Goal: Task Accomplishment & Management: Use online tool/utility

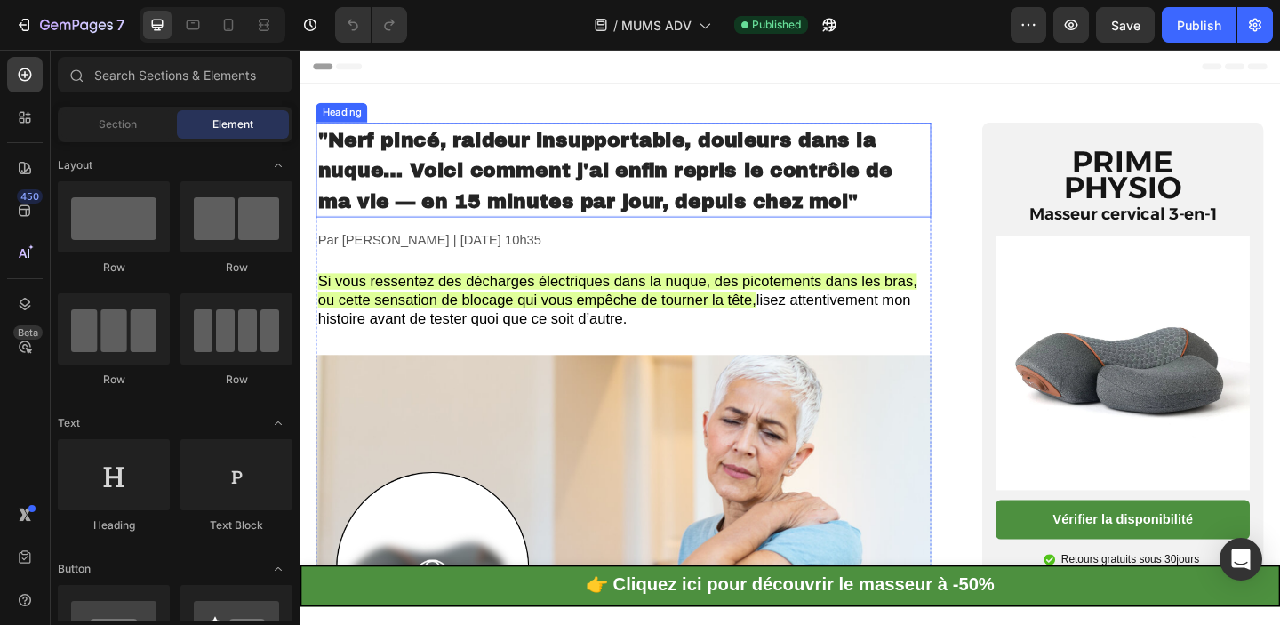
click at [698, 159] on h1 ""Nerf pincé, raideur insupportable, douleurs dans la nuque… Voici comment j'ai …" at bounding box center [651, 180] width 669 height 103
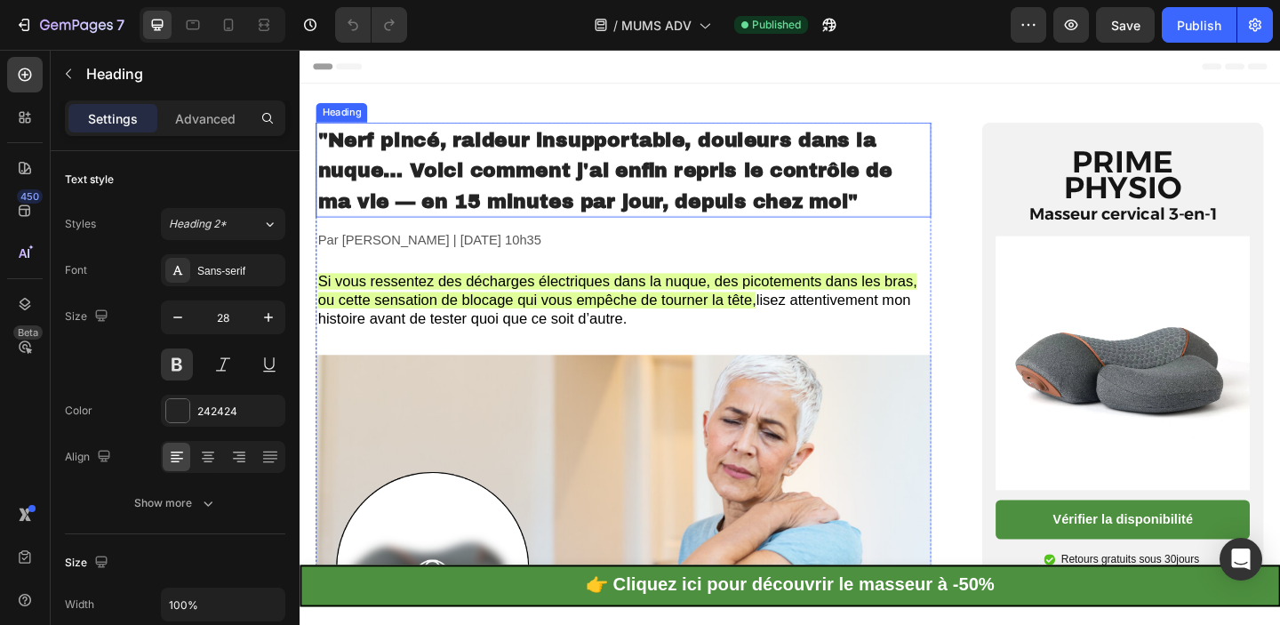
click at [698, 159] on h1 ""Nerf pincé, raideur insupportable, douleurs dans la nuque… Voici comment j'ai …" at bounding box center [651, 180] width 669 height 103
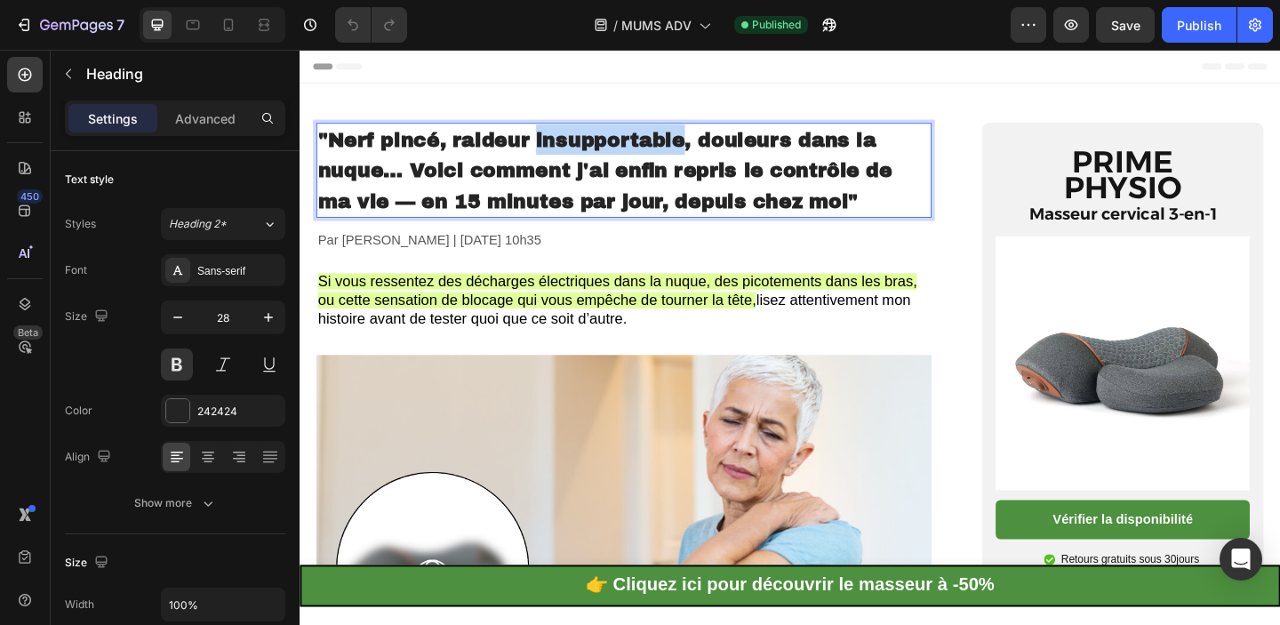
click at [698, 159] on p ""Nerf pincé, raideur insupportable, douleurs dans la nuque… Voici comment j'ai …" at bounding box center [652, 181] width 666 height 100
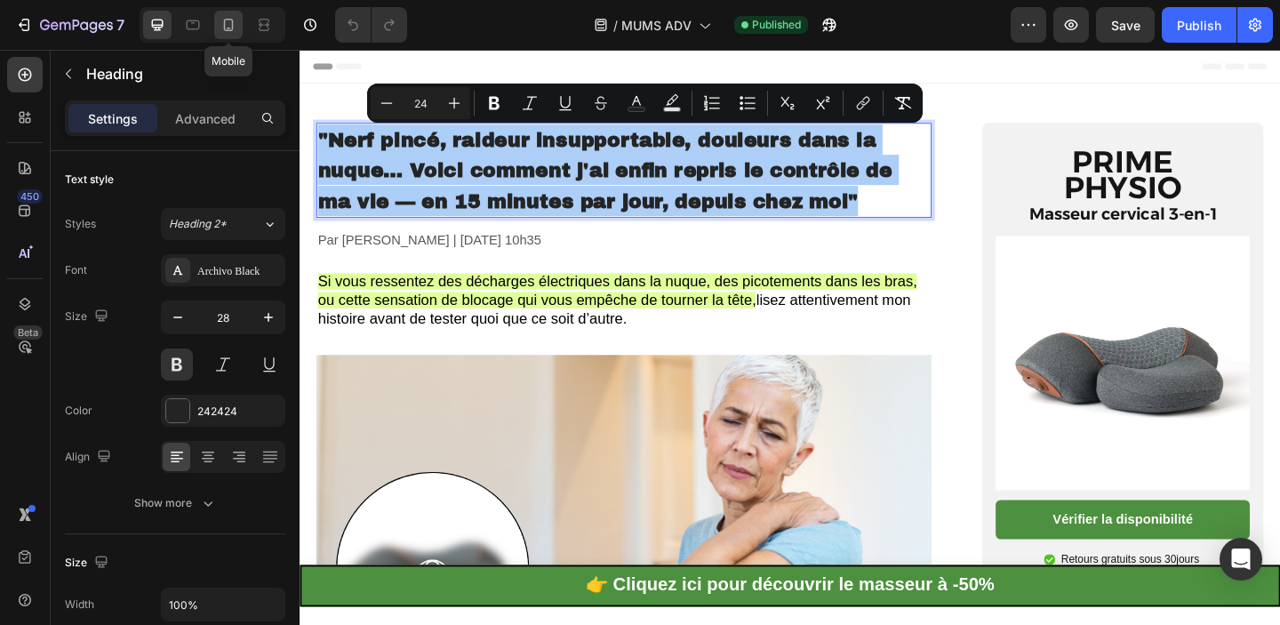
click at [223, 26] on icon at bounding box center [229, 25] width 18 height 18
type input "24"
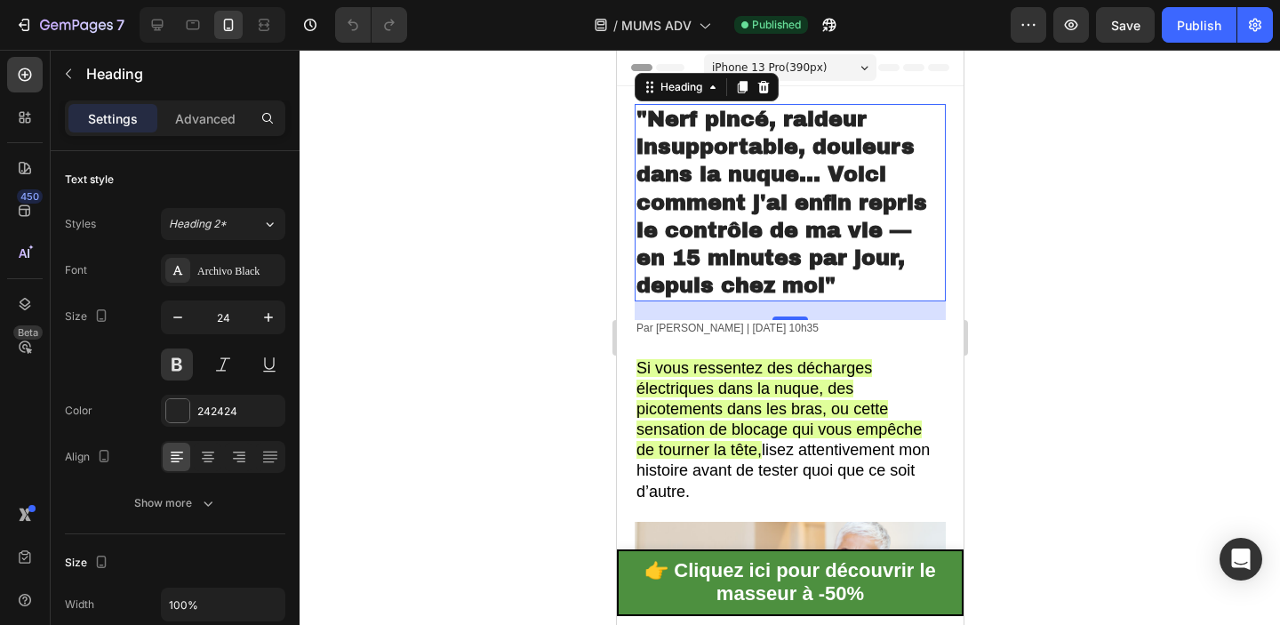
click at [731, 188] on p ""Nerf pincé, raideur insupportable, douleurs dans la nuque… Voici comment j'ai …" at bounding box center [789, 203] width 308 height 194
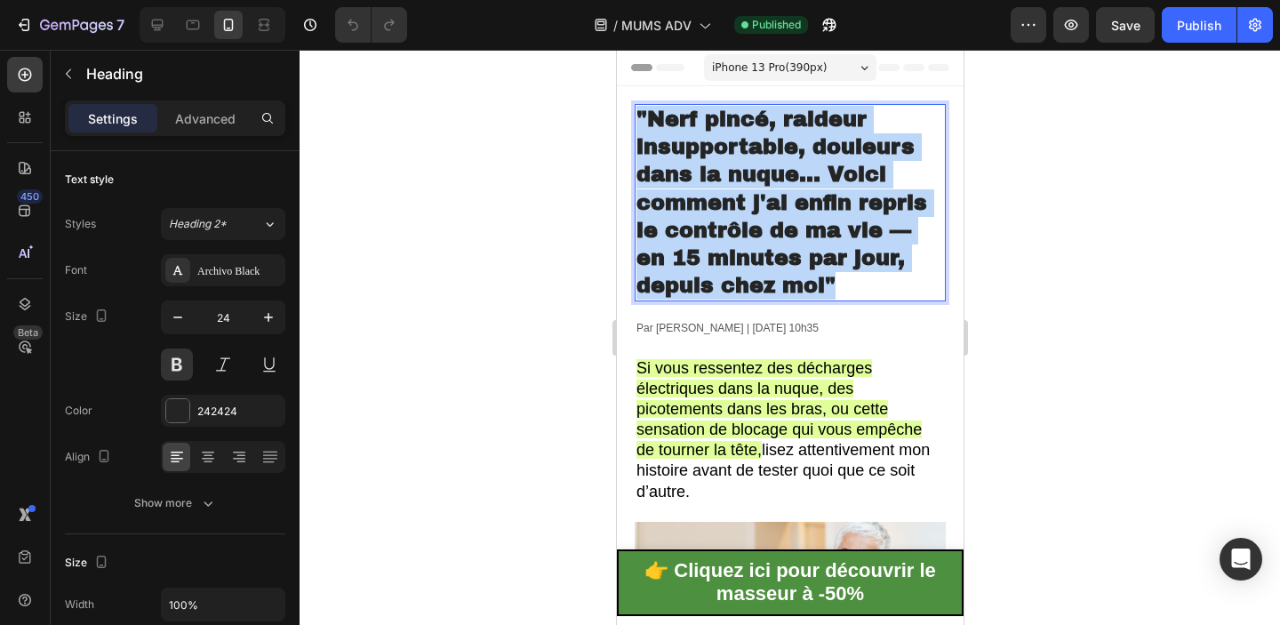
click at [731, 188] on p ""Nerf pincé, raideur insupportable, douleurs dans la nuque… Voici comment j'ai …" at bounding box center [789, 203] width 308 height 194
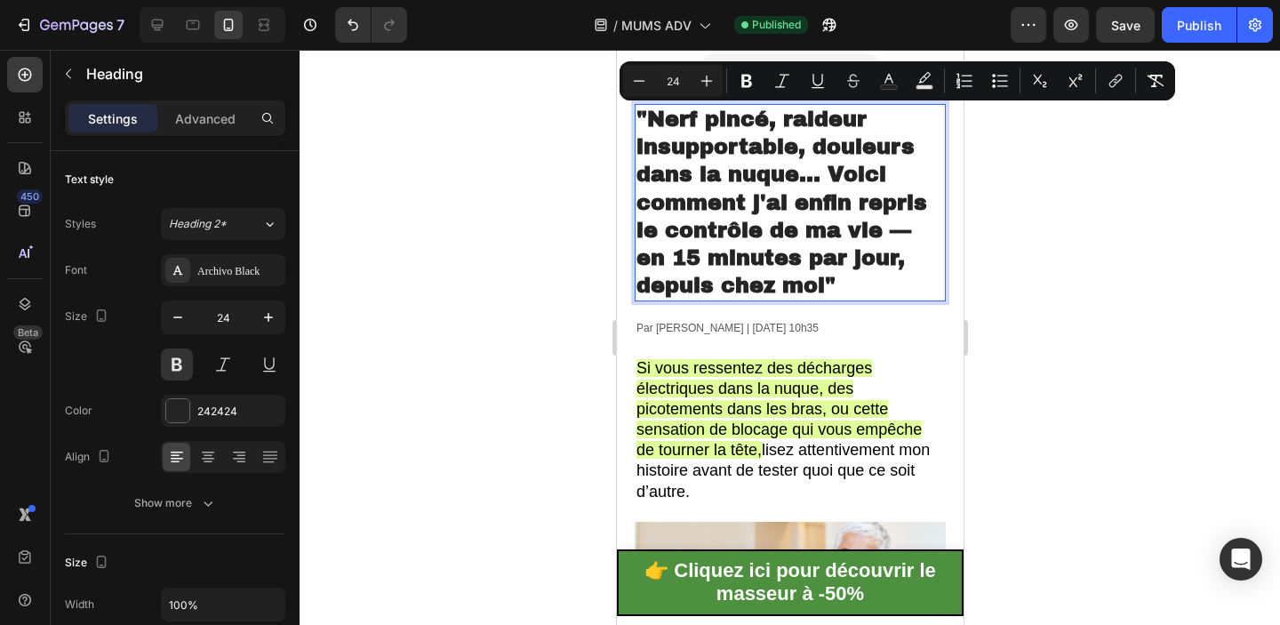
click at [813, 183] on span ""Nerf pincé, raideur insupportable, douleurs dans la nuque… Voici comment j'ai …" at bounding box center [780, 202] width 291 height 189
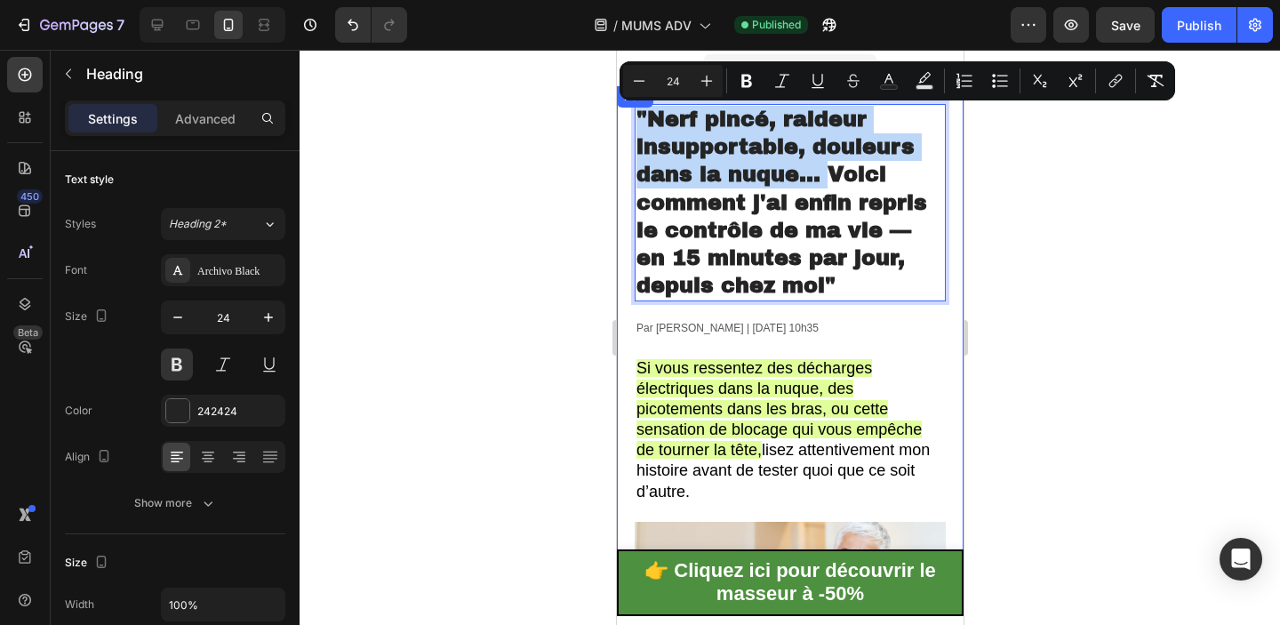
drag, startPoint x: 825, startPoint y: 176, endPoint x: 624, endPoint y: 124, distance: 207.6
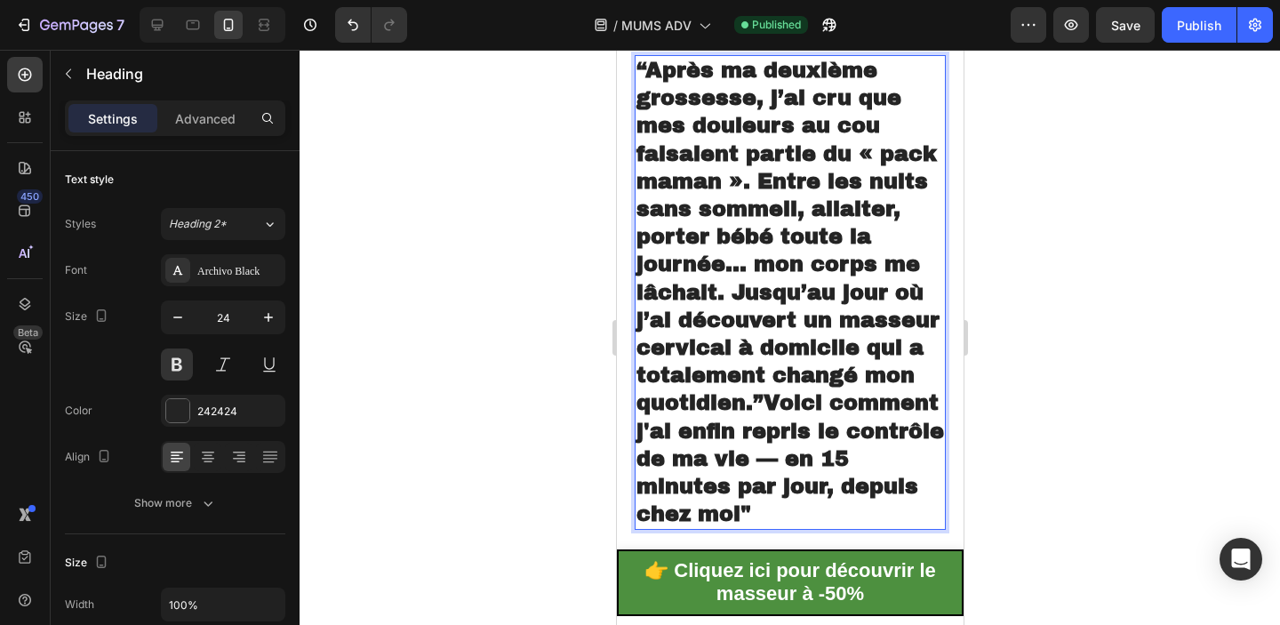
scroll to position [51, 0]
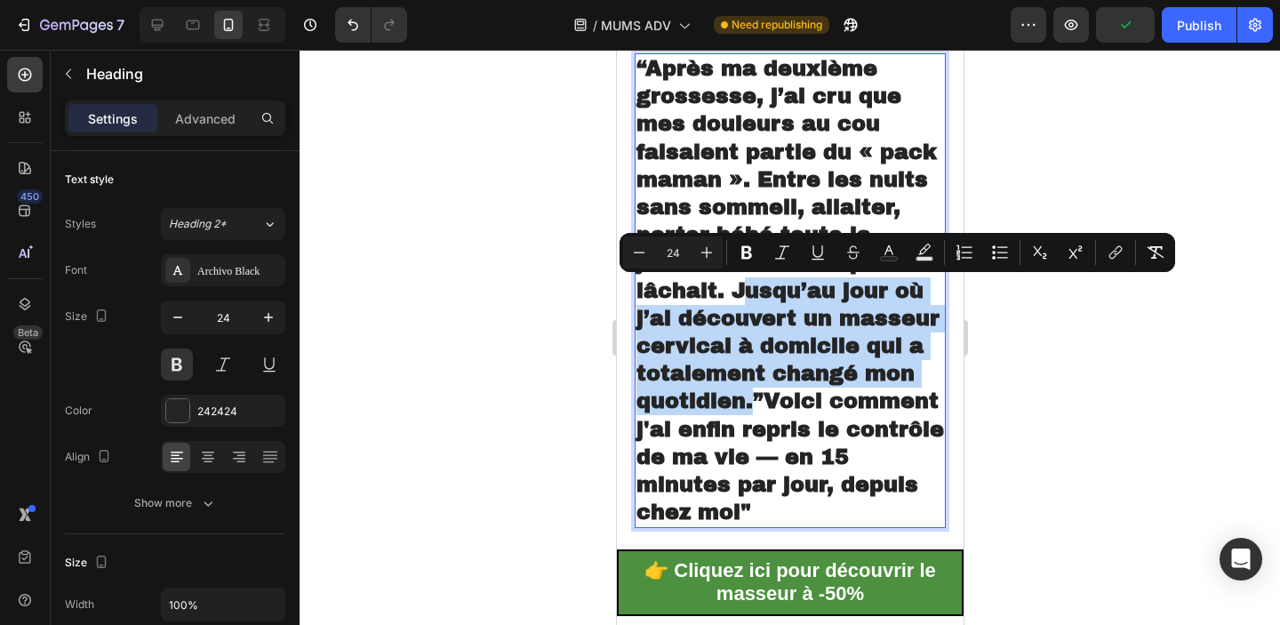
drag, startPoint x: 755, startPoint y: 403, endPoint x: 737, endPoint y: 285, distance: 118.7
click at [737, 285] on span "“Après ma deuxième grossesse, j’ai cru que mes douleurs au cou faisaient partie…" at bounding box center [789, 290] width 308 height 467
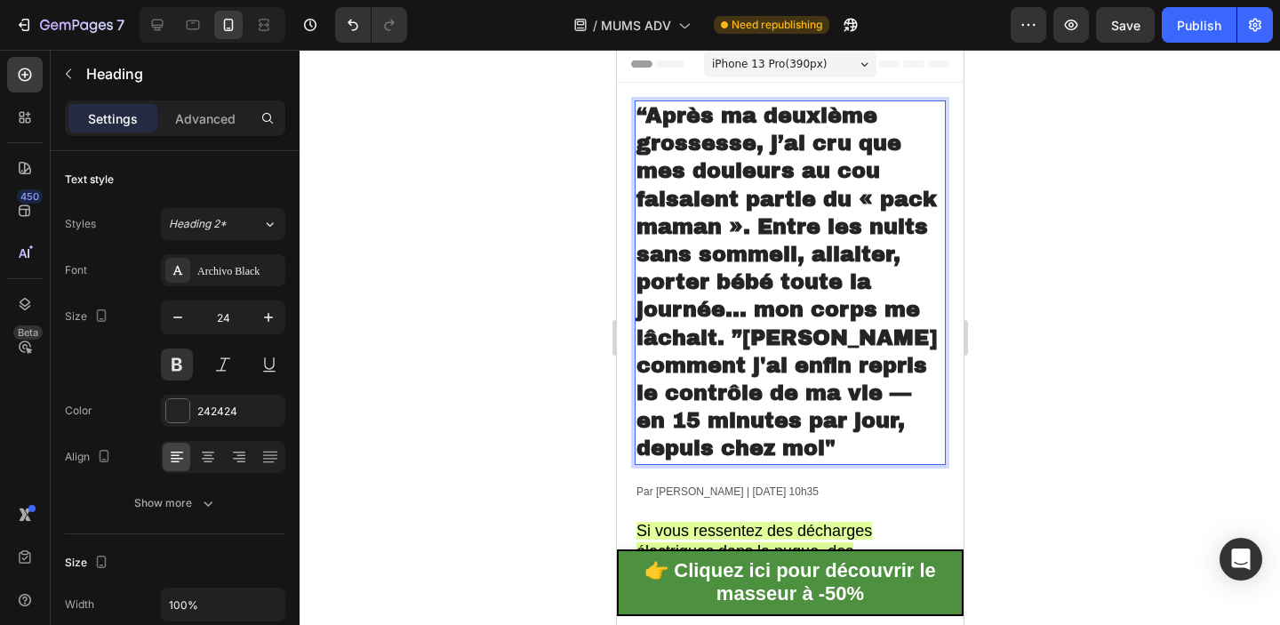
scroll to position [0, 0]
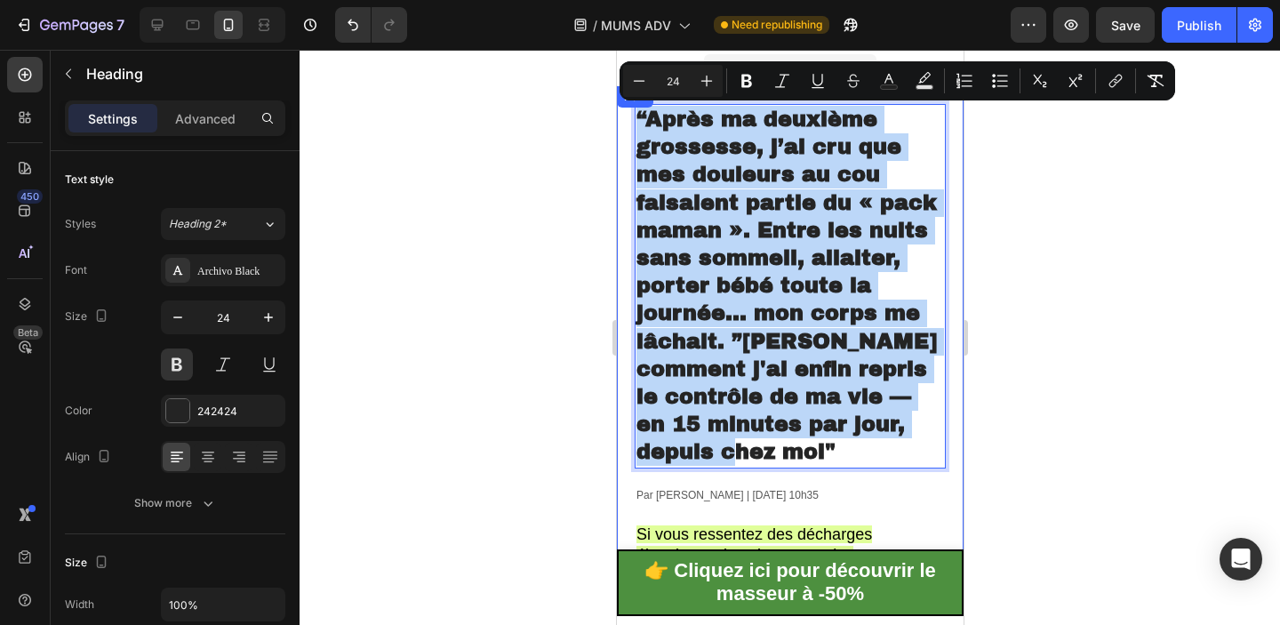
drag, startPoint x: 786, startPoint y: 459, endPoint x: 648, endPoint y: 103, distance: 381.3
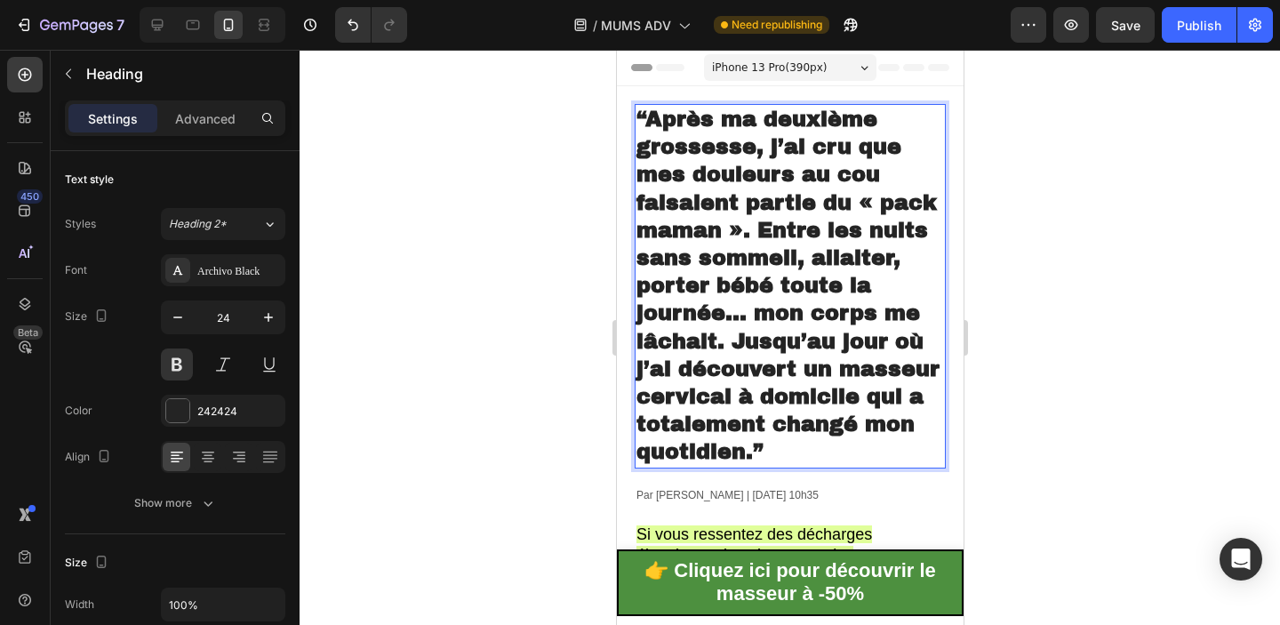
click at [742, 321] on span "“Après ma deuxième grossesse, j’ai cru que mes douleurs au cou faisaient partie…" at bounding box center [786, 286] width 303 height 356
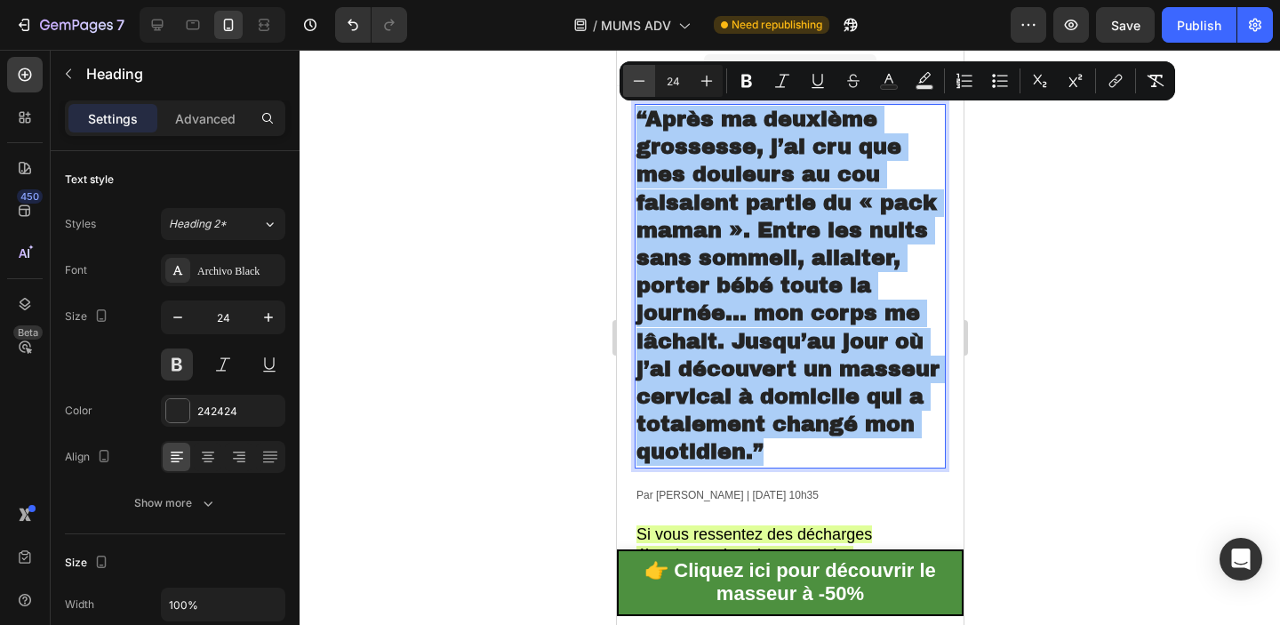
click at [643, 77] on icon "Editor contextual toolbar" at bounding box center [639, 81] width 18 height 18
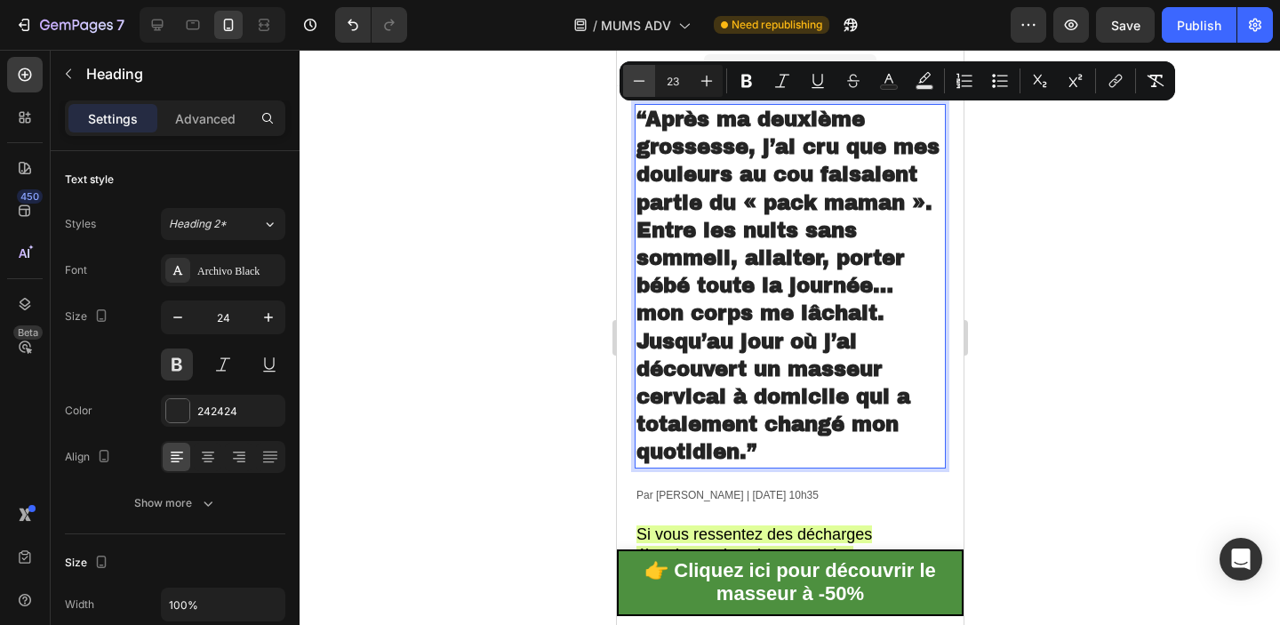
click at [643, 77] on icon "Editor contextual toolbar" at bounding box center [639, 81] width 18 height 18
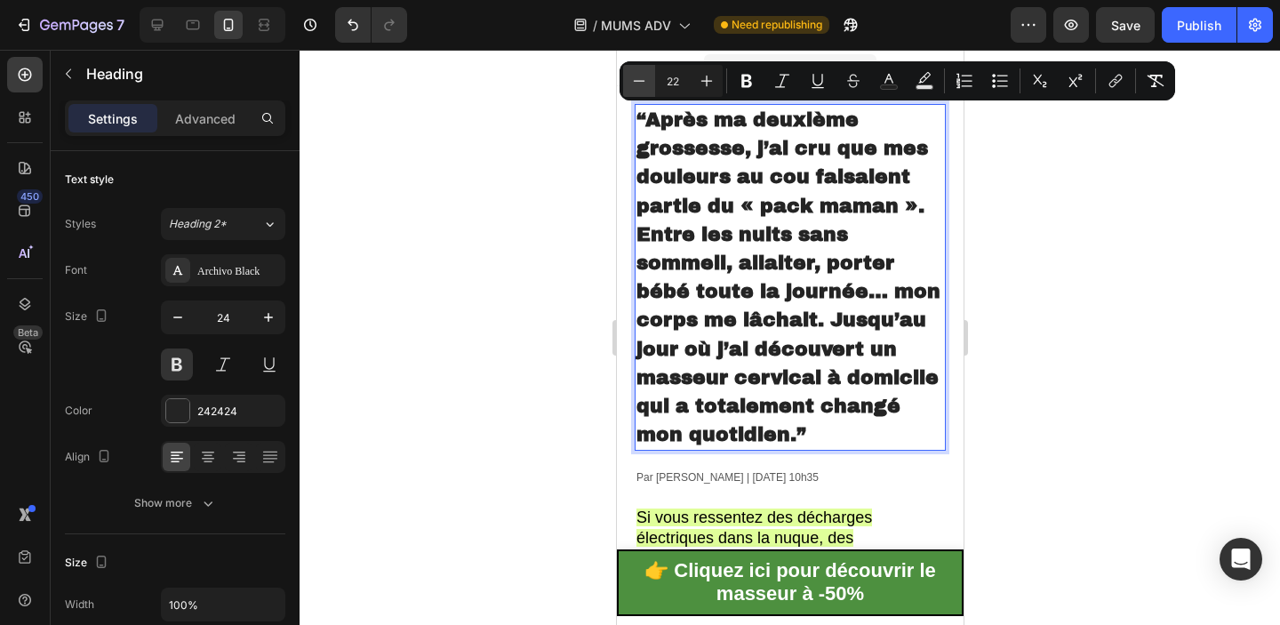
click at [643, 77] on icon "Editor contextual toolbar" at bounding box center [639, 81] width 18 height 18
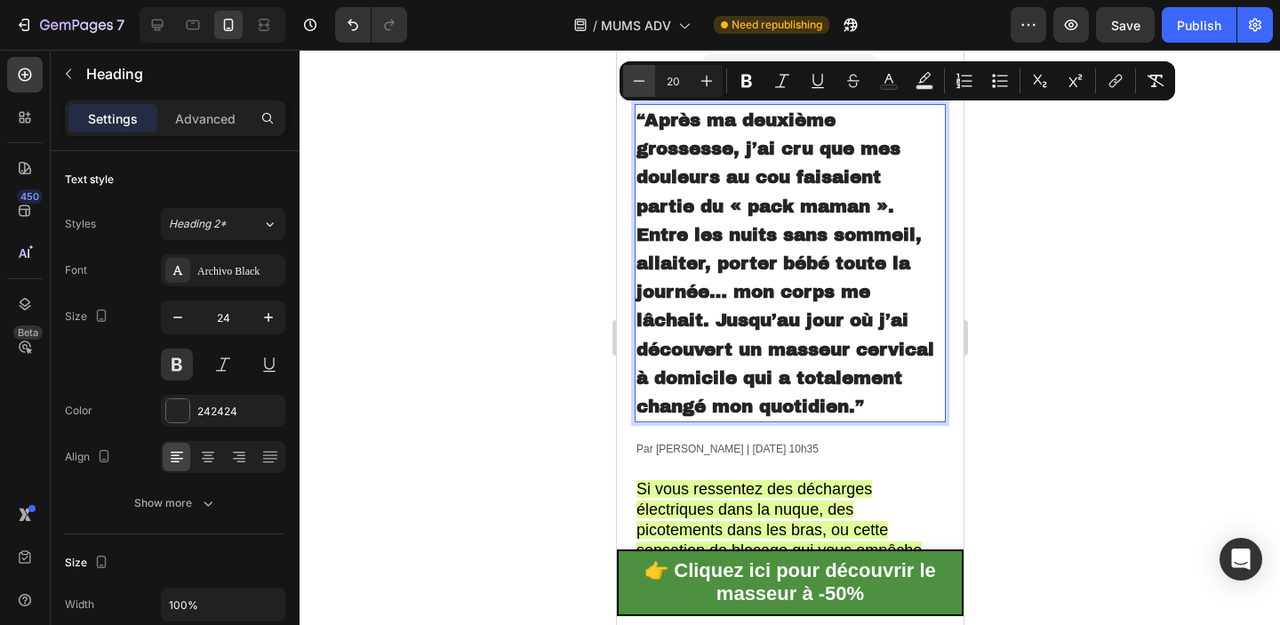
click at [643, 77] on icon "Editor contextual toolbar" at bounding box center [639, 81] width 18 height 18
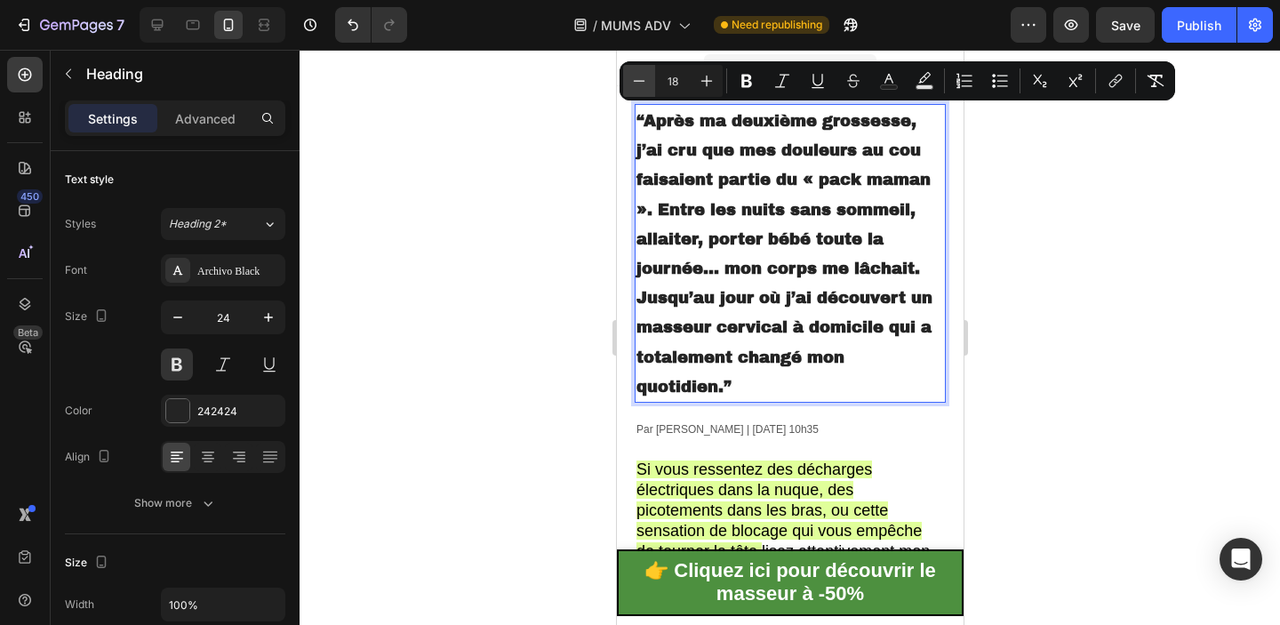
click at [643, 77] on icon "Editor contextual toolbar" at bounding box center [639, 81] width 18 height 18
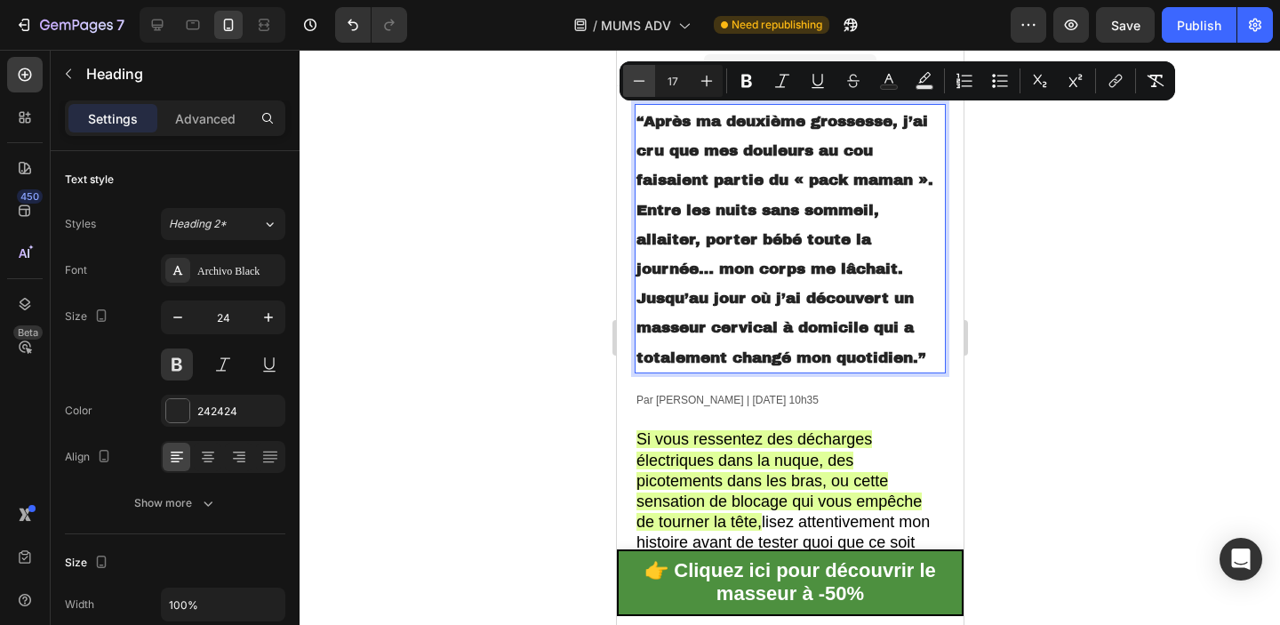
click at [643, 77] on icon "Editor contextual toolbar" at bounding box center [639, 81] width 18 height 18
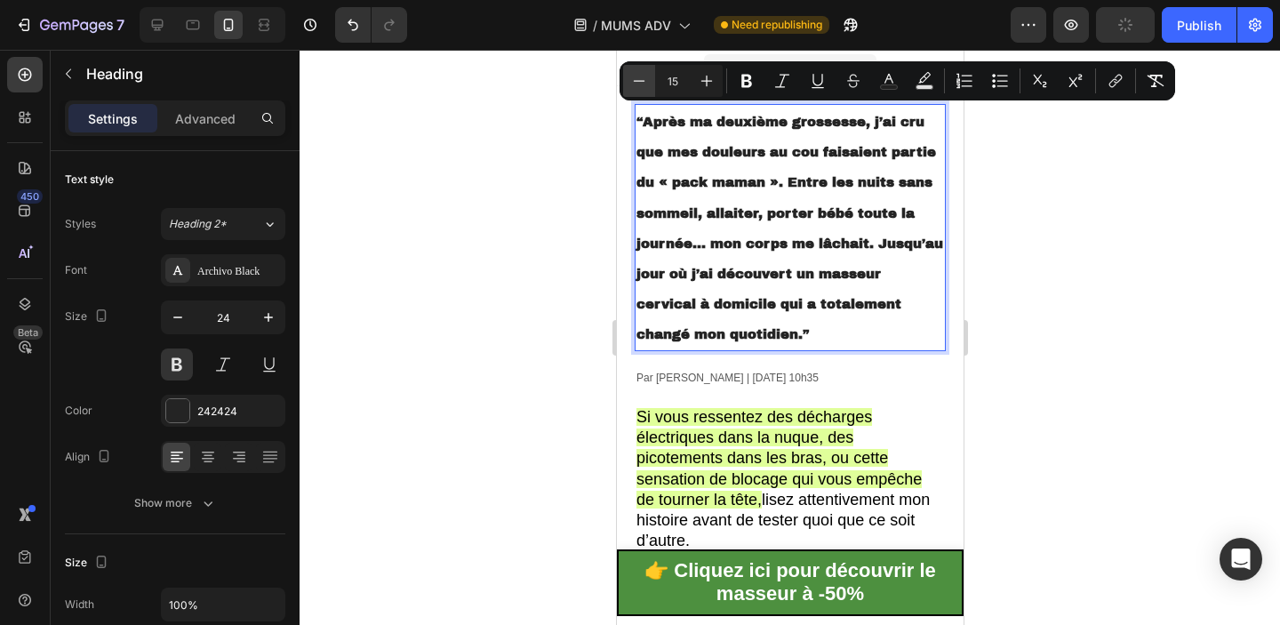
click at [643, 77] on icon "Editor contextual toolbar" at bounding box center [639, 81] width 18 height 18
type input "14"
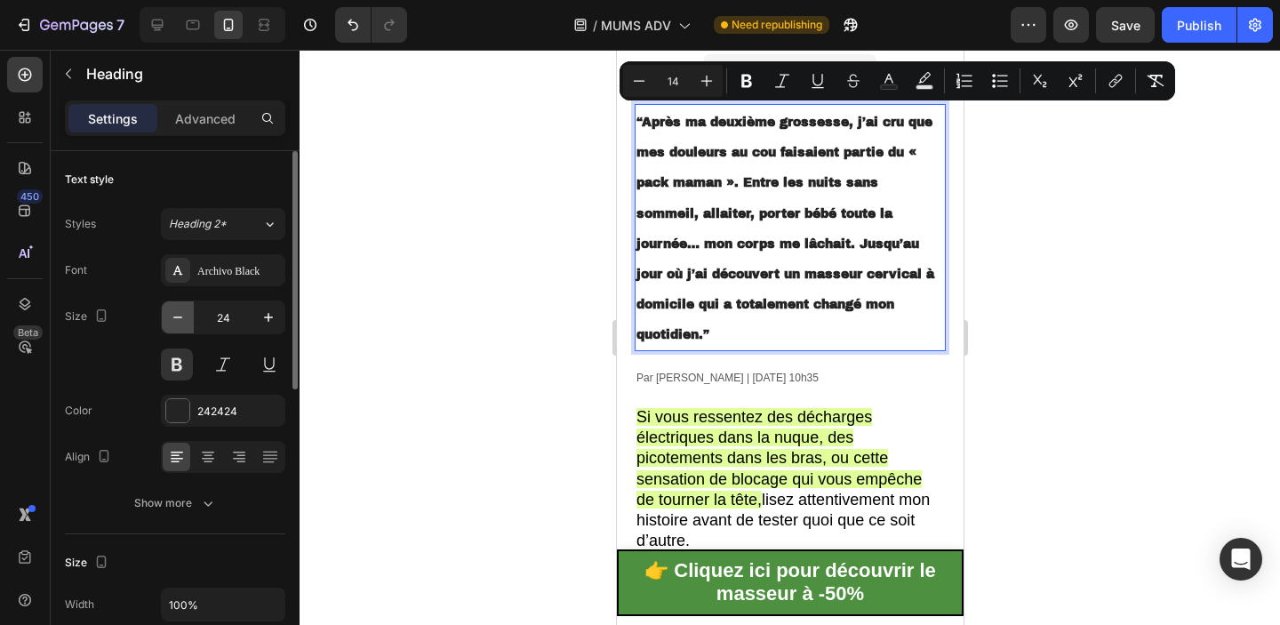
click at [189, 324] on button "button" at bounding box center [178, 317] width 32 height 32
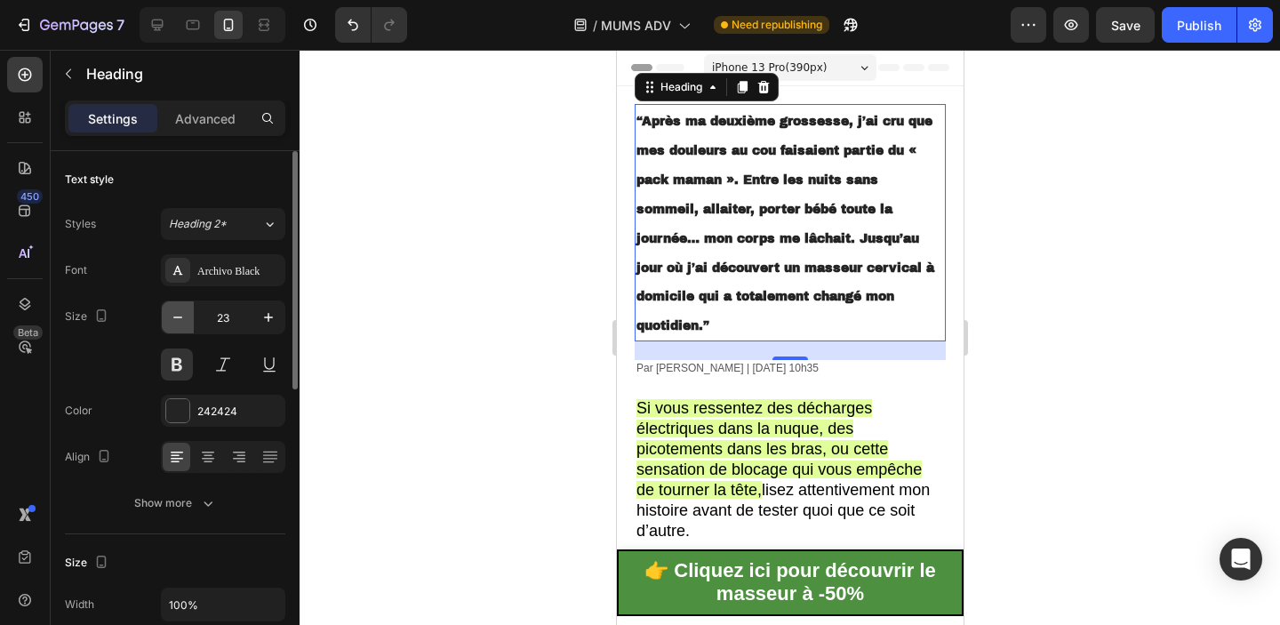
click at [189, 324] on button "button" at bounding box center [178, 317] width 32 height 32
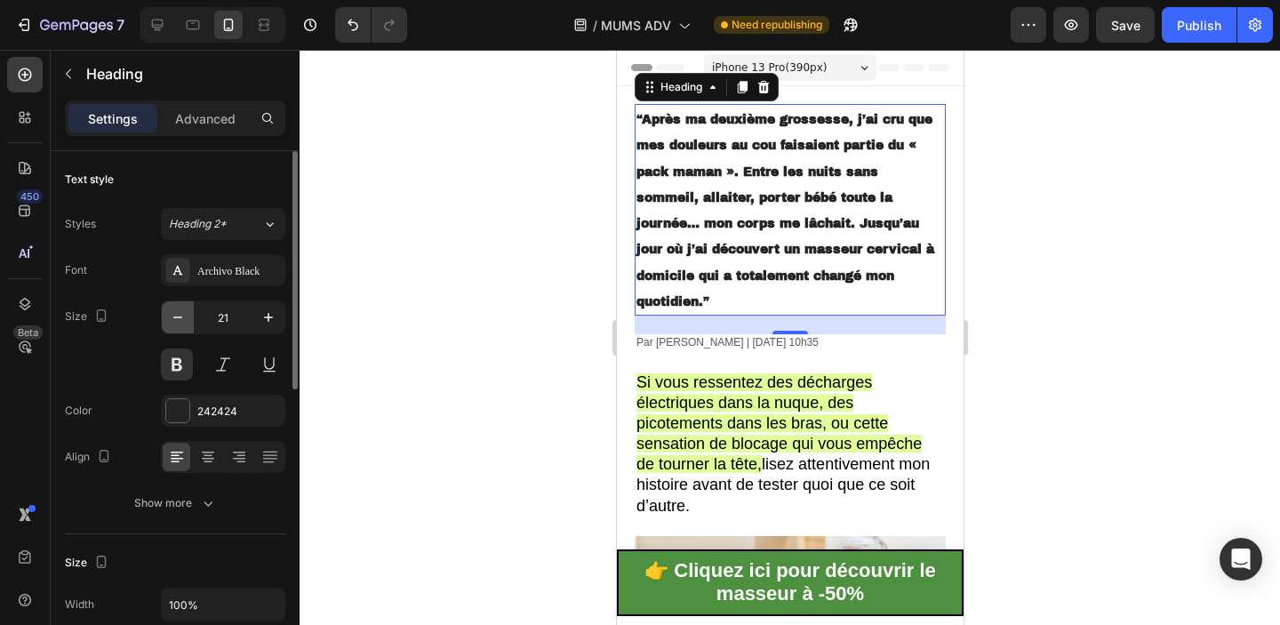
click at [189, 324] on button "button" at bounding box center [178, 317] width 32 height 32
type input "20"
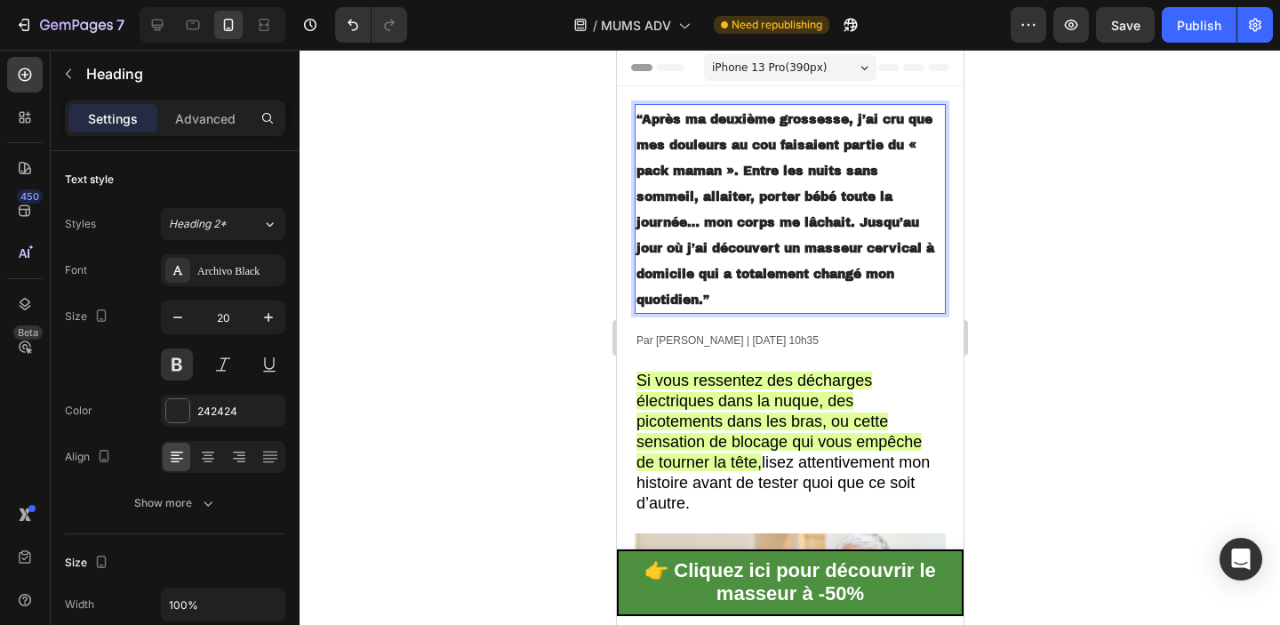
click at [724, 175] on span "“Après ma deuxième grossesse, j’ai cru que mes douleurs au cou faisaient partie…" at bounding box center [784, 210] width 298 height 194
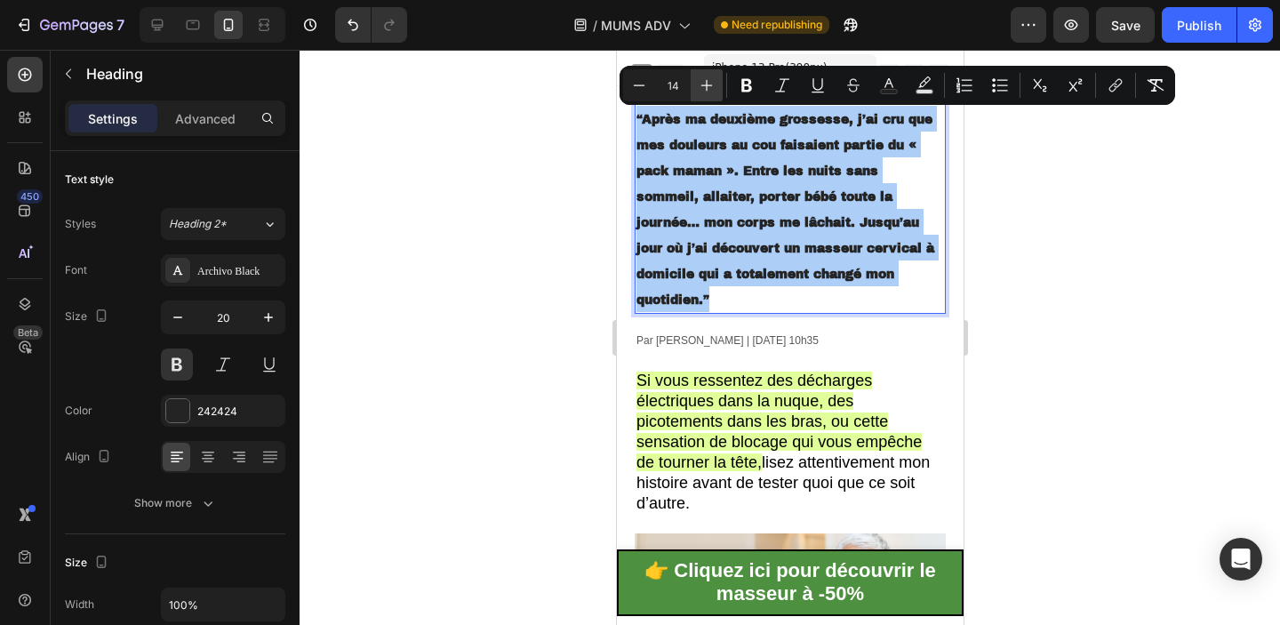
click at [701, 79] on icon "Editor contextual toolbar" at bounding box center [707, 85] width 18 height 18
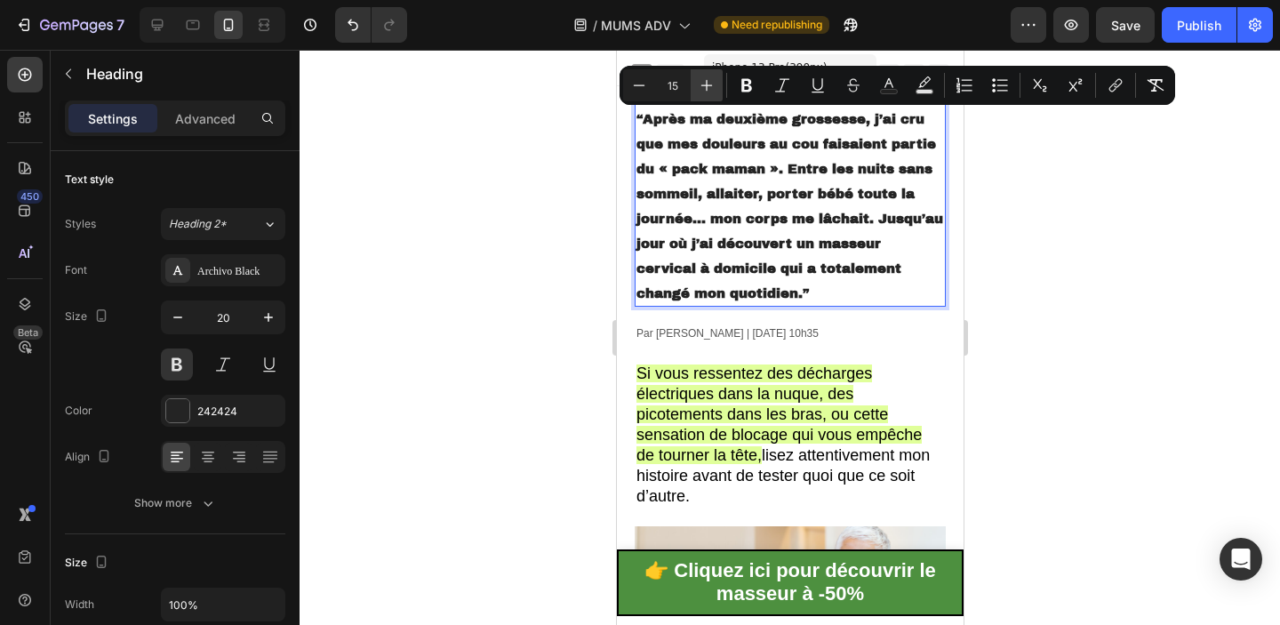
click at [701, 79] on icon "Editor contextual toolbar" at bounding box center [707, 85] width 18 height 18
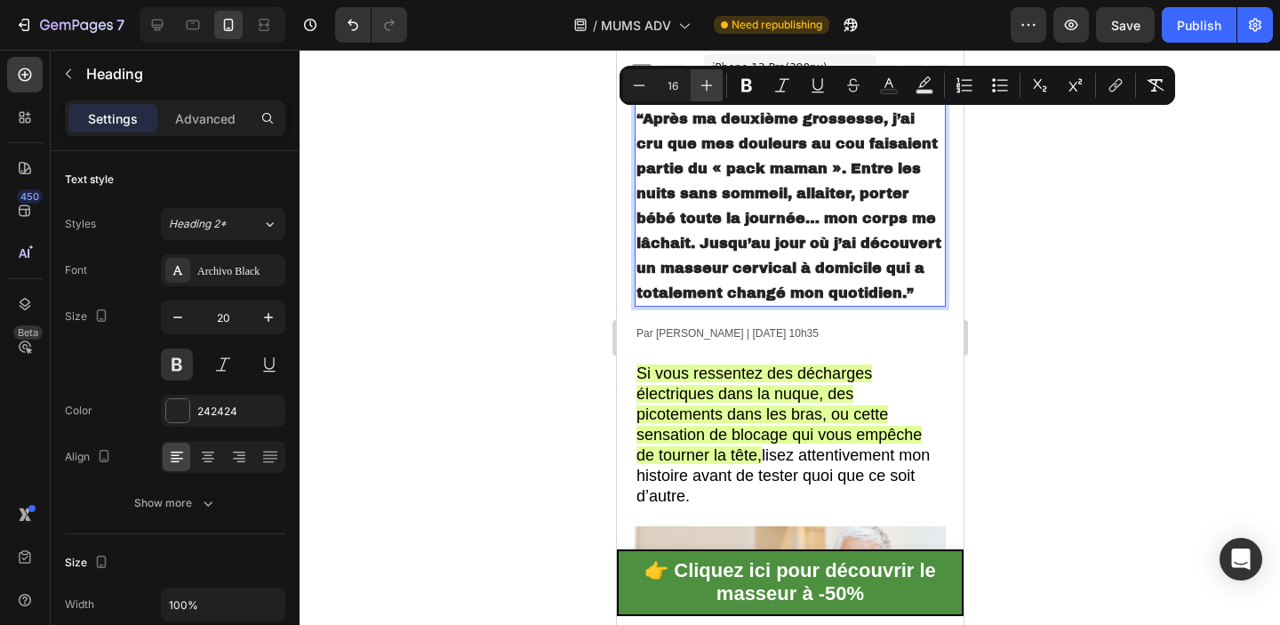
click at [701, 79] on icon "Editor contextual toolbar" at bounding box center [707, 85] width 18 height 18
type input "17"
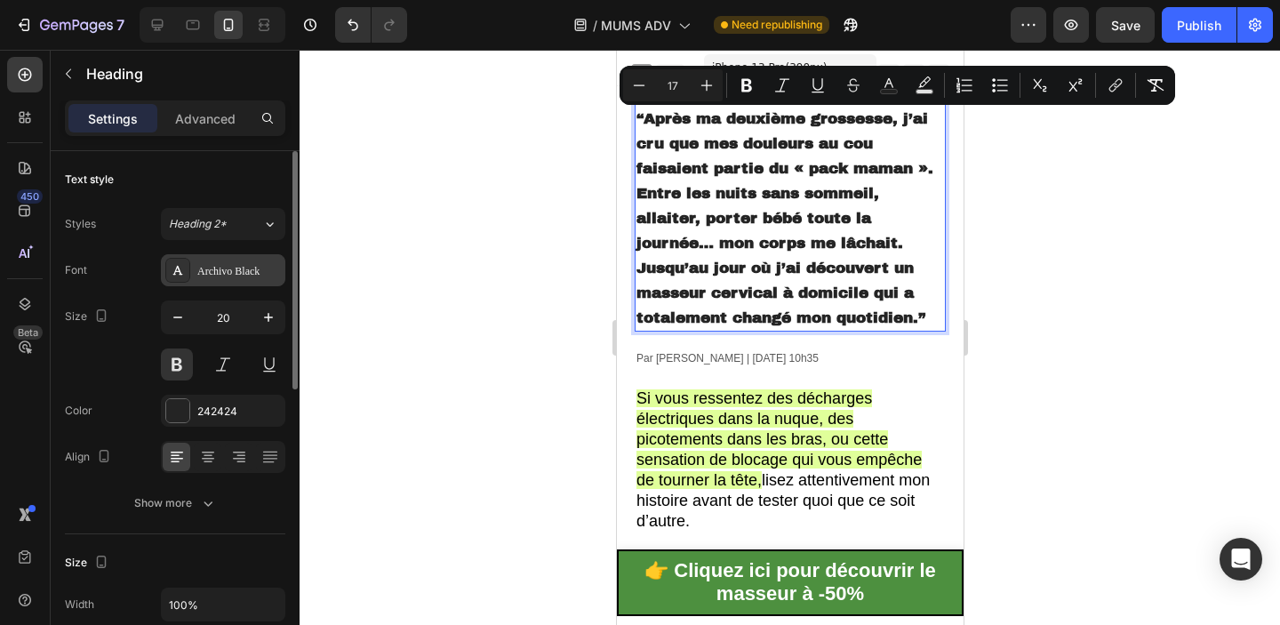
click at [232, 271] on div "Archivo Black" at bounding box center [239, 271] width 84 height 16
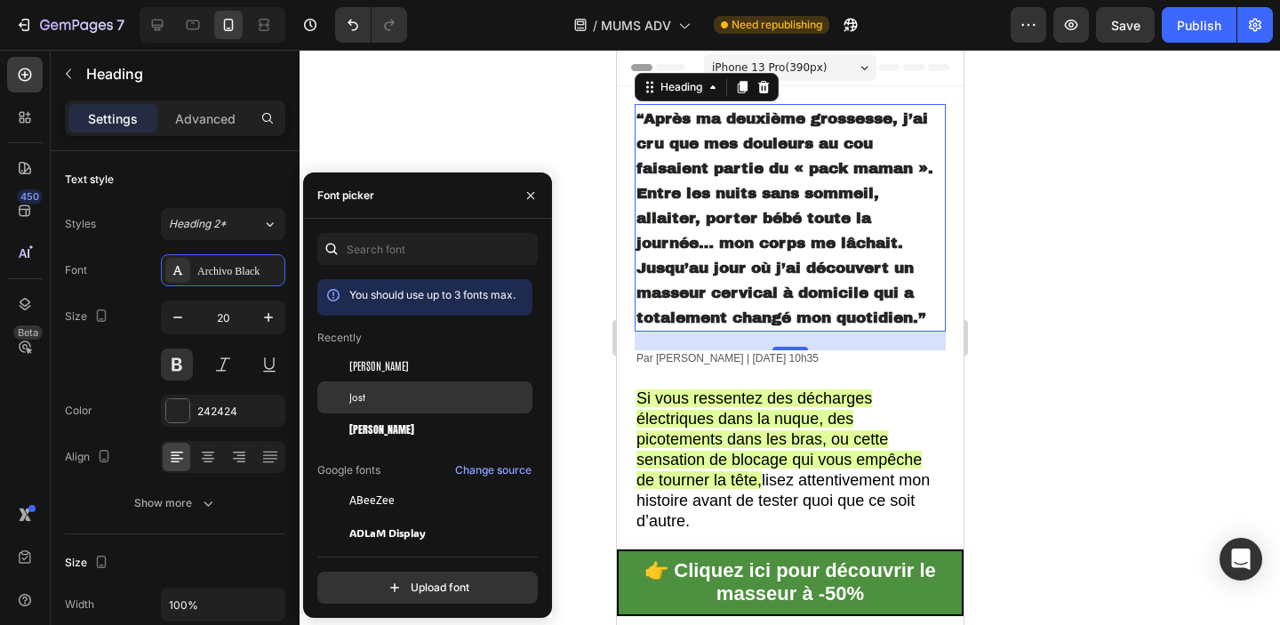
click at [396, 389] on div "Jost" at bounding box center [439, 397] width 180 height 16
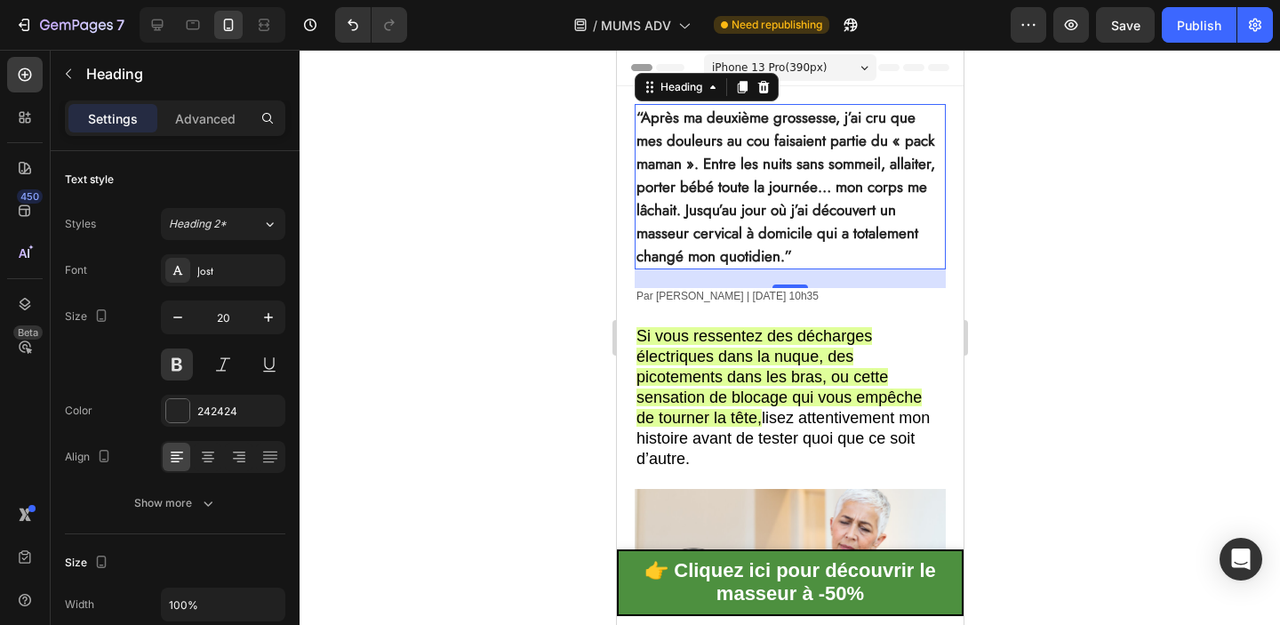
click at [707, 185] on span "“Après ma deuxième grossesse, j’ai cru que mes douleurs au cou faisaient partie…" at bounding box center [784, 187] width 299 height 160
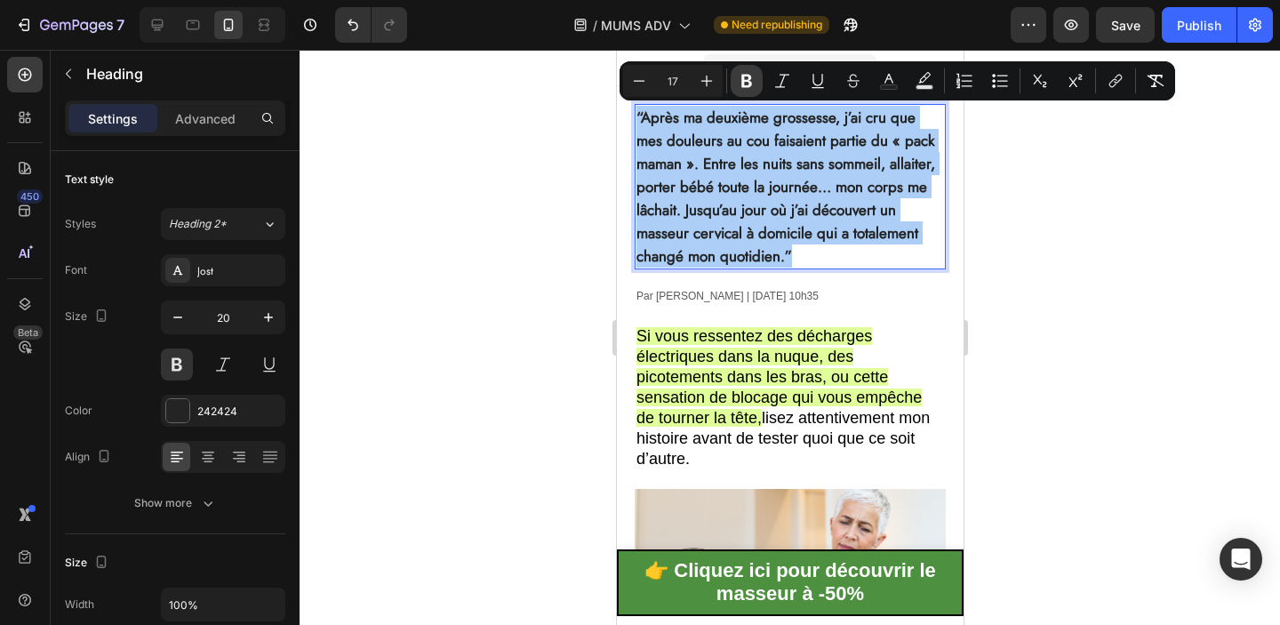
click at [739, 81] on icon "Editor contextual toolbar" at bounding box center [747, 81] width 18 height 18
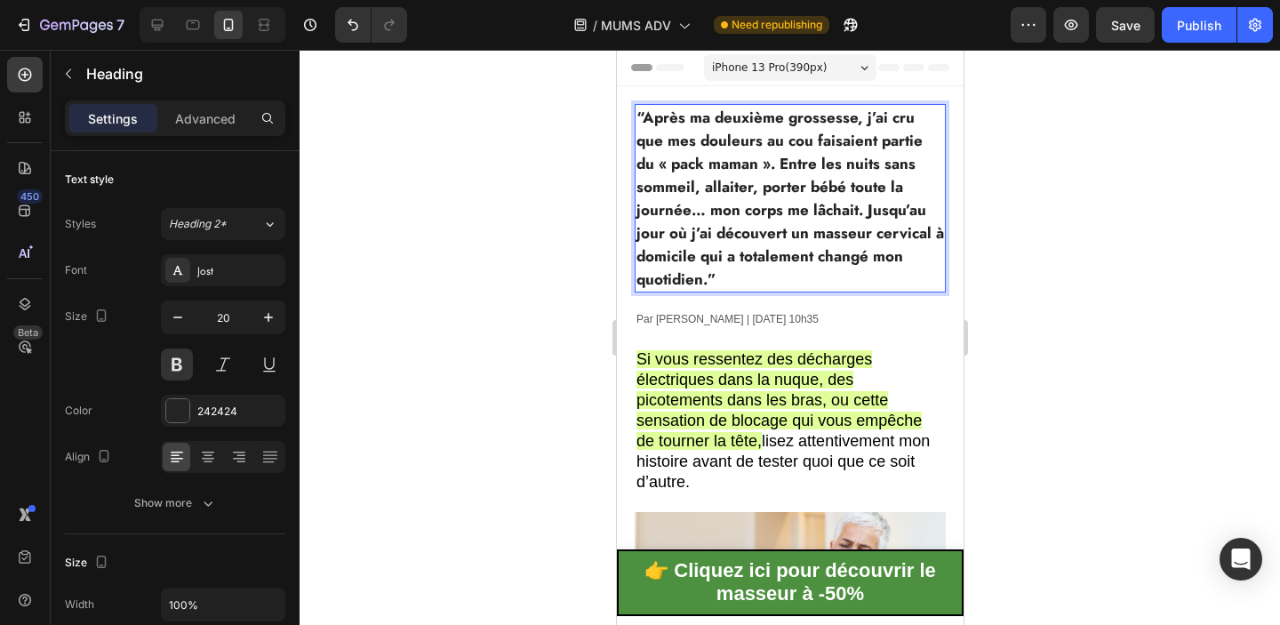
click at [830, 200] on strong "“Après ma deuxième grossesse, j’ai cru que mes douleurs au cou faisaient partie…" at bounding box center [789, 198] width 308 height 183
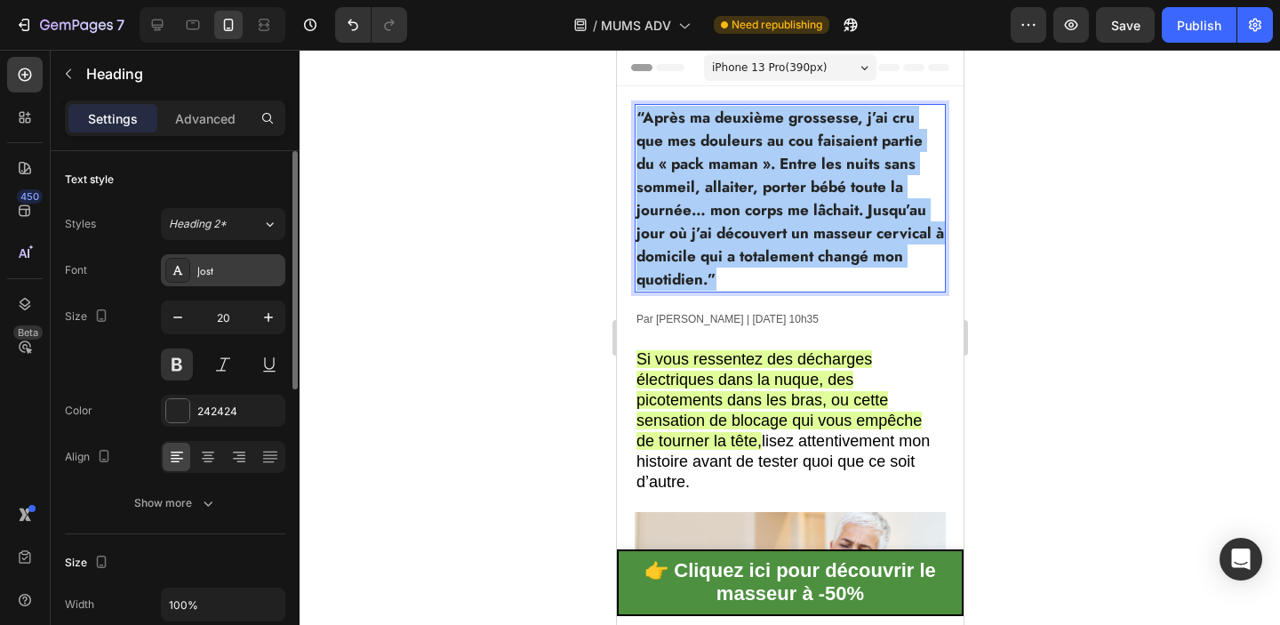
click at [244, 266] on div "Jost" at bounding box center [239, 271] width 84 height 16
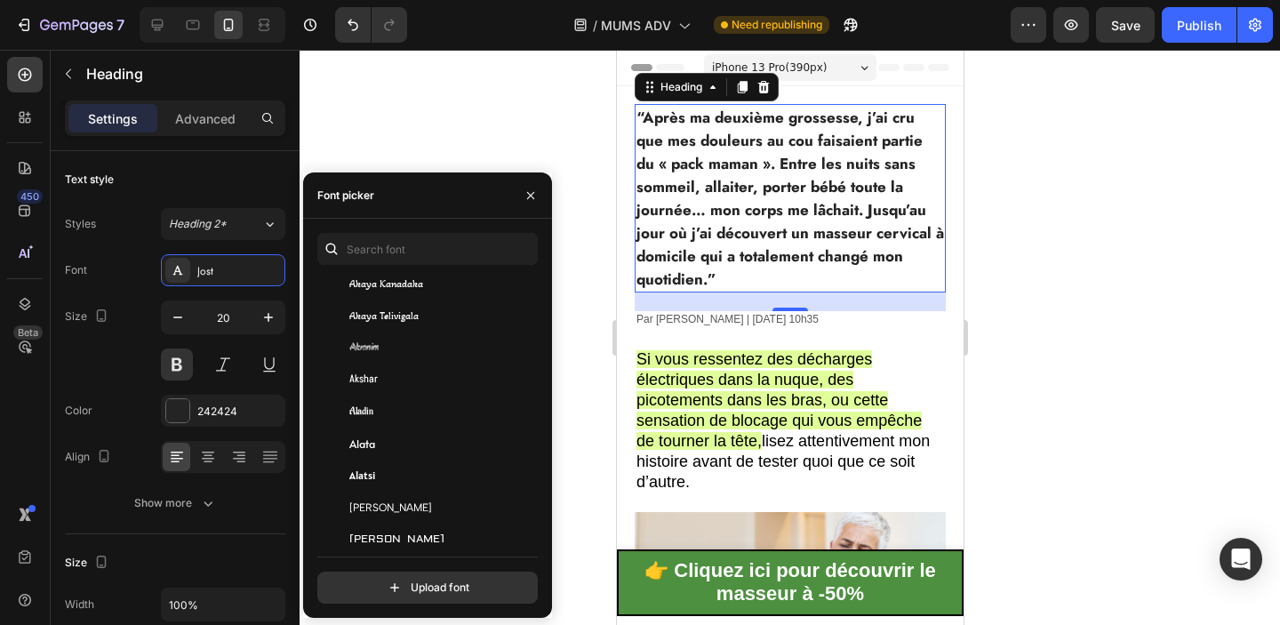
scroll to position [889, 0]
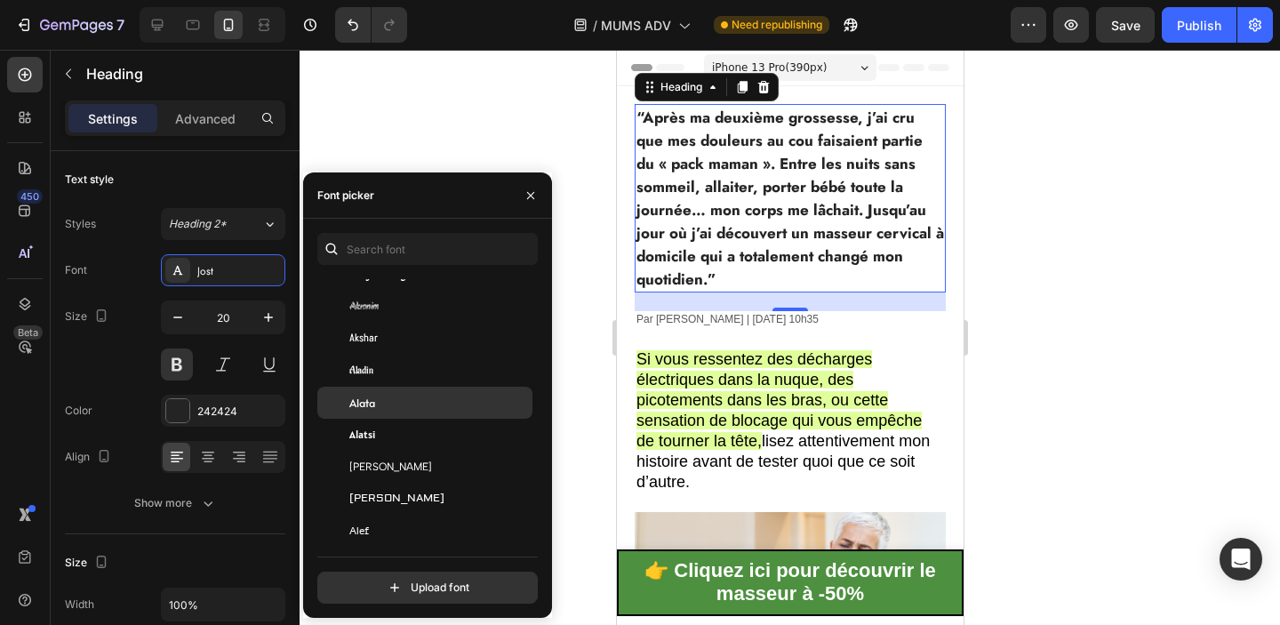
click at [393, 397] on div "Alata" at bounding box center [439, 403] width 180 height 16
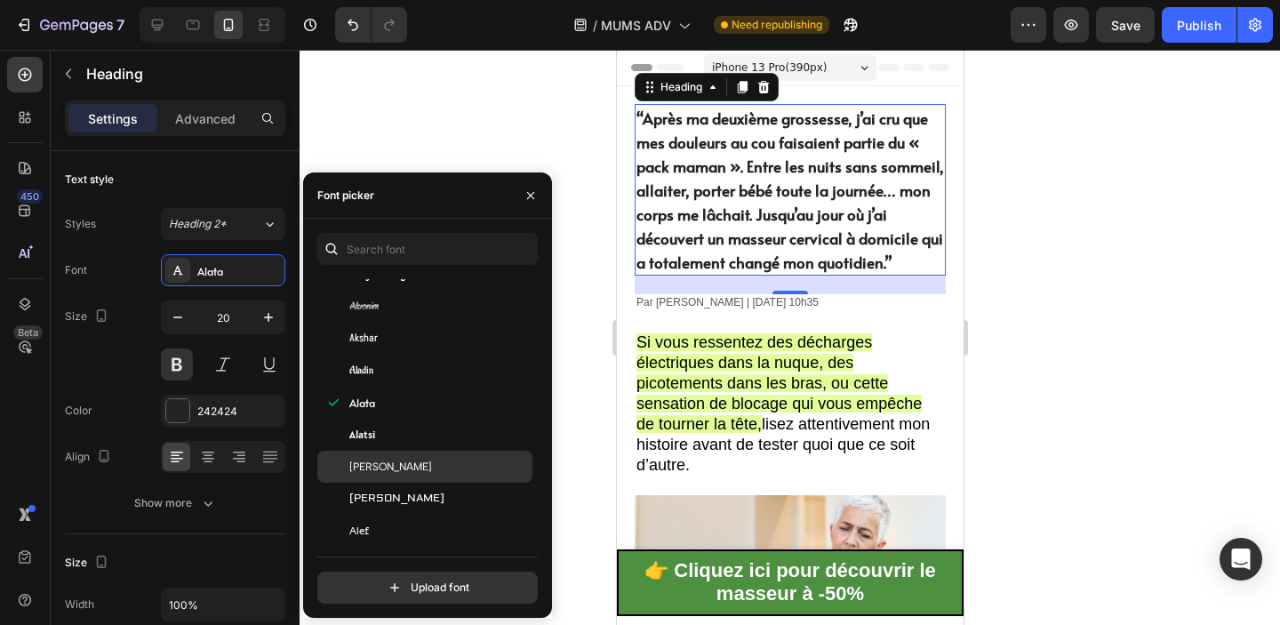
scroll to position [921, 0]
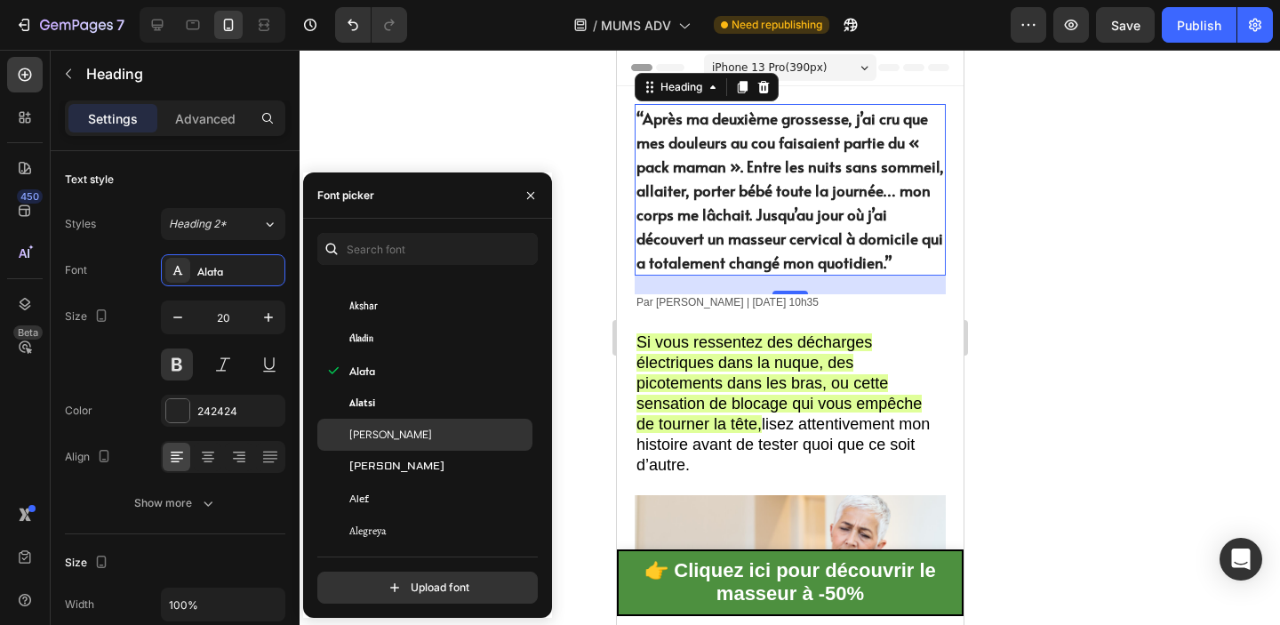
click at [400, 430] on span "Albert Sans" at bounding box center [390, 435] width 83 height 16
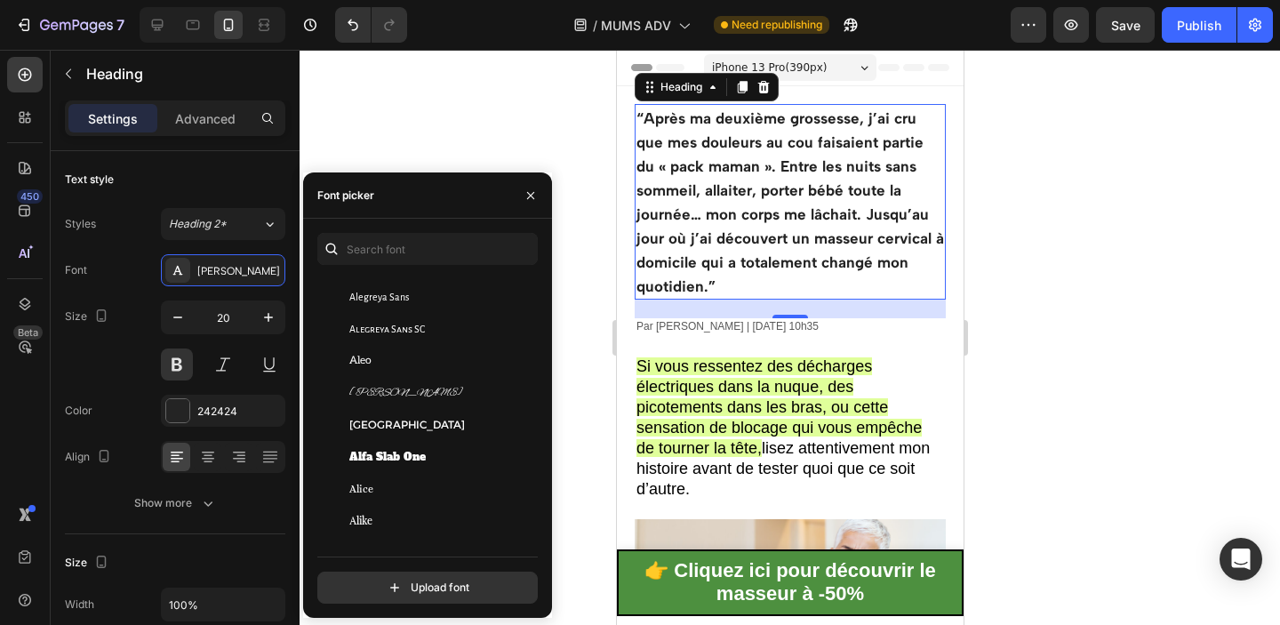
scroll to position [1224, 0]
click at [404, 459] on span "Alfa Slab One" at bounding box center [387, 451] width 76 height 16
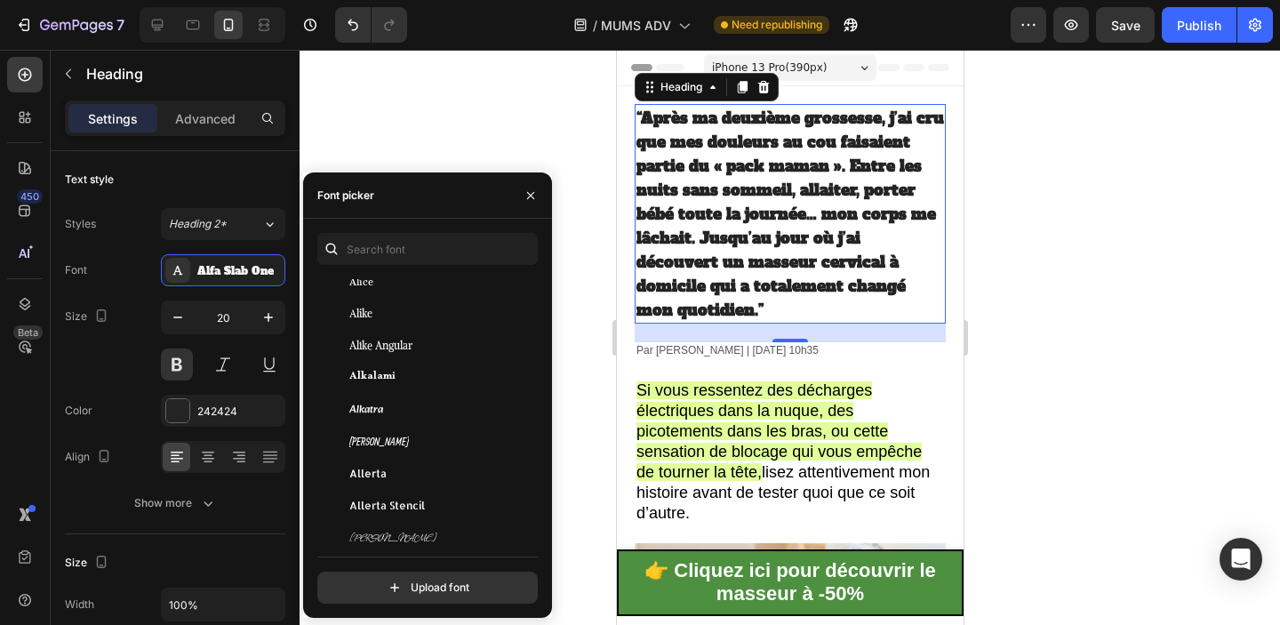
scroll to position [1453, 0]
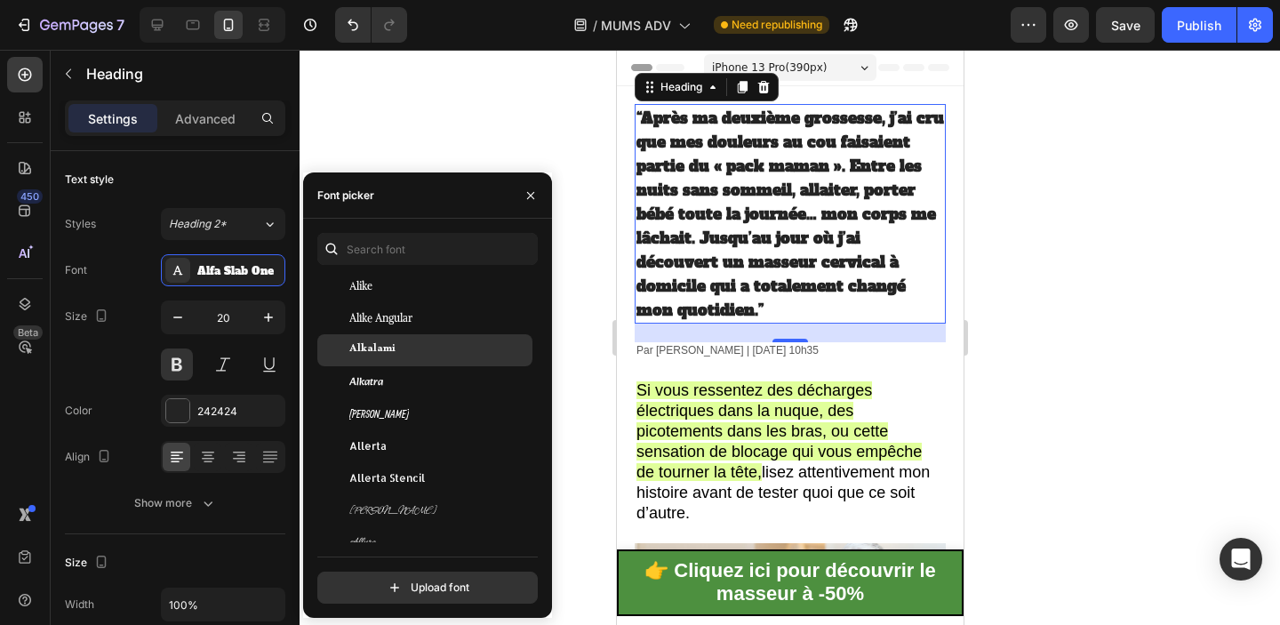
click at [401, 342] on div "Alkalami" at bounding box center [439, 350] width 180 height 16
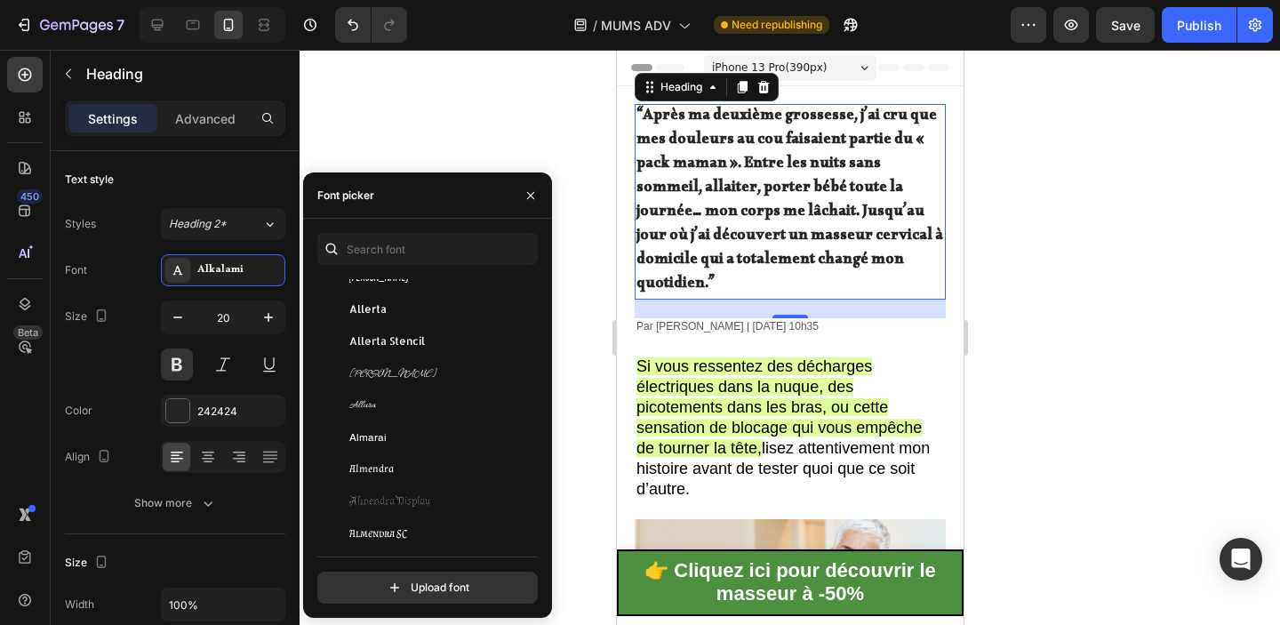
scroll to position [1614, 0]
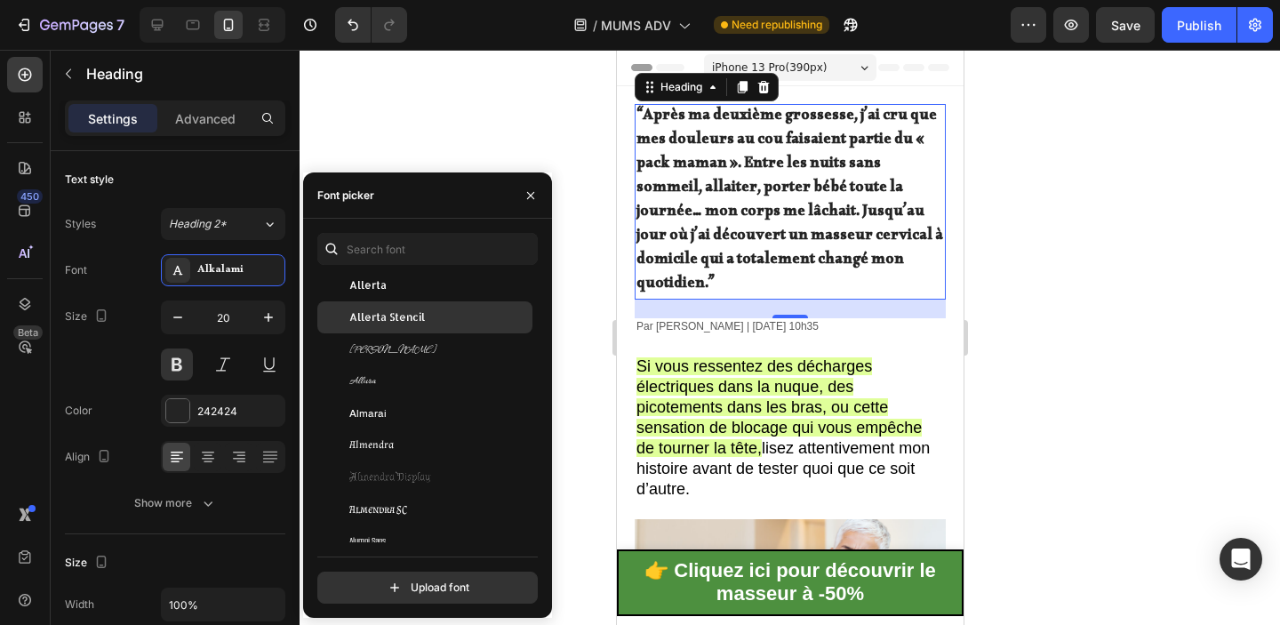
click at [402, 315] on span "Allerta Stencil" at bounding box center [387, 317] width 76 height 16
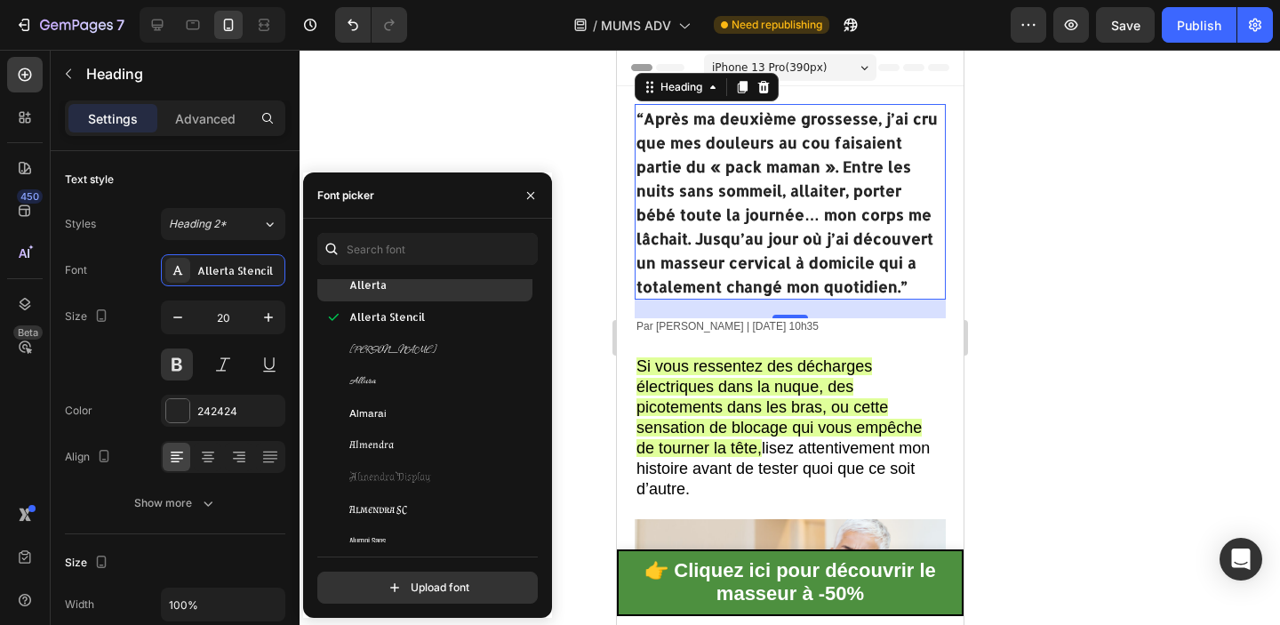
click at [401, 287] on div "Allerta" at bounding box center [439, 285] width 180 height 16
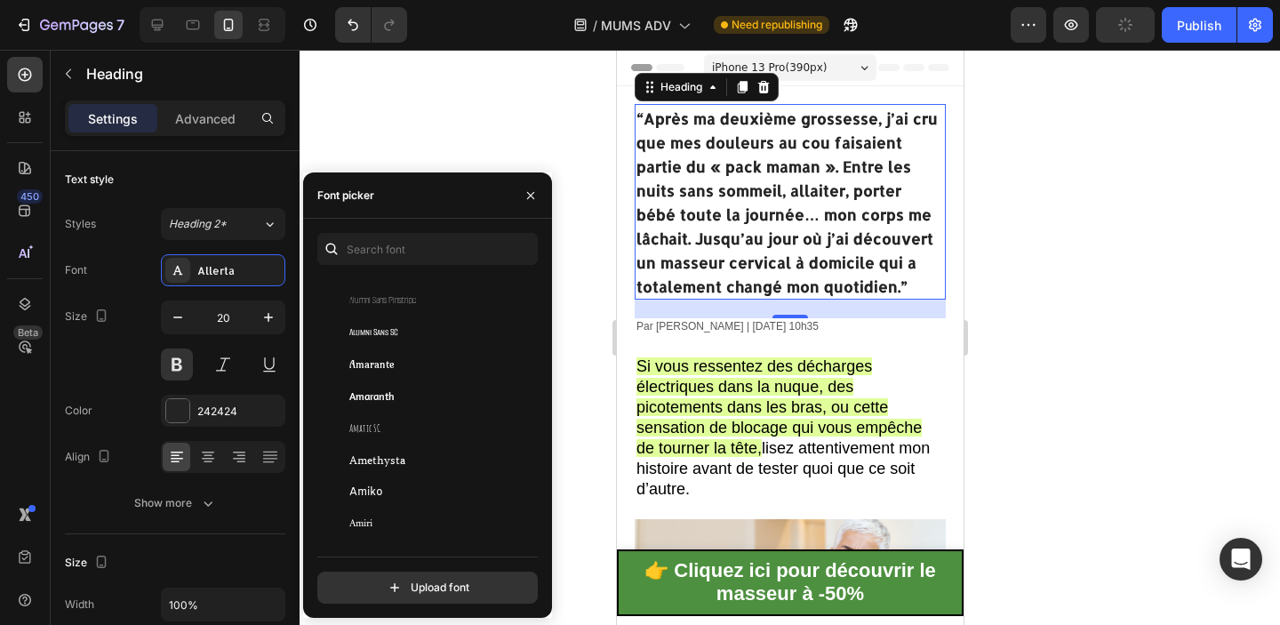
scroll to position [1955, 0]
click at [412, 380] on div "Amaranth" at bounding box center [424, 392] width 215 height 32
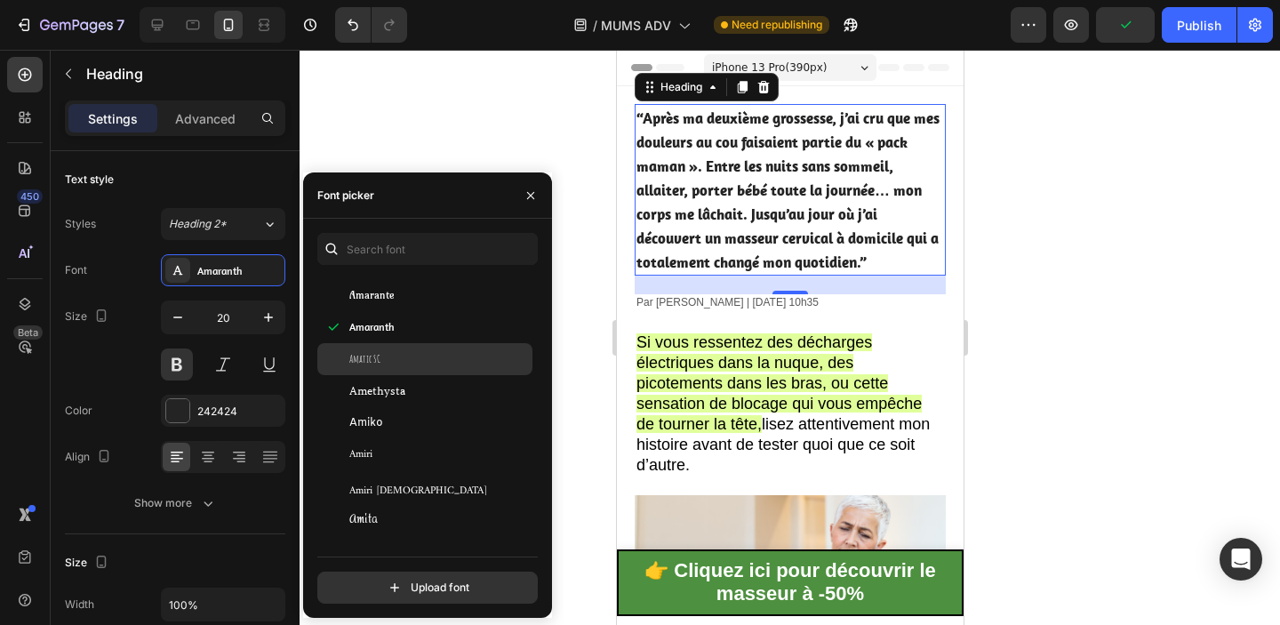
scroll to position [2161, 0]
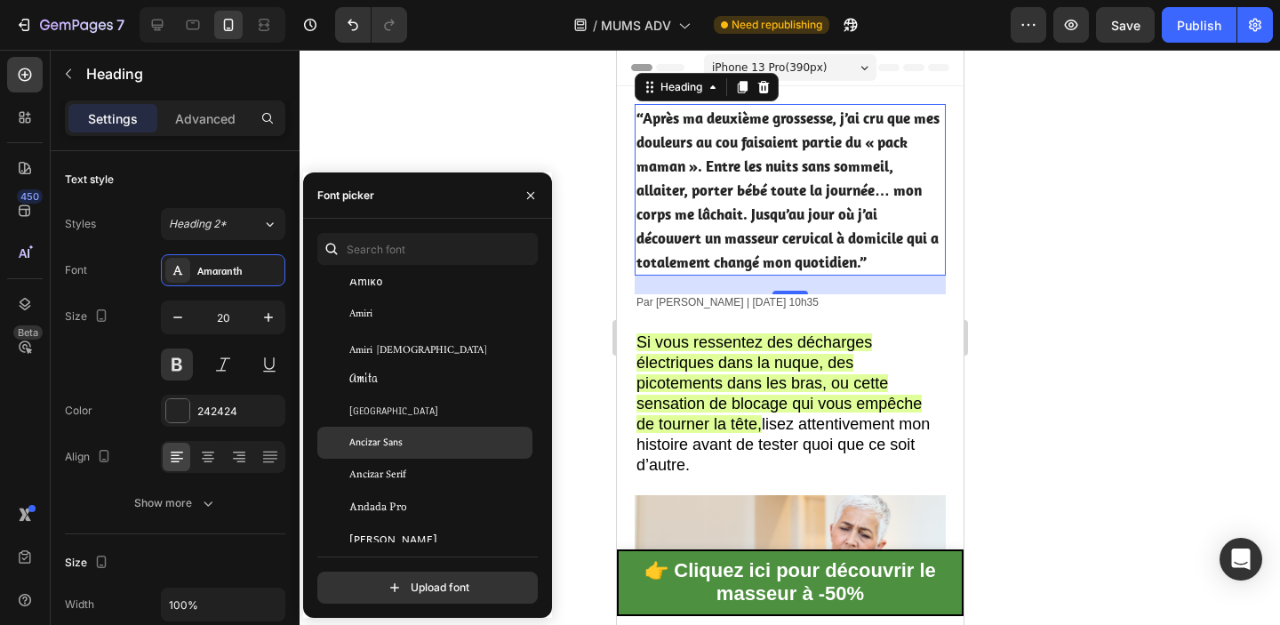
click at [409, 441] on div "Ancizar Sans" at bounding box center [439, 443] width 180 height 16
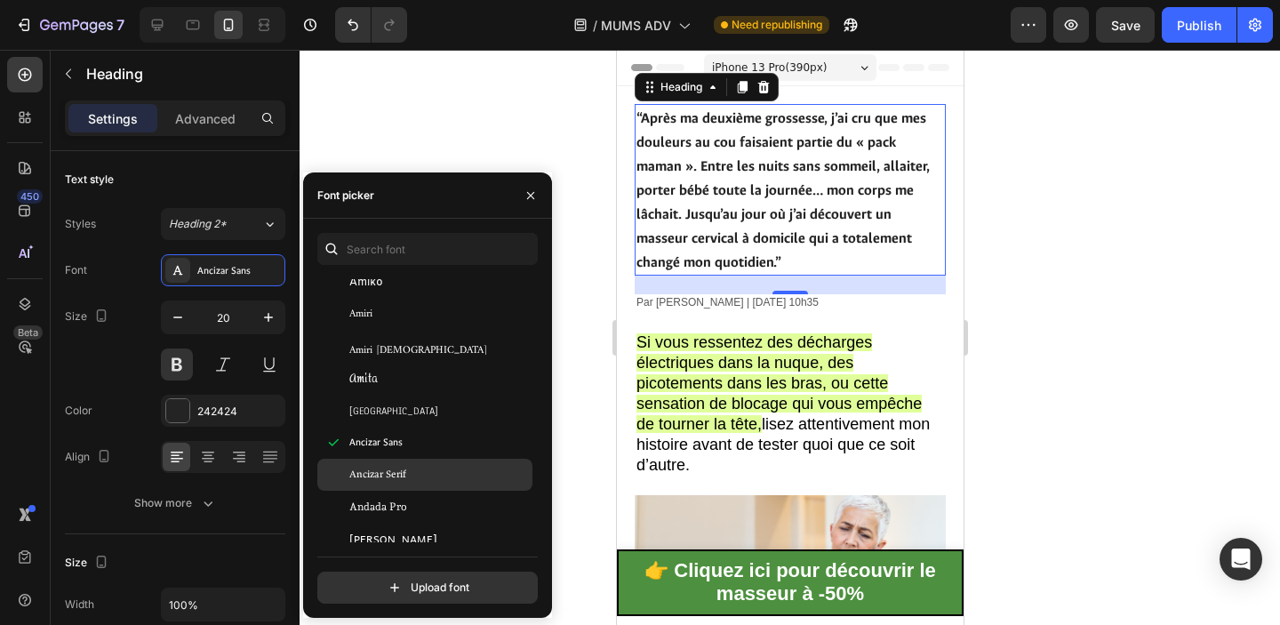
scroll to position [2341, 0]
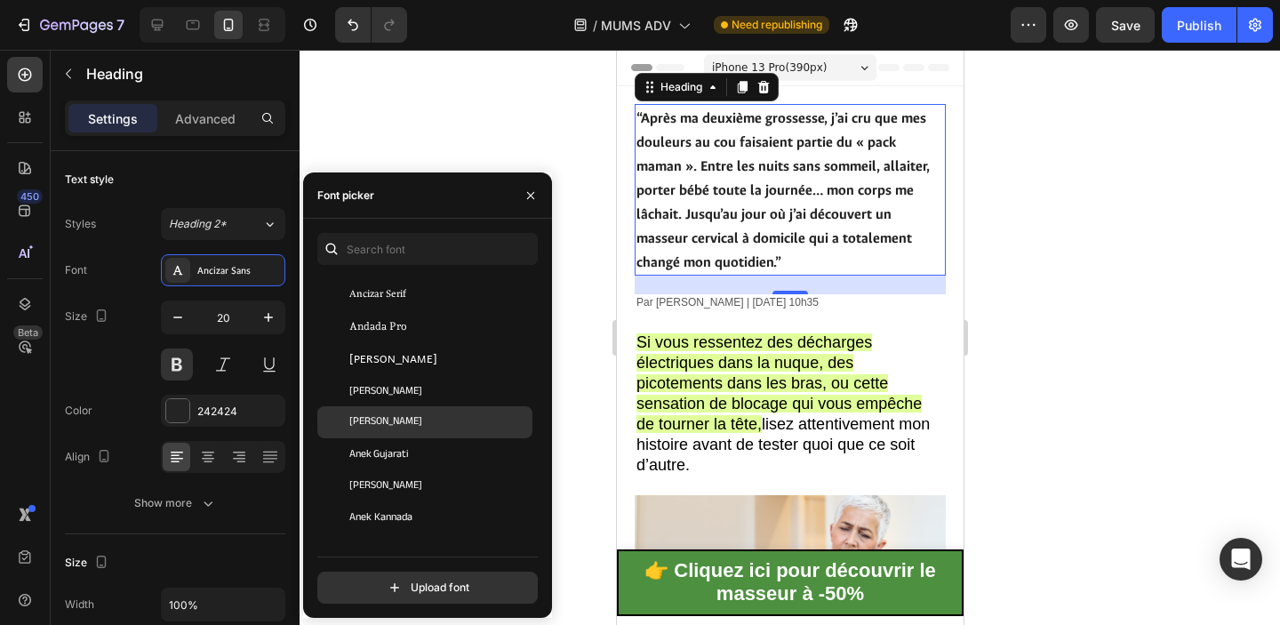
click at [421, 416] on span "Anek Devanagari" at bounding box center [385, 422] width 73 height 16
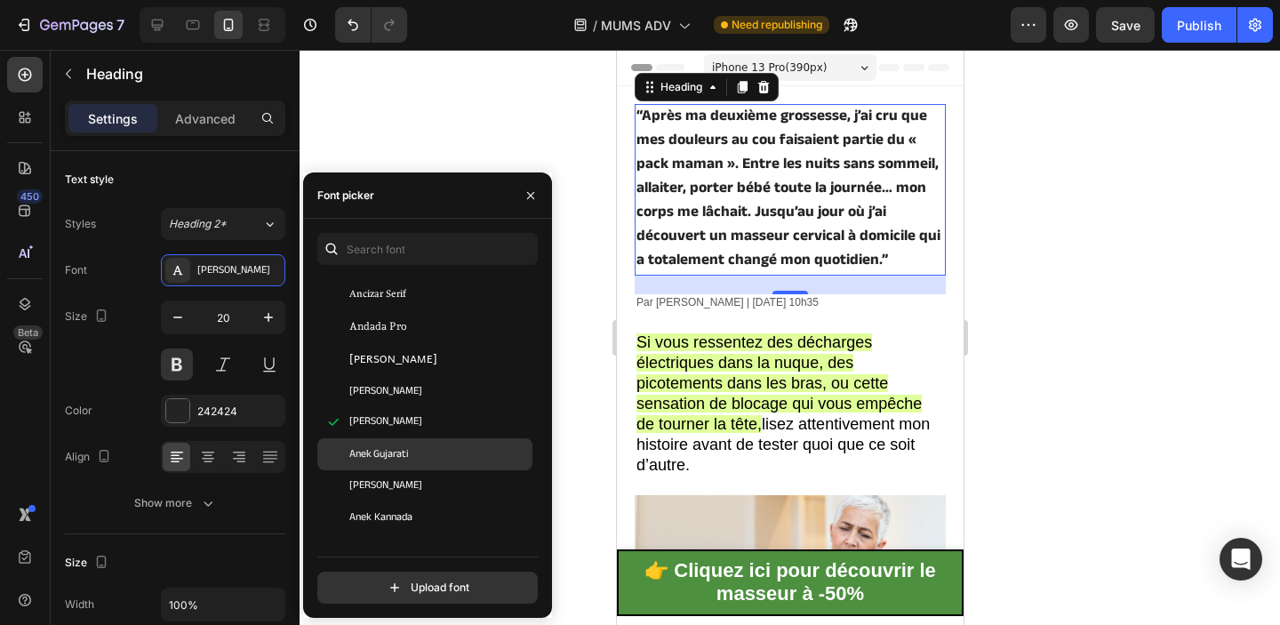
click at [410, 455] on div "Anek Gujarati" at bounding box center [439, 454] width 180 height 16
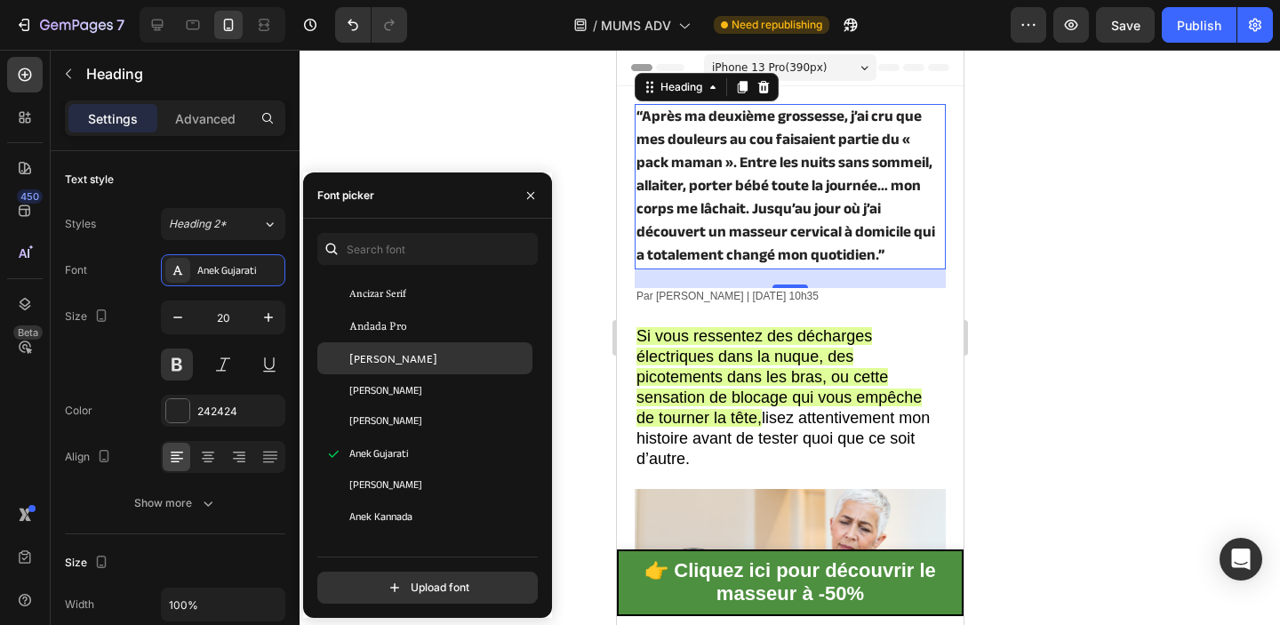
click at [419, 368] on div "Andika" at bounding box center [424, 358] width 215 height 32
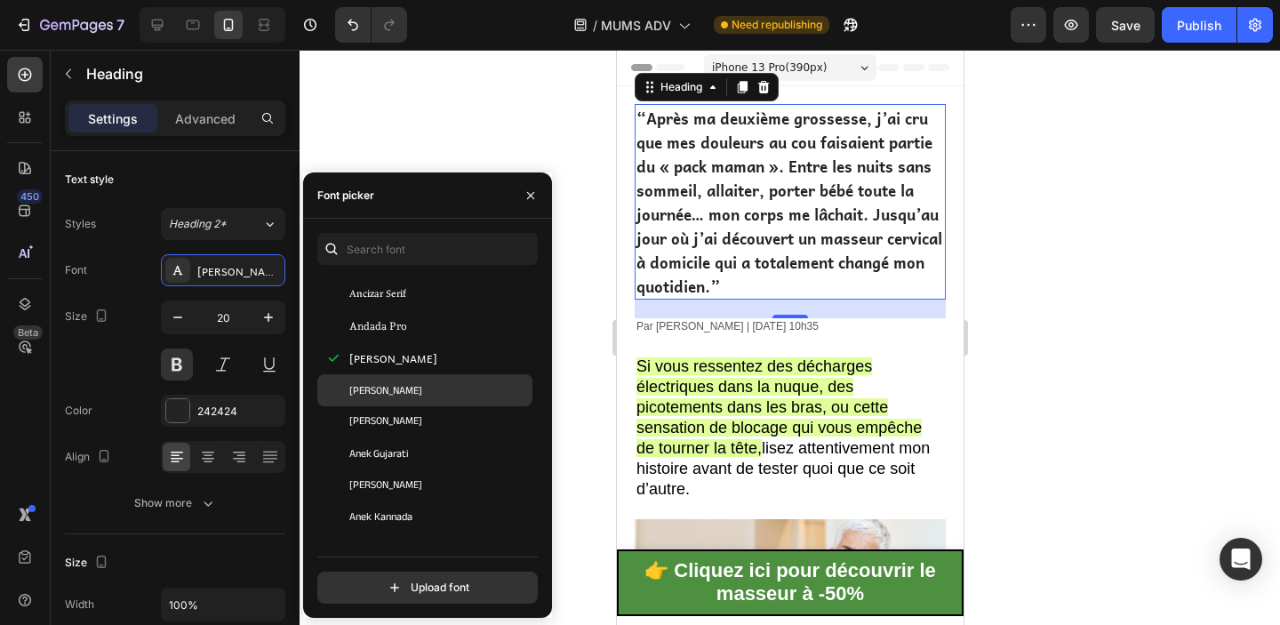
scroll to position [2366, 0]
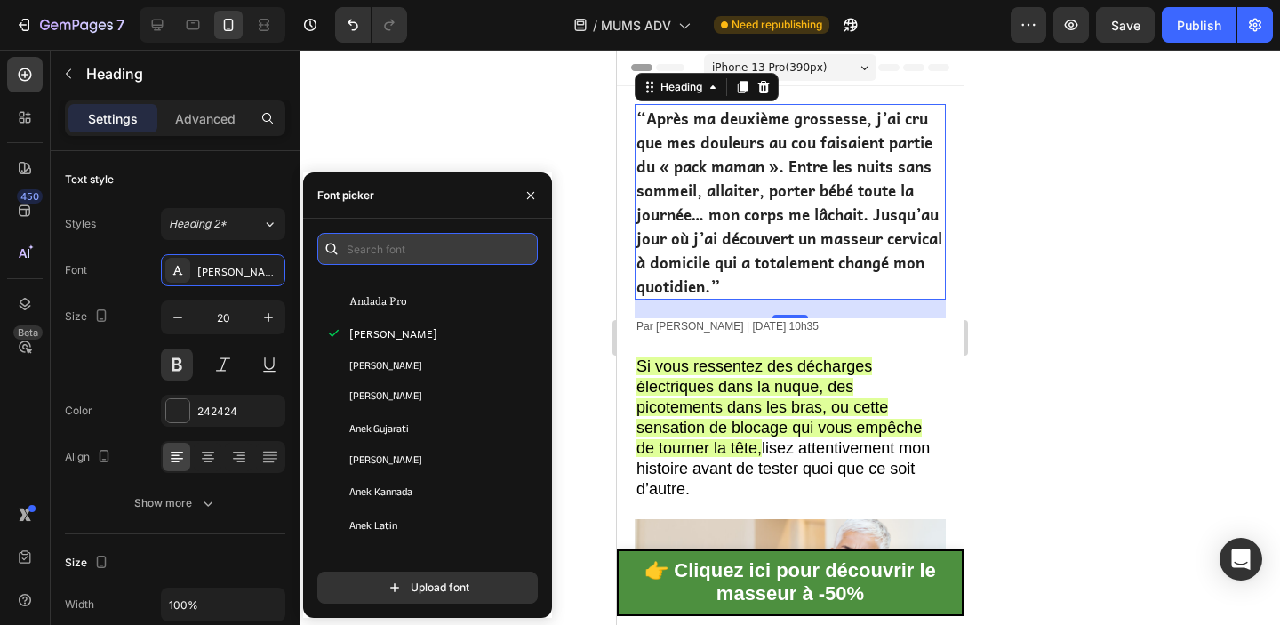
click at [403, 251] on input "text" at bounding box center [427, 249] width 220 height 32
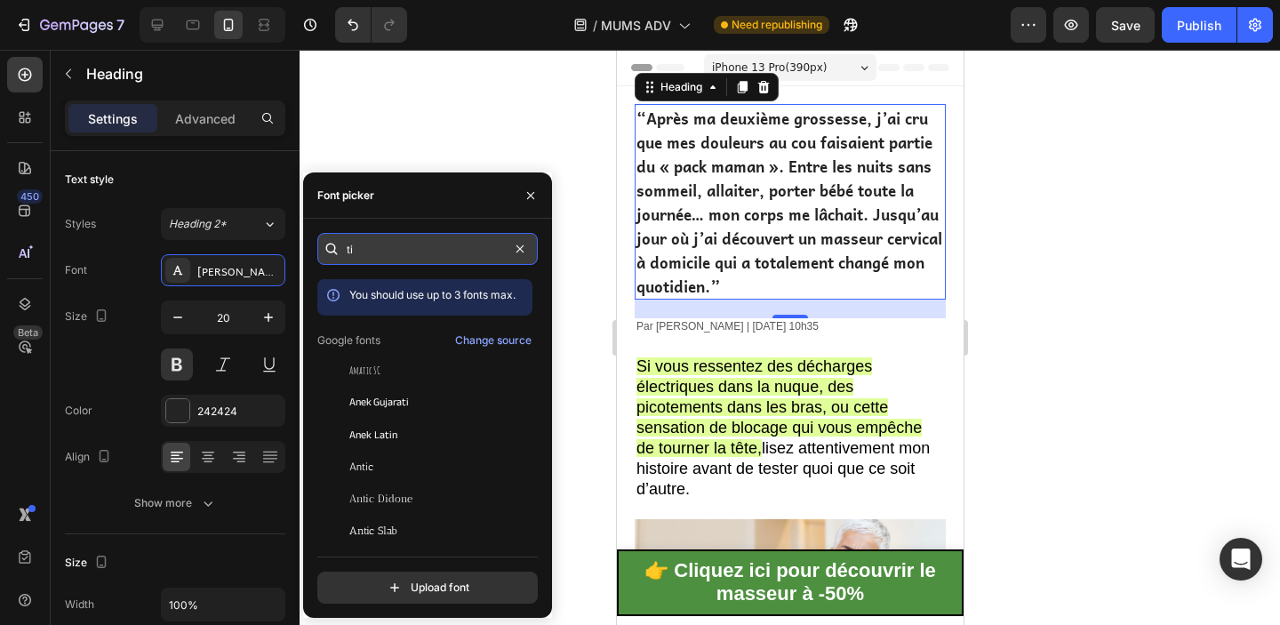
type input "t"
type input "sans"
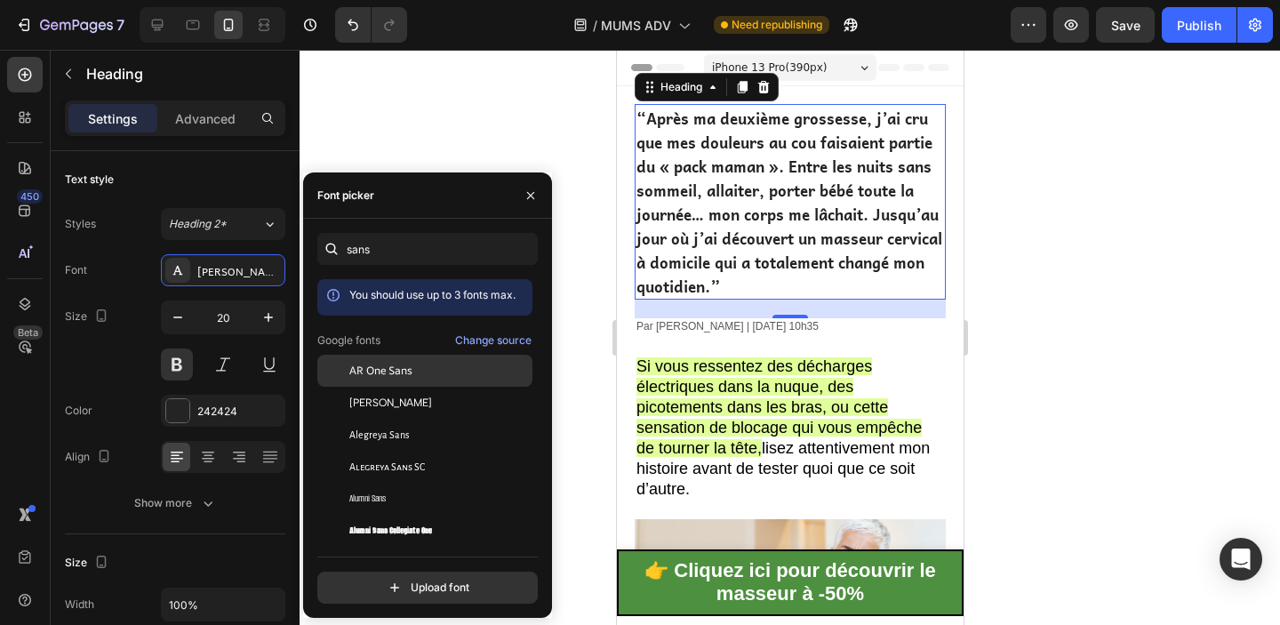
click at [412, 483] on div "AR One Sans" at bounding box center [424, 499] width 215 height 32
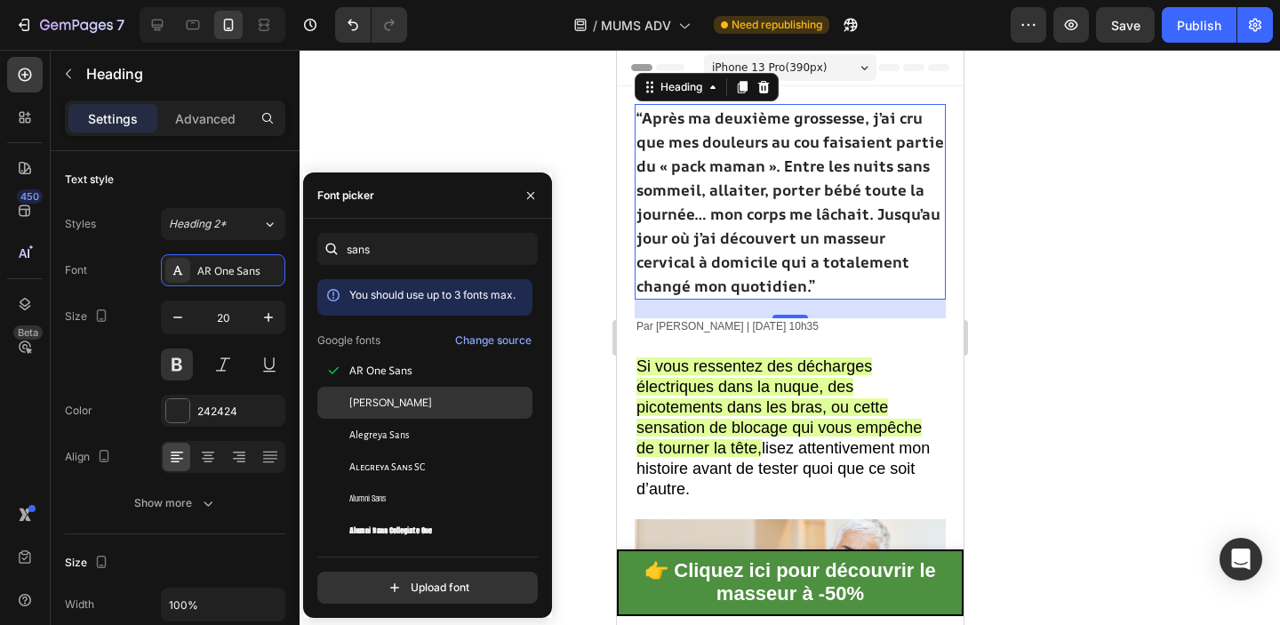
click at [409, 402] on div "Albert Sans" at bounding box center [439, 403] width 180 height 16
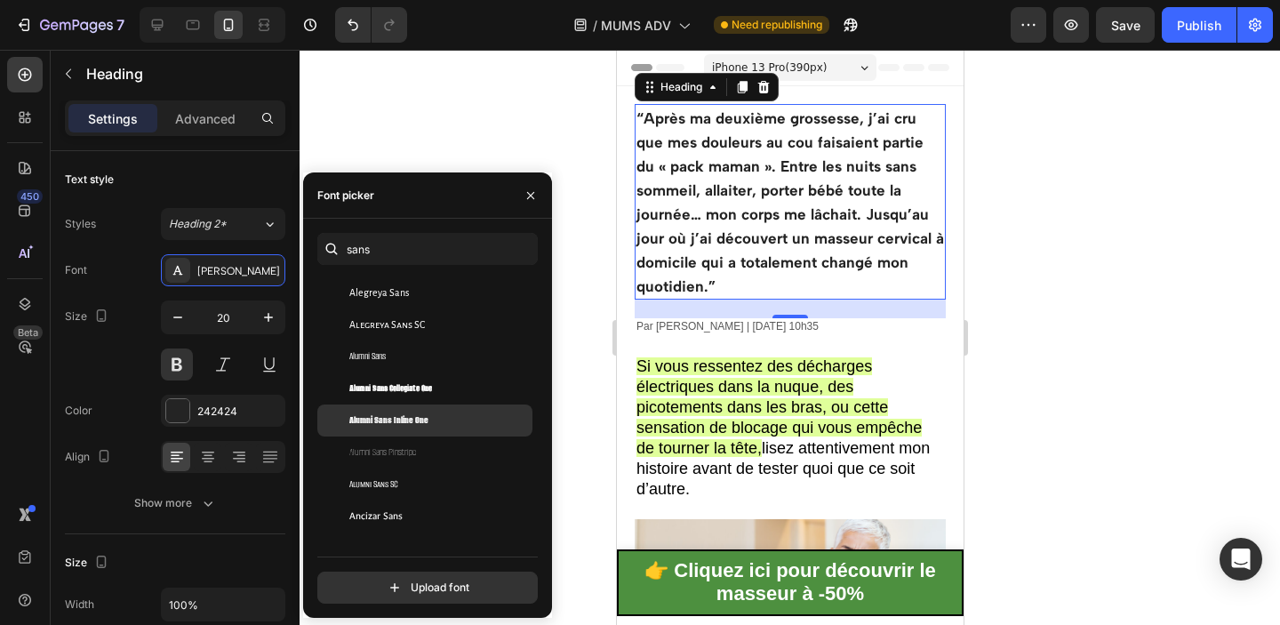
scroll to position [153, 0]
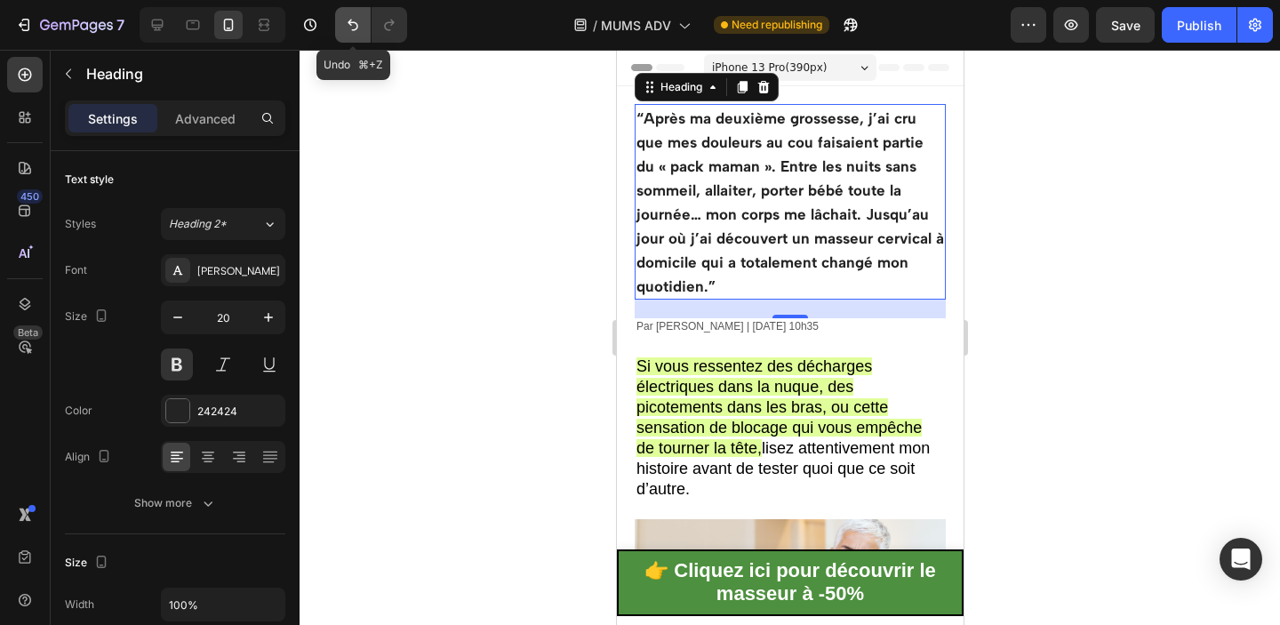
click at [355, 40] on button "Undo/Redo" at bounding box center [353, 25] width 36 height 36
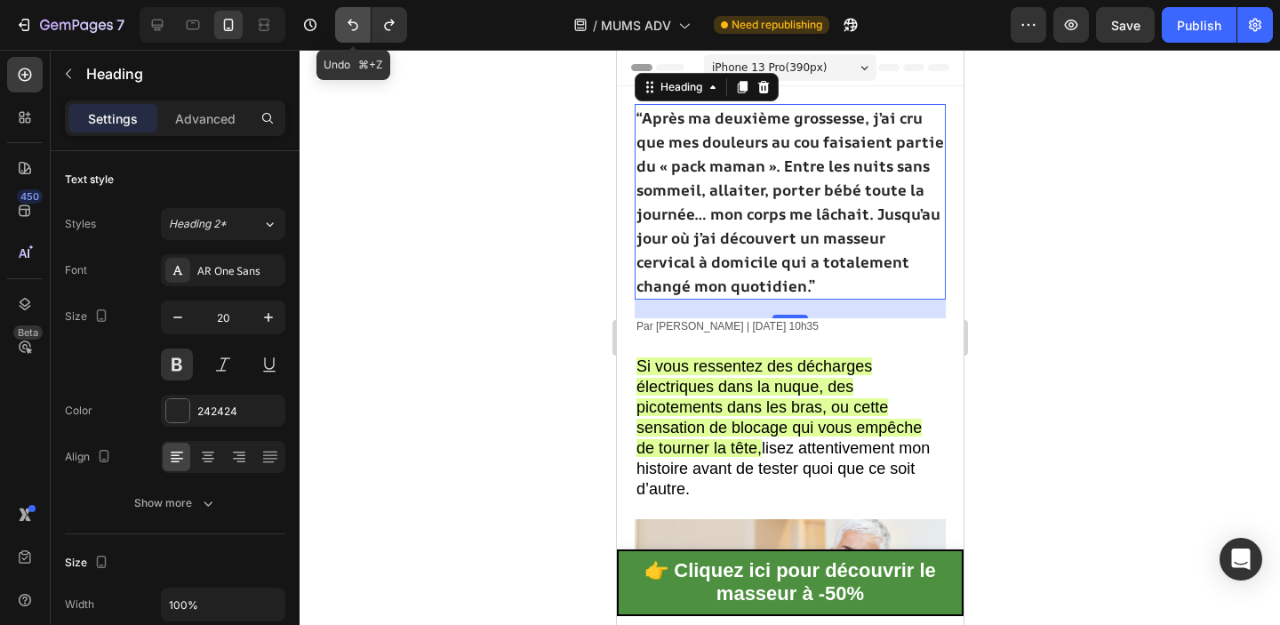
click at [355, 40] on button "Undo/Redo" at bounding box center [353, 25] width 36 height 36
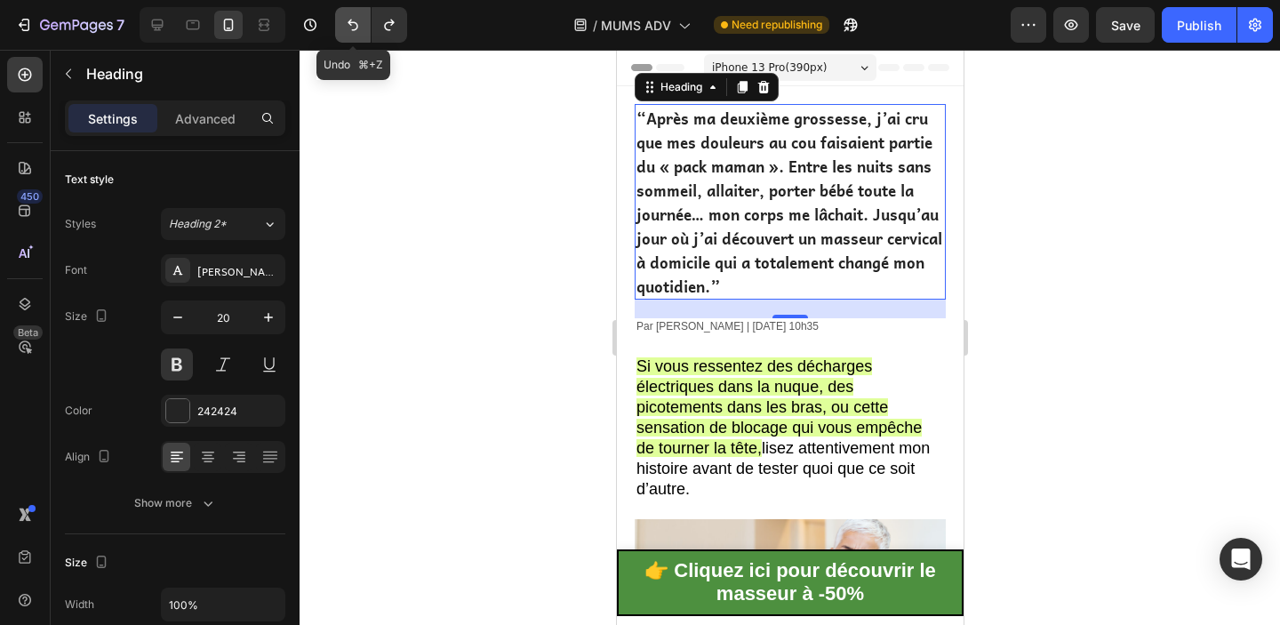
click at [355, 40] on button "Undo/Redo" at bounding box center [353, 25] width 36 height 36
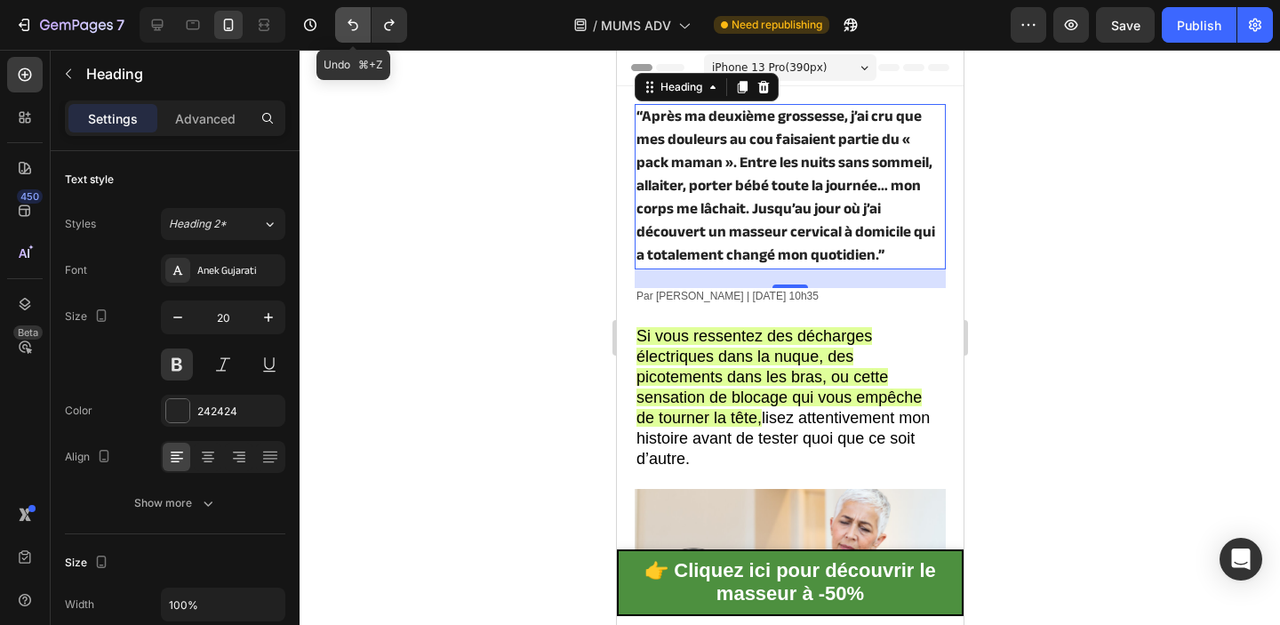
click at [355, 40] on button "Undo/Redo" at bounding box center [353, 25] width 36 height 36
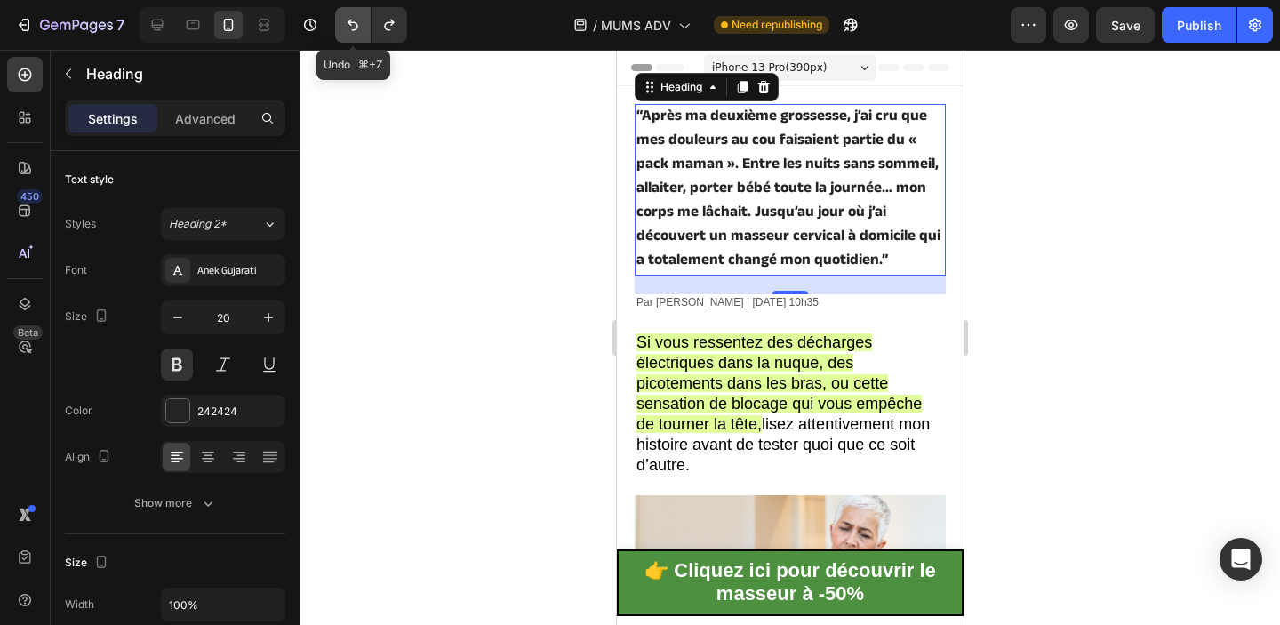
click at [355, 40] on button "Undo/Redo" at bounding box center [353, 25] width 36 height 36
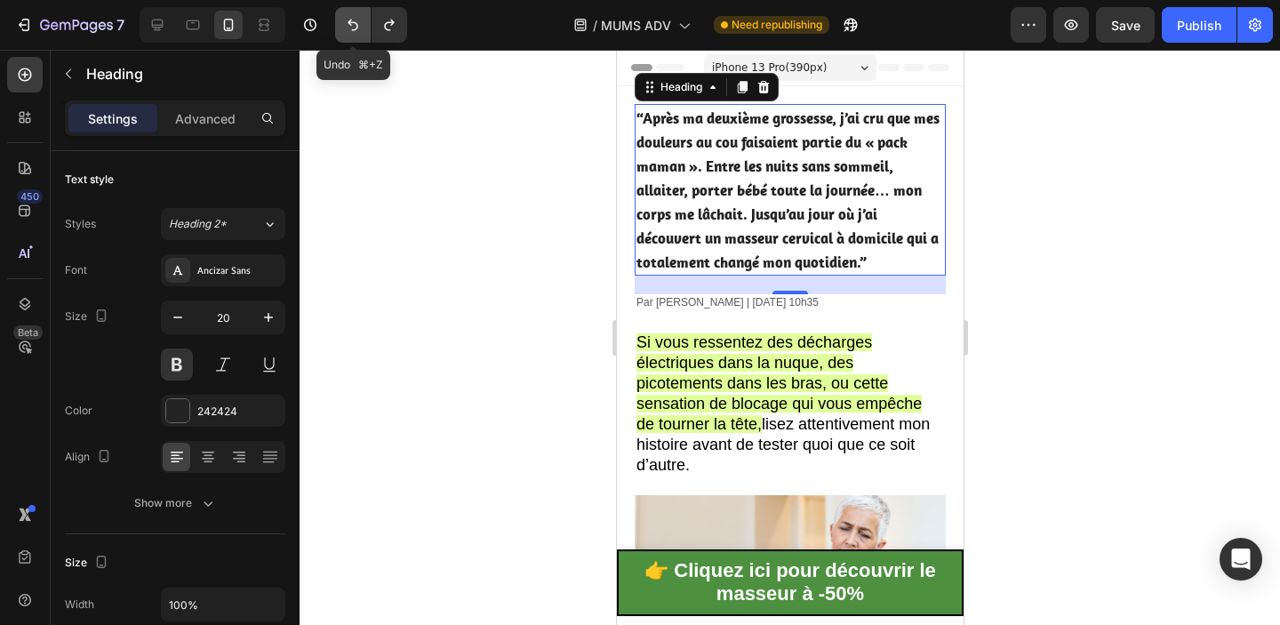
click at [355, 40] on button "Undo/Redo" at bounding box center [353, 25] width 36 height 36
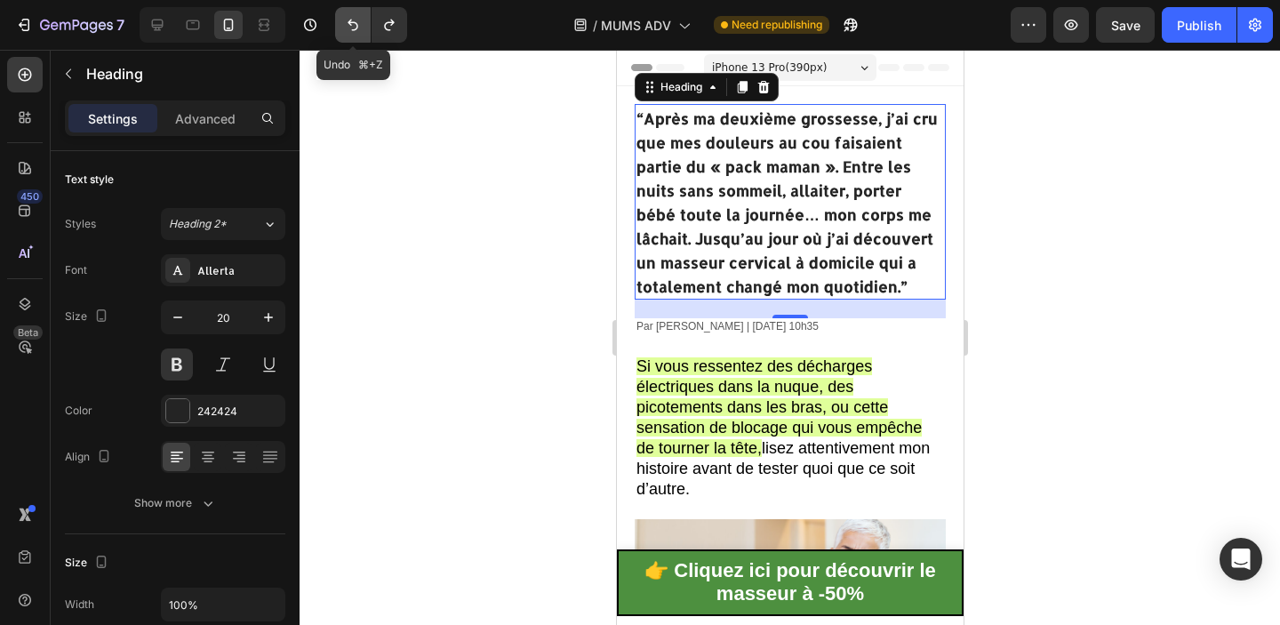
click at [355, 40] on button "Undo/Redo" at bounding box center [353, 25] width 36 height 36
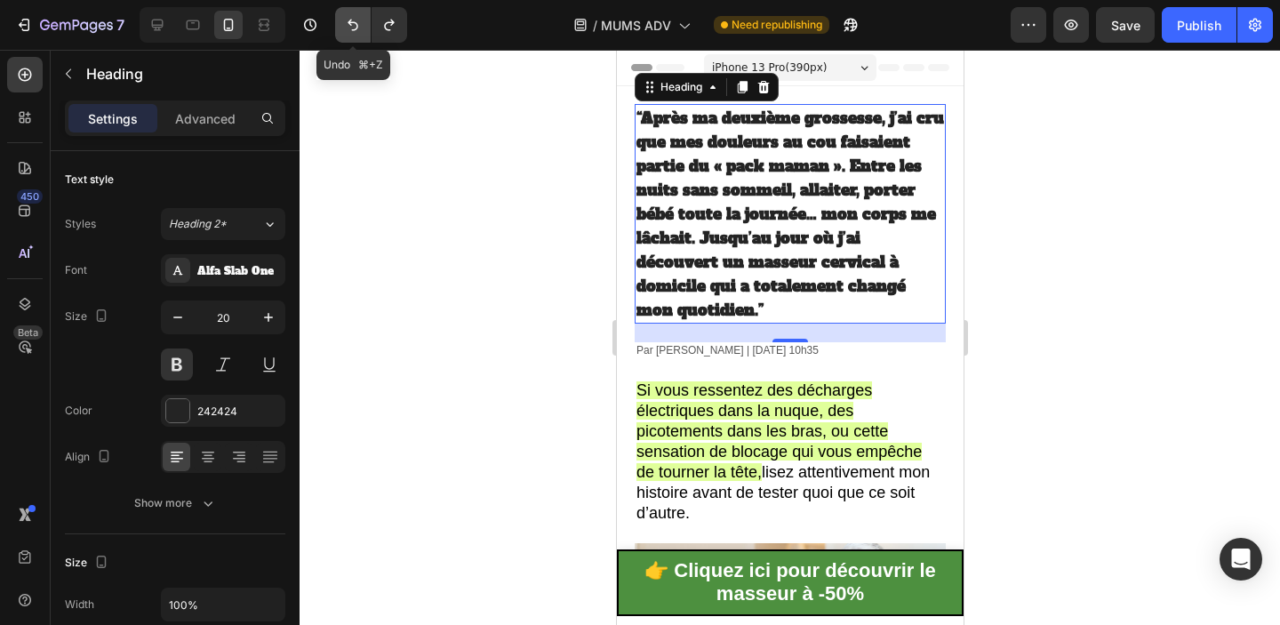
click at [355, 40] on button "Undo/Redo" at bounding box center [353, 25] width 36 height 36
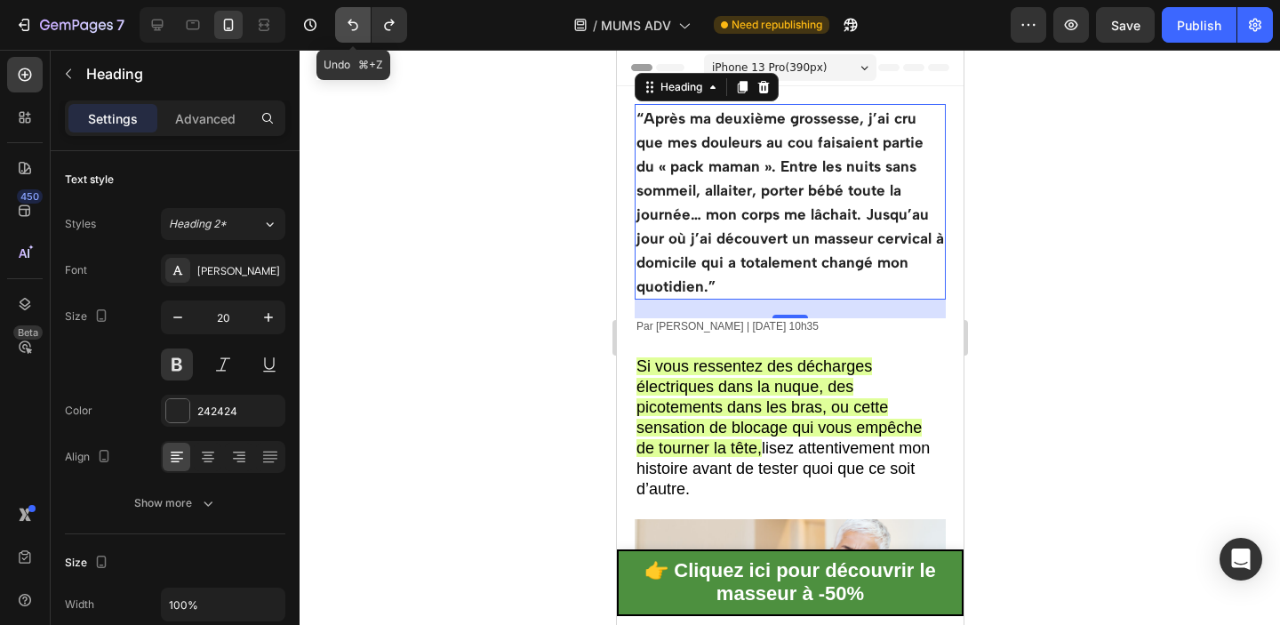
click at [355, 40] on button "Undo/Redo" at bounding box center [353, 25] width 36 height 36
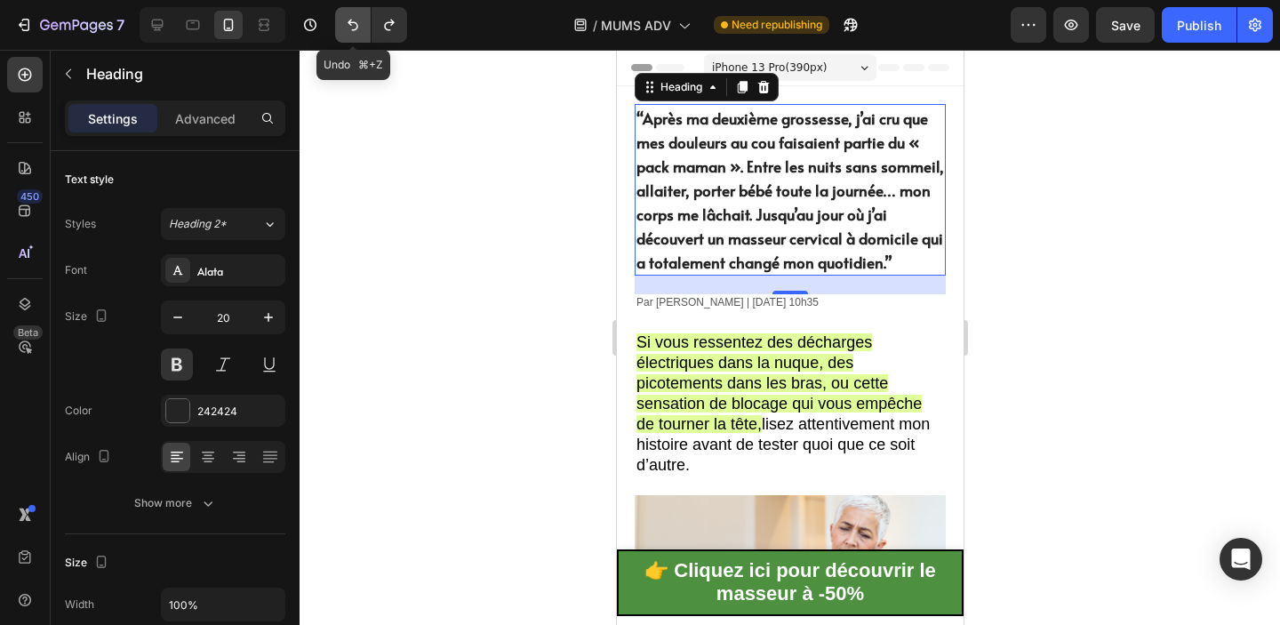
click at [355, 40] on button "Undo/Redo" at bounding box center [353, 25] width 36 height 36
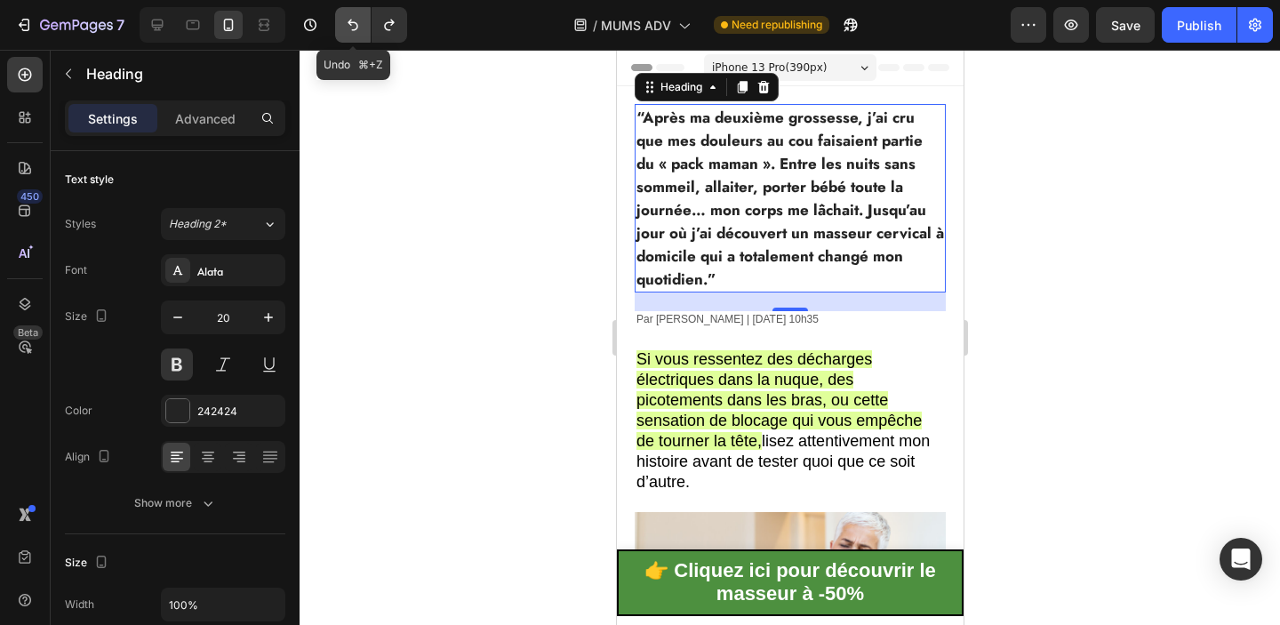
click at [355, 40] on button "Undo/Redo" at bounding box center [353, 25] width 36 height 36
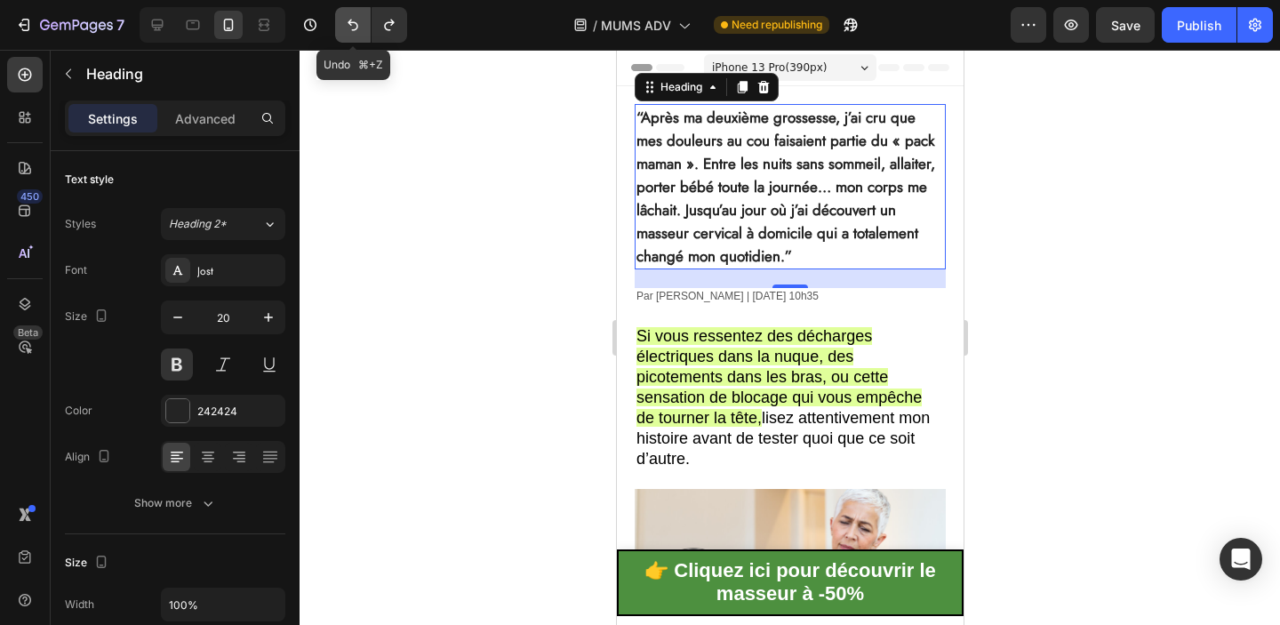
click at [355, 40] on button "Undo/Redo" at bounding box center [353, 25] width 36 height 36
click at [355, 31] on icon "Undo/Redo" at bounding box center [353, 25] width 18 height 18
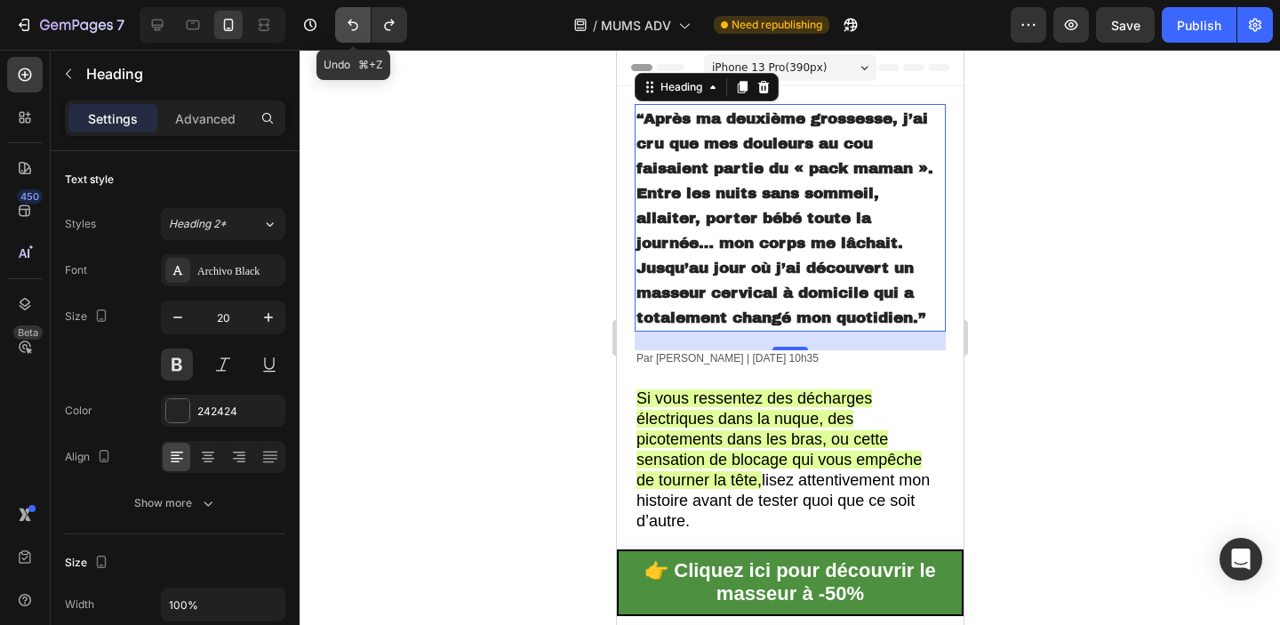
click at [355, 31] on icon "Undo/Redo" at bounding box center [353, 25] width 18 height 18
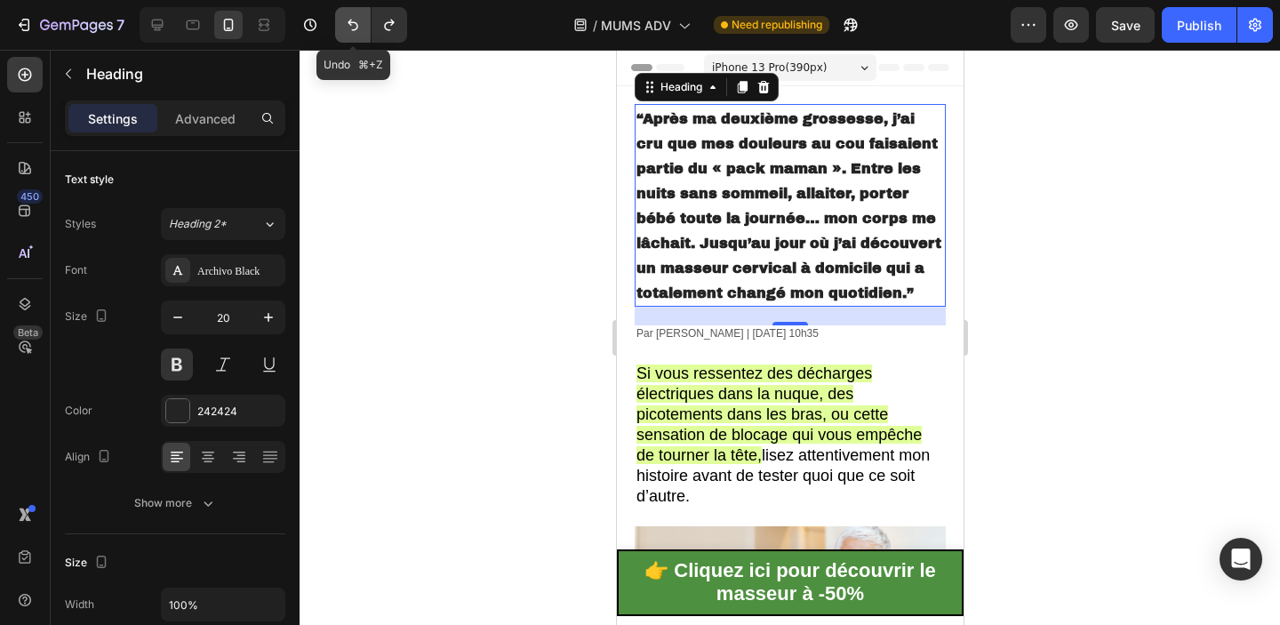
click at [355, 31] on icon "Undo/Redo" at bounding box center [353, 25] width 18 height 18
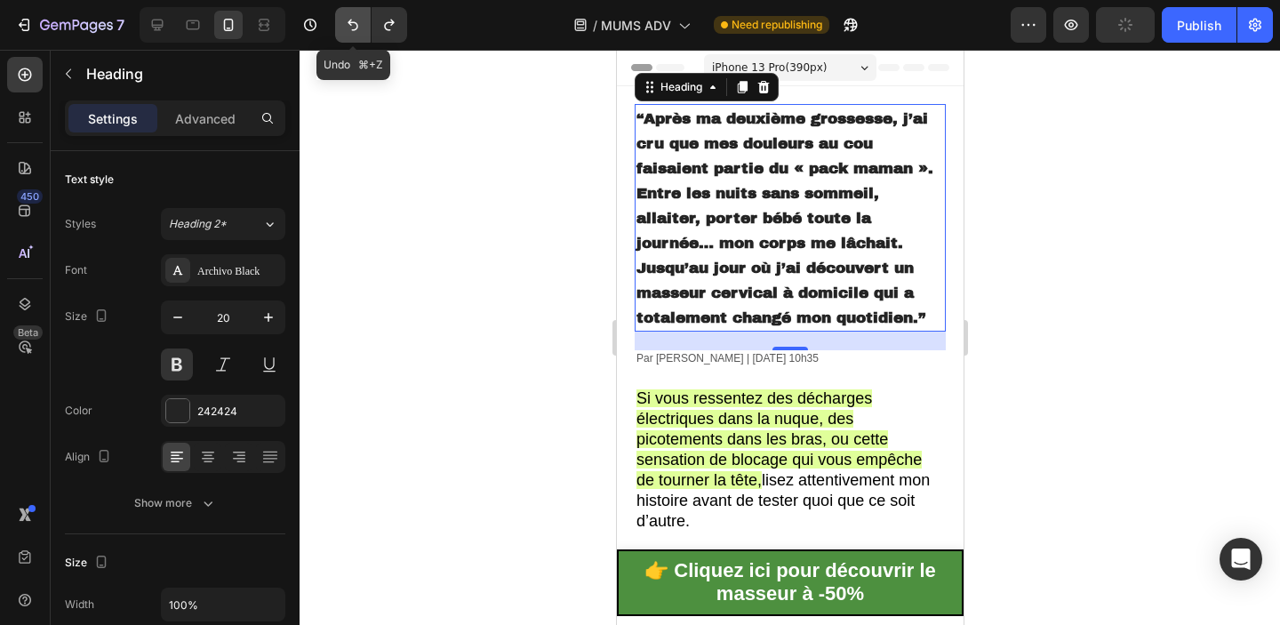
click at [355, 31] on icon "Undo/Redo" at bounding box center [353, 25] width 18 height 18
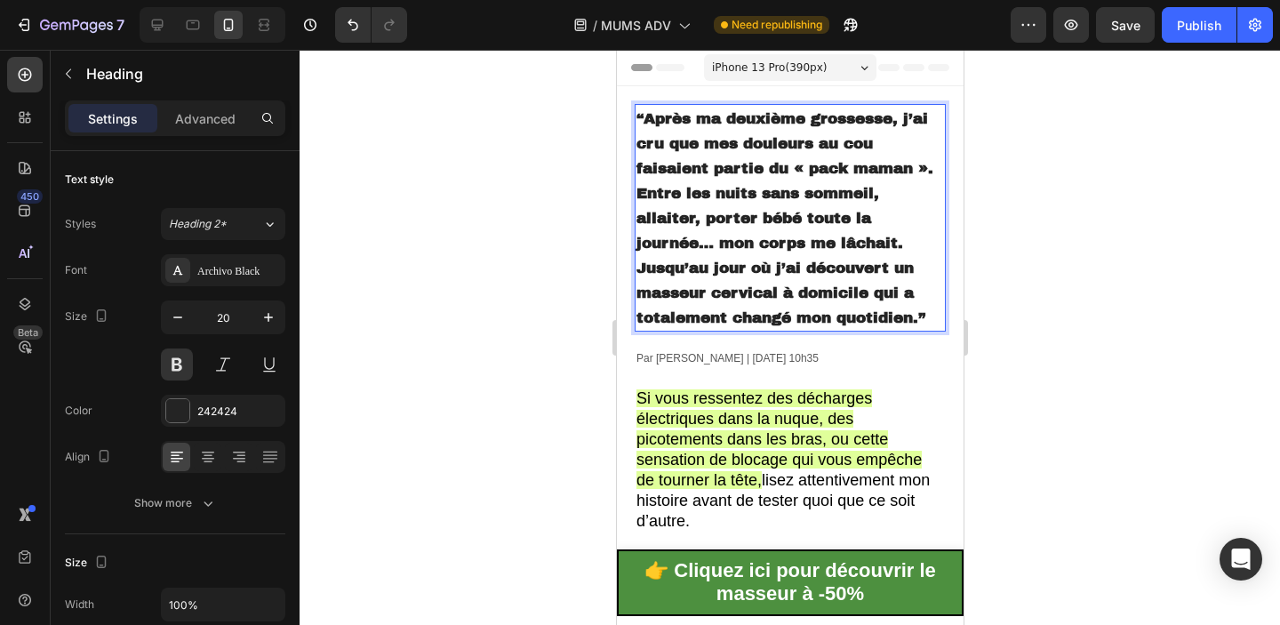
click at [810, 244] on strong "“Après ma deuxième grossesse, j’ai cru que mes douleurs au cou faisaient partie…" at bounding box center [783, 218] width 297 height 216
click at [716, 184] on strong "“Après ma deuxième grossesse, j’ai cru que mes douleurs au cou faisaient partie…" at bounding box center [783, 218] width 297 height 216
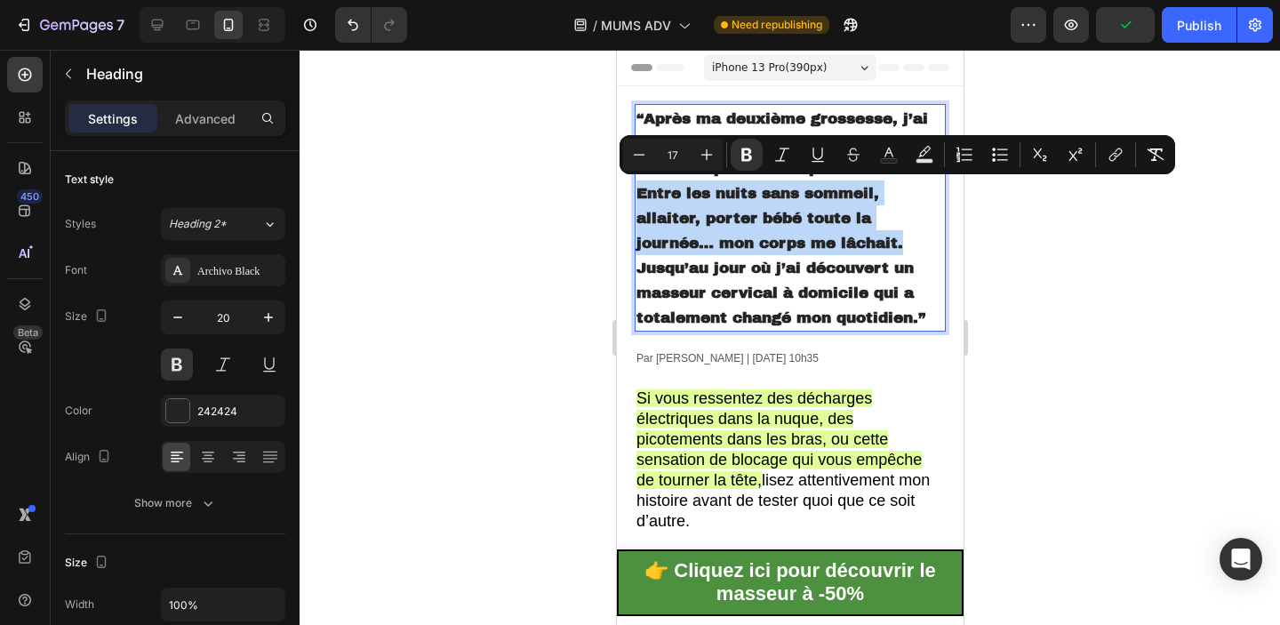
drag, startPoint x: 639, startPoint y: 189, endPoint x: 931, endPoint y: 236, distance: 295.3
click at [931, 236] on p "“Après ma deuxième grossesse, j’ai cru que mes douleurs au cou faisaient partie…" at bounding box center [789, 218] width 308 height 224
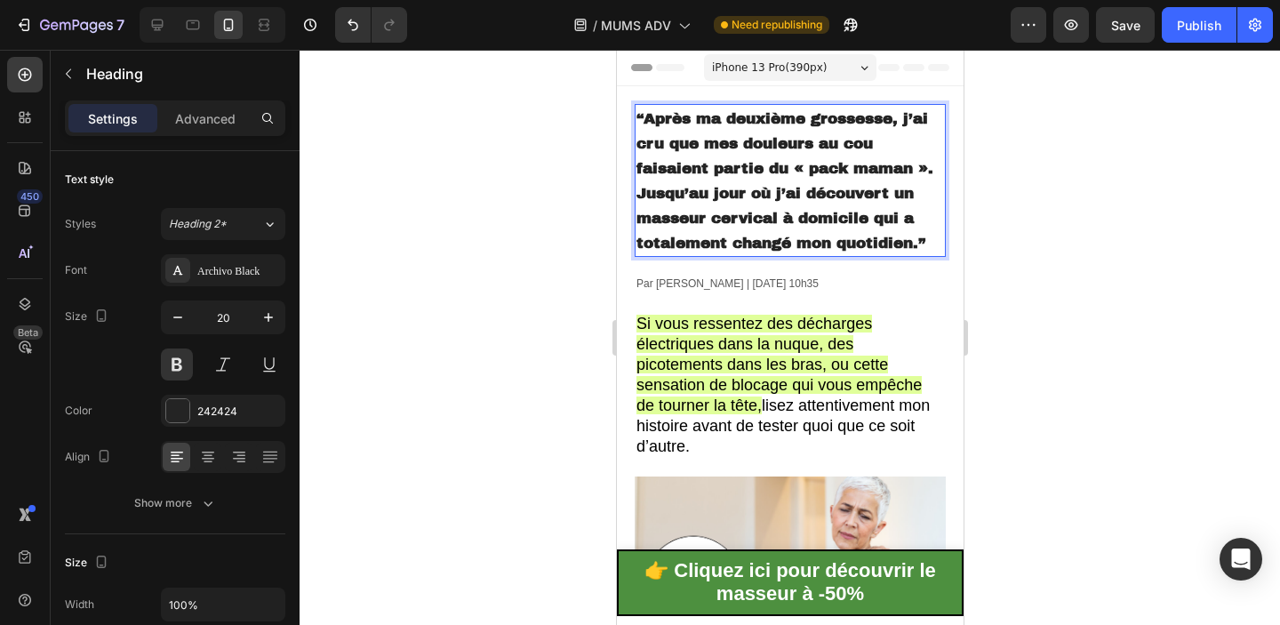
click at [894, 185] on strong "“Après ma deuxième grossesse, j’ai cru que mes douleurs au cou faisaient partie…" at bounding box center [783, 180] width 297 height 141
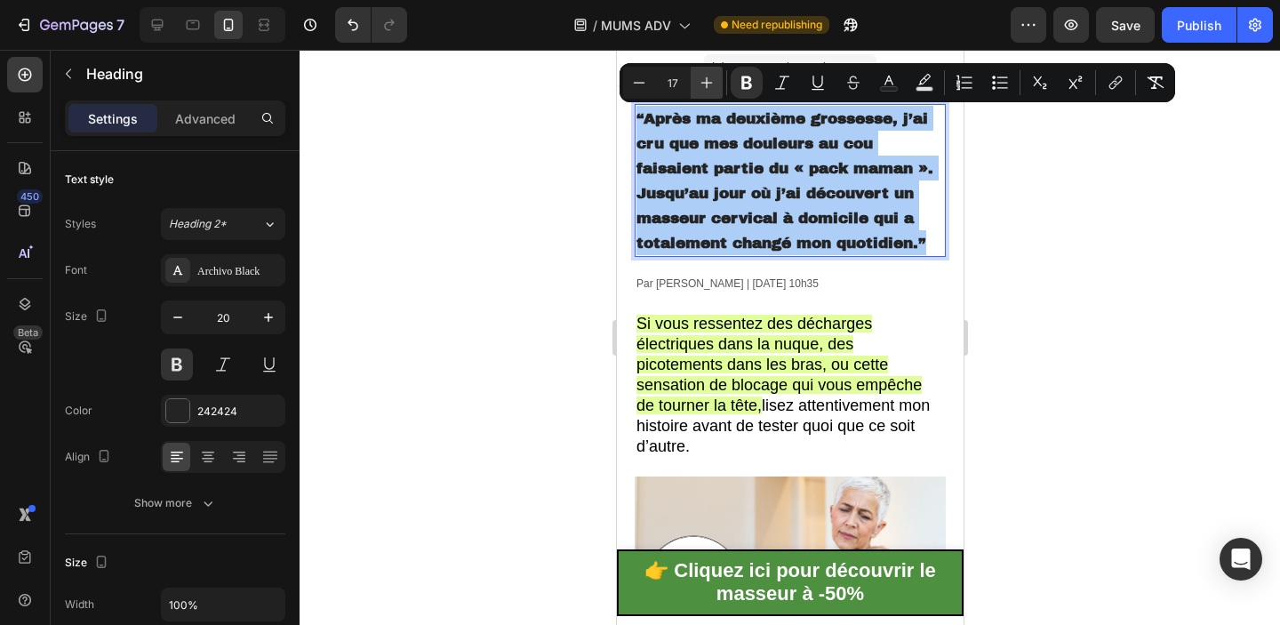
click at [706, 81] on icon "Editor contextual toolbar" at bounding box center [707, 83] width 18 height 18
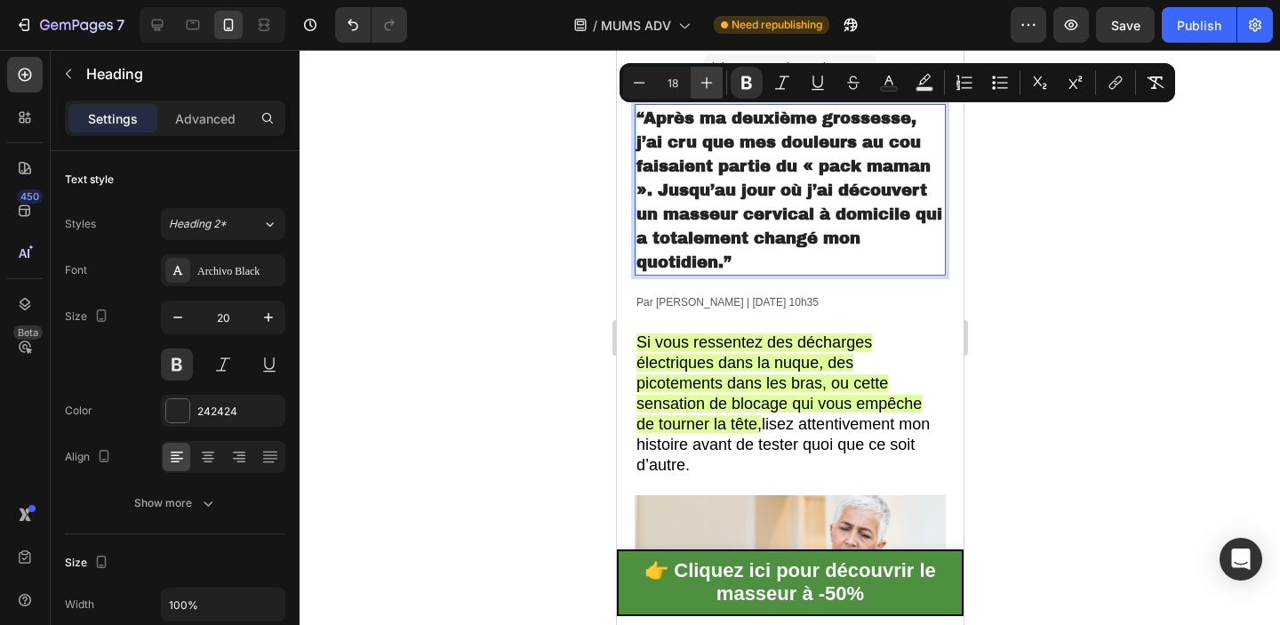
click at [706, 81] on icon "Editor contextual toolbar" at bounding box center [707, 83] width 18 height 18
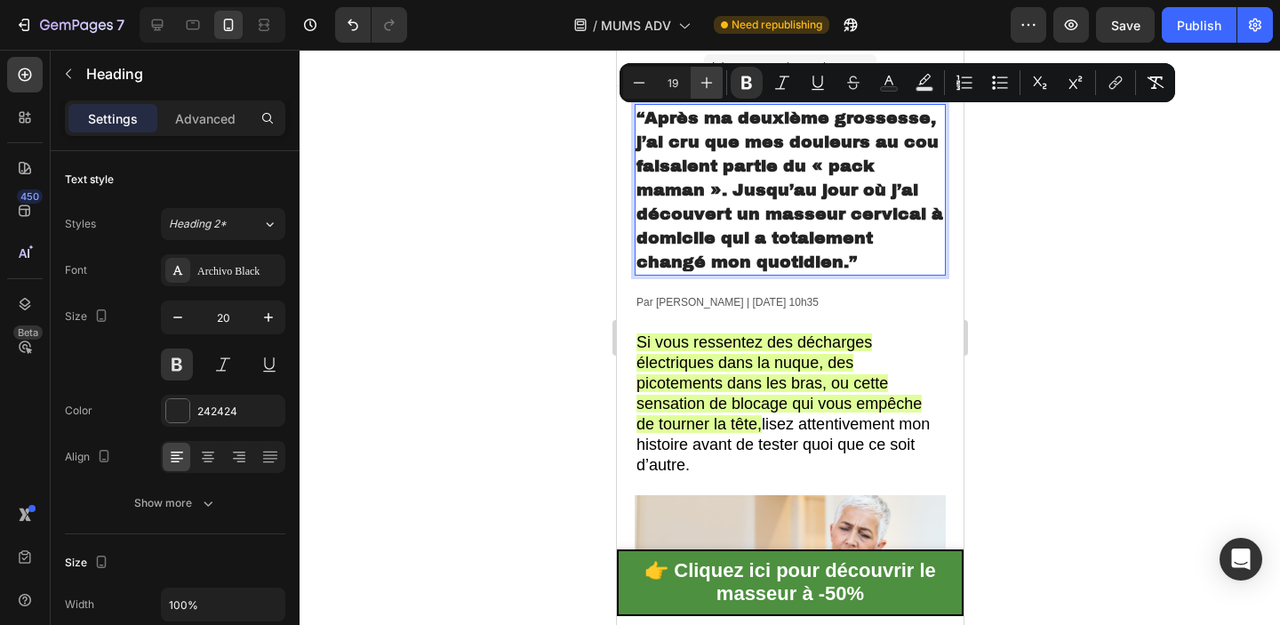
click at [705, 81] on icon "Editor contextual toolbar" at bounding box center [707, 83] width 18 height 18
type input "20"
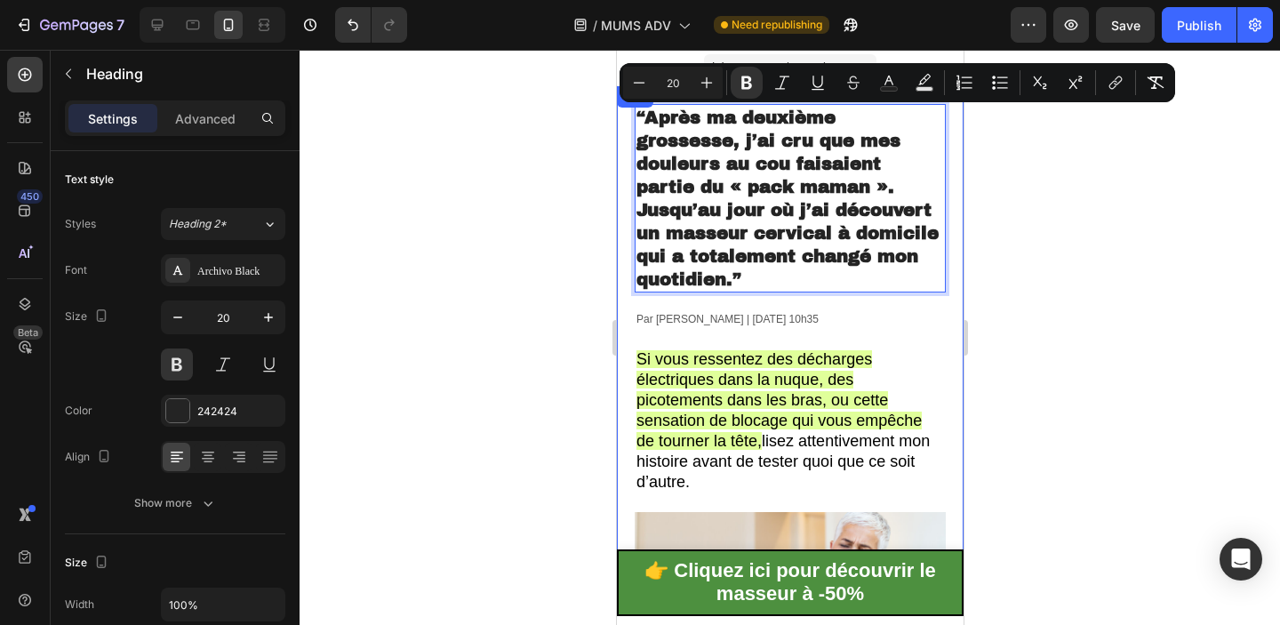
click at [1016, 197] on div at bounding box center [790, 337] width 980 height 575
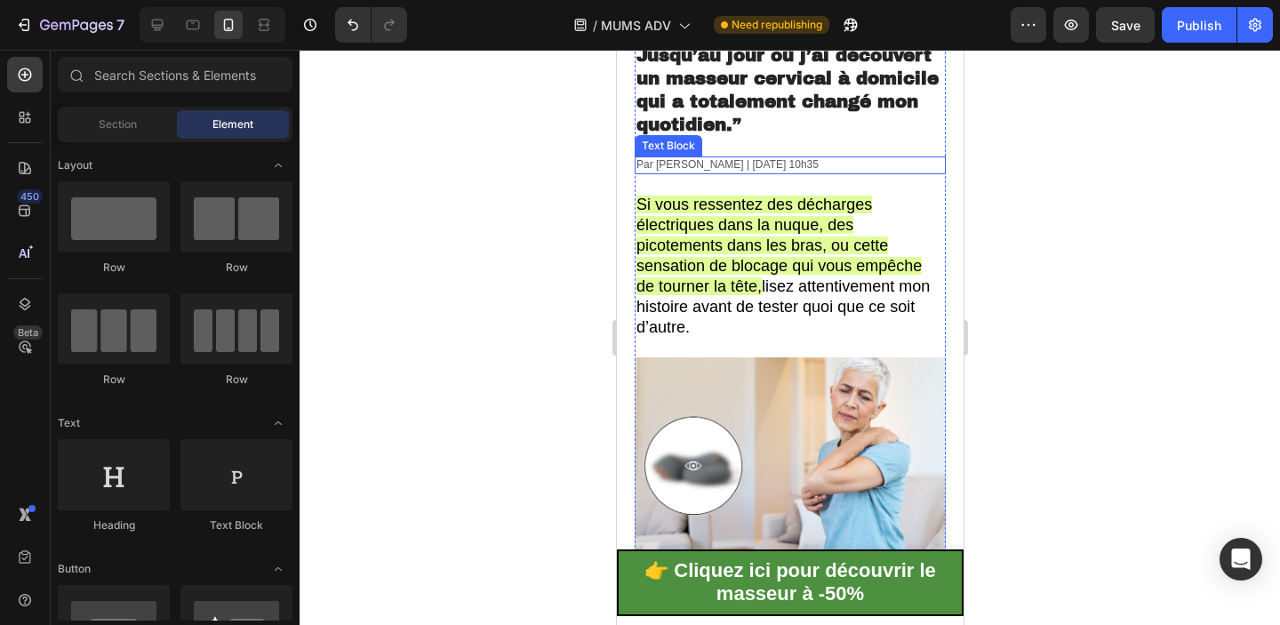
scroll to position [161, 0]
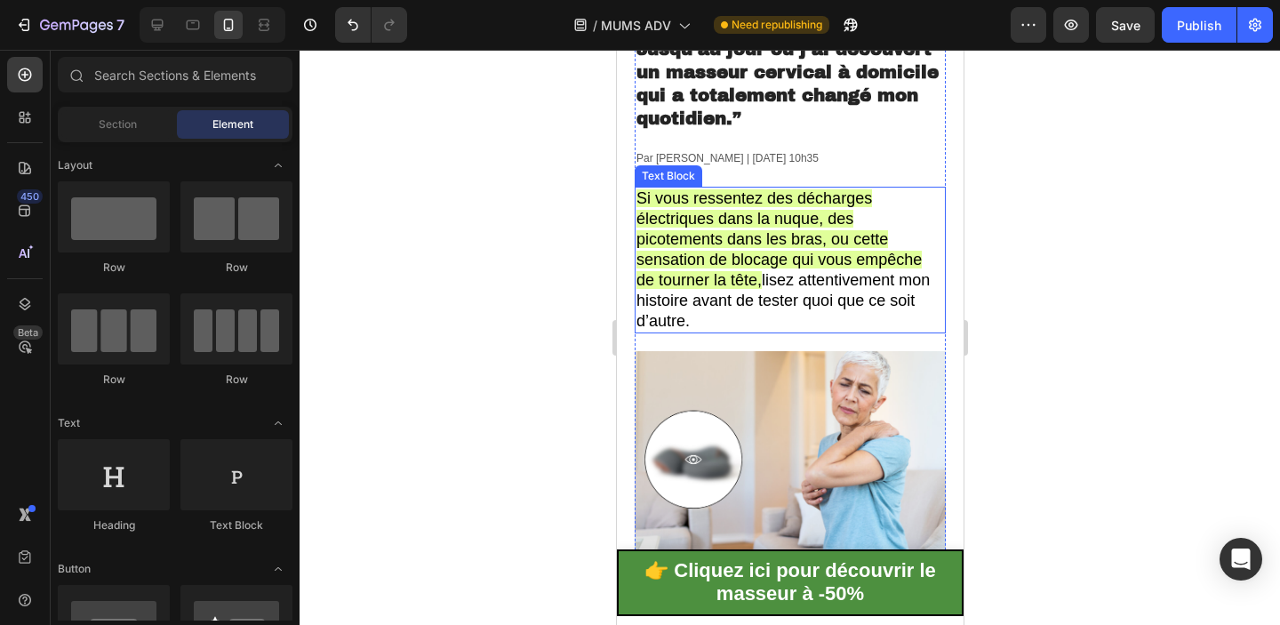
click at [764, 252] on span "Si vous ressentez des décharges électriques dans la nuque, des picotements dans…" at bounding box center [777, 239] width 285 height 100
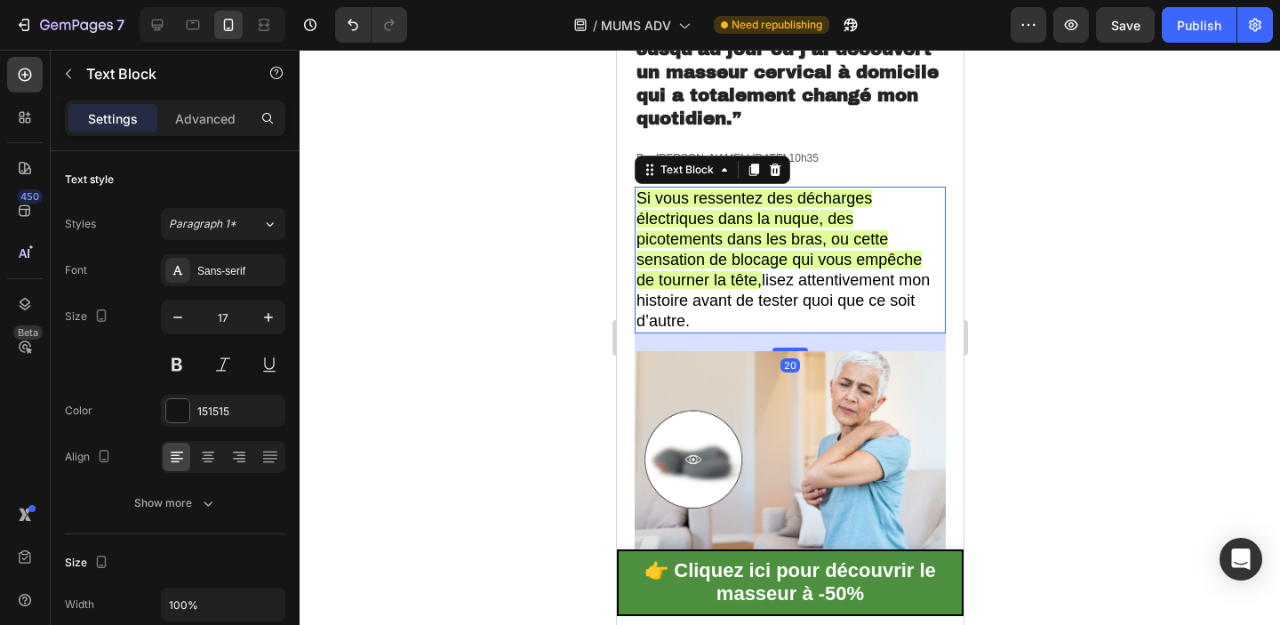
click at [732, 274] on span "Si vous ressentez des décharges électriques dans la nuque, des picotements dans…" at bounding box center [777, 239] width 285 height 100
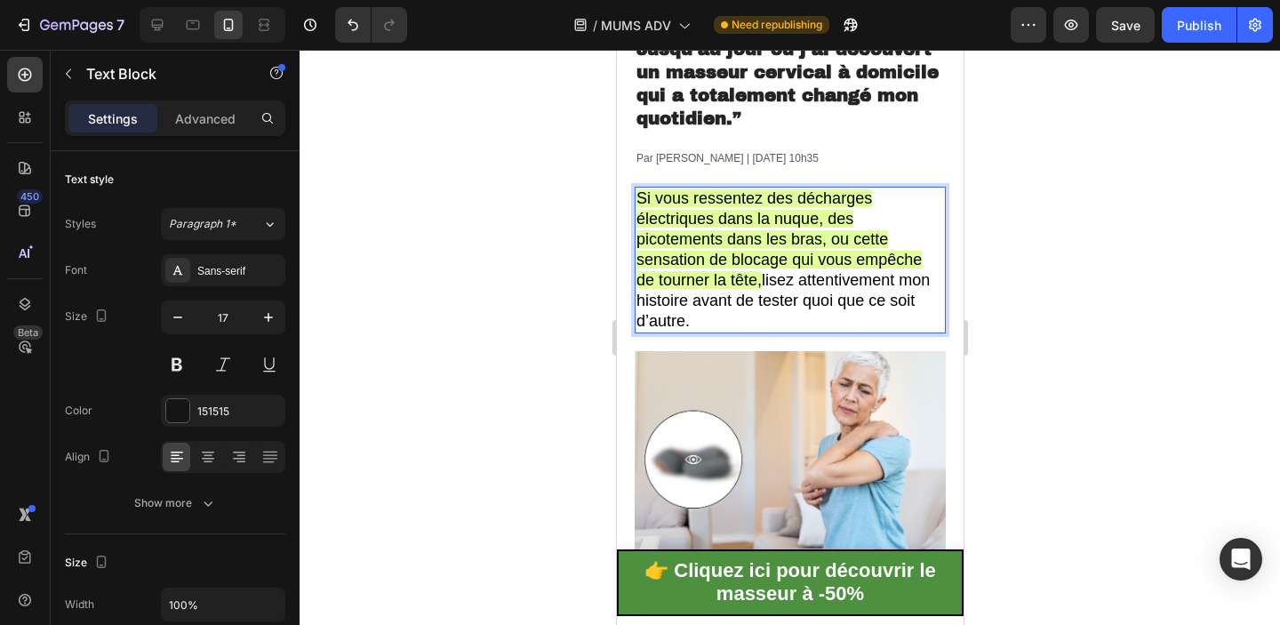
click at [713, 311] on p "Si vous ressentez des décharges électriques dans la nuque, des picotements dans…" at bounding box center [789, 260] width 308 height 144
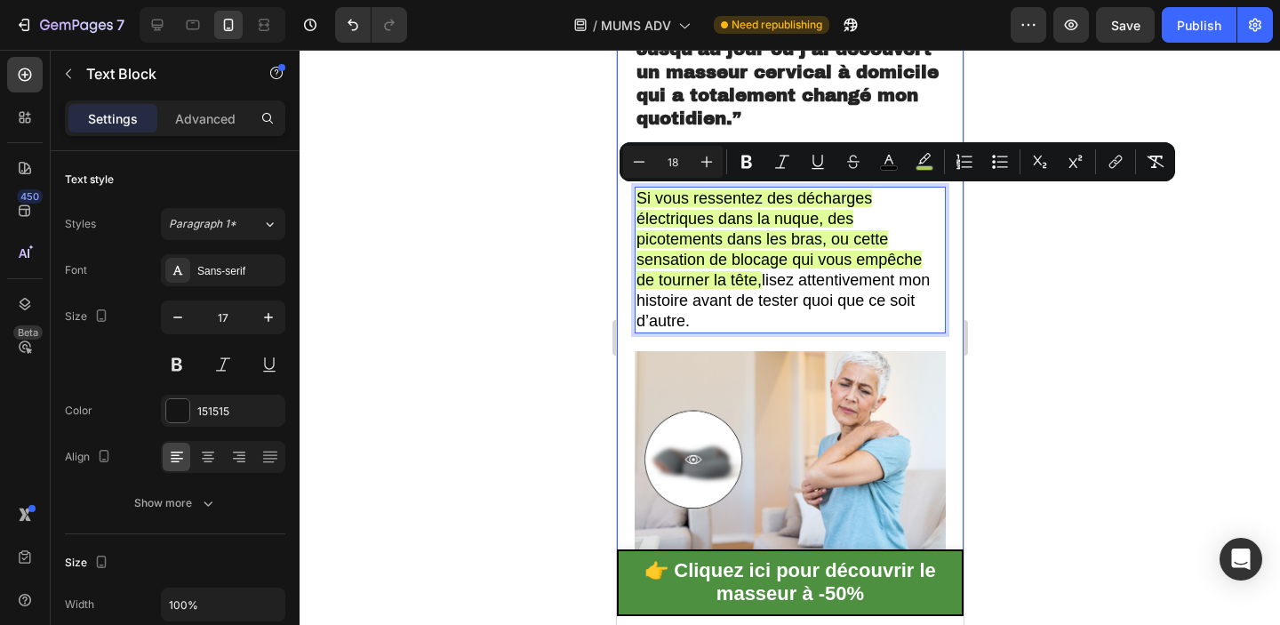
drag, startPoint x: 706, startPoint y: 316, endPoint x: 624, endPoint y: 205, distance: 137.9
copy p "Si vous ressentez des décharges électriques dans la nuque, des picotements dans…"
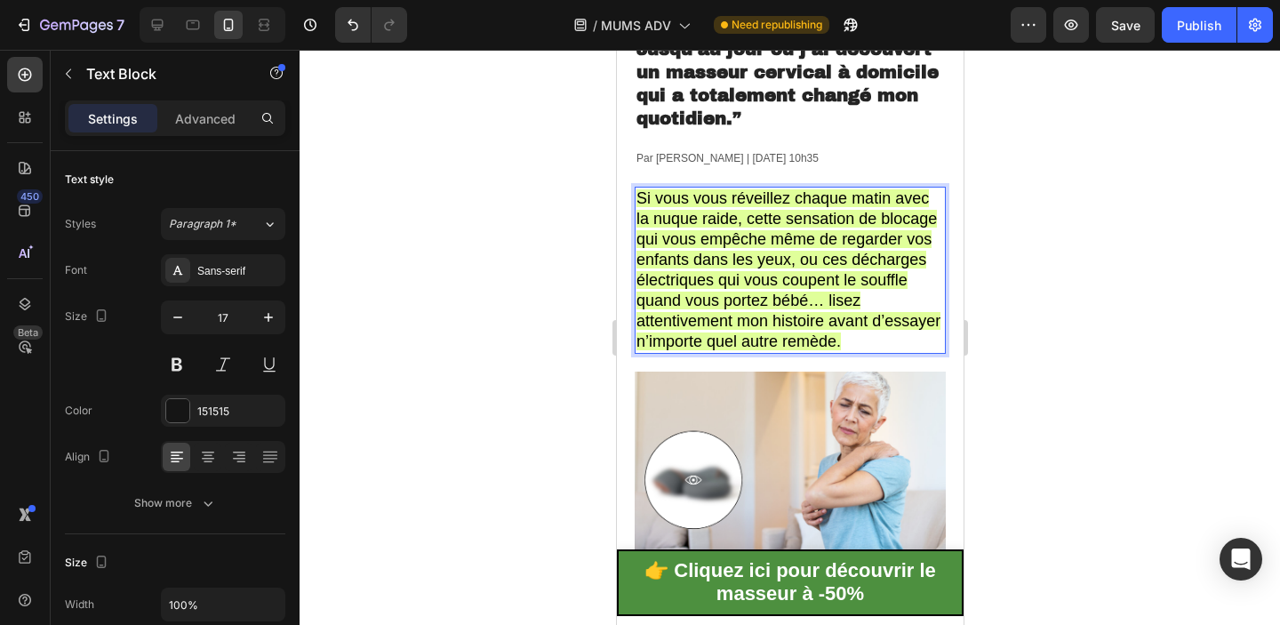
click at [820, 239] on span "Si vous vous réveillez chaque matin avec la nuque raide, cette sensation de blo…" at bounding box center [787, 270] width 304 height 162
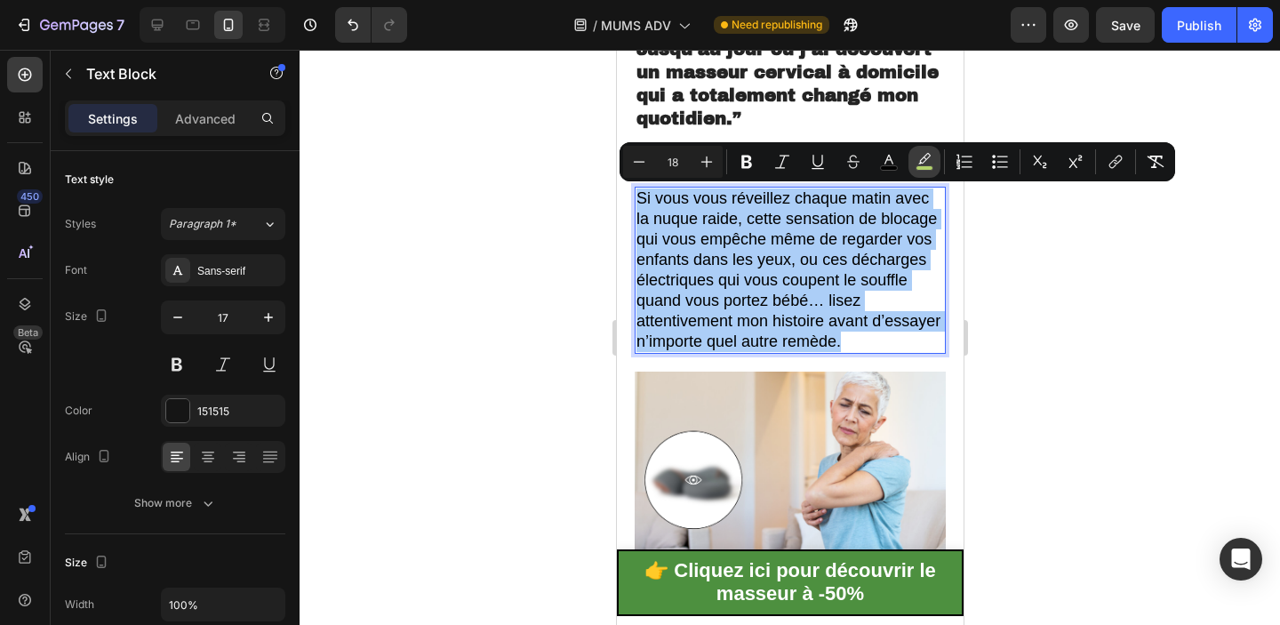
click at [922, 154] on icon "Editor contextual toolbar" at bounding box center [924, 162] width 18 height 18
type input "D7FF7C"
type input "77"
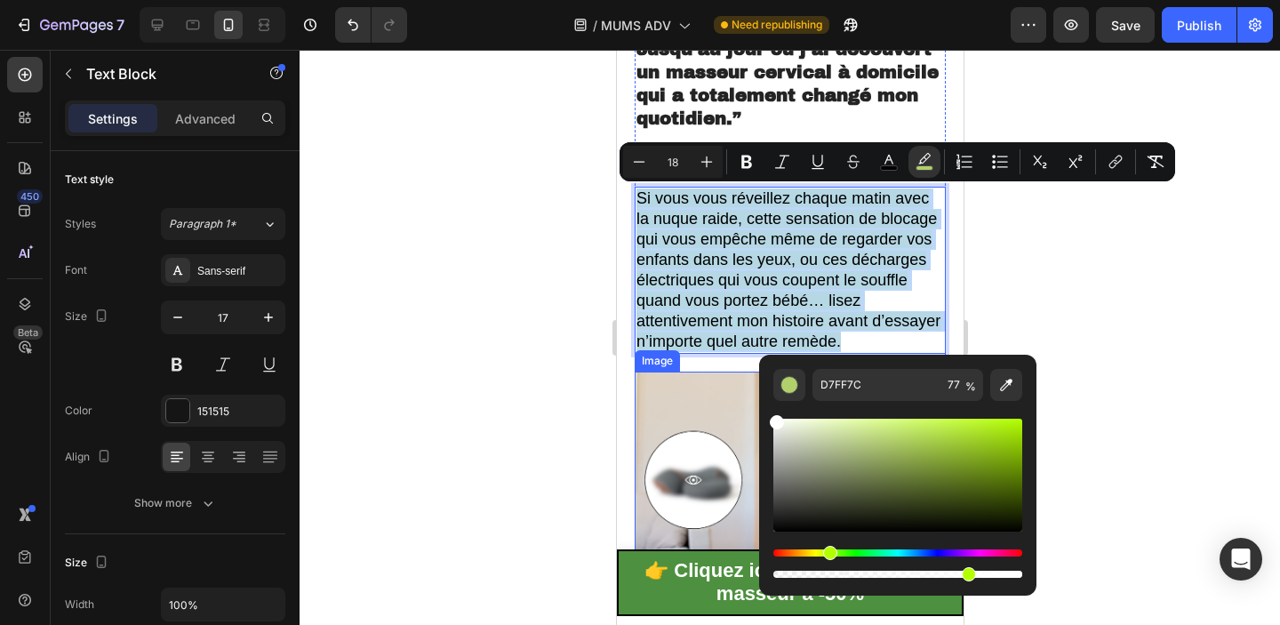
type input "FFFFFF"
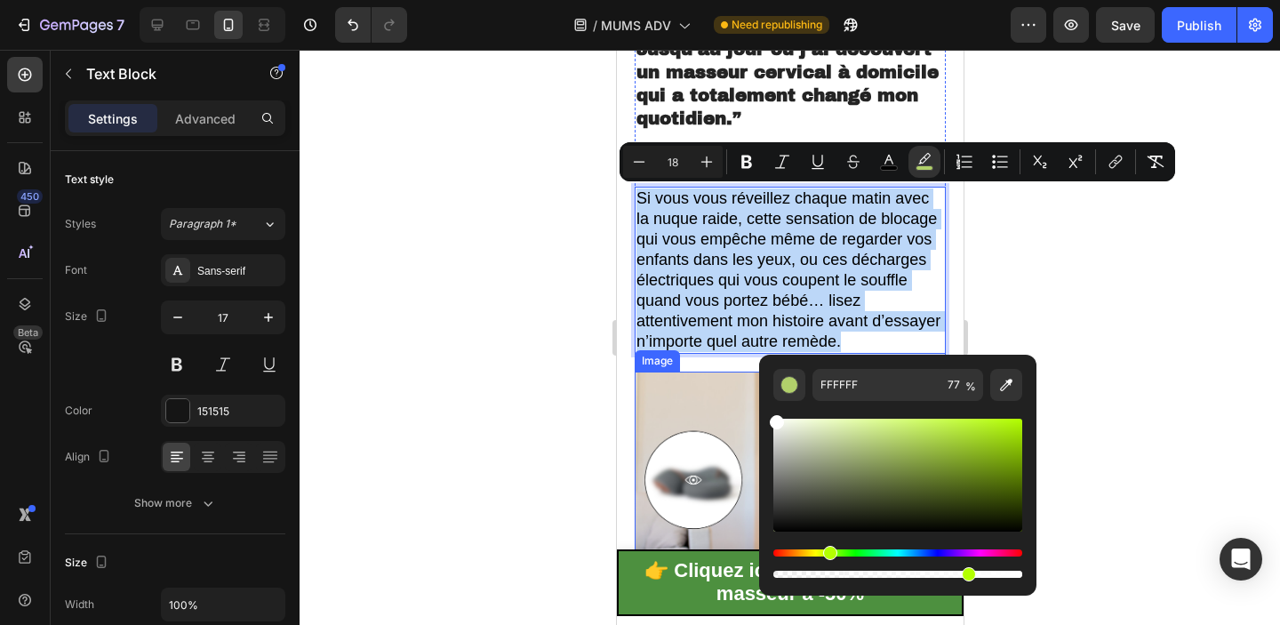
drag, startPoint x: 1418, startPoint y: 489, endPoint x: 736, endPoint y: 388, distance: 689.9
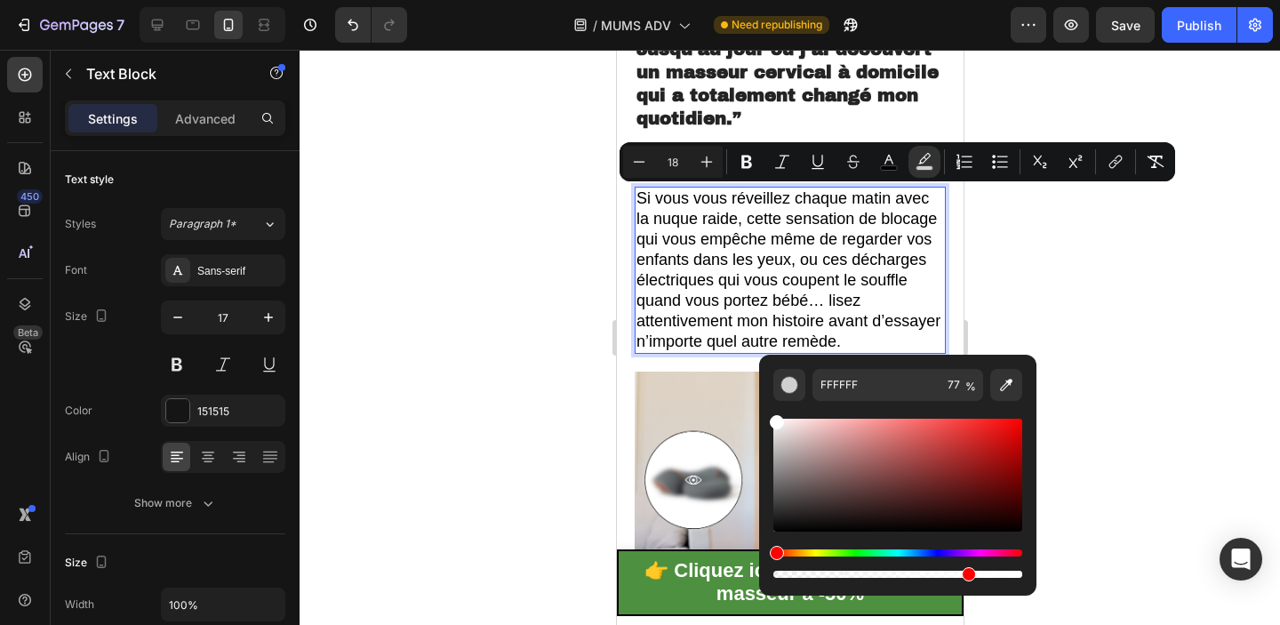
click at [1016, 262] on div at bounding box center [790, 337] width 980 height 575
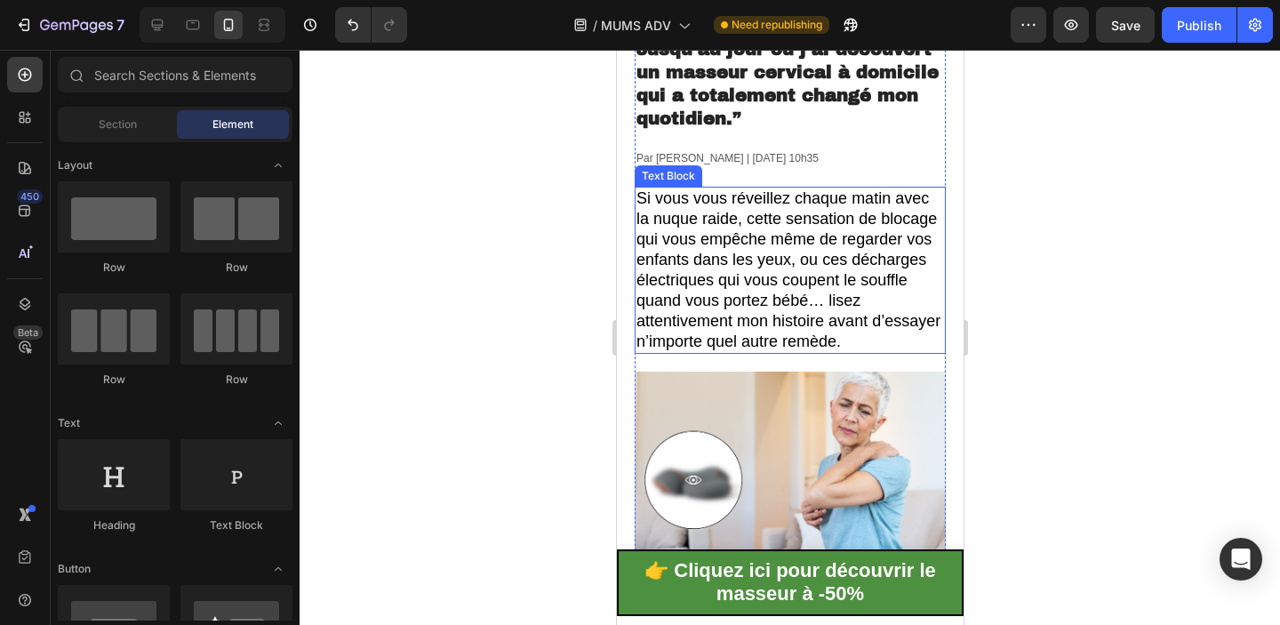
click at [829, 299] on span "Si vous vous réveillez chaque matin avec la nuque raide, cette sensation de blo…" at bounding box center [787, 270] width 304 height 162
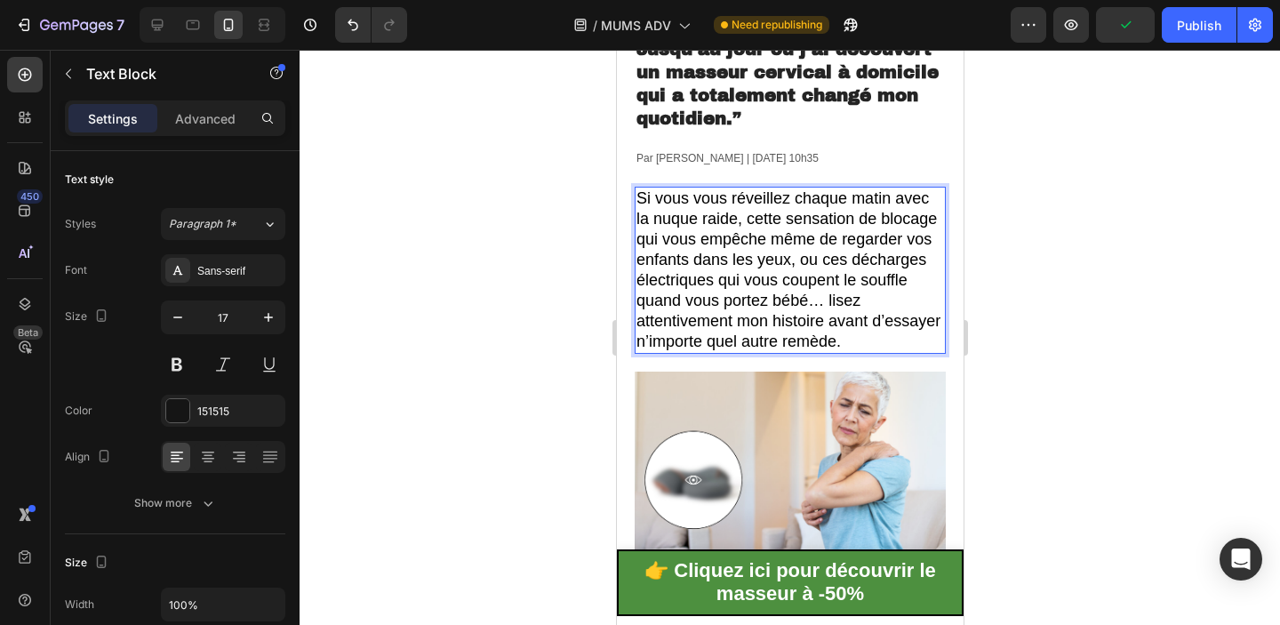
click at [829, 301] on span "Si vous vous réveillez chaque matin avec la nuque raide, cette sensation de blo…" at bounding box center [787, 270] width 304 height 162
drag, startPoint x: 827, startPoint y: 301, endPoint x: 822, endPoint y: 322, distance: 21.1
click at [822, 322] on span "Si vous vous réveillez chaque matin avec la nuque raide, cette sensation de blo…" at bounding box center [787, 270] width 304 height 162
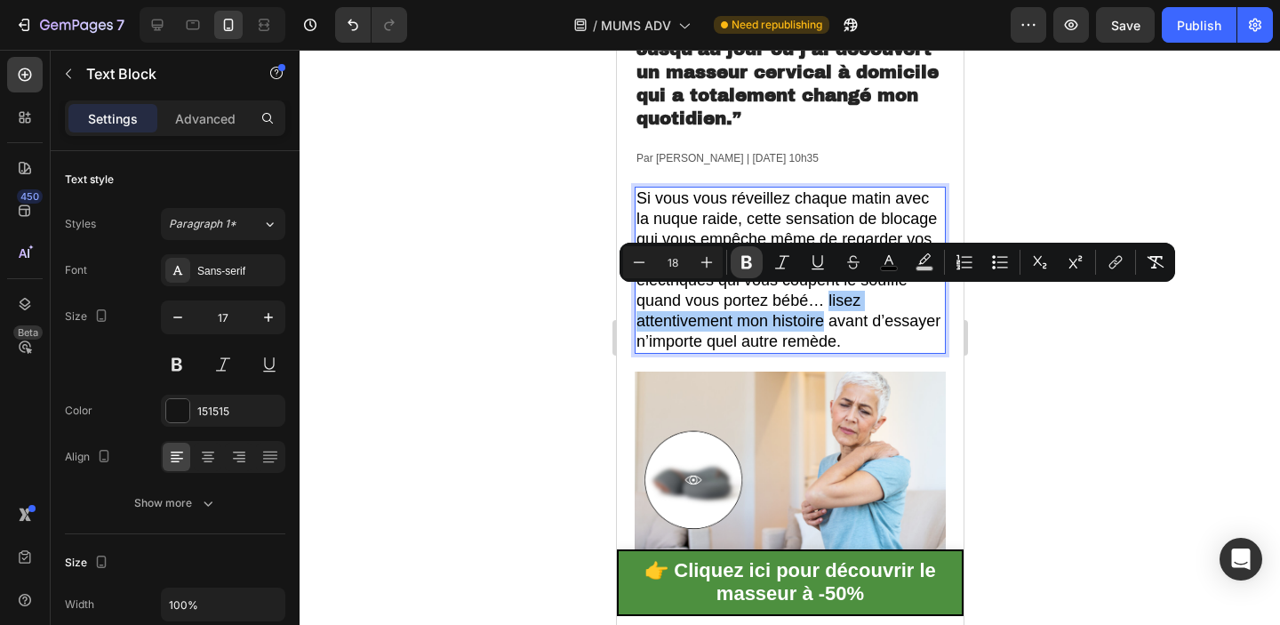
click at [741, 265] on icon "Editor contextual toolbar" at bounding box center [746, 262] width 11 height 13
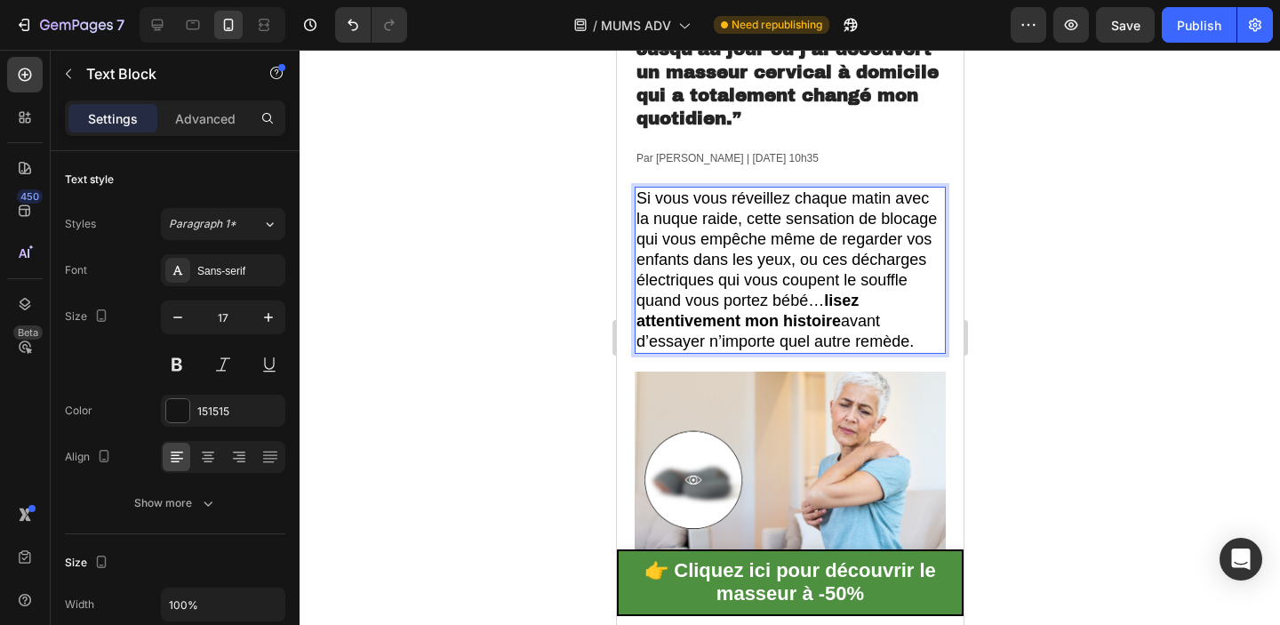
click at [806, 221] on span "Si vous vous réveillez chaque matin avec la nuque raide, cette sensation de blo…" at bounding box center [785, 270] width 300 height 162
click at [708, 219] on span "Si vous vous réveillez chaque matin avec la nuque raide, cette sensation de blo…" at bounding box center [785, 270] width 300 height 162
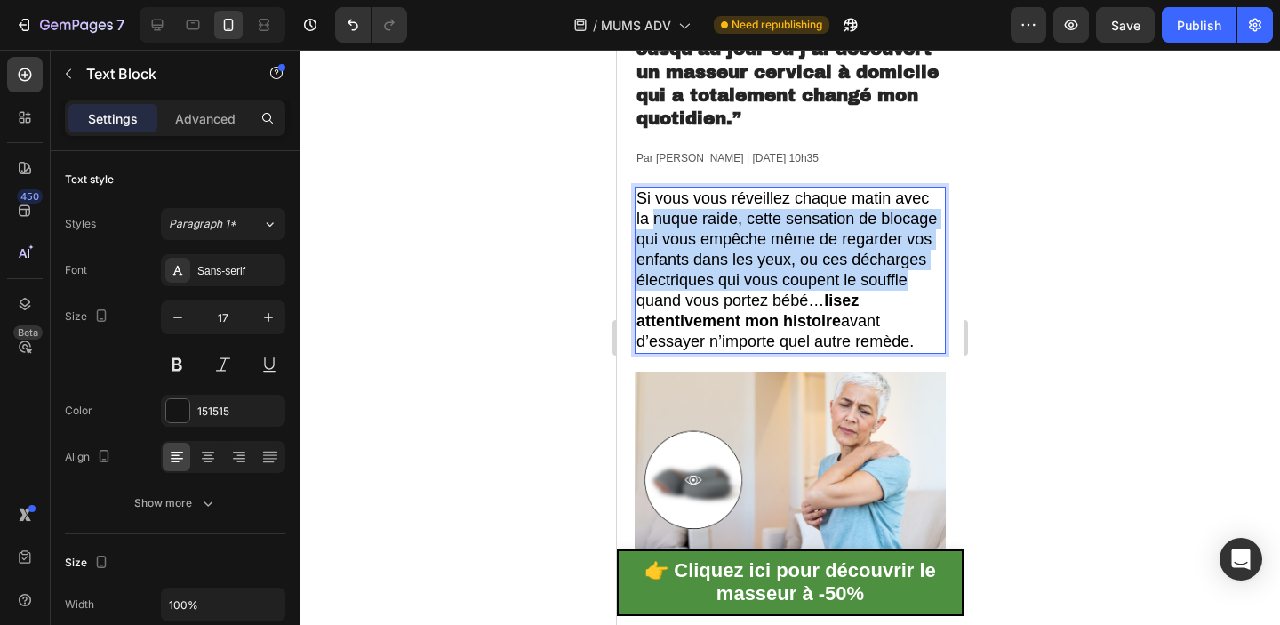
drag, startPoint x: 653, startPoint y: 217, endPoint x: 904, endPoint y: 282, distance: 258.9
click at [904, 282] on span "Si vous vous réveillez chaque matin avec la nuque raide, cette sensation de blo…" at bounding box center [785, 270] width 300 height 162
click at [823, 109] on p "⁠⁠⁠⁠⁠⁠⁠ “Après ma deuxième grossesse, j’ai cru que mes douleurs au cou faisaien…" at bounding box center [789, 37] width 308 height 185
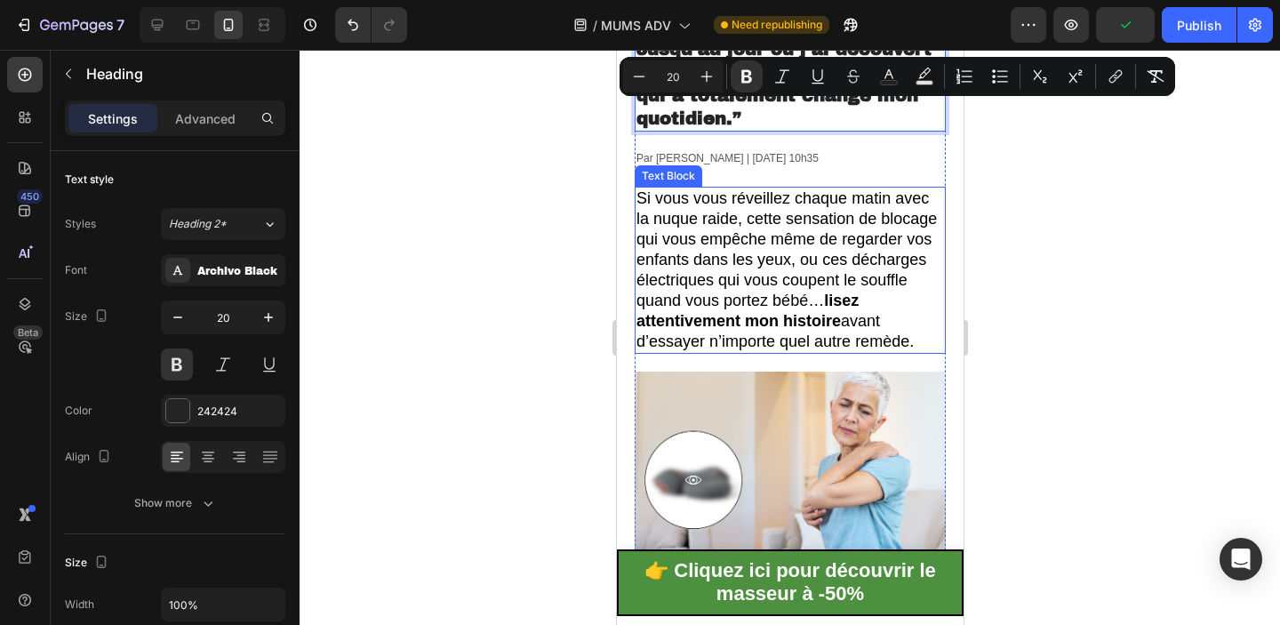
click at [843, 252] on span "Si vous vous réveillez chaque matin avec la nuque raide, cette sensation de blo…" at bounding box center [785, 270] width 300 height 162
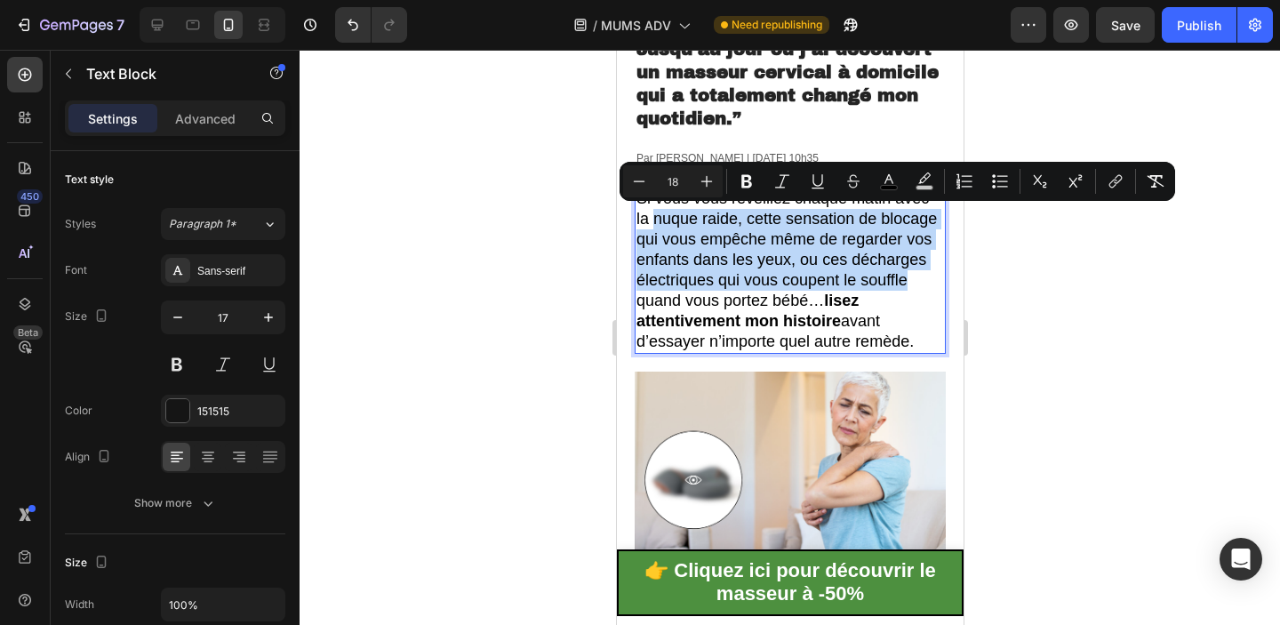
drag, startPoint x: 653, startPoint y: 220, endPoint x: 905, endPoint y: 275, distance: 257.5
click at [905, 275] on span "Si vous vous réveillez chaque matin avec la nuque raide, cette sensation de blo…" at bounding box center [785, 270] width 300 height 162
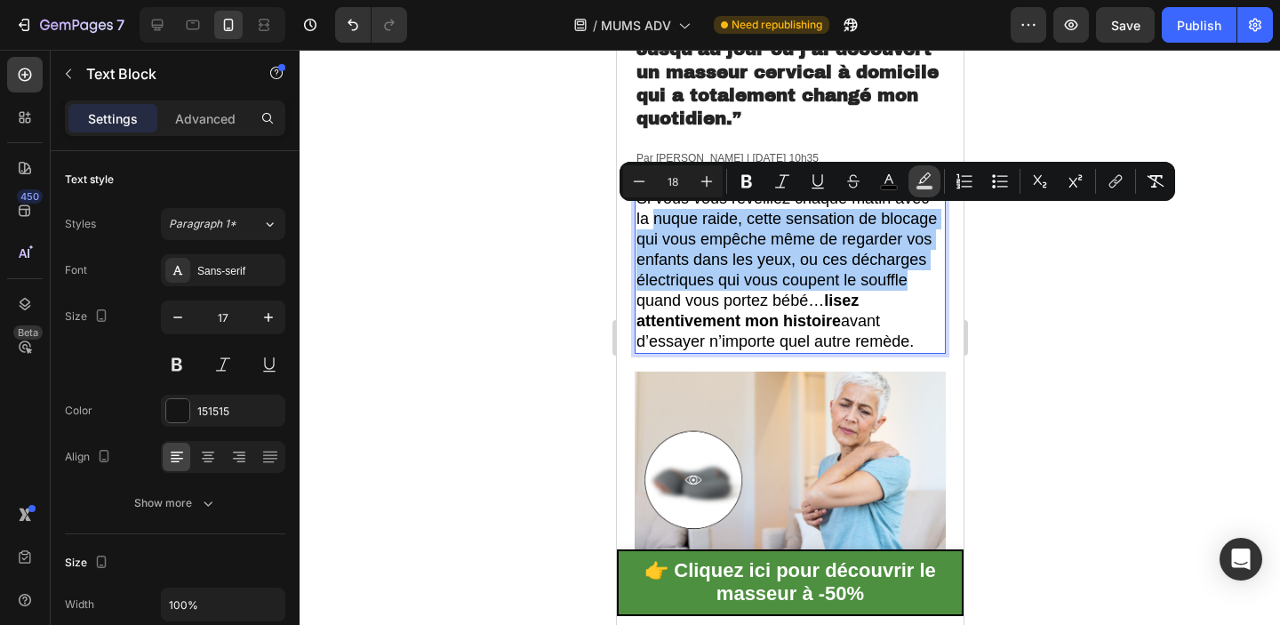
click at [915, 178] on icon "Editor contextual toolbar" at bounding box center [924, 181] width 18 height 18
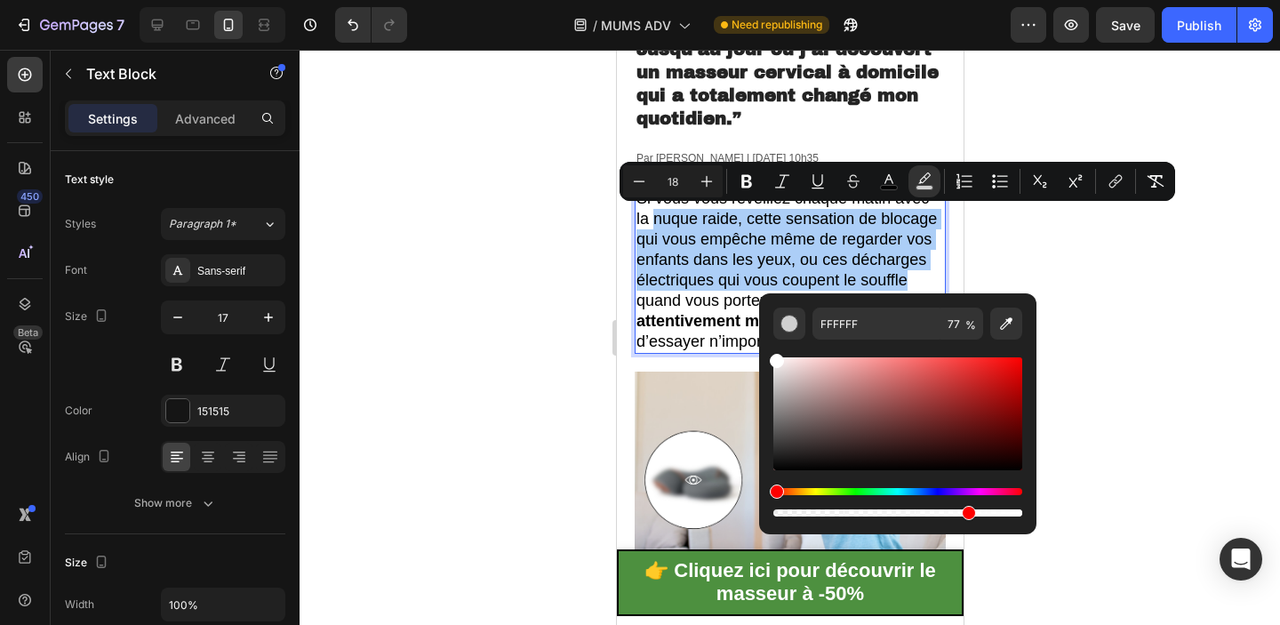
click at [844, 495] on div "Editor contextual toolbar" at bounding box center [897, 502] width 249 height 28
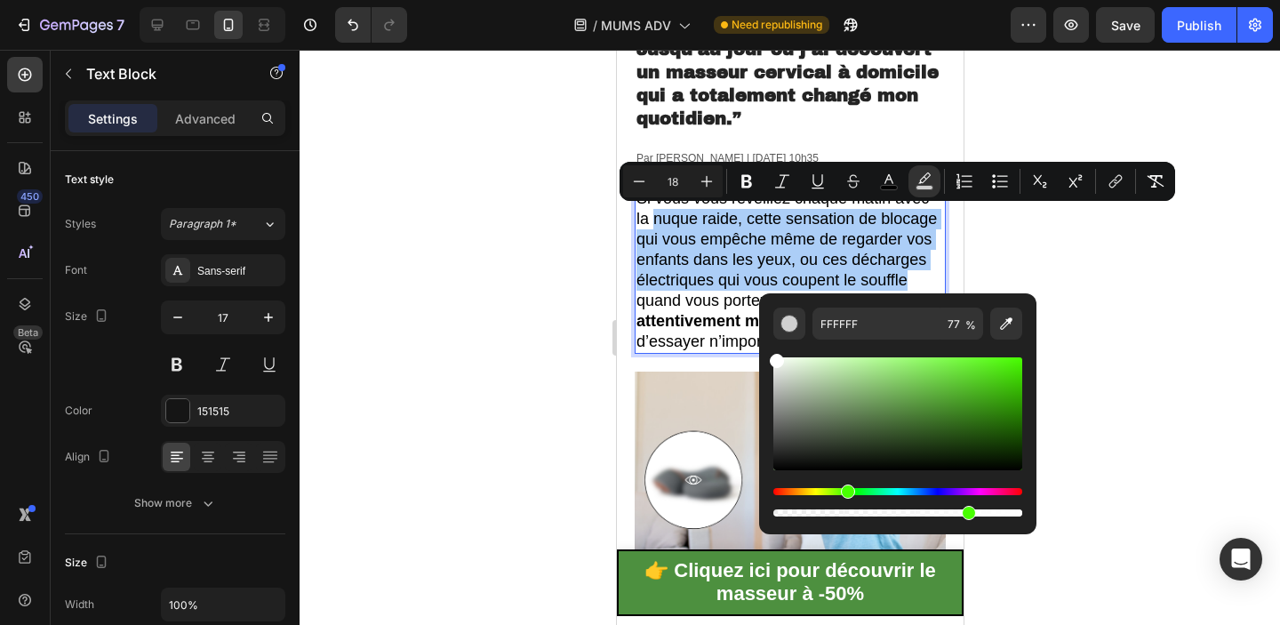
click at [844, 493] on div "Hue" at bounding box center [897, 491] width 249 height 7
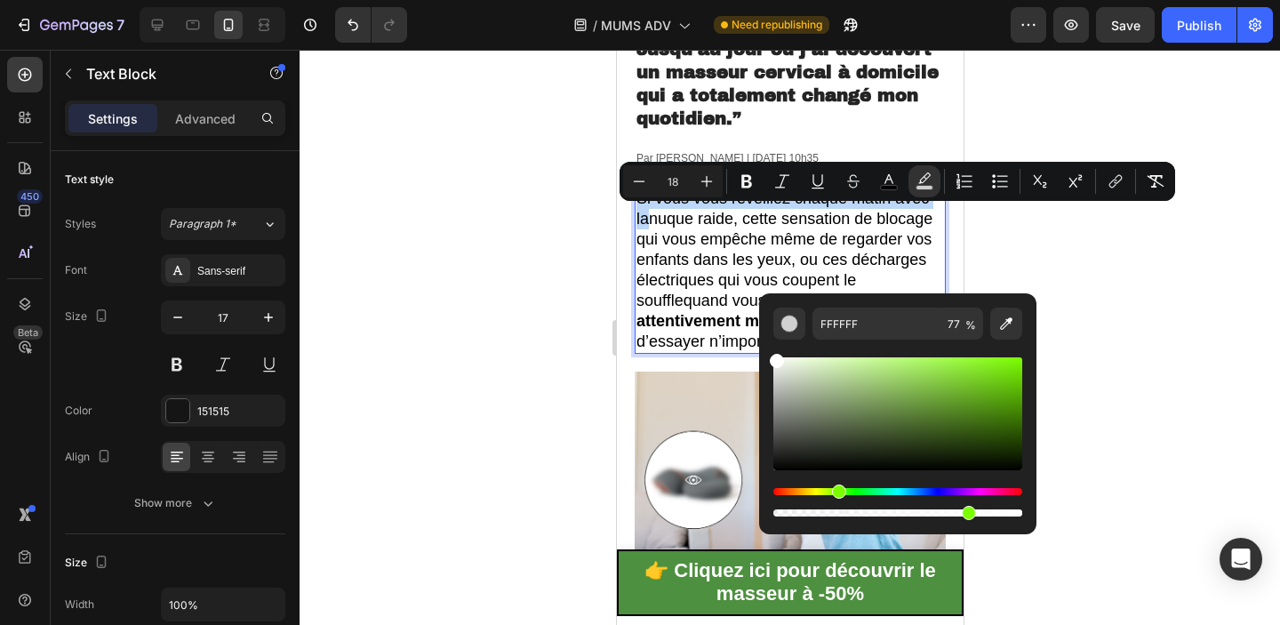
click at [836, 493] on div "Hue" at bounding box center [897, 491] width 249 height 7
drag, startPoint x: 966, startPoint y: 380, endPoint x: 982, endPoint y: 357, distance: 27.4
click at [982, 357] on div "Editor contextual toolbar" at bounding box center [897, 413] width 249 height 113
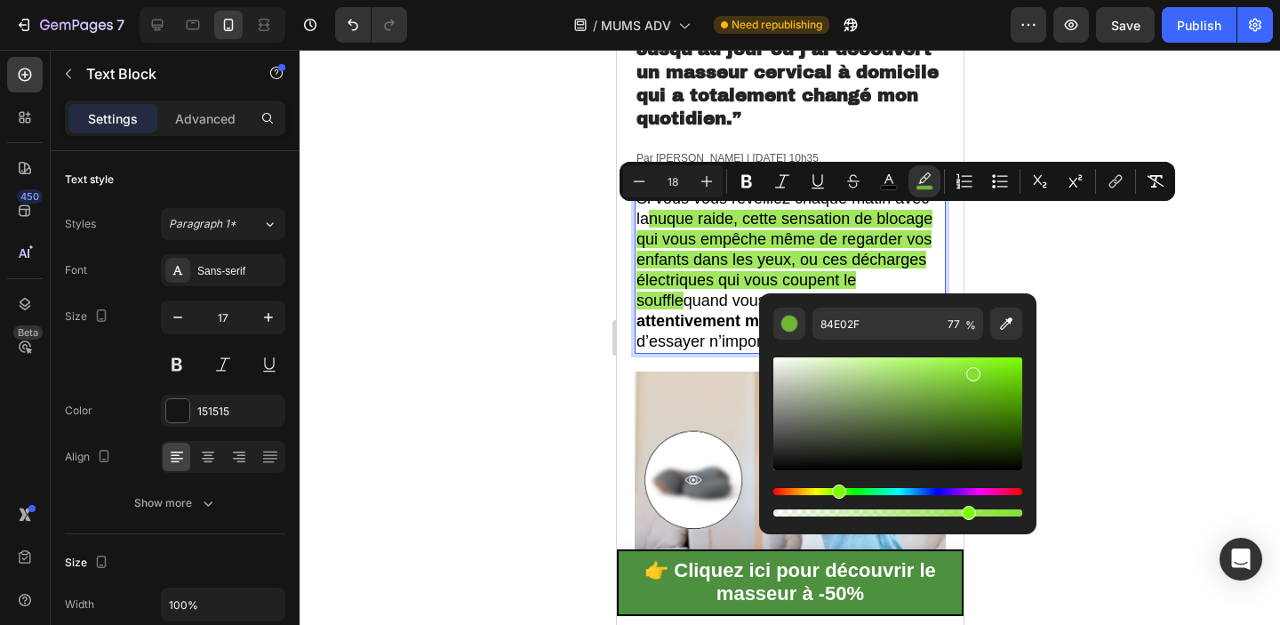
click at [971, 371] on div "Editor contextual toolbar" at bounding box center [897, 413] width 249 height 113
drag, startPoint x: 981, startPoint y: 371, endPoint x: 1003, endPoint y: 359, distance: 24.3
click at [1003, 359] on div "Editor contextual toolbar" at bounding box center [897, 413] width 249 height 113
type input "83F913"
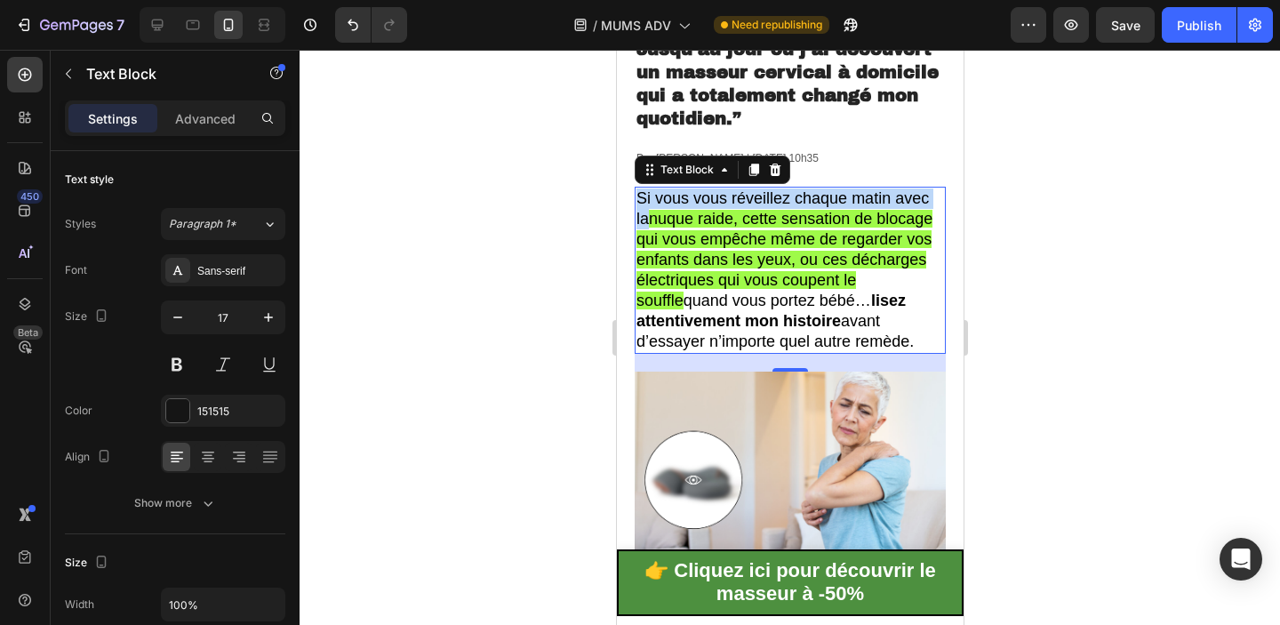
click at [831, 268] on span "nuque raide, cette sensation de blocage qui vous empêche même de regarder vos e…" at bounding box center [783, 260] width 296 height 100
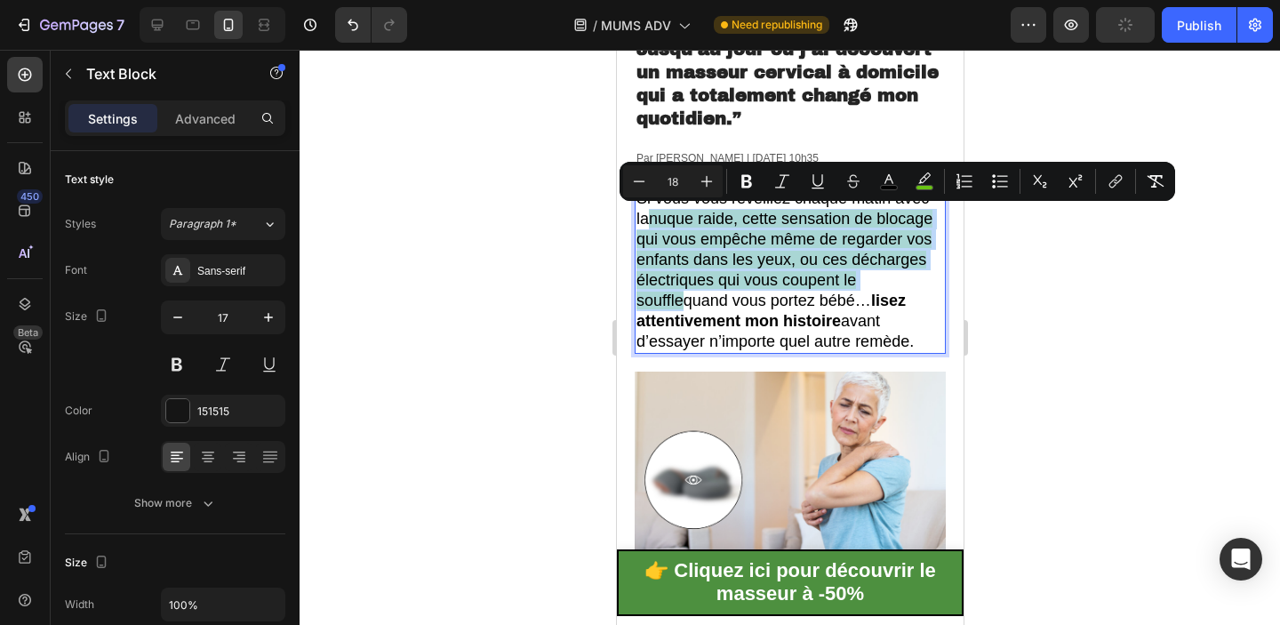
drag, startPoint x: 653, startPoint y: 217, endPoint x: 904, endPoint y: 277, distance: 257.8
click at [904, 277] on span "nuque raide, cette sensation de blocage qui vous empêche même de regarder vos e…" at bounding box center [783, 260] width 296 height 100
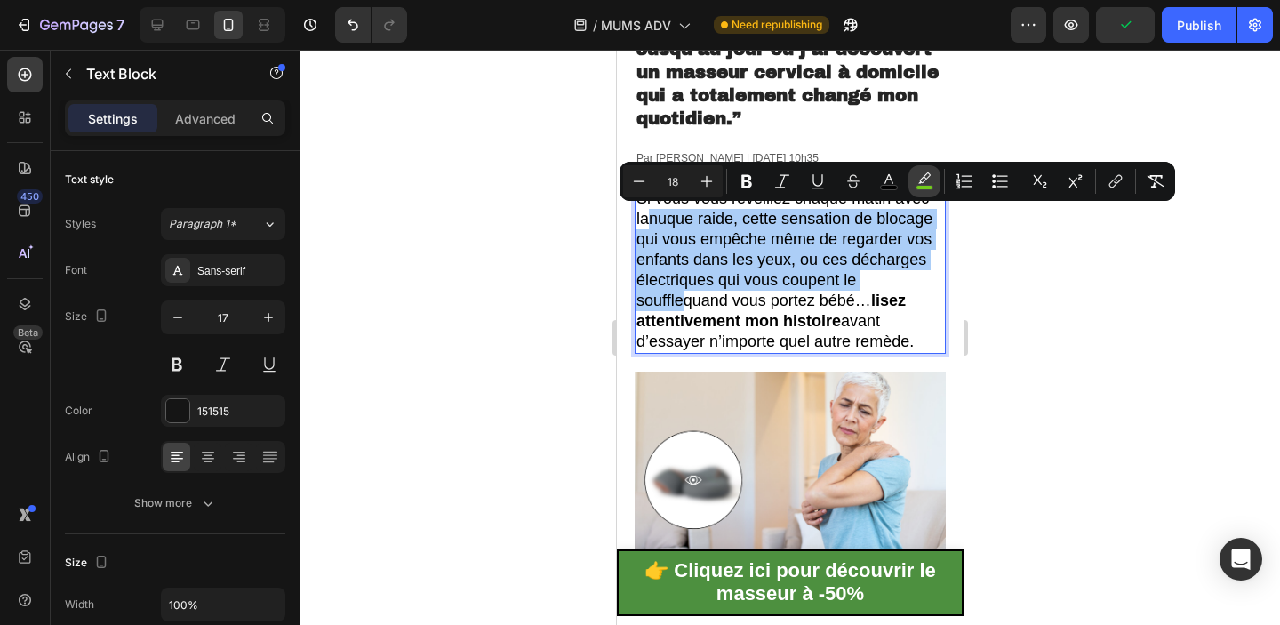
click at [919, 178] on icon "Editor contextual toolbar" at bounding box center [924, 181] width 18 height 18
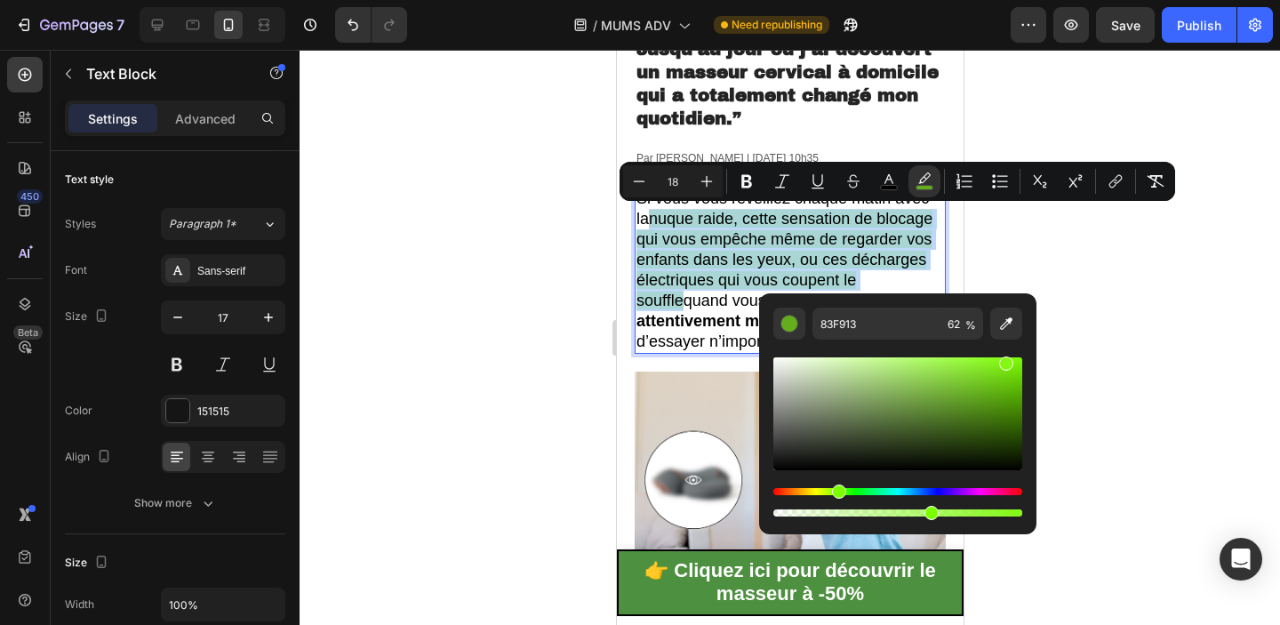
drag, startPoint x: 967, startPoint y: 516, endPoint x: 928, endPoint y: 515, distance: 39.1
click at [928, 515] on div "Editor contextual toolbar" at bounding box center [931, 513] width 14 height 14
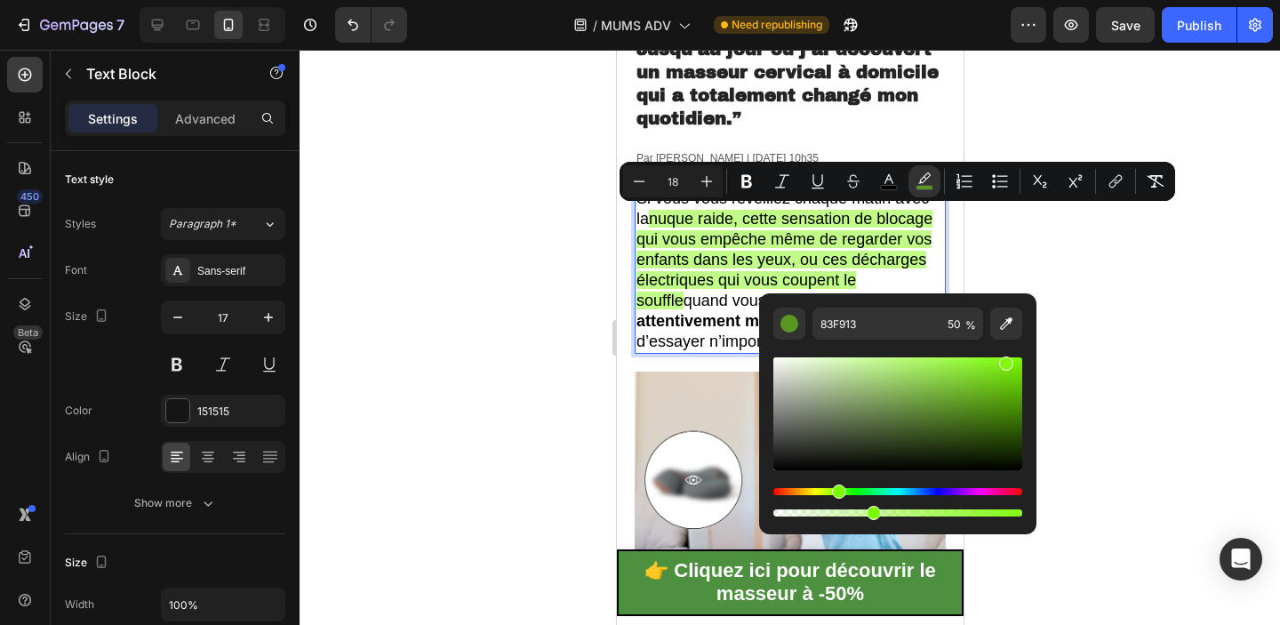
type input "39"
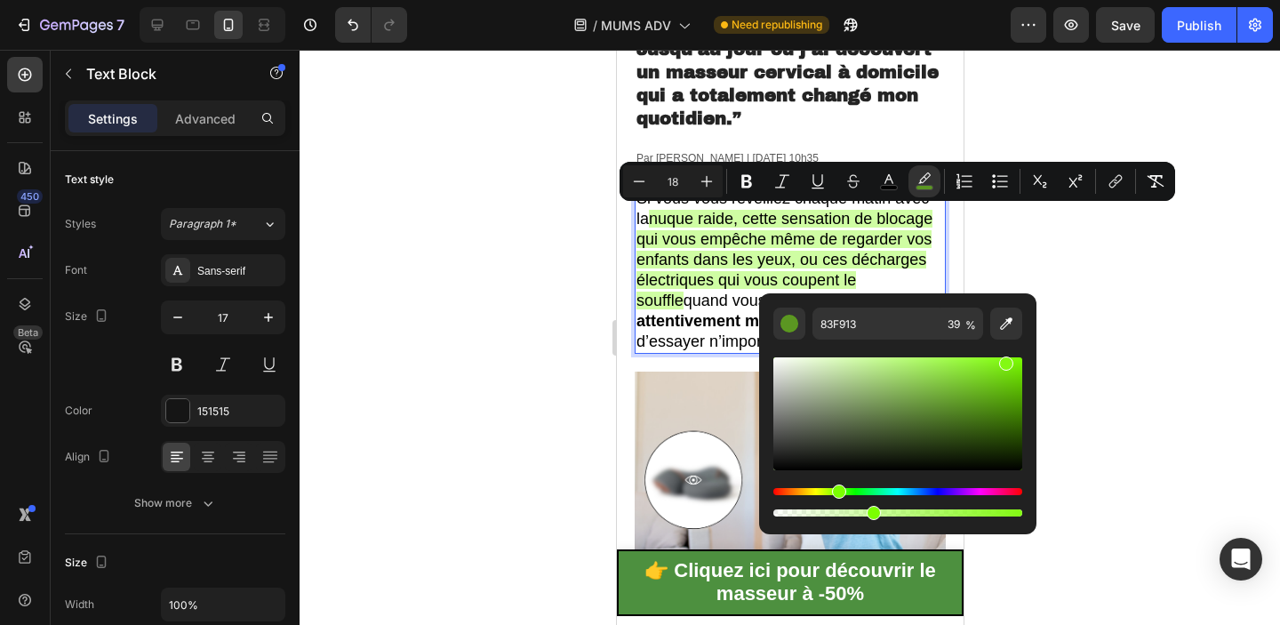
drag, startPoint x: 928, startPoint y: 515, endPoint x: 870, endPoint y: 516, distance: 57.8
click at [870, 516] on div "Editor contextual toolbar" at bounding box center [874, 513] width 14 height 14
click at [1079, 284] on div at bounding box center [790, 337] width 980 height 575
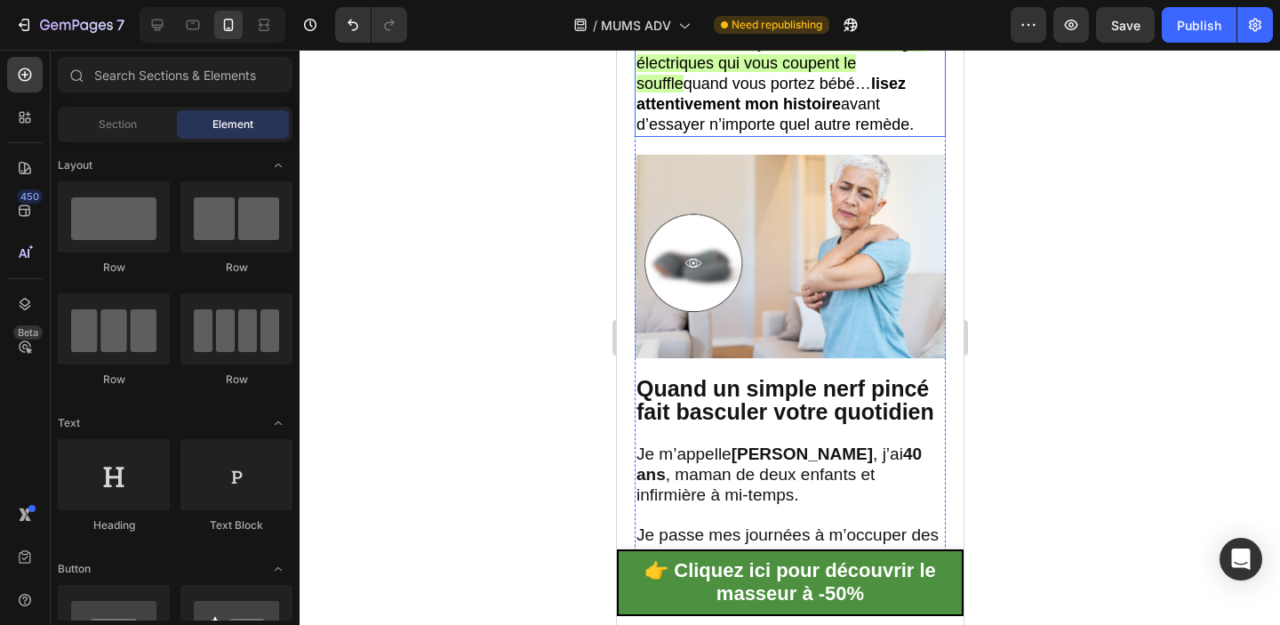
scroll to position [395, 0]
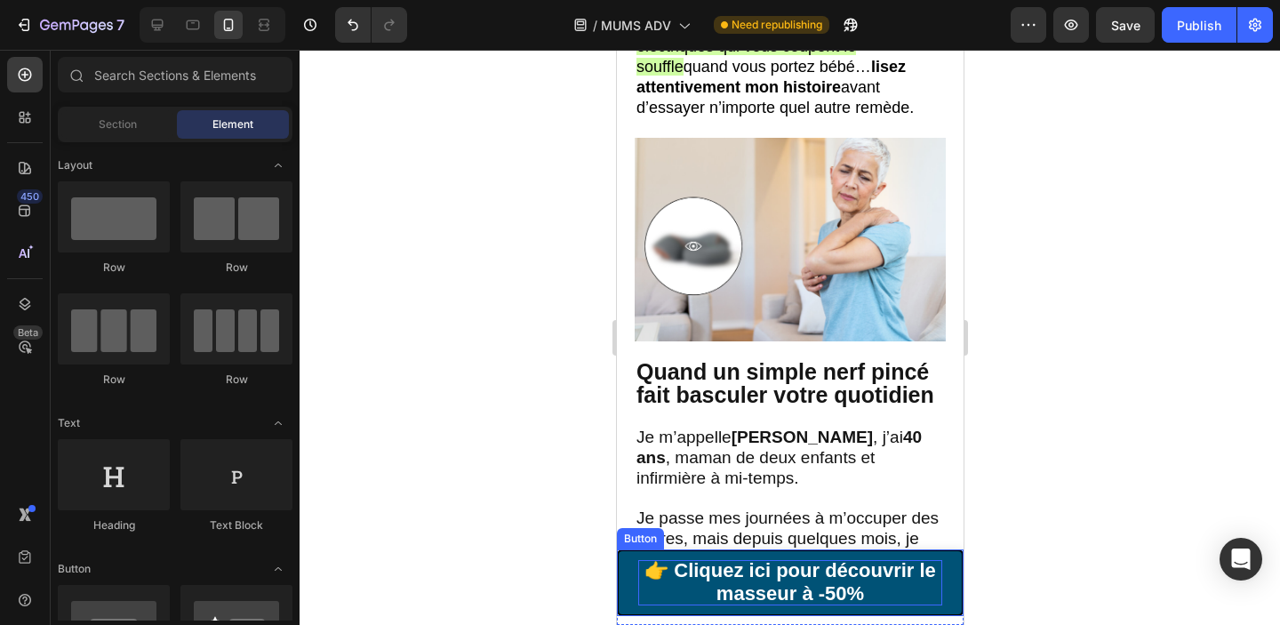
click at [734, 574] on span "👉 Cliquez ici pour découvrir le masseur à -50%" at bounding box center [789, 581] width 292 height 44
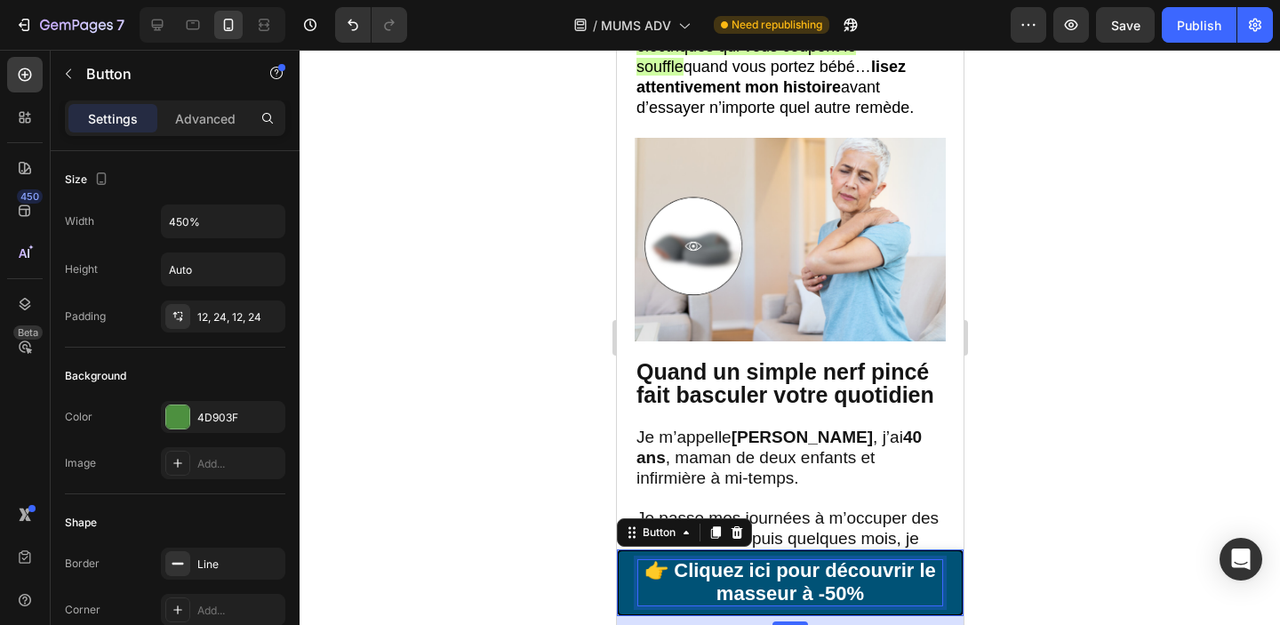
click at [714, 577] on span "👉 Cliquez ici pour découvrir le masseur à -50%" at bounding box center [789, 581] width 292 height 44
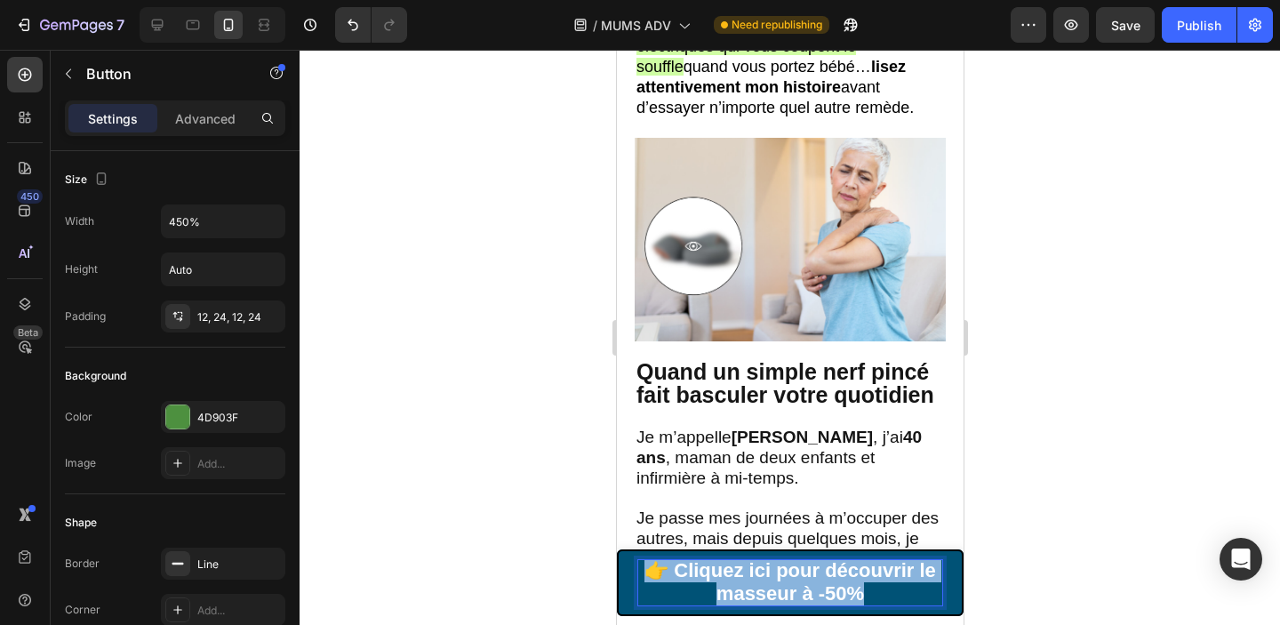
click at [714, 577] on span "👉 Cliquez ici pour découvrir le masseur à -50%" at bounding box center [789, 581] width 292 height 44
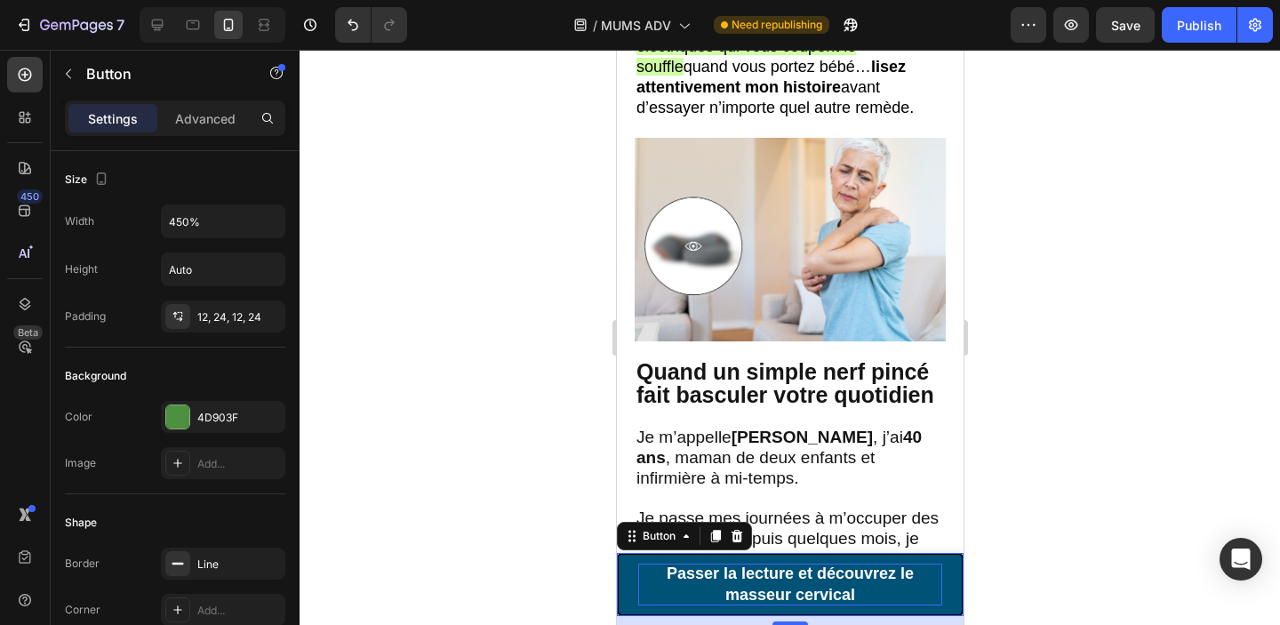
click at [1076, 542] on div at bounding box center [790, 337] width 980 height 575
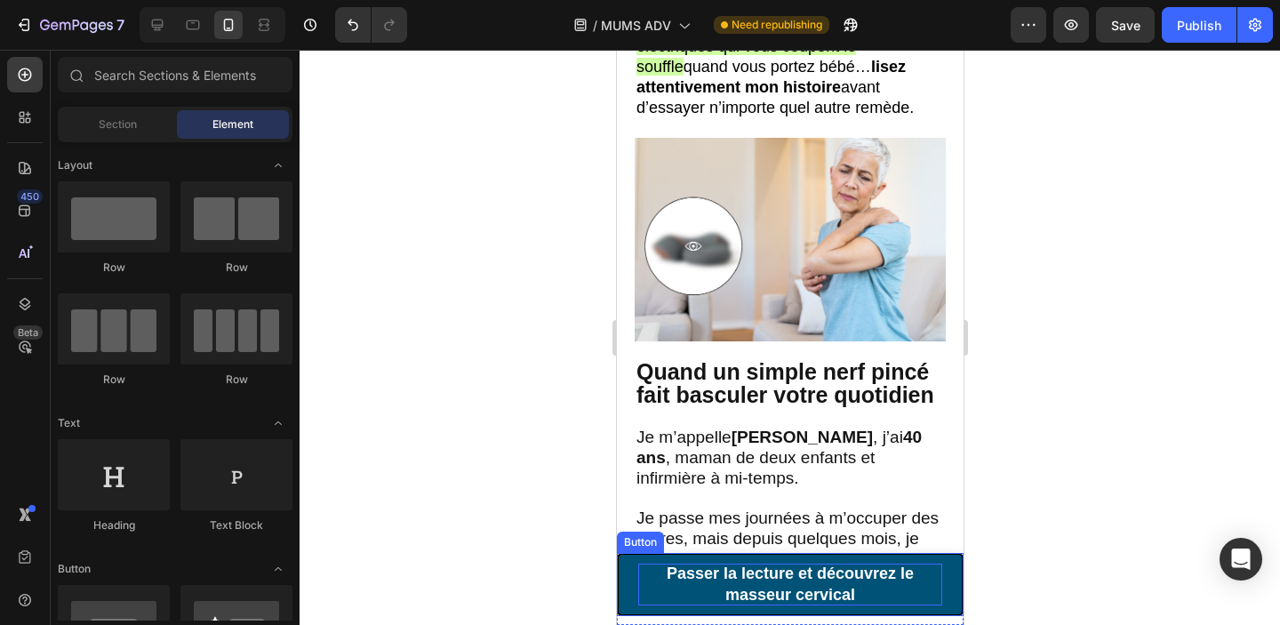
click at [825, 582] on p "Passer la lecture et découvrez le masseur cervical" at bounding box center [789, 584] width 304 height 42
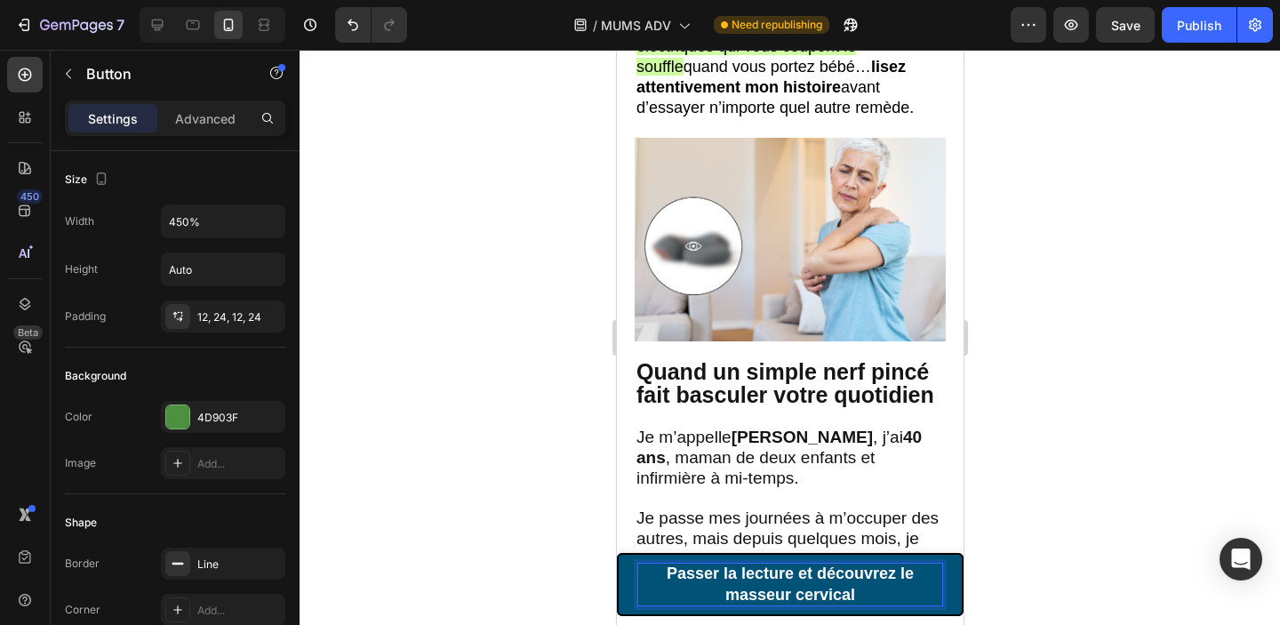
click at [825, 582] on p "Passer la lecture et découvrez le masseur cervical" at bounding box center [789, 584] width 304 height 42
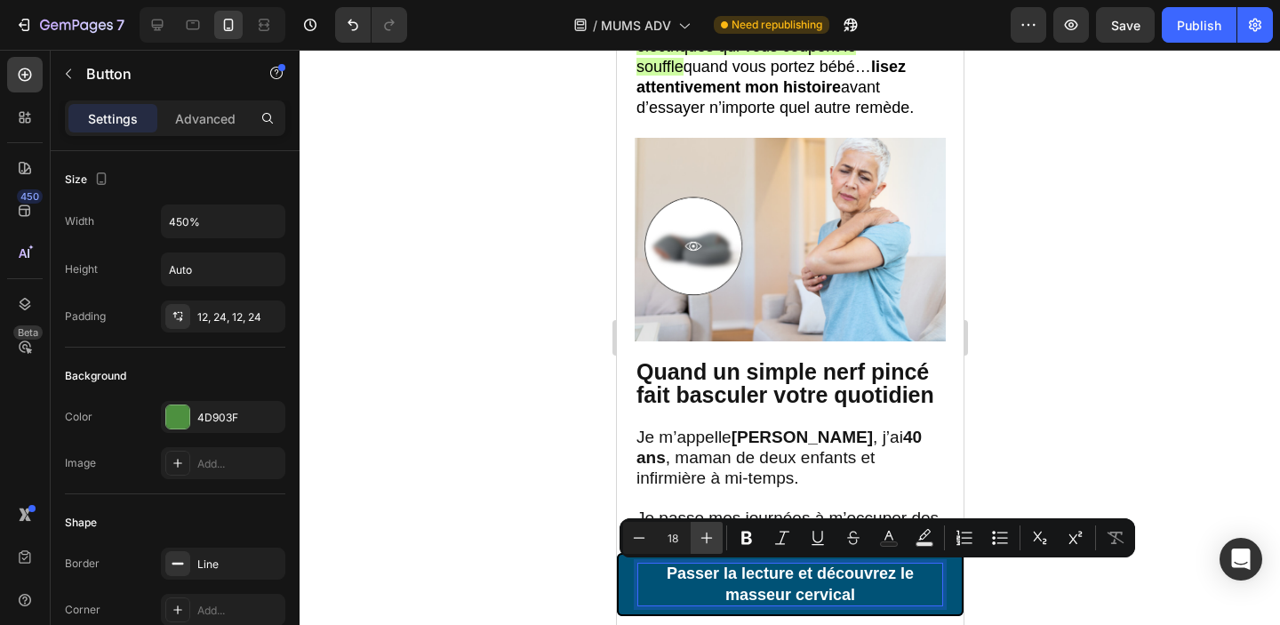
click at [709, 542] on icon "Editor contextual toolbar" at bounding box center [707, 538] width 18 height 18
type input "21"
click at [876, 584] on p "Passer la lecture et découvrez le masseur cervical" at bounding box center [789, 582] width 304 height 45
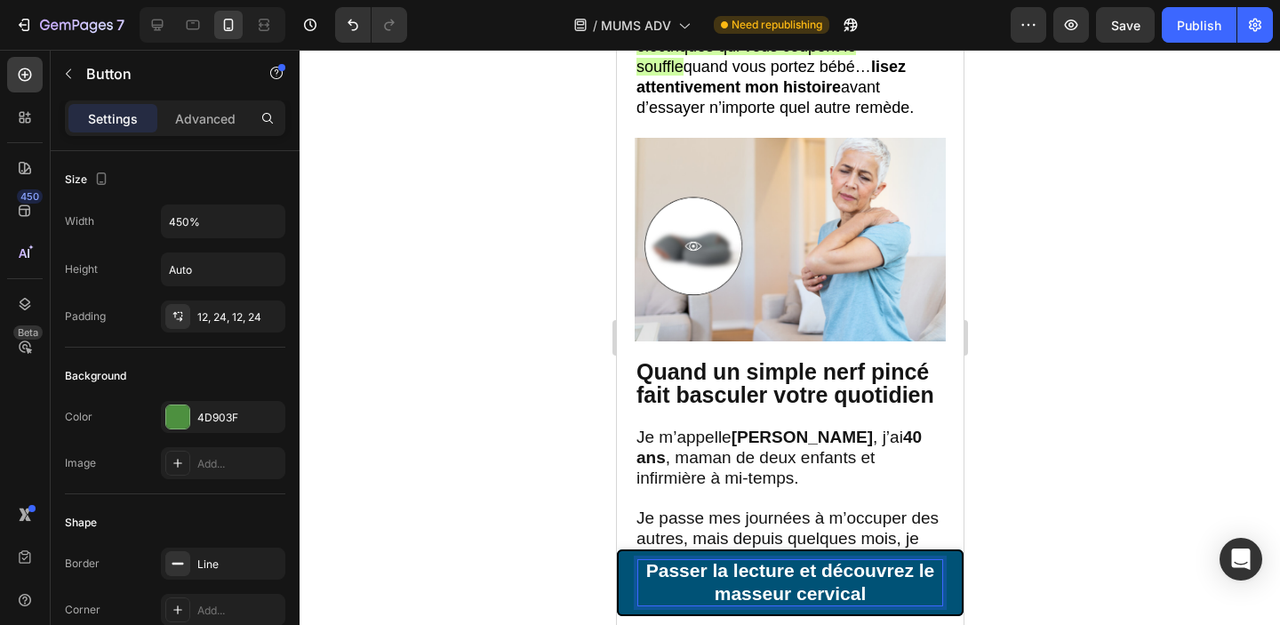
click at [919, 574] on span "Passer la lecture et découvrez le masseur cervical" at bounding box center [789, 581] width 289 height 43
click at [1081, 517] on div at bounding box center [790, 337] width 980 height 575
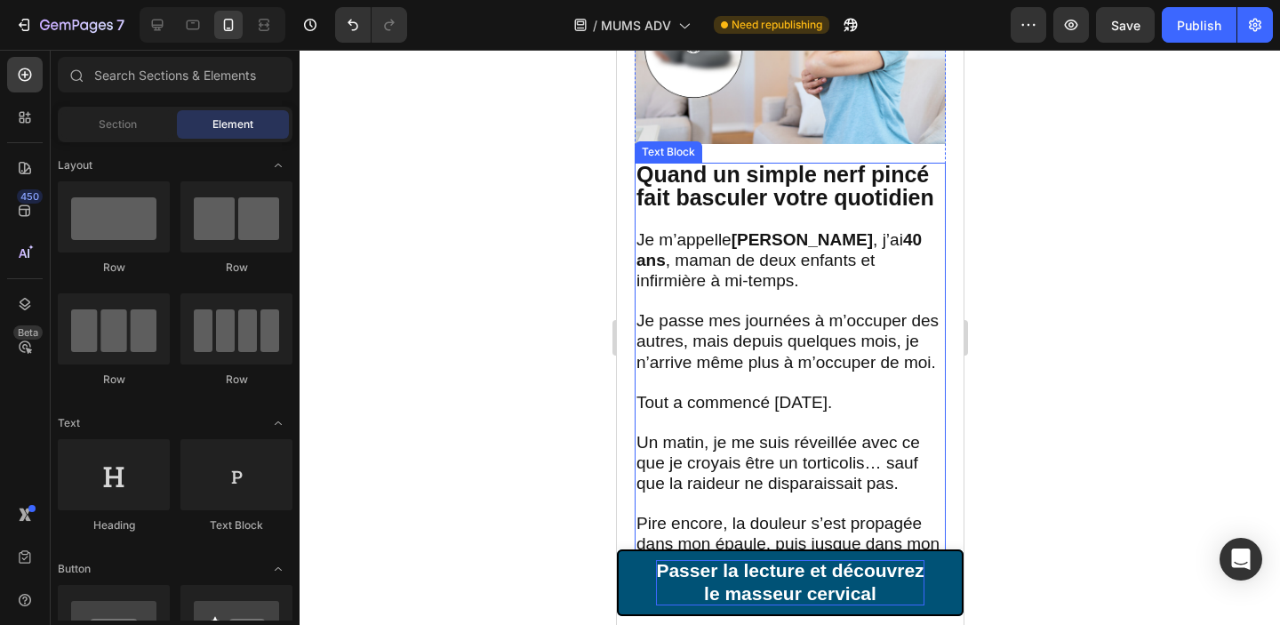
scroll to position [473, 0]
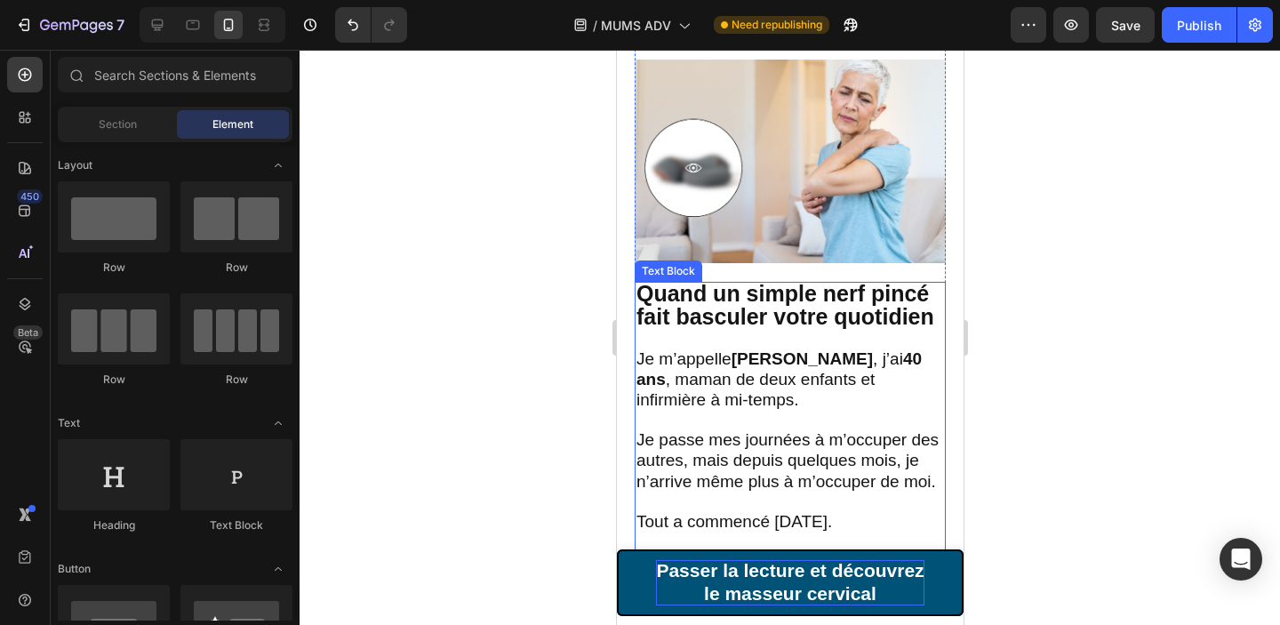
click at [748, 312] on strong "Quand un simple nerf pincé fait basculer votre quotidien" at bounding box center [784, 305] width 298 height 48
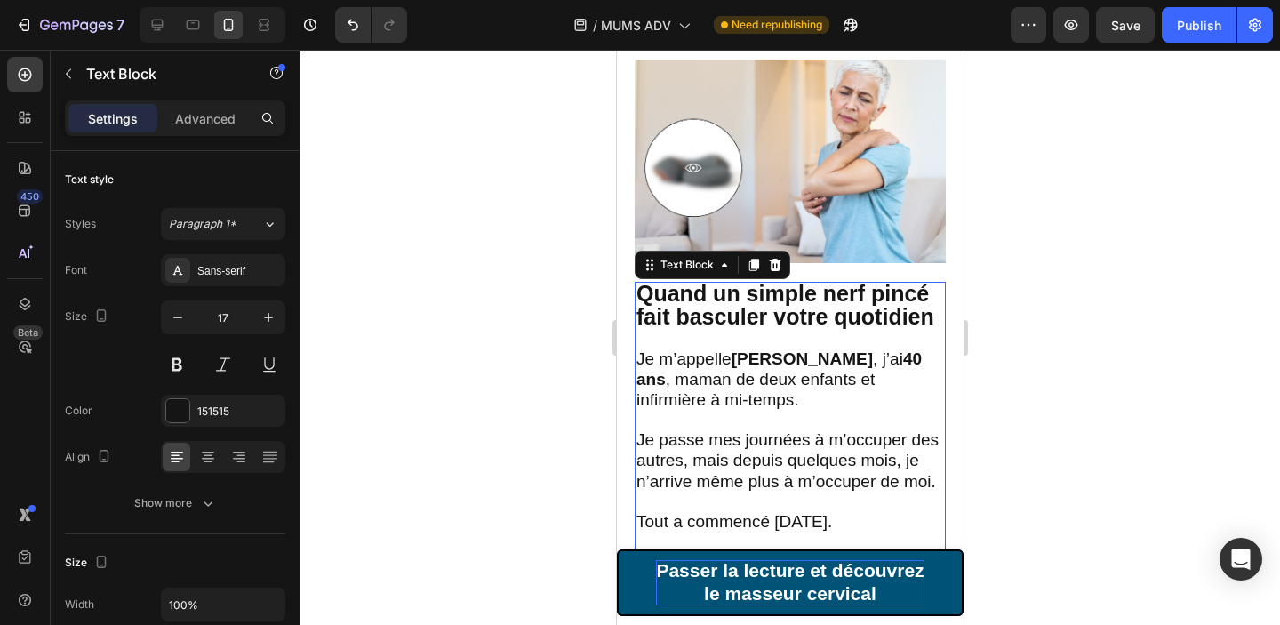
click at [748, 312] on strong "Quand un simple nerf pincé fait basculer votre quotidien" at bounding box center [784, 305] width 298 height 48
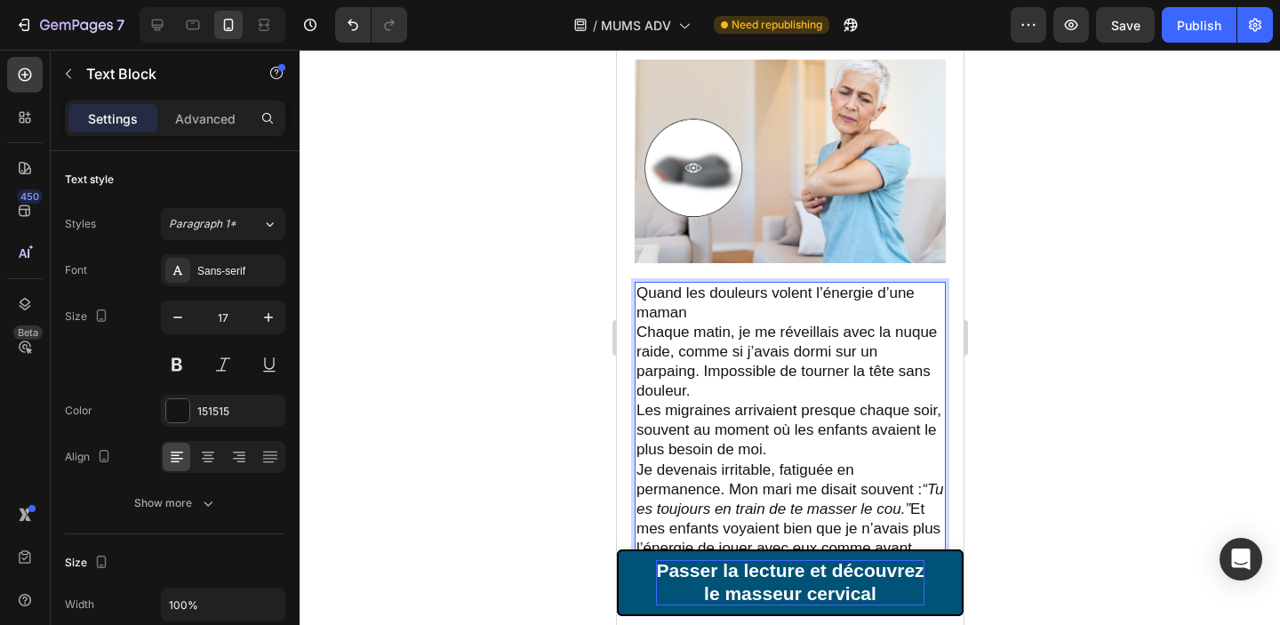
click at [722, 301] on p "Quand les douleurs volent l’énergie d’une maman" at bounding box center [789, 303] width 308 height 39
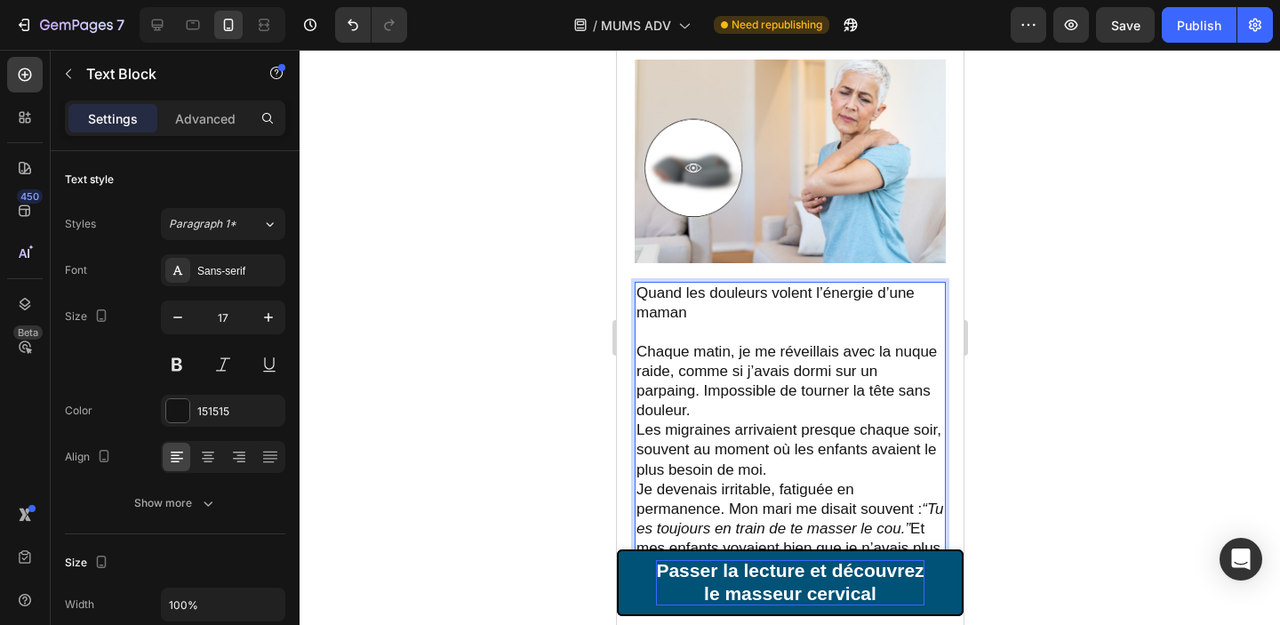
scroll to position [553, 0]
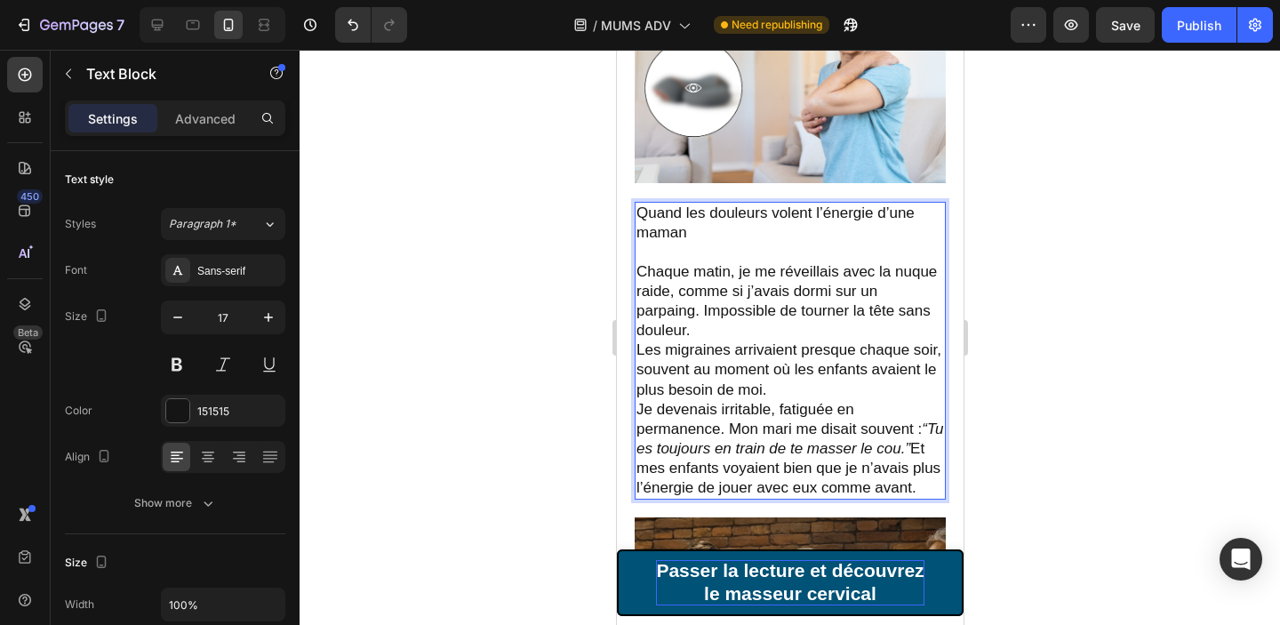
click at [742, 324] on p "Chaque matin, je me réveillais avec la nuque raide, comme si j’avais dormi sur …" at bounding box center [789, 331] width 308 height 138
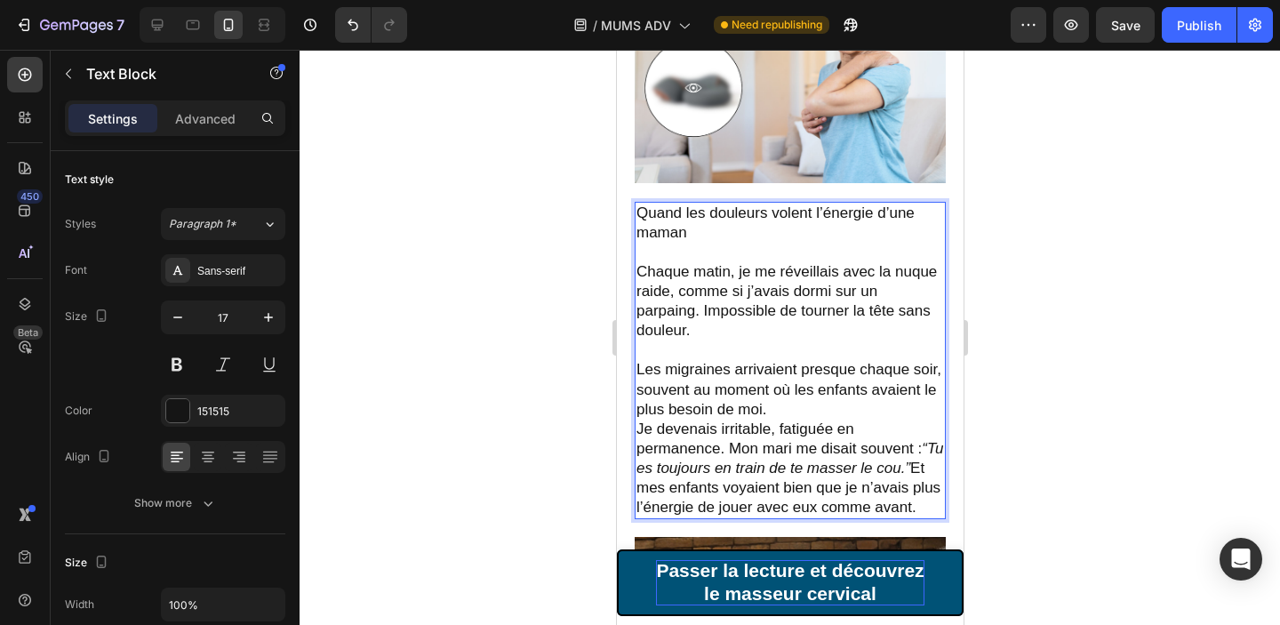
click at [795, 404] on p "⁠⁠⁠⁠⁠⁠⁠ Les migraines arrivaient presque chaque soir, souvent au moment où les …" at bounding box center [789, 379] width 308 height 78
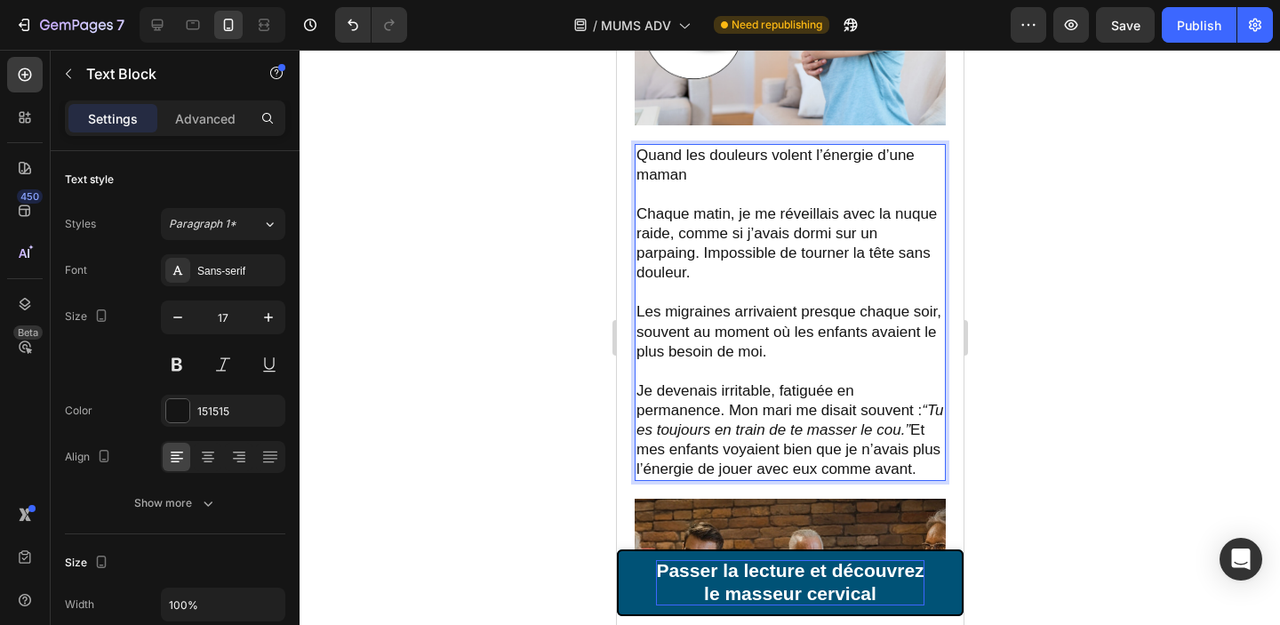
scroll to position [613, 0]
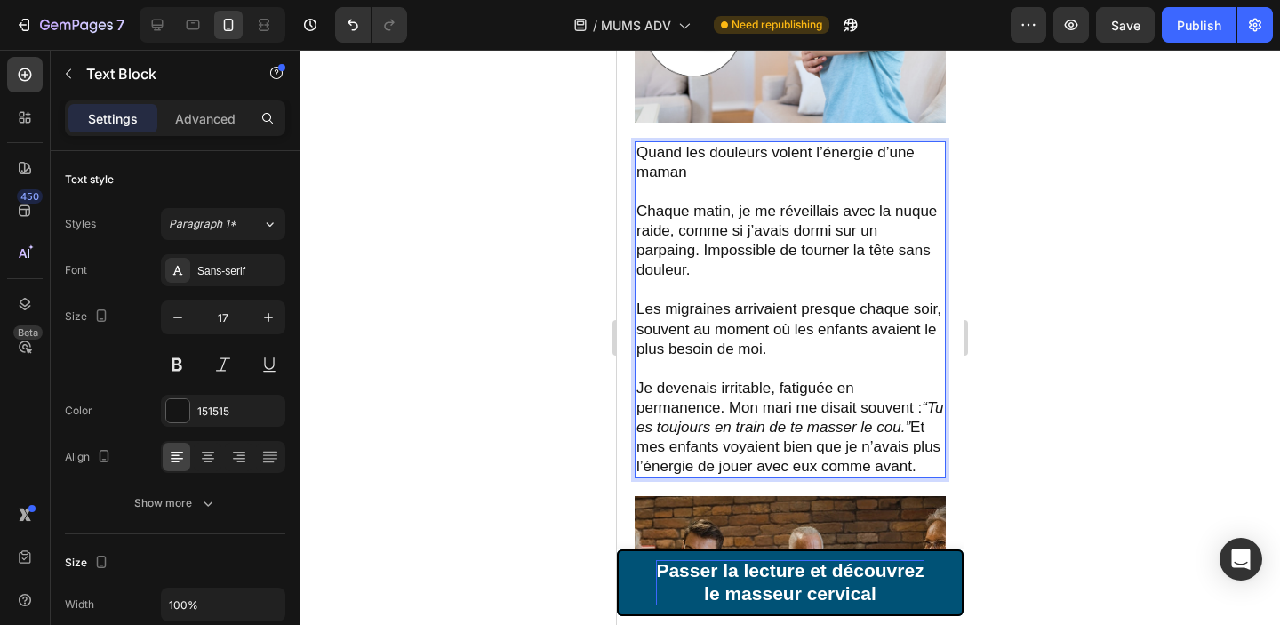
click at [637, 443] on p "Je devenais irritable, fatiguée en permanence. Mon mari me disait souvent : “Tu…" at bounding box center [789, 428] width 308 height 98
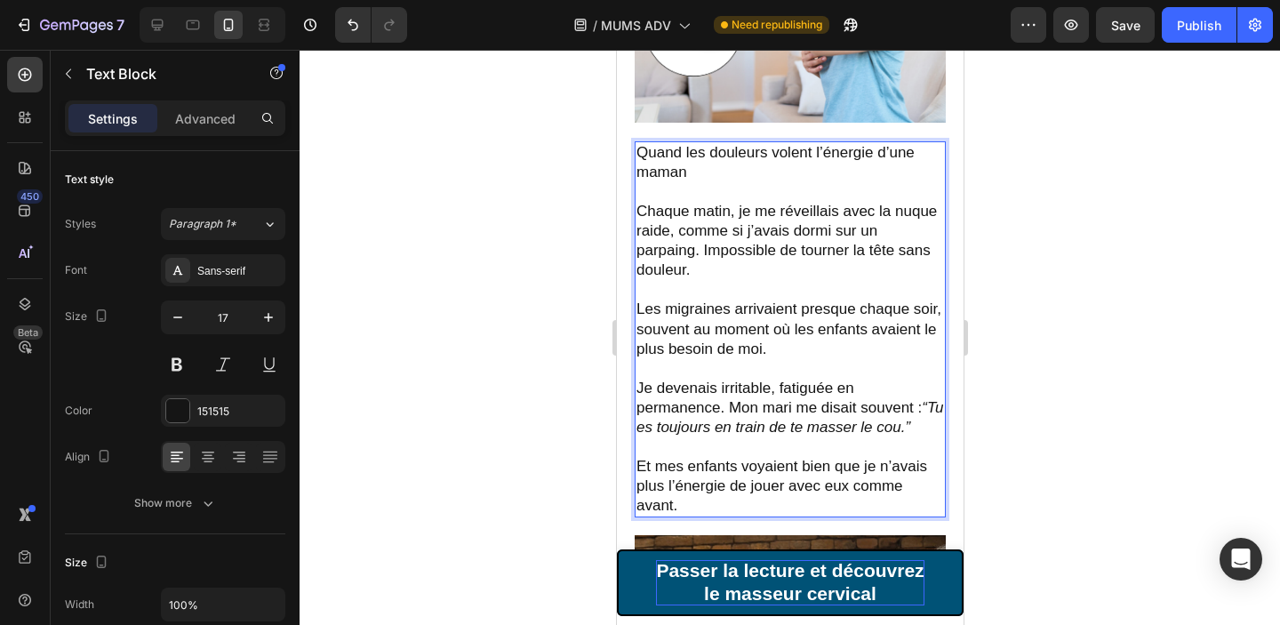
click at [926, 404] on p "Je devenais irritable, fatiguée en permanence. Mon mari me disait souvent : “Tu…" at bounding box center [789, 408] width 308 height 59
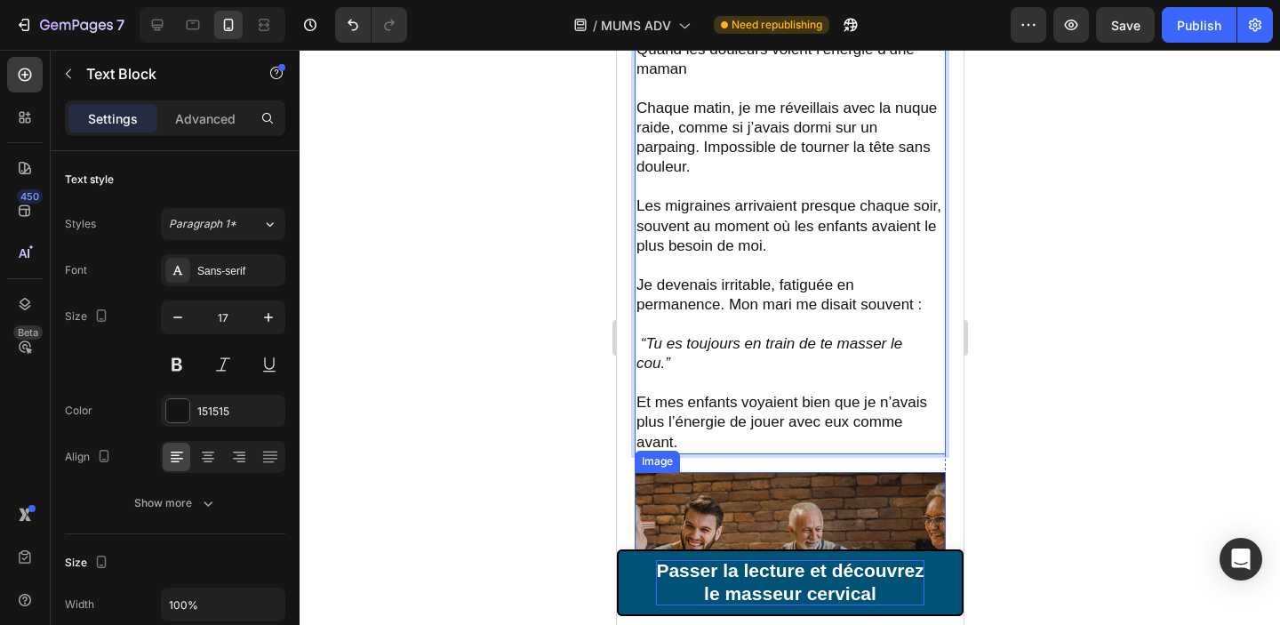
scroll to position [739, 0]
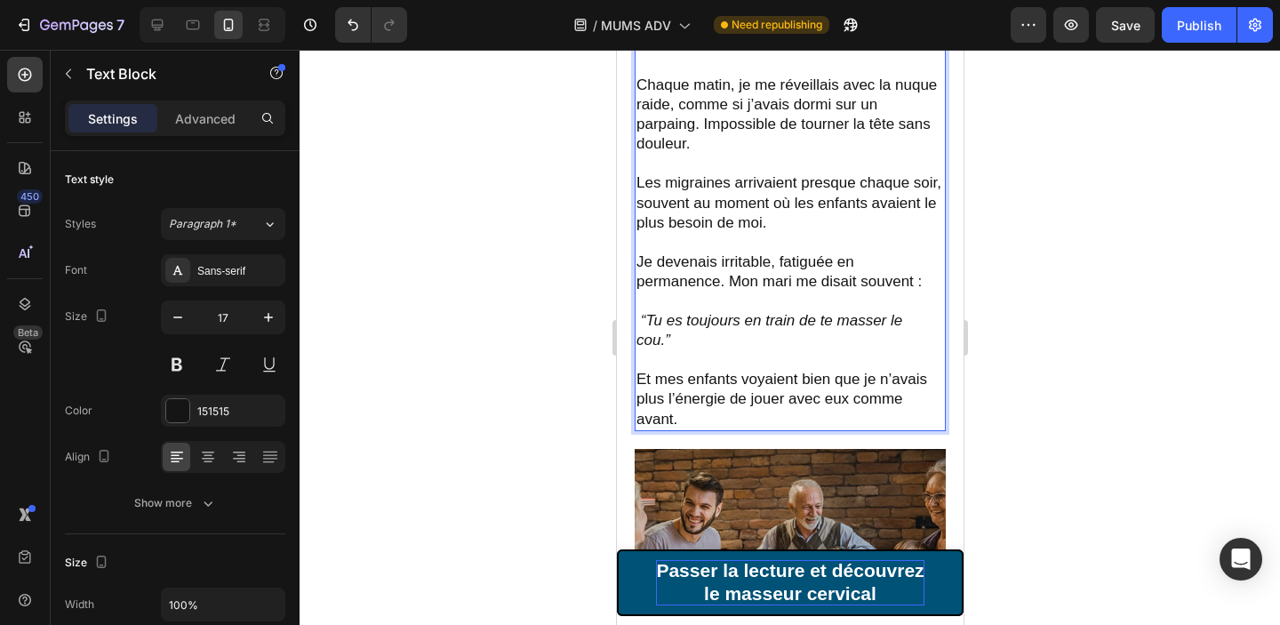
click at [699, 416] on p "Et mes enfants voyaient bien que je n’avais plus l’énergie de jouer avec eux co…" at bounding box center [789, 399] width 308 height 59
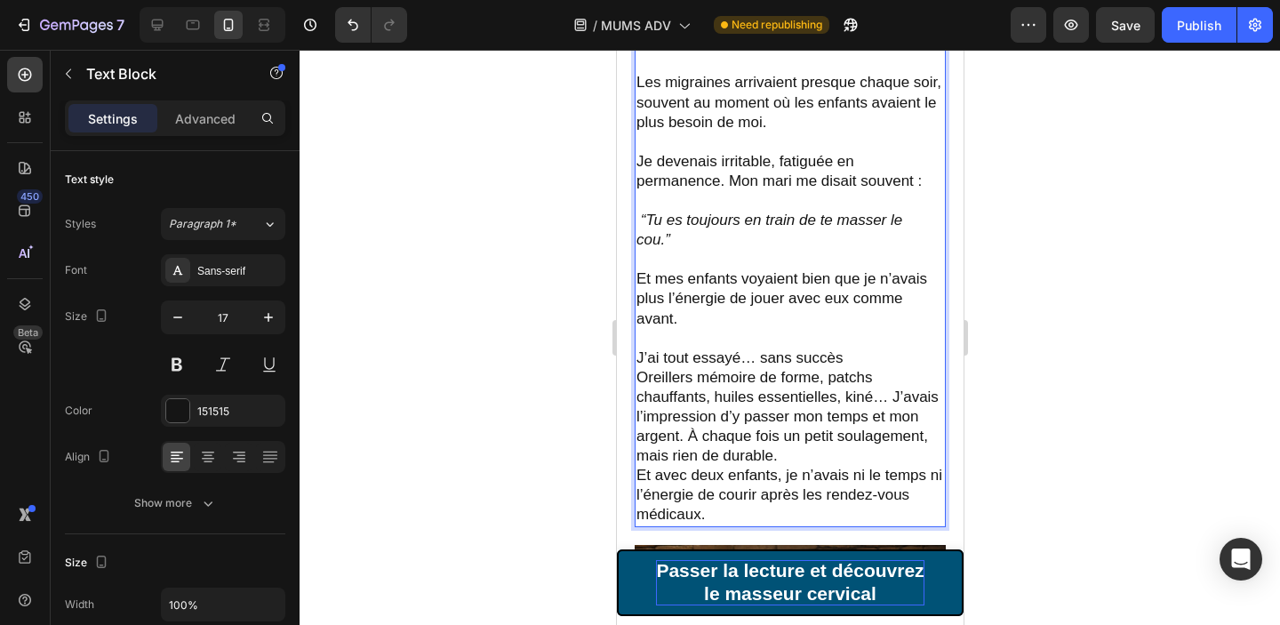
scroll to position [849, 0]
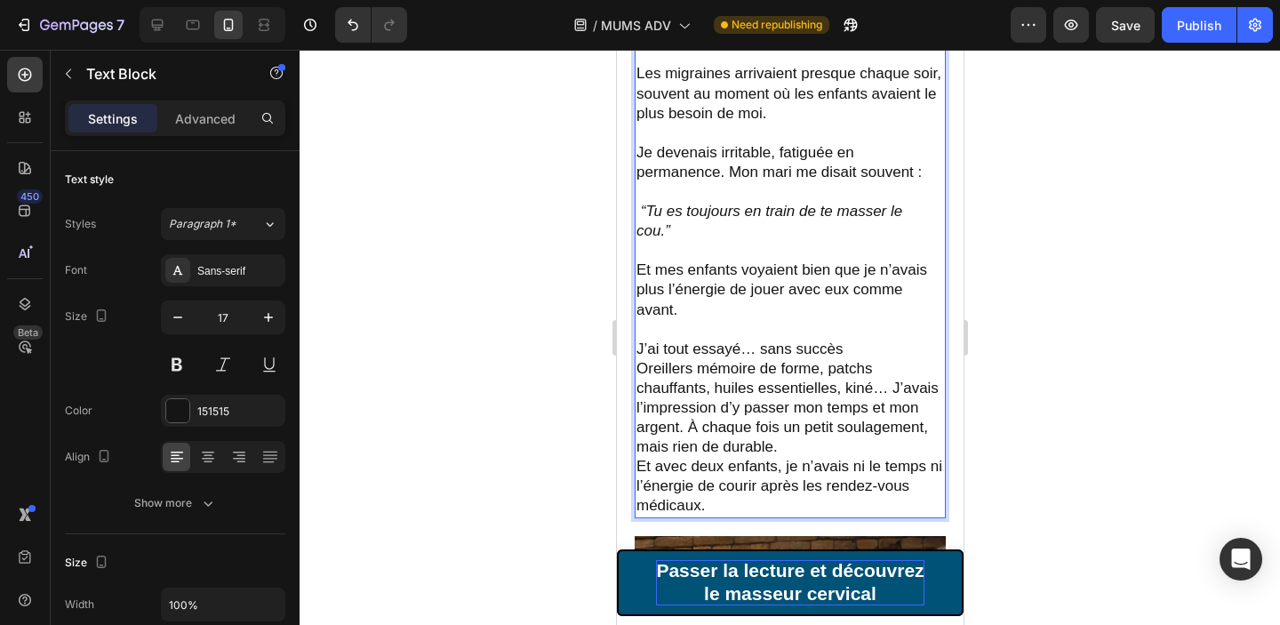
click at [867, 348] on p "J’ai tout essayé… sans succès" at bounding box center [789, 350] width 308 height 20
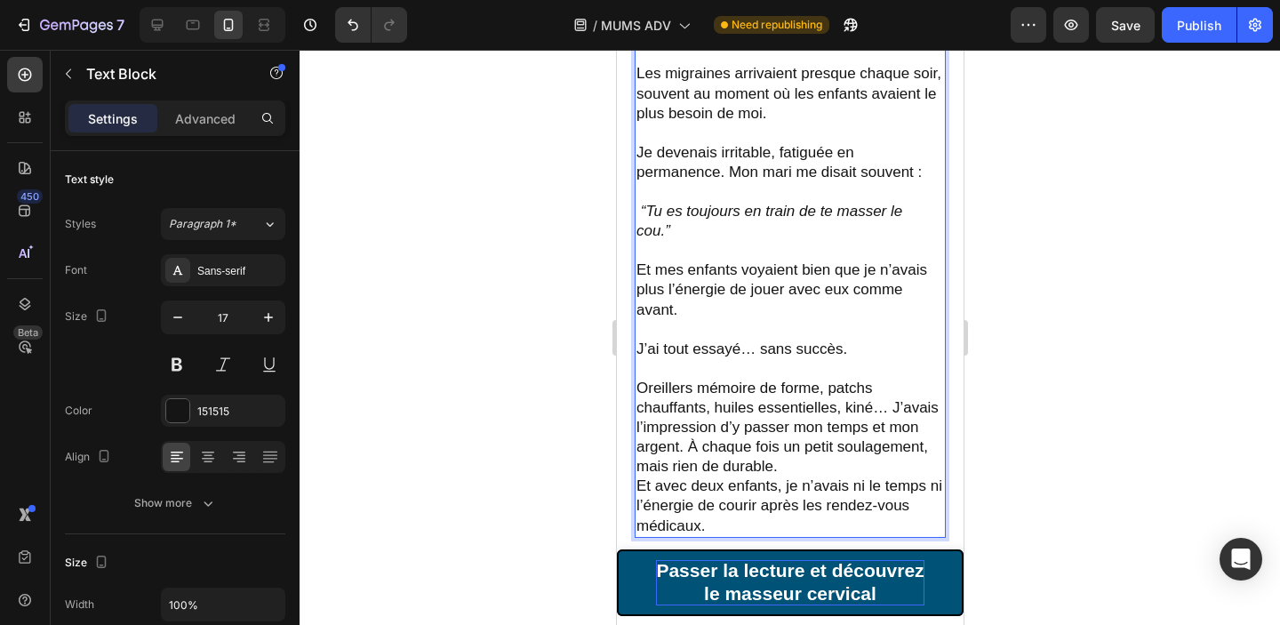
click at [890, 407] on p "Oreillers mémoire de forme, patchs chauffants, huiles essentielles, kiné… J’ava…" at bounding box center [789, 457] width 308 height 157
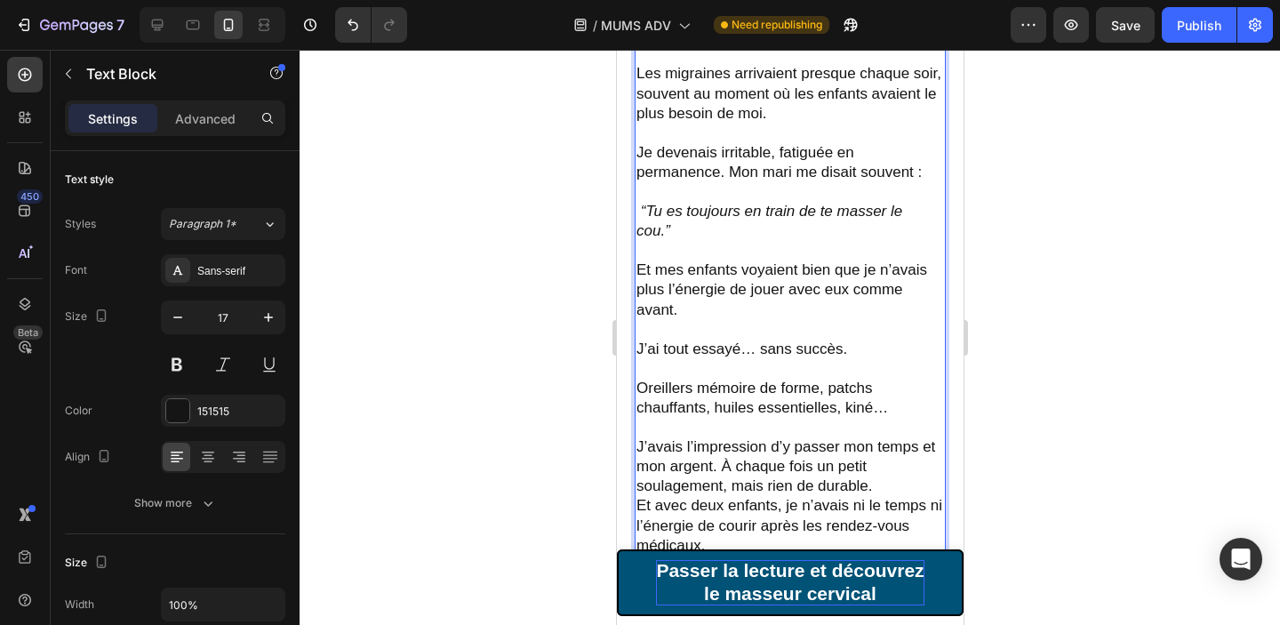
click at [715, 466] on p "J’avais l’impression d’y passer mon temps et mon argent. À chaque fois un petit…" at bounding box center [789, 496] width 308 height 118
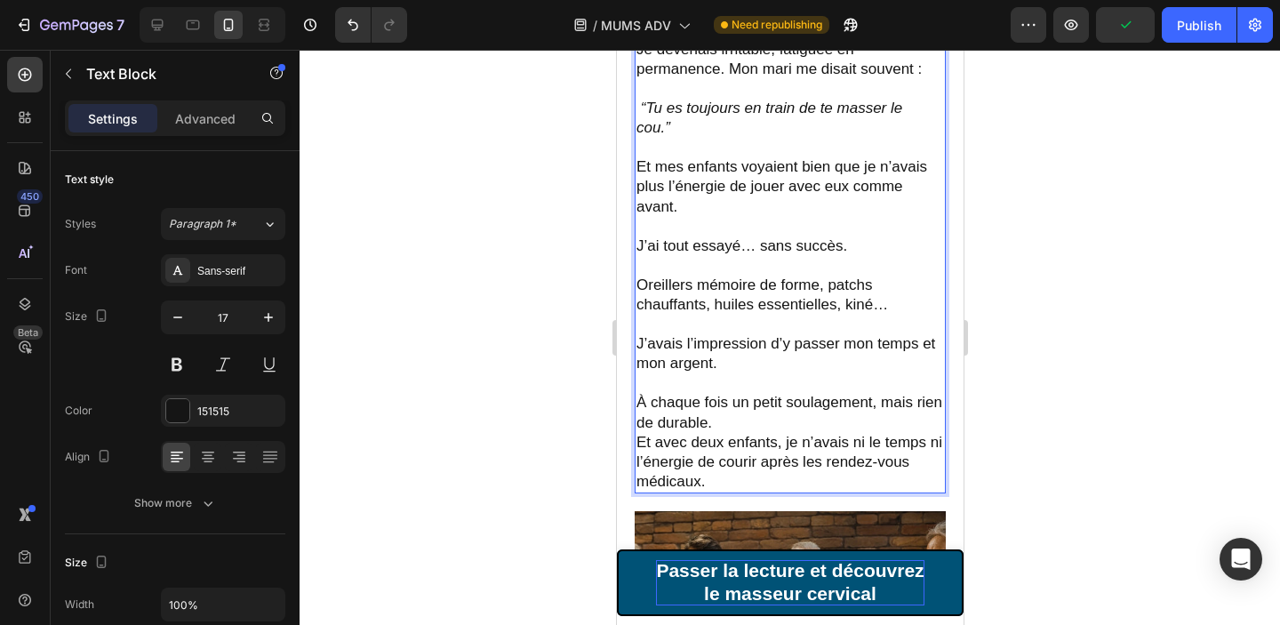
scroll to position [983, 0]
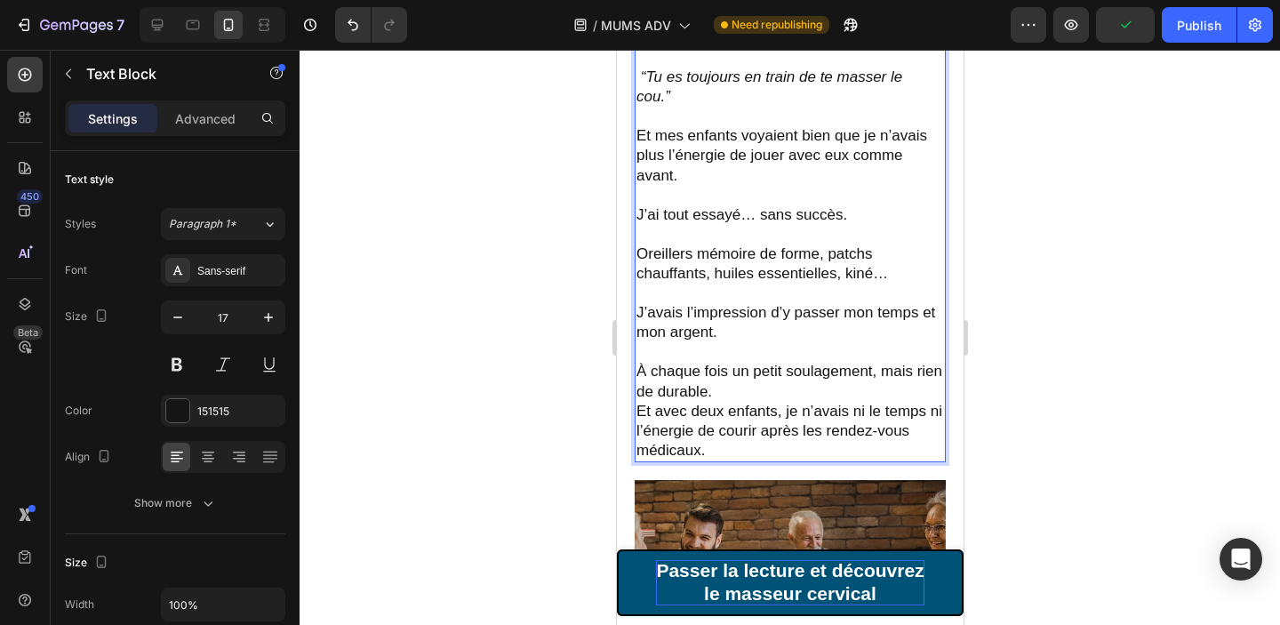
click at [727, 382] on p "À chaque fois un petit soulagement, mais rien de durable. Et avec deux enfants,…" at bounding box center [789, 411] width 308 height 98
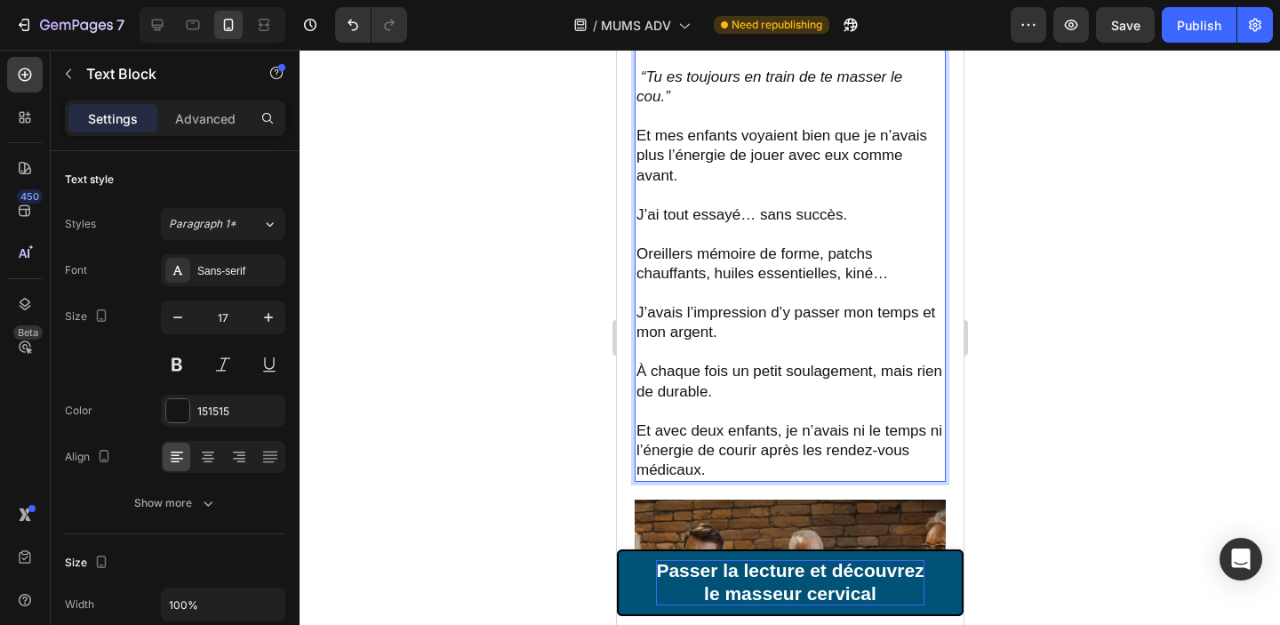
click at [1073, 316] on div at bounding box center [790, 337] width 980 height 575
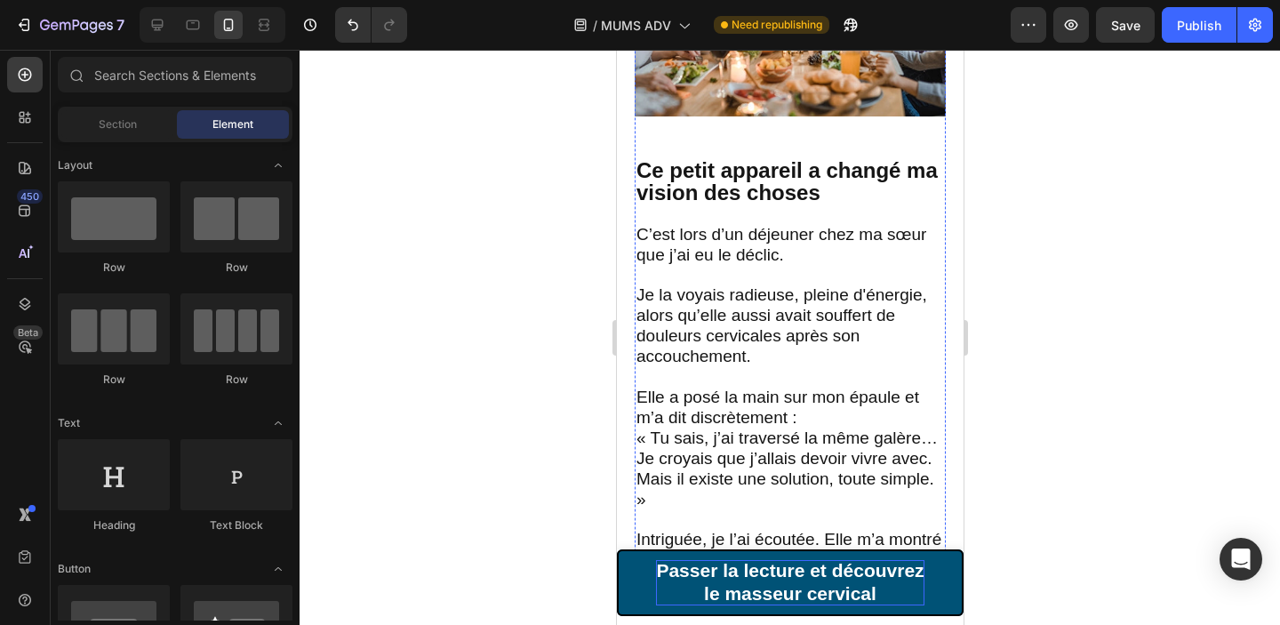
scroll to position [1596, 0]
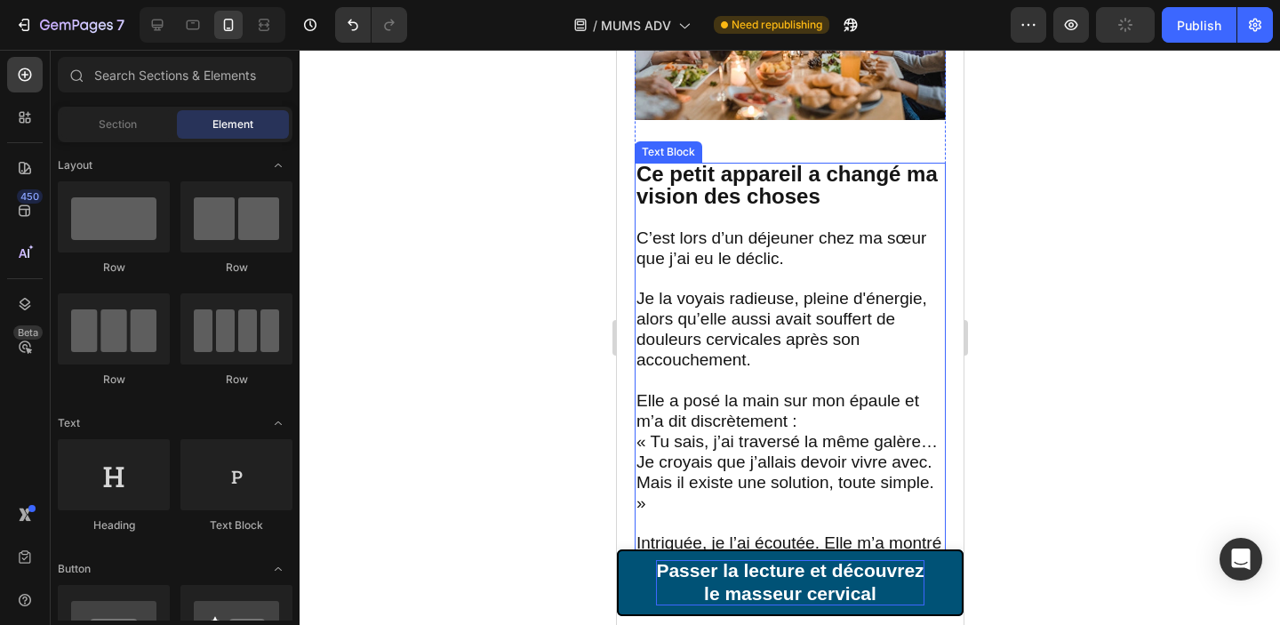
click at [727, 183] on strong "Ce petit appareil a changé ma vision des choses" at bounding box center [785, 185] width 301 height 46
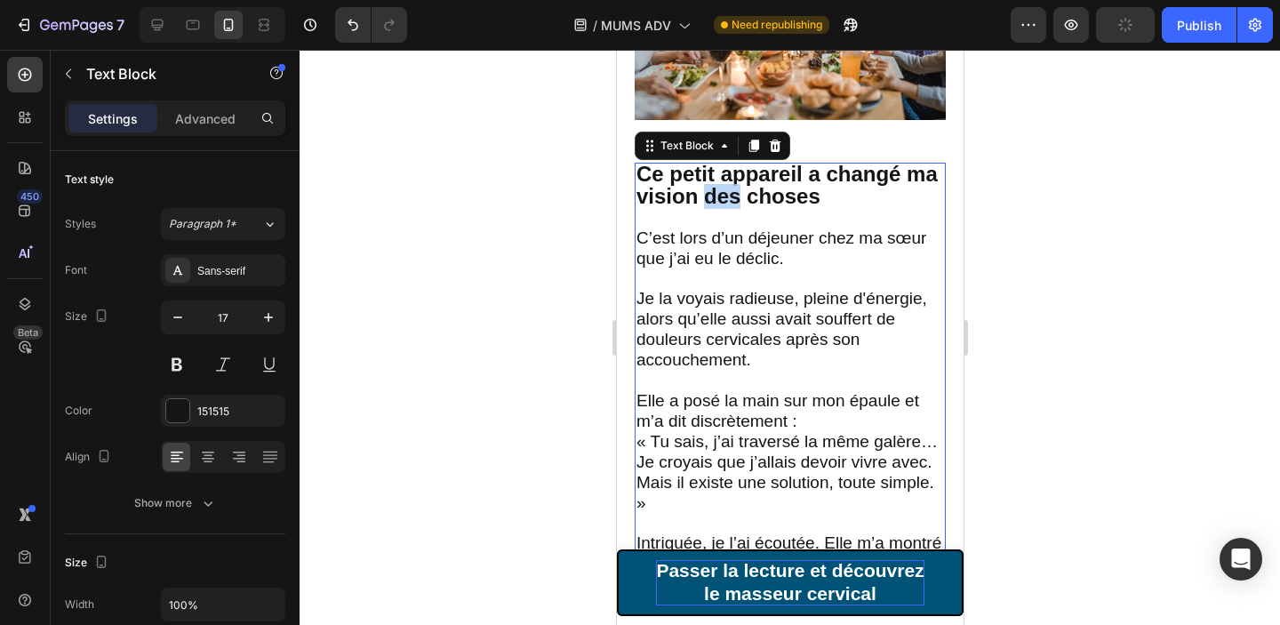
click at [727, 183] on strong "Ce petit appareil a changé ma vision des choses" at bounding box center [785, 185] width 301 height 46
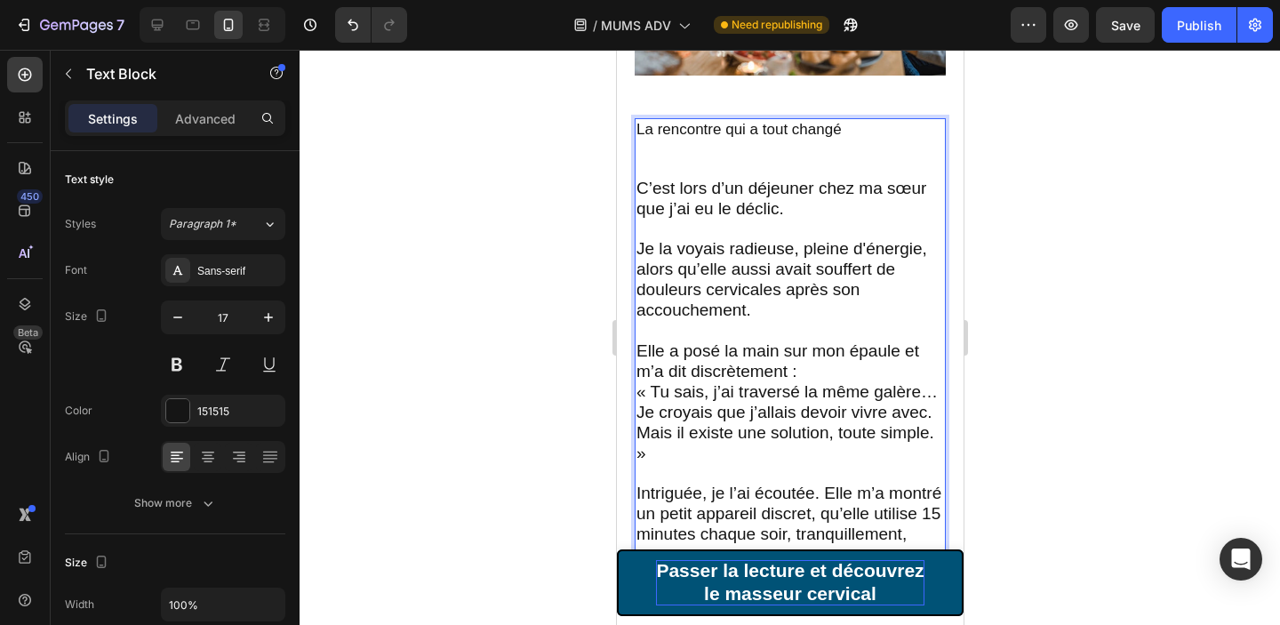
scroll to position [1634, 0]
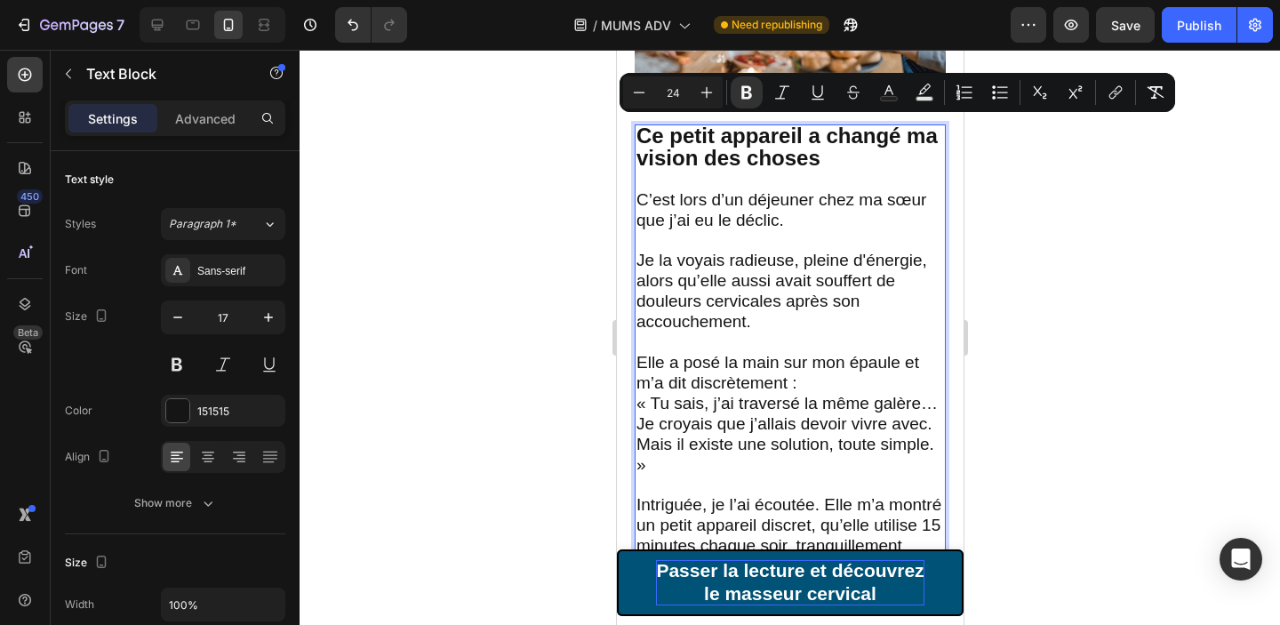
click at [1053, 269] on div at bounding box center [790, 337] width 980 height 575
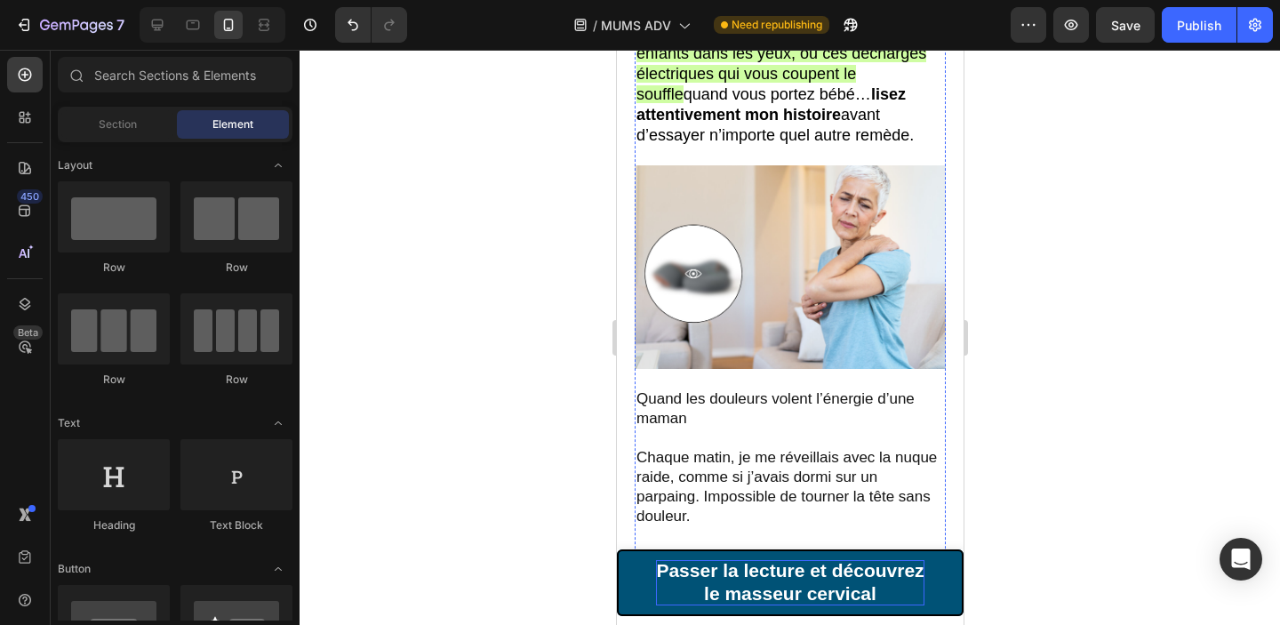
scroll to position [452, 0]
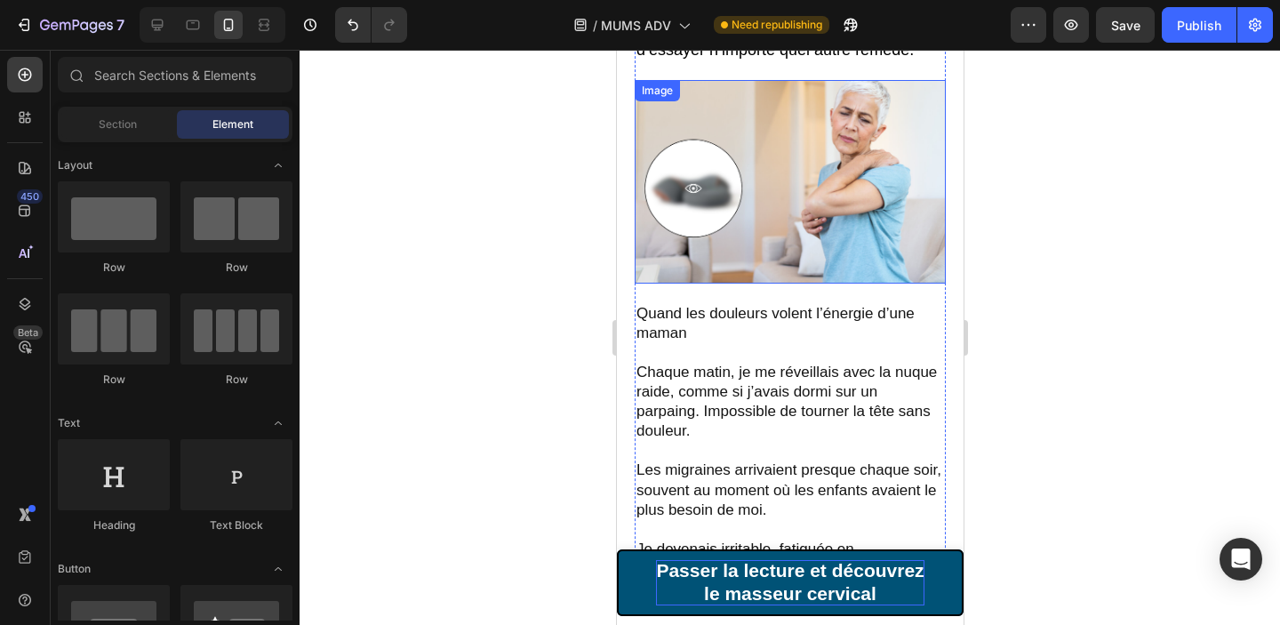
click at [758, 173] on img at bounding box center [789, 181] width 311 height 203
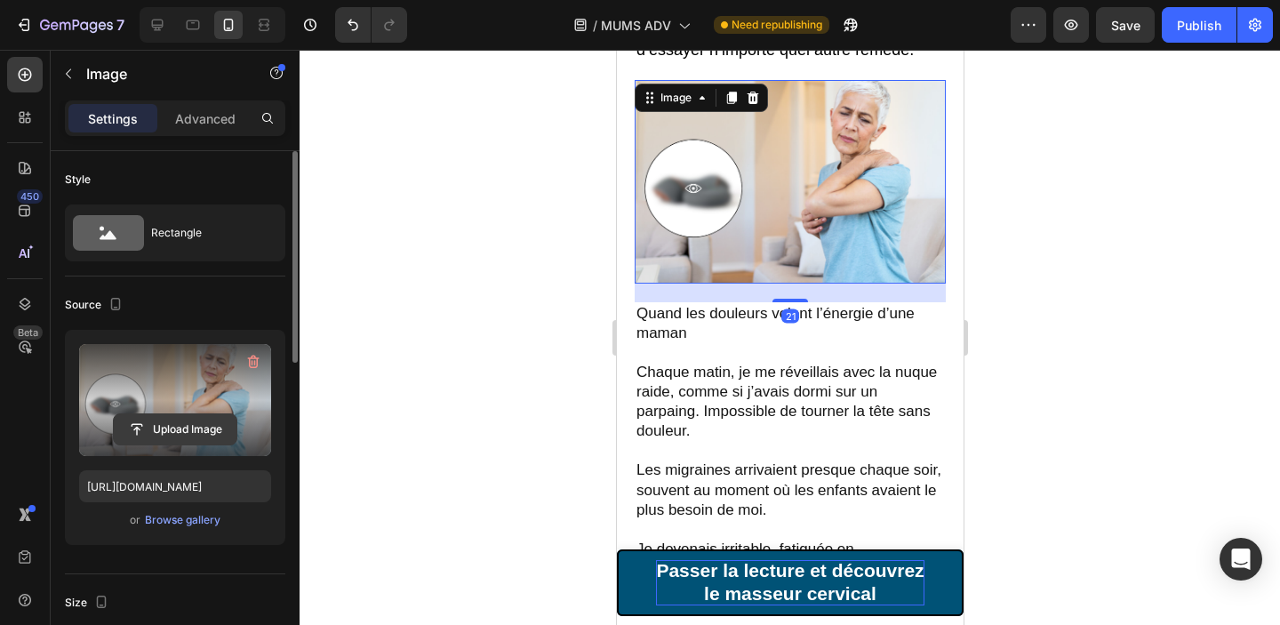
click at [180, 429] on input "file" at bounding box center [175, 429] width 123 height 30
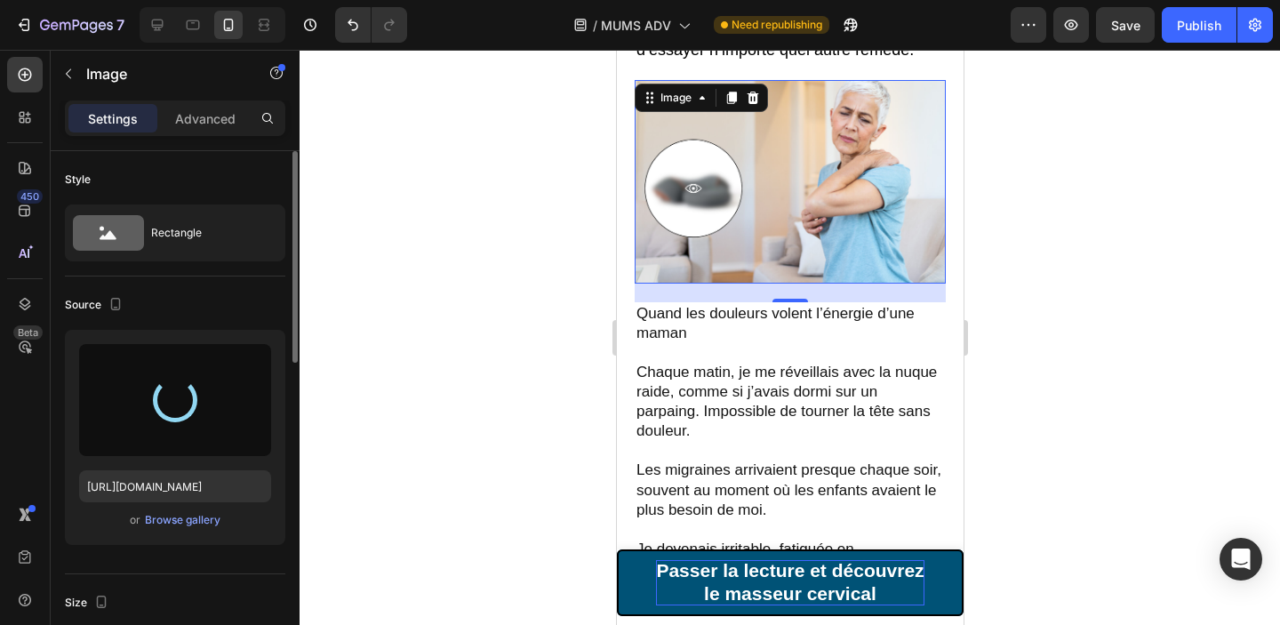
type input "https://cdn.shopify.com/s/files/1/0713/3557/5778/files/gempages_531932412842607…"
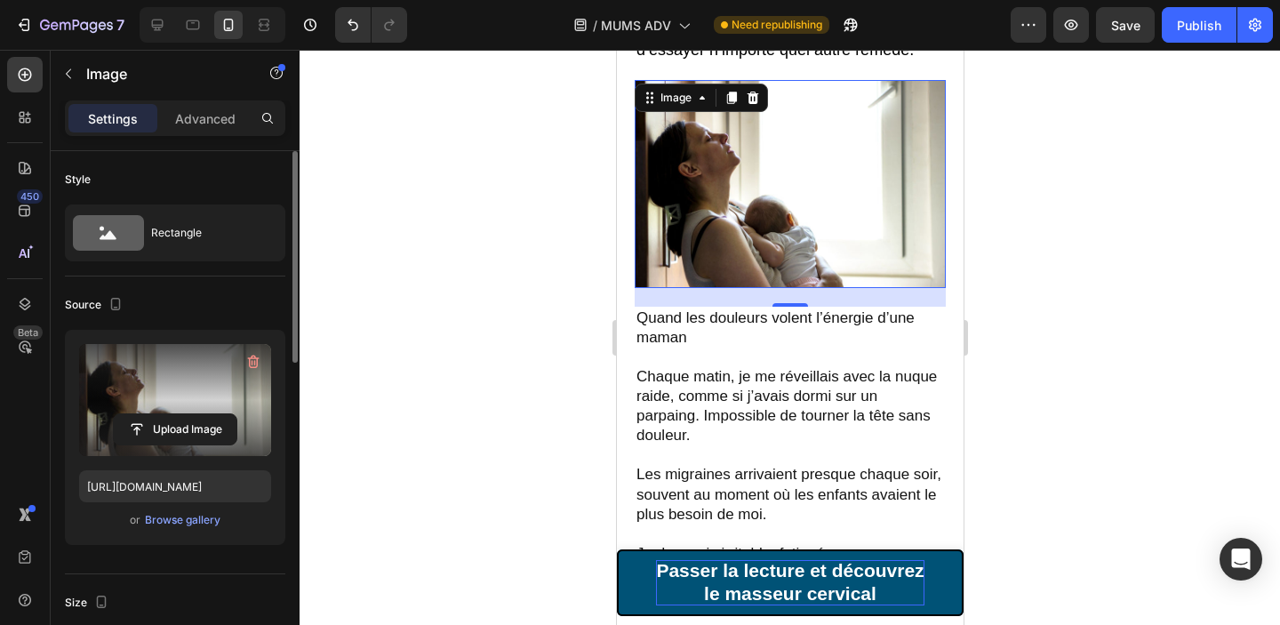
click at [1045, 324] on div at bounding box center [790, 337] width 980 height 575
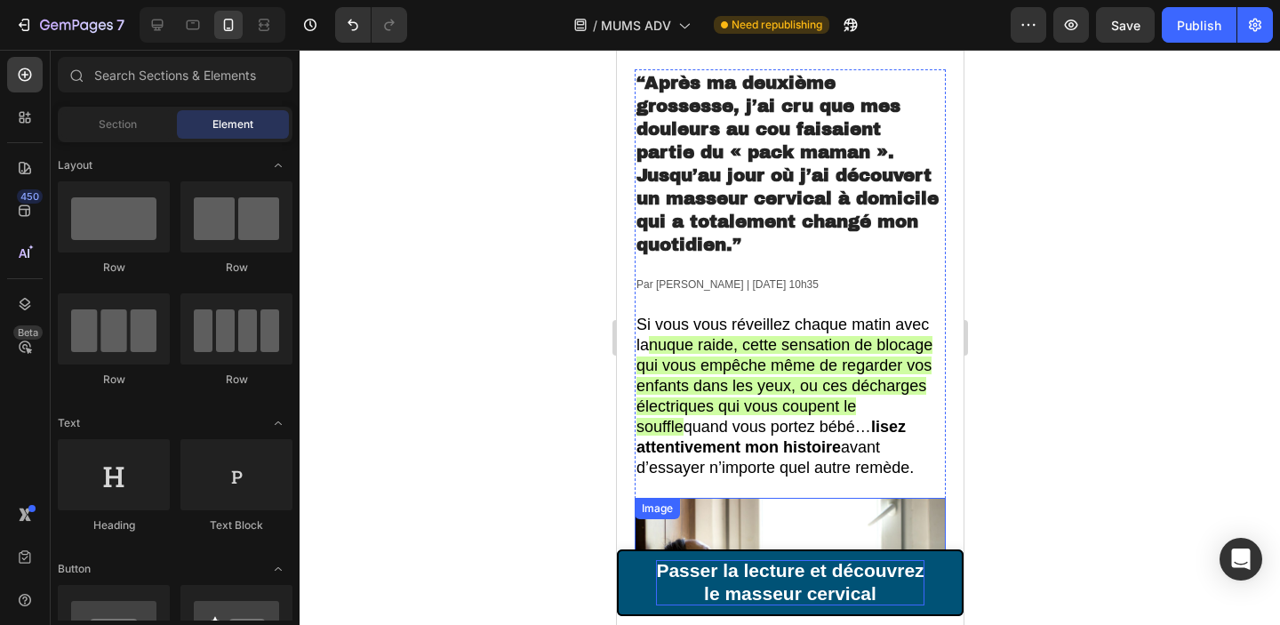
scroll to position [36, 0]
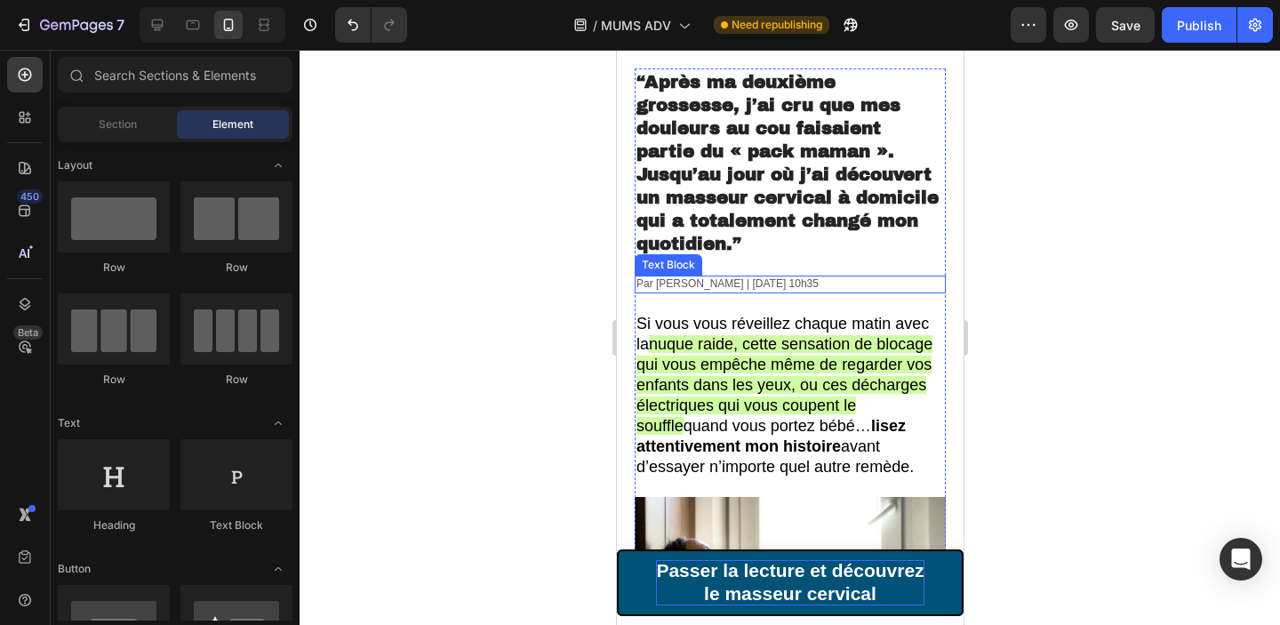
click at [755, 283] on p "Par Sophie Martin | 10 Juillet 2025 | 10h35" at bounding box center [789, 284] width 308 height 14
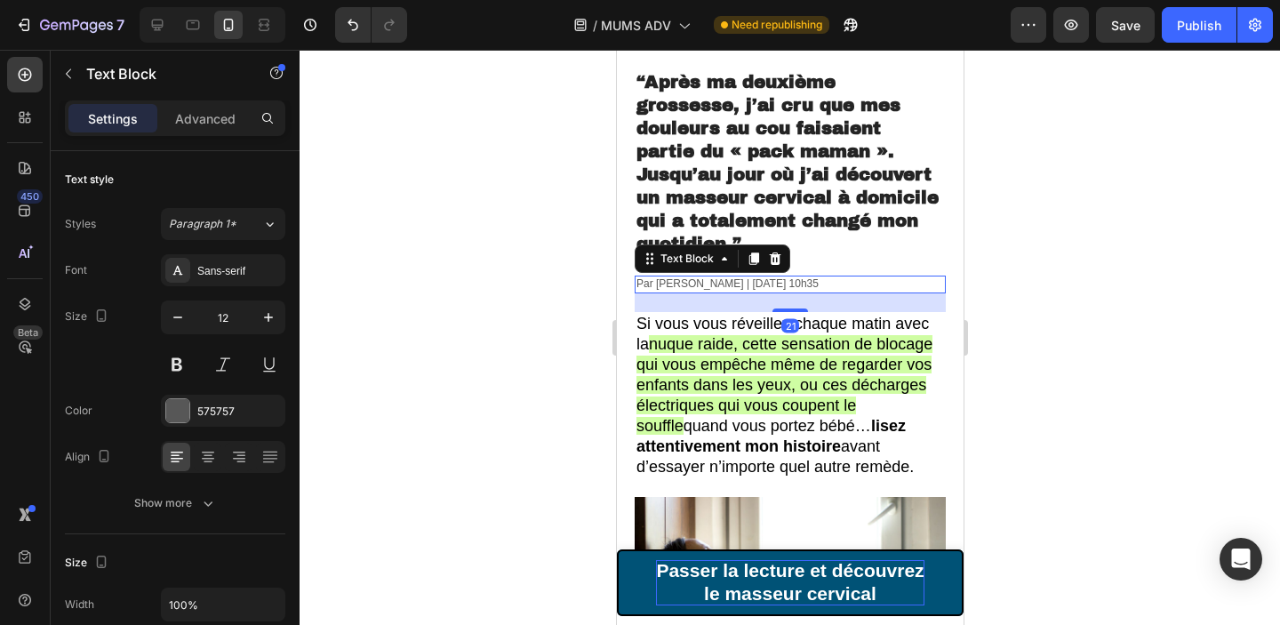
click at [772, 283] on p "Par Sophie Martin | 10 Juillet 2025 | 10h35" at bounding box center [789, 284] width 308 height 14
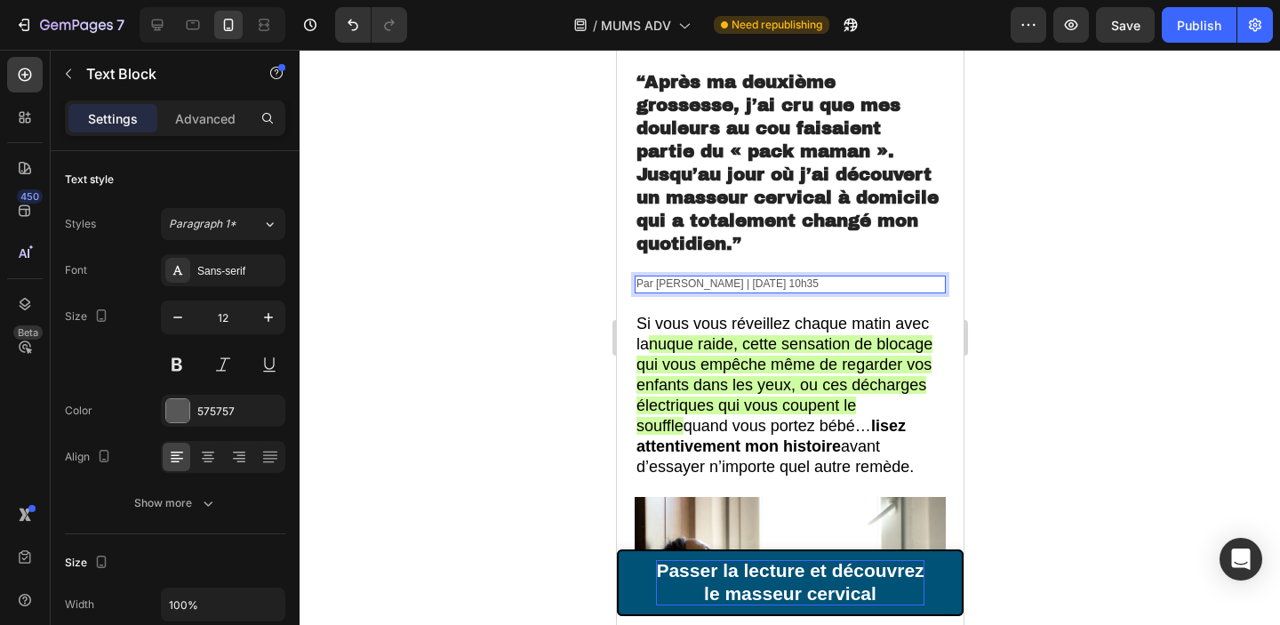
click at [1131, 166] on div at bounding box center [790, 337] width 980 height 575
click at [683, 285] on p "Par Sophie Martin | 18 Août 2025 | 10h35" at bounding box center [789, 284] width 308 height 14
click at [719, 286] on p "Par Sophie Martin | 18 Août 2025 | 10h35" at bounding box center [789, 284] width 308 height 14
click at [1153, 275] on div at bounding box center [790, 337] width 980 height 575
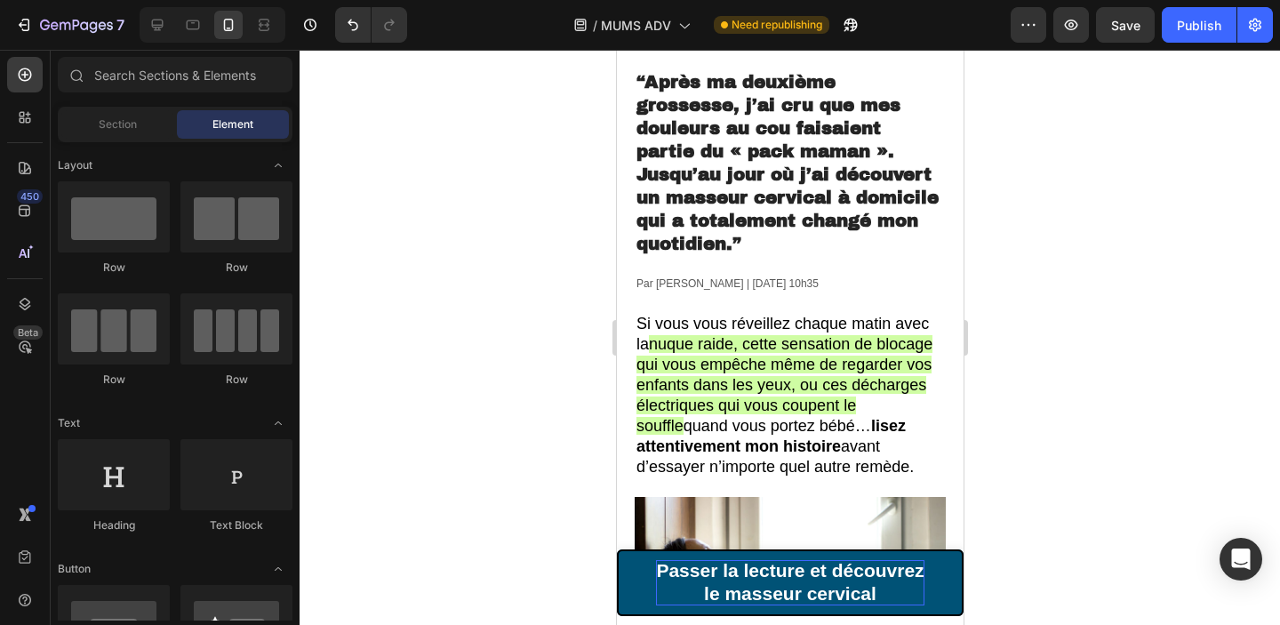
click at [1024, 301] on div at bounding box center [790, 337] width 980 height 575
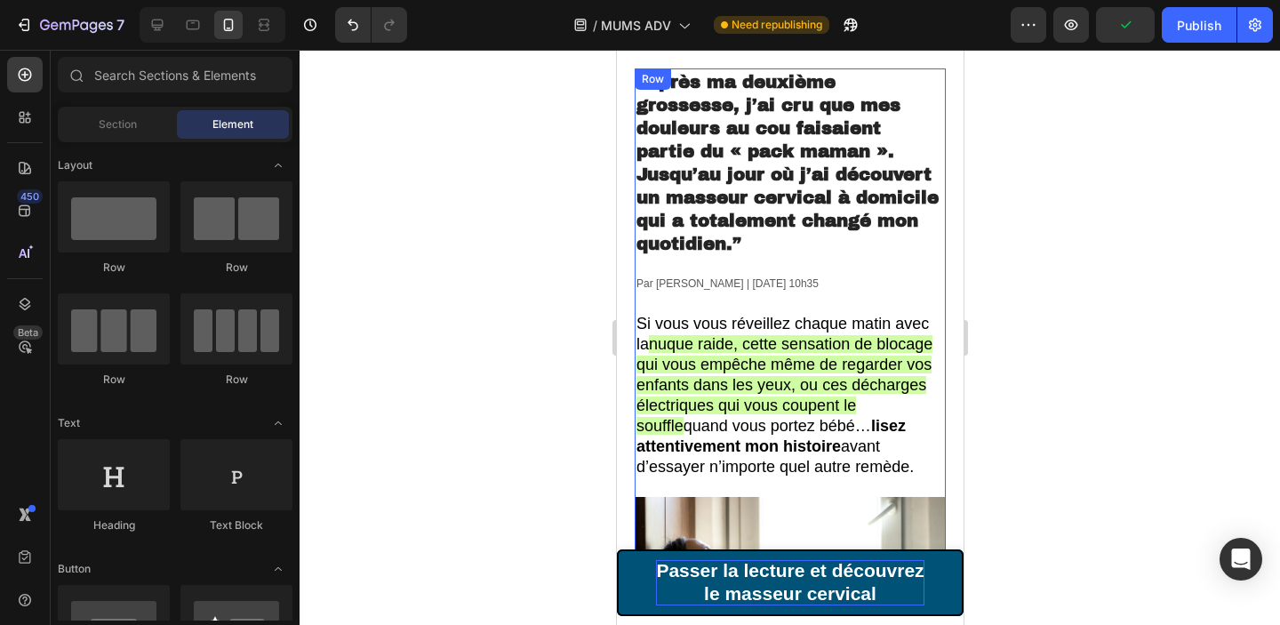
click at [1053, 283] on div at bounding box center [790, 337] width 980 height 575
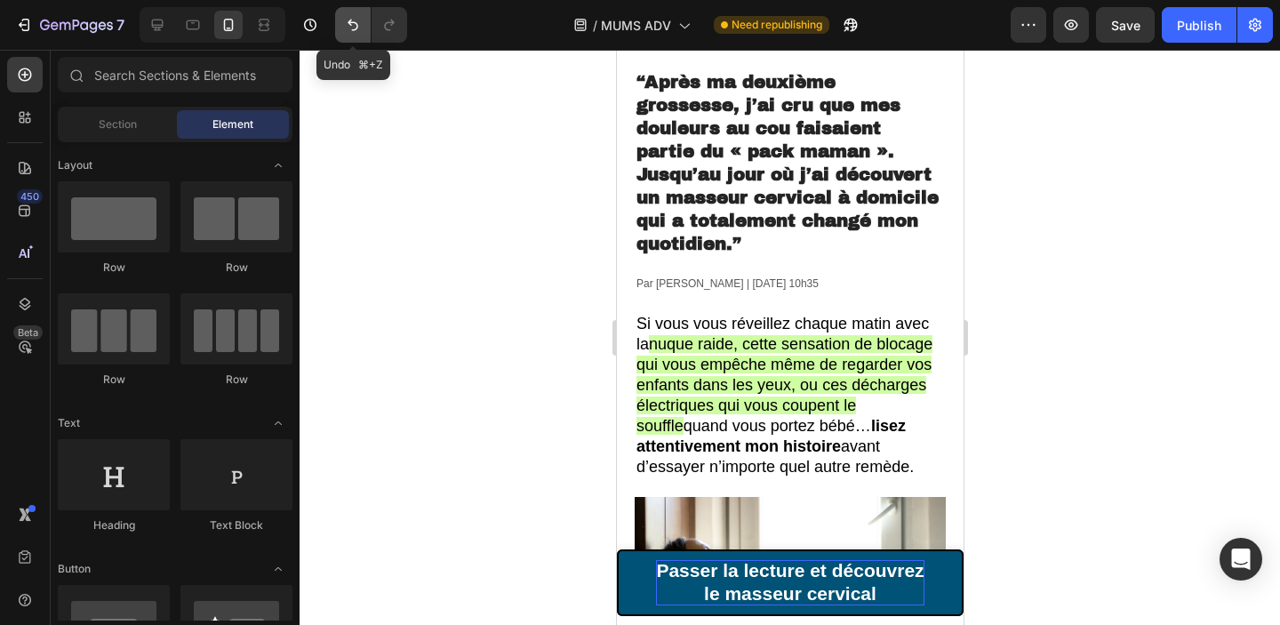
click at [366, 35] on button "Undo/Redo" at bounding box center [353, 25] width 36 height 36
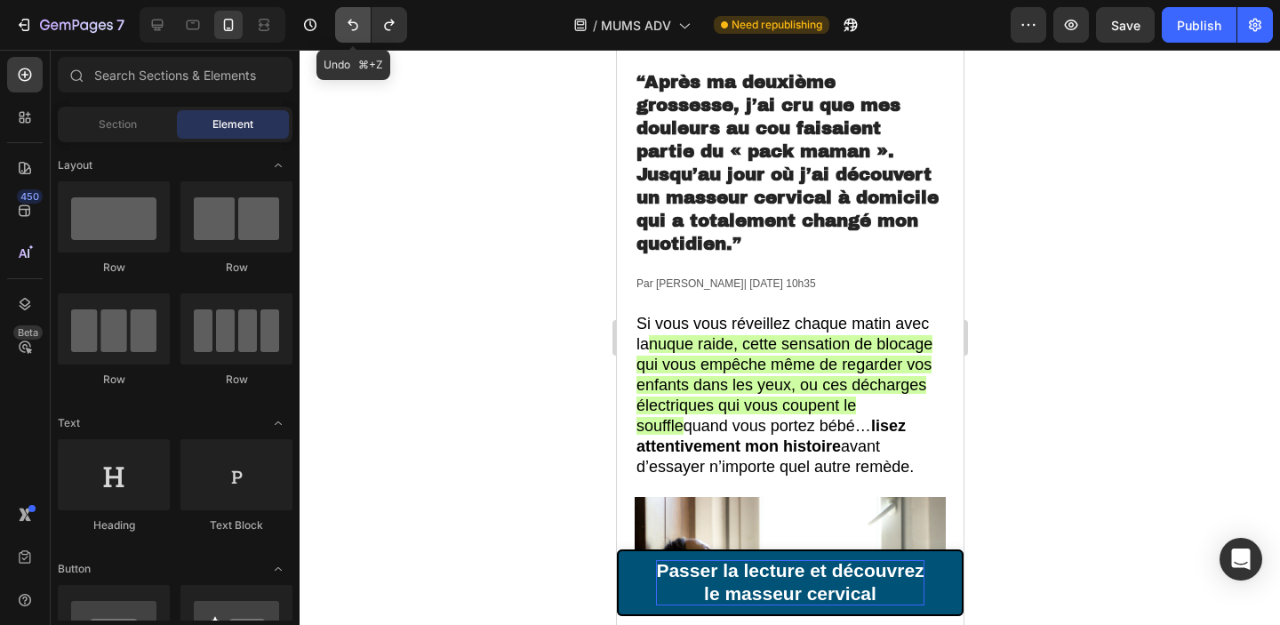
click at [366, 35] on button "Undo/Redo" at bounding box center [353, 25] width 36 height 36
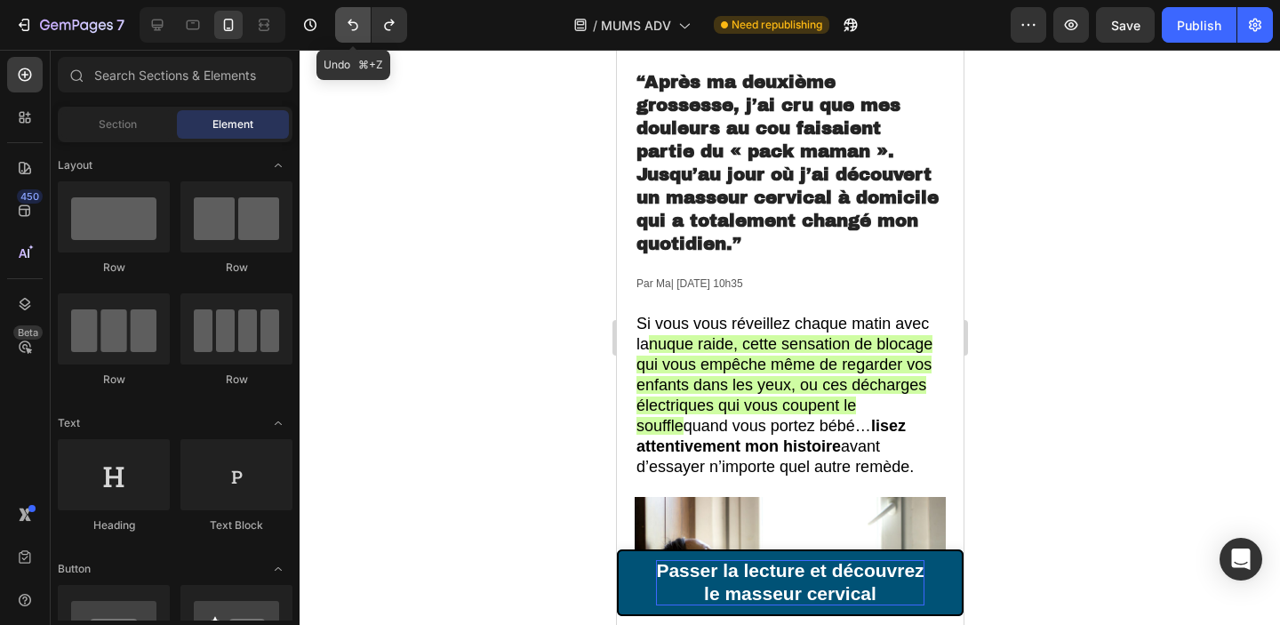
click at [366, 35] on button "Undo/Redo" at bounding box center [353, 25] width 36 height 36
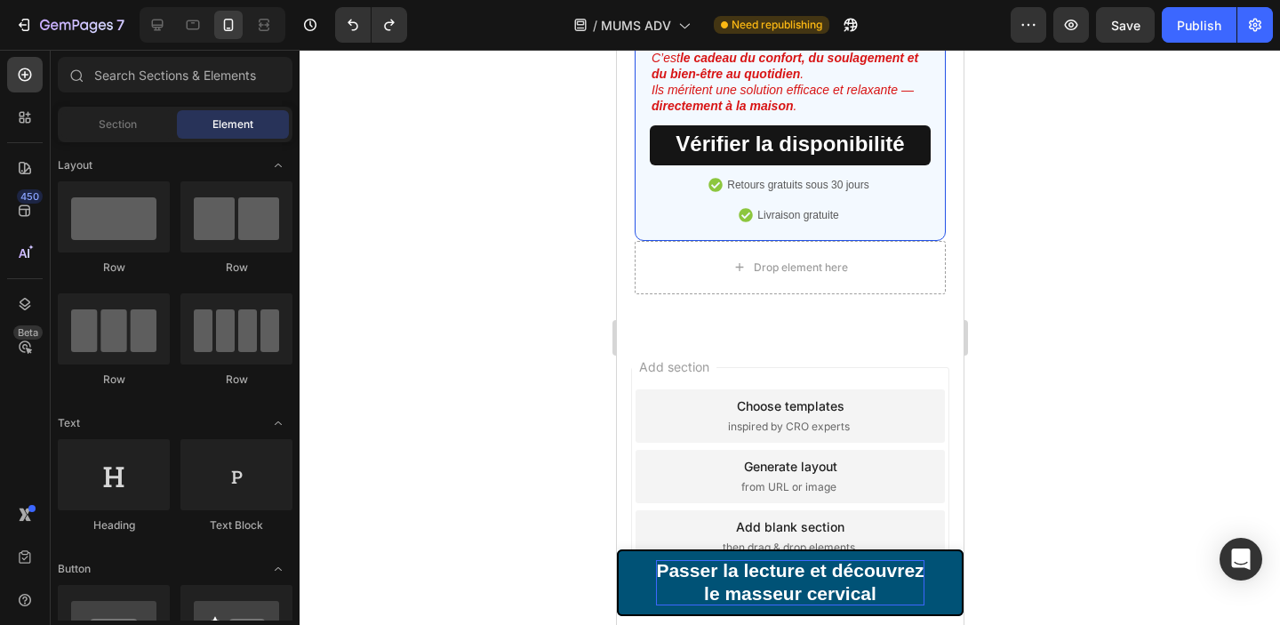
scroll to position [10900, 0]
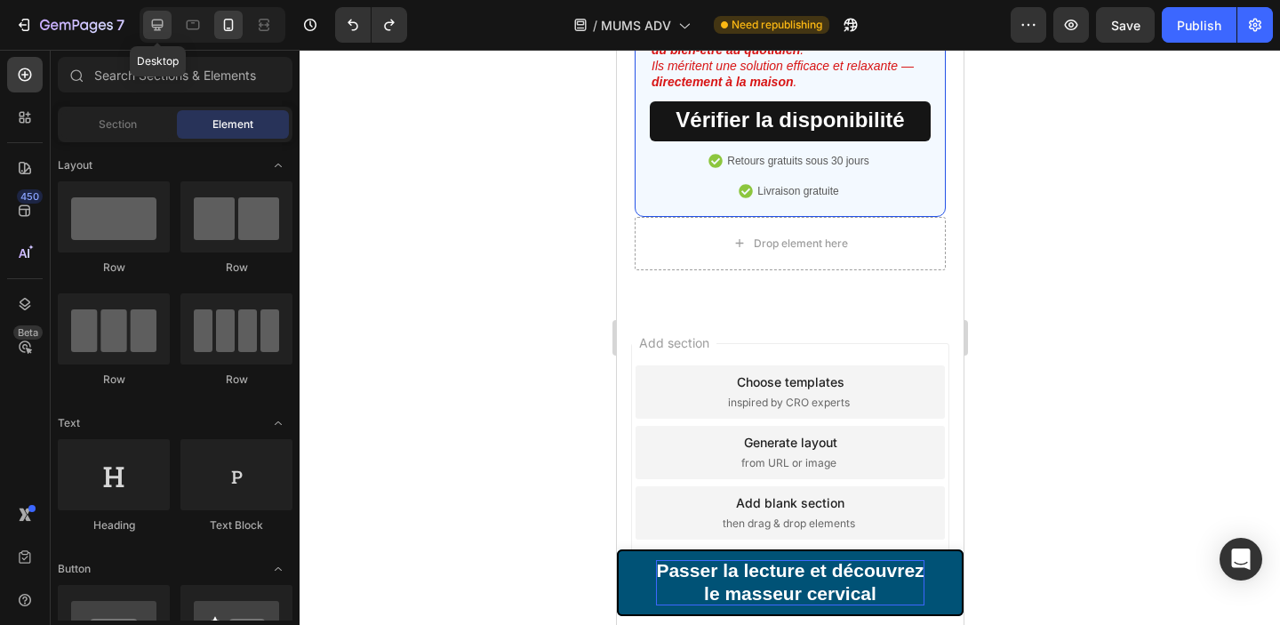
click at [155, 29] on icon at bounding box center [158, 26] width 12 height 12
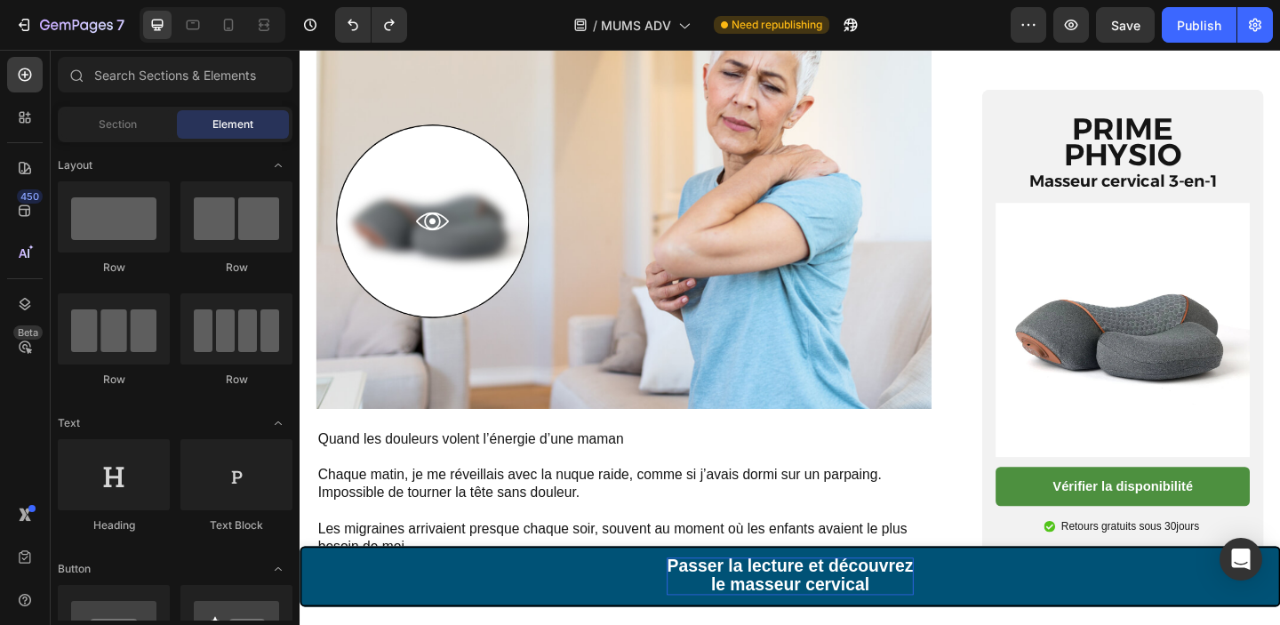
scroll to position [440, 0]
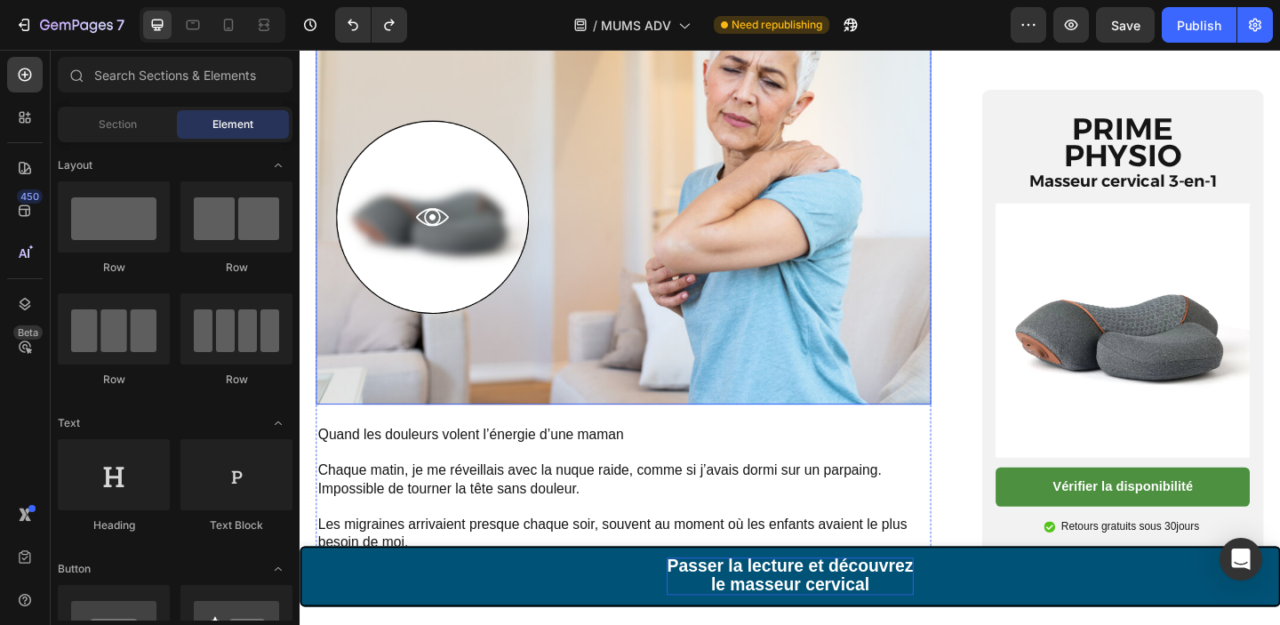
click at [708, 196] on img at bounding box center [651, 217] width 669 height 436
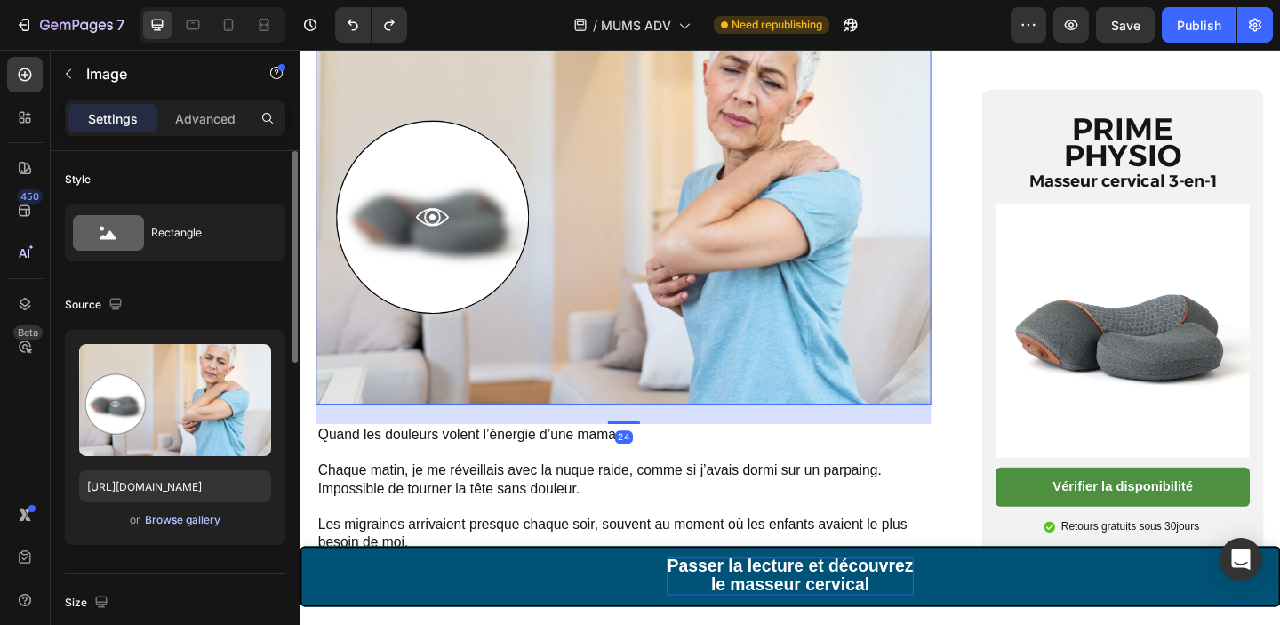
click at [192, 518] on div "Browse gallery" at bounding box center [183, 520] width 76 height 16
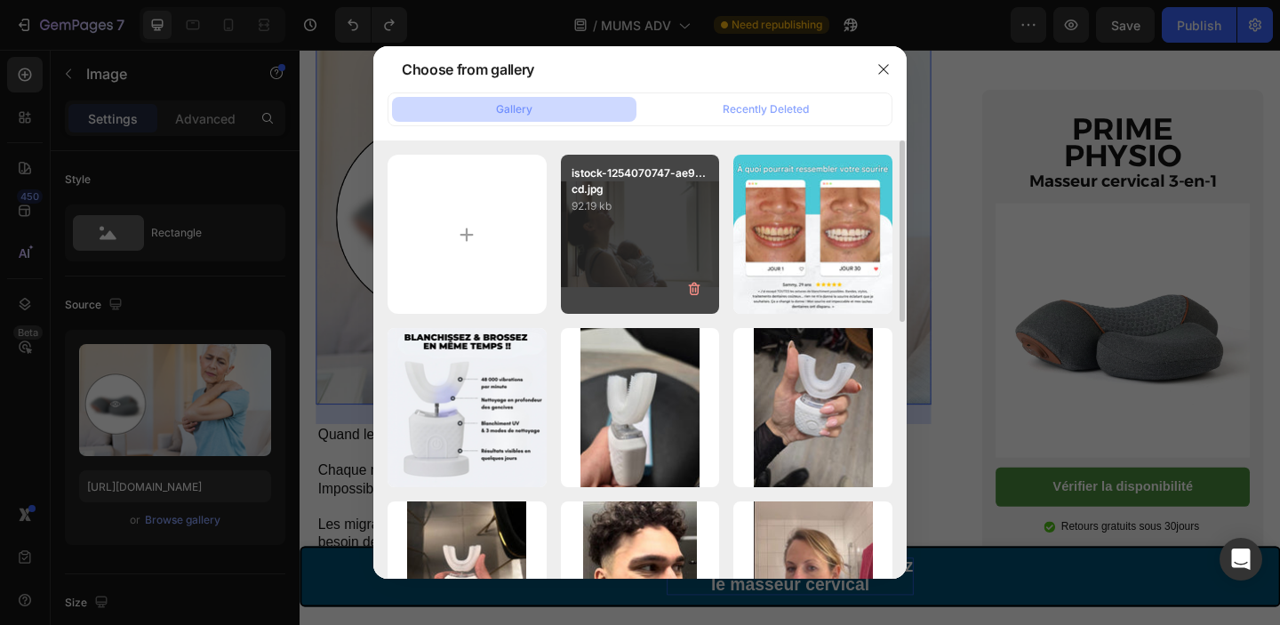
click at [622, 179] on p "istock-1254070747-ae9...cd.jpg" at bounding box center [640, 181] width 138 height 32
type input "https://cdn.shopify.com/s/files/1/0713/3557/5778/files/gempages_531932412842607…"
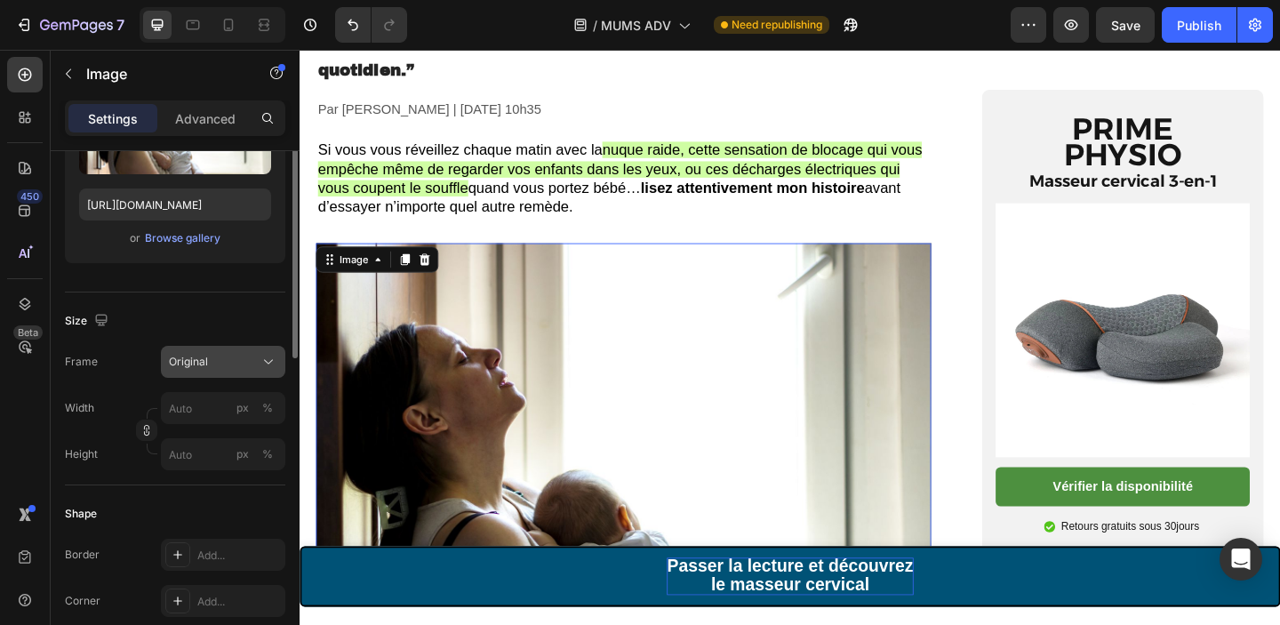
scroll to position [332, 0]
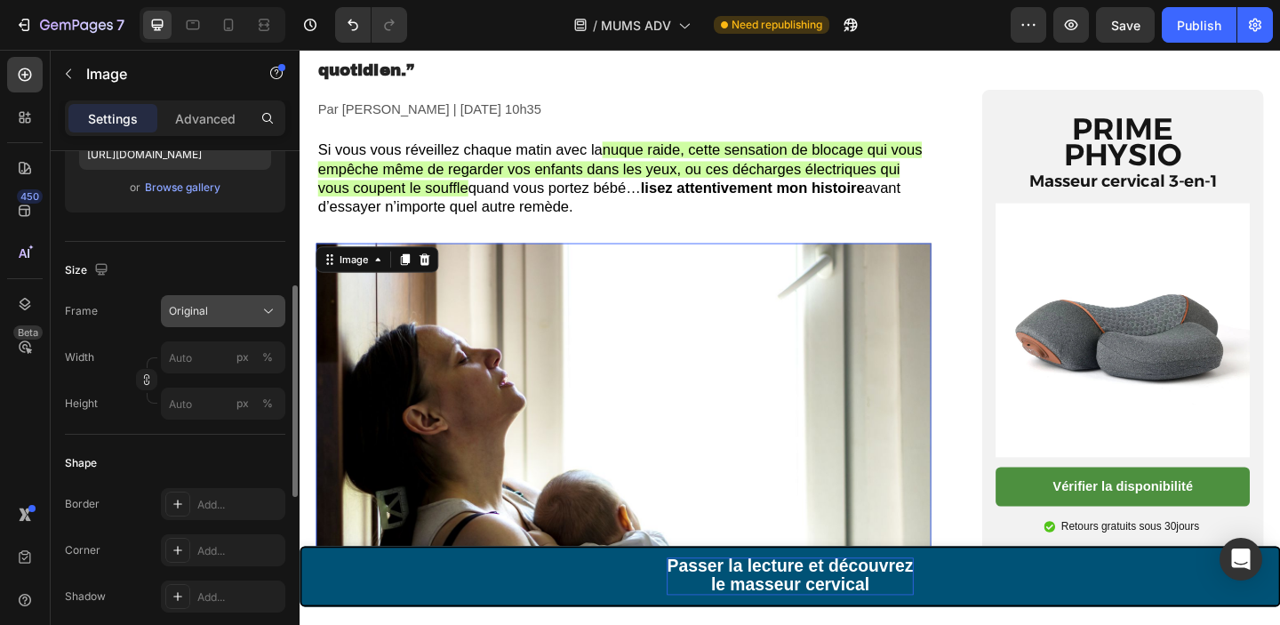
click at [206, 305] on span "Original" at bounding box center [188, 311] width 39 height 16
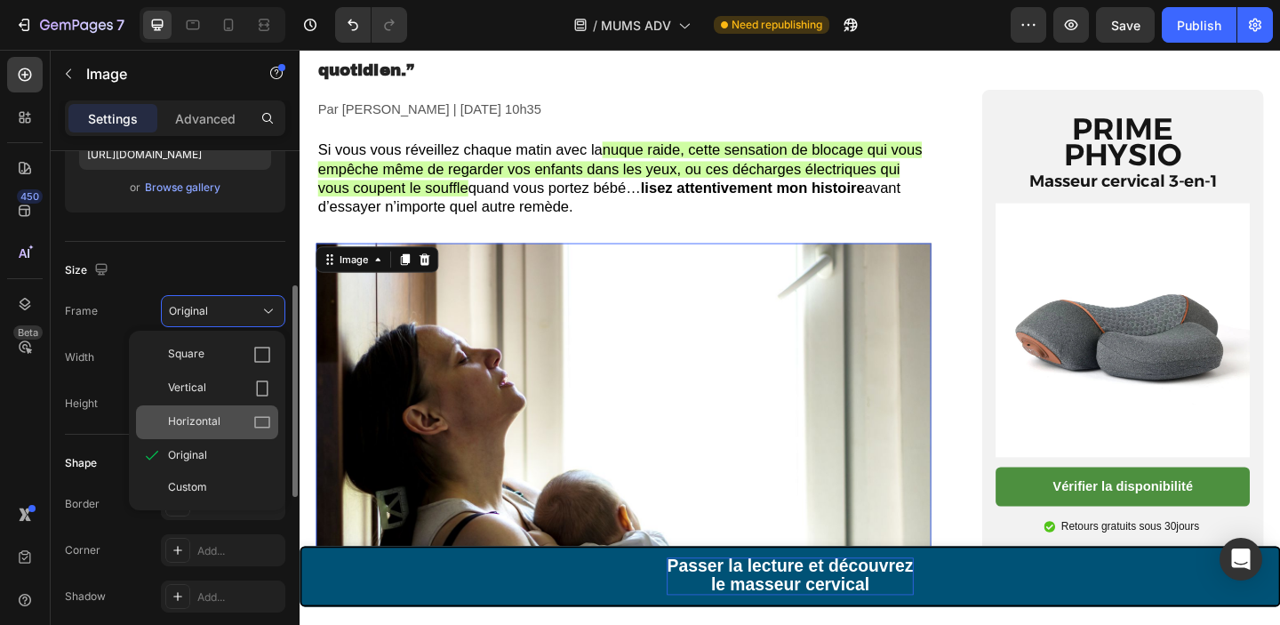
click at [229, 420] on div "Horizontal" at bounding box center [219, 422] width 103 height 18
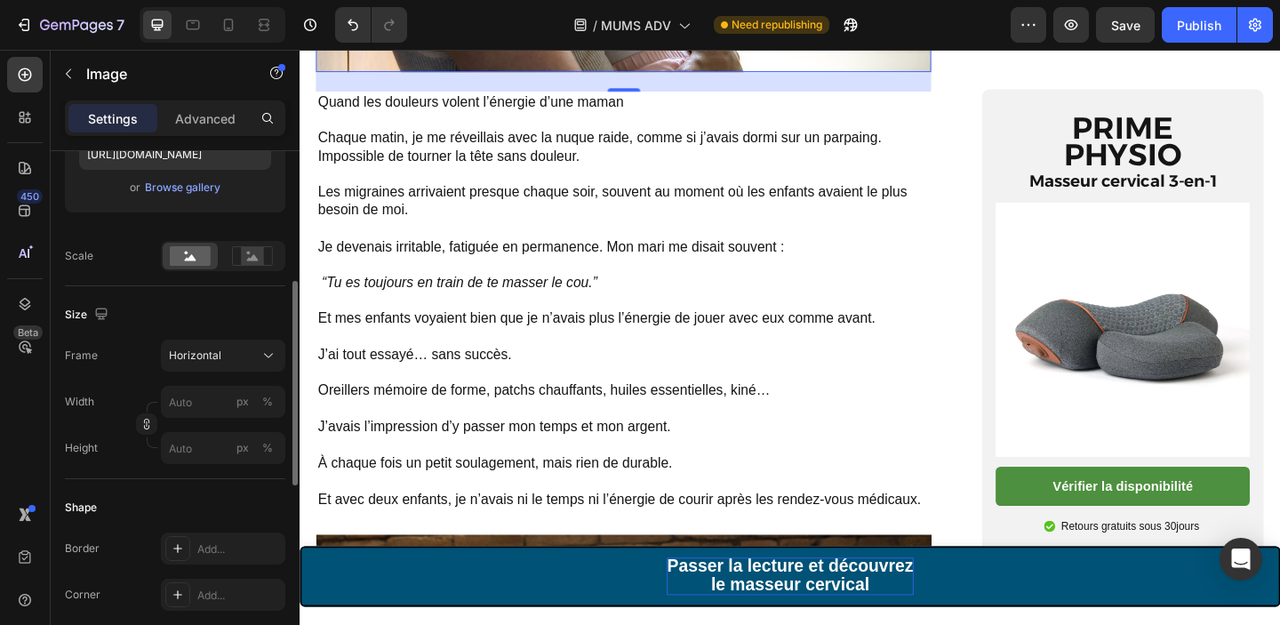
scroll to position [0, 0]
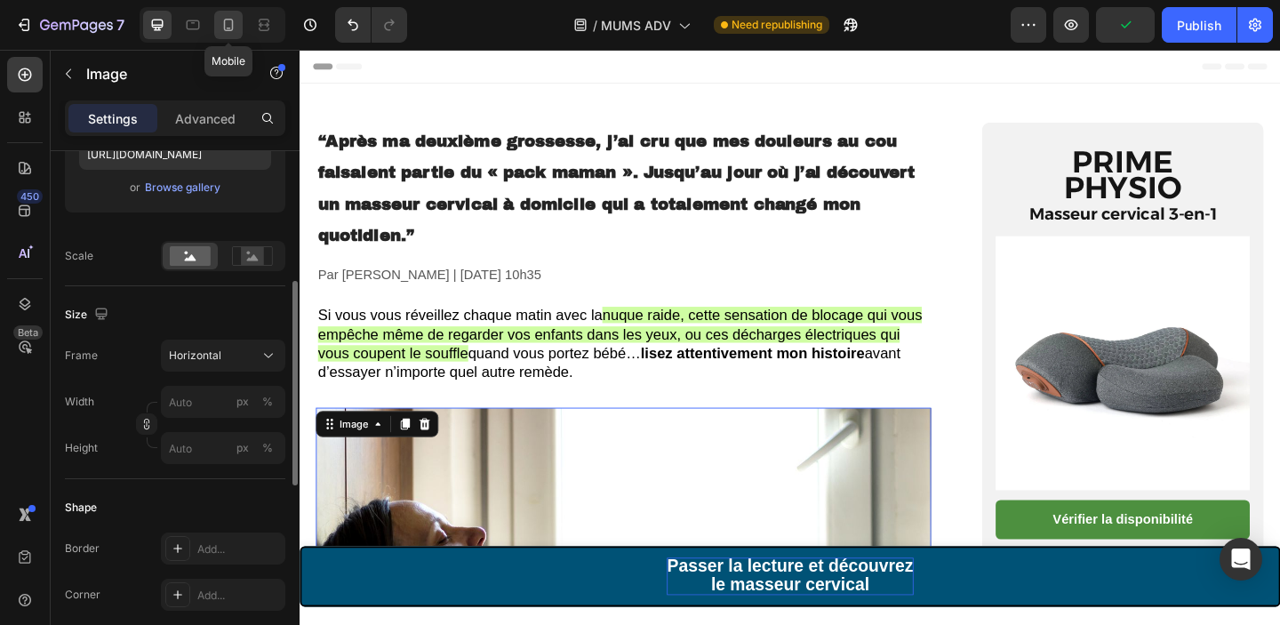
click at [223, 21] on icon at bounding box center [229, 25] width 18 height 18
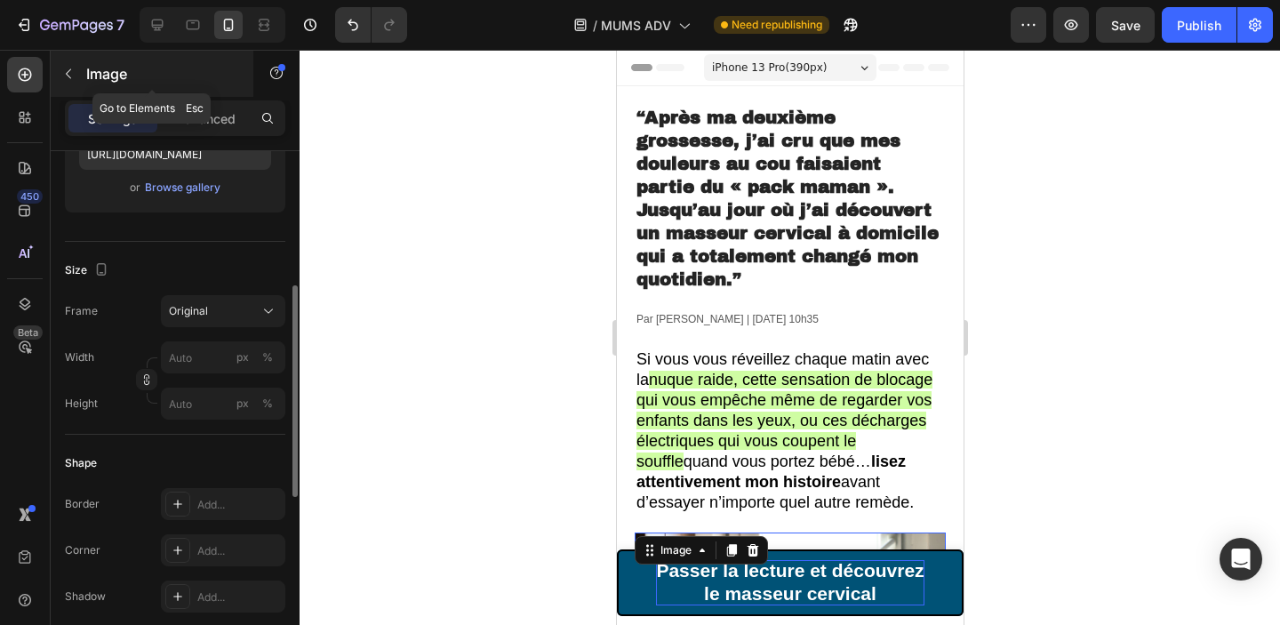
click at [60, 79] on button "button" at bounding box center [68, 74] width 28 height 28
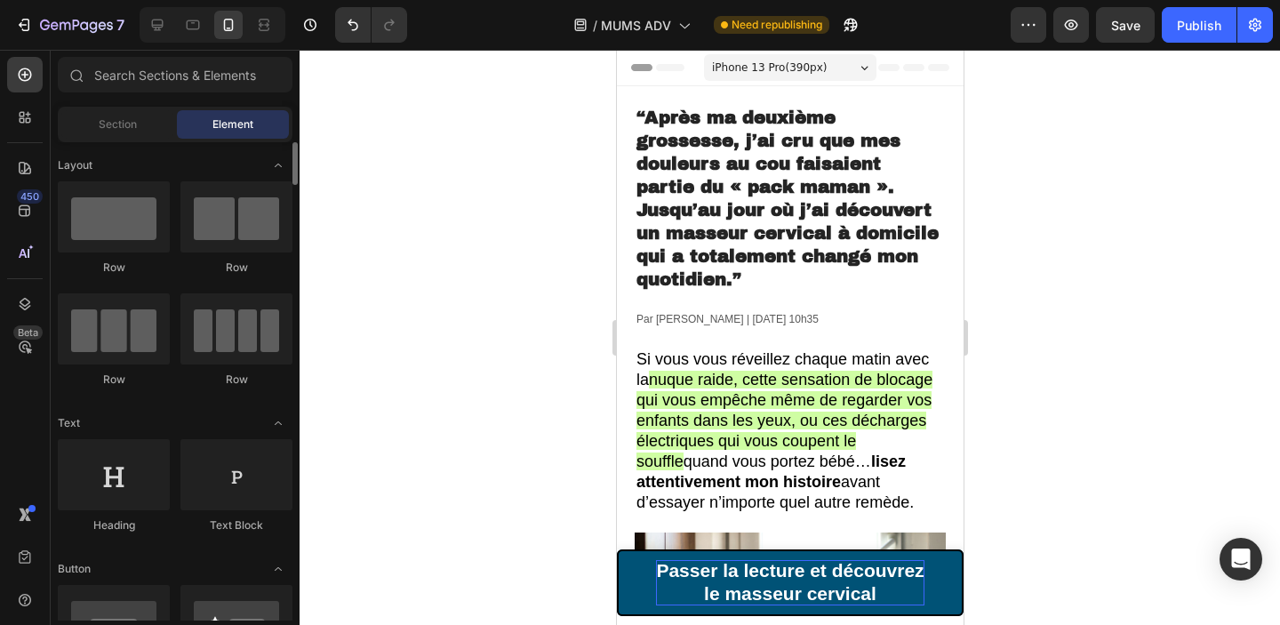
scroll to position [39, 0]
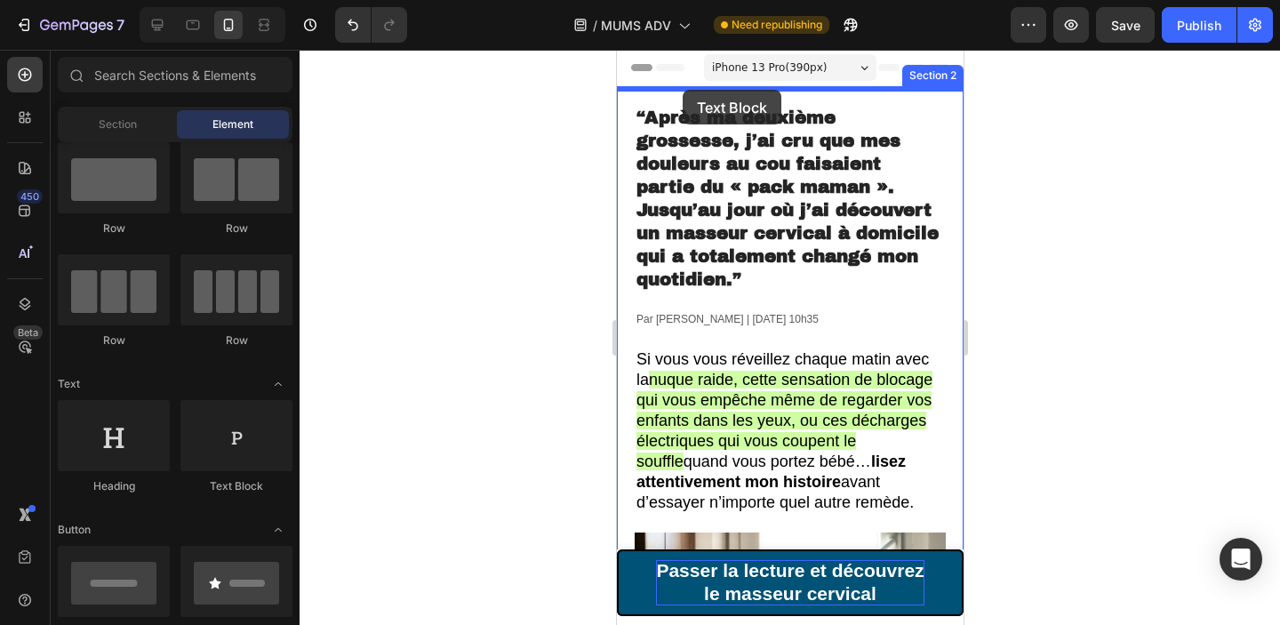
drag, startPoint x: 861, startPoint y: 504, endPoint x: 681, endPoint y: 90, distance: 451.8
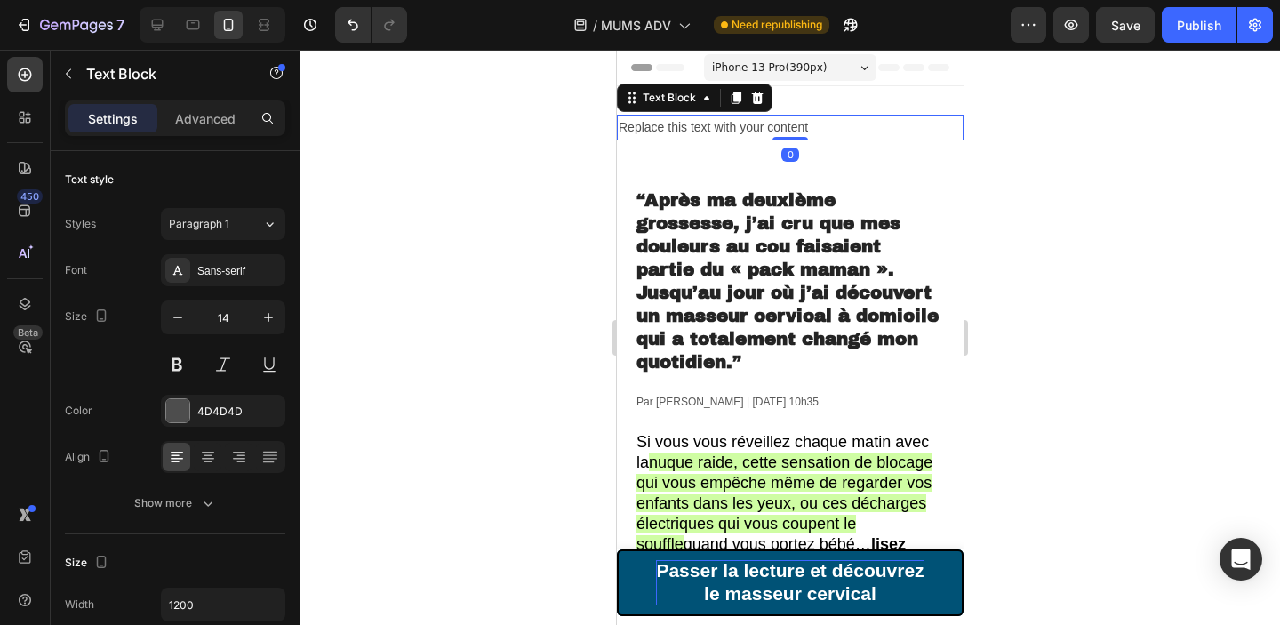
click at [1073, 147] on div at bounding box center [790, 337] width 980 height 575
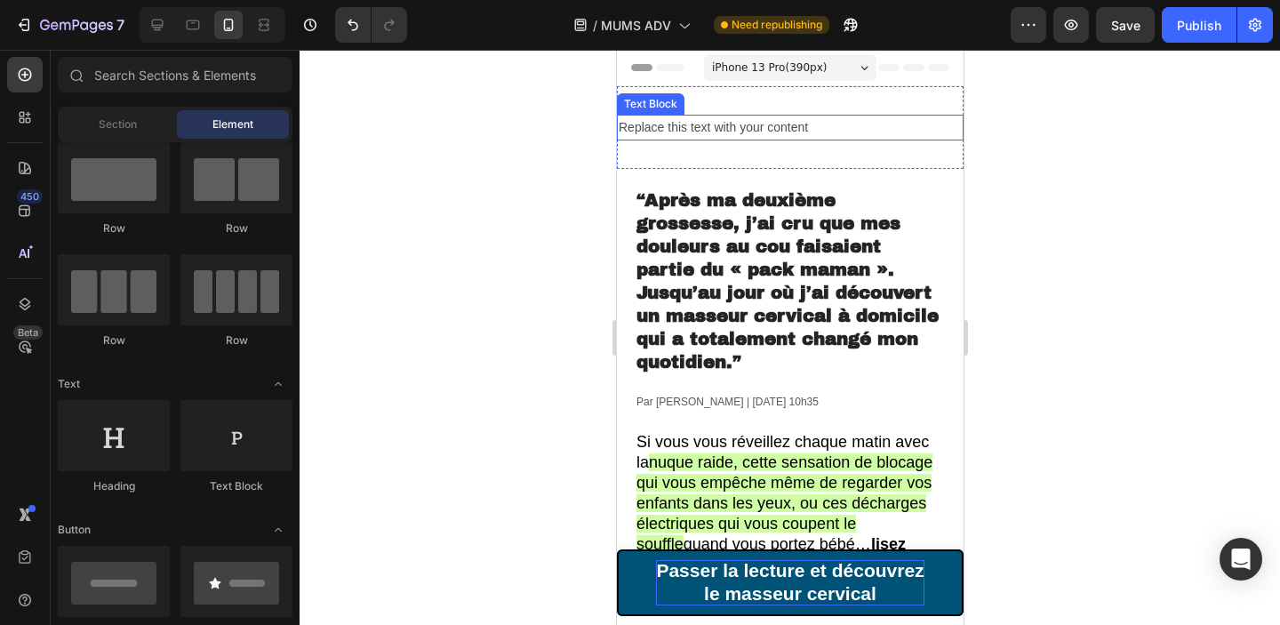
click at [843, 123] on div "Replace this text with your content" at bounding box center [789, 128] width 347 height 26
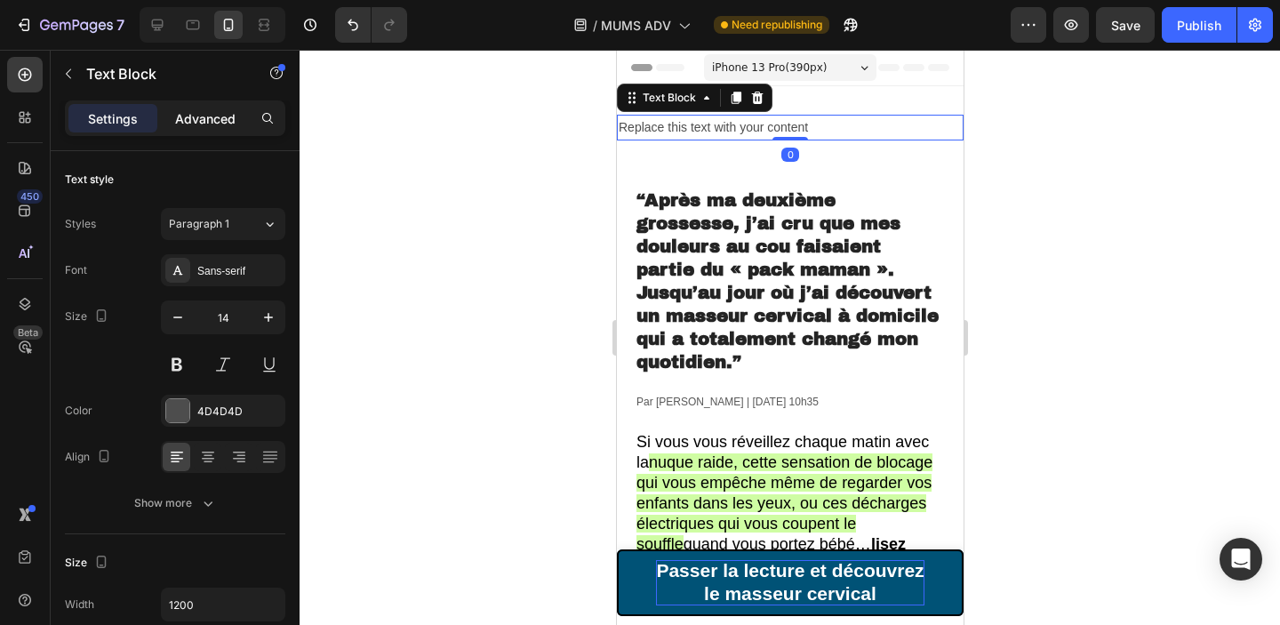
click at [198, 120] on p "Advanced" at bounding box center [205, 118] width 60 height 19
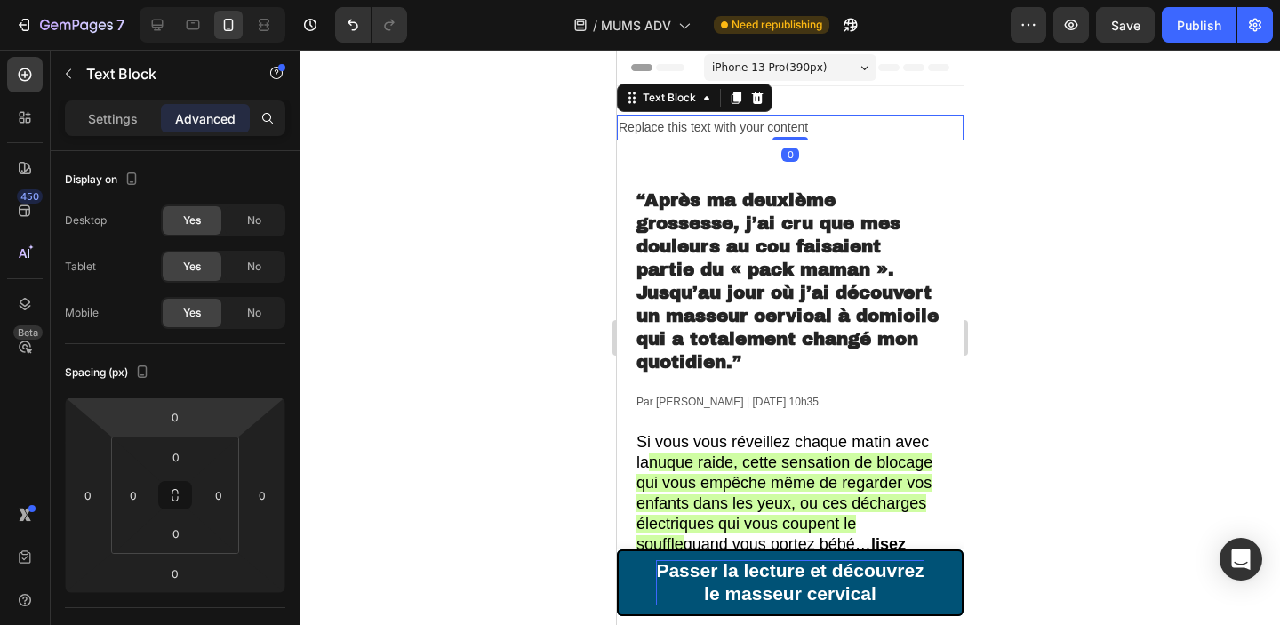
click at [419, 318] on div at bounding box center [790, 337] width 980 height 575
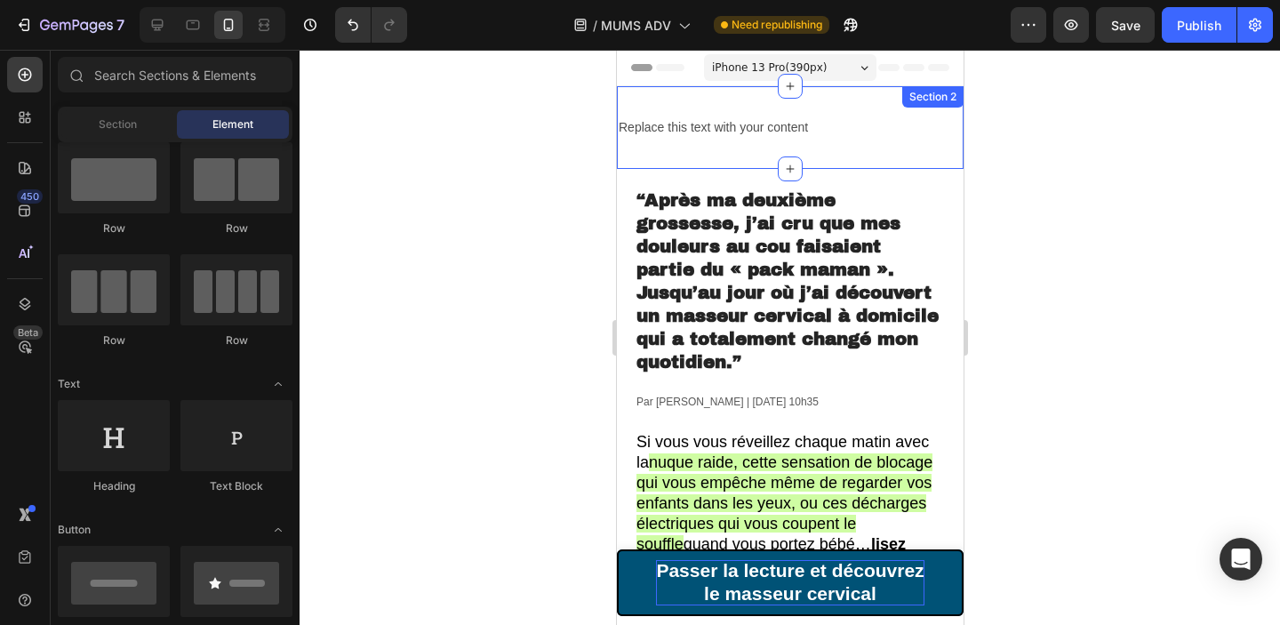
click at [816, 109] on div "Replace this text with your content Text Block Section 2" at bounding box center [789, 127] width 347 height 83
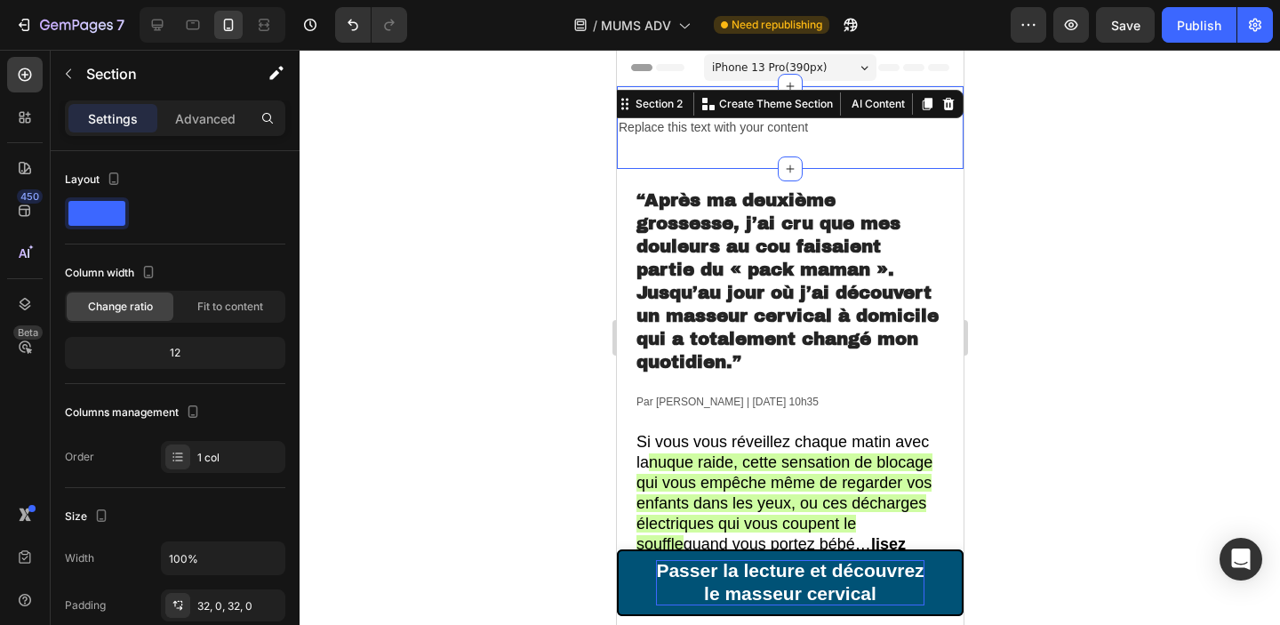
click at [152, 116] on div "Settings" at bounding box center [112, 118] width 89 height 28
click at [204, 122] on p "Advanced" at bounding box center [205, 118] width 60 height 19
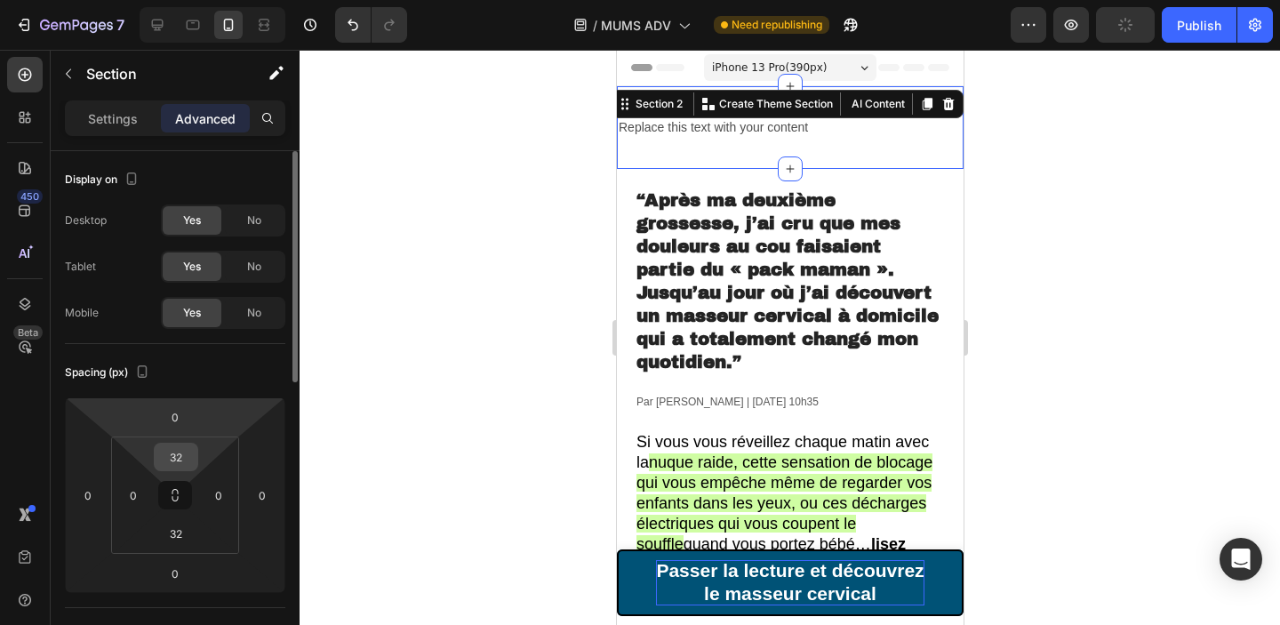
click at [187, 450] on input "32" at bounding box center [176, 456] width 36 height 27
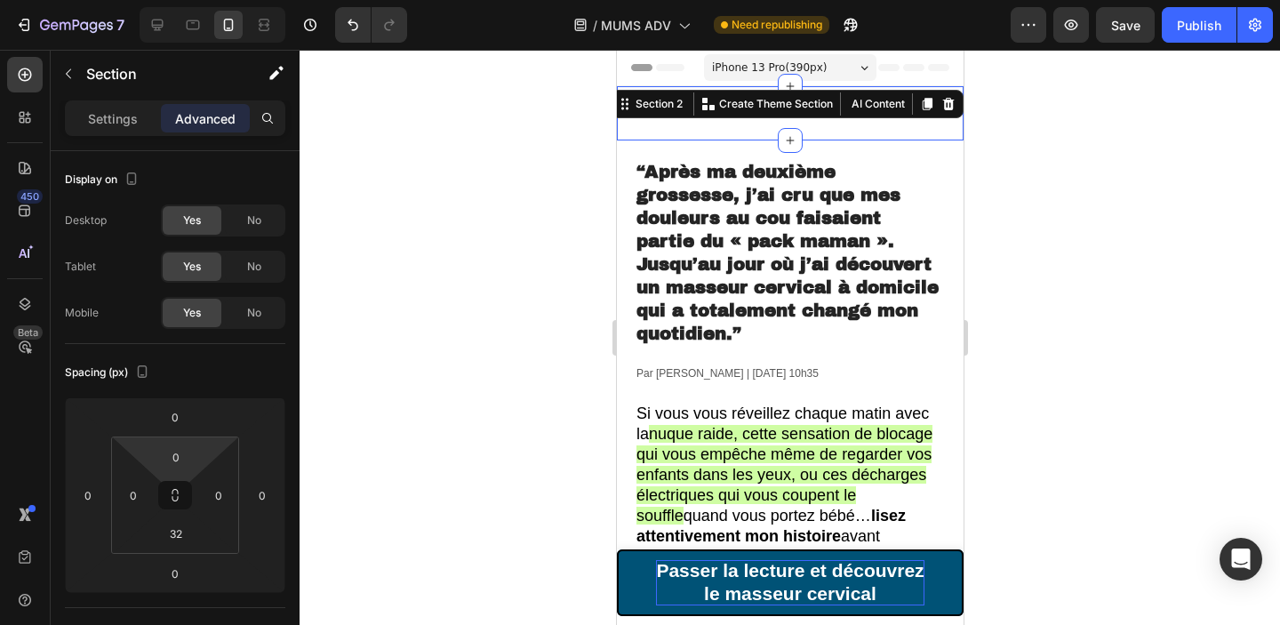
click at [1044, 203] on div at bounding box center [790, 337] width 980 height 575
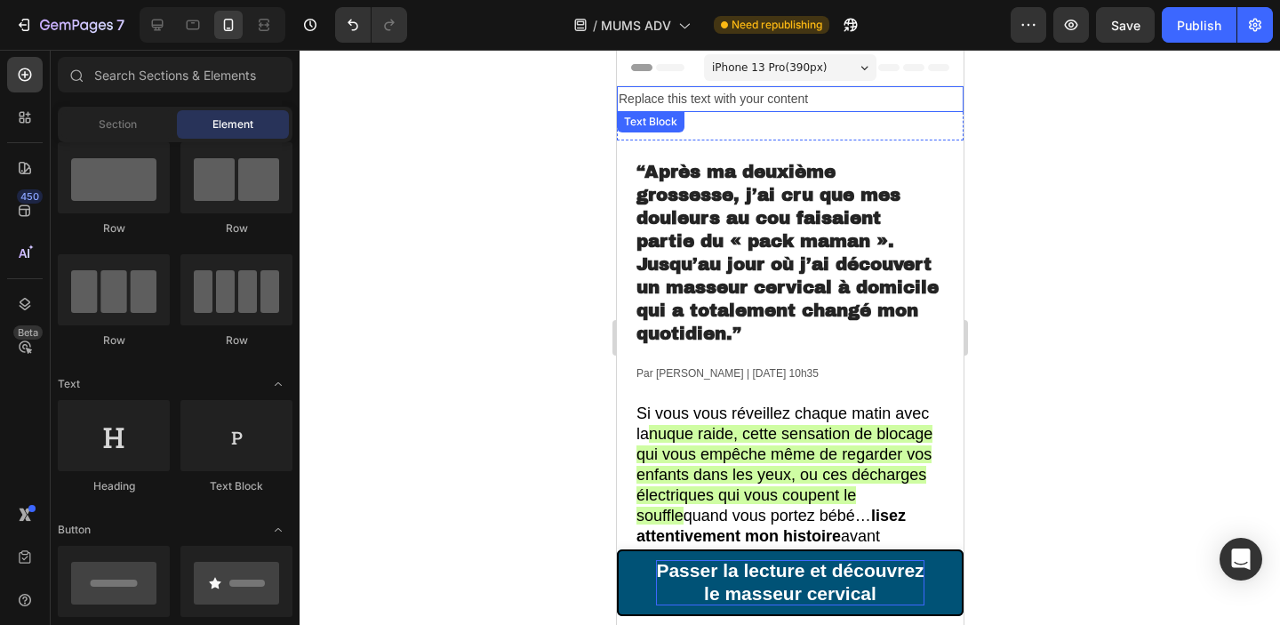
click at [785, 100] on div "Replace this text with your content" at bounding box center [789, 99] width 347 height 26
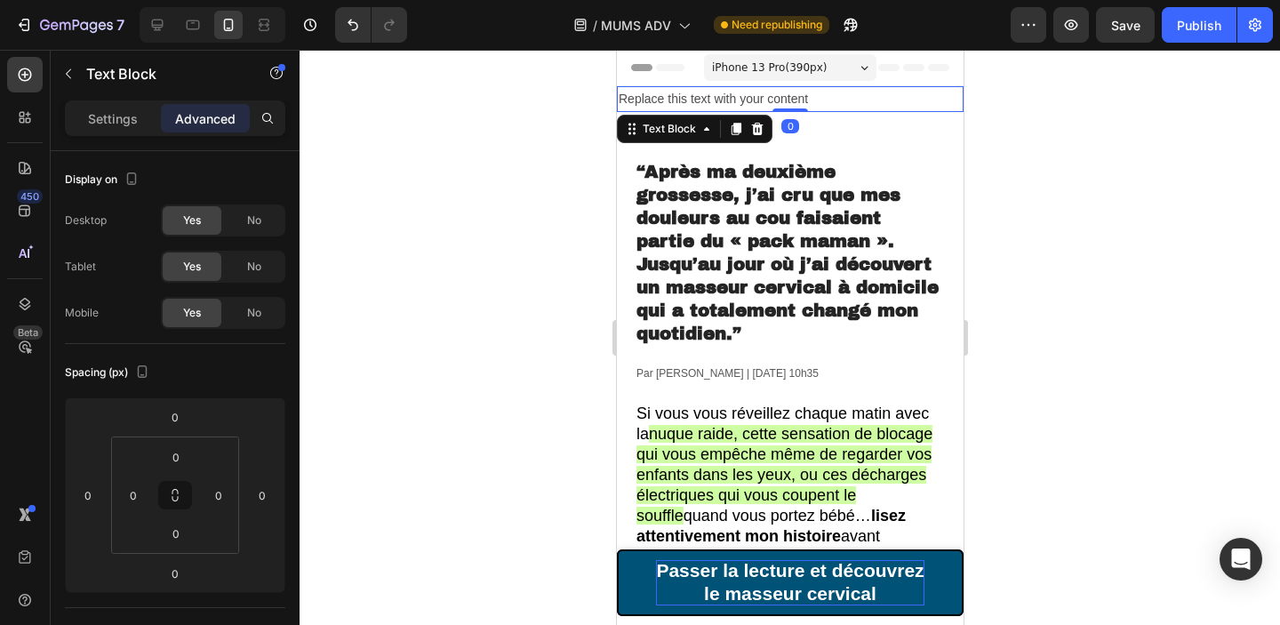
click at [785, 100] on div "Replace this text with your content" at bounding box center [789, 99] width 347 height 26
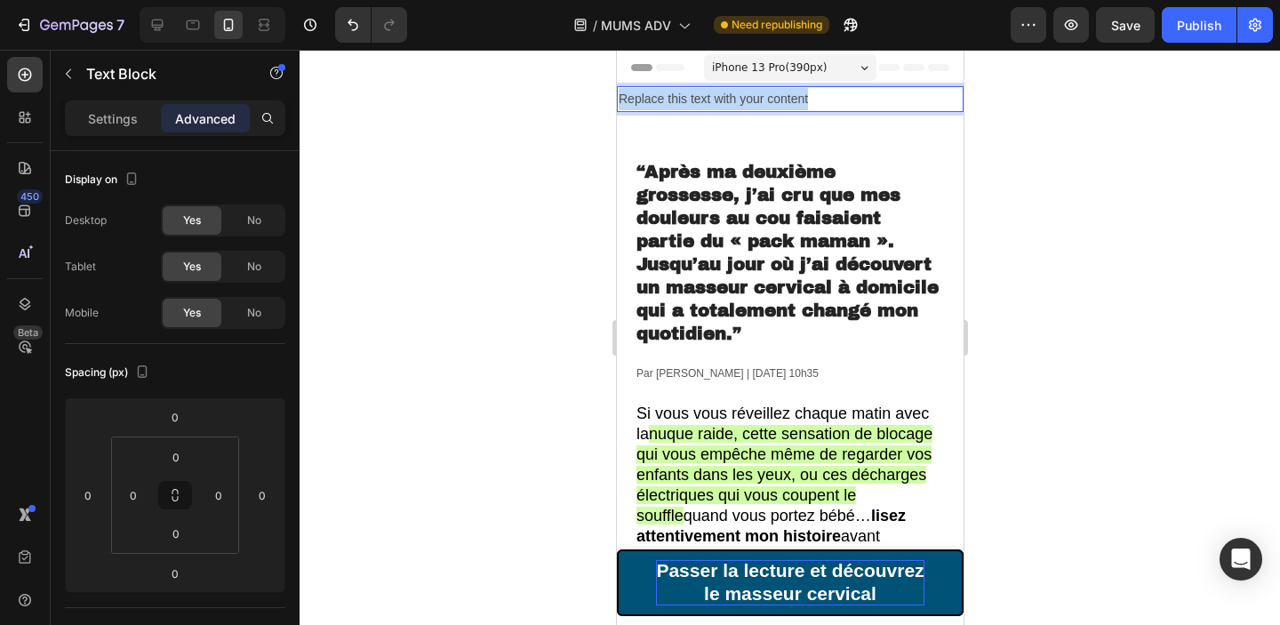
click at [785, 100] on p "Replace this text with your content" at bounding box center [789, 99] width 343 height 22
click at [703, 98] on p "La miniute santé" at bounding box center [789, 99] width 343 height 22
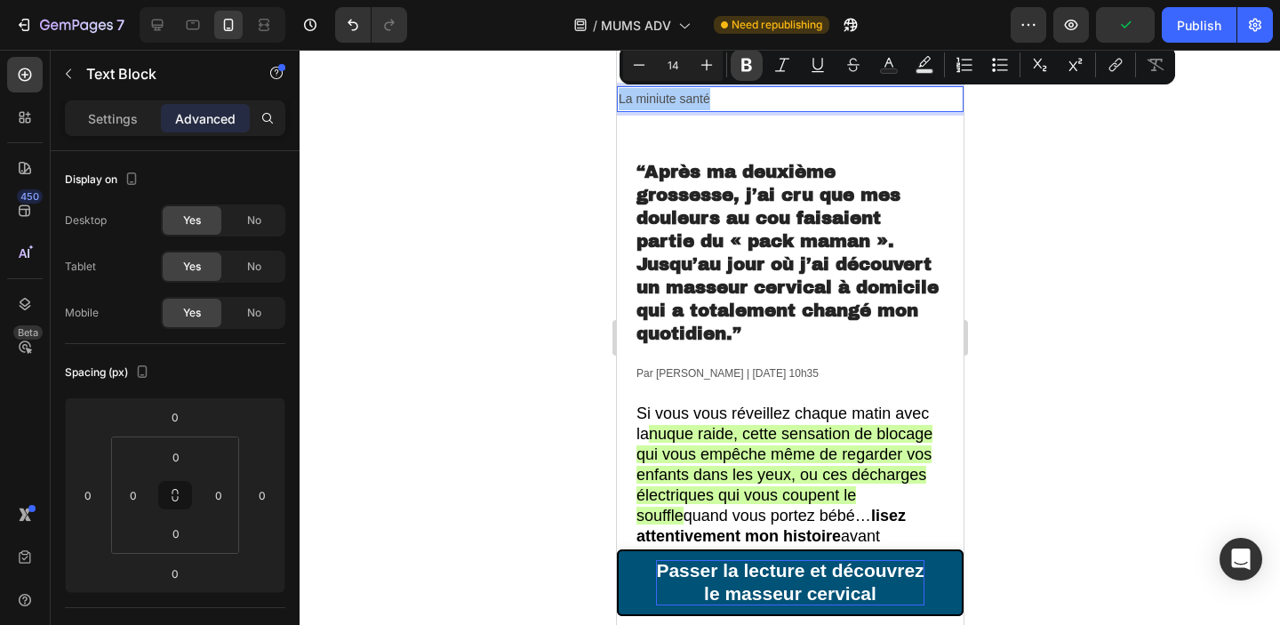
click at [743, 73] on icon "Editor contextual toolbar" at bounding box center [747, 65] width 18 height 18
click at [746, 73] on icon "Editor contextual toolbar" at bounding box center [747, 65] width 18 height 18
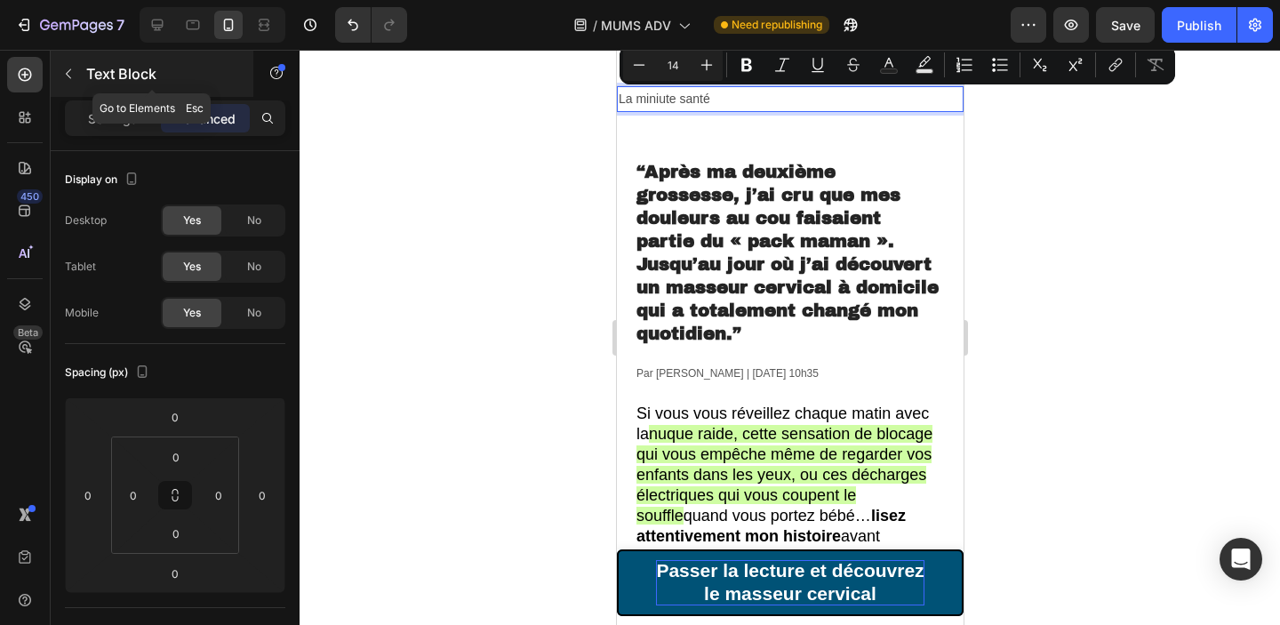
click at [65, 75] on icon "button" at bounding box center [68, 74] width 14 height 14
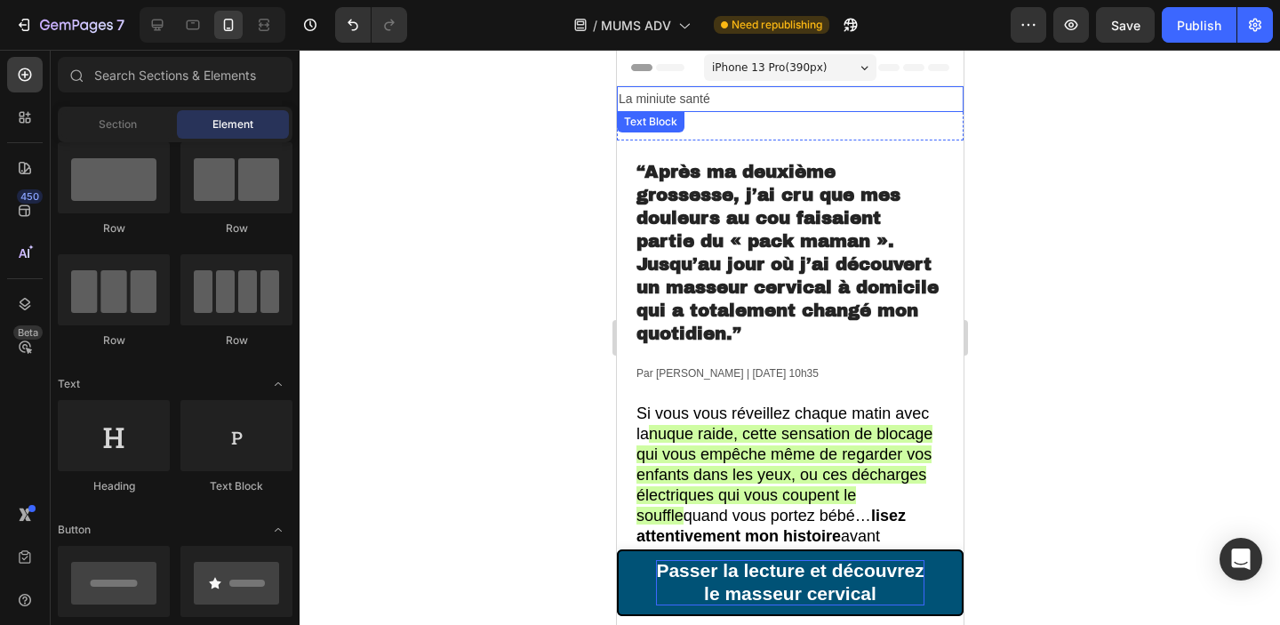
click at [682, 100] on p "La miniute santé" at bounding box center [789, 99] width 343 height 22
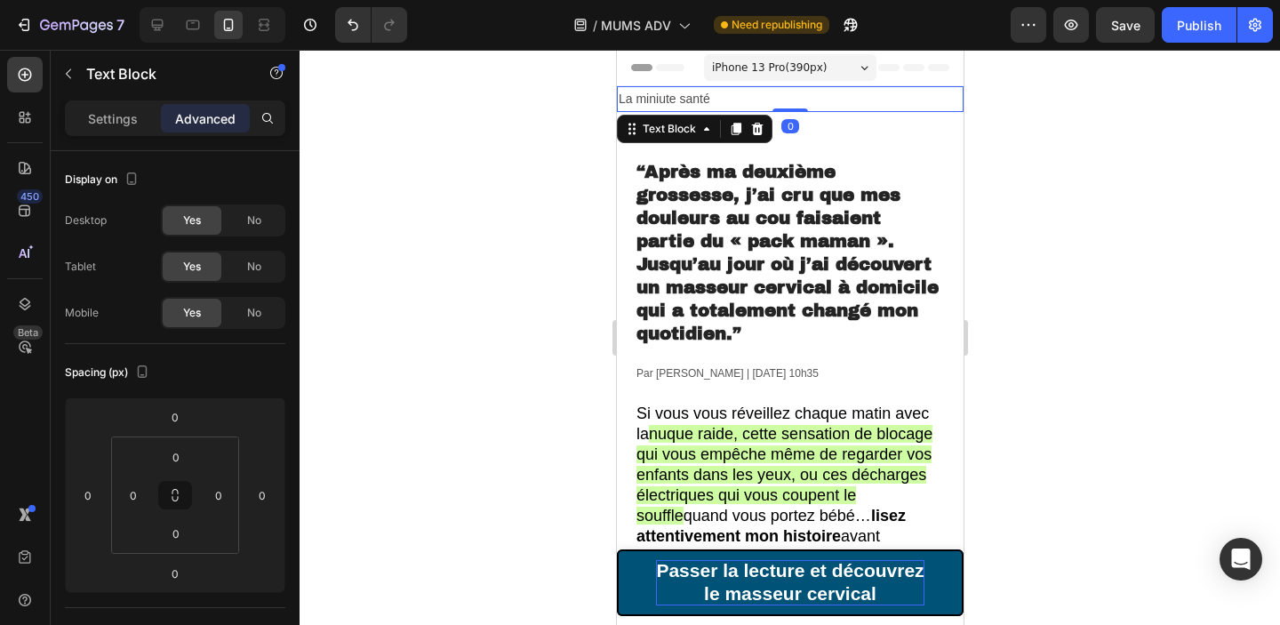
click at [682, 100] on p "La miniute santé" at bounding box center [789, 99] width 343 height 22
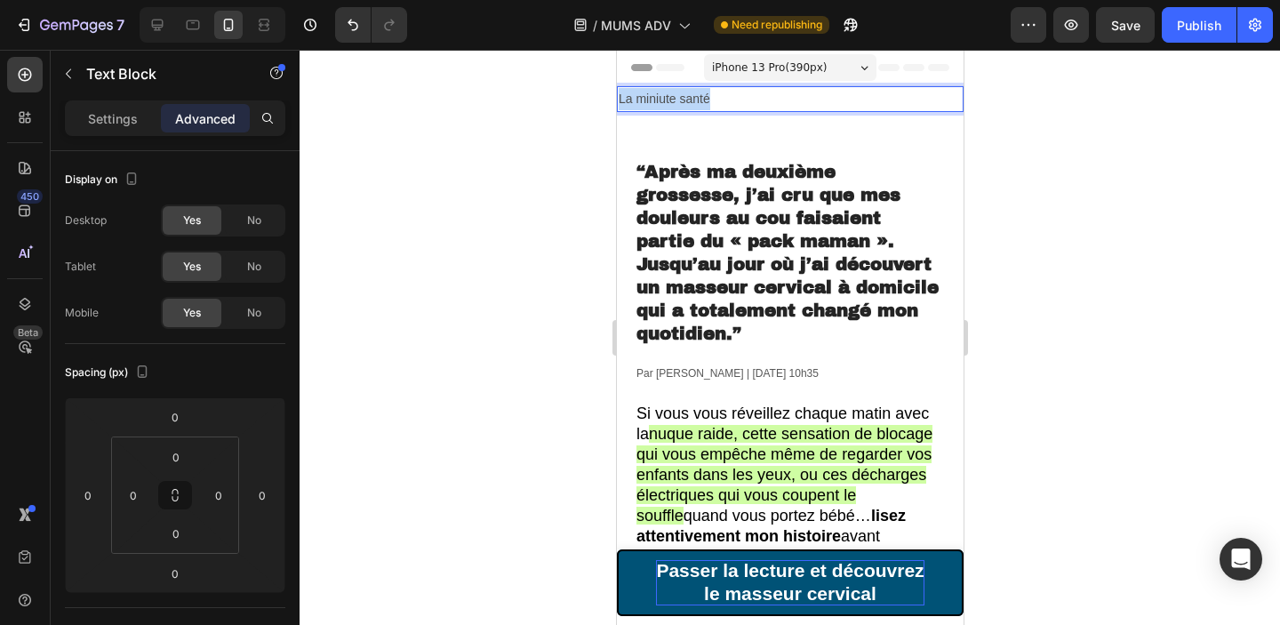
click at [682, 100] on p "La miniute santé" at bounding box center [789, 99] width 343 height 22
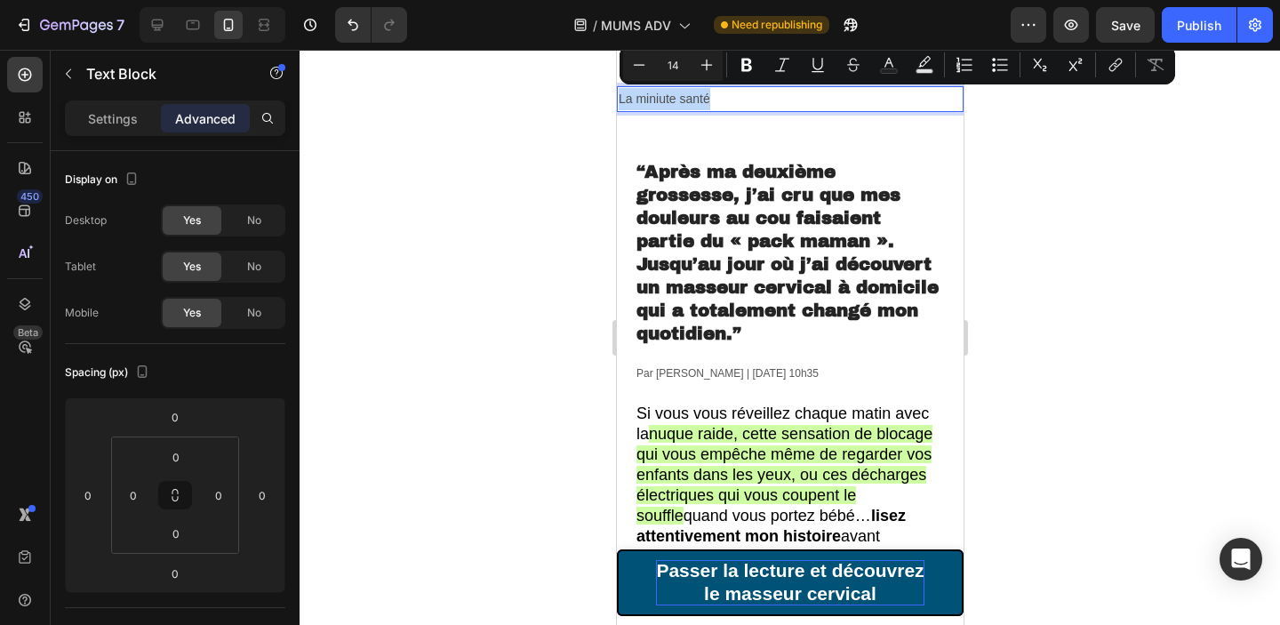
click at [659, 102] on p "La miniute santé" at bounding box center [789, 99] width 343 height 22
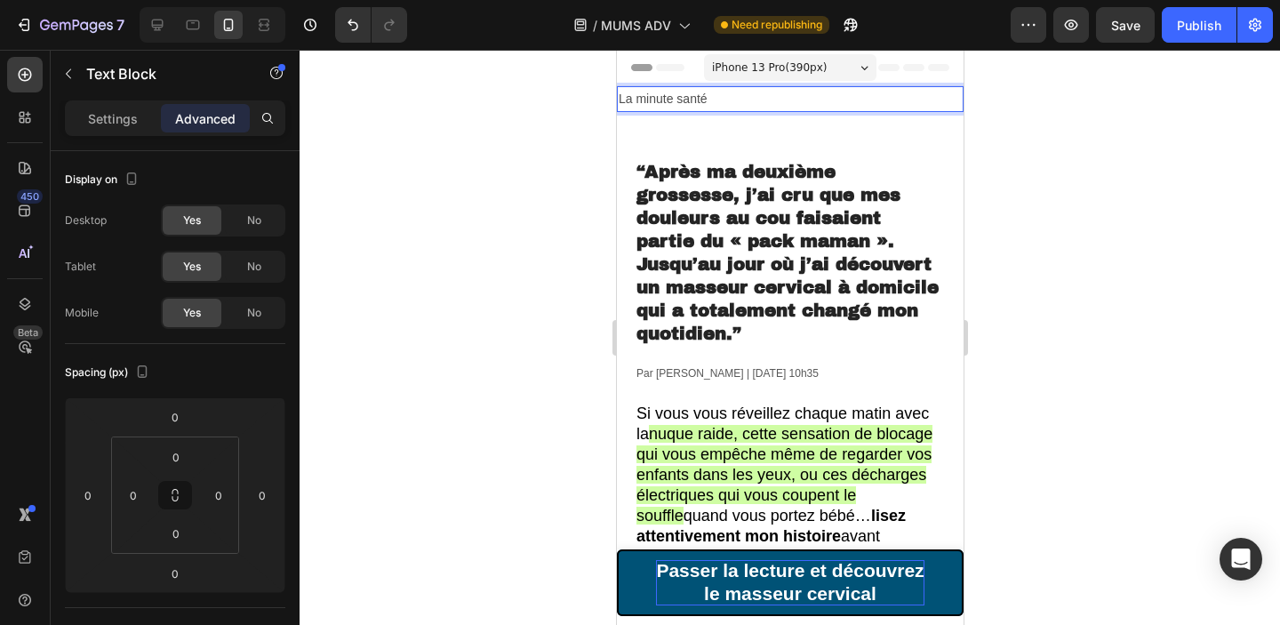
click at [659, 102] on p "La minute santé" at bounding box center [789, 99] width 343 height 22
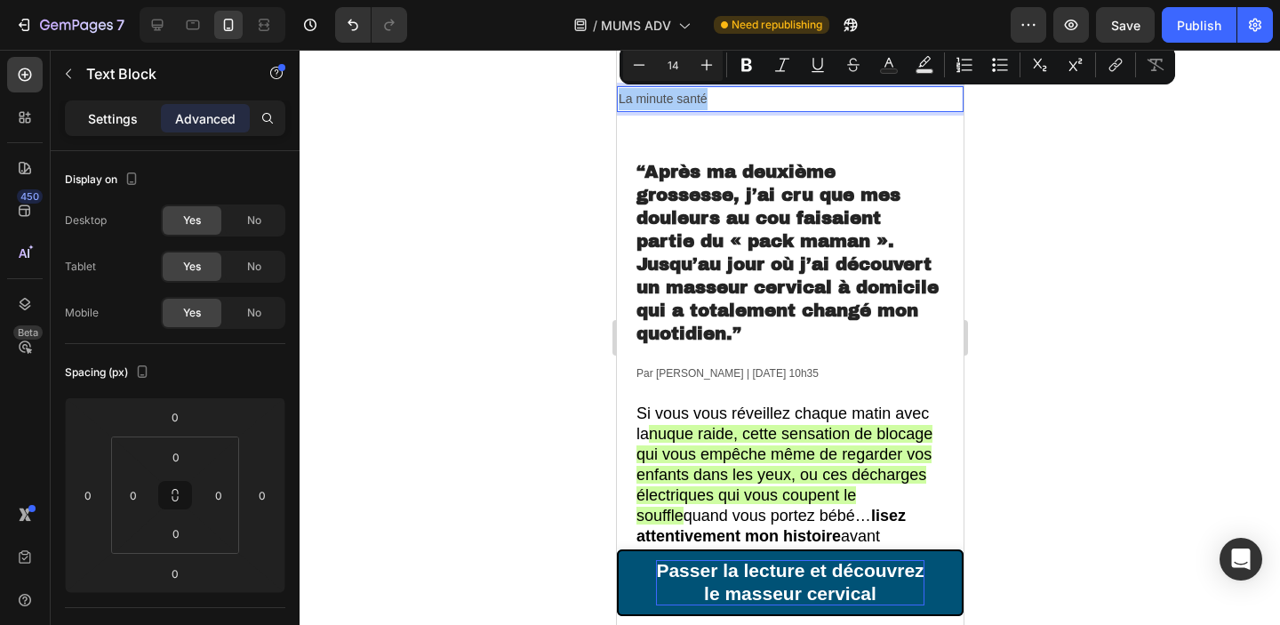
click at [124, 127] on div "Settings" at bounding box center [112, 118] width 89 height 28
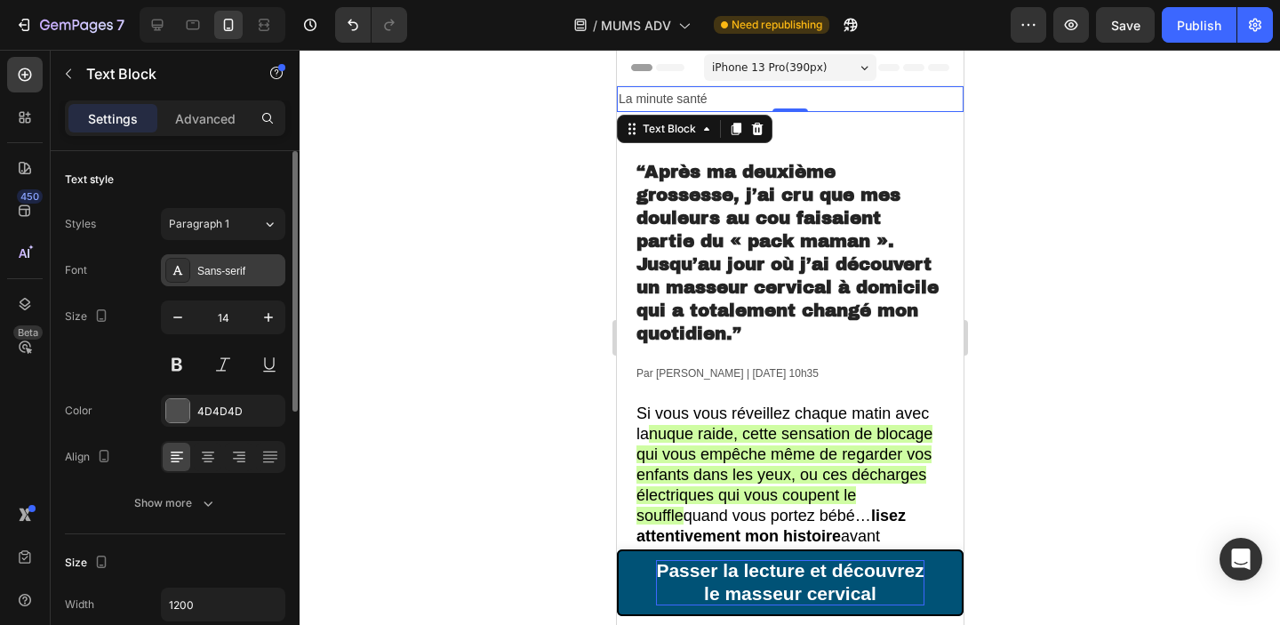
click at [236, 272] on div "Sans-serif" at bounding box center [239, 271] width 84 height 16
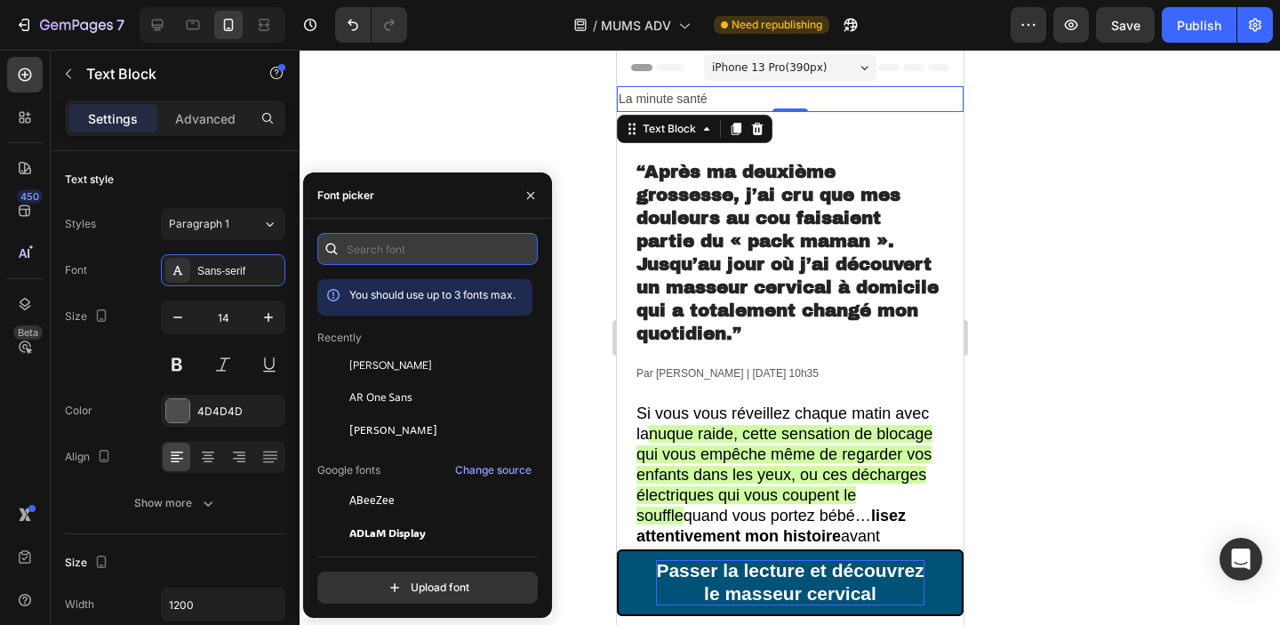
click at [413, 249] on input "text" at bounding box center [427, 249] width 220 height 32
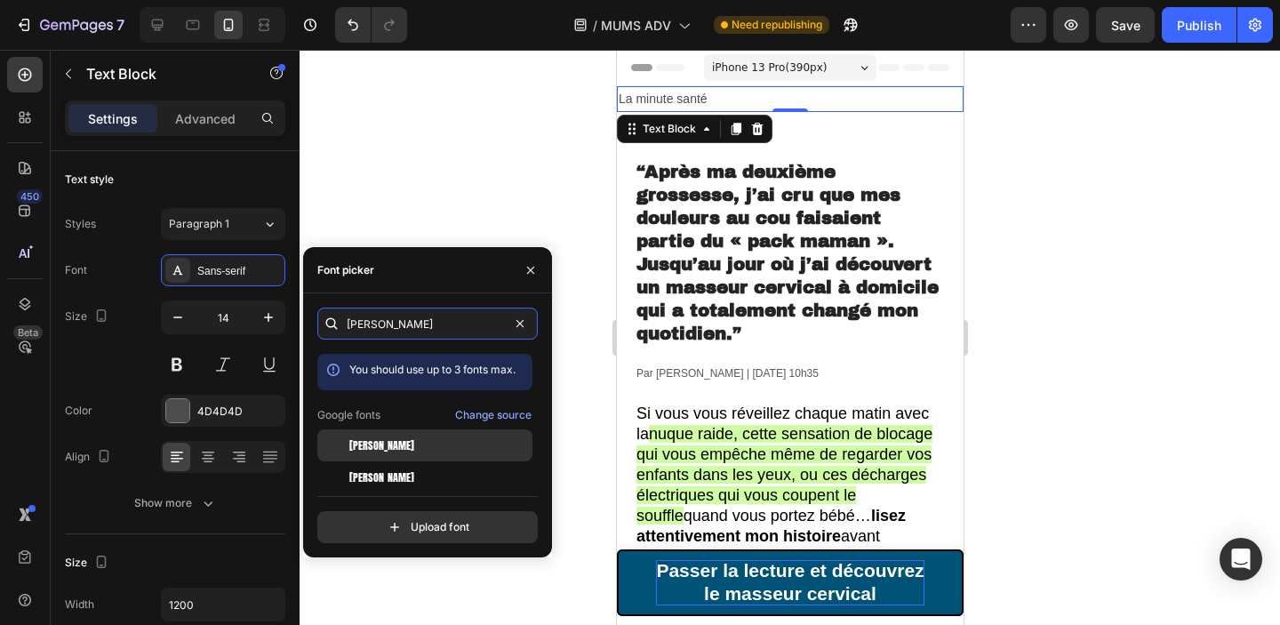
type input "anton"
click at [402, 445] on div "[PERSON_NAME]" at bounding box center [439, 445] width 180 height 16
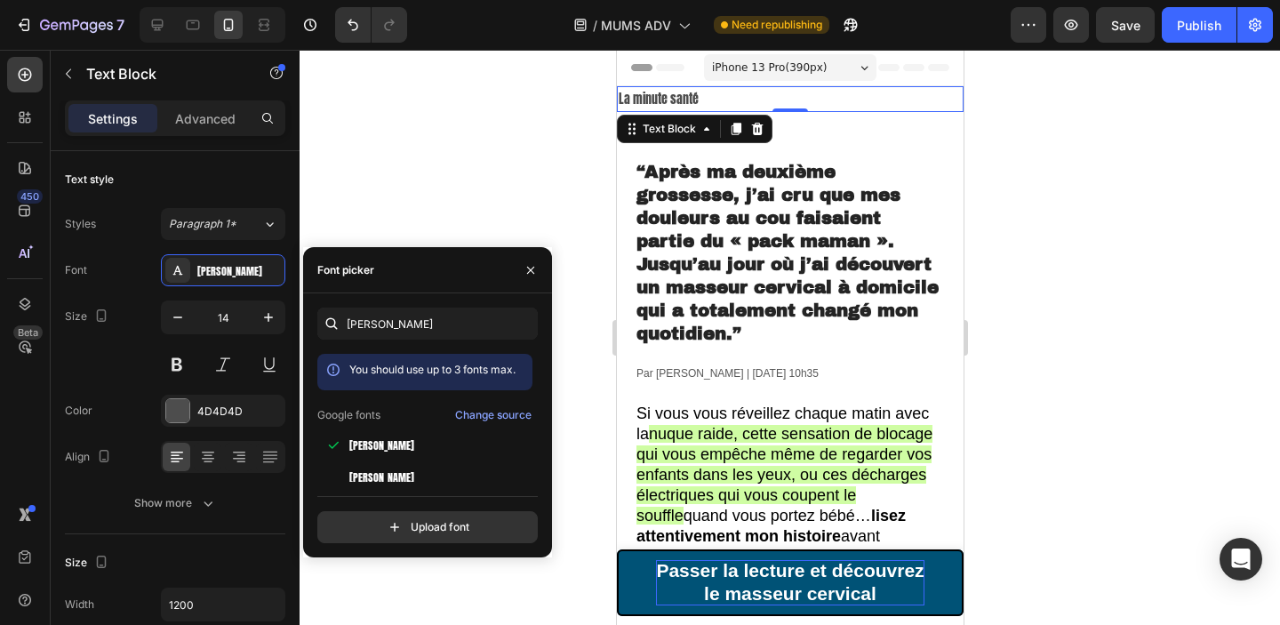
click at [1069, 242] on div at bounding box center [790, 337] width 980 height 575
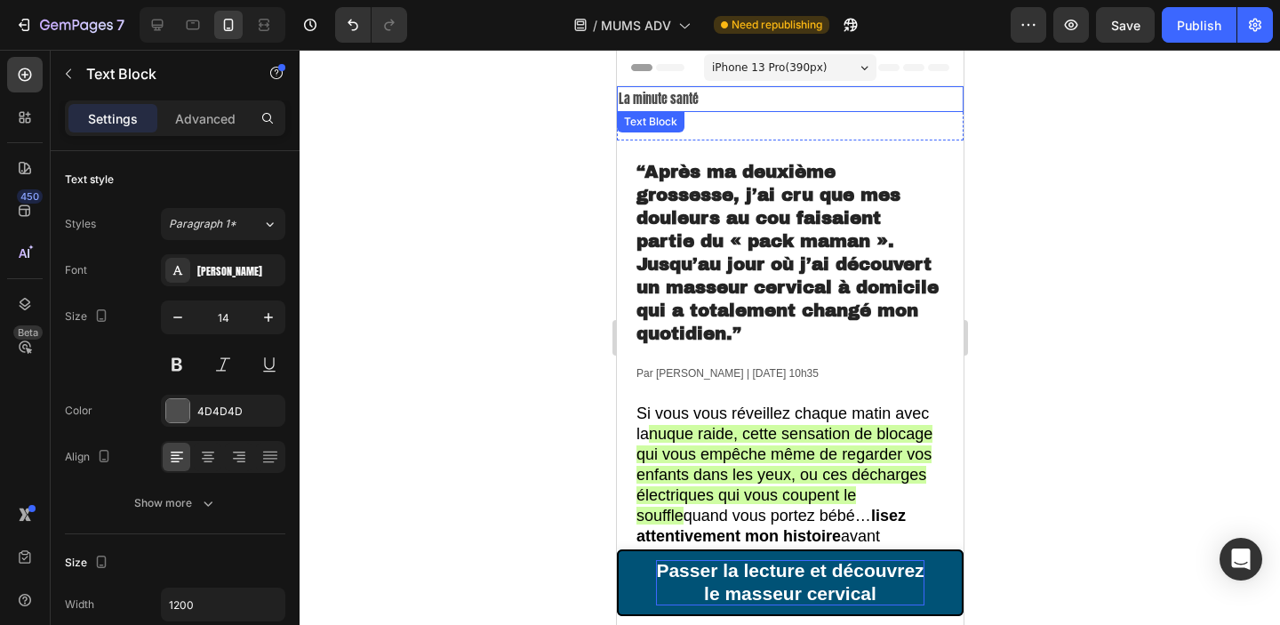
click at [642, 98] on p "La minute santé" at bounding box center [789, 99] width 343 height 22
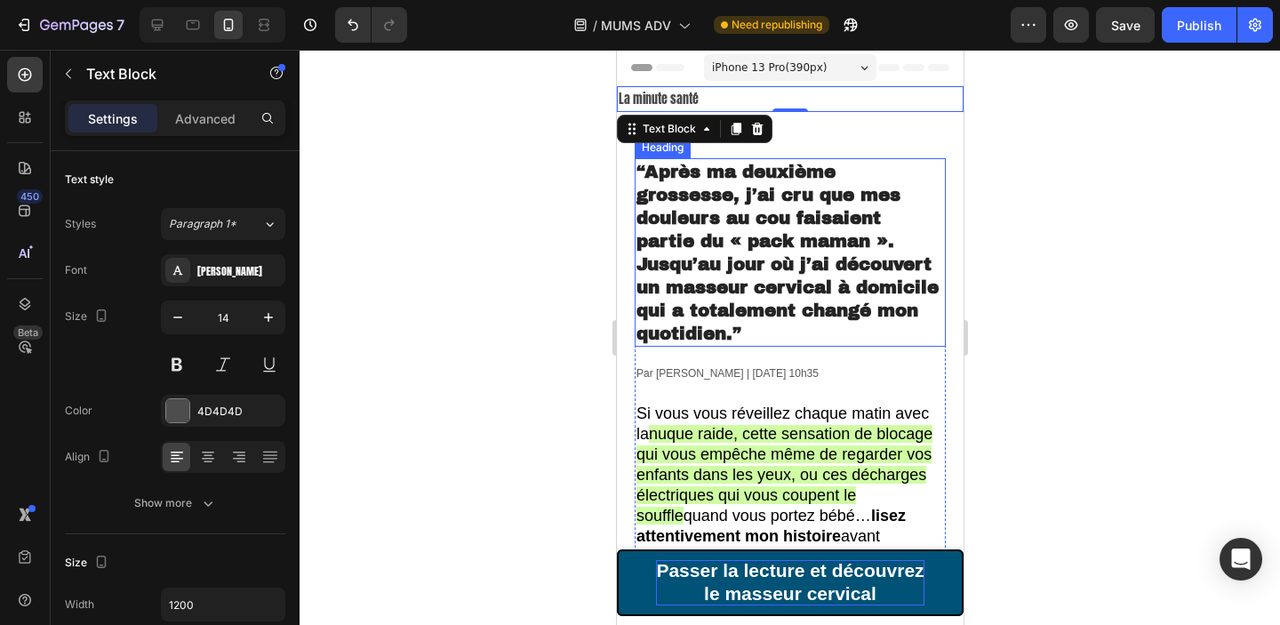
click at [1054, 180] on div at bounding box center [790, 337] width 980 height 575
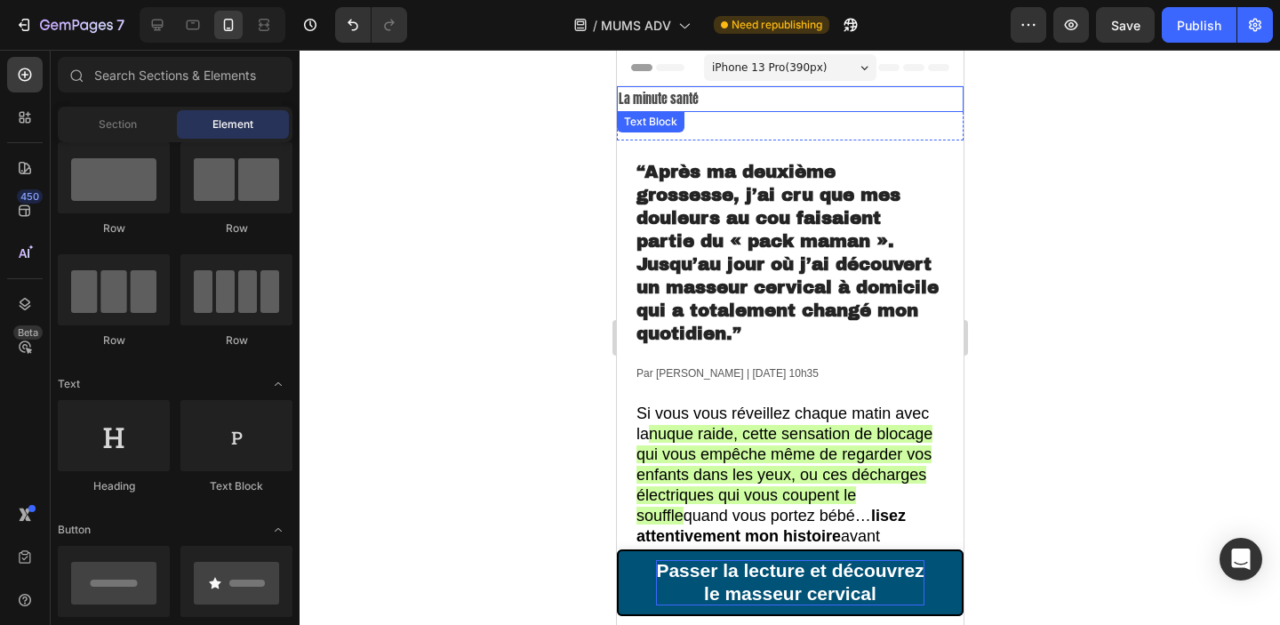
click at [934, 97] on p "La minute santé" at bounding box center [789, 99] width 343 height 22
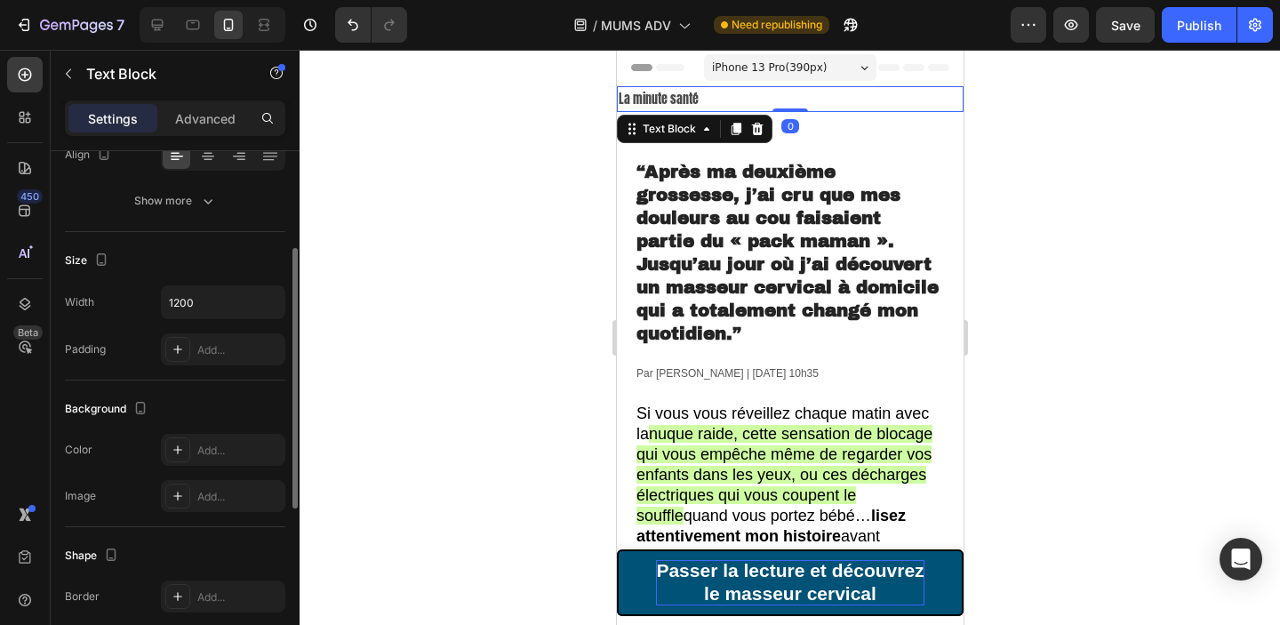
scroll to position [150, 0]
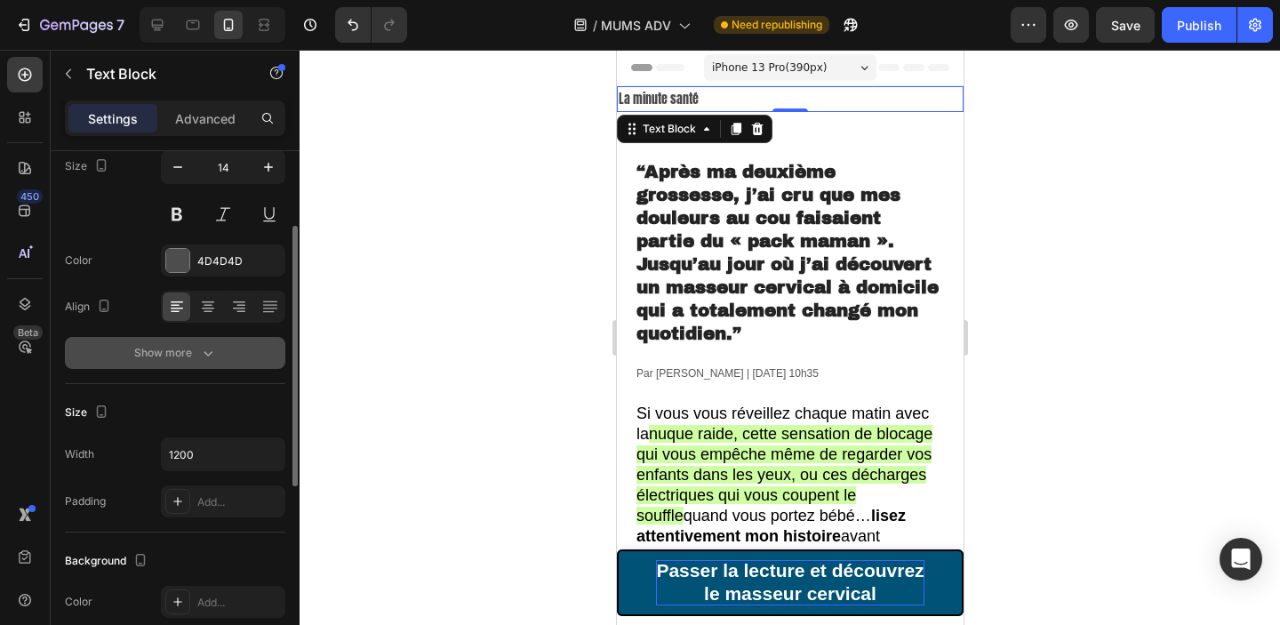
click at [207, 349] on icon "button" at bounding box center [208, 353] width 18 height 18
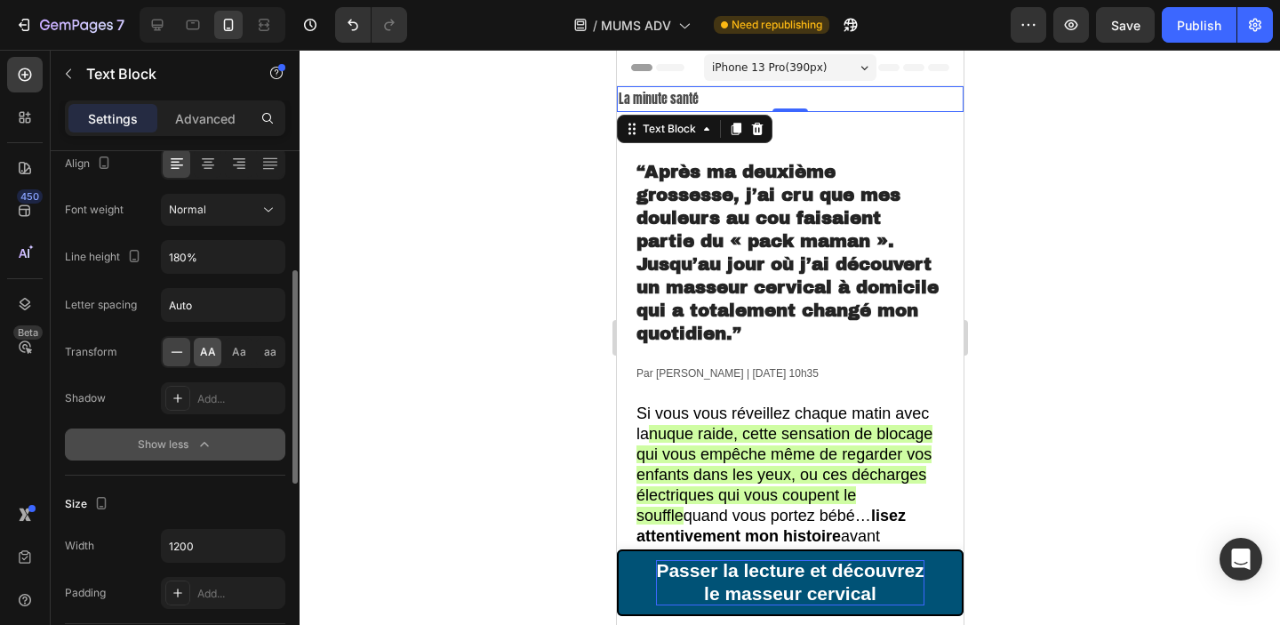
scroll to position [0, 0]
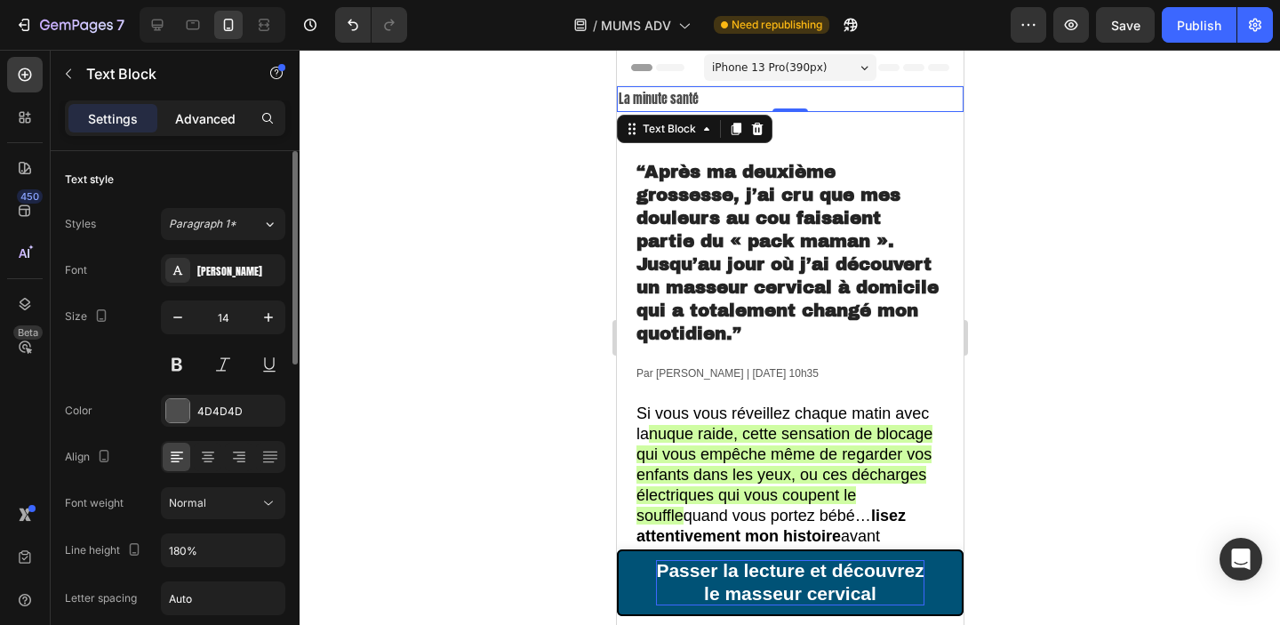
click at [201, 124] on p "Advanced" at bounding box center [205, 118] width 60 height 19
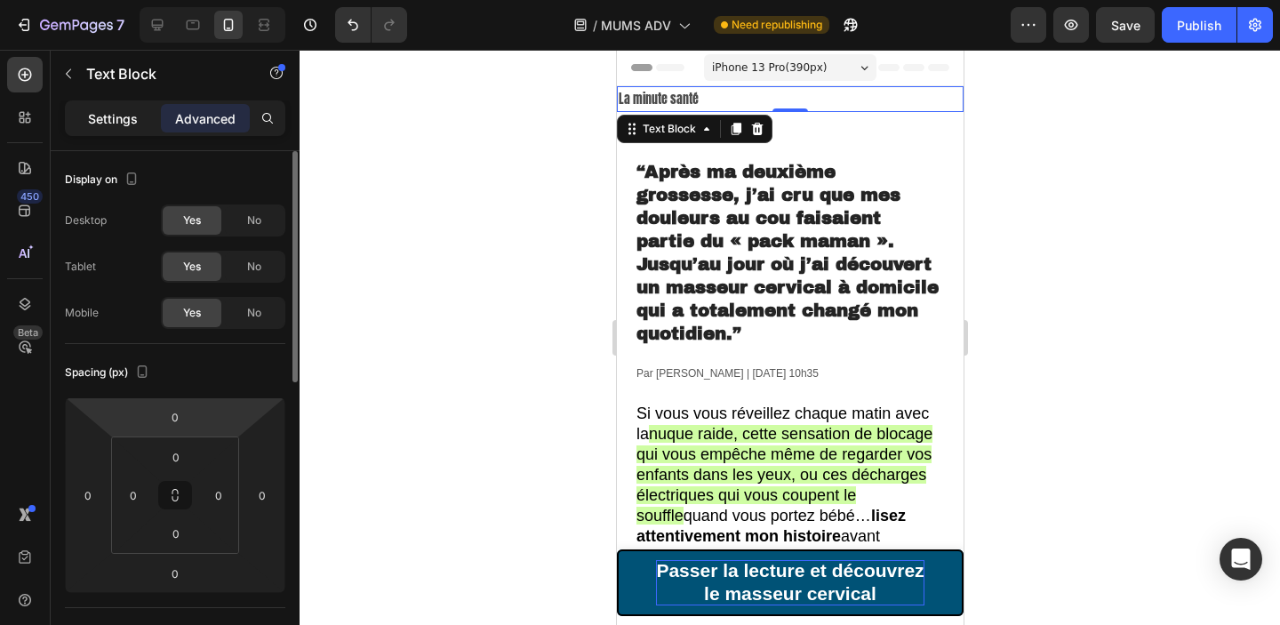
click at [110, 112] on p "Settings" at bounding box center [113, 118] width 50 height 19
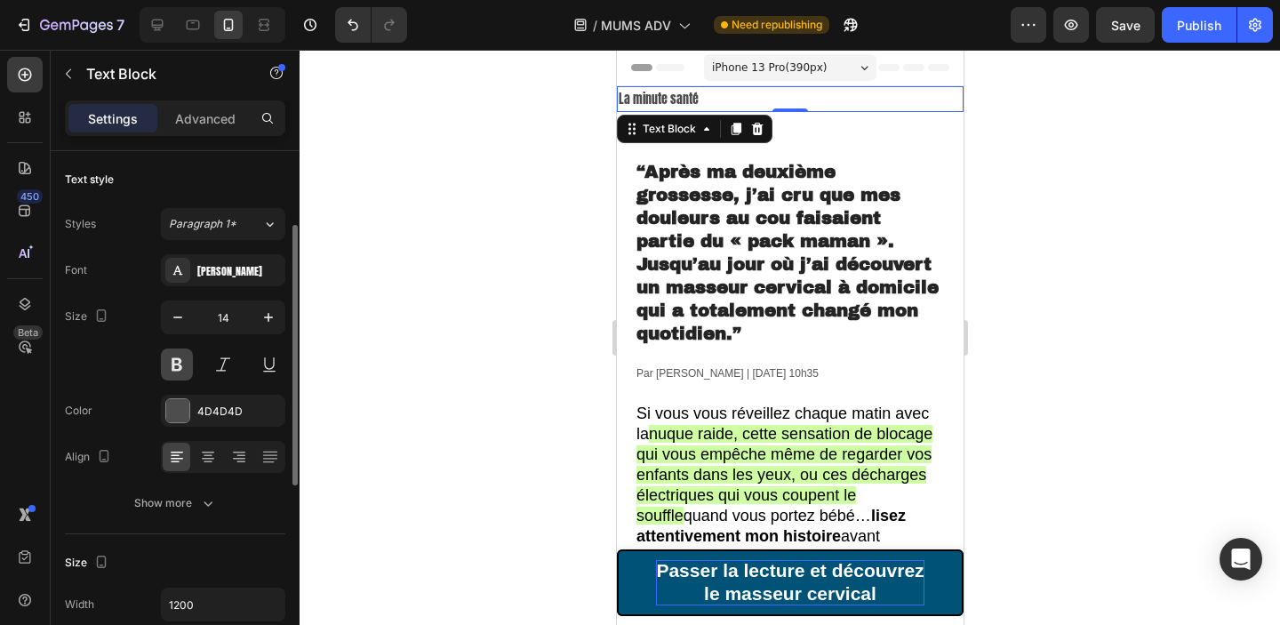
scroll to position [137, 0]
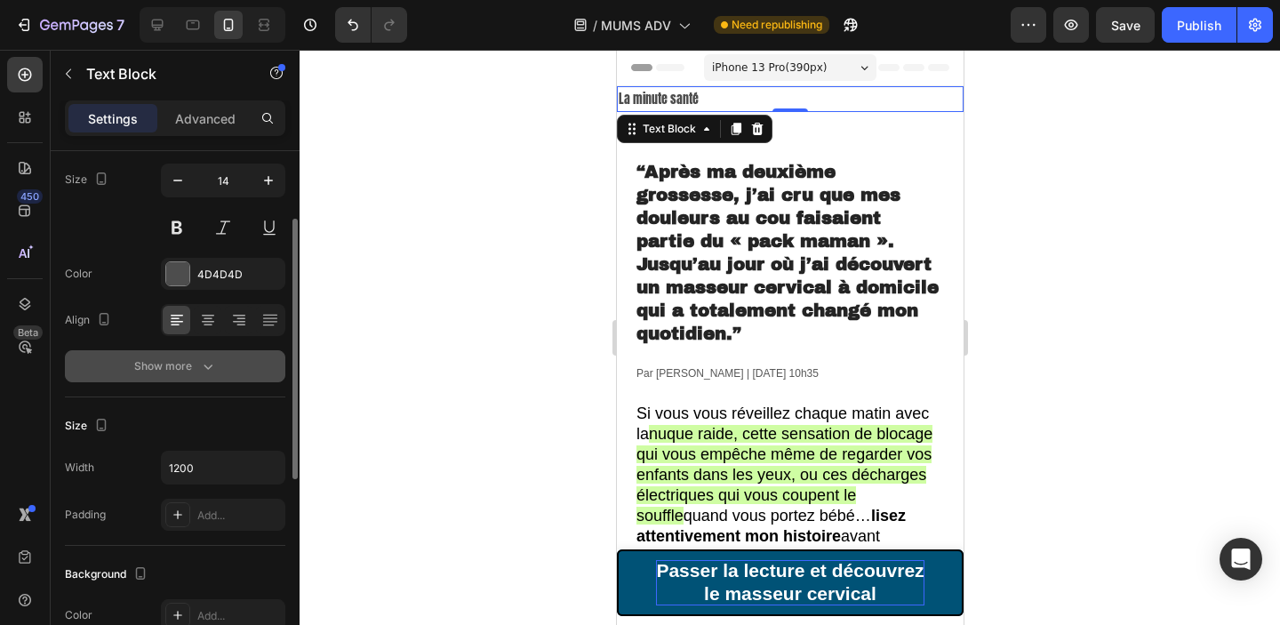
click at [196, 367] on div "Show more" at bounding box center [175, 366] width 83 height 18
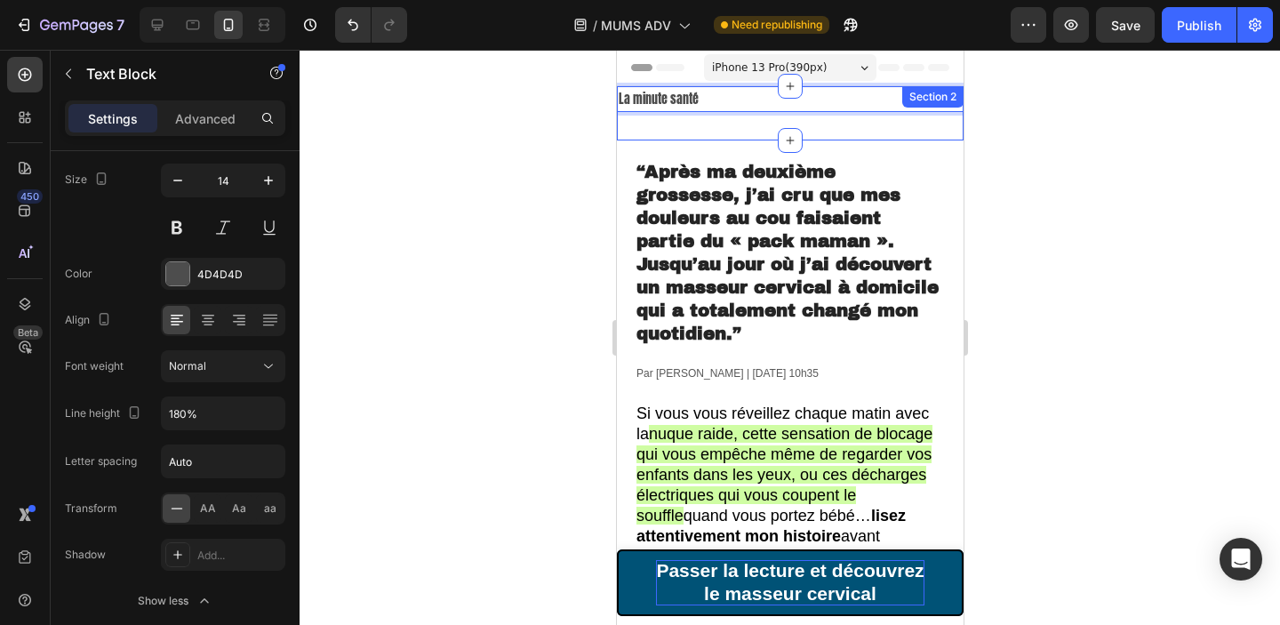
click at [1036, 148] on div at bounding box center [790, 337] width 980 height 575
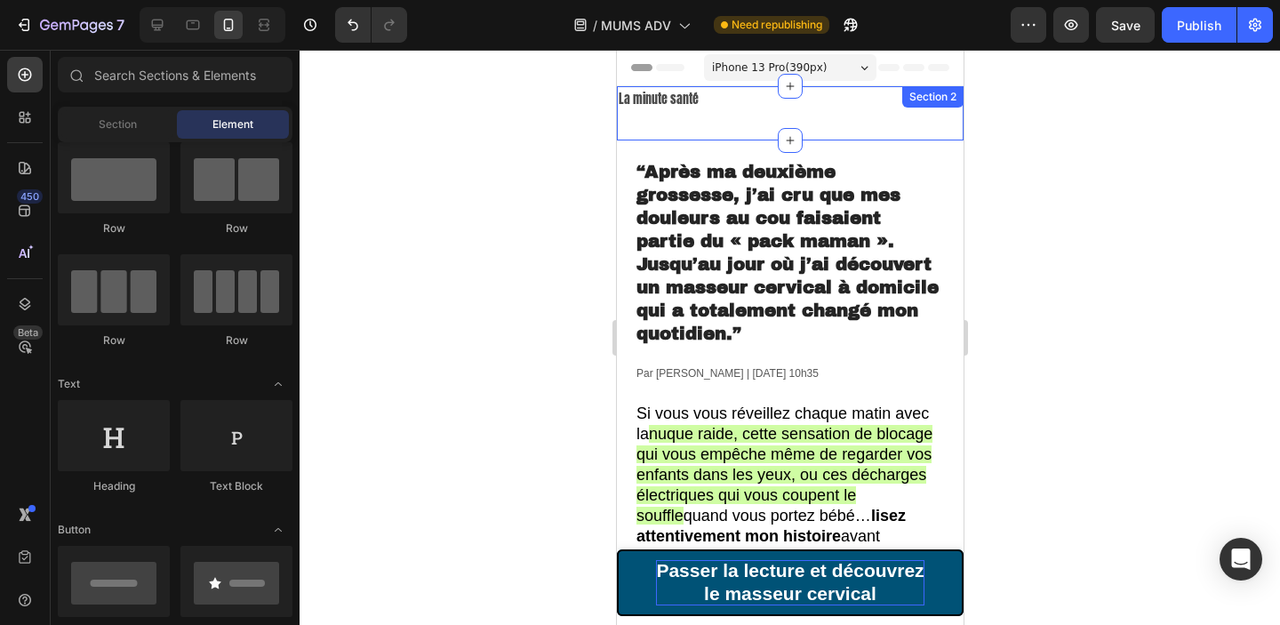
click at [908, 121] on div "La minute santé Text Block Section 2" at bounding box center [789, 113] width 347 height 54
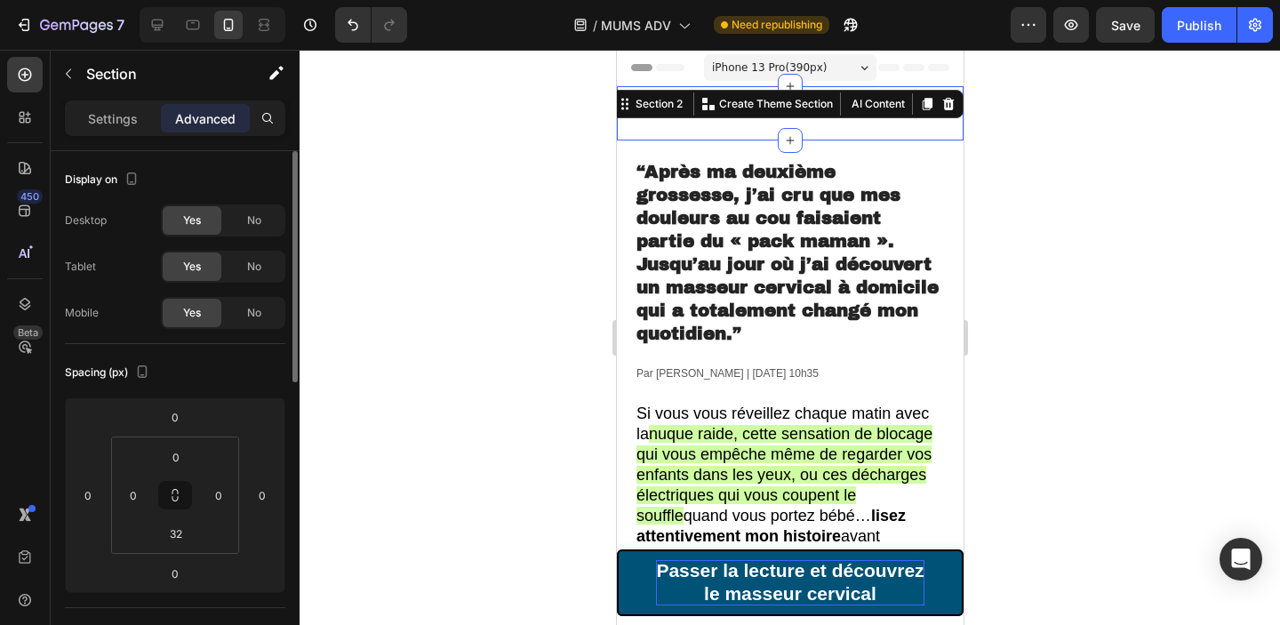
scroll to position [501, 0]
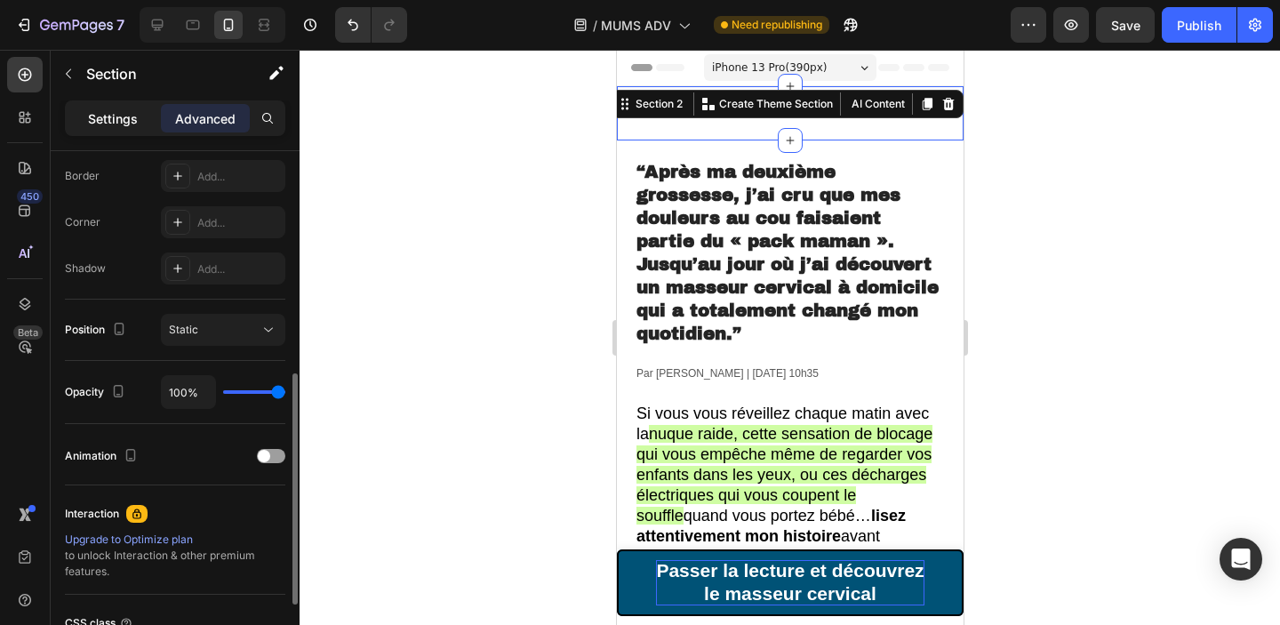
click at [128, 120] on p "Settings" at bounding box center [113, 118] width 50 height 19
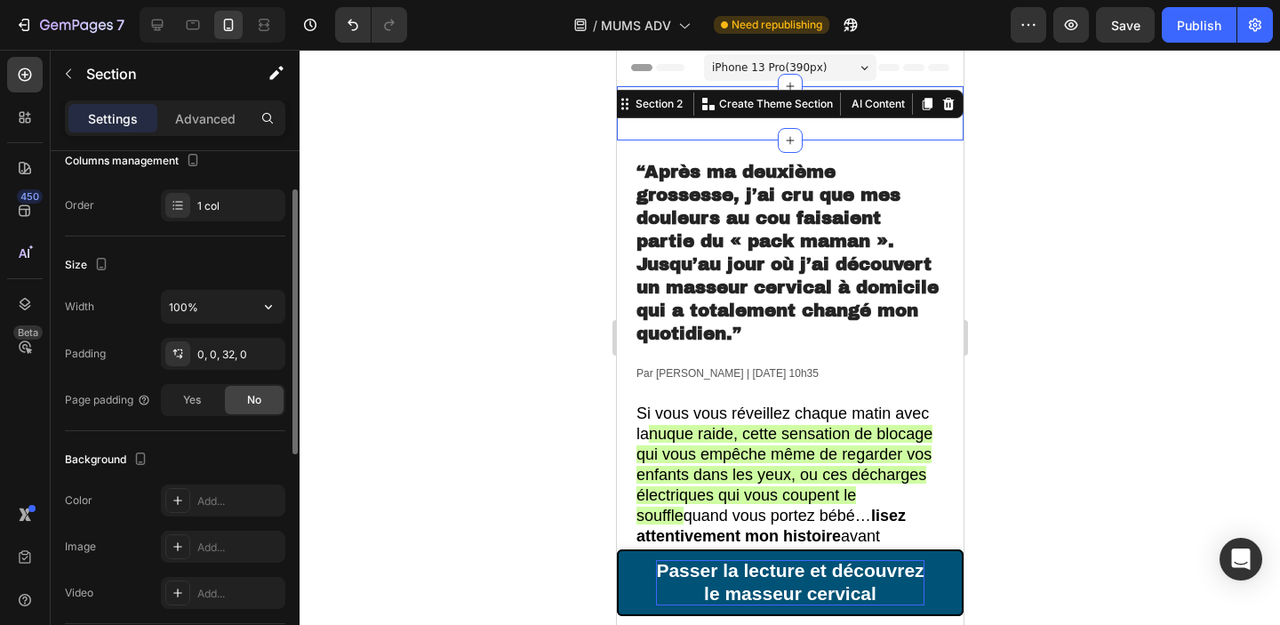
scroll to position [277, 0]
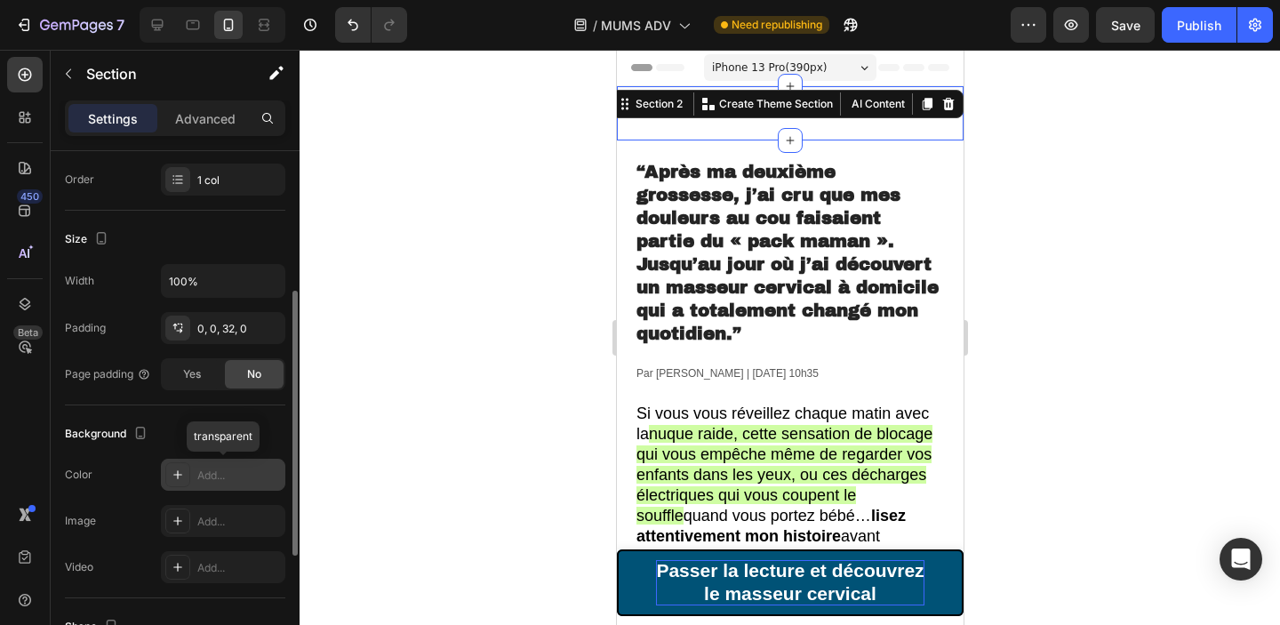
click at [226, 475] on div "Add..." at bounding box center [239, 475] width 84 height 16
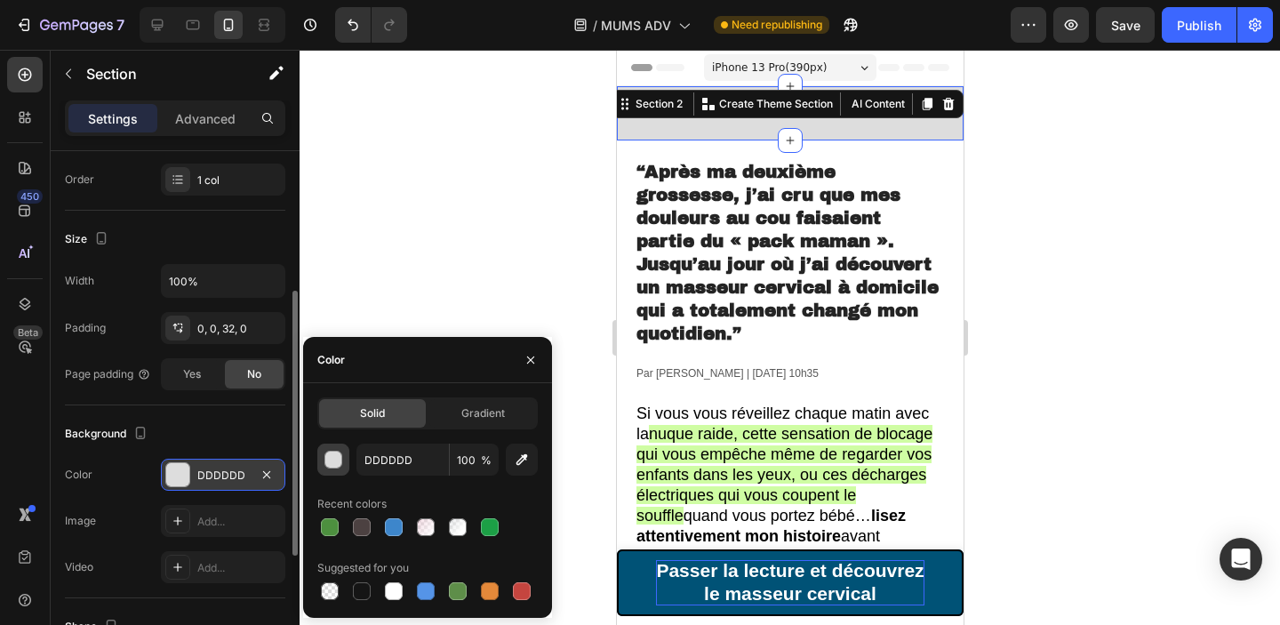
click at [336, 457] on div "button" at bounding box center [334, 460] width 18 height 18
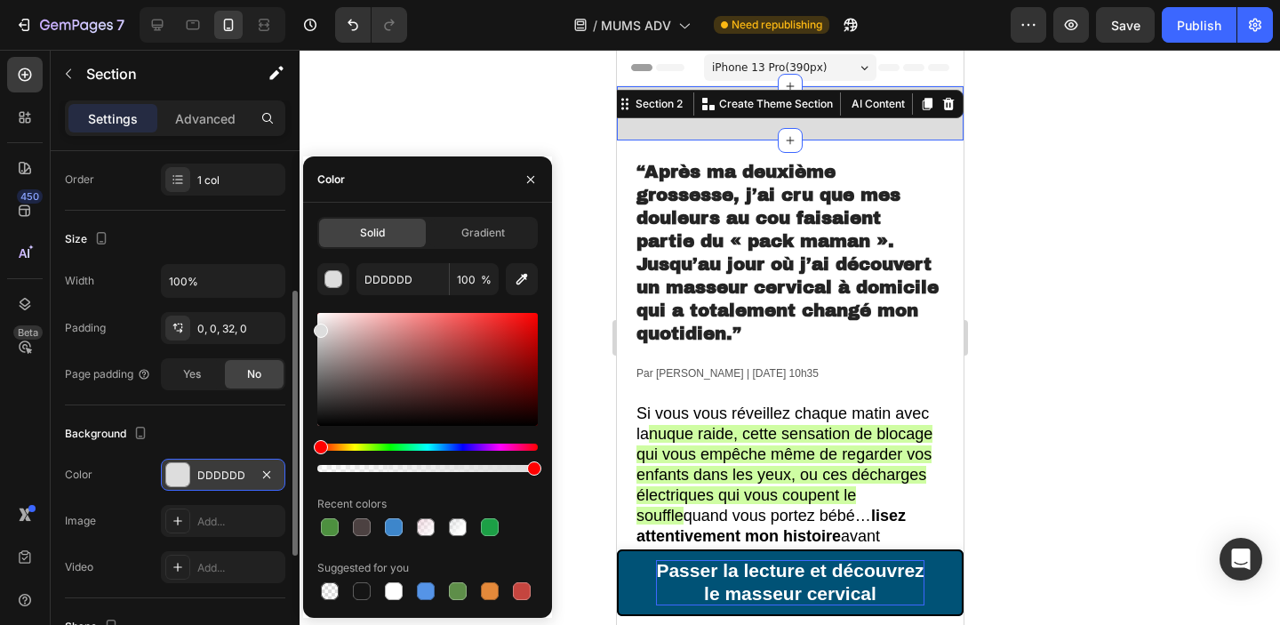
click at [522, 447] on div "Hue" at bounding box center [427, 446] width 220 height 7
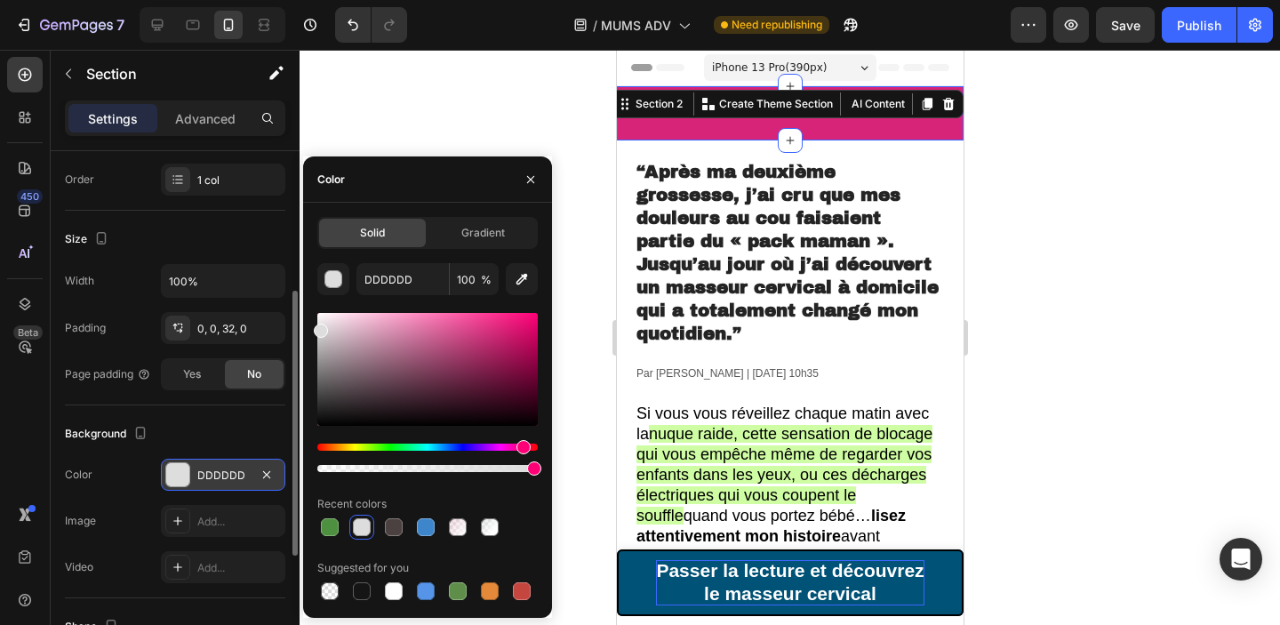
click at [501, 329] on div at bounding box center [427, 369] width 220 height 113
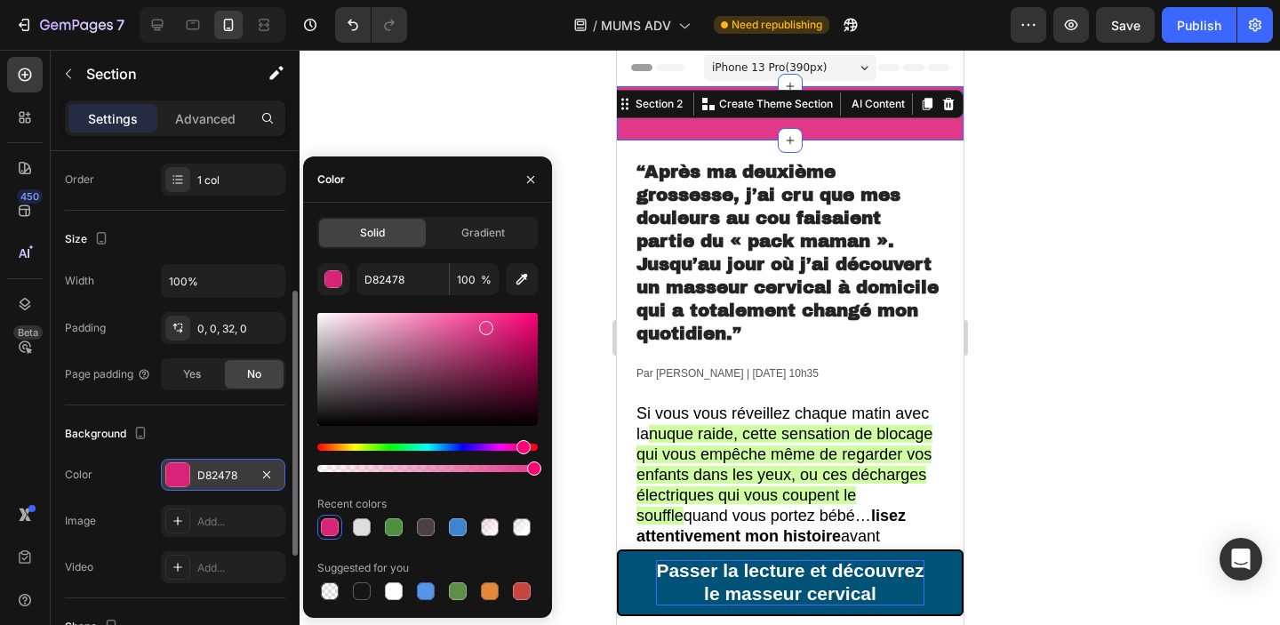
drag, startPoint x: 506, startPoint y: 331, endPoint x: 484, endPoint y: 324, distance: 22.2
click at [484, 324] on div at bounding box center [486, 328] width 14 height 14
type input "E23888"
click at [1189, 204] on div at bounding box center [790, 337] width 980 height 575
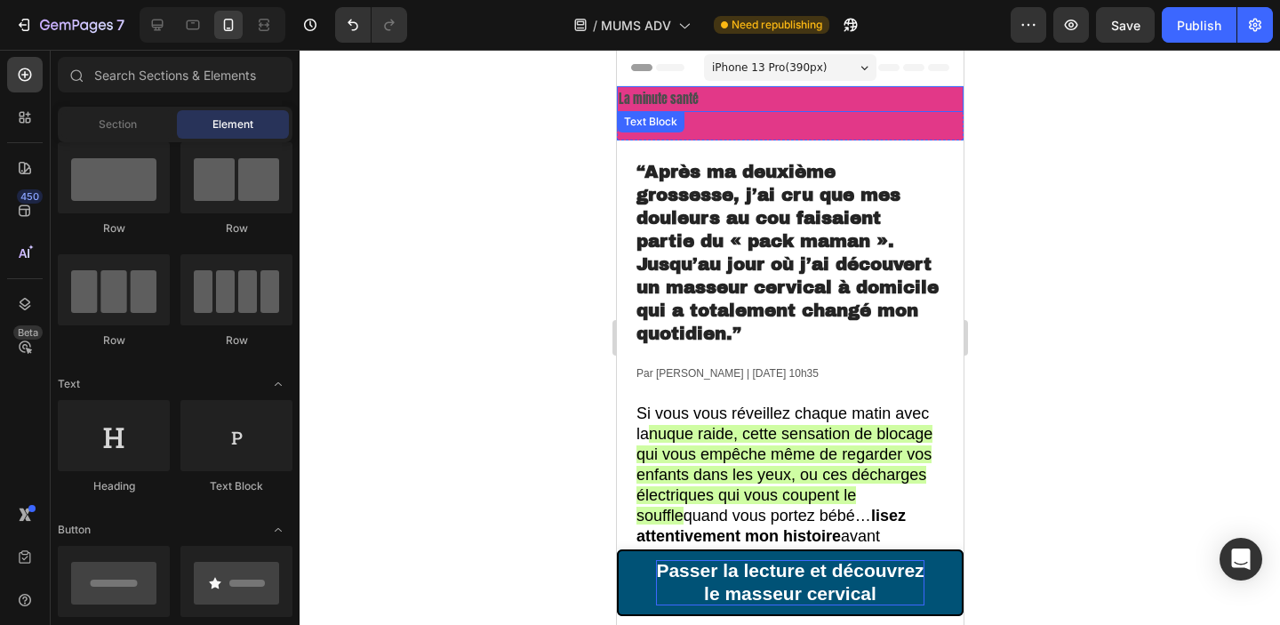
click at [689, 101] on p "La minute santé" at bounding box center [789, 99] width 343 height 22
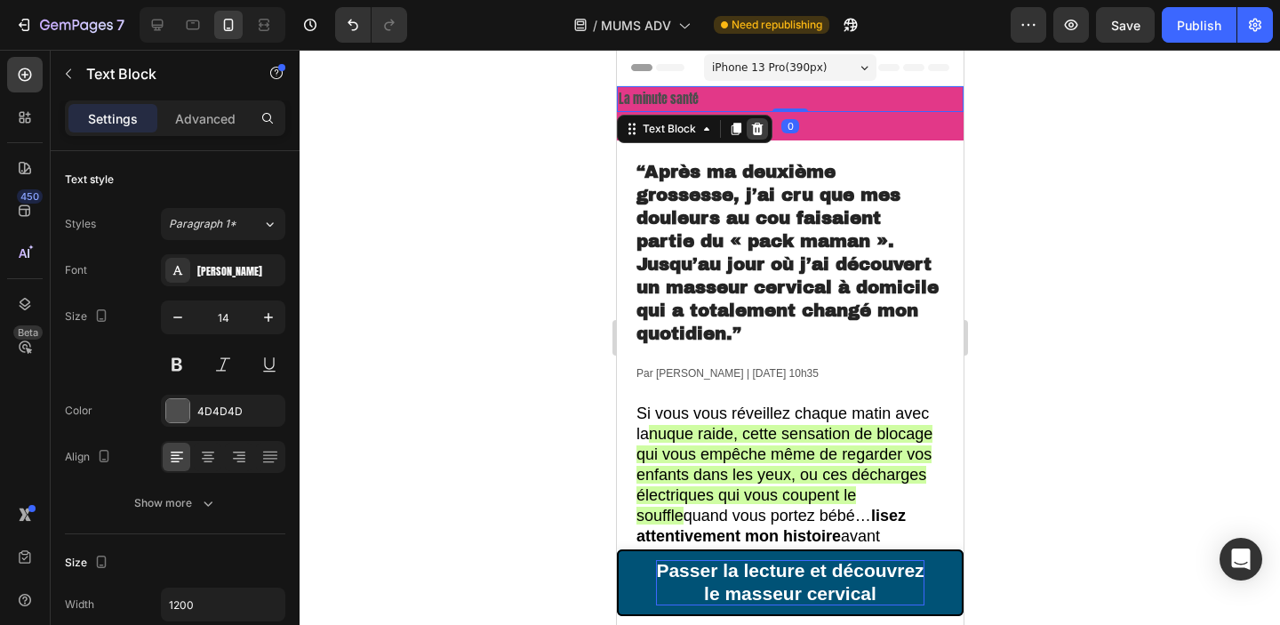
click at [756, 130] on icon at bounding box center [757, 129] width 12 height 12
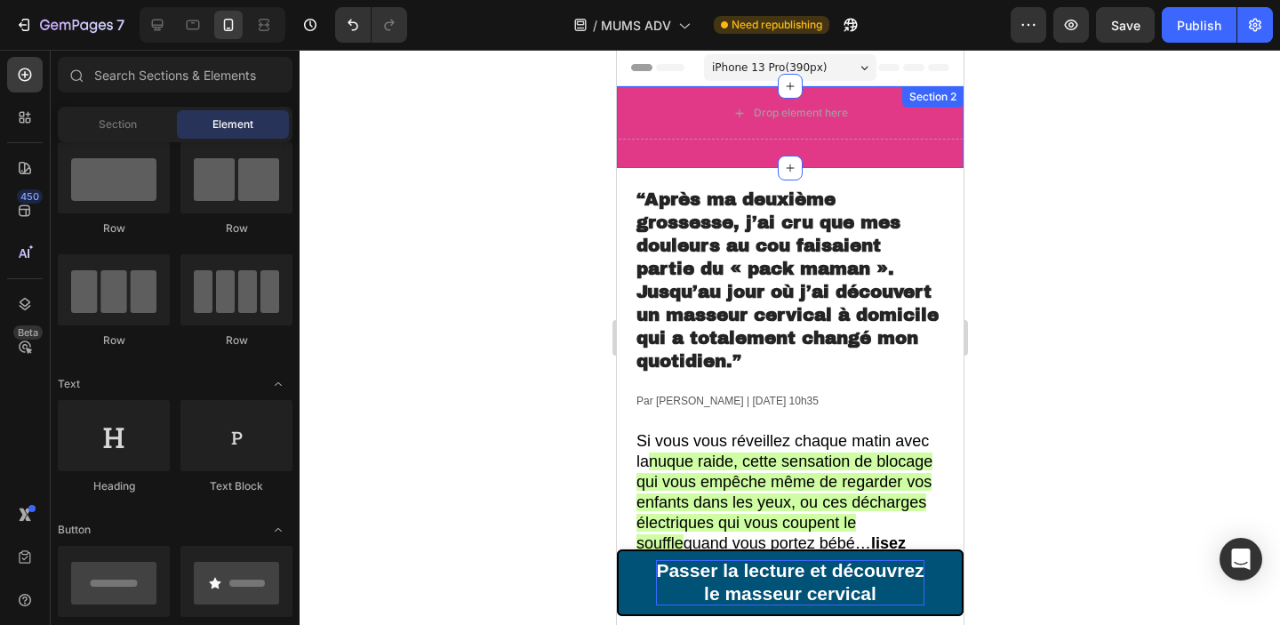
click at [718, 148] on div "Drop element here Section 2" at bounding box center [789, 127] width 347 height 82
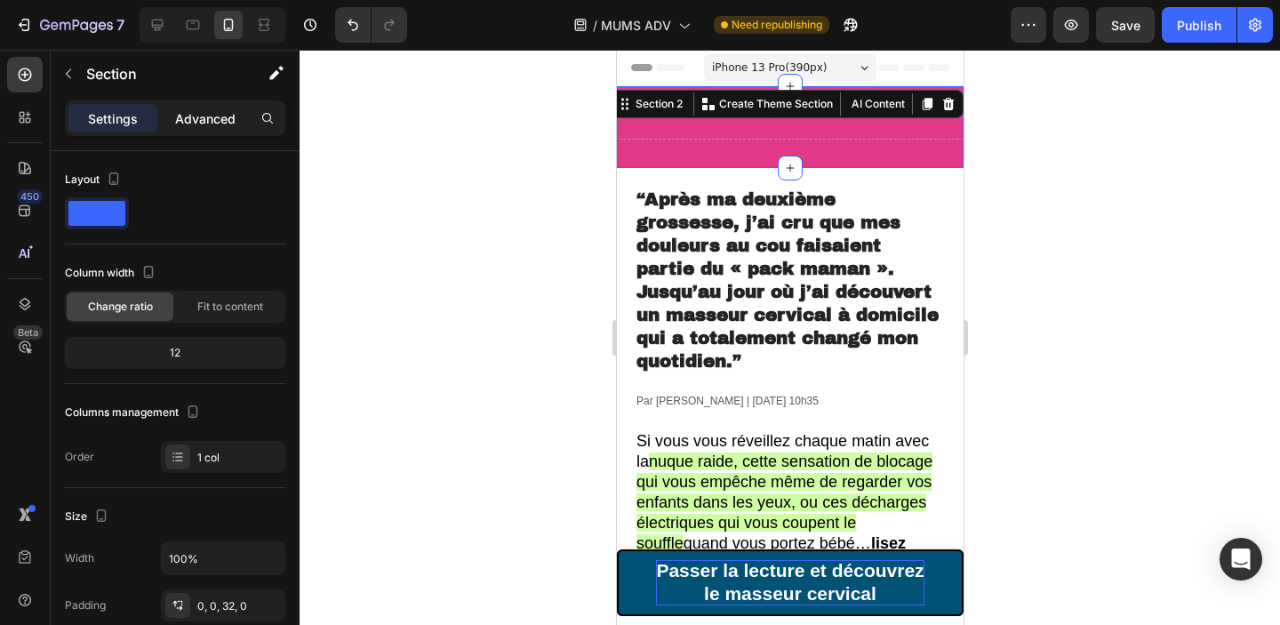
click at [187, 113] on p "Advanced" at bounding box center [205, 118] width 60 height 19
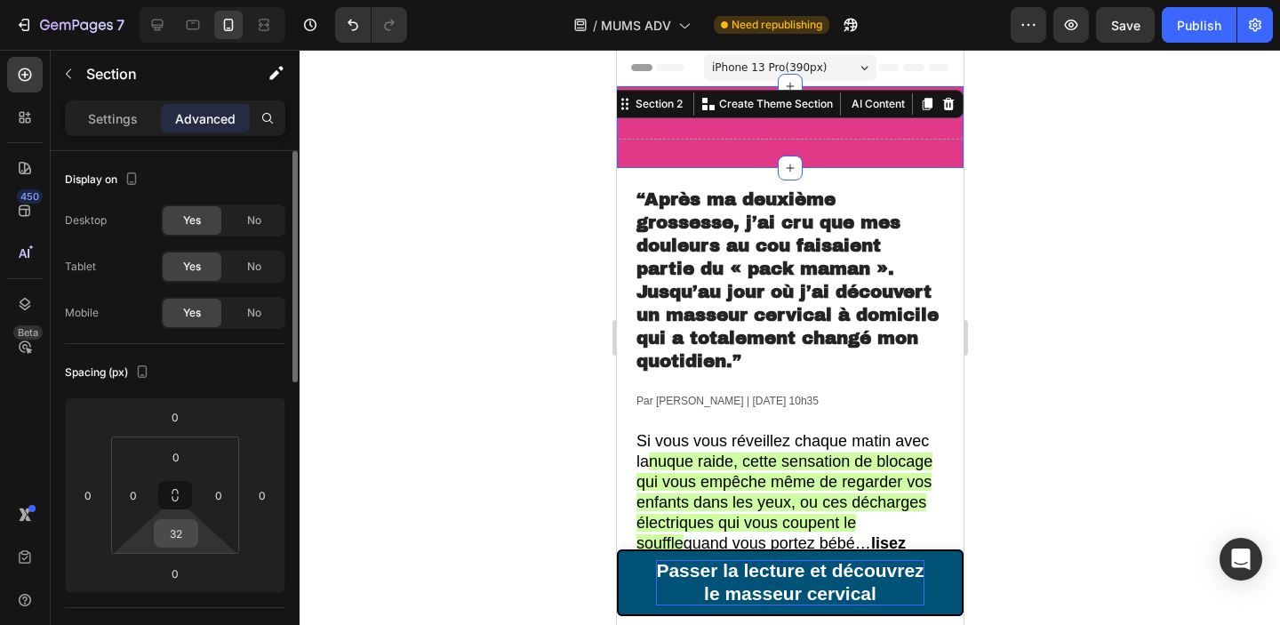
click at [194, 536] on div "32" at bounding box center [176, 533] width 44 height 28
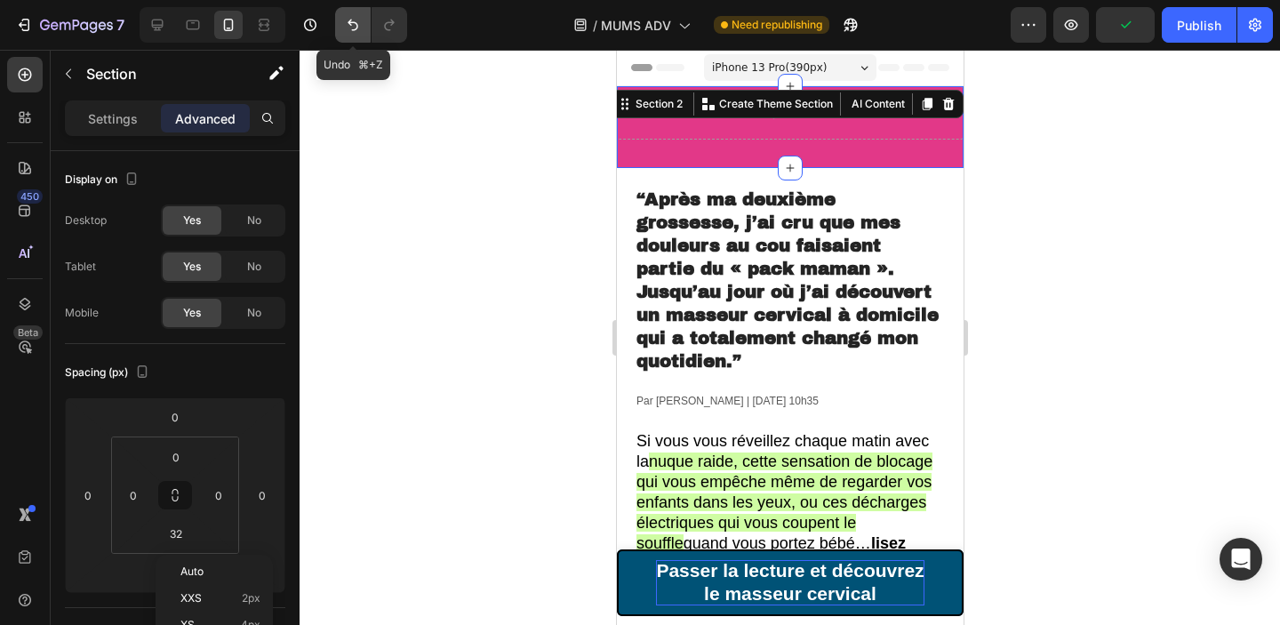
click at [349, 30] on icon "Undo/Redo" at bounding box center [353, 25] width 18 height 18
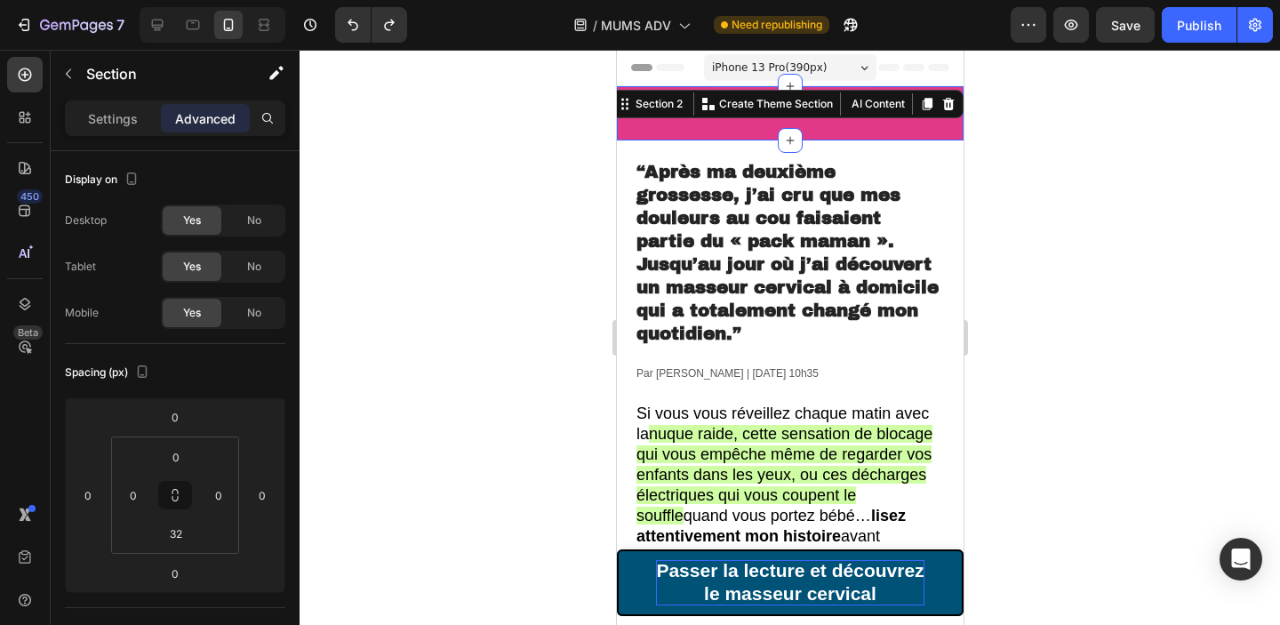
click at [487, 244] on div at bounding box center [790, 337] width 980 height 575
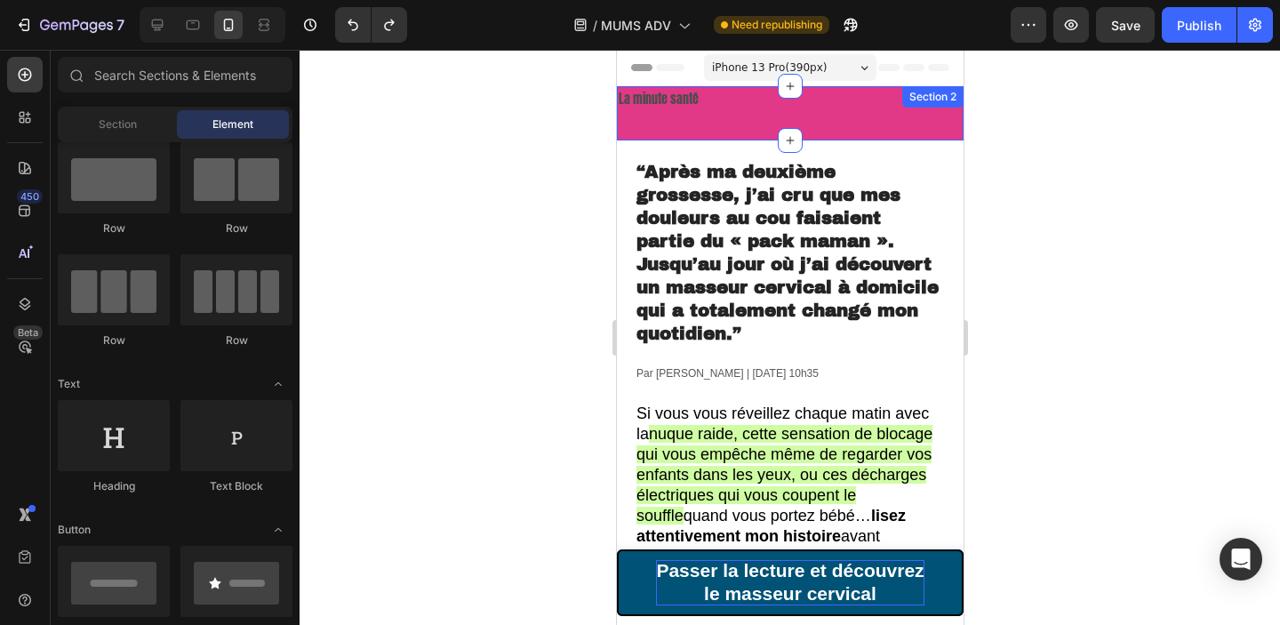
click at [670, 124] on div "La minute santé Text Block Section 2" at bounding box center [789, 113] width 347 height 54
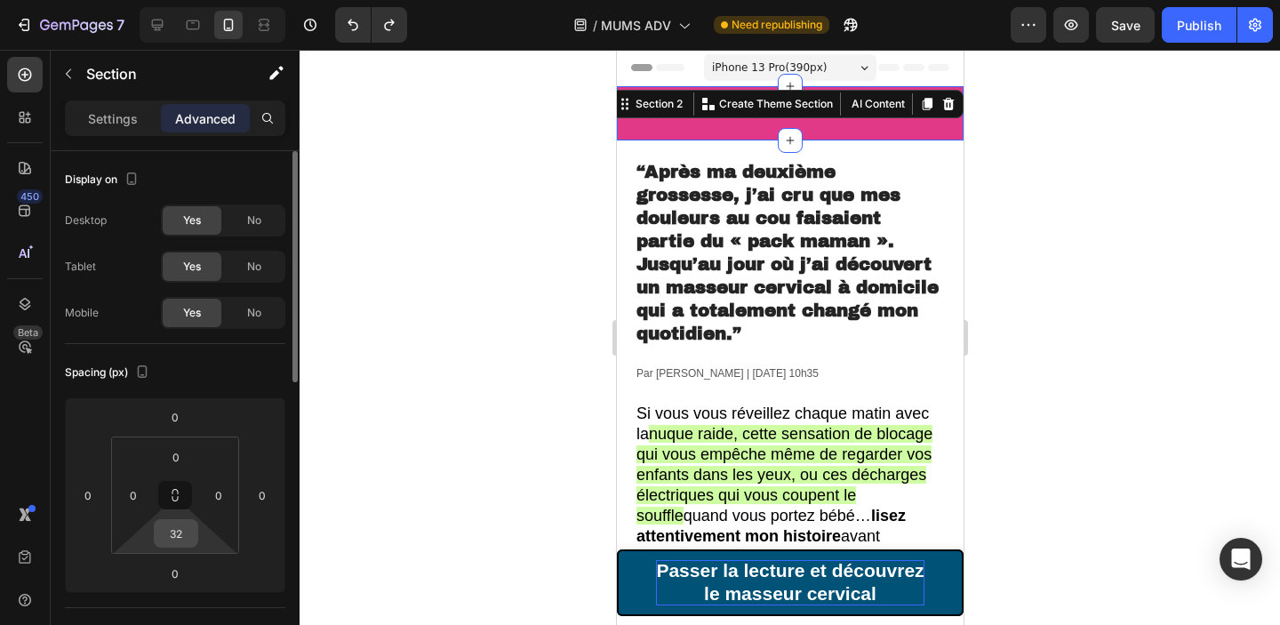
click at [182, 526] on input "32" at bounding box center [176, 533] width 36 height 27
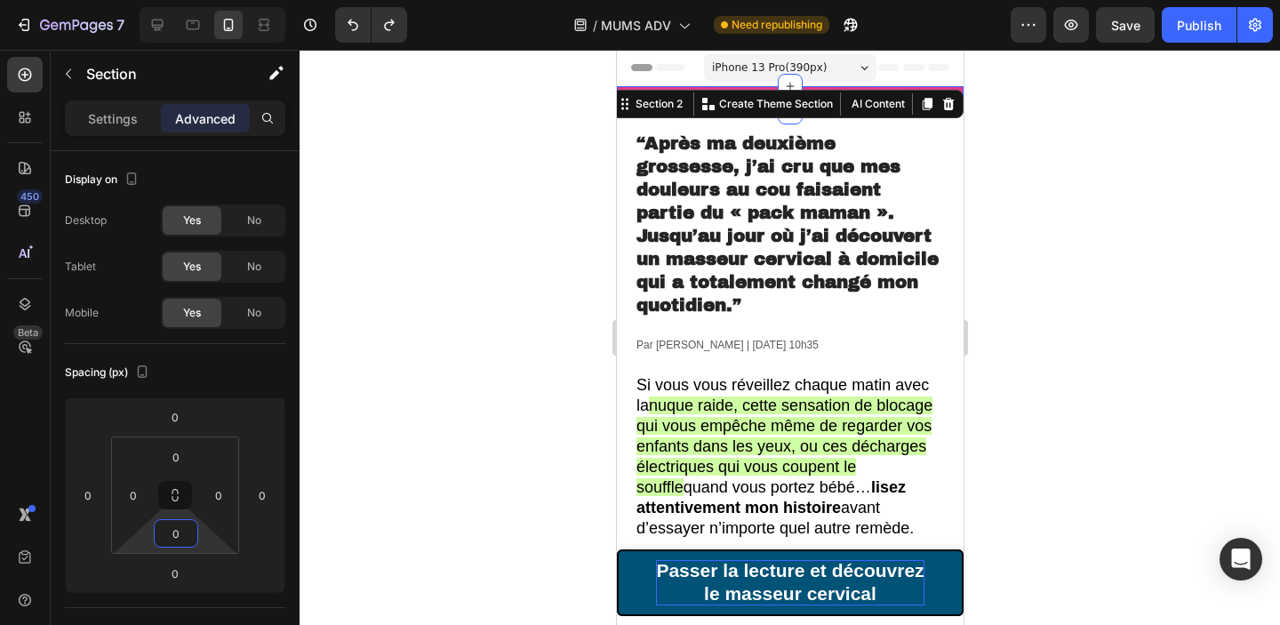
click at [479, 371] on div at bounding box center [790, 337] width 980 height 575
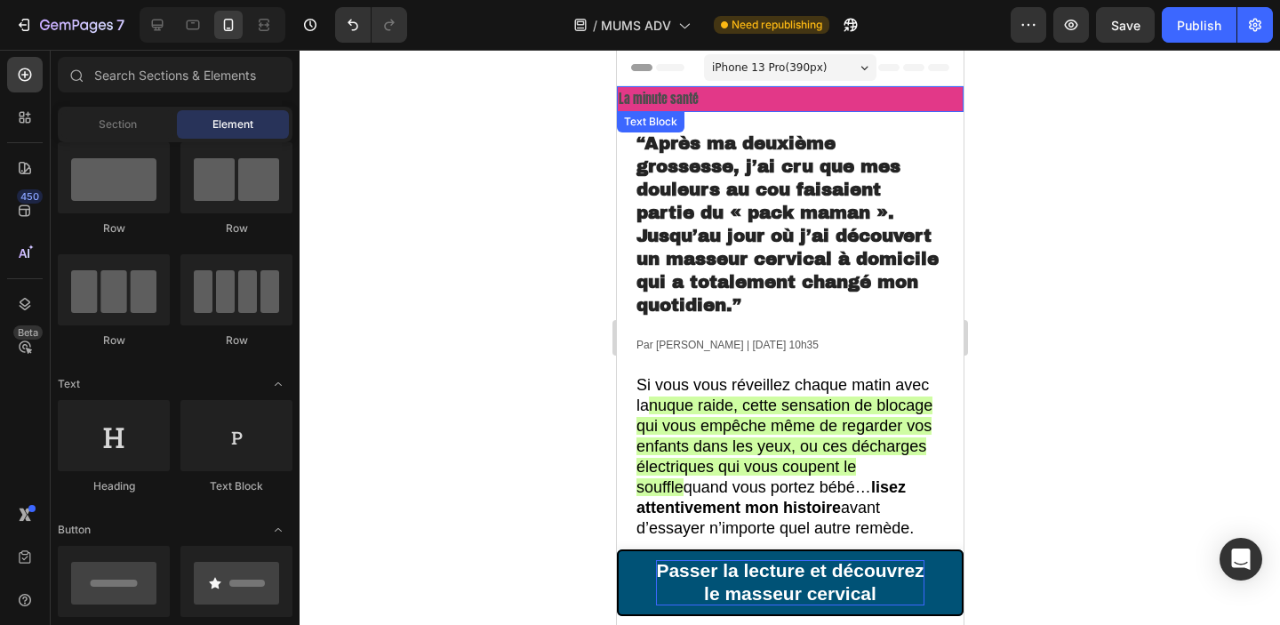
click at [681, 97] on p "La minute santé" at bounding box center [789, 99] width 343 height 22
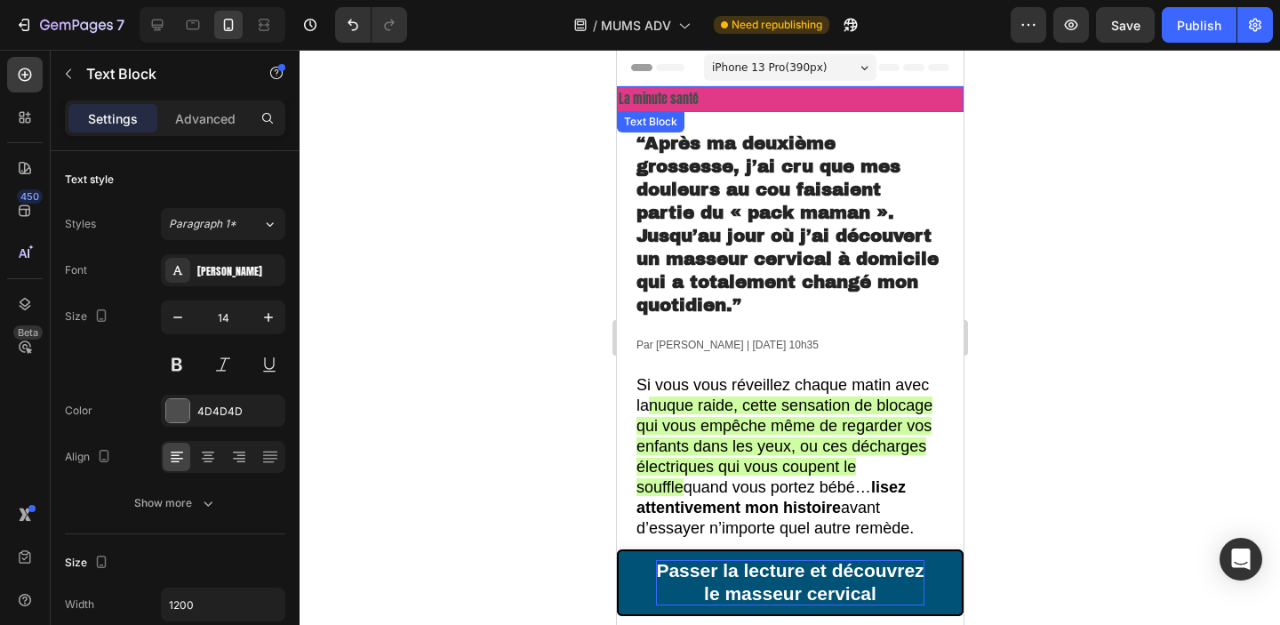
click at [681, 97] on p "La minute santé" at bounding box center [789, 99] width 343 height 22
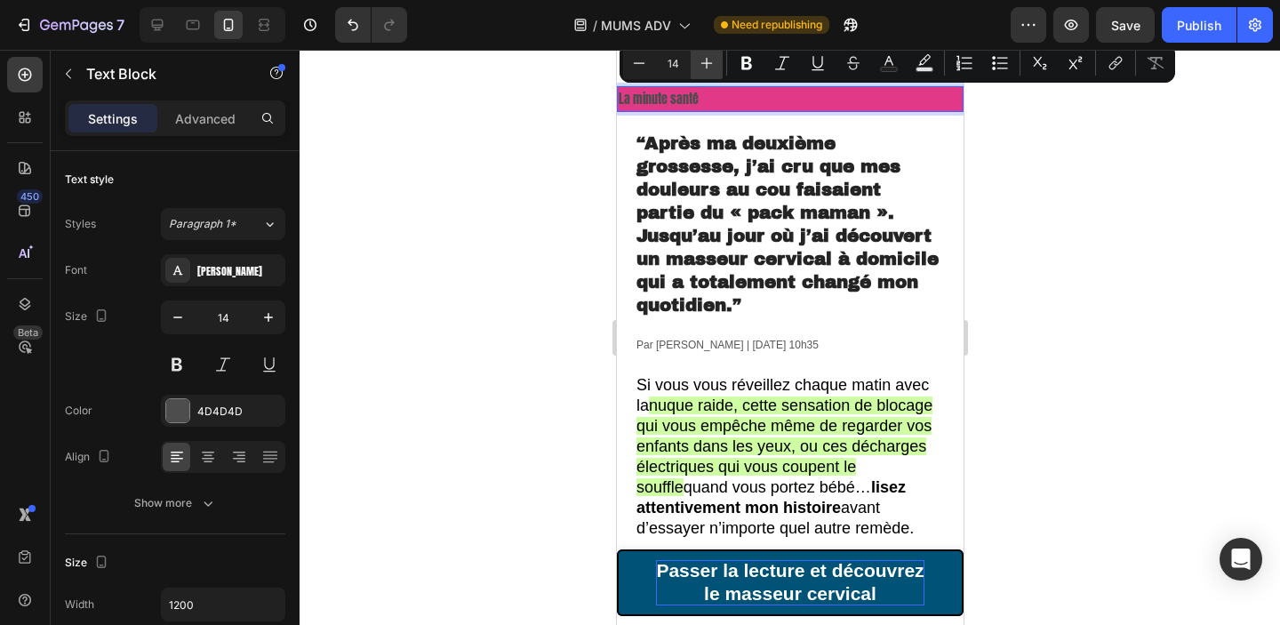
click at [698, 64] on icon "Editor contextual toolbar" at bounding box center [707, 63] width 18 height 18
type input "17"
click at [843, 100] on p "La minute santé" at bounding box center [789, 99] width 343 height 23
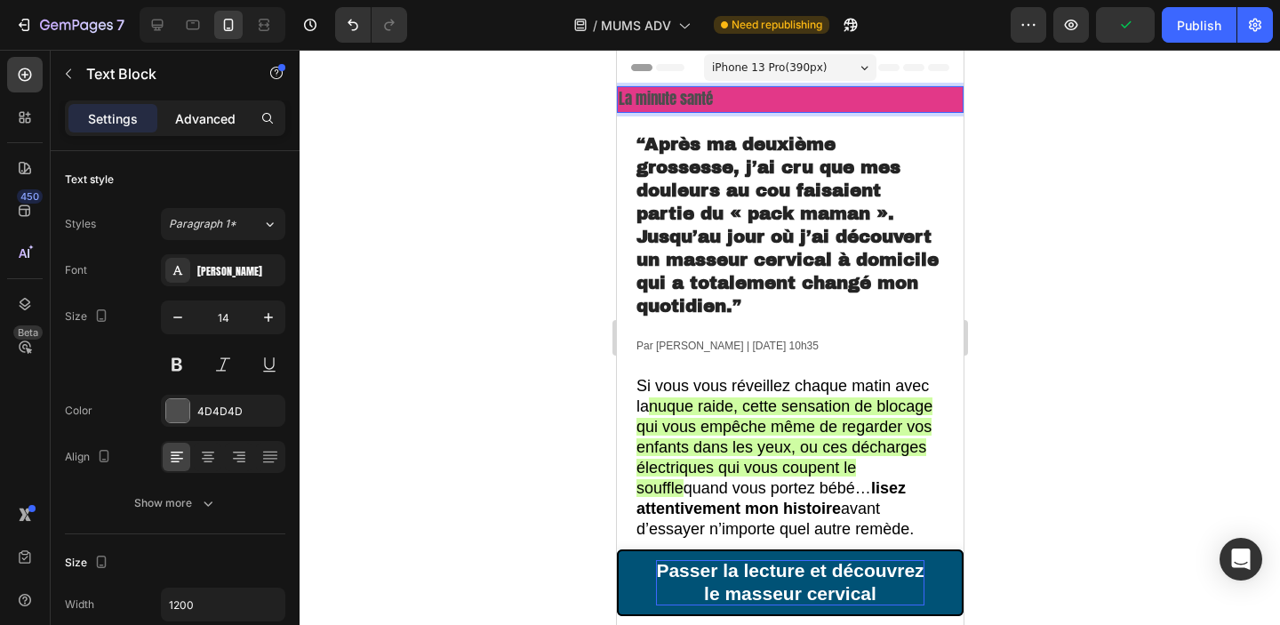
click at [206, 123] on p "Advanced" at bounding box center [205, 118] width 60 height 19
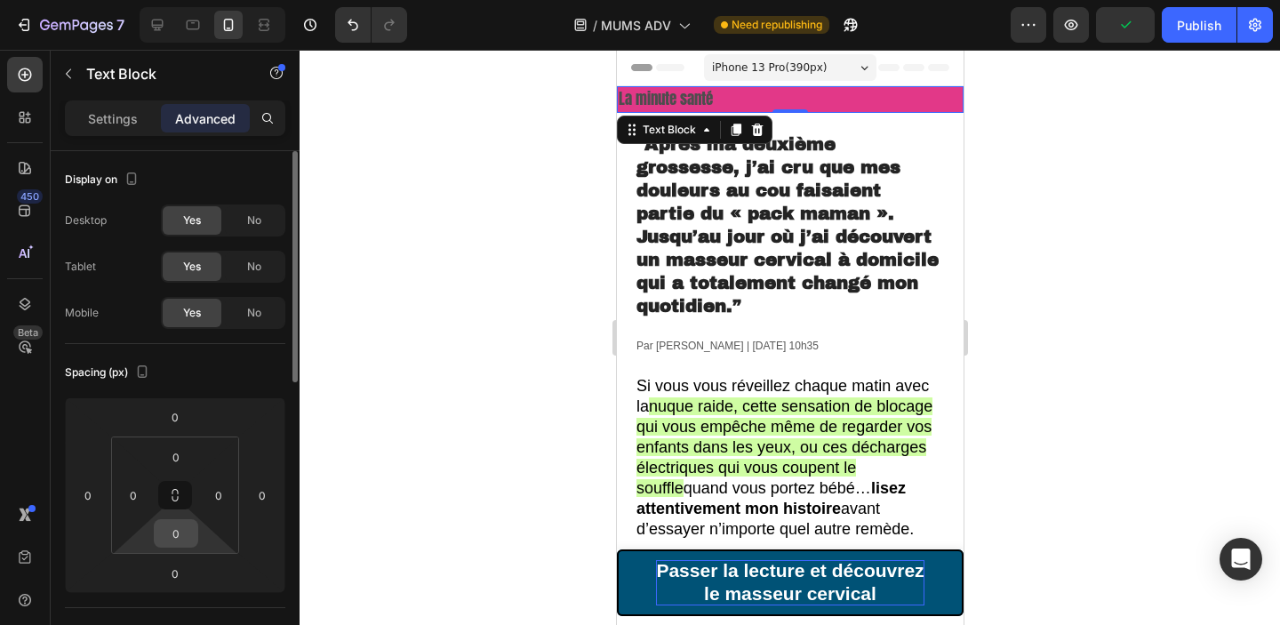
click at [188, 526] on input "0" at bounding box center [176, 533] width 36 height 27
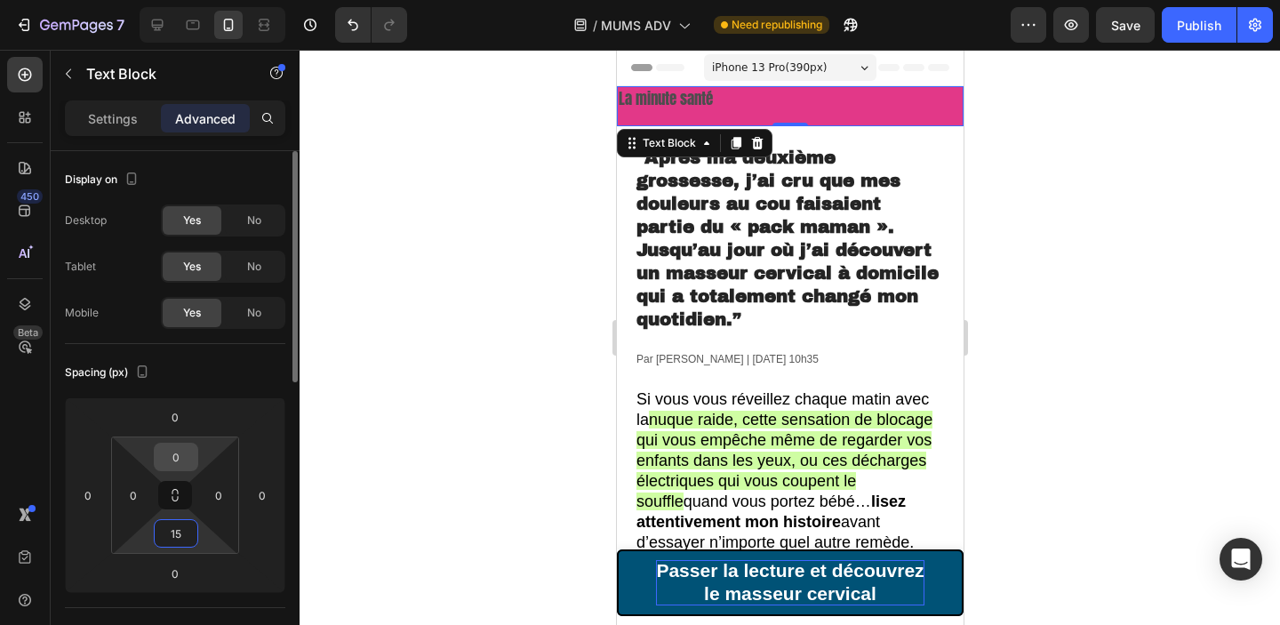
type input "15"
click at [182, 465] on input "0" at bounding box center [176, 456] width 36 height 27
type input "5"
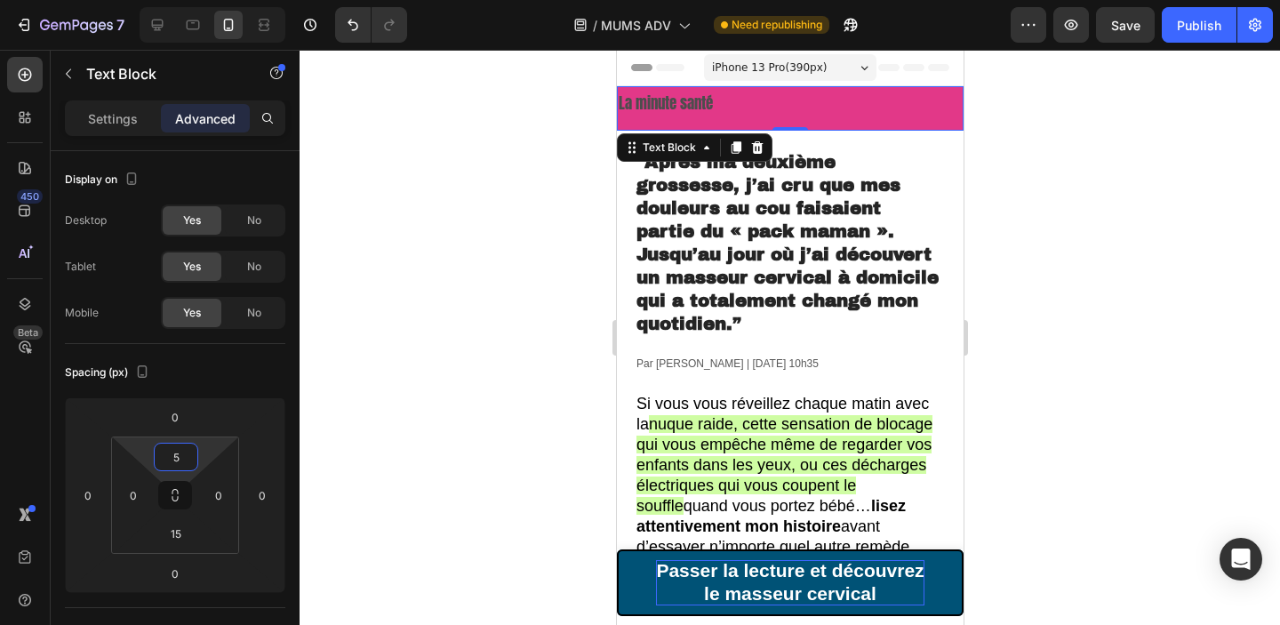
click at [368, 324] on div at bounding box center [790, 337] width 980 height 575
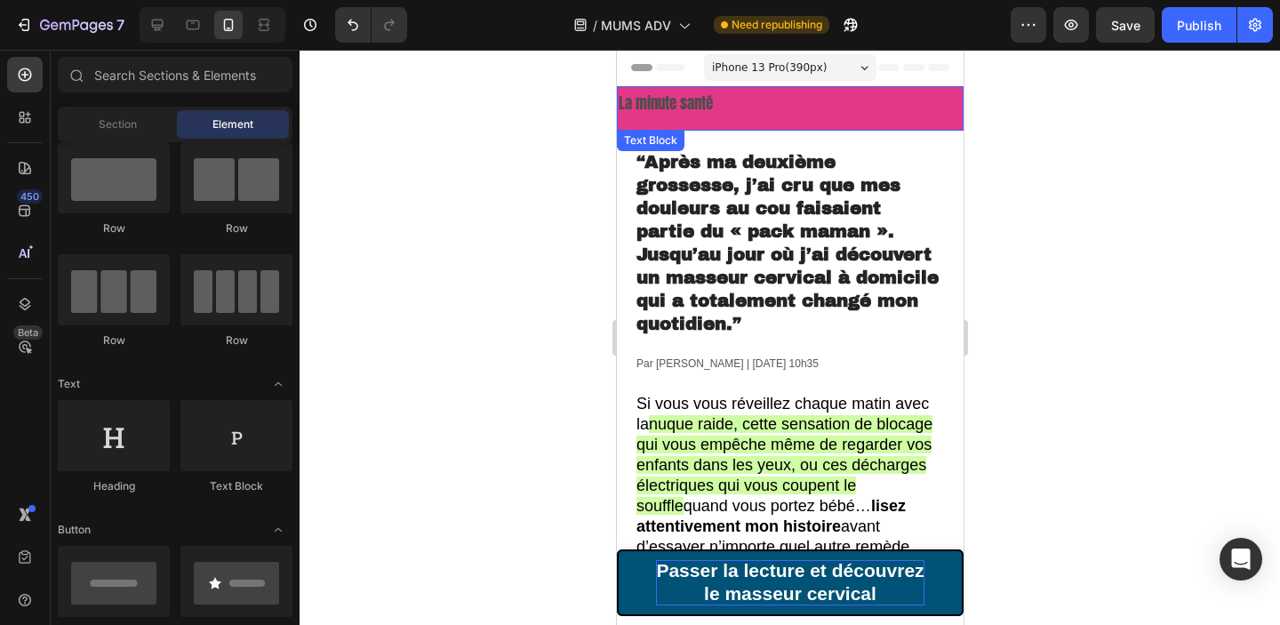
click at [695, 107] on span "La minute santé" at bounding box center [665, 103] width 94 height 23
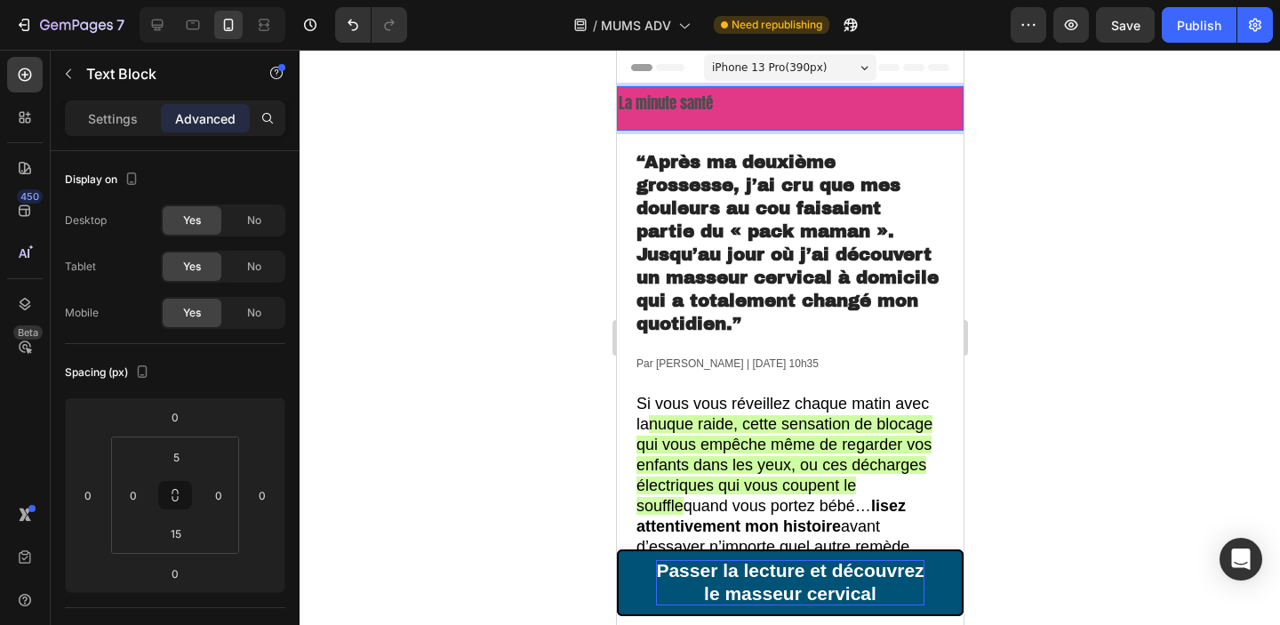
click at [689, 106] on span "La minute santé" at bounding box center [665, 103] width 94 height 23
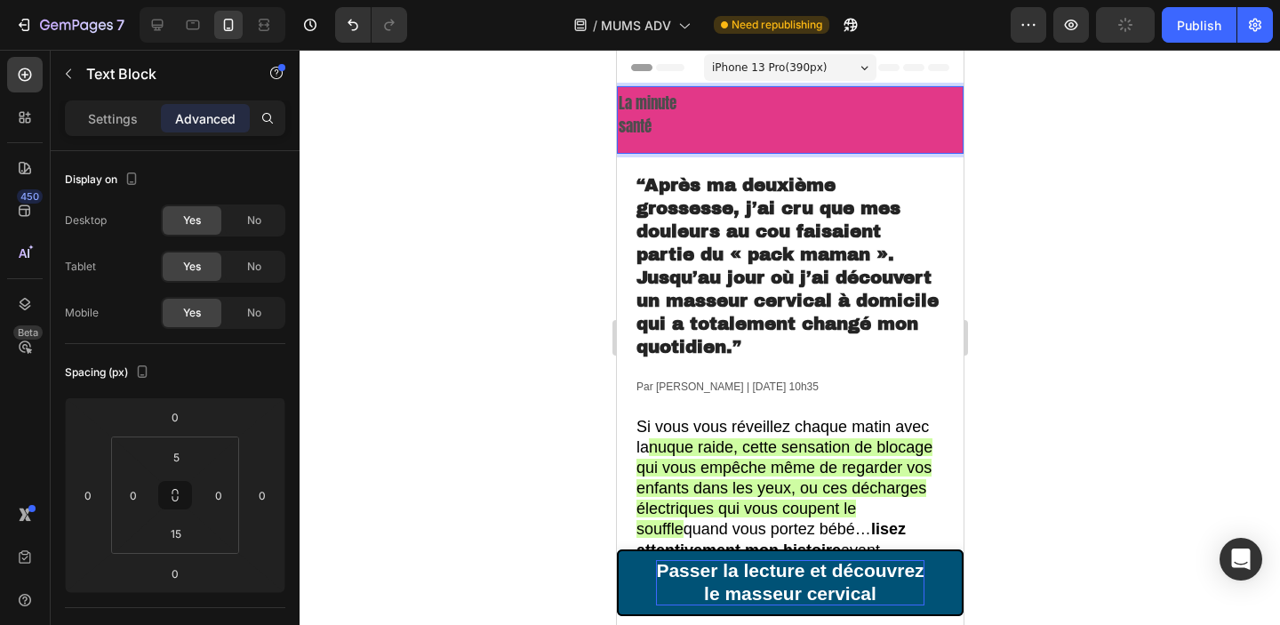
click at [554, 190] on div at bounding box center [790, 337] width 980 height 575
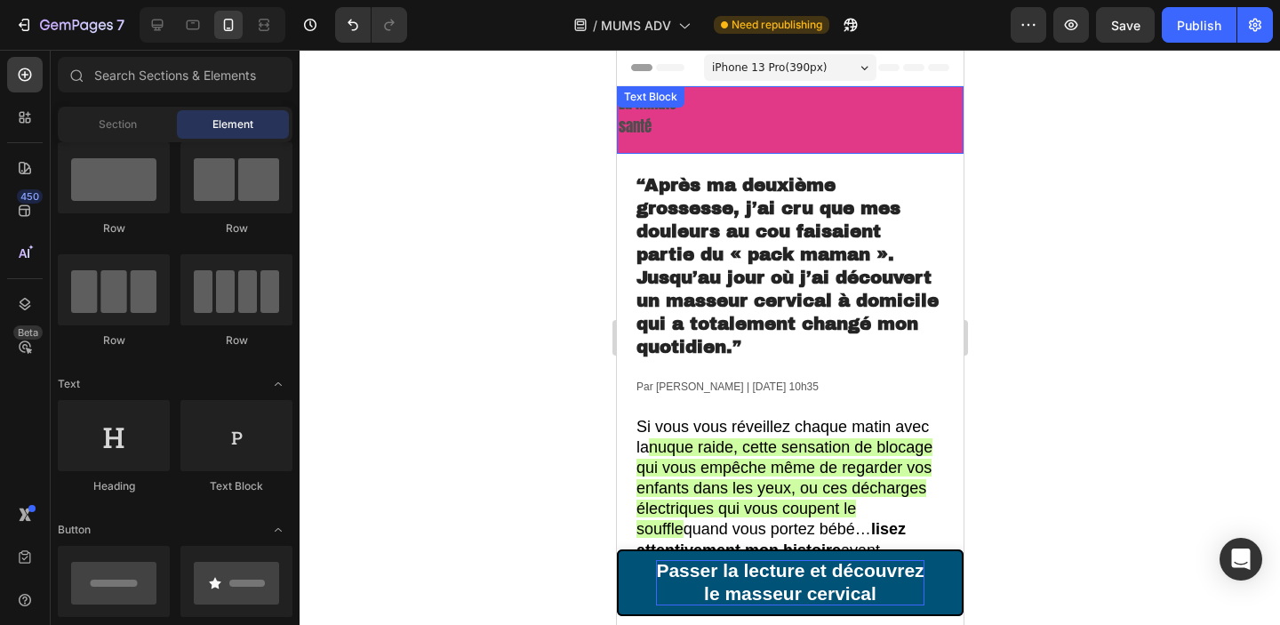
click at [651, 124] on span "santé" at bounding box center [634, 126] width 33 height 23
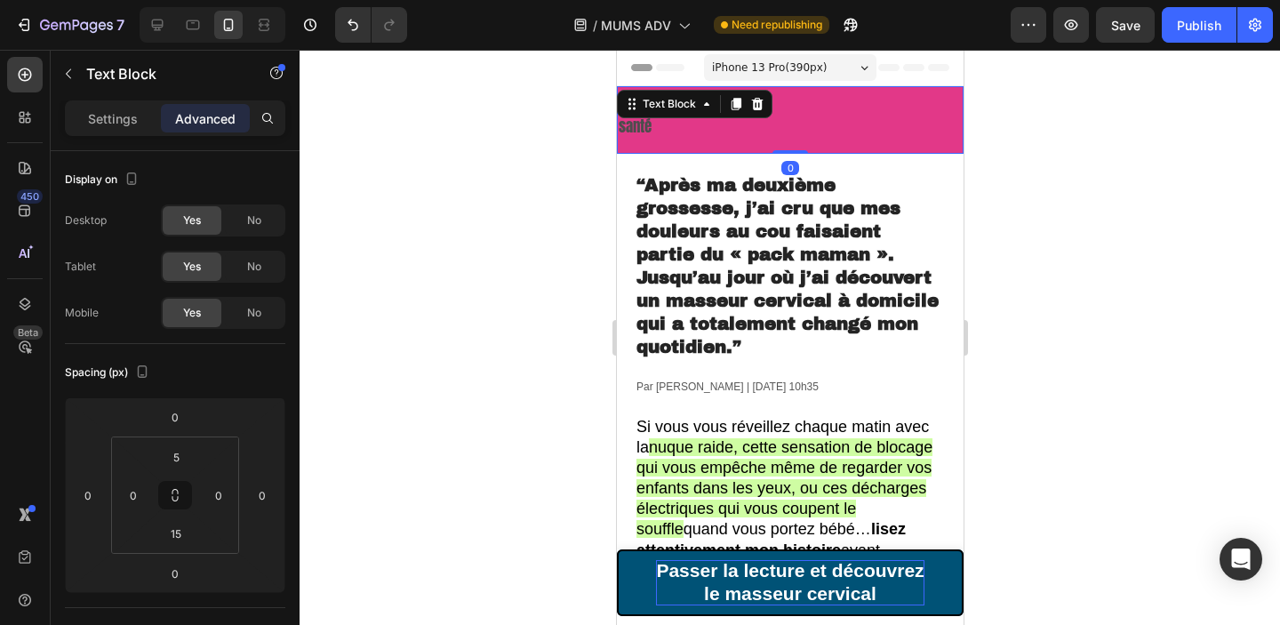
click at [651, 124] on span "santé" at bounding box center [634, 126] width 33 height 23
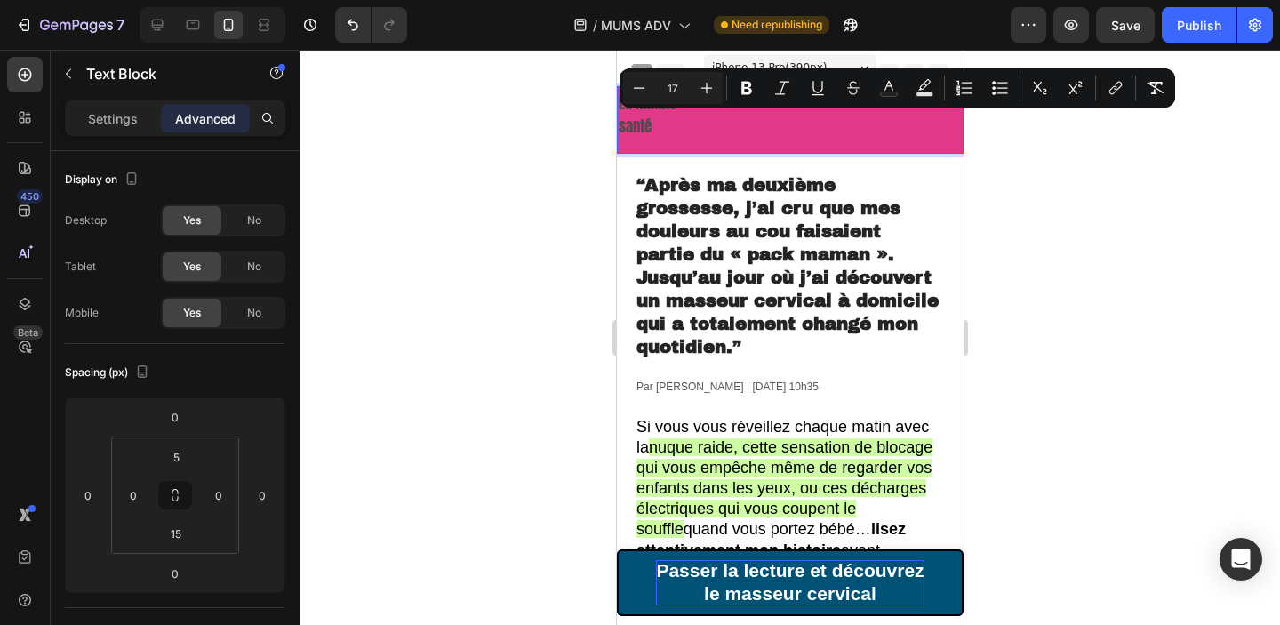
click at [680, 131] on p "santé" at bounding box center [789, 127] width 343 height 23
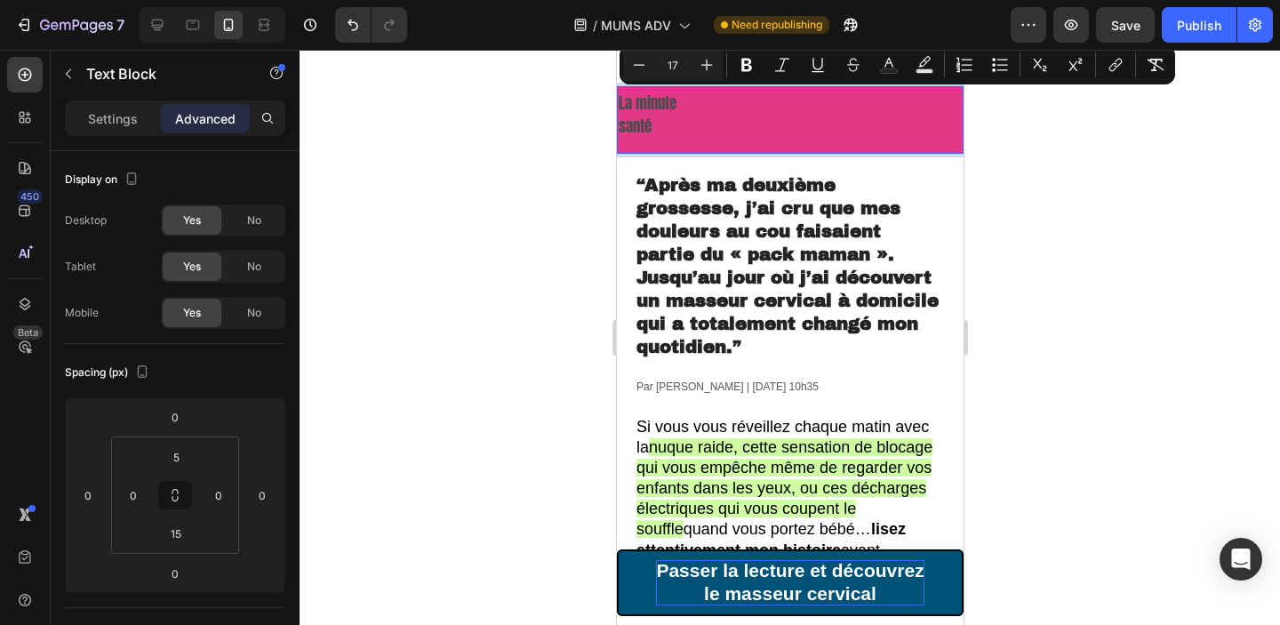
drag, startPoint x: 680, startPoint y: 131, endPoint x: 629, endPoint y: 111, distance: 54.3
click at [629, 111] on div "La minute santé" at bounding box center [789, 116] width 347 height 50
click at [891, 56] on icon "Editor contextual toolbar" at bounding box center [889, 65] width 18 height 18
type input "4D4D4D"
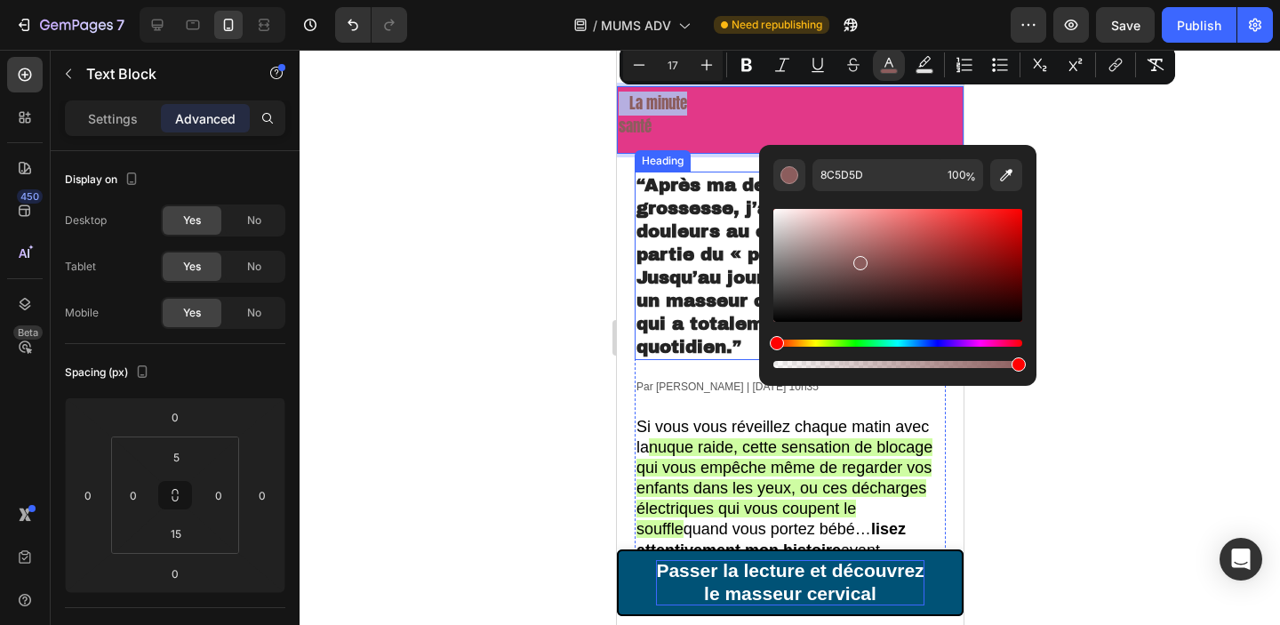
type input "F9F9F9"
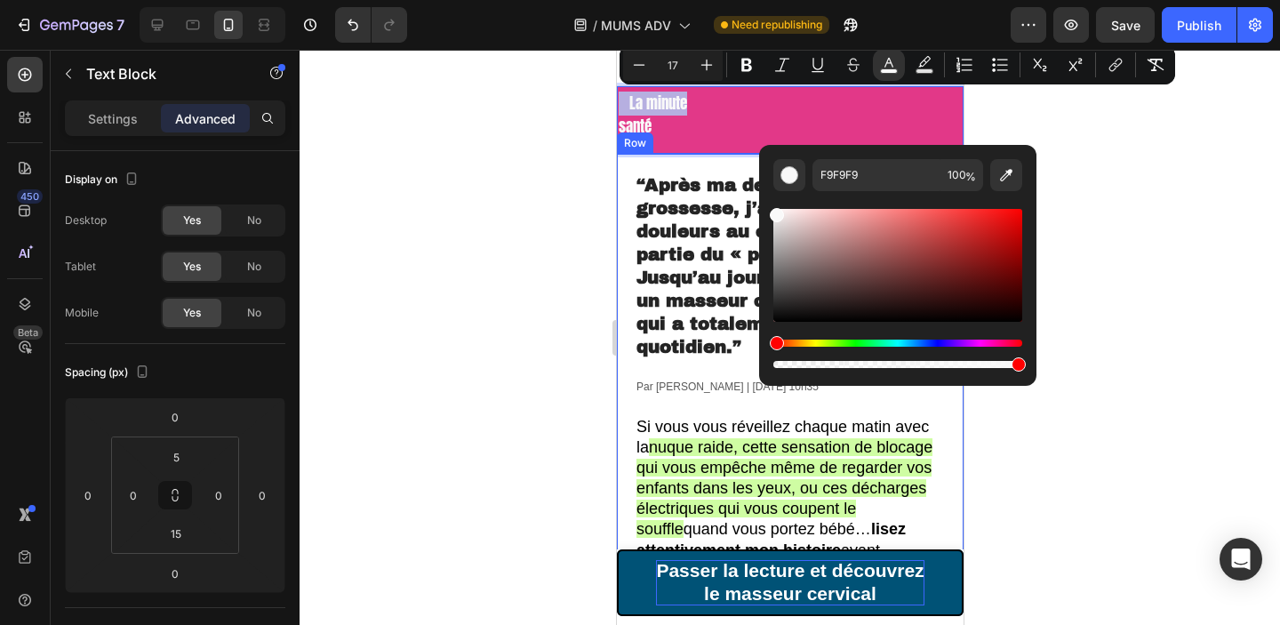
drag, startPoint x: 875, startPoint y: 113, endPoint x: 747, endPoint y: 166, distance: 137.8
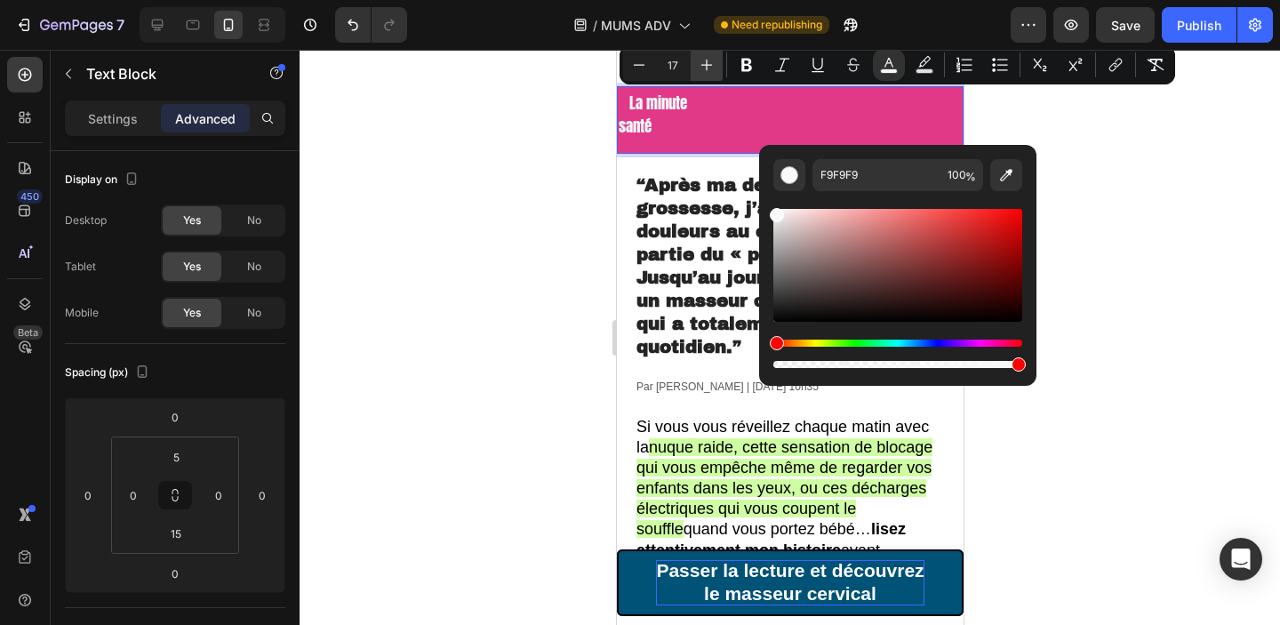
click at [714, 68] on icon "Editor contextual toolbar" at bounding box center [707, 65] width 18 height 18
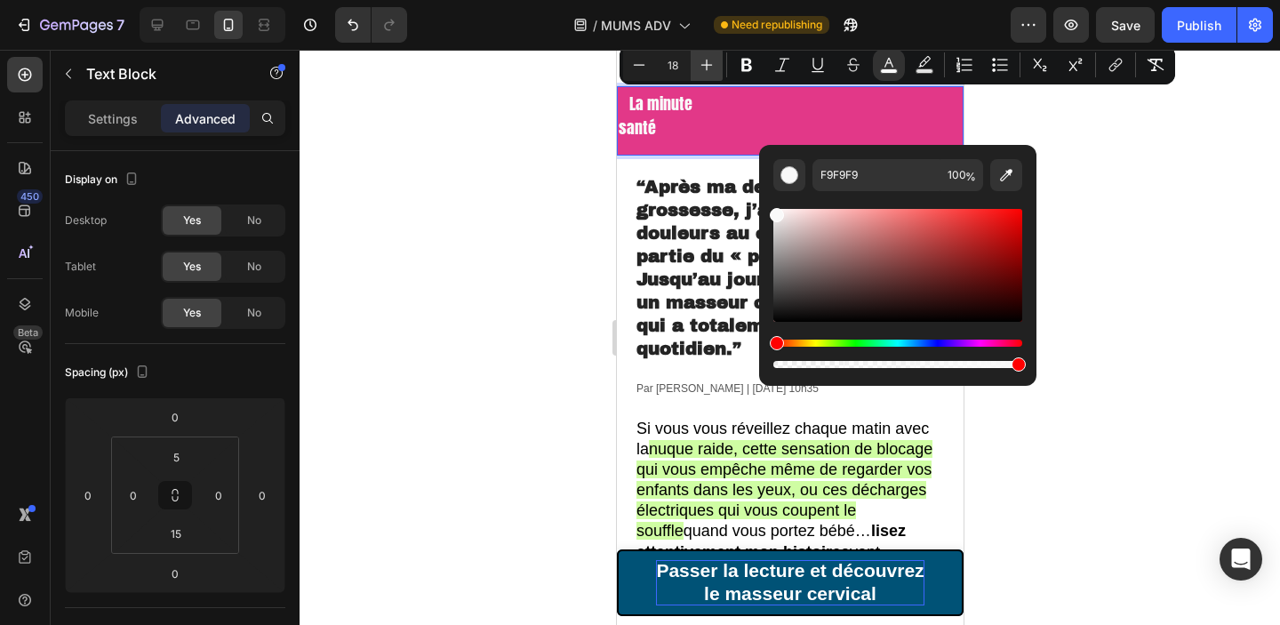
click at [714, 68] on icon "Editor contextual toolbar" at bounding box center [707, 65] width 18 height 18
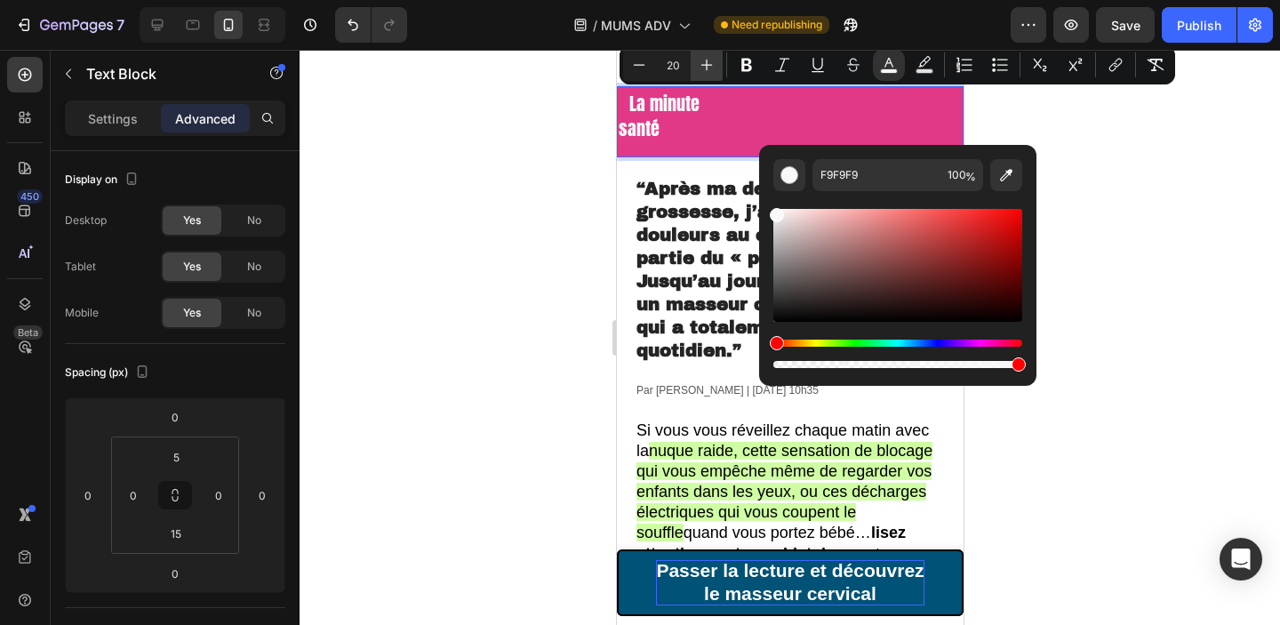
click at [714, 68] on icon "Editor contextual toolbar" at bounding box center [707, 65] width 18 height 18
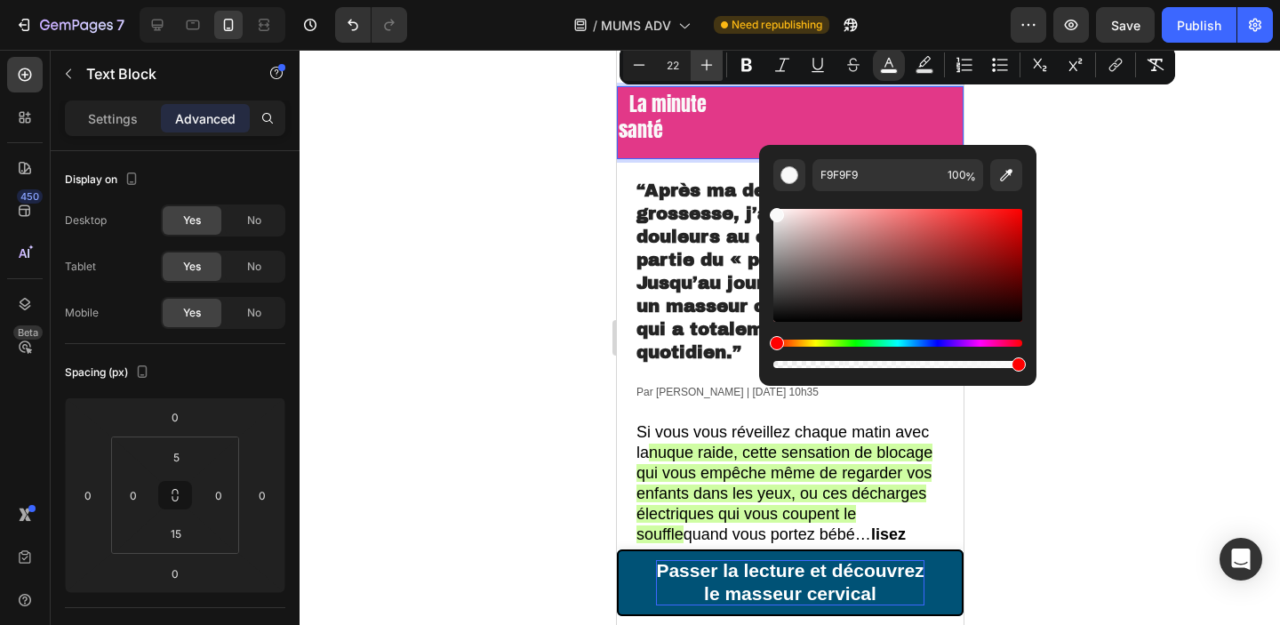
click at [714, 68] on icon "Editor contextual toolbar" at bounding box center [707, 65] width 18 height 18
type input "25"
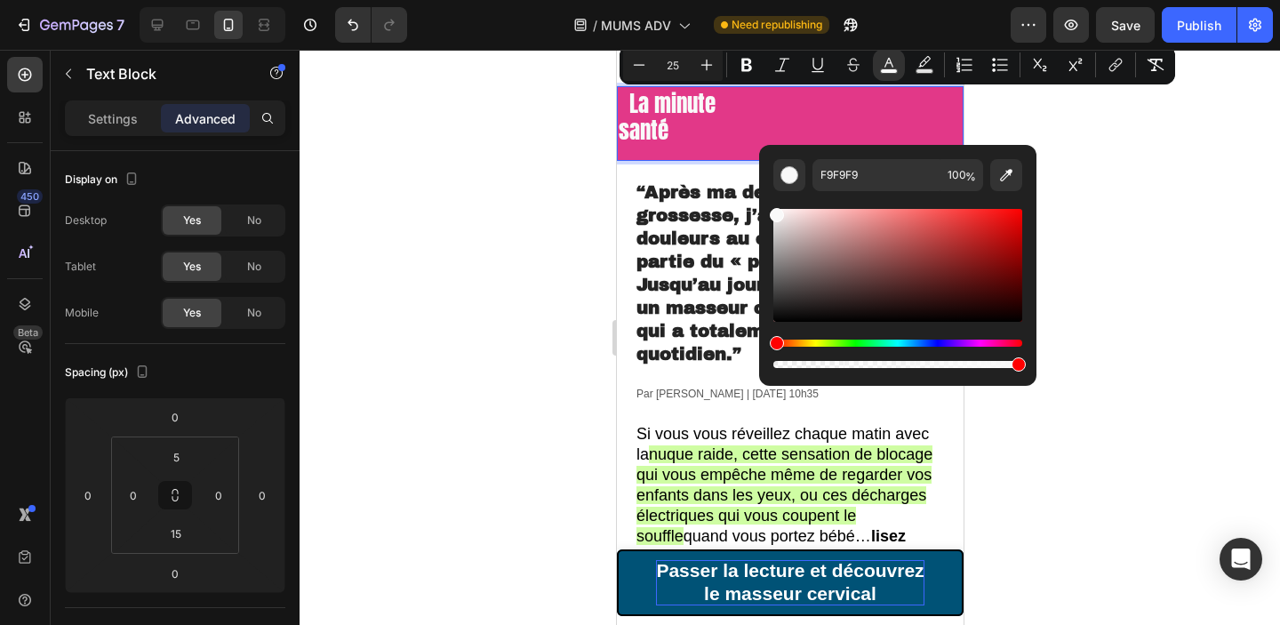
click at [1140, 164] on div at bounding box center [790, 337] width 980 height 575
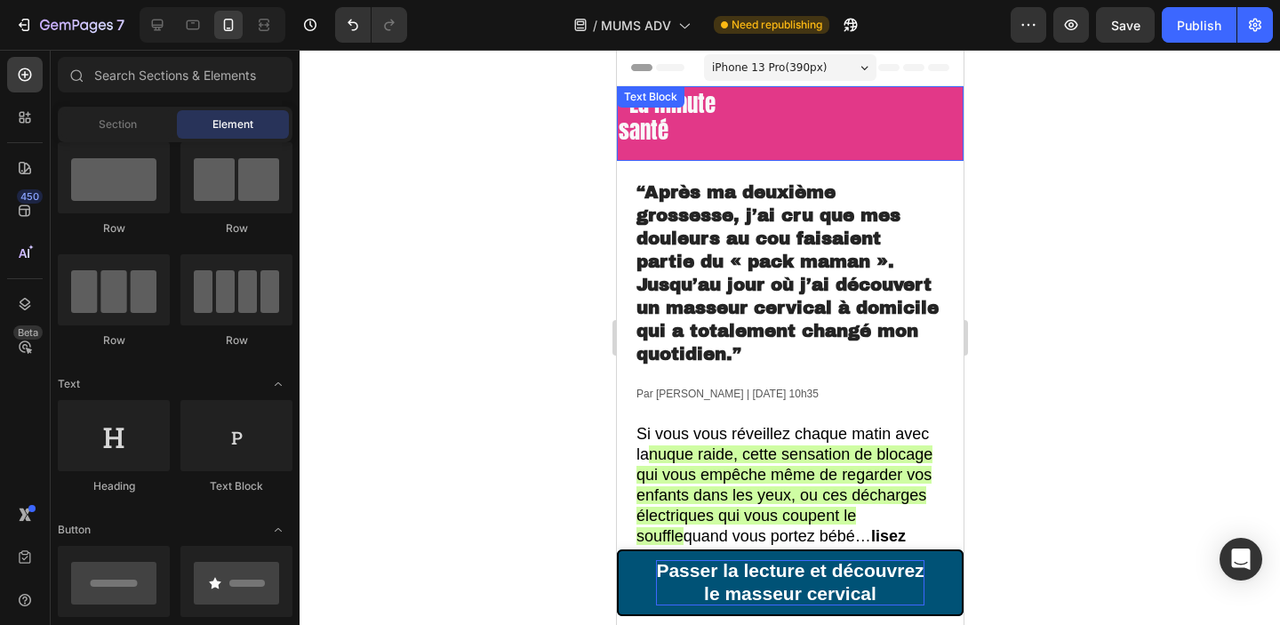
click at [638, 130] on span "santé" at bounding box center [643, 130] width 50 height 33
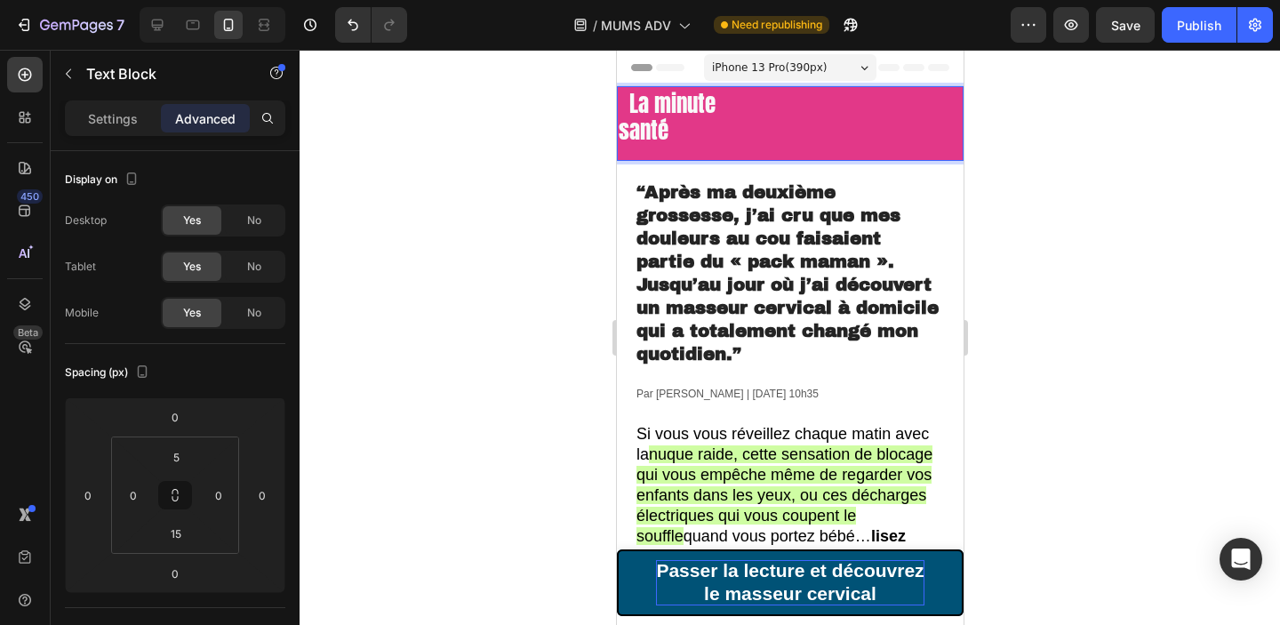
click at [638, 130] on span "santé" at bounding box center [643, 130] width 50 height 33
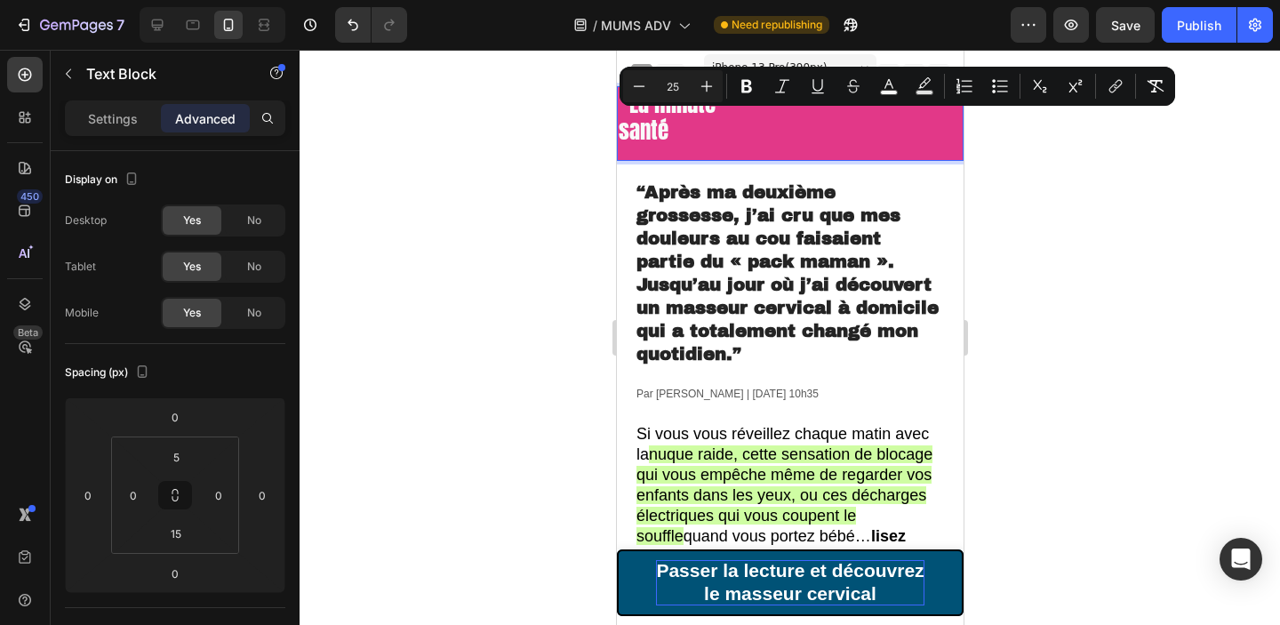
click at [638, 130] on span "santé" at bounding box center [643, 130] width 50 height 33
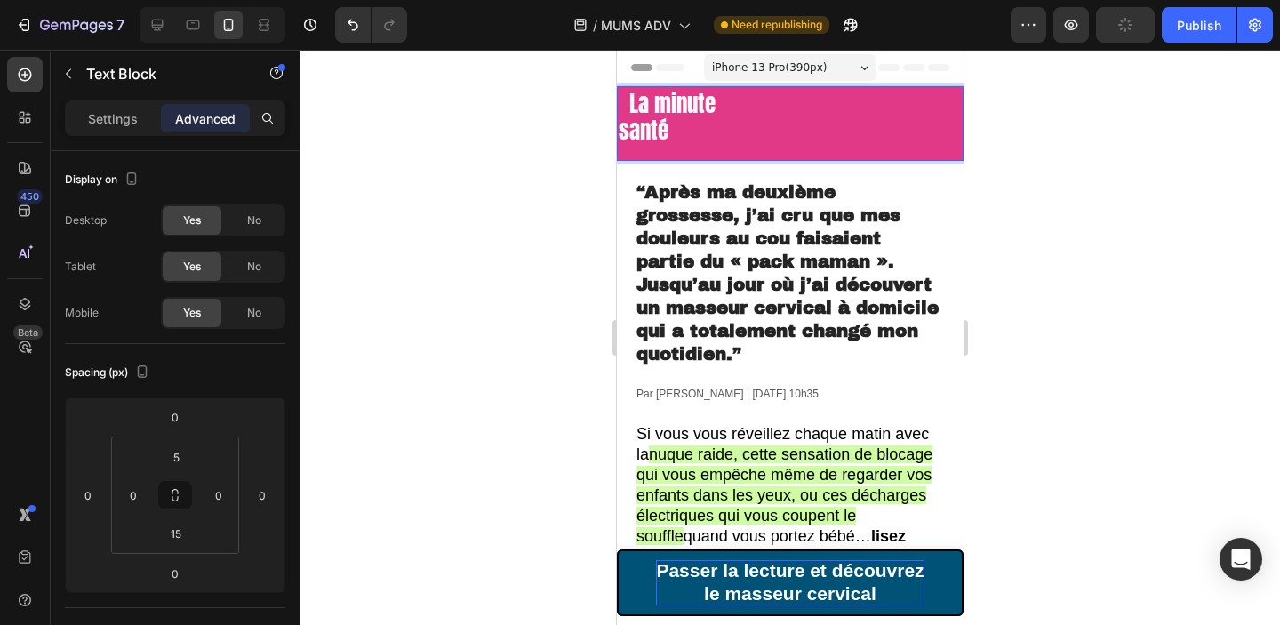
click at [1100, 206] on div at bounding box center [790, 337] width 980 height 575
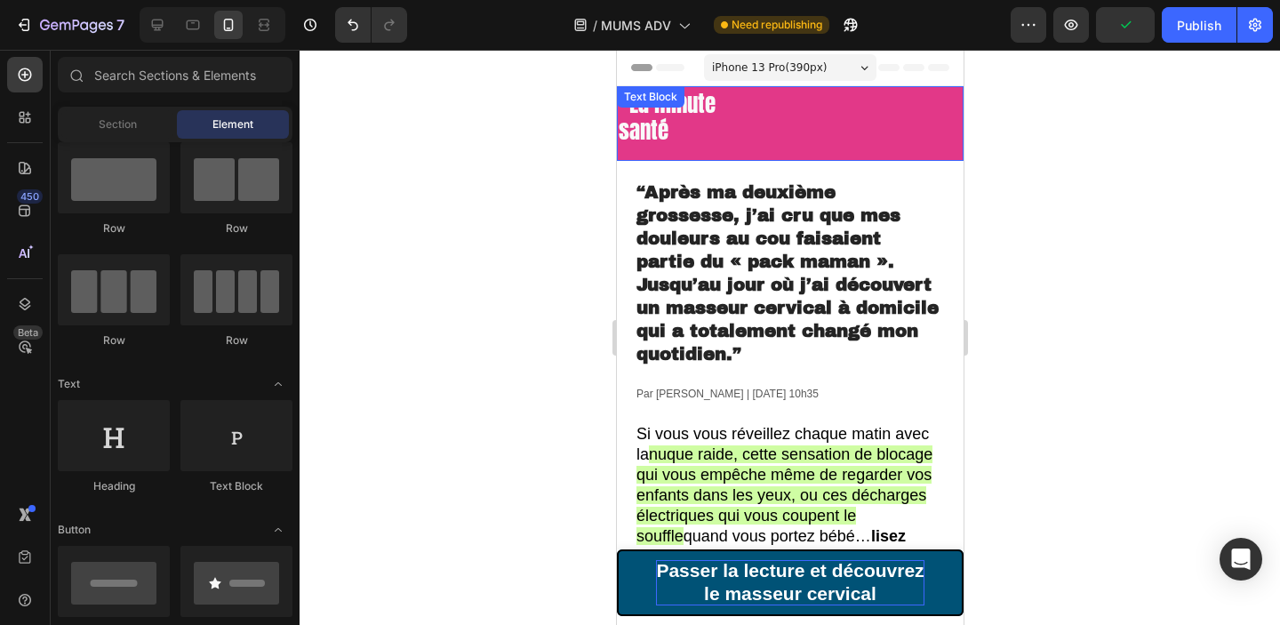
click at [855, 95] on p "La minute" at bounding box center [789, 105] width 343 height 27
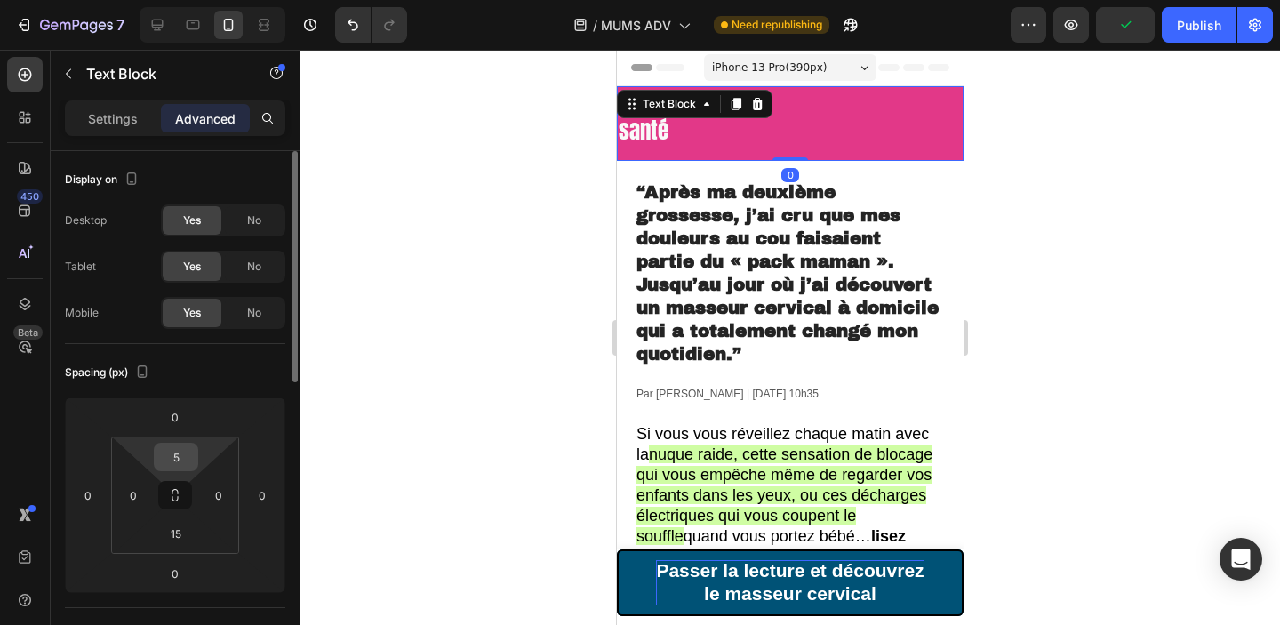
click at [179, 462] on input "5" at bounding box center [176, 456] width 36 height 27
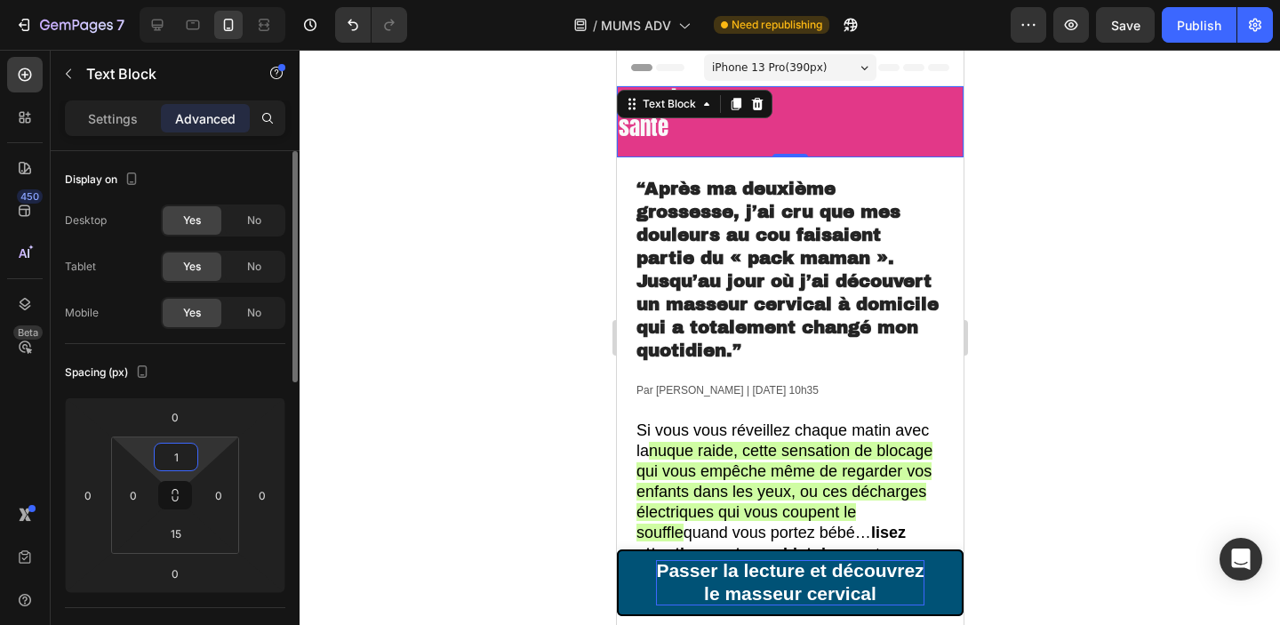
type input "10"
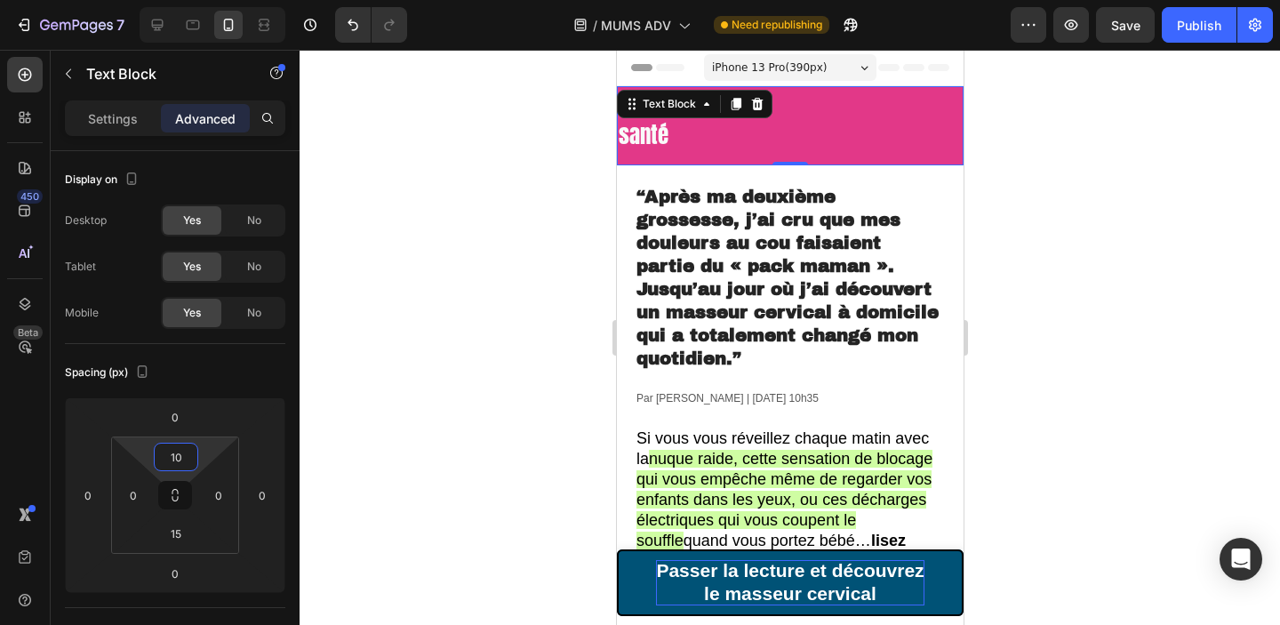
click at [1100, 302] on div at bounding box center [790, 337] width 980 height 575
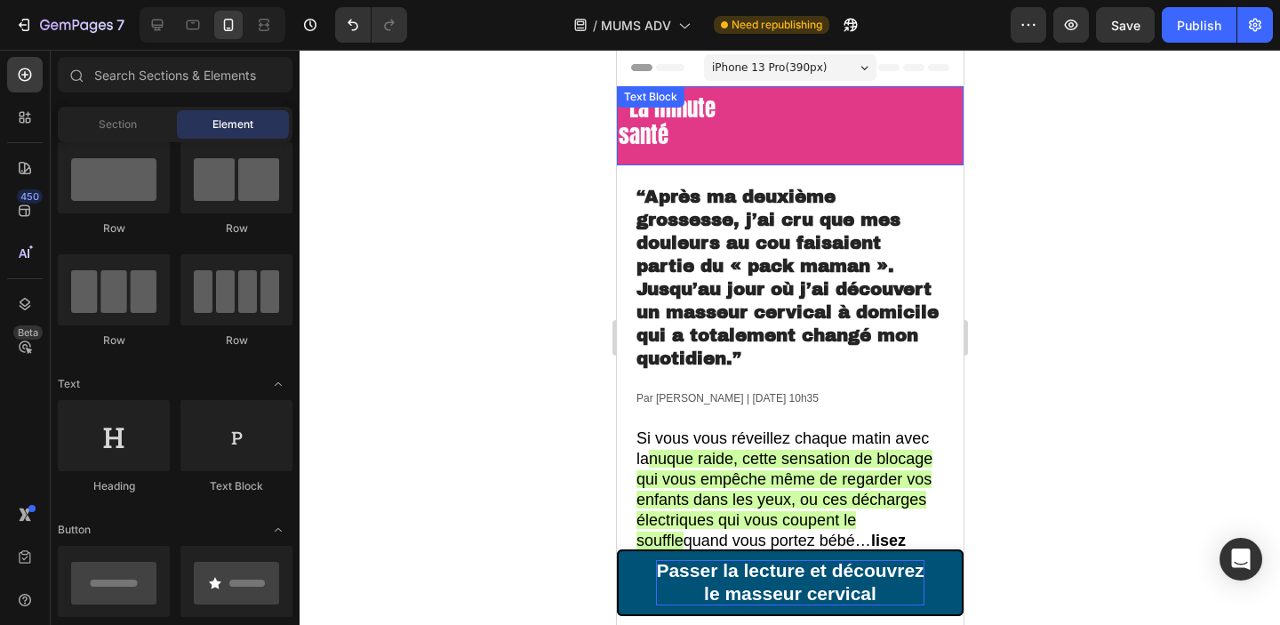
click at [1052, 150] on div at bounding box center [790, 337] width 980 height 575
click at [1131, 146] on div at bounding box center [790, 337] width 980 height 575
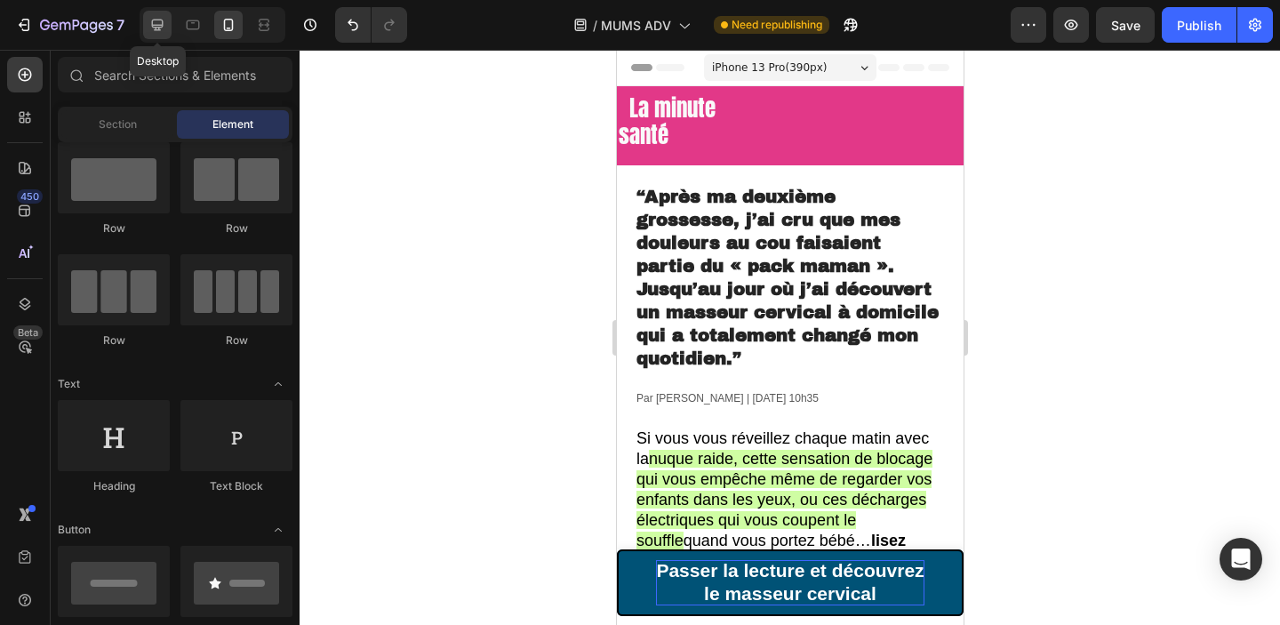
click at [171, 28] on div at bounding box center [157, 25] width 28 height 28
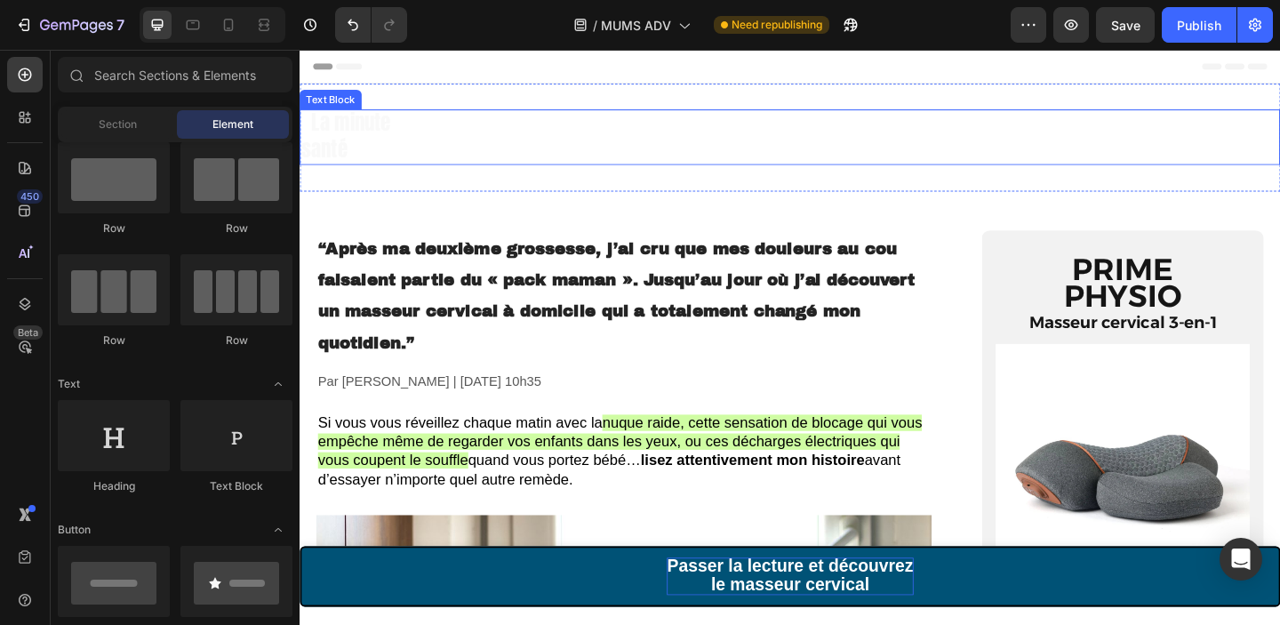
click at [603, 152] on p "santé" at bounding box center [832, 159] width 1063 height 28
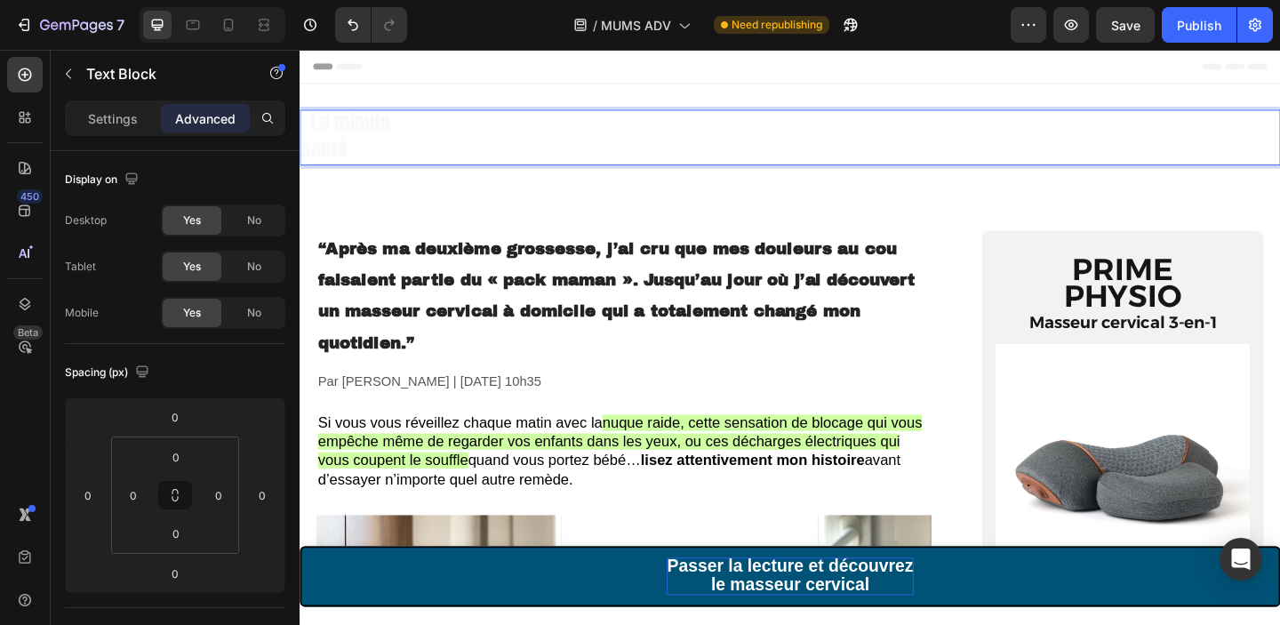
click at [347, 135] on span "La minute" at bounding box center [355, 128] width 86 height 33
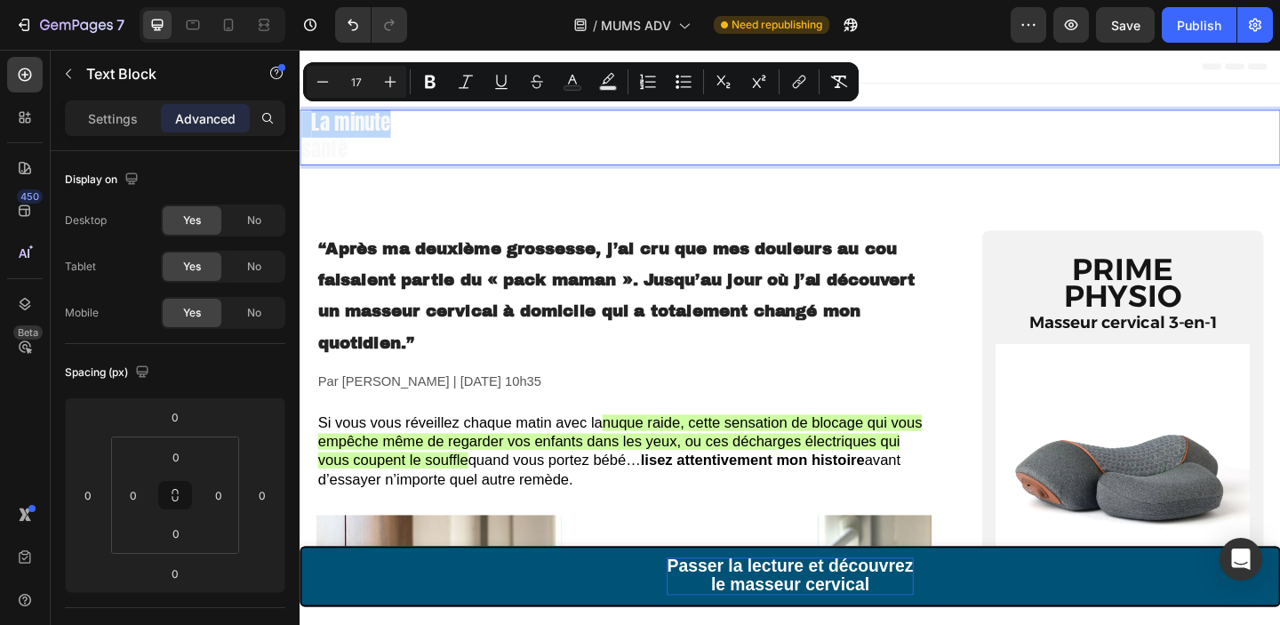
type input "25"
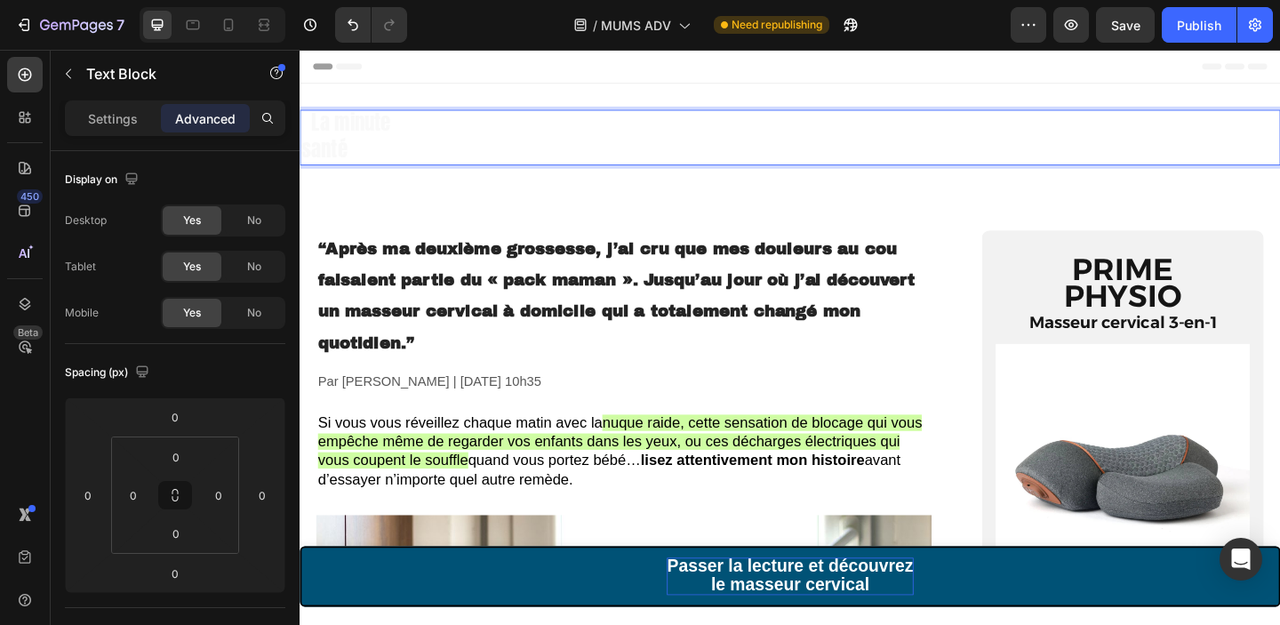
click at [385, 167] on p "santé" at bounding box center [832, 159] width 1063 height 28
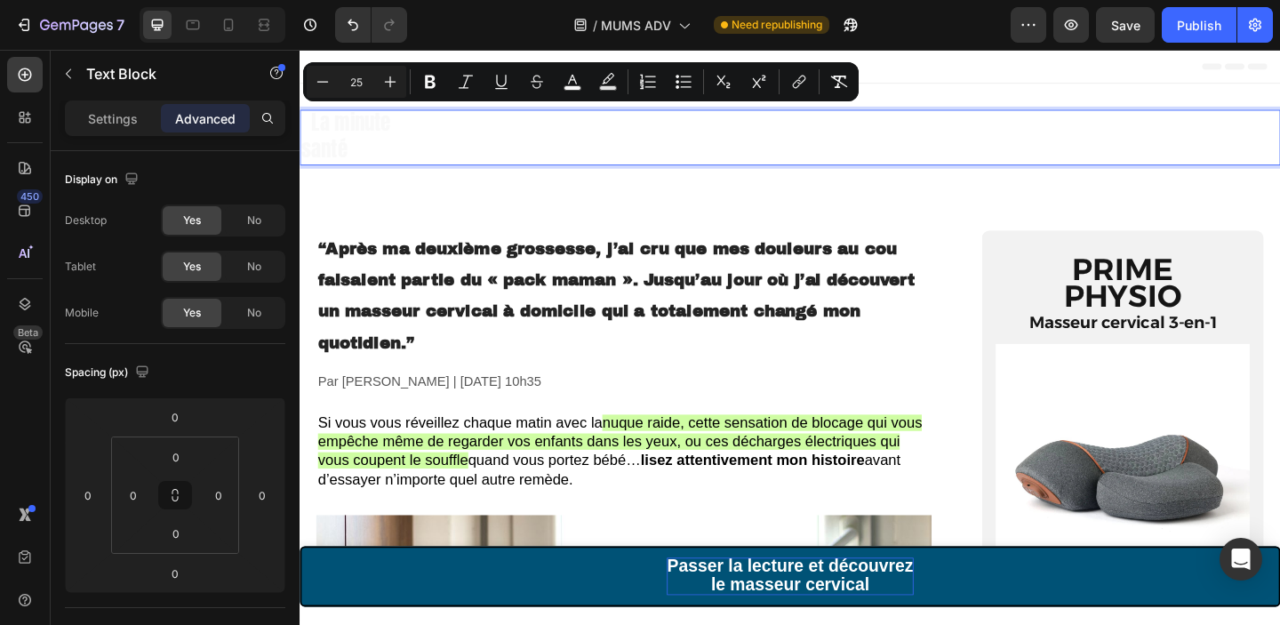
type input "17"
drag, startPoint x: 382, startPoint y: 161, endPoint x: 301, endPoint y: 134, distance: 85.2
click at [301, 134] on div "La minute santé" at bounding box center [833, 145] width 1067 height 60
click at [620, 148] on p "santé" at bounding box center [832, 159] width 1063 height 28
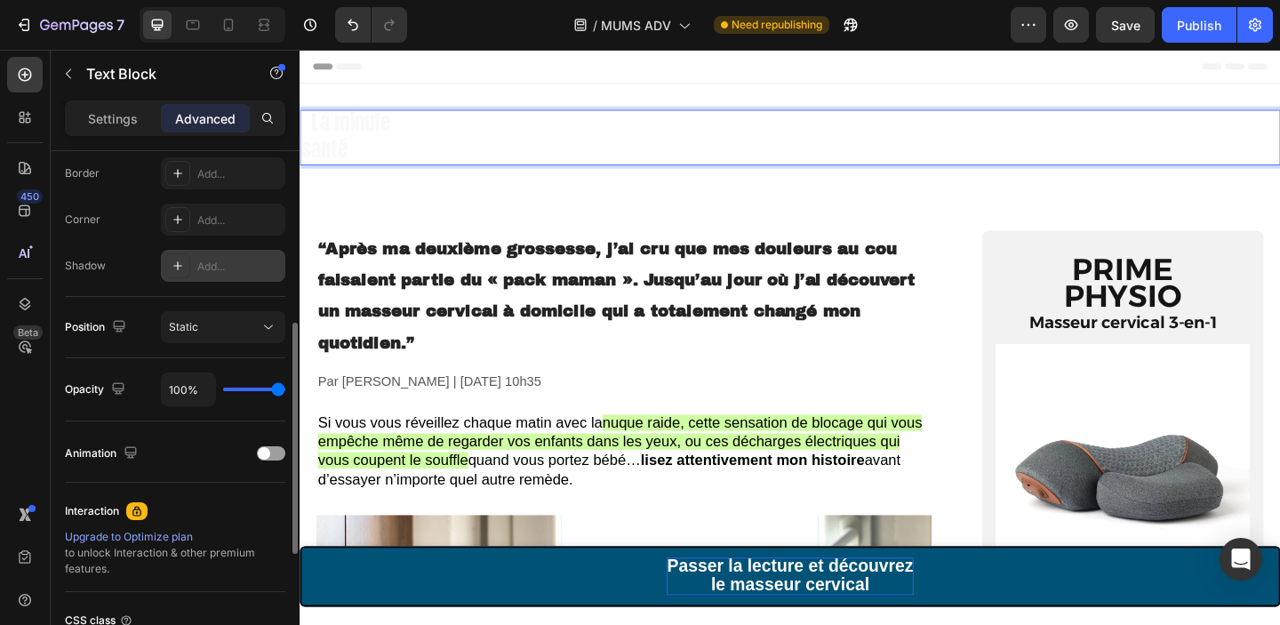
scroll to position [468, 0]
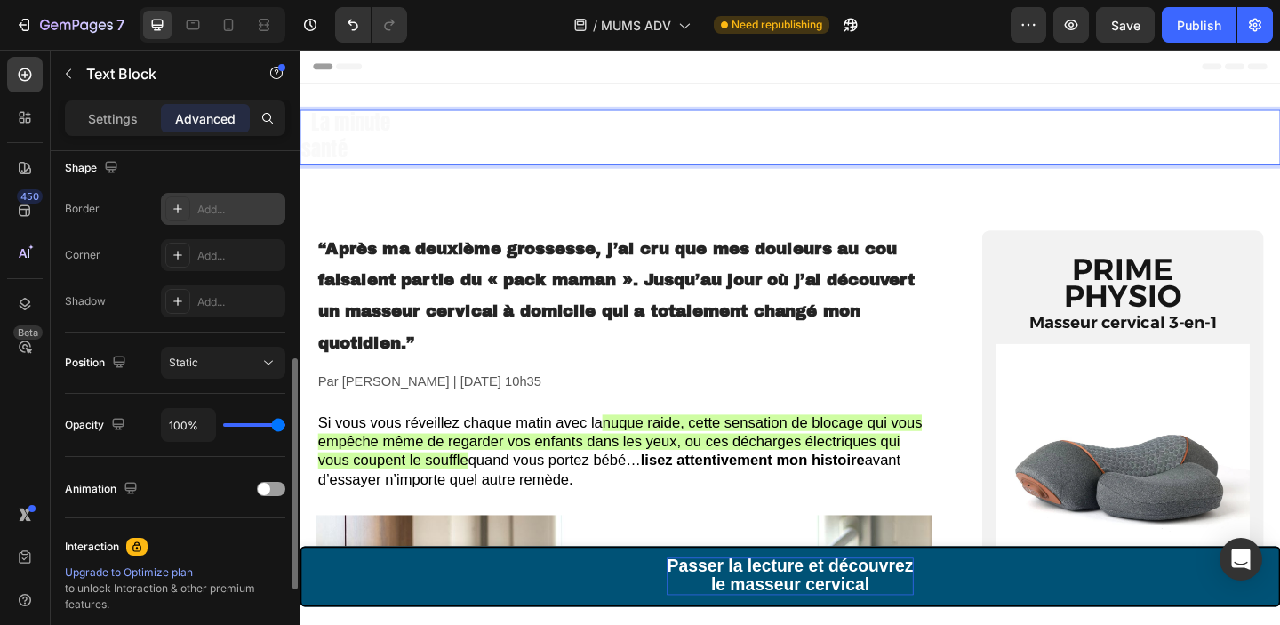
click at [214, 203] on div "Add..." at bounding box center [239, 210] width 84 height 16
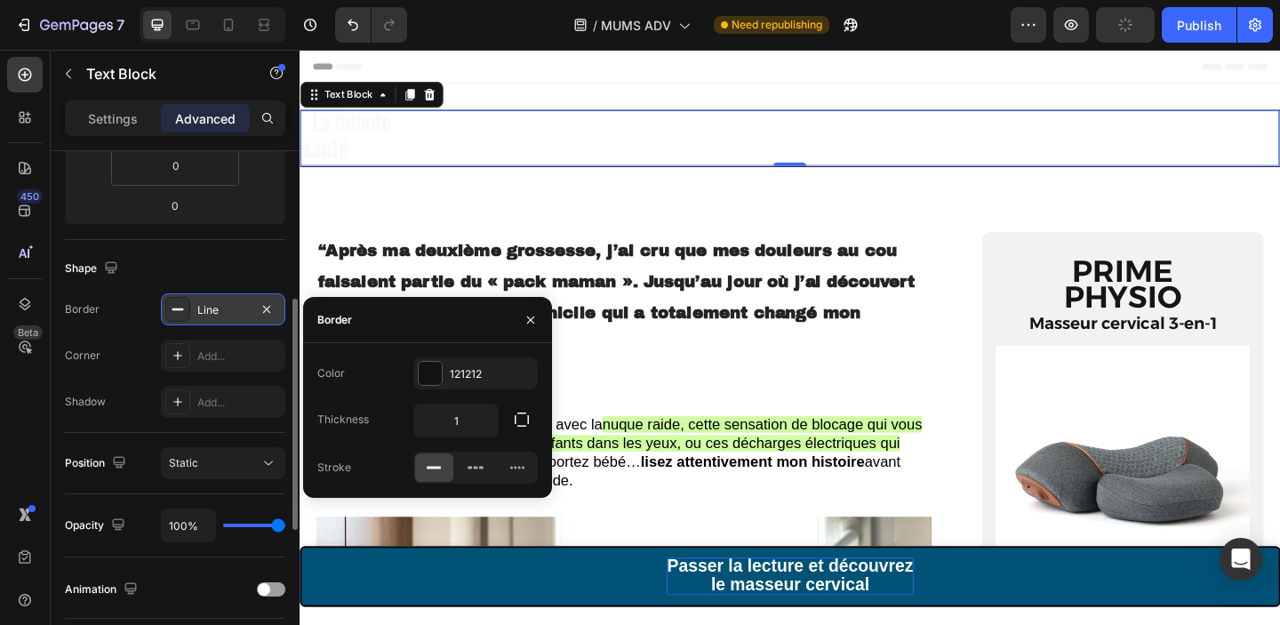
scroll to position [357, 0]
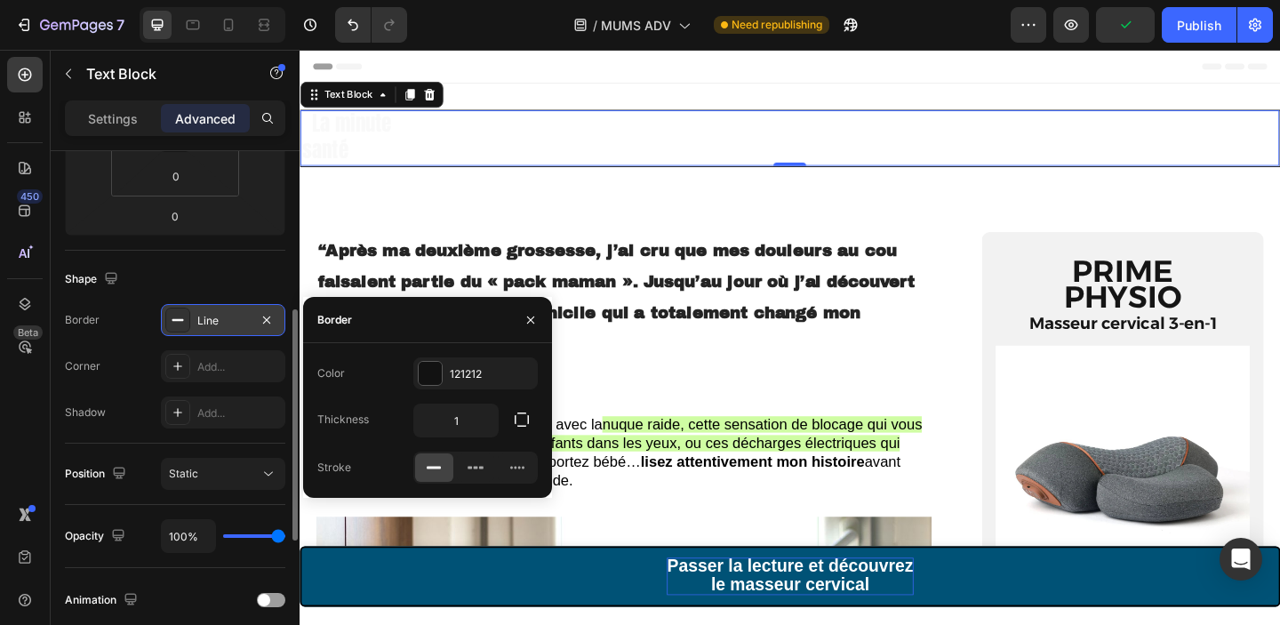
click at [197, 276] on div "Shape" at bounding box center [175, 279] width 220 height 28
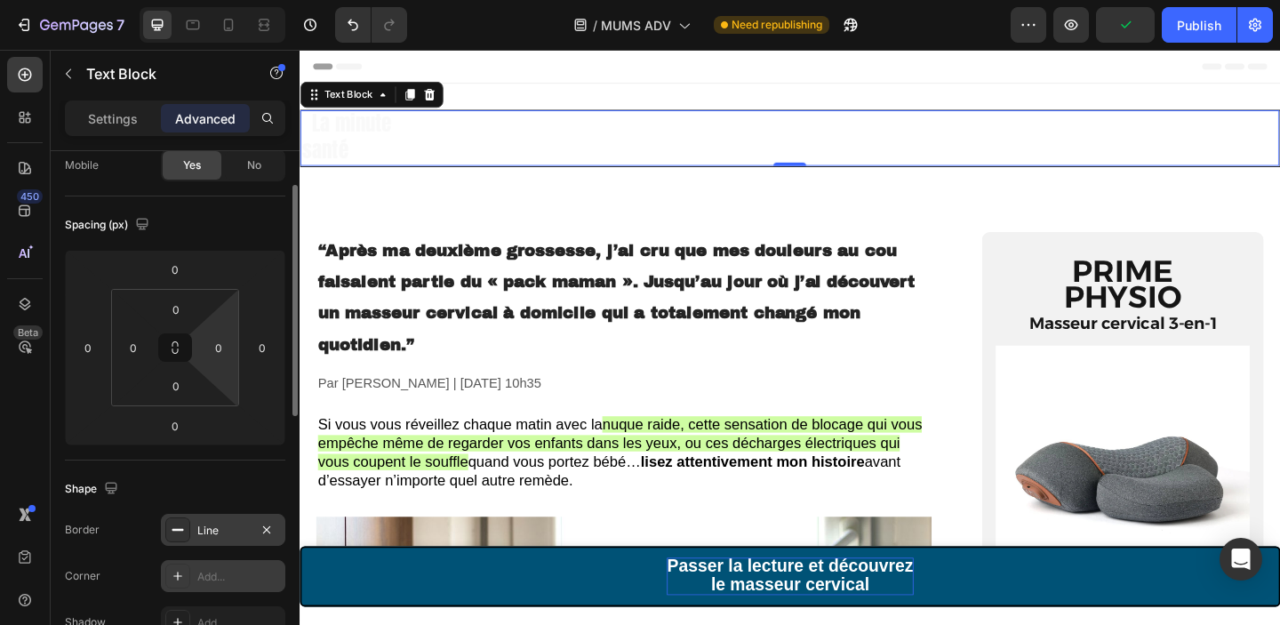
scroll to position [0, 0]
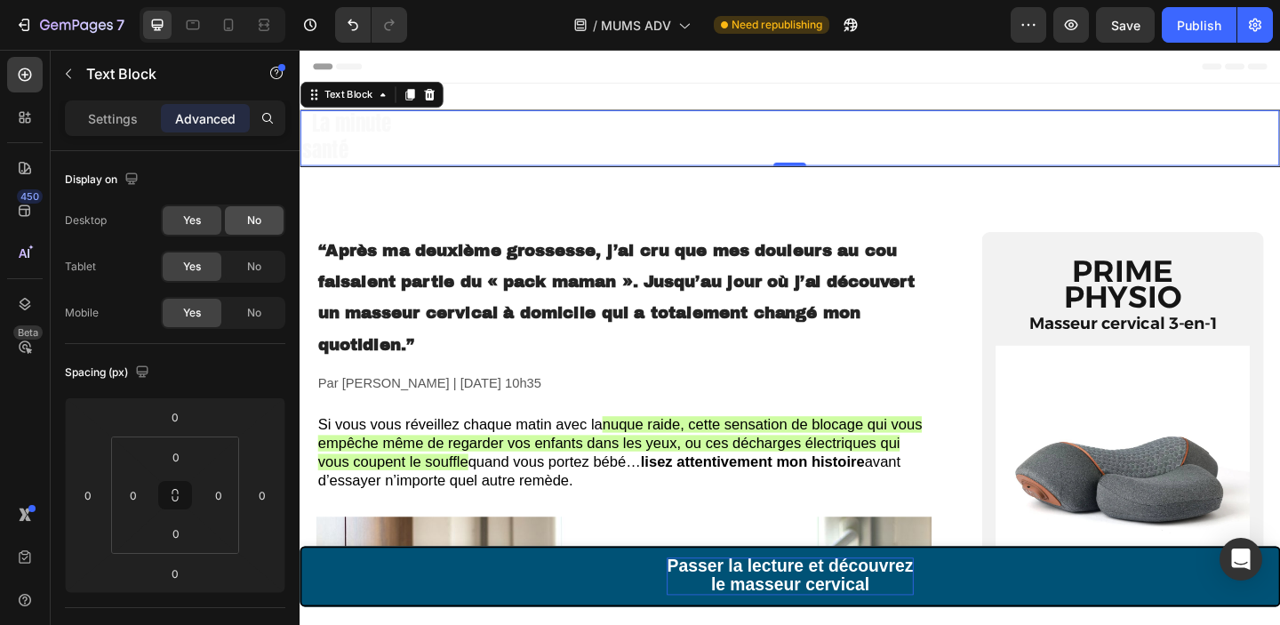
click at [253, 225] on span "No" at bounding box center [254, 220] width 14 height 16
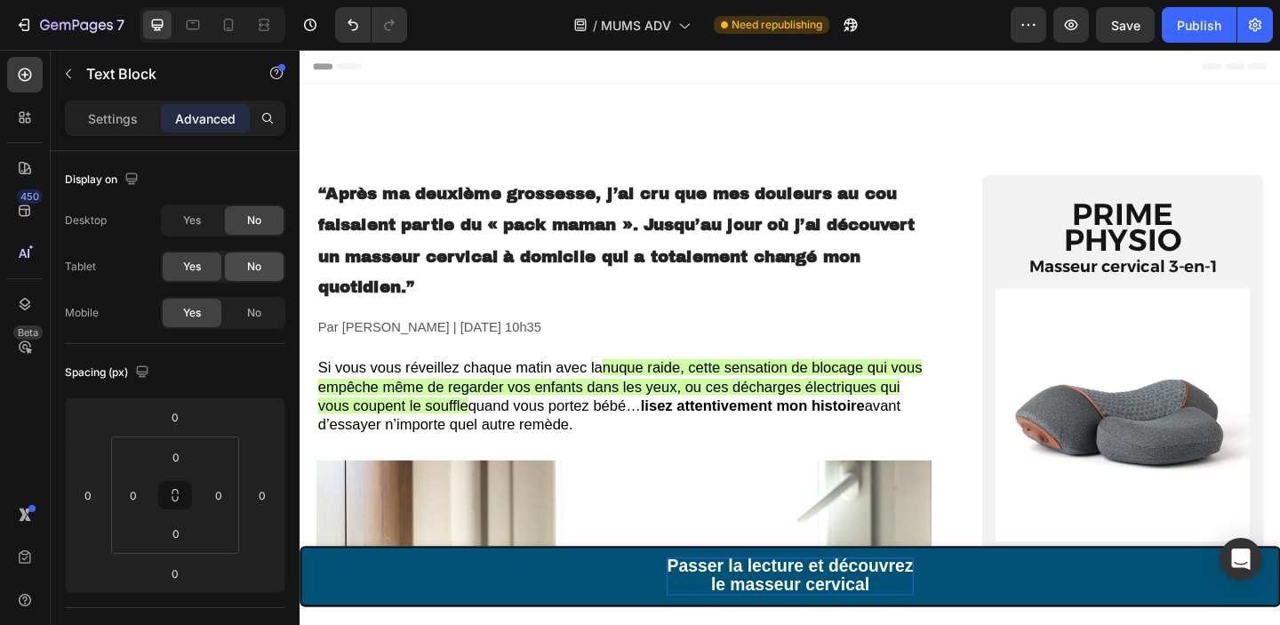
click at [253, 266] on span "No" at bounding box center [254, 267] width 14 height 16
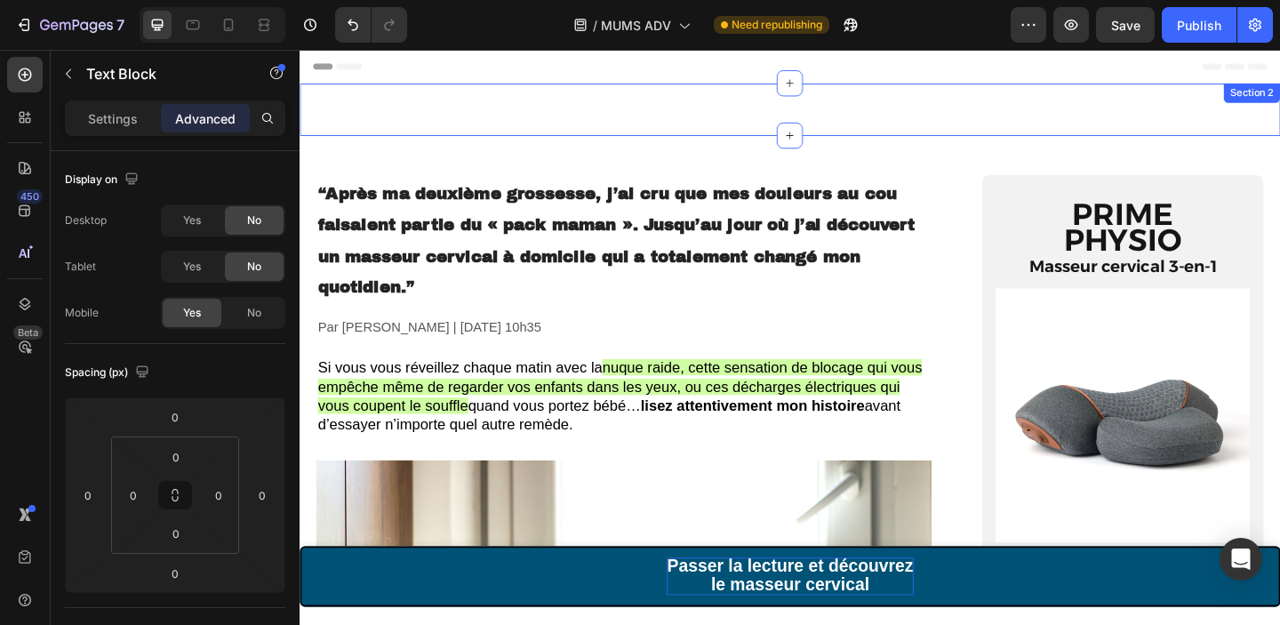
click at [370, 131] on div "La minute santé Text Block 0 Section 2" at bounding box center [833, 114] width 1067 height 57
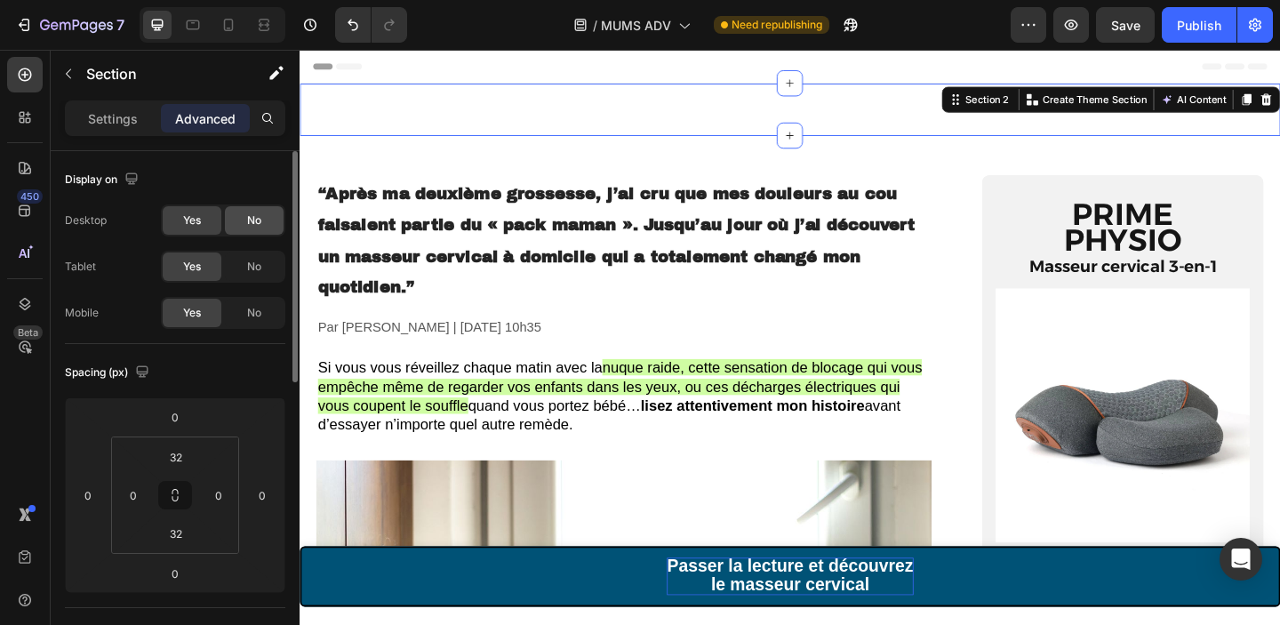
click at [244, 221] on div "No" at bounding box center [254, 220] width 59 height 28
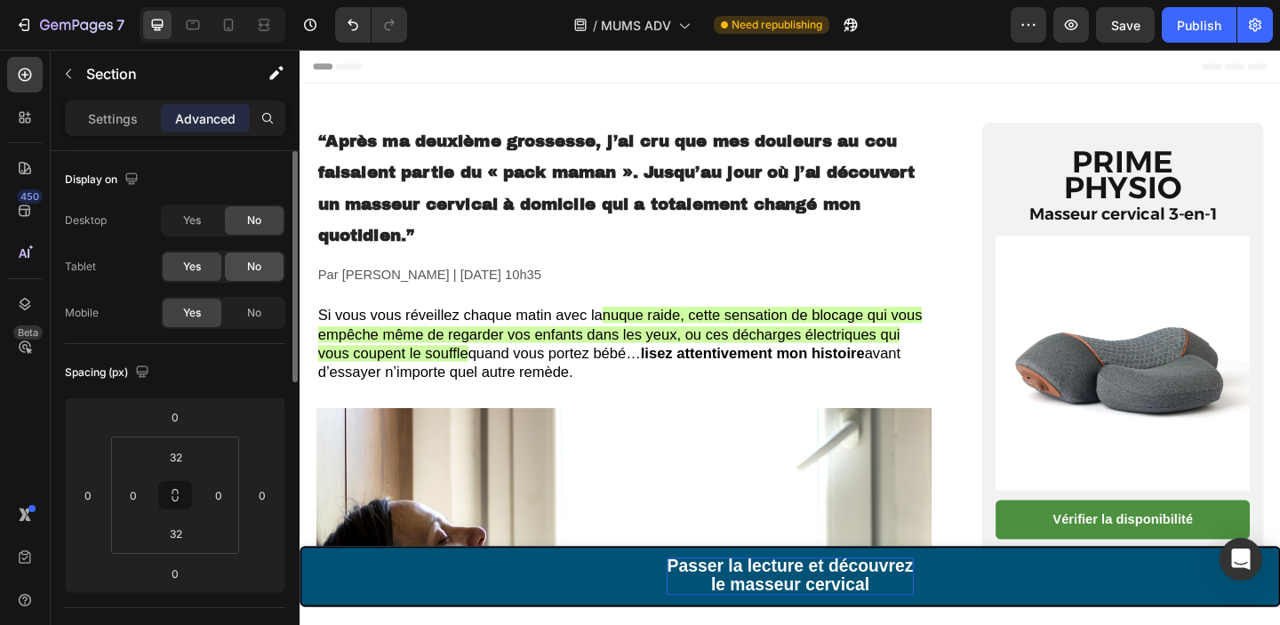
click at [248, 262] on span "No" at bounding box center [254, 267] width 14 height 16
click at [223, 25] on icon at bounding box center [229, 25] width 18 height 18
type input "0"
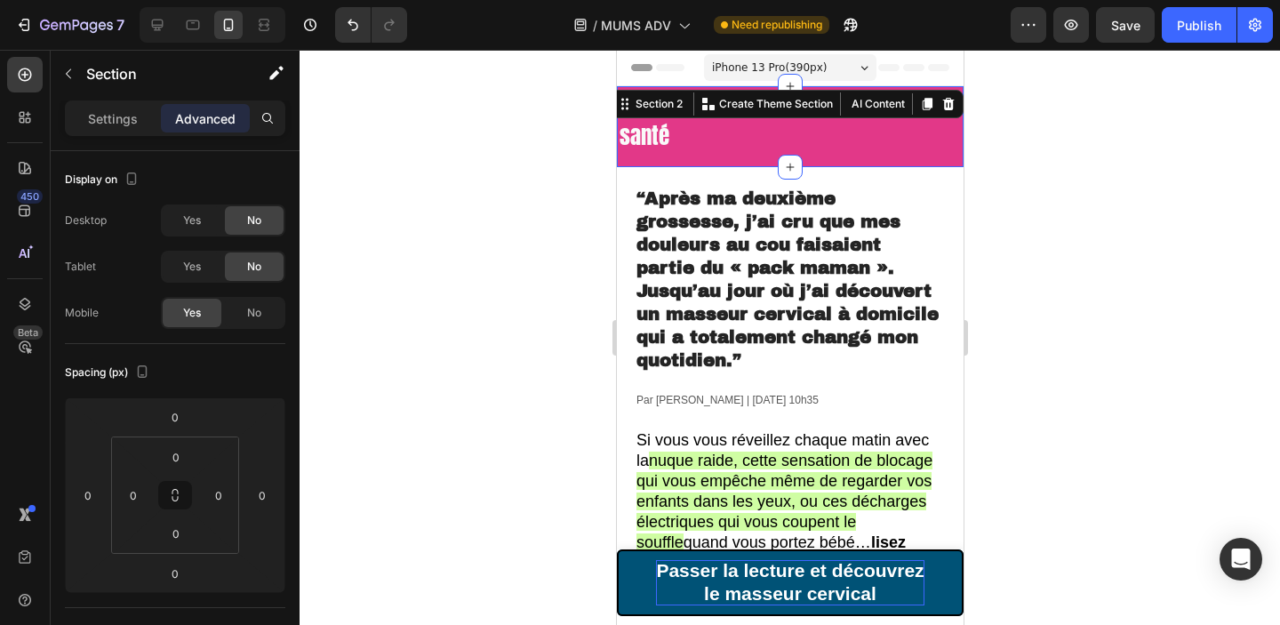
click at [1068, 196] on div at bounding box center [790, 337] width 980 height 575
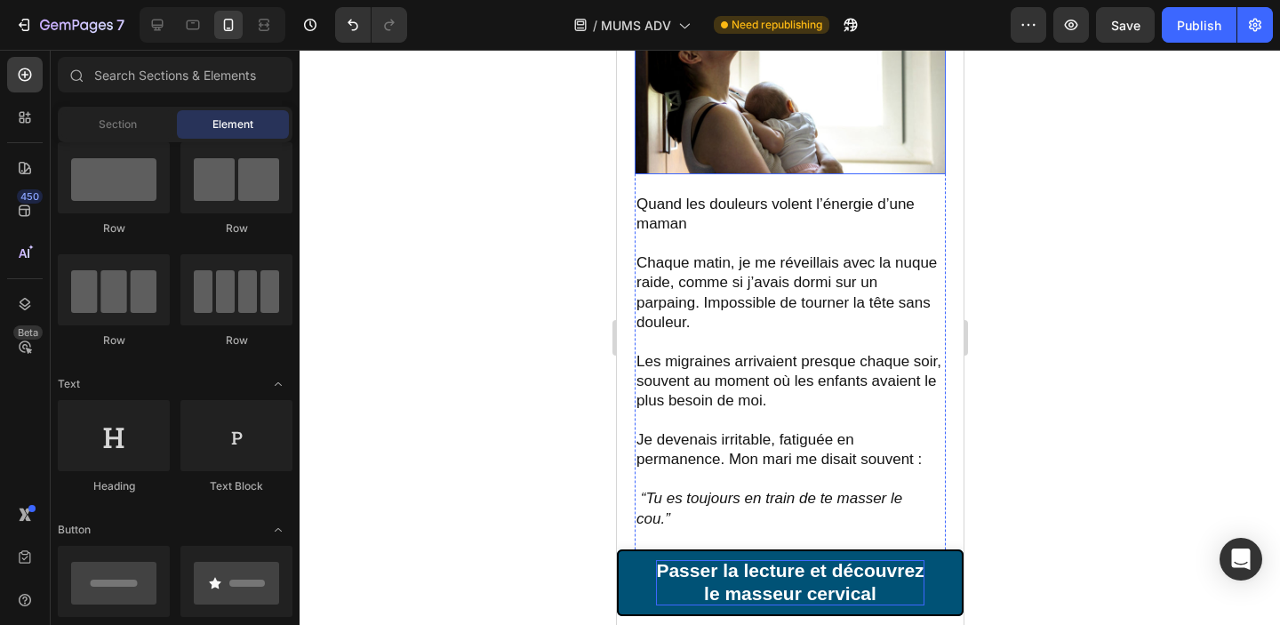
scroll to position [594, 0]
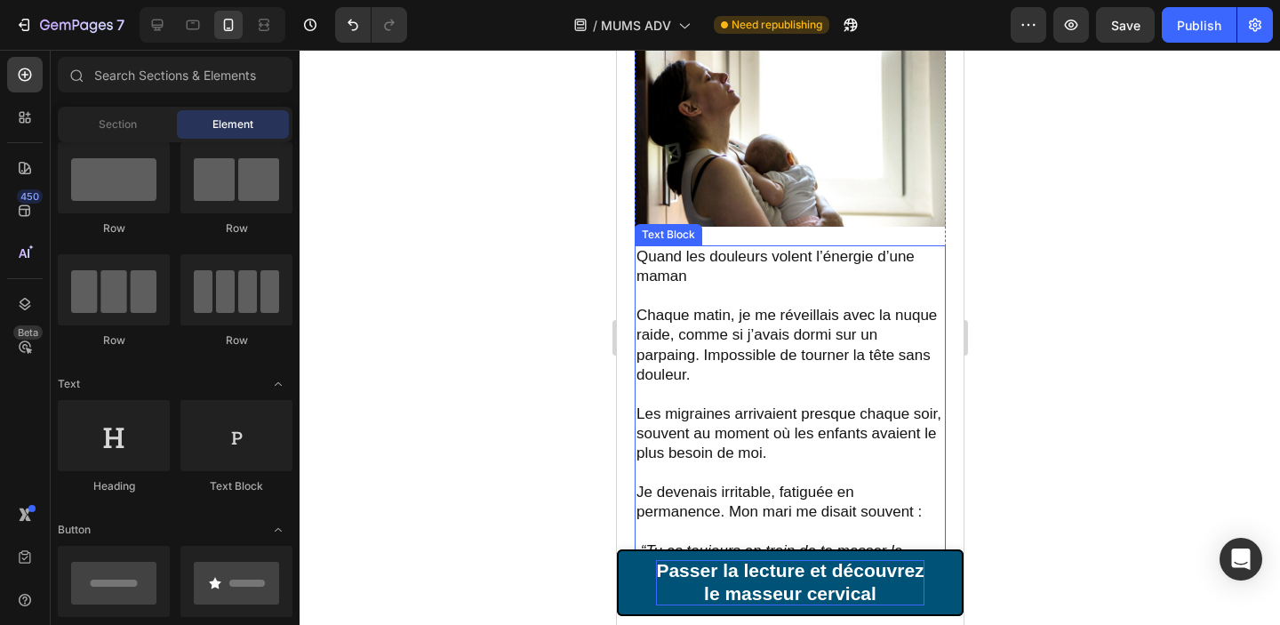
click at [707, 259] on p "Quand les douleurs volent l’énergie d’une maman" at bounding box center [789, 266] width 308 height 39
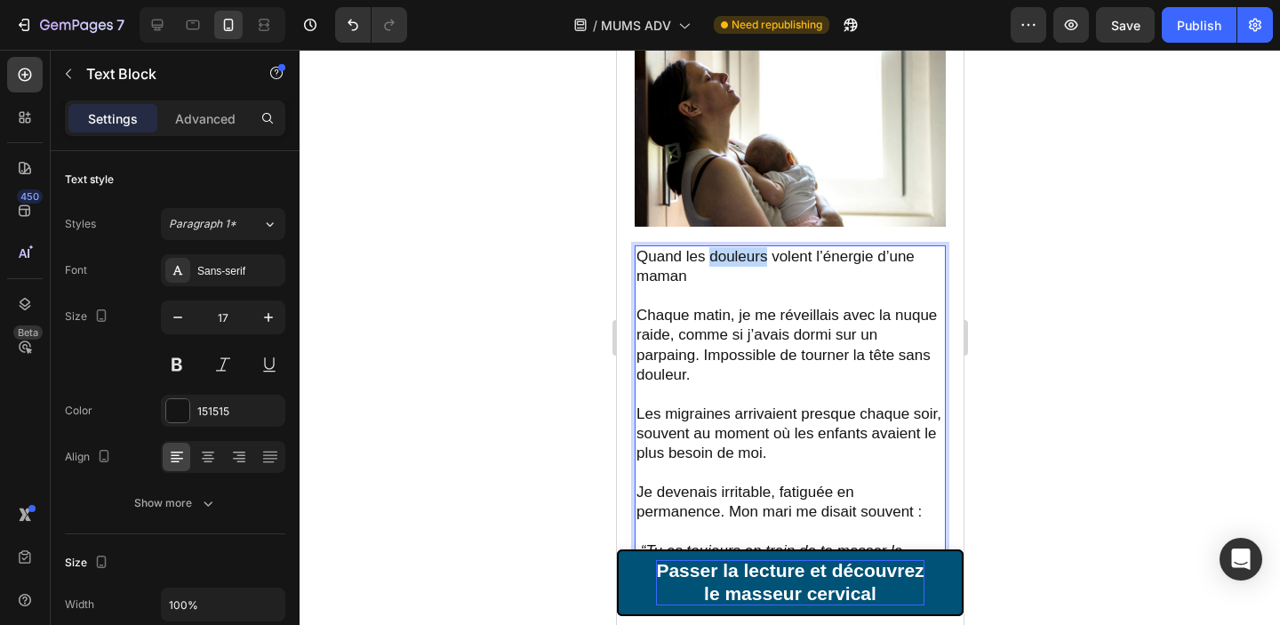
click at [707, 259] on p "Quand les douleurs volent l’énergie d’une maman" at bounding box center [789, 266] width 308 height 39
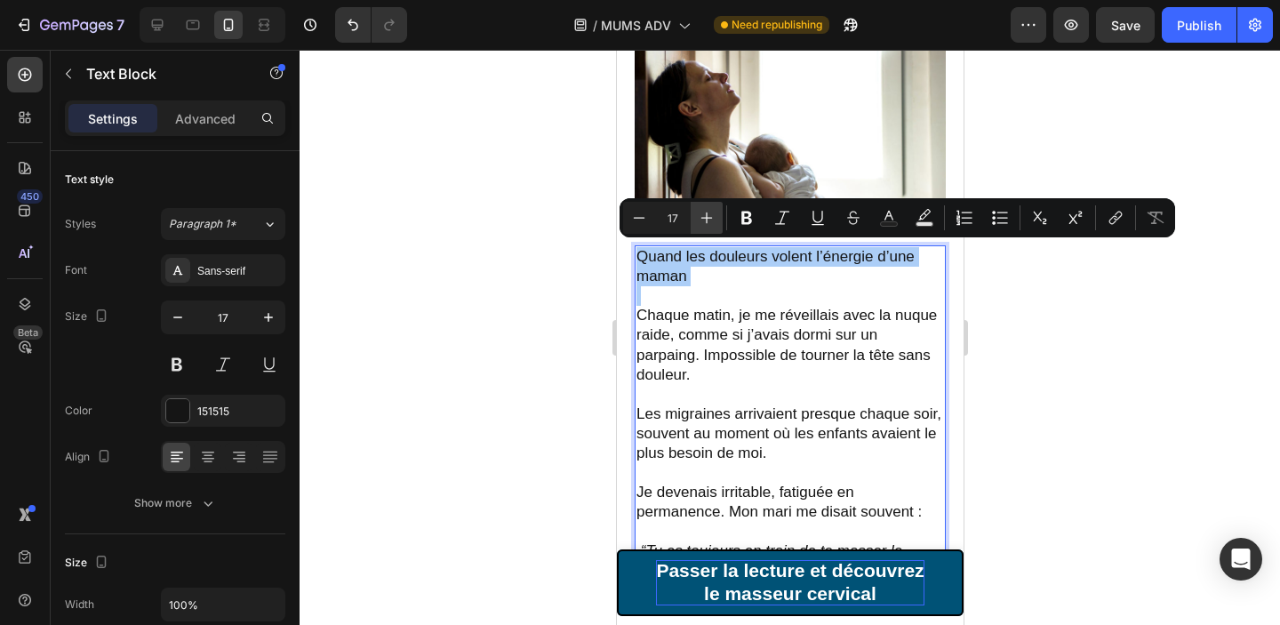
click at [704, 216] on icon "Editor contextual toolbar" at bounding box center [707, 218] width 18 height 18
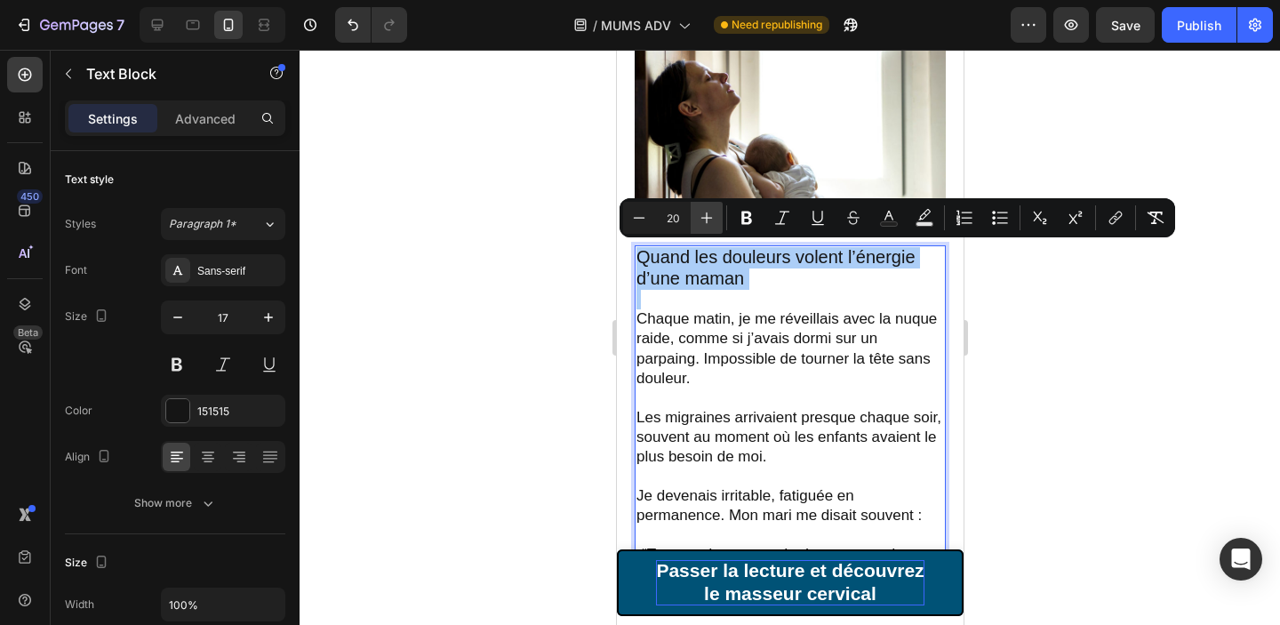
click at [704, 216] on icon "Editor contextual toolbar" at bounding box center [707, 218] width 18 height 18
type input "22"
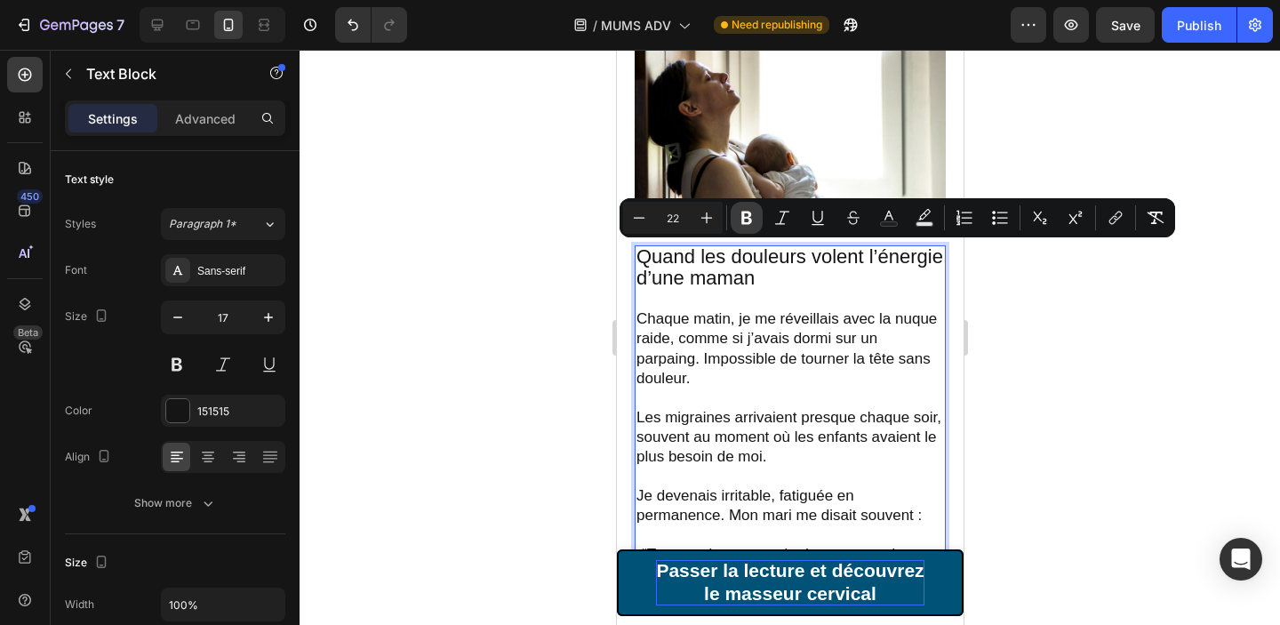
click at [746, 217] on icon "Editor contextual toolbar" at bounding box center [746, 218] width 11 height 13
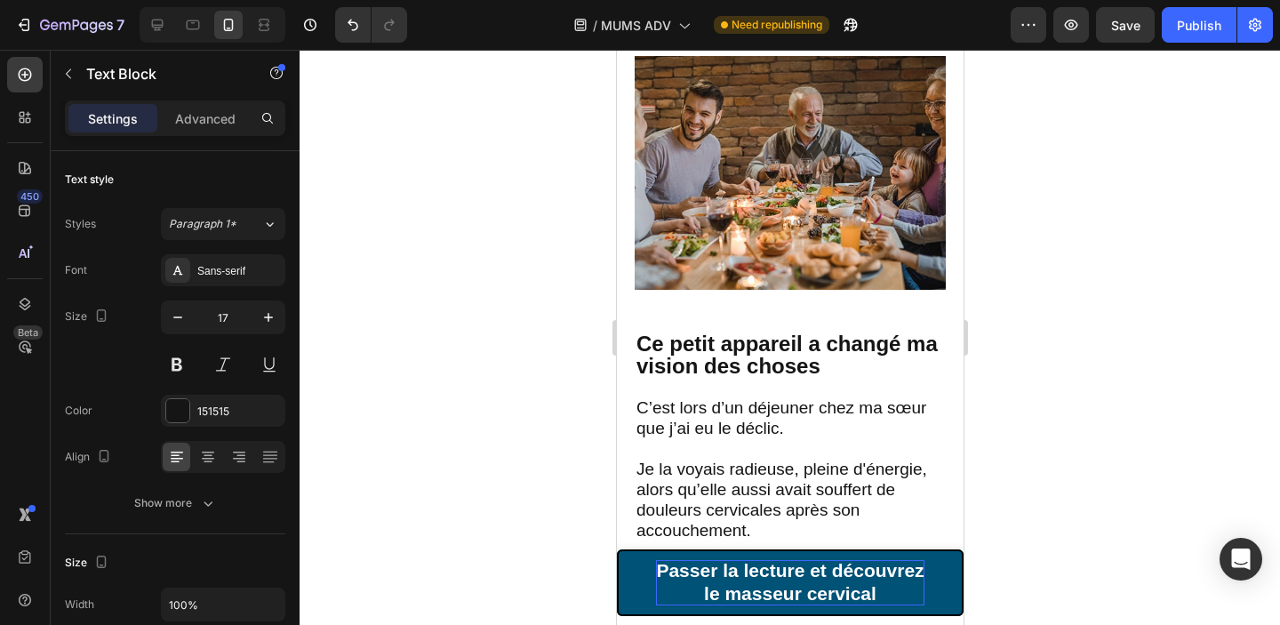
scroll to position [1523, 0]
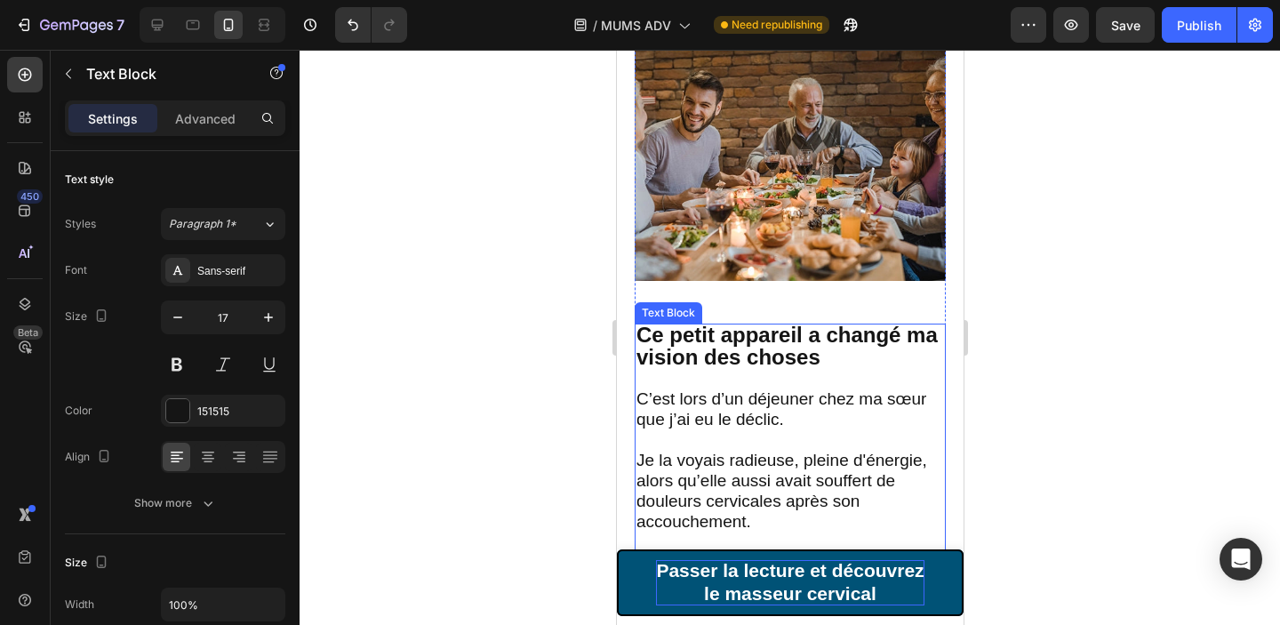
click at [787, 356] on strong "Ce petit appareil a changé ma vision des choses" at bounding box center [785, 346] width 301 height 46
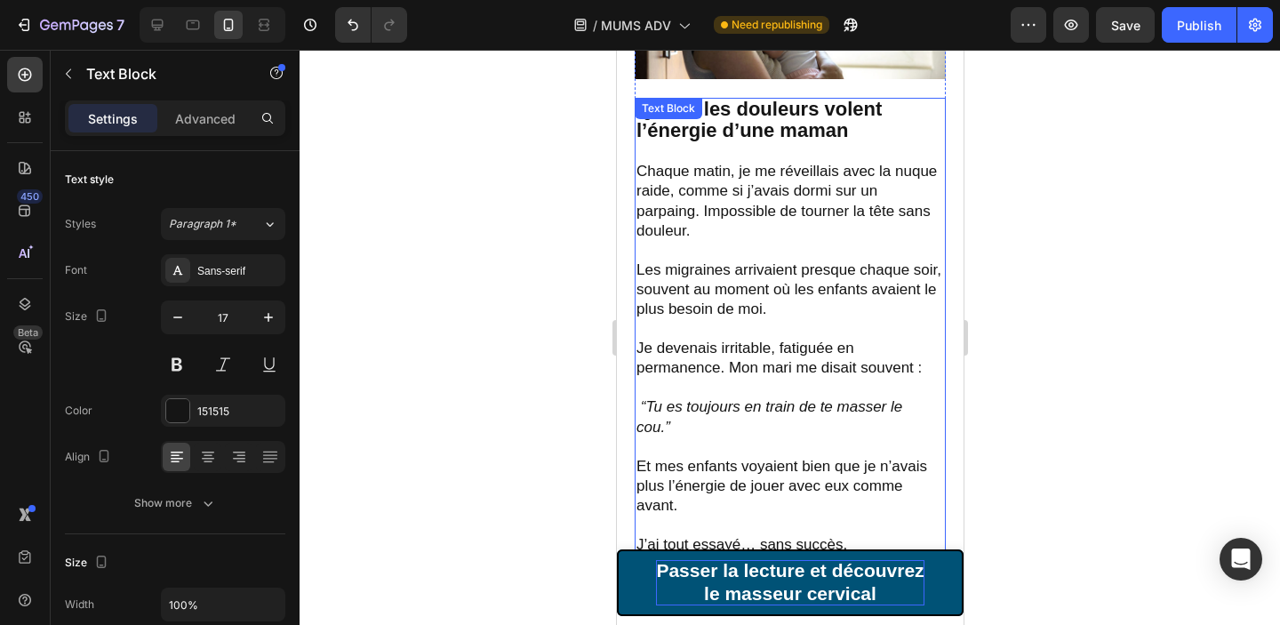
scroll to position [643, 0]
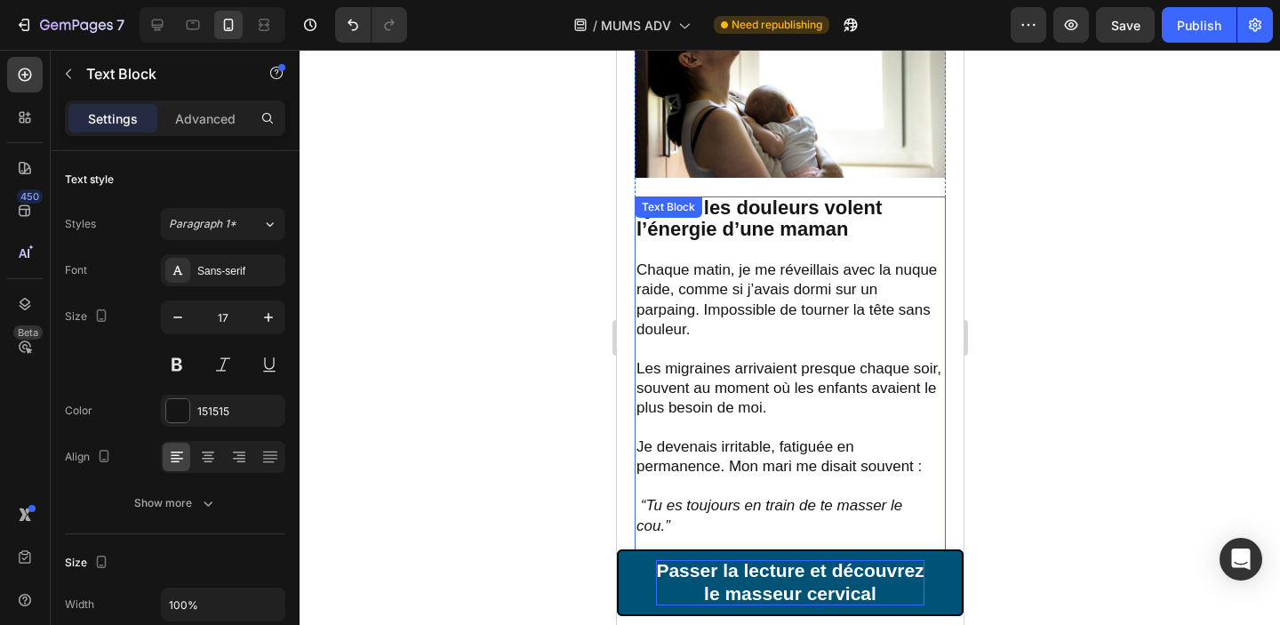
click at [779, 279] on p "Chaque matin, je me réveillais avec la nuque raide, comme si j’avais dormi sur …" at bounding box center [789, 299] width 308 height 78
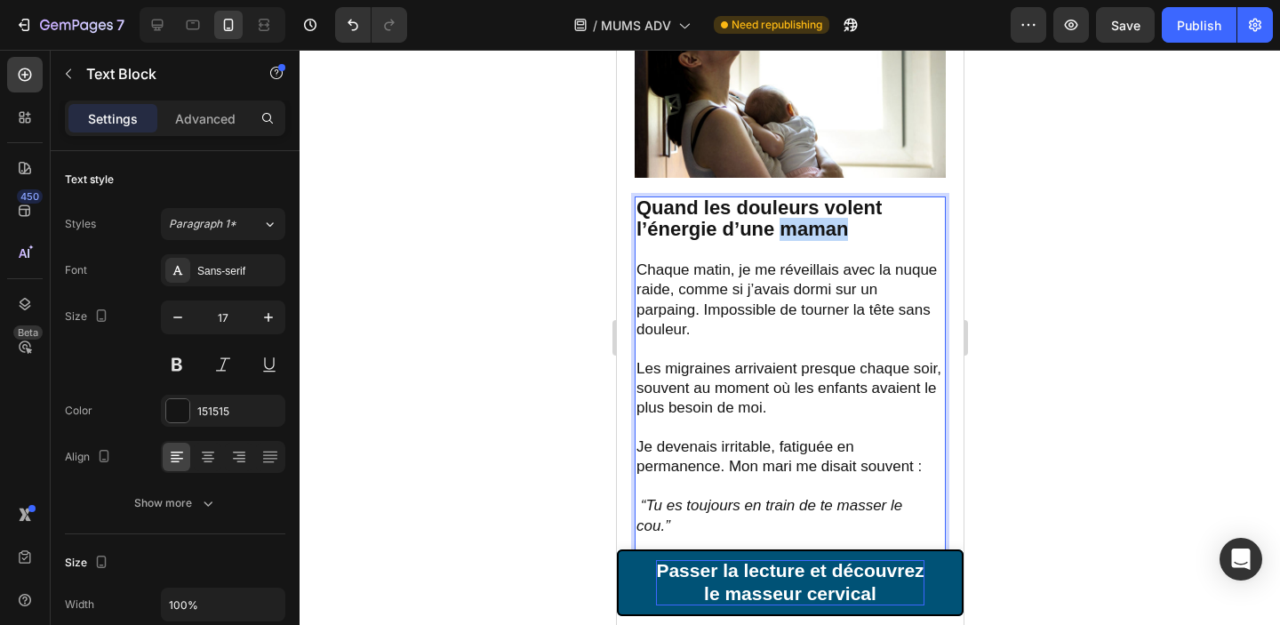
click at [785, 221] on strong "Quand les douleurs volent l’énergie d’une maman" at bounding box center [757, 218] width 245 height 44
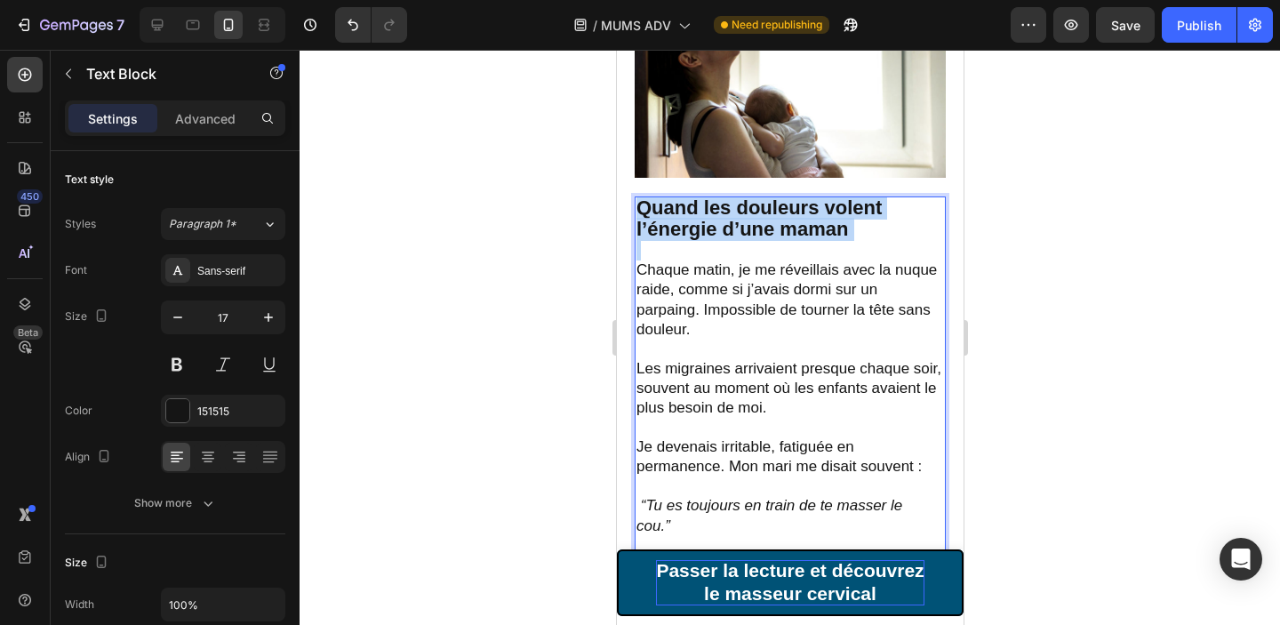
click at [785, 221] on strong "Quand les douleurs volent l’énergie d’une maman" at bounding box center [757, 218] width 245 height 44
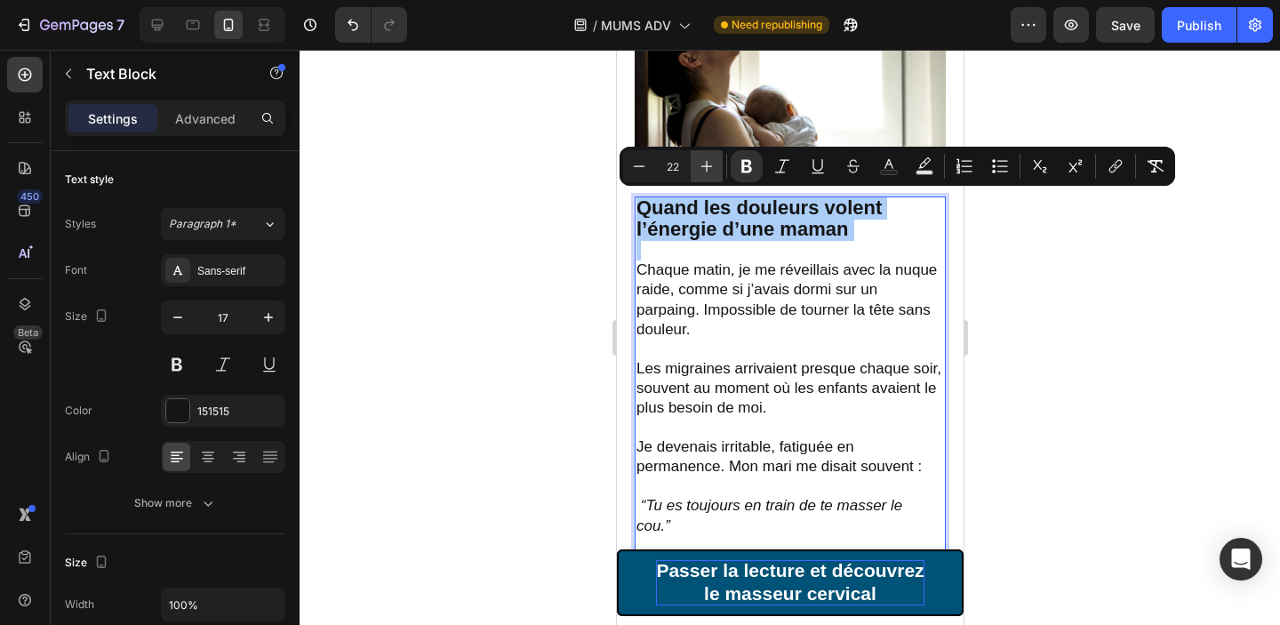
click at [710, 169] on icon "Editor contextual toolbar" at bounding box center [707, 166] width 18 height 18
type input "24"
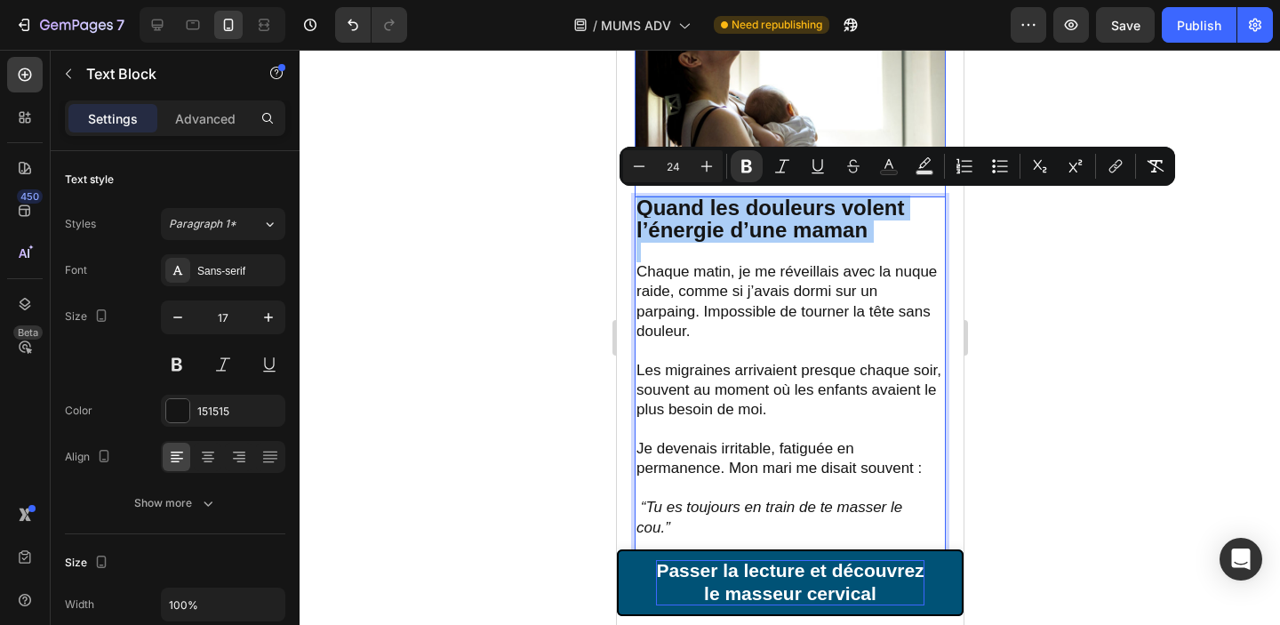
click at [1070, 267] on div at bounding box center [790, 337] width 980 height 575
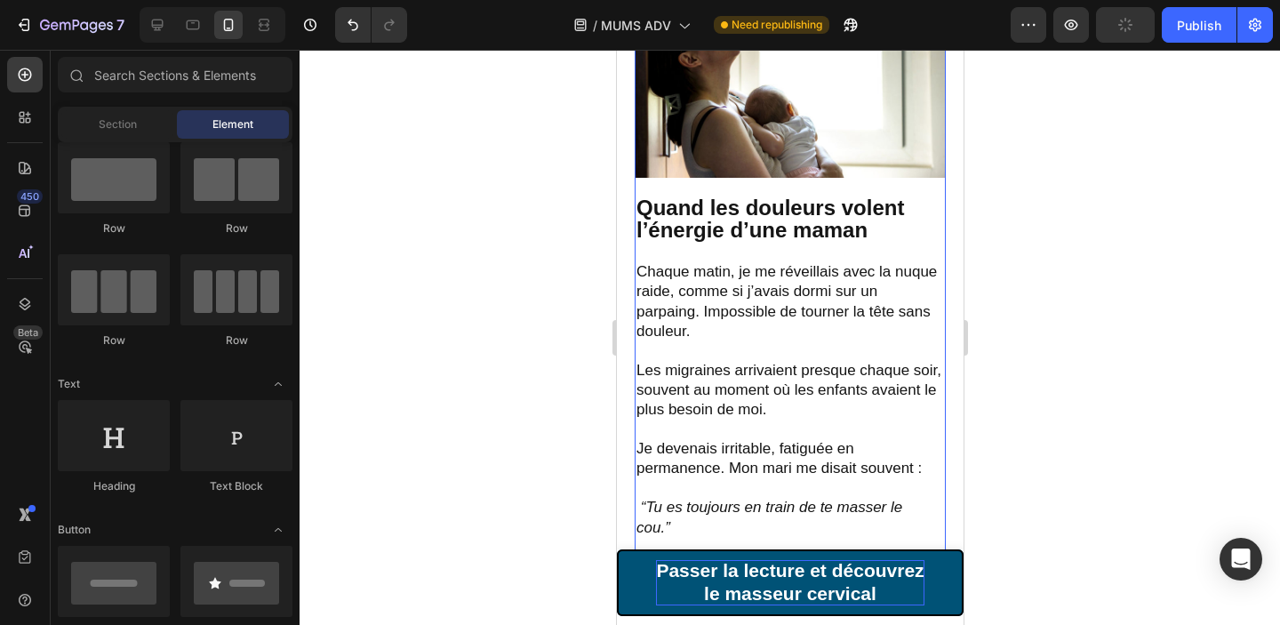
scroll to position [0, 0]
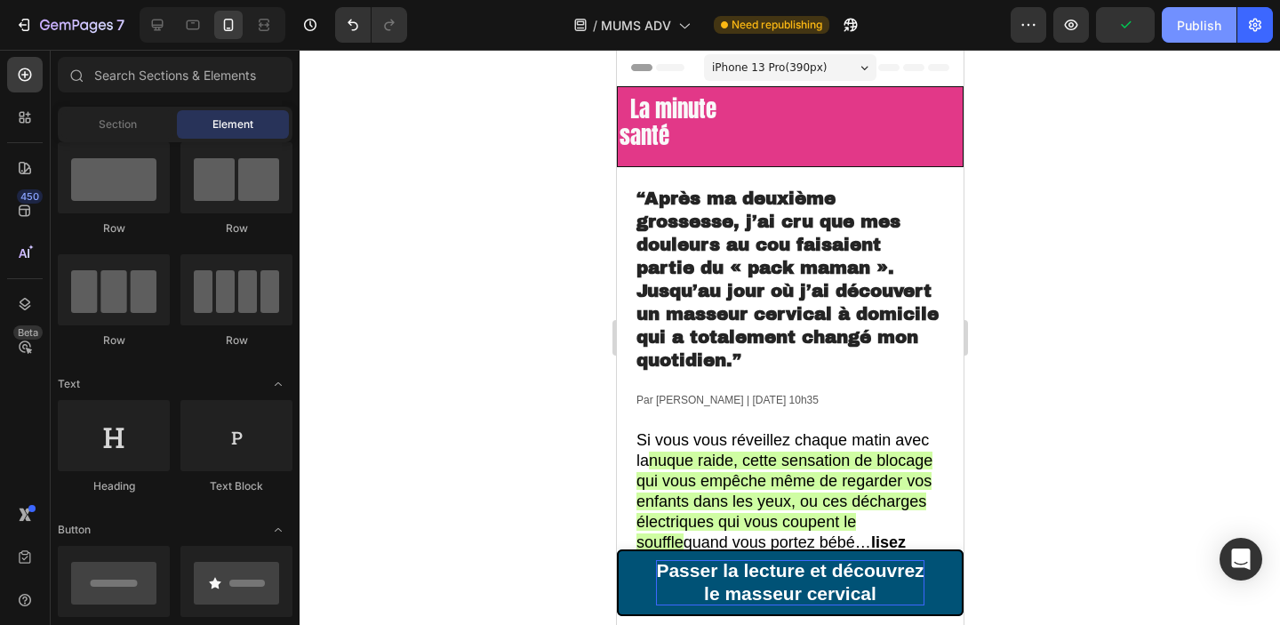
click at [1181, 20] on div "Publish" at bounding box center [1199, 25] width 44 height 19
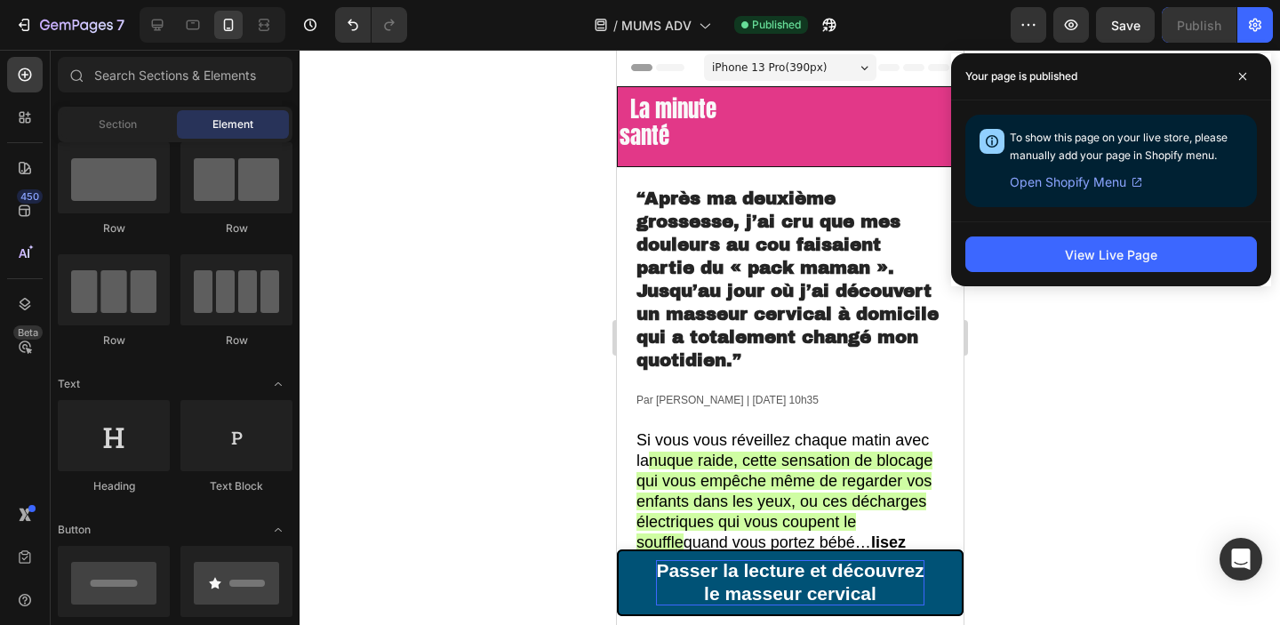
click at [452, 276] on div at bounding box center [790, 337] width 980 height 575
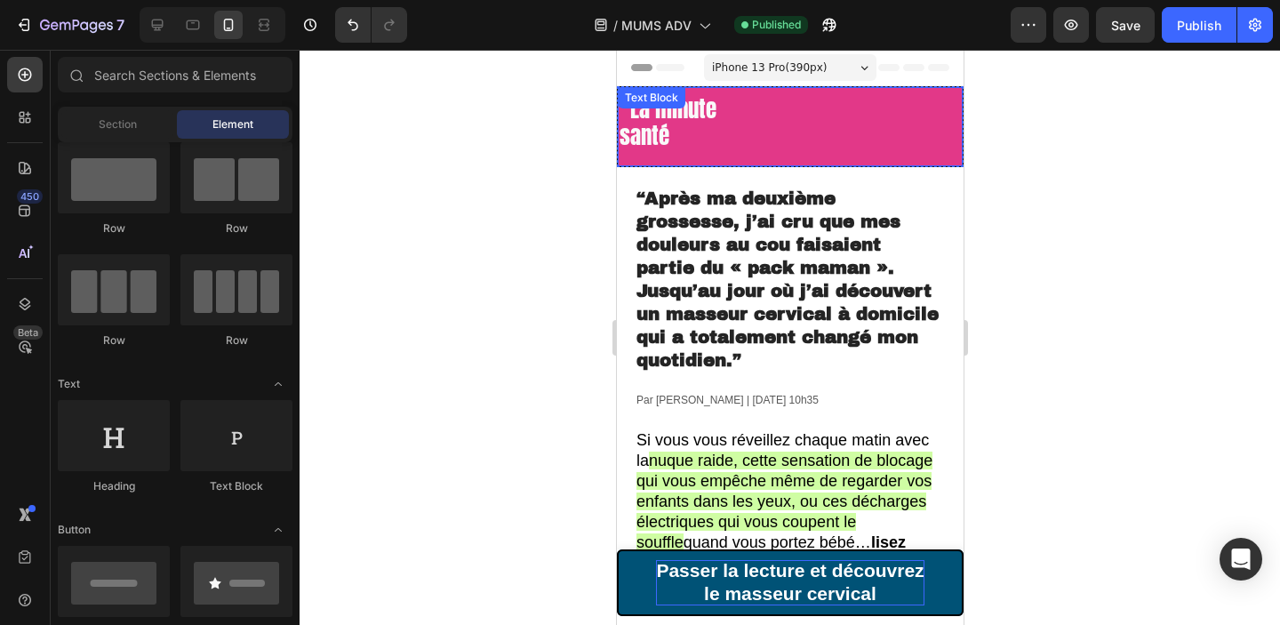
click at [850, 127] on p "santé" at bounding box center [789, 137] width 341 height 27
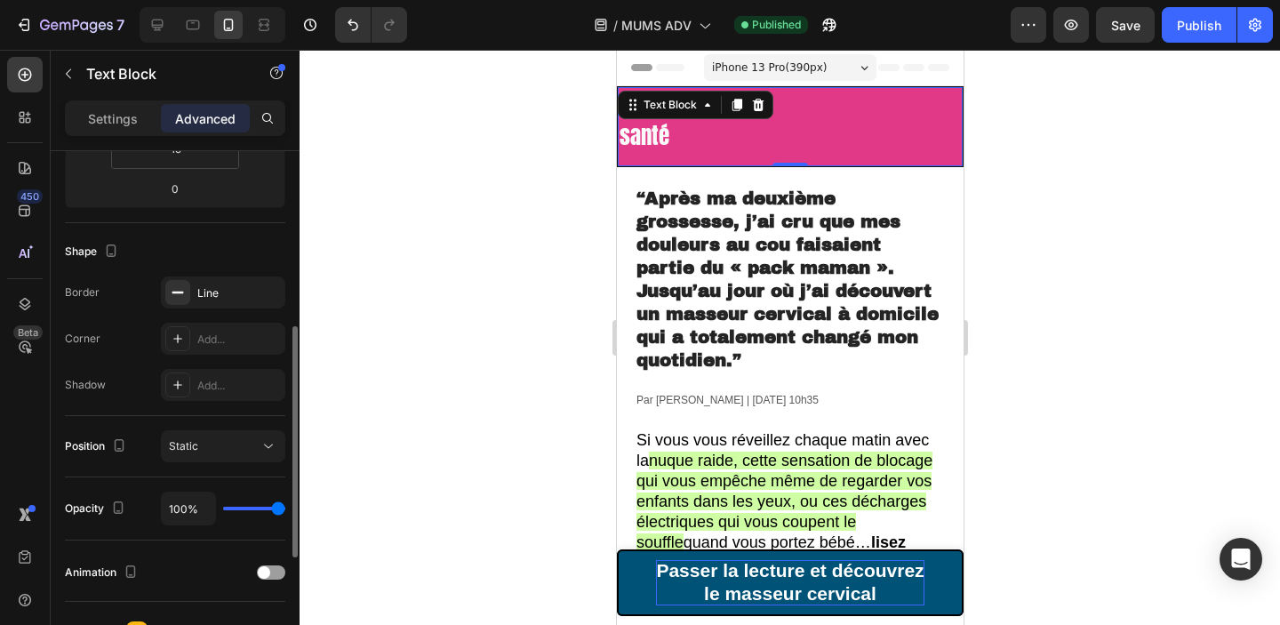
scroll to position [388, 0]
click at [206, 290] on div "Line" at bounding box center [223, 290] width 52 height 16
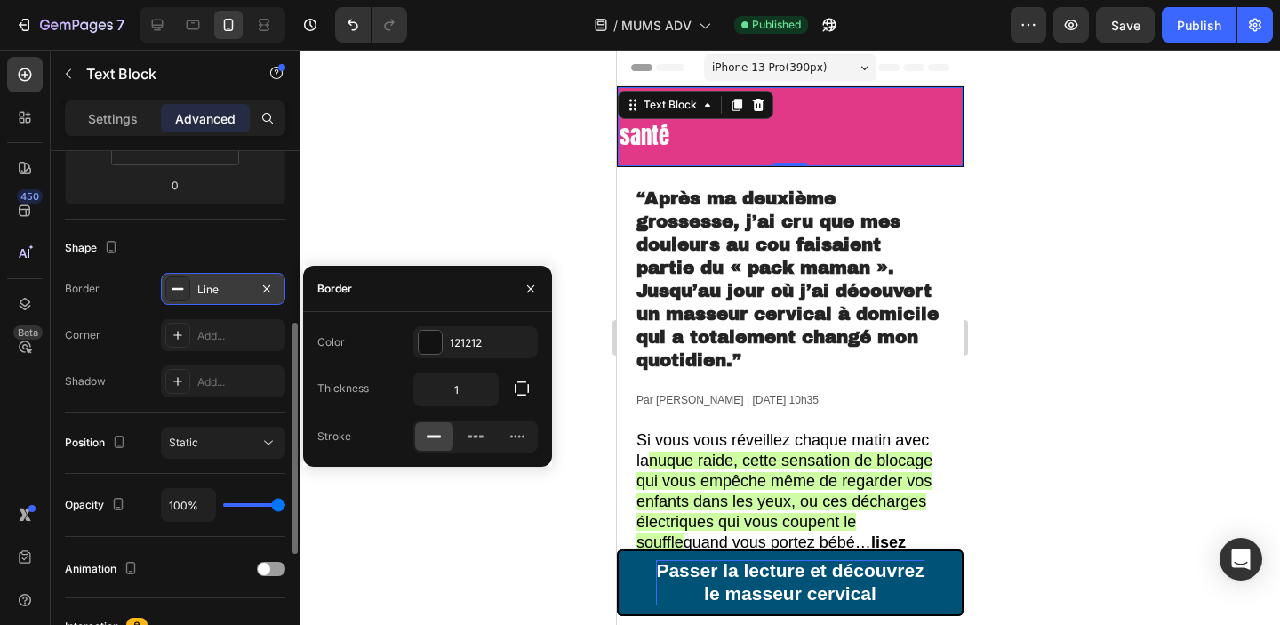
click at [171, 287] on icon at bounding box center [178, 289] width 14 height 14
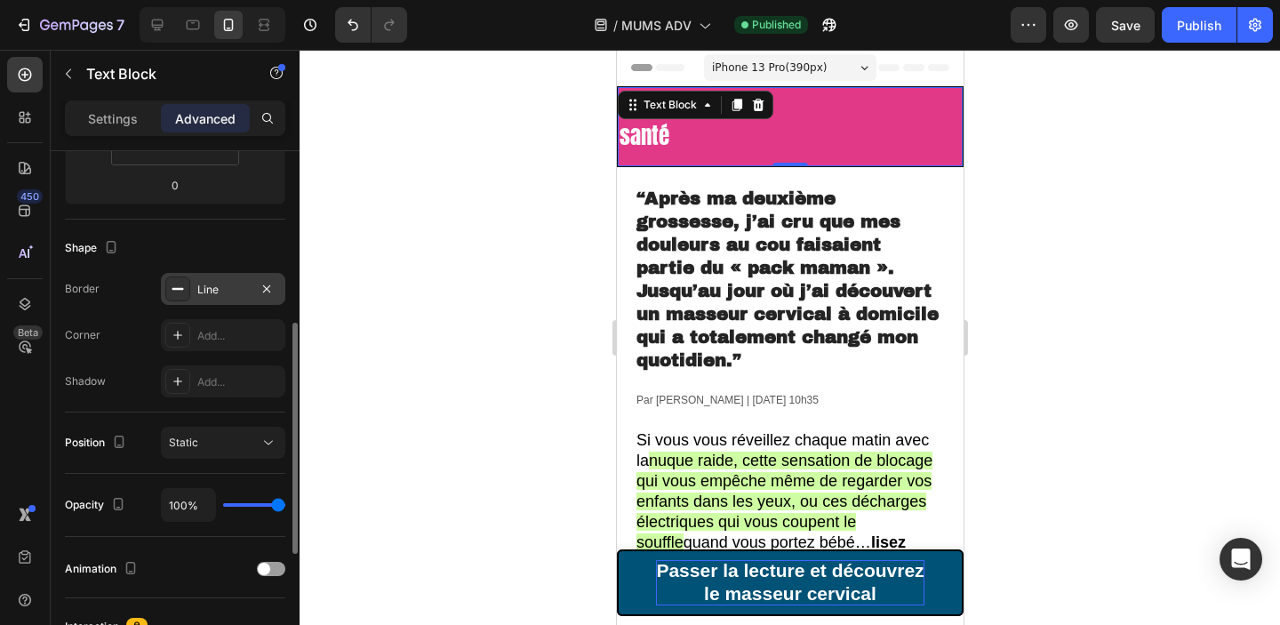
click at [172, 285] on icon at bounding box center [178, 289] width 14 height 14
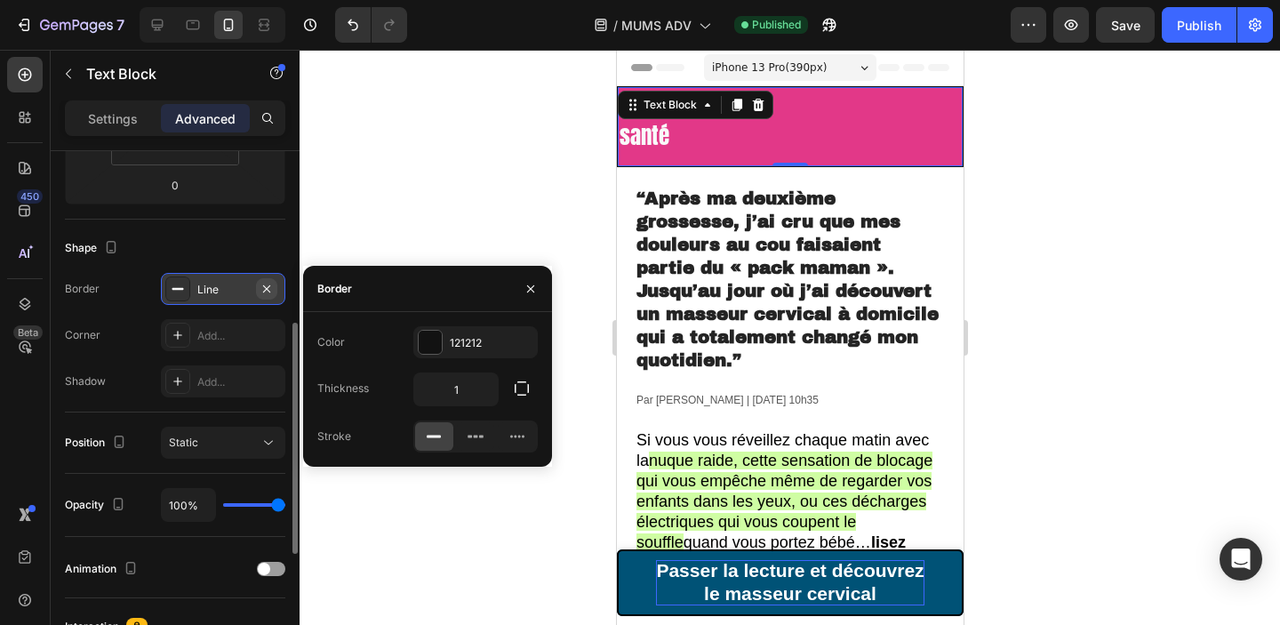
click at [267, 290] on icon "button" at bounding box center [267, 289] width 14 height 14
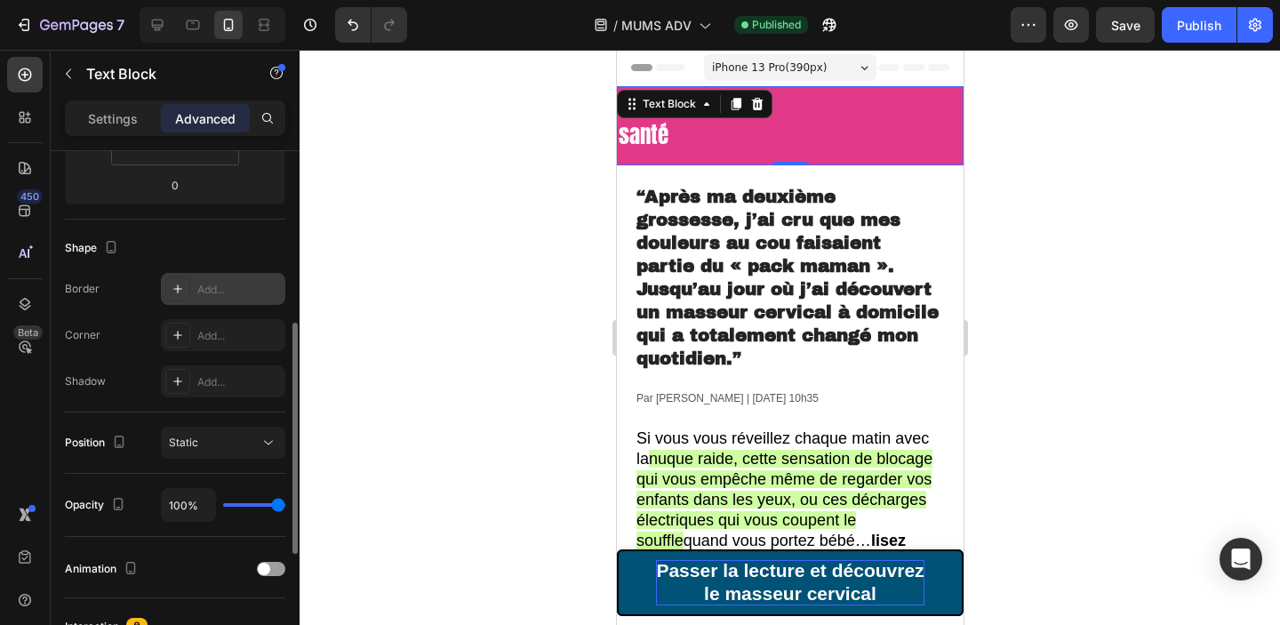
click at [383, 284] on div at bounding box center [790, 337] width 980 height 575
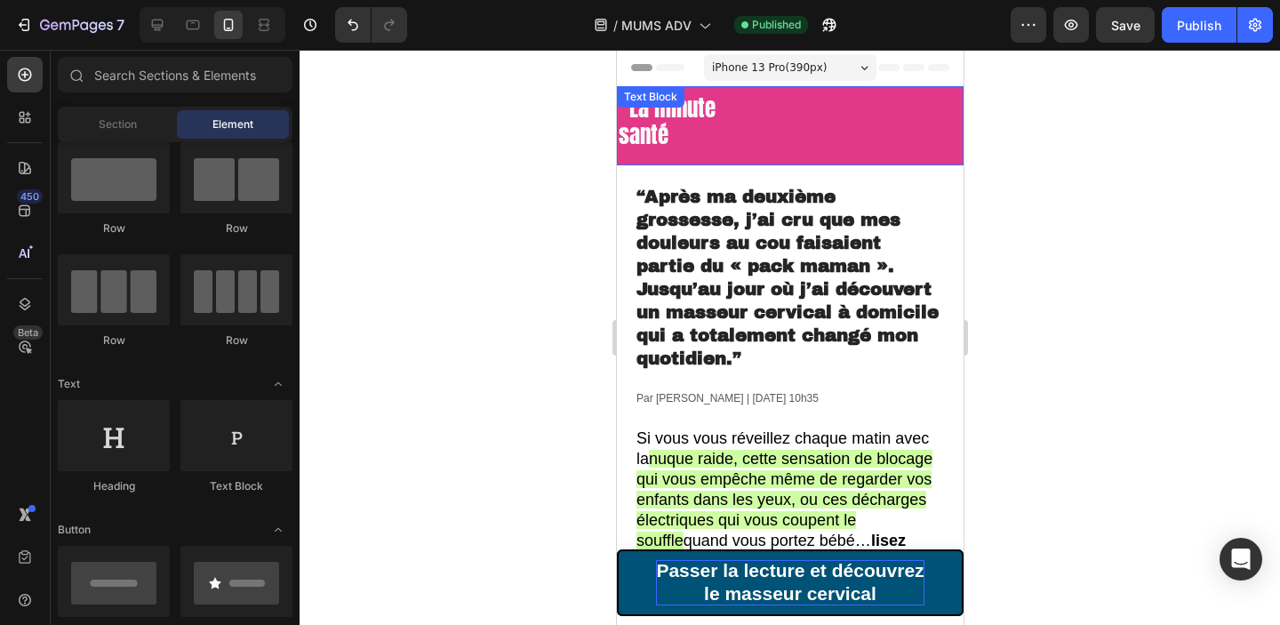
click at [627, 132] on span "santé" at bounding box center [643, 134] width 50 height 33
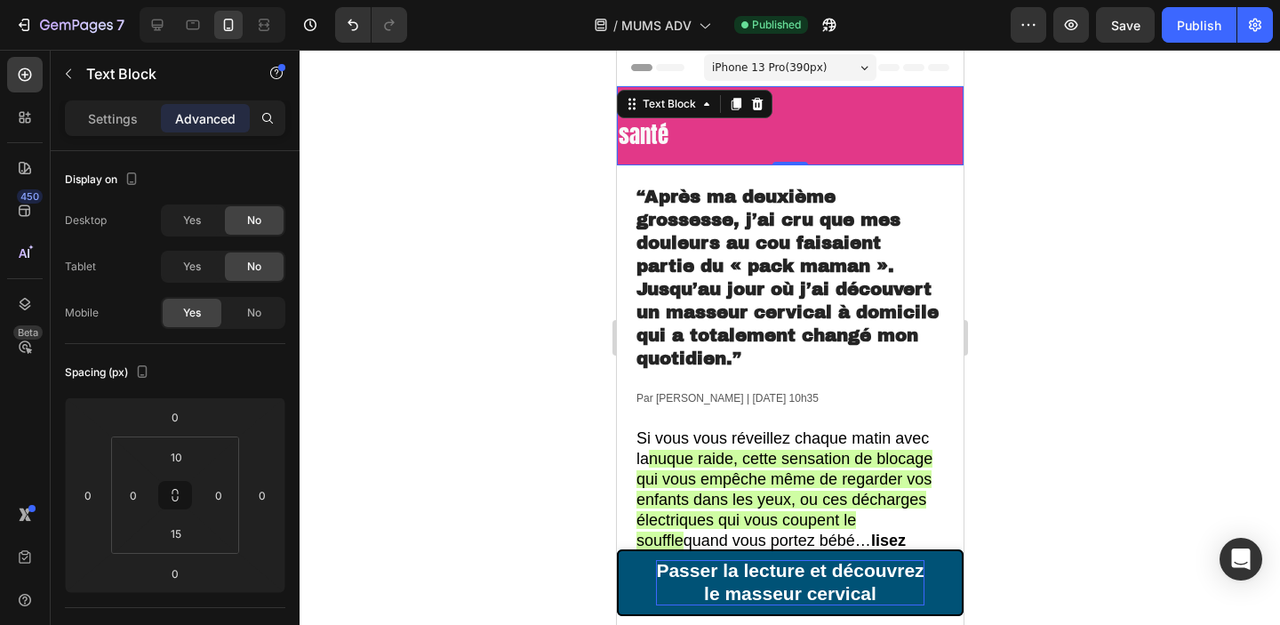
click at [630, 140] on span "santé" at bounding box center [643, 134] width 50 height 33
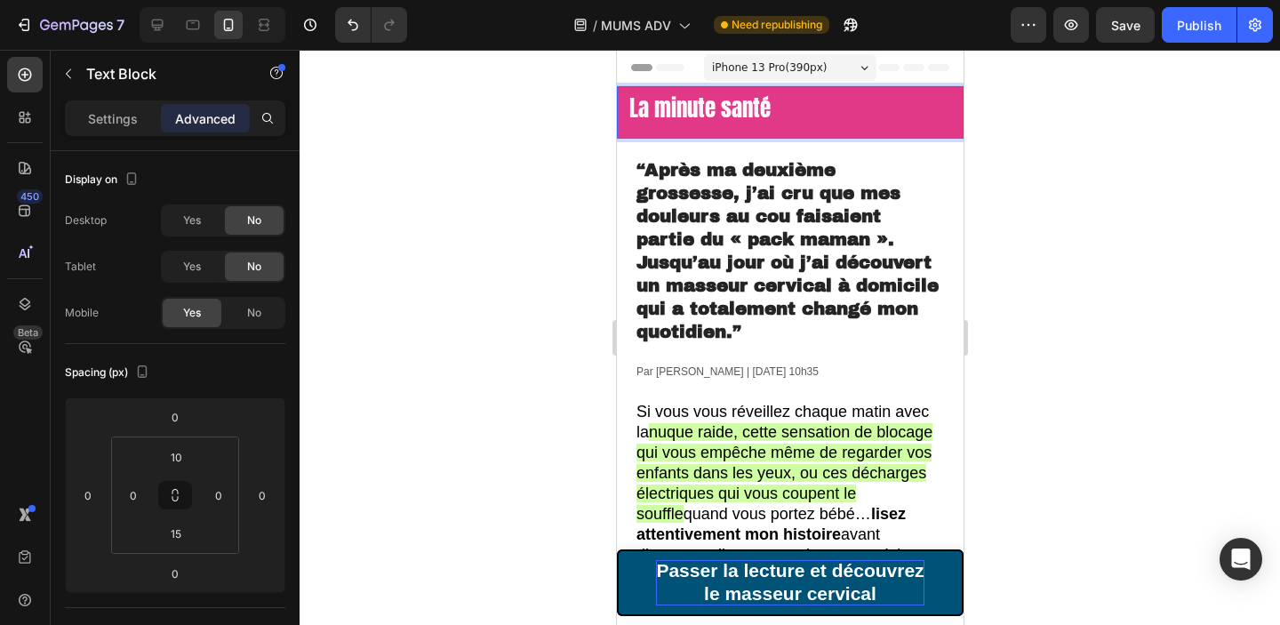
click at [1055, 177] on div at bounding box center [790, 337] width 980 height 575
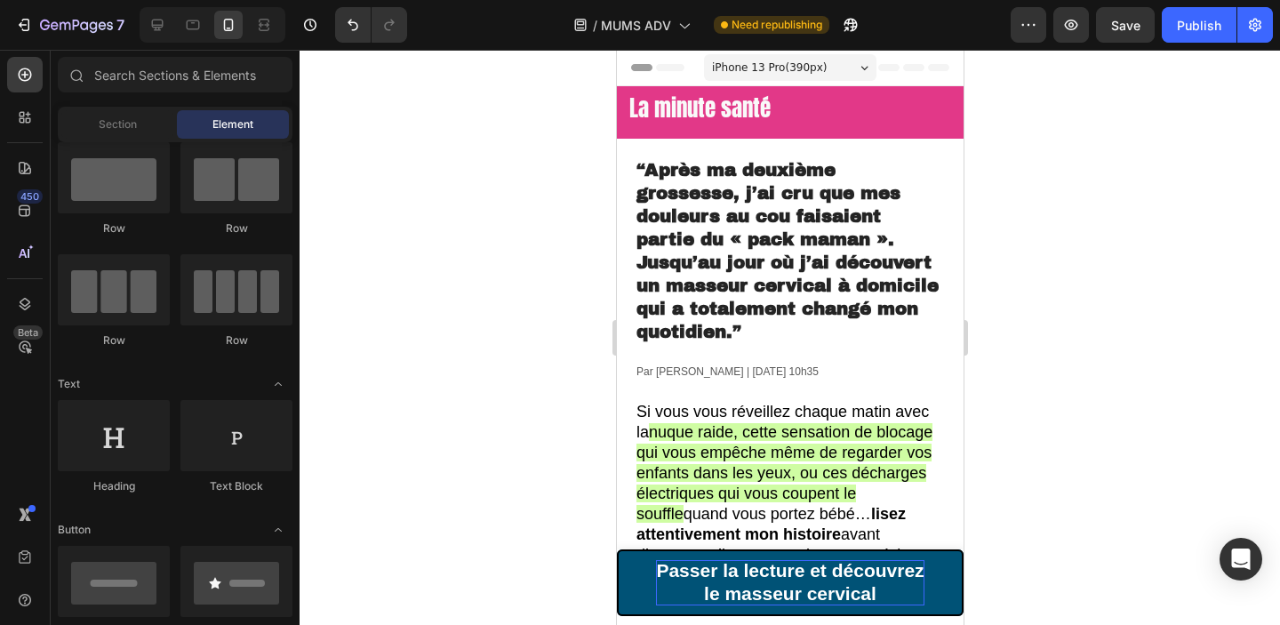
click at [1091, 160] on div at bounding box center [790, 337] width 980 height 575
click at [918, 118] on p "La minute santé" at bounding box center [789, 110] width 343 height 27
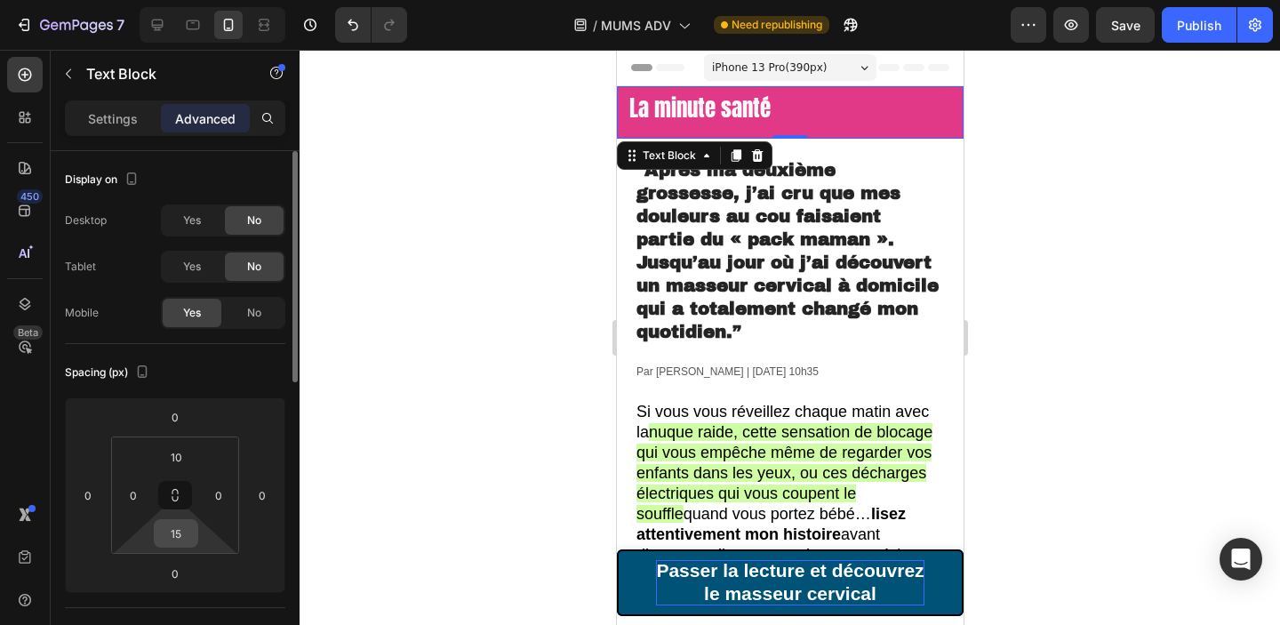
click at [174, 531] on input "15" at bounding box center [176, 533] width 36 height 27
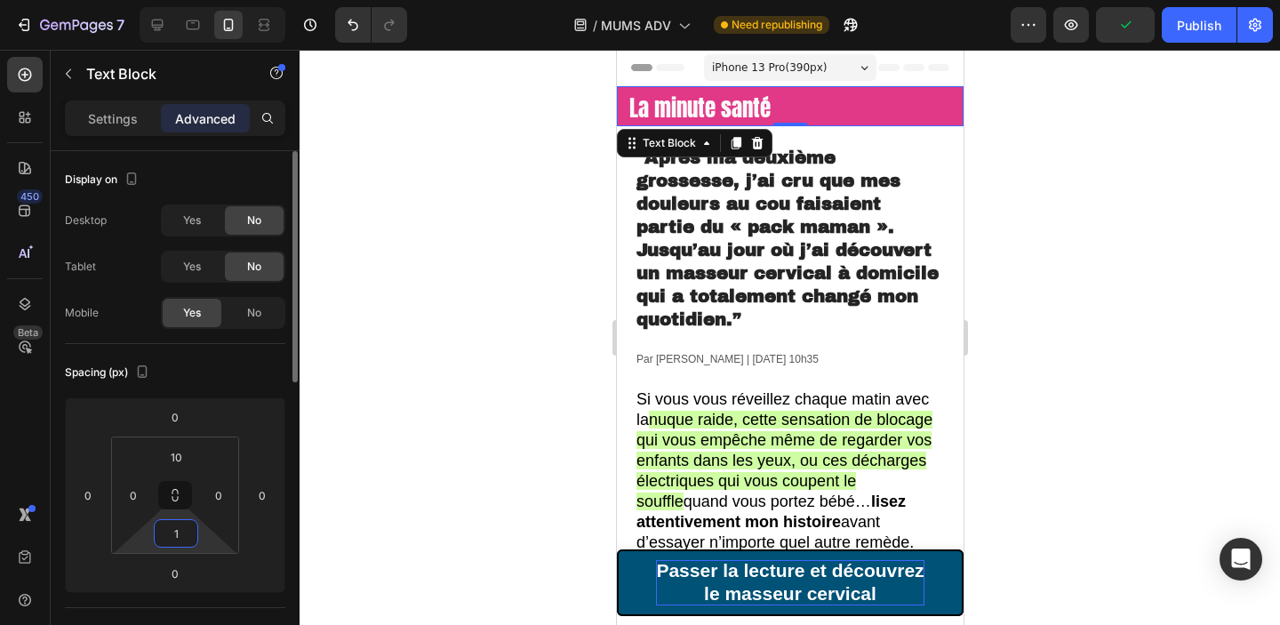
type input "10"
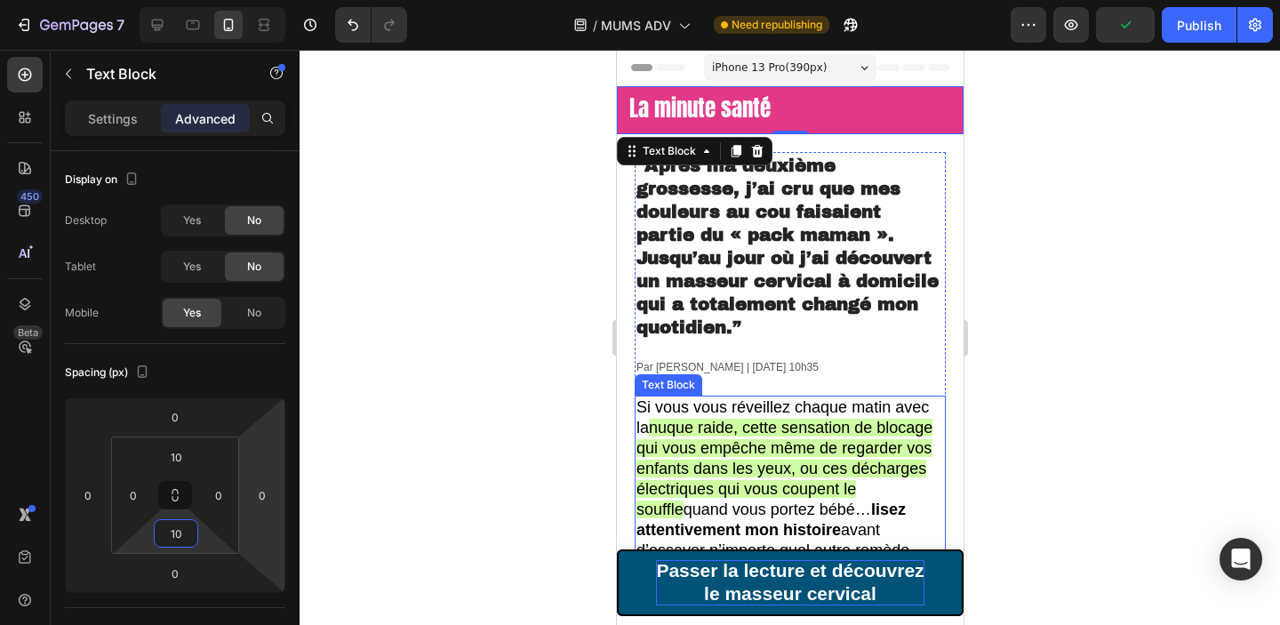
click at [1194, 279] on div at bounding box center [790, 337] width 980 height 575
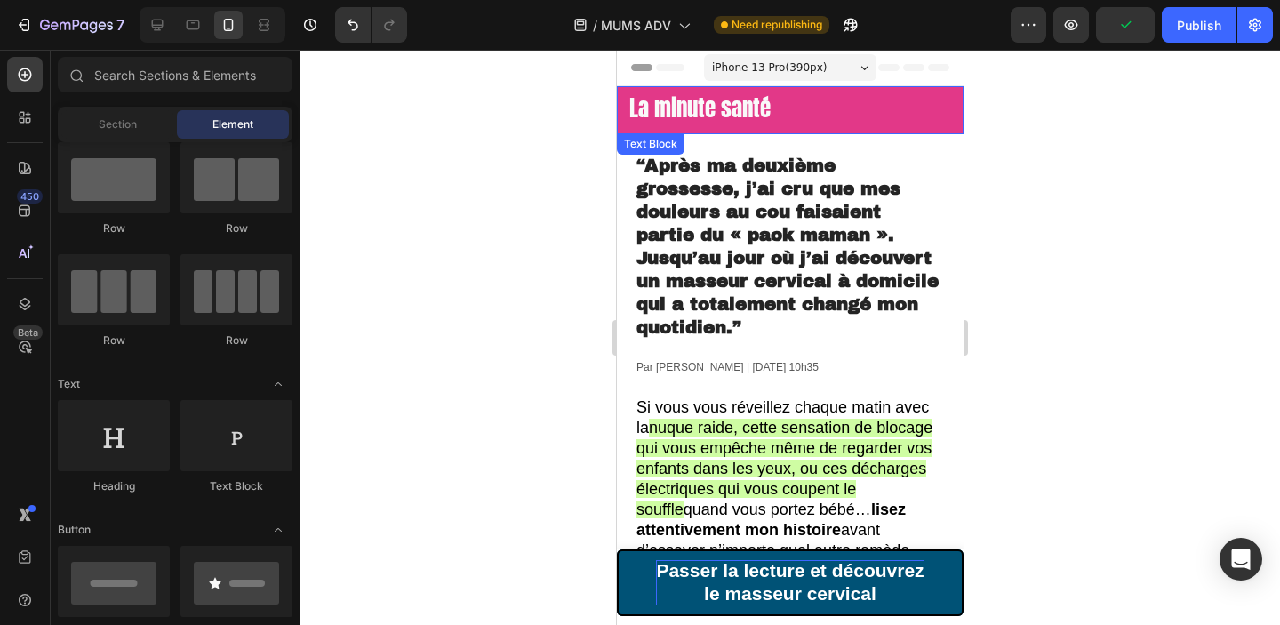
click at [772, 106] on p "La minute santé" at bounding box center [789, 110] width 343 height 27
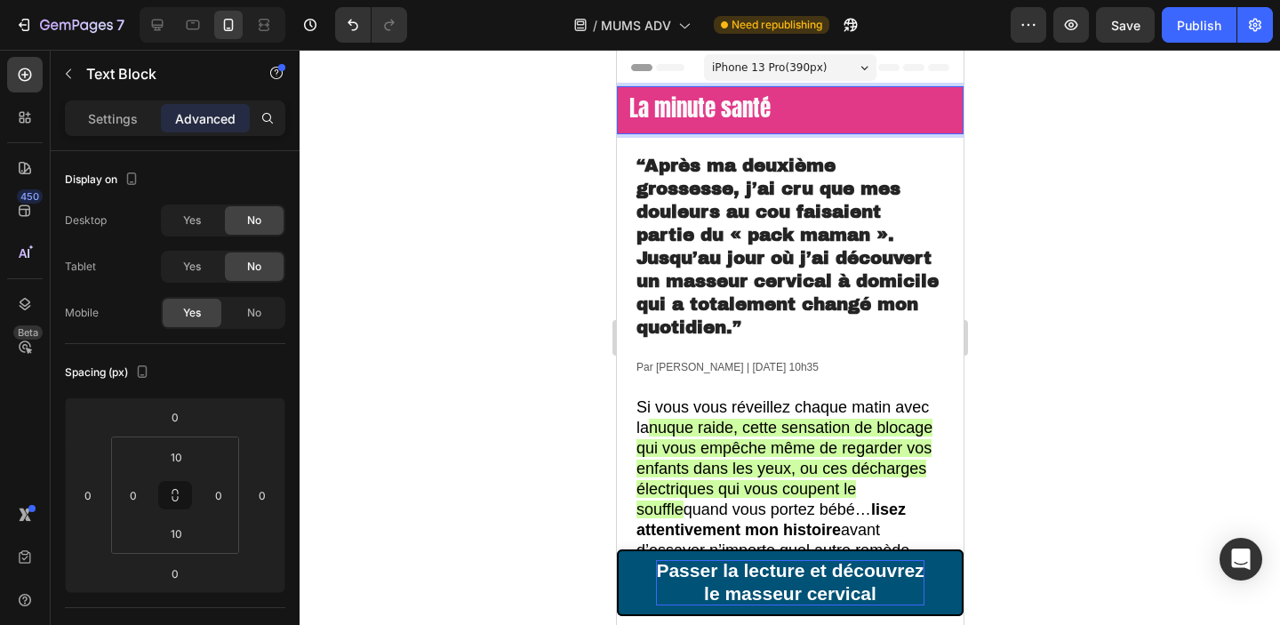
click at [774, 108] on p "La minute santé" at bounding box center [789, 110] width 343 height 27
click at [770, 365] on p "Par Sophie Martin | 18 Août 2025 | 10h35" at bounding box center [789, 368] width 308 height 14
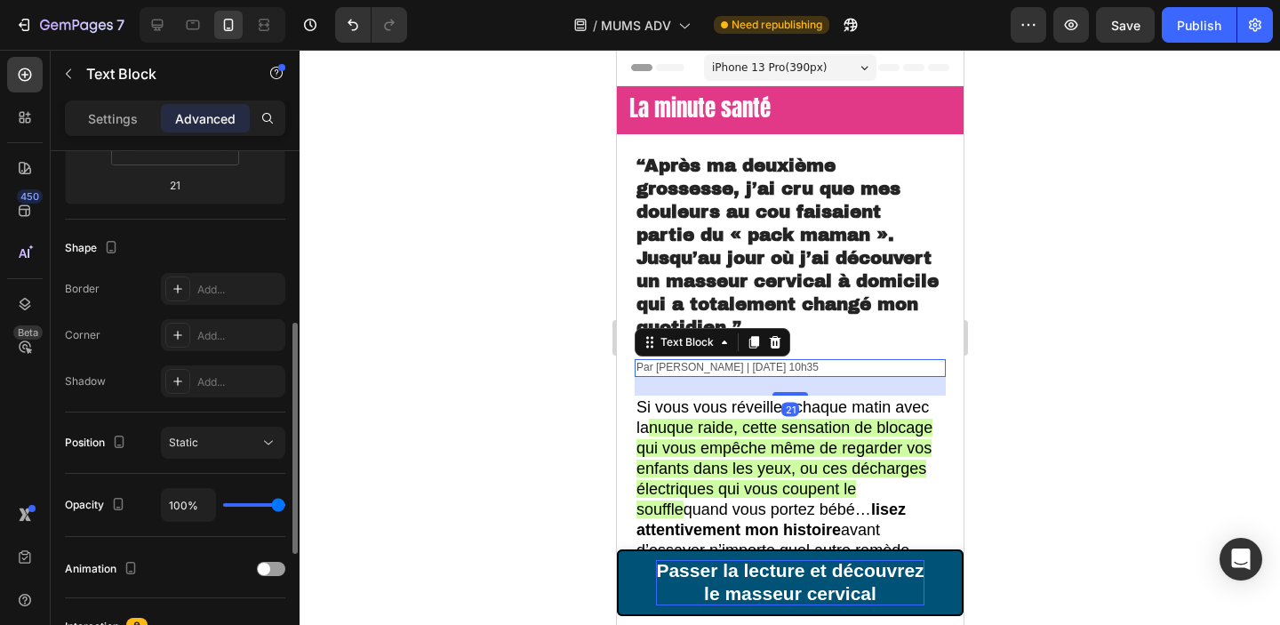
click at [739, 368] on p "Par Sophie Martin | 18 Août 2025 | 10h35" at bounding box center [789, 368] width 308 height 14
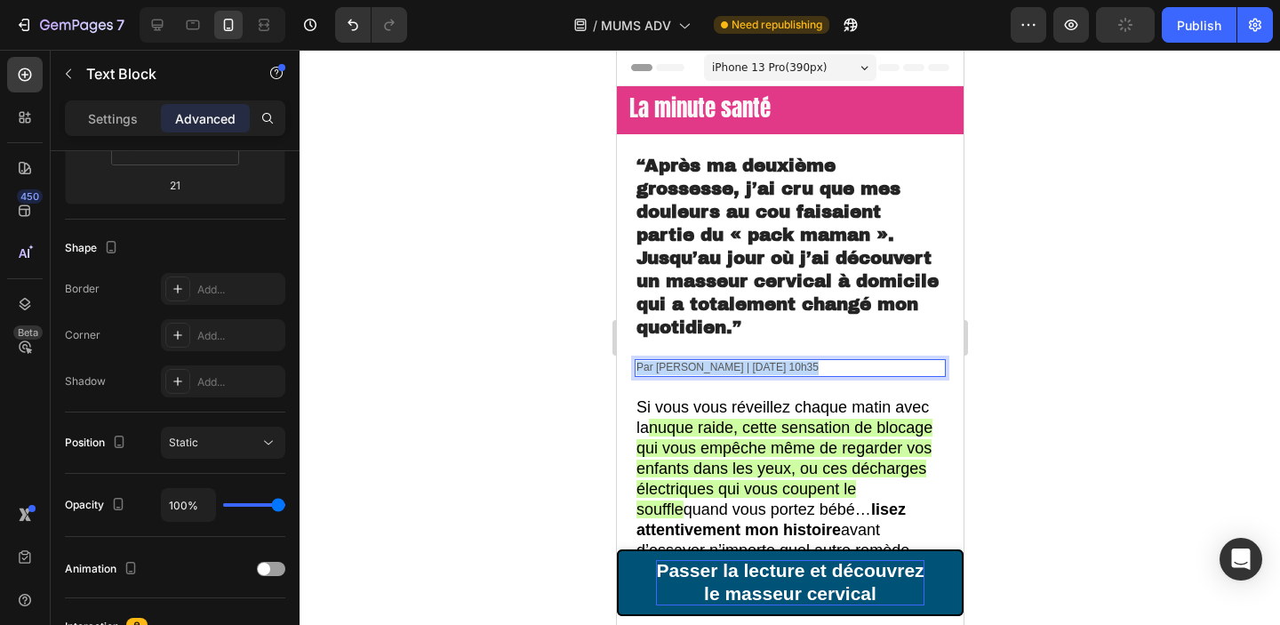
drag, startPoint x: 730, startPoint y: 368, endPoint x: 790, endPoint y: 368, distance: 60.4
click at [790, 368] on p "Par Sophie Martin | 18 Août 2025 | 10h35" at bounding box center [789, 368] width 308 height 14
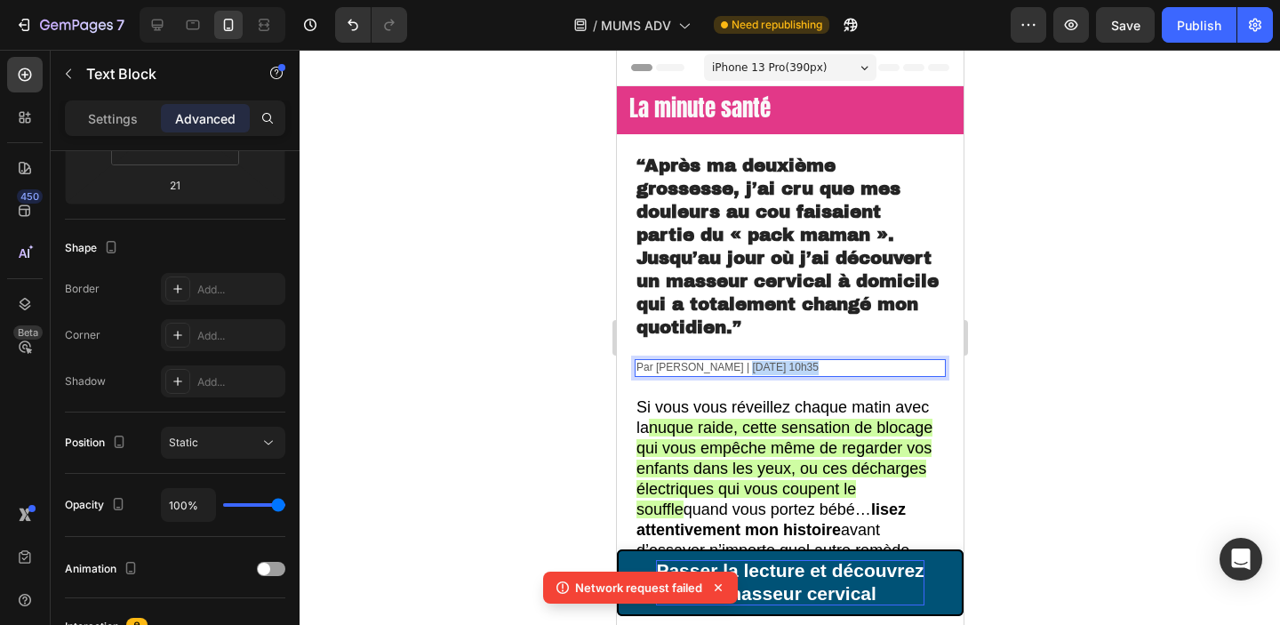
drag, startPoint x: 792, startPoint y: 369, endPoint x: 729, endPoint y: 369, distance: 63.1
click at [729, 369] on p "Par Sophie Martin | 18 Août 2025 | 10h35" at bounding box center [789, 368] width 308 height 14
copy p "18 Août 2025"
click at [770, 113] on span "La minute santé" at bounding box center [698, 108] width 141 height 33
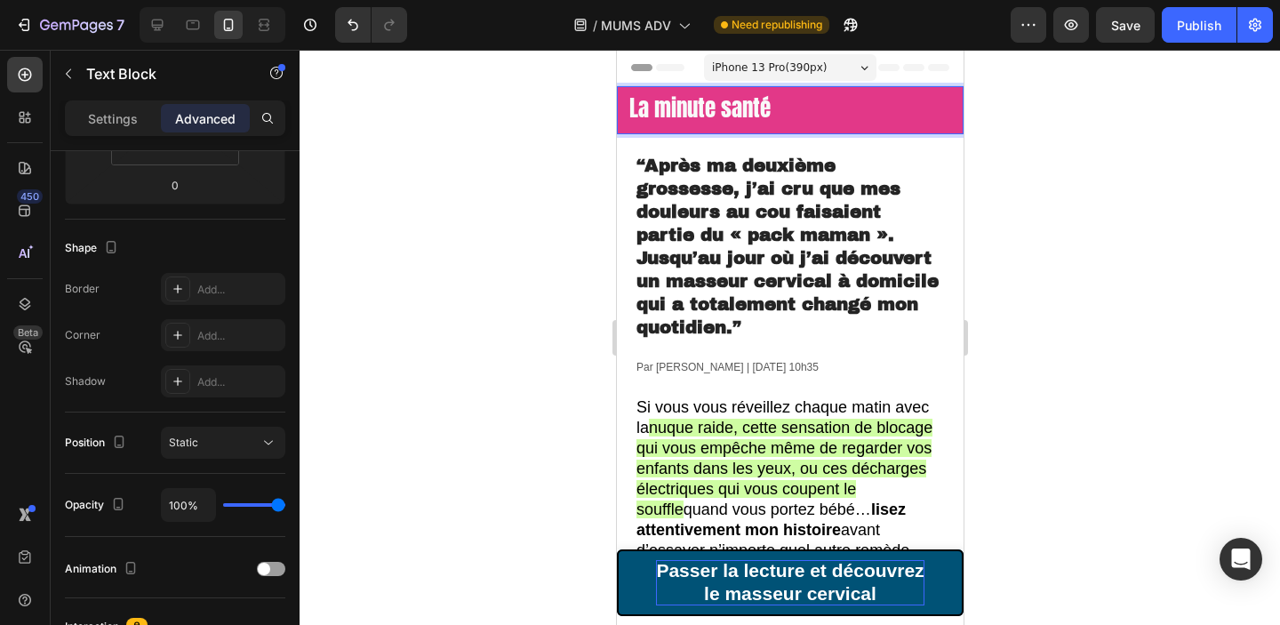
click at [770, 105] on span "La minute santé" at bounding box center [698, 108] width 141 height 33
drag, startPoint x: 661, startPoint y: 132, endPoint x: 864, endPoint y: 113, distance: 203.5
click at [864, 113] on span "La minute santé 18 Août 2025" at bounding box center [770, 108] width 285 height 33
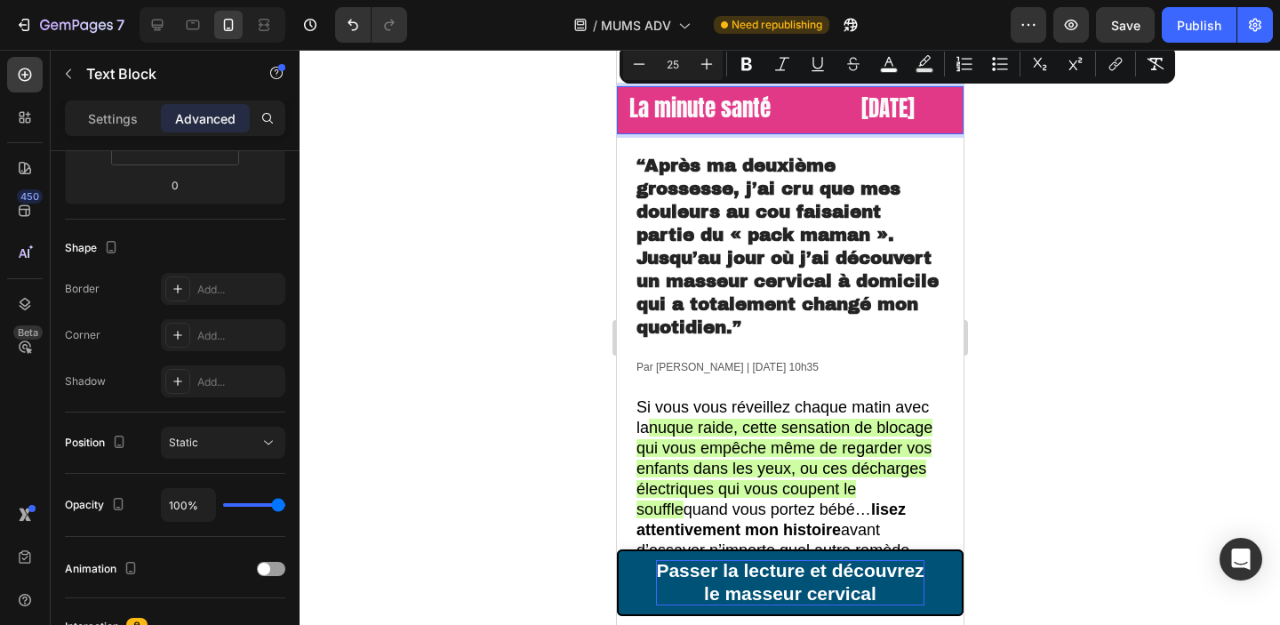
drag, startPoint x: 858, startPoint y: 115, endPoint x: 915, endPoint y: 129, distance: 58.6
click at [915, 124] on p "La minute santé 18 Août 2025" at bounding box center [789, 110] width 343 height 27
click at [650, 68] on button "Minus" at bounding box center [639, 64] width 32 height 32
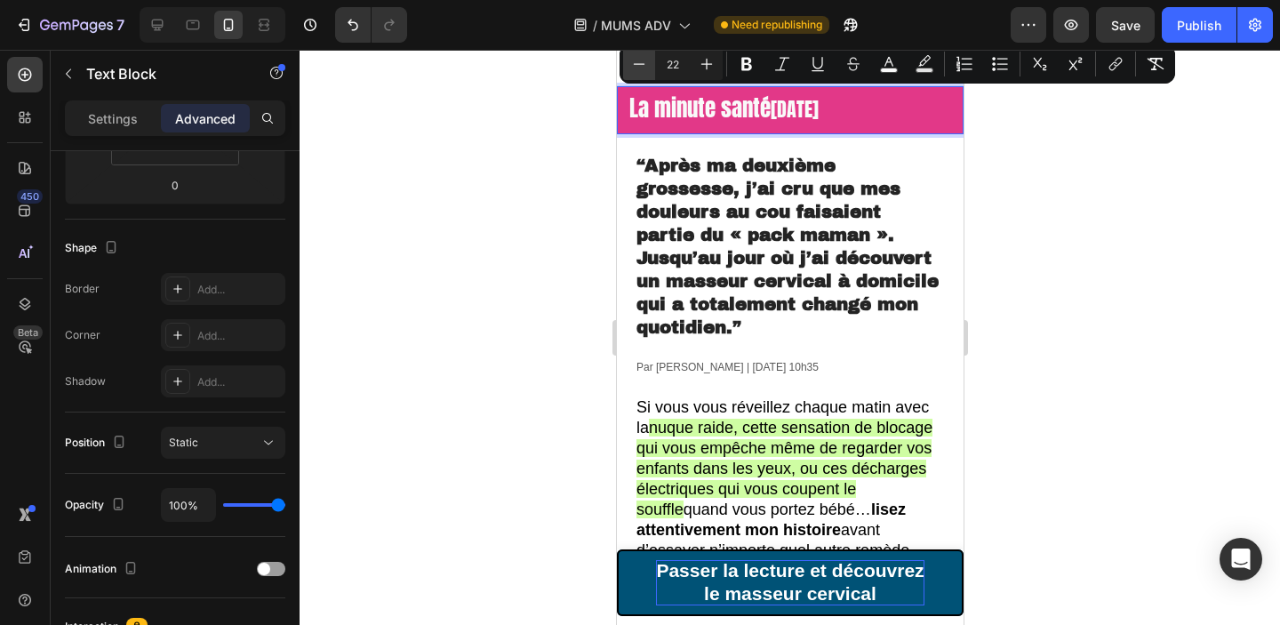
click at [650, 68] on button "Minus" at bounding box center [639, 64] width 32 height 32
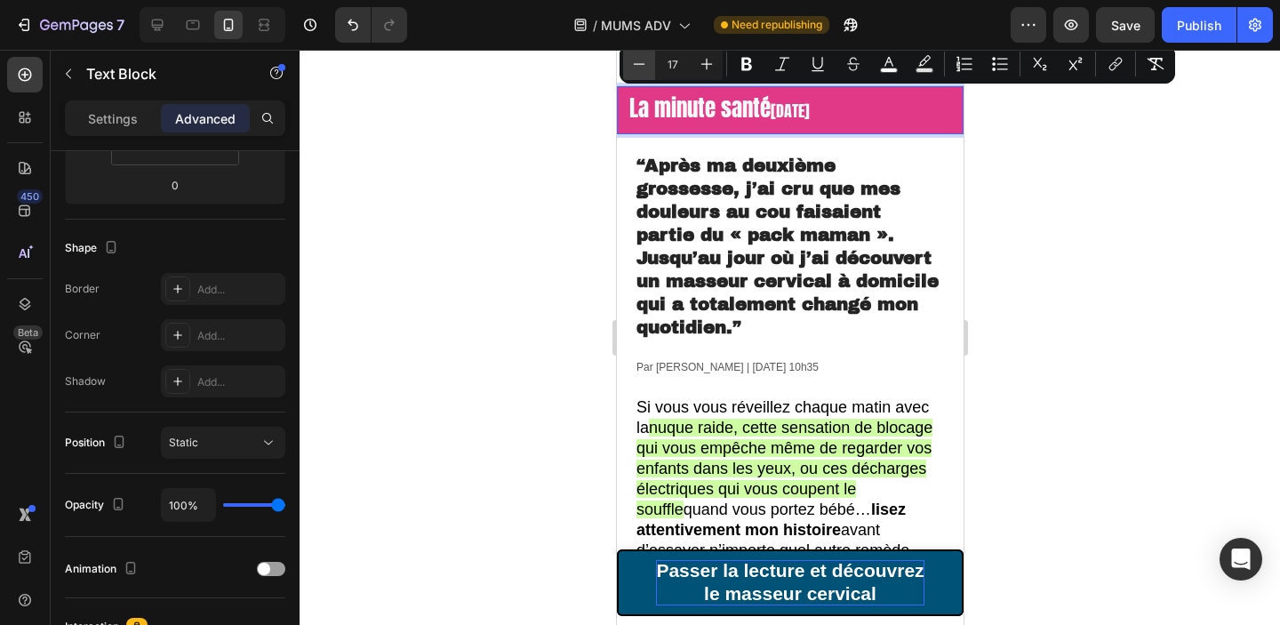
click at [650, 68] on button "Minus" at bounding box center [639, 64] width 32 height 32
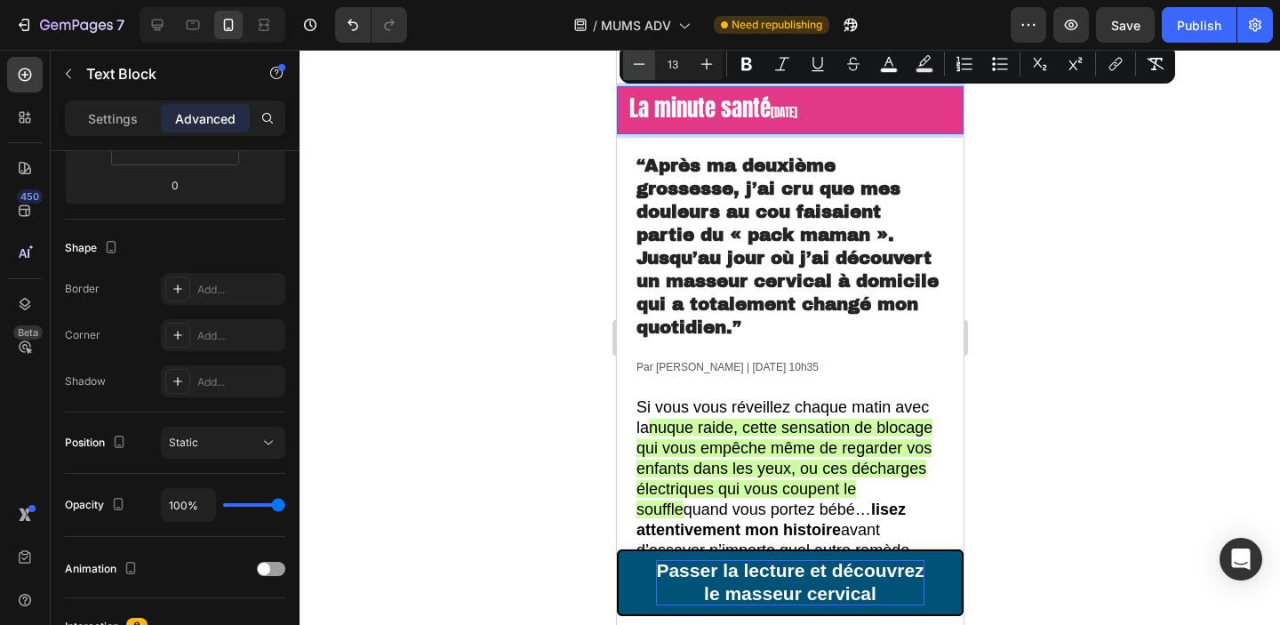
type input "12"
click at [1076, 201] on div at bounding box center [790, 337] width 980 height 575
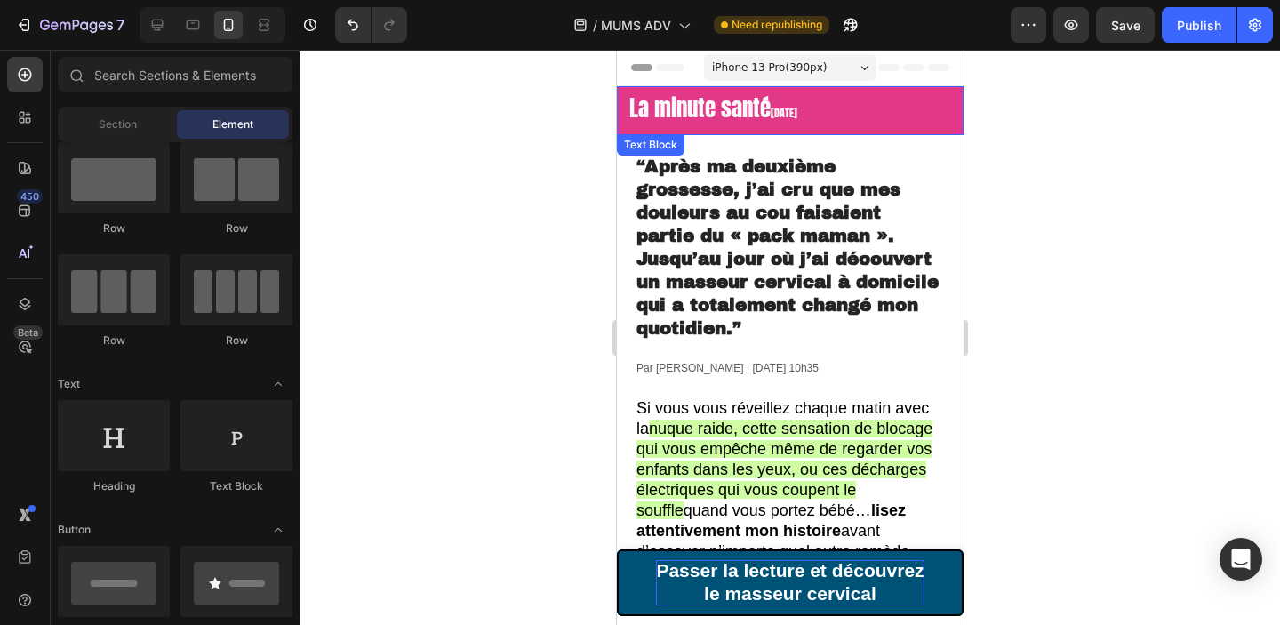
click at [796, 114] on span "18 Août 2025" at bounding box center [783, 113] width 27 height 16
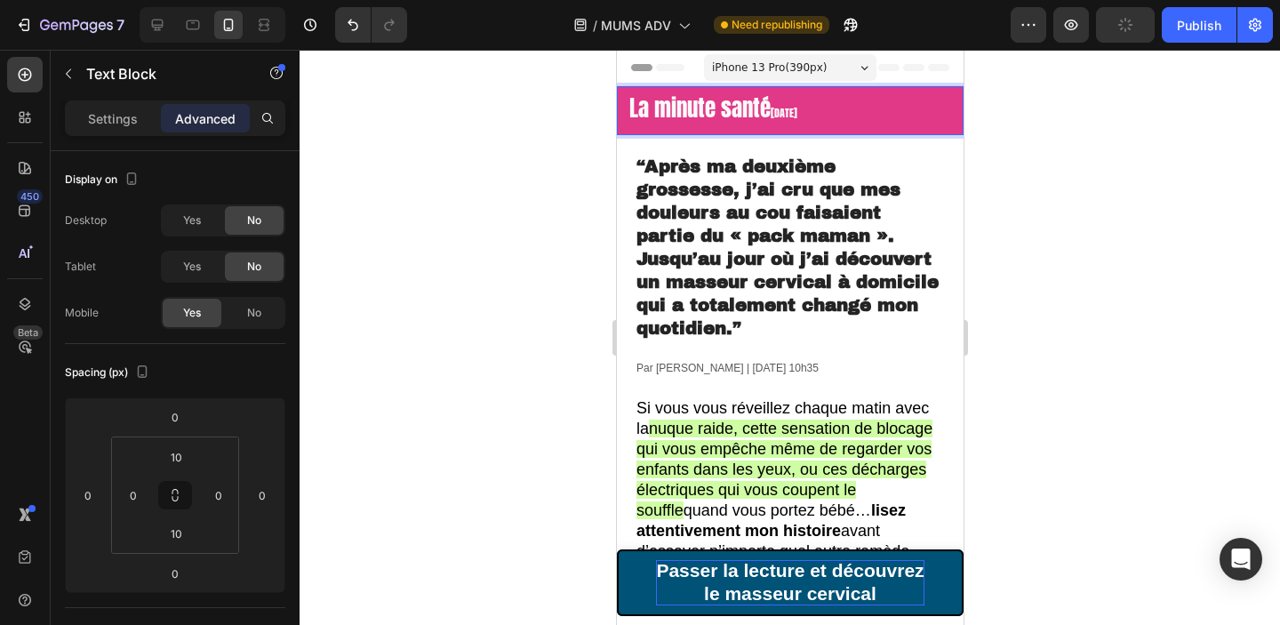
click at [796, 114] on span "18 Août 2025" at bounding box center [783, 113] width 27 height 16
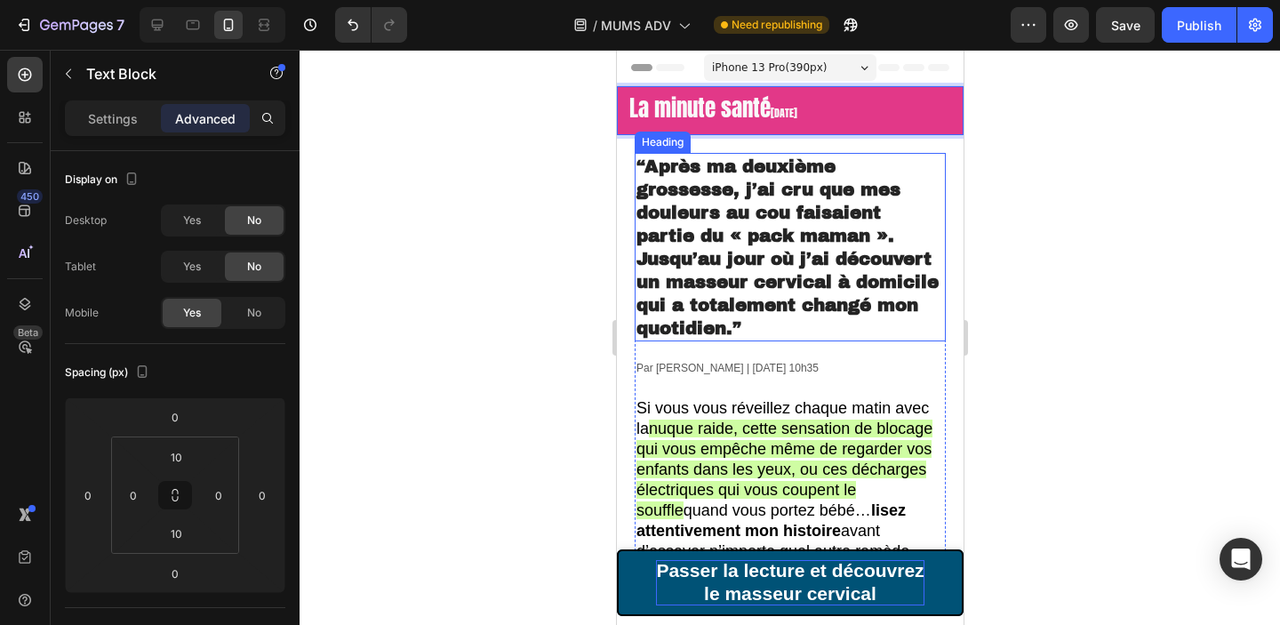
click at [487, 148] on div at bounding box center [790, 337] width 980 height 575
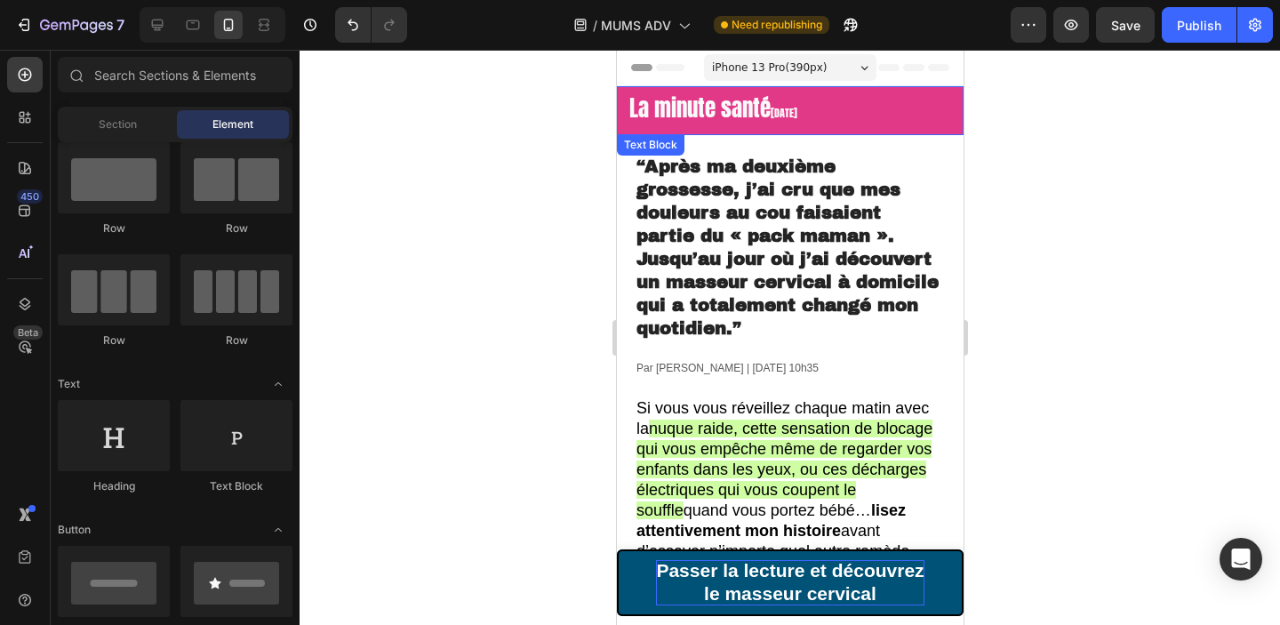
click at [899, 103] on p "La minute santé 18 Août 2025" at bounding box center [789, 111] width 343 height 28
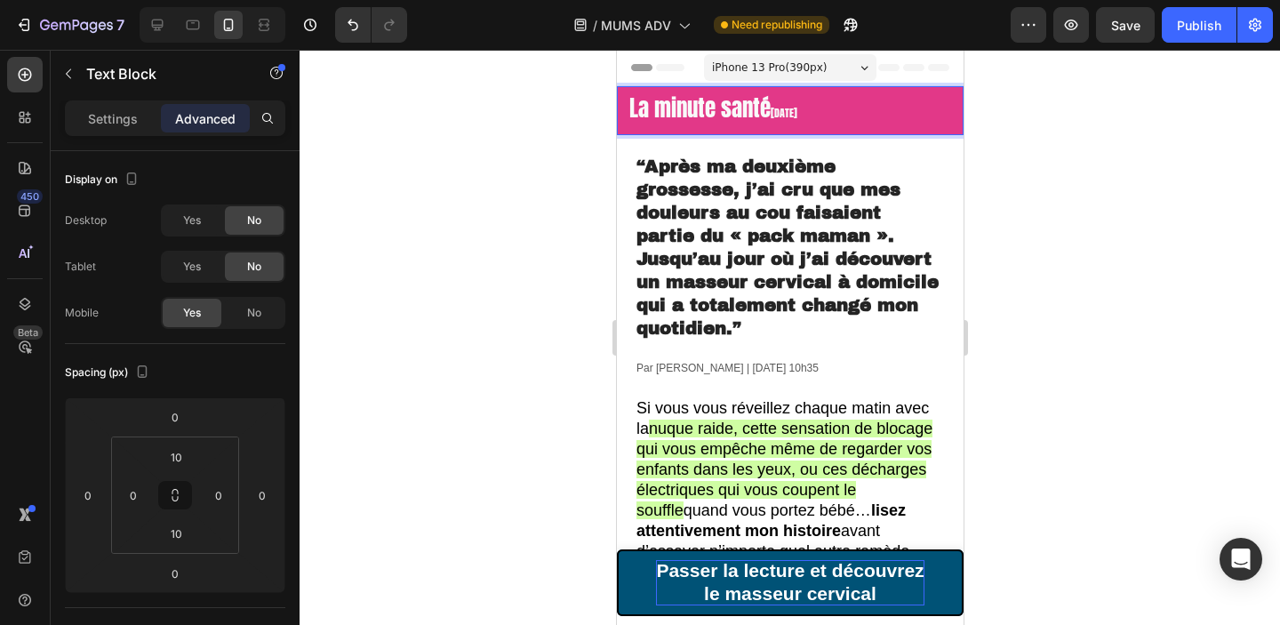
click at [796, 115] on span "18 Août 2025" at bounding box center [783, 113] width 27 height 16
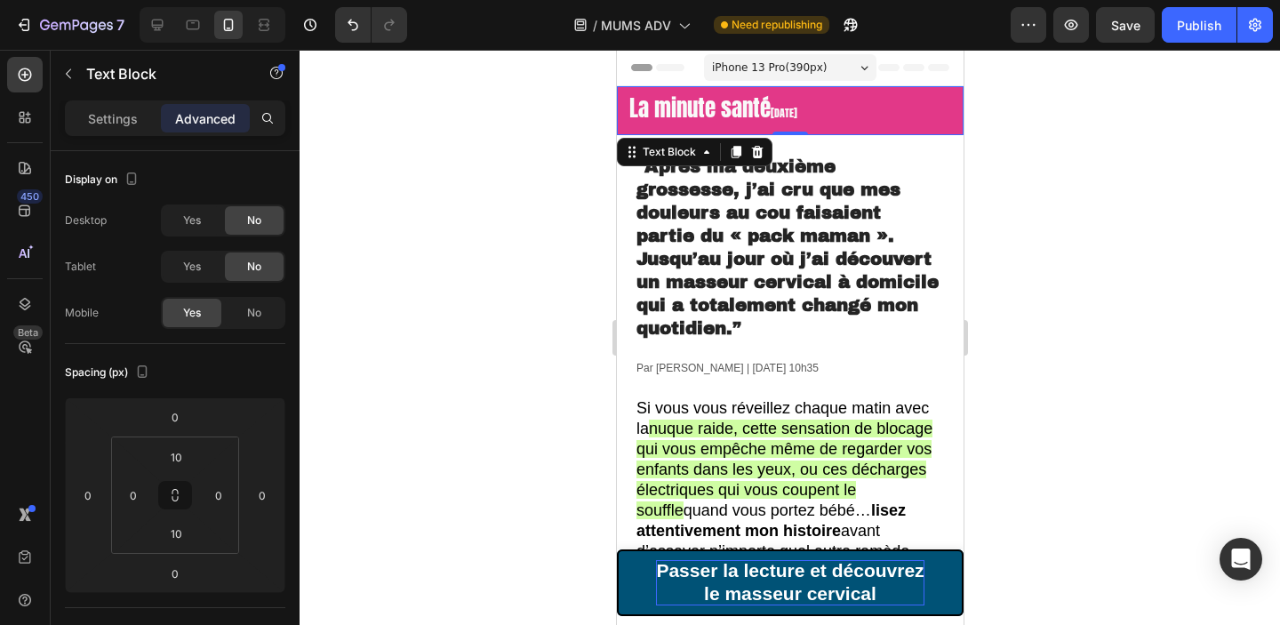
click at [829, 70] on div "iPhone 13 Pro ( 390 px)" at bounding box center [789, 67] width 172 height 27
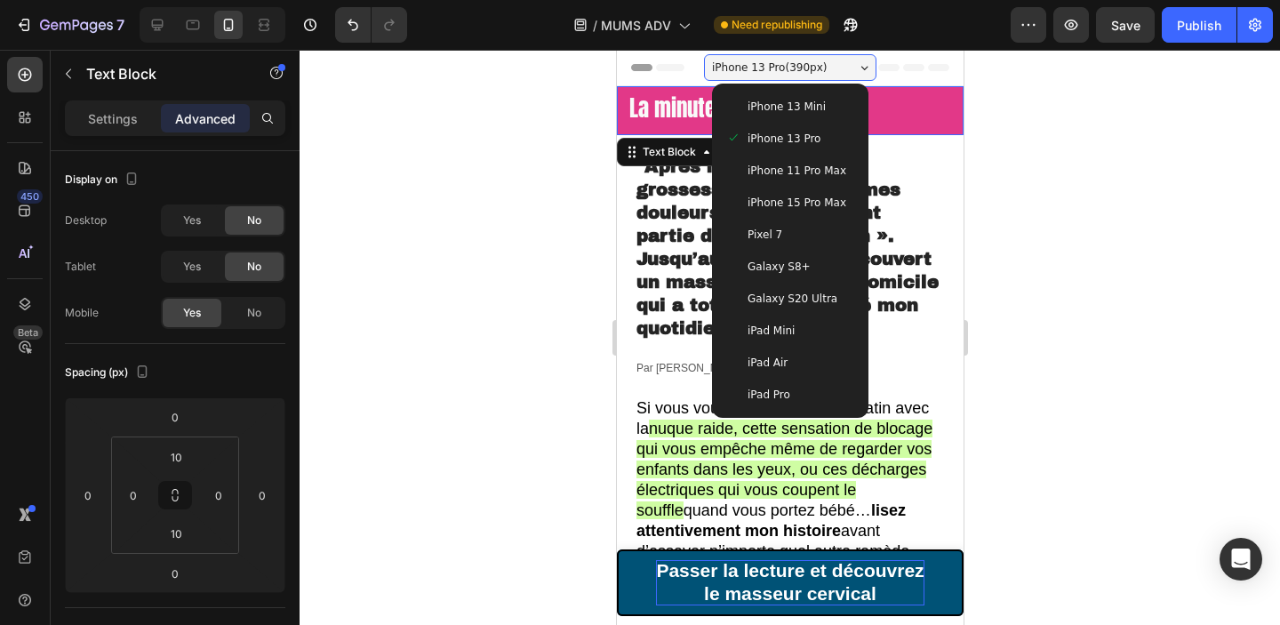
click at [808, 179] on span "iPhone 11 Pro Max" at bounding box center [796, 171] width 99 height 18
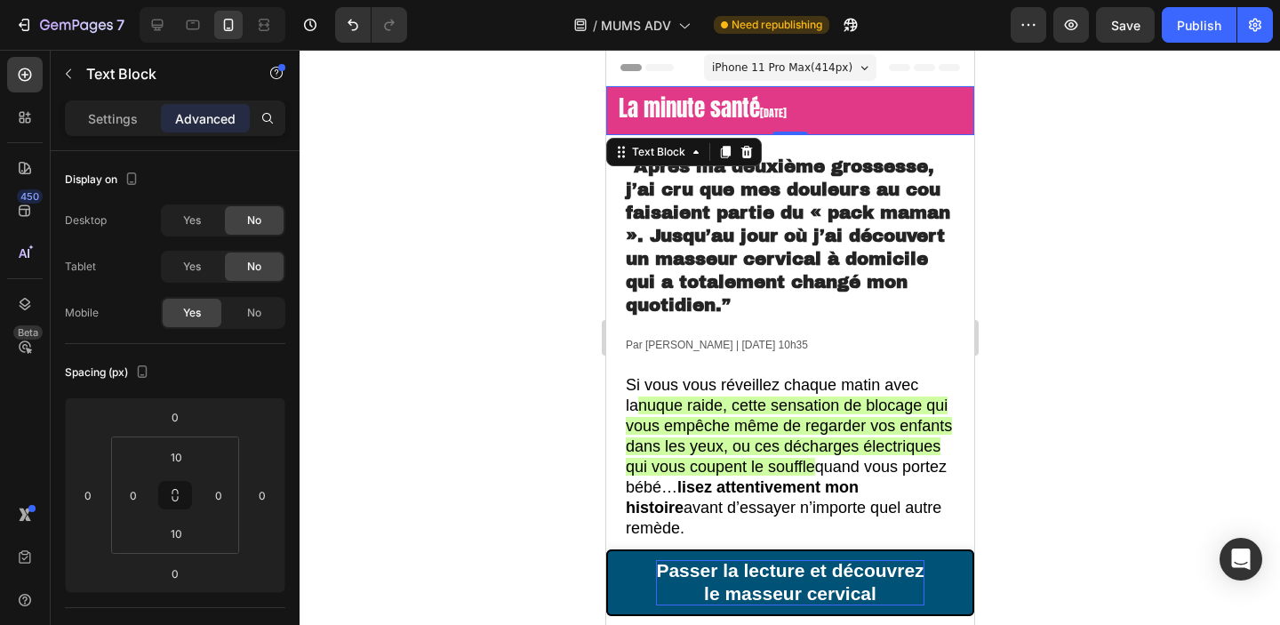
click at [1129, 159] on div at bounding box center [790, 337] width 980 height 575
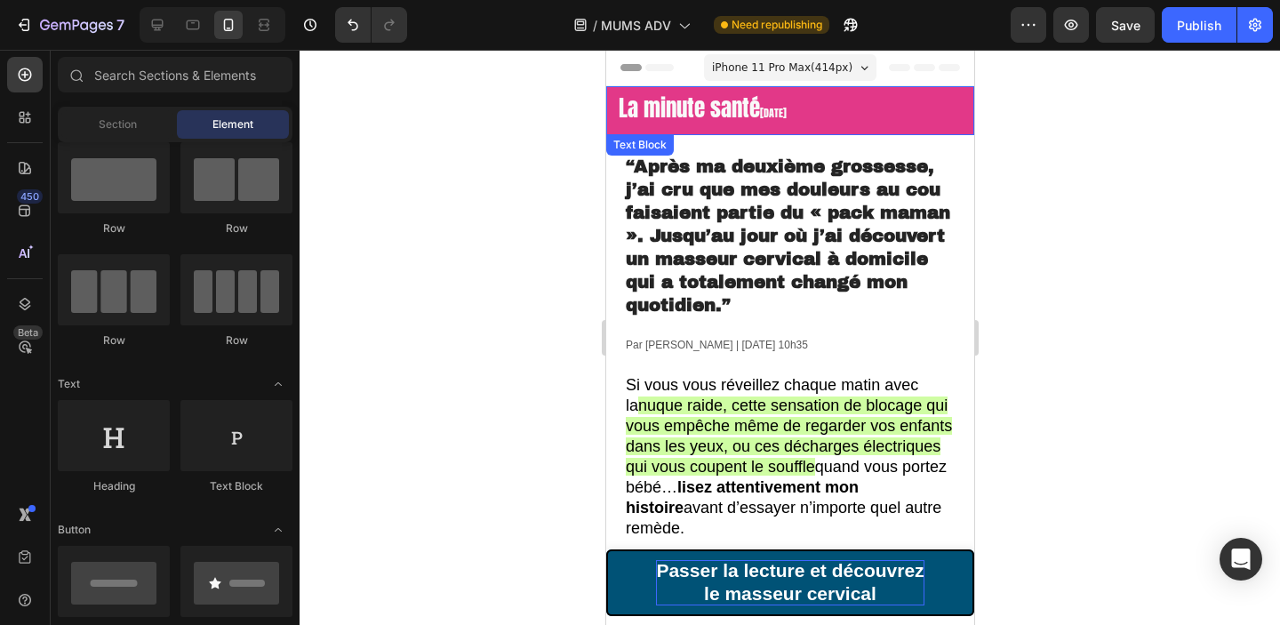
click at [759, 119] on span "La minute santé" at bounding box center [688, 108] width 141 height 33
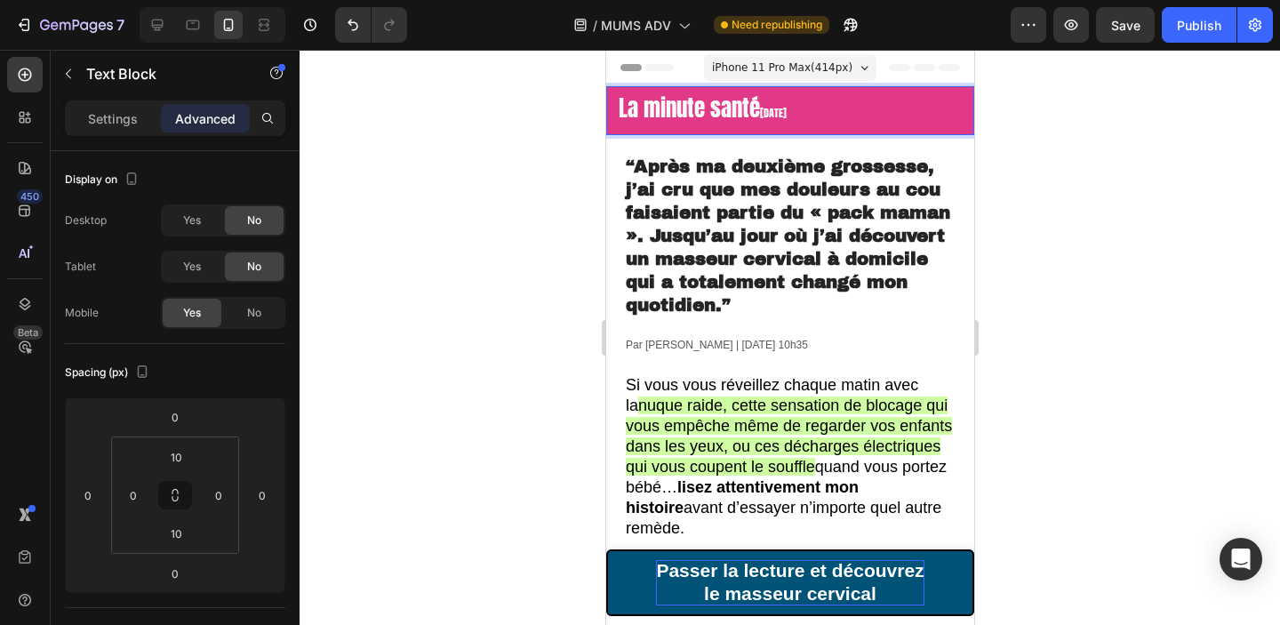
click at [759, 115] on span "La minute santé" at bounding box center [688, 108] width 141 height 33
click at [619, 105] on span "La minute santé" at bounding box center [688, 108] width 141 height 33
click at [1102, 236] on div at bounding box center [790, 337] width 980 height 575
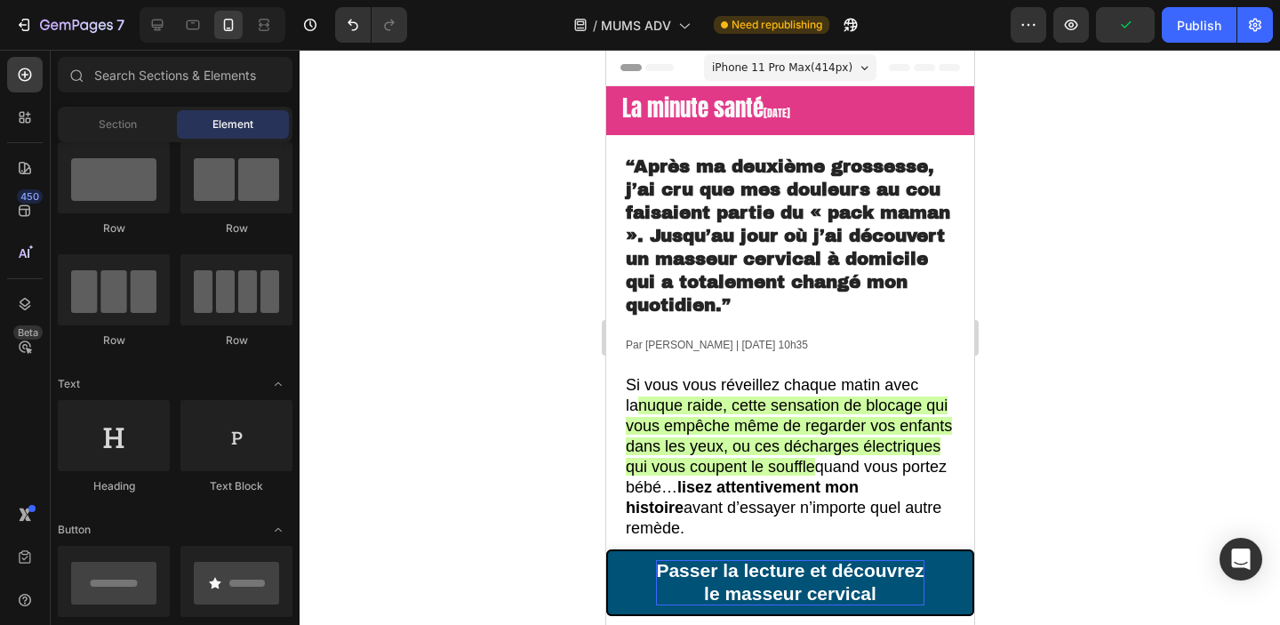
click at [785, 63] on span "iPhone 11 Pro Max ( 414 px)" at bounding box center [781, 68] width 140 height 18
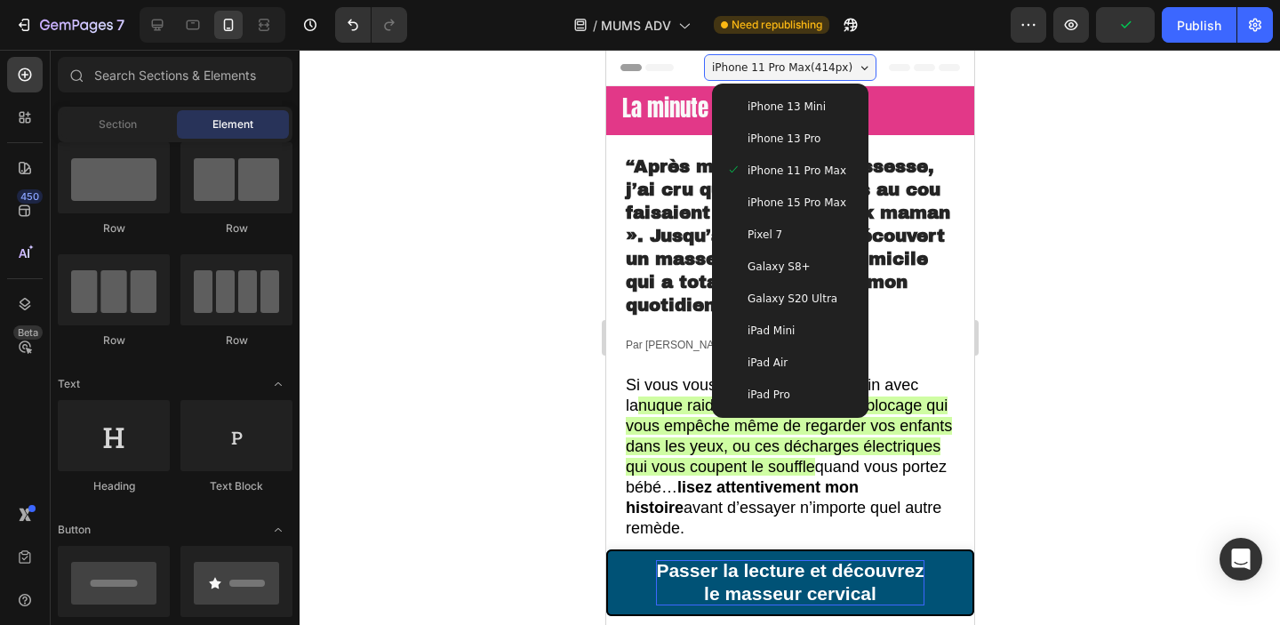
click at [781, 100] on span "iPhone 13 Mini" at bounding box center [786, 107] width 78 height 18
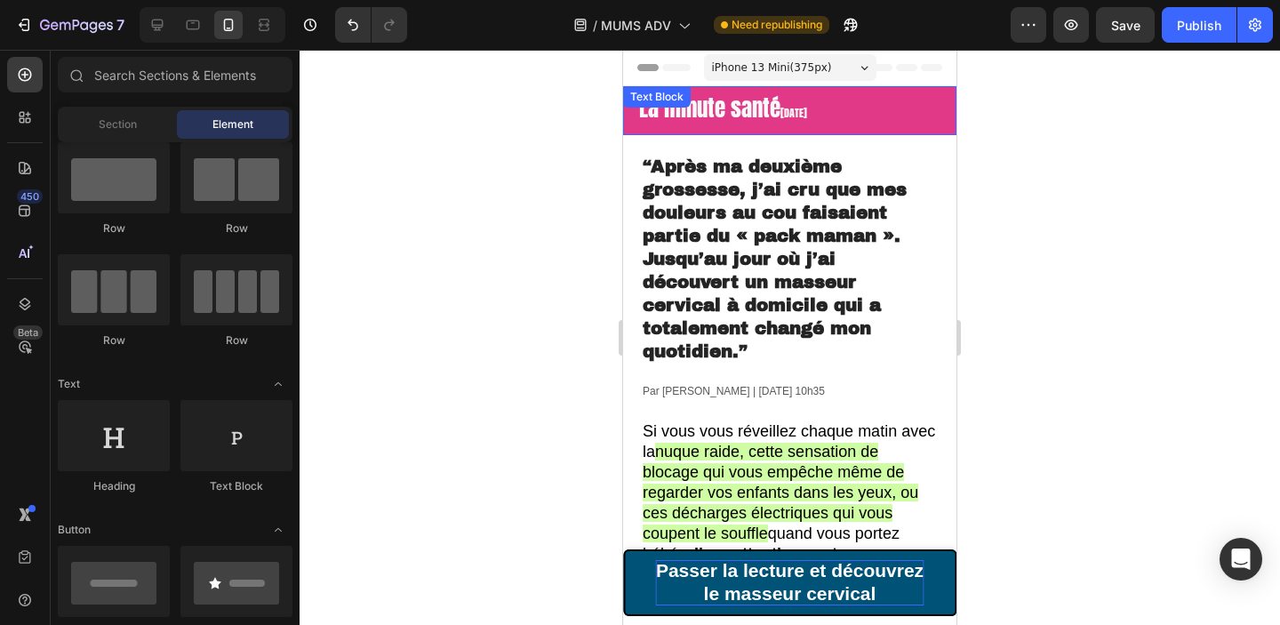
click at [780, 112] on span "La minute santé" at bounding box center [709, 108] width 141 height 33
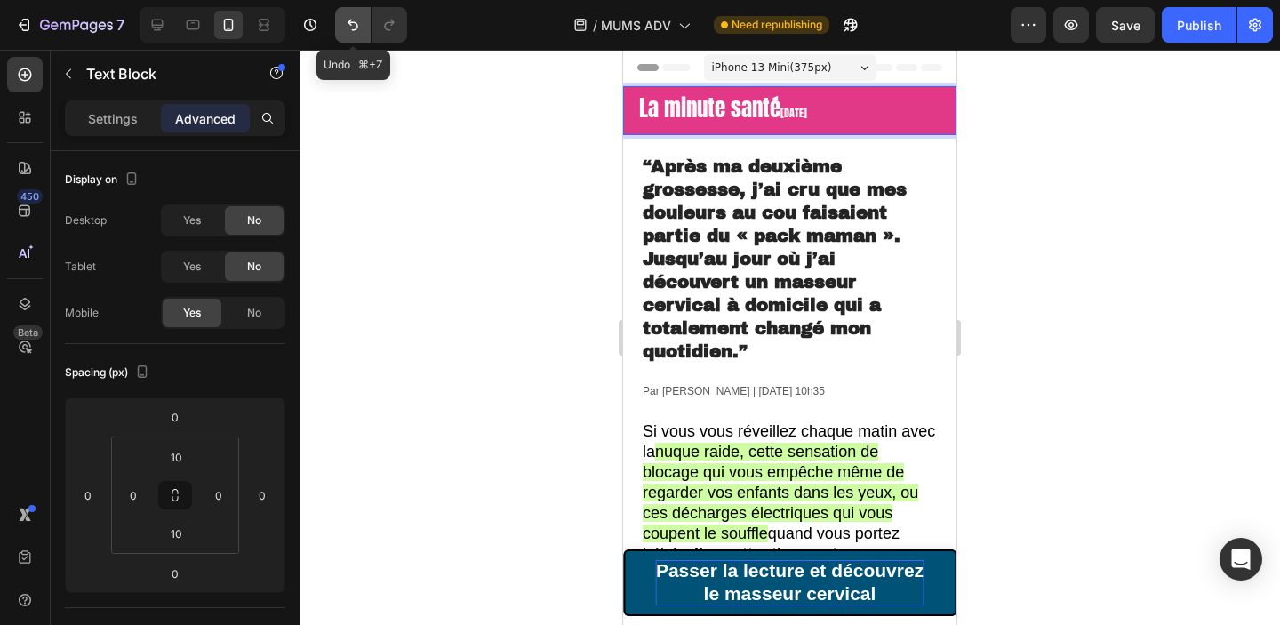
click at [359, 32] on icon "Undo/Redo" at bounding box center [353, 25] width 18 height 18
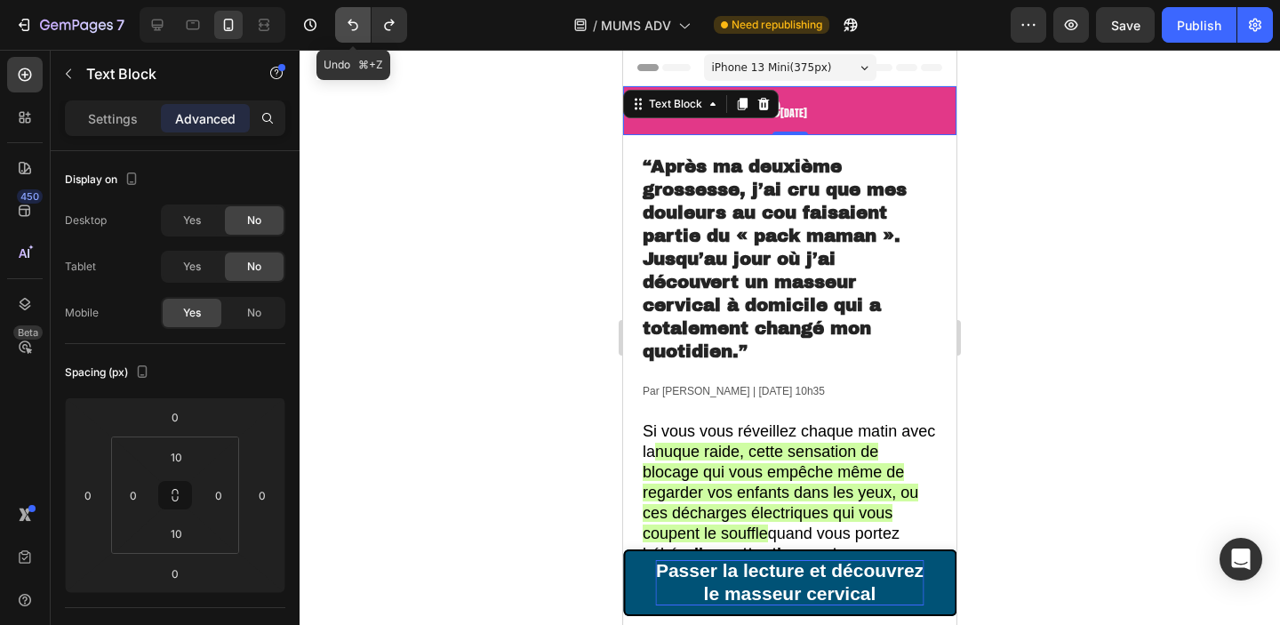
click at [359, 32] on icon "Undo/Redo" at bounding box center [353, 25] width 18 height 18
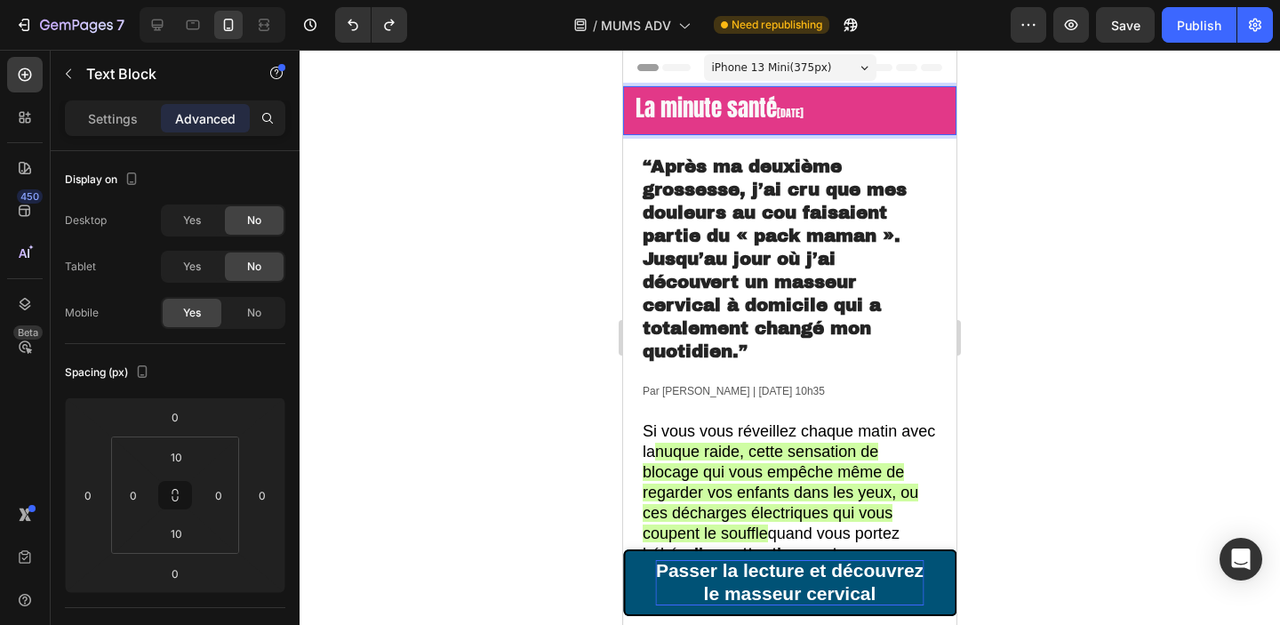
click at [803, 111] on span "18 Août 2025" at bounding box center [790, 113] width 27 height 16
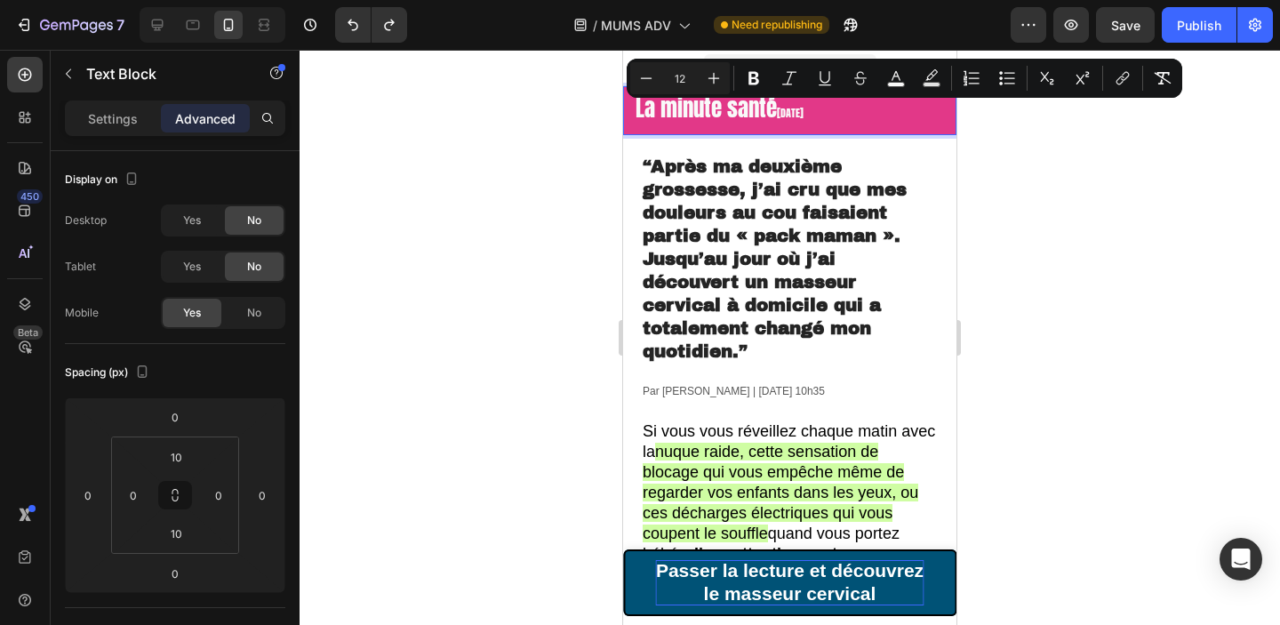
click at [803, 111] on span "18 Août 2025" at bounding box center [790, 113] width 27 height 16
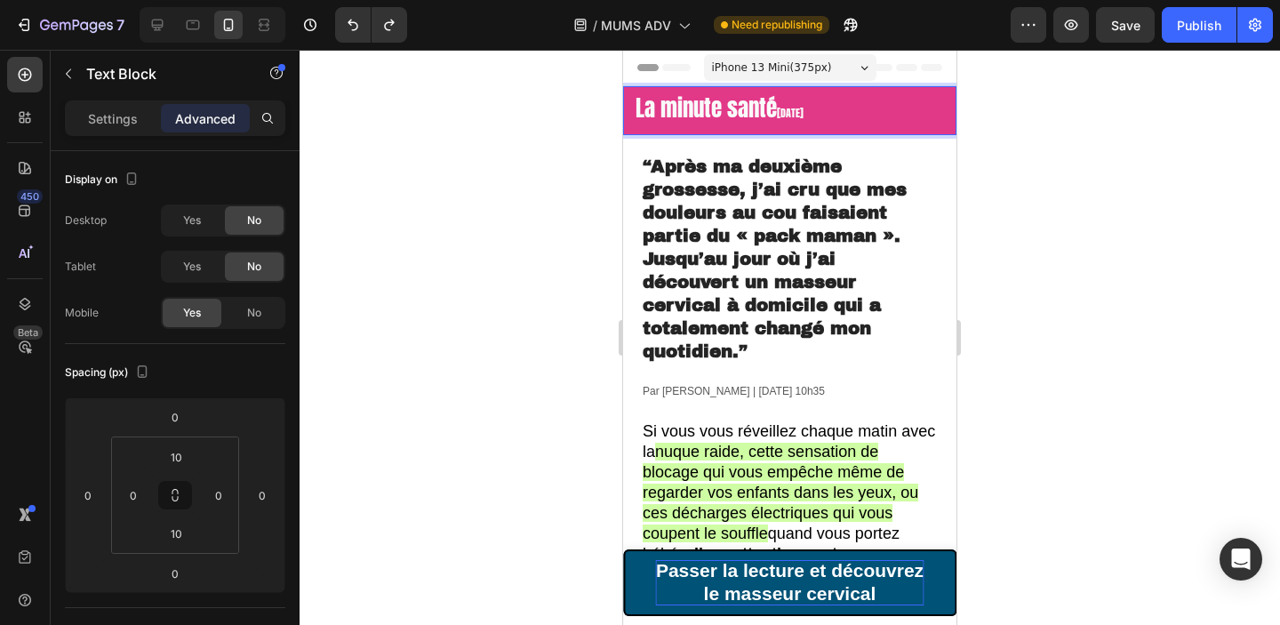
click at [803, 111] on span "18 Août 2025" at bounding box center [790, 113] width 27 height 16
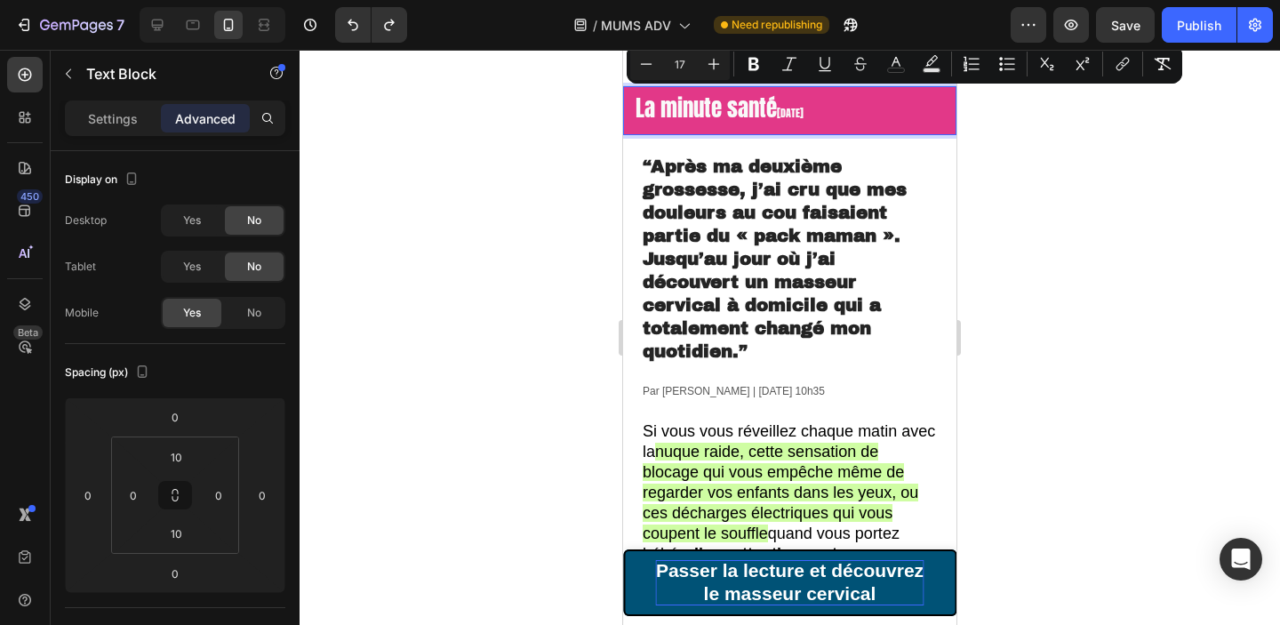
click at [803, 111] on span "18 Août 2025" at bounding box center [790, 113] width 27 height 16
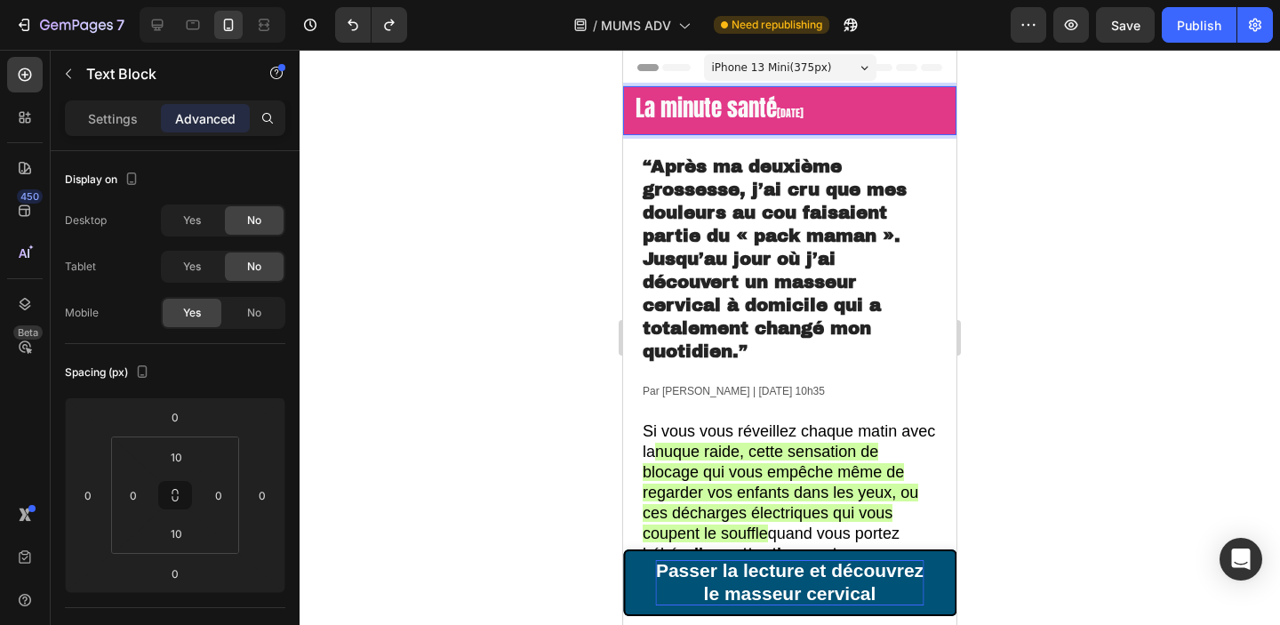
click at [803, 114] on span "18 Août 2025" at bounding box center [790, 113] width 27 height 16
click at [812, 114] on span "18 2025" at bounding box center [795, 113] width 36 height 16
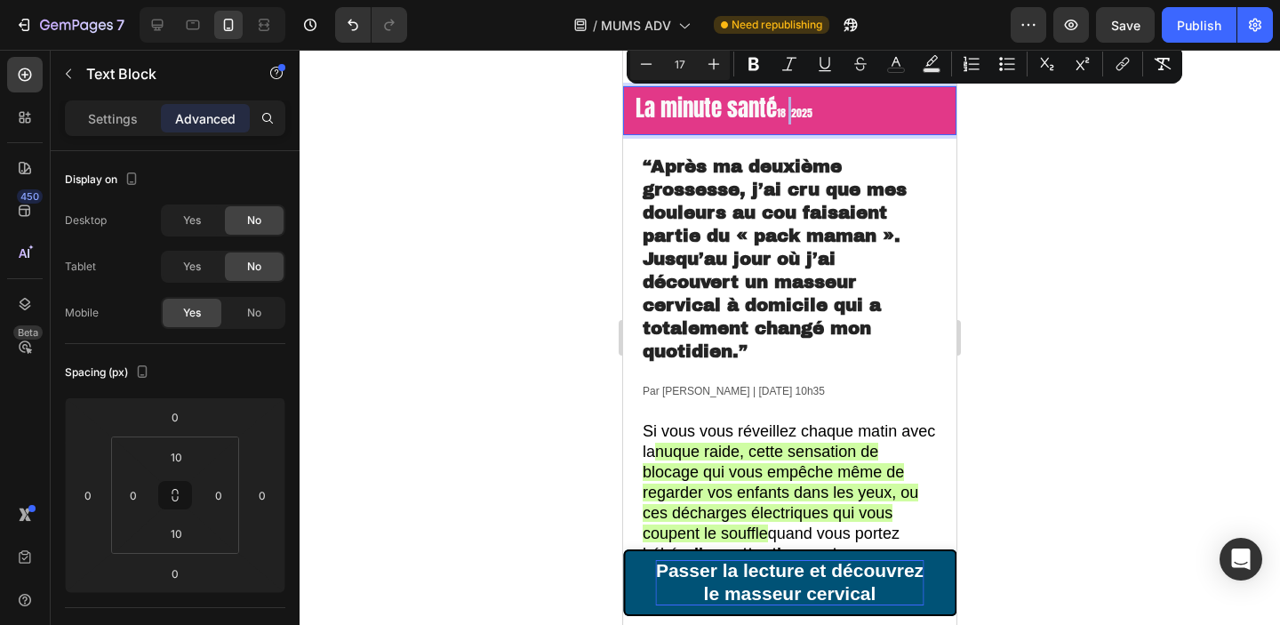
click at [812, 114] on span "18 2025" at bounding box center [795, 113] width 36 height 16
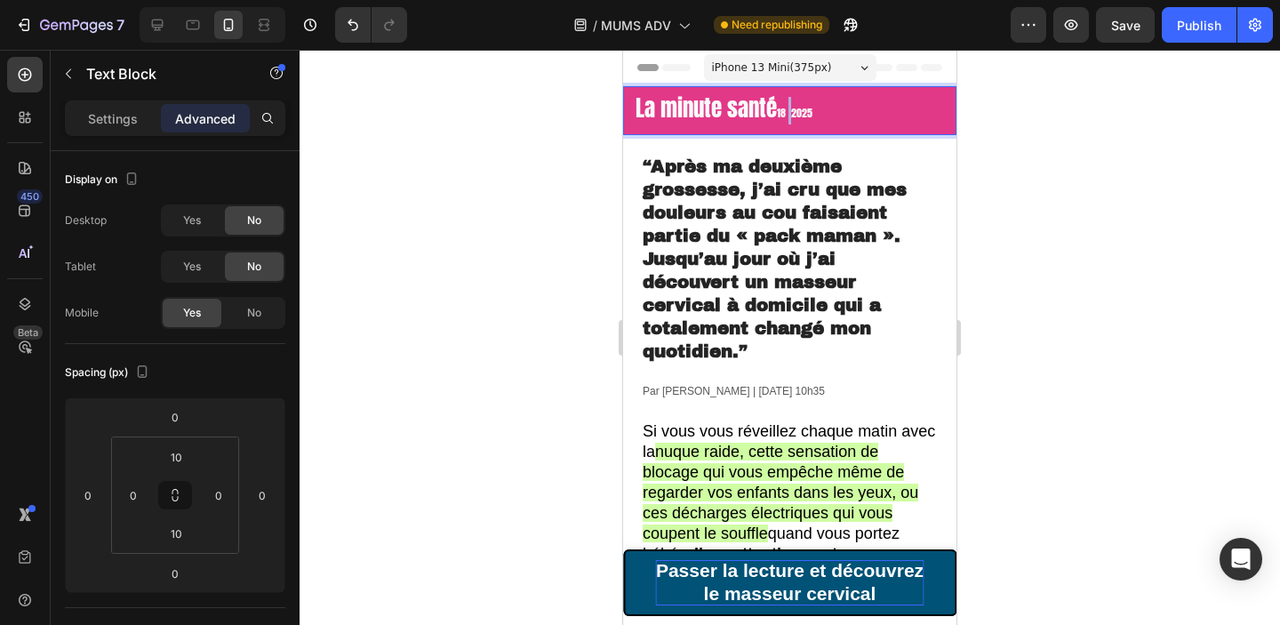
drag, startPoint x: 938, startPoint y: 113, endPoint x: 877, endPoint y: 116, distance: 60.5
click at [877, 116] on p "La minute santé 18 2025" at bounding box center [790, 111] width 330 height 28
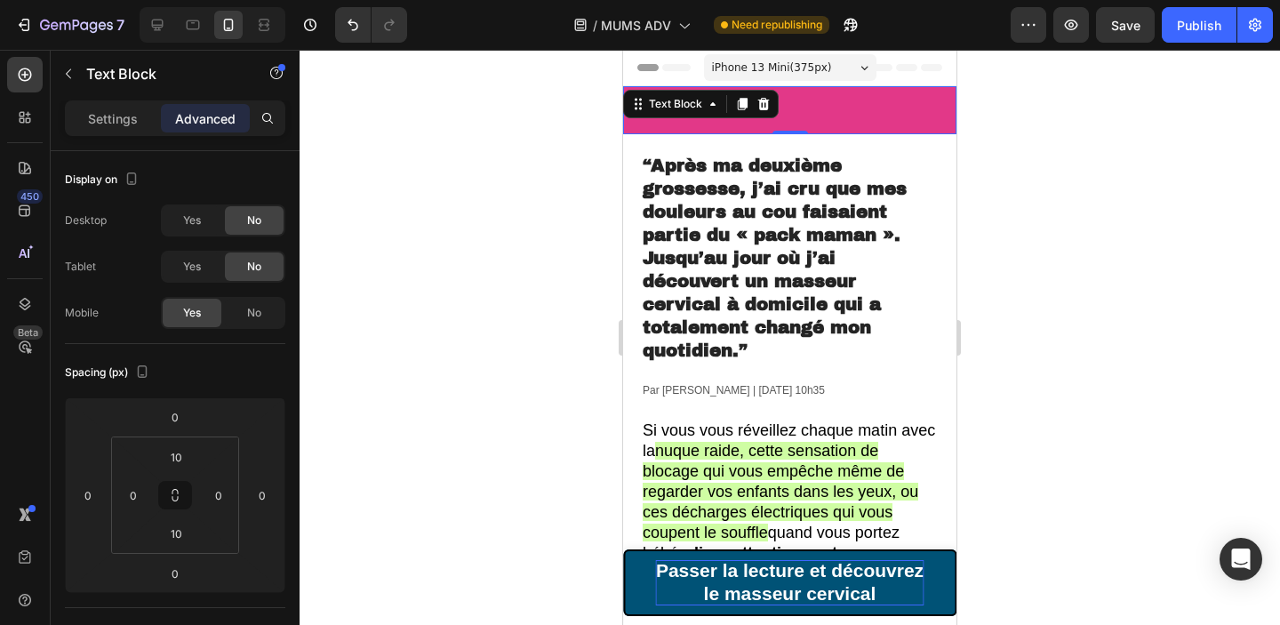
click at [1049, 174] on div at bounding box center [790, 337] width 980 height 575
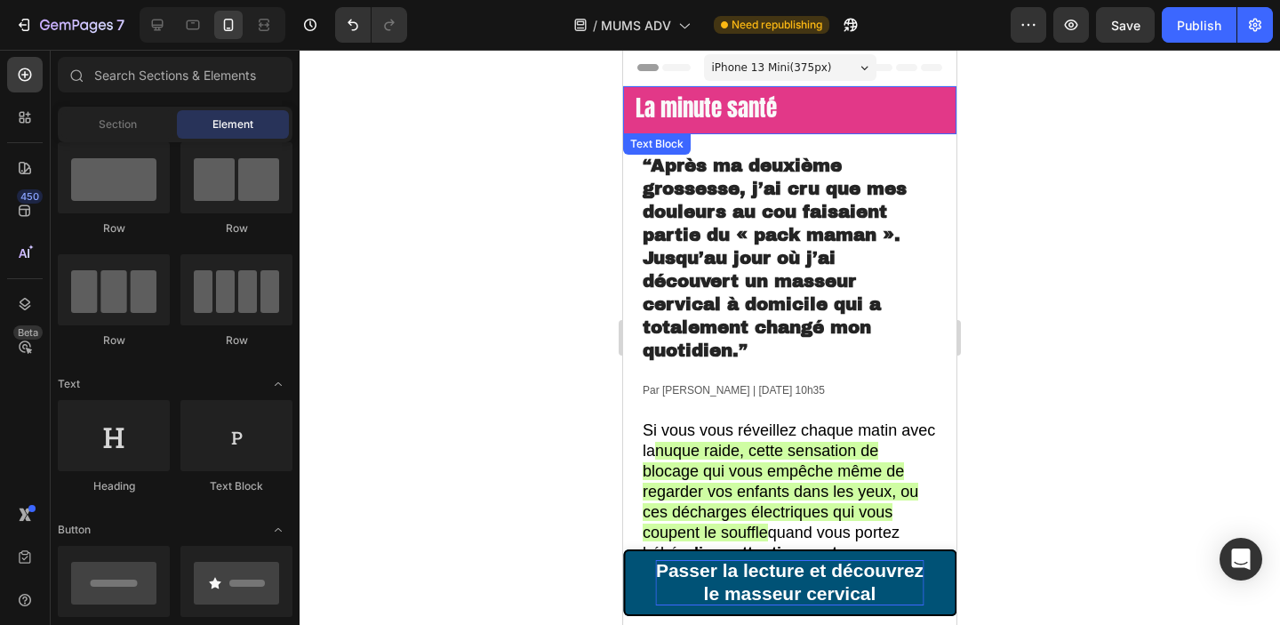
click at [668, 103] on span "La minute santé" at bounding box center [705, 108] width 141 height 33
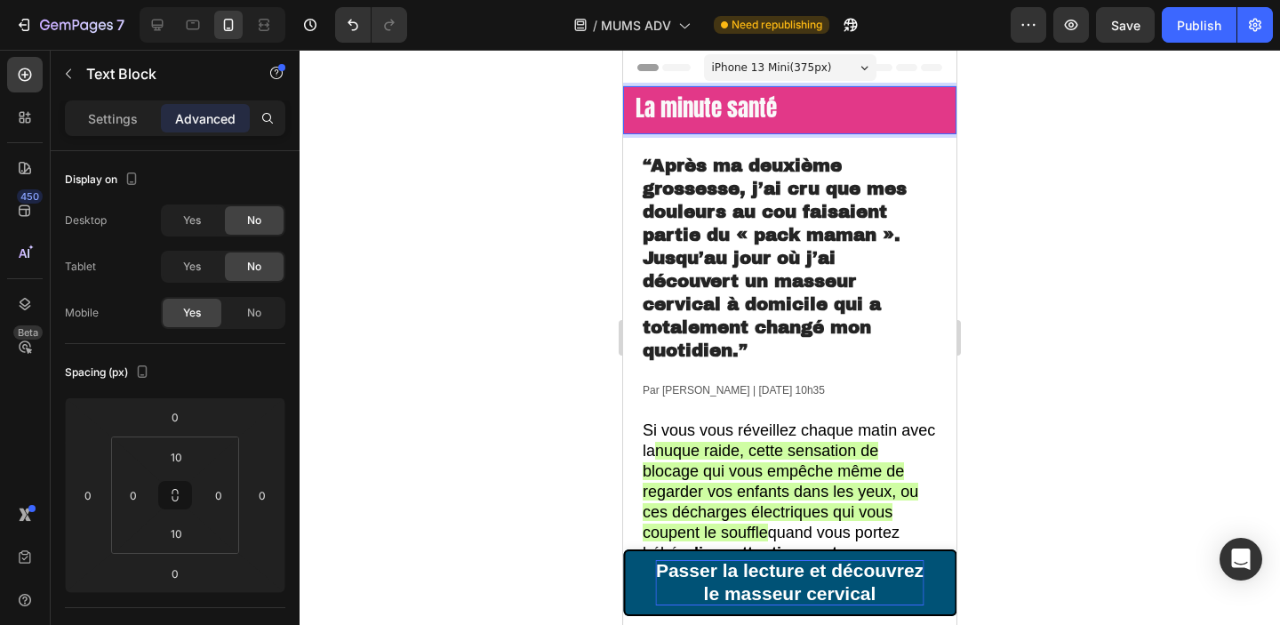
click at [672, 109] on span "La minute santé" at bounding box center [705, 108] width 141 height 33
click at [741, 109] on span "La Minute santé" at bounding box center [705, 108] width 141 height 33
click at [1085, 188] on div at bounding box center [790, 337] width 980 height 575
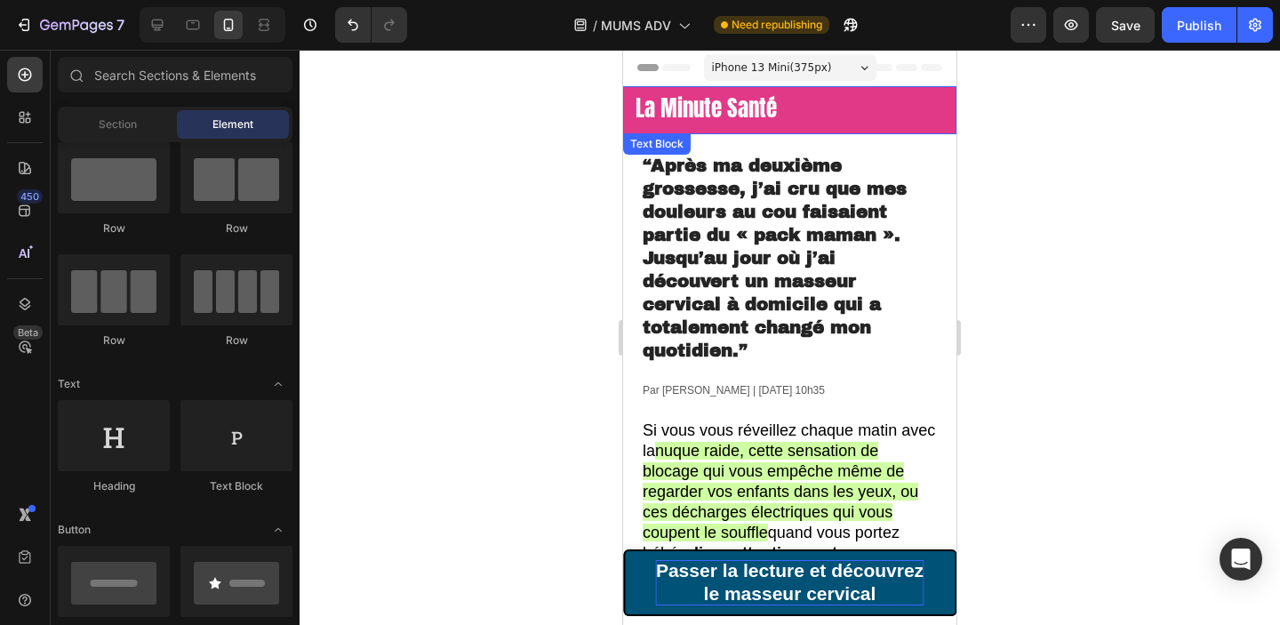
click at [731, 108] on span "La Minute Santé" at bounding box center [705, 108] width 141 height 33
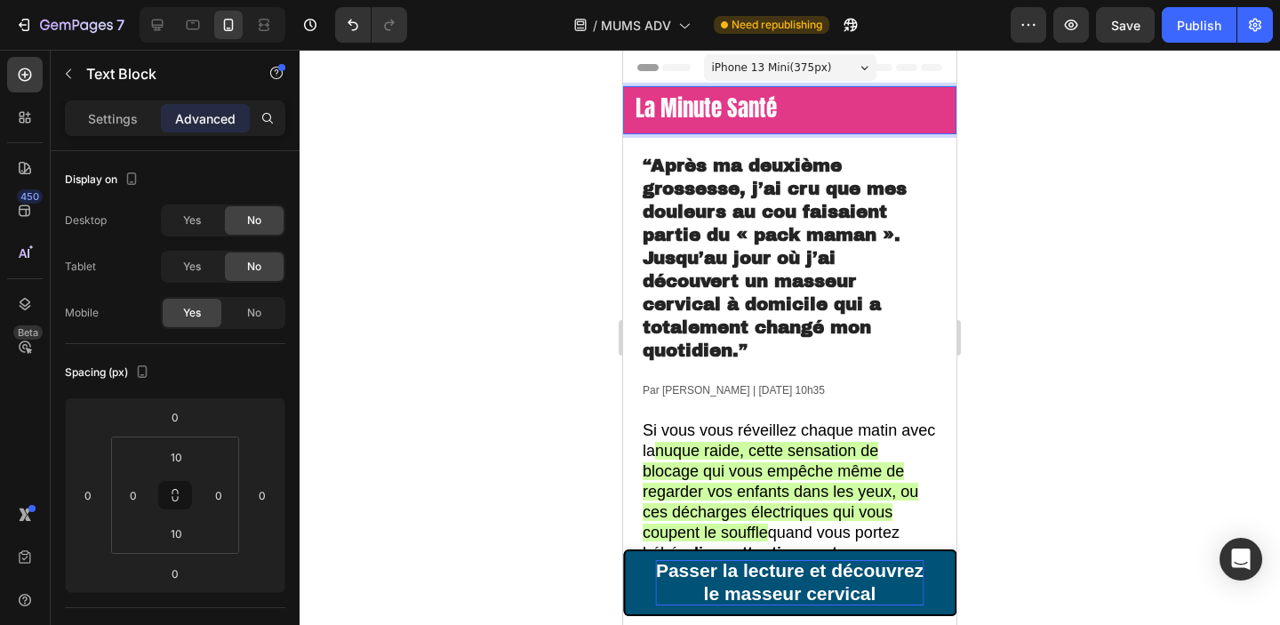
click at [731, 108] on span "La Minute Santé" at bounding box center [705, 108] width 141 height 33
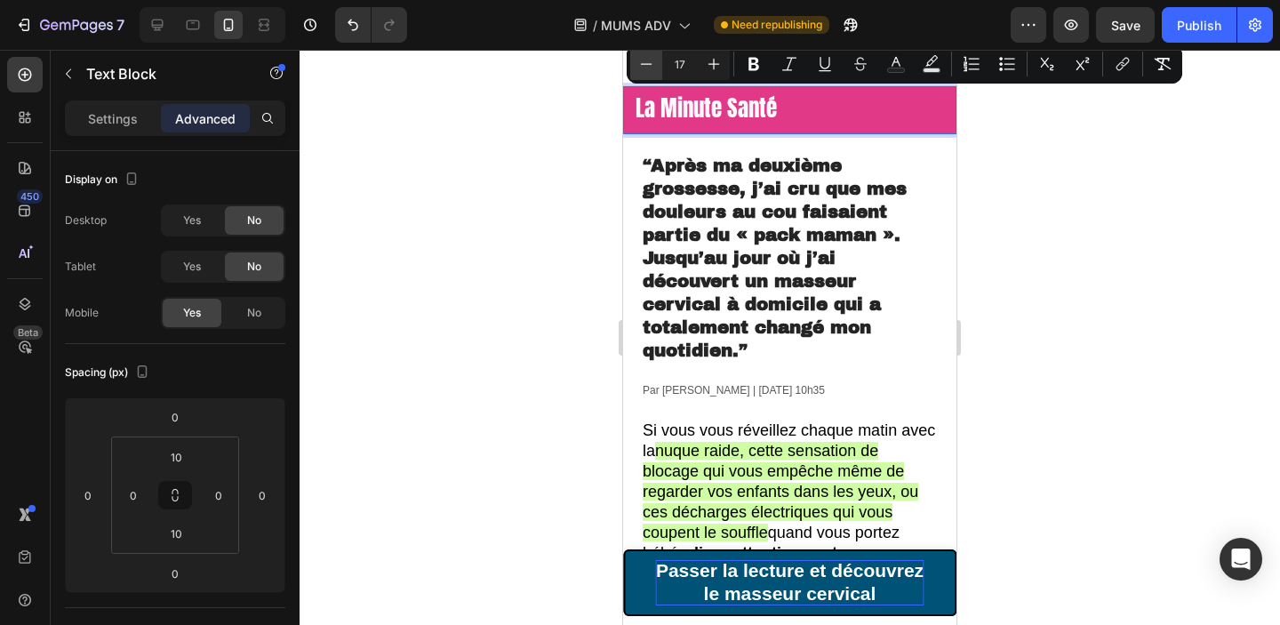
click at [641, 66] on icon "Editor contextual toolbar" at bounding box center [646, 64] width 18 height 18
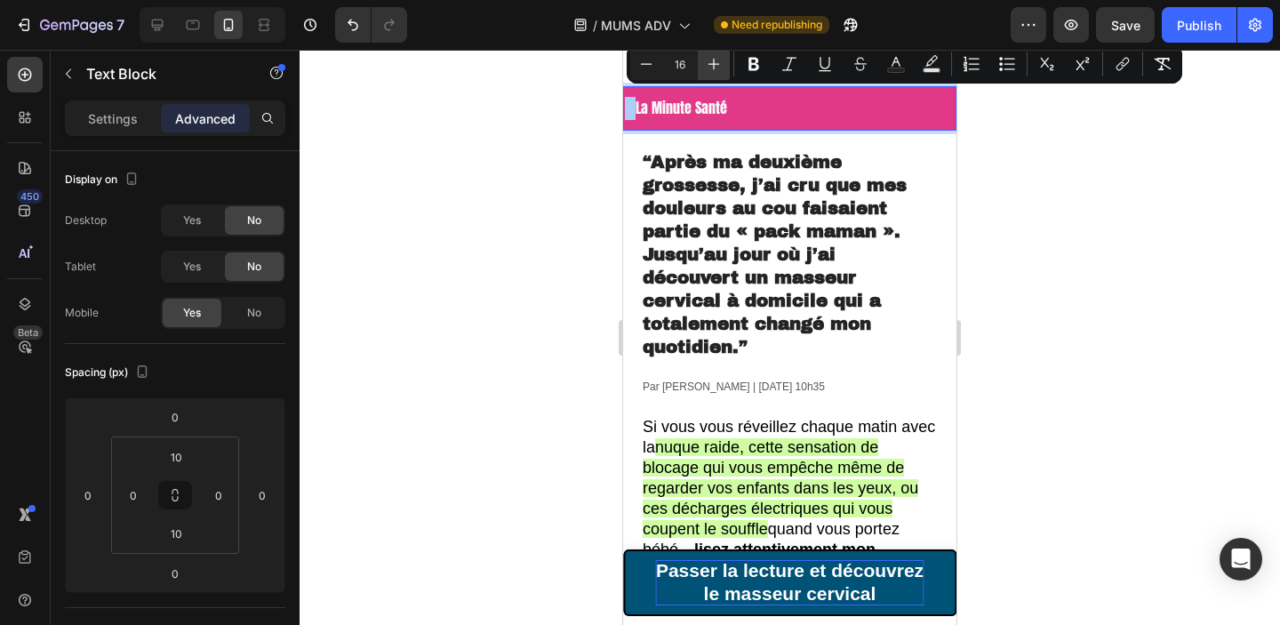
click at [713, 68] on icon "Editor contextual toolbar" at bounding box center [714, 64] width 18 height 18
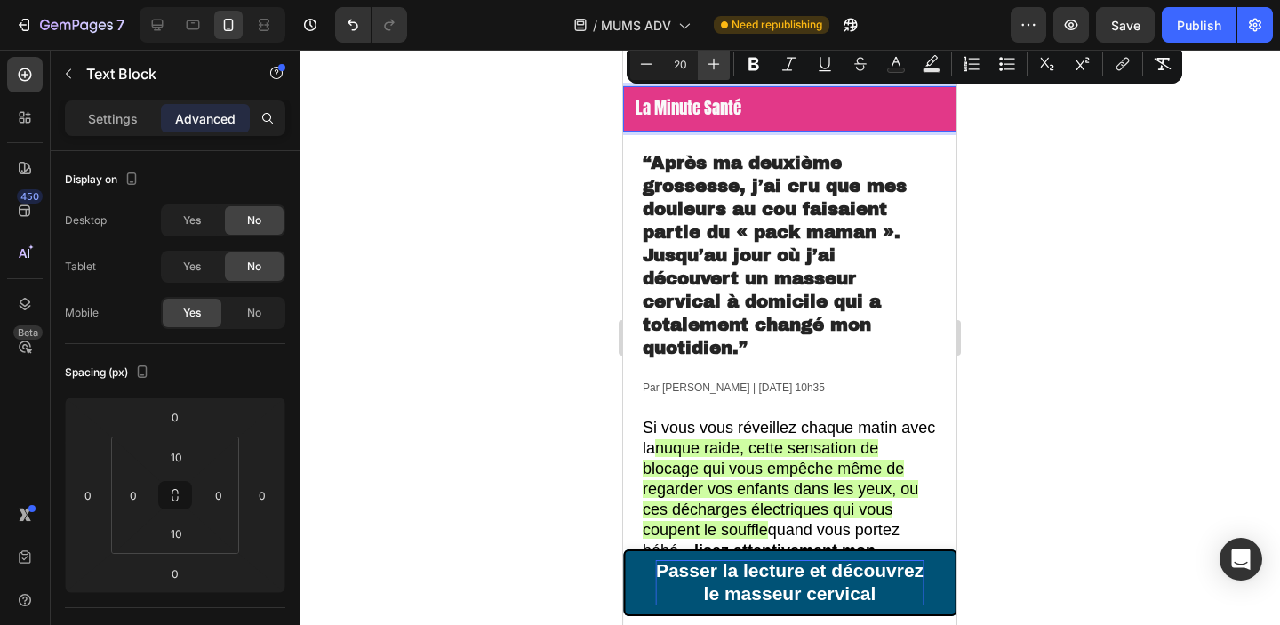
type input "21"
click at [438, 192] on div at bounding box center [790, 337] width 980 height 575
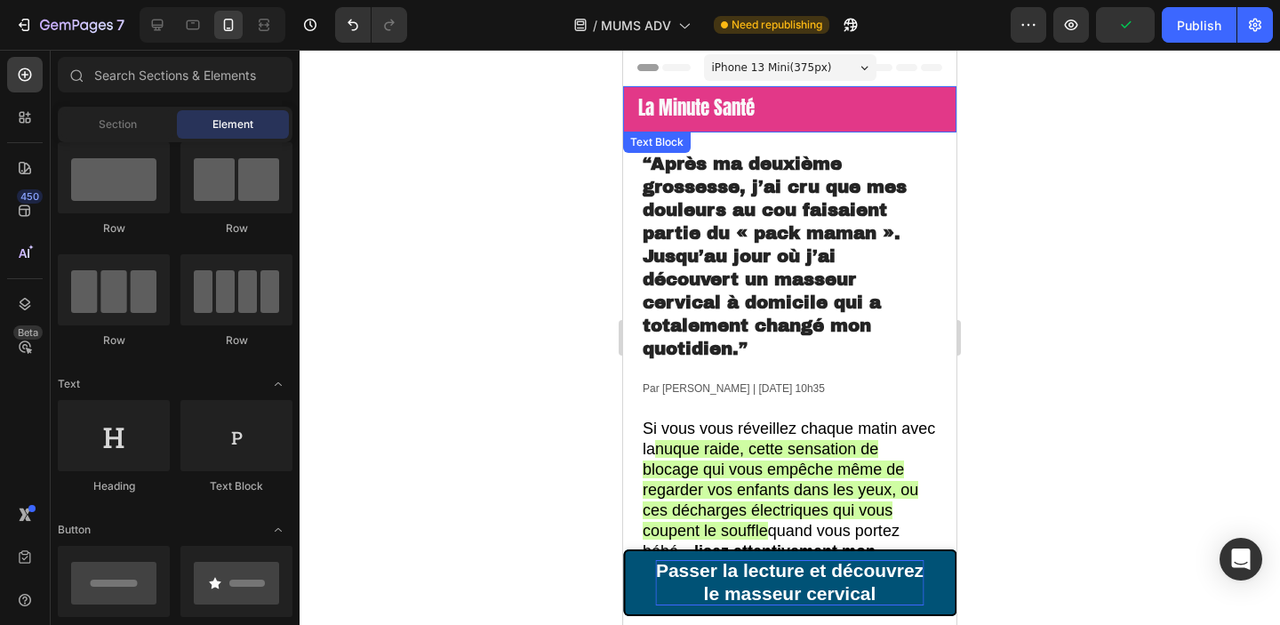
click at [635, 111] on span "Rich Text Editor. Editing area: main" at bounding box center [631, 107] width 13 height 28
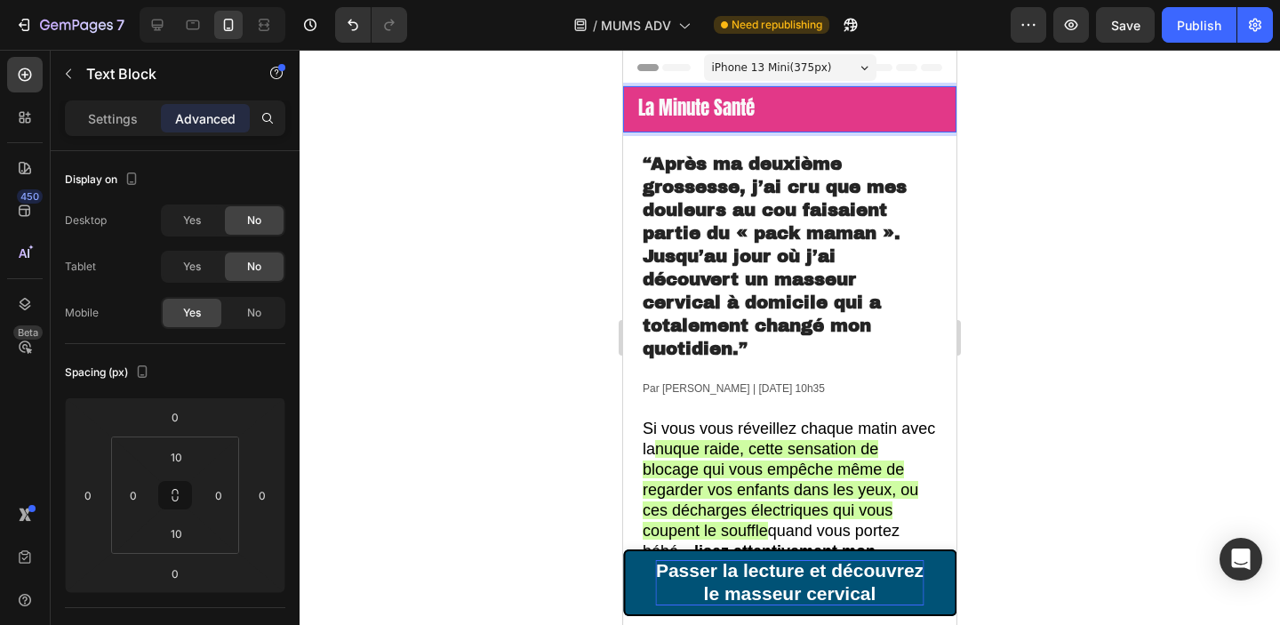
click at [638, 111] on span "La Minute Santé" at bounding box center [696, 107] width 116 height 28
click at [1003, 226] on div at bounding box center [790, 337] width 980 height 575
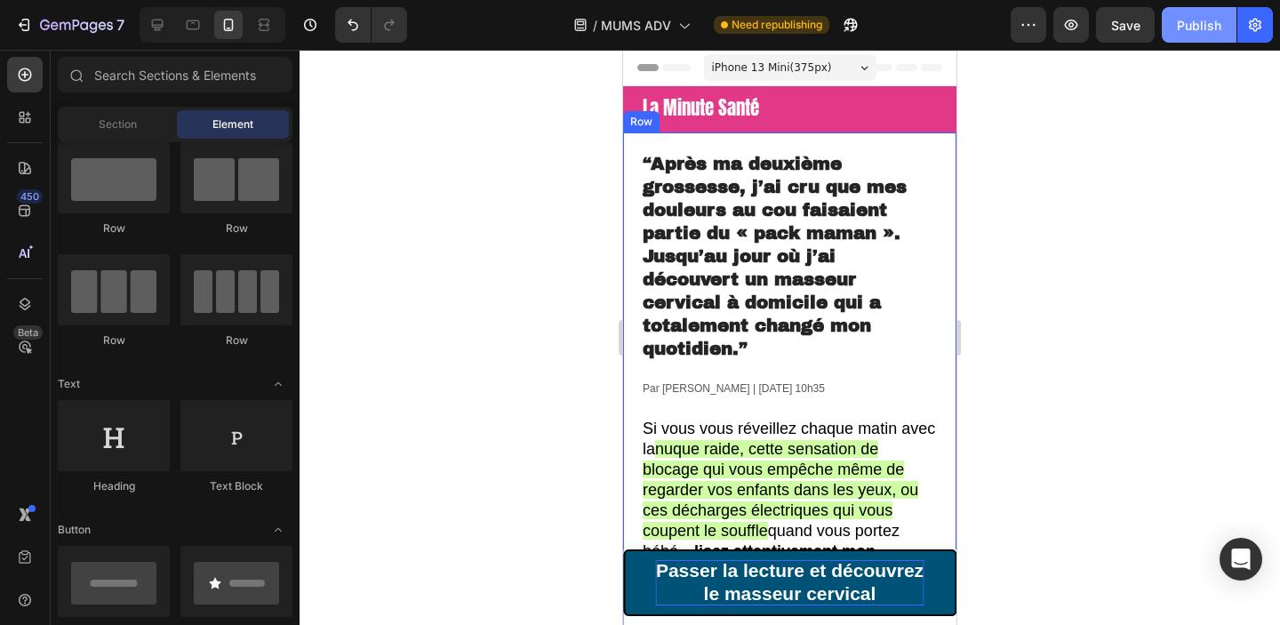
click at [1194, 27] on div "Publish" at bounding box center [1199, 25] width 44 height 19
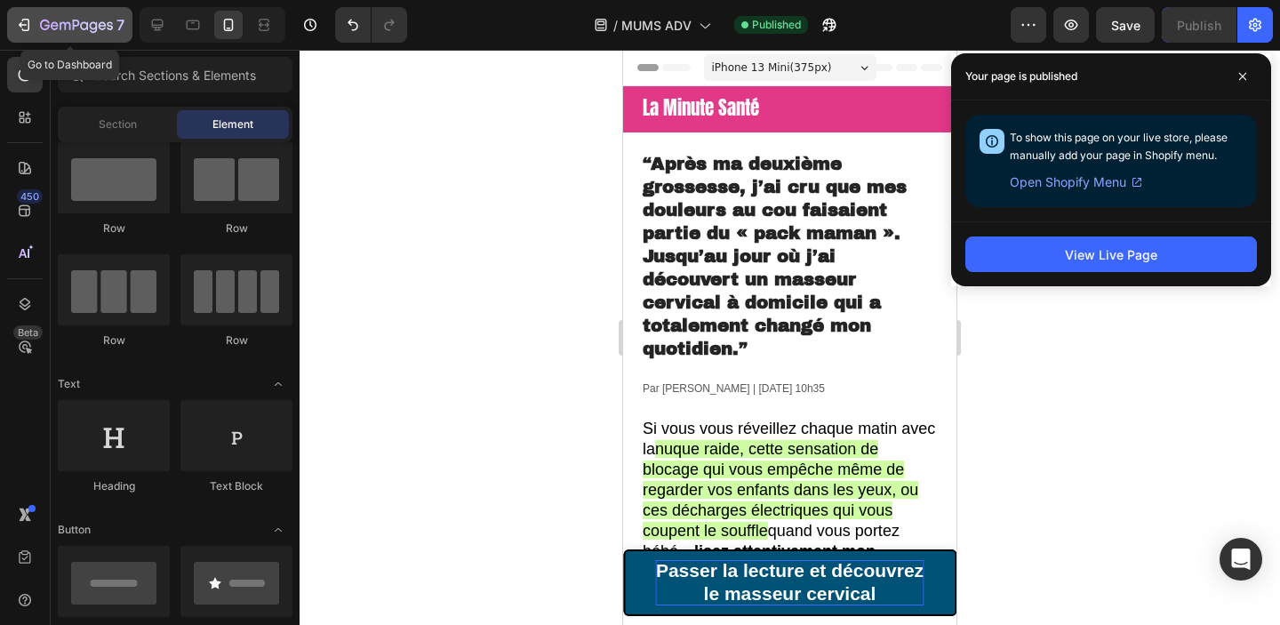
click at [25, 20] on icon "button" at bounding box center [24, 25] width 18 height 18
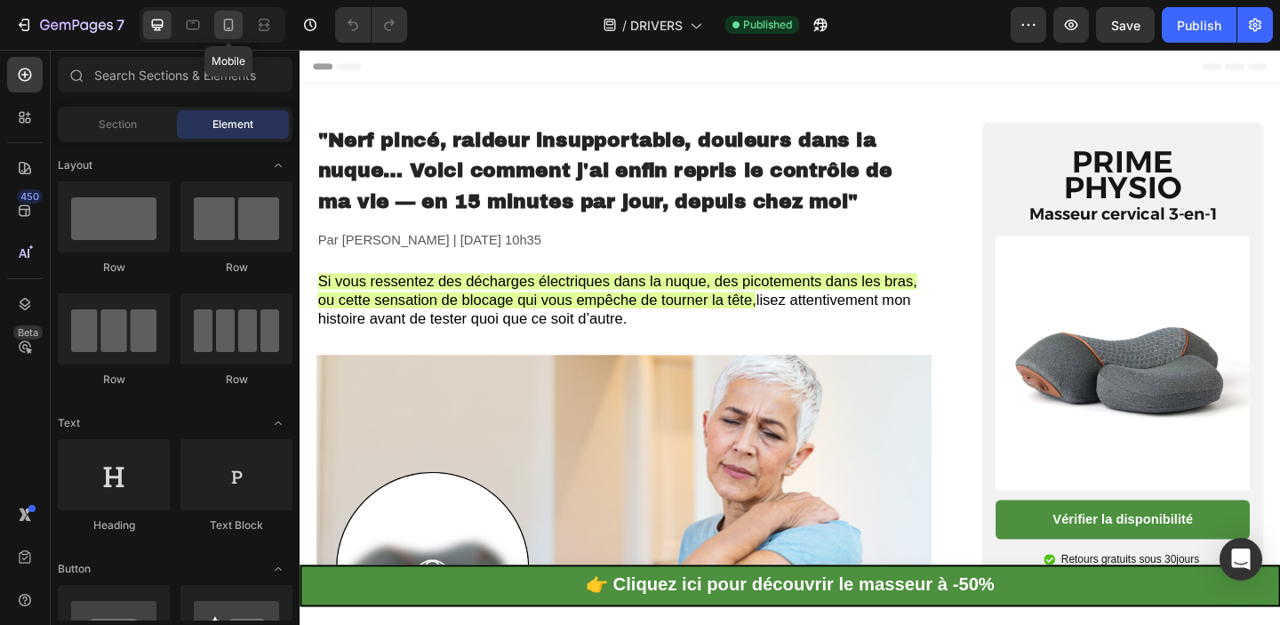
click at [226, 21] on icon at bounding box center [229, 25] width 18 height 18
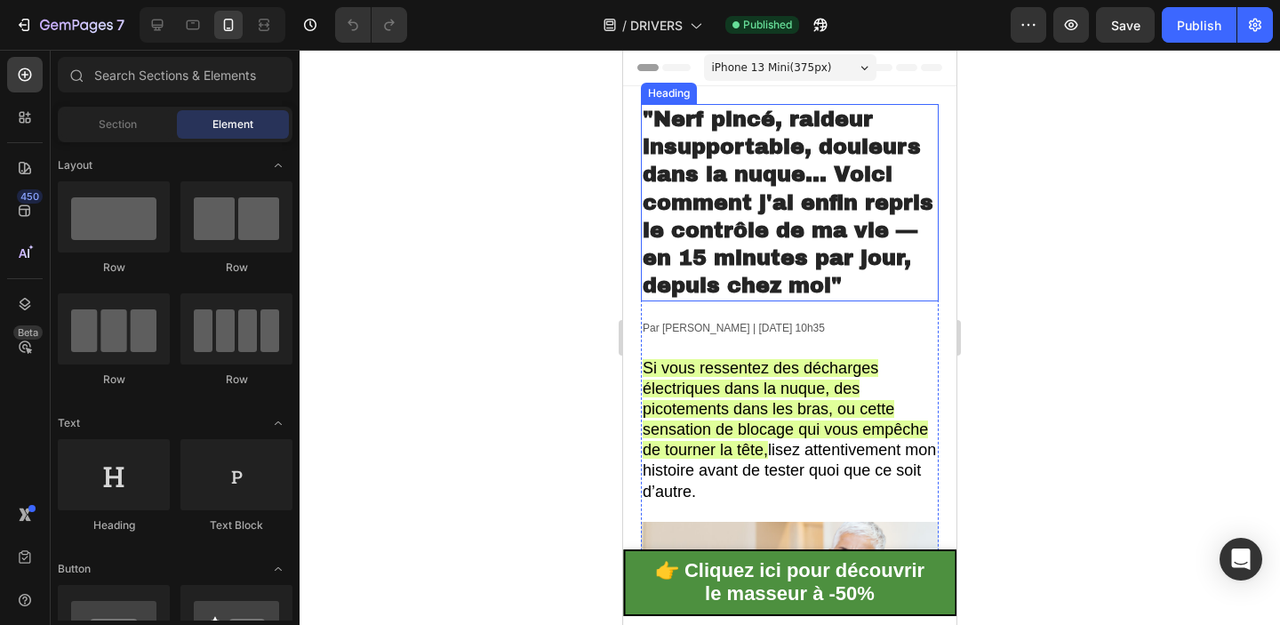
click at [763, 197] on span ""Nerf pincé, raideur insupportable, douleurs dans la nuque… Voici comment j'ai …" at bounding box center [788, 202] width 291 height 189
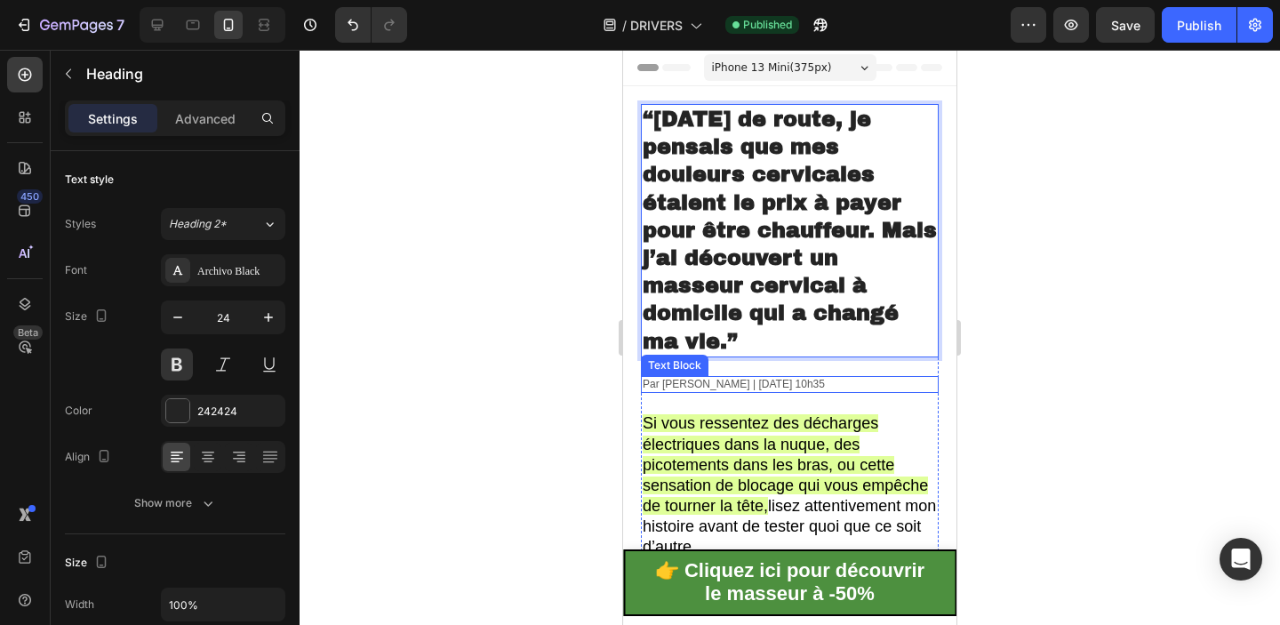
click at [730, 386] on p "Par Sophie Martin | 10 Juillet 2025 | 10h35" at bounding box center [790, 385] width 294 height 14
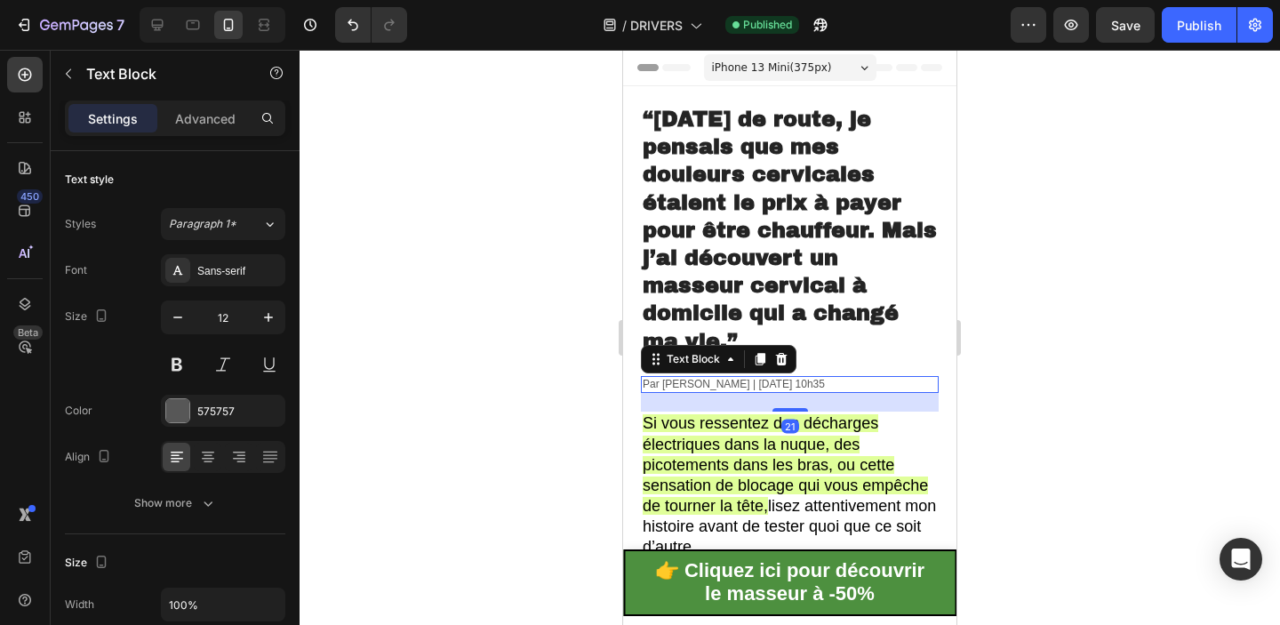
click at [723, 388] on p "Par Sophie Martin | 10 Juillet 2025 | 10h35" at bounding box center [790, 385] width 294 height 14
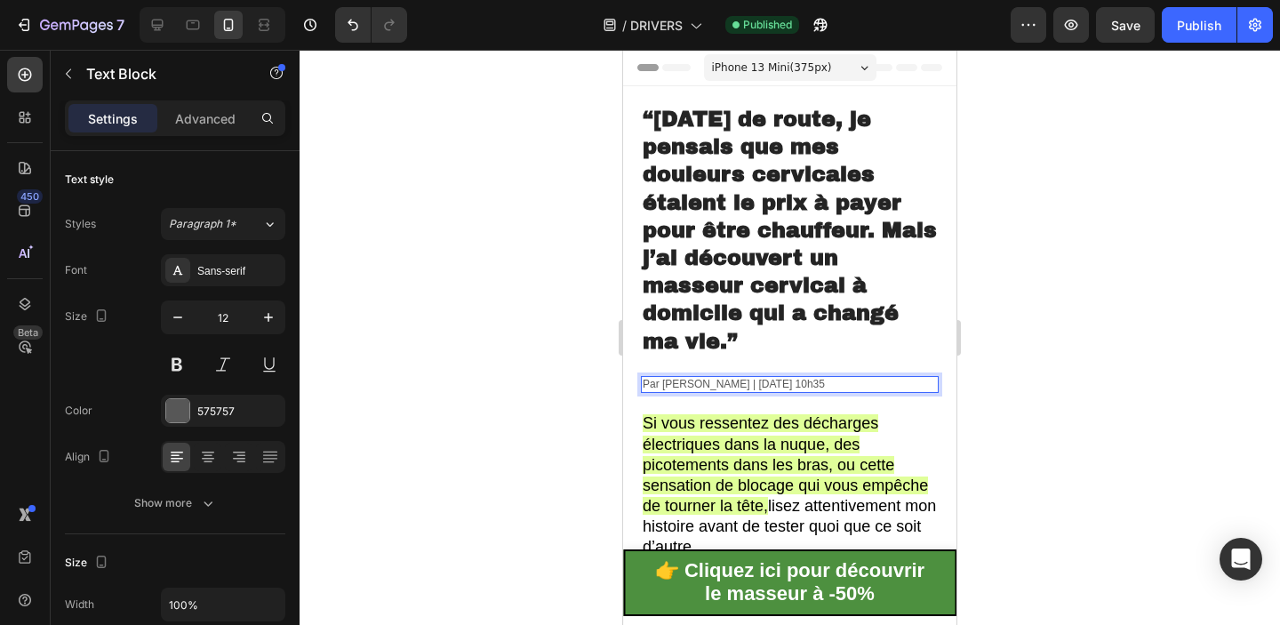
click at [694, 386] on p "Par Sophie Martin | 10 Juillet 2025 | 10h35" at bounding box center [790, 385] width 294 height 14
click at [1120, 333] on div at bounding box center [790, 337] width 980 height 575
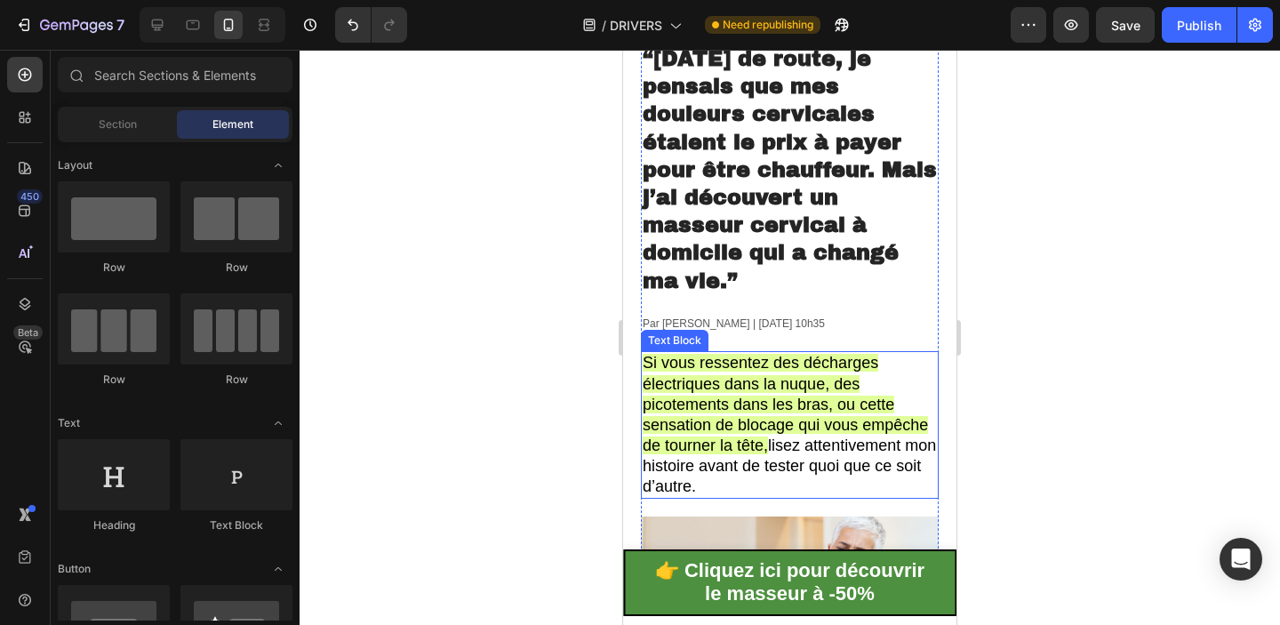
scroll to position [172, 0]
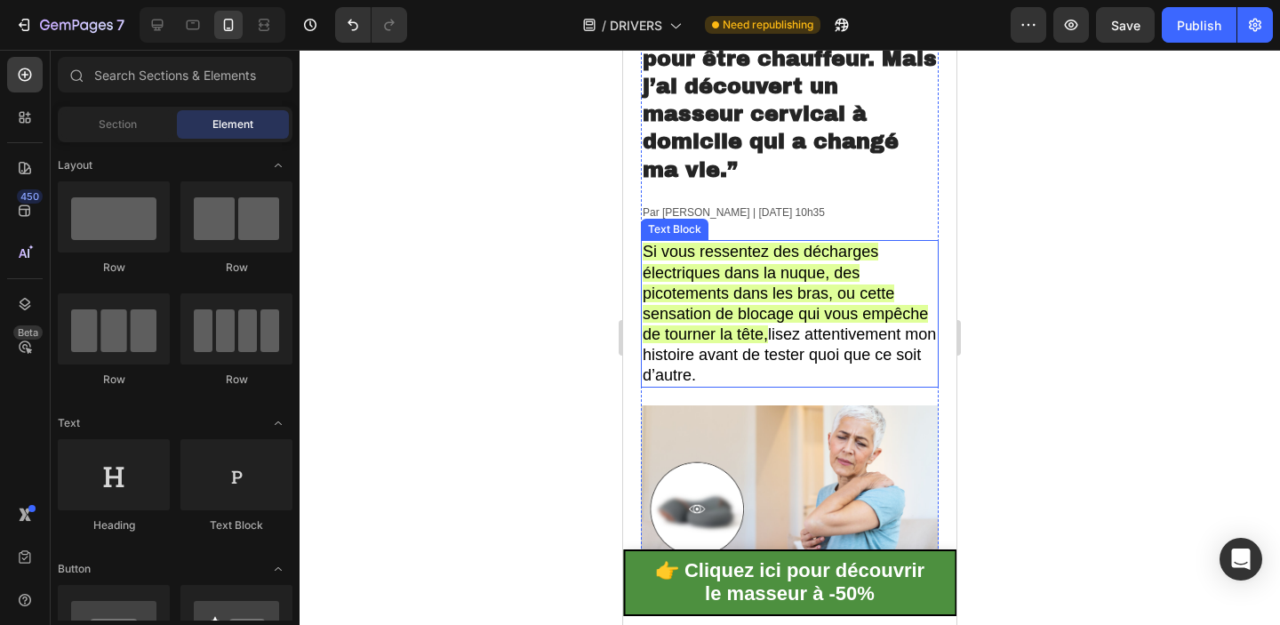
click at [750, 300] on p "Si vous ressentez des décharges électriques dans la nuque, des picotements dans…" at bounding box center [790, 314] width 294 height 144
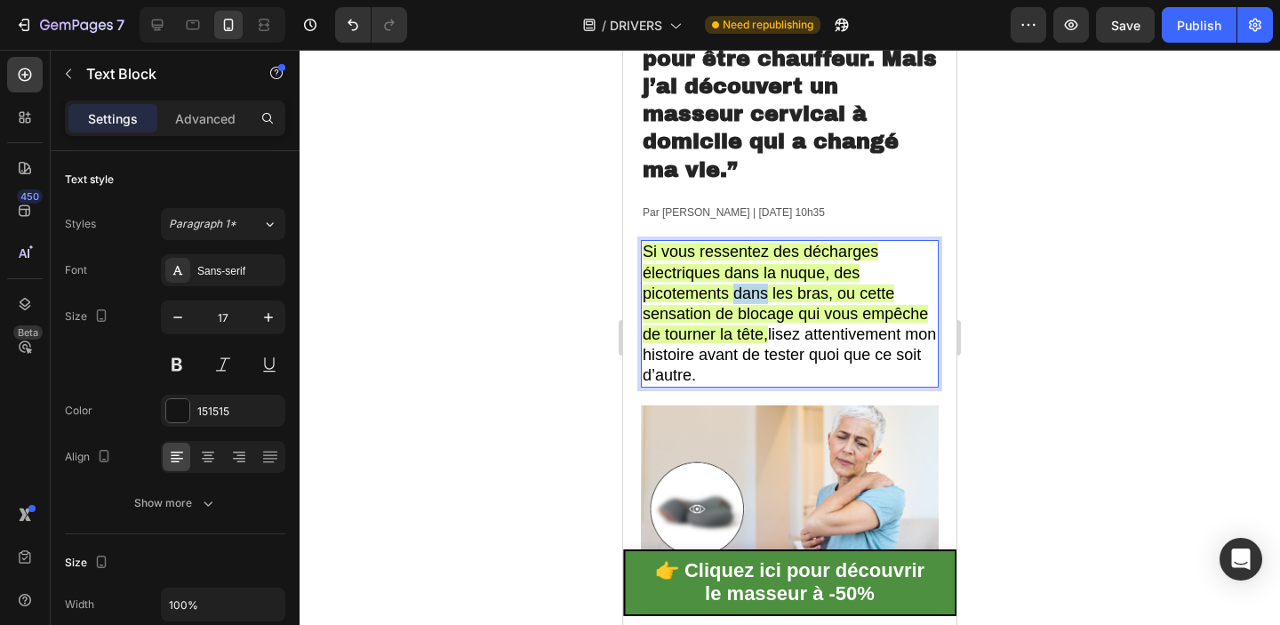
click at [750, 300] on p "Si vous ressentez des décharges électriques dans la nuque, des picotements dans…" at bounding box center [790, 314] width 294 height 144
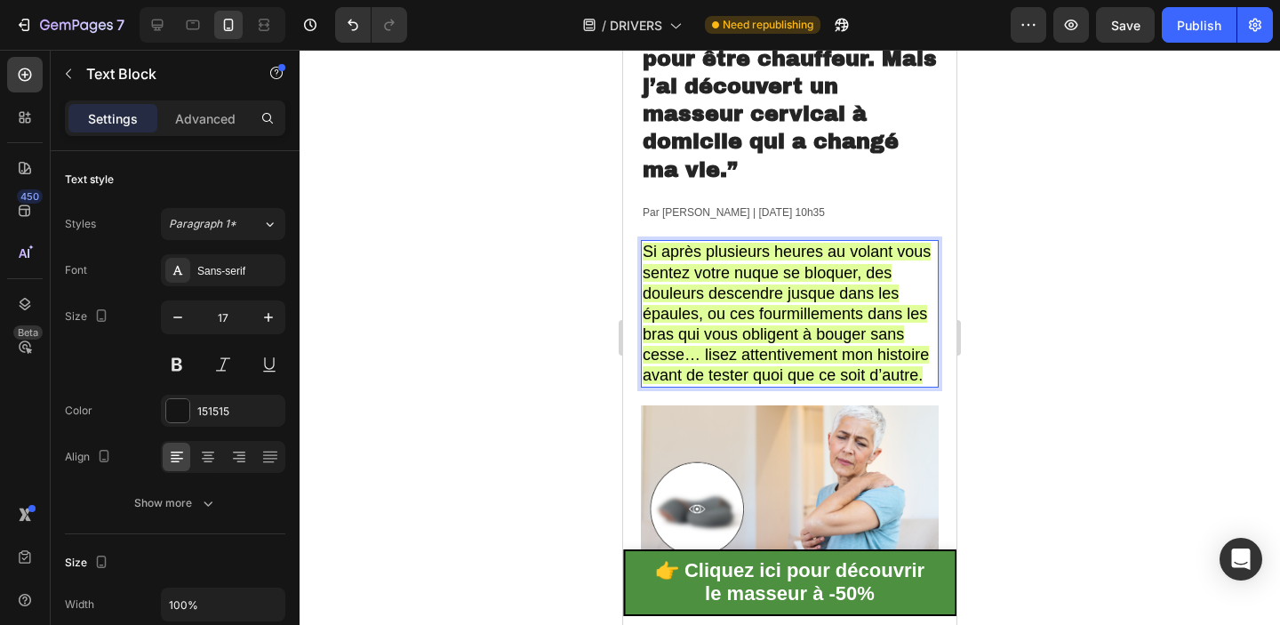
click at [787, 339] on span "Si après plusieurs heures au volant vous sentez votre nuque se bloquer, des dou…" at bounding box center [787, 313] width 288 height 141
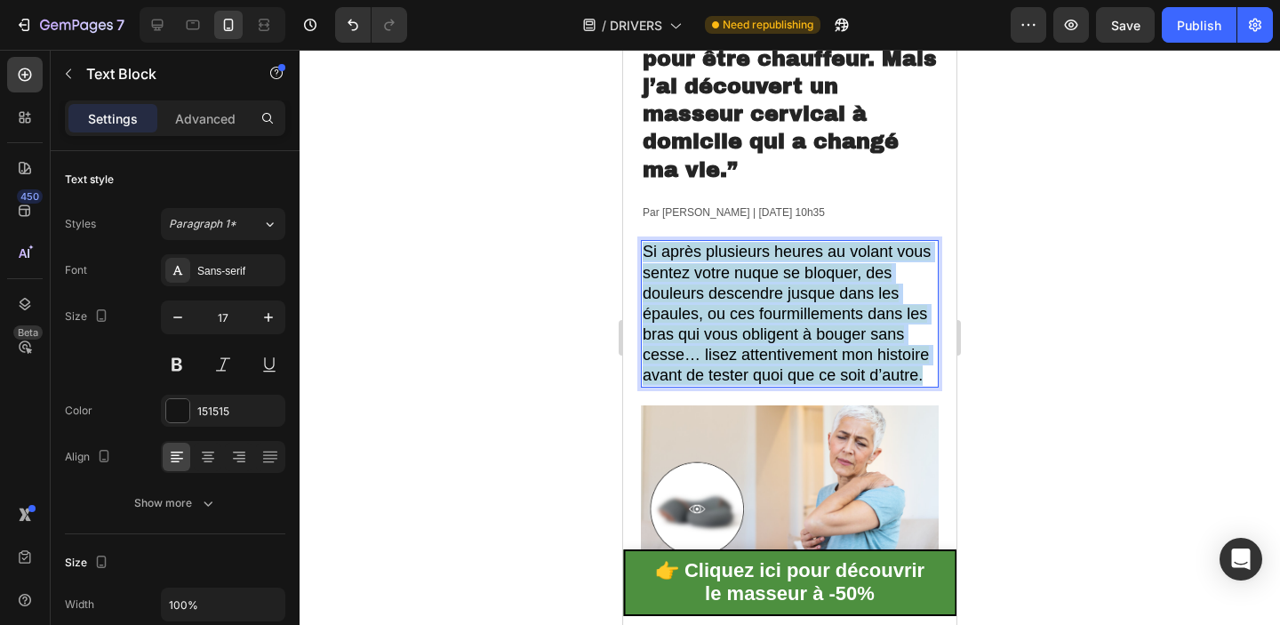
click at [787, 339] on span "Si après plusieurs heures au volant vous sentez votre nuque se bloquer, des dou…" at bounding box center [787, 313] width 288 height 141
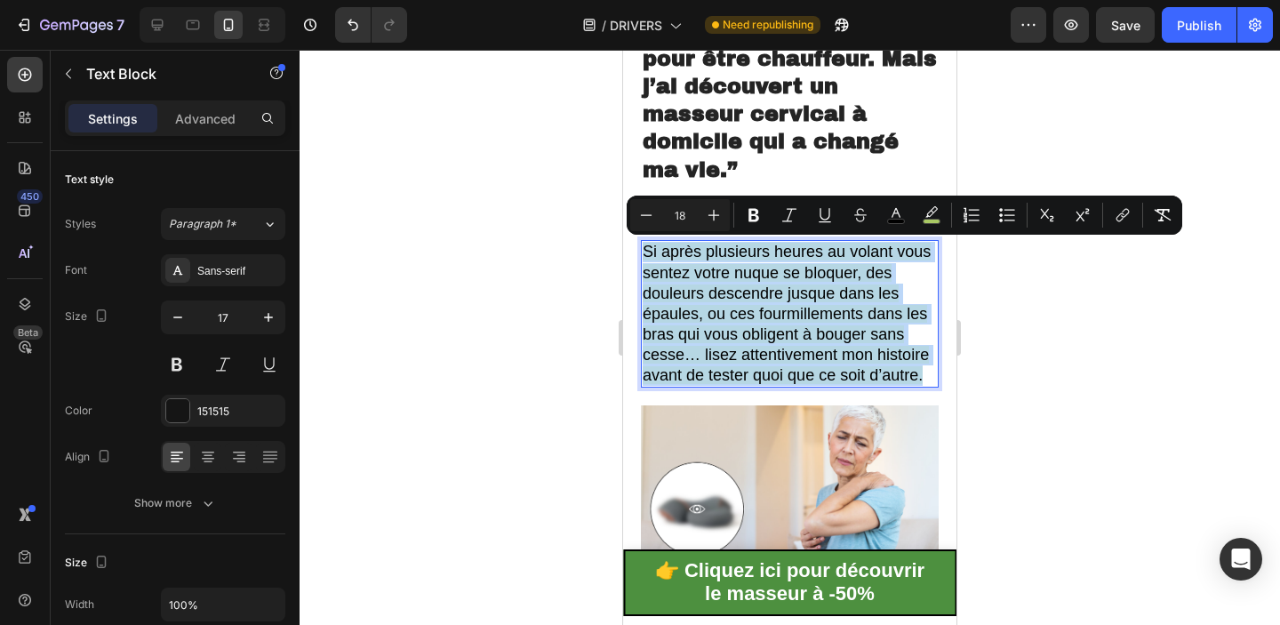
click at [740, 354] on span "Si après plusieurs heures au volant vous sentez votre nuque se bloquer, des dou…" at bounding box center [787, 313] width 288 height 141
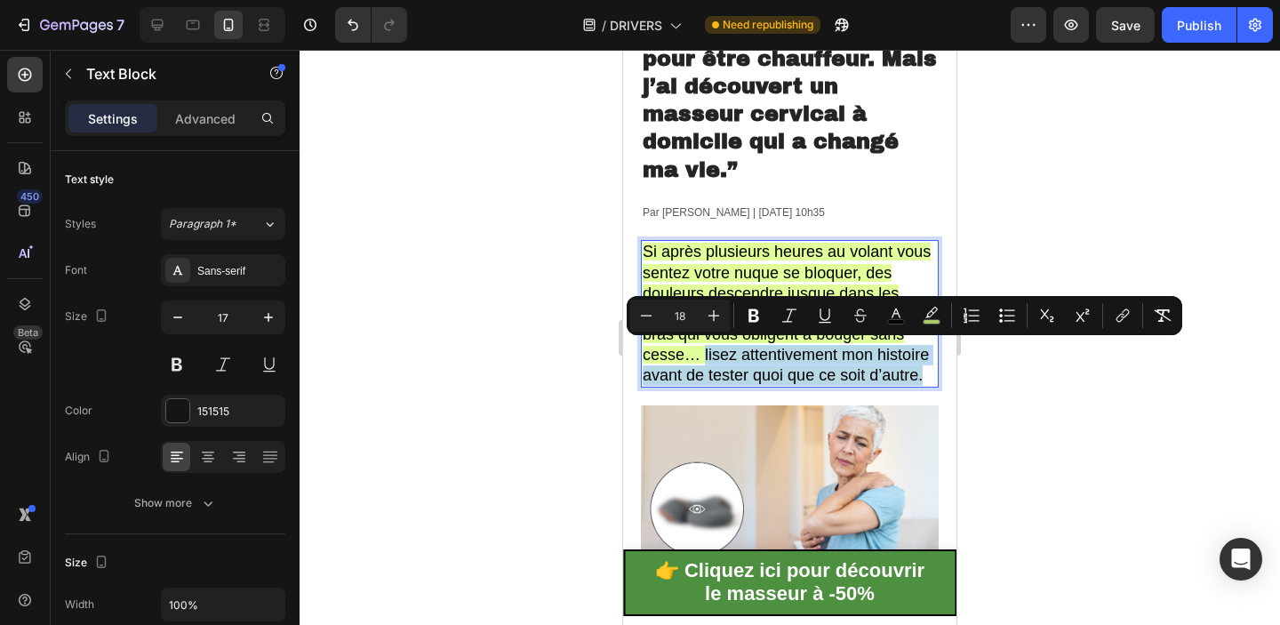
drag, startPoint x: 706, startPoint y: 355, endPoint x: 938, endPoint y: 378, distance: 233.1
click at [938, 378] on div "Si après plusieurs heures au volant vous sentez votre nuque se bloquer, des dou…" at bounding box center [790, 314] width 298 height 148
click at [931, 320] on rect "Editor contextual toolbar" at bounding box center [931, 322] width 17 height 4
type input "D7FF7C"
type input "77"
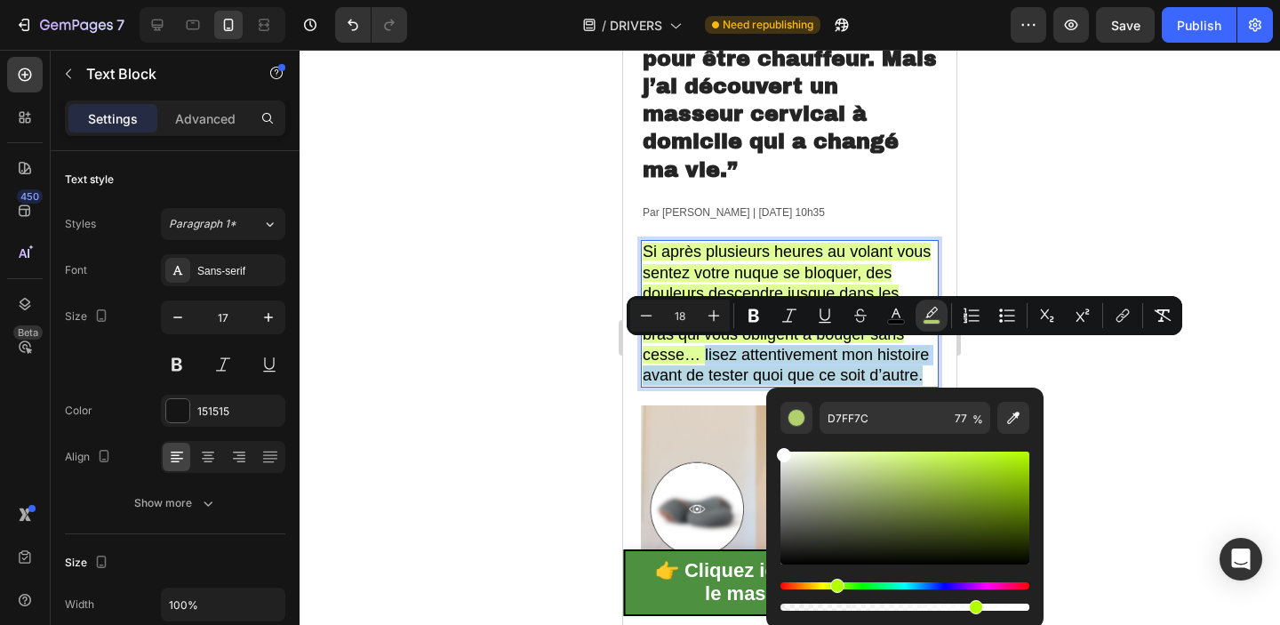
type input "FFFFFF"
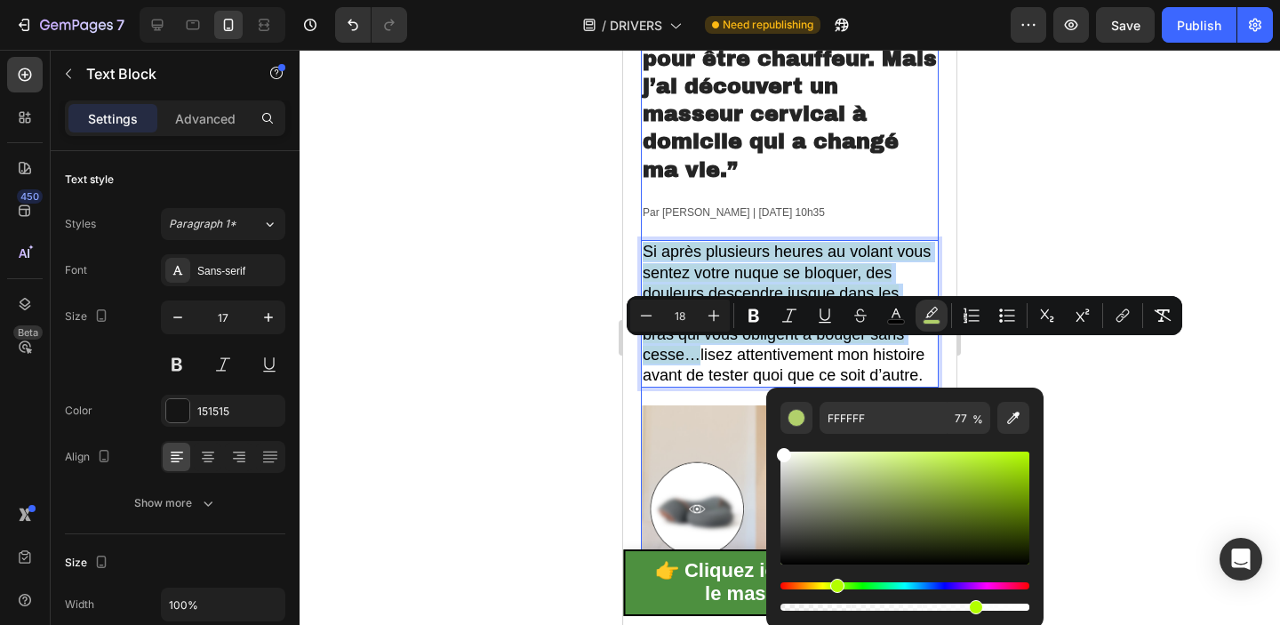
drag, startPoint x: 1466, startPoint y: 539, endPoint x: 741, endPoint y: 395, distance: 738.7
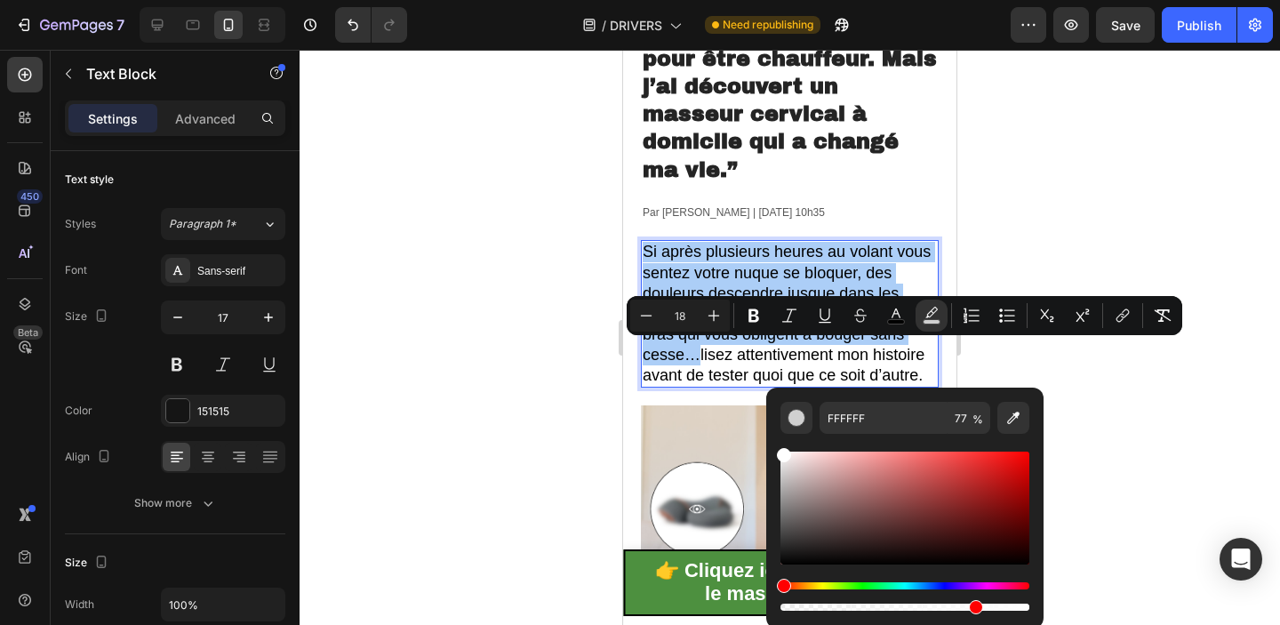
click at [1101, 111] on div at bounding box center [790, 337] width 980 height 575
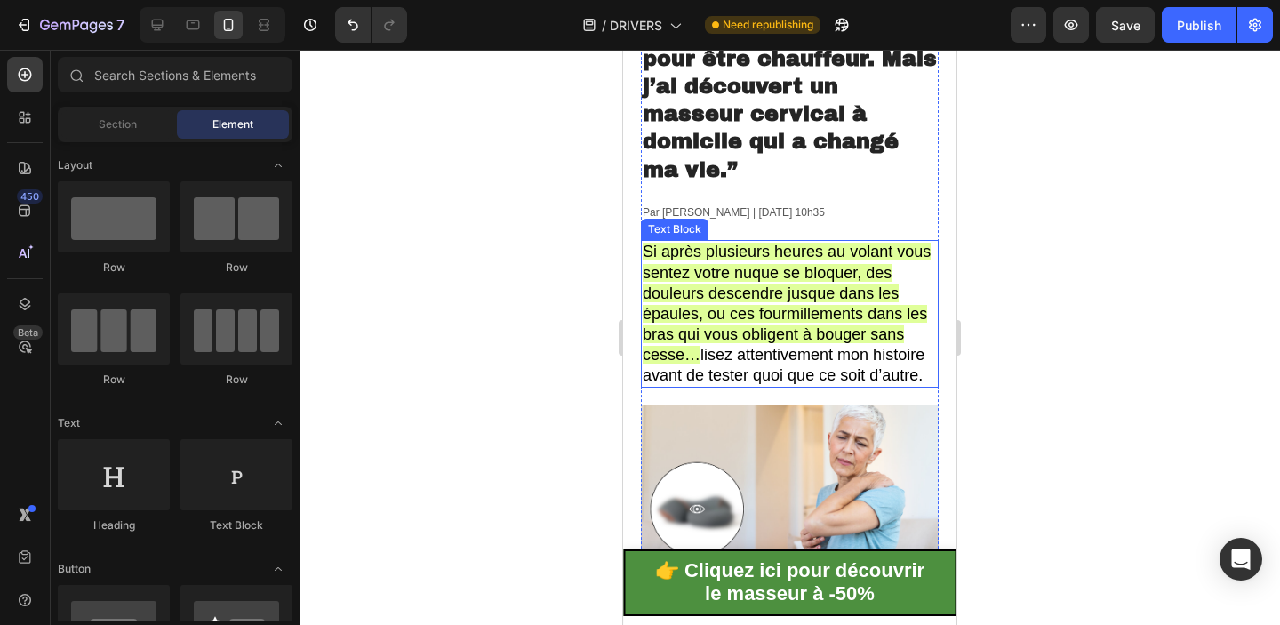
click at [794, 283] on span "Si après plusieurs heures au volant vous sentez votre nuque se bloquer, des dou…" at bounding box center [787, 303] width 288 height 120
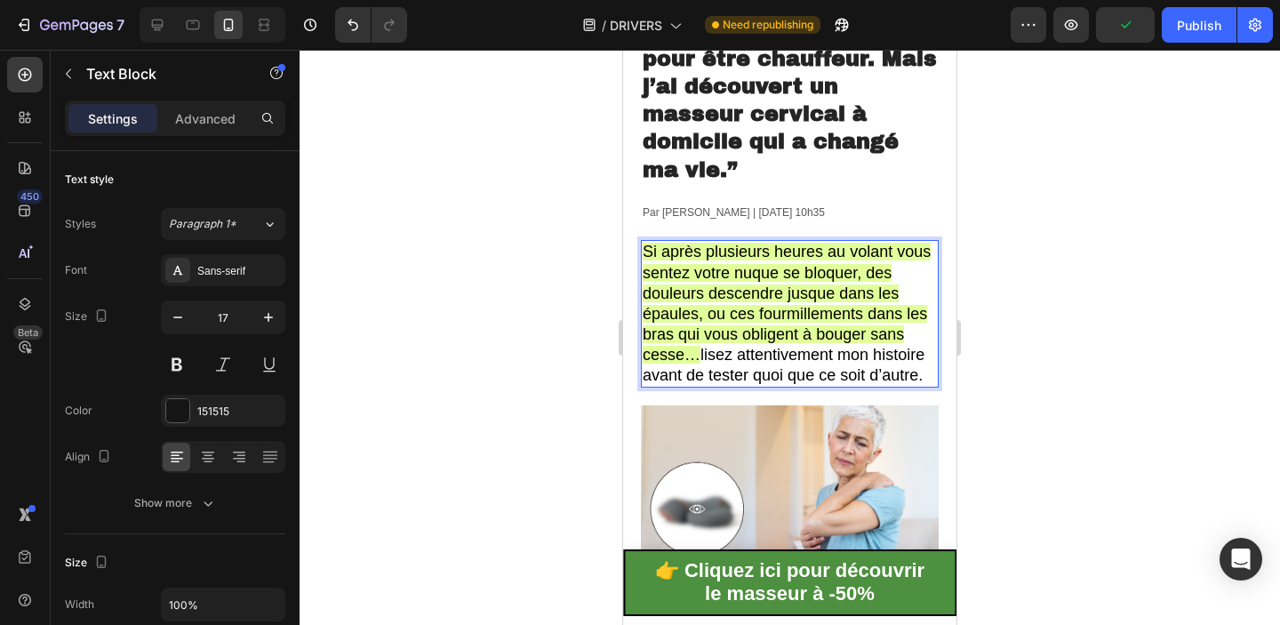
click at [686, 272] on span "Si après plusieurs heures au volant vous sentez votre nuque se bloquer, des dou…" at bounding box center [787, 303] width 288 height 120
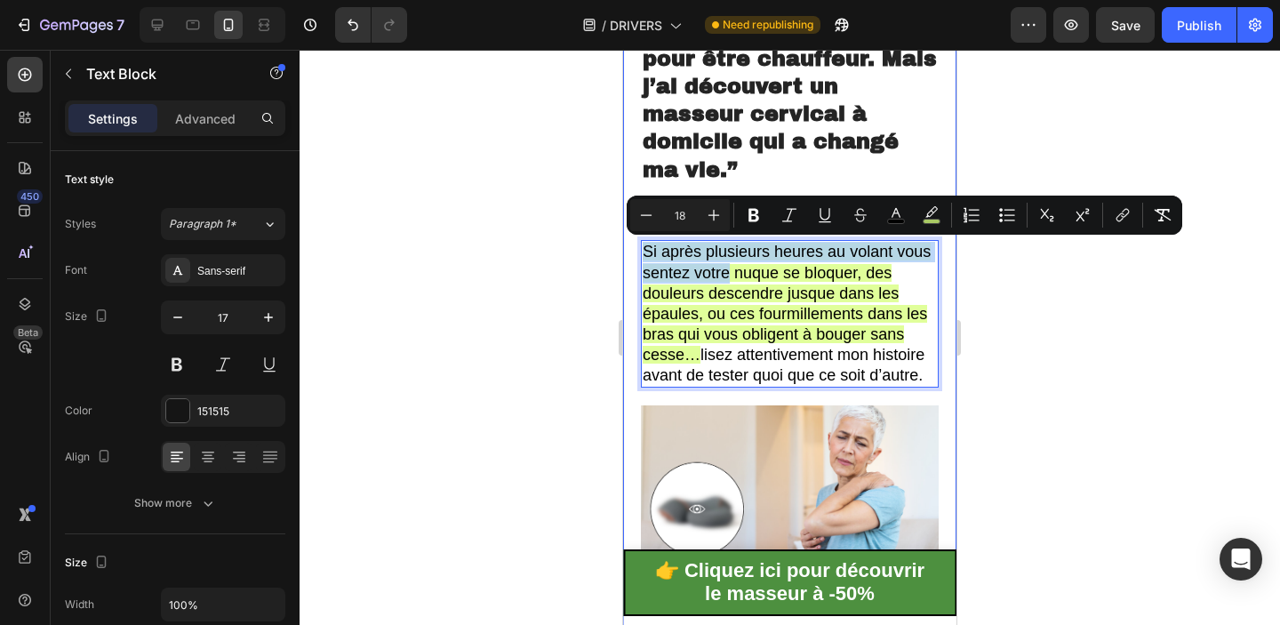
drag, startPoint x: 726, startPoint y: 273, endPoint x: 636, endPoint y: 246, distance: 93.6
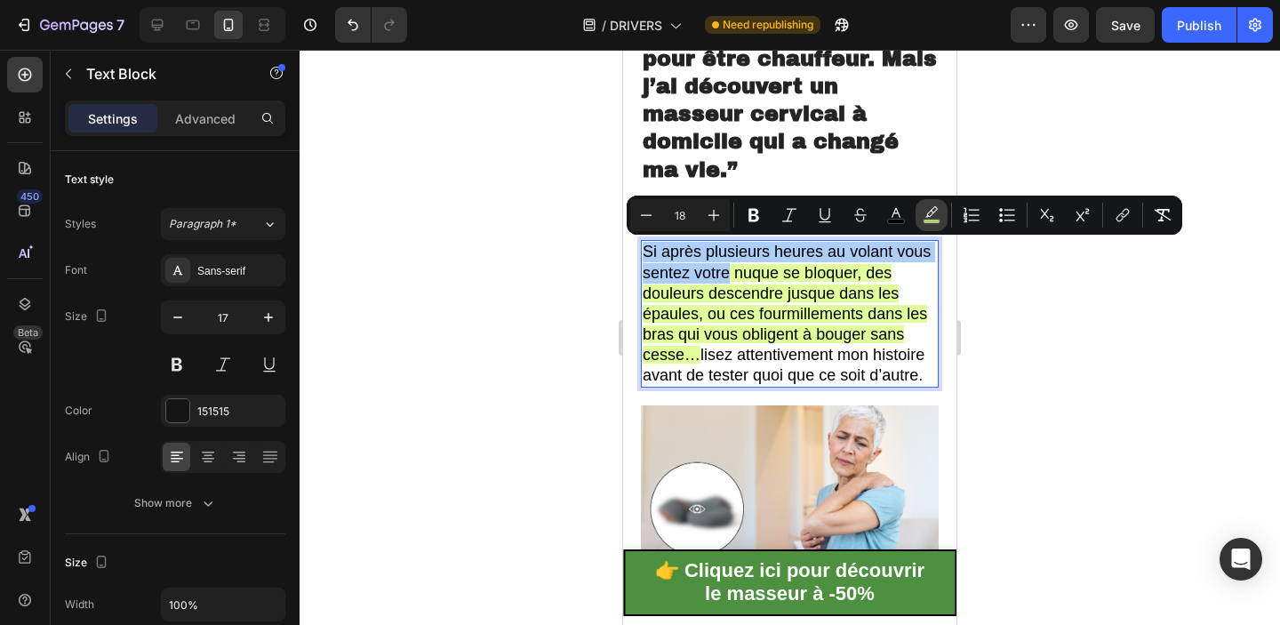
click at [919, 212] on button "color" at bounding box center [931, 215] width 32 height 32
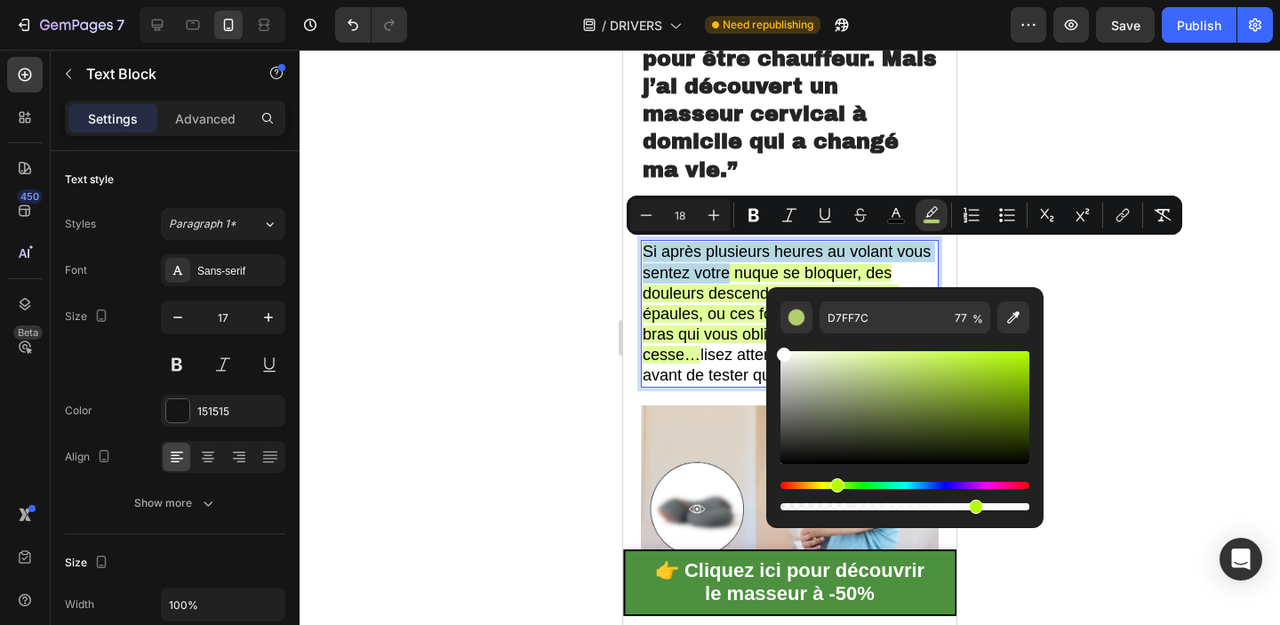
drag, startPoint x: 851, startPoint y: 373, endPoint x: 769, endPoint y: 344, distance: 86.9
click at [769, 344] on div "D7FF7C 77 %" at bounding box center [904, 400] width 277 height 227
type input "FFFFFF"
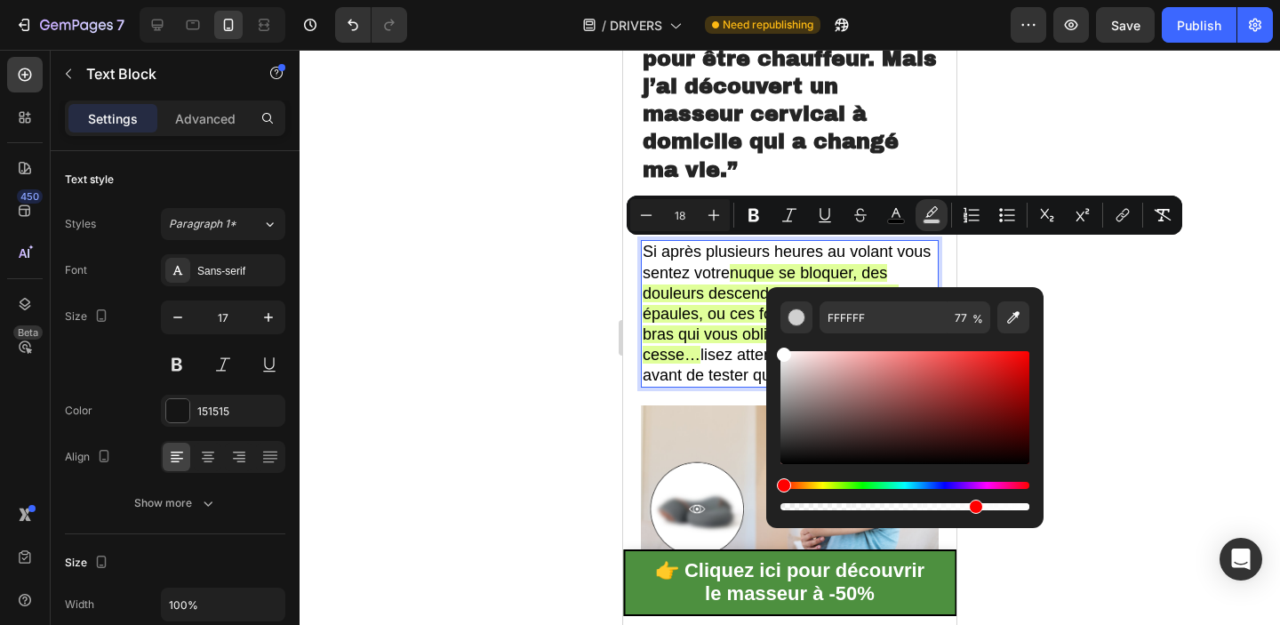
click at [753, 268] on span "nuque se bloquer, des douleurs descendre jusque dans les épaules, ou ces fourmi…" at bounding box center [785, 314] width 284 height 100
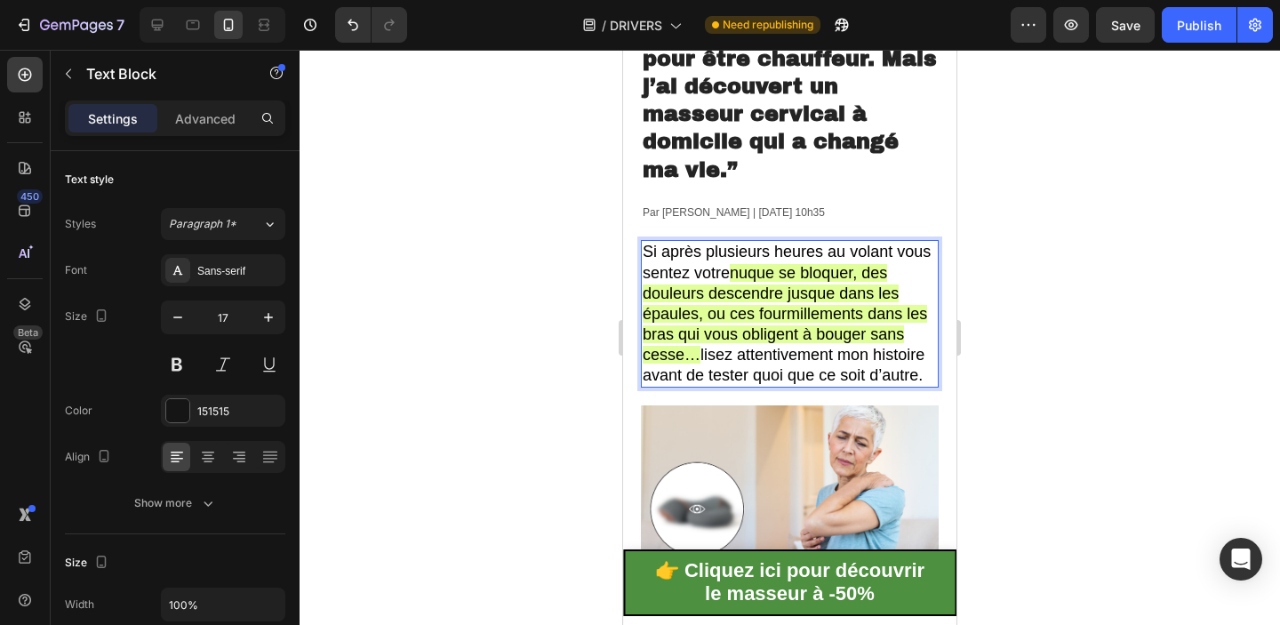
click at [807, 327] on span "nuque se bloquer, des douleurs descendre jusque dans les épaules, ou ces fourmi…" at bounding box center [785, 314] width 284 height 100
click at [755, 329] on span "nuque se bloquer, des douleurs descendre jusque dans les épaules, ou ces fourmi…" at bounding box center [785, 314] width 284 height 100
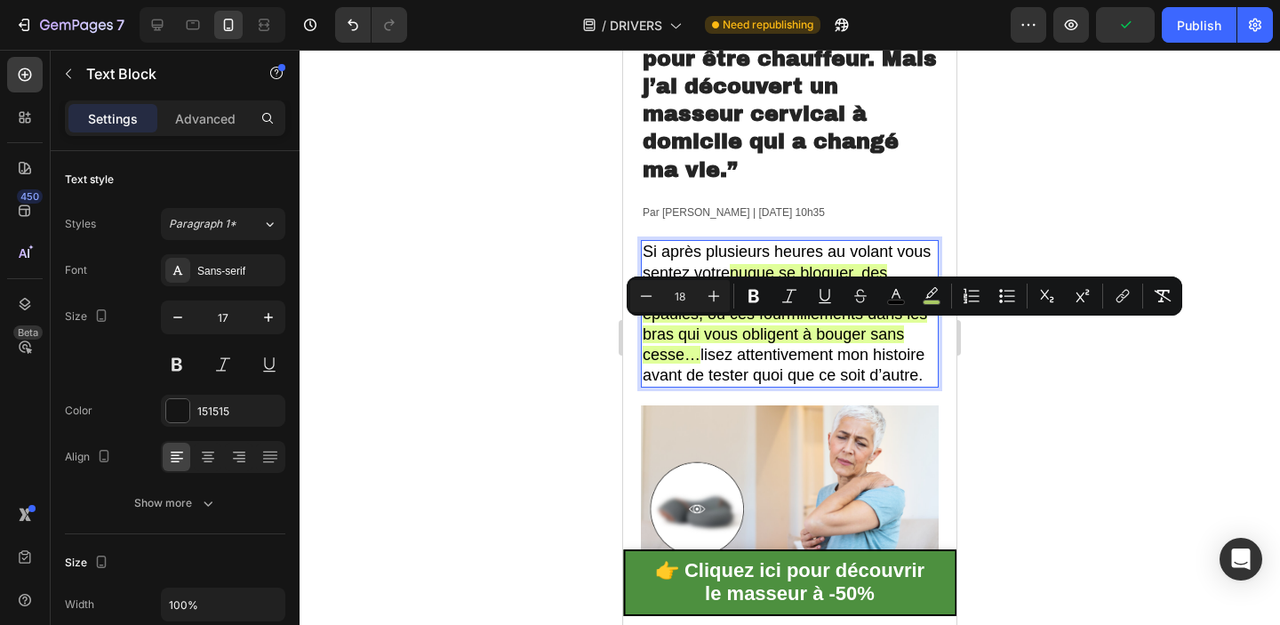
drag, startPoint x: 704, startPoint y: 354, endPoint x: 674, endPoint y: 335, distance: 35.5
click at [674, 335] on p "Si après plusieurs heures au volant vous sentez votre nuque se bloquer, des dou…" at bounding box center [790, 314] width 294 height 144
click at [927, 291] on icon "Editor contextual toolbar" at bounding box center [932, 296] width 18 height 18
type input "D7FF7C"
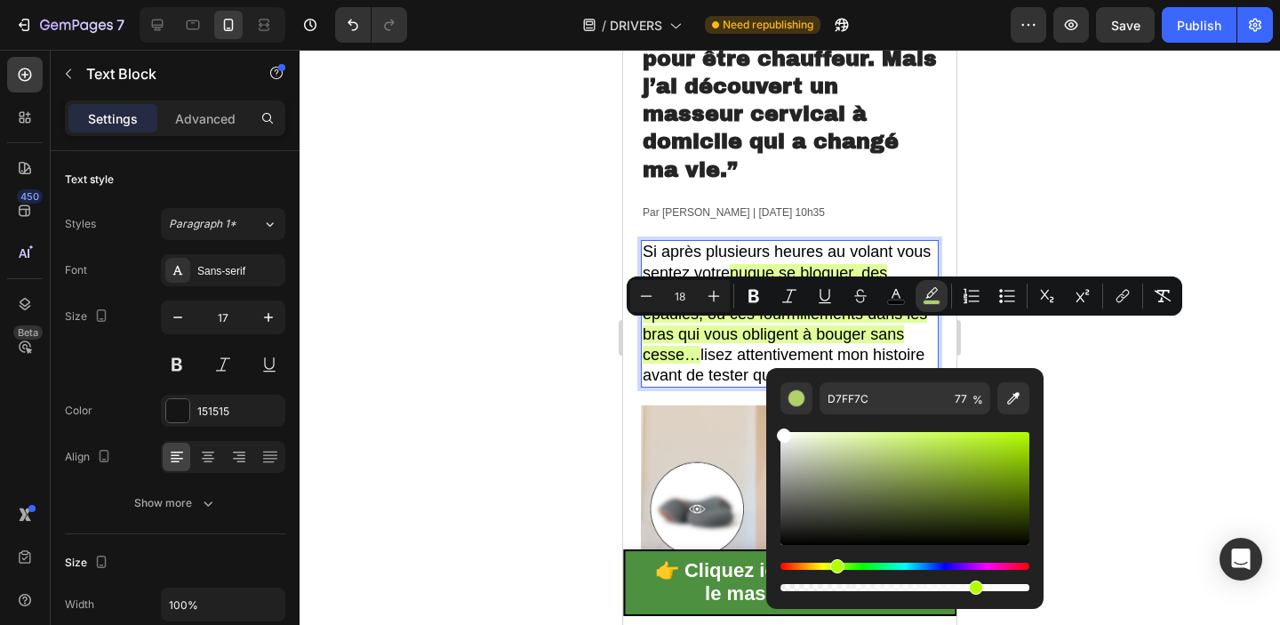
drag, startPoint x: 1442, startPoint y: 516, endPoint x: 763, endPoint y: 406, distance: 688.8
type input "FFFFFF"
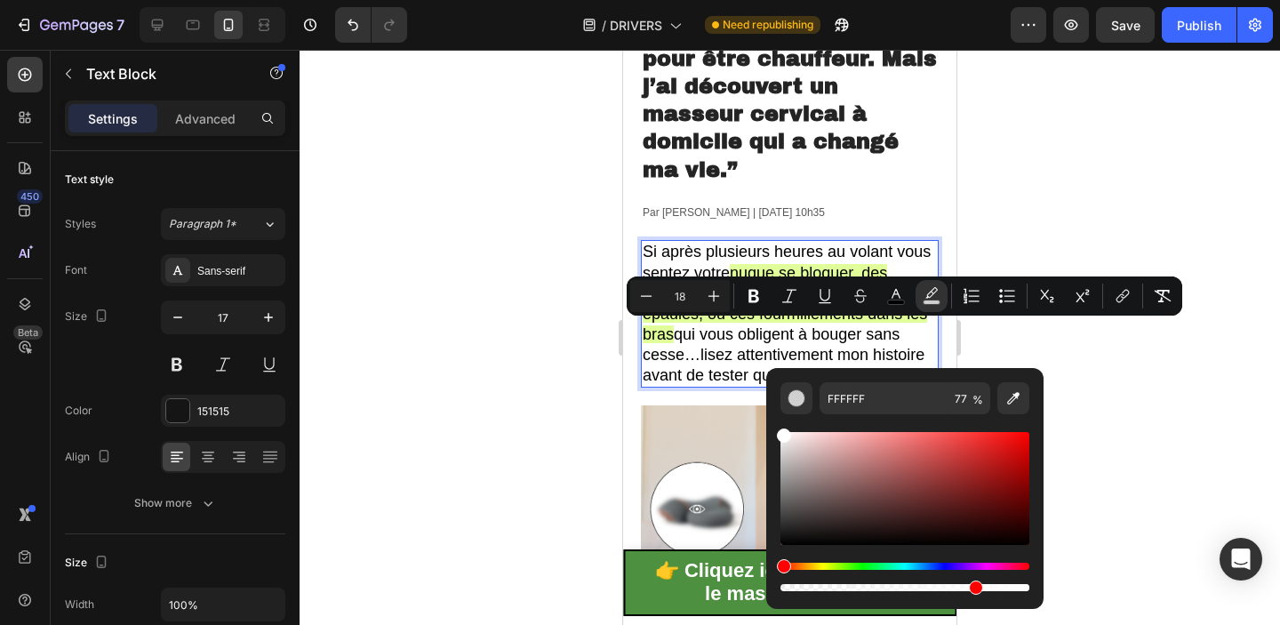
click at [1112, 164] on div at bounding box center [790, 337] width 980 height 575
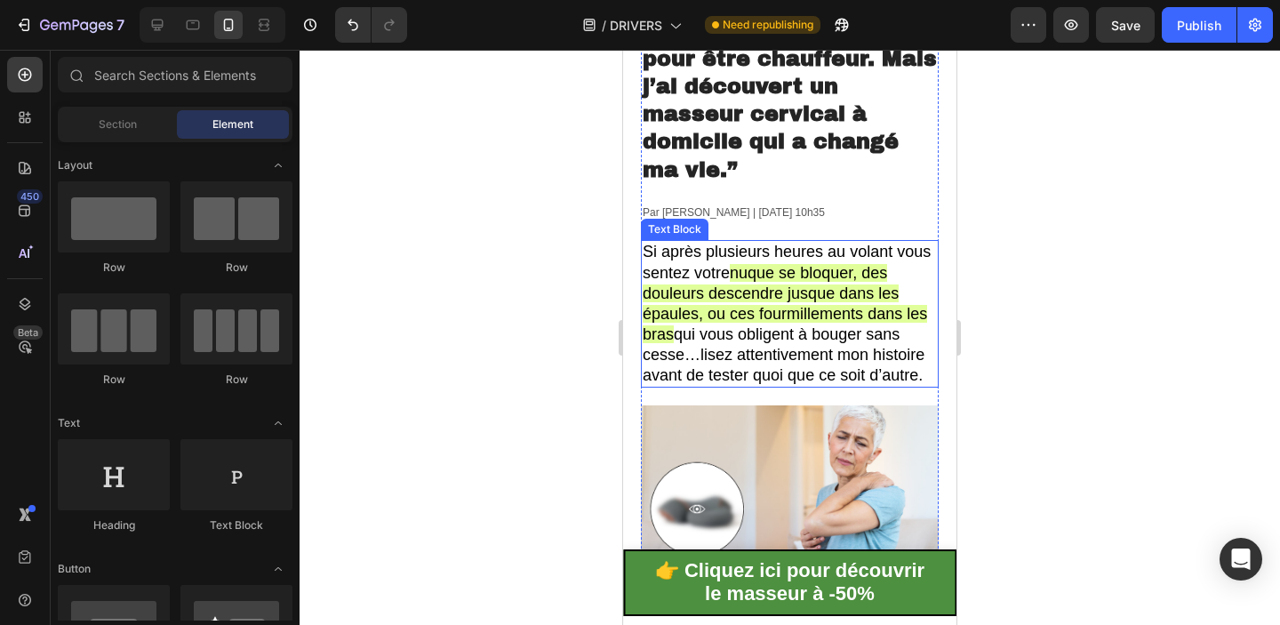
click at [843, 297] on span "nuque se bloquer, des douleurs descendre jusque dans les épaules, ou ces fourmi…" at bounding box center [785, 303] width 284 height 79
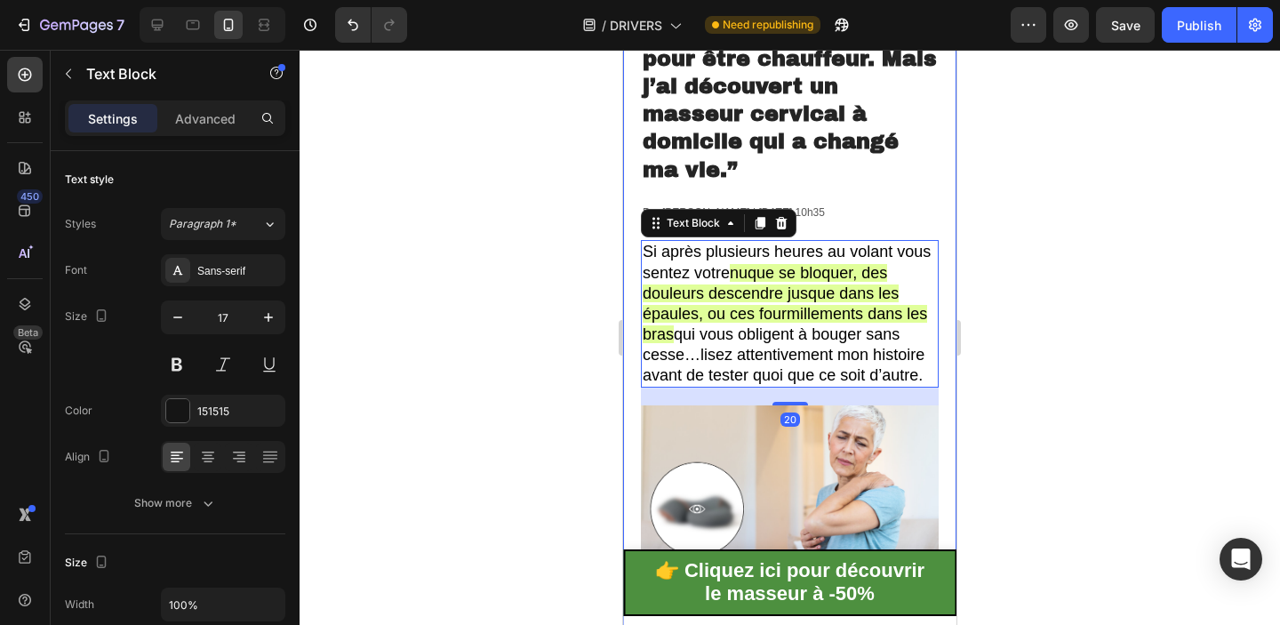
click at [1051, 342] on div at bounding box center [790, 337] width 980 height 575
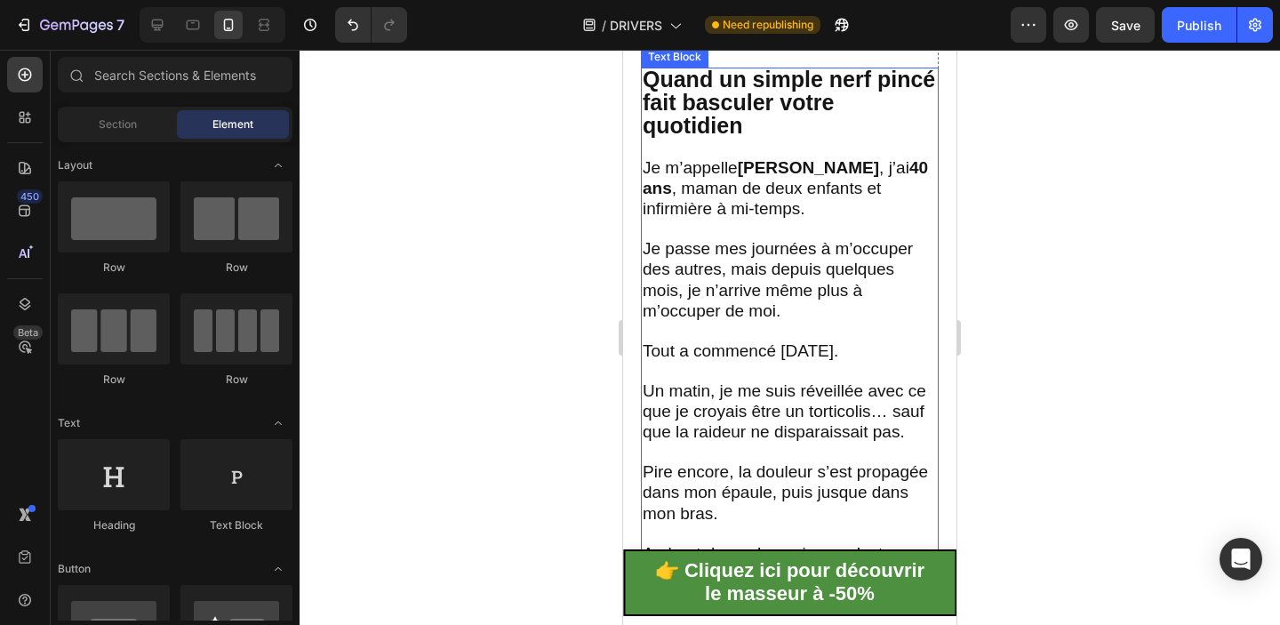
scroll to position [727, 0]
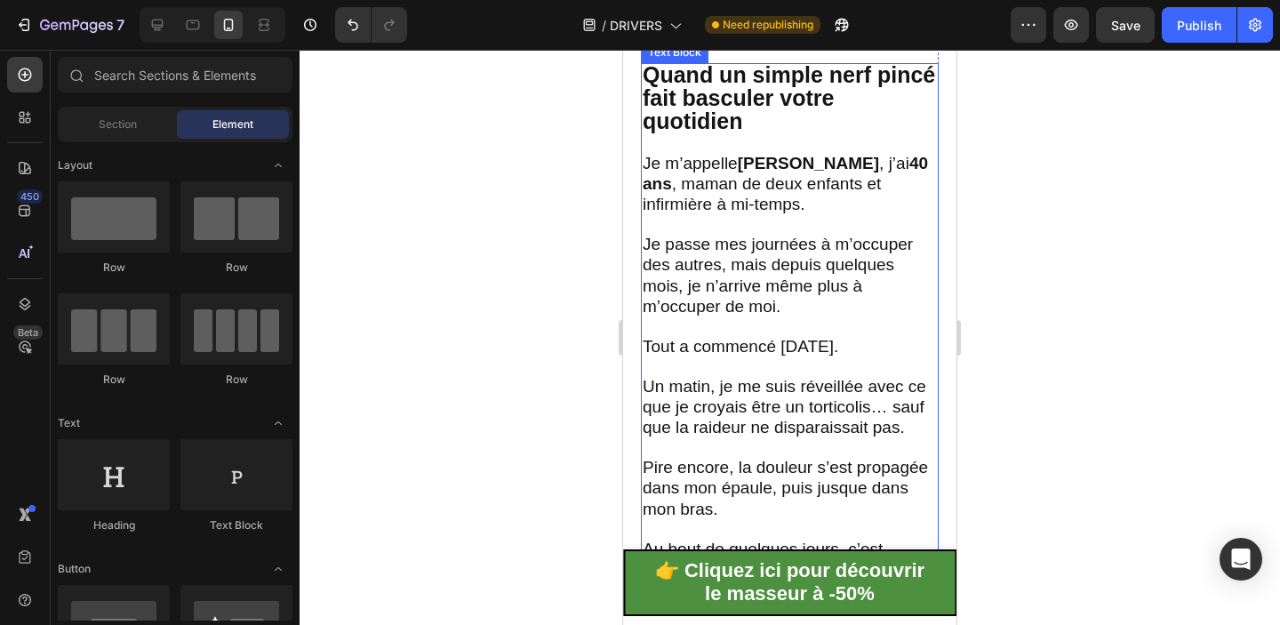
click at [725, 259] on span "Je passe mes journées à m’occuper des autres, mais depuis quelques mois, je n’a…" at bounding box center [778, 275] width 270 height 80
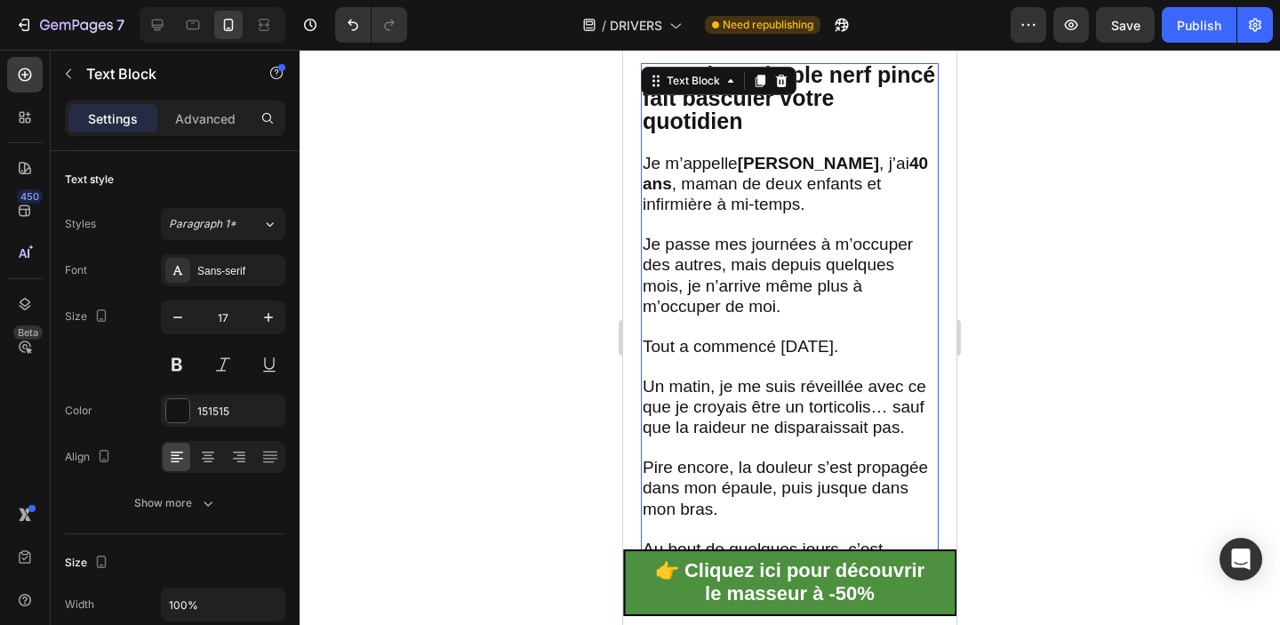
click at [757, 127] on p "Quand un simple nerf pincé fait basculer votre quotidien" at bounding box center [790, 99] width 294 height 69
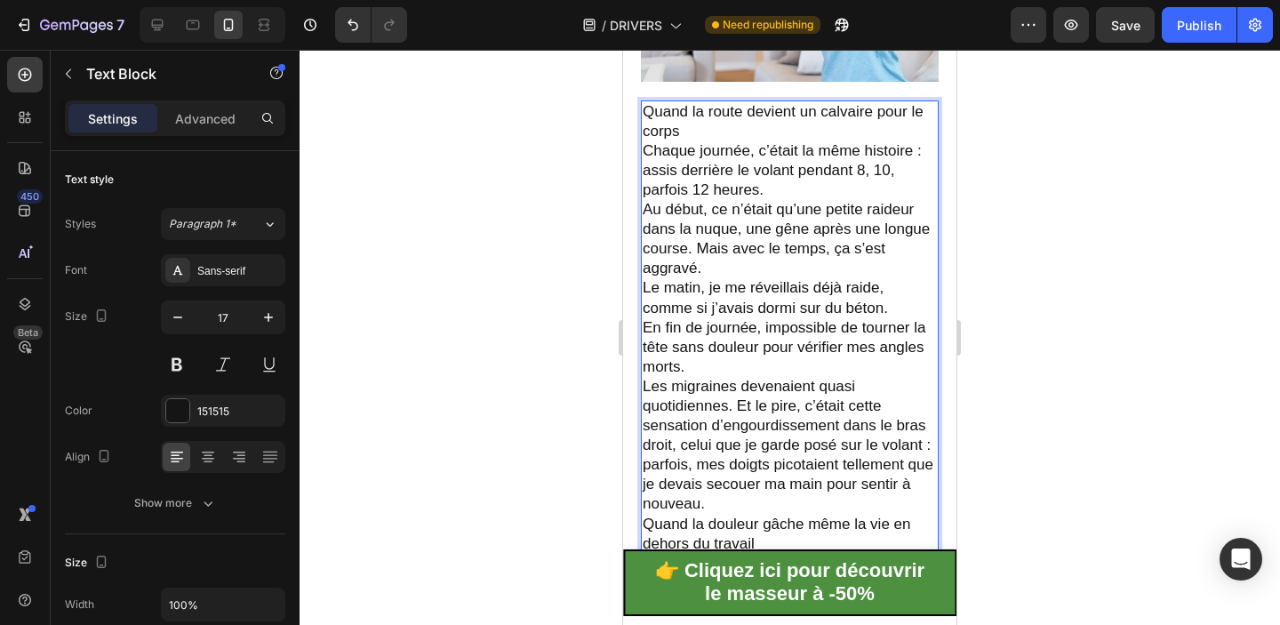
scroll to position [663, 0]
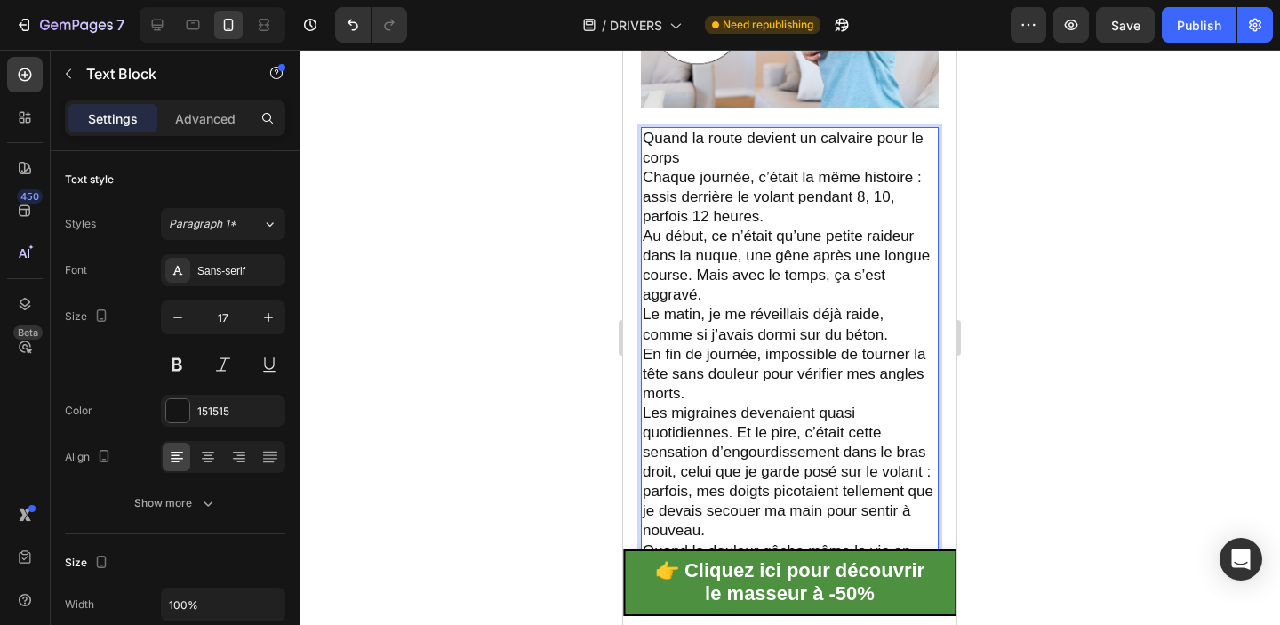
click at [721, 156] on p "Quand la route devient un calvaire pour le corps" at bounding box center [790, 148] width 294 height 39
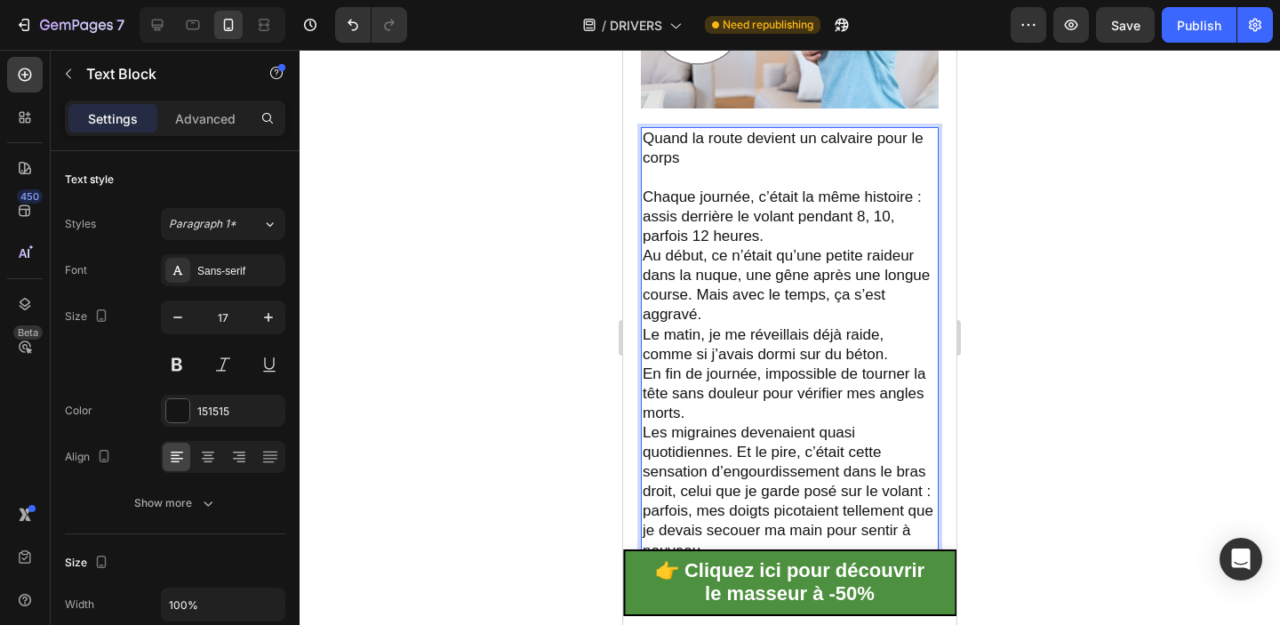
click at [784, 234] on p "Chaque journée, c’était la même histoire : assis derrière le volant pendant 8, …" at bounding box center [790, 257] width 294 height 138
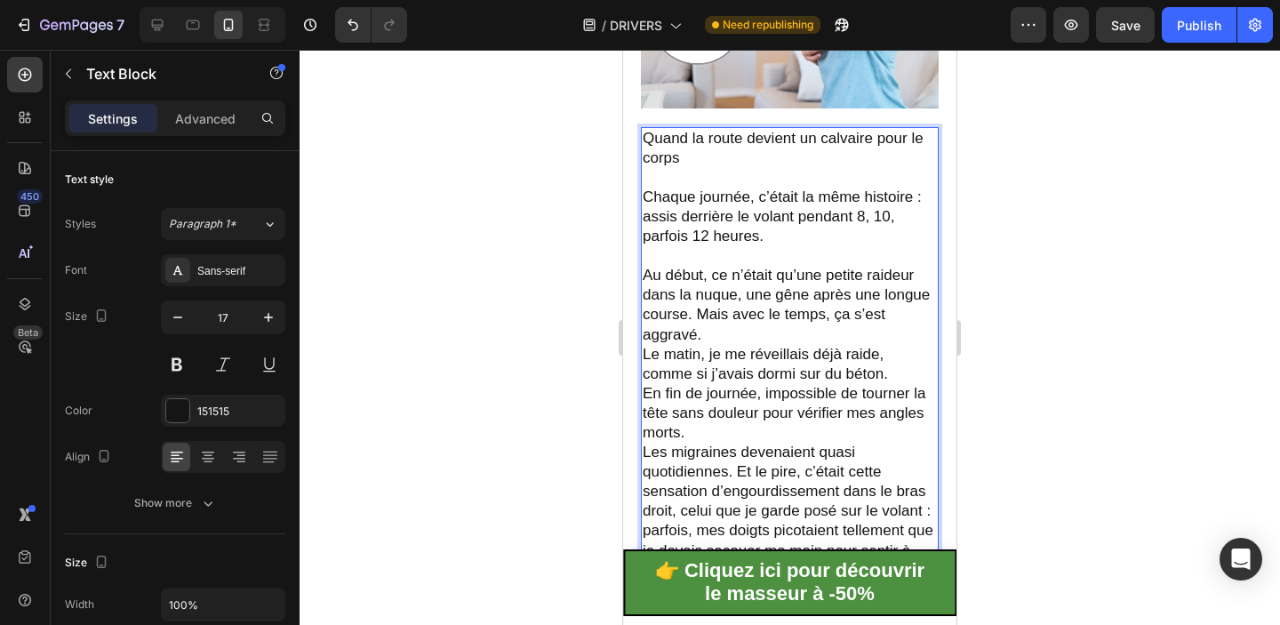
click at [789, 345] on p "Le matin, je me réveillais déjà raide, comme si j’avais dormi sur du béton. En …" at bounding box center [790, 463] width 294 height 236
click at [793, 334] on p "Au début, ce n’était qu’une petite raideur dans la nuque, une gêne après une lo…" at bounding box center [790, 295] width 294 height 98
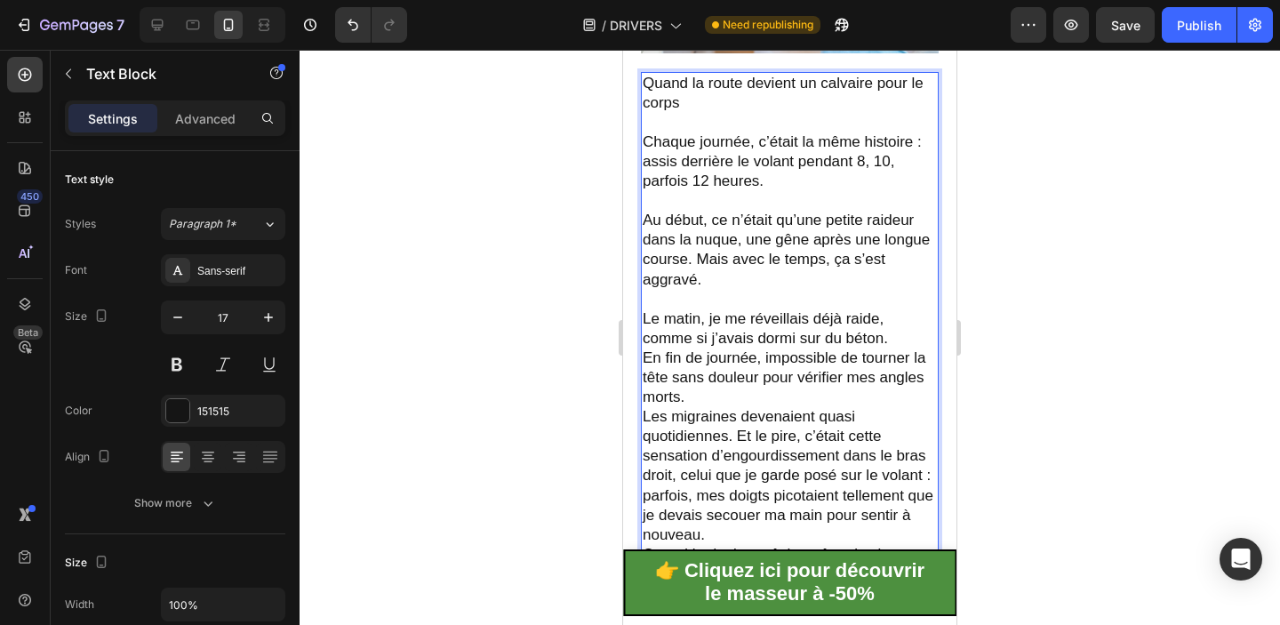
scroll to position [813, 0]
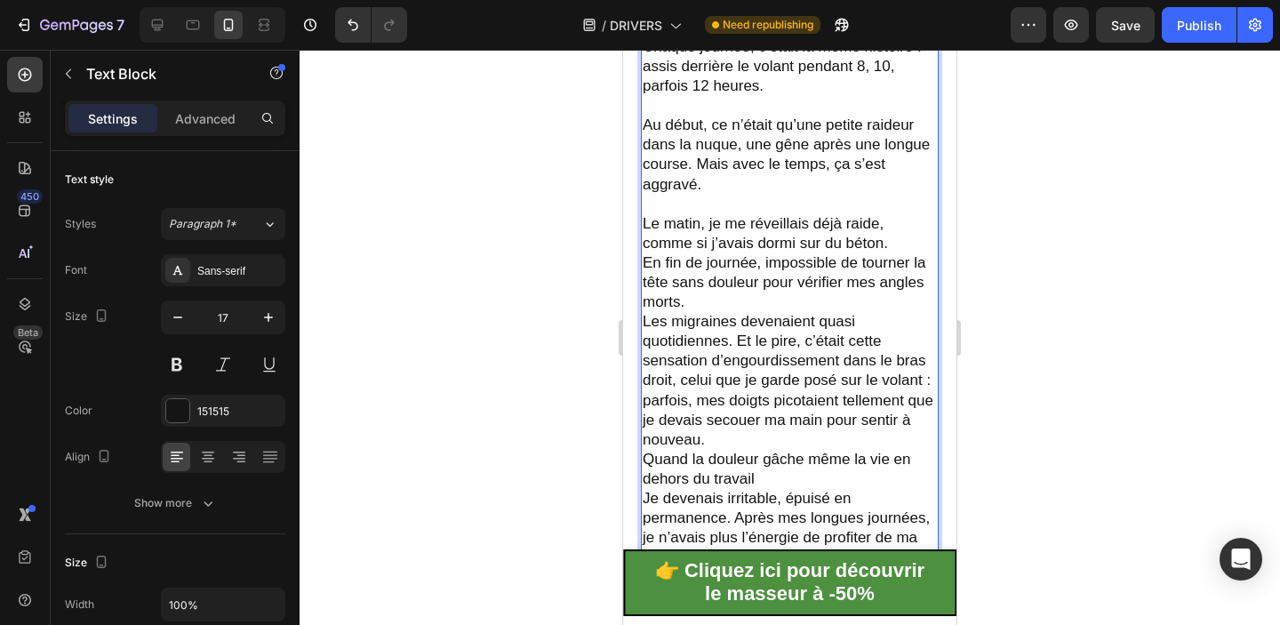
click at [907, 237] on p "Le matin, je me réveillais déjà raide, comme si j’avais dormi sur du béton. En …" at bounding box center [790, 332] width 294 height 236
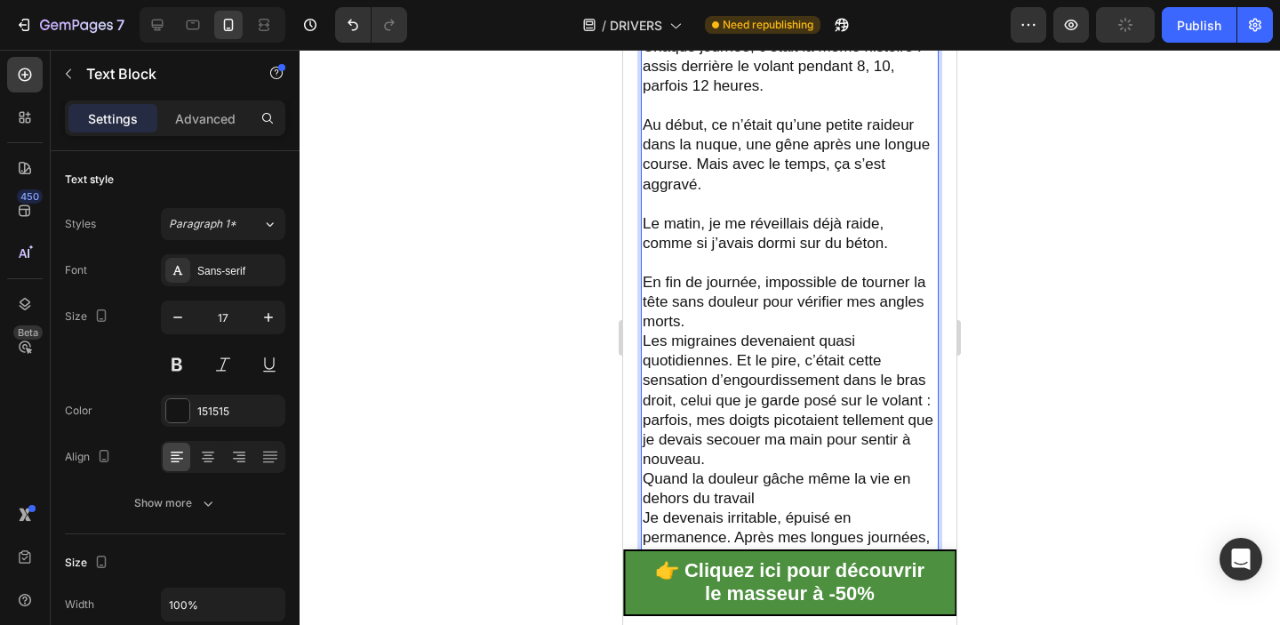
click at [803, 308] on p "⁠⁠⁠⁠⁠⁠⁠ En fin de journée, impossible de tourner la tête sans douleur pour véri…" at bounding box center [790, 361] width 294 height 216
click at [751, 322] on p "En fin de journée, impossible de tourner la tête sans douleur pour vérifier mes…" at bounding box center [790, 361] width 294 height 216
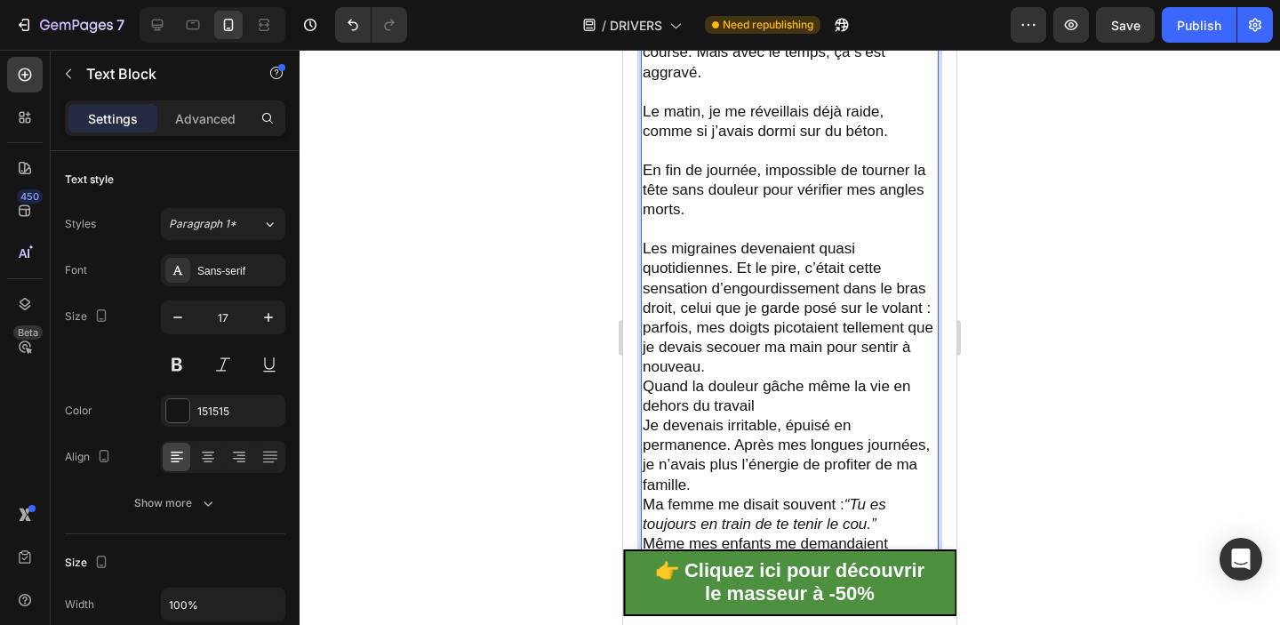
scroll to position [935, 0]
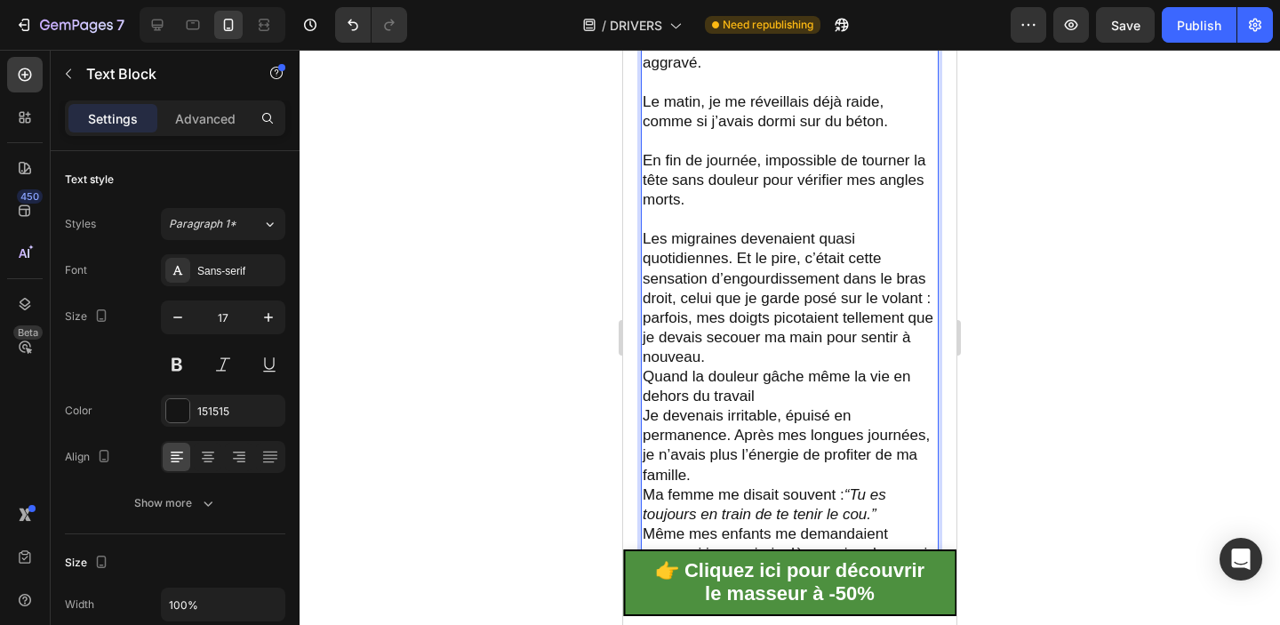
click at [746, 352] on p "⁠⁠⁠⁠⁠⁠⁠ Les migraines devenaient quasi quotidiennes. Et le pire, c’était cette …" at bounding box center [790, 288] width 294 height 157
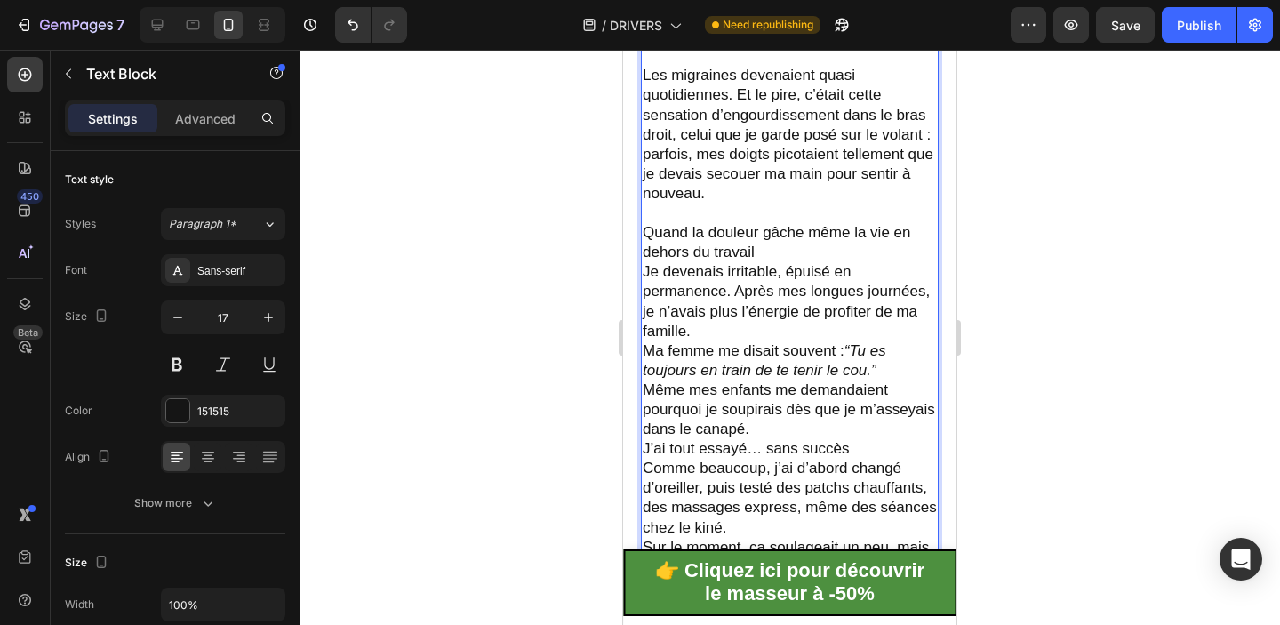
scroll to position [1113, 0]
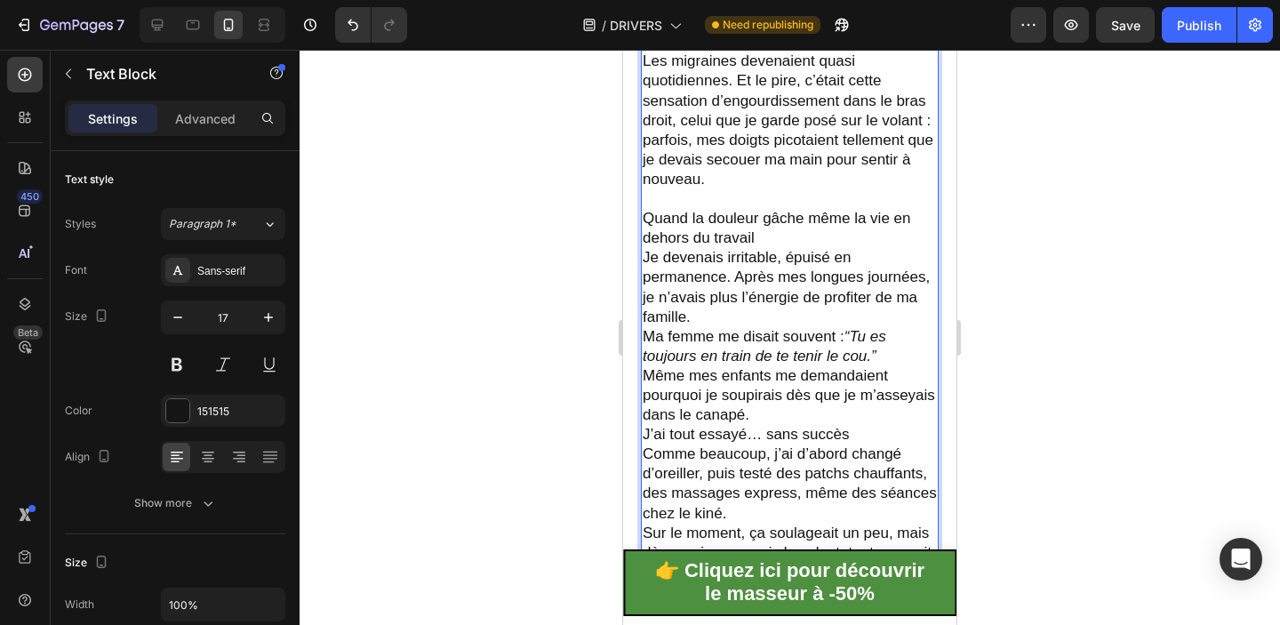
click at [859, 231] on p "Quand la douleur gâche même la vie en dehors du travail" at bounding box center [790, 228] width 294 height 39
click at [825, 236] on p "Quand la douleur gâche même la vie en dehors du travail" at bounding box center [790, 228] width 294 height 39
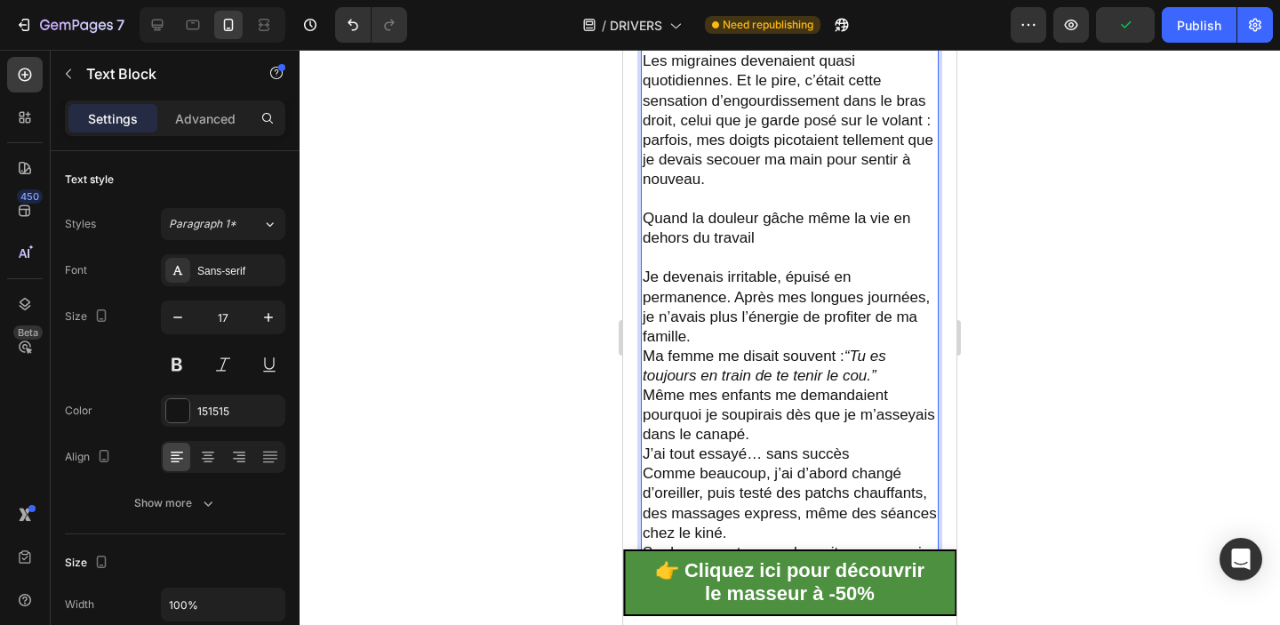
click at [757, 222] on p "Quand la douleur gâche même la vie en dehors du travail" at bounding box center [790, 228] width 294 height 39
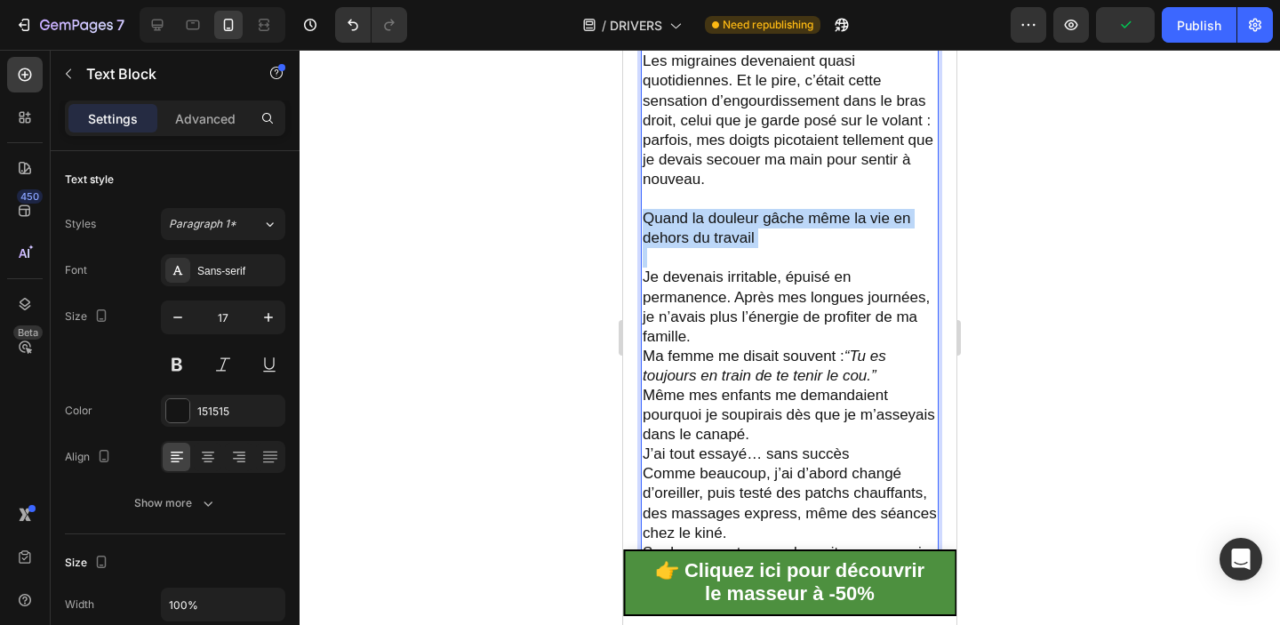
click at [757, 222] on p "Quand la douleur gâche même la vie en dehors du travail" at bounding box center [790, 228] width 294 height 39
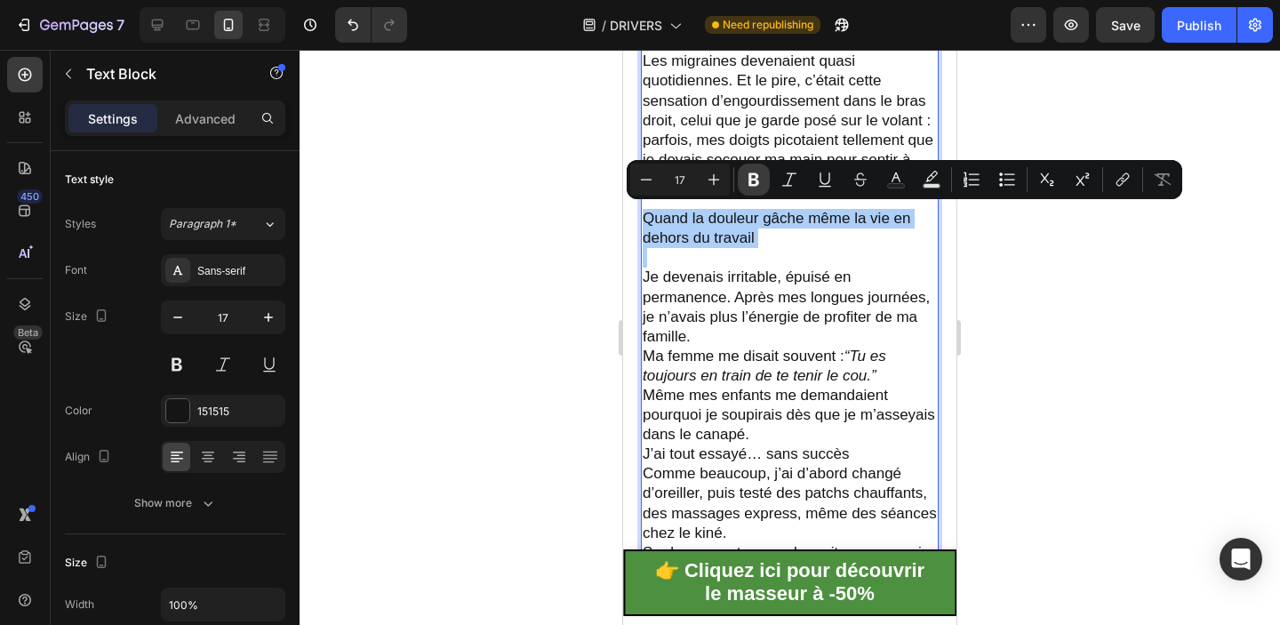
click at [751, 181] on icon "Editor contextual toolbar" at bounding box center [754, 180] width 18 height 18
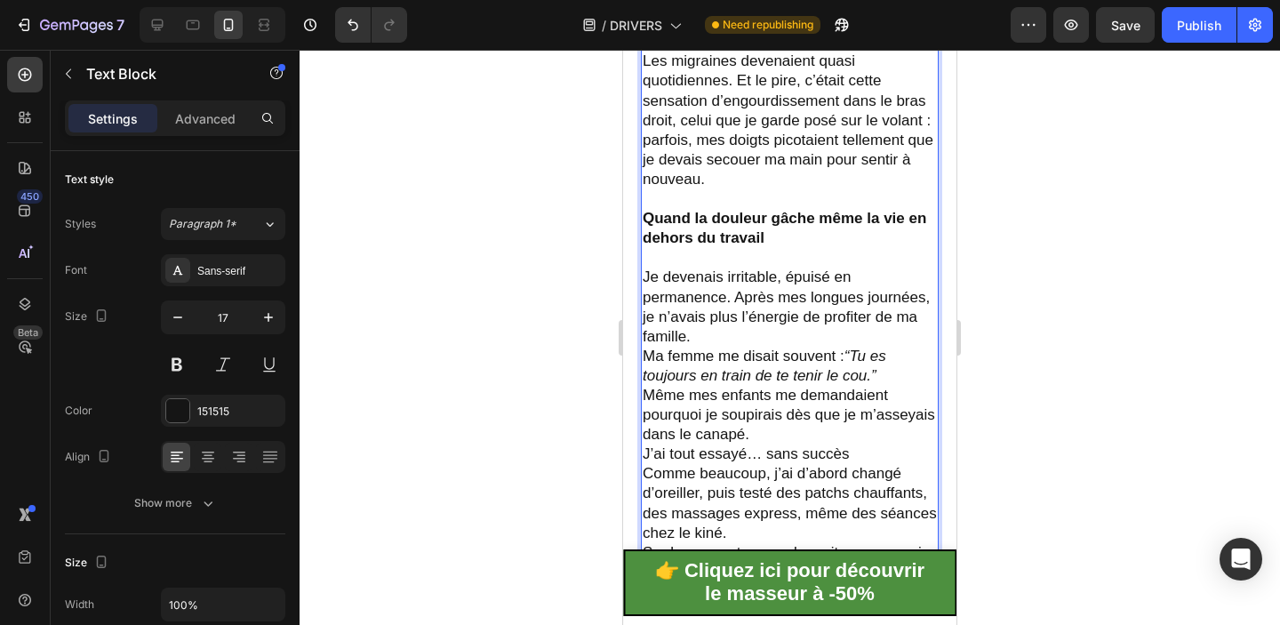
click at [713, 181] on p "Les migraines devenaient quasi quotidiennes. Et le pire, c’était cette sensatio…" at bounding box center [790, 110] width 294 height 157
click at [713, 221] on strong "Quand la douleur gâche même la vie en dehors du travail" at bounding box center [785, 228] width 284 height 36
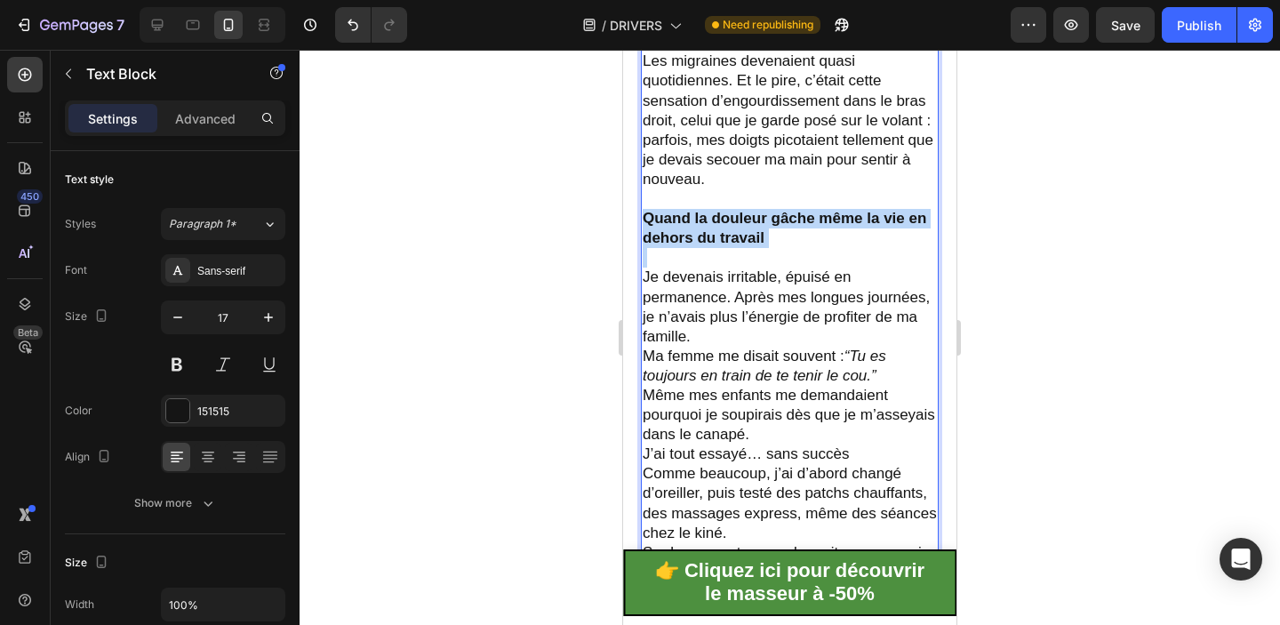
click at [713, 221] on strong "Quand la douleur gâche même la vie en dehors du travail" at bounding box center [785, 228] width 284 height 36
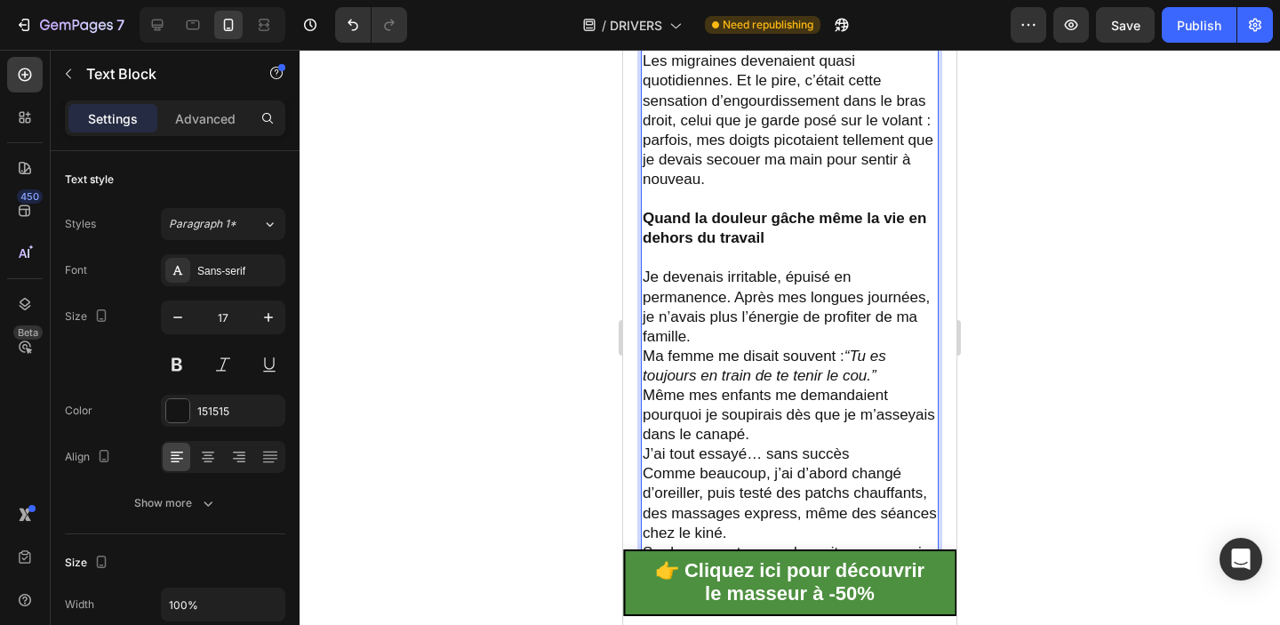
click at [739, 124] on p "Les migraines devenaient quasi quotidiennes. Et le pire, c’était cette sensatio…" at bounding box center [790, 110] width 294 height 157
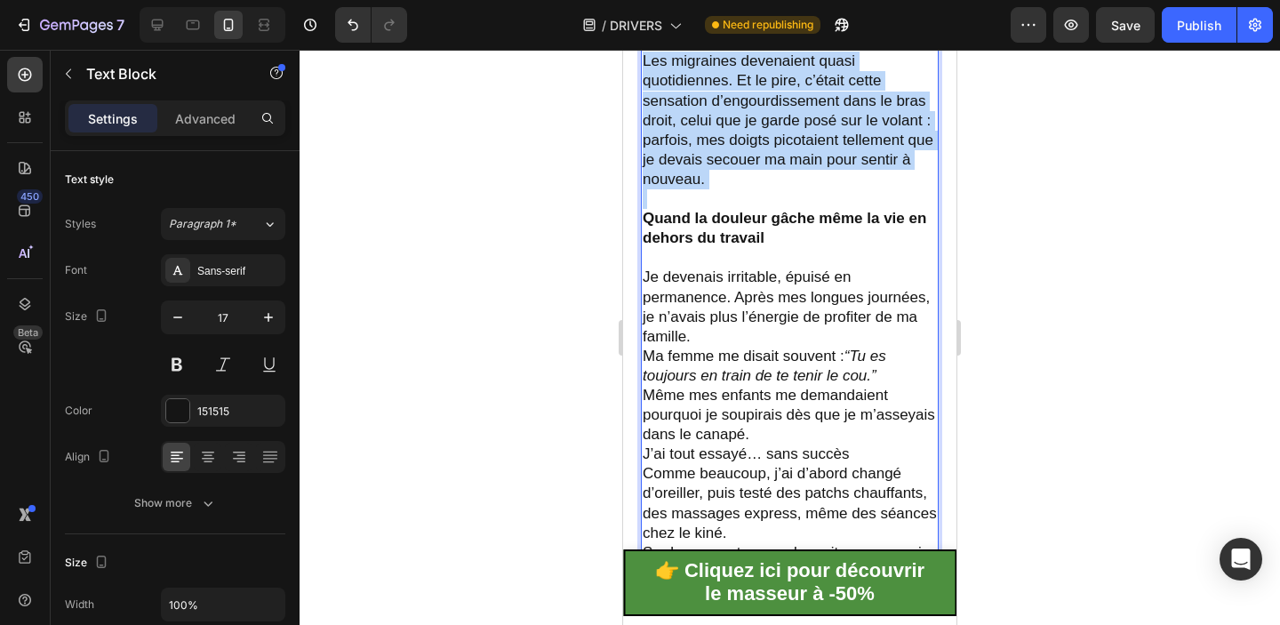
click at [739, 124] on p "Les migraines devenaient quasi quotidiennes. Et le pire, c’était cette sensatio…" at bounding box center [790, 110] width 294 height 157
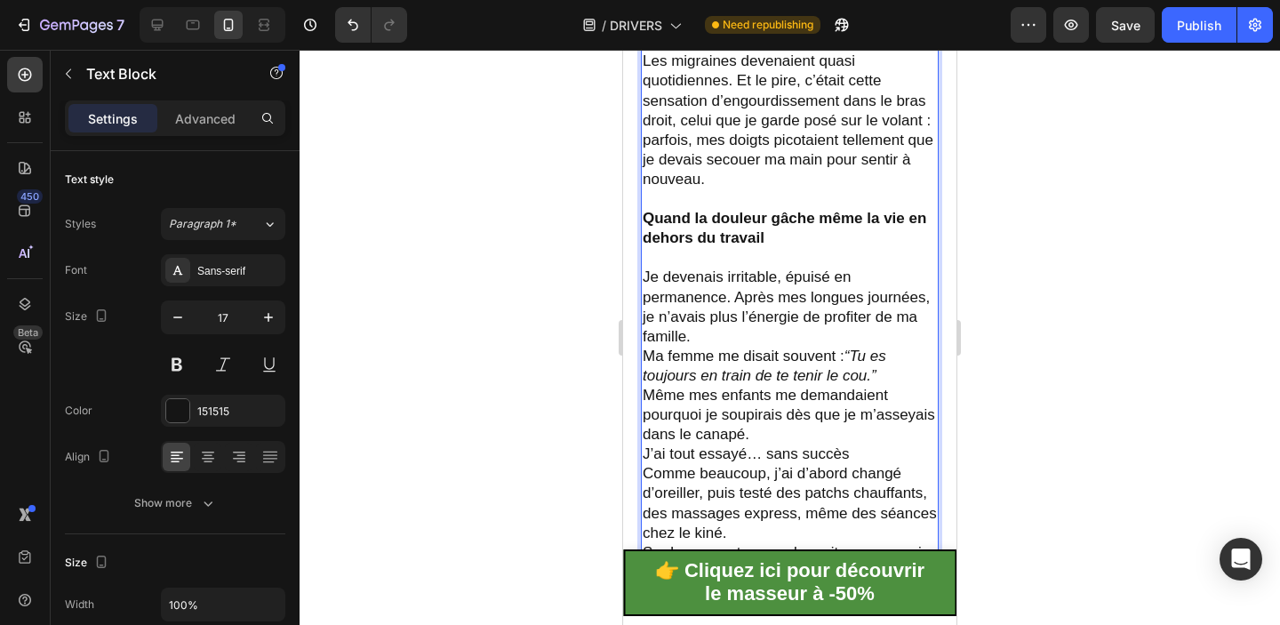
click at [769, 251] on p "Rich Text Editor. Editing area: main" at bounding box center [790, 258] width 294 height 20
click at [760, 225] on p "Quand la douleur gâche même la vie en dehors du travail" at bounding box center [790, 228] width 294 height 39
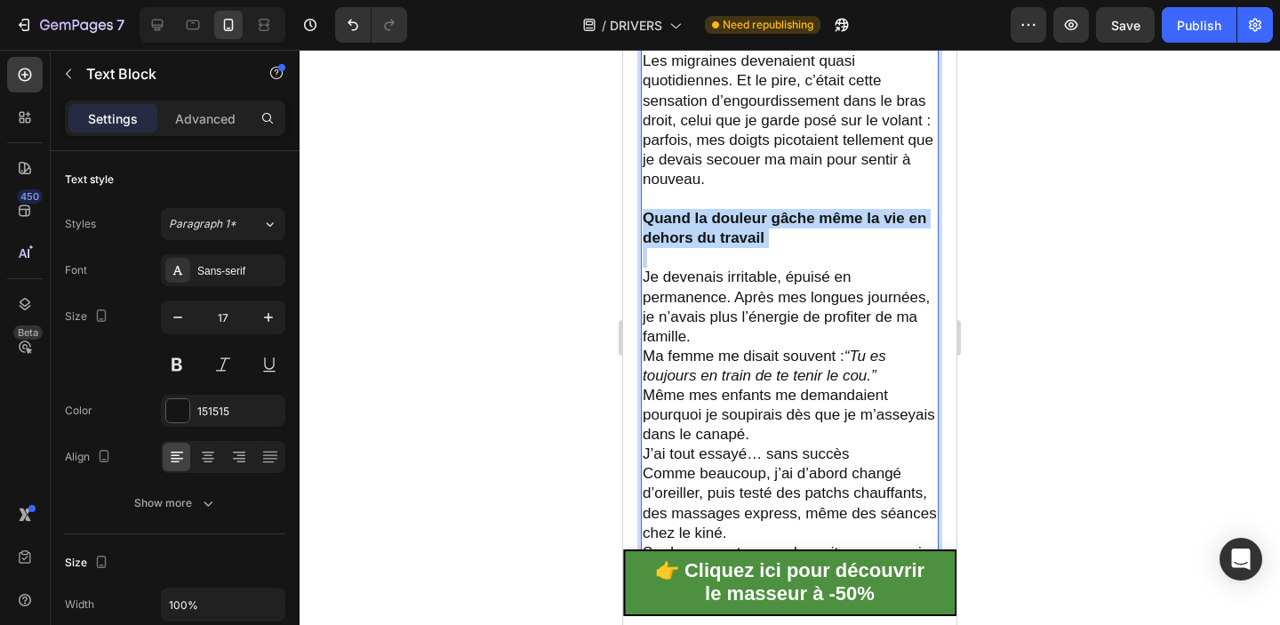
click at [760, 225] on p "Quand la douleur gâche même la vie en dehors du travail" at bounding box center [790, 228] width 294 height 39
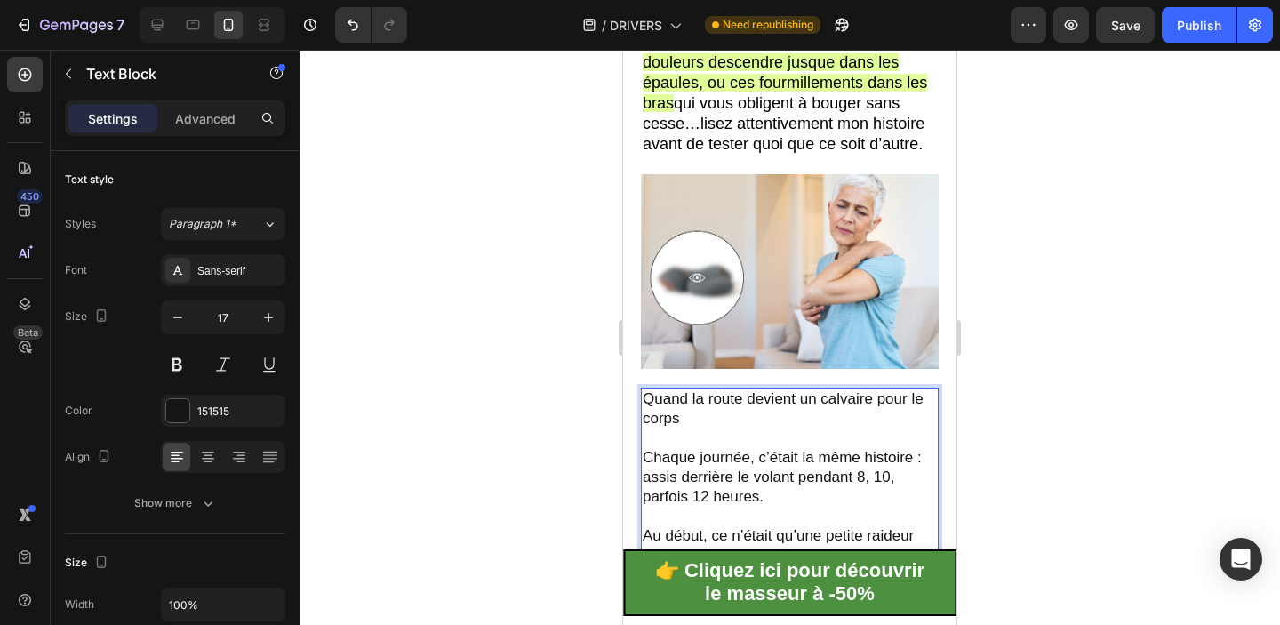
scroll to position [380, 0]
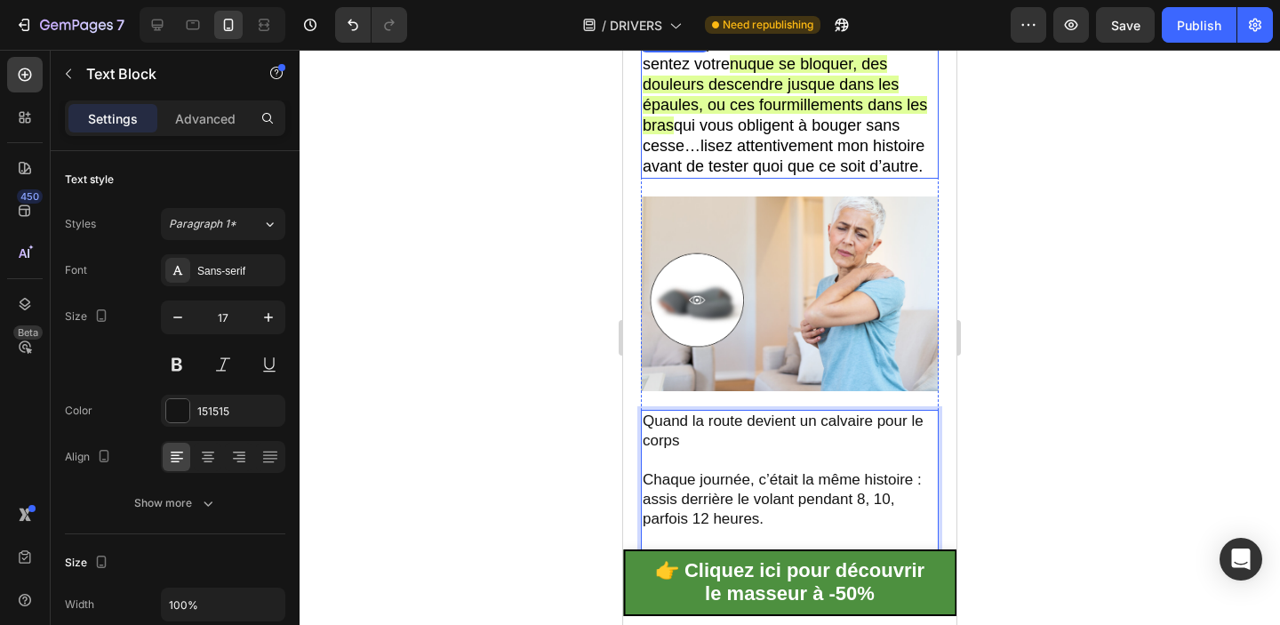
click at [820, 155] on span "lisez attentivement mon histoire avant de tester quoi que ce soit d’autre." at bounding box center [784, 156] width 282 height 38
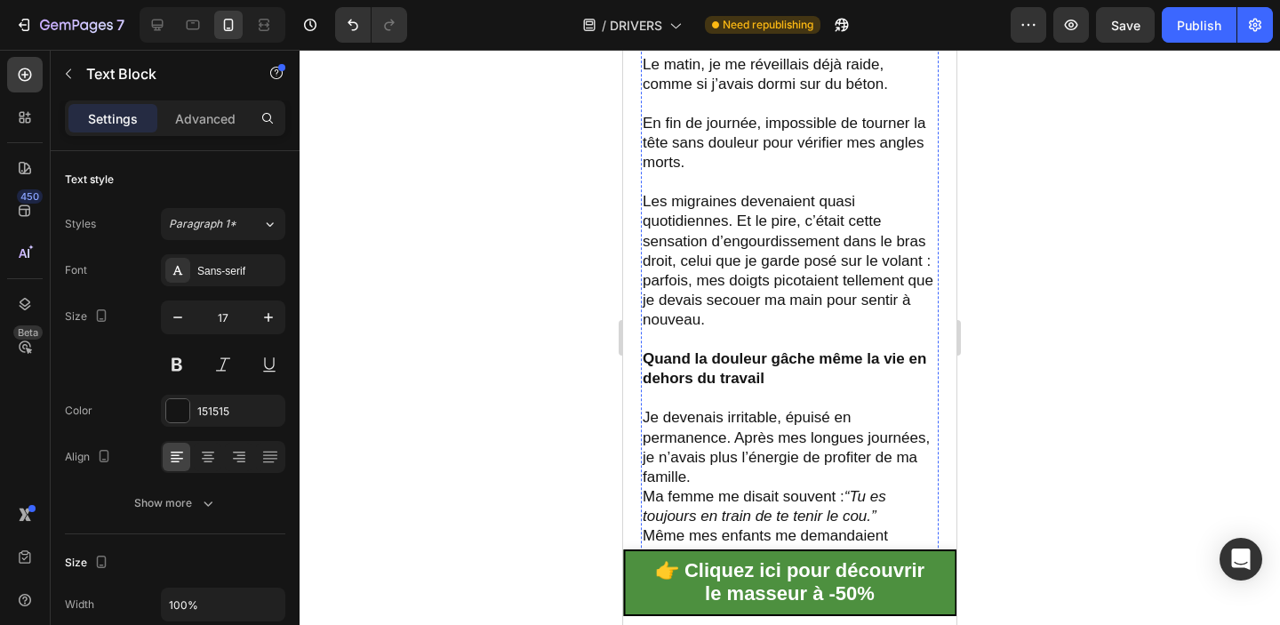
scroll to position [984, 0]
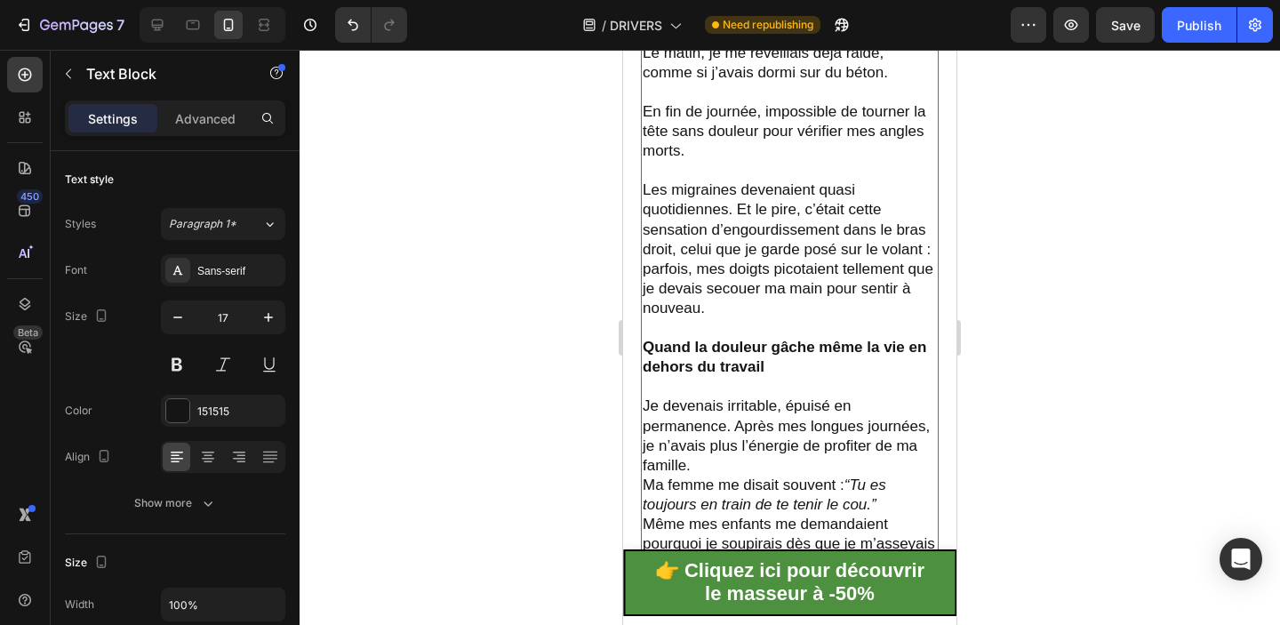
click at [755, 366] on strong "Quand la douleur gâche même la vie en dehors du travail" at bounding box center [785, 357] width 284 height 36
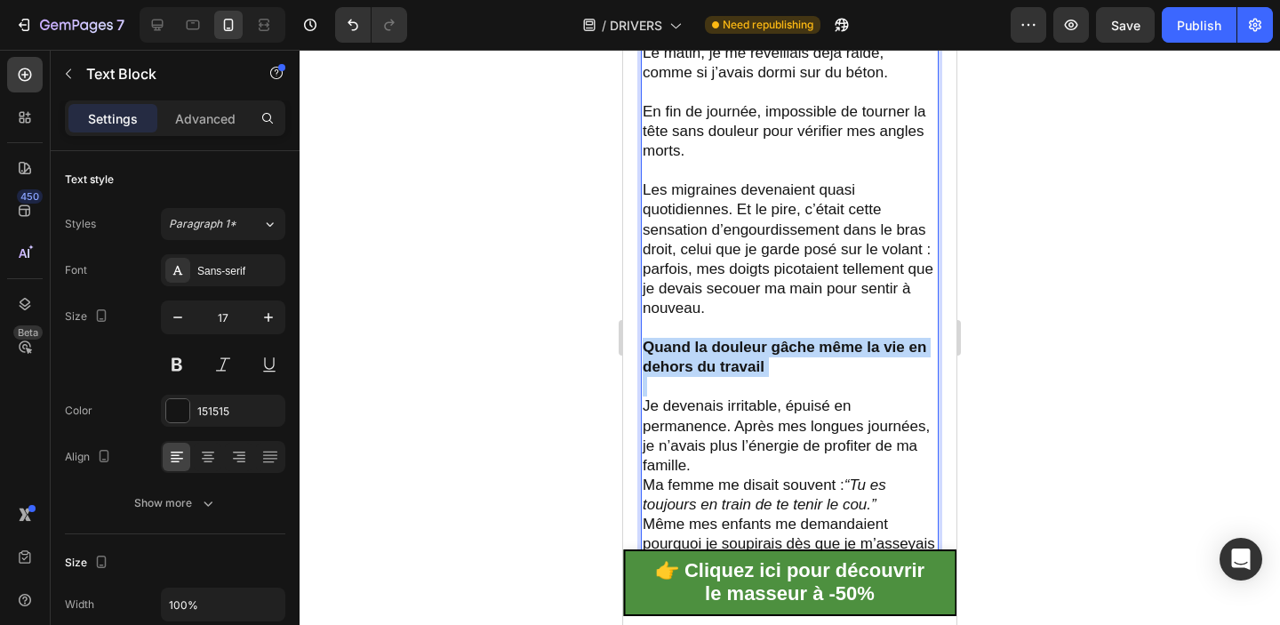
click at [755, 366] on strong "Quand la douleur gâche même la vie en dehors du travail" at bounding box center [785, 357] width 284 height 36
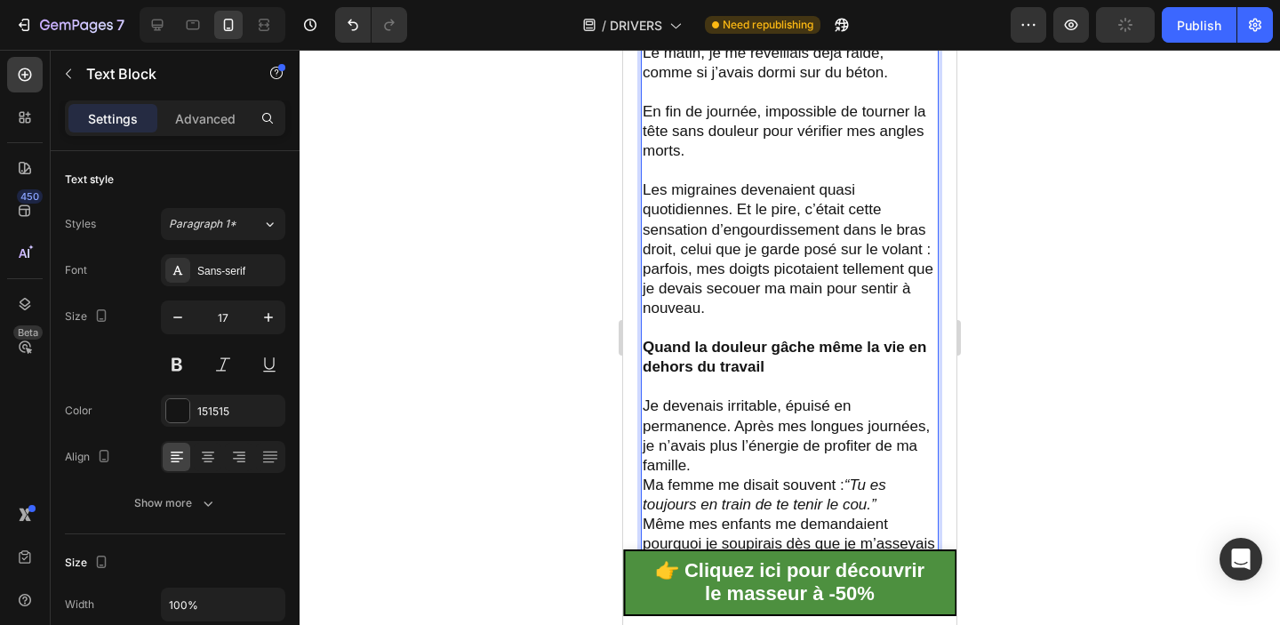
click at [838, 216] on p "Les migraines devenaient quasi quotidiennes. Et le pire, c’était cette sensatio…" at bounding box center [790, 239] width 294 height 157
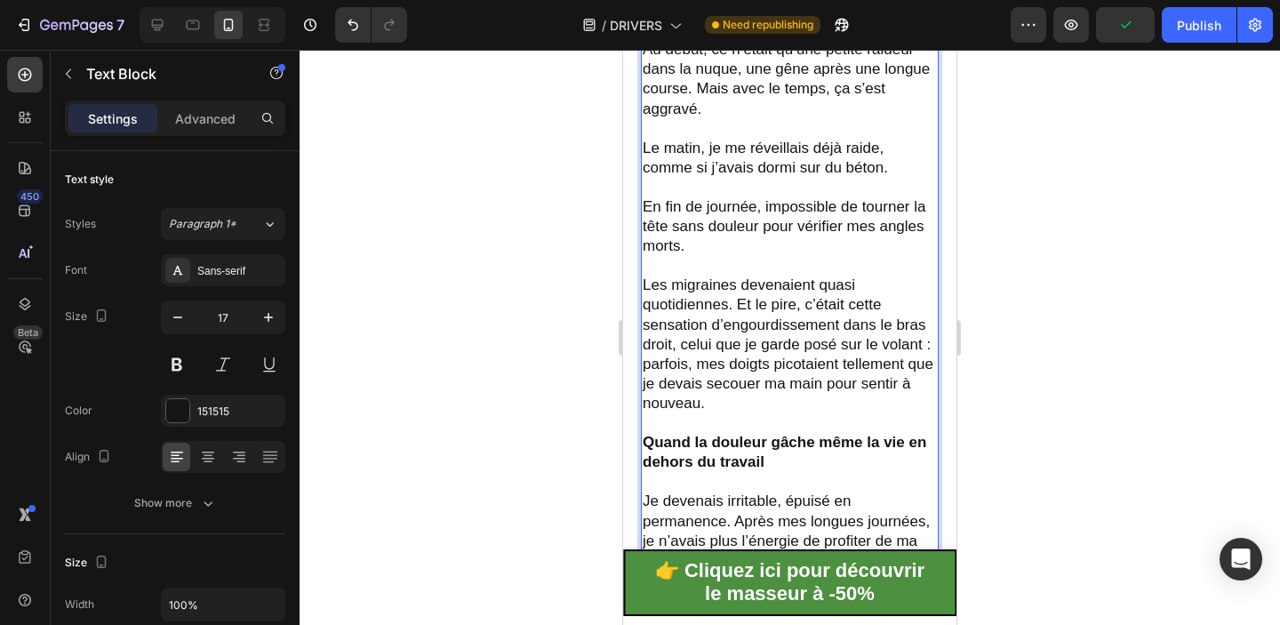
scroll to position [836, 0]
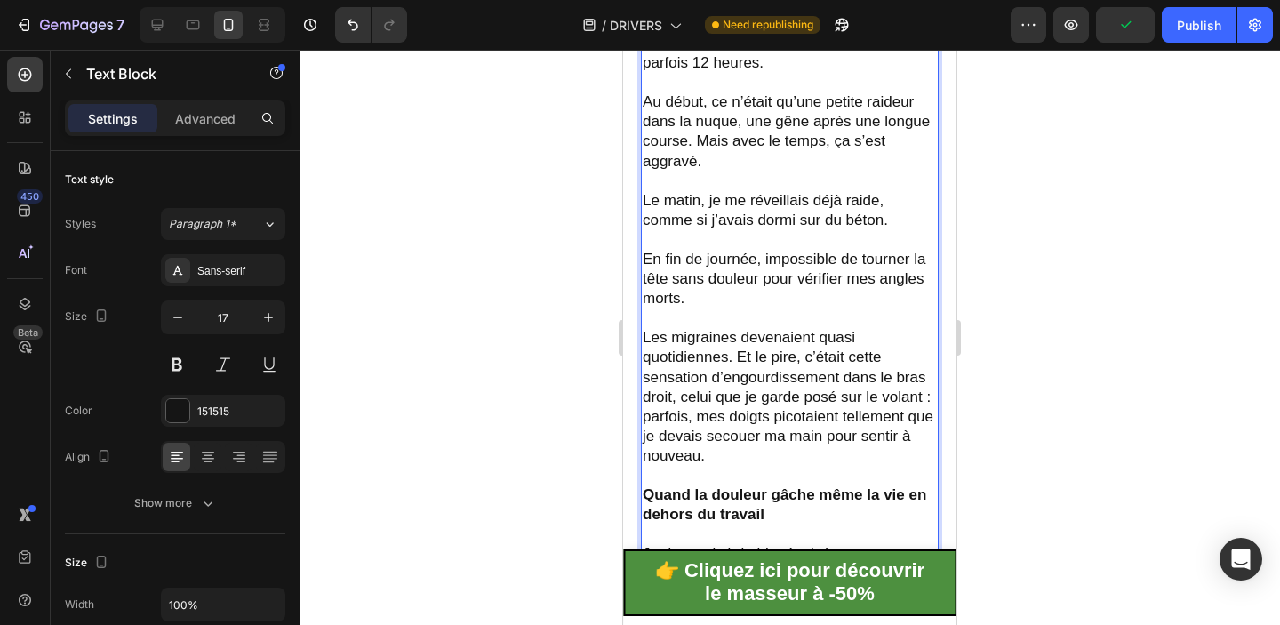
click at [806, 209] on p "Le matin, je me réveillais déjà raide, comme si j’avais dormi sur du béton." at bounding box center [790, 210] width 294 height 39
click at [808, 172] on p "Rich Text Editor. Editing area: main" at bounding box center [790, 182] width 294 height 20
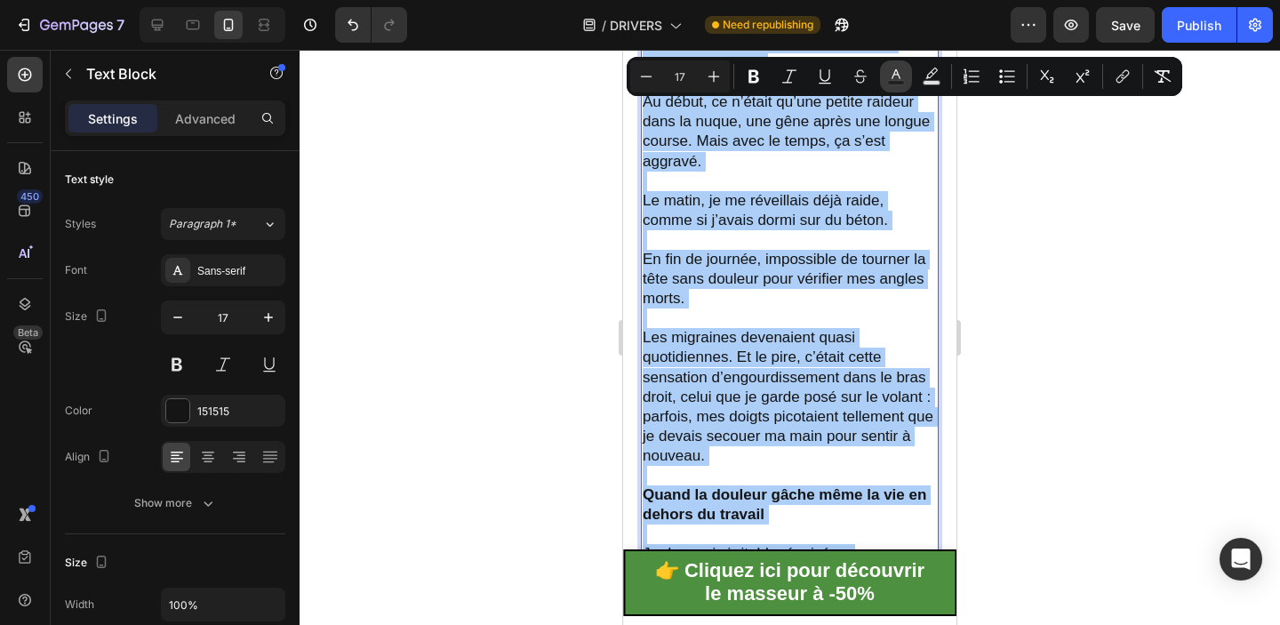
click at [899, 87] on button "Text Color" at bounding box center [896, 76] width 32 height 32
type input "151515"
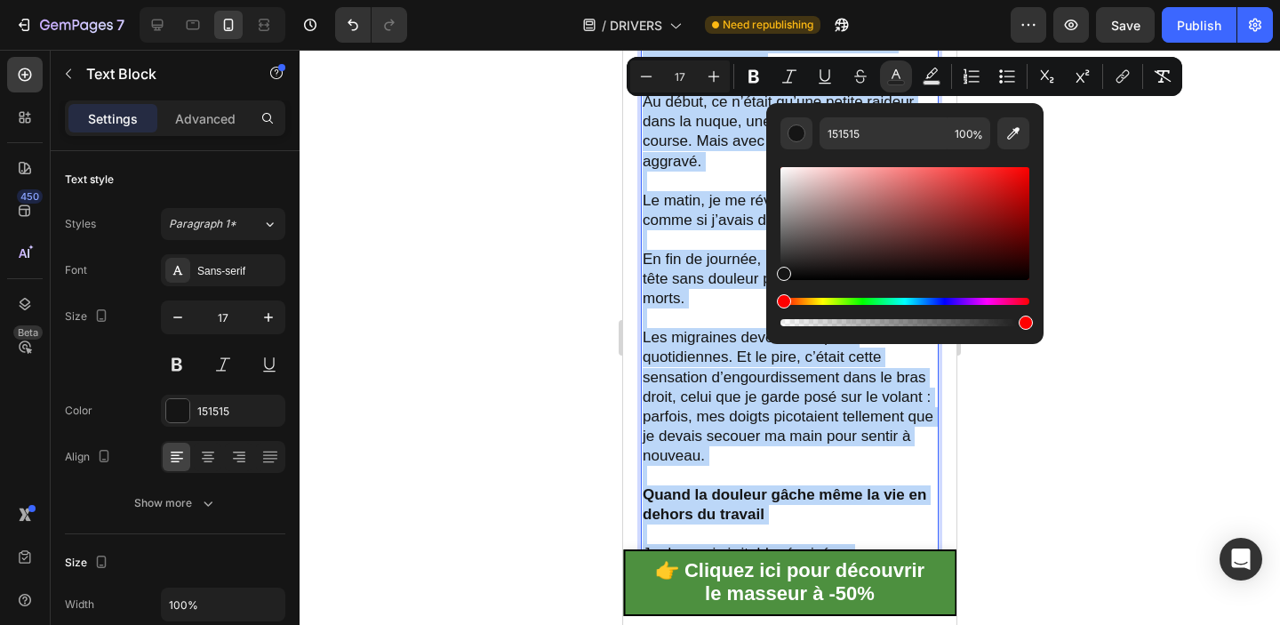
click at [694, 343] on p "Les migraines devenaient quasi quotidiennes. Et le pire, c’était cette sensatio…" at bounding box center [790, 386] width 294 height 157
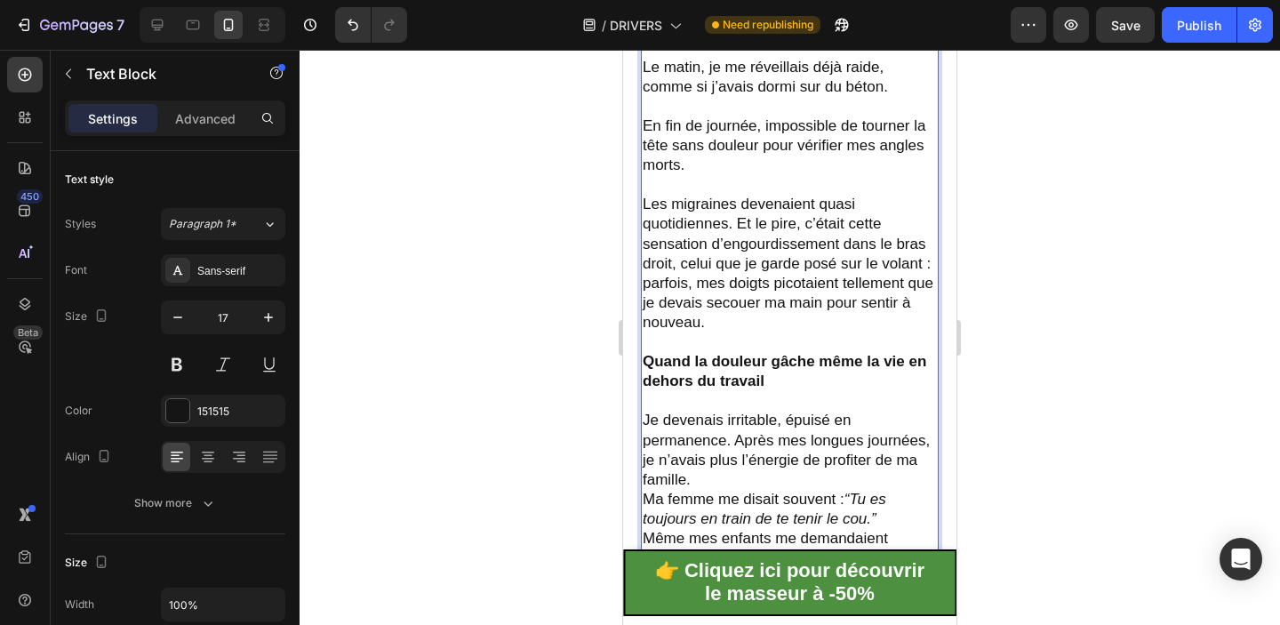
scroll to position [996, 0]
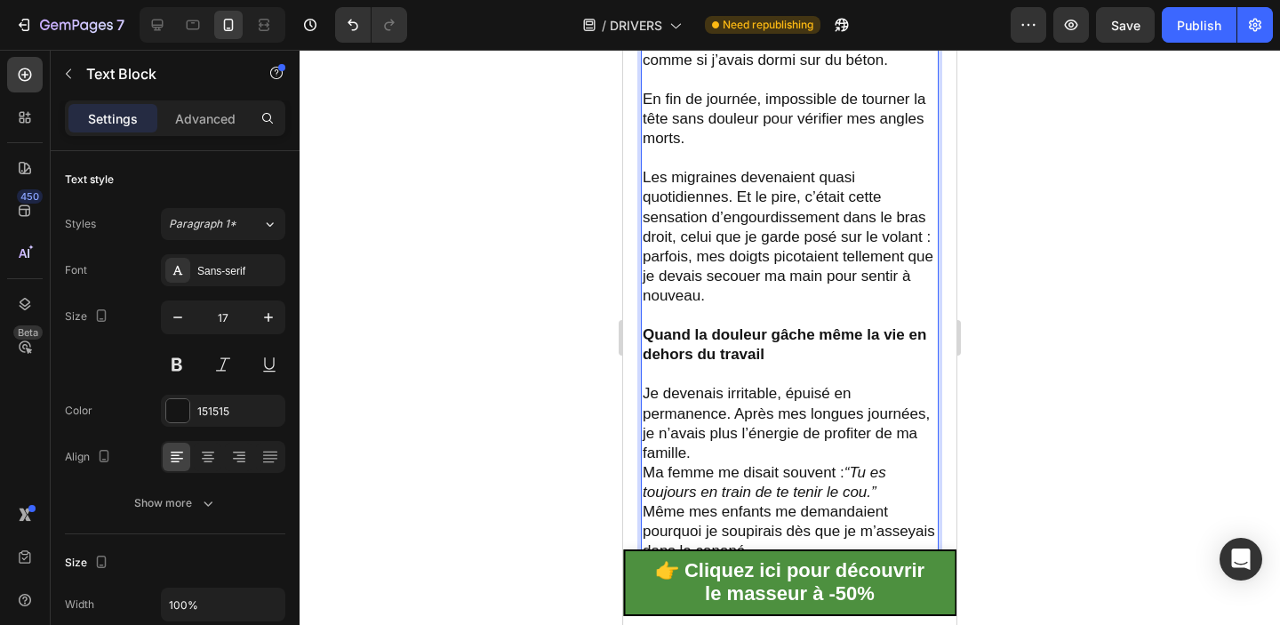
click at [700, 356] on strong "Quand la douleur gâche même la vie en dehors du travail" at bounding box center [785, 344] width 284 height 36
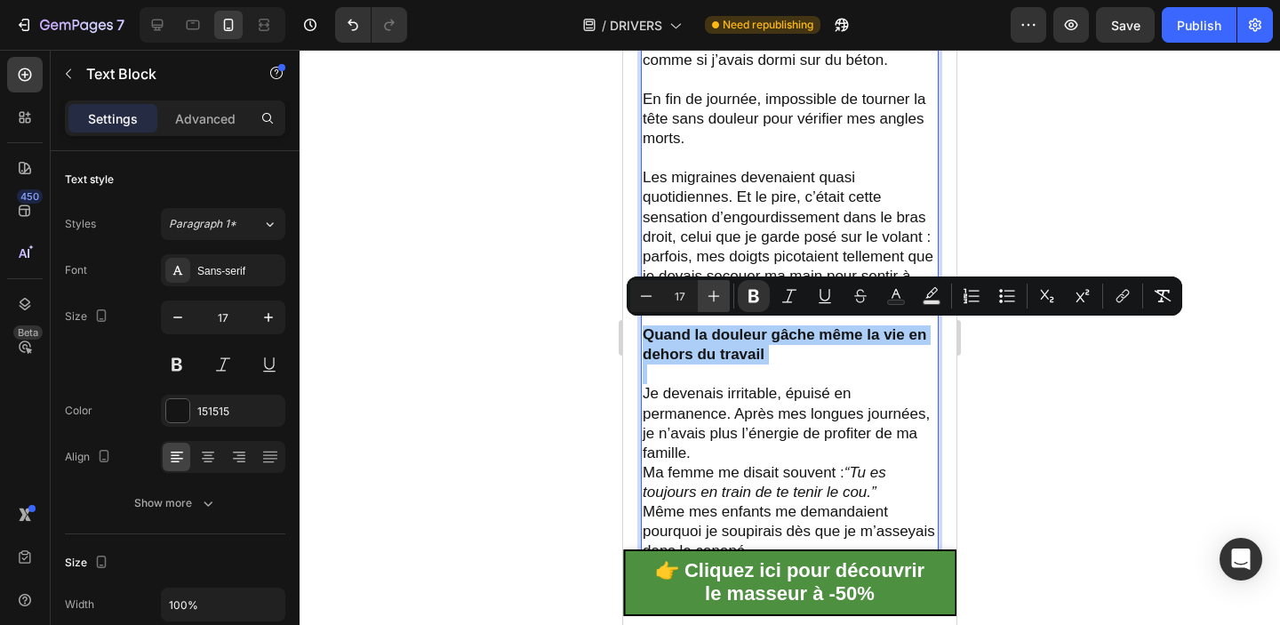
click at [721, 293] on icon "Editor contextual toolbar" at bounding box center [714, 296] width 18 height 18
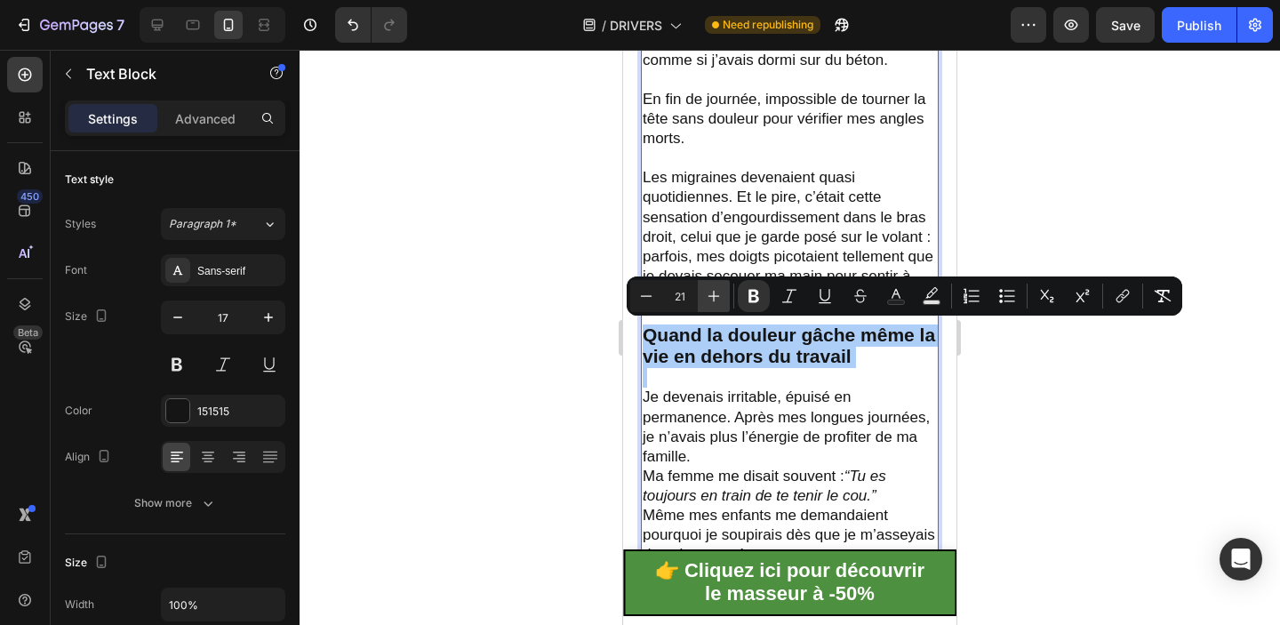
click at [721, 293] on icon "Editor contextual toolbar" at bounding box center [714, 296] width 18 height 18
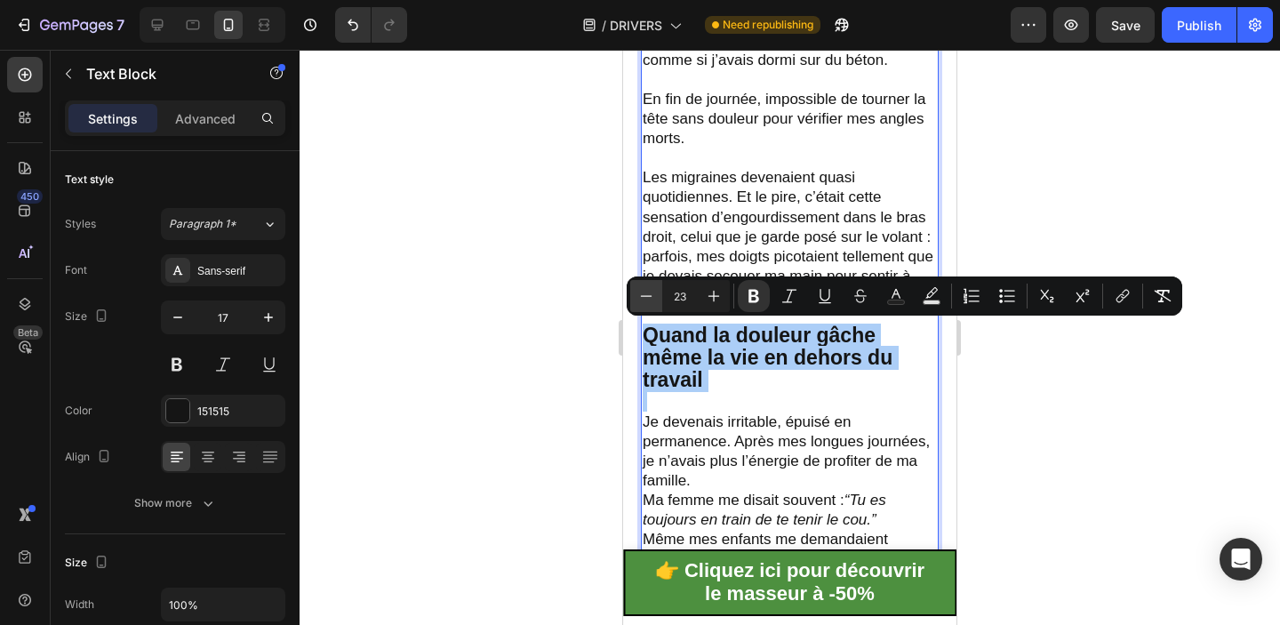
click at [637, 300] on icon "Editor contextual toolbar" at bounding box center [646, 296] width 18 height 18
type input "22"
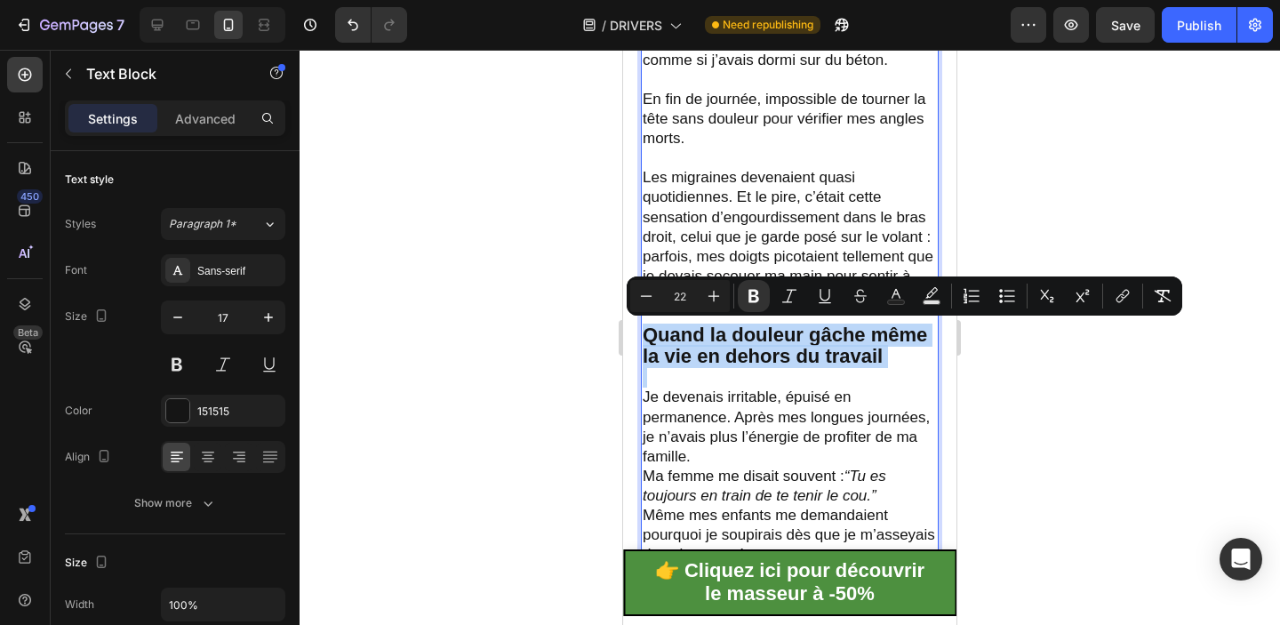
click at [778, 220] on p "Les migraines devenaient quasi quotidiennes. Et le pire, c’était cette sensatio…" at bounding box center [790, 226] width 294 height 157
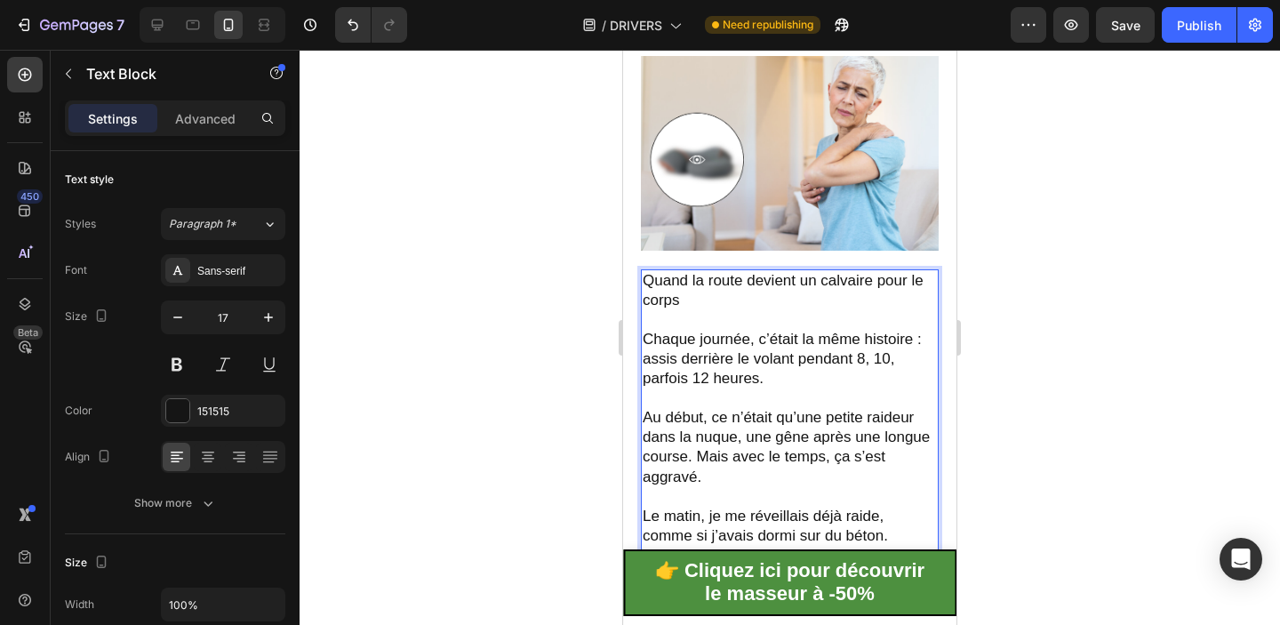
scroll to position [507, 0]
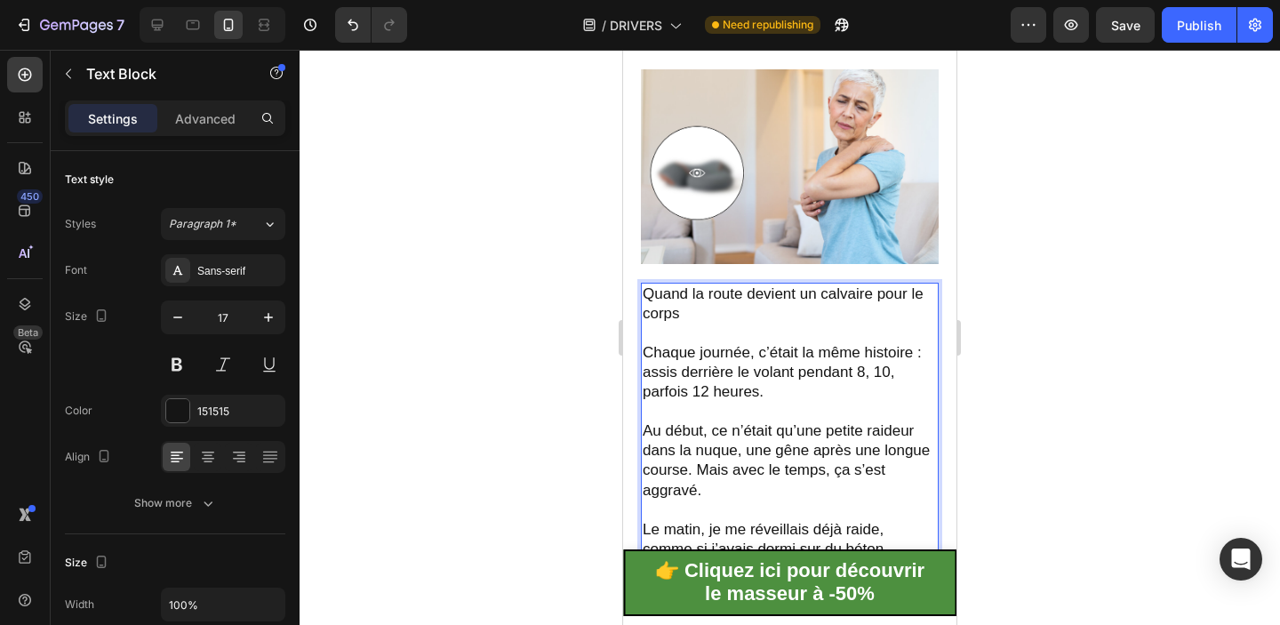
click at [756, 296] on p "Quand la route devient un calvaire pour le corps" at bounding box center [790, 303] width 294 height 39
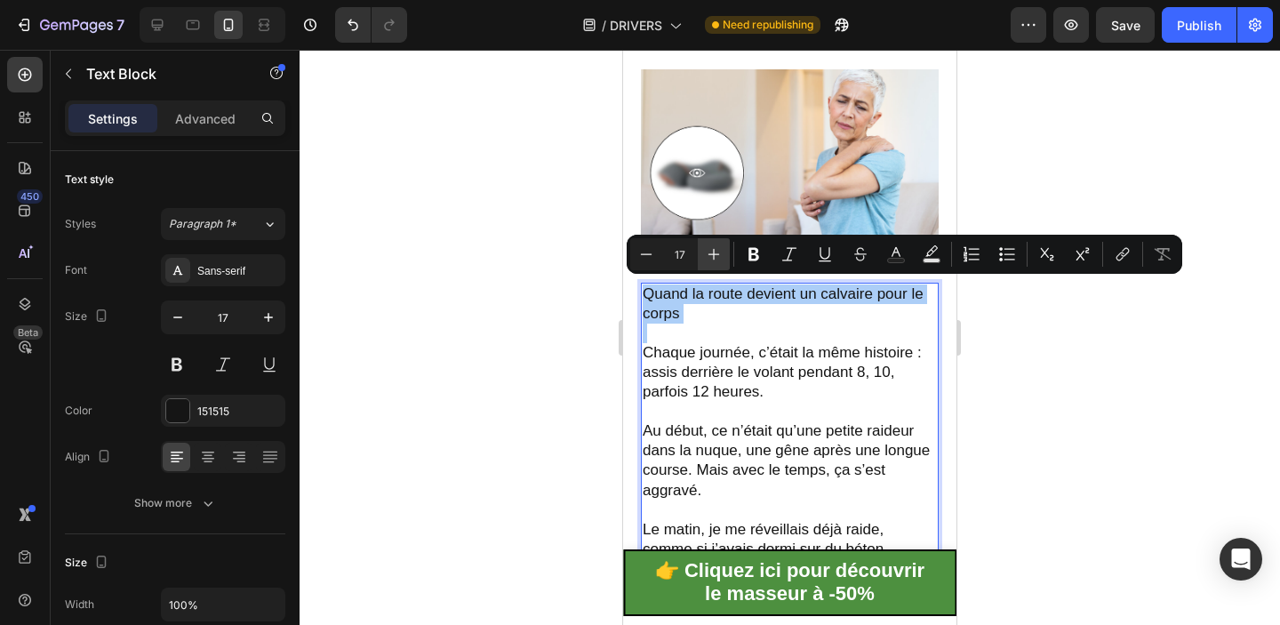
click at [714, 249] on icon "Editor contextual toolbar" at bounding box center [714, 255] width 12 height 12
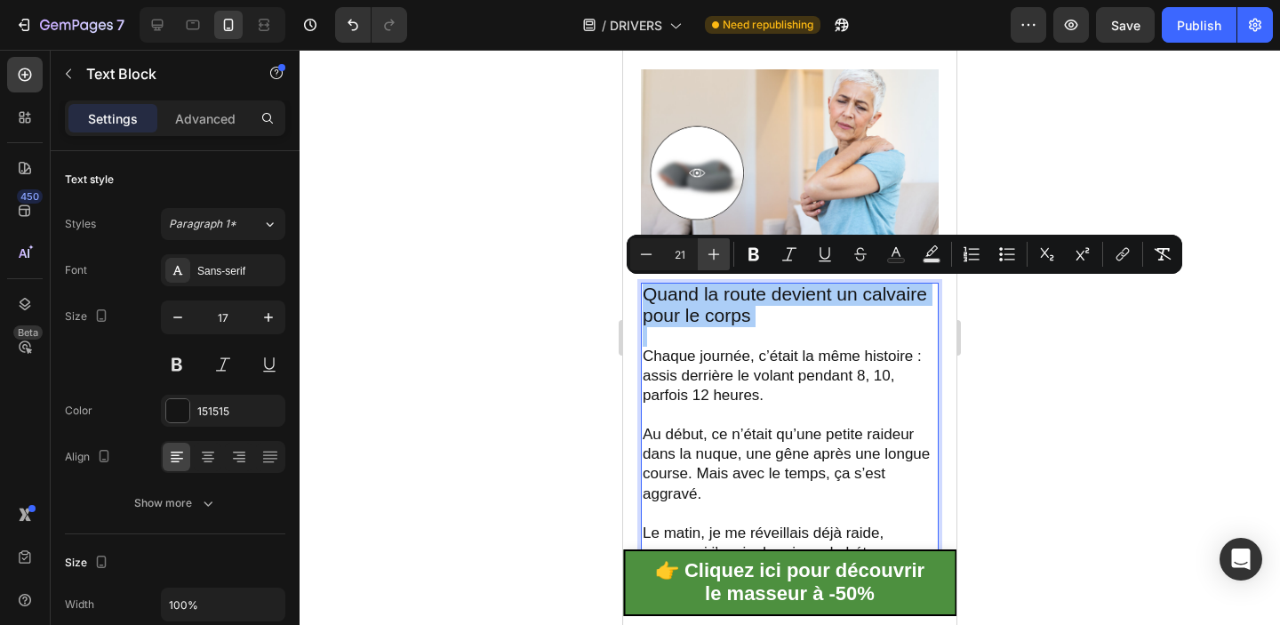
click at [714, 249] on icon "Editor contextual toolbar" at bounding box center [714, 255] width 12 height 12
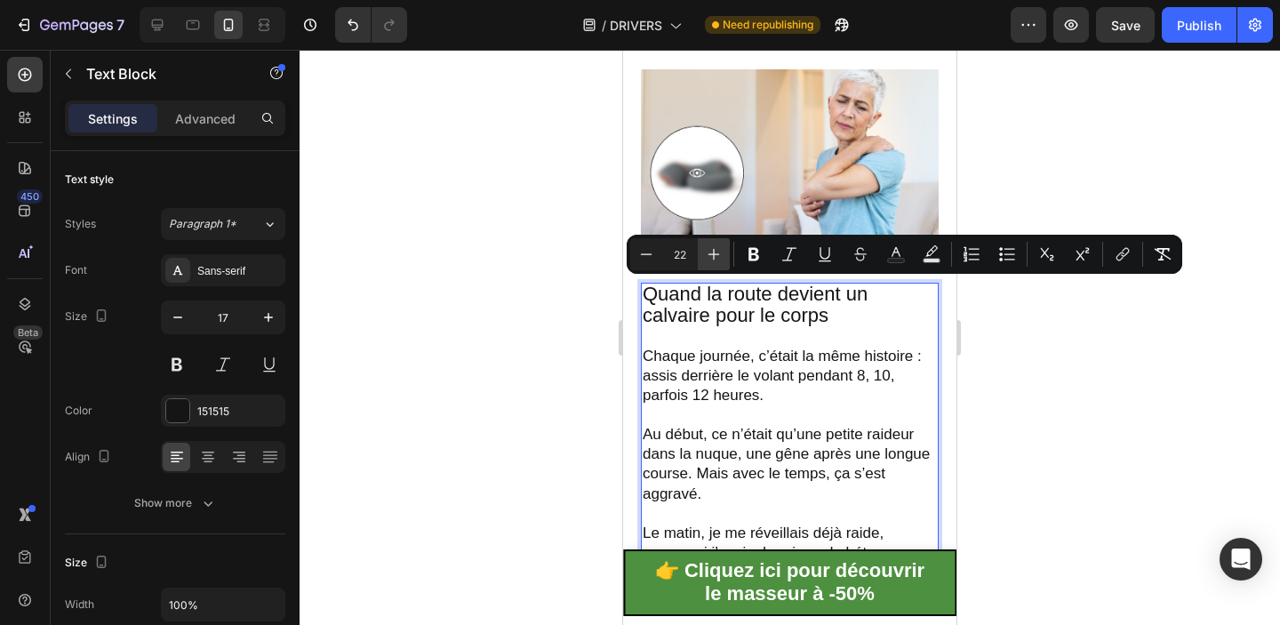
click at [714, 249] on icon "Editor contextual toolbar" at bounding box center [714, 255] width 12 height 12
type input "24"
click at [752, 249] on icon "Editor contextual toolbar" at bounding box center [753, 254] width 11 height 13
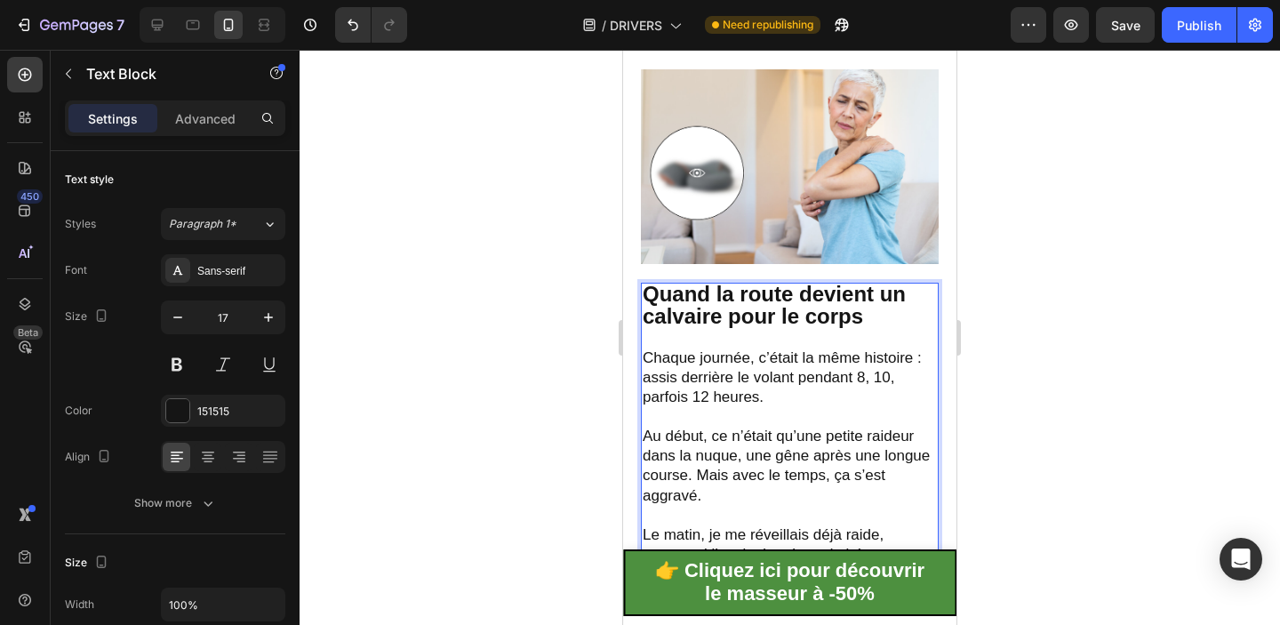
click at [788, 385] on p "Chaque journée, c’était la même histoire : assis derrière le volant pendant 8, …" at bounding box center [790, 377] width 294 height 59
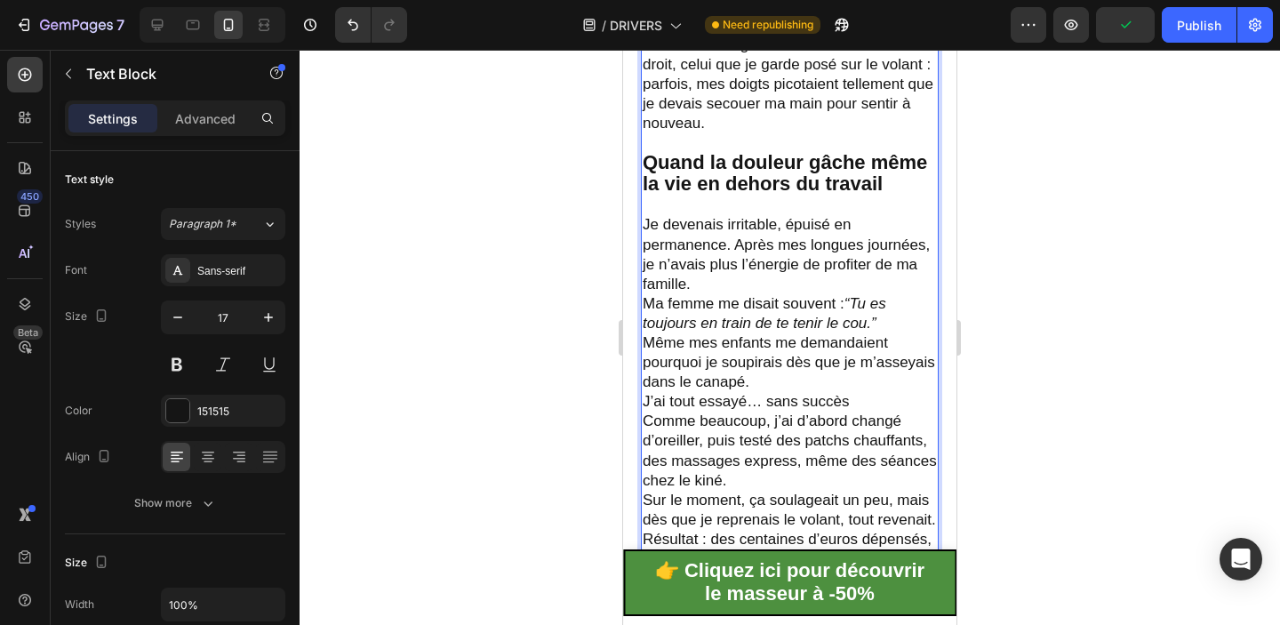
scroll to position [1168, 0]
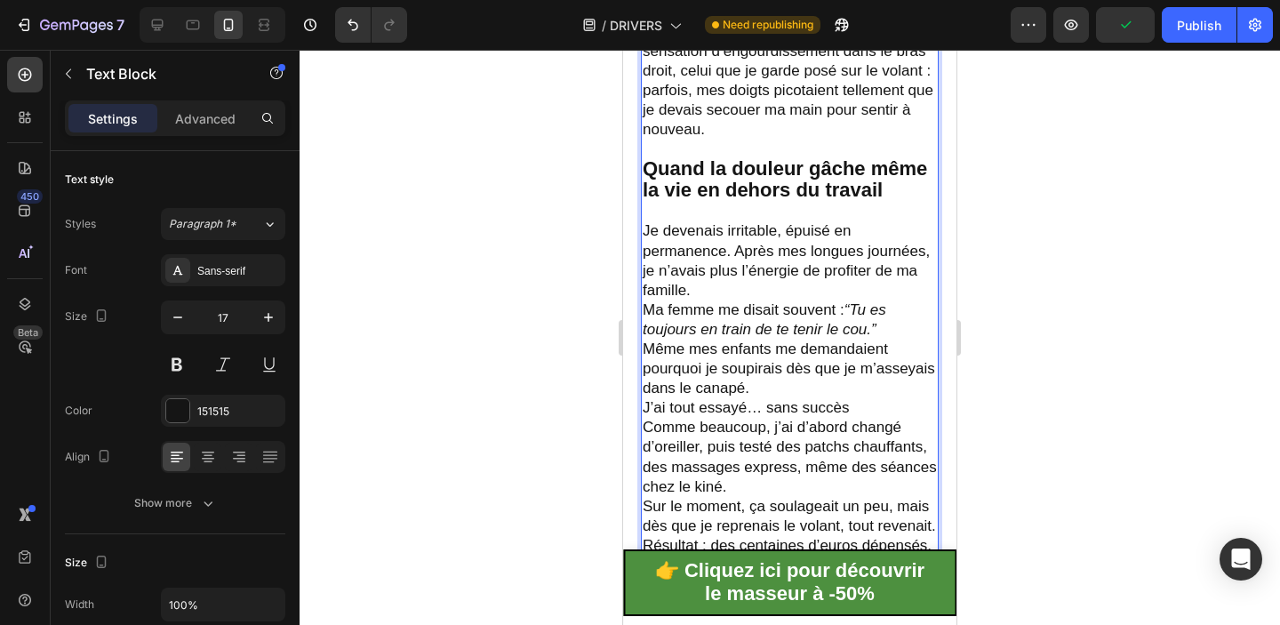
click at [752, 288] on p "Je devenais irritable, épuisé en permanence. Après mes longues journées, je n’a…" at bounding box center [790, 309] width 294 height 177
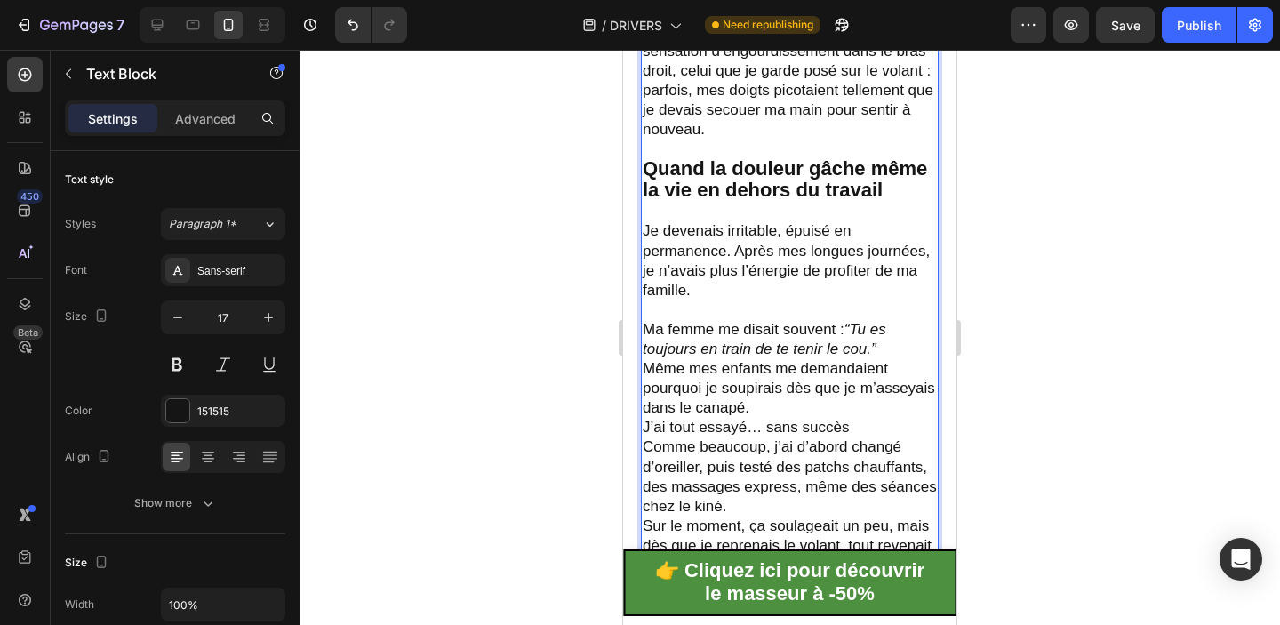
click at [891, 341] on p "⁠⁠⁠⁠⁠⁠⁠ Ma femme me disait souvent : “Tu es toujours en train de te tenir le co…" at bounding box center [790, 359] width 294 height 118
click at [893, 349] on p "Ma femme me disait souvent : “Tu es toujours en train de te tenir le cou.” Même…" at bounding box center [790, 359] width 294 height 118
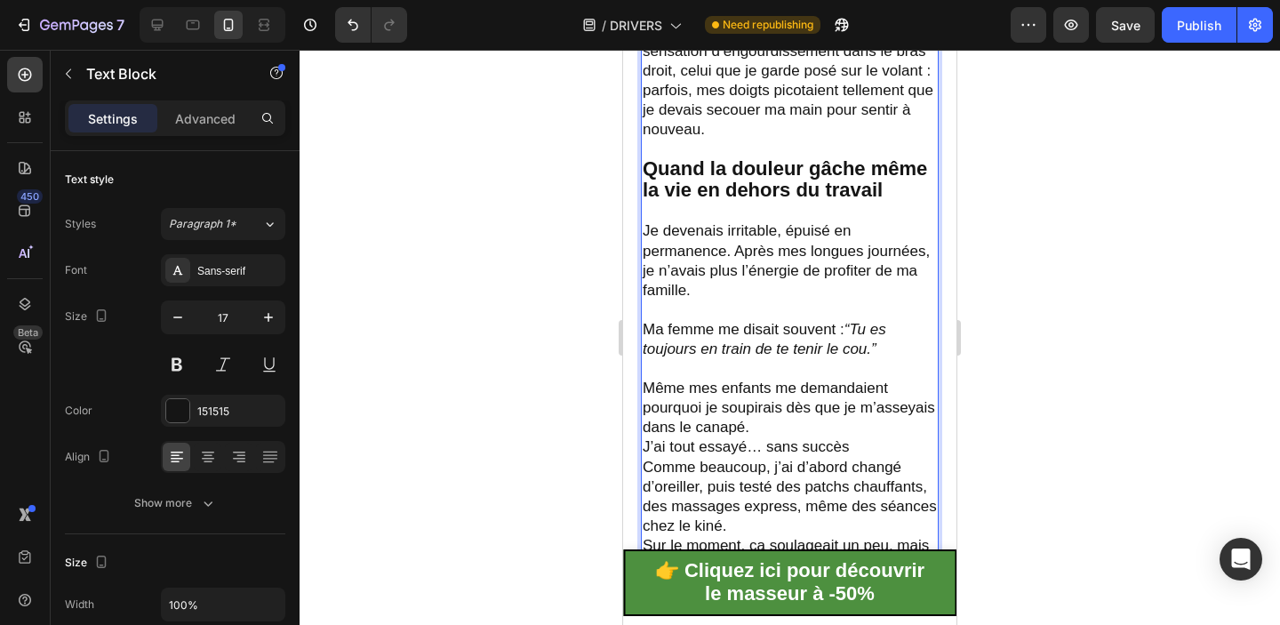
click at [773, 419] on p "Même mes enfants me demandaient pourquoi je soupirais dès que je m’asseyais dan…" at bounding box center [790, 398] width 294 height 78
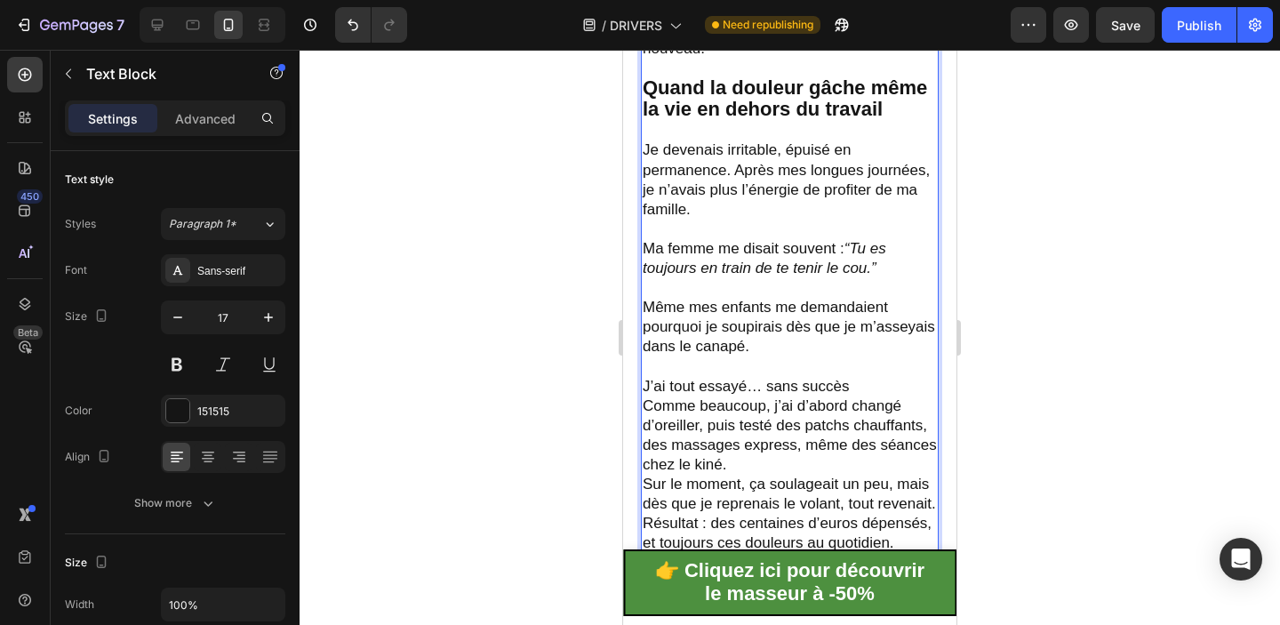
scroll to position [1263, 0]
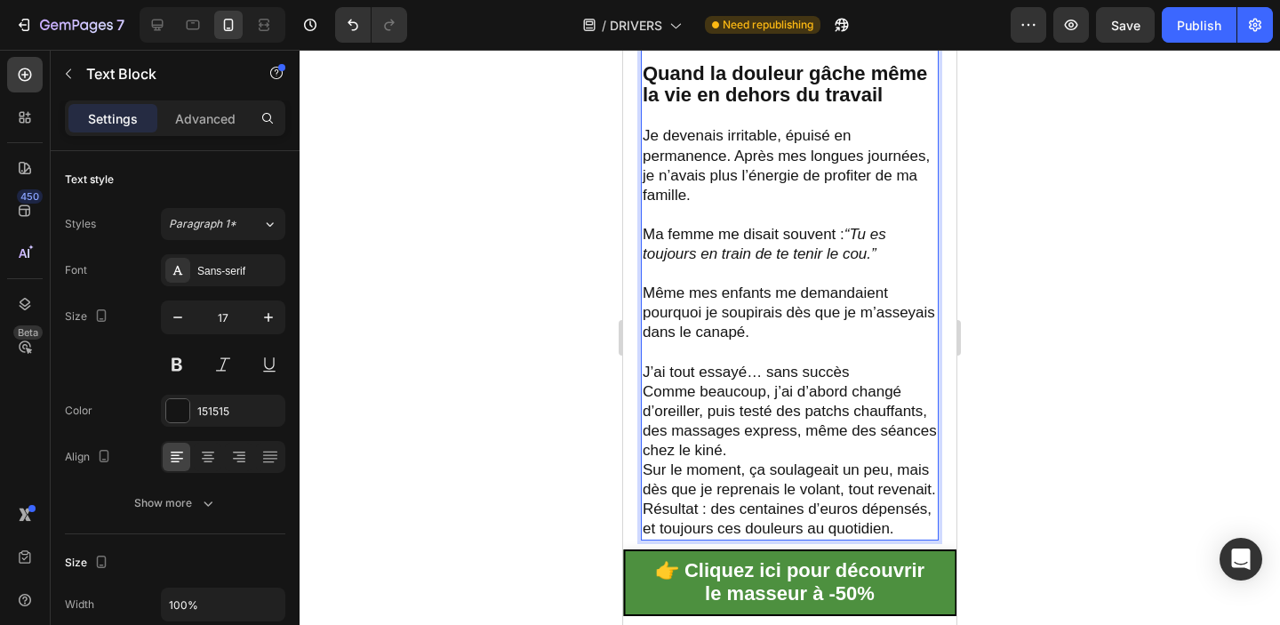
click at [863, 365] on p "J’ai tout essayé… sans succès" at bounding box center [790, 373] width 294 height 20
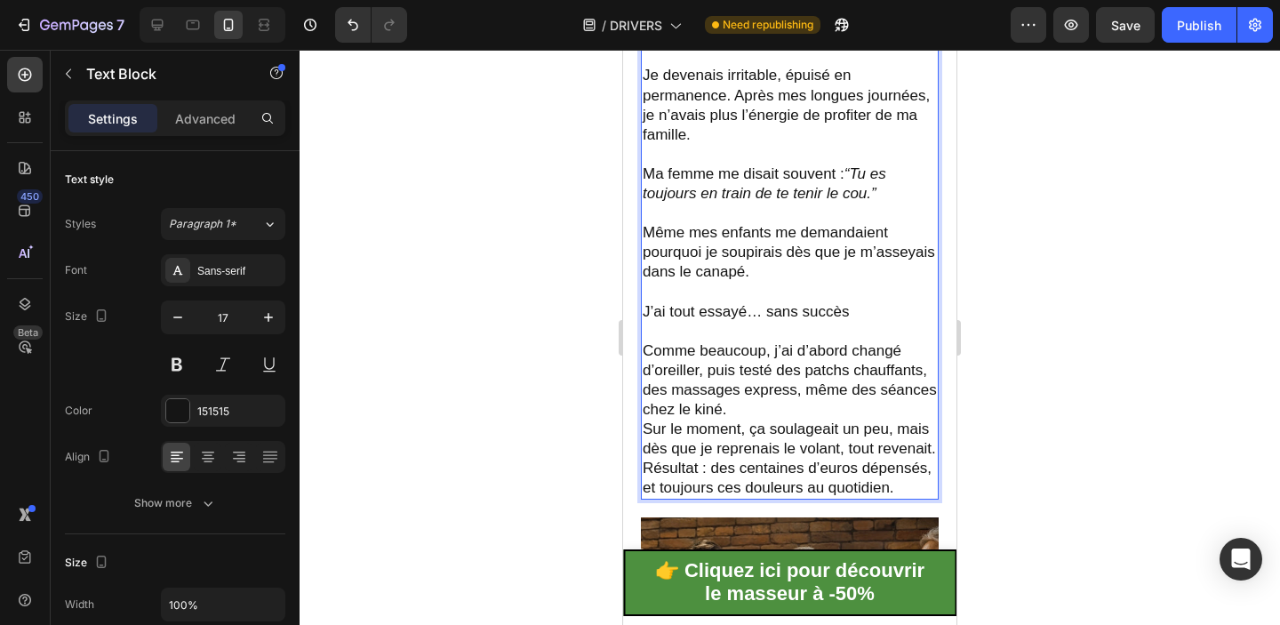
scroll to position [1343, 0]
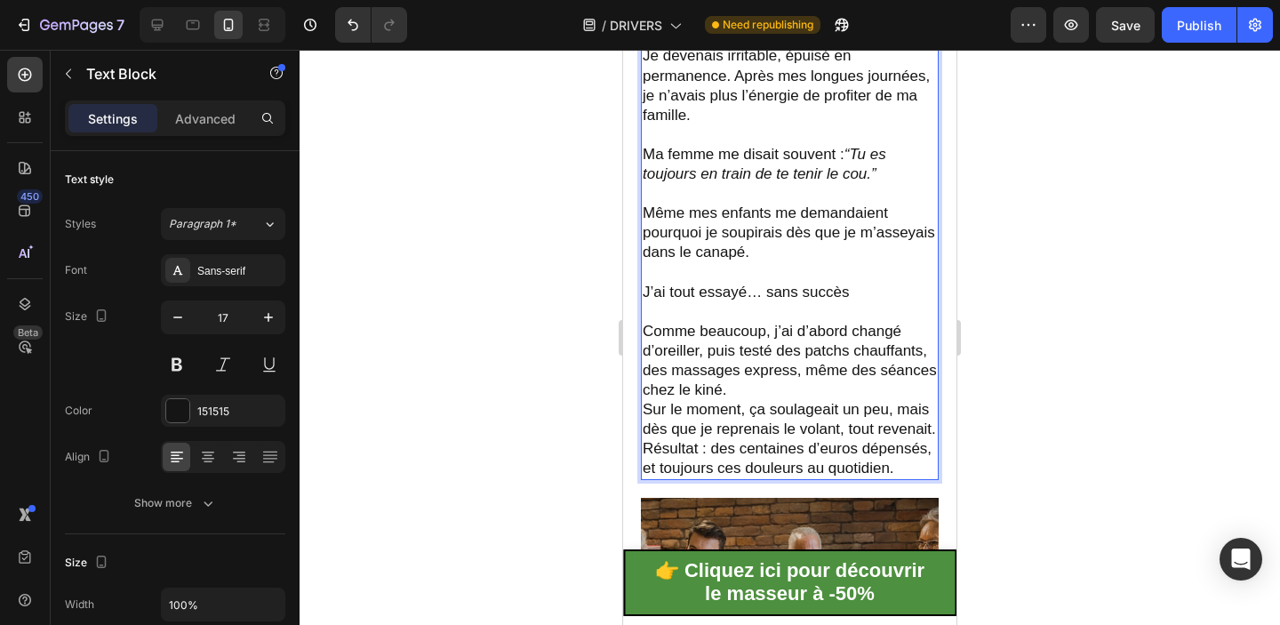
click at [779, 385] on p "Comme beaucoup, j’ai d’abord changé d’oreiller, puis testé des patchs chauffant…" at bounding box center [790, 381] width 294 height 118
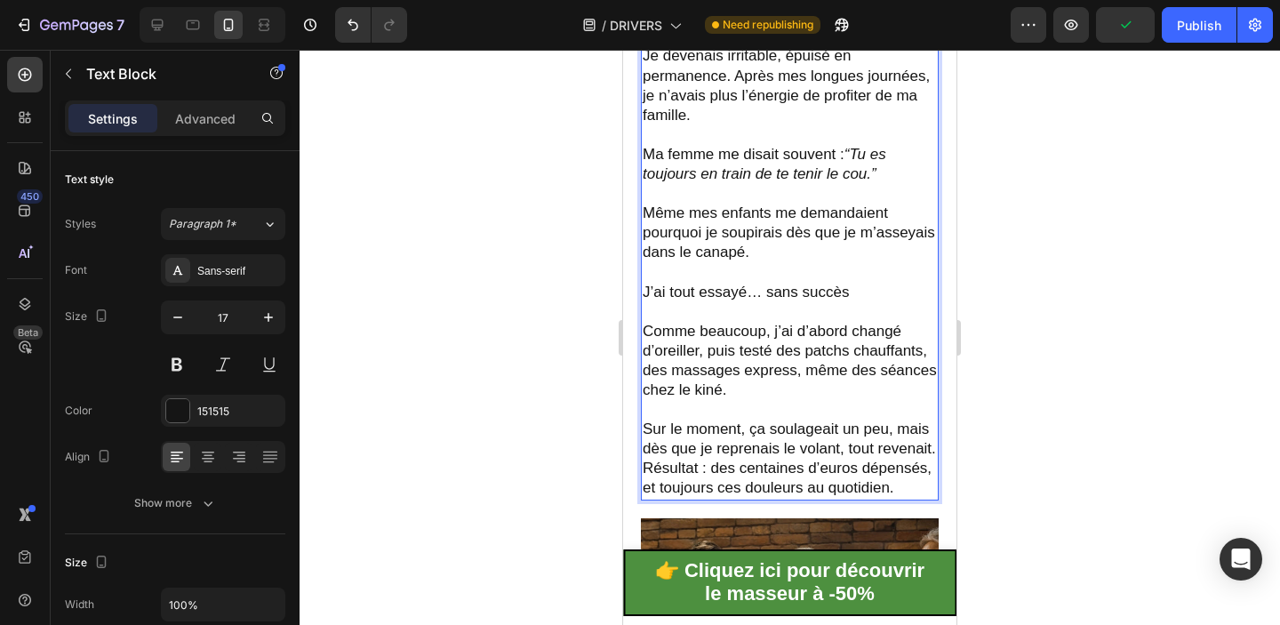
click at [935, 448] on p "⁠⁠⁠⁠⁠⁠⁠ Sur le moment, ça soulageait un peu, mais dès que je reprenais le volan…" at bounding box center [790, 429] width 294 height 59
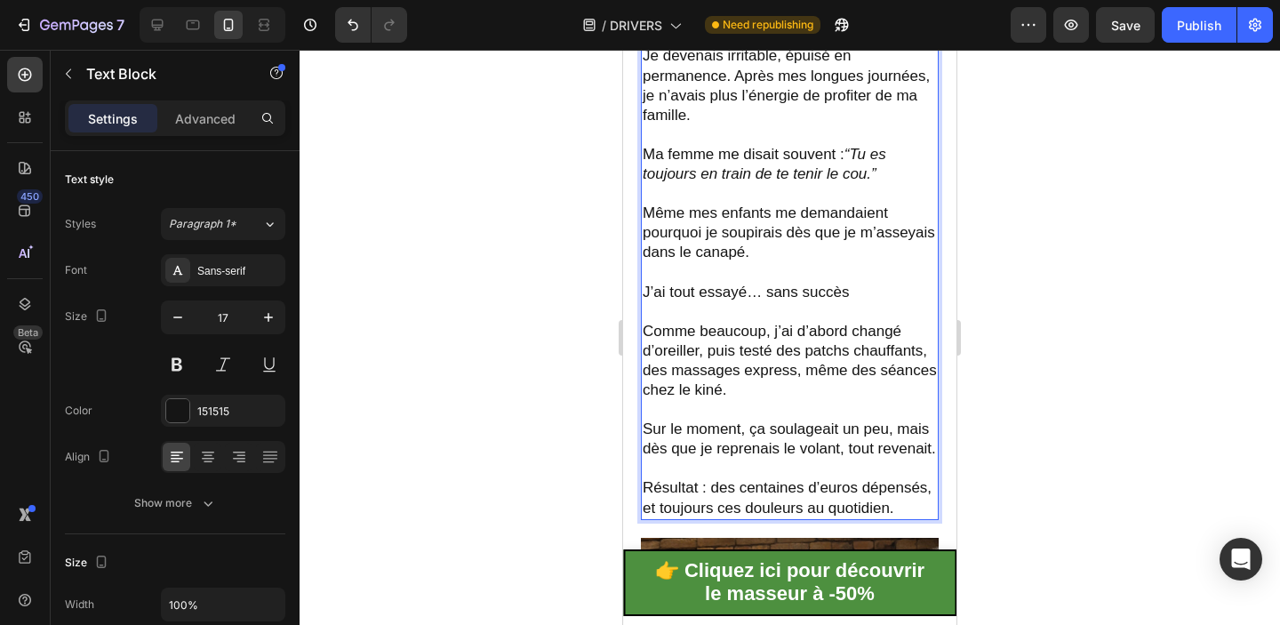
click at [825, 499] on p "Résultat : des centaines d’euros dépensés, et toujours ces douleurs au quotidie…" at bounding box center [790, 497] width 294 height 39
click at [777, 356] on p "Comme beaucoup, j’ai d’abord changé d’oreiller, puis testé des patchs chauffant…" at bounding box center [790, 361] width 294 height 78
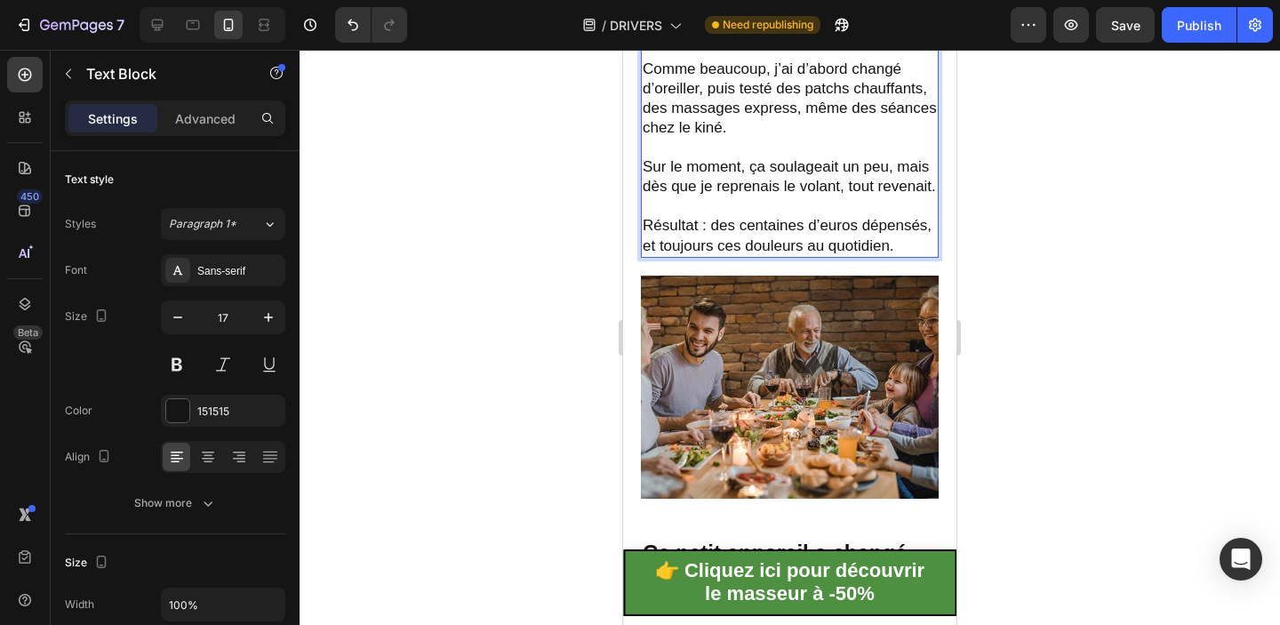
scroll to position [1734, 0]
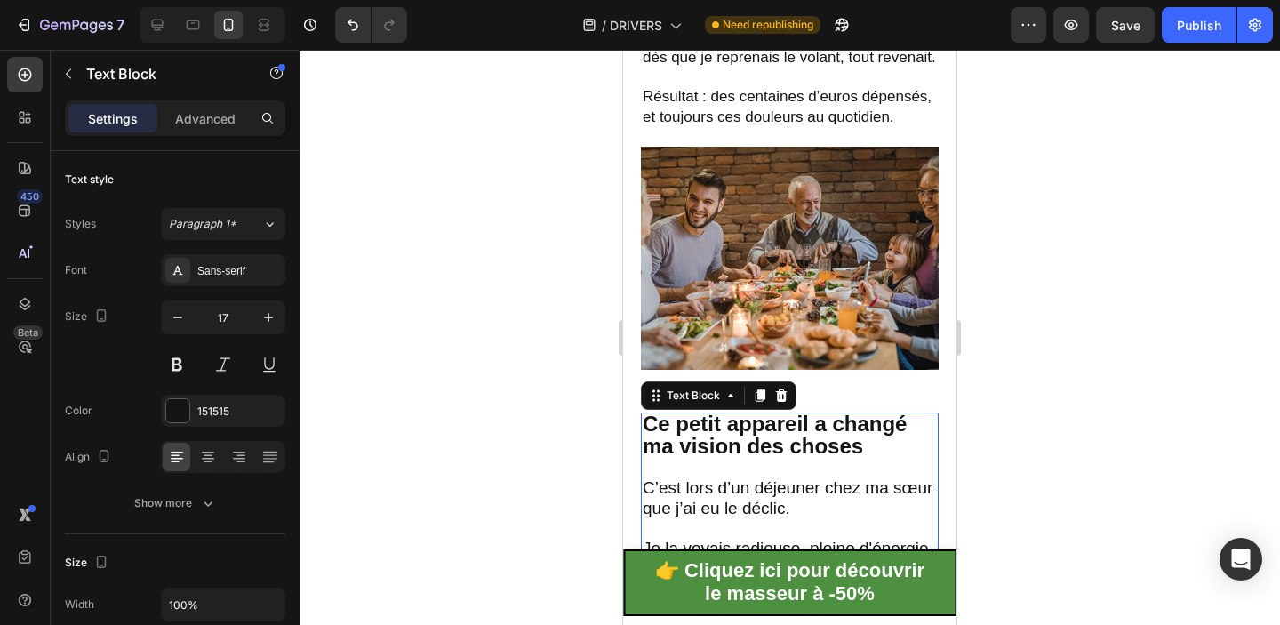
click at [754, 459] on p at bounding box center [790, 469] width 294 height 20
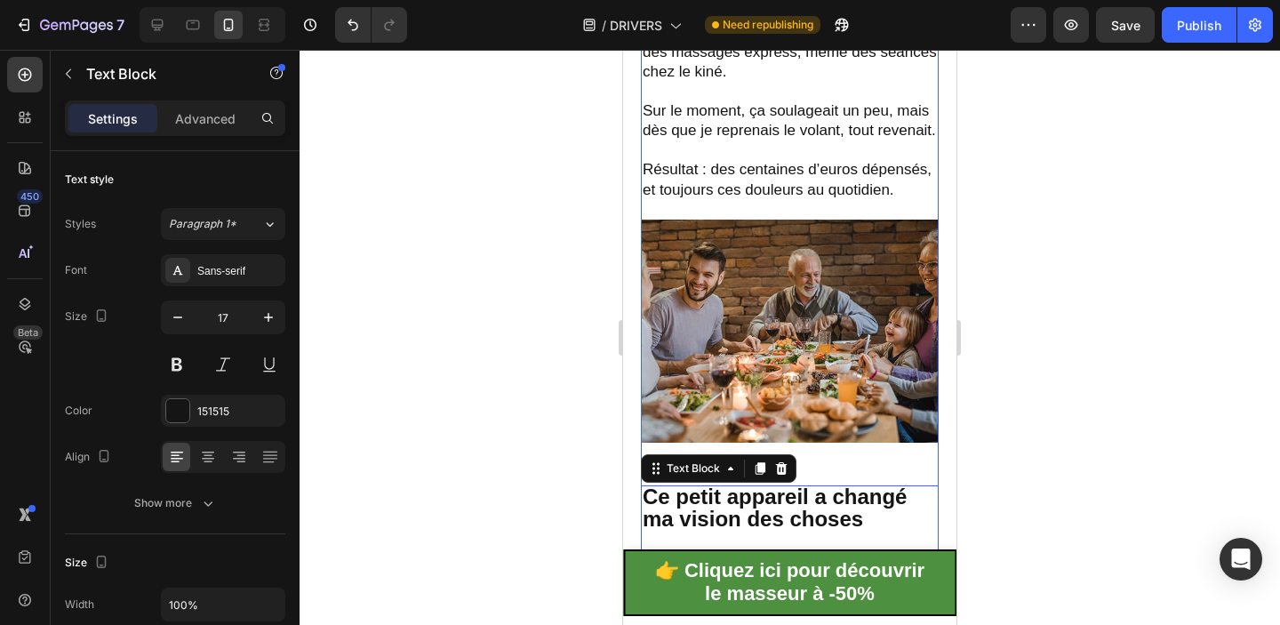
scroll to position [1557, 0]
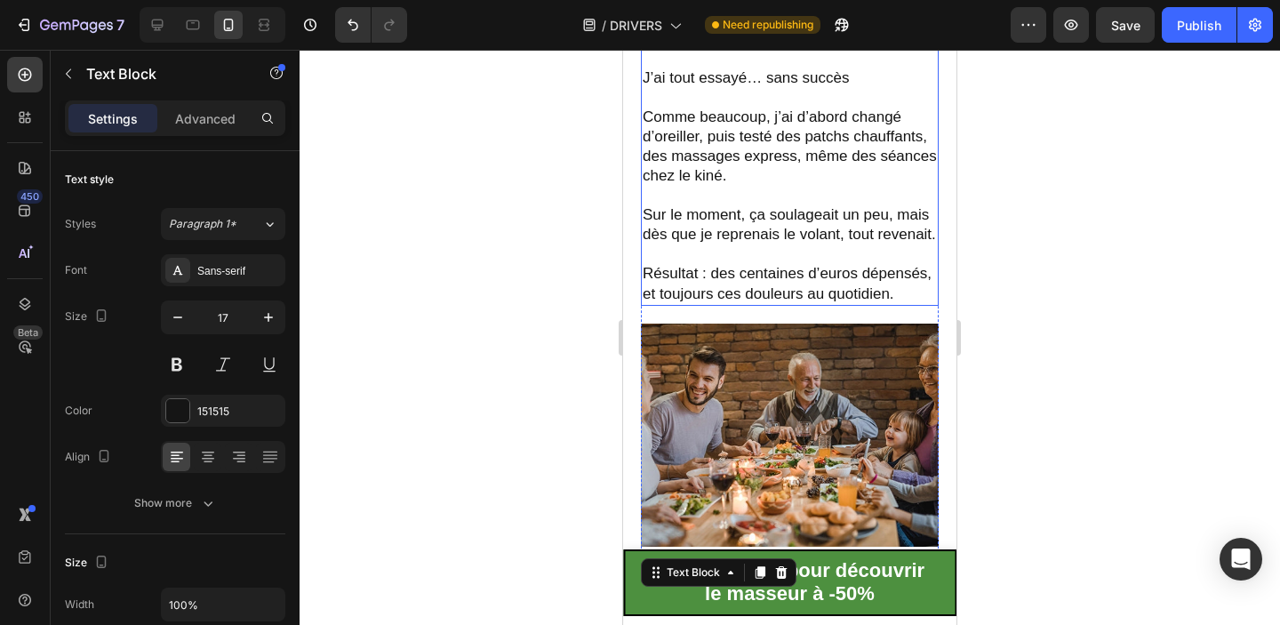
click at [793, 280] on p "Résultat : des centaines d’euros dépensés, et toujours ces douleurs au quotidie…" at bounding box center [790, 283] width 294 height 39
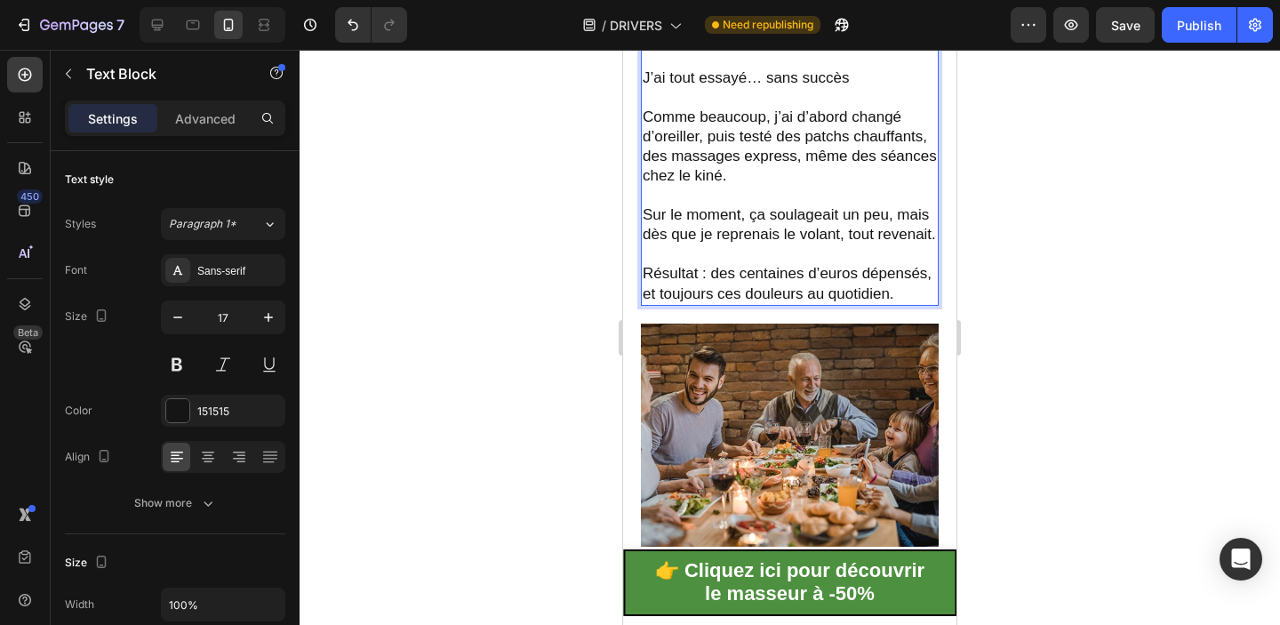
click at [793, 280] on p "Résultat : des centaines d’euros dépensés, et toujours ces douleurs au quotidie…" at bounding box center [790, 283] width 294 height 39
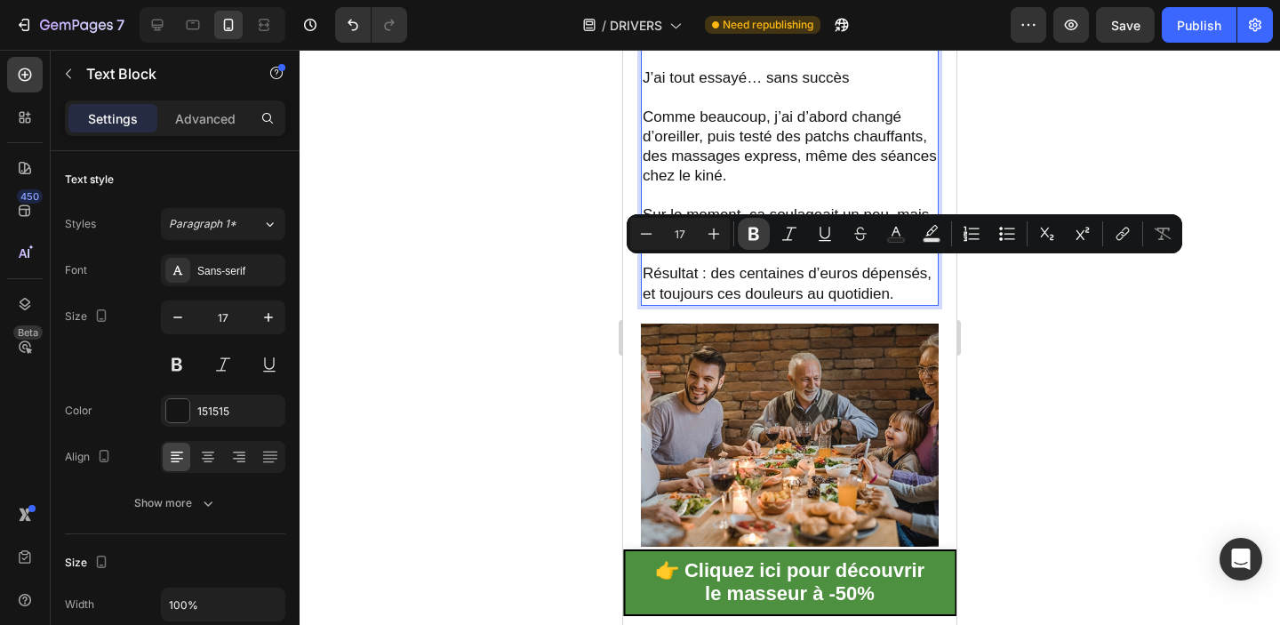
click at [751, 232] on icon "Editor contextual toolbar" at bounding box center [753, 234] width 11 height 13
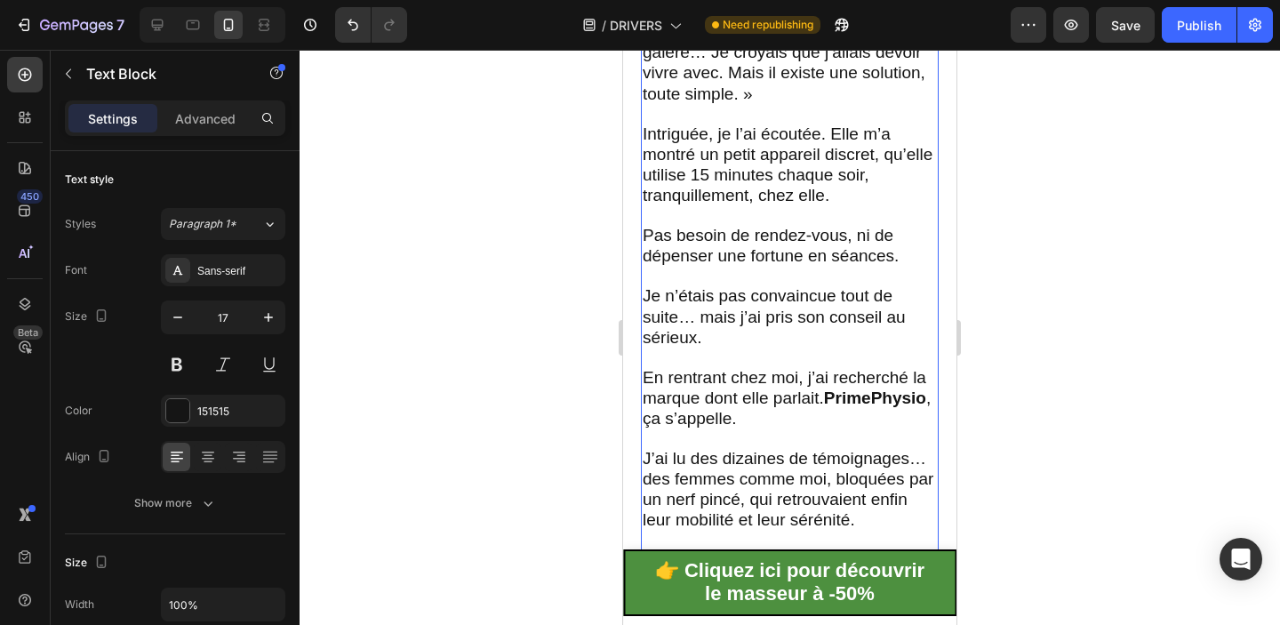
scroll to position [2409, 0]
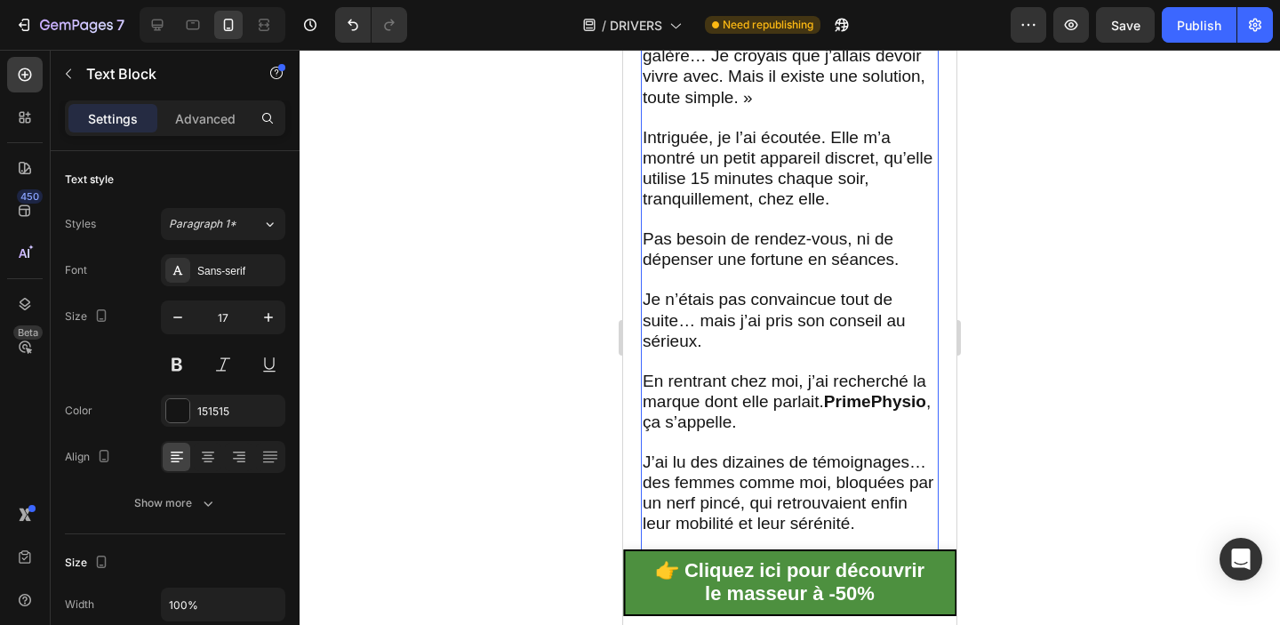
click at [705, 133] on span "Intriguée, je l’ai écoutée. Elle m’a montré un petit appareil discret, qu’elle …" at bounding box center [788, 168] width 290 height 80
click at [705, 137] on span "Intriguée, je l’ai écoutée. Elle m’a montré un petit appareil discret, qu’elle …" at bounding box center [788, 168] width 290 height 80
click at [811, 134] on span "Intrigué, je l’ai écoutée. Elle m’a montré un petit appareil discret, qu’elle u…" at bounding box center [788, 168] width 290 height 80
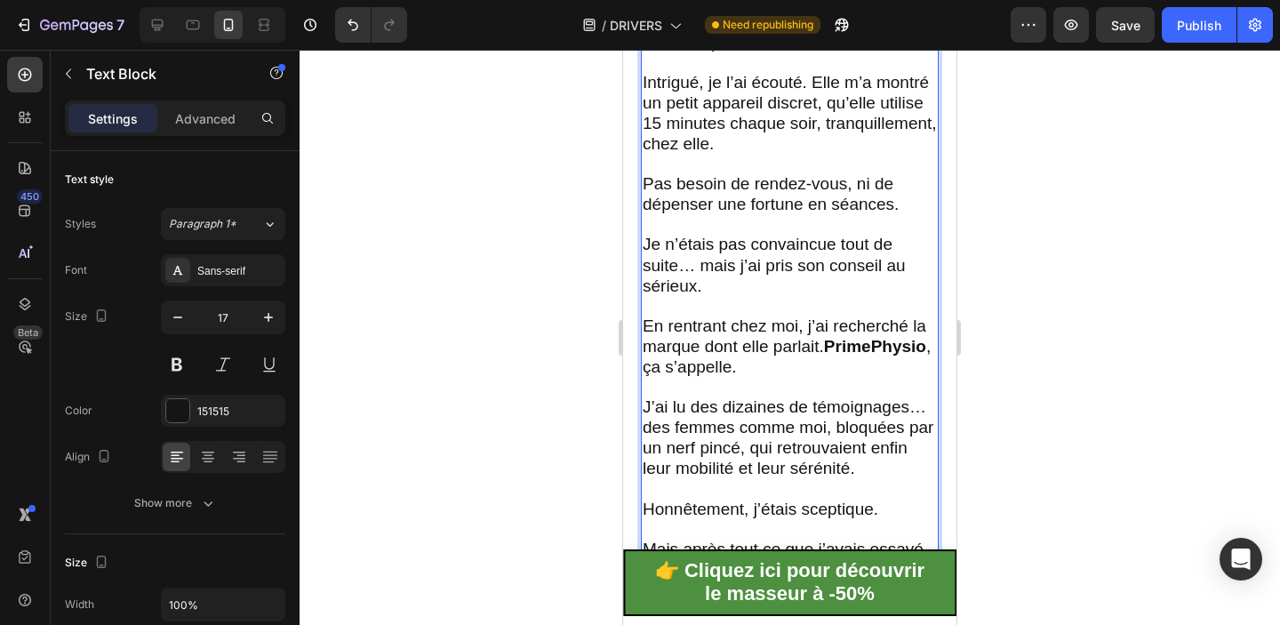
scroll to position [2486, 0]
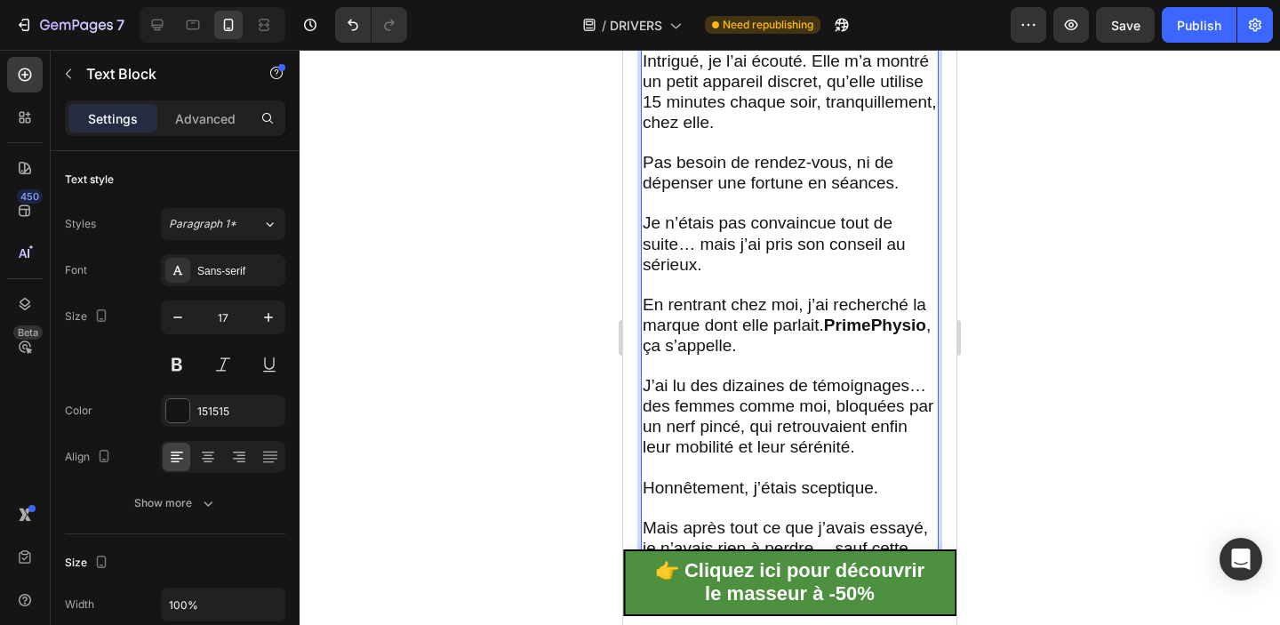
click at [791, 166] on span "Pas besoin de rendez-vous, ni de dépenser une fortune en séances." at bounding box center [771, 172] width 256 height 39
click at [793, 213] on span "Je n’étais pas convaincue tout de suite… mais j’ai pris son conseil au sérieux." at bounding box center [774, 243] width 263 height 60
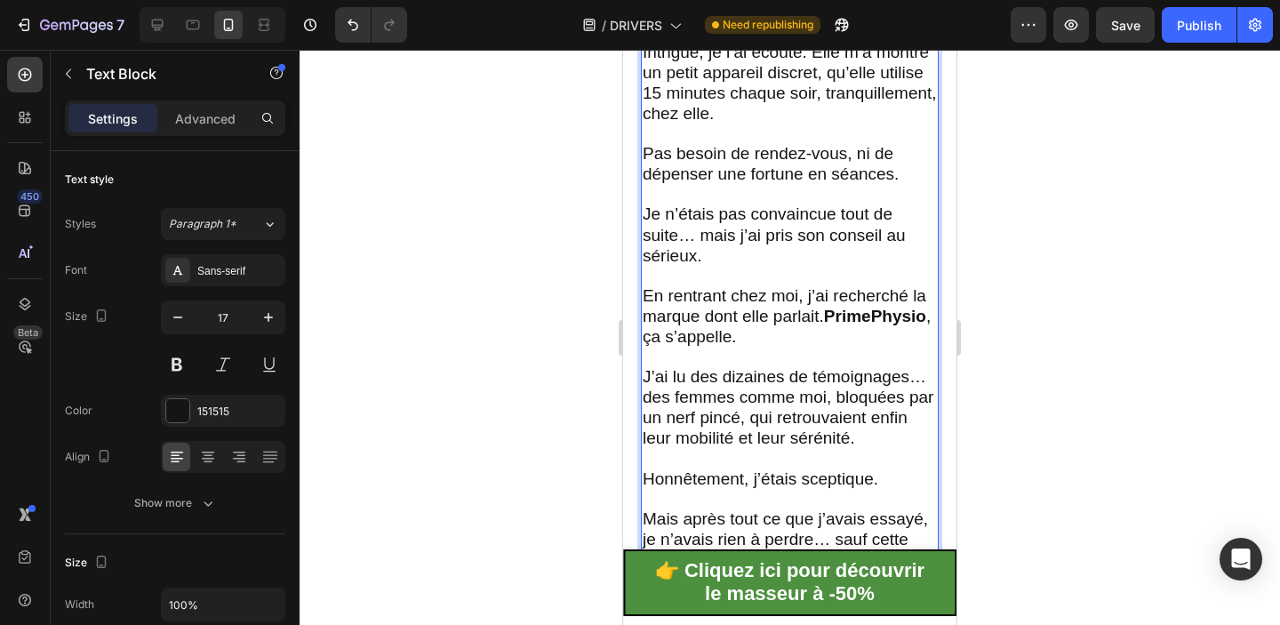
click at [833, 214] on span "Je n’étais pas convaincue tout de suite… mais j’ai pris son conseil au sérieux." at bounding box center [774, 234] width 263 height 60
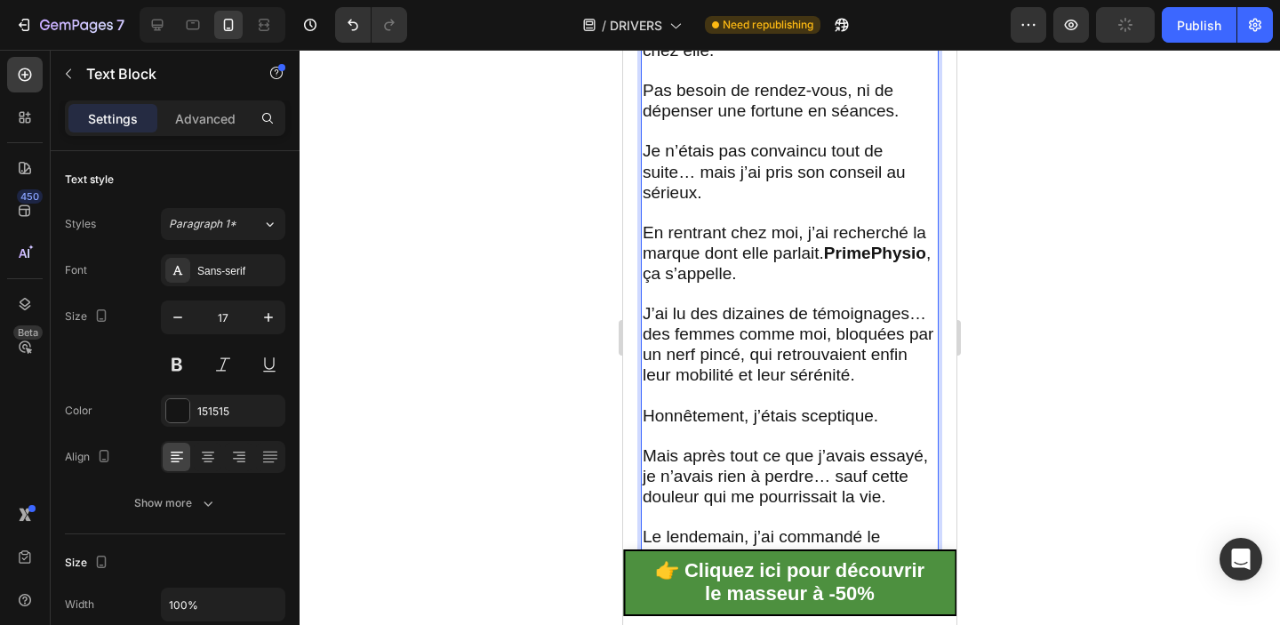
scroll to position [2559, 0]
click at [792, 294] on p "J’ai lu des dizaines de témoignages… des femmes comme moi, bloquées par un nerf…" at bounding box center [790, 334] width 294 height 101
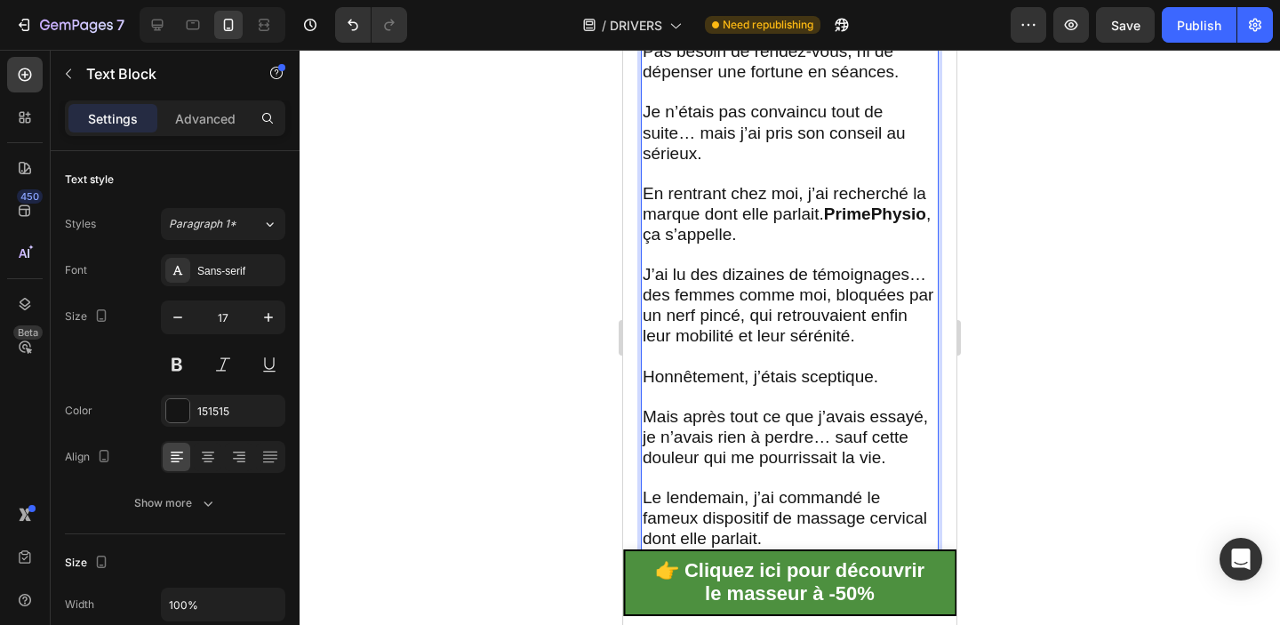
scroll to position [2623, 0]
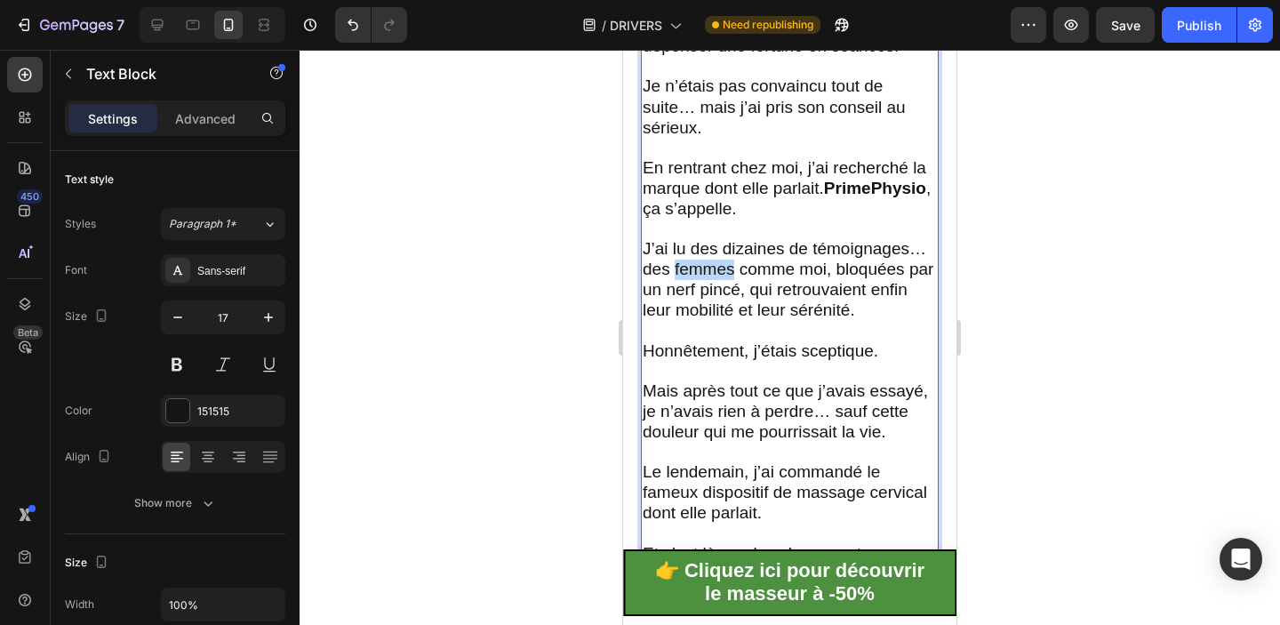
drag, startPoint x: 736, startPoint y: 269, endPoint x: 674, endPoint y: 268, distance: 62.2
click at [674, 268] on span "J’ai lu des dizaines de témoignages… des femmes comme moi, bloquées par un nerf…" at bounding box center [788, 279] width 291 height 80
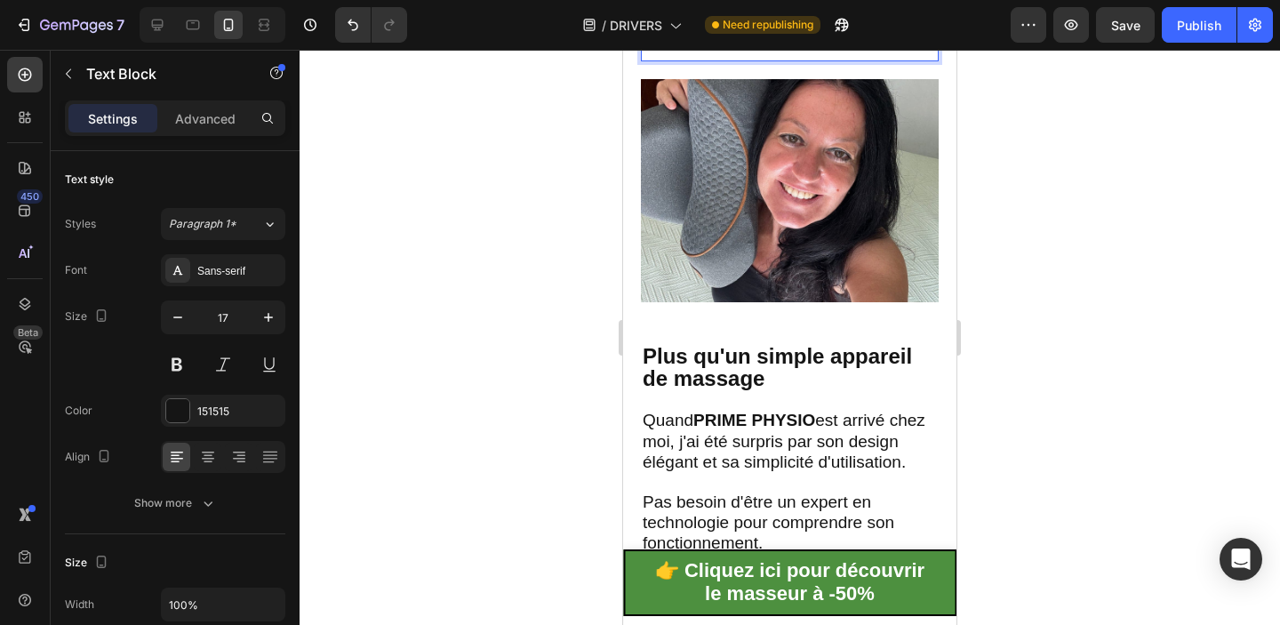
scroll to position [3157, 0]
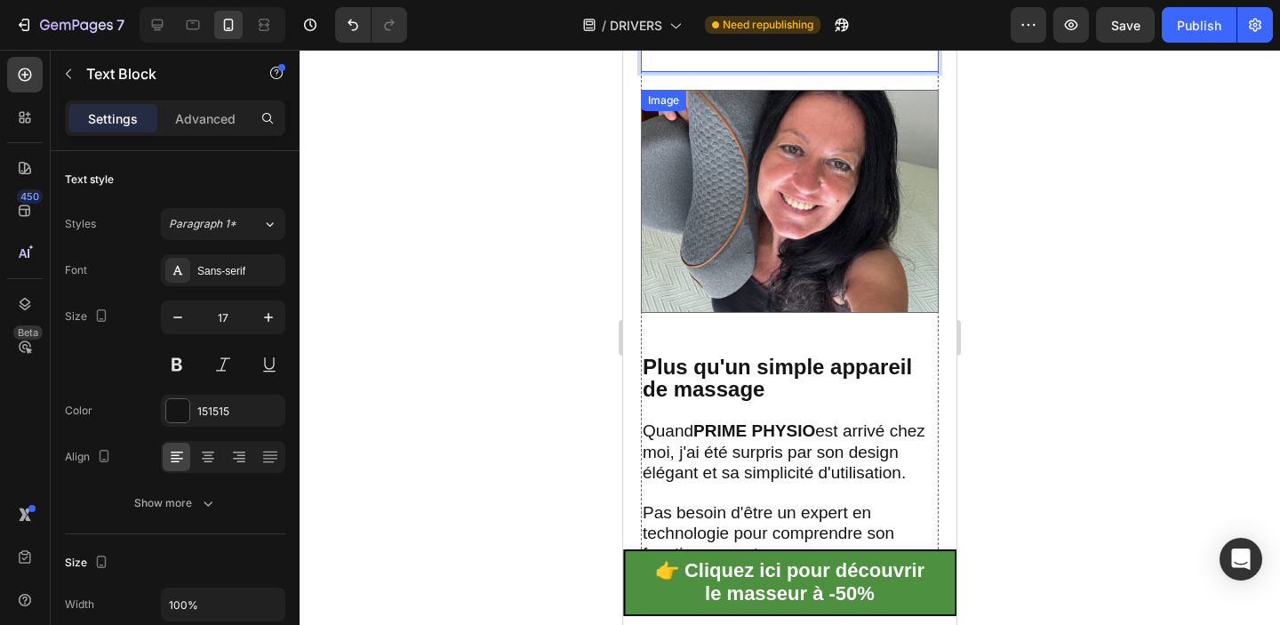
click at [812, 198] on img at bounding box center [790, 201] width 298 height 223
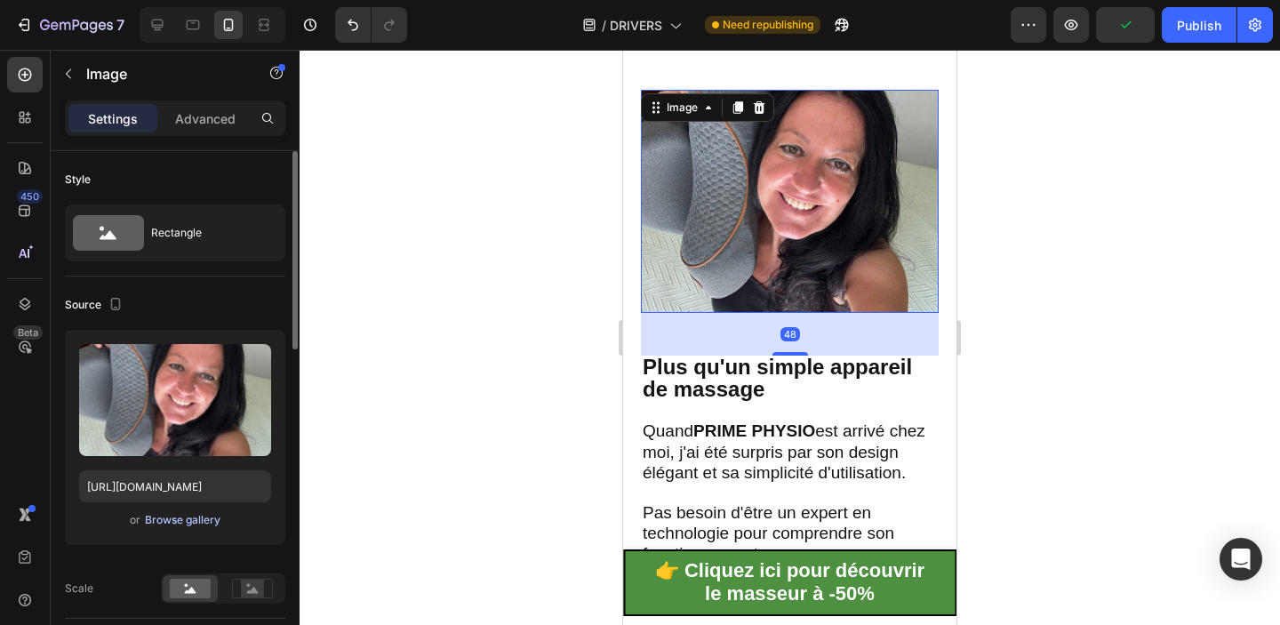
click at [199, 519] on div "Browse gallery" at bounding box center [183, 520] width 76 height 16
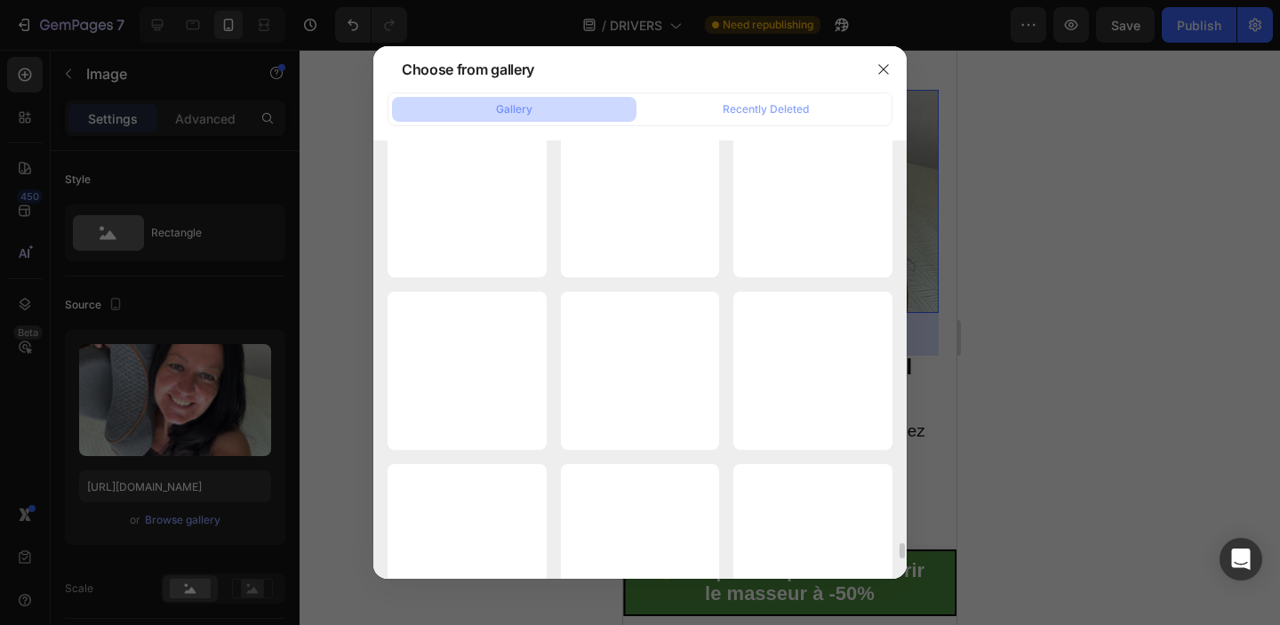
scroll to position [11269, 0]
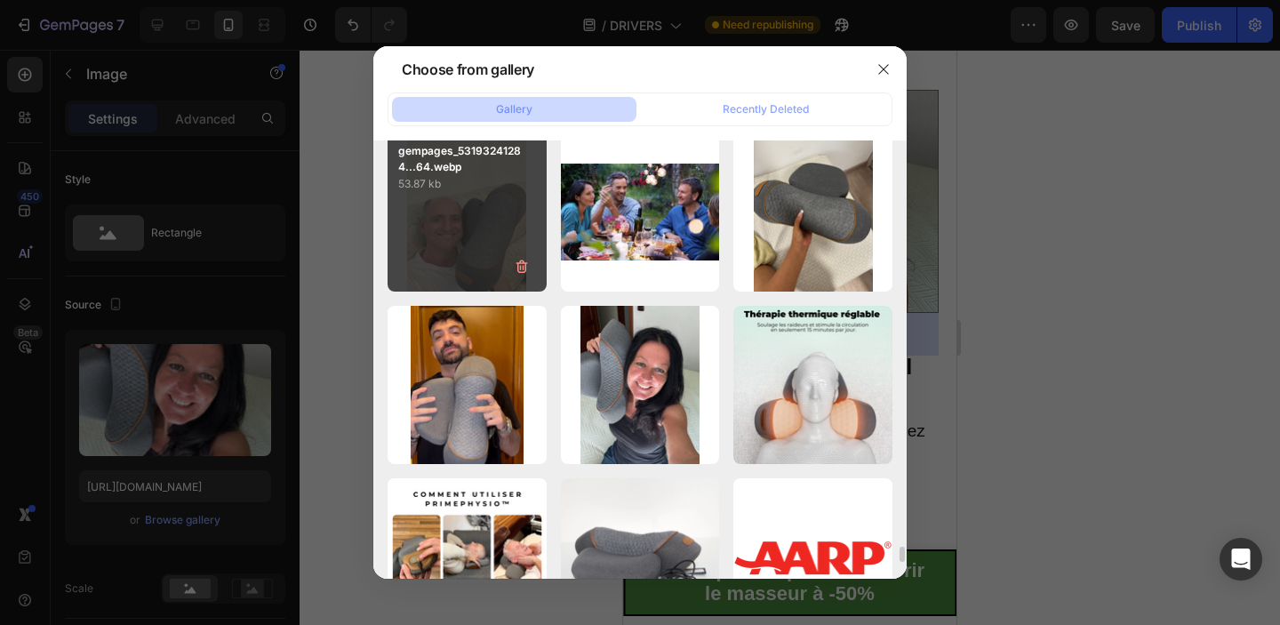
click at [480, 229] on div "gempages_53193241284...64.webp 53.87 kb" at bounding box center [467, 211] width 159 height 159
type input "https://cdn.shopify.com/s/files/1/0713/3557/5778/files/gempages_531932412842607…"
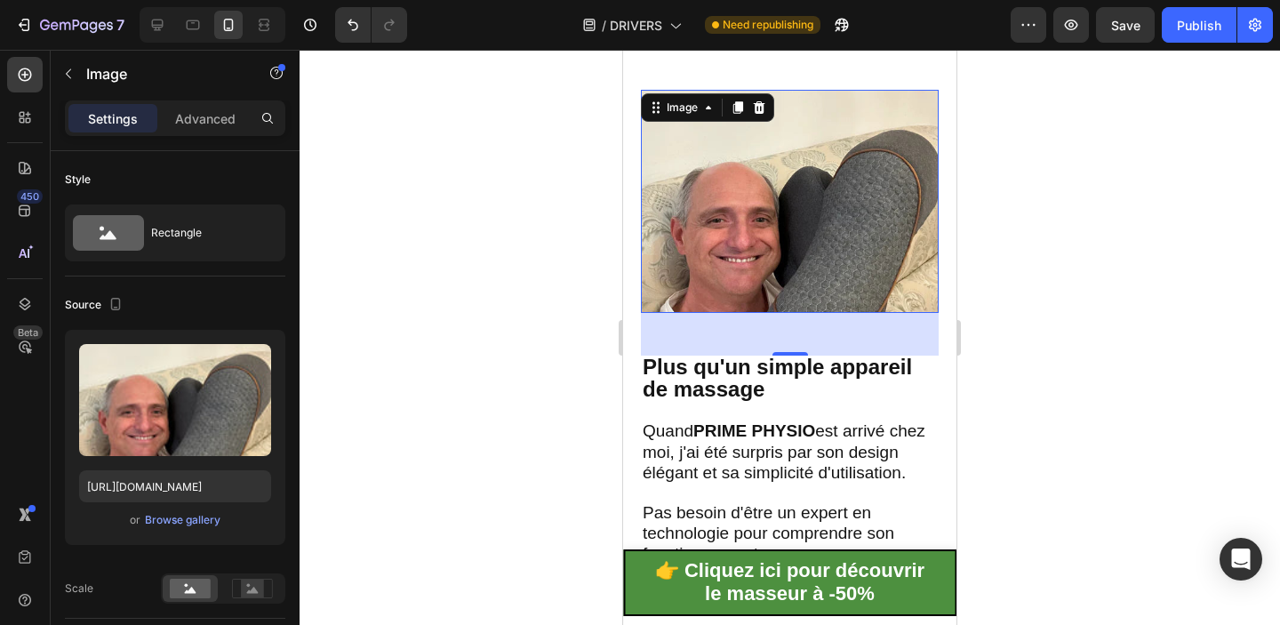
click at [1062, 405] on div at bounding box center [790, 337] width 980 height 575
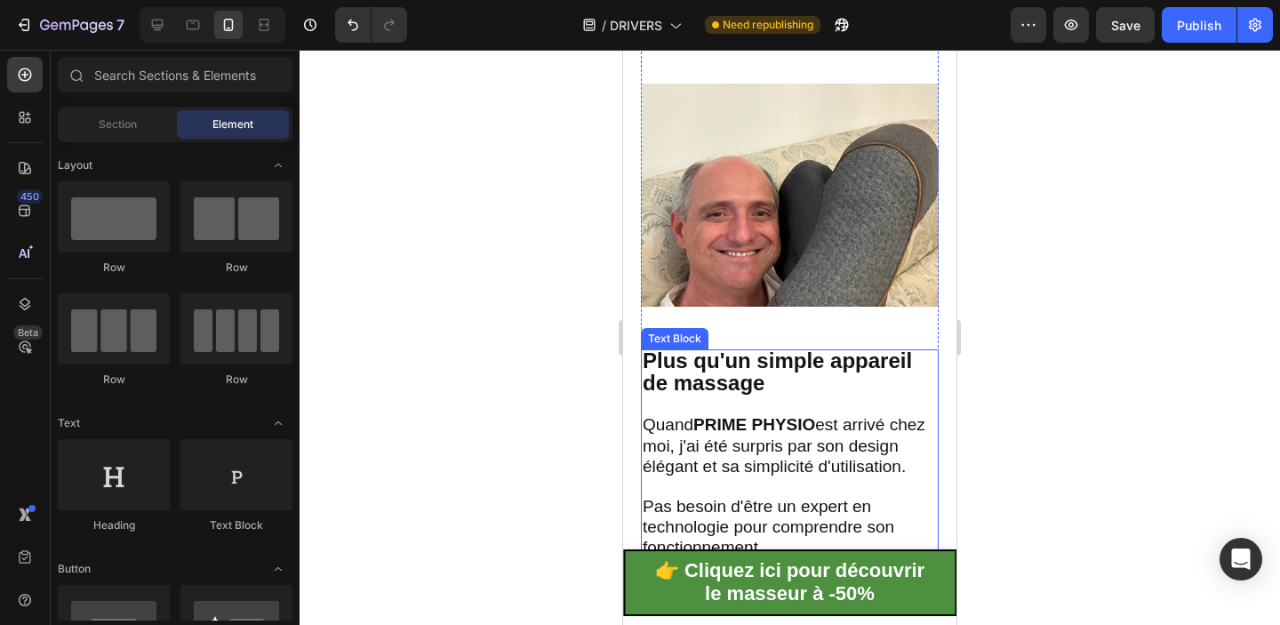
scroll to position [3182, 0]
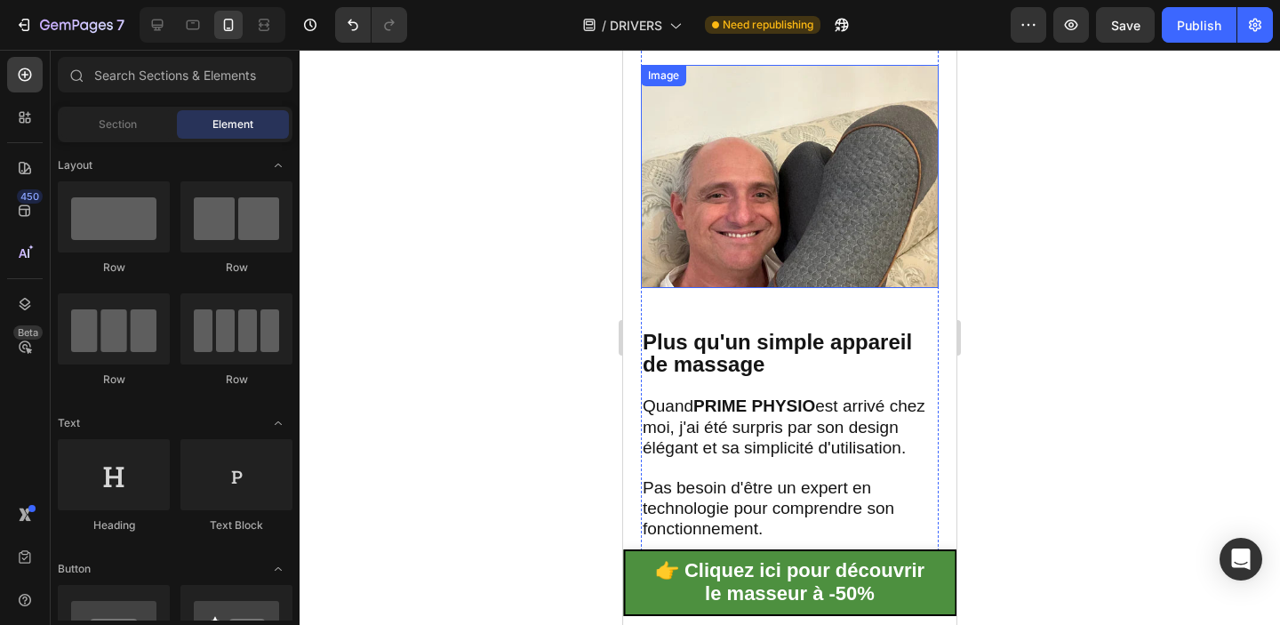
click at [845, 243] on img at bounding box center [790, 176] width 298 height 223
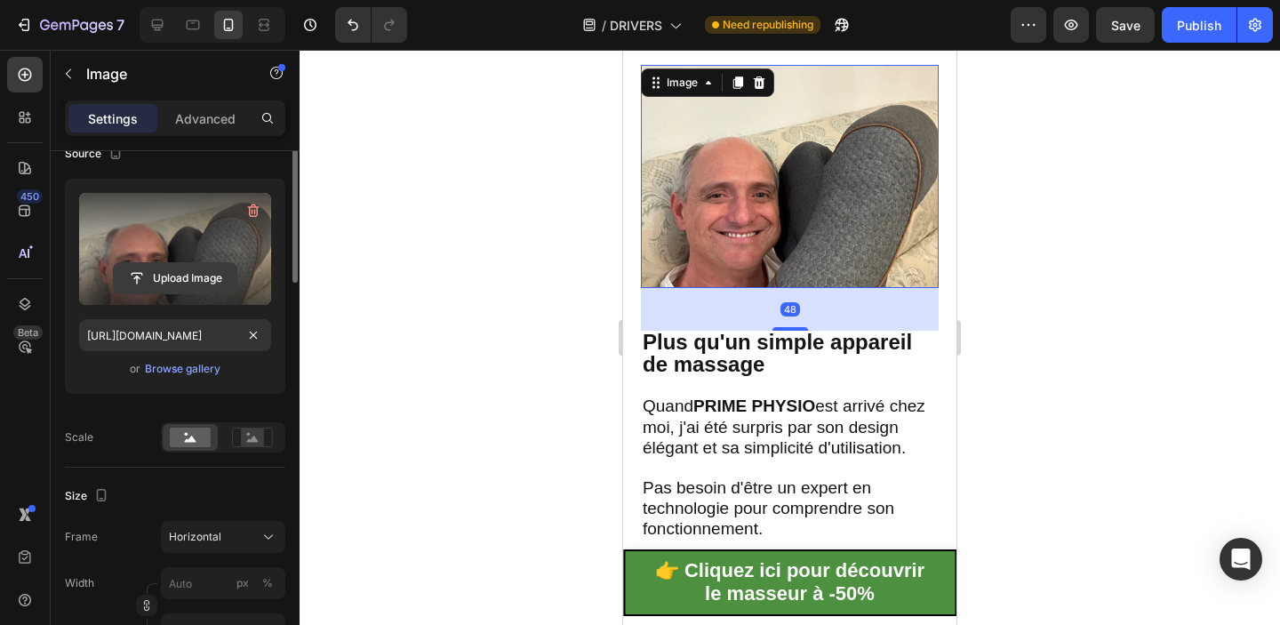
scroll to position [234, 0]
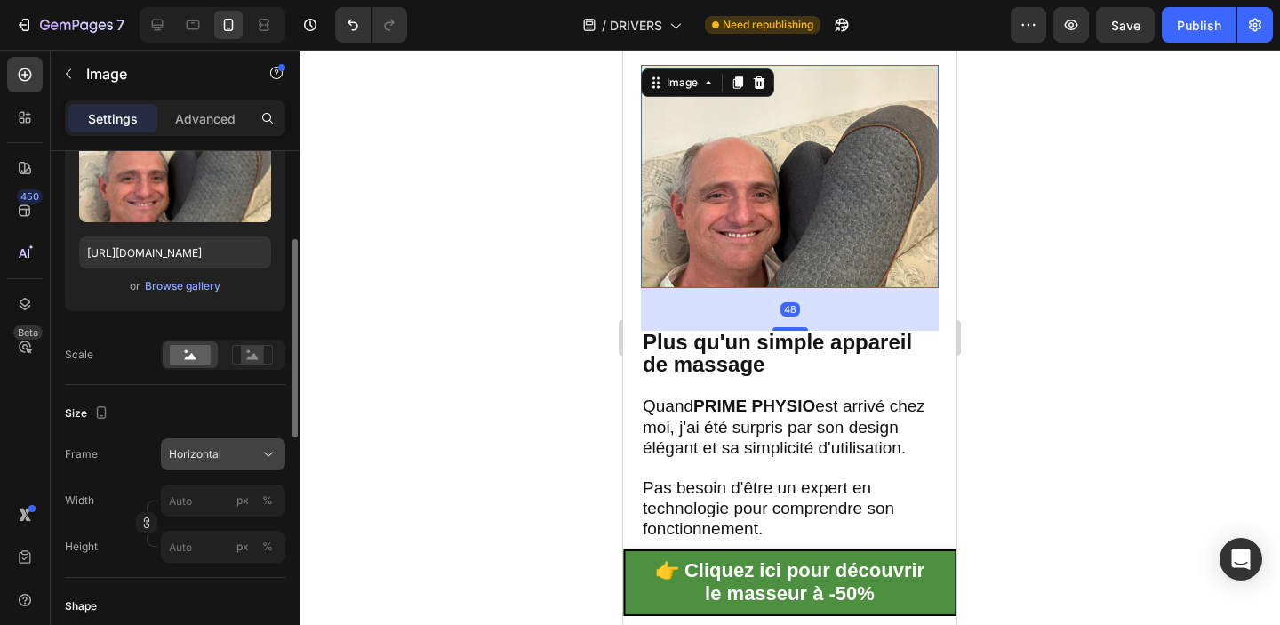
click at [219, 465] on button "Horizontal" at bounding box center [223, 454] width 124 height 32
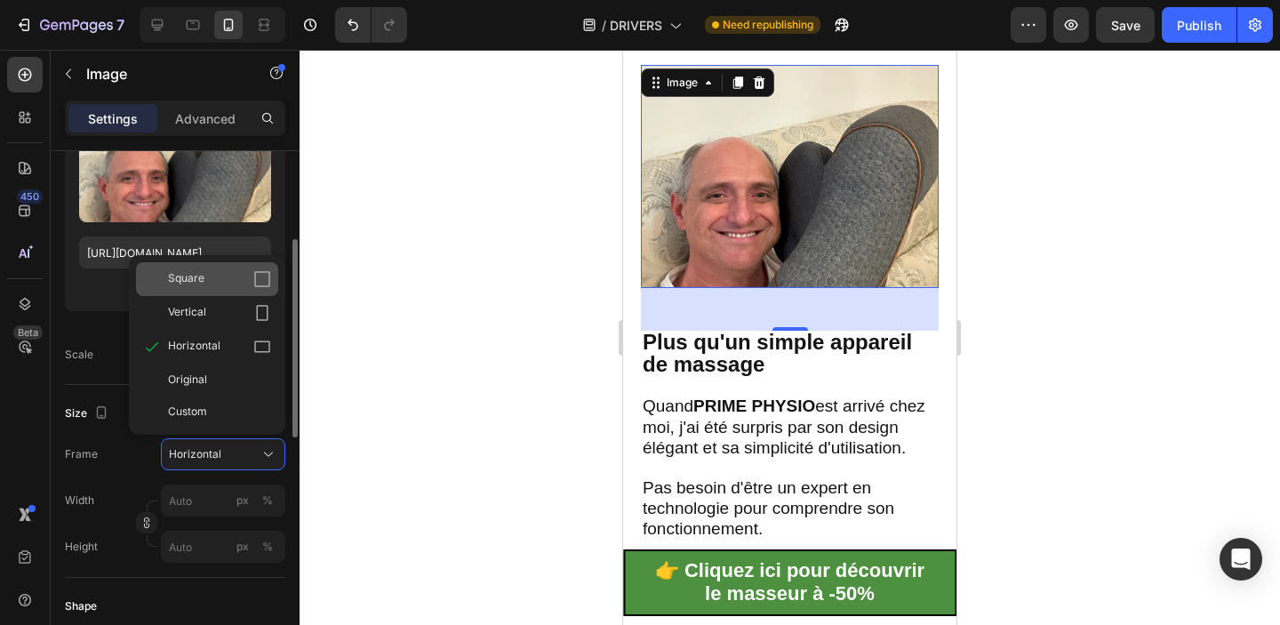
click at [232, 278] on div "Square" at bounding box center [219, 279] width 103 height 18
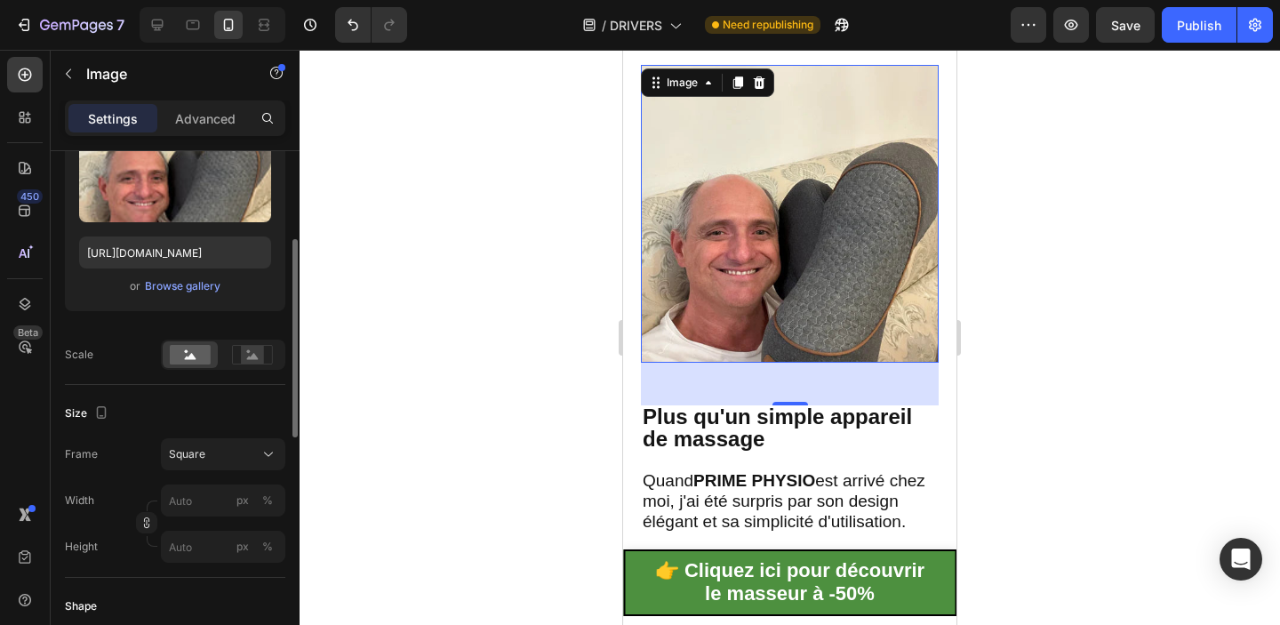
click at [563, 348] on div at bounding box center [790, 337] width 980 height 575
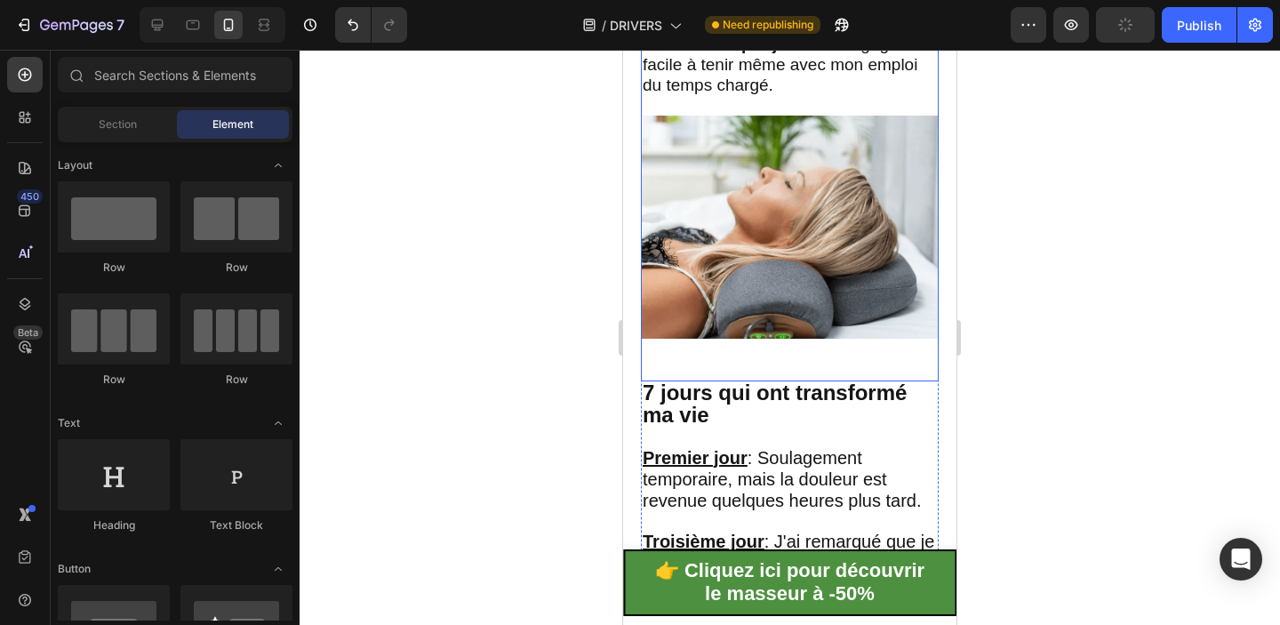
scroll to position [4232, 0]
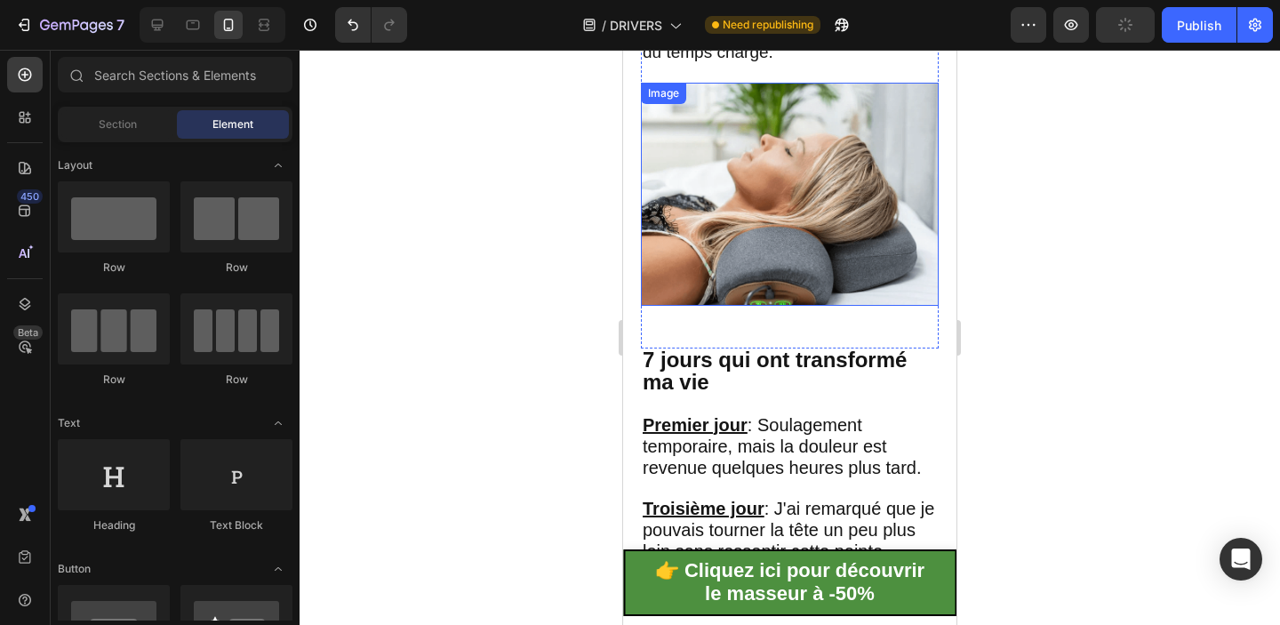
click at [828, 196] on img at bounding box center [790, 194] width 298 height 223
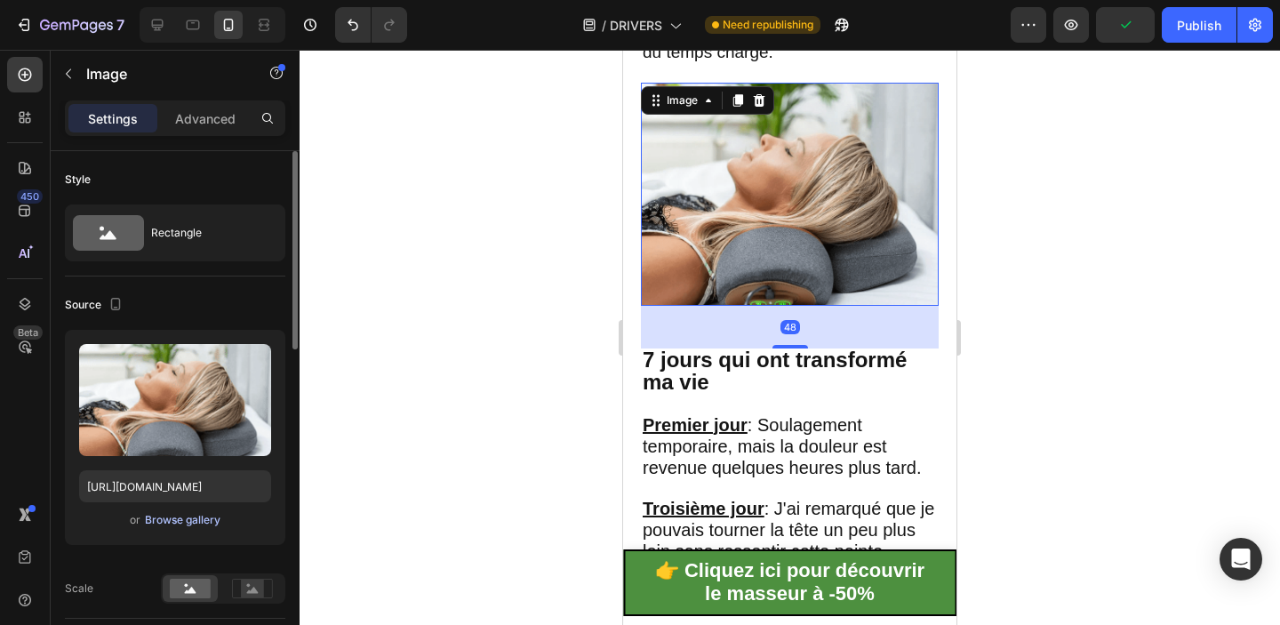
click at [196, 518] on div "Browse gallery" at bounding box center [183, 520] width 76 height 16
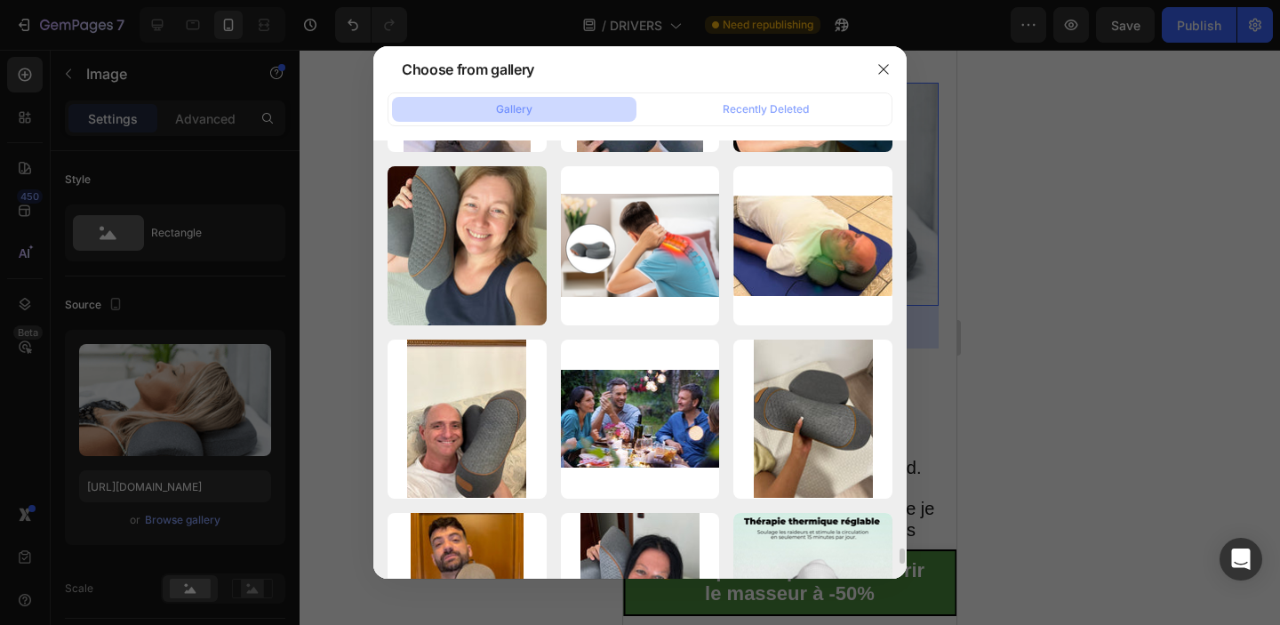
scroll to position [11035, 0]
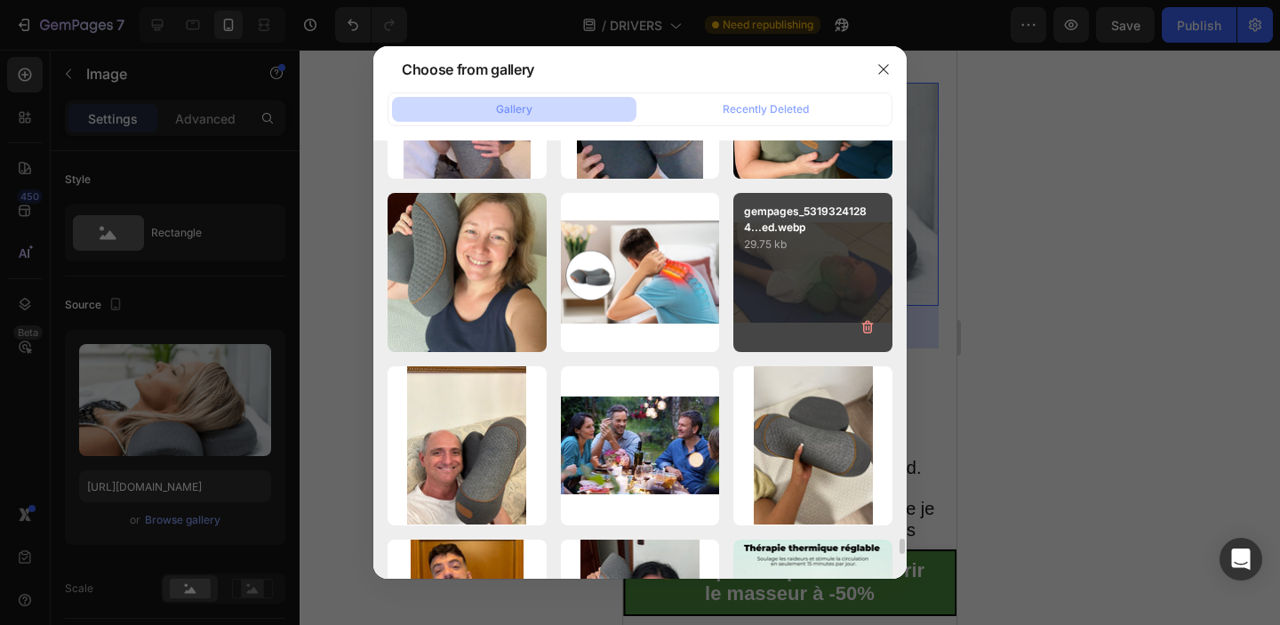
click at [808, 276] on div "gempages_53193241284...ed.webp 29.75 kb" at bounding box center [812, 272] width 159 height 159
type input "https://cdn.shopify.com/s/files/1/0713/3557/5778/files/gempages_531932412842607…"
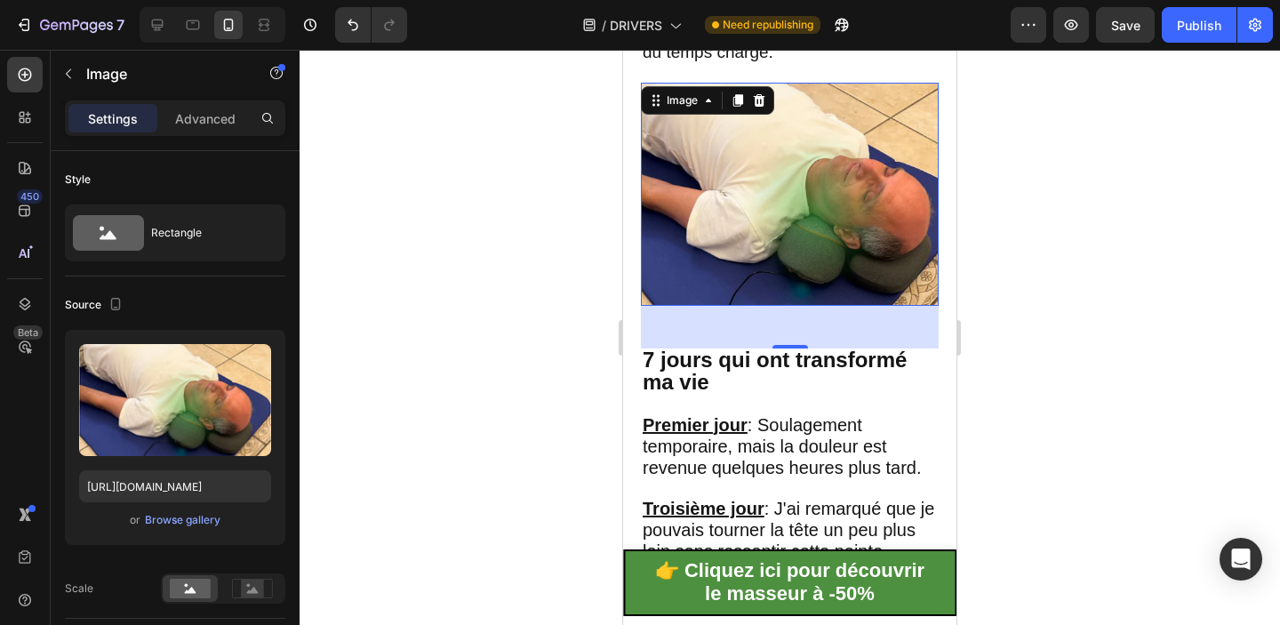
click at [1027, 303] on div at bounding box center [790, 337] width 980 height 575
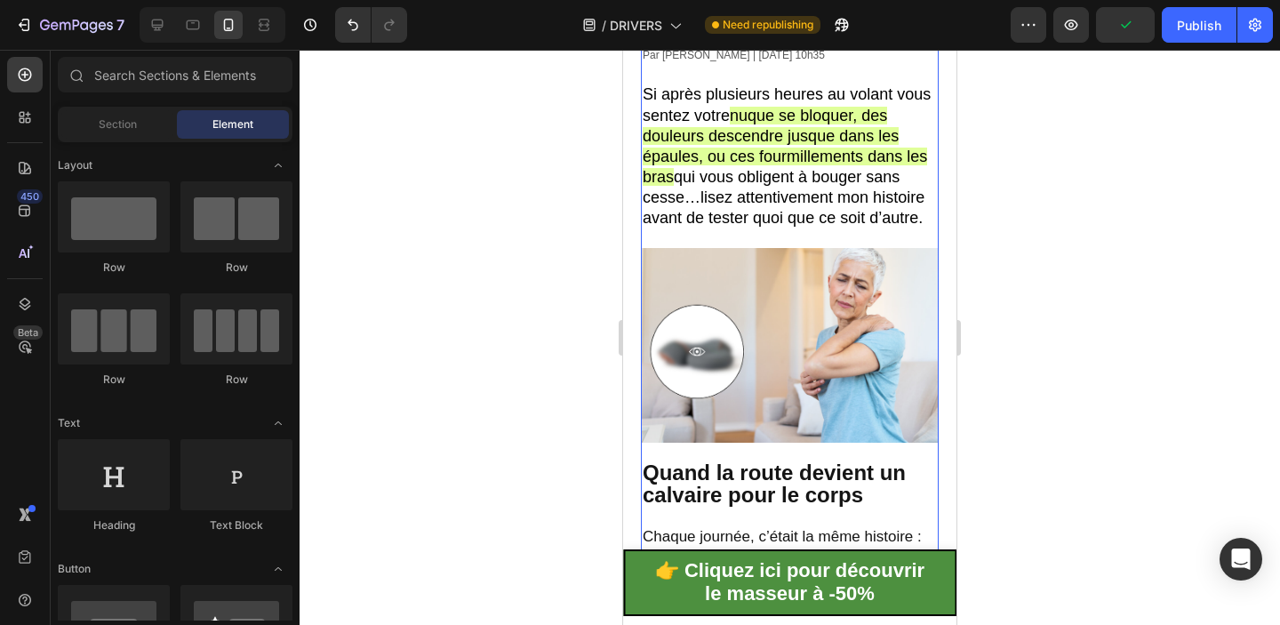
scroll to position [0, 0]
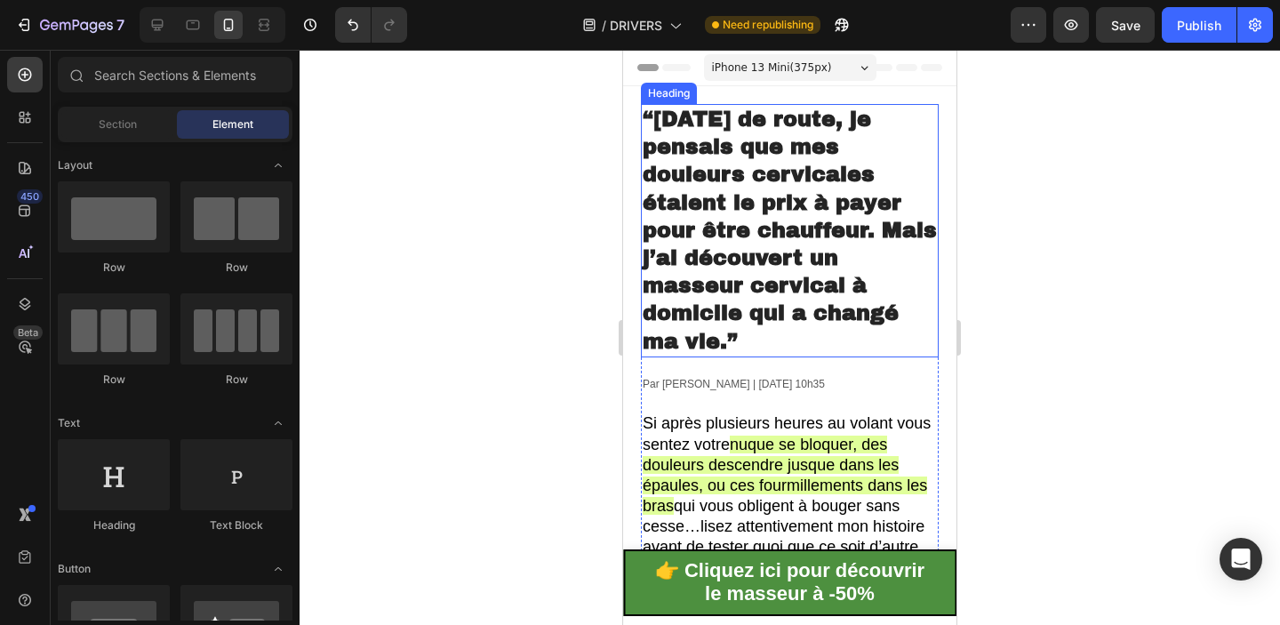
click at [788, 254] on span "“Après 12 ans de route, je pensais que mes douleurs cervicales étaient le prix …" at bounding box center [790, 230] width 294 height 245
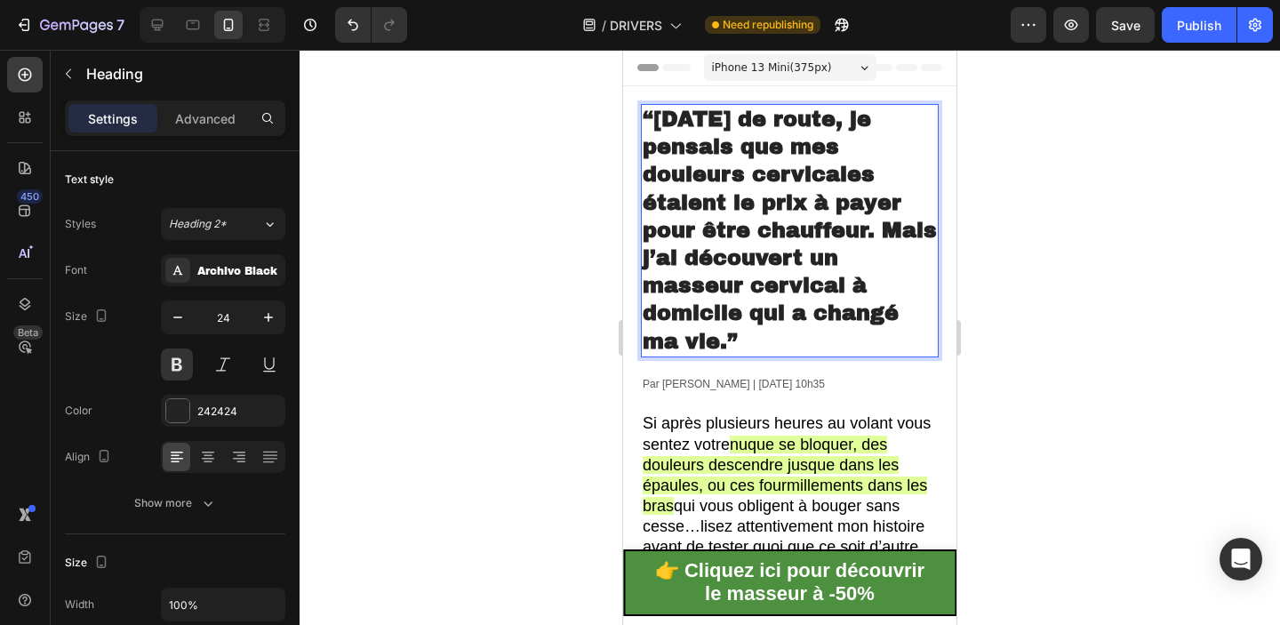
click at [717, 265] on span "“Après 12 ans de route, je pensais que mes douleurs cervicales étaient le prix …" at bounding box center [790, 230] width 294 height 245
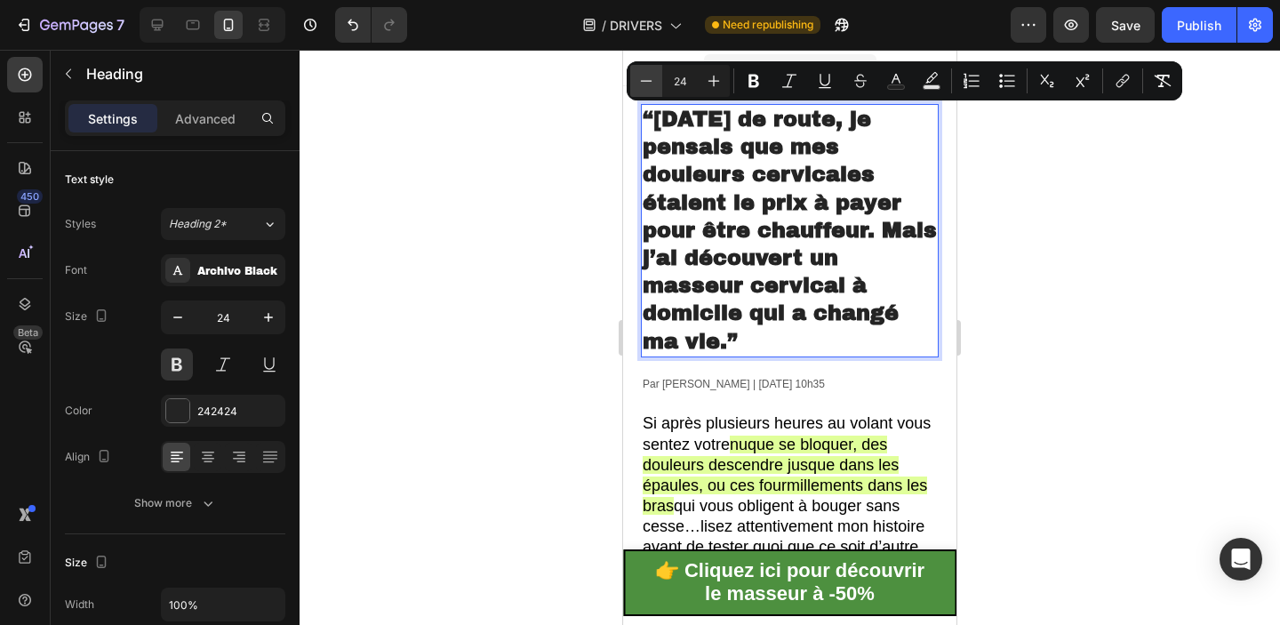
click at [652, 96] on button "Minus" at bounding box center [646, 81] width 32 height 32
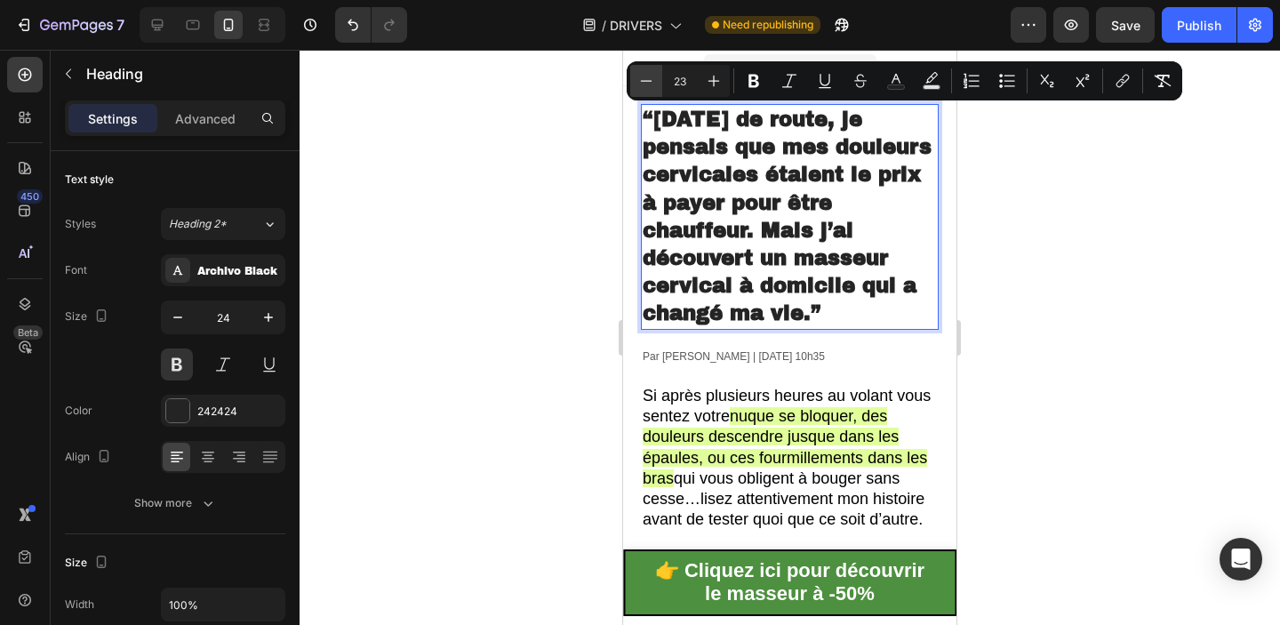
click at [652, 92] on button "Minus" at bounding box center [646, 81] width 32 height 32
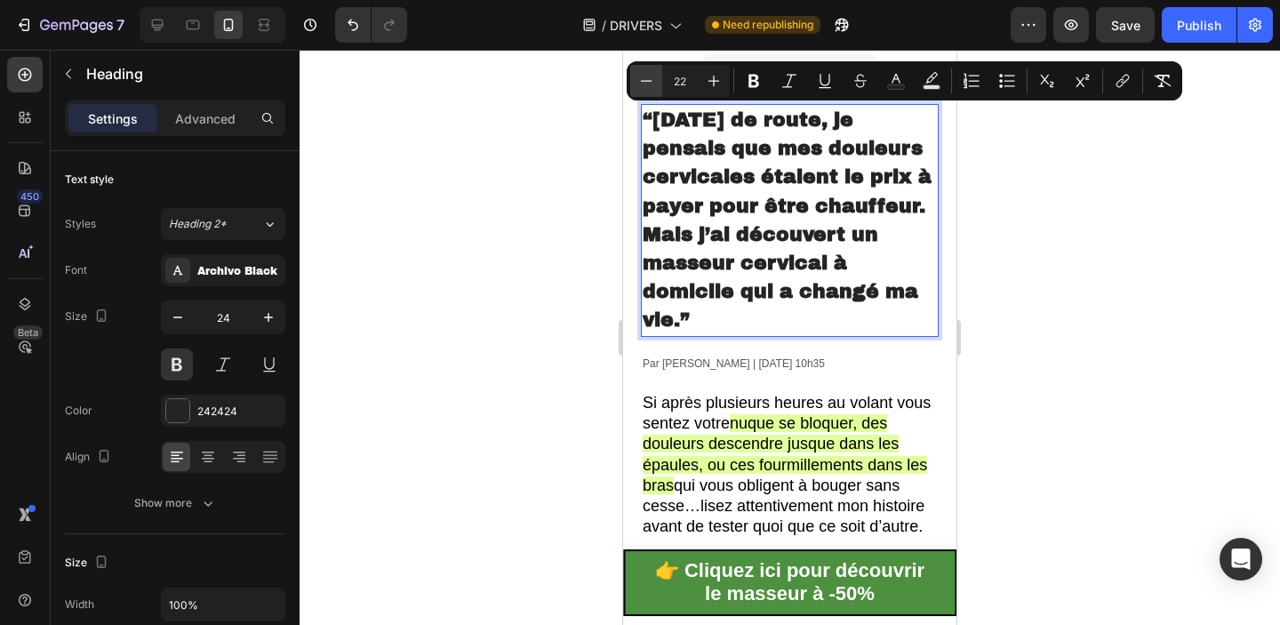
click at [652, 92] on button "Minus" at bounding box center [646, 81] width 32 height 32
type input "21"
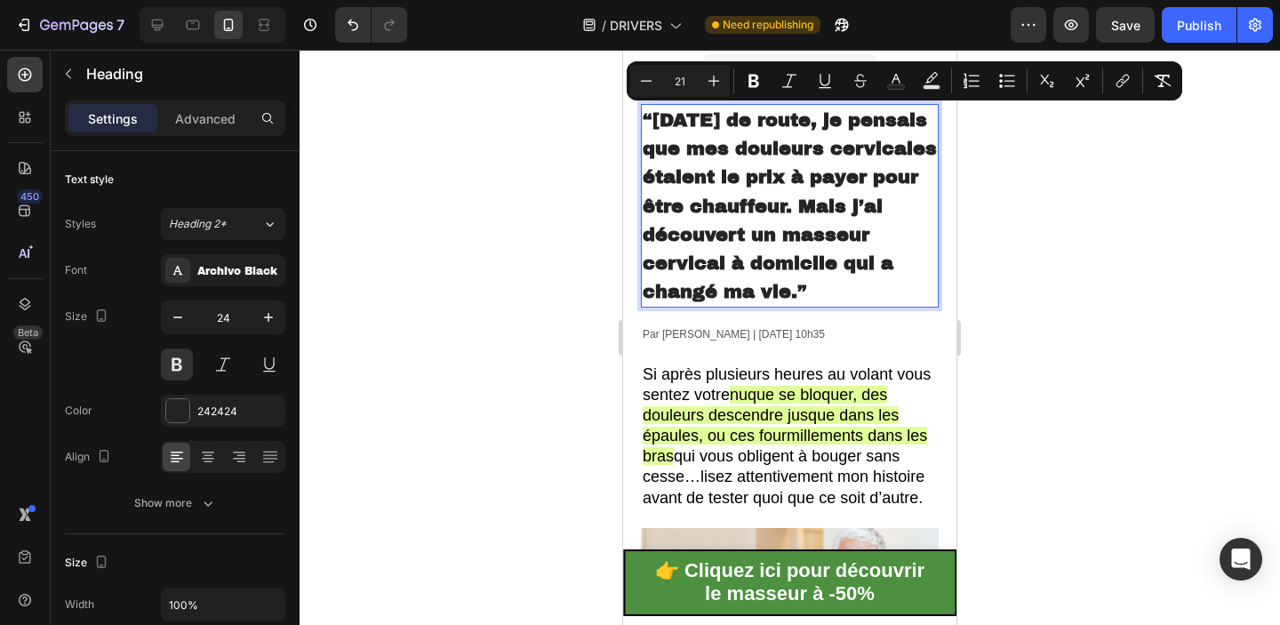
click at [1109, 271] on div at bounding box center [790, 337] width 980 height 575
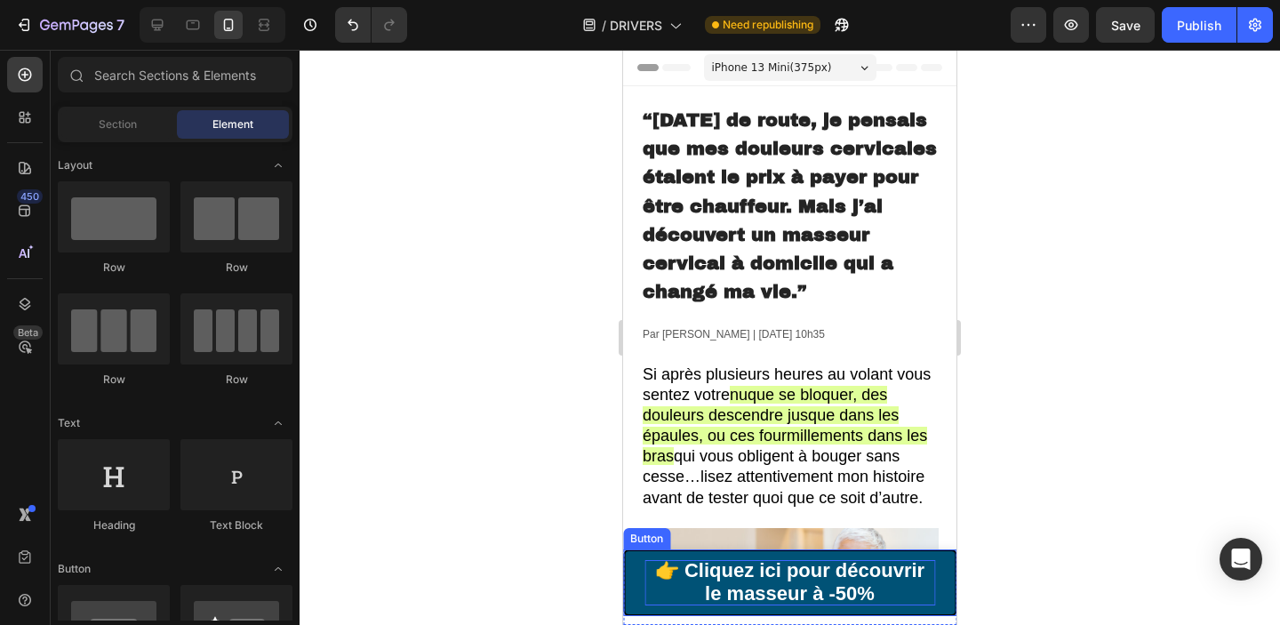
click at [826, 579] on span "👉 Cliquez ici pour découvrir le masseur à -50%" at bounding box center [789, 581] width 269 height 44
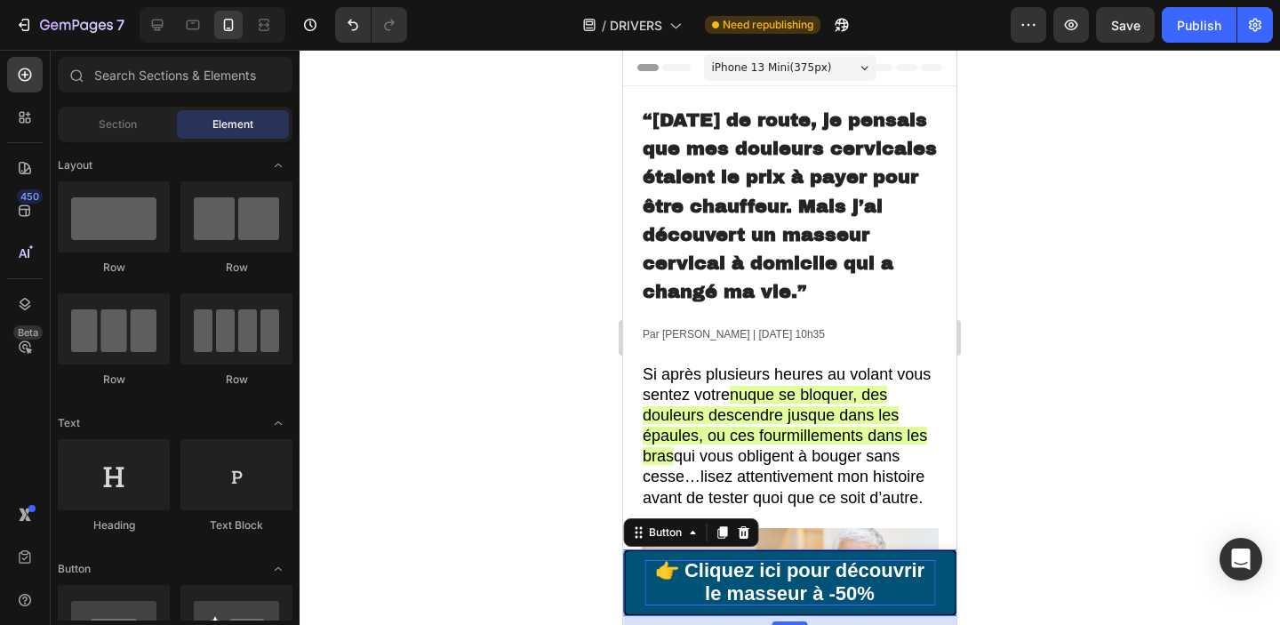
click at [826, 579] on span "👉 Cliquez ici pour découvrir le masseur à -50%" at bounding box center [789, 581] width 269 height 44
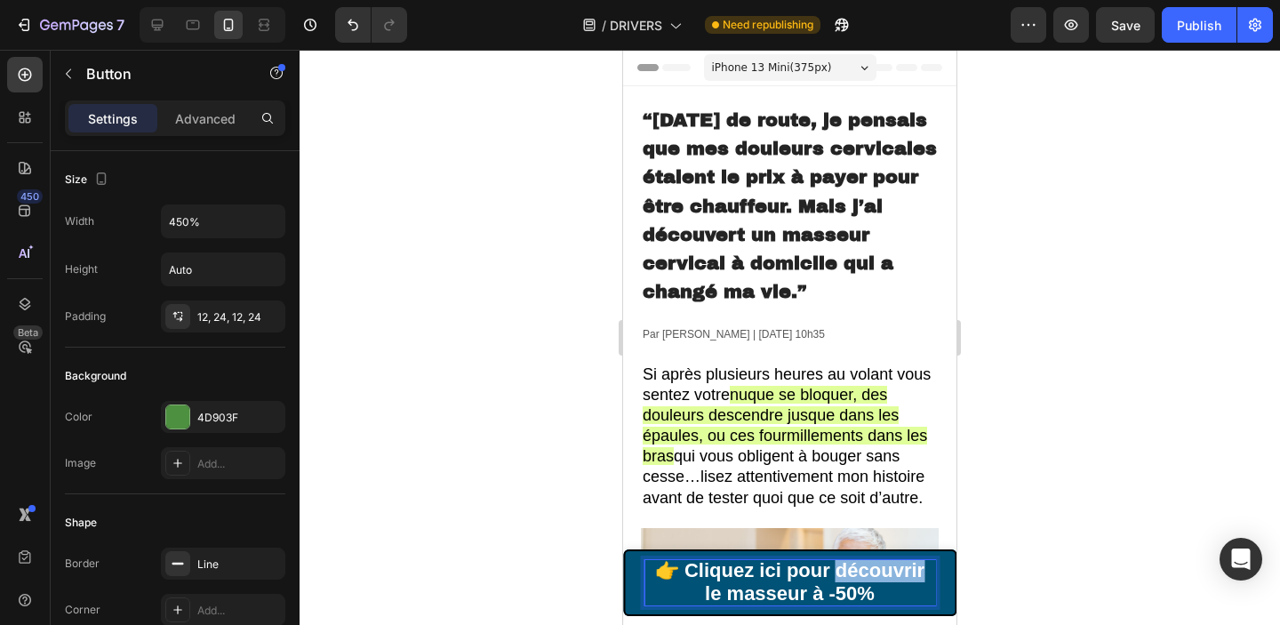
click at [826, 579] on span "👉 Cliquez ici pour découvrir le masseur à -50%" at bounding box center [789, 581] width 269 height 44
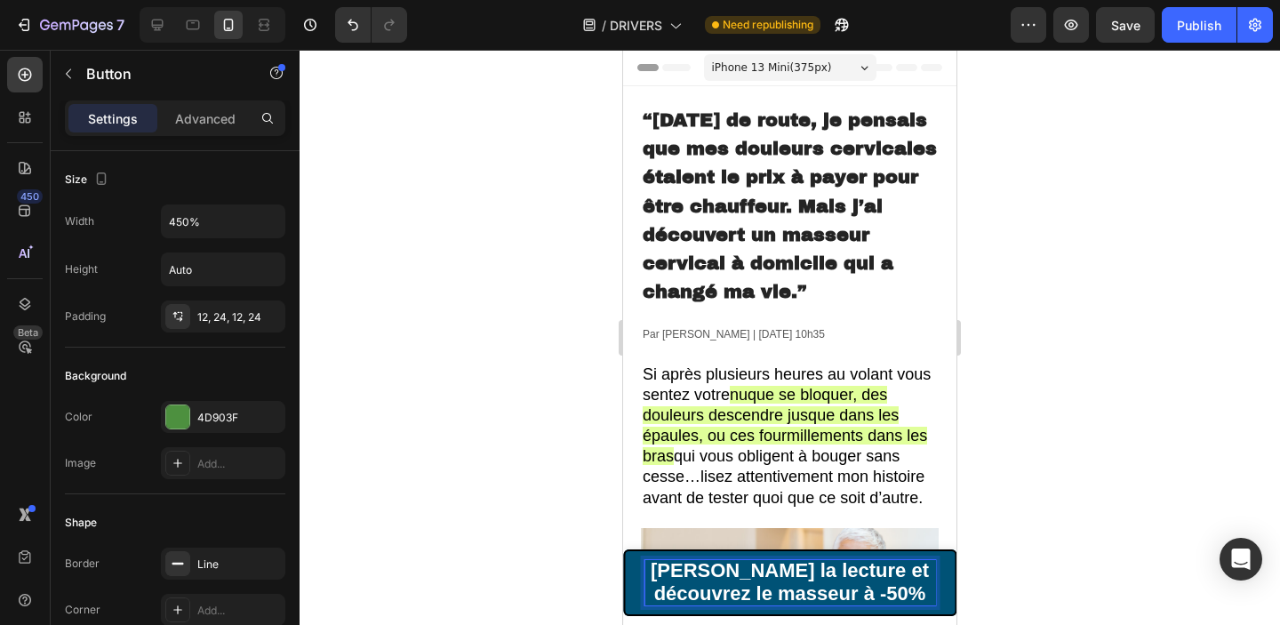
click at [1100, 498] on div at bounding box center [790, 337] width 980 height 575
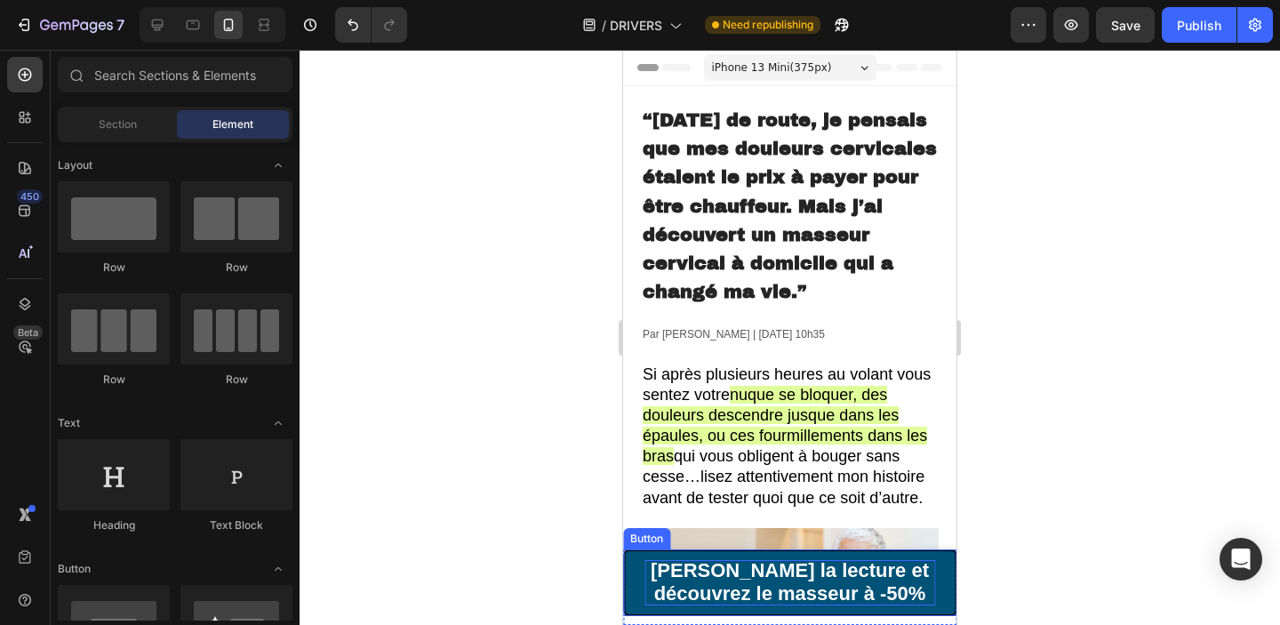
click at [876, 596] on p "Paaser la lecture et découvrez le masseur à -50%" at bounding box center [789, 582] width 291 height 45
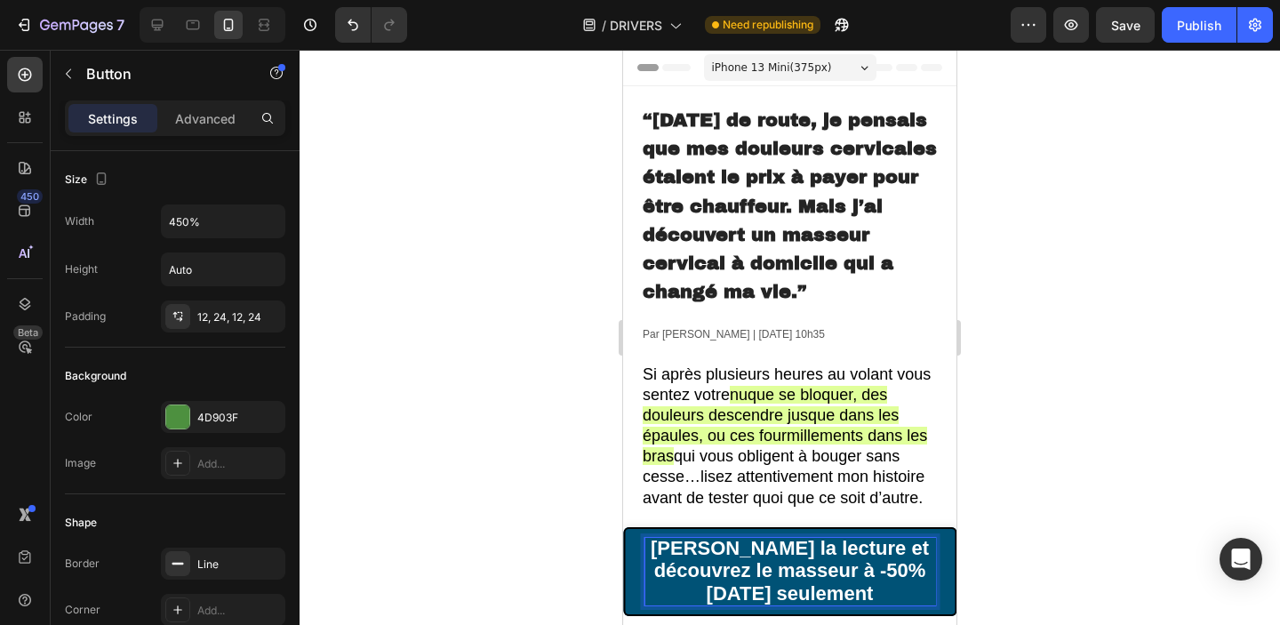
click at [851, 585] on p "Paaser la lecture et découvrez le masseur à -50% aujourd’hui seulement" at bounding box center [789, 572] width 291 height 68
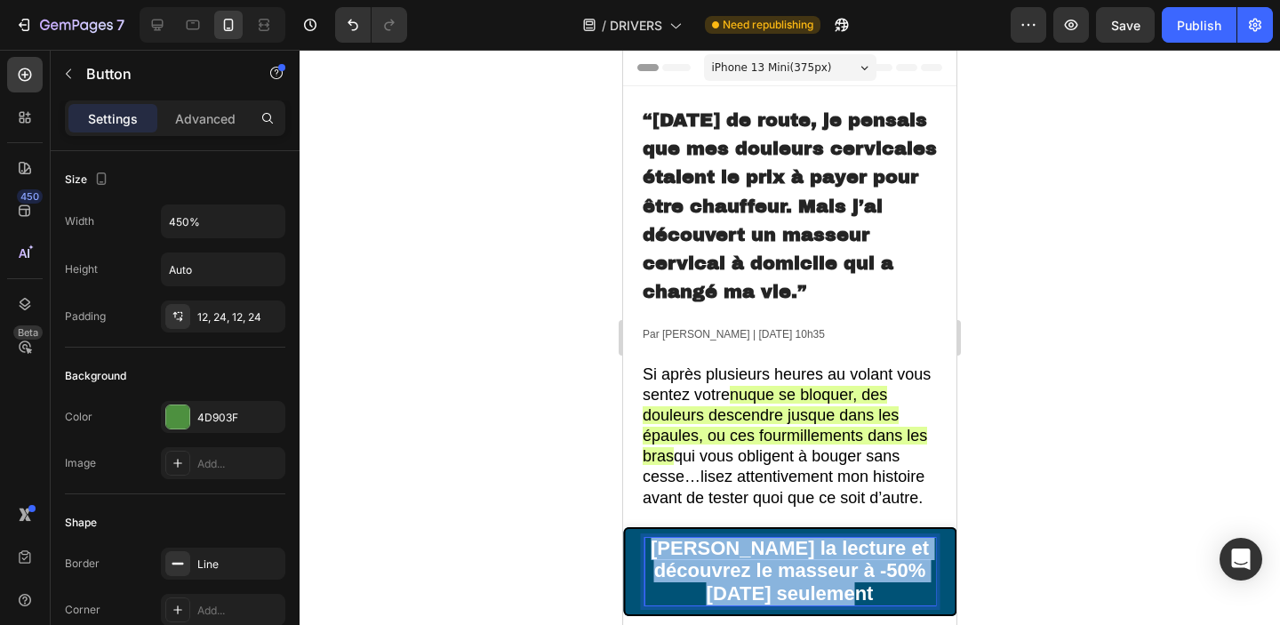
click at [851, 585] on p "Paaser la lecture et découvrez le masseur à -50% aujourd’hui seulement" at bounding box center [789, 572] width 291 height 68
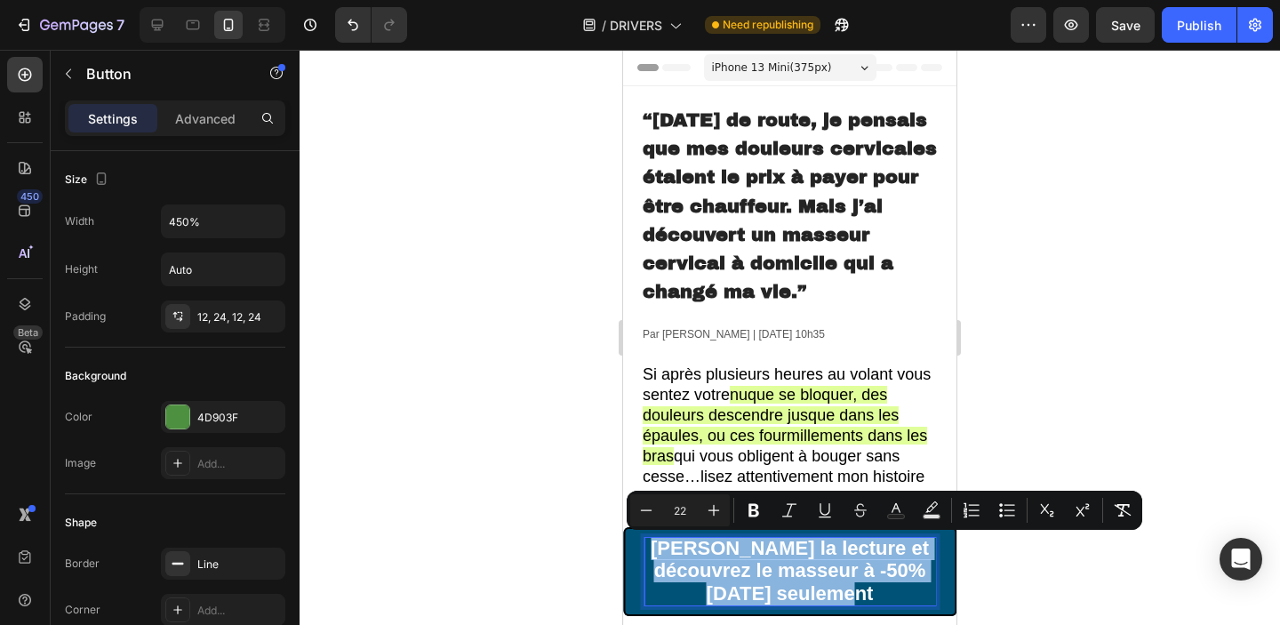
click at [688, 555] on span "Paaser la lecture et découvrez le masseur à -50% aujourd’hui seulement" at bounding box center [790, 571] width 278 height 68
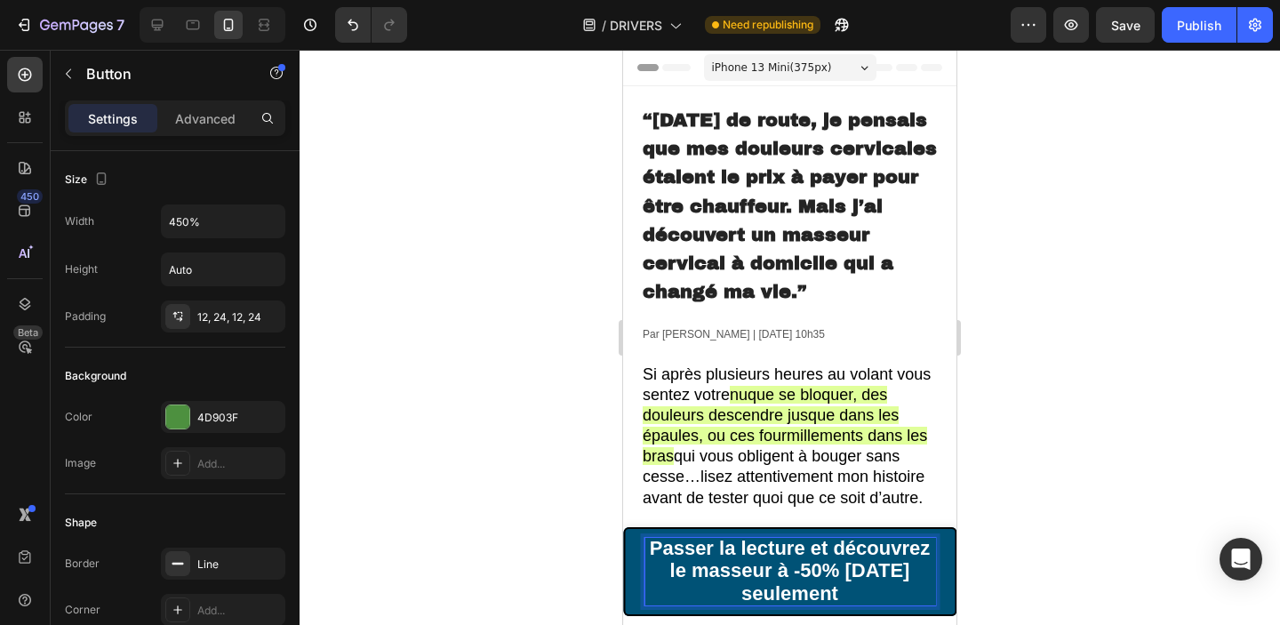
click at [688, 555] on span "Passer la lecture et découvrez le masseur à -50% aujourd’hui seulement" at bounding box center [790, 571] width 281 height 68
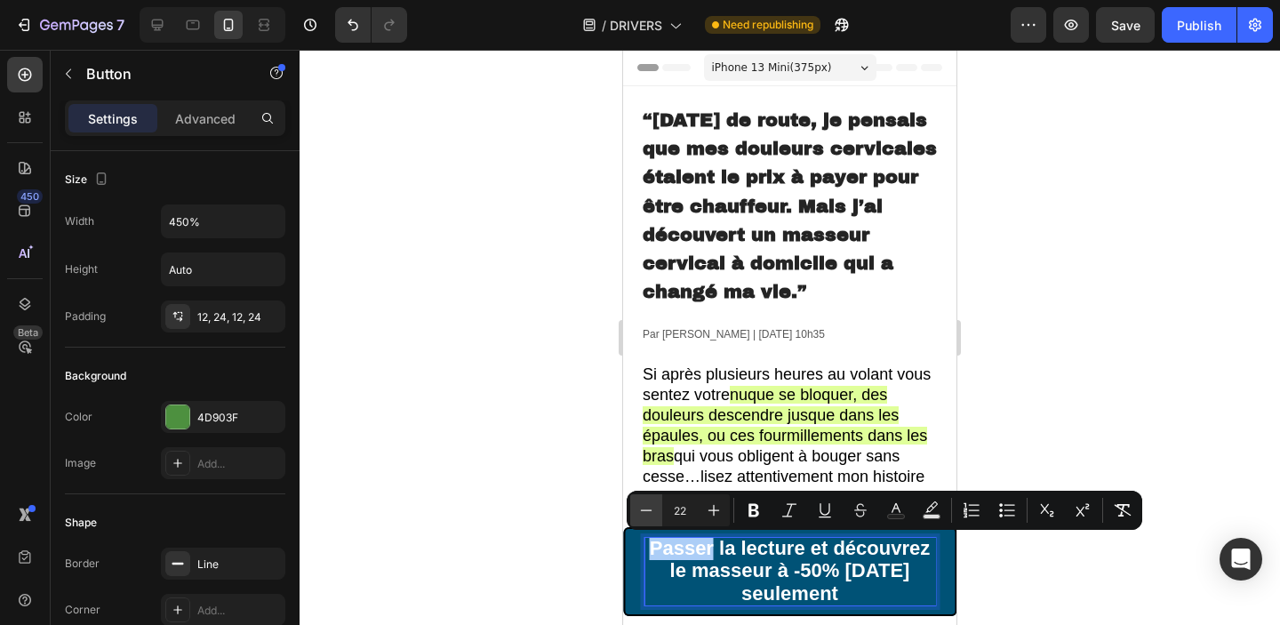
click at [649, 511] on icon "Editor contextual toolbar" at bounding box center [646, 510] width 18 height 18
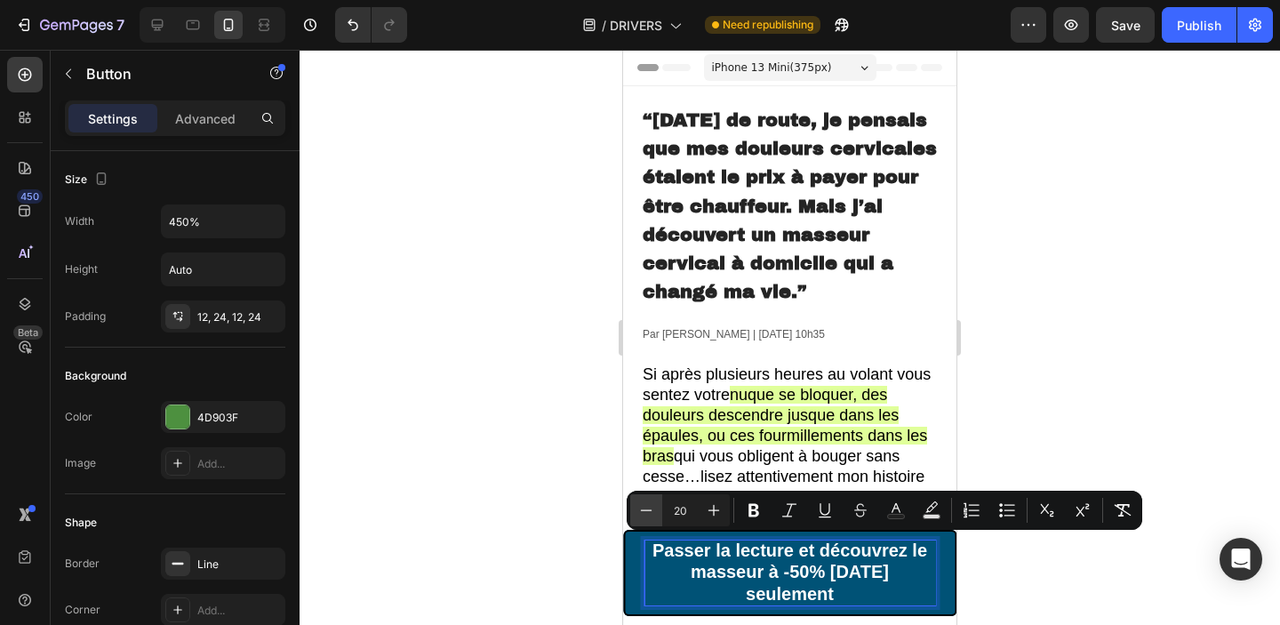
click at [649, 511] on icon "Editor contextual toolbar" at bounding box center [646, 510] width 18 height 18
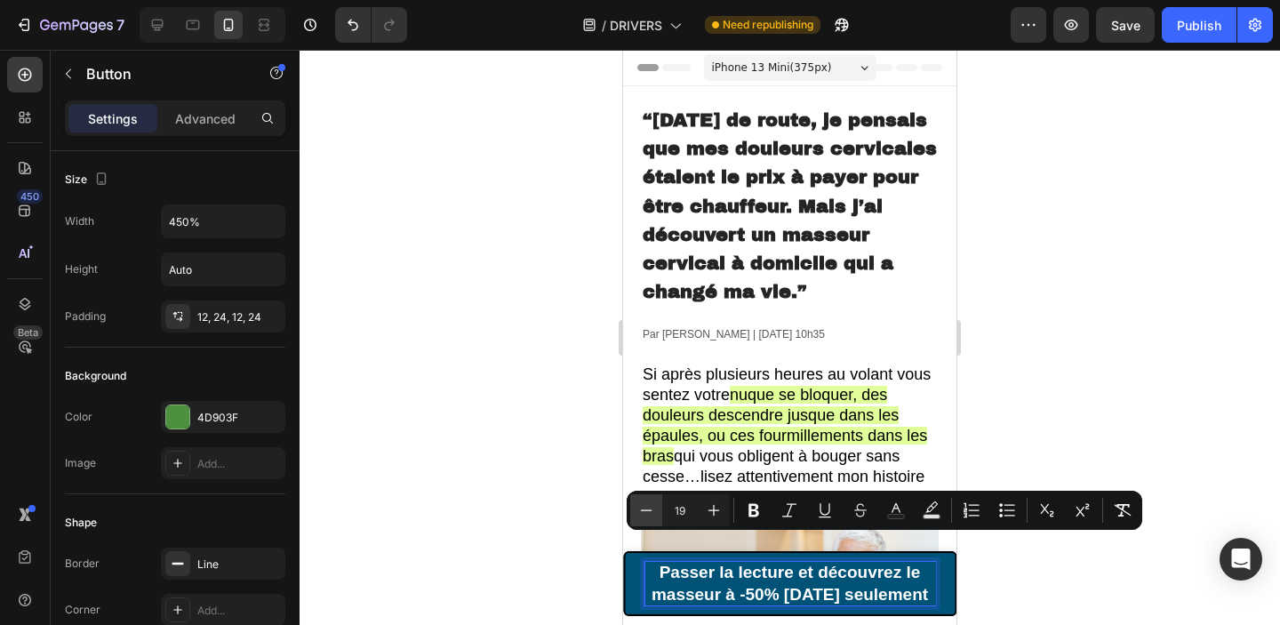
click at [649, 511] on icon "Editor contextual toolbar" at bounding box center [646, 510] width 18 height 18
type input "17"
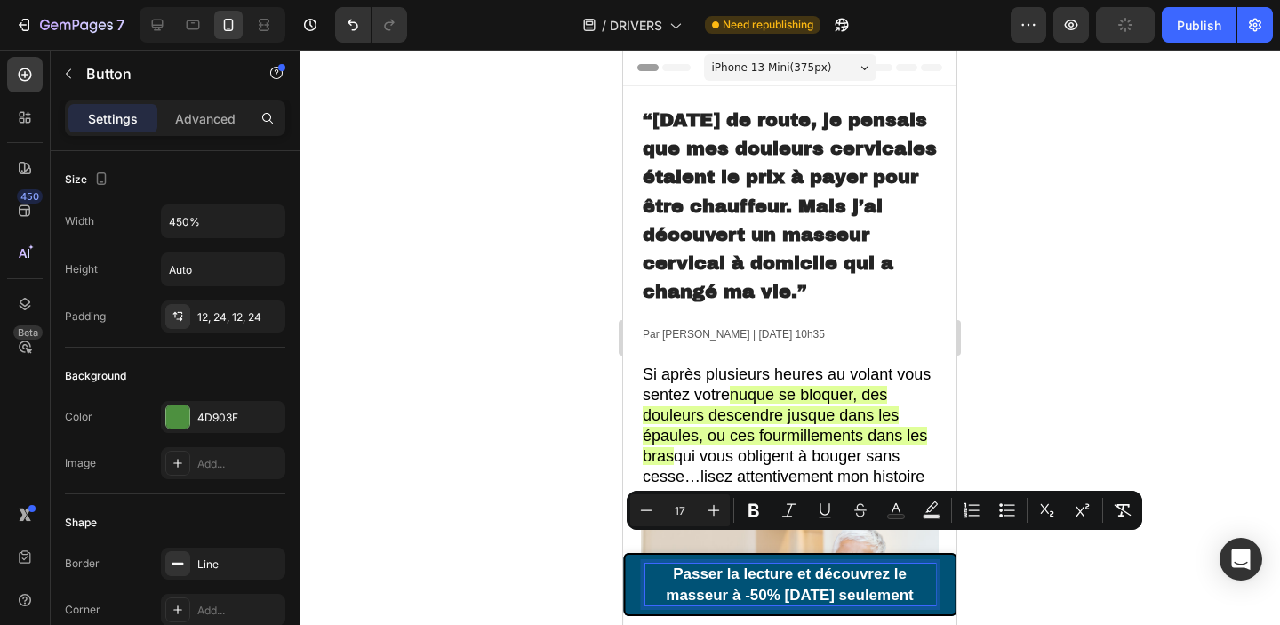
click at [1128, 388] on div at bounding box center [790, 337] width 980 height 575
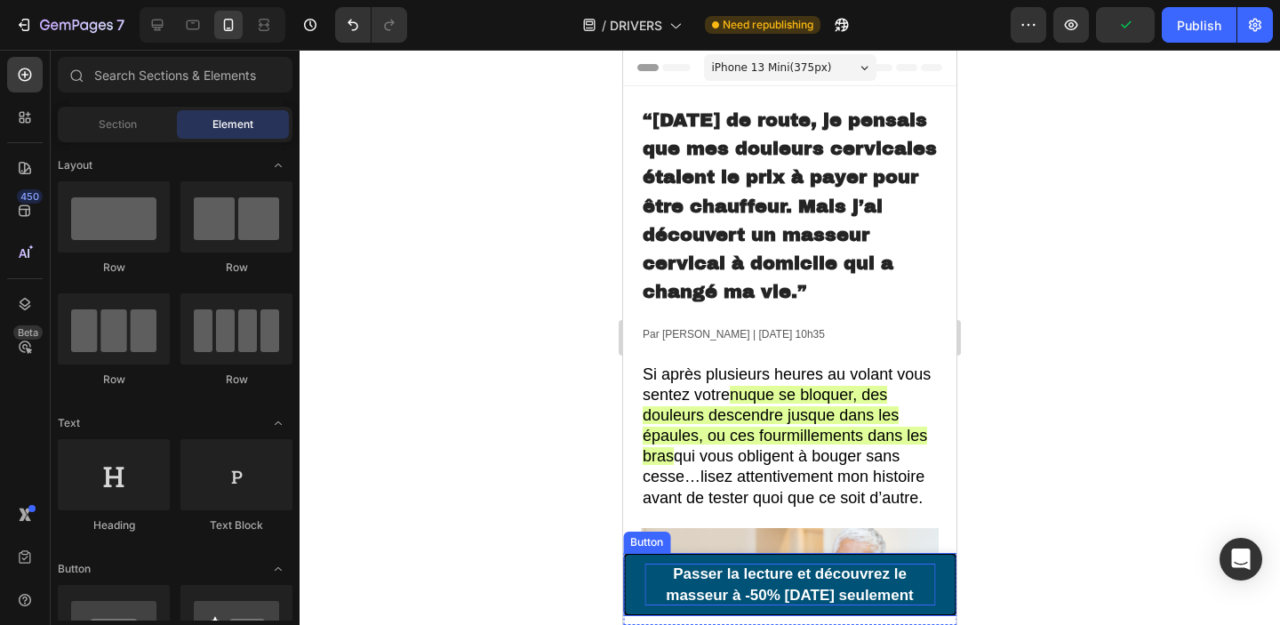
click at [811, 588] on span "Passer la lecture et découvrez le masseur à -50% aujourd’hui seulement" at bounding box center [789, 583] width 247 height 37
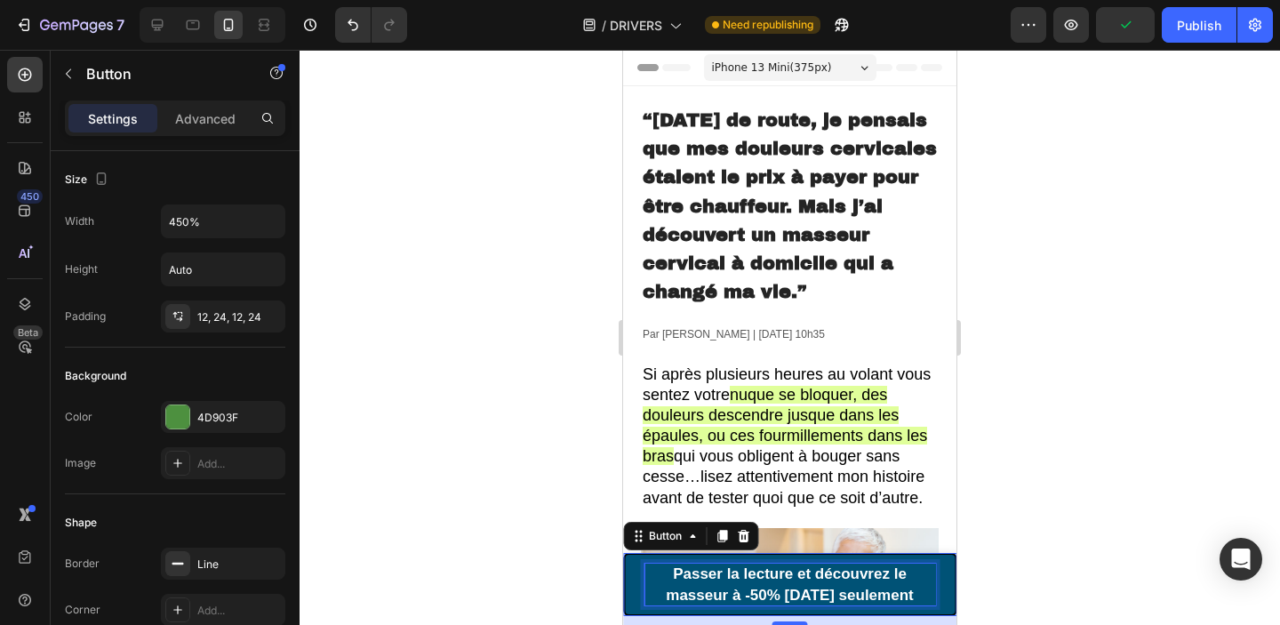
click at [811, 588] on span "Passer la lecture et découvrez le masseur à -50% aujourd’hui seulement" at bounding box center [789, 583] width 247 height 37
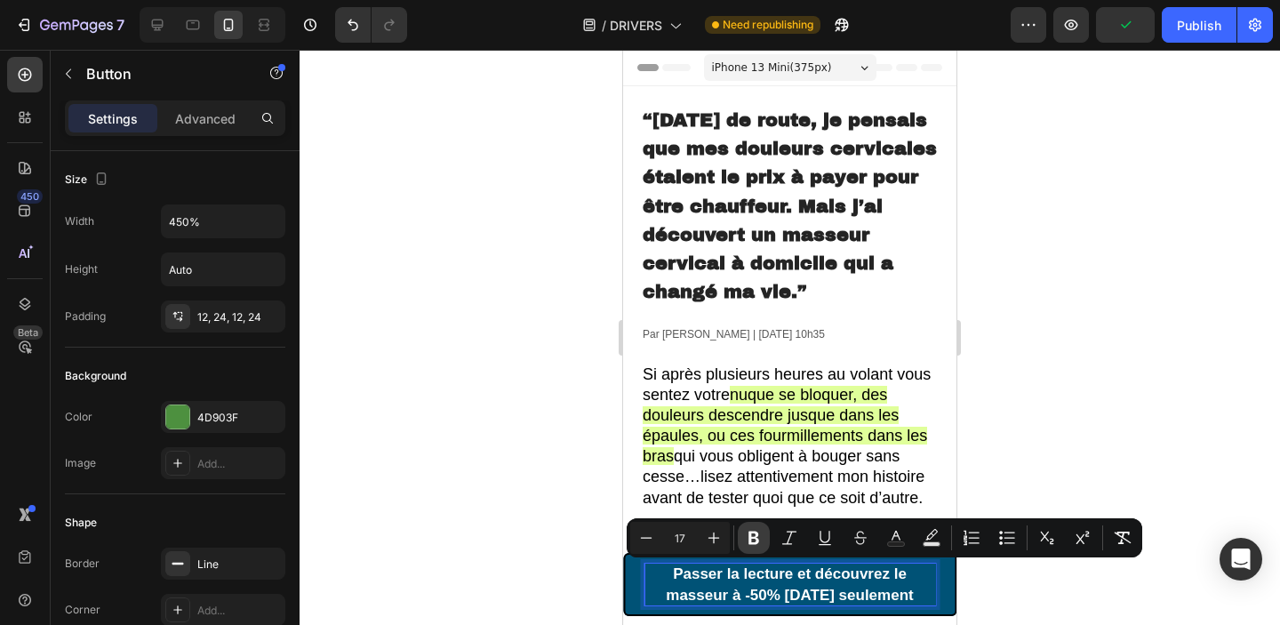
click at [753, 539] on icon "Editor contextual toolbar" at bounding box center [754, 538] width 18 height 18
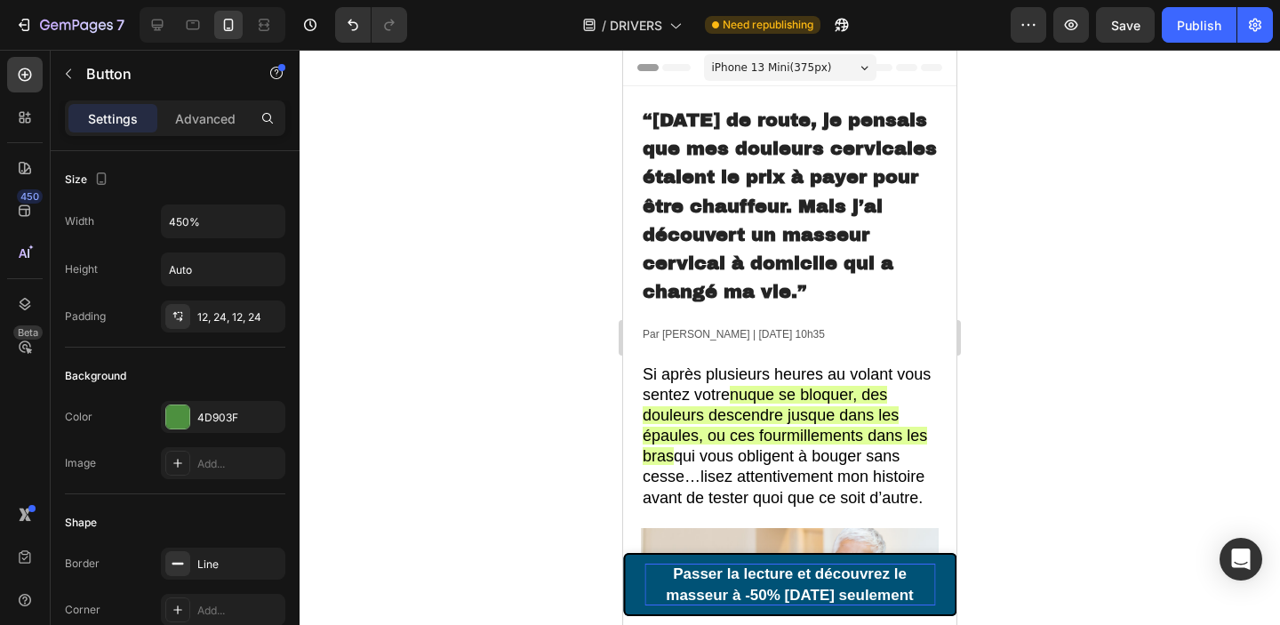
click at [763, 574] on strong "Passer la lecture et découvrez le masseur à -50% aujourd’hui seulement" at bounding box center [789, 583] width 247 height 37
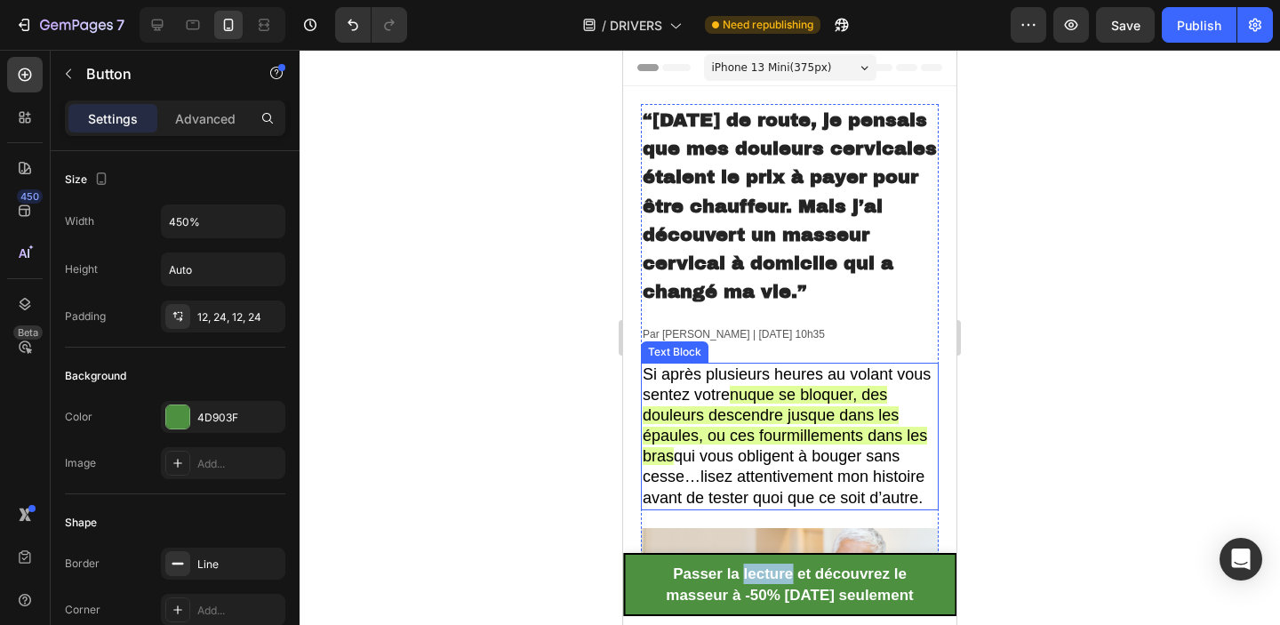
click at [808, 418] on span "nuque se bloquer, des douleurs descendre jusque dans les épaules, ou ces fourmi…" at bounding box center [785, 425] width 284 height 79
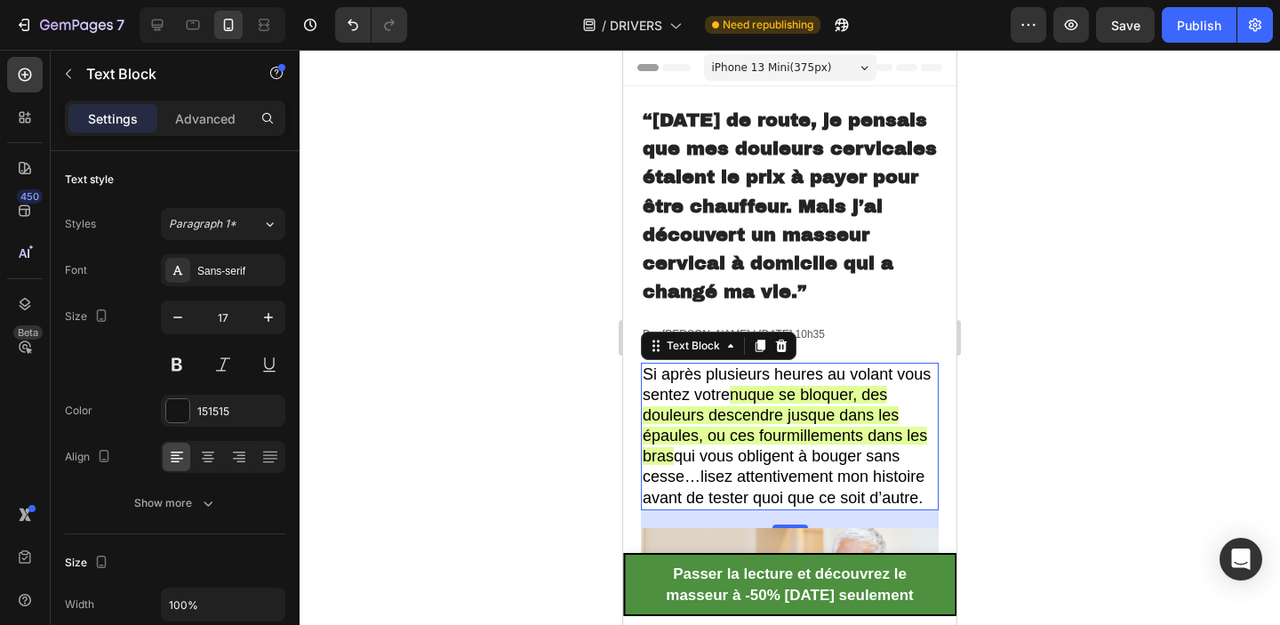
click at [808, 418] on span "nuque se bloquer, des douleurs descendre jusque dans les épaules, ou ces fourmi…" at bounding box center [785, 425] width 284 height 79
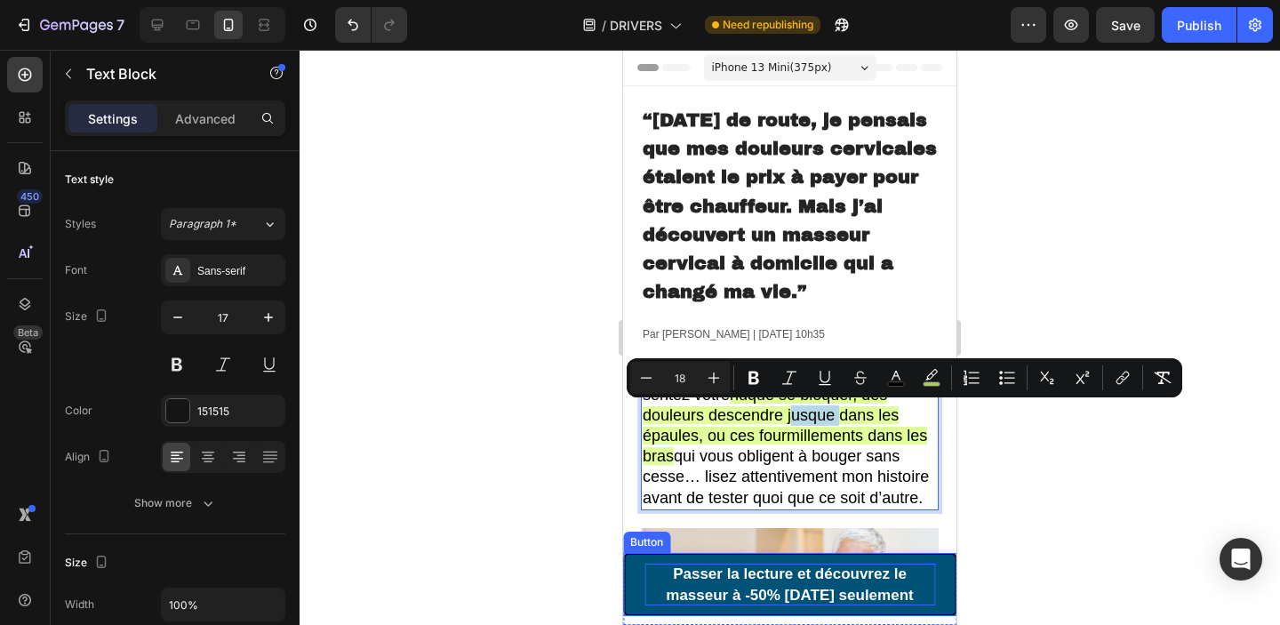
click at [772, 574] on strong "Passer la lecture et découvrez le masseur à -50% aujourd’hui seulement" at bounding box center [789, 583] width 247 height 37
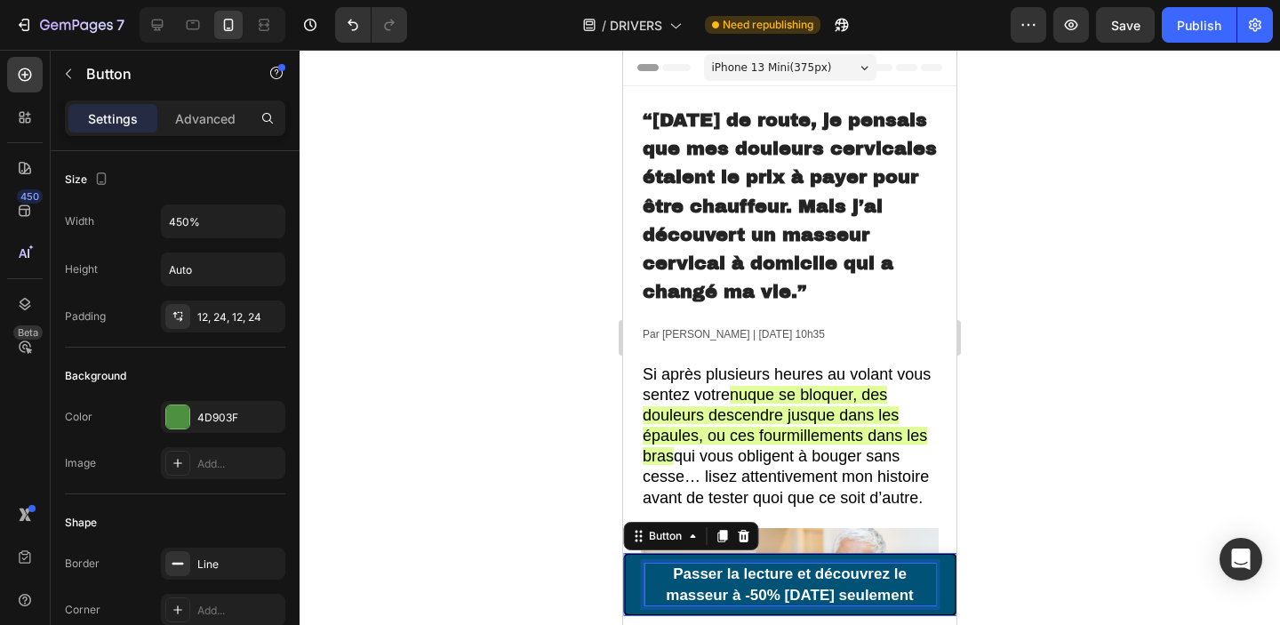
click at [772, 574] on strong "Passer la lecture et découvrez le masseur à -50% aujourd’hui seulement" at bounding box center [789, 583] width 247 height 37
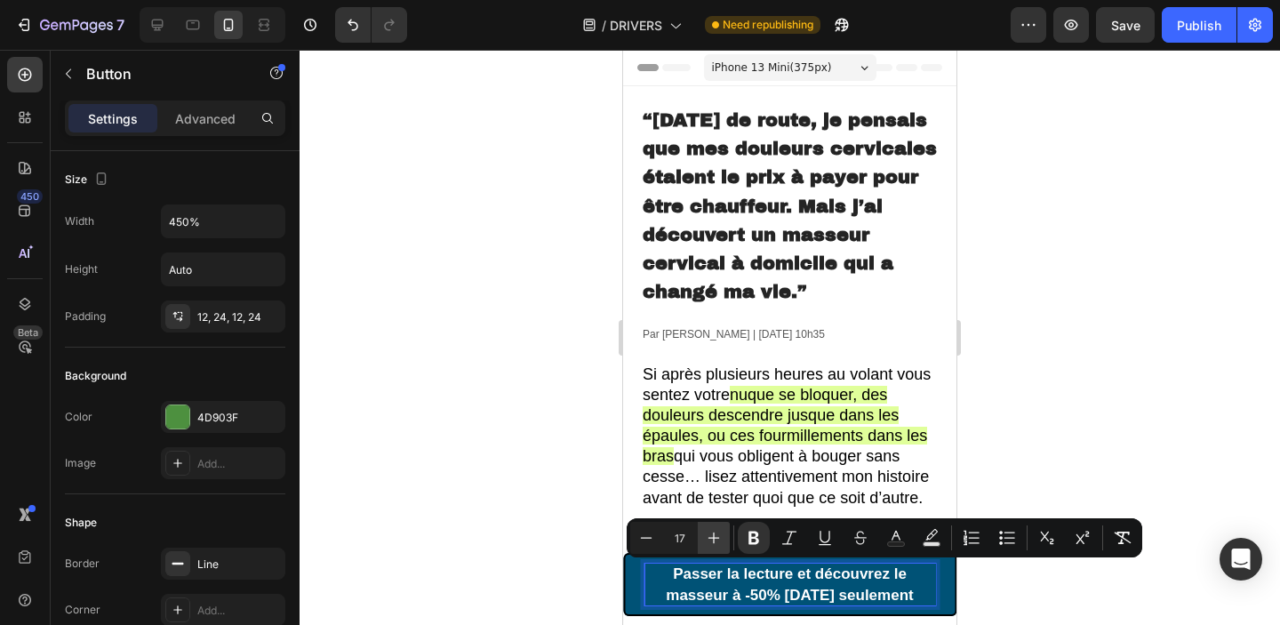
click at [703, 541] on button "Plus" at bounding box center [714, 538] width 32 height 32
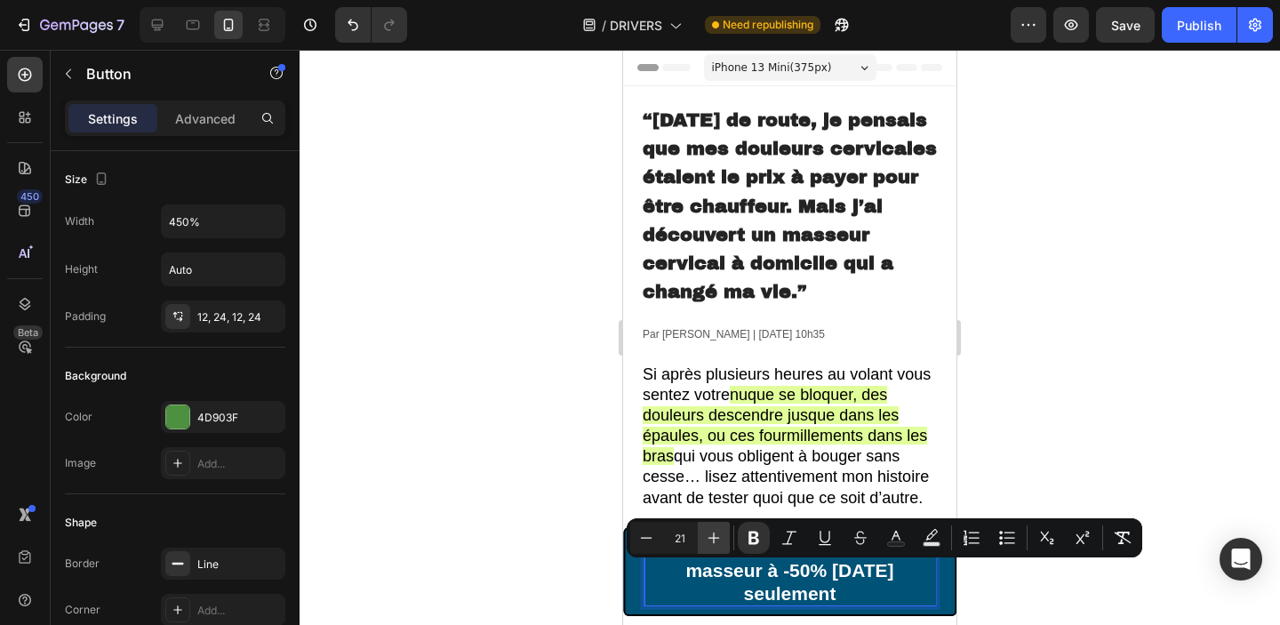
type input "22"
click at [844, 590] on p "Passer la lecture et découvrez le masseur à -50% aujourd’hui seulement" at bounding box center [789, 572] width 291 height 68
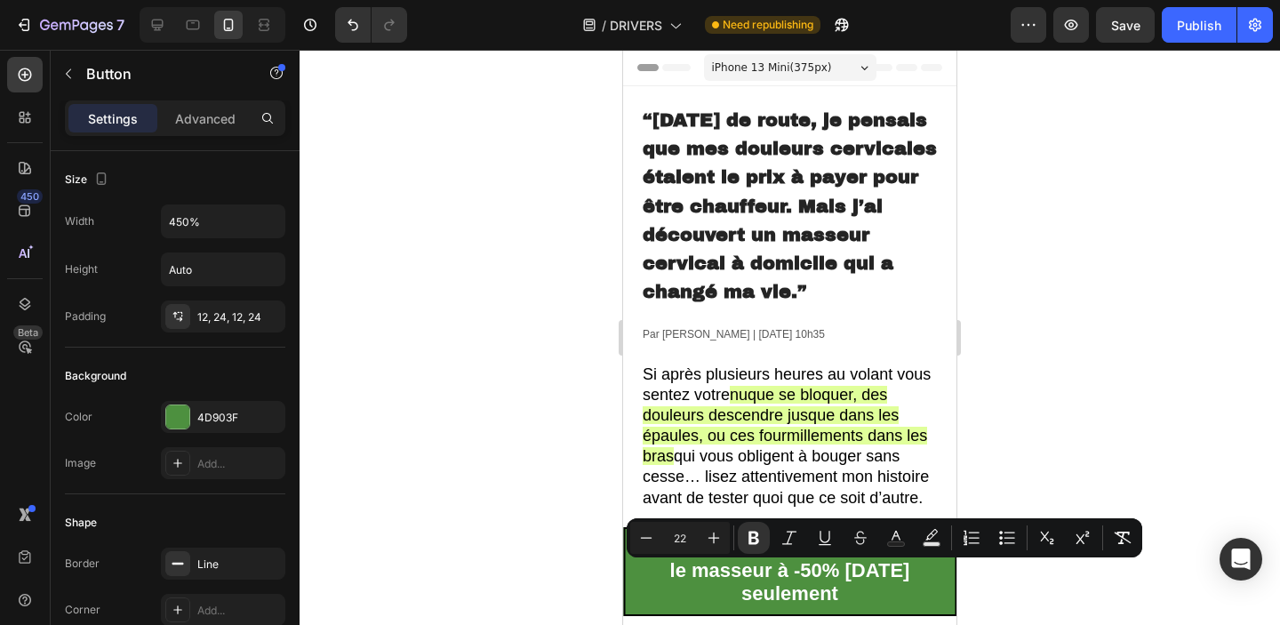
click at [1066, 299] on div at bounding box center [790, 337] width 980 height 575
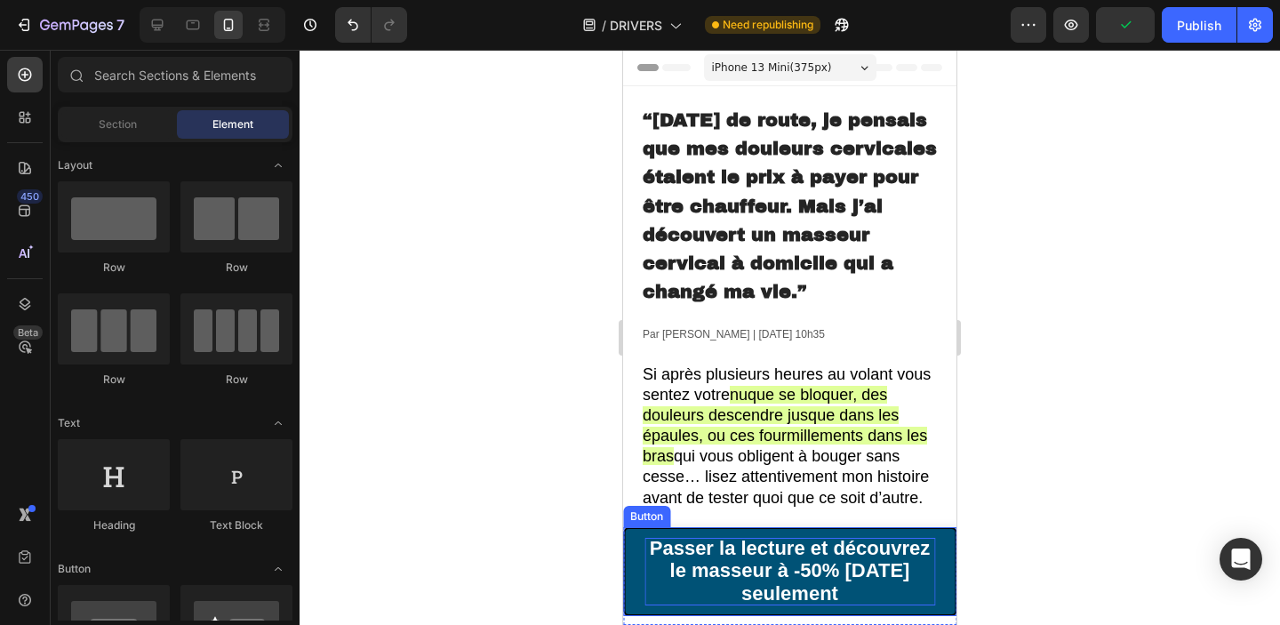
click at [677, 552] on strong "Passer la lecture et découvrez le masseur à -50% aujourd’hui seulement" at bounding box center [790, 571] width 281 height 68
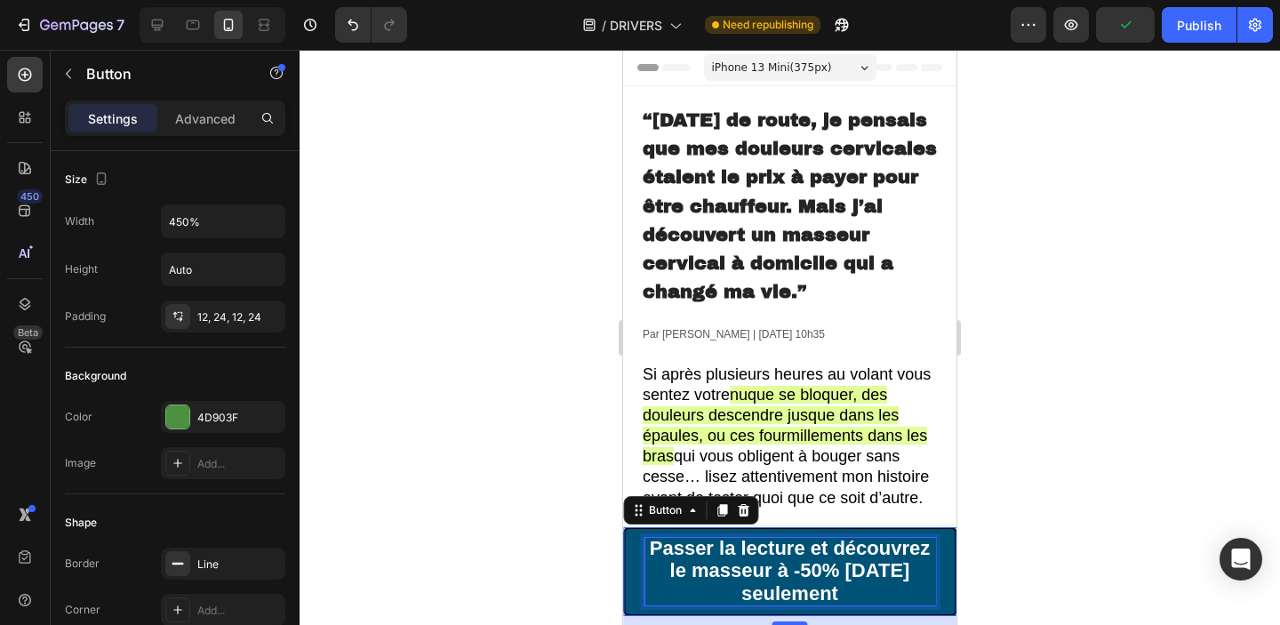
click at [711, 555] on strong "Passer la lecture et découvrez le masseur à -50% aujourd’hui seulement" at bounding box center [790, 571] width 281 height 68
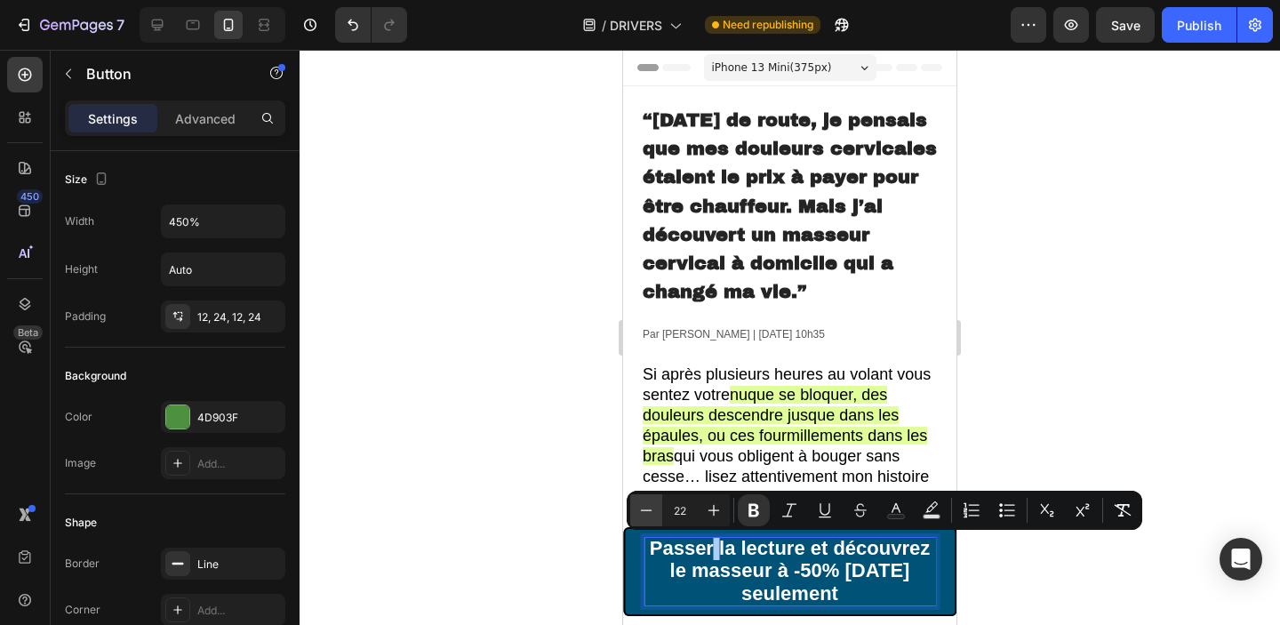
click at [649, 506] on icon "Editor contextual toolbar" at bounding box center [646, 510] width 18 height 18
type input "21"
click at [648, 555] on strong "Passer la lecture et découvrez le masseur à -50% aujourd’hui seulement" at bounding box center [789, 571] width 289 height 66
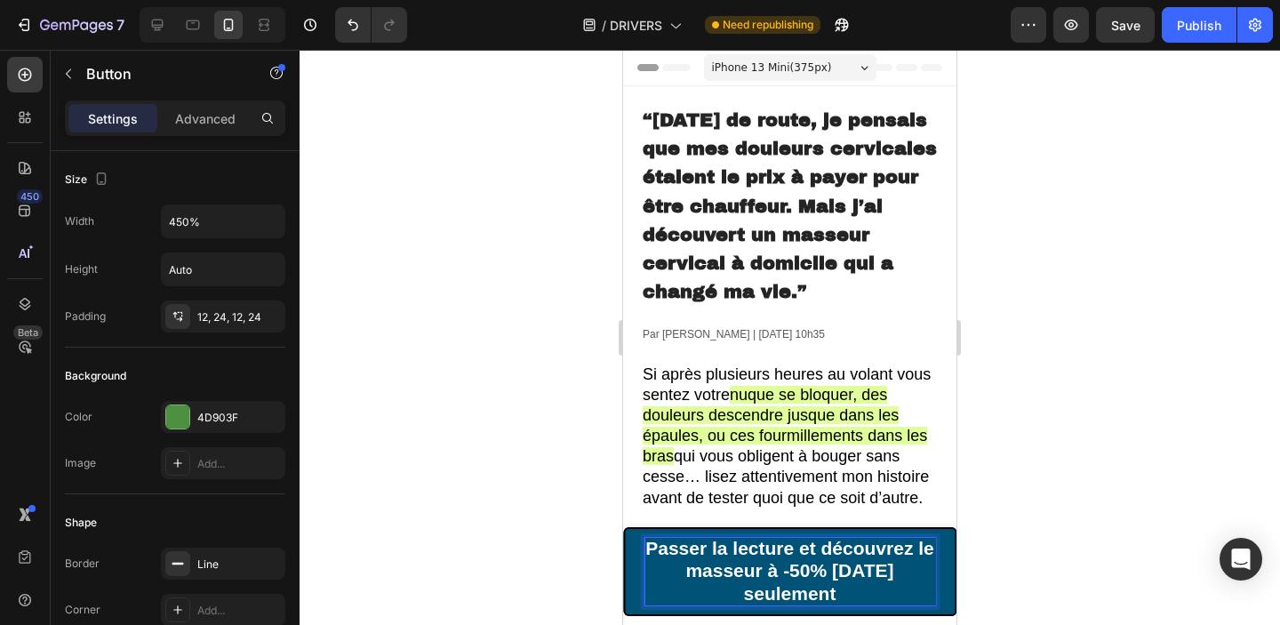
click at [1081, 485] on div at bounding box center [790, 337] width 980 height 575
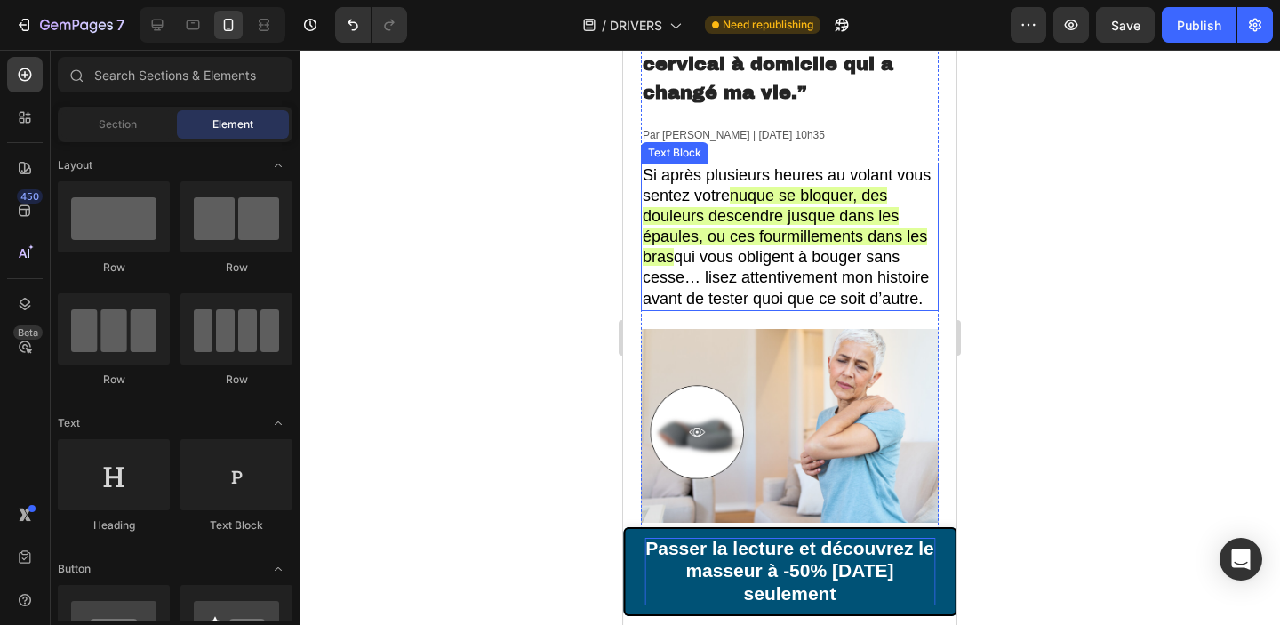
scroll to position [338, 0]
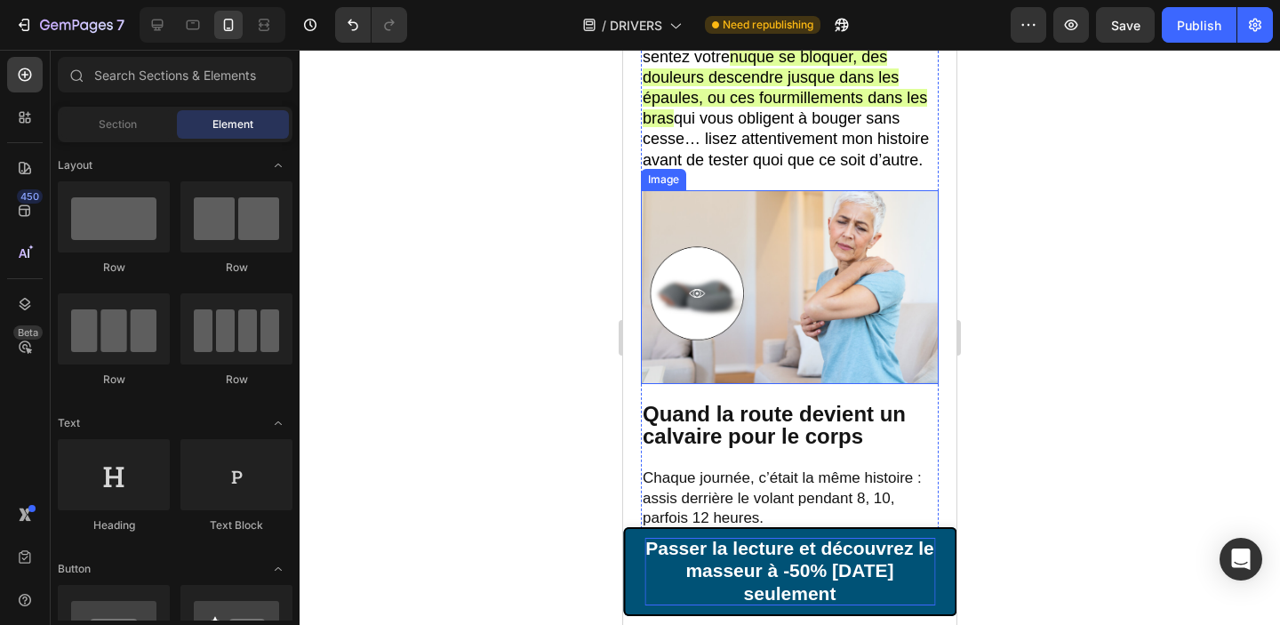
click at [833, 327] on img at bounding box center [790, 287] width 298 height 195
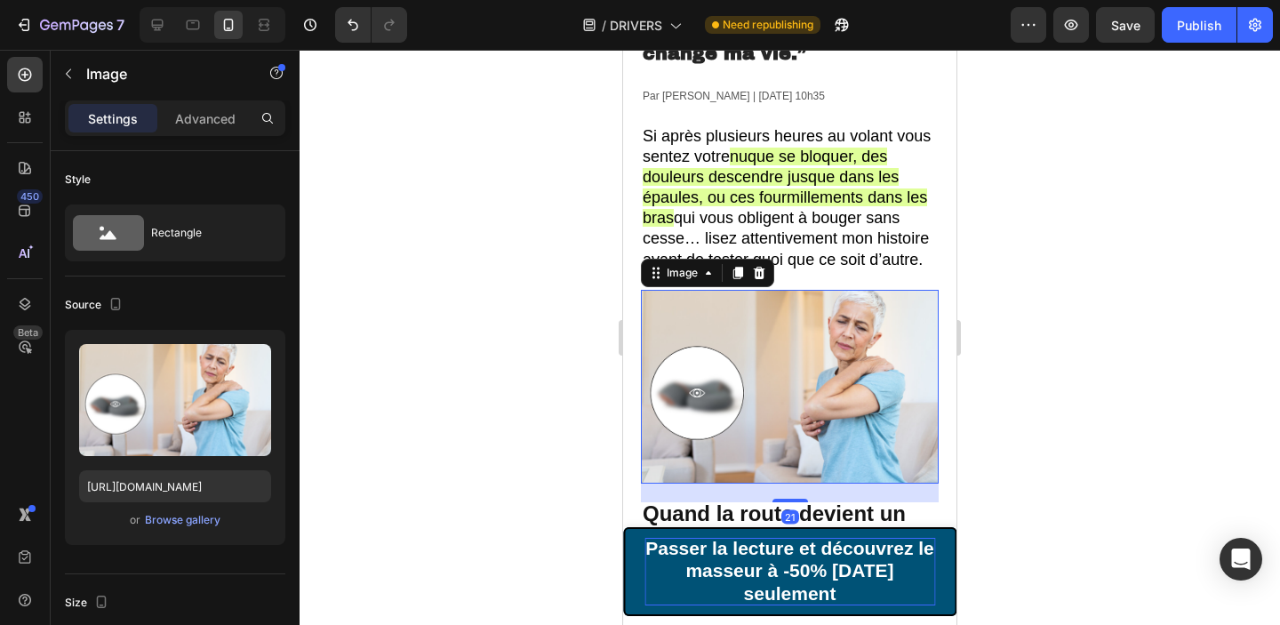
scroll to position [303, 0]
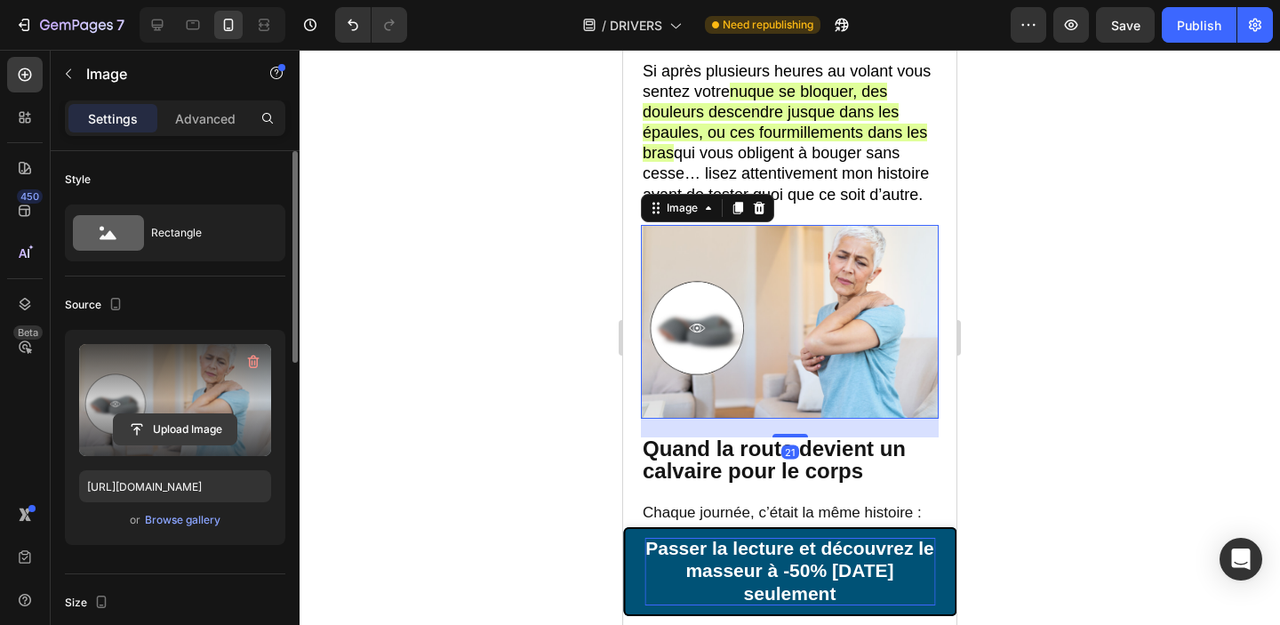
click at [213, 431] on input "file" at bounding box center [175, 429] width 123 height 30
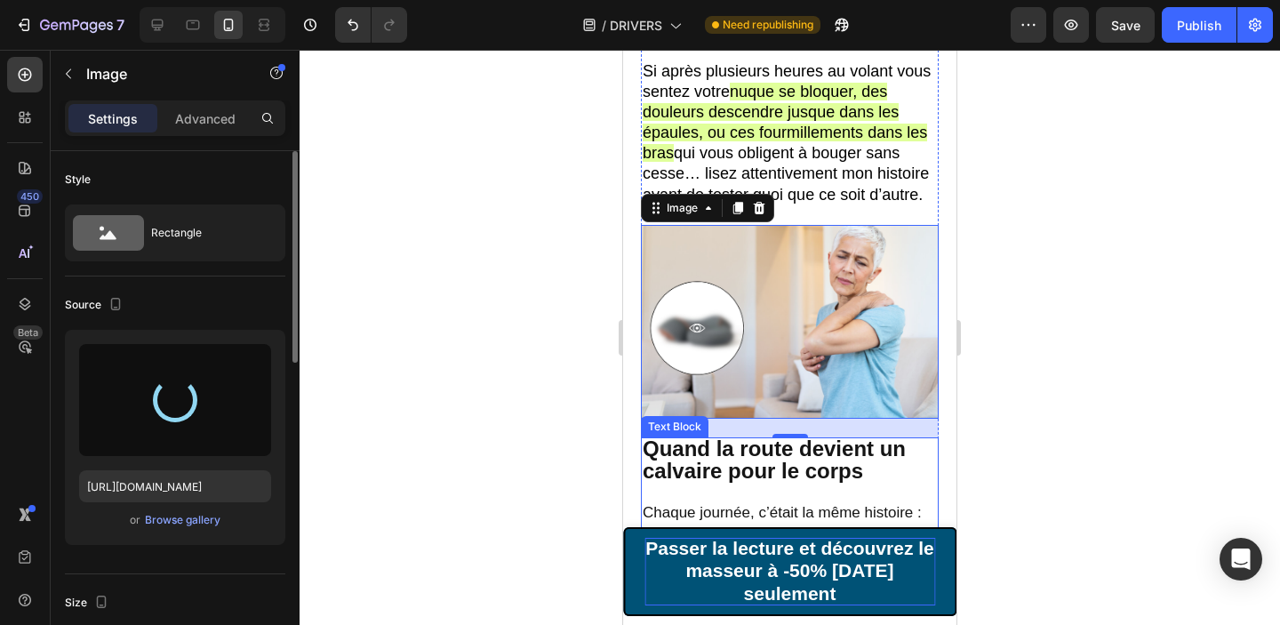
type input "https://cdn.shopify.com/s/files/1/0713/3557/5778/files/gempages_531932412842607…"
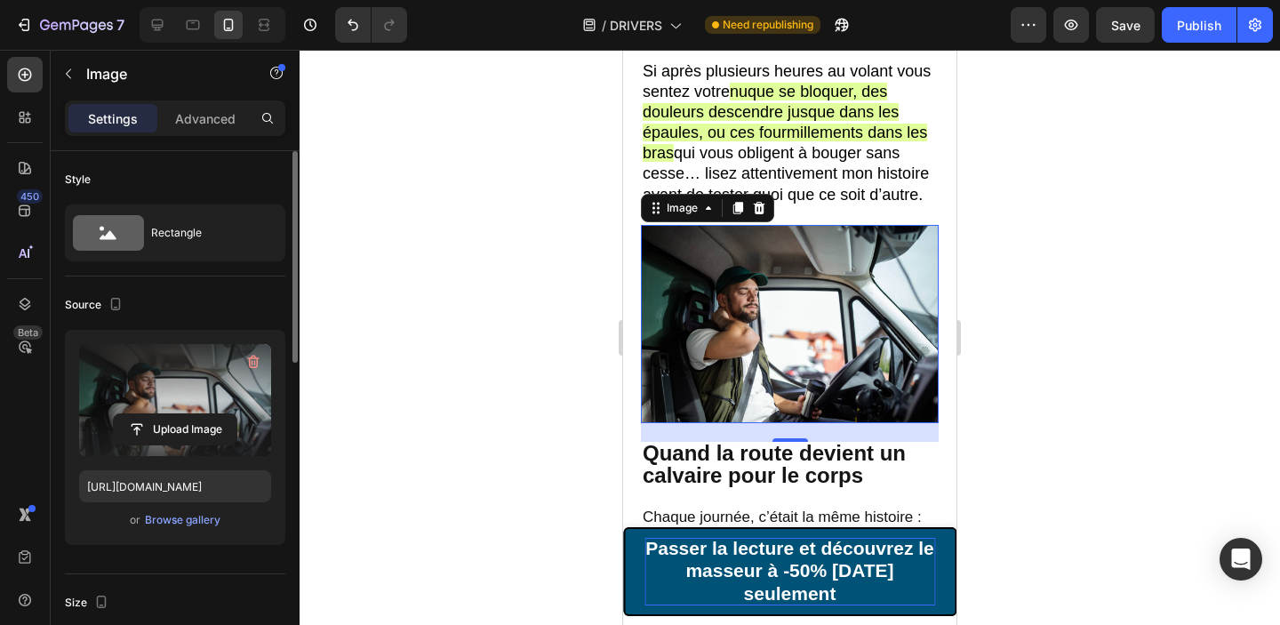
click at [1080, 364] on div at bounding box center [790, 337] width 980 height 575
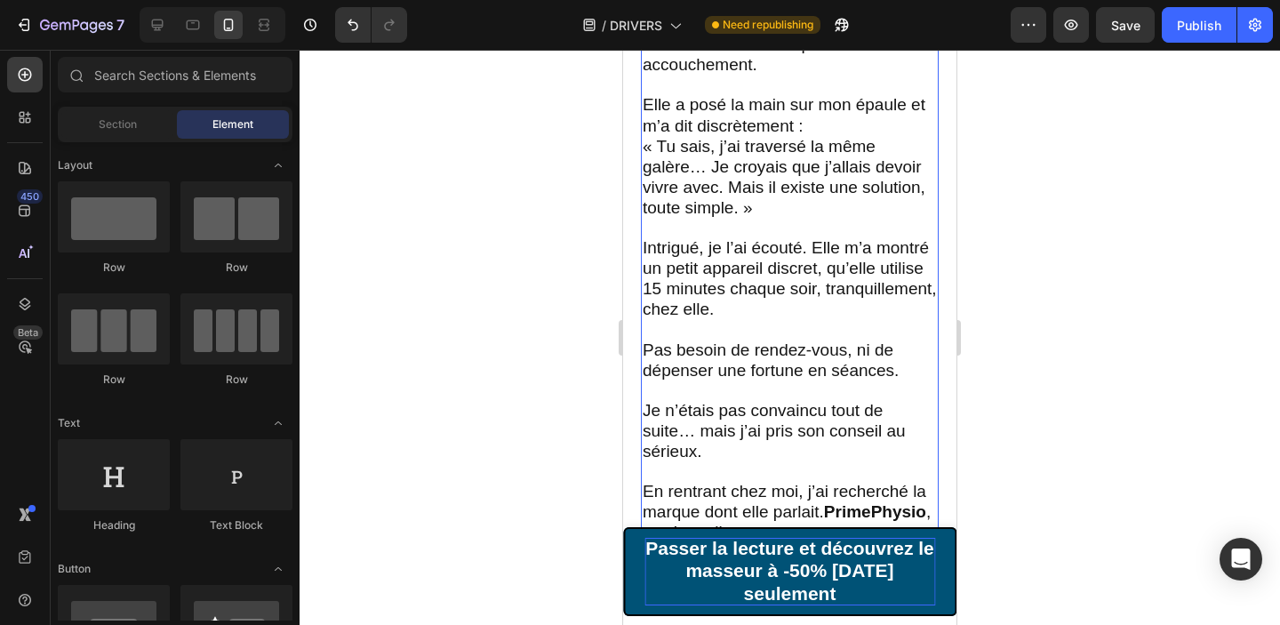
scroll to position [2217, 0]
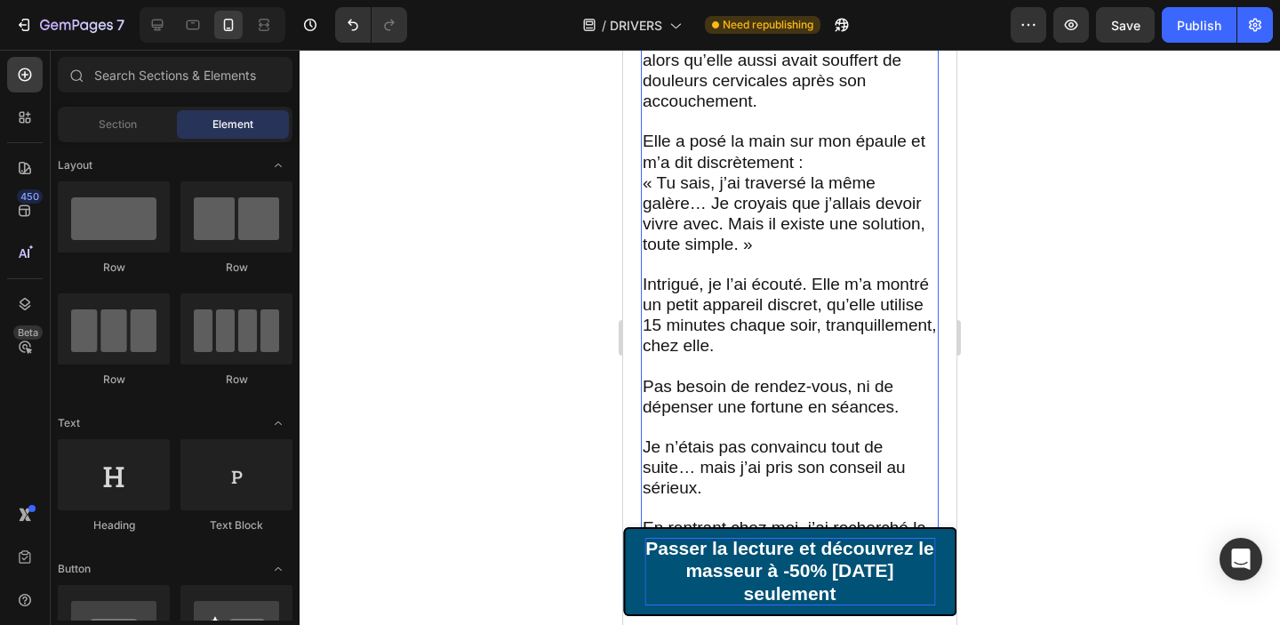
click at [813, 334] on p "Intrigué, je l’ai écouté. Elle m’a montré un petit appareil discret, qu’elle ut…" at bounding box center [790, 316] width 294 height 82
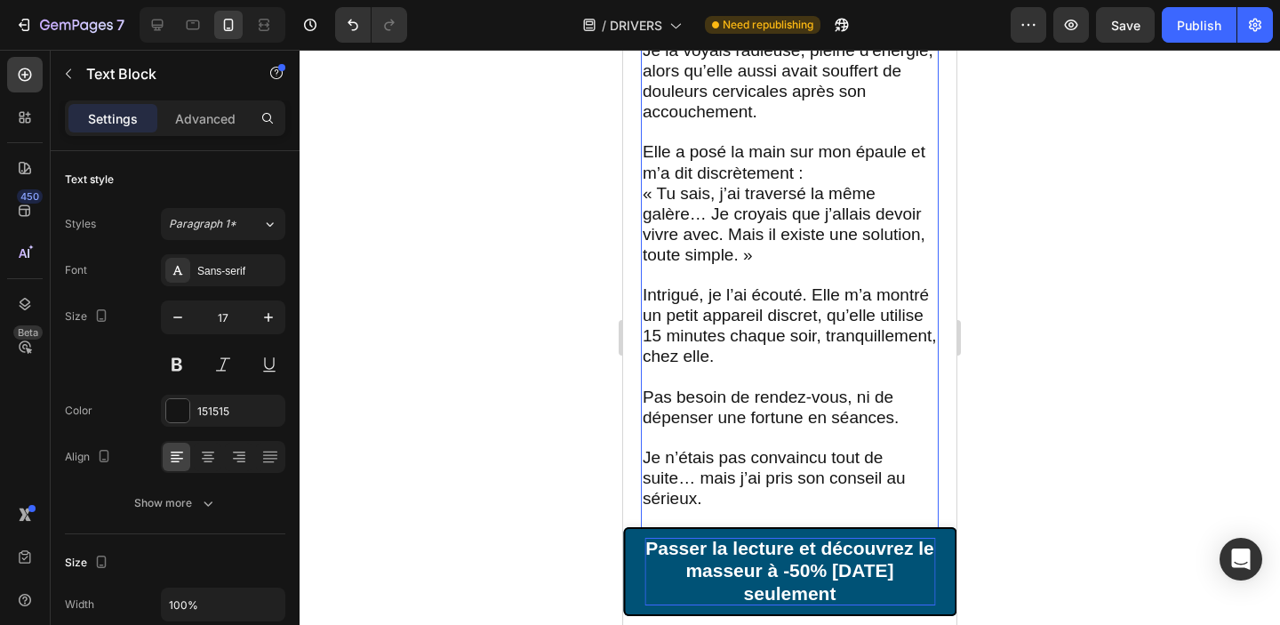
scroll to position [2105, 0]
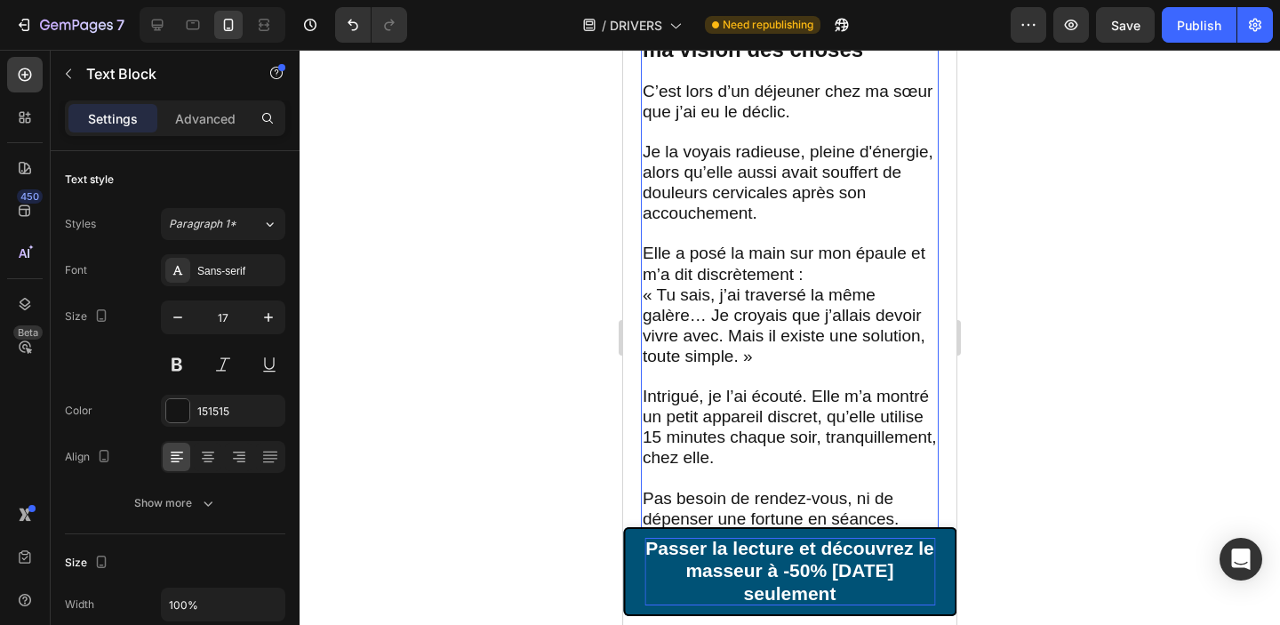
click at [755, 357] on p "Elle a posé la main sur mon épaule et m’a dit discrètement : « Tu sais, j’ai tr…" at bounding box center [790, 306] width 294 height 124
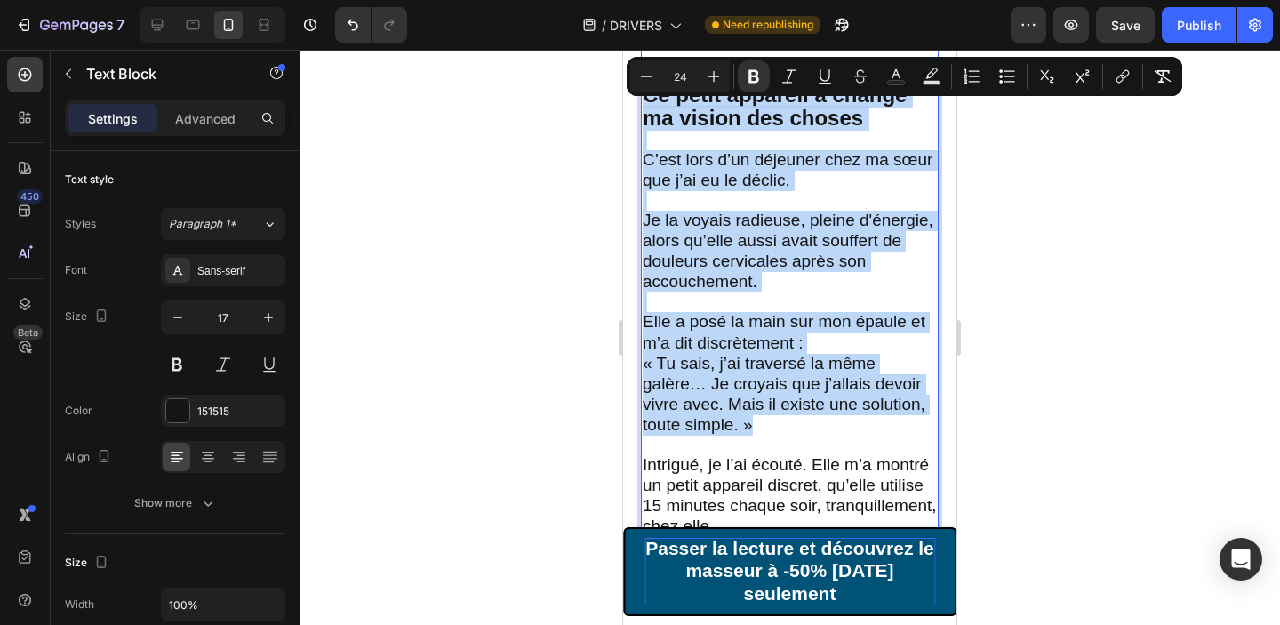
drag, startPoint x: 771, startPoint y: 354, endPoint x: 647, endPoint y: 76, distance: 304.7
click at [647, 76] on div "⁠⁠⁠⁠⁠⁠⁠ “Après 12 ans de route, je pensais que mes douleurs cervicales étaient …" at bounding box center [790, 283] width 298 height 4432
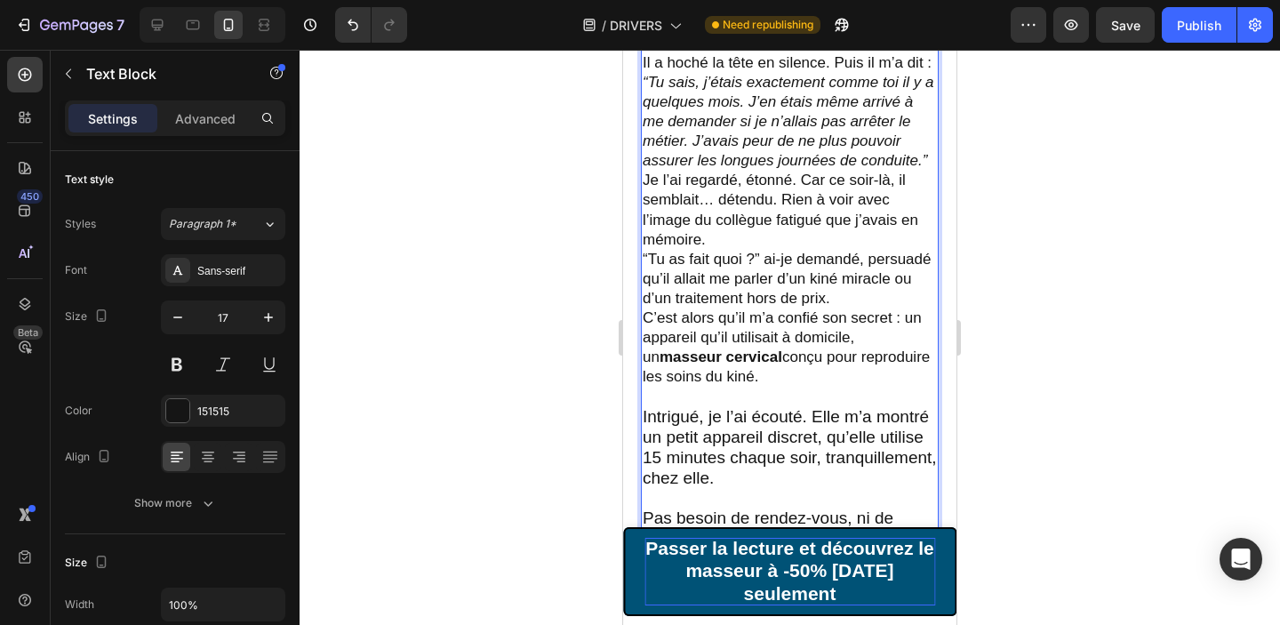
scroll to position [2390, 0]
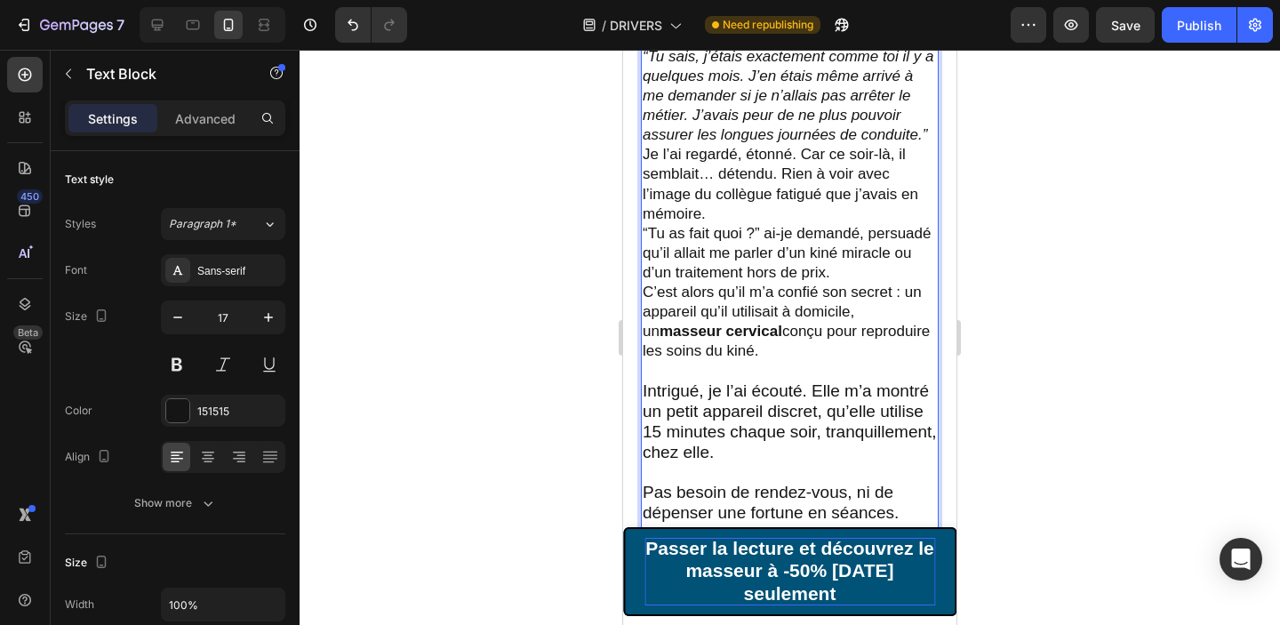
click at [728, 415] on span "Intrigué, je l’ai écouté. Elle m’a montré un petit appareil discret, qu’elle ut…" at bounding box center [790, 421] width 294 height 80
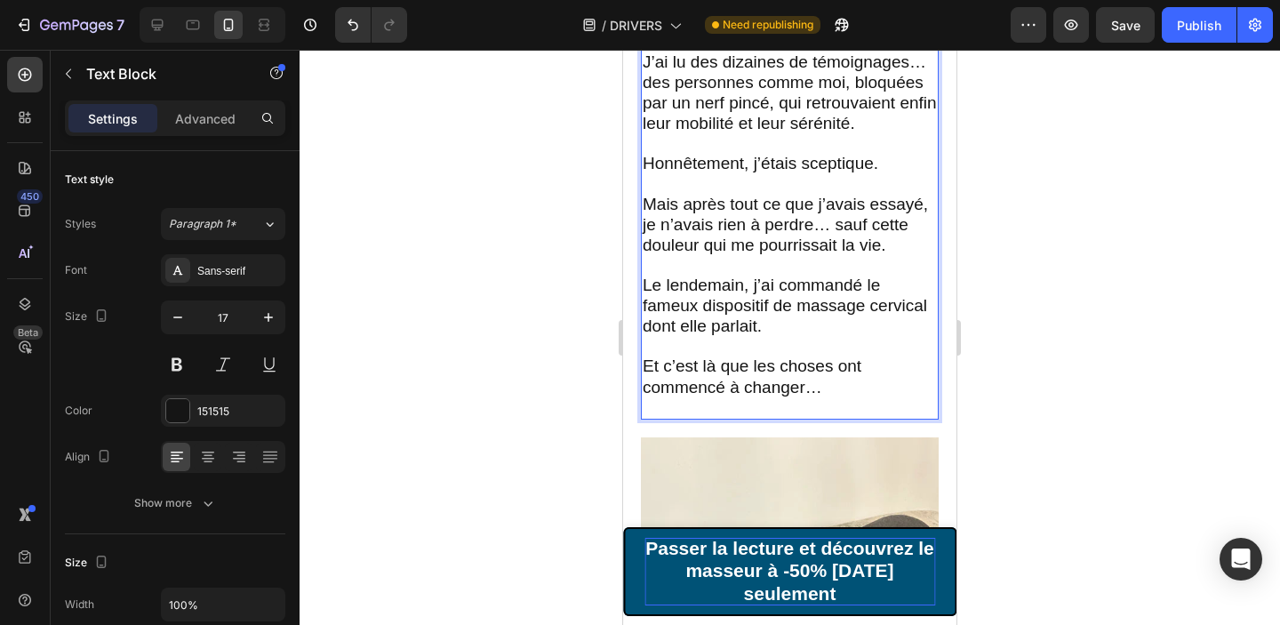
scroll to position [3044, 0]
click at [809, 368] on span "Et c’est là que les choses ont commencé à changer…" at bounding box center [752, 375] width 219 height 39
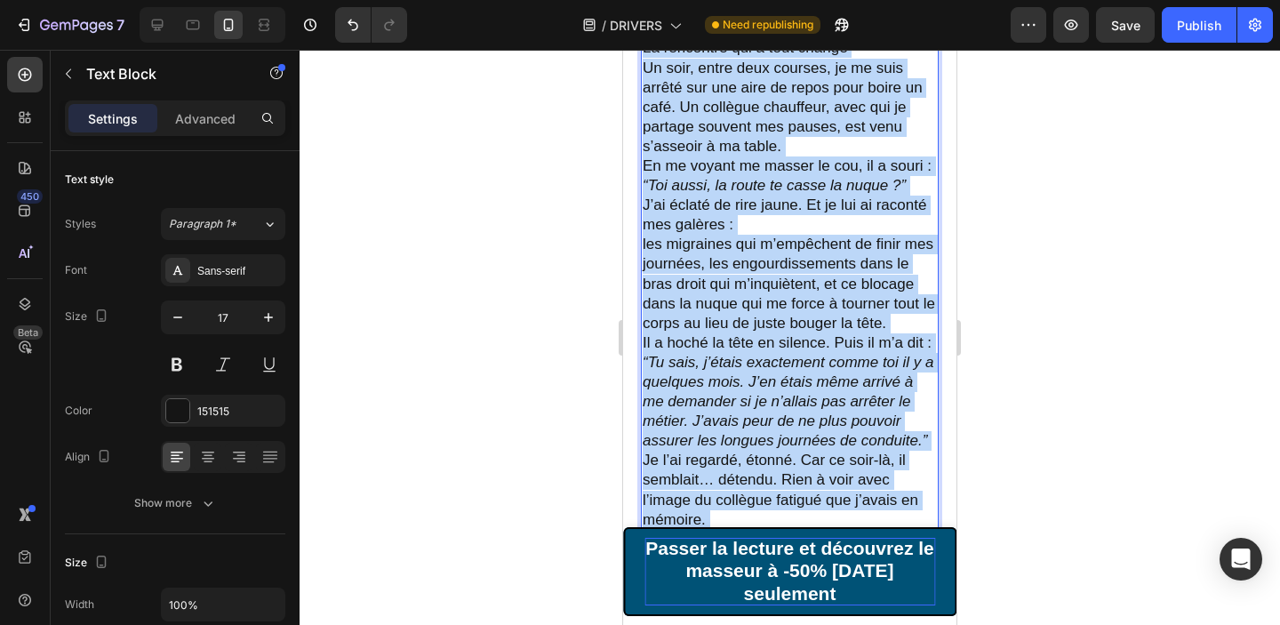
scroll to position [2002, 0]
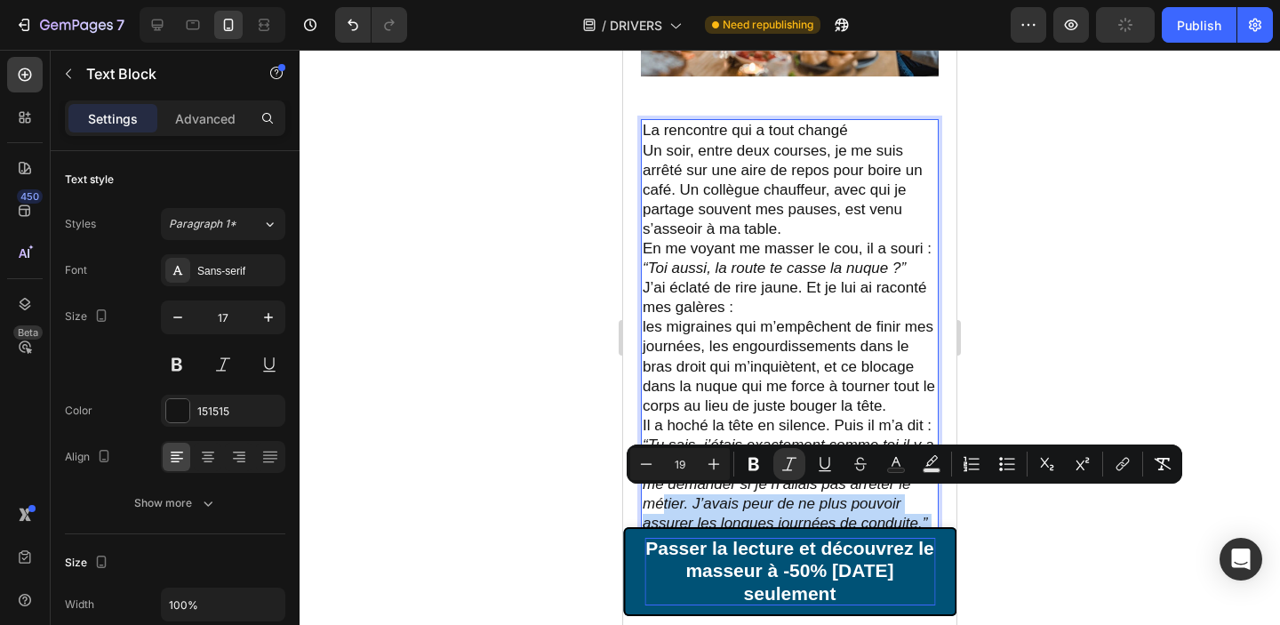
drag, startPoint x: 827, startPoint y: 387, endPoint x: 662, endPoint y: 502, distance: 201.7
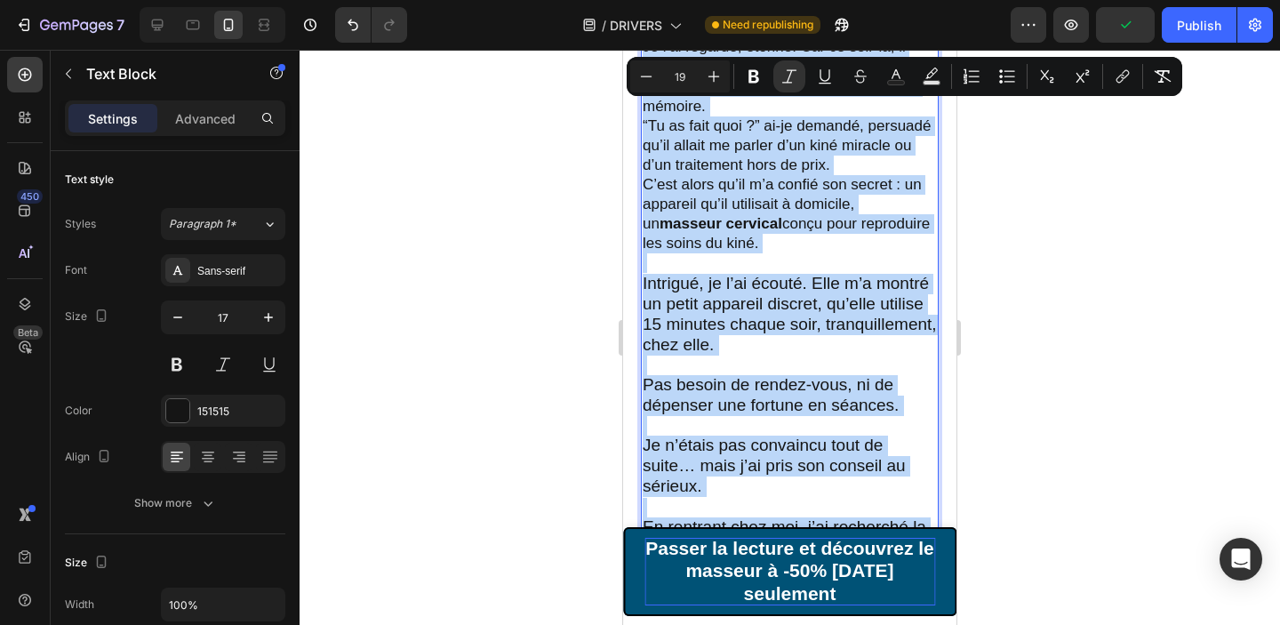
scroll to position [2511, 0]
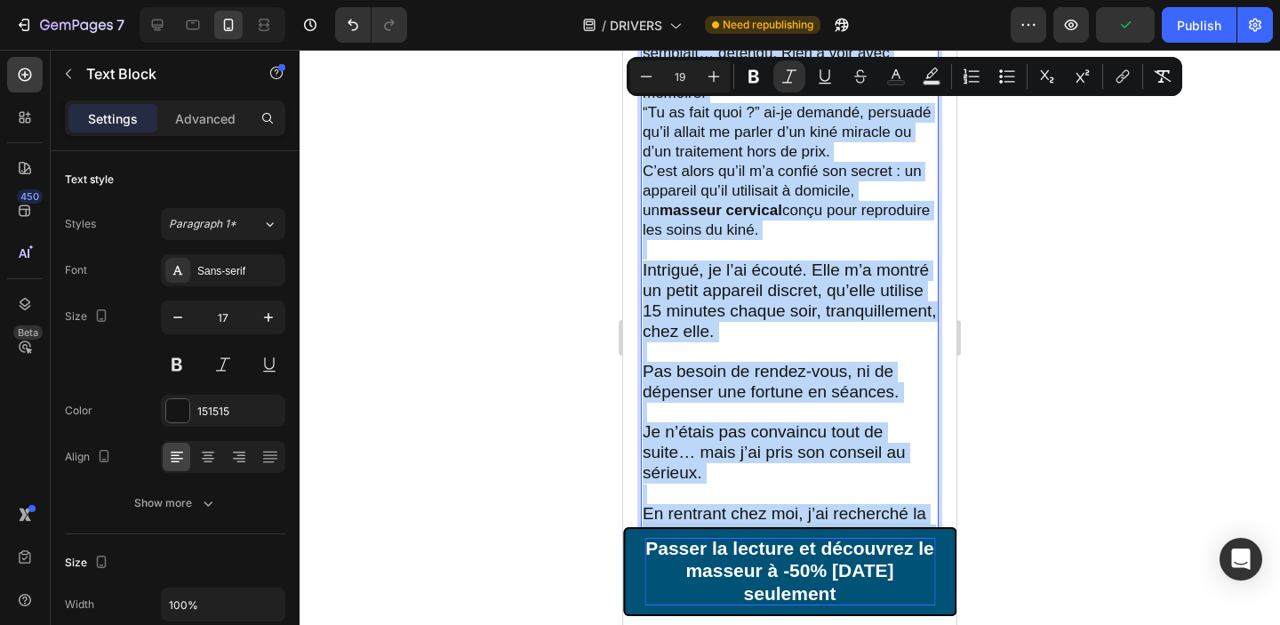
click at [702, 342] on p "Pas besoin de rendez-vous, ni de dépenser une fortune en séances." at bounding box center [790, 372] width 294 height 60
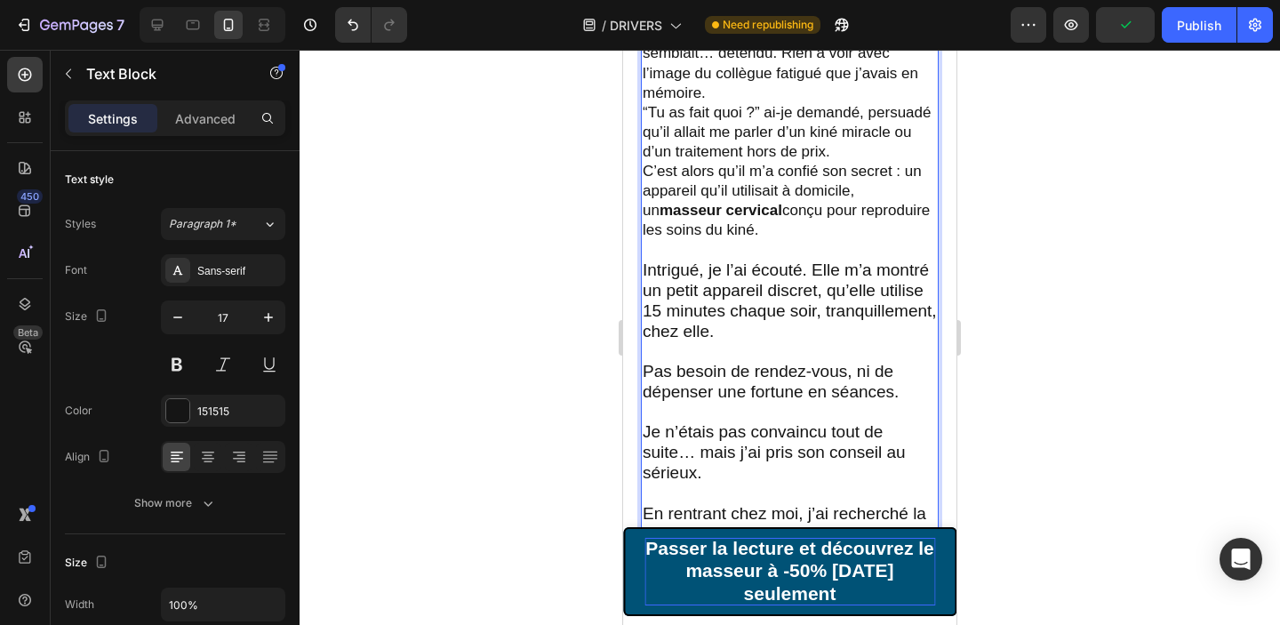
click at [680, 270] on span "Intrigué, je l’ai écouté. Elle m’a montré un petit appareil discret, qu’elle ut…" at bounding box center [790, 300] width 294 height 80
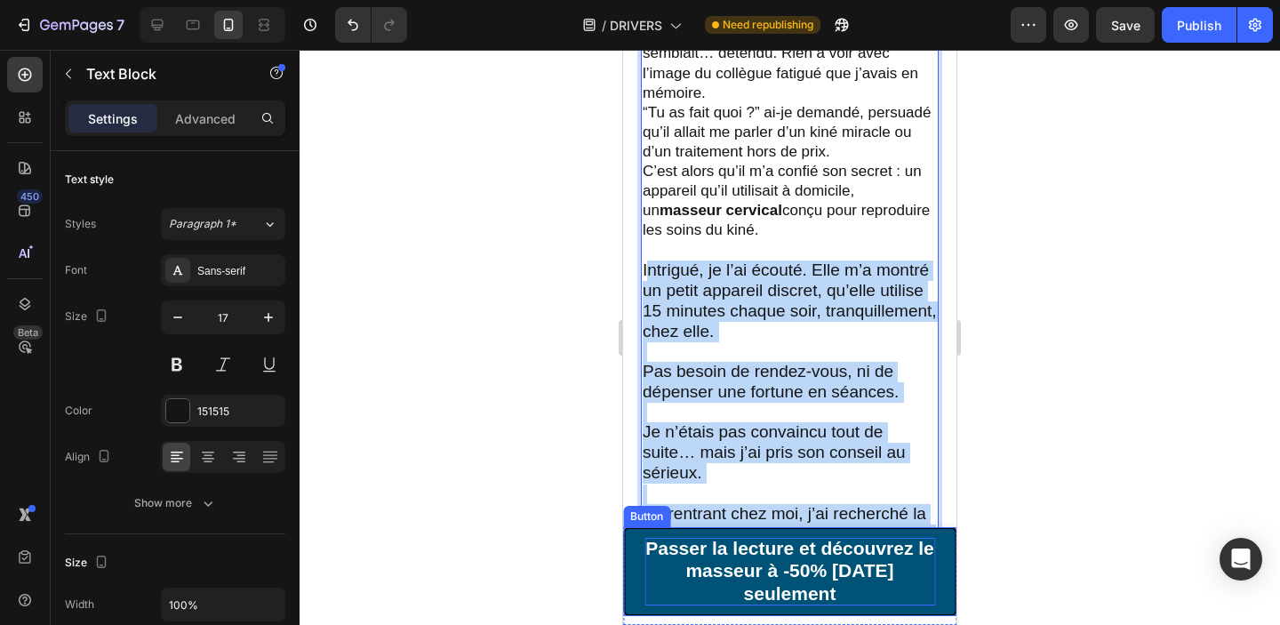
drag, startPoint x: 647, startPoint y: 266, endPoint x: 929, endPoint y: 548, distance: 399.1
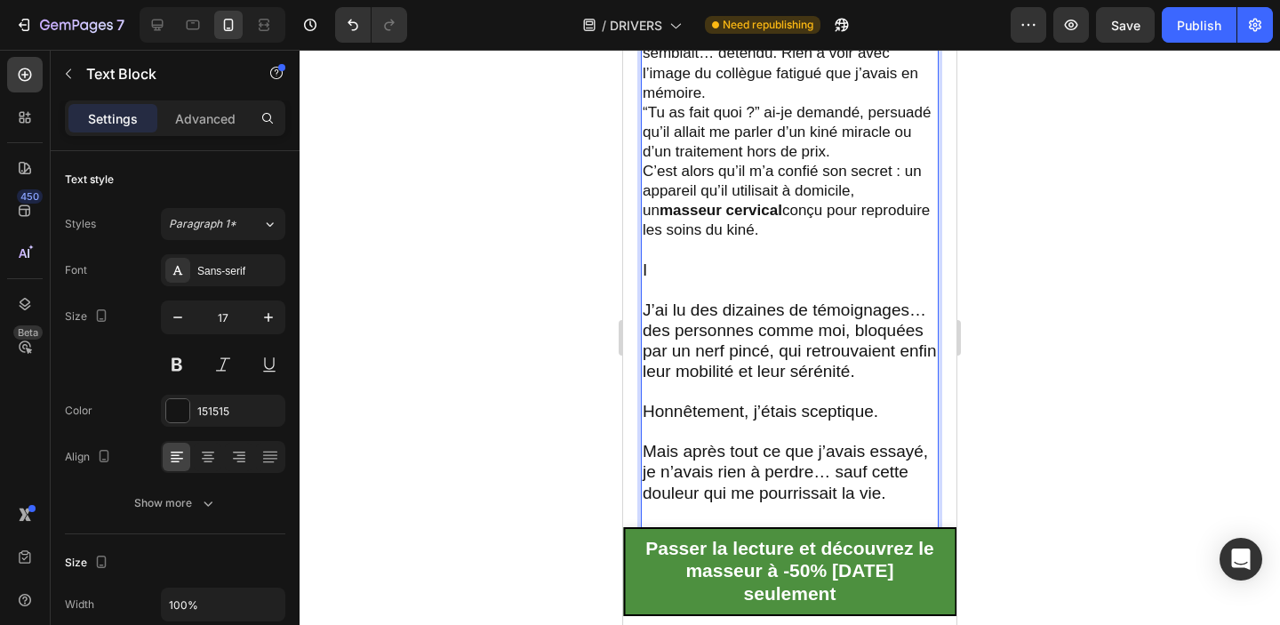
click at [777, 365] on span "J’ai lu des dizaines de témoignages… des personnes comme moi, bloquées par un n…" at bounding box center [790, 340] width 294 height 80
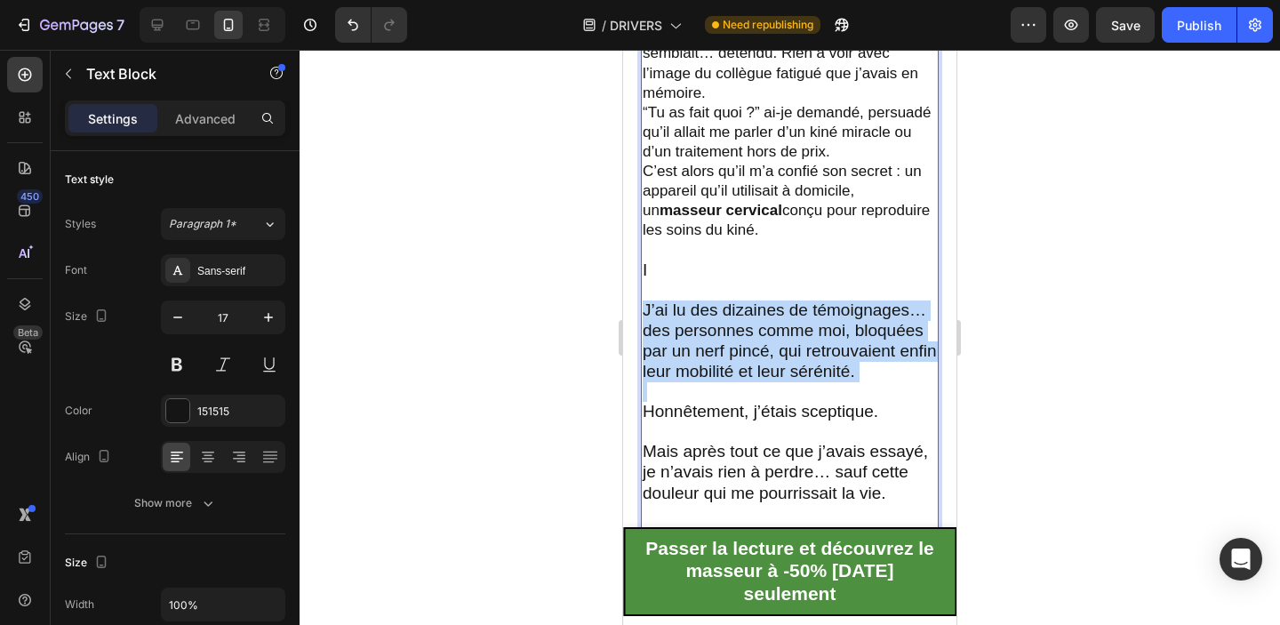
click at [777, 365] on span "J’ai lu des dizaines de témoignages… des personnes comme moi, bloquées par un n…" at bounding box center [790, 340] width 294 height 80
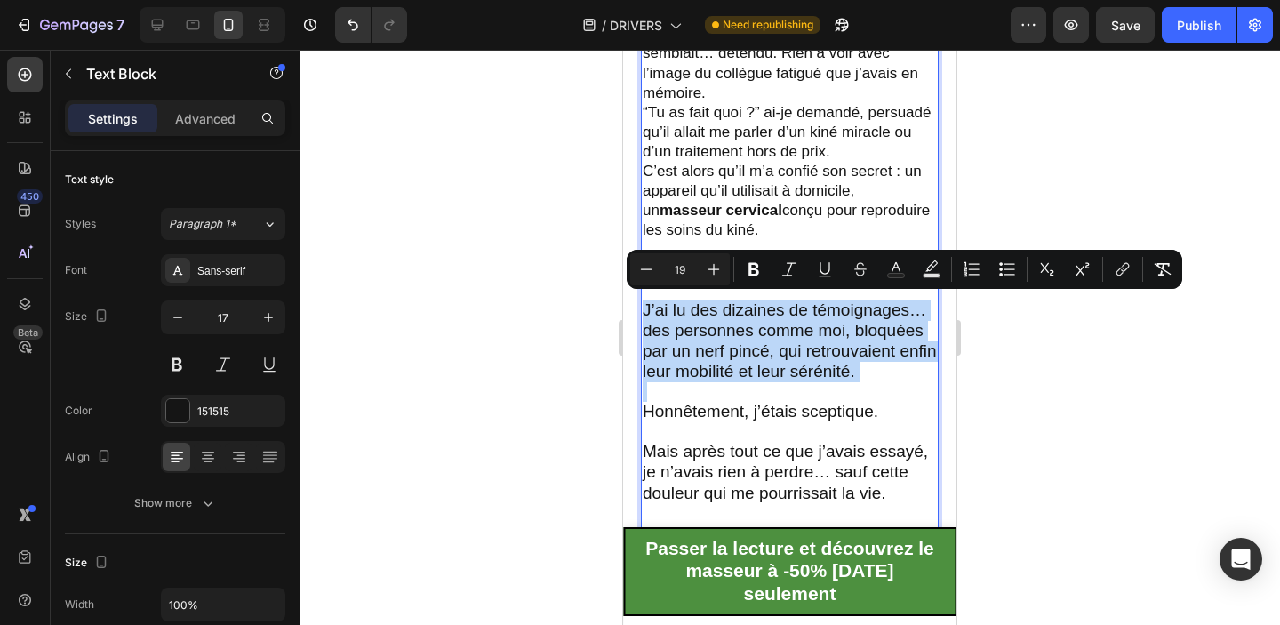
type input "17"
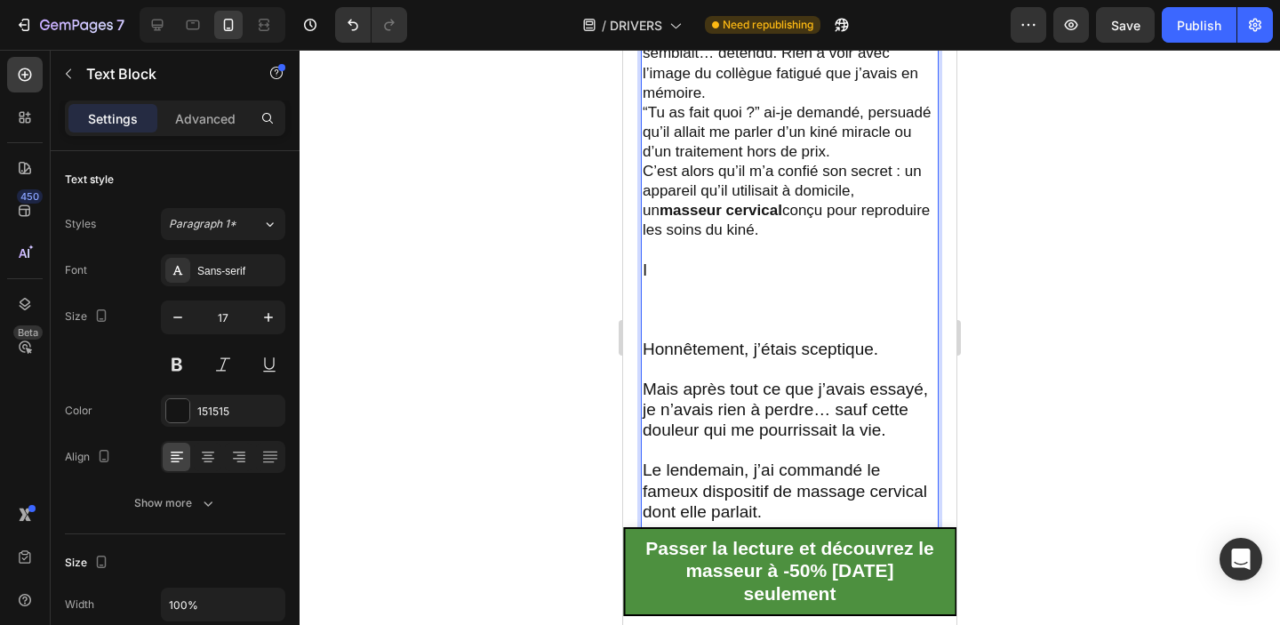
click at [691, 315] on p "Rich Text Editor. Editing area: main" at bounding box center [790, 300] width 294 height 39
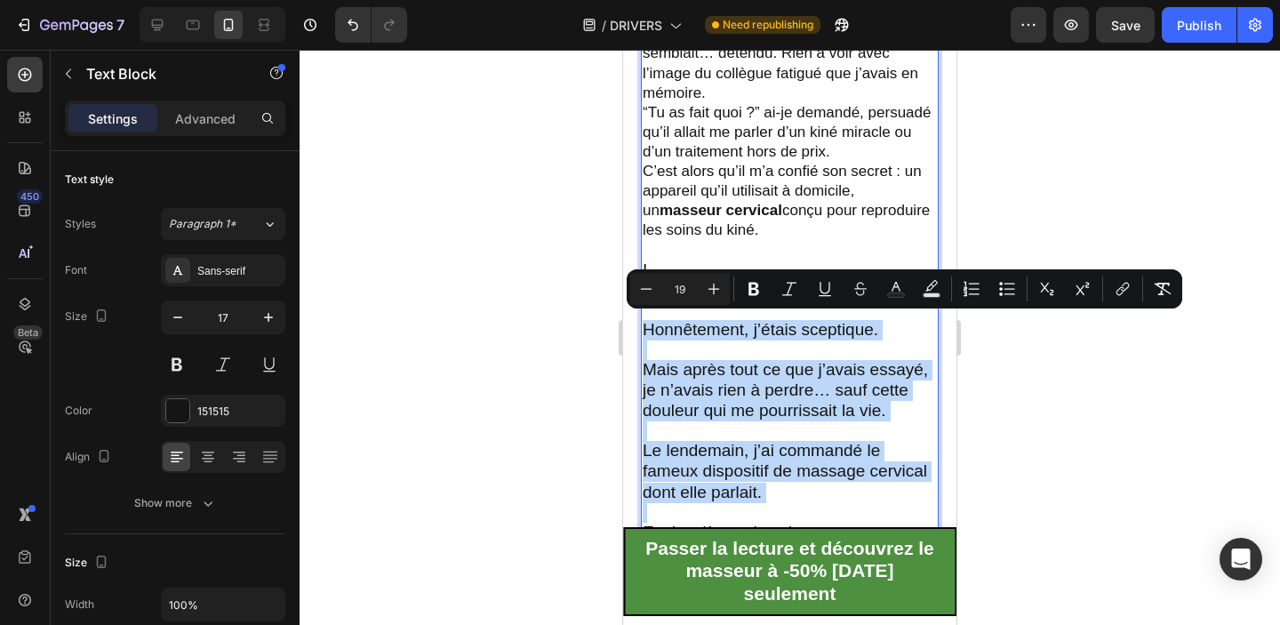
drag, startPoint x: 645, startPoint y: 329, endPoint x: 896, endPoint y: 516, distance: 313.0
click at [896, 516] on div "La rencontre qui a tout changé Un soir, entre deux courses, je me suis arrêté s…" at bounding box center [790, 97] width 298 height 975
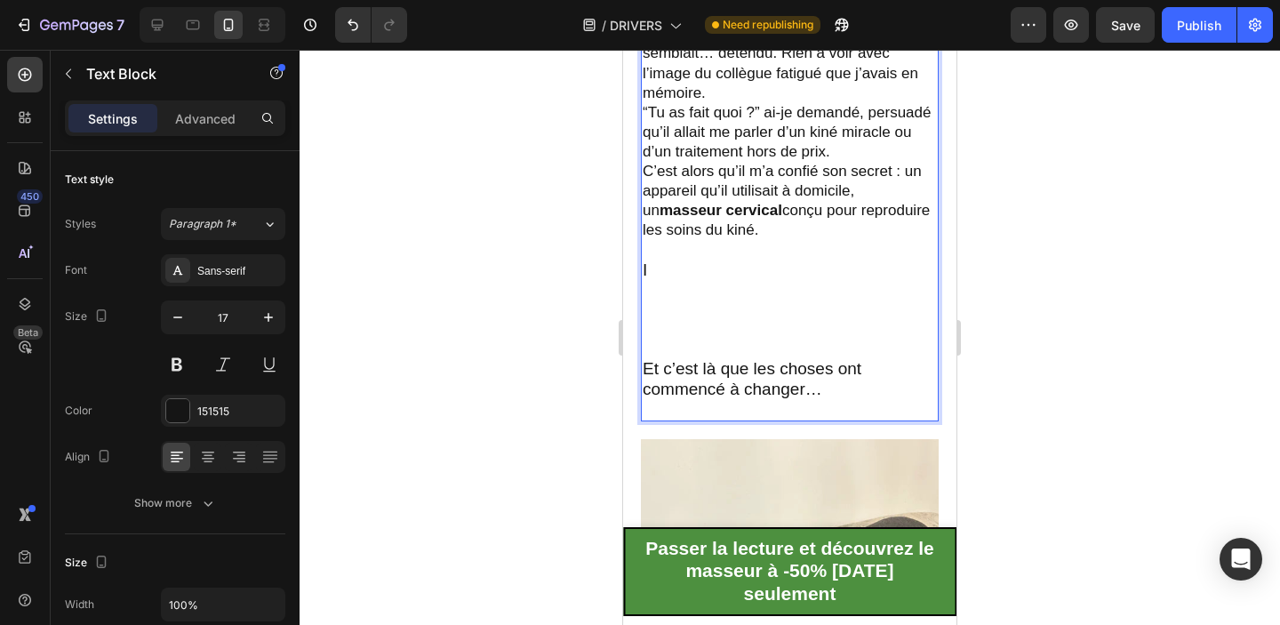
click at [815, 402] on p "Rich Text Editor. Editing area: main" at bounding box center [790, 410] width 294 height 20
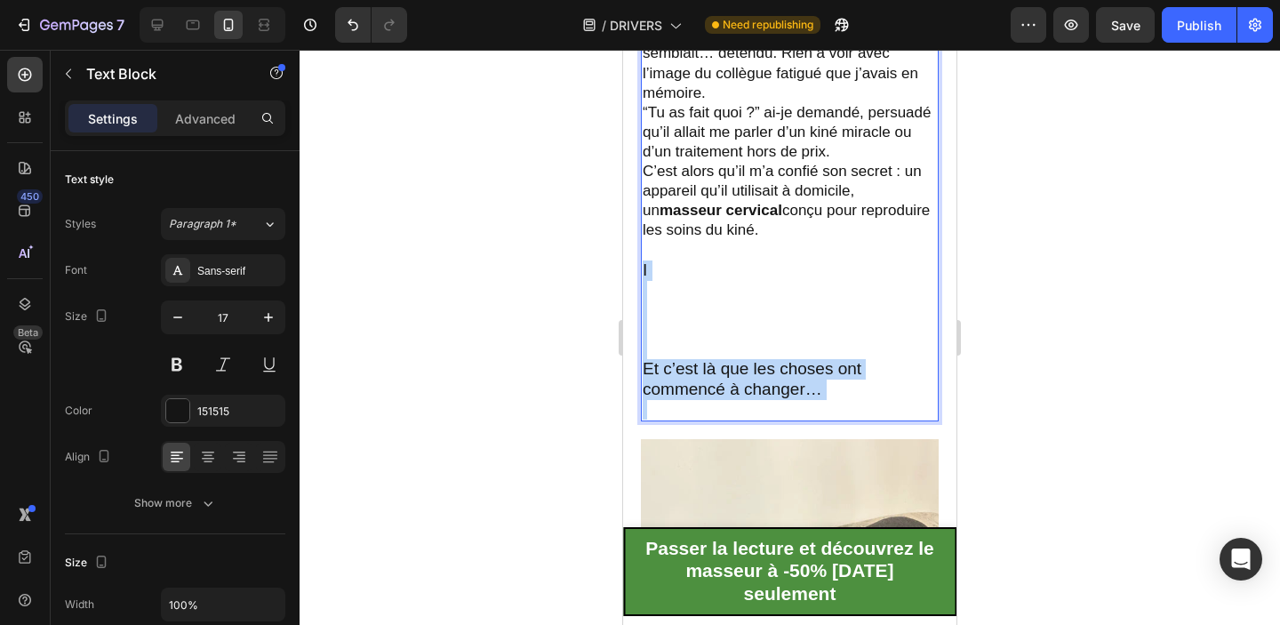
drag, startPoint x: 815, startPoint y: 402, endPoint x: 644, endPoint y: 260, distance: 222.1
click at [644, 260] on div "La rencontre qui a tout changé Un soir, entre deux courses, je me suis arrêté s…" at bounding box center [790, 15] width 298 height 811
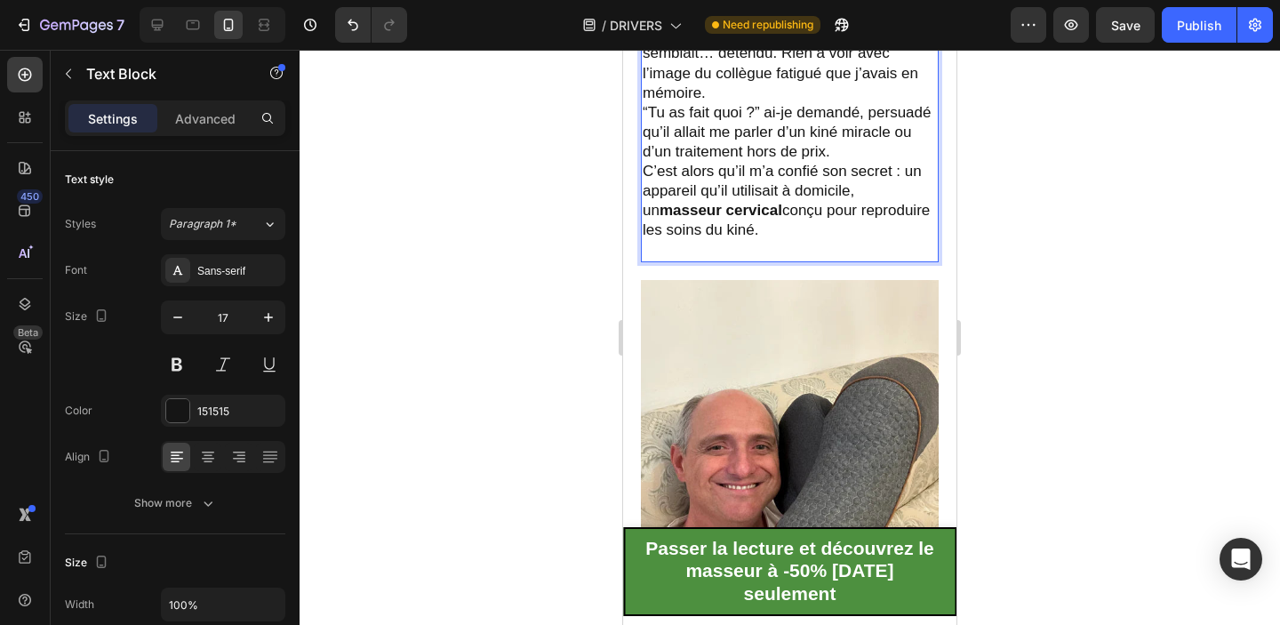
click at [664, 244] on p "Rich Text Editor. Editing area: main" at bounding box center [790, 250] width 294 height 20
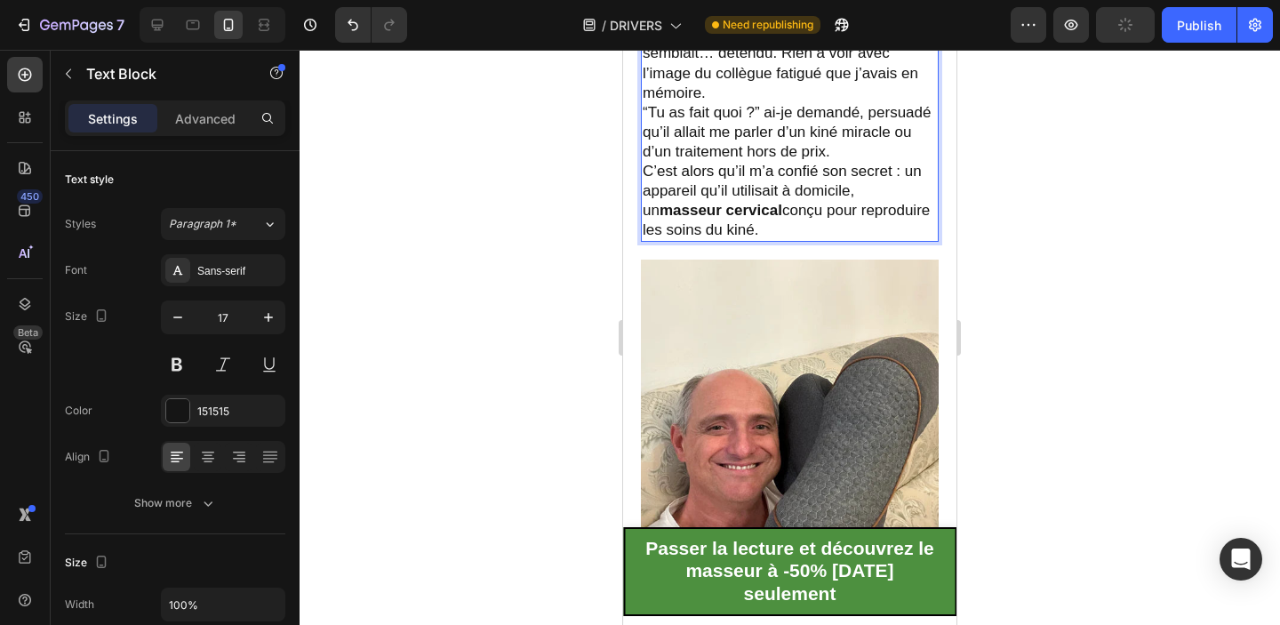
click at [1033, 236] on div at bounding box center [790, 337] width 980 height 575
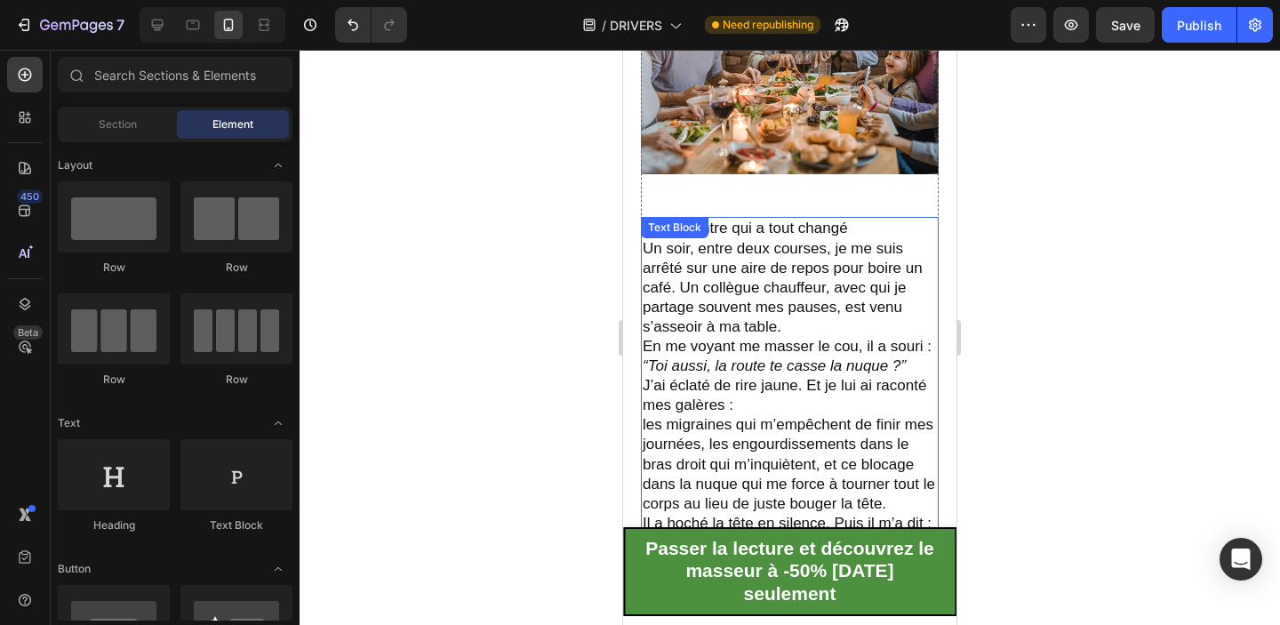
scroll to position [1892, 0]
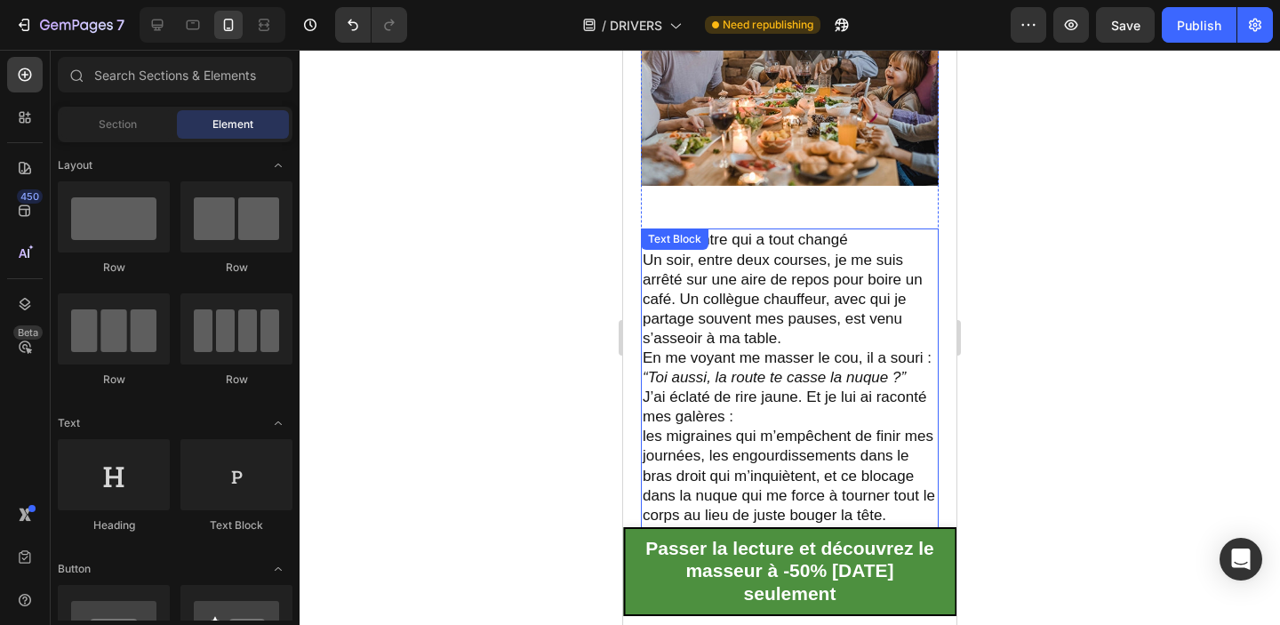
click at [861, 238] on p "La rencontre qui a tout changé" at bounding box center [790, 240] width 294 height 20
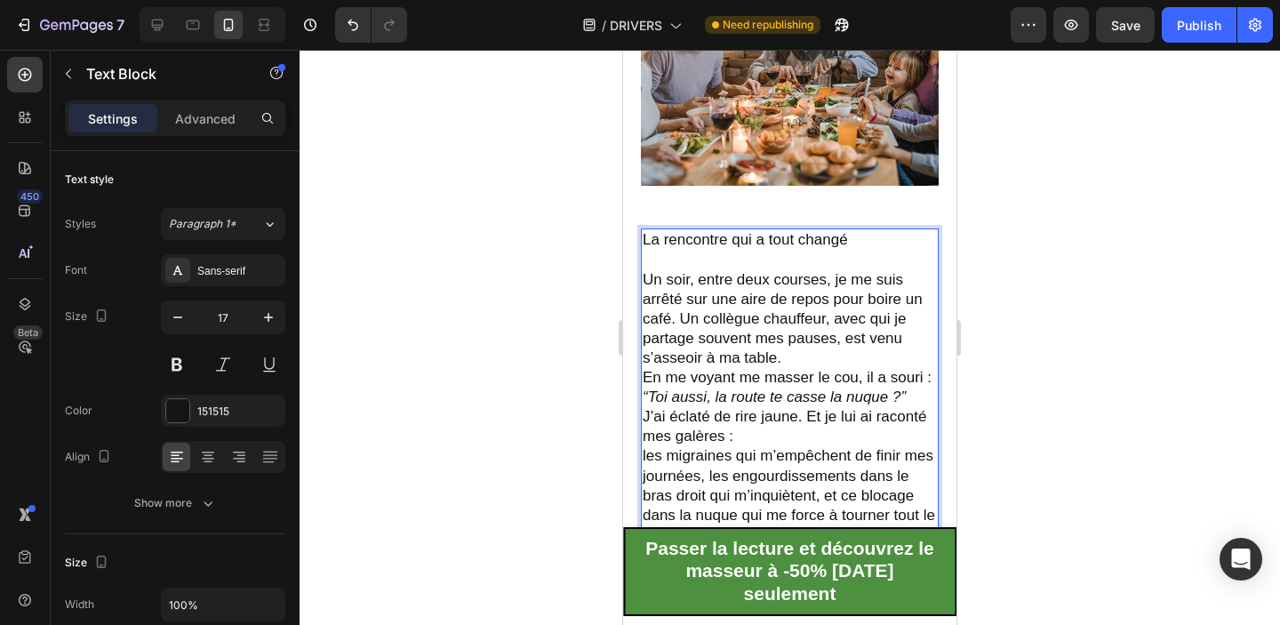
click at [803, 236] on p "La rencontre qui a tout changé" at bounding box center [790, 240] width 294 height 20
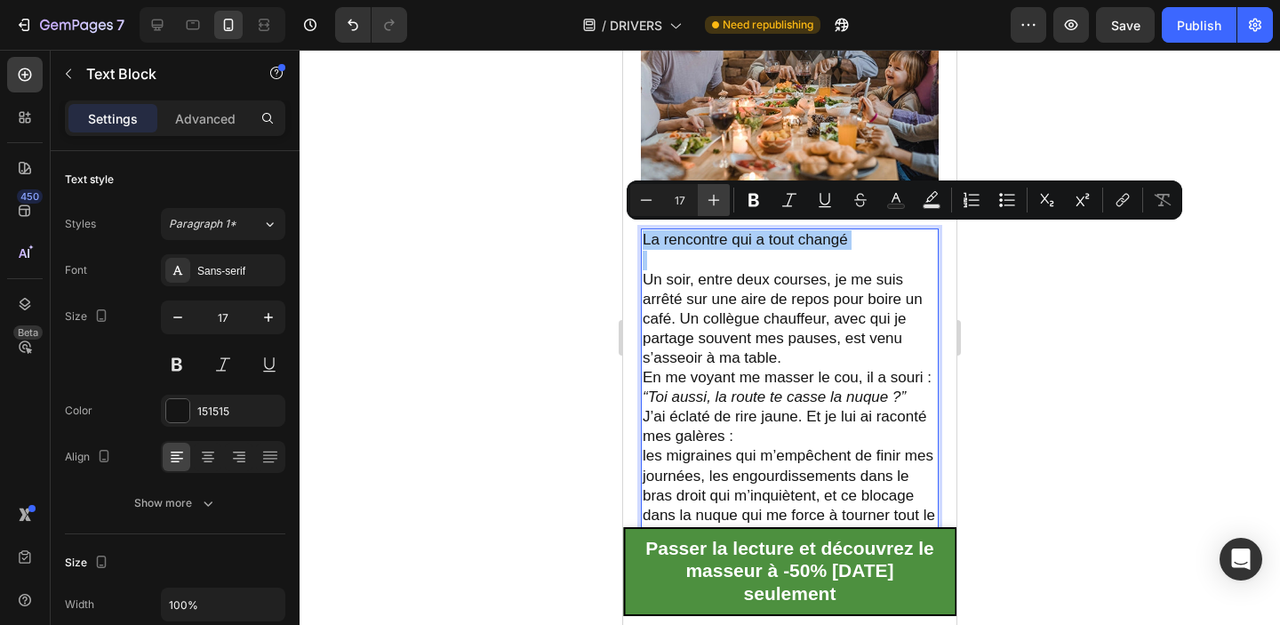
click at [715, 198] on icon "Editor contextual toolbar" at bounding box center [714, 200] width 18 height 18
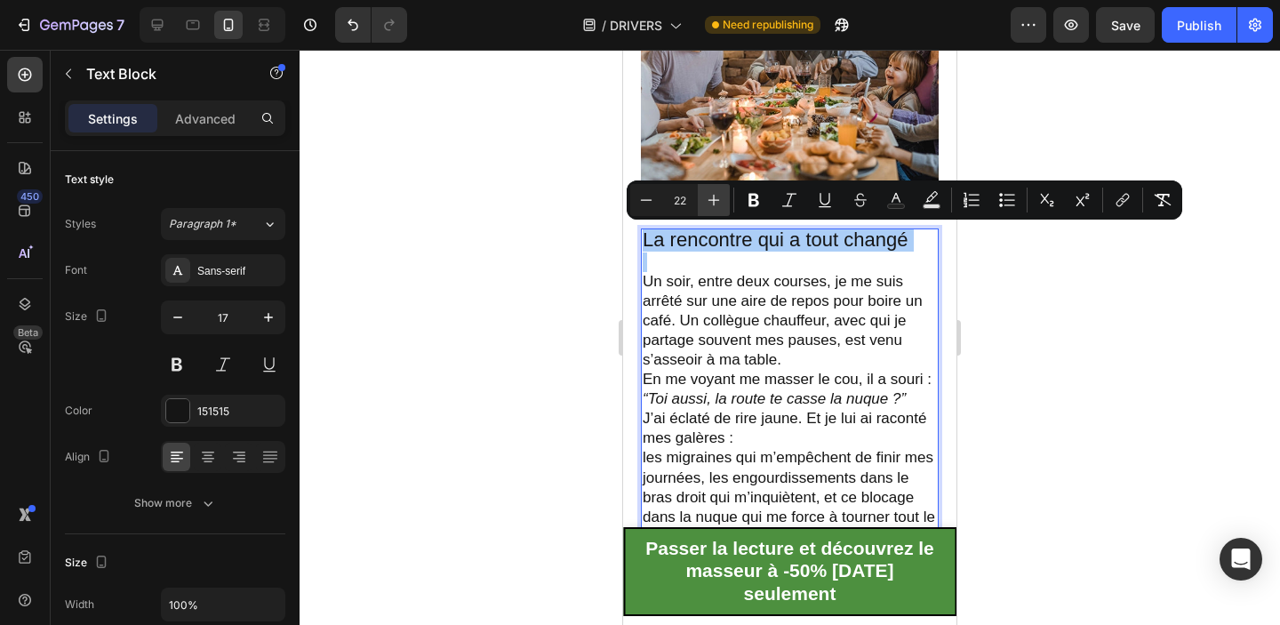
click at [715, 198] on icon "Editor contextual toolbar" at bounding box center [714, 200] width 18 height 18
type input "24"
click at [750, 198] on icon "Editor contextual toolbar" at bounding box center [753, 200] width 11 height 13
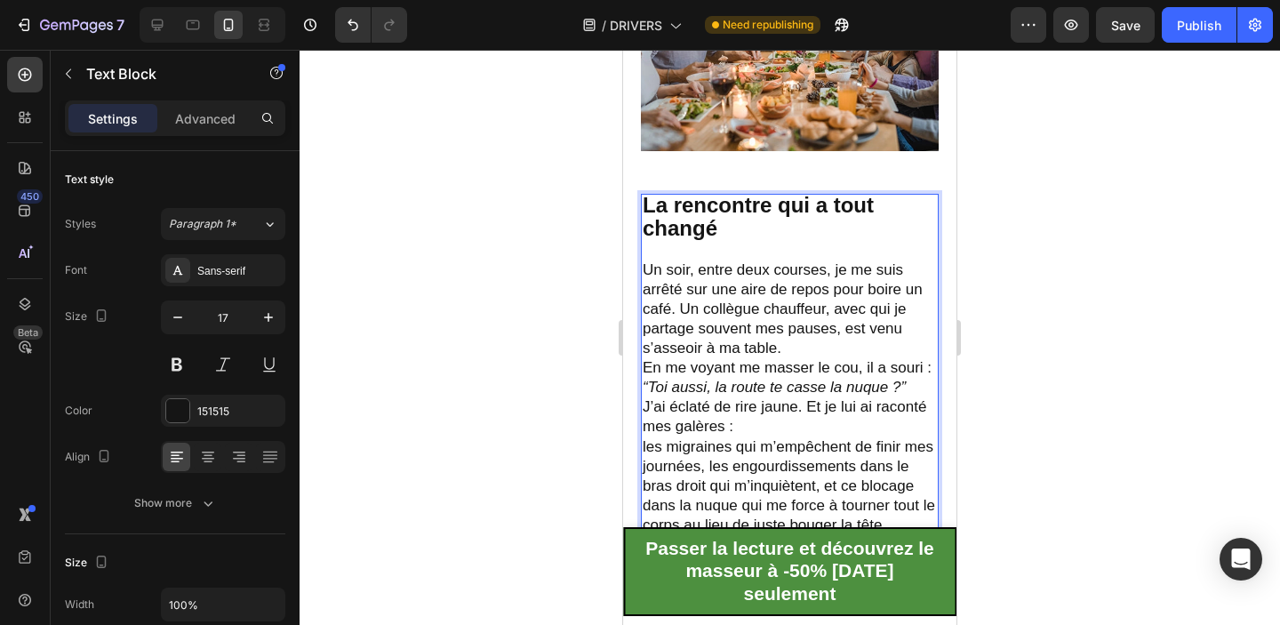
scroll to position [1970, 0]
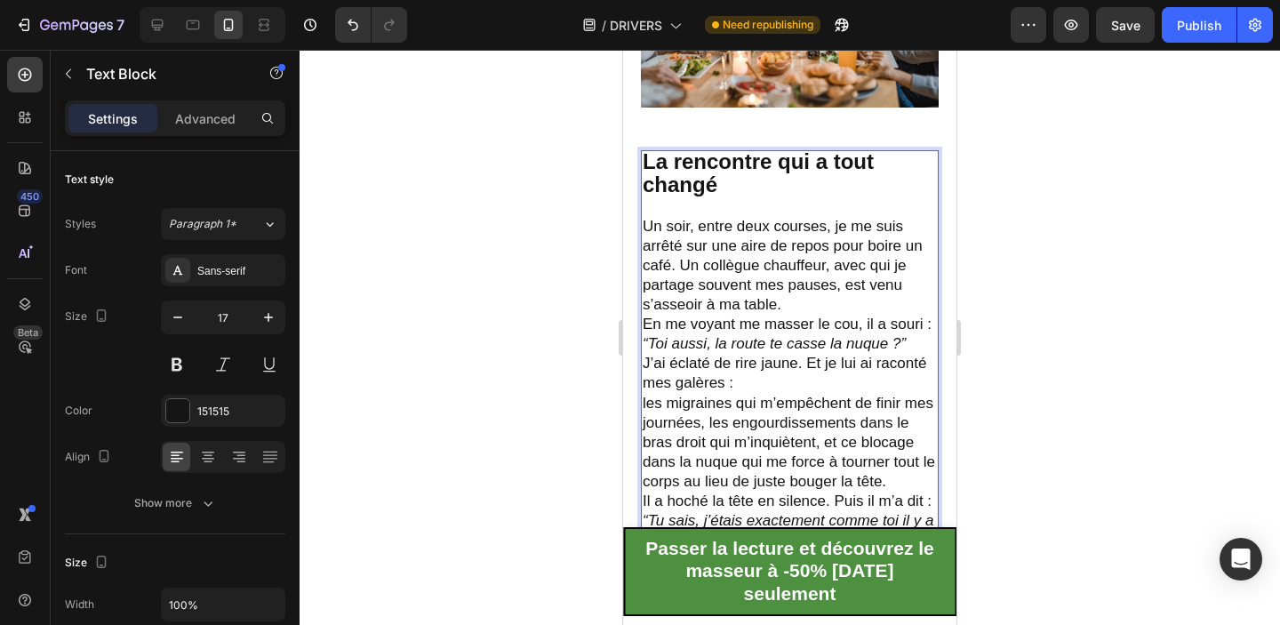
click at [791, 284] on p "Un soir, entre deux courses, je me suis arrêté sur une aire de repos pour boire…" at bounding box center [790, 266] width 294 height 98
click at [680, 264] on p "Un soir, entre deux courses, je me suis arrêté sur une aire de repos pour boire…" at bounding box center [790, 266] width 294 height 98
click at [795, 300] on p "Un soir, entre deux courses, je me suis arrêté sur une aire de repos pour boire…" at bounding box center [790, 266] width 294 height 98
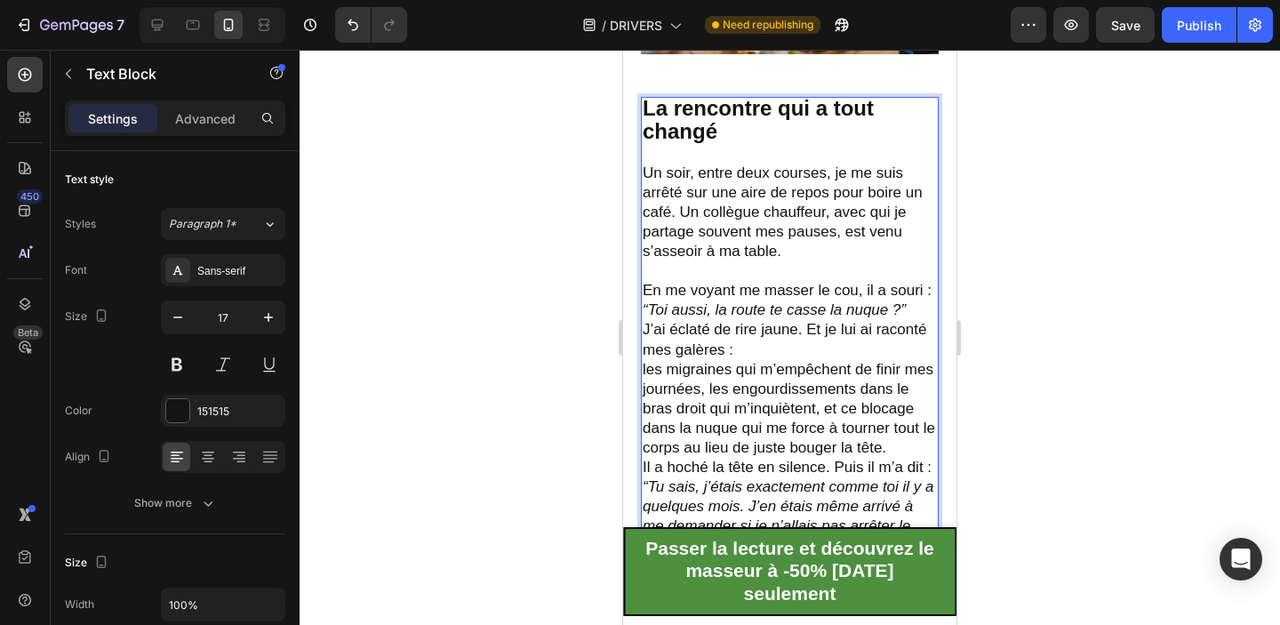
scroll to position [2028, 0]
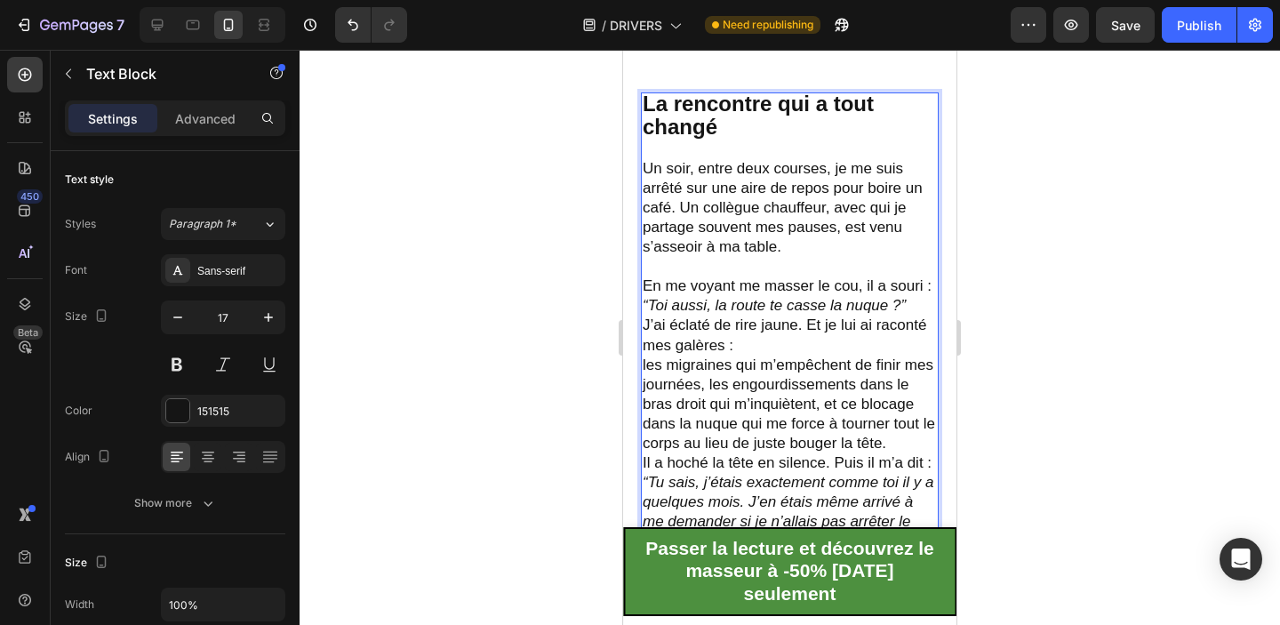
click at [795, 343] on p "J’ai éclaté de rire jaune. Et je lui ai raconté mes galères : les migraines qui…" at bounding box center [790, 385] width 294 height 138
click at [916, 299] on p "En me voyant me masser le cou, il a souri : “Toi aussi, la route te casse la nu…" at bounding box center [790, 295] width 294 height 39
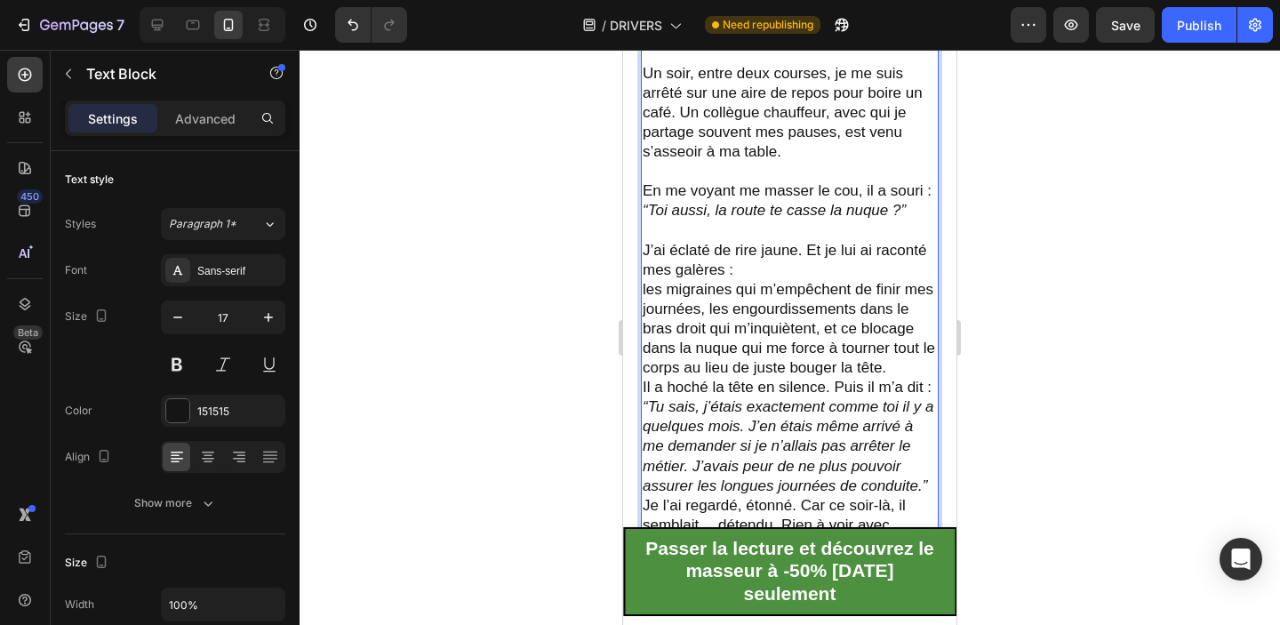
scroll to position [2132, 0]
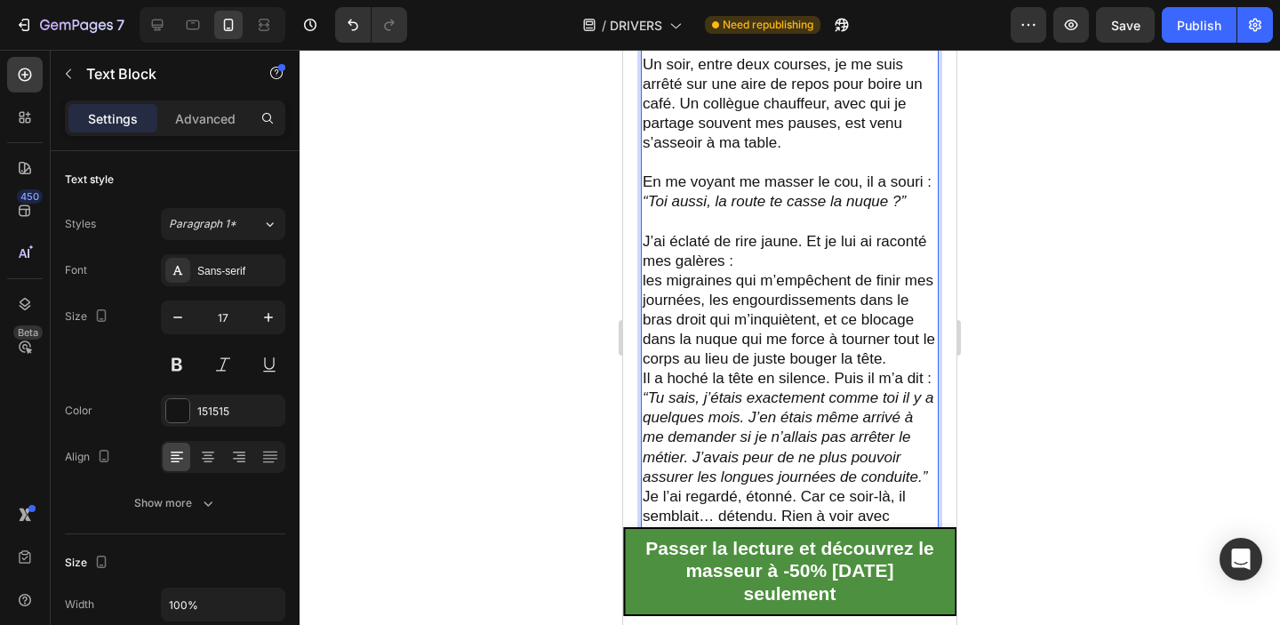
click at [899, 352] on p "J’ai éclaté de rire jaune. Et je lui ai raconté mes galères : les migraines qui…" at bounding box center [790, 301] width 294 height 138
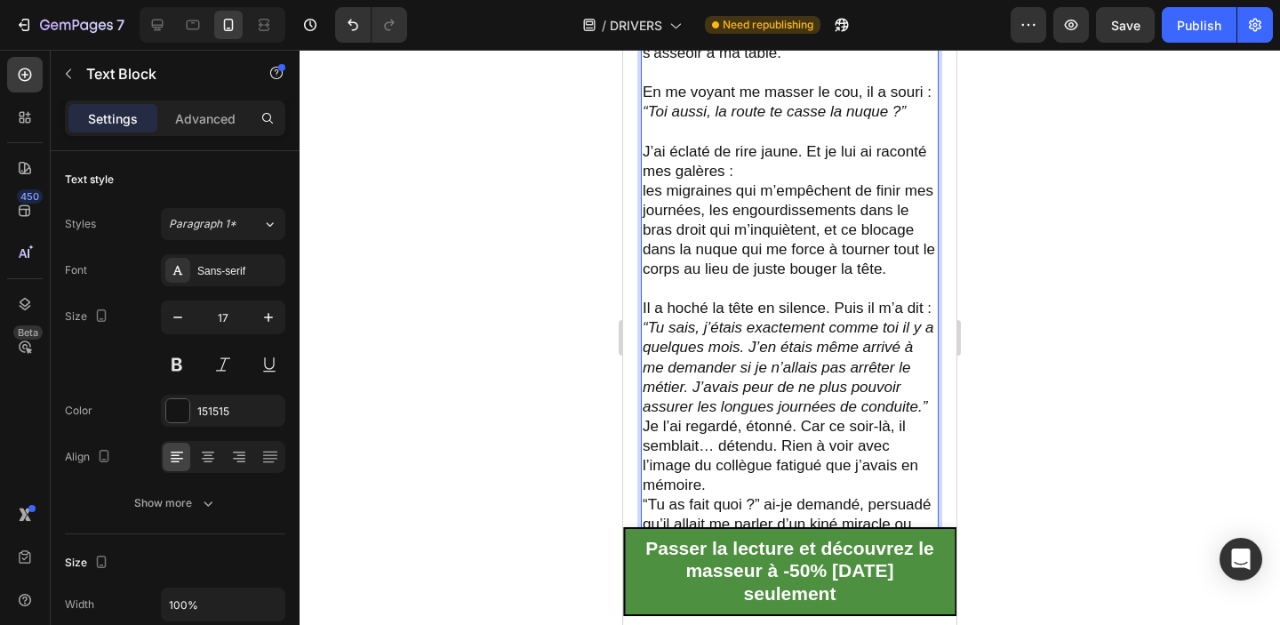
scroll to position [2258, 0]
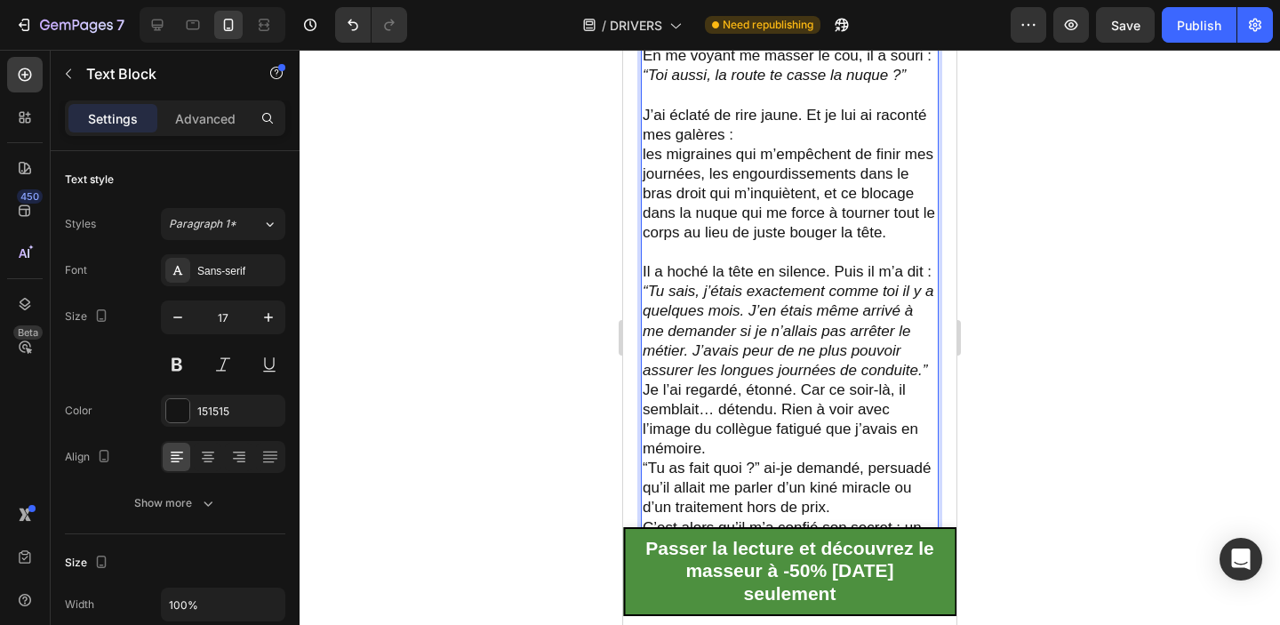
click at [930, 366] on p "Il a hoché la tête en silence. Puis il m’a dit : “Tu sais, j’étais exactement c…" at bounding box center [790, 321] width 294 height 118
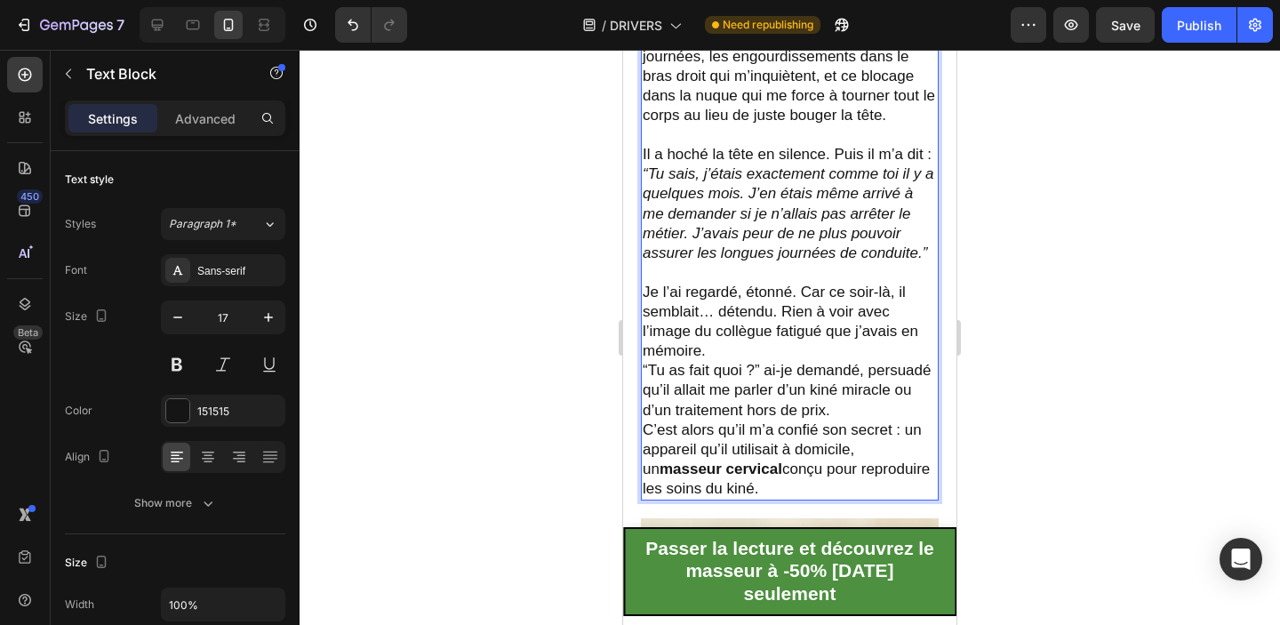
scroll to position [2377, 0]
click at [798, 343] on p "Je l’ai regardé, étonné. Car ce soir-là, il semblait… détendu. Rien à voir avec…" at bounding box center [790, 320] width 294 height 78
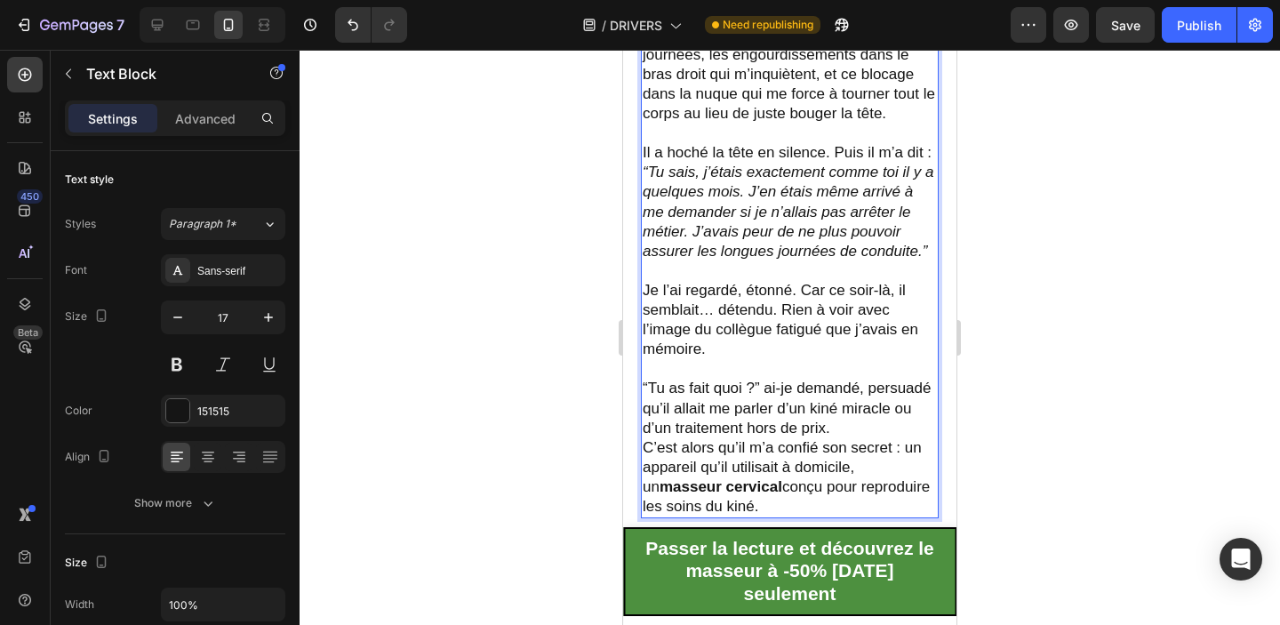
click at [845, 419] on p "“Tu as fait quoi ?” ai-je demandé, persuadé qu’il allait me parler d’un kiné mi…" at bounding box center [790, 408] width 294 height 59
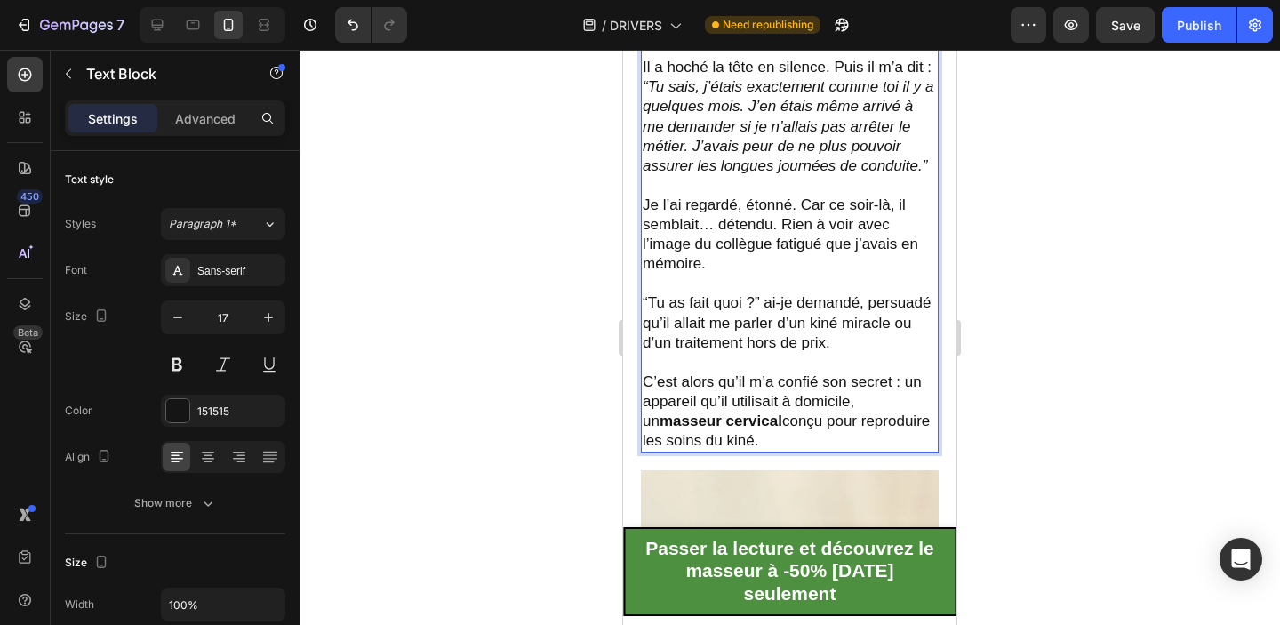
scroll to position [2483, 0]
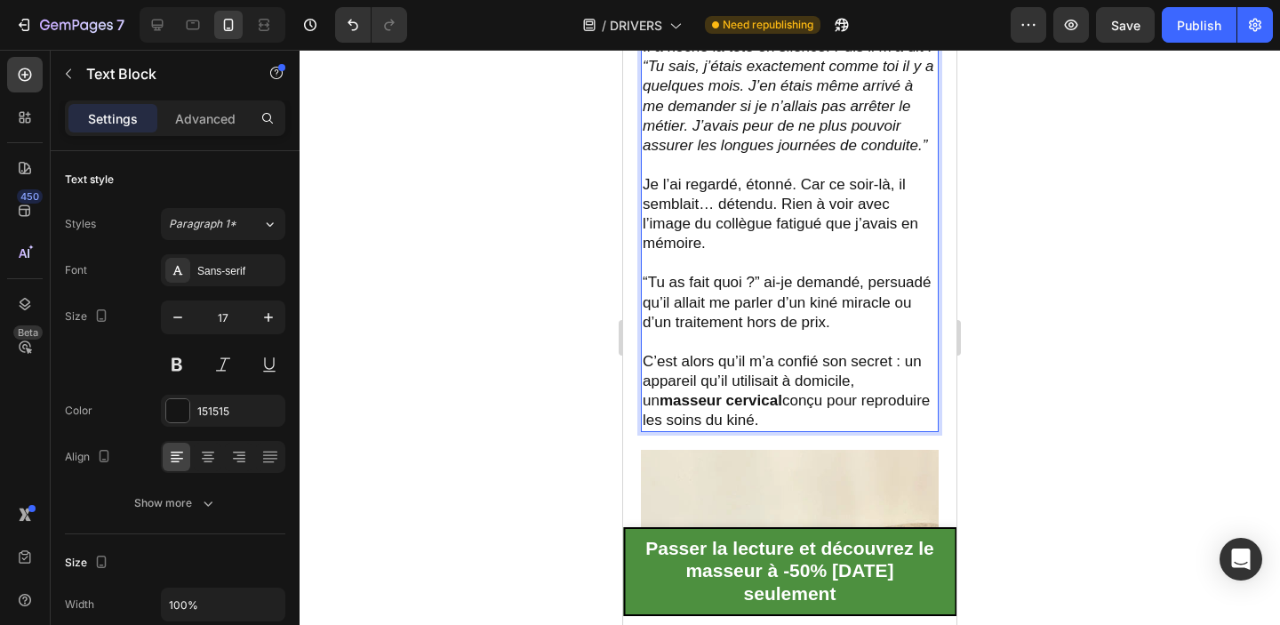
click at [1033, 348] on div at bounding box center [790, 337] width 980 height 575
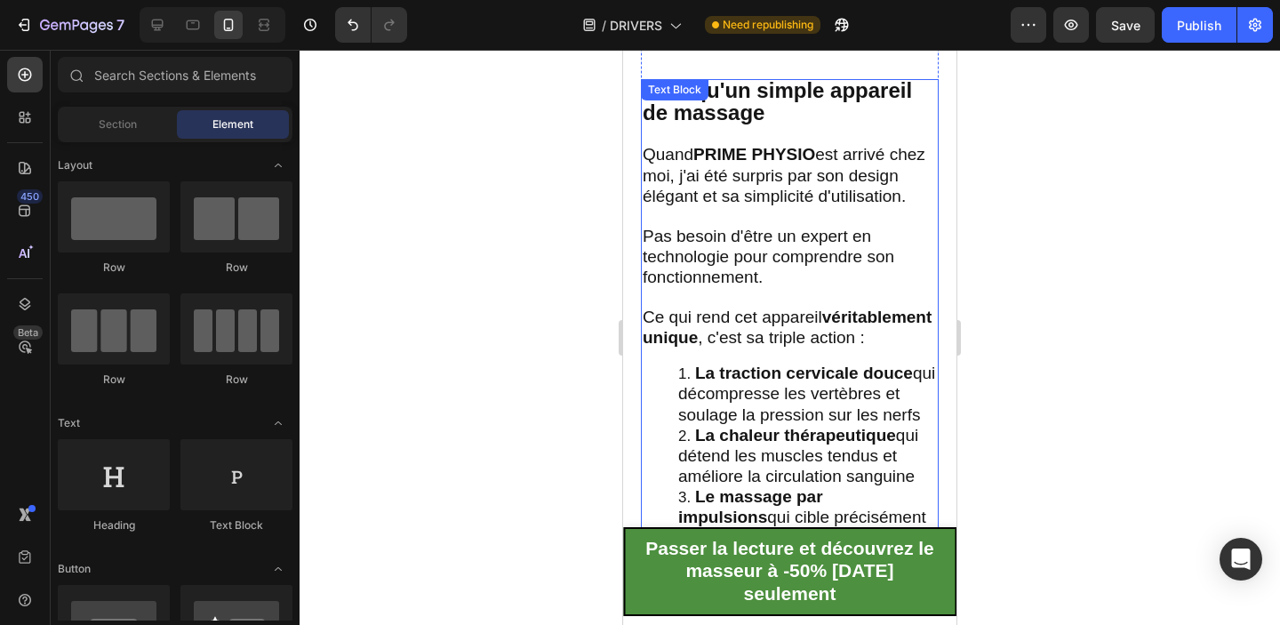
scroll to position [3185, 0]
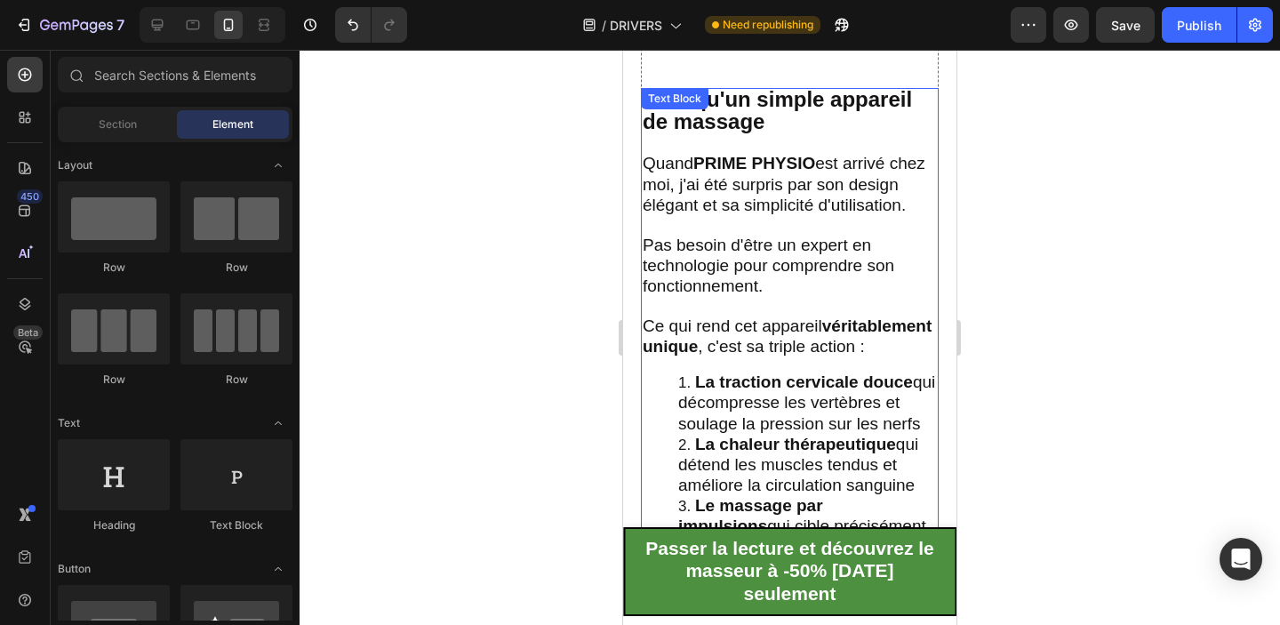
click at [784, 255] on span "Pas besoin d'être un expert en technologie pour comprendre son fonctionnement." at bounding box center [769, 266] width 252 height 60
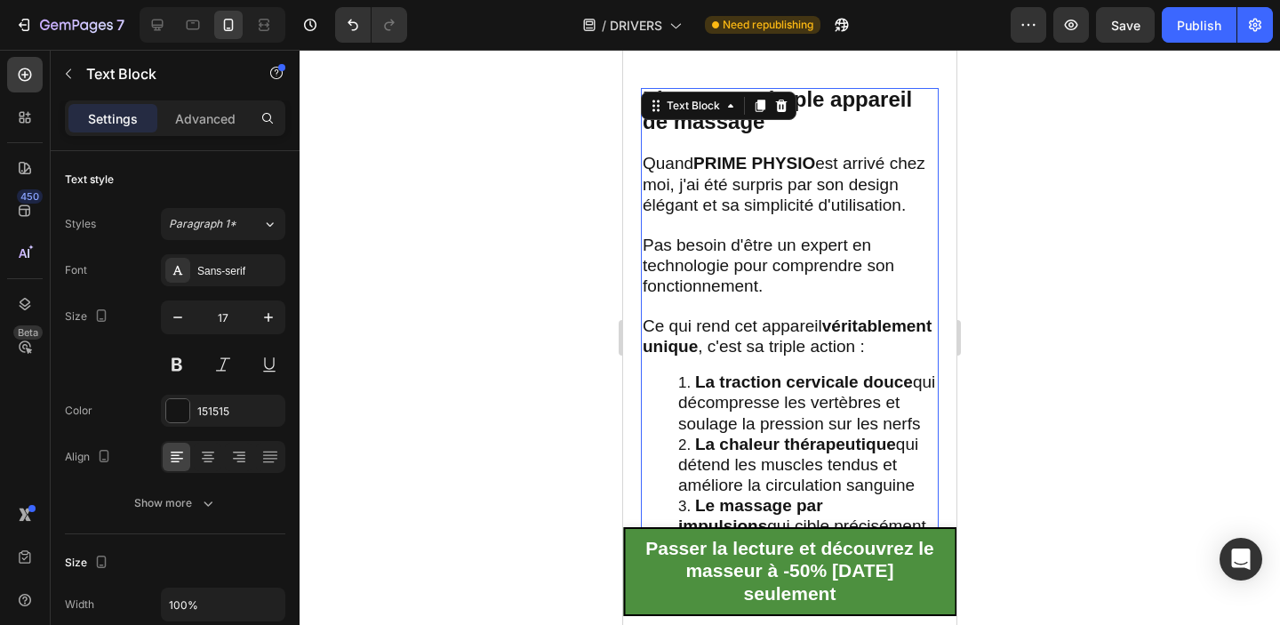
click at [759, 216] on p at bounding box center [790, 226] width 294 height 20
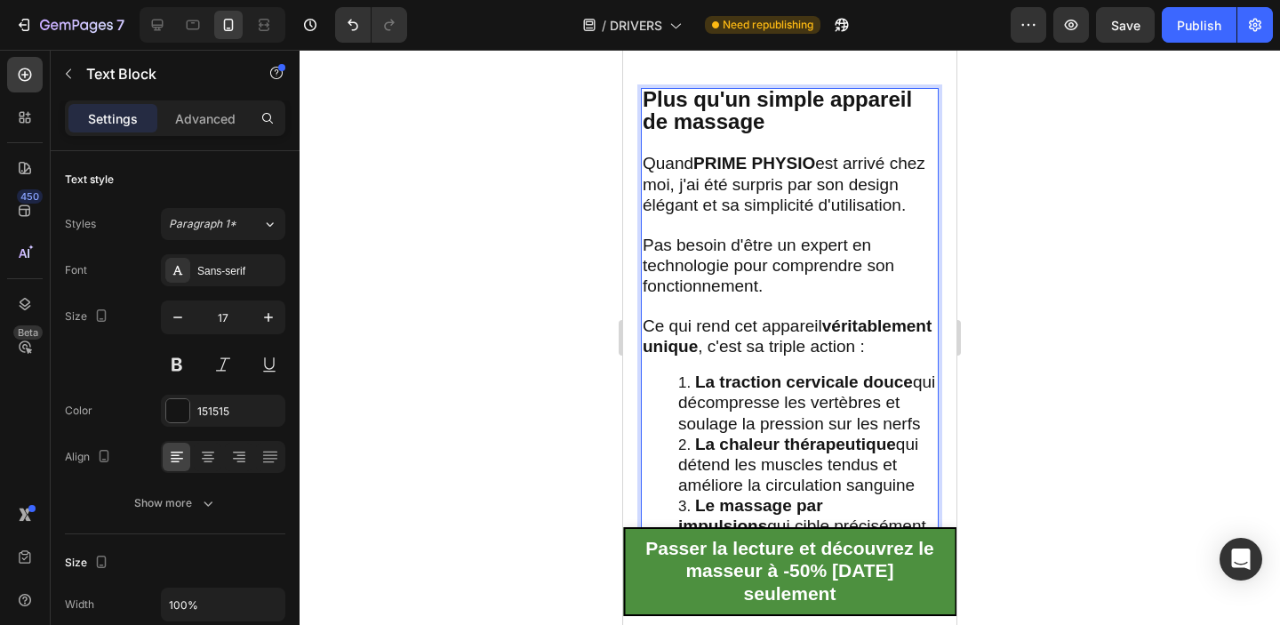
click at [720, 187] on span "Quand PRIME PHYSIO est arrivé chez moi, j'ai été surpris par son design élégant…" at bounding box center [784, 184] width 283 height 60
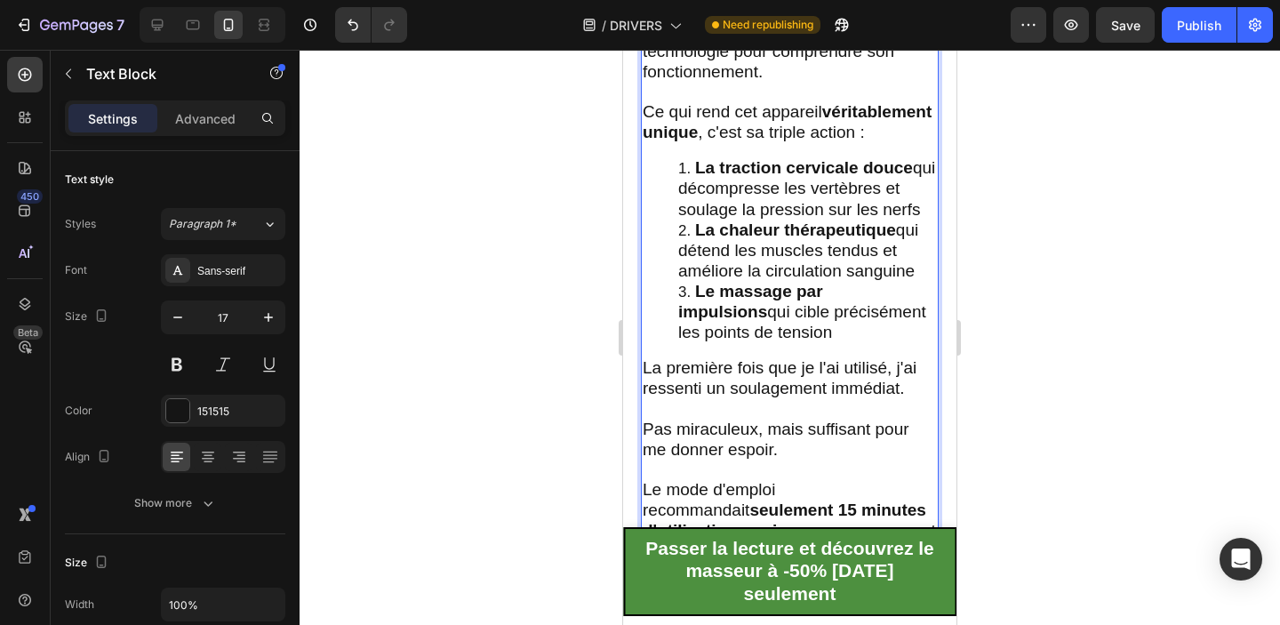
scroll to position [3400, 0]
click at [921, 205] on li "La traction cervicale douce qui décompresse les vertèbres et soulage la pressio…" at bounding box center [807, 187] width 259 height 61
click at [691, 285] on li "Le massage par impulsions qui cible précisément les points de tension" at bounding box center [807, 311] width 259 height 61
click at [700, 288] on strong "=Le massage par impulsions" at bounding box center [755, 300] width 155 height 39
click at [691, 166] on li "La traction cervicale douce qui décompresse les vertèbres et soulage la pressio…" at bounding box center [807, 187] width 259 height 61
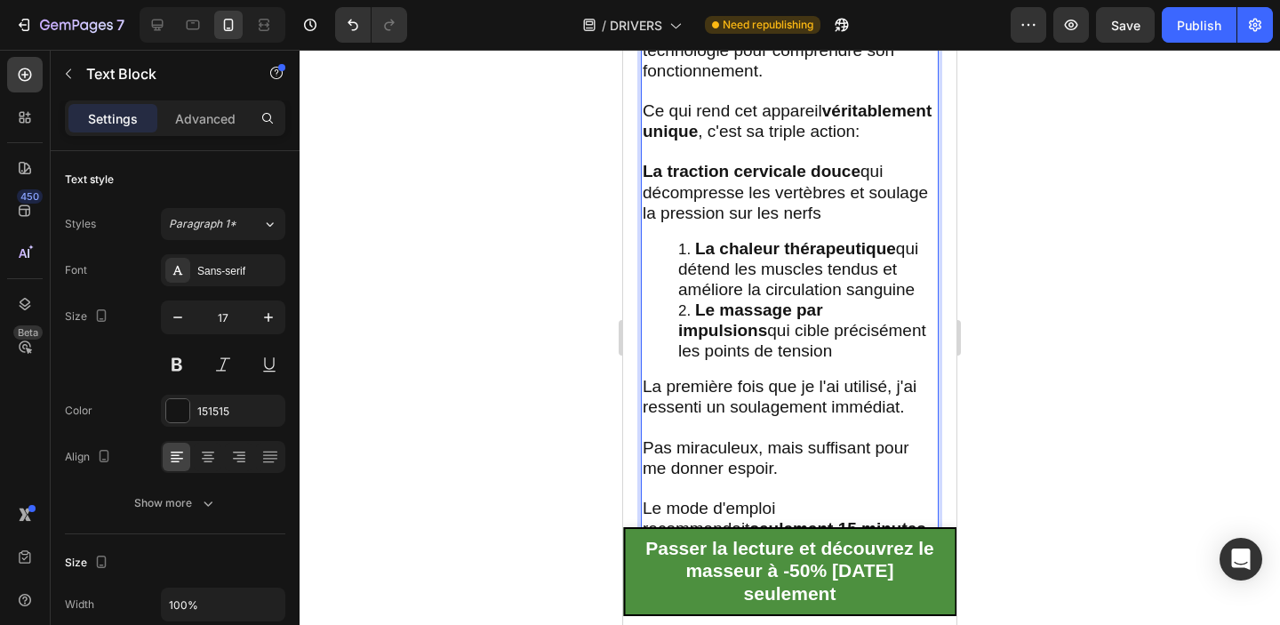
click at [692, 246] on li "La chaleur thérapeutique qui détend les muscles tendus et améliore la circulati…" at bounding box center [807, 269] width 259 height 61
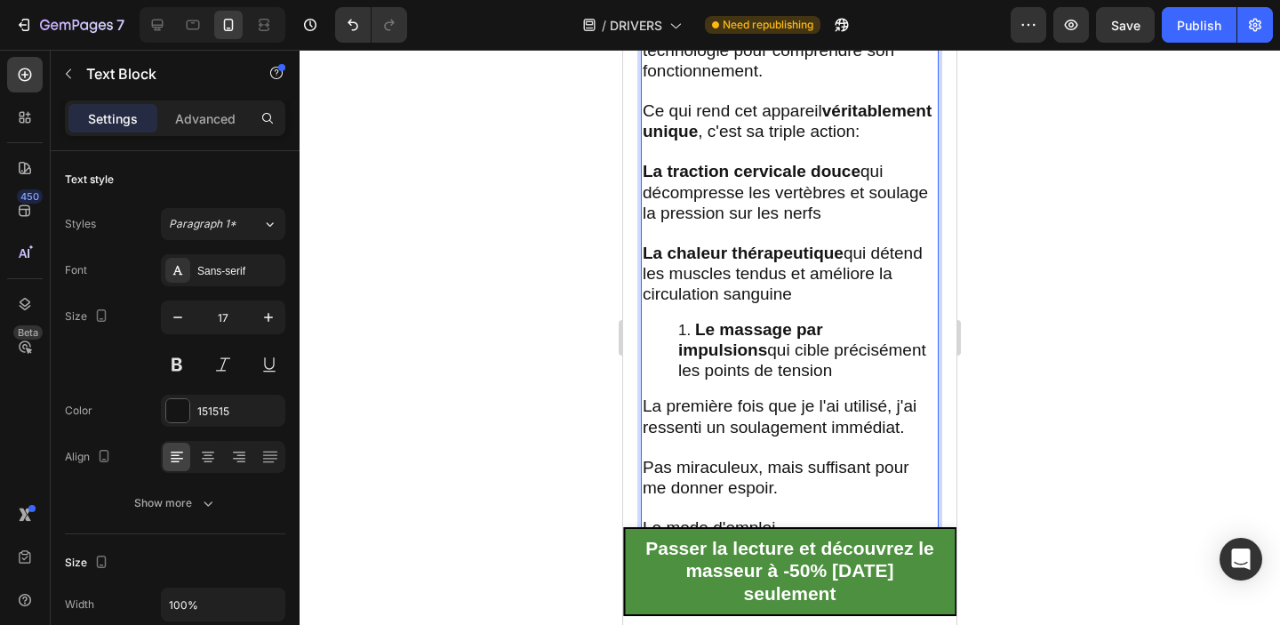
click at [690, 326] on li "Le massage par impulsions qui cible précisément les points de tension" at bounding box center [807, 350] width 259 height 61
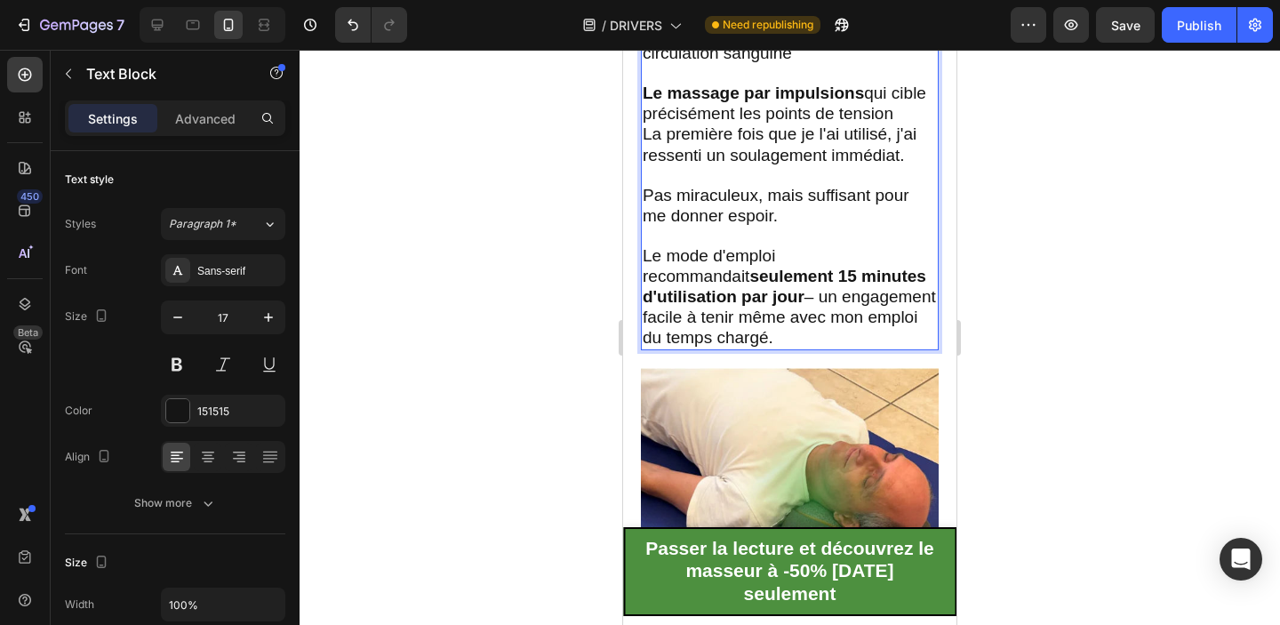
scroll to position [3572, 0]
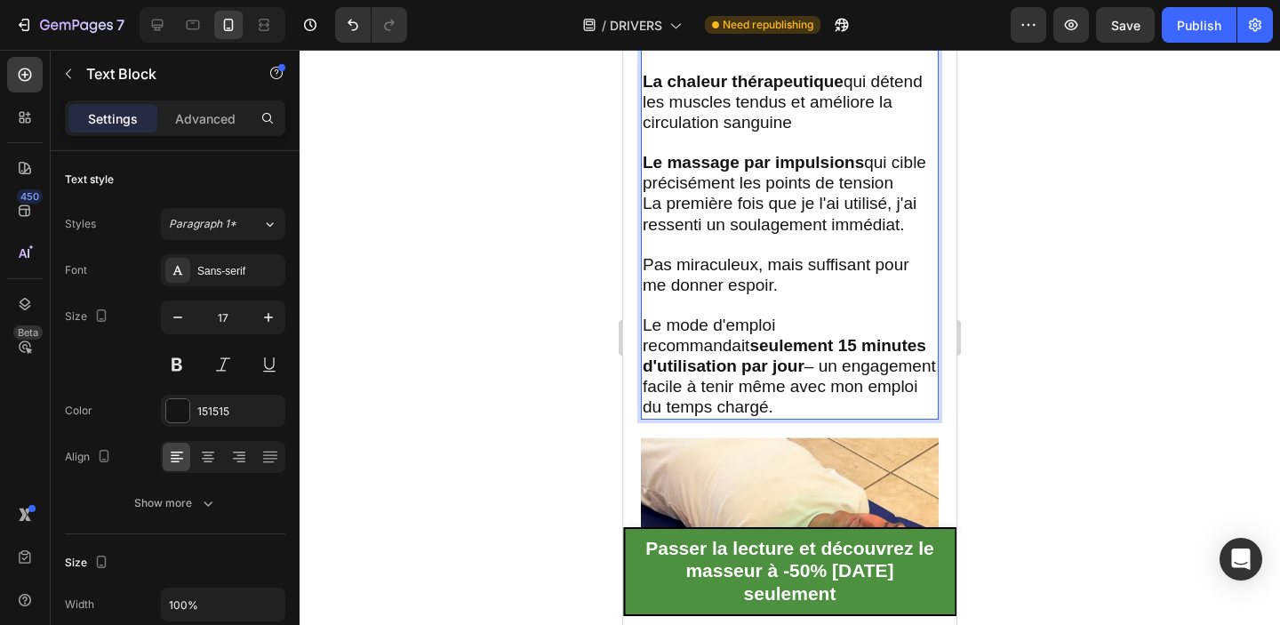
click at [692, 401] on span "Le mode d'emploi recommandait seulement 15 minutes d'utilisation par jour – un …" at bounding box center [789, 366] width 293 height 100
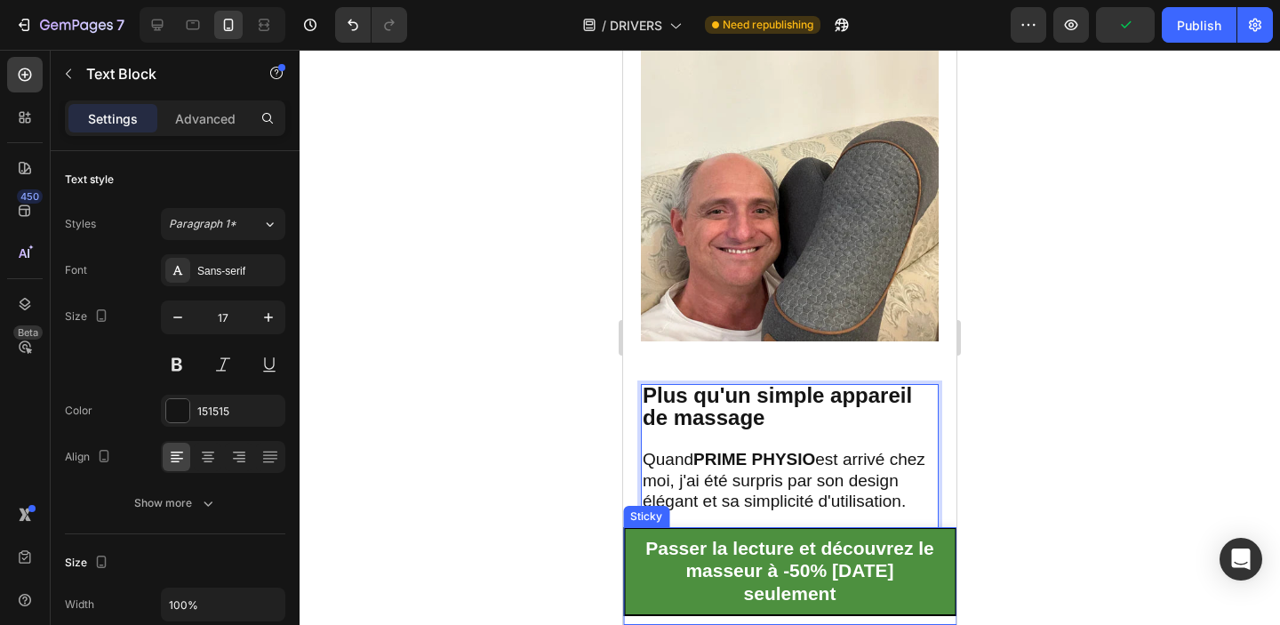
scroll to position [2900, 0]
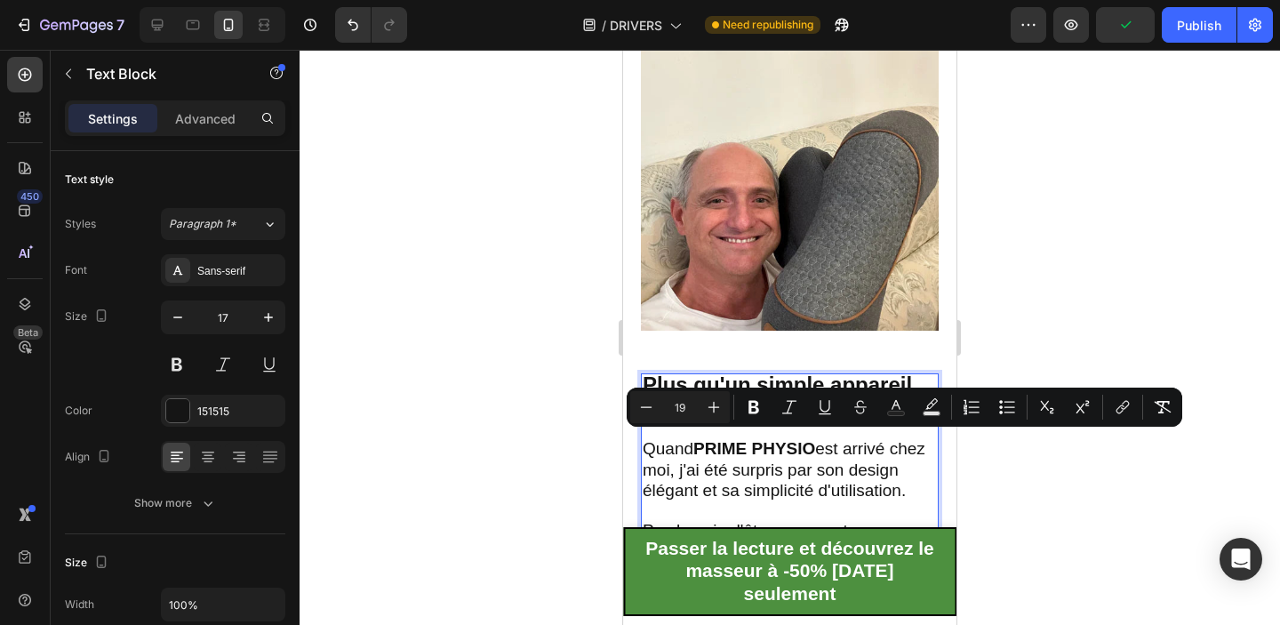
drag, startPoint x: 709, startPoint y: 401, endPoint x: 645, endPoint y: 435, distance: 72.4
click at [638, 412] on icon "Editor contextual toolbar" at bounding box center [646, 407] width 18 height 18
type input "17"
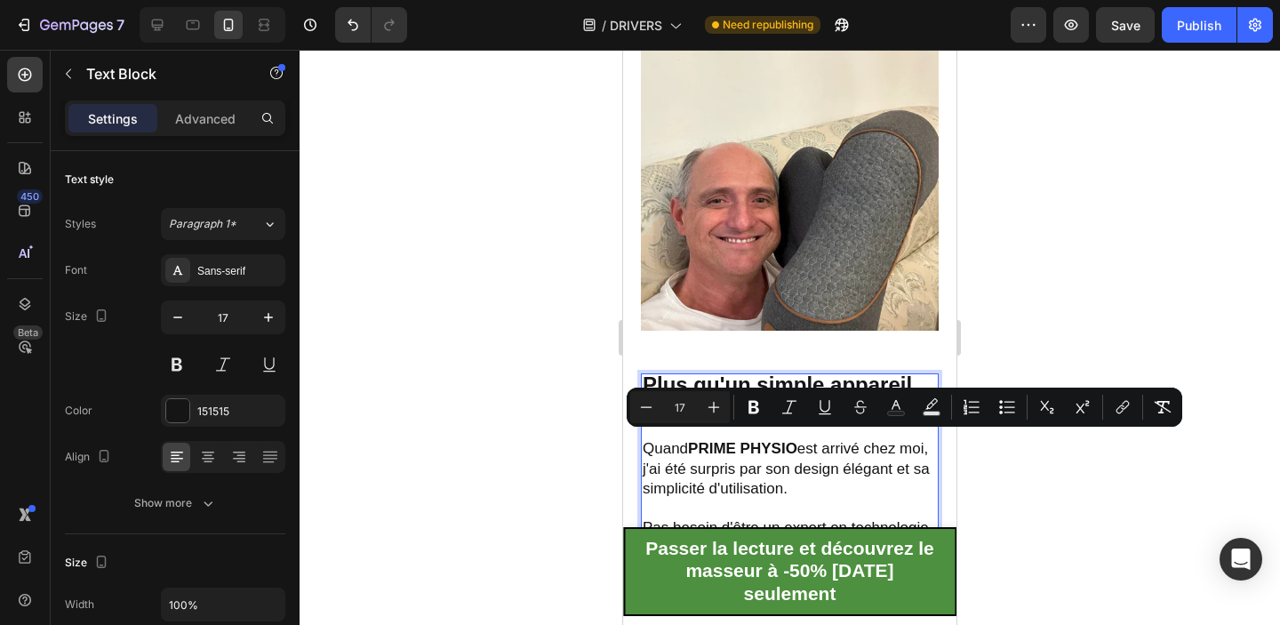
click at [841, 473] on p "Quand PRIME PHYSIO est arrivé chez moi, j'ai été surpris par son design élégant…" at bounding box center [790, 468] width 294 height 59
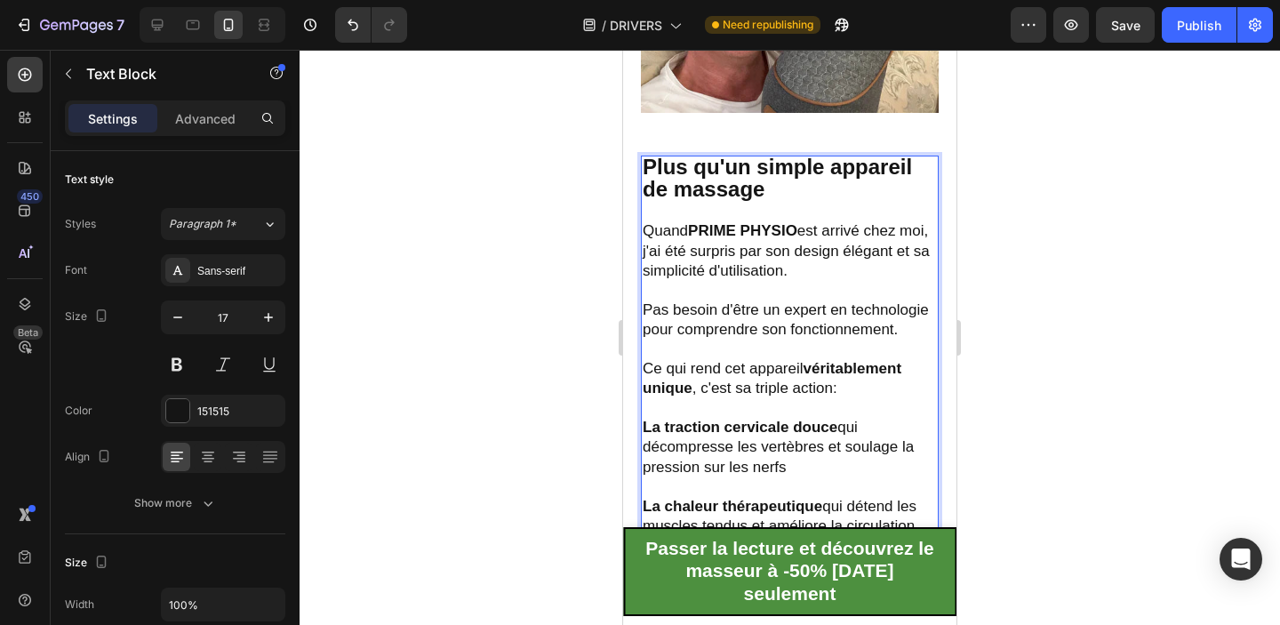
scroll to position [3102, 0]
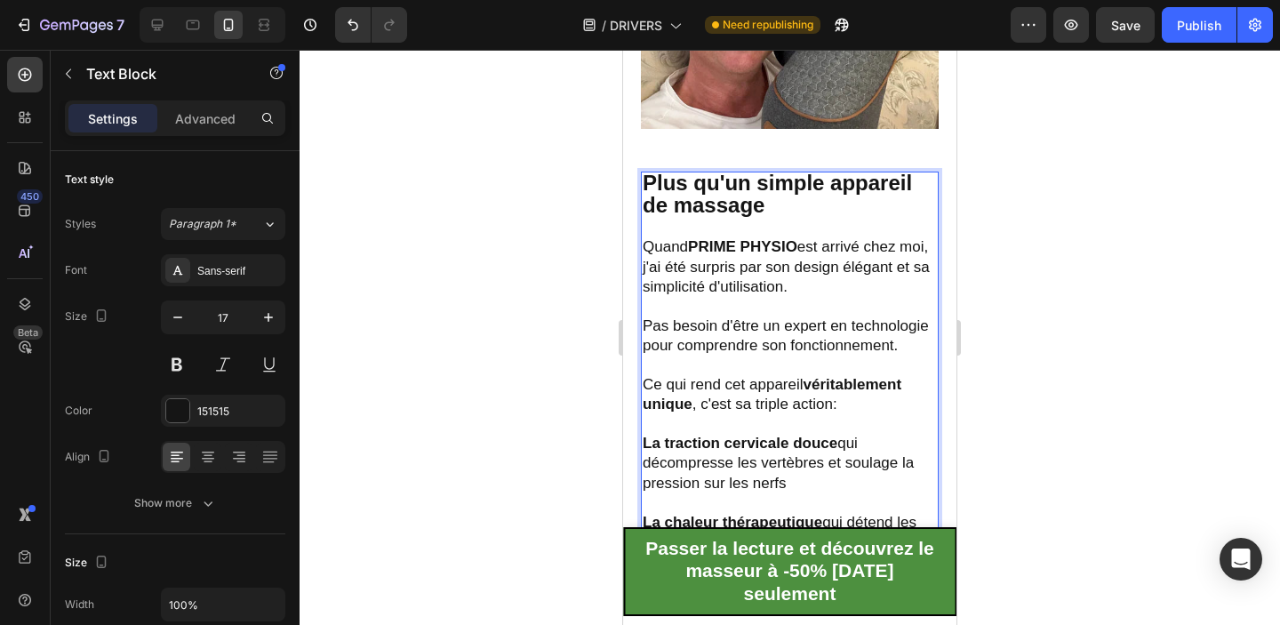
click at [780, 252] on span "Quand PRIME PHYSIO est arrivé chez moi, j'ai été surpris par son design élégant…" at bounding box center [786, 266] width 287 height 56
click at [849, 255] on span "Quand PRIME PHYSIO est arrivé chez moi, j'ai été surpris par son design élégant…" at bounding box center [786, 266] width 287 height 56
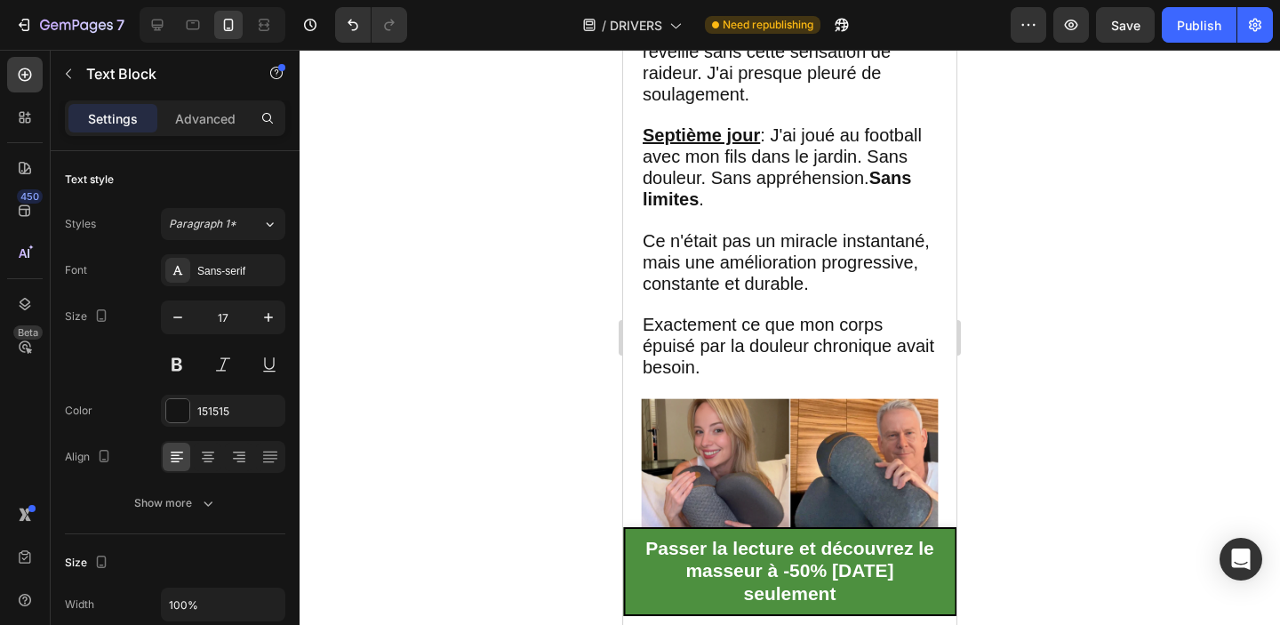
scroll to position [4472, 0]
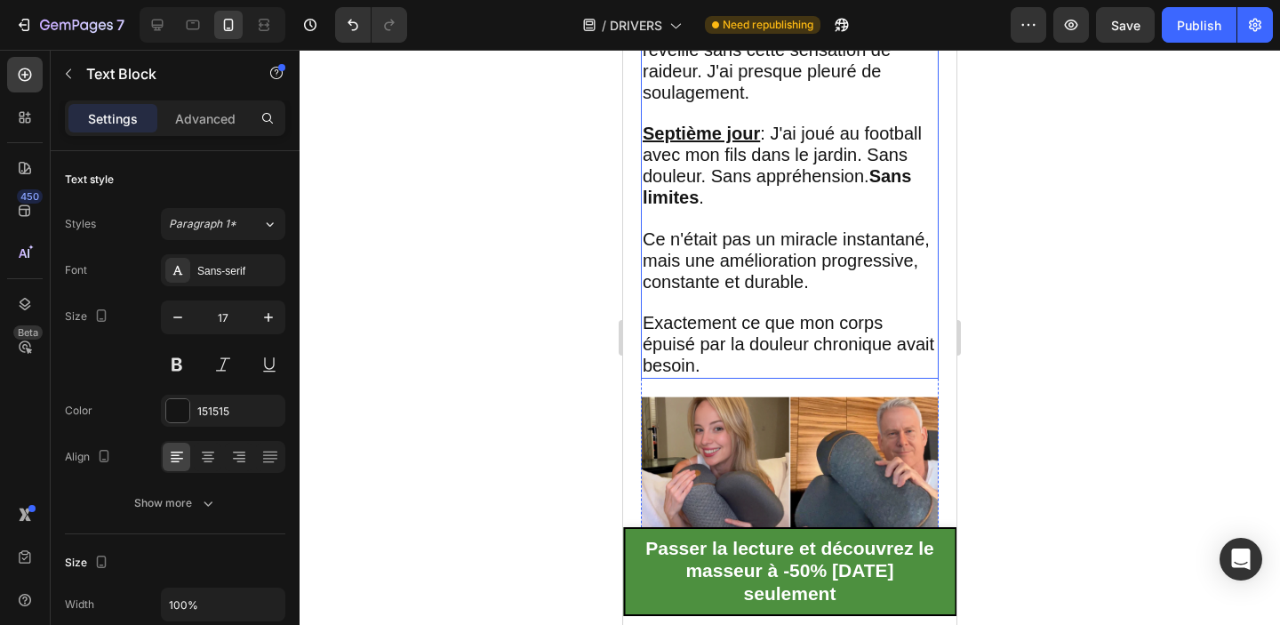
click at [837, 276] on p "Ce n'était pas un miracle instantané, mais une amélioration progressive, consta…" at bounding box center [790, 261] width 294 height 64
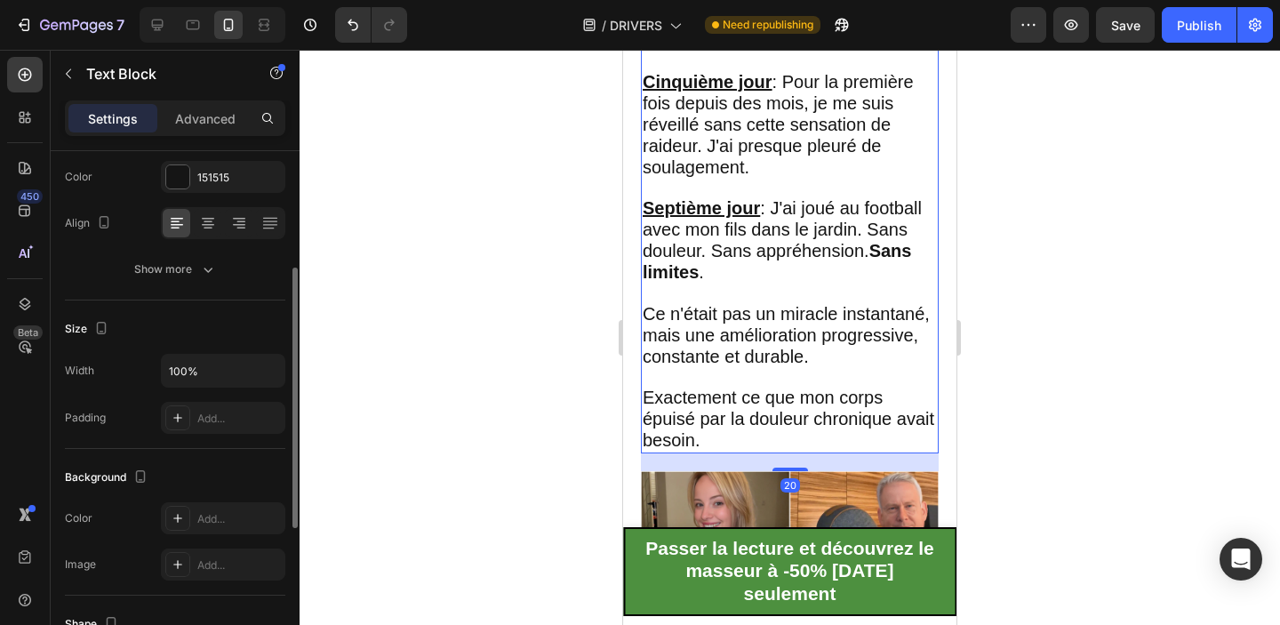
scroll to position [4388, 0]
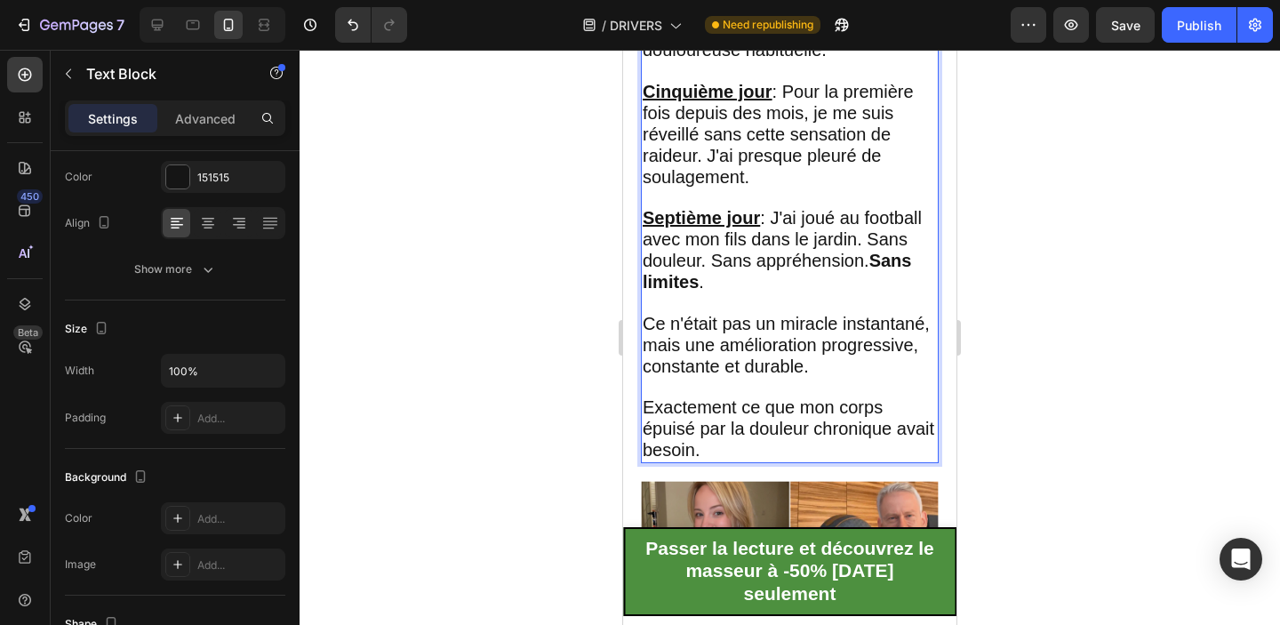
click at [831, 245] on span "Septième jour : J'ai joué au football avec mon fils dans le jardin. Sans douleu…" at bounding box center [782, 250] width 279 height 84
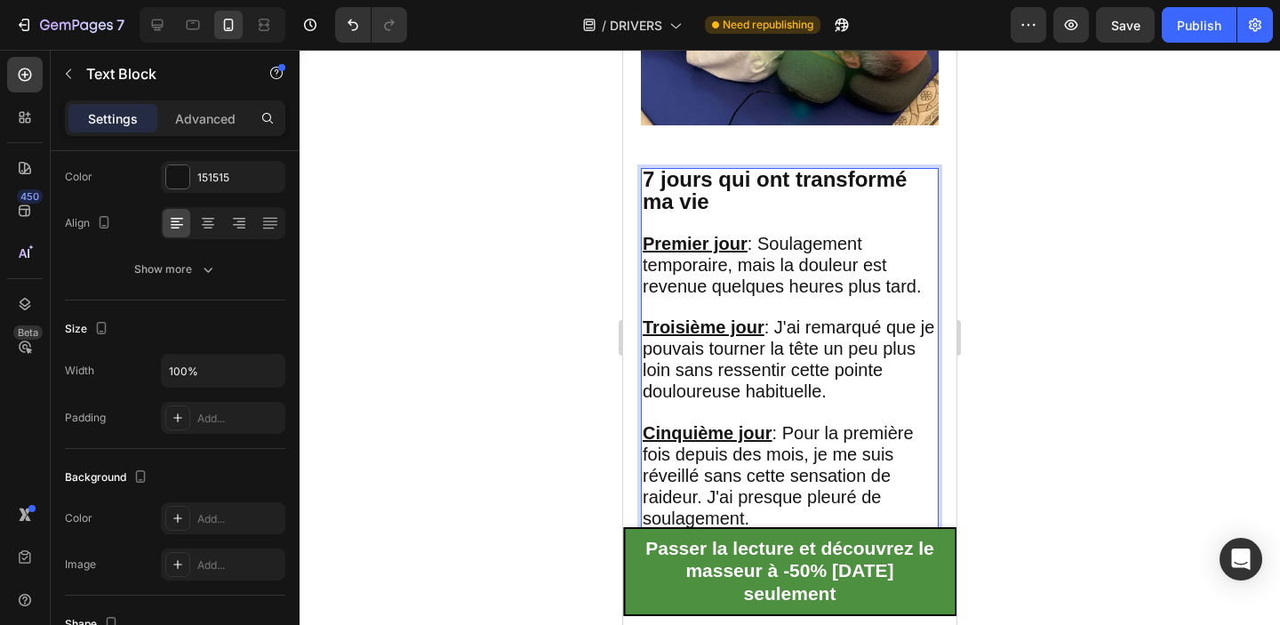
scroll to position [4066, 0]
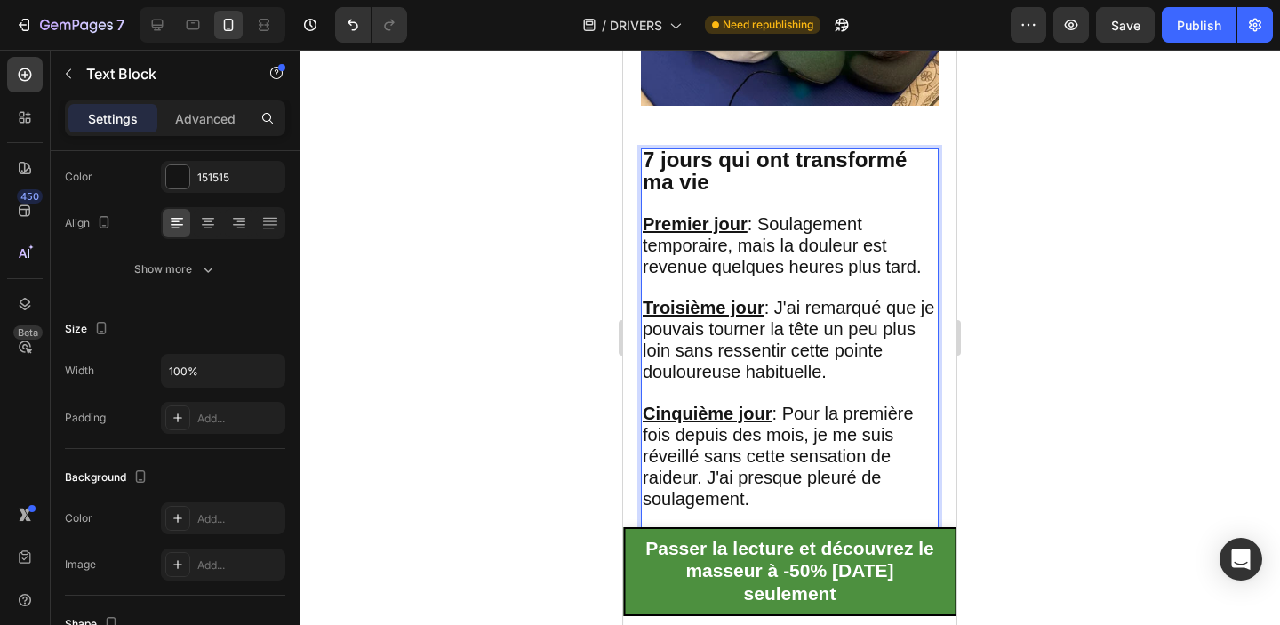
click at [814, 260] on span "Premier jour : Soulagement temporaire, mais la douleur est revenue quelques heu…" at bounding box center [782, 245] width 279 height 62
click at [645, 167] on strong "7 jours qui ont transformé ma vie" at bounding box center [775, 171] width 264 height 46
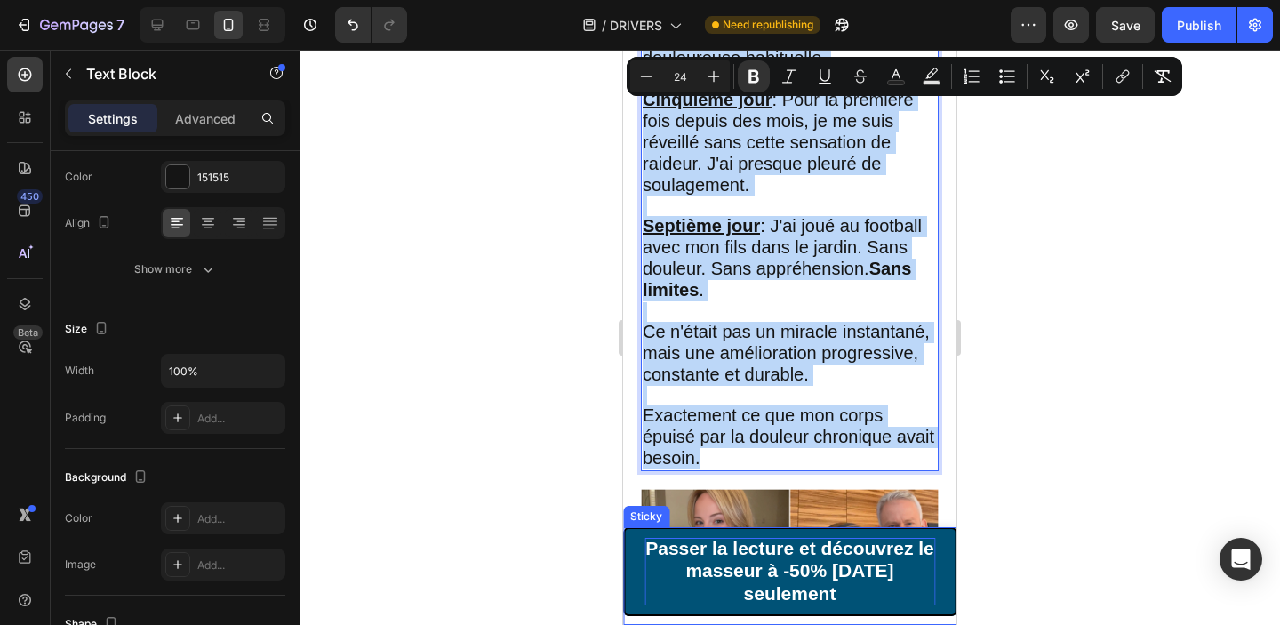
scroll to position [4391, 0]
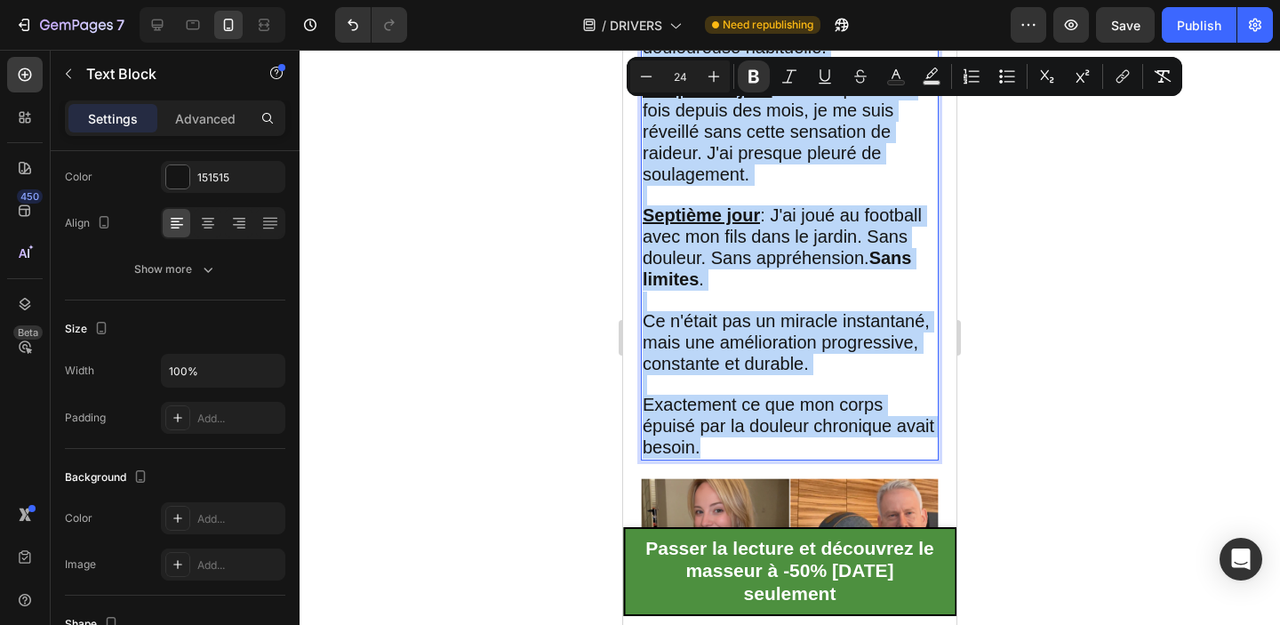
drag, startPoint x: 644, startPoint y: 156, endPoint x: 850, endPoint y: 427, distance: 340.8
click at [850, 427] on div "7 jours qui ont transformé ma vie Premier jour : Soulagement temporaire, mais l…" at bounding box center [790, 142] width 298 height 637
copy div "7 jours qui ont transformé ma vie Premier jour : Soulagement temporaire, mais l…"
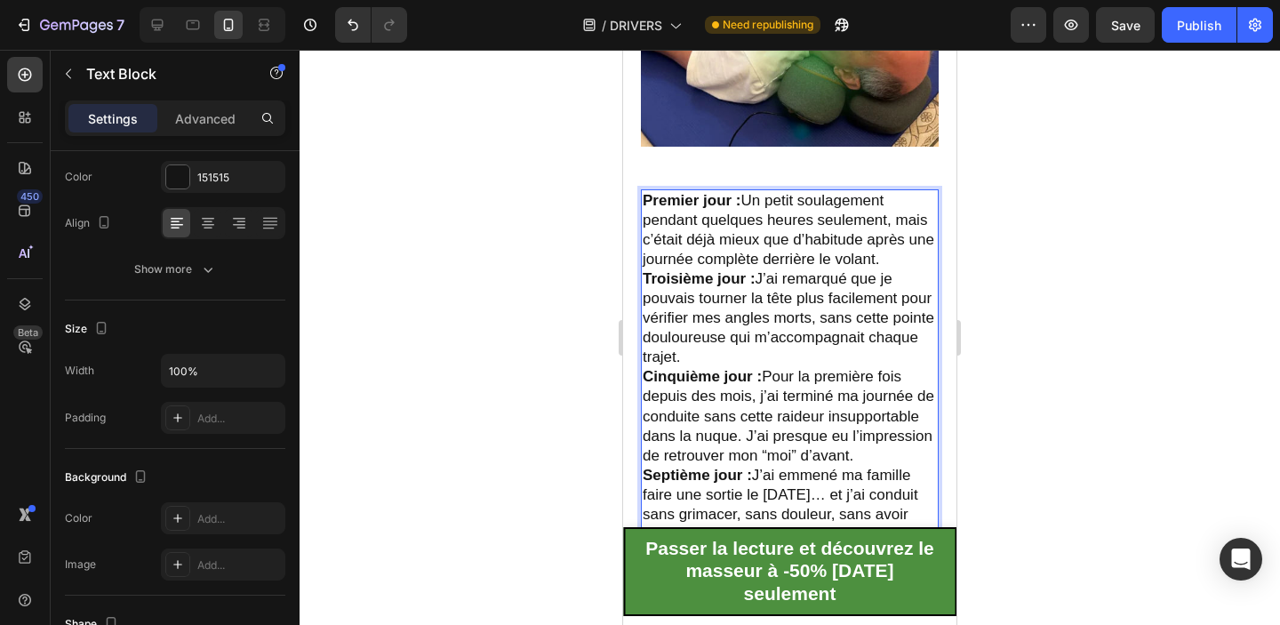
scroll to position [3998, 0]
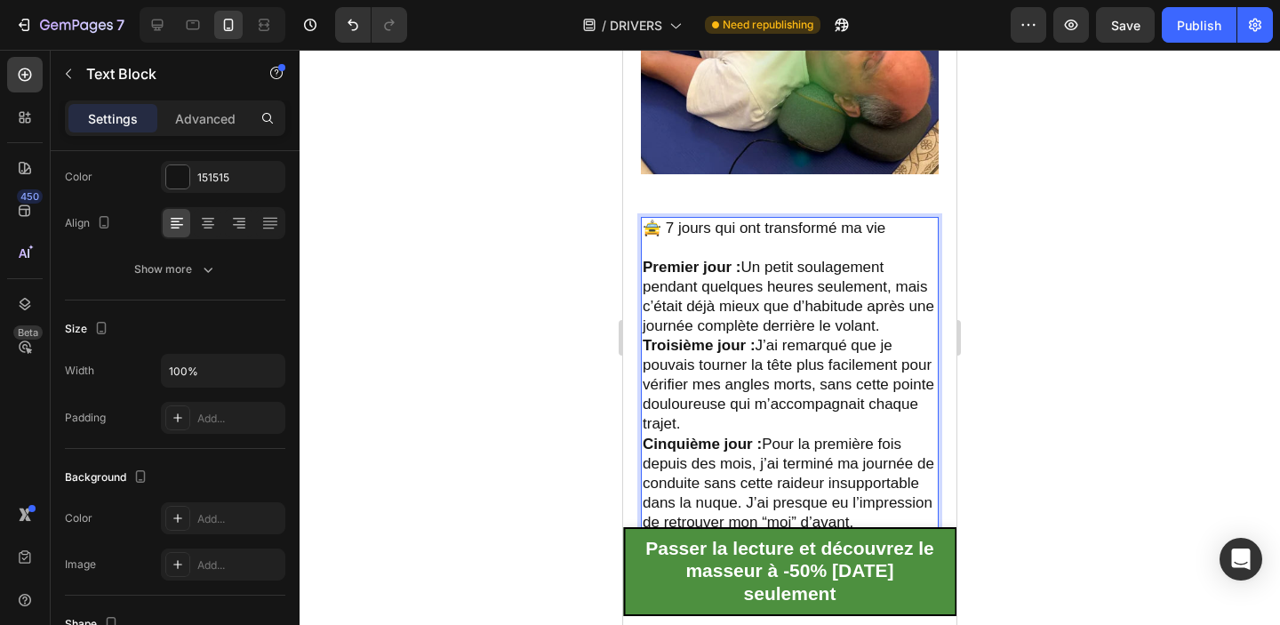
click at [661, 222] on p "🚖 7 jours qui ont transformé ma vie" at bounding box center [790, 229] width 294 height 20
click at [661, 222] on p "7 jours qui ont transformé ma vie" at bounding box center [790, 229] width 294 height 20
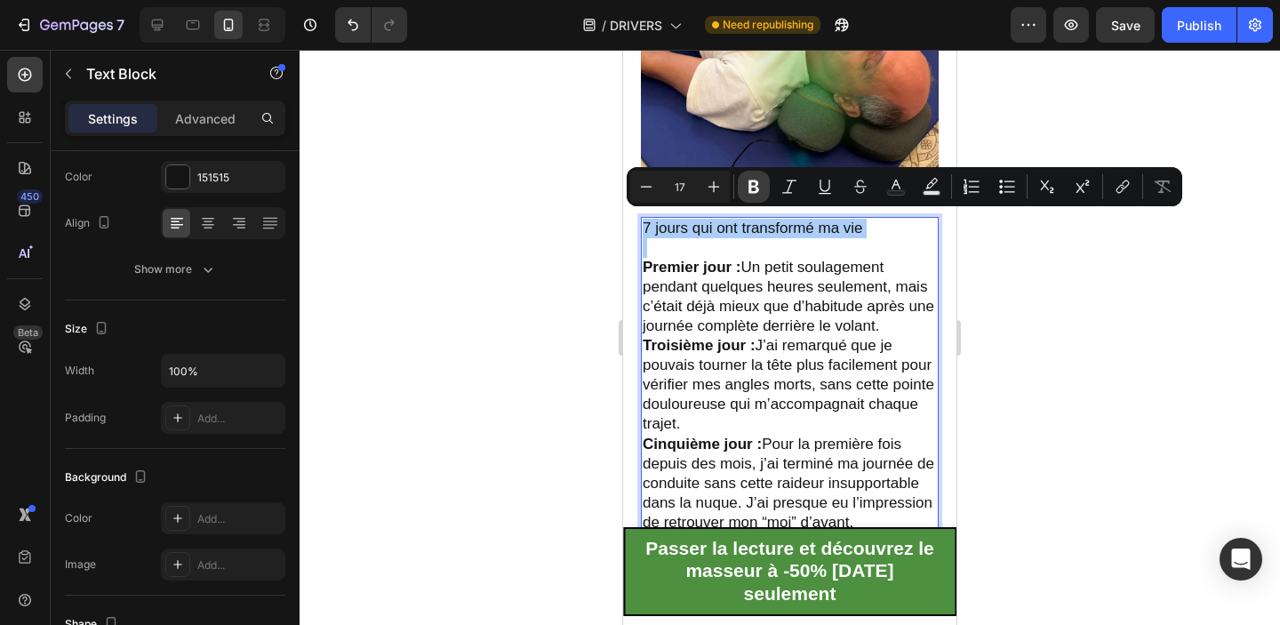
click at [749, 189] on icon "Editor contextual toolbar" at bounding box center [753, 186] width 11 height 13
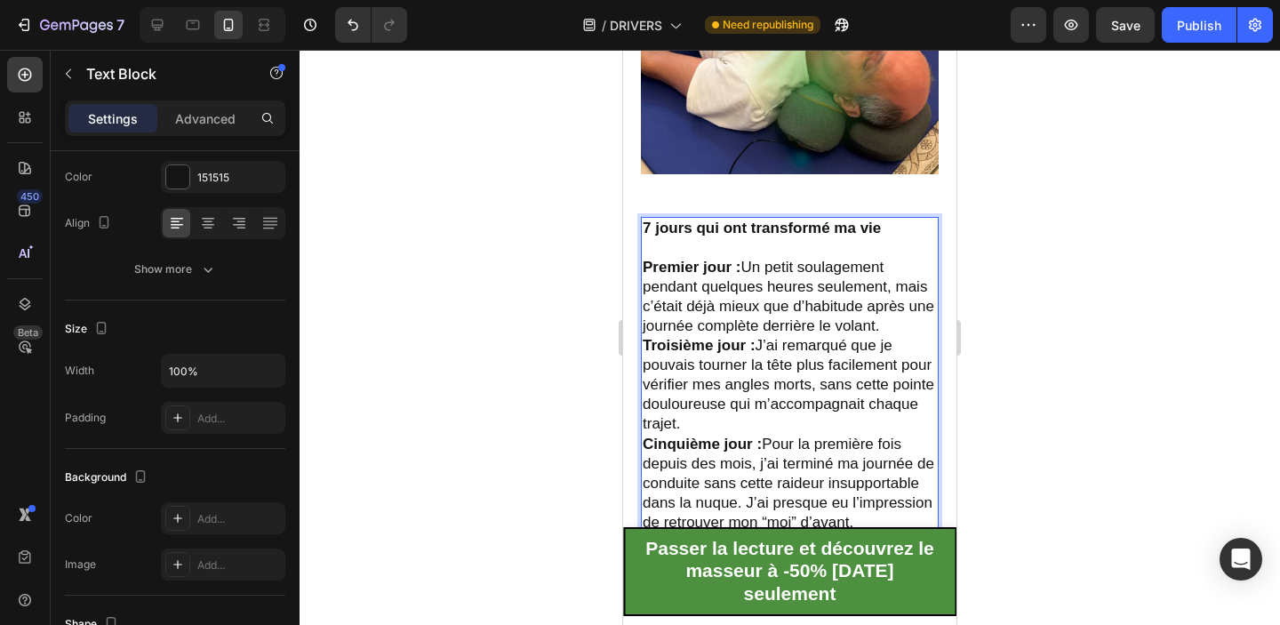
click at [720, 220] on strong "7 jours qui ont transformé ma vie" at bounding box center [762, 228] width 238 height 17
click at [755, 166] on img at bounding box center [790, 61] width 298 height 223
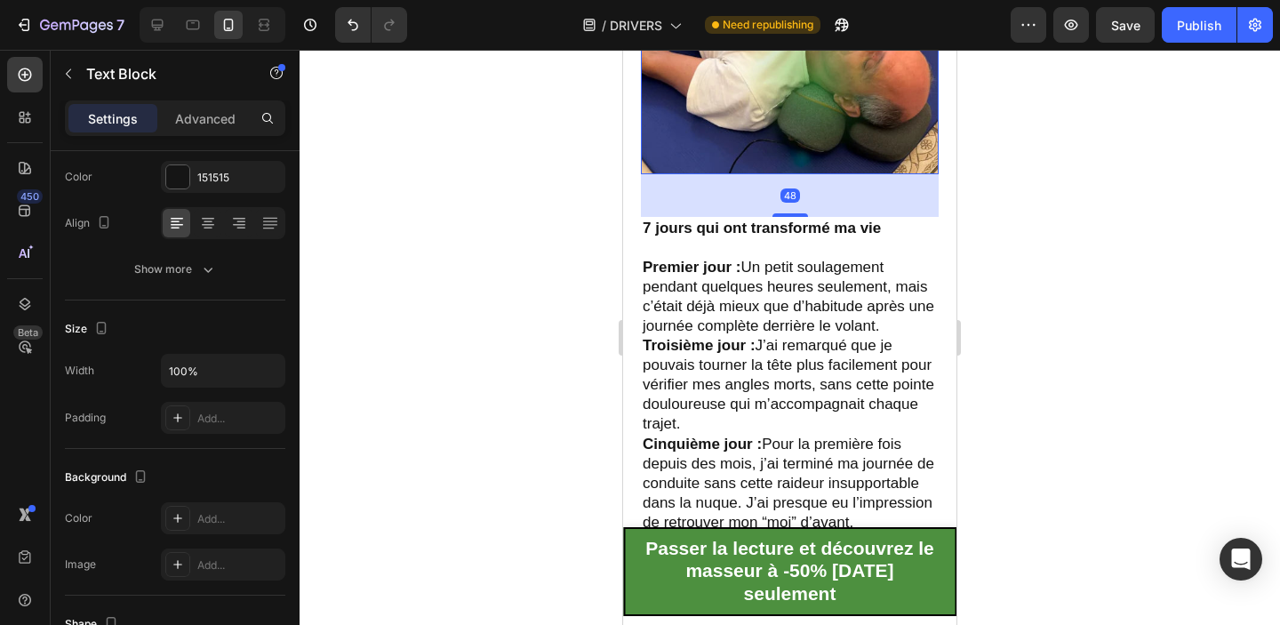
scroll to position [0, 0]
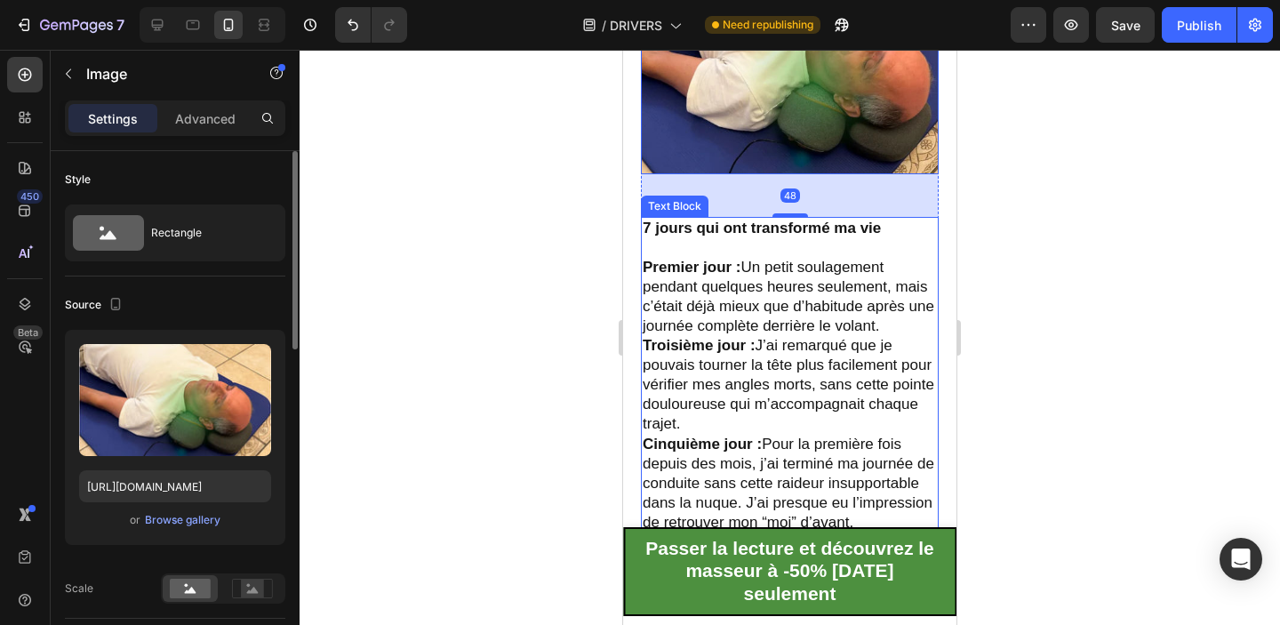
click at [757, 220] on strong "7 jours qui ont transformé ma vie" at bounding box center [762, 228] width 238 height 17
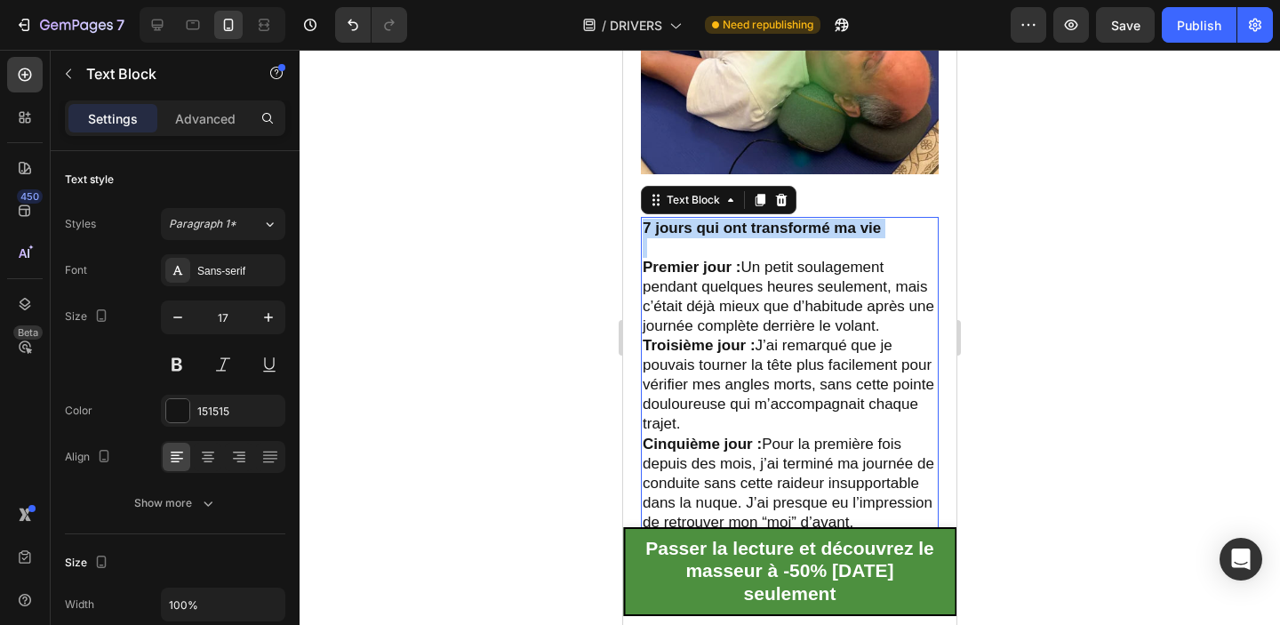
click at [757, 220] on strong "7 jours qui ont transformé ma vie" at bounding box center [762, 228] width 238 height 17
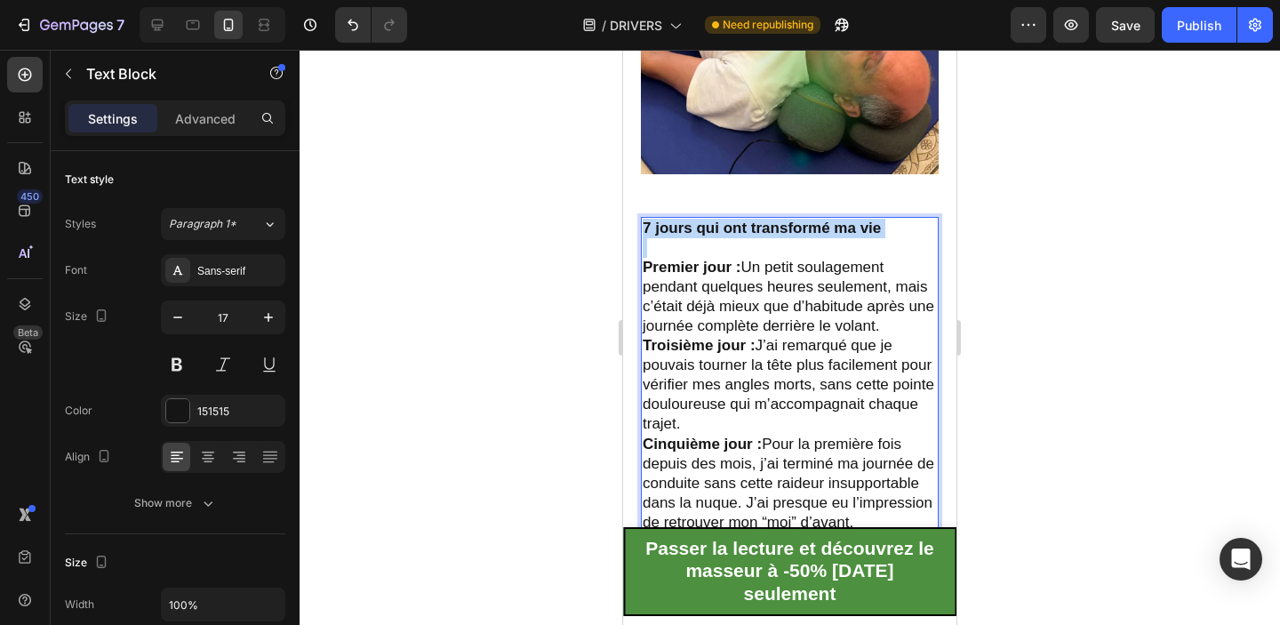
click at [757, 220] on strong "7 jours qui ont transformé ma vie" at bounding box center [762, 228] width 238 height 17
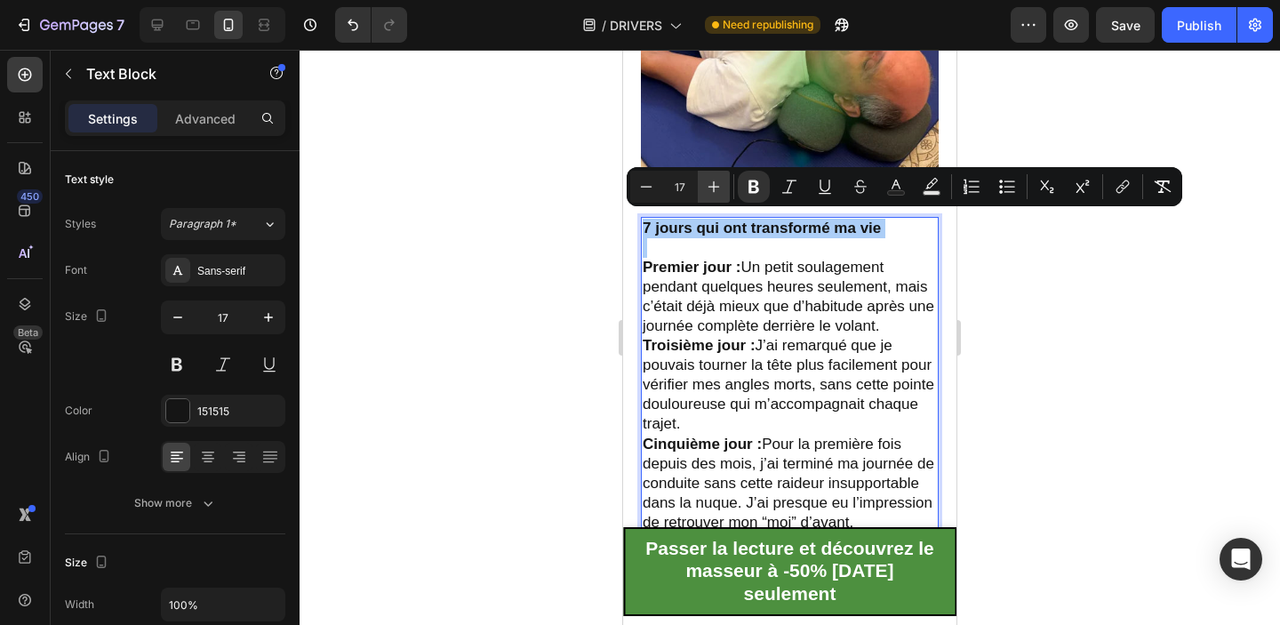
click at [709, 190] on icon "Editor contextual toolbar" at bounding box center [714, 187] width 18 height 18
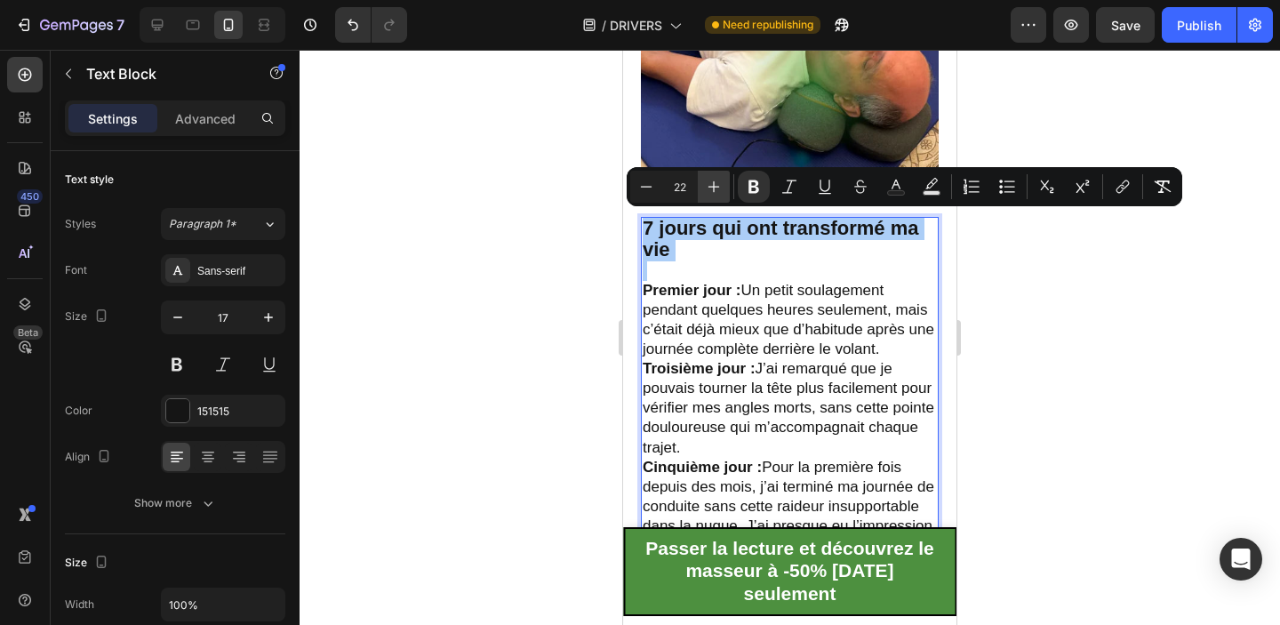
click at [709, 190] on icon "Editor contextual toolbar" at bounding box center [714, 187] width 18 height 18
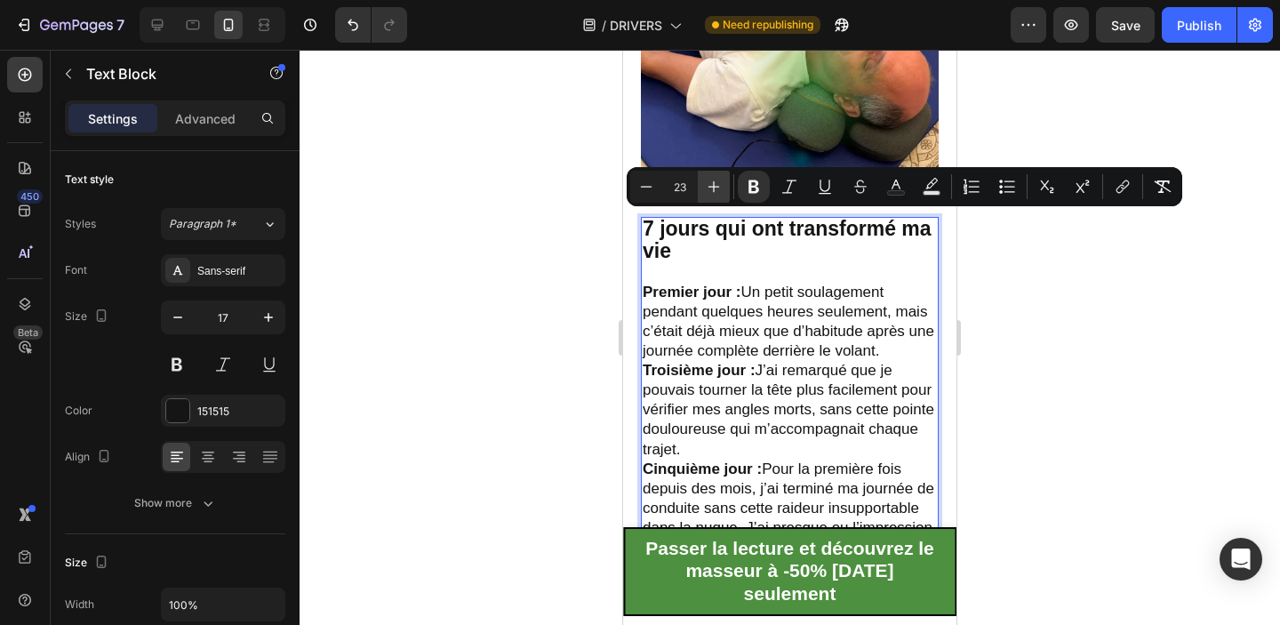
click at [709, 190] on icon "Editor contextual toolbar" at bounding box center [714, 187] width 18 height 18
type input "24"
click at [757, 290] on p "Premier jour : Un petit soulagement pendant quelques heures seulement, mais c’é…" at bounding box center [790, 322] width 294 height 78
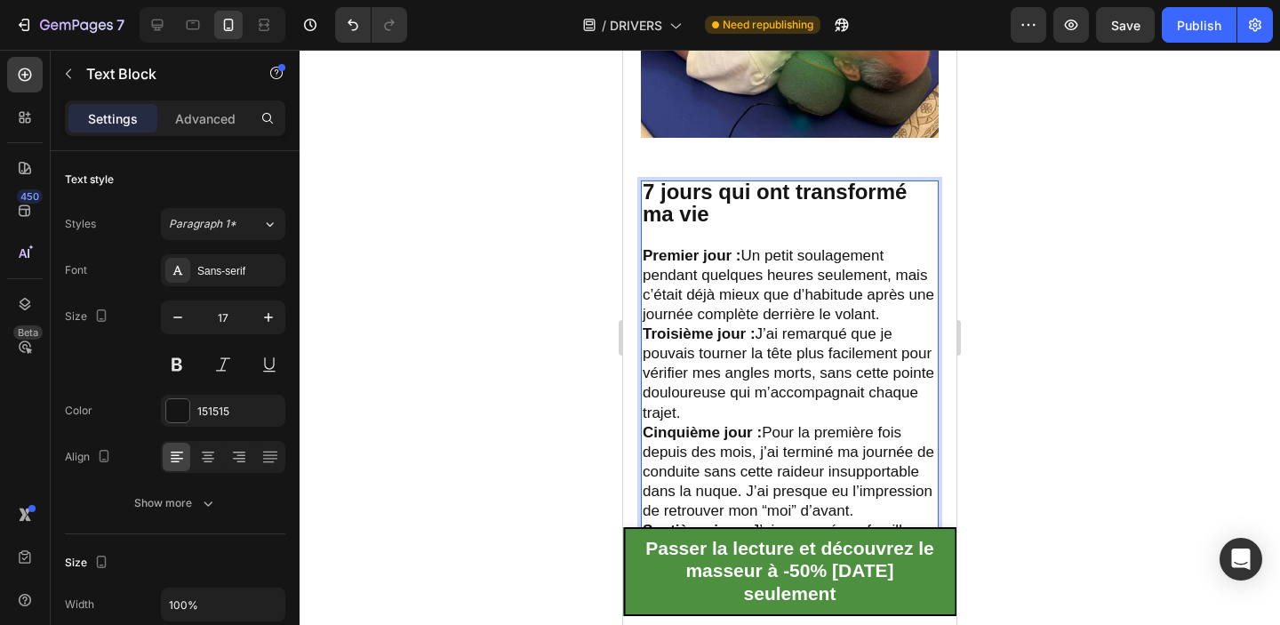
scroll to position [4072, 0]
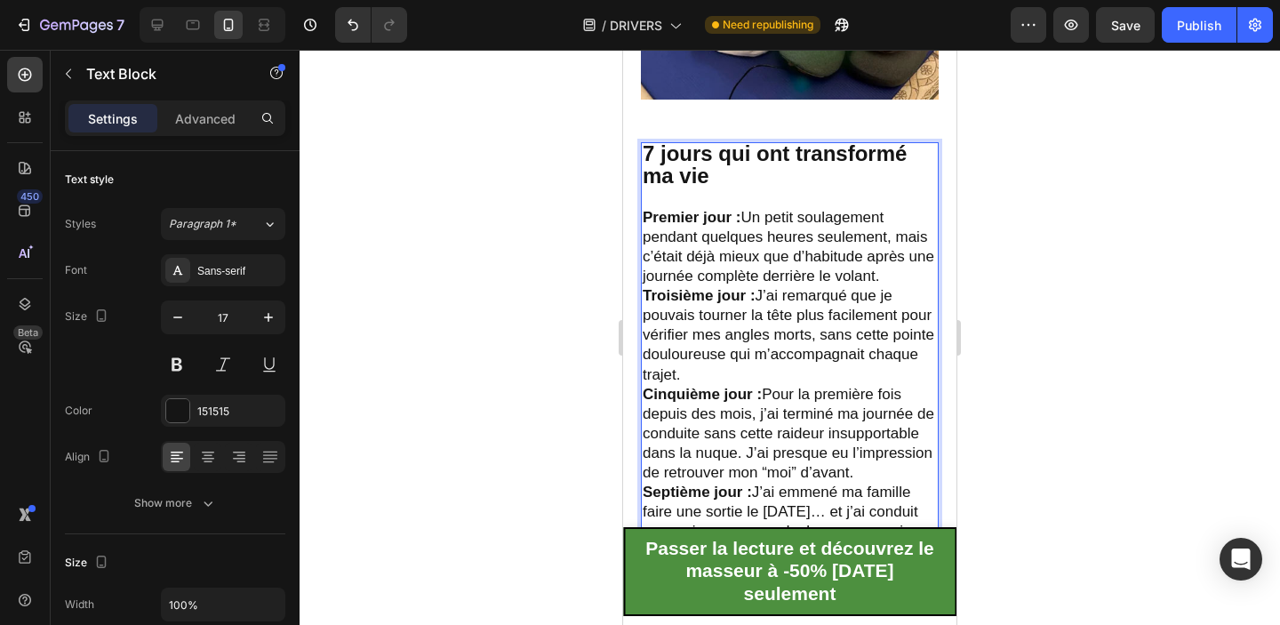
click at [889, 270] on p "Premier jour : Un petit soulagement pendant quelques heures seulement, mais c’é…" at bounding box center [790, 247] width 294 height 78
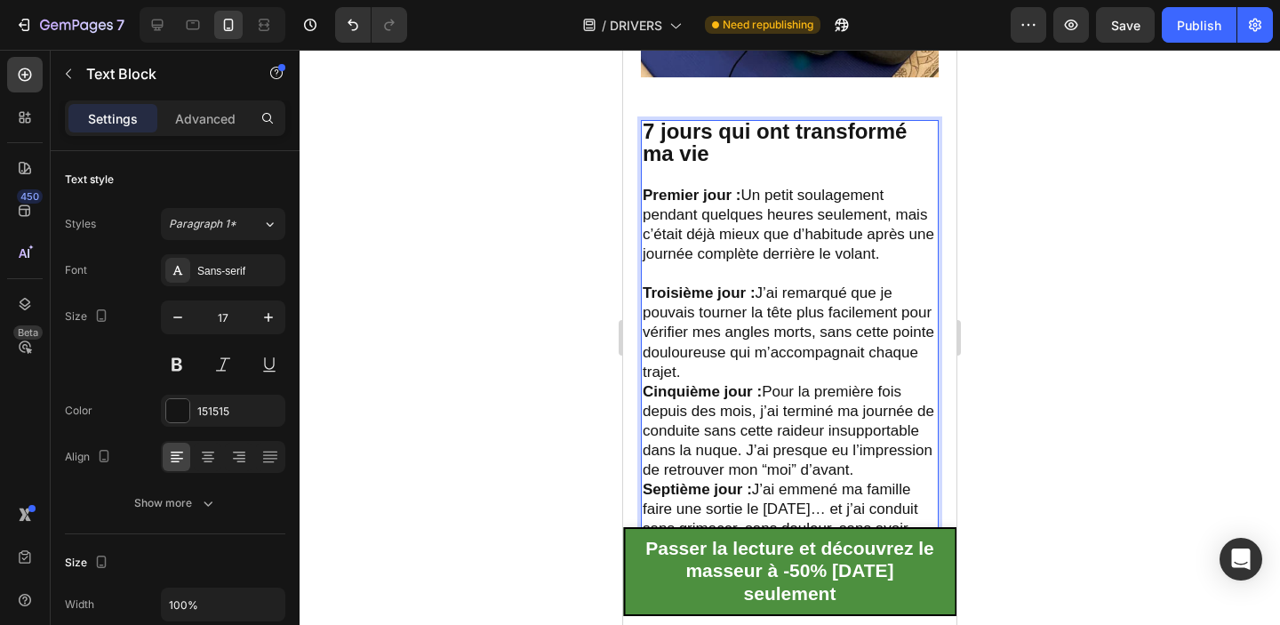
scroll to position [4124, 0]
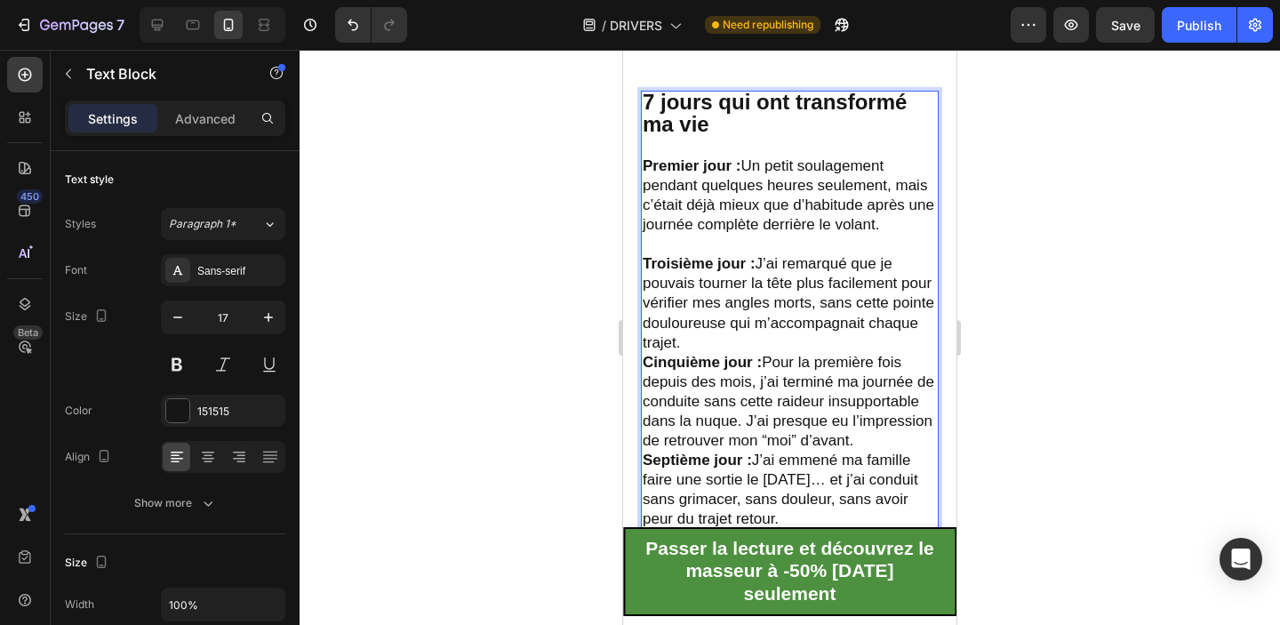
click at [787, 336] on p "Troisième jour : J’ai remarqué que je pouvais tourner la tête plus facilement p…" at bounding box center [790, 303] width 294 height 98
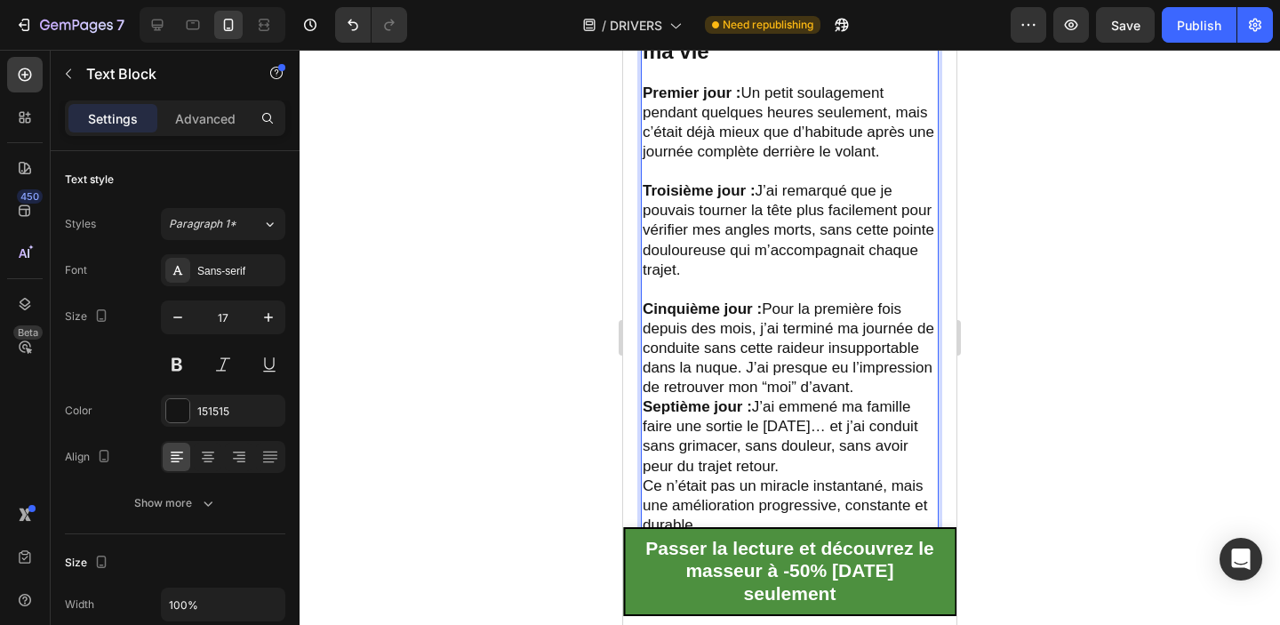
scroll to position [4203, 0]
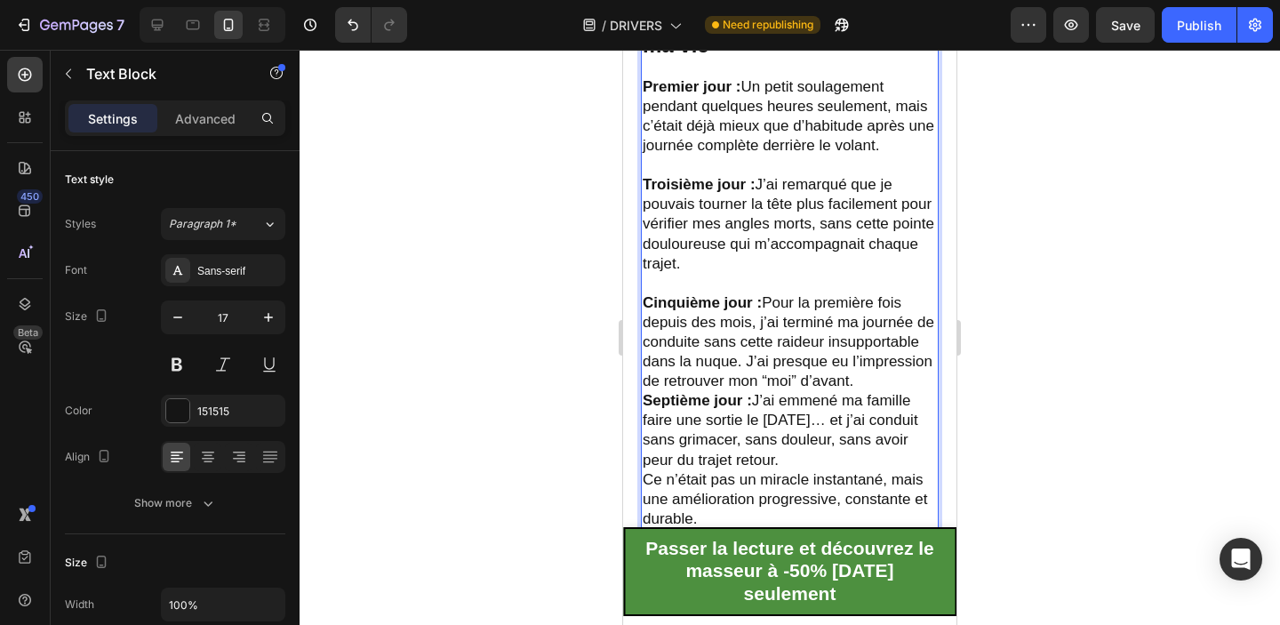
click at [867, 372] on p "Cinquième jour : Pour la première fois depuis des mois, j’ai terminé ma journée…" at bounding box center [790, 342] width 294 height 98
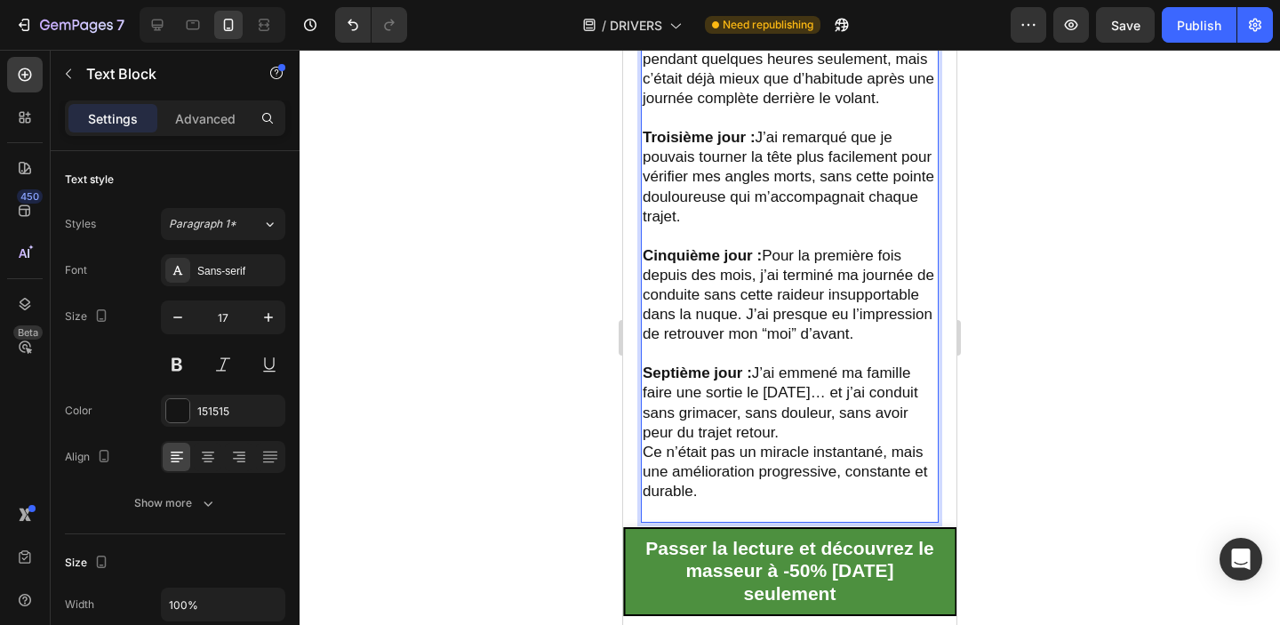
scroll to position [4275, 0]
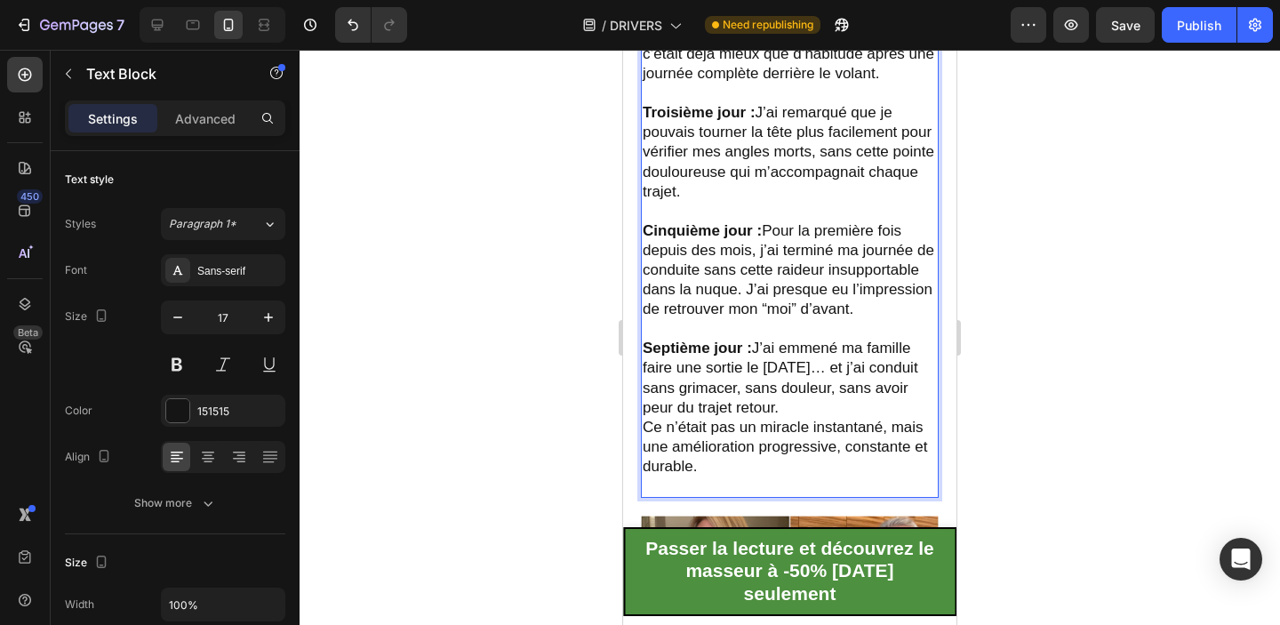
click at [797, 398] on p "Septième jour : J’ai emmené ma famille faire une sortie le dimanche… et j’ai co…" at bounding box center [790, 378] width 294 height 78
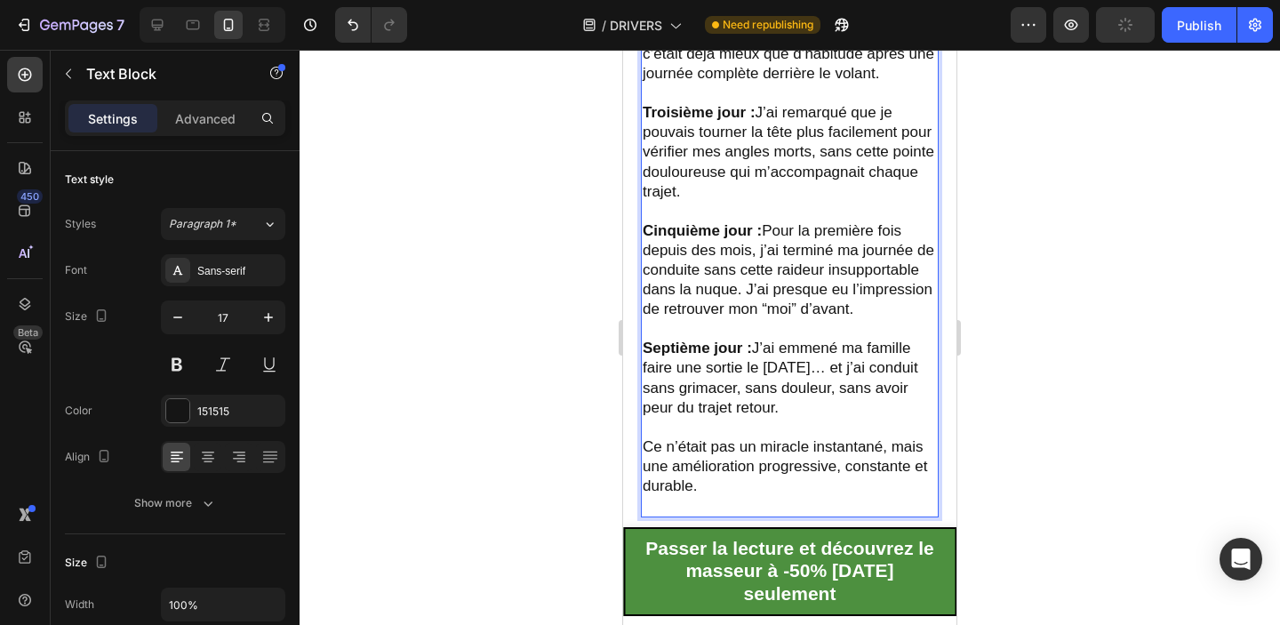
click at [765, 496] on p "Rich Text Editor. Editing area: main" at bounding box center [790, 506] width 294 height 20
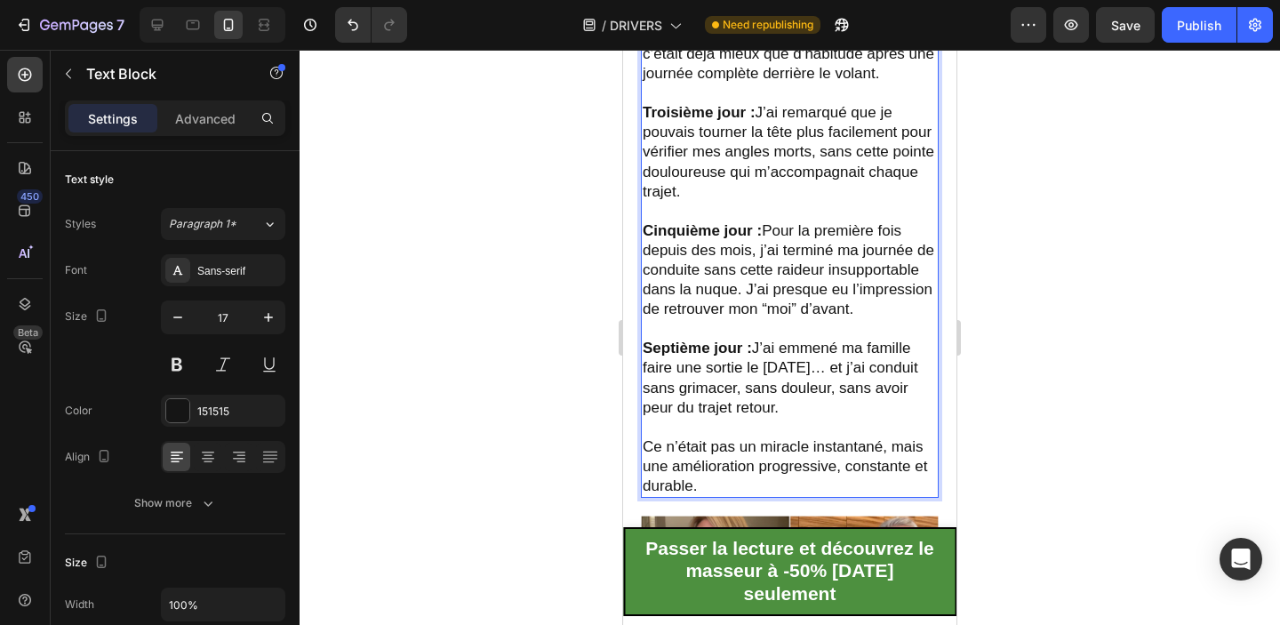
click at [1068, 386] on div at bounding box center [790, 337] width 980 height 575
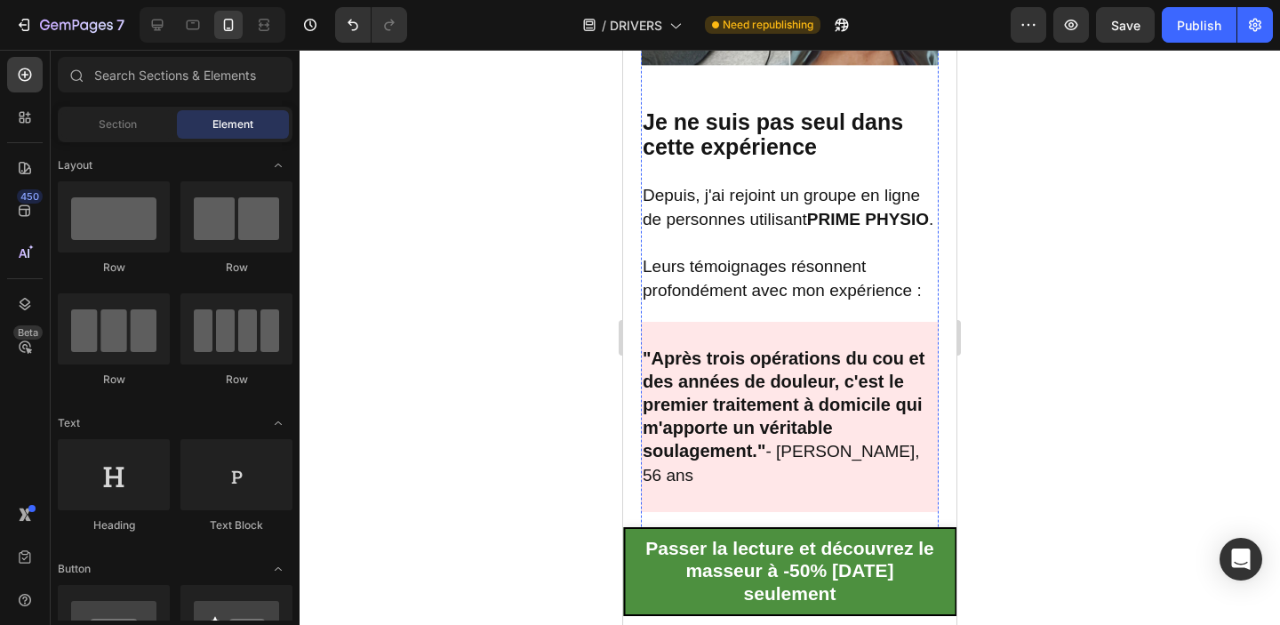
scroll to position [5026, 0]
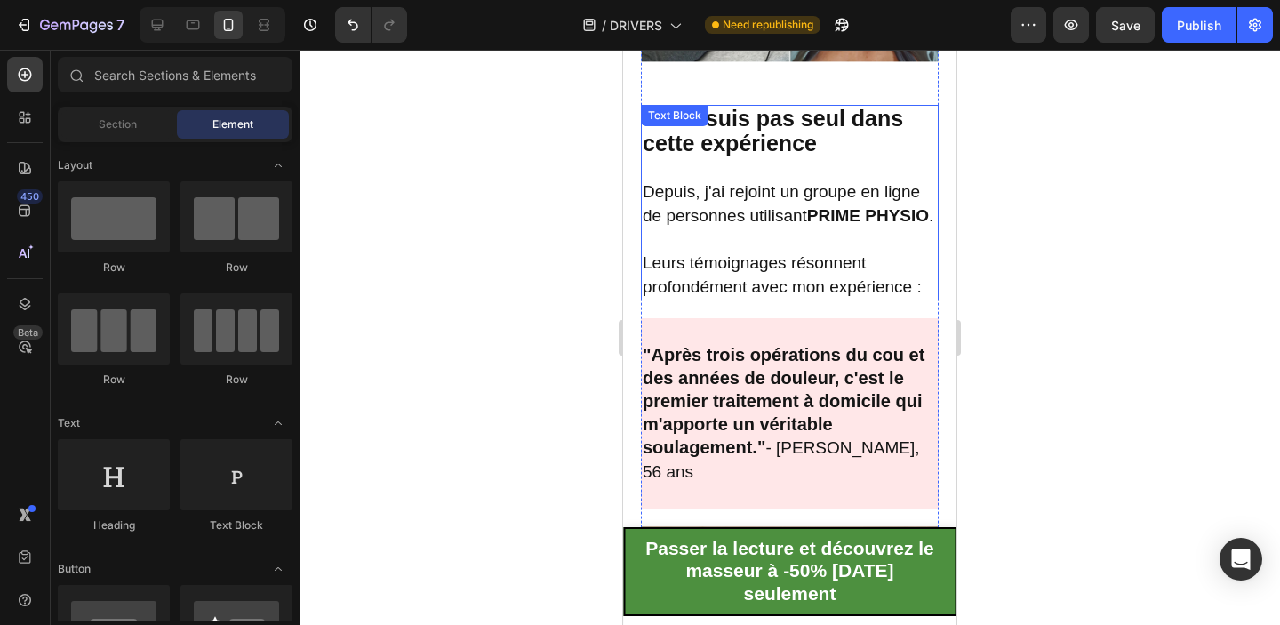
click at [805, 251] on p at bounding box center [790, 239] width 294 height 23
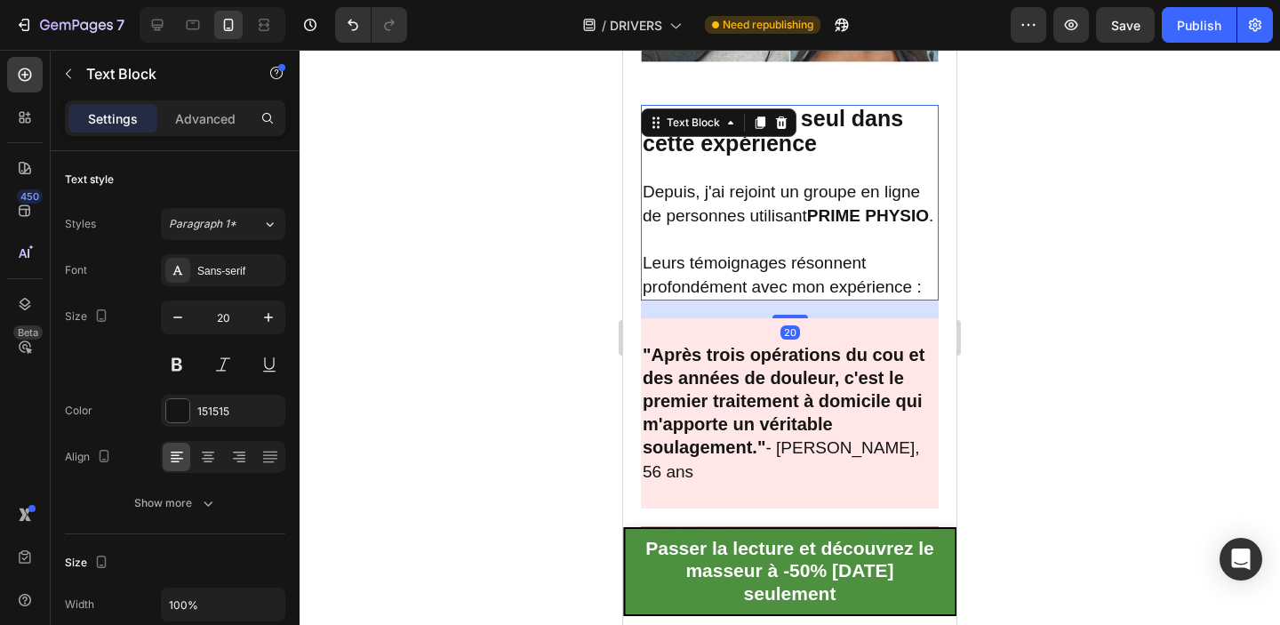
click at [864, 290] on p "Leurs témoignages résonnent profondément avec mon expérience :" at bounding box center [790, 275] width 294 height 48
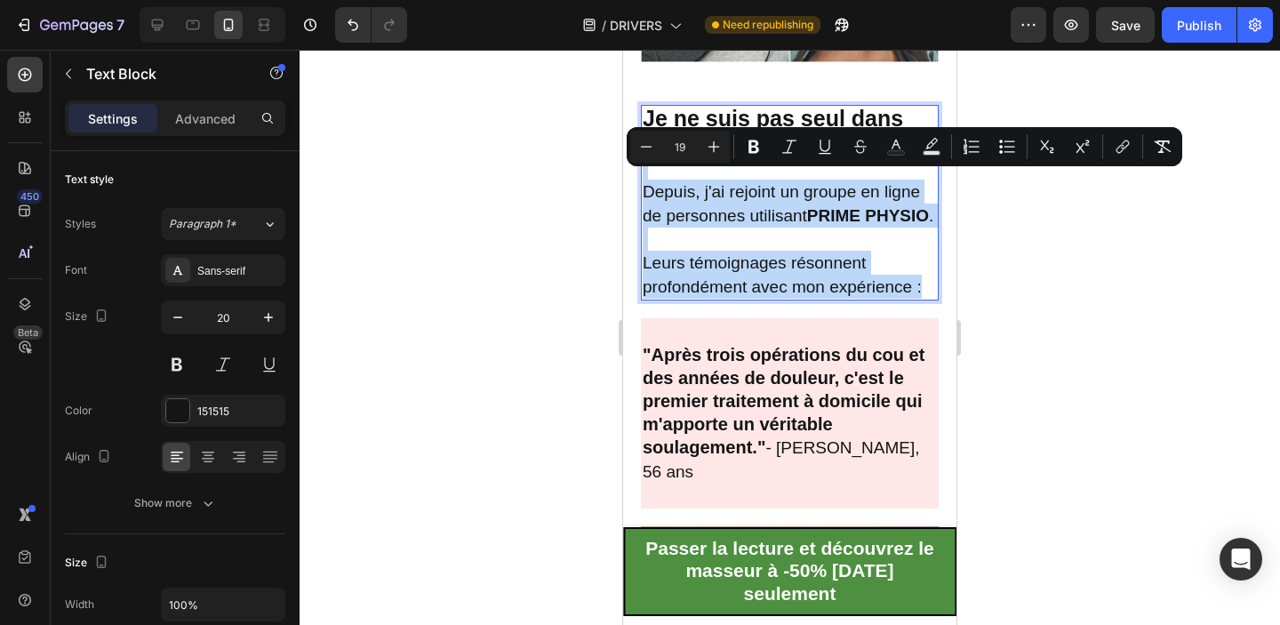
drag, startPoint x: 926, startPoint y: 307, endPoint x: 646, endPoint y: 157, distance: 317.3
click at [646, 157] on div "Je ne suis pas seul dans cette expérience Depuis, j'ai rejoint un groupe en lig…" at bounding box center [790, 203] width 298 height 196
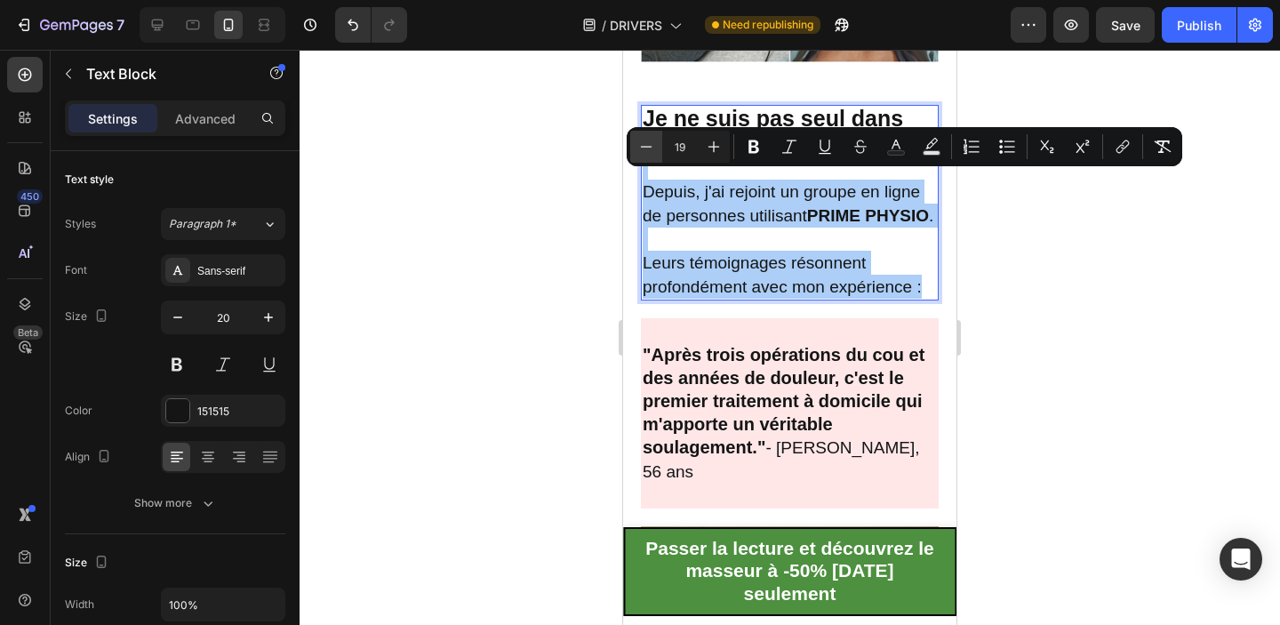
click at [646, 152] on icon "Editor contextual toolbar" at bounding box center [646, 147] width 18 height 18
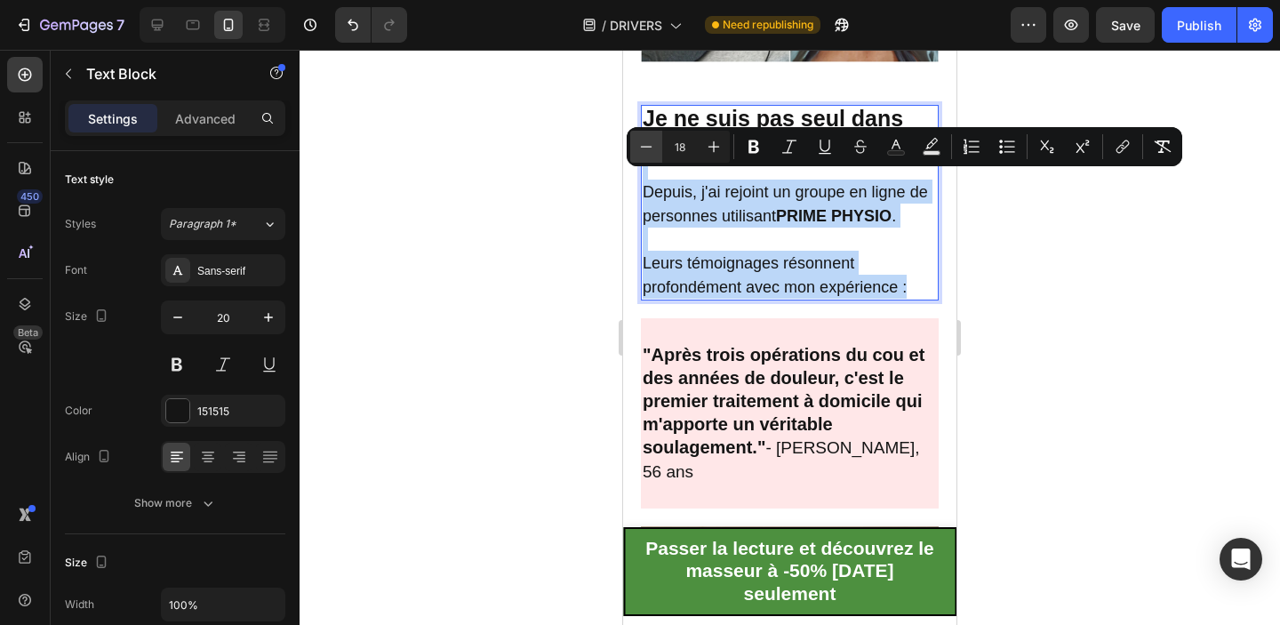
type input "17"
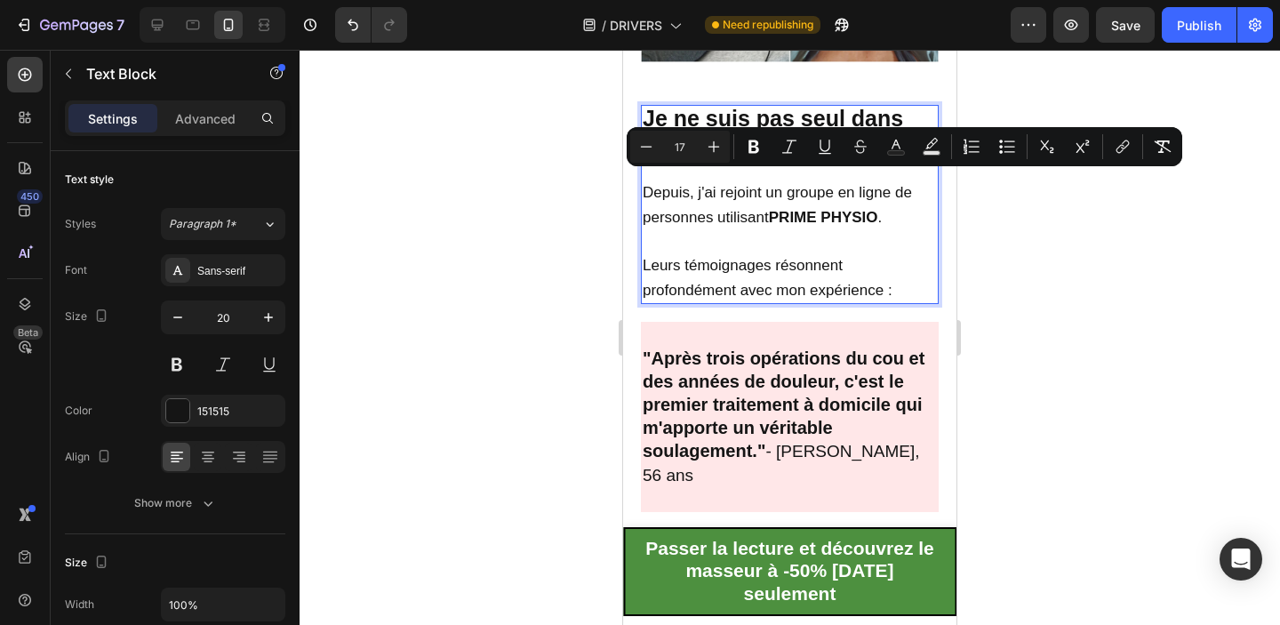
click at [1076, 272] on div at bounding box center [790, 337] width 980 height 575
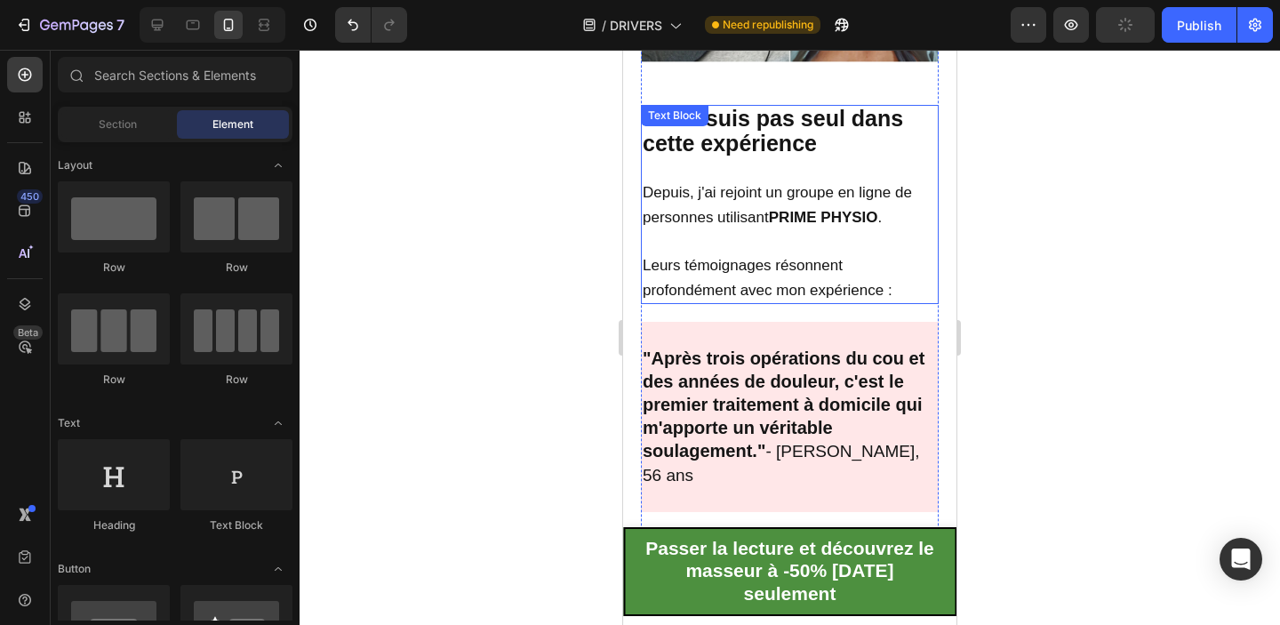
click at [806, 123] on strong "Je ne suis pas seul dans cette expérience" at bounding box center [773, 131] width 260 height 50
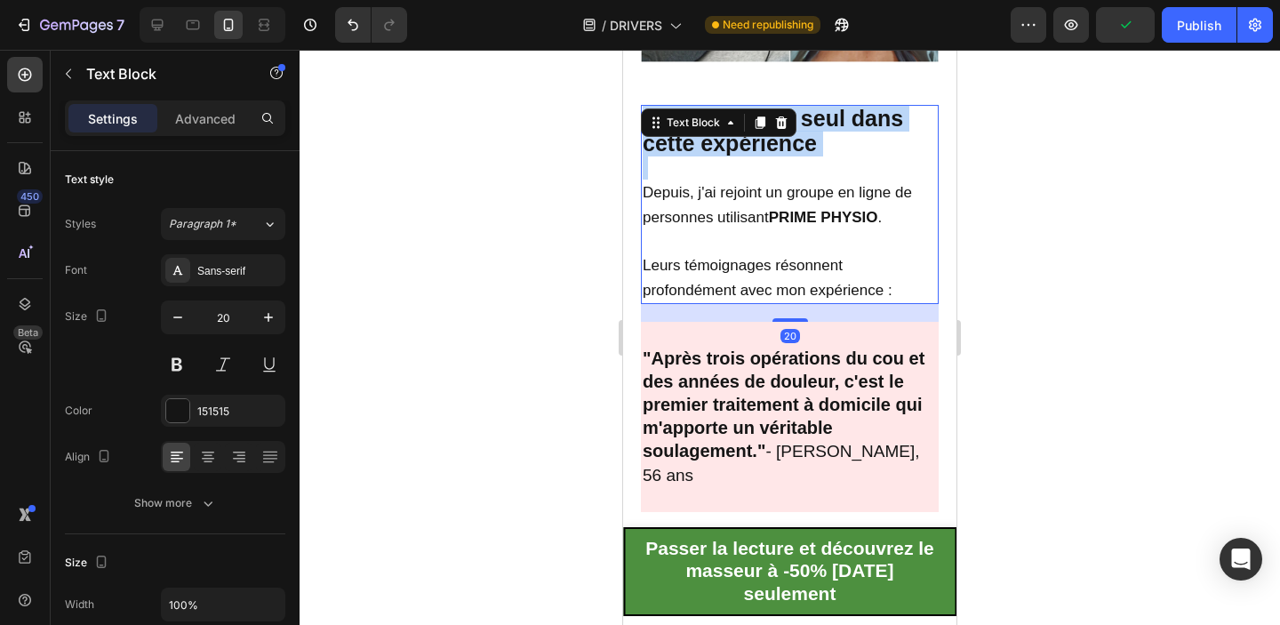
click at [806, 123] on strong "Je ne suis pas seul dans cette expérience" at bounding box center [773, 131] width 260 height 50
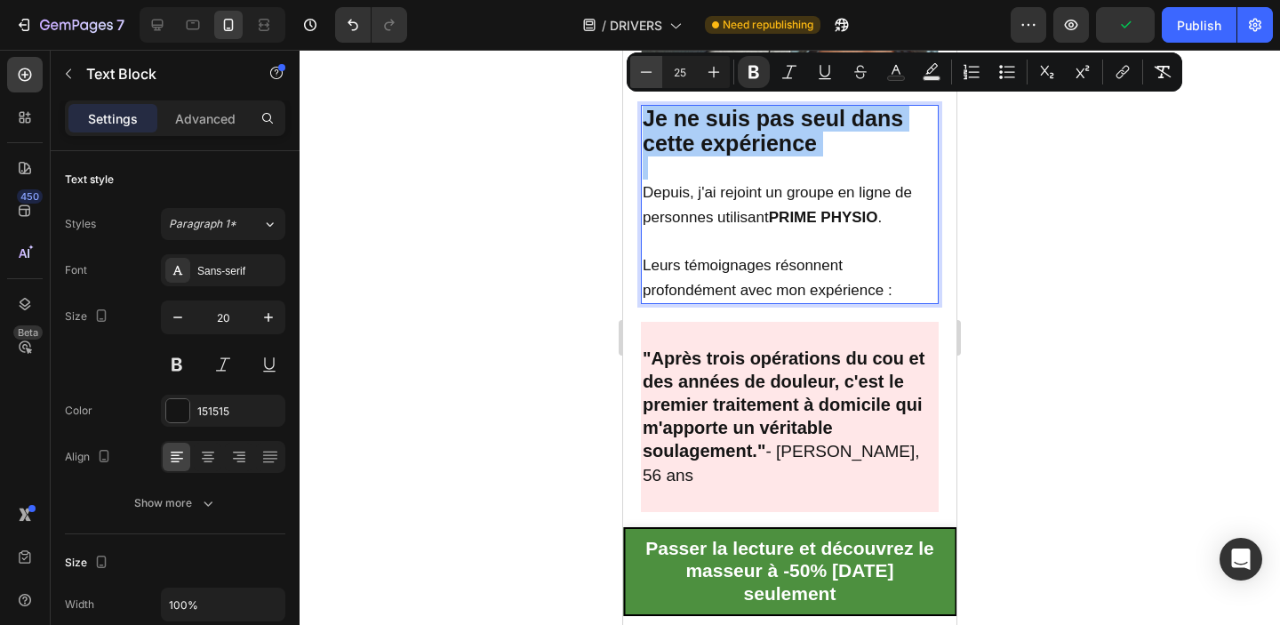
click at [652, 80] on icon "Editor contextual toolbar" at bounding box center [646, 72] width 18 height 18
type input "23"
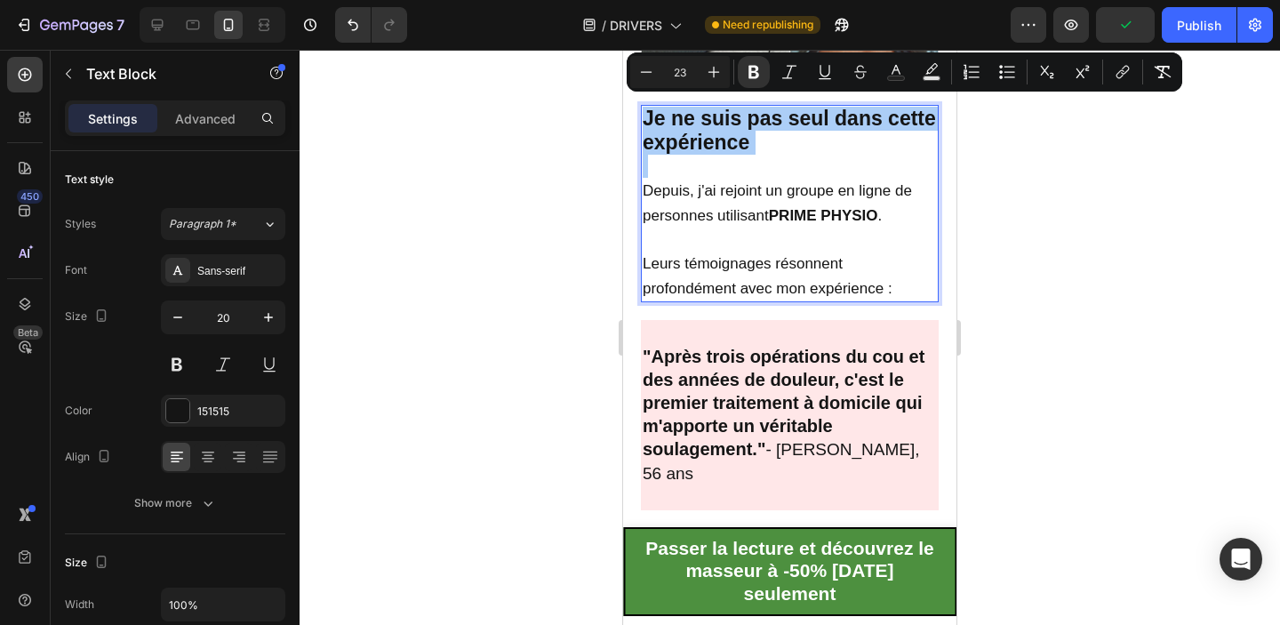
click at [1043, 258] on div at bounding box center [790, 337] width 980 height 575
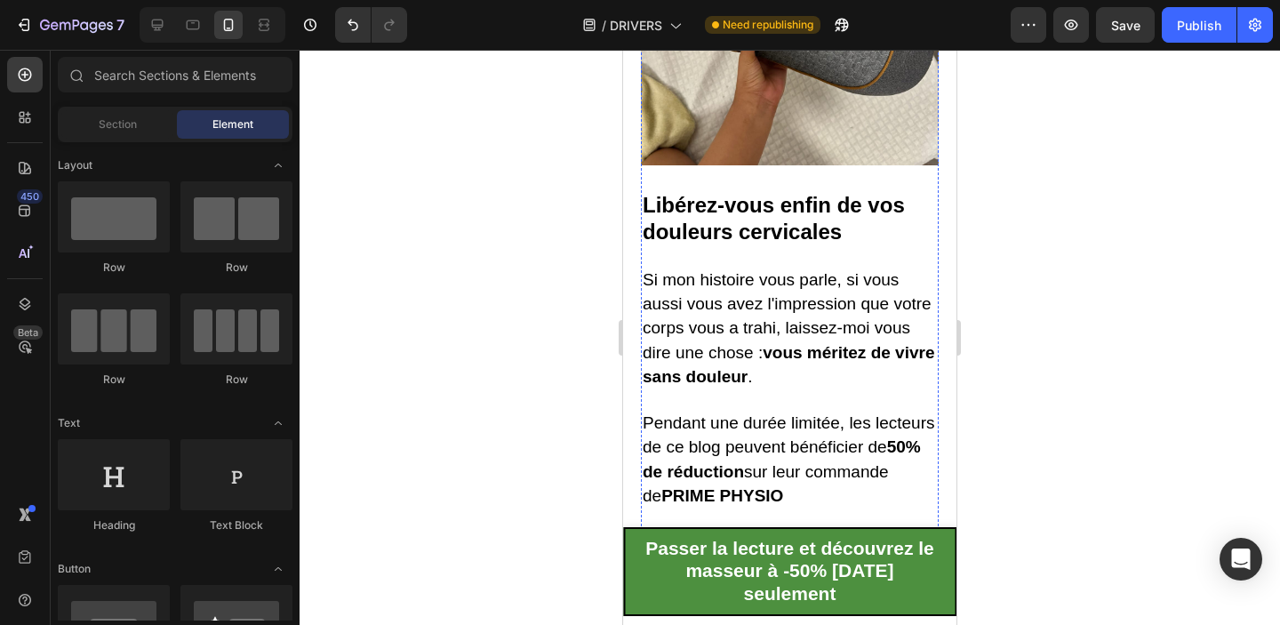
scroll to position [6904, 0]
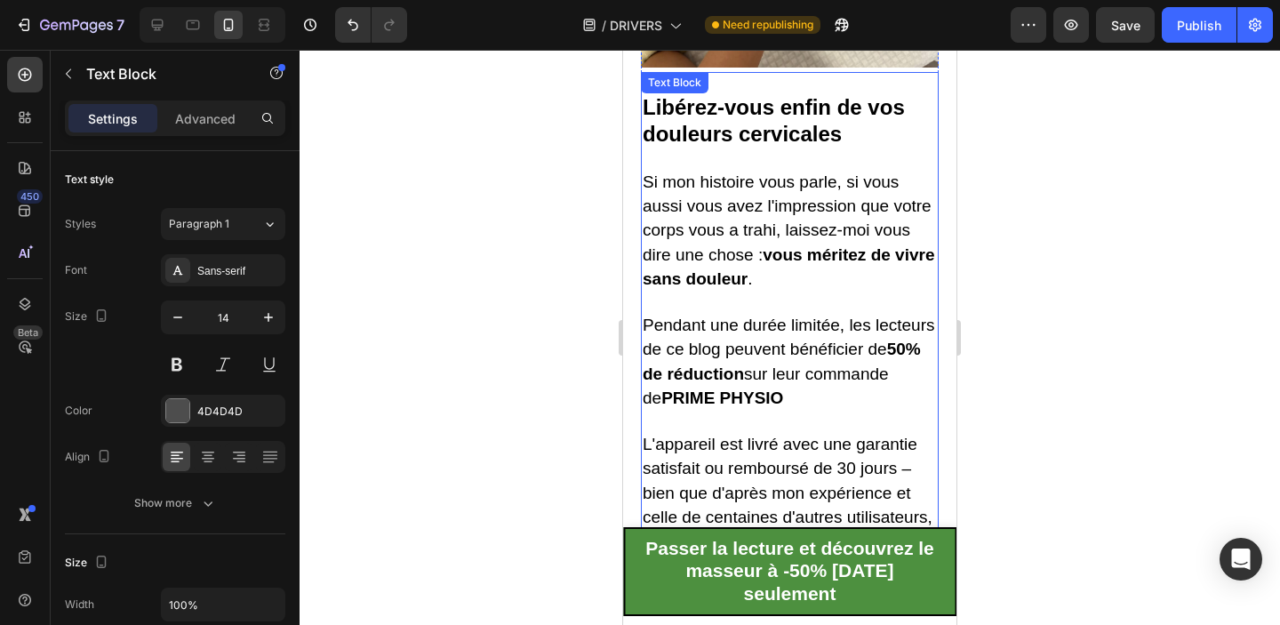
click at [799, 203] on p "Si mon histoire vous parle, si vous aussi vous avez l'impression que votre corp…" at bounding box center [790, 231] width 294 height 121
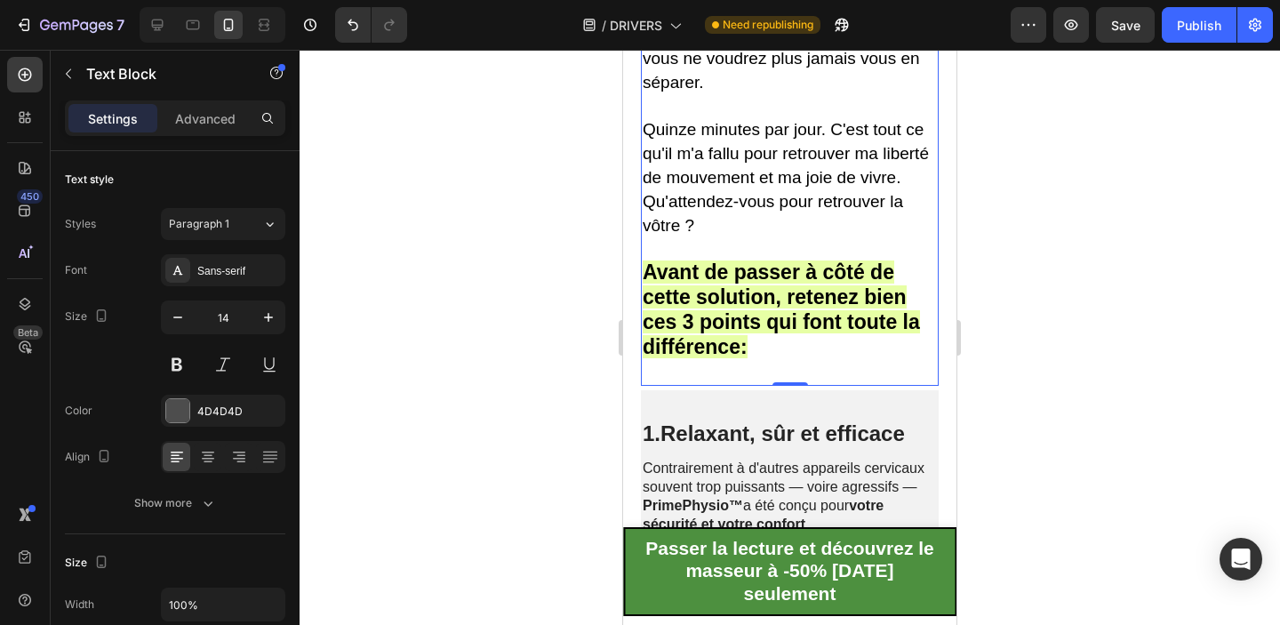
scroll to position [7387, 0]
click at [805, 260] on strong "Avant de passer à côté de cette solution, retenez bien ces 3 points qui font to…" at bounding box center [781, 309] width 277 height 99
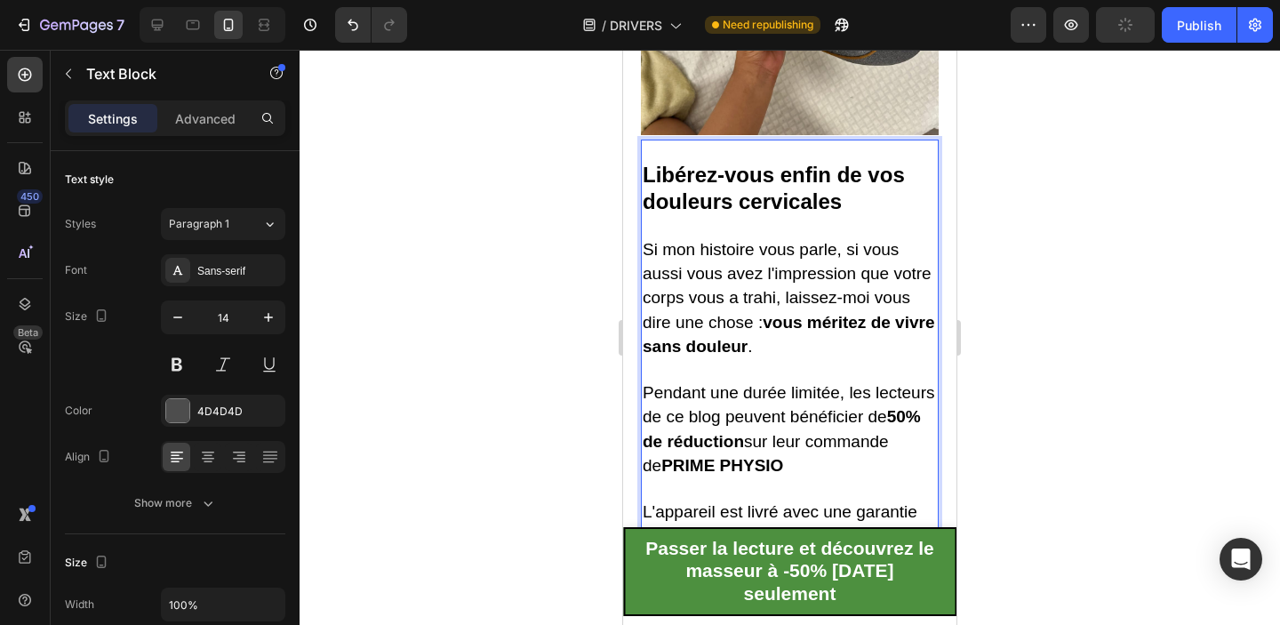
scroll to position [6842, 0]
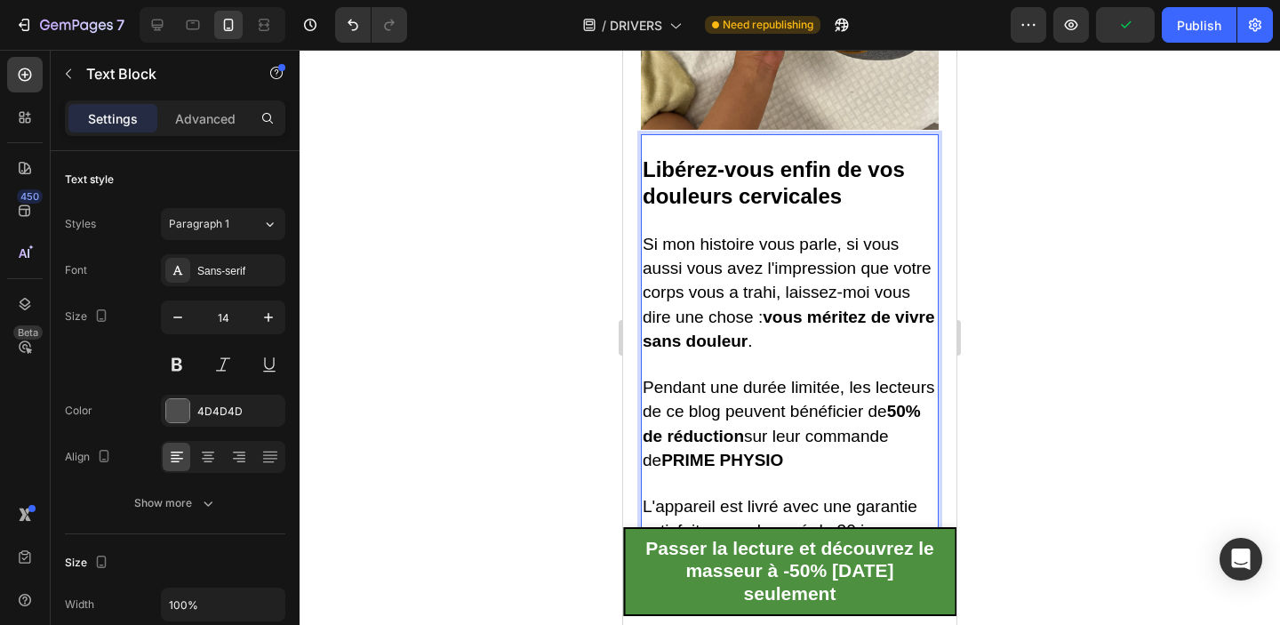
click at [665, 157] on strong "Libérez-vous enfin de vos douleurs cervicales" at bounding box center [774, 182] width 262 height 50
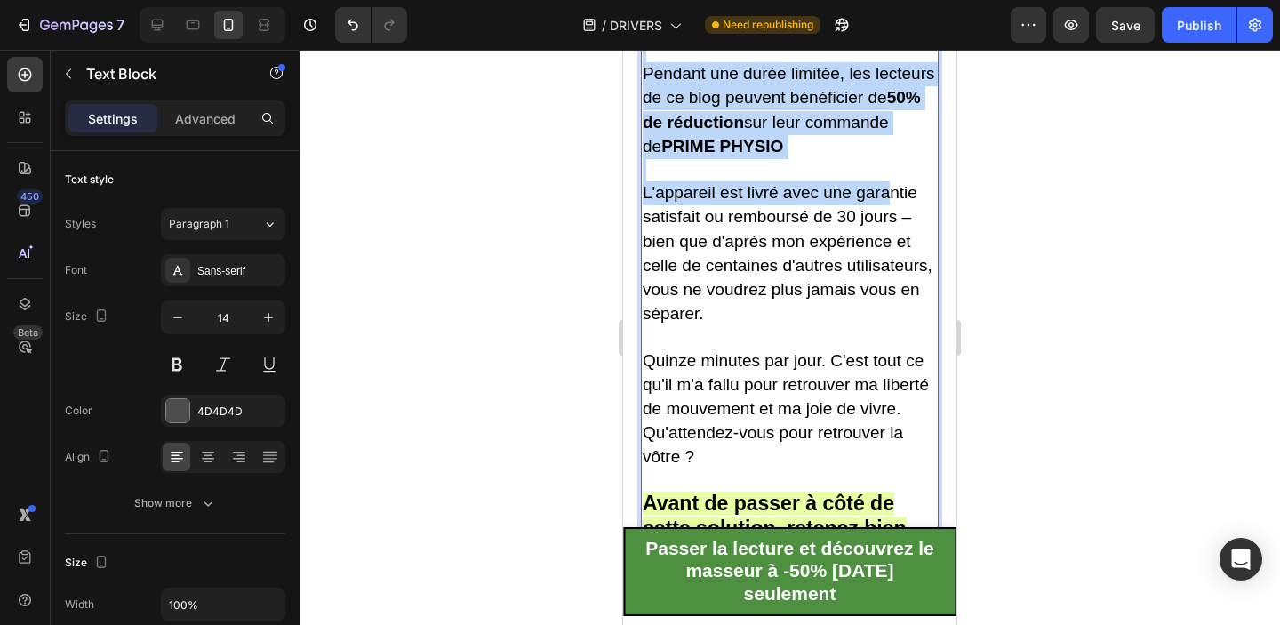
scroll to position [7124, 0]
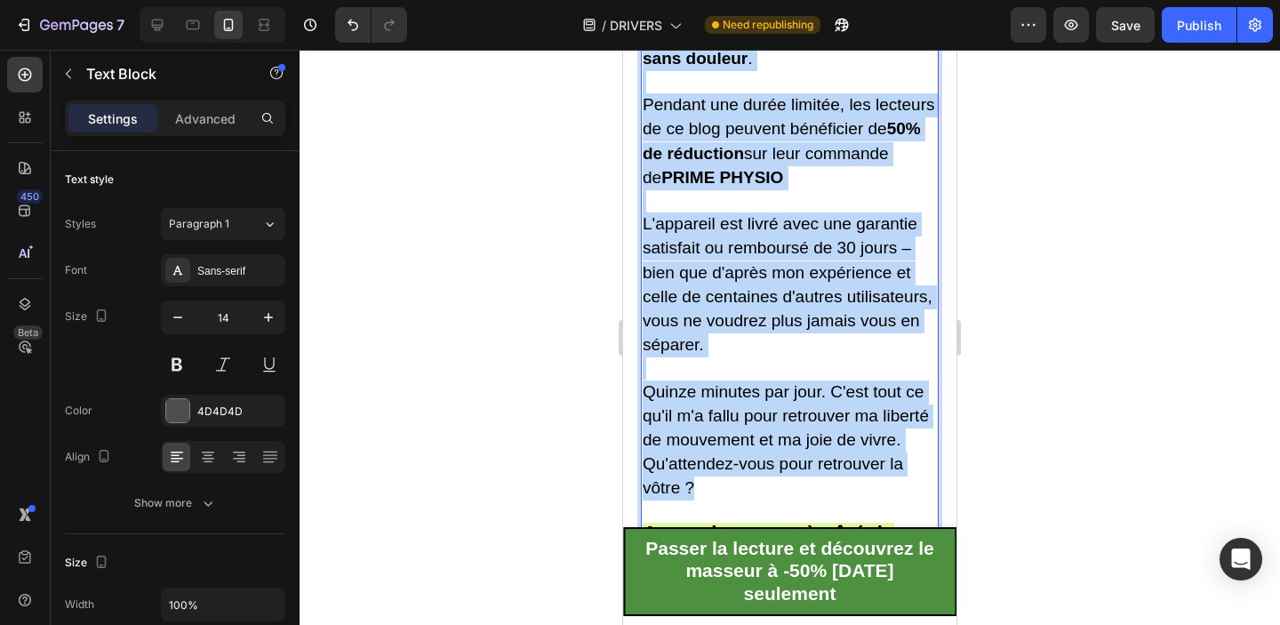
drag, startPoint x: 644, startPoint y: 182, endPoint x: 851, endPoint y: 423, distance: 317.1
click at [851, 423] on div "Libérez-vous enfin de vos douleurs cervicales Si mon histoire vous parle, si vo…" at bounding box center [790, 250] width 298 height 796
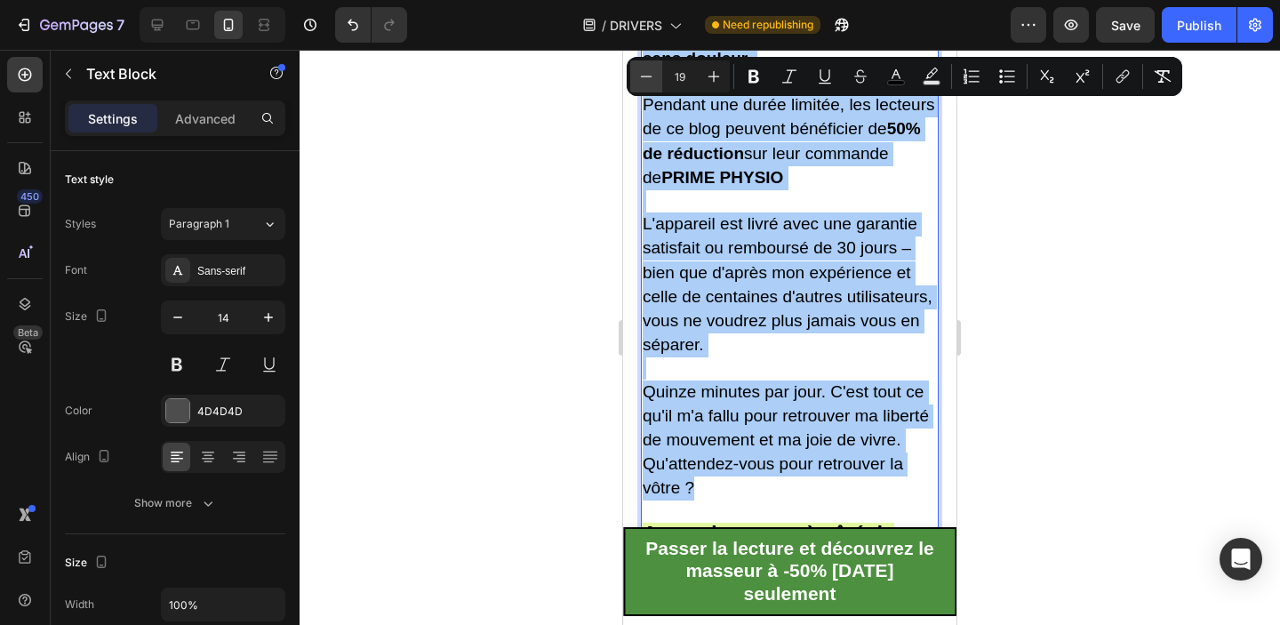
click at [648, 85] on button "Minus" at bounding box center [646, 76] width 32 height 32
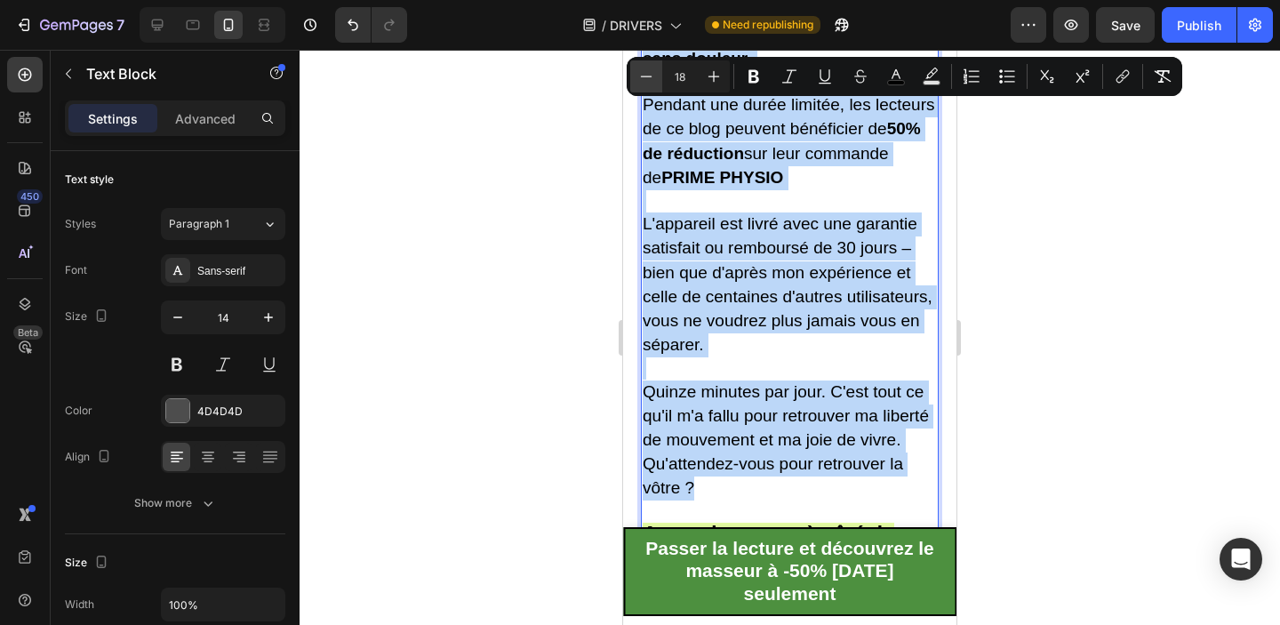
type input "17"
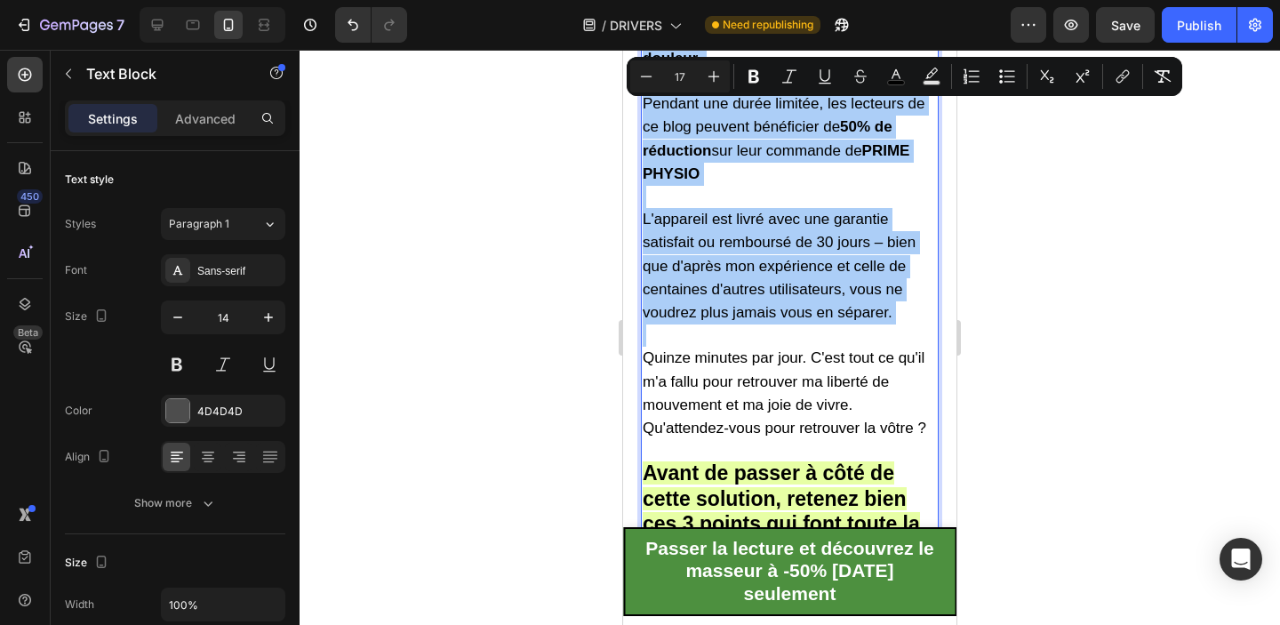
click at [1035, 288] on div at bounding box center [790, 337] width 980 height 575
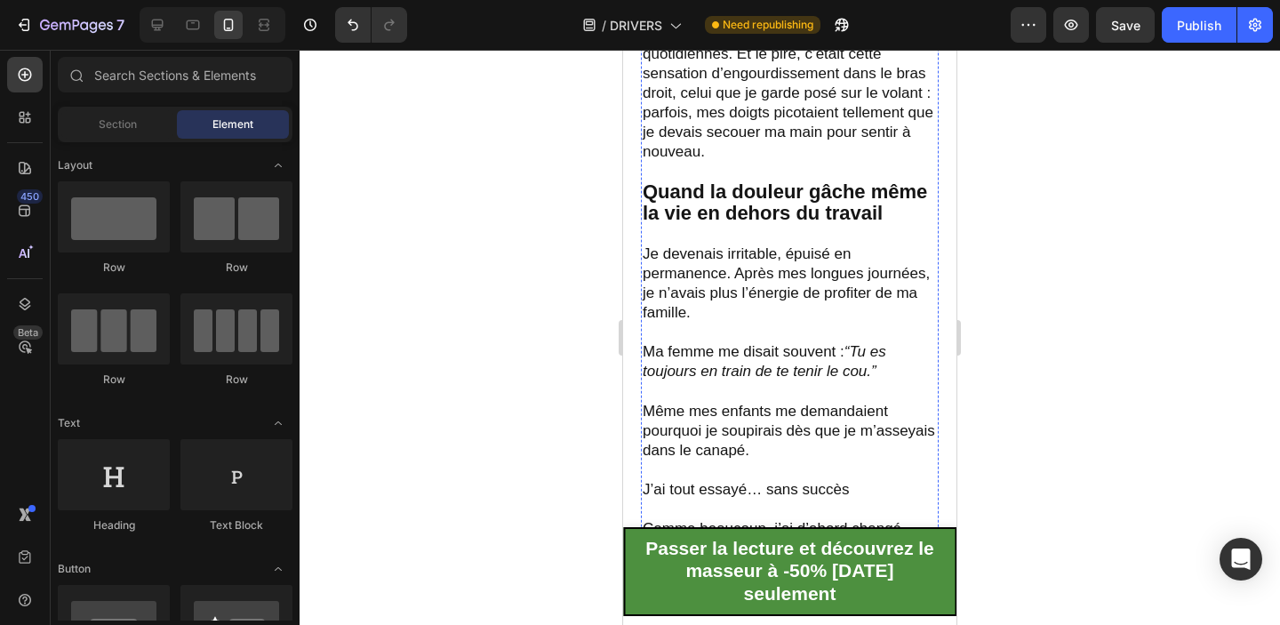
scroll to position [0, 0]
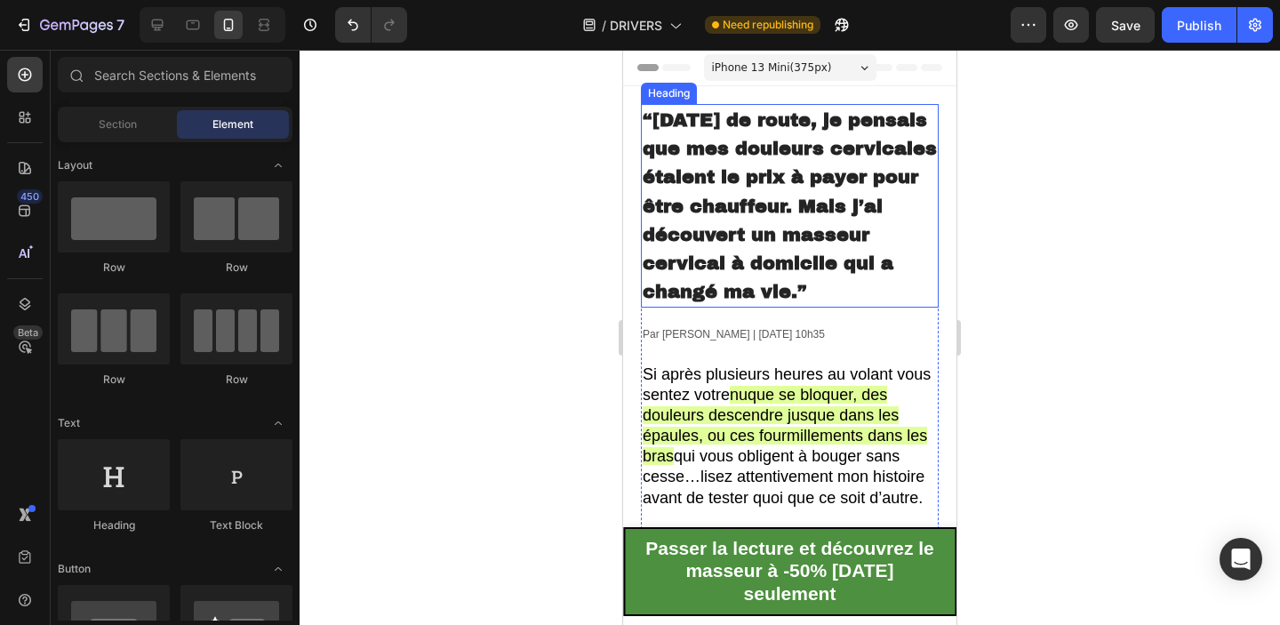
click at [797, 240] on span "“Après 12 ans de route, je pensais que mes douleurs cervicales étaient le prix …" at bounding box center [790, 205] width 294 height 191
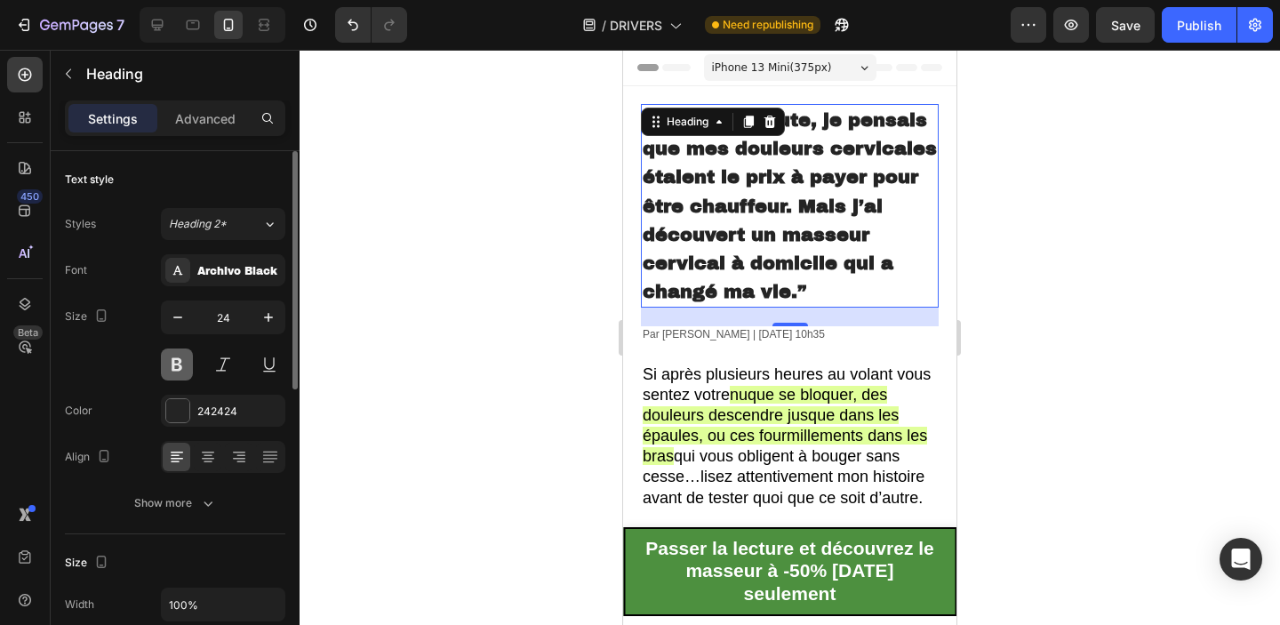
click at [182, 368] on button at bounding box center [177, 364] width 32 height 32
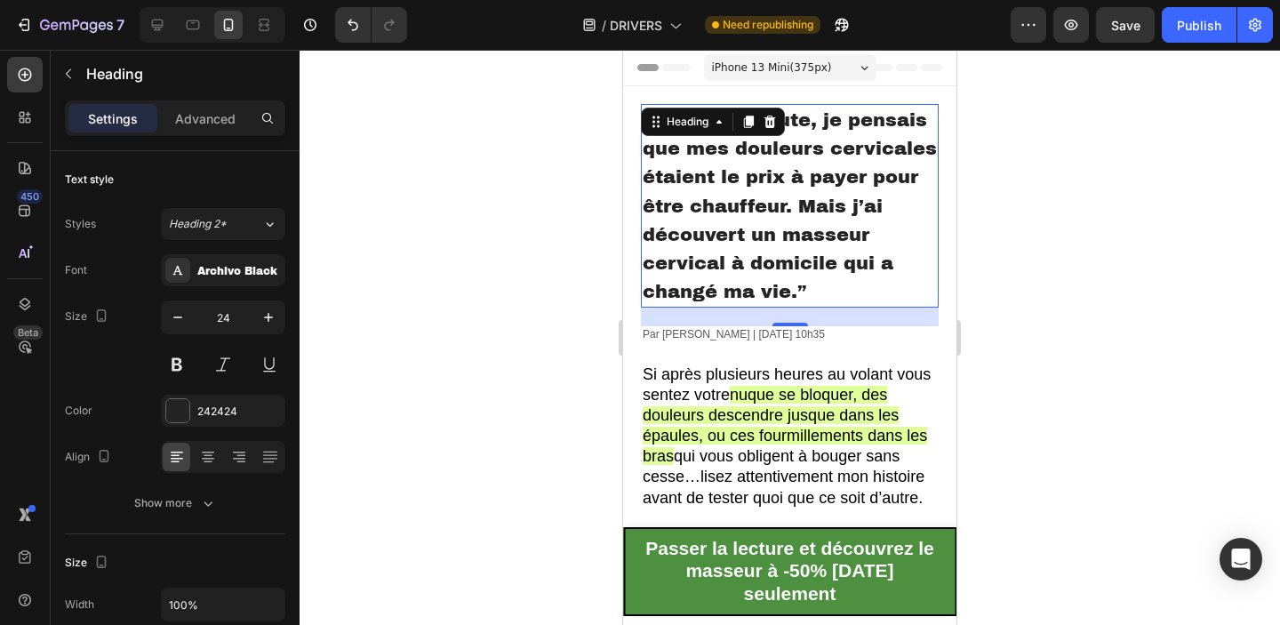
click at [1017, 245] on div at bounding box center [790, 337] width 980 height 575
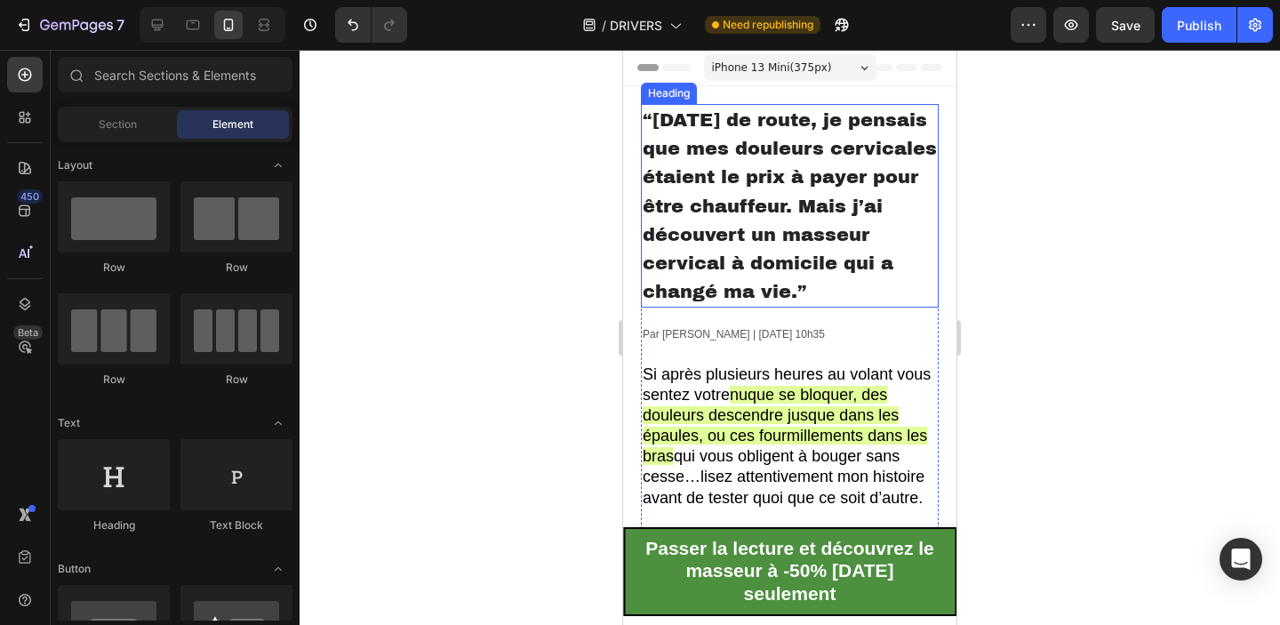
click at [812, 208] on span "“Après 12 ans de route, je pensais que mes douleurs cervicales étaient le prix …" at bounding box center [790, 205] width 294 height 191
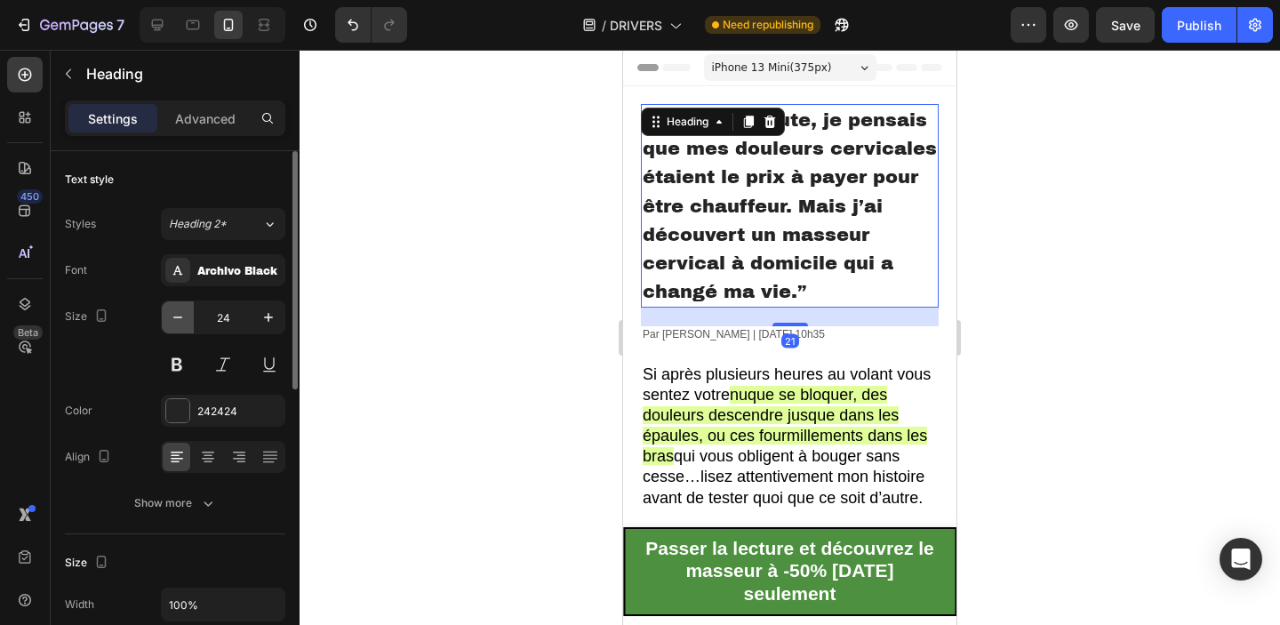
click at [183, 320] on icon "button" at bounding box center [178, 317] width 18 height 18
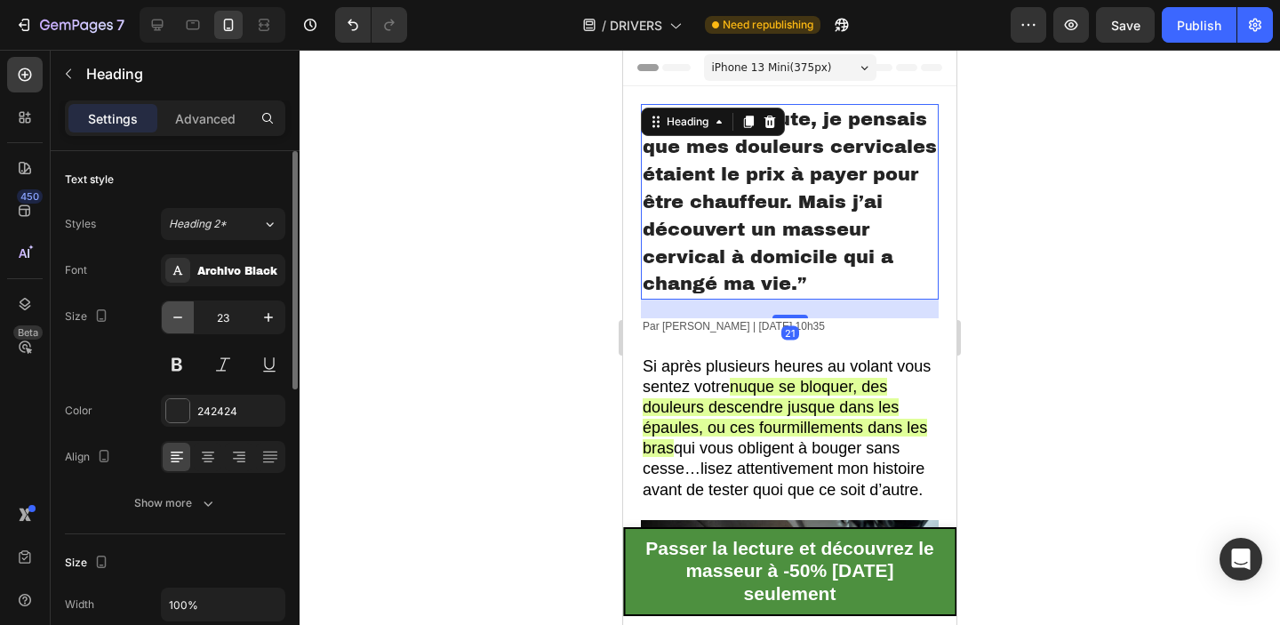
click at [183, 319] on icon "button" at bounding box center [178, 317] width 18 height 18
type input "22"
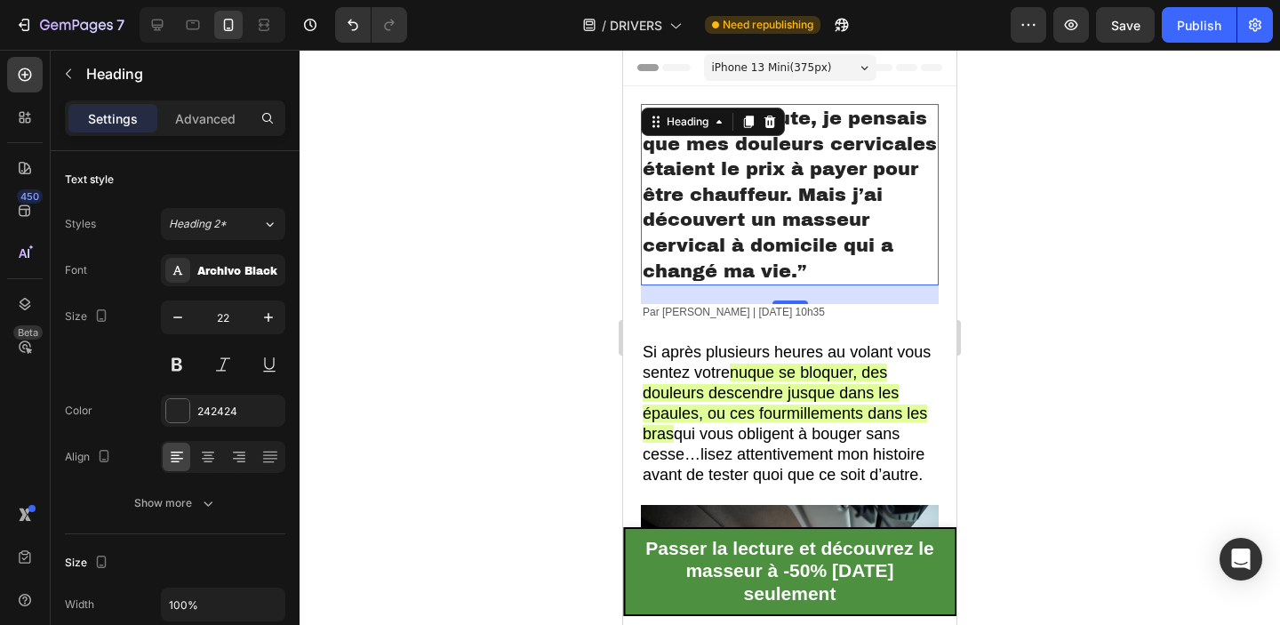
click at [1105, 232] on div at bounding box center [790, 337] width 980 height 575
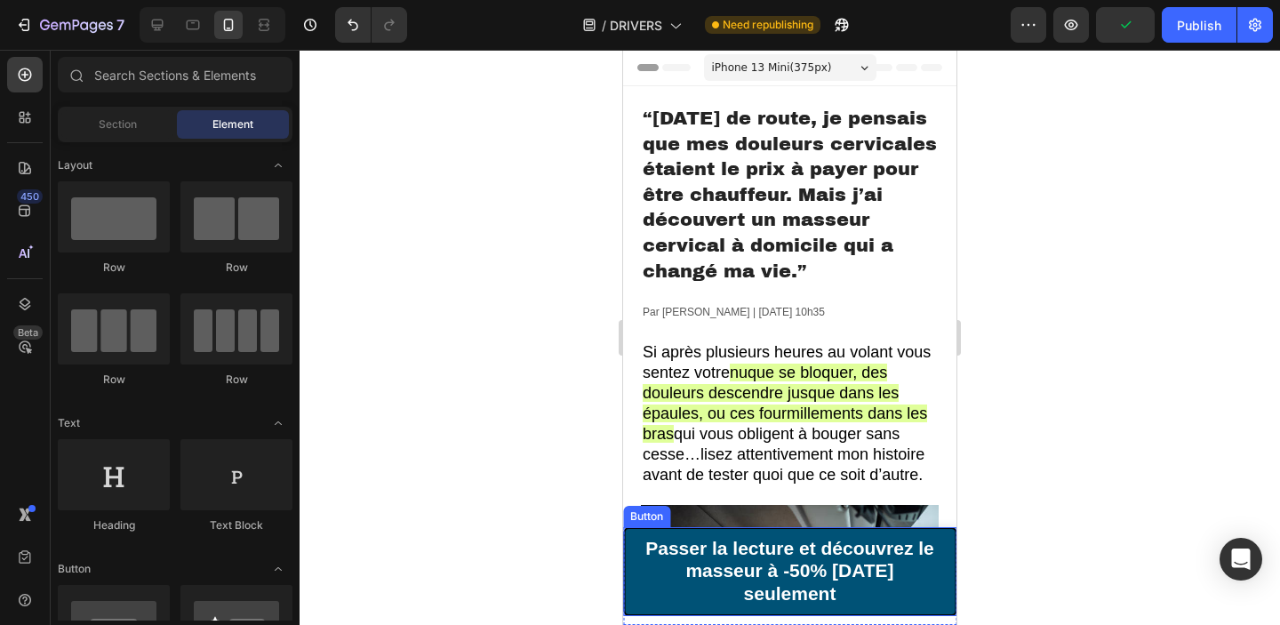
click at [950, 602] on link "Passer la lecture et découvrez le masseur à -50% aujourd’hui seulement" at bounding box center [789, 571] width 333 height 89
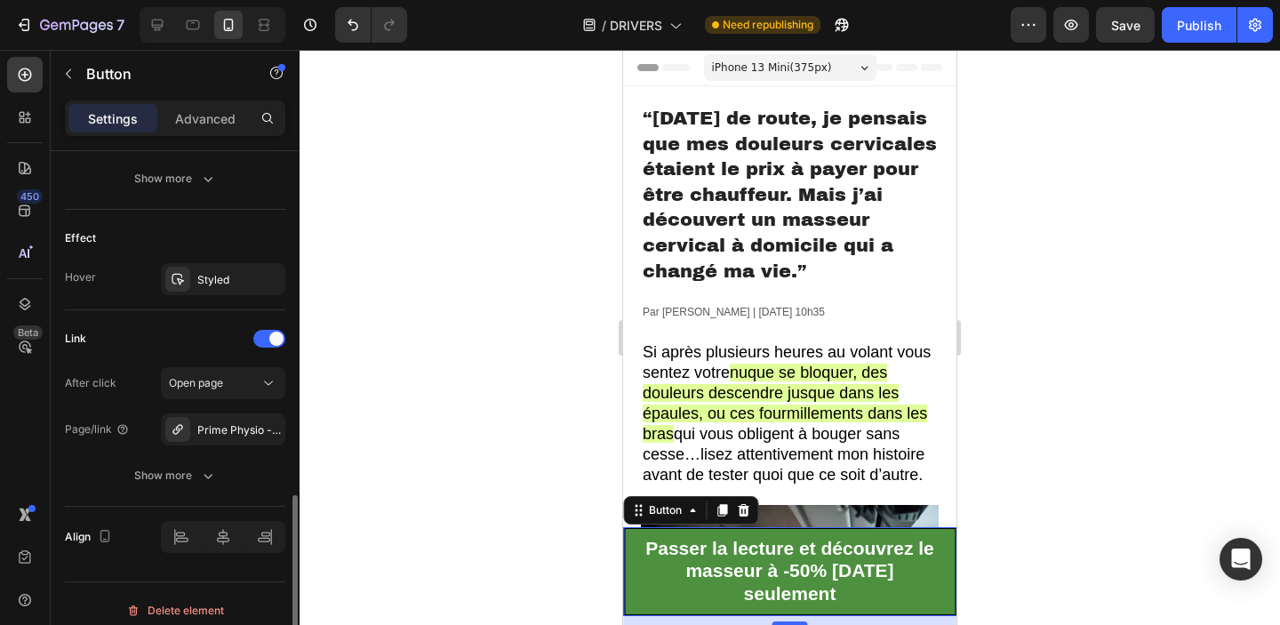
scroll to position [889, 0]
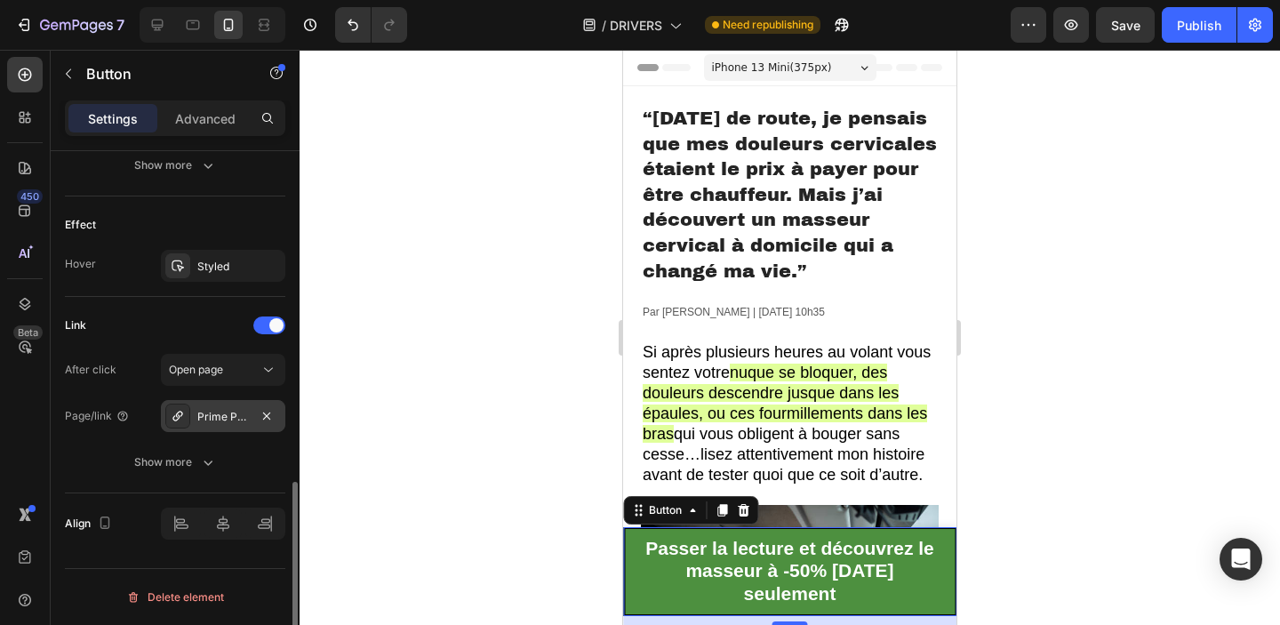
click at [232, 417] on div "Prime Physio - Masseur cervical 3en1" at bounding box center [223, 417] width 52 height 16
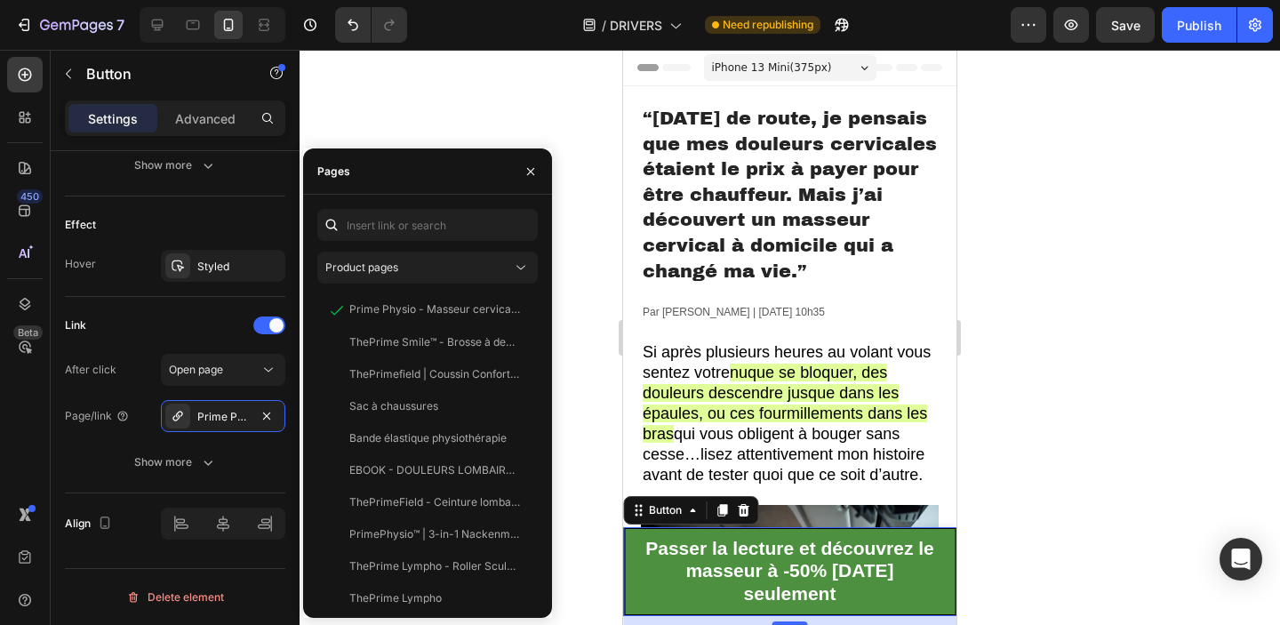
click at [572, 162] on div at bounding box center [790, 337] width 980 height 575
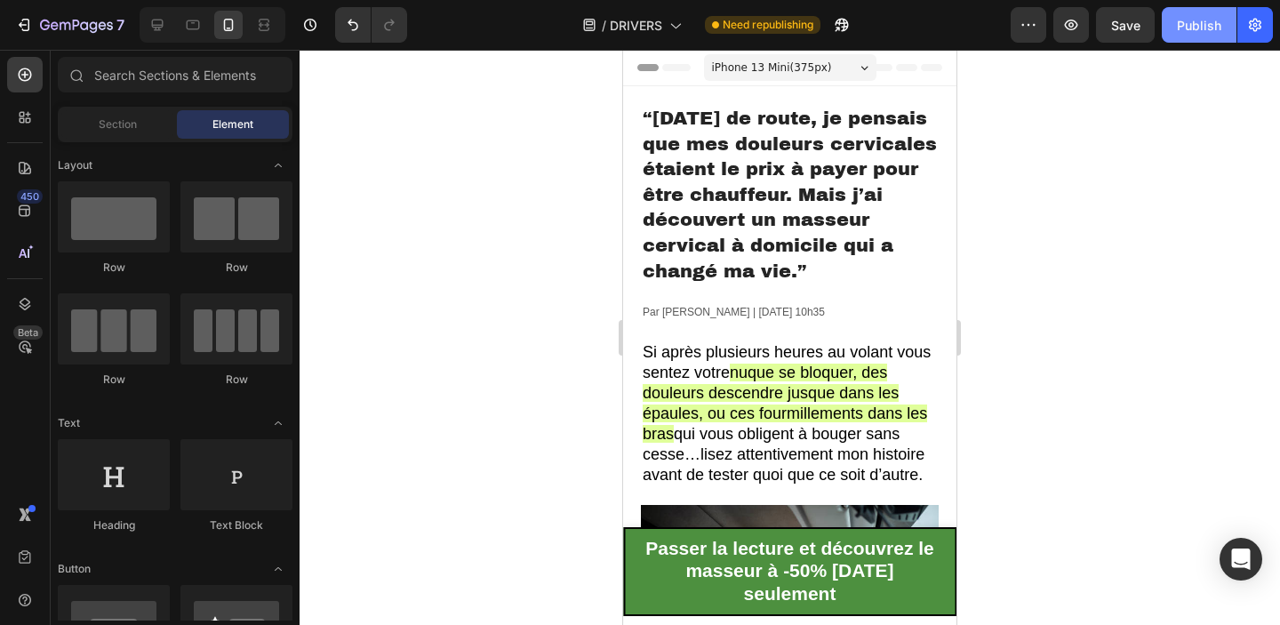
click at [1186, 18] on div "Publish" at bounding box center [1199, 25] width 44 height 19
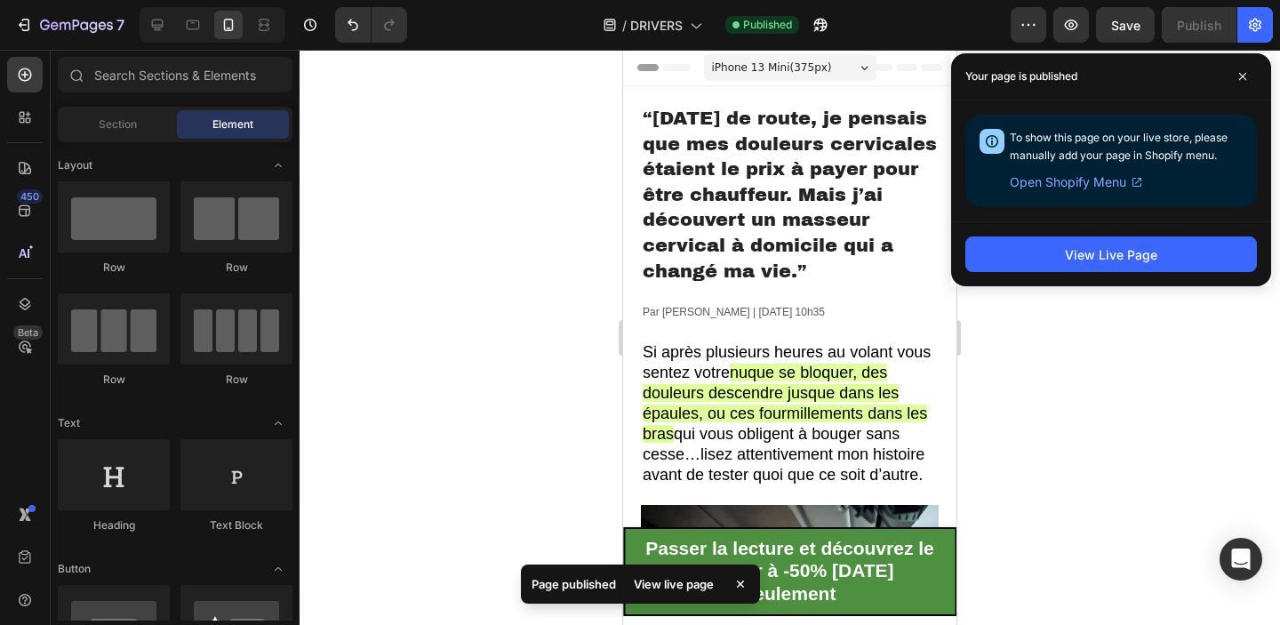
click at [465, 114] on div at bounding box center [790, 337] width 980 height 575
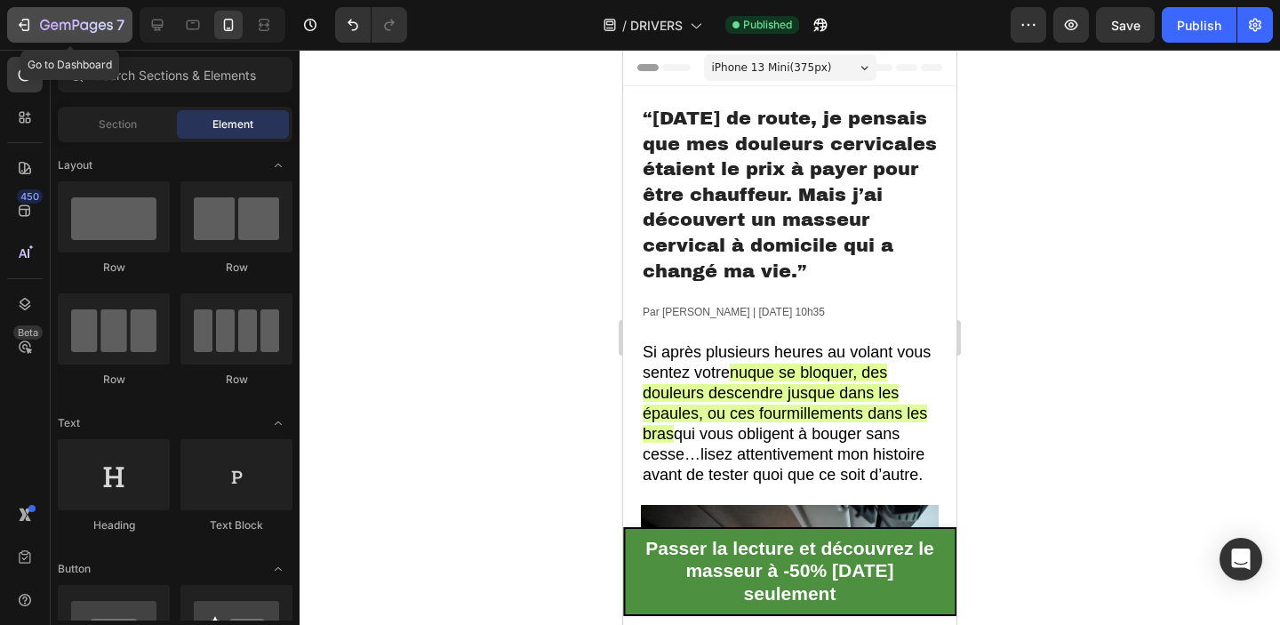
click at [23, 20] on icon "button" at bounding box center [24, 25] width 18 height 18
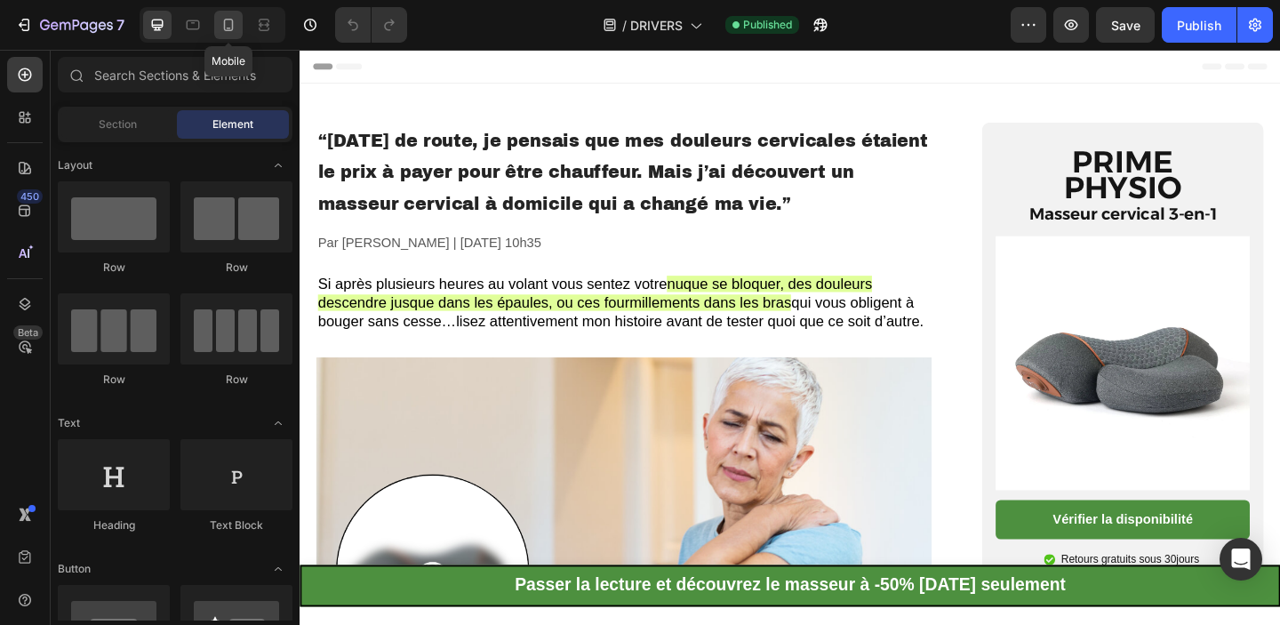
click at [227, 16] on icon at bounding box center [229, 25] width 18 height 18
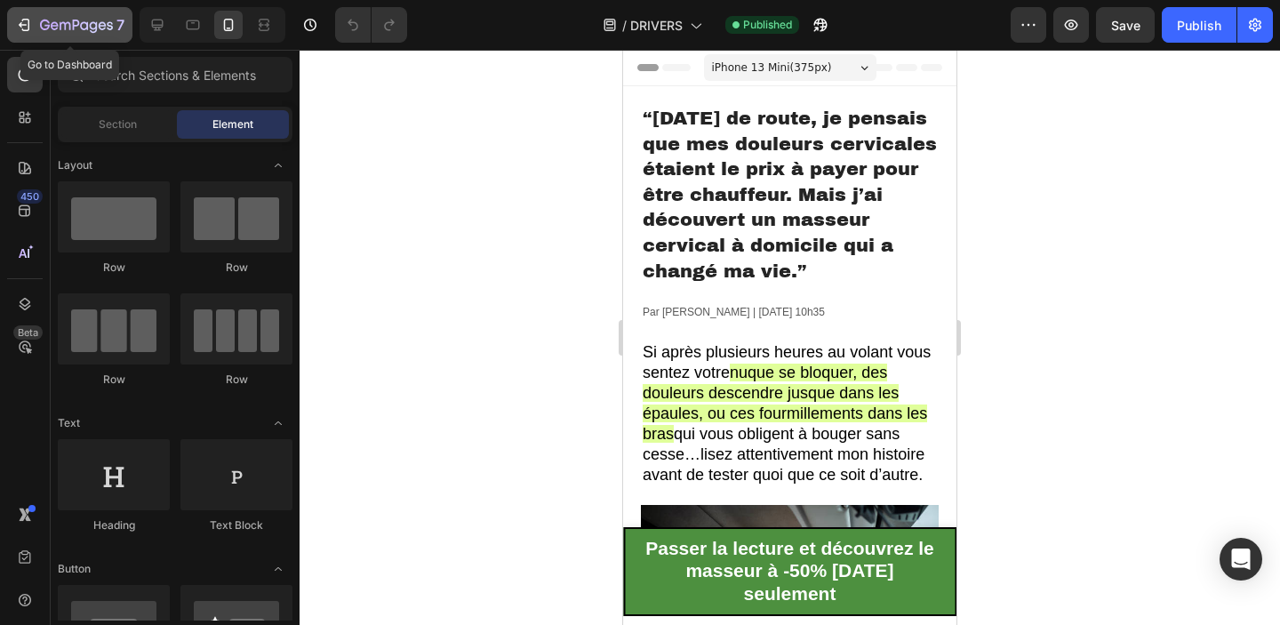
click at [36, 21] on div "7" at bounding box center [69, 24] width 109 height 21
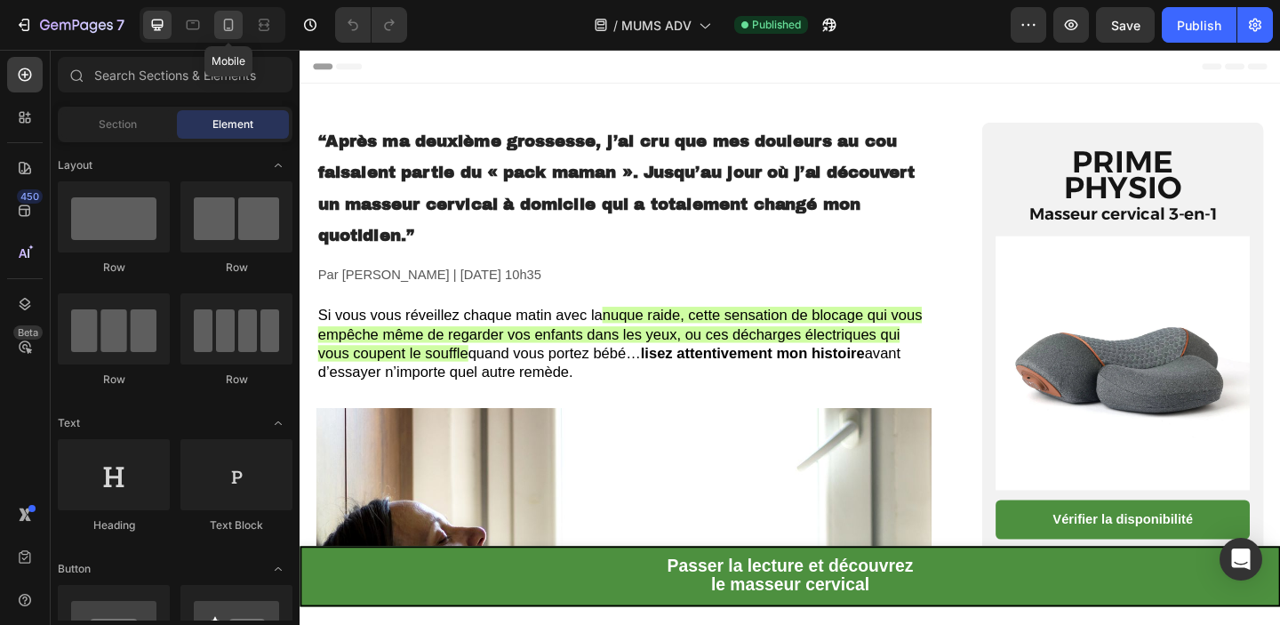
click at [228, 28] on icon at bounding box center [229, 25] width 10 height 12
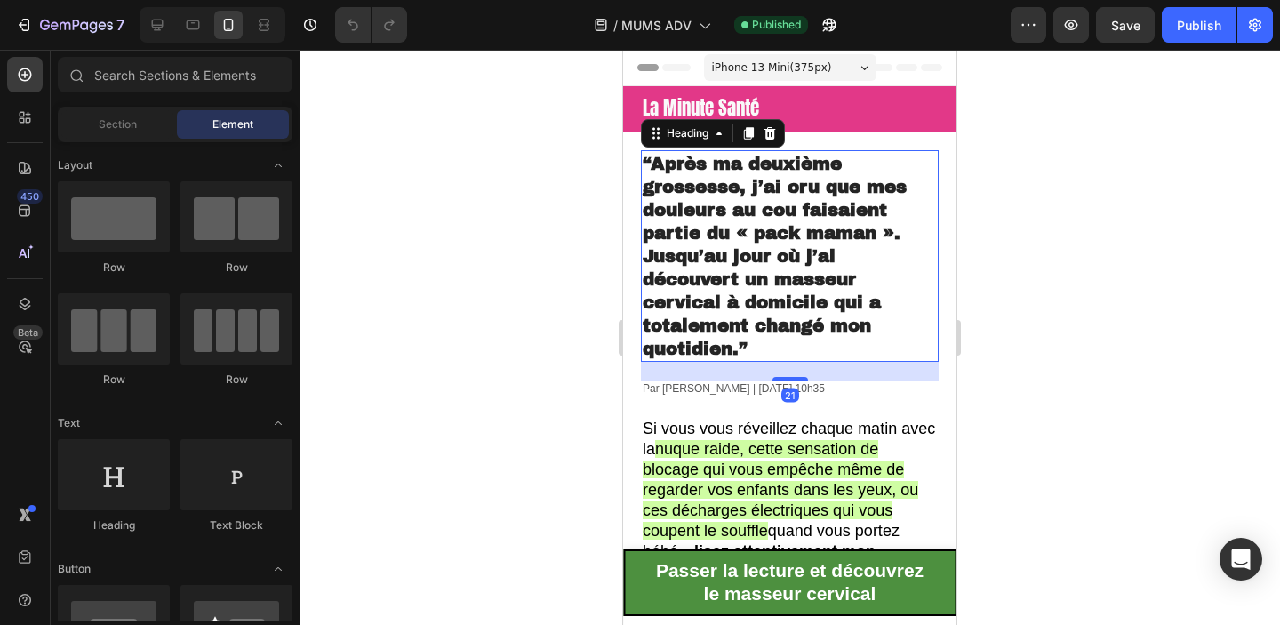
click at [747, 251] on strong "“Après ma deuxième grossesse, j’ai cru que mes douleurs au cou faisaient partie…" at bounding box center [775, 256] width 264 height 204
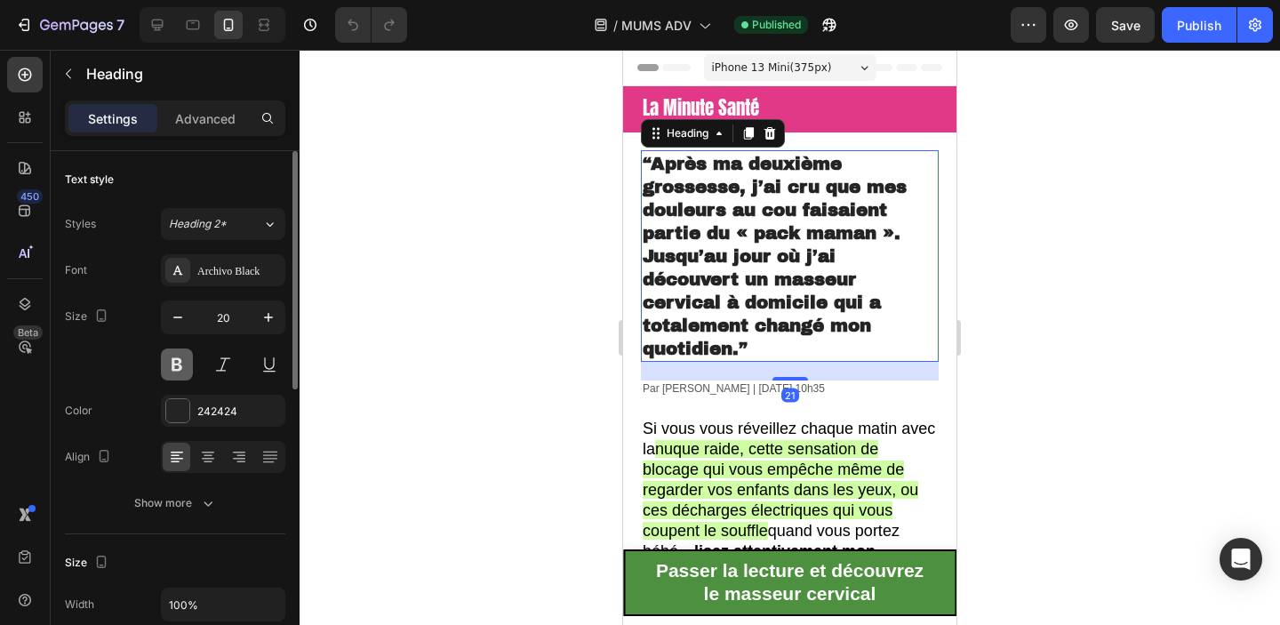
click at [172, 364] on button at bounding box center [177, 364] width 32 height 32
click at [699, 236] on strong "“Après ma deuxième grossesse, j’ai cru que mes douleurs au cou faisaient partie…" at bounding box center [775, 256] width 264 height 204
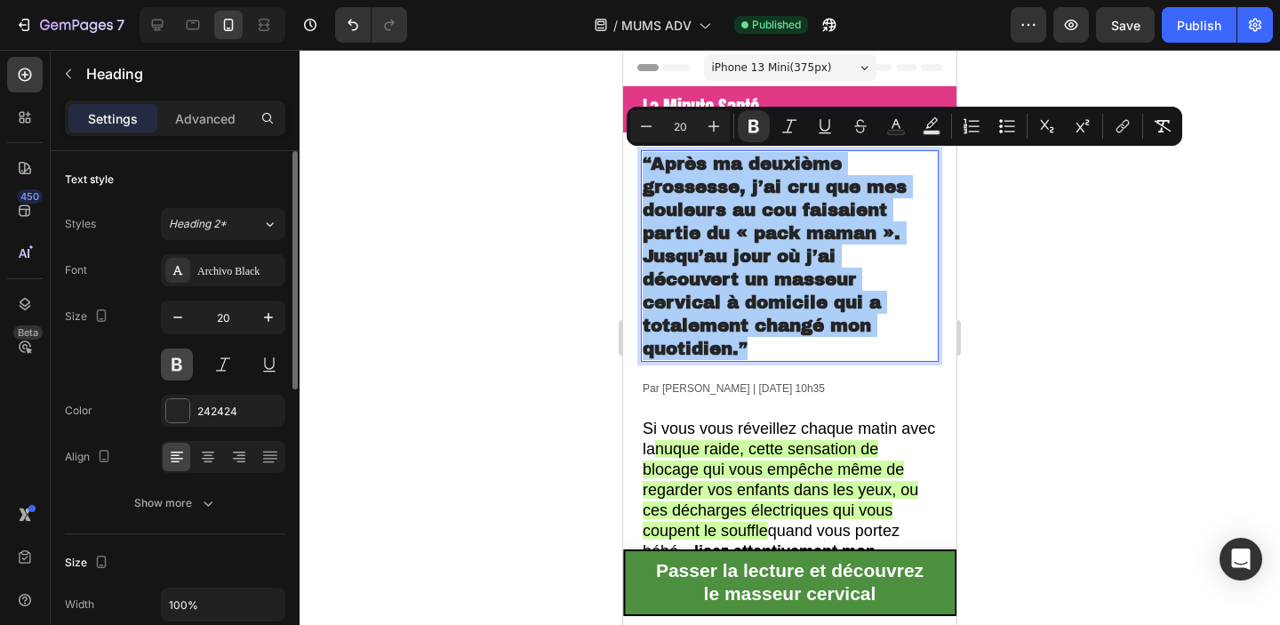
click at [178, 368] on button at bounding box center [177, 364] width 32 height 32
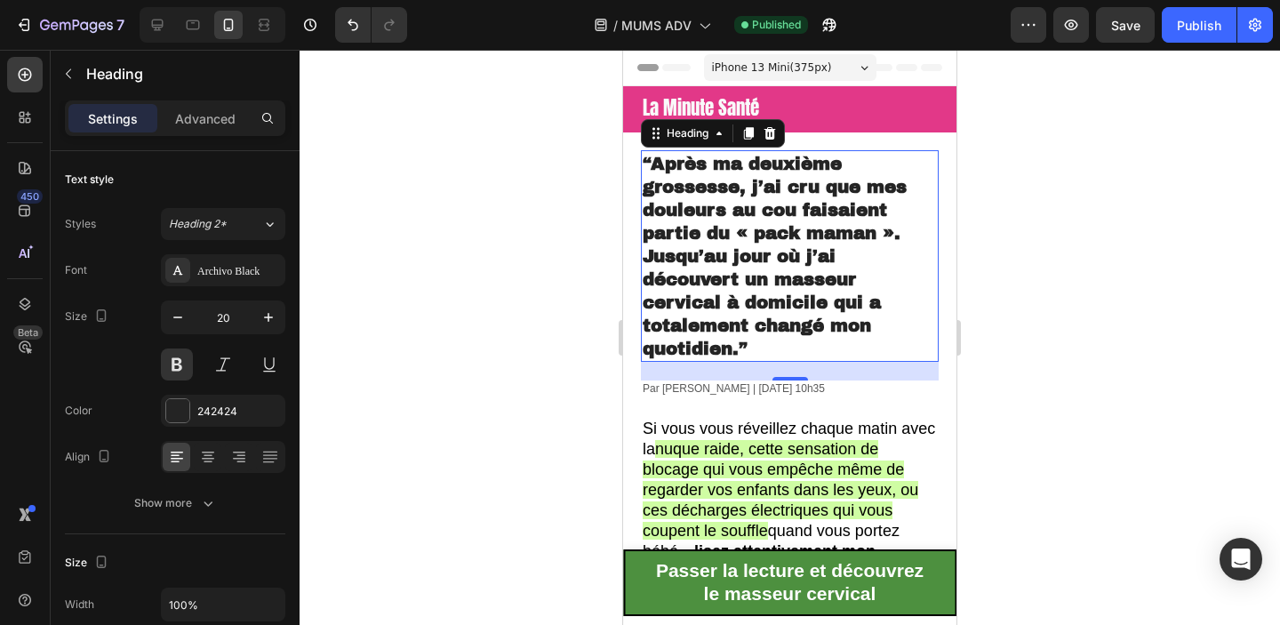
click at [677, 260] on strong "“Après ma deuxième grossesse, j’ai cru que mes douleurs au cou faisaient partie…" at bounding box center [775, 256] width 264 height 204
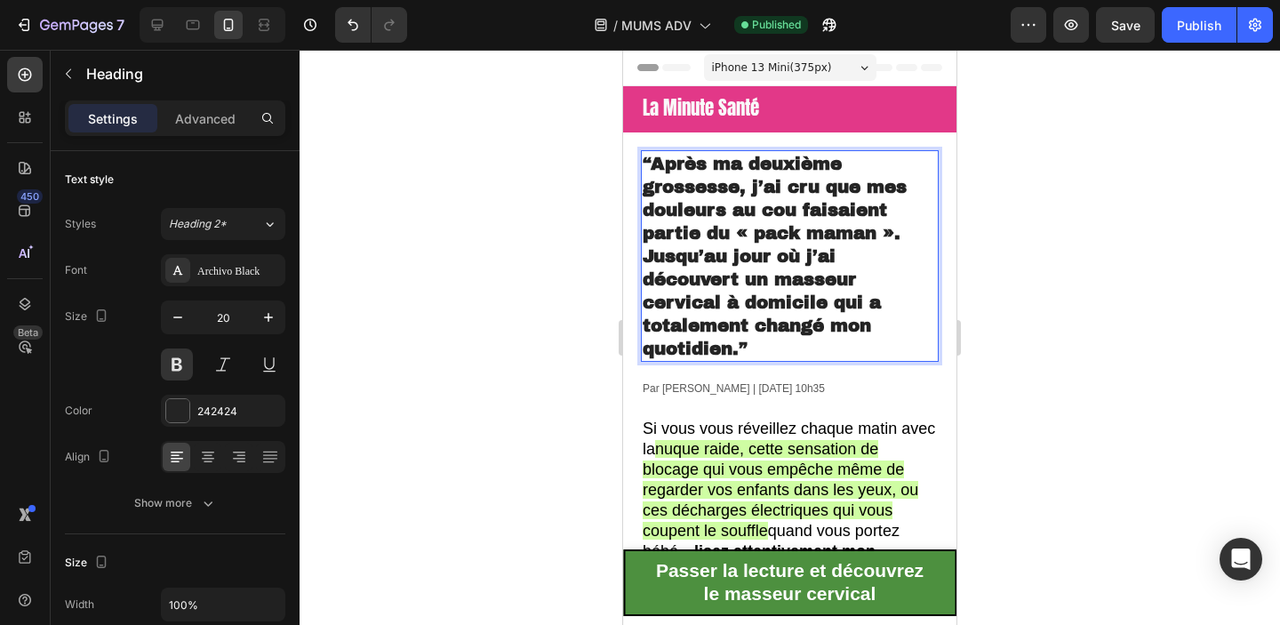
click at [677, 260] on strong "“Après ma deuxième grossesse, j’ai cru que mes douleurs au cou faisaient partie…" at bounding box center [775, 256] width 264 height 204
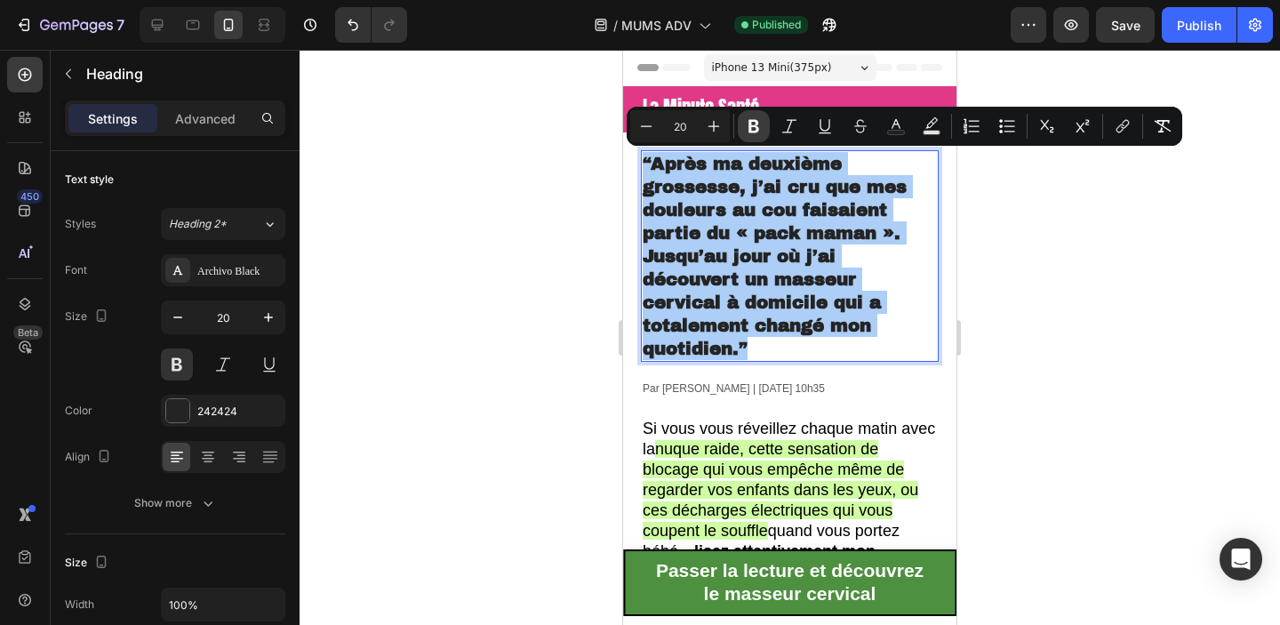
click at [750, 121] on icon "Editor contextual toolbar" at bounding box center [753, 126] width 11 height 13
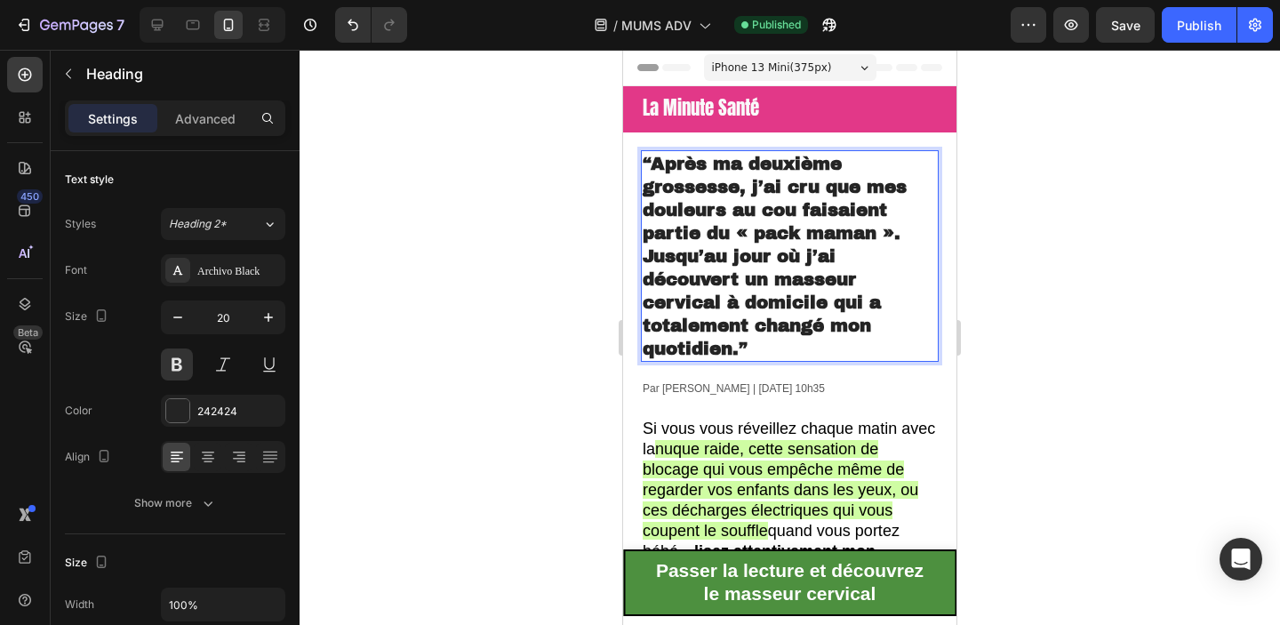
click at [755, 214] on span "“Après ma deuxième grossesse, j’ai cru que mes douleurs au cou faisaient partie…" at bounding box center [775, 256] width 264 height 204
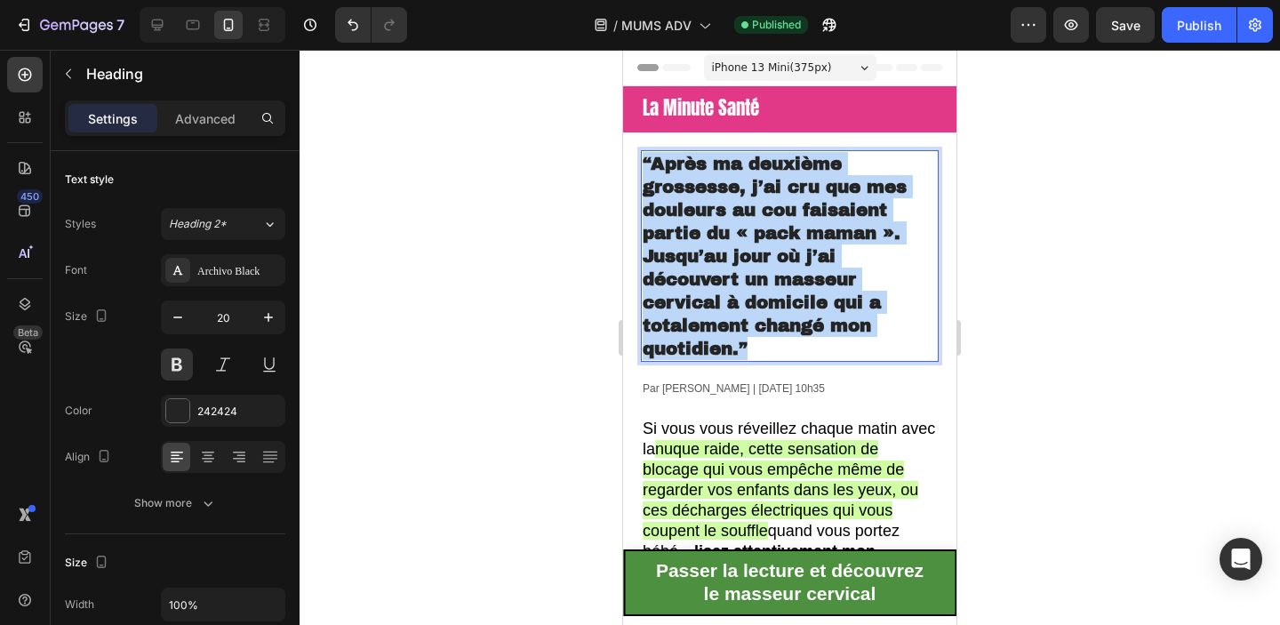
click at [755, 214] on span "“Après ma deuxième grossesse, j’ai cru que mes douleurs au cou faisaient partie…" at bounding box center [775, 256] width 264 height 204
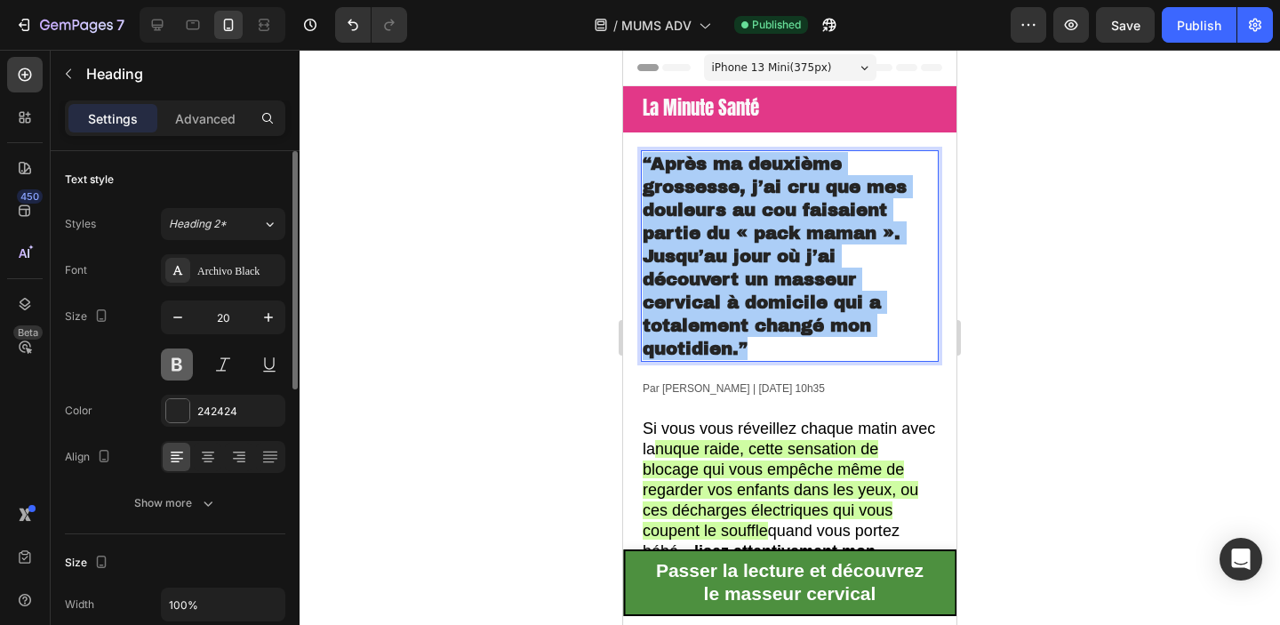
click at [183, 365] on button at bounding box center [177, 364] width 32 height 32
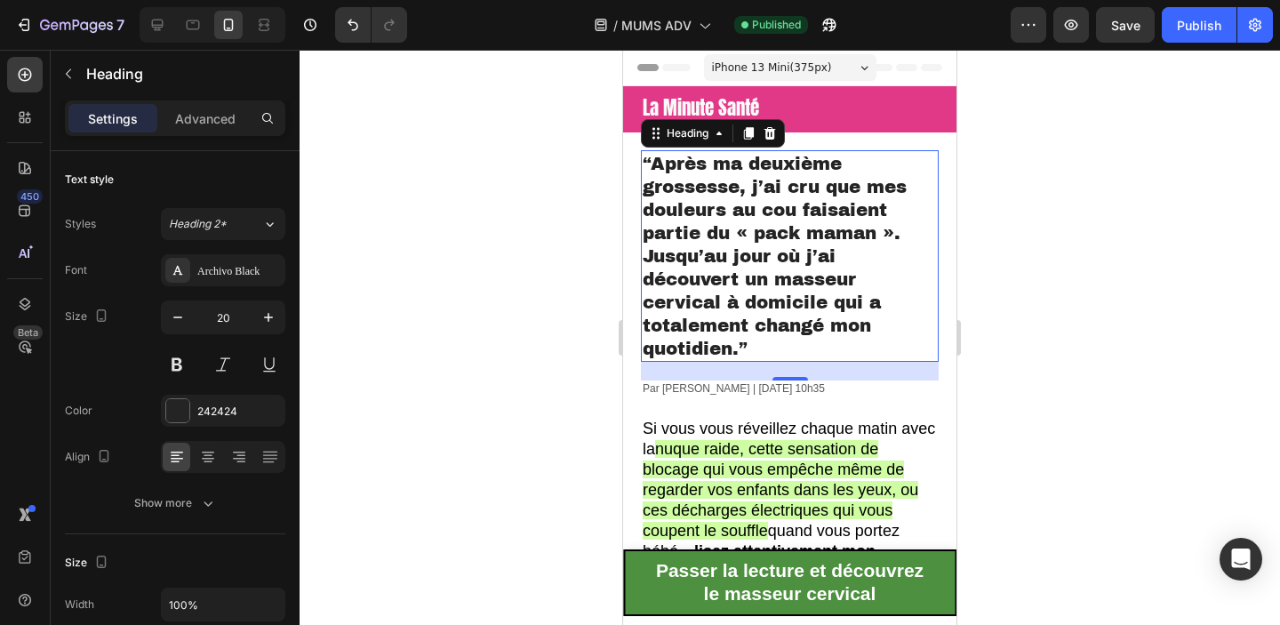
click at [819, 224] on span "“Après ma deuxième grossesse, j’ai cru que mes douleurs au cou faisaient partie…" at bounding box center [775, 256] width 264 height 204
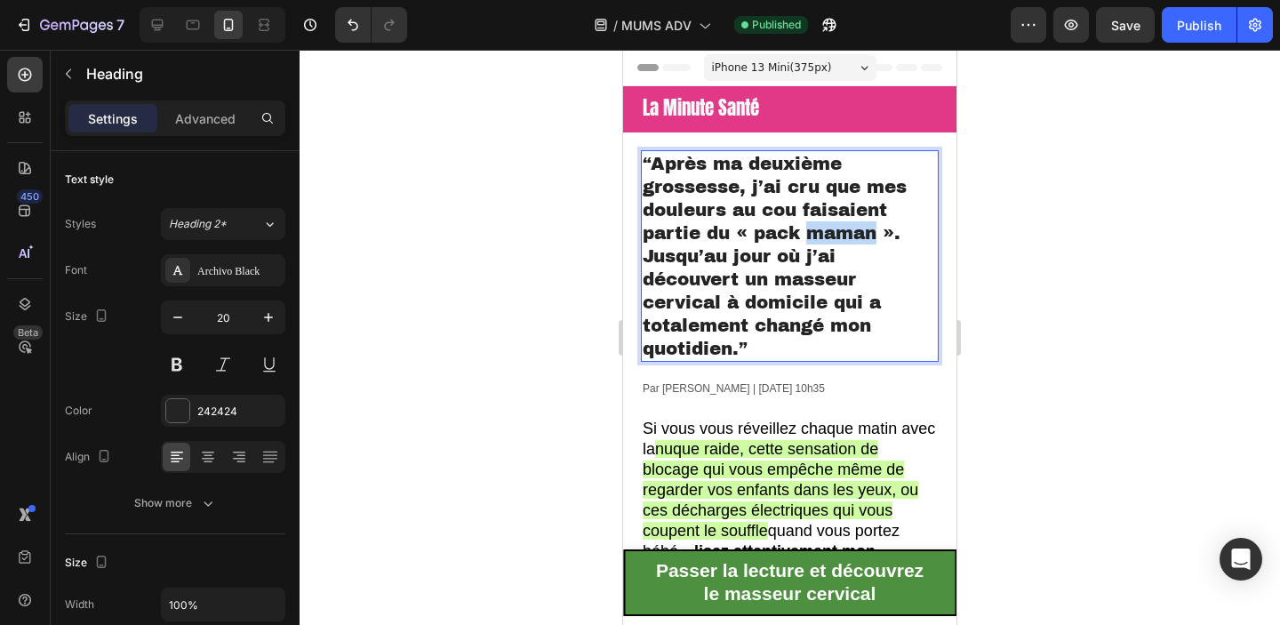
click at [819, 224] on span "“Après ma deuxième grossesse, j’ai cru que mes douleurs au cou faisaient partie…" at bounding box center [775, 256] width 264 height 204
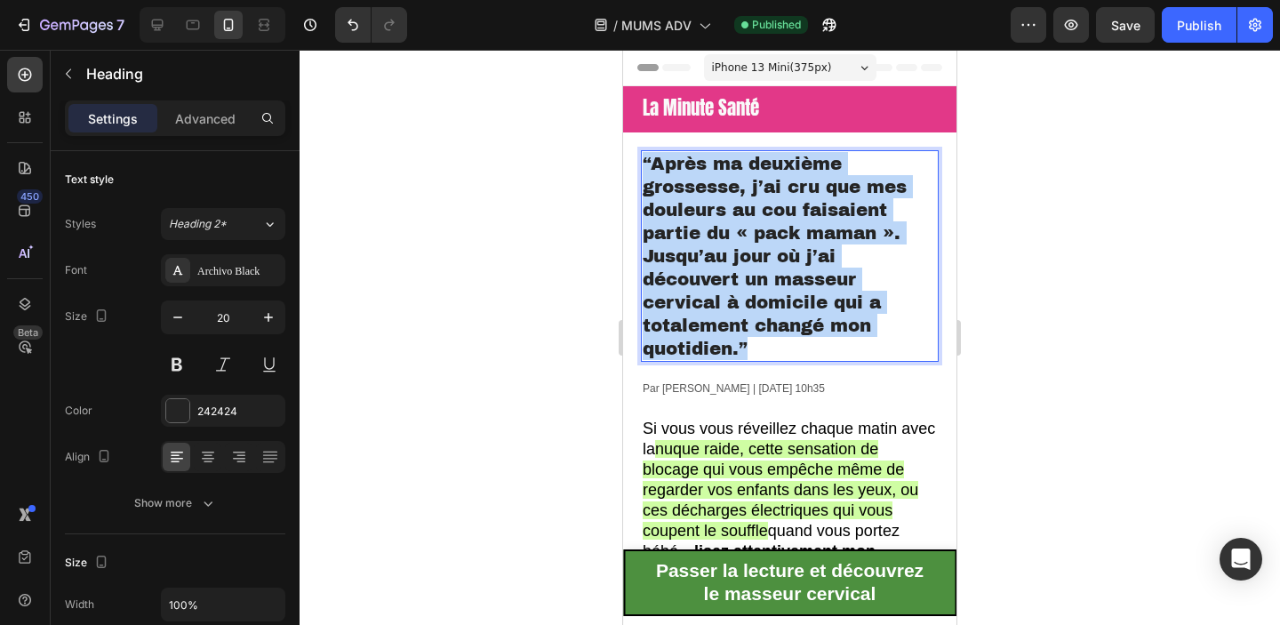
click at [819, 224] on span "“Après ma deuxième grossesse, j’ai cru que mes douleurs au cou faisaient partie…" at bounding box center [775, 256] width 264 height 204
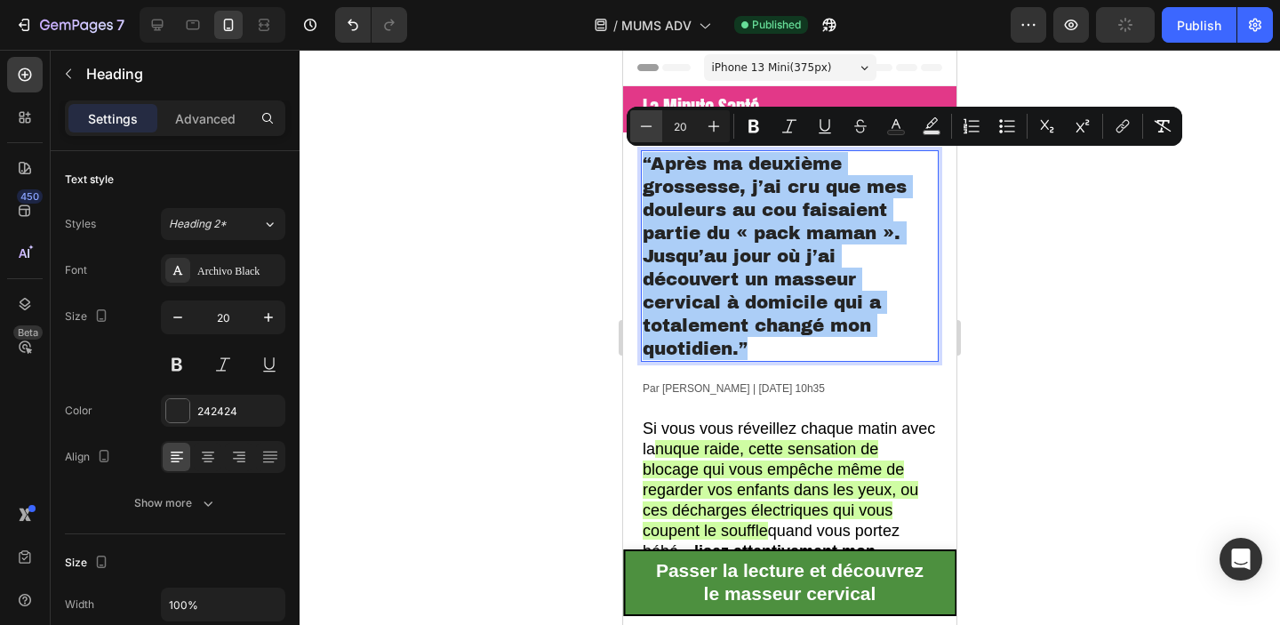
click at [642, 123] on icon "Editor contextual toolbar" at bounding box center [646, 126] width 18 height 18
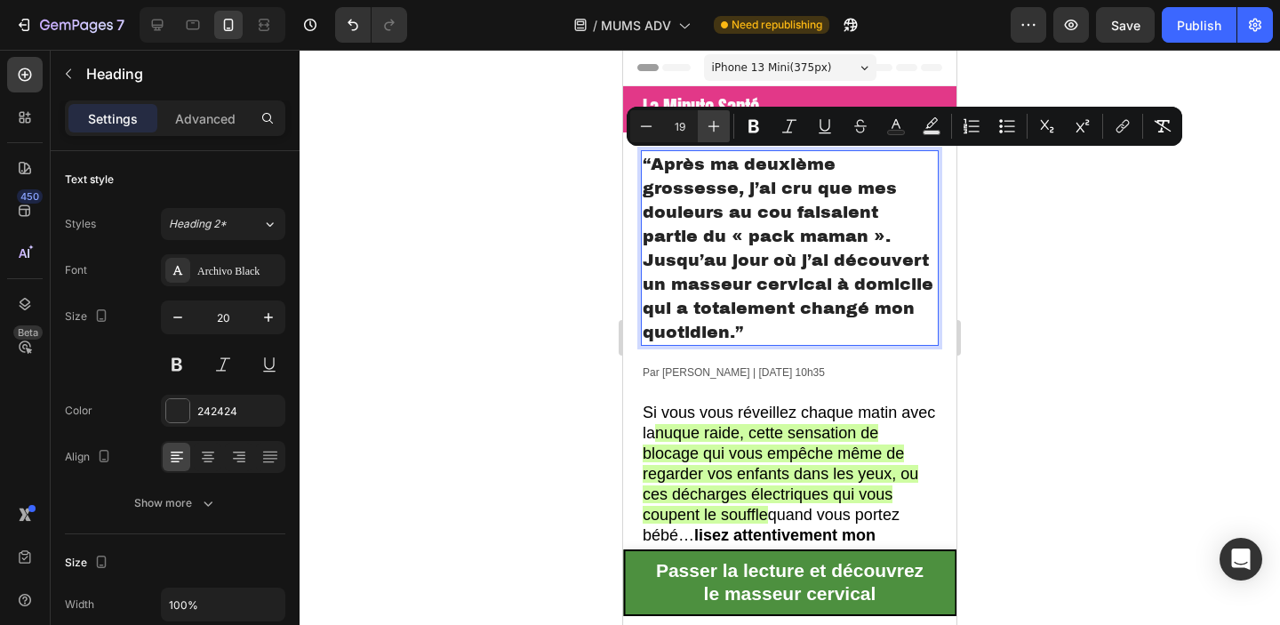
click at [713, 126] on icon "Editor contextual toolbar" at bounding box center [714, 127] width 12 height 12
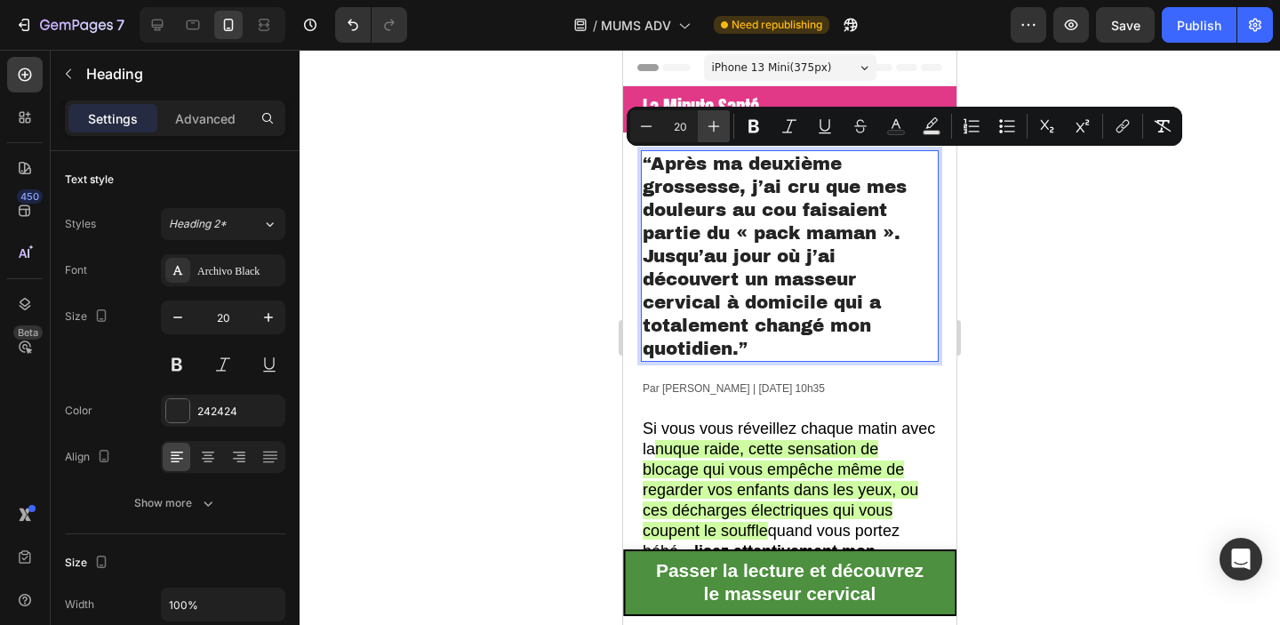
click at [713, 126] on icon "Editor contextual toolbar" at bounding box center [714, 127] width 12 height 12
type input "21"
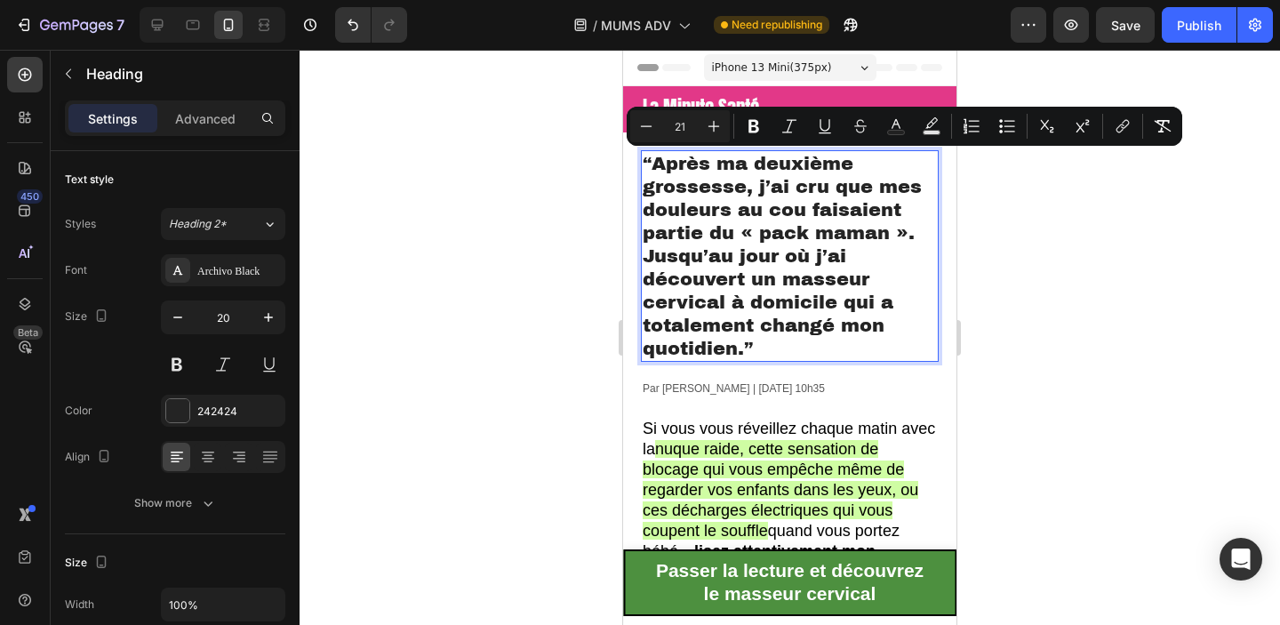
click at [1098, 251] on div at bounding box center [790, 337] width 980 height 575
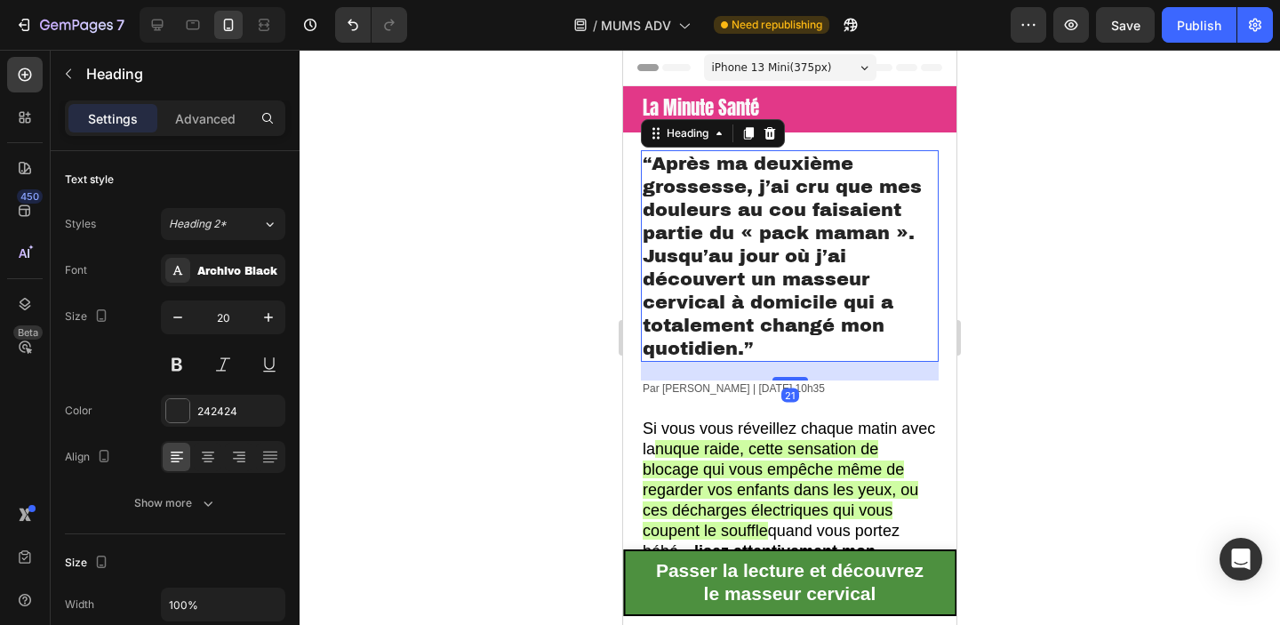
click at [810, 266] on span "“Après ma deuxième grossesse, j’ai cru que mes douleurs au cou faisaient partie…" at bounding box center [782, 256] width 279 height 204
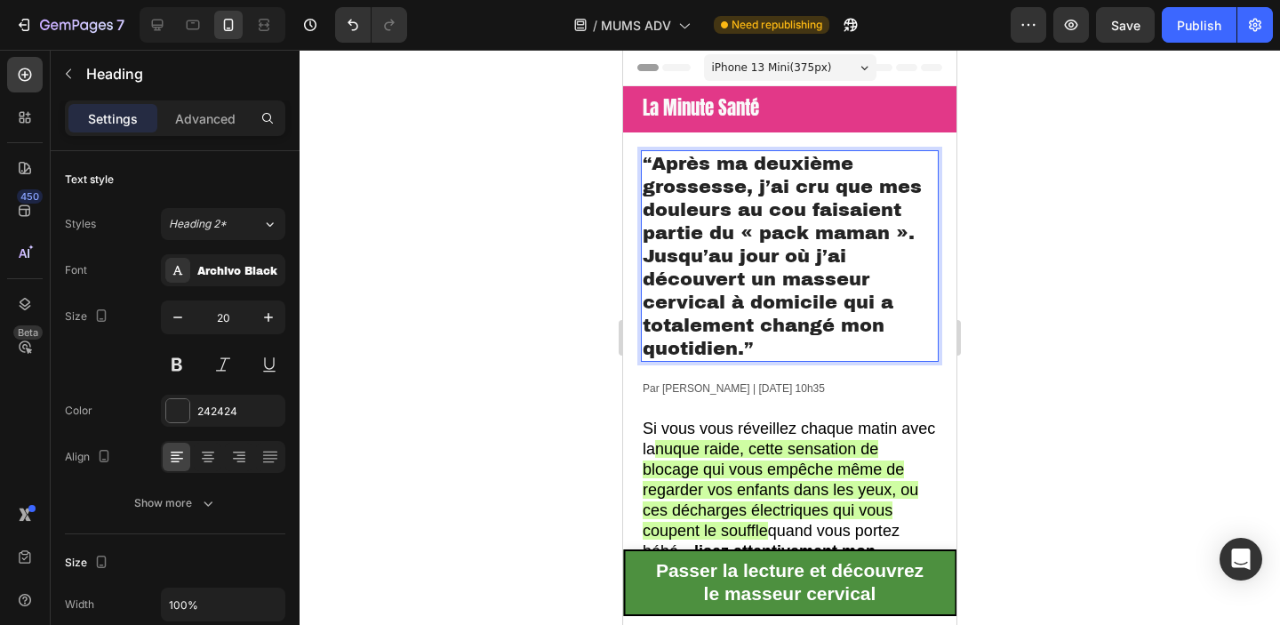
click at [913, 237] on span "“Après ma deuxième grossesse, j’ai cru que mes douleurs au cou faisaient partie…" at bounding box center [782, 256] width 279 height 204
click at [646, 260] on span "“Après ma deuxième grossesse, j’ai cru que mes douleurs au cou faisaient partie…" at bounding box center [782, 256] width 279 height 204
click at [921, 239] on p "“Après ma deuxième grossesse, j’ai cru que mes douleurs au cou faisaient partie…" at bounding box center [790, 256] width 294 height 208
click at [1091, 255] on div at bounding box center [790, 337] width 980 height 575
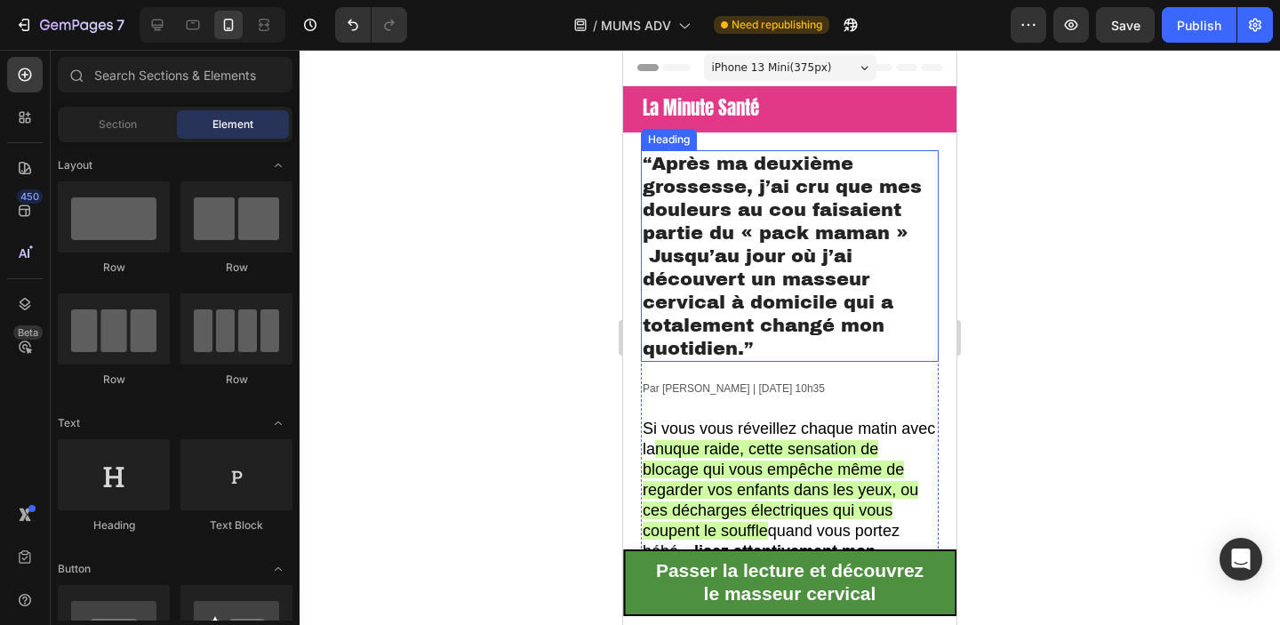
click at [654, 262] on span "“Après ma deuxième grossesse, j’ai cru que mes douleurs au cou faisaient partie…" at bounding box center [782, 256] width 279 height 204
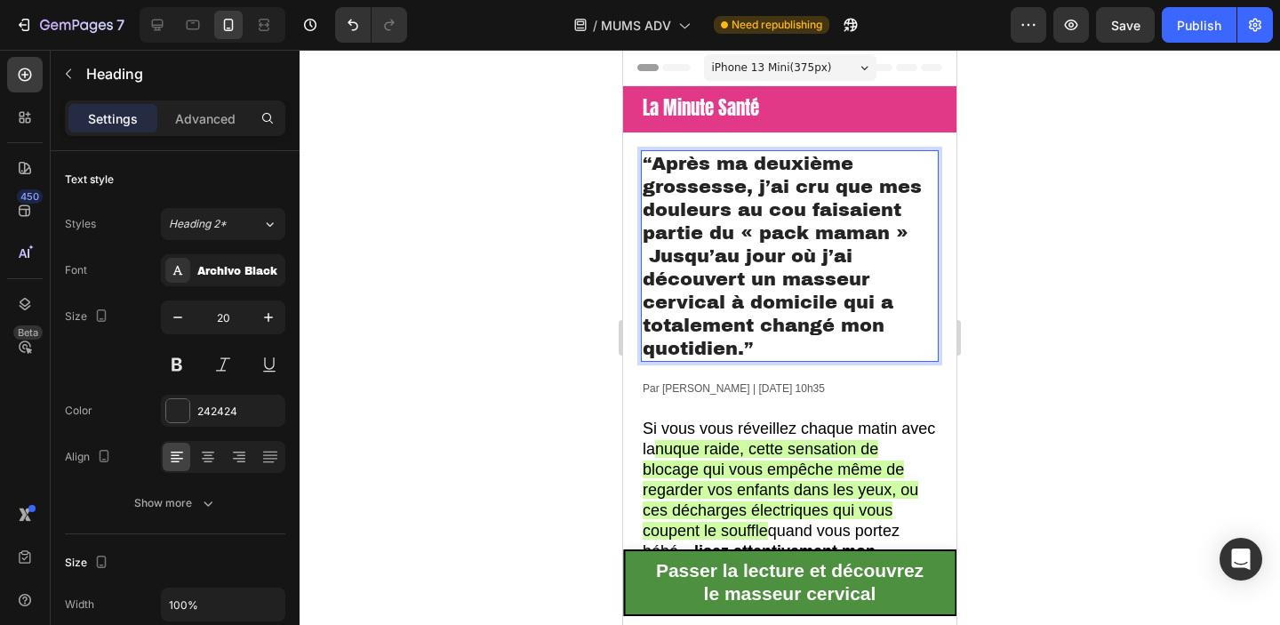
click at [654, 261] on span "“Après ma deuxième grossesse, j’ai cru que mes douleurs au cou faisaient partie…" at bounding box center [782, 256] width 279 height 204
click at [1003, 301] on div at bounding box center [790, 337] width 980 height 575
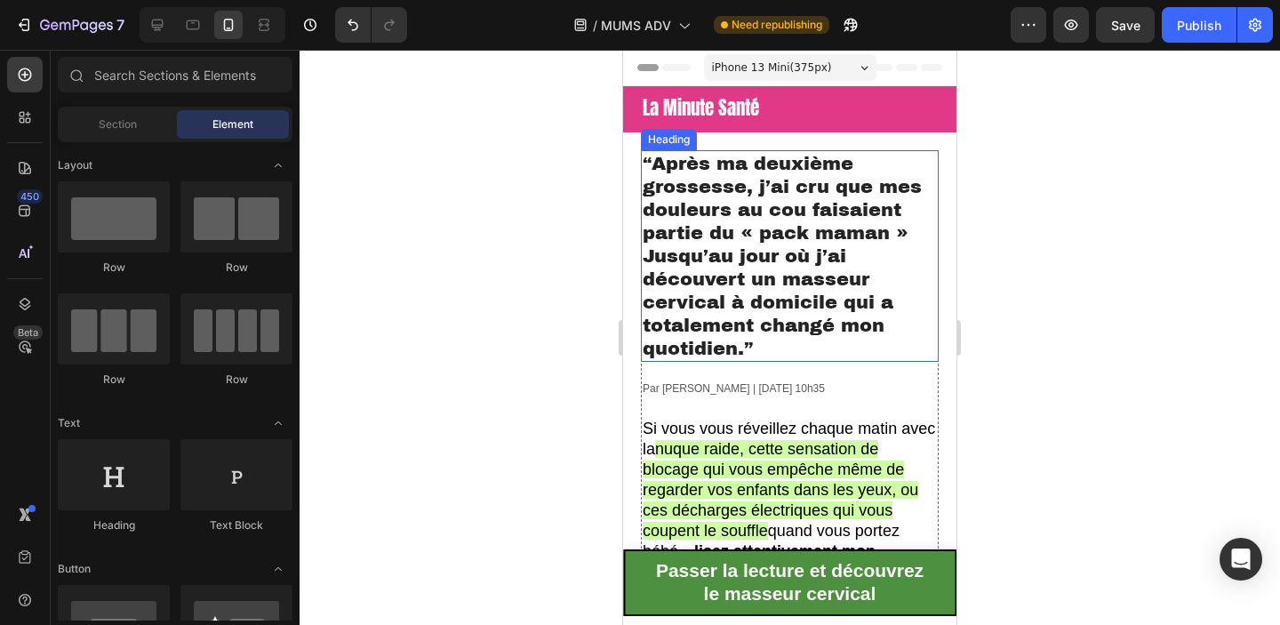
click at [805, 332] on span "“Après ma deuxième grossesse, j’ai cru que mes douleurs au cou faisaient partie…" at bounding box center [782, 256] width 279 height 204
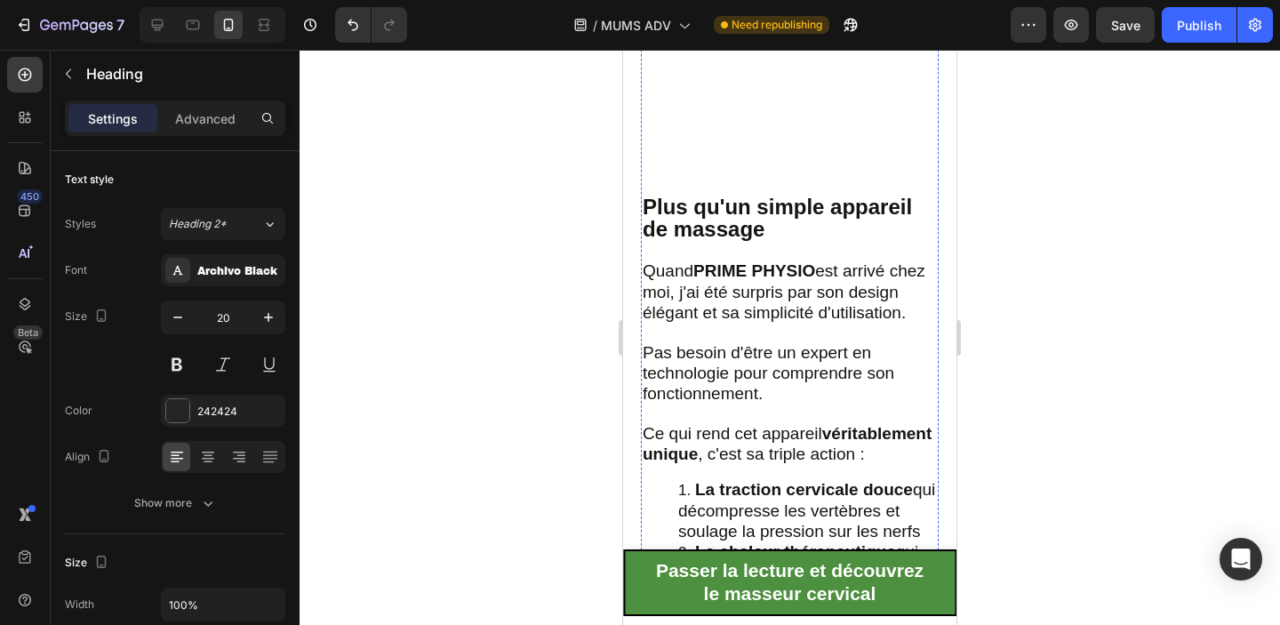
scroll to position [2991, 0]
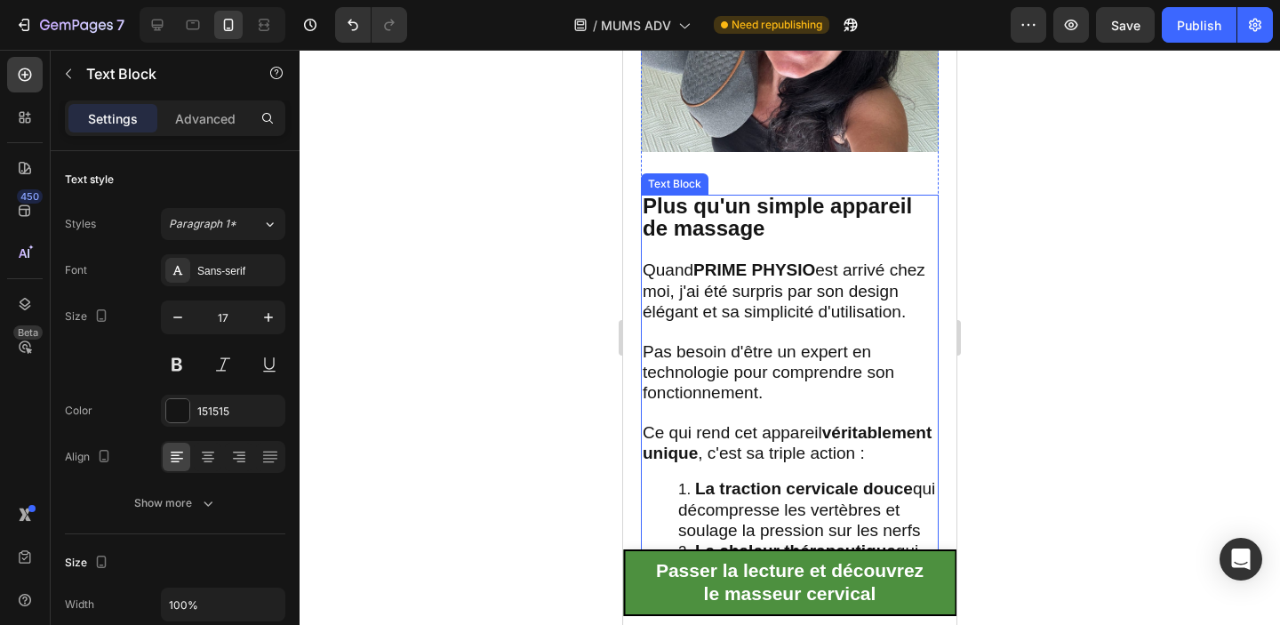
click at [785, 290] on span "Quand PRIME PHYSIO est arrivé chez moi, j'ai été surpris par son design élégant…" at bounding box center [784, 290] width 283 height 60
click at [783, 290] on span "Quand PRIME PHYSIO est arrivé chez moi, j'ai été surpris par son design élégant…" at bounding box center [784, 290] width 283 height 60
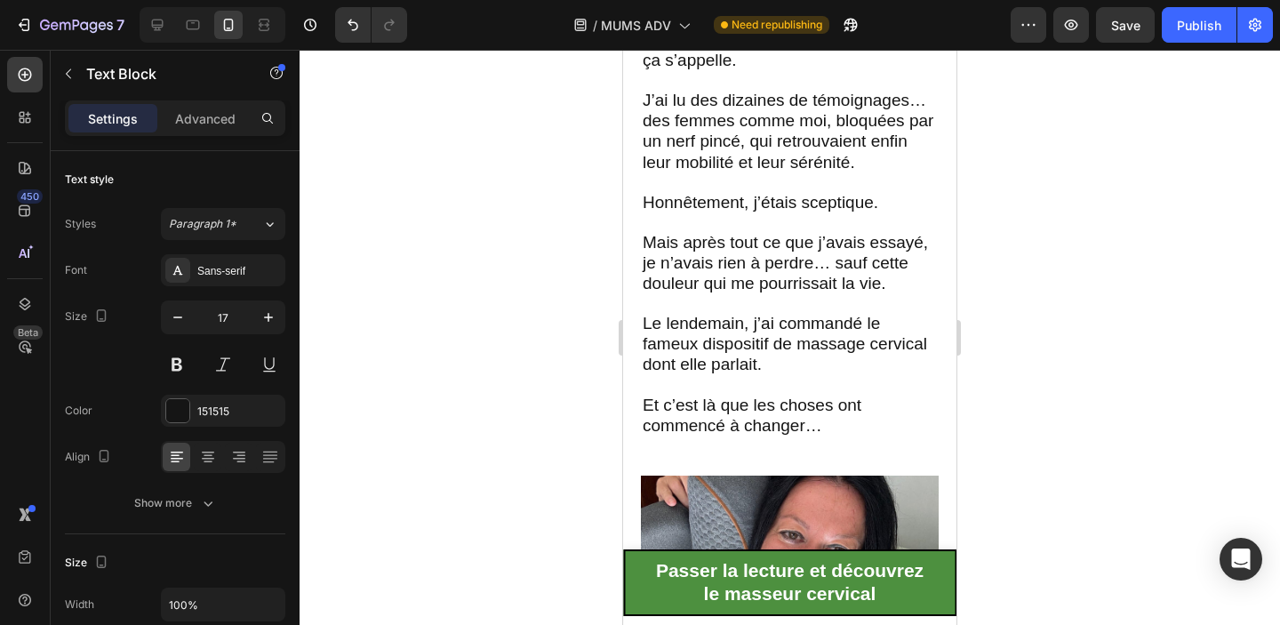
scroll to position [2442, 0]
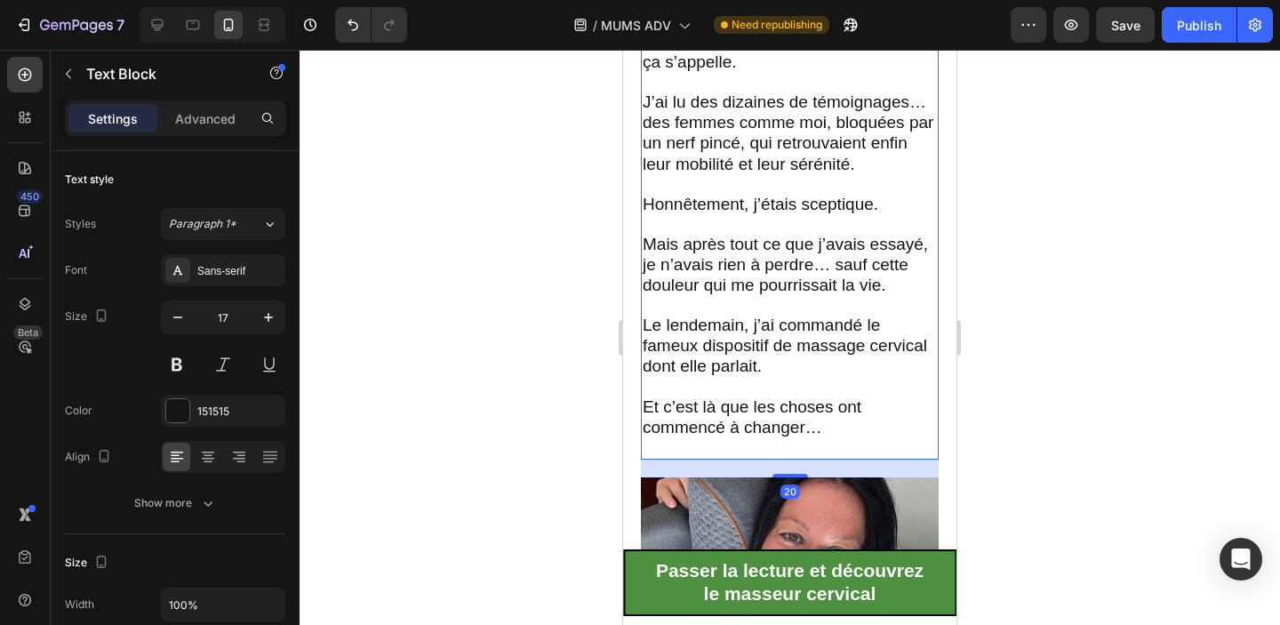
click at [812, 211] on span "Honnêtement, j’étais sceptique." at bounding box center [761, 204] width 236 height 19
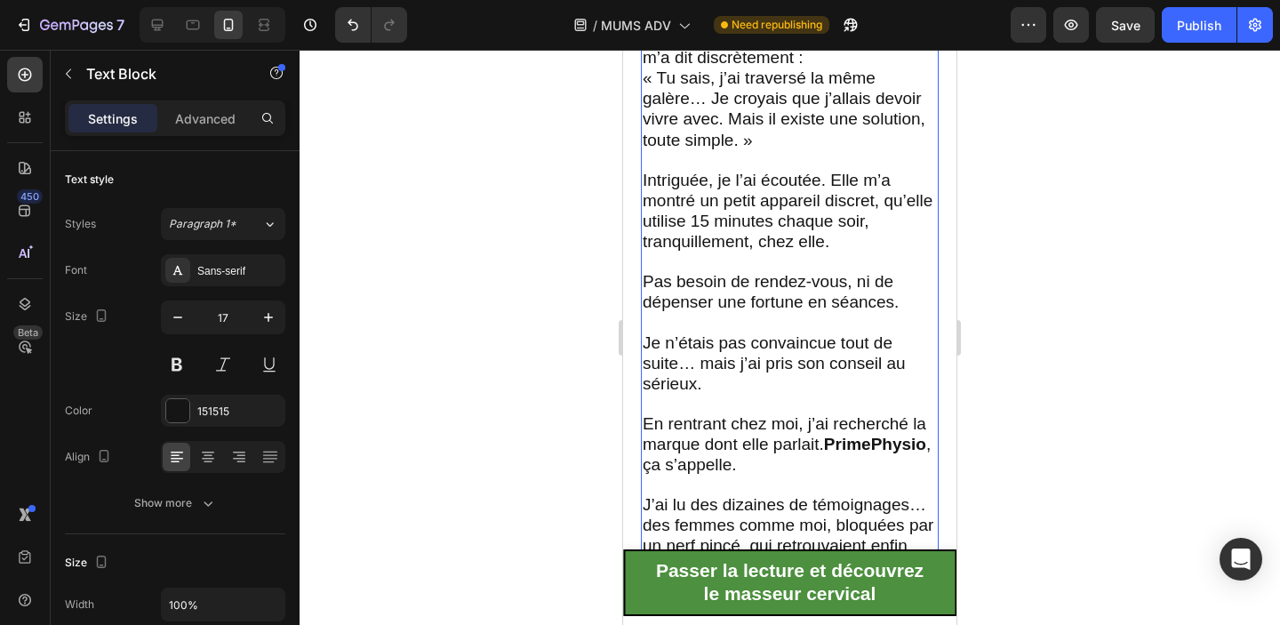
scroll to position [2035, 0]
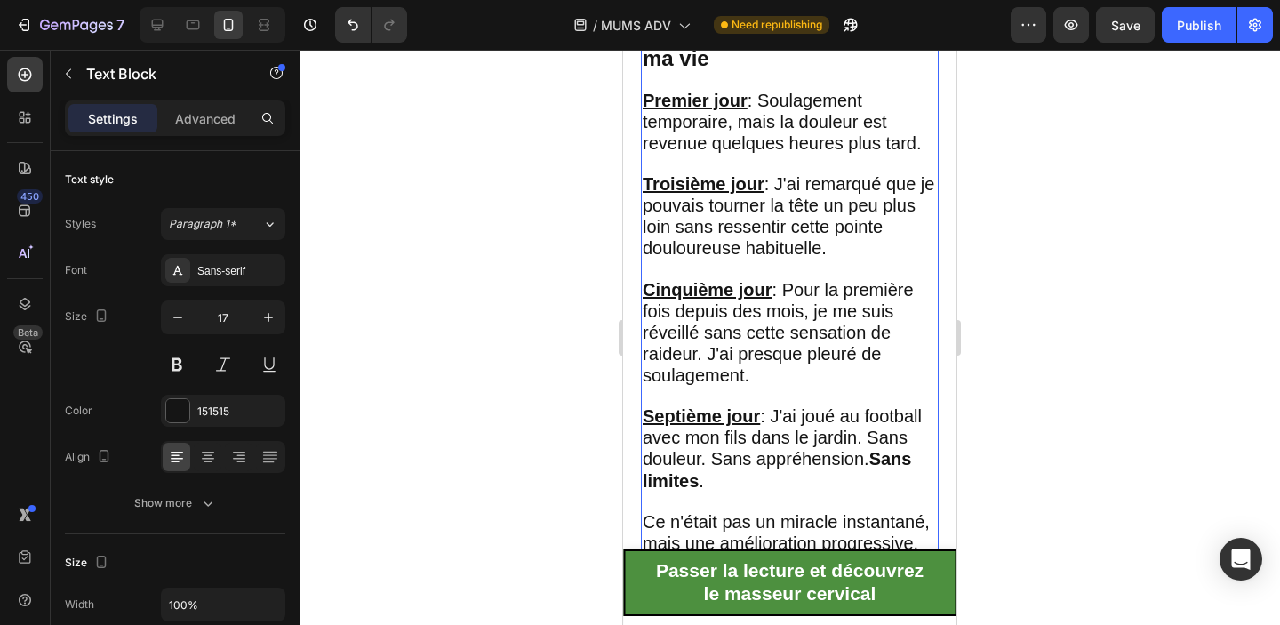
click at [769, 174] on span "Troisième jour : J'ai remarqué que je pouvais tourner la tête un peu plus loin …" at bounding box center [789, 216] width 292 height 84
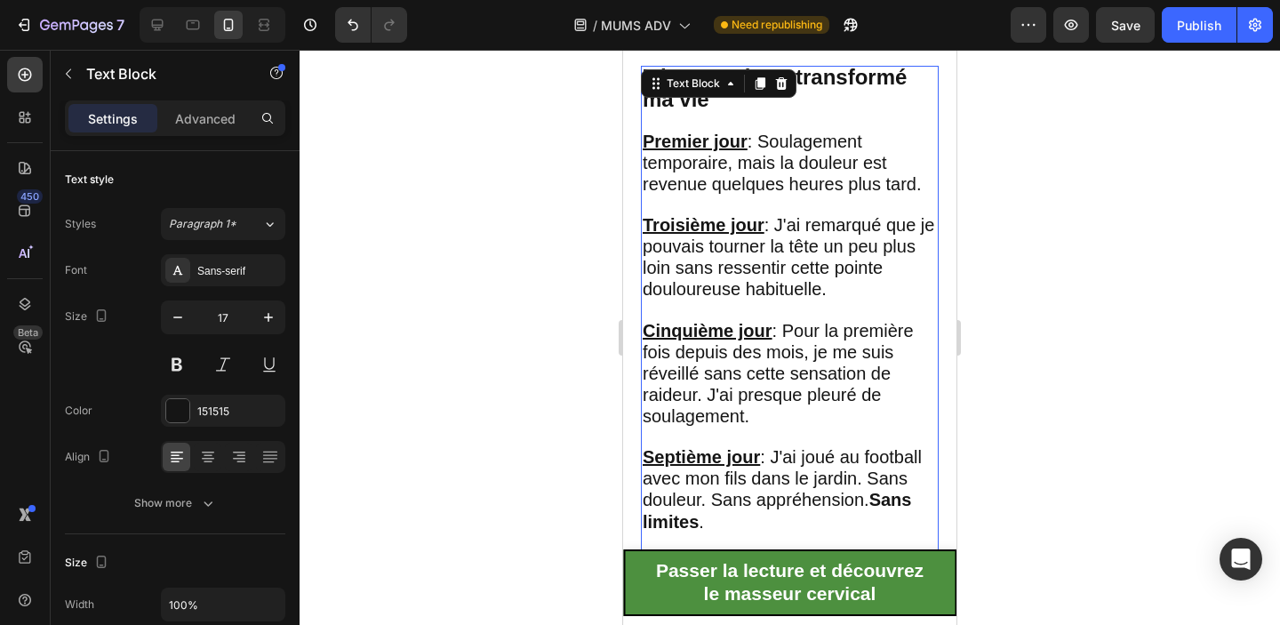
scroll to position [4071, 0]
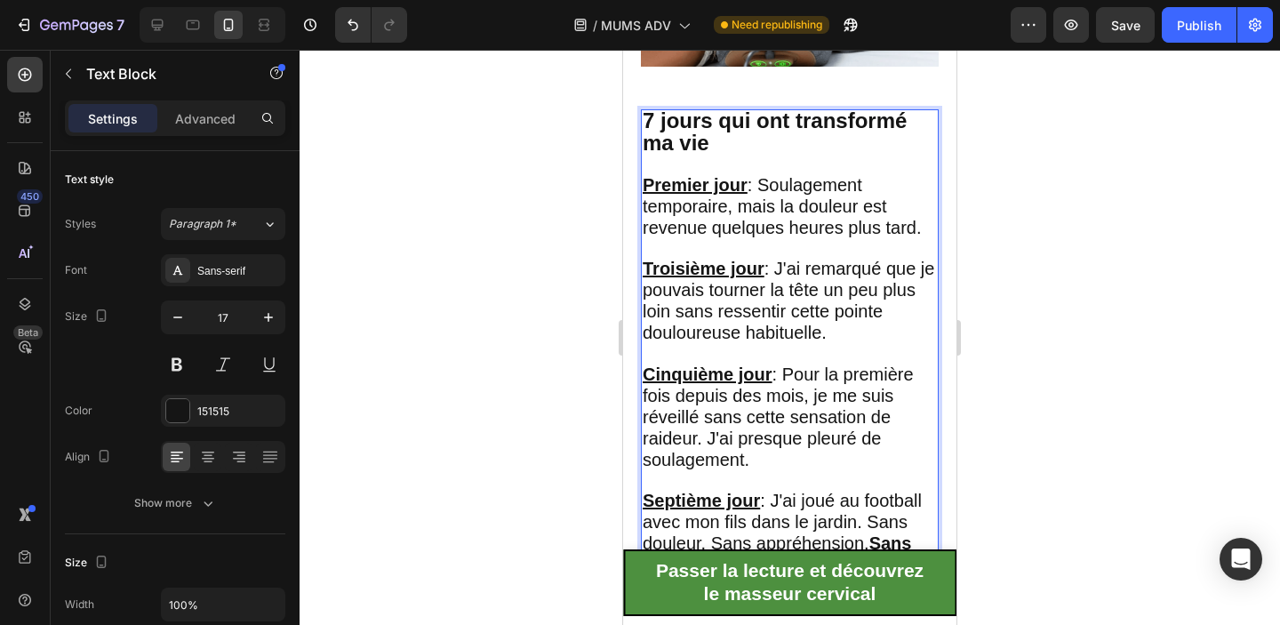
click at [703, 163] on p "Rich Text Editor. Editing area: main" at bounding box center [790, 166] width 294 height 20
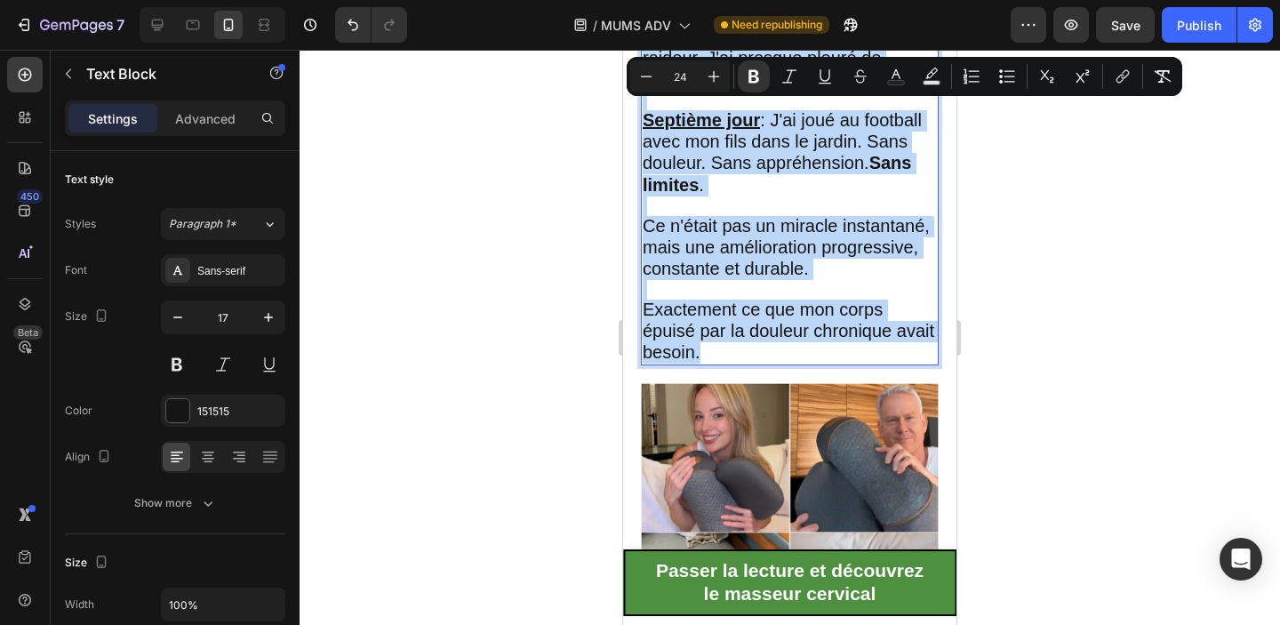
scroll to position [4540, 0]
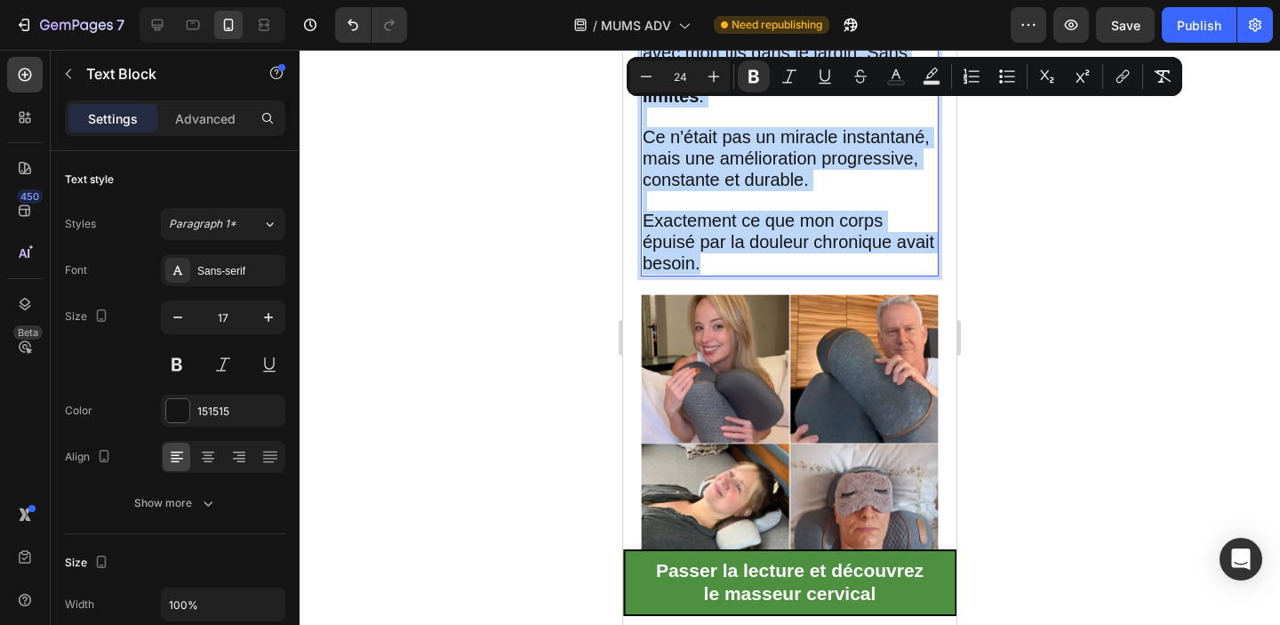
drag, startPoint x: 644, startPoint y: 120, endPoint x: 909, endPoint y: 252, distance: 296.1
copy div "7 jours qui ont transformé ma vie Premier jour : Soulagement temporaire, mais l…"
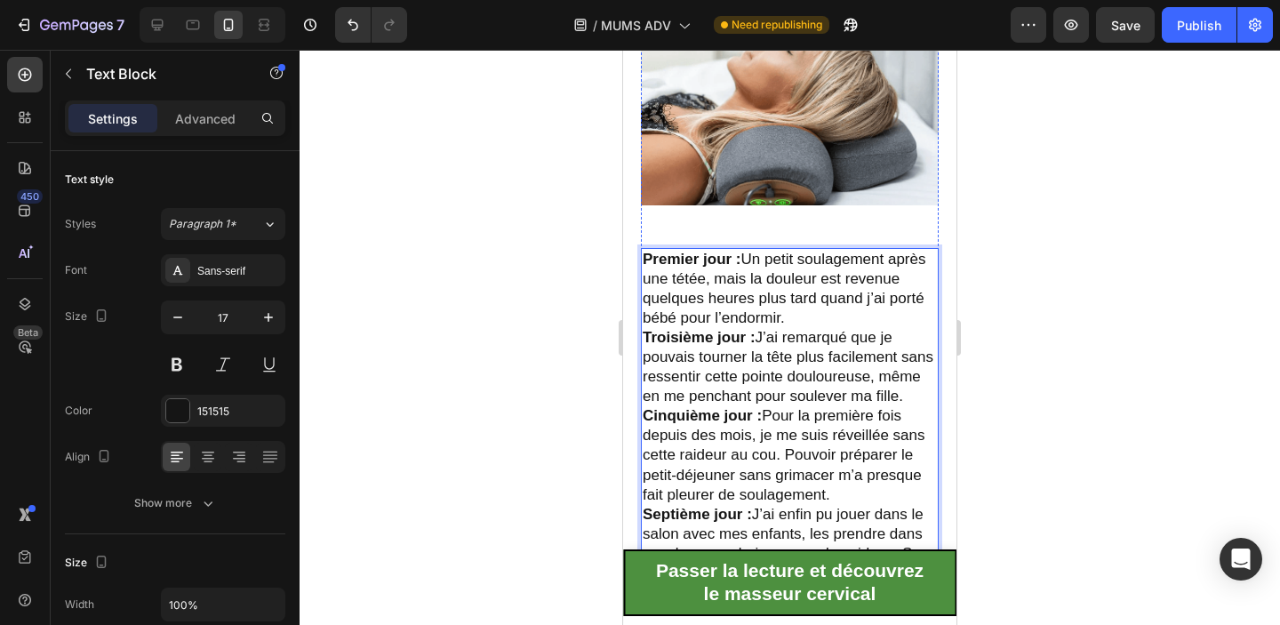
scroll to position [3933, 0]
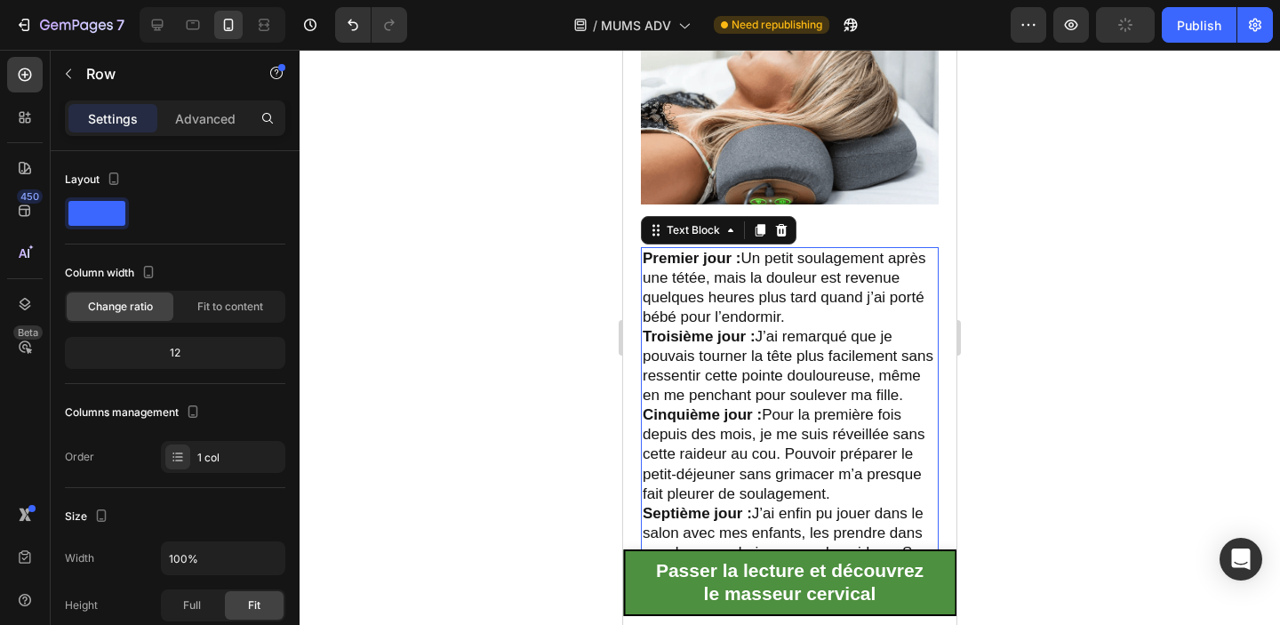
click at [650, 258] on strong "Premier jour :" at bounding box center [692, 258] width 99 height 17
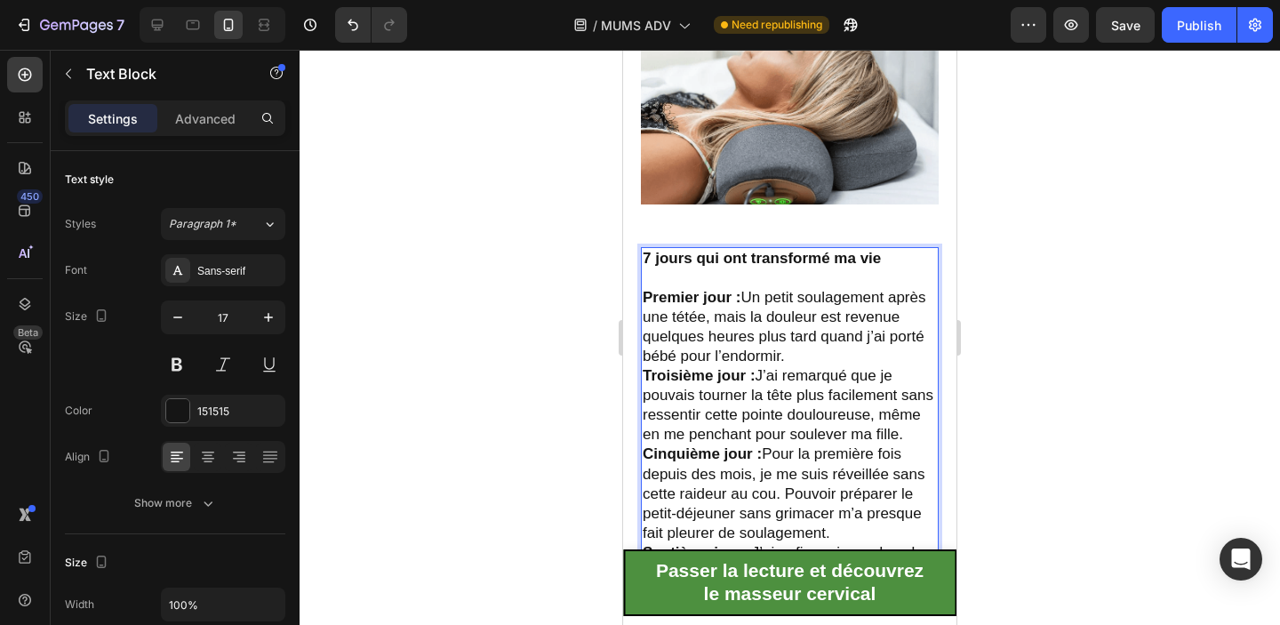
click at [691, 259] on strong "7 jours qui ont transformé ma vie" at bounding box center [762, 258] width 238 height 17
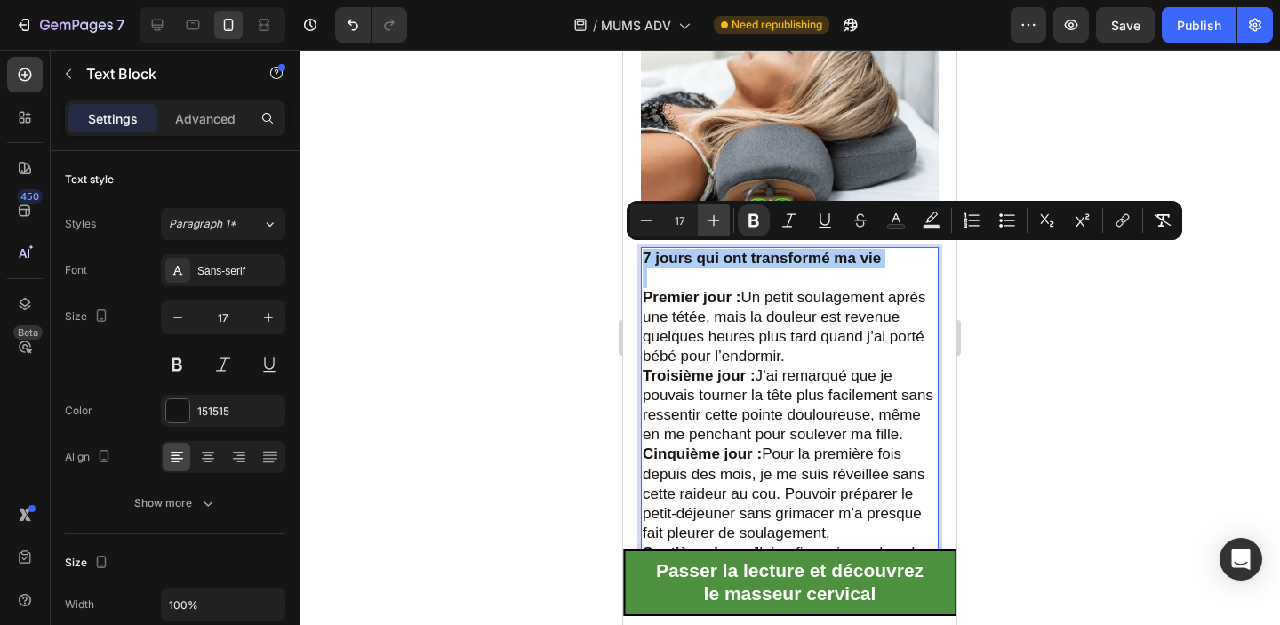
click at [709, 228] on icon "Editor contextual toolbar" at bounding box center [714, 221] width 18 height 18
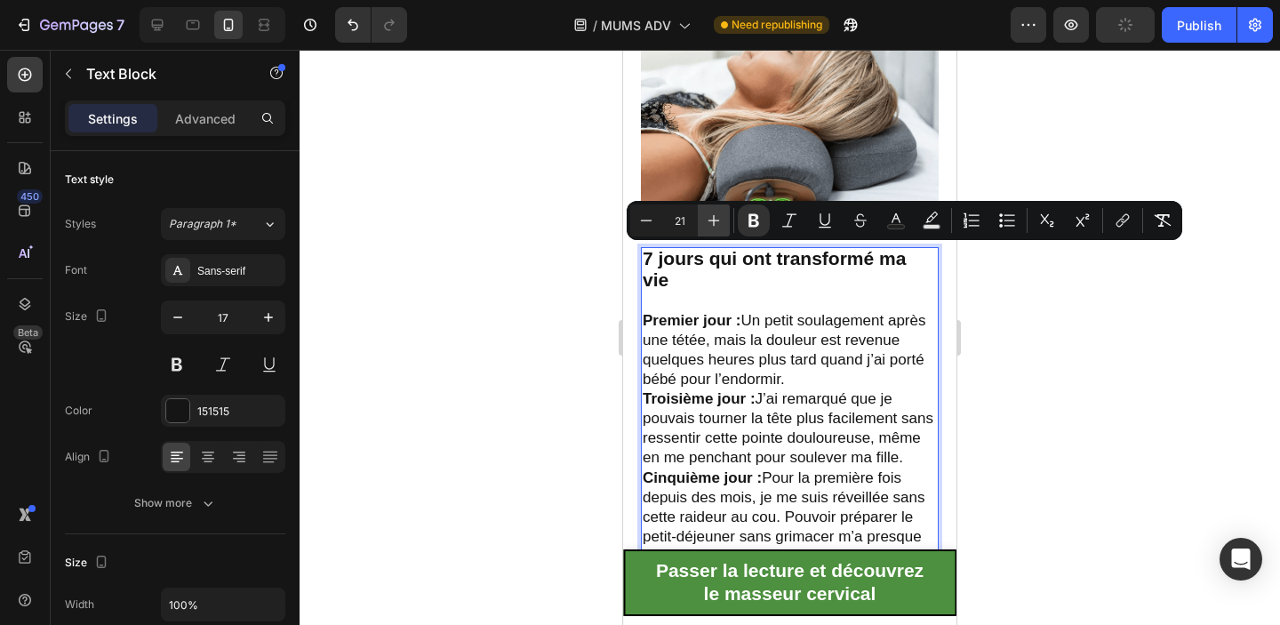
click at [709, 228] on icon "Editor contextual toolbar" at bounding box center [714, 221] width 18 height 18
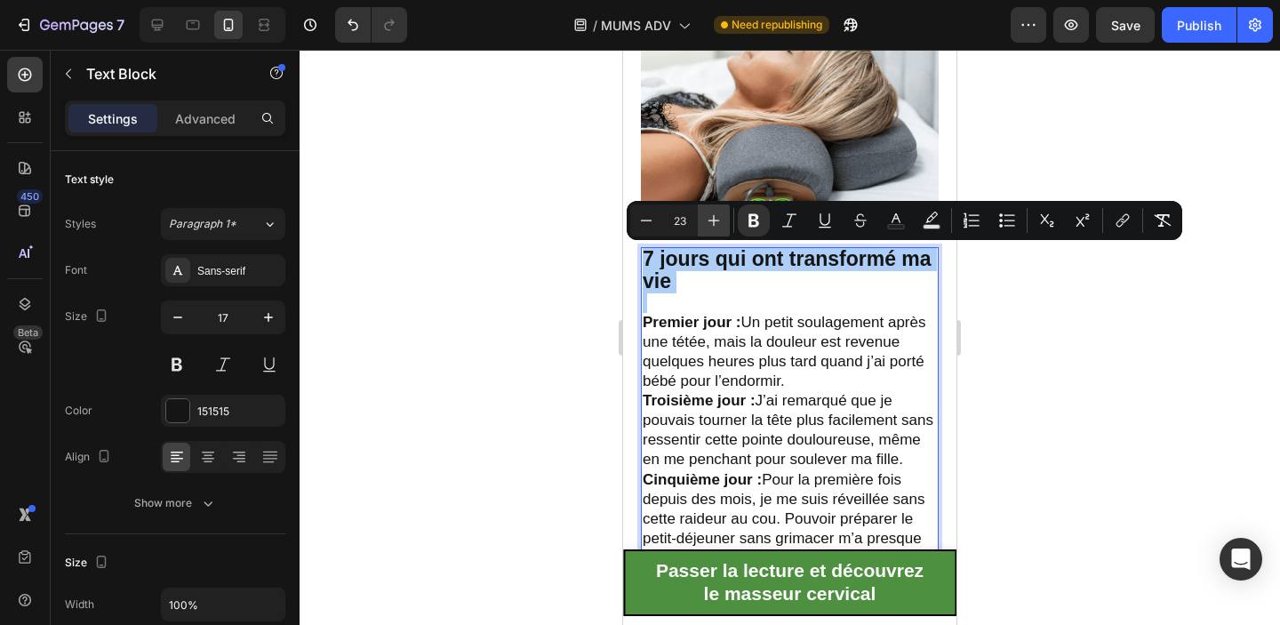
click at [709, 228] on icon "Editor contextual toolbar" at bounding box center [714, 221] width 18 height 18
type input "24"
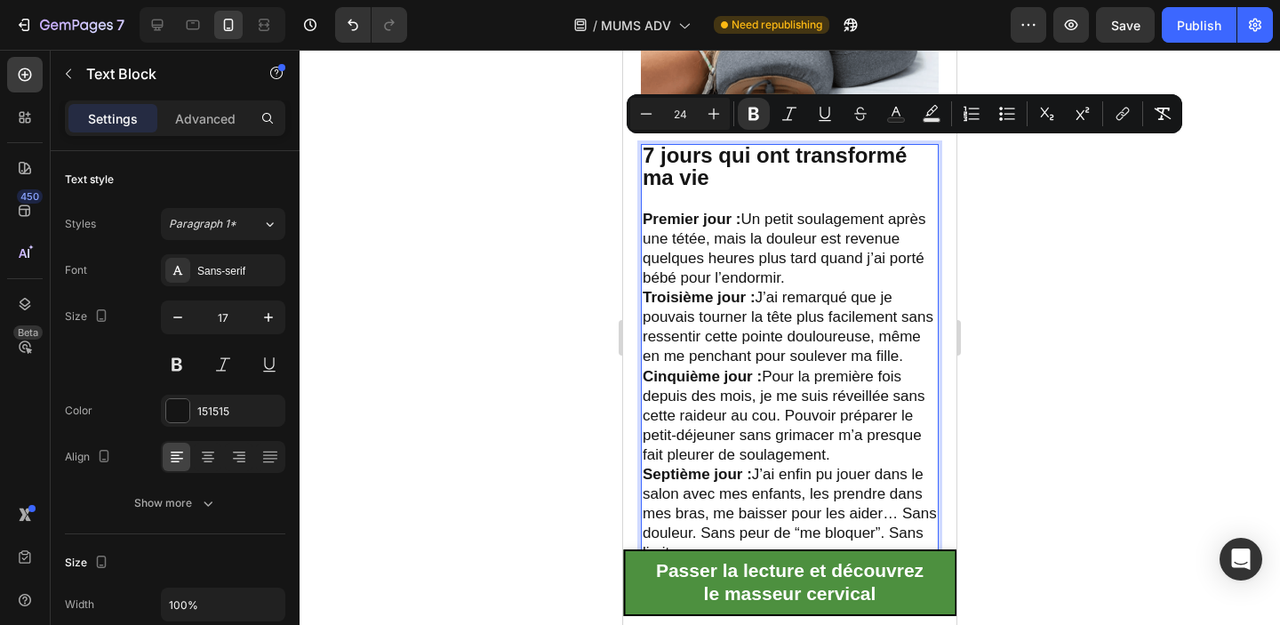
scroll to position [4083, 0]
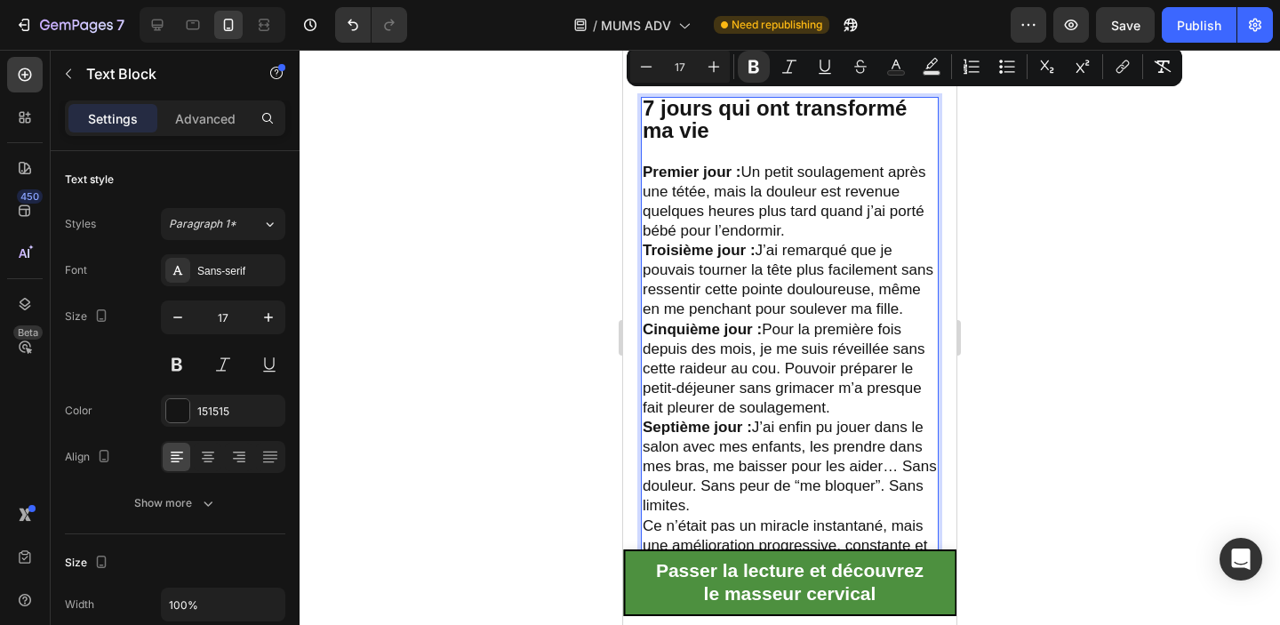
click at [762, 311] on p "Troisième jour : J’ai remarqué que je pouvais tourner la tête plus facilement s…" at bounding box center [790, 280] width 294 height 78
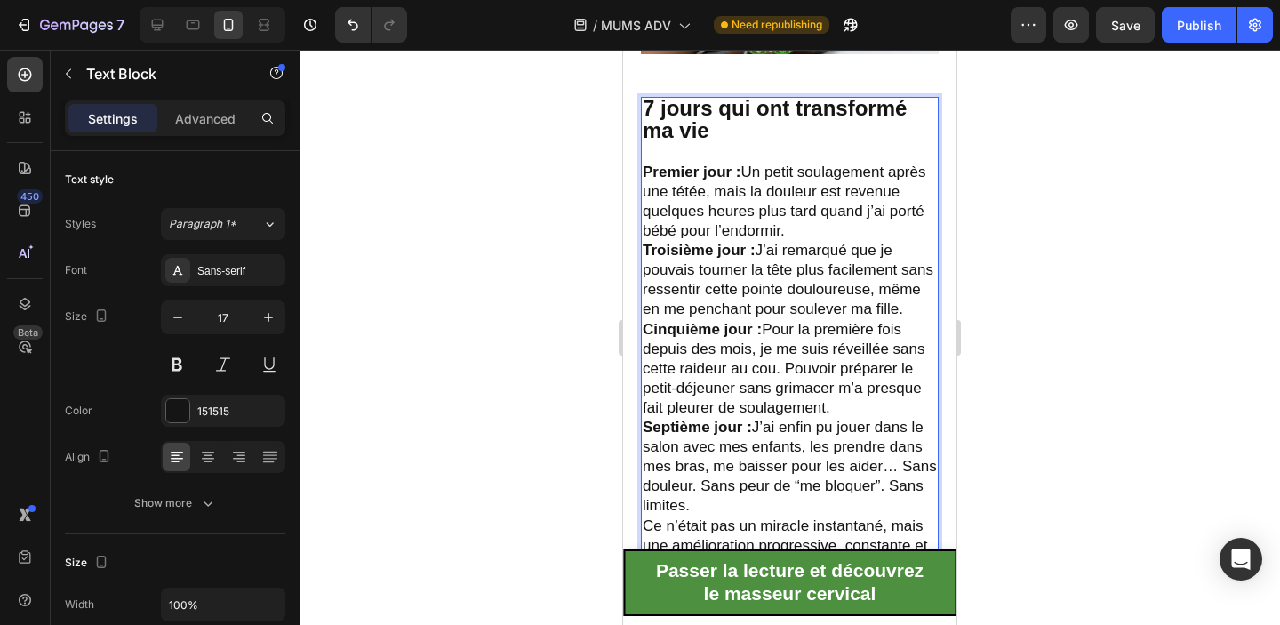
click at [797, 227] on p "Premier jour : Un petit soulagement après une tétée, mais la douleur est revenu…" at bounding box center [790, 202] width 294 height 78
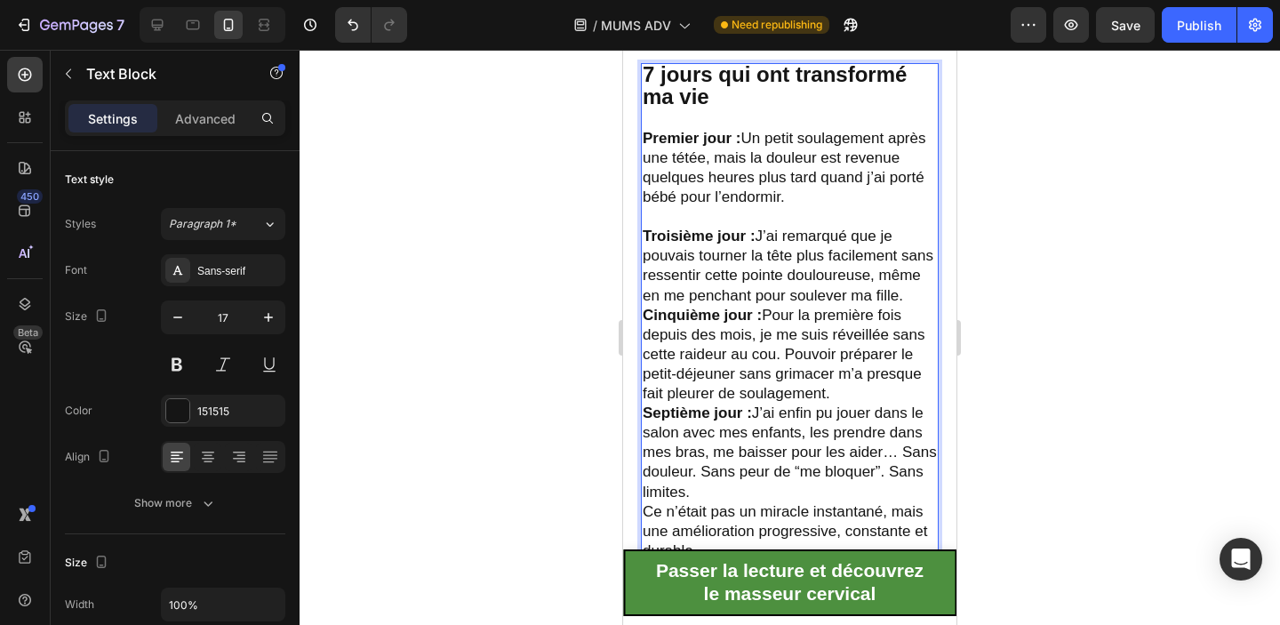
scroll to position [4135, 0]
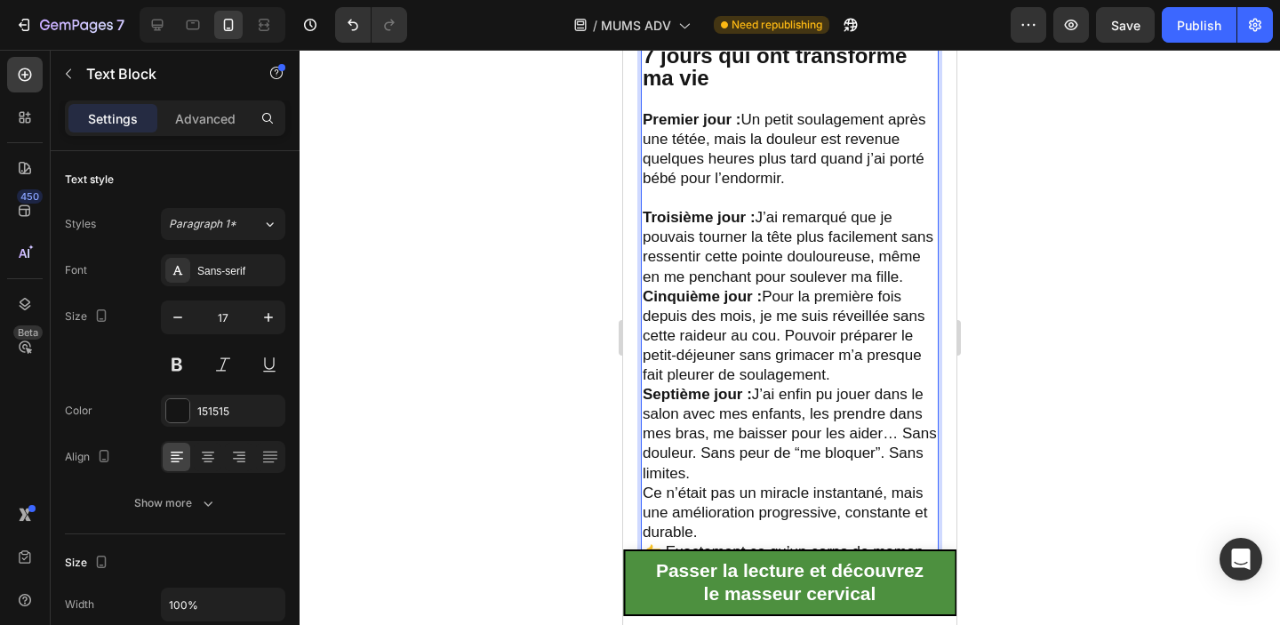
click at [911, 274] on p "Troisième jour : J’ai remarqué que je pouvais tourner la tête plus facilement s…" at bounding box center [790, 247] width 294 height 78
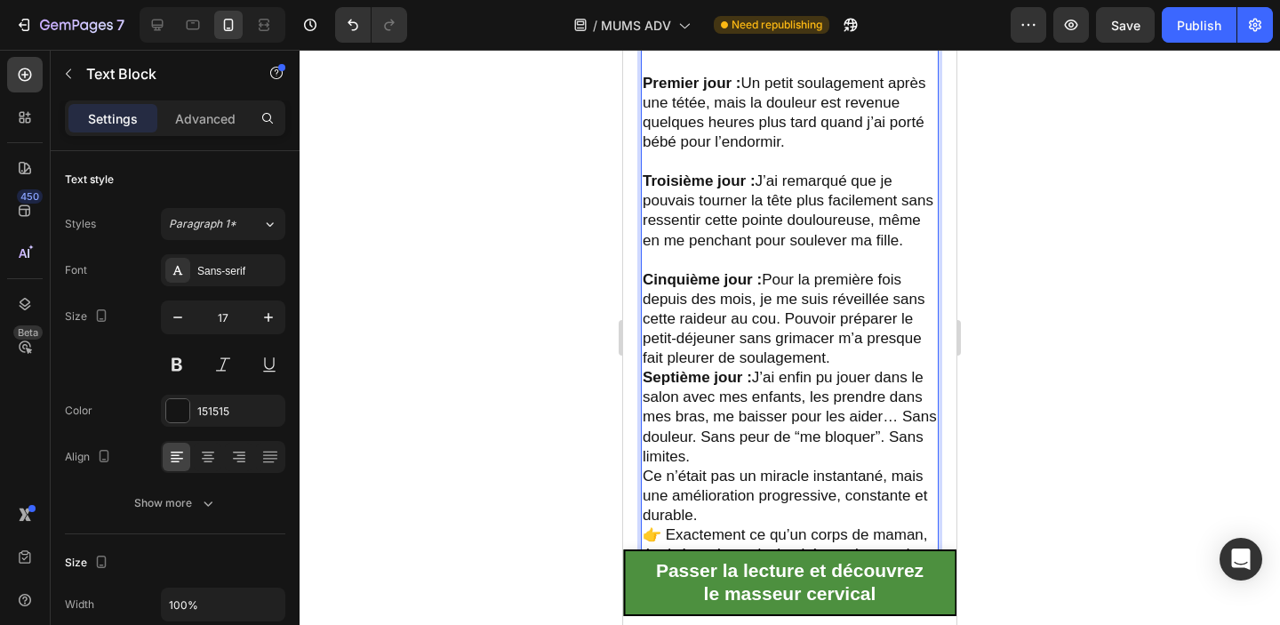
scroll to position [4199, 0]
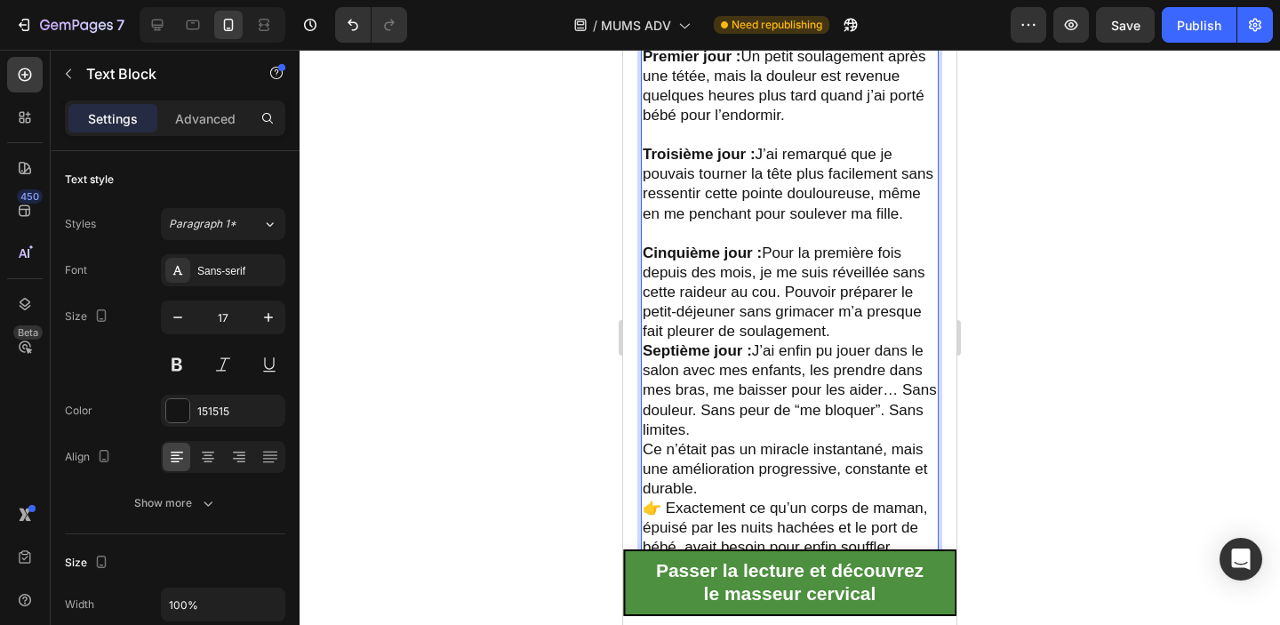
click at [851, 324] on p "Cinquième jour : Pour la première fois depuis des mois, je me suis réveillée sa…" at bounding box center [790, 293] width 294 height 98
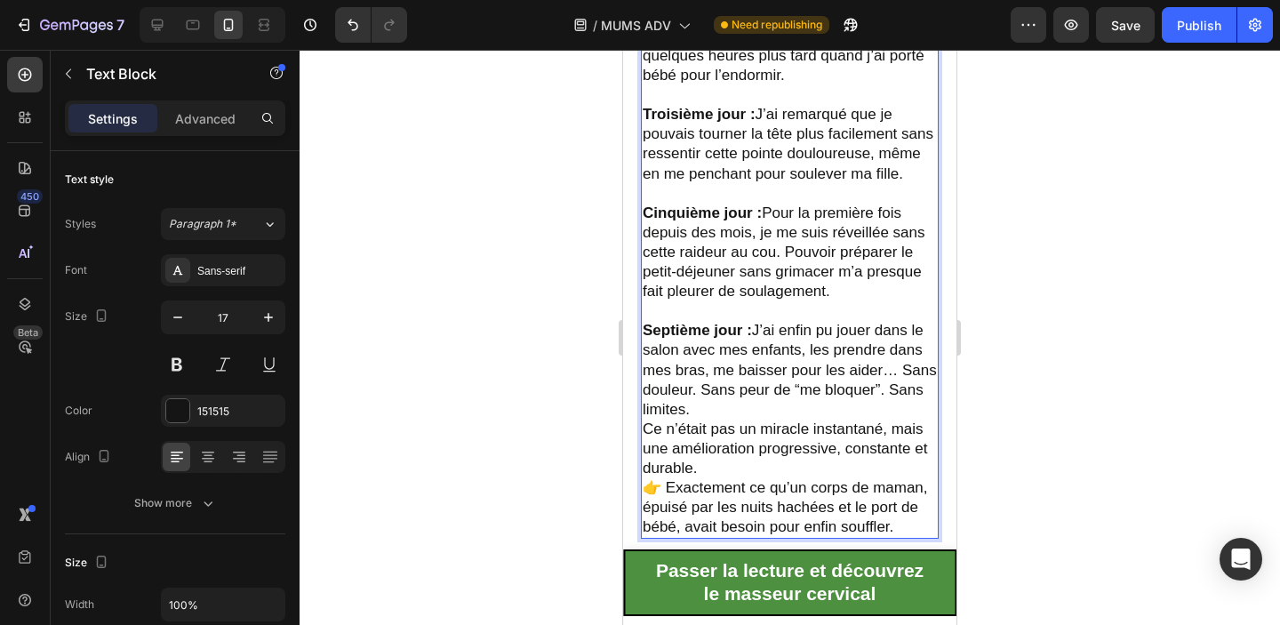
scroll to position [4274, 0]
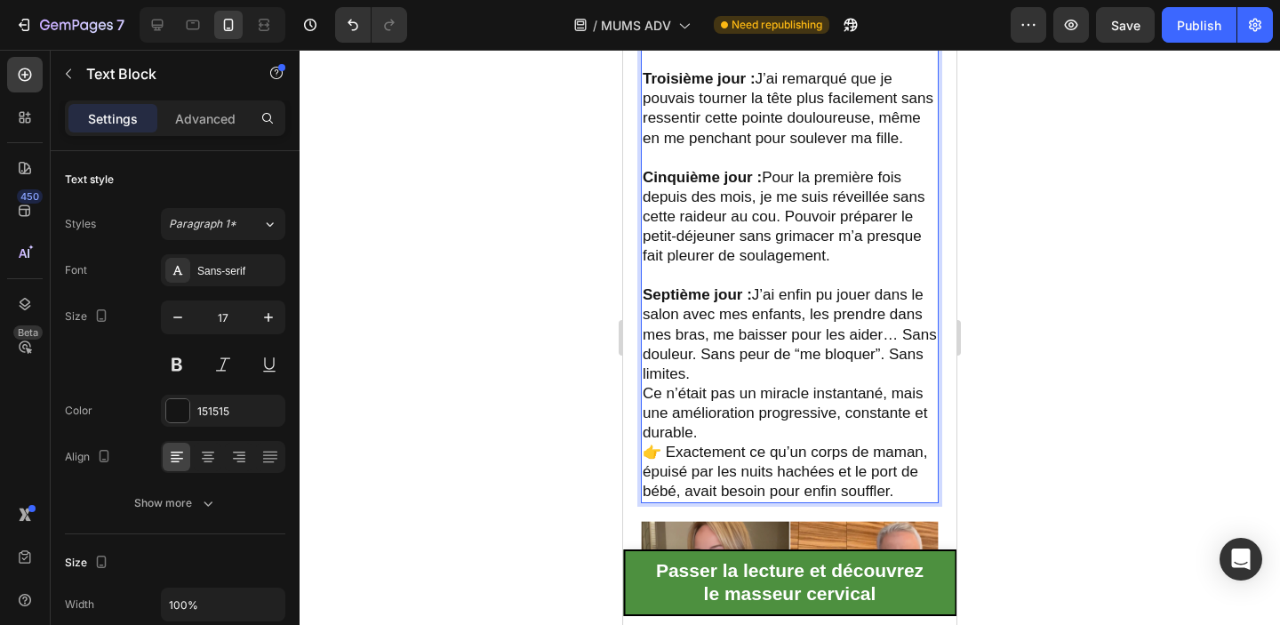
click at [763, 364] on p "Septième jour : J’ai enfin pu jouer dans le salon avec mes enfants, les prendre…" at bounding box center [790, 334] width 294 height 98
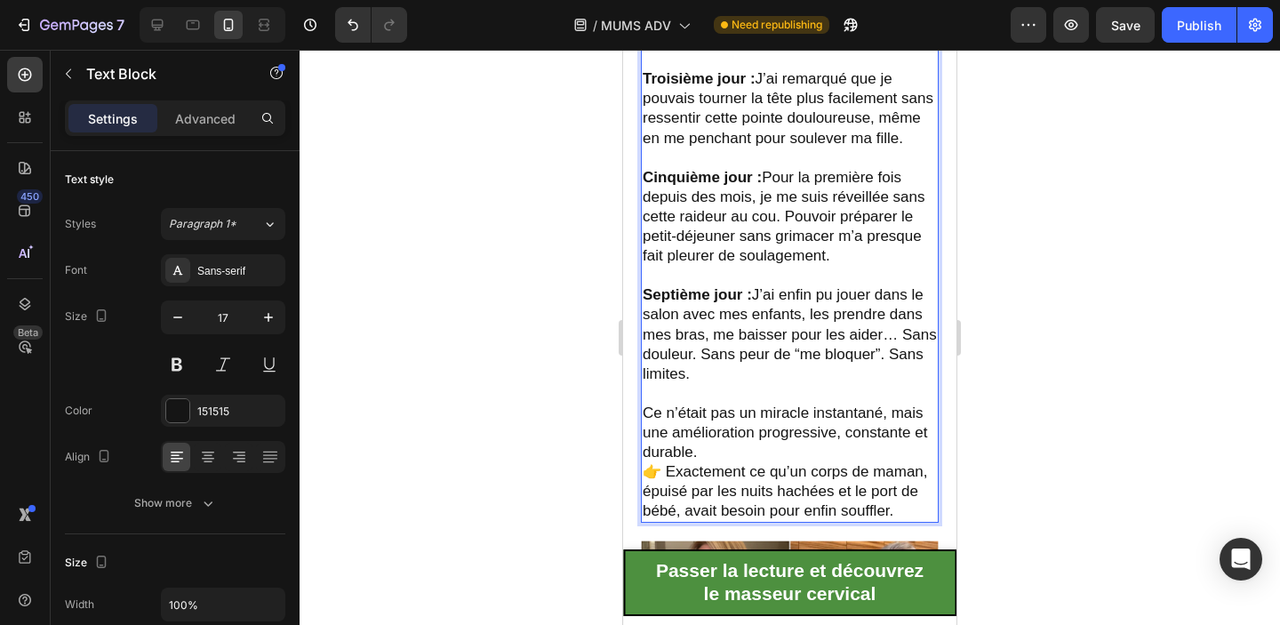
click at [747, 446] on p "Ce n’était pas un miracle instantané, mais une amélioration progressive, consta…" at bounding box center [790, 433] width 294 height 59
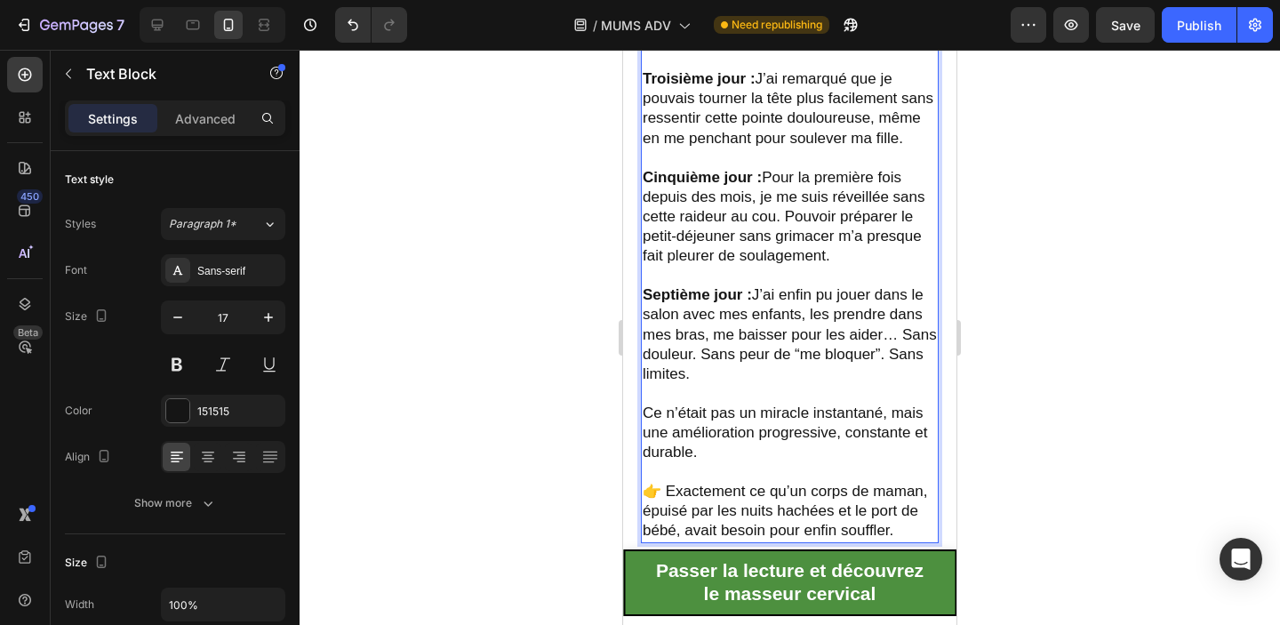
click at [1081, 389] on div at bounding box center [790, 337] width 980 height 575
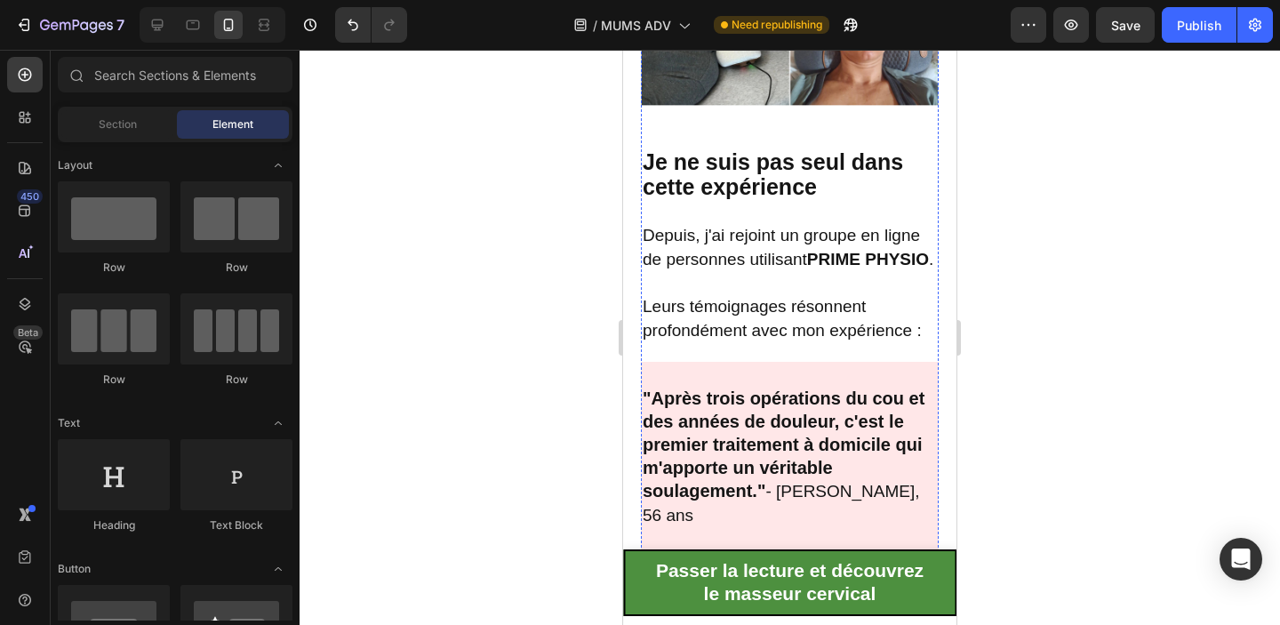
scroll to position [5036, 0]
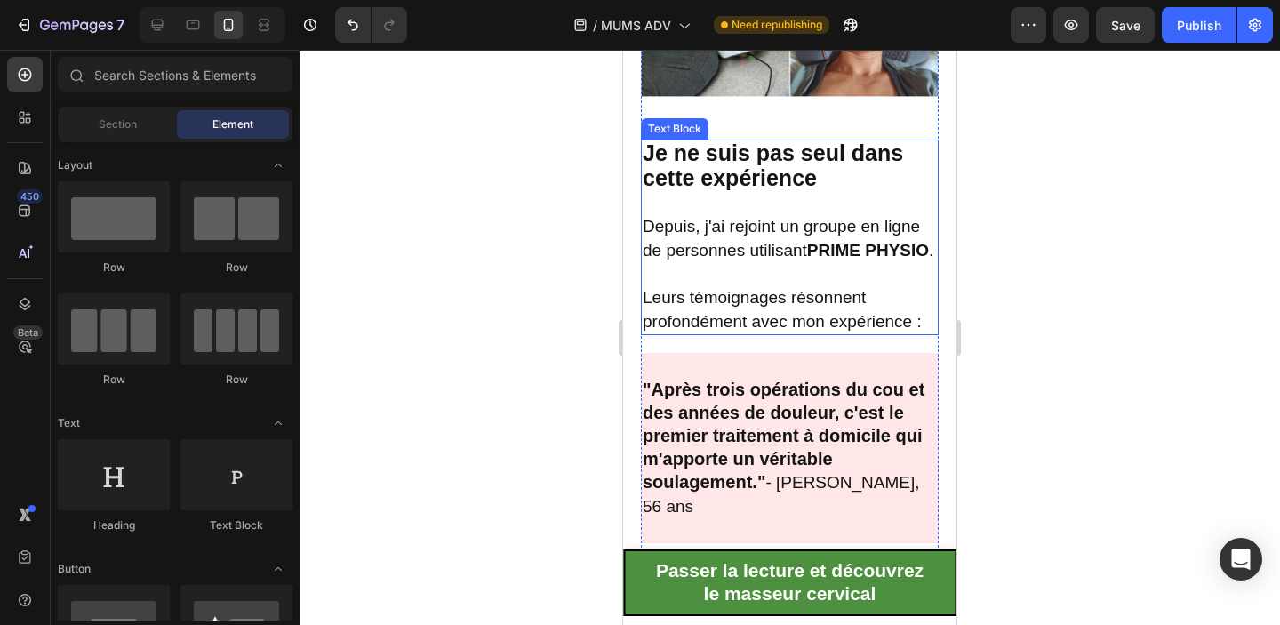
click at [789, 262] on p "Depuis, j'ai rejoint un groupe en ligne de personnes utilisant PRIME PHYSIO ." at bounding box center [790, 238] width 294 height 48
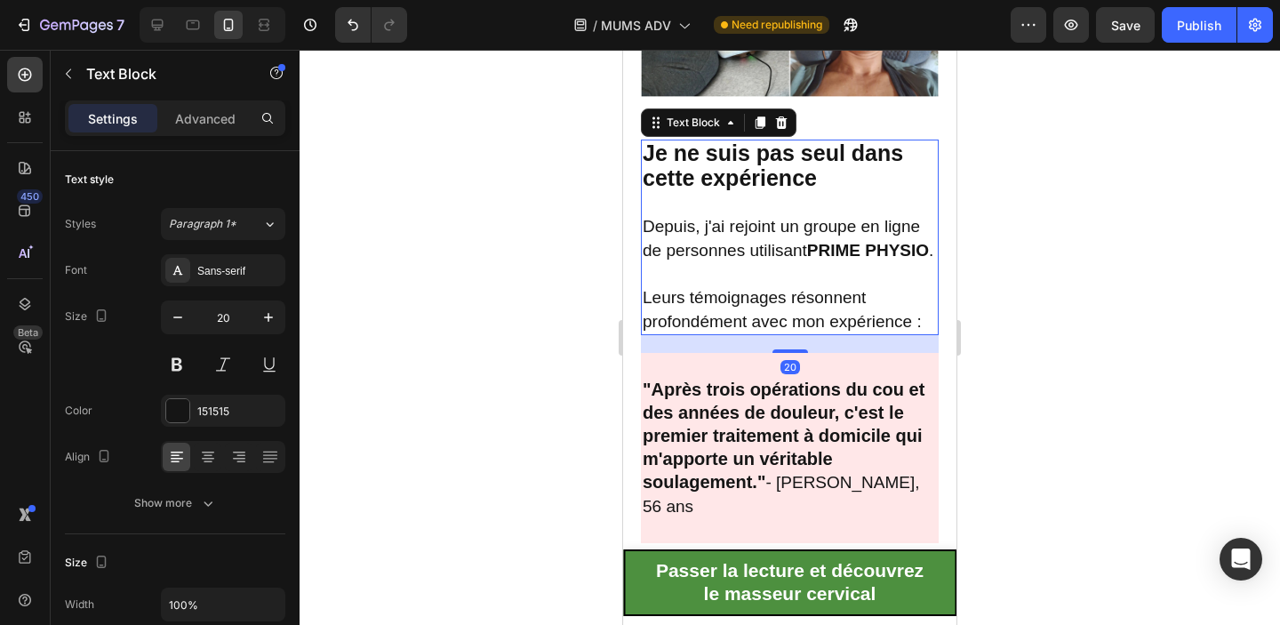
click at [870, 330] on p "Leurs témoignages résonnent profondément avec mon expérience :" at bounding box center [790, 309] width 294 height 48
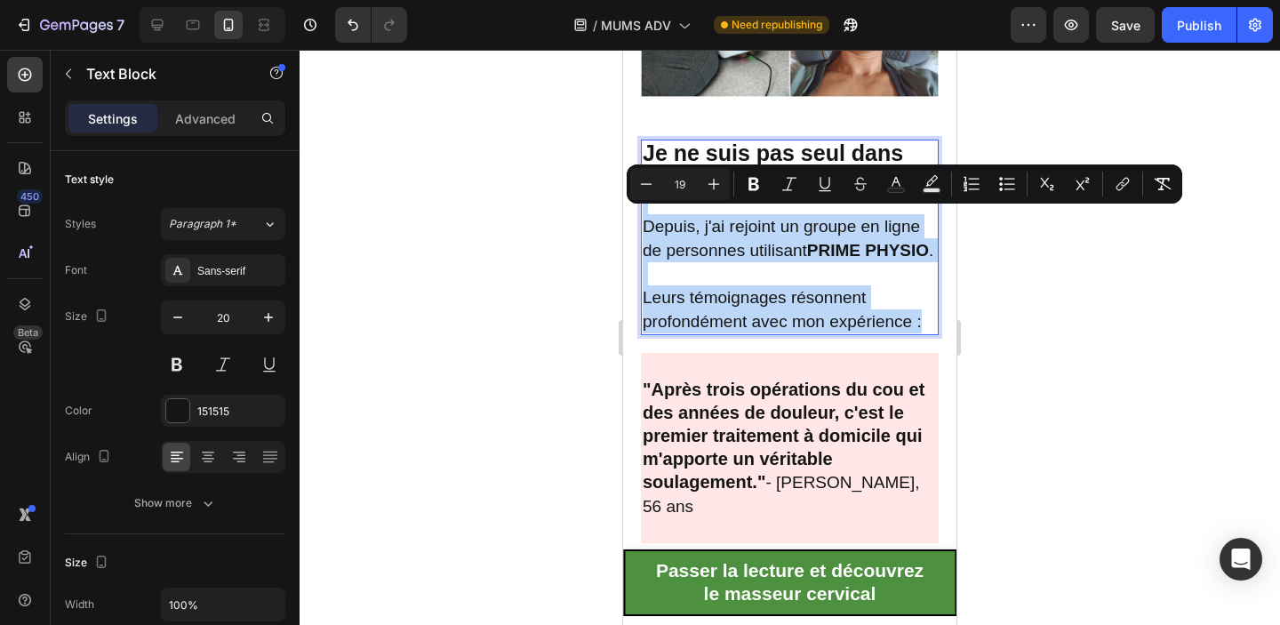
drag, startPoint x: 928, startPoint y: 339, endPoint x: 647, endPoint y: 195, distance: 315.6
click at [647, 195] on div "Je ne suis pas seul dans cette expérience Depuis, j'ai rejoint un groupe en lig…" at bounding box center [790, 238] width 298 height 196
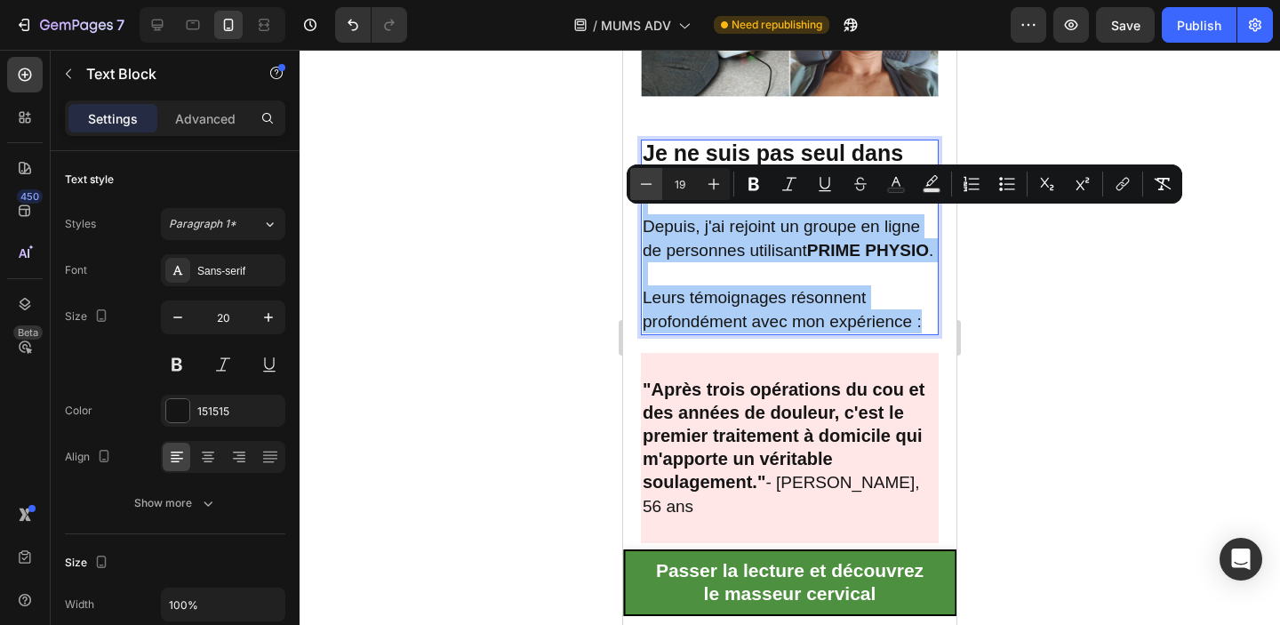
click at [647, 184] on icon "Editor contextual toolbar" at bounding box center [646, 184] width 18 height 18
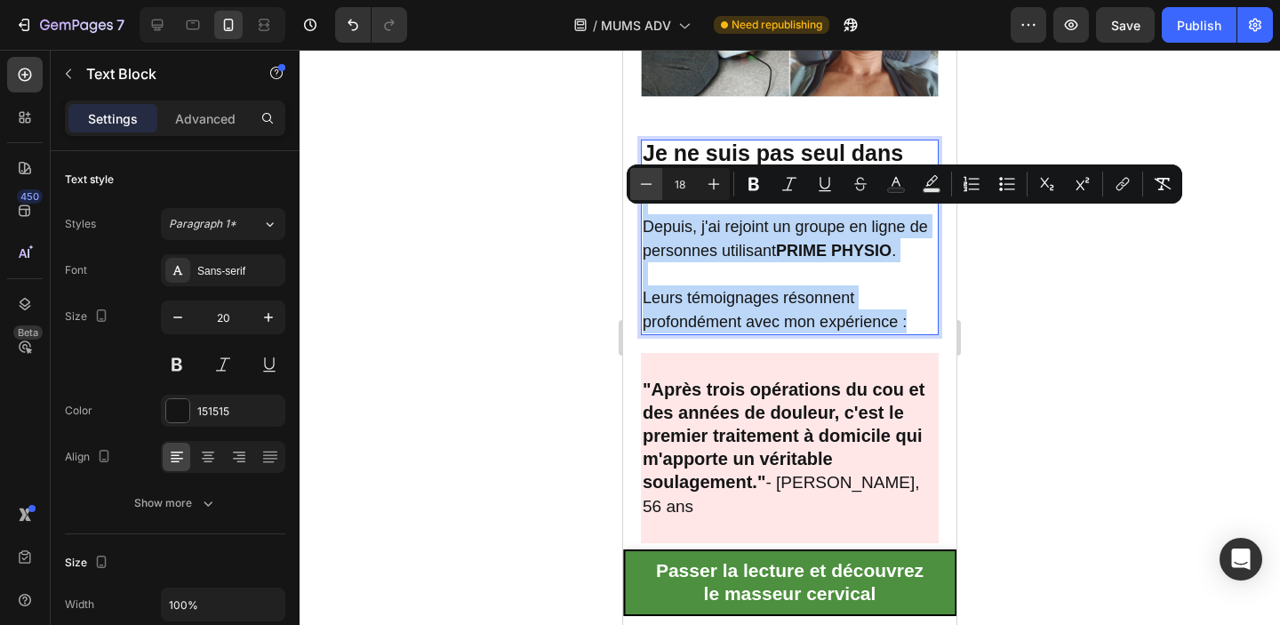
type input "17"
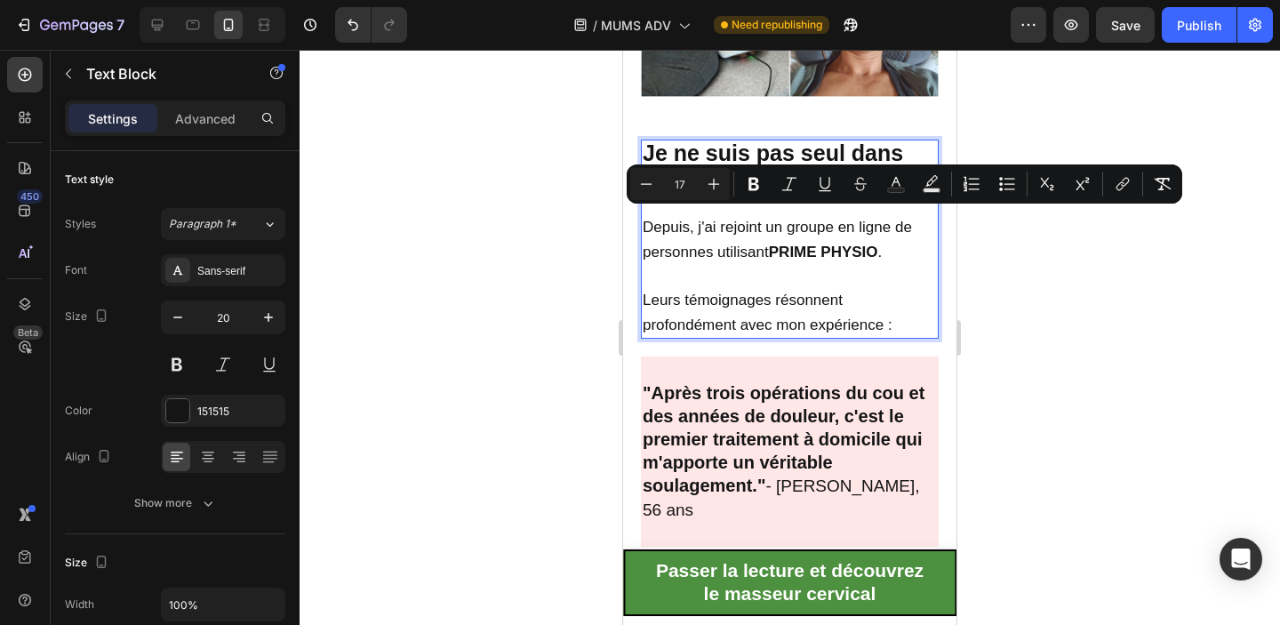
click at [794, 268] on p "Rich Text Editor. Editing area: main" at bounding box center [790, 275] width 294 height 23
click at [800, 254] on strong "PRIME PHYSIO" at bounding box center [823, 252] width 109 height 17
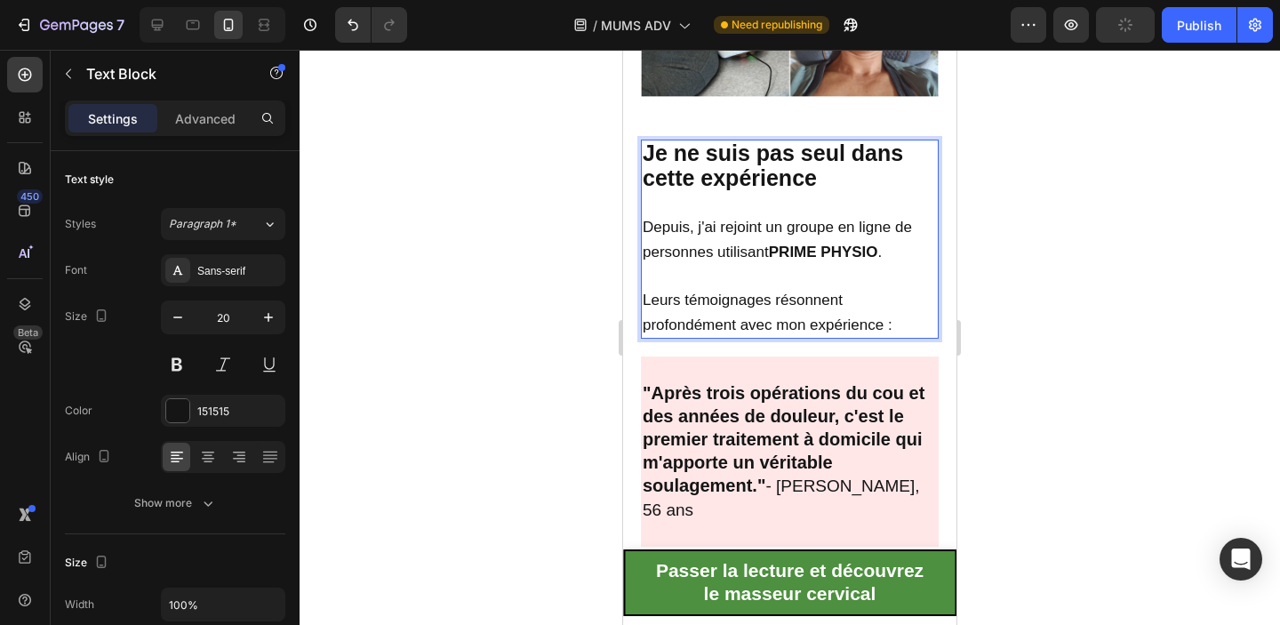
click at [703, 192] on p "Rich Text Editor. Editing area: main" at bounding box center [790, 202] width 294 height 23
click at [667, 283] on div "Je ne suis pas seul dans cette expérience Depuis, j'ai rejoint un groupe en lig…" at bounding box center [790, 240] width 298 height 201
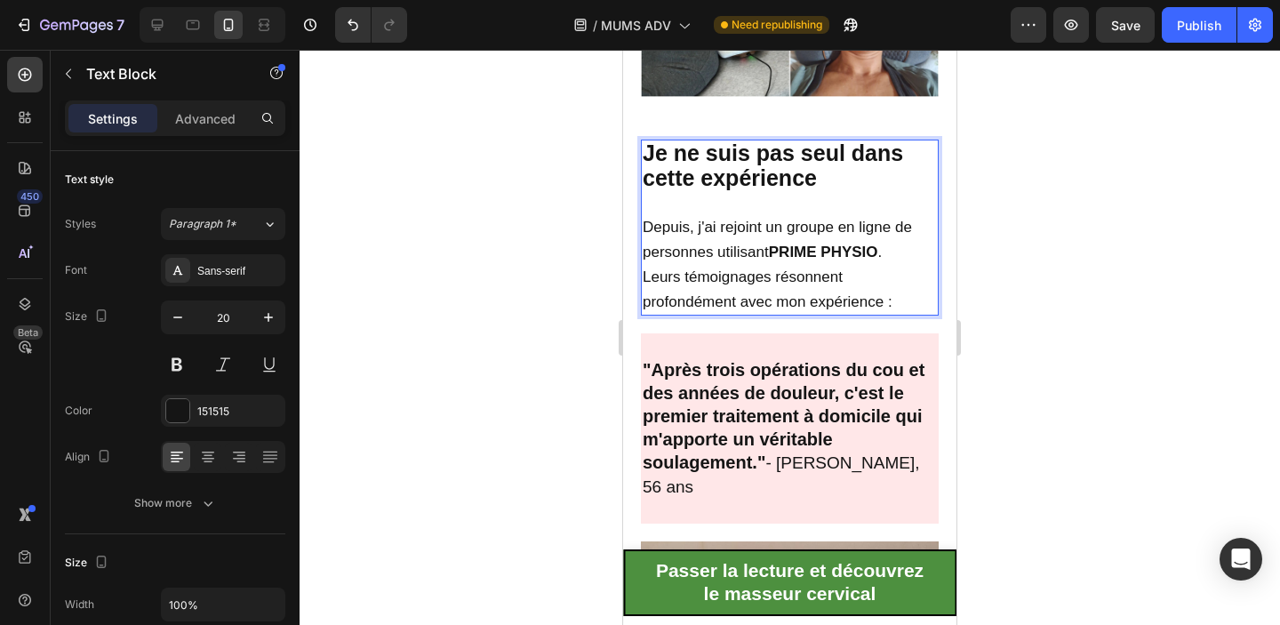
click at [763, 167] on strong "Je ne suis pas seul dans cette expérience" at bounding box center [773, 165] width 260 height 50
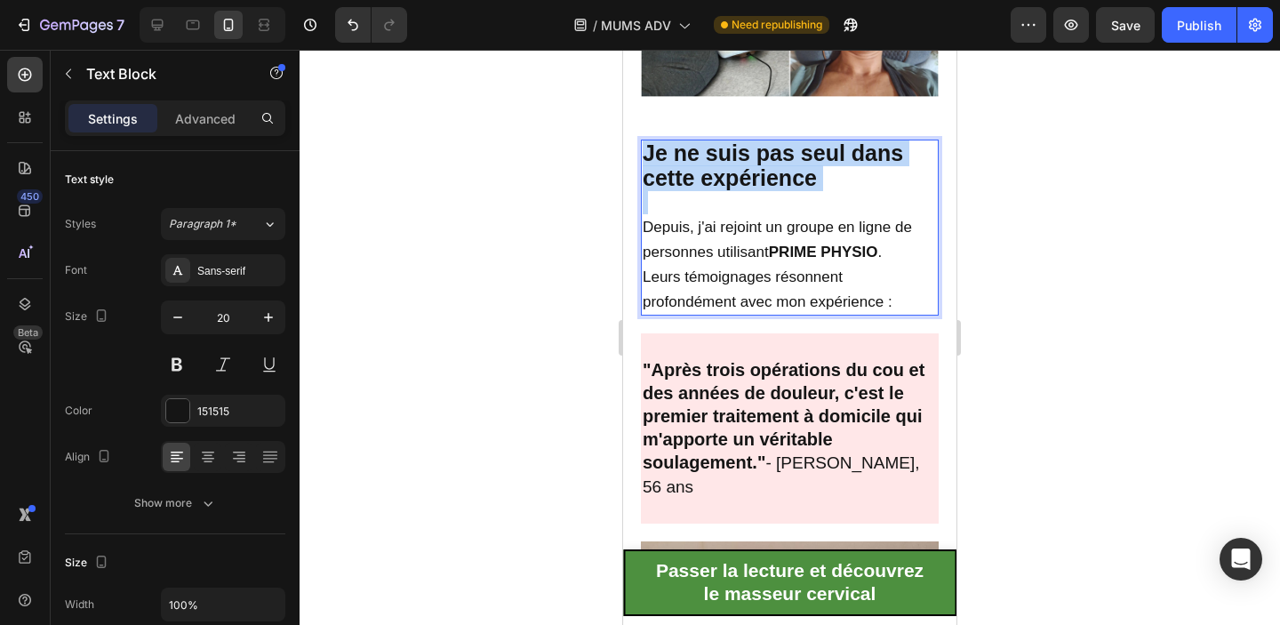
click at [763, 167] on strong "Je ne suis pas seul dans cette expérience" at bounding box center [773, 165] width 260 height 50
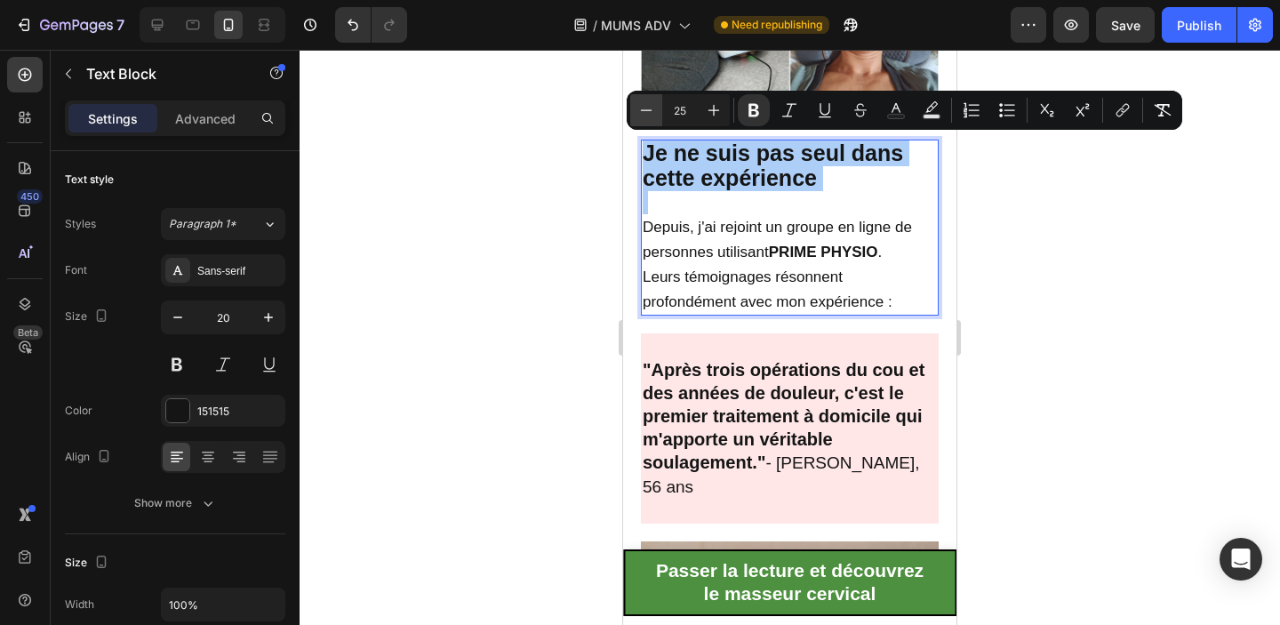
click at [643, 120] on button "Minus" at bounding box center [646, 110] width 32 height 32
type input "24"
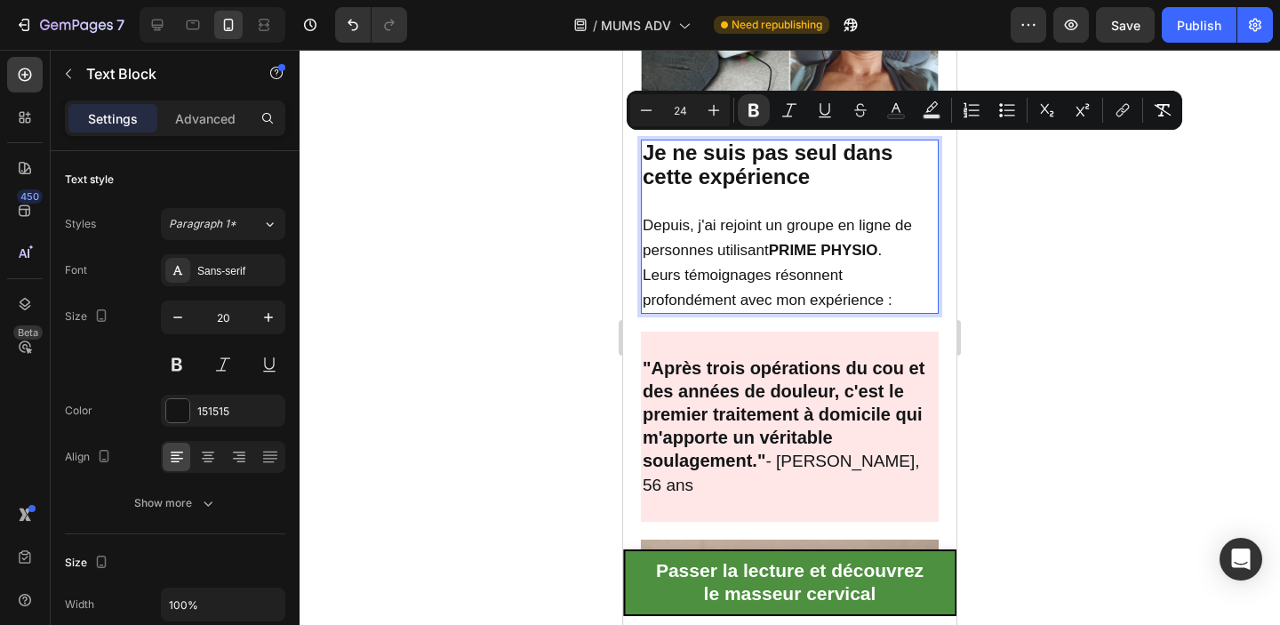
click at [1062, 279] on div at bounding box center [790, 337] width 980 height 575
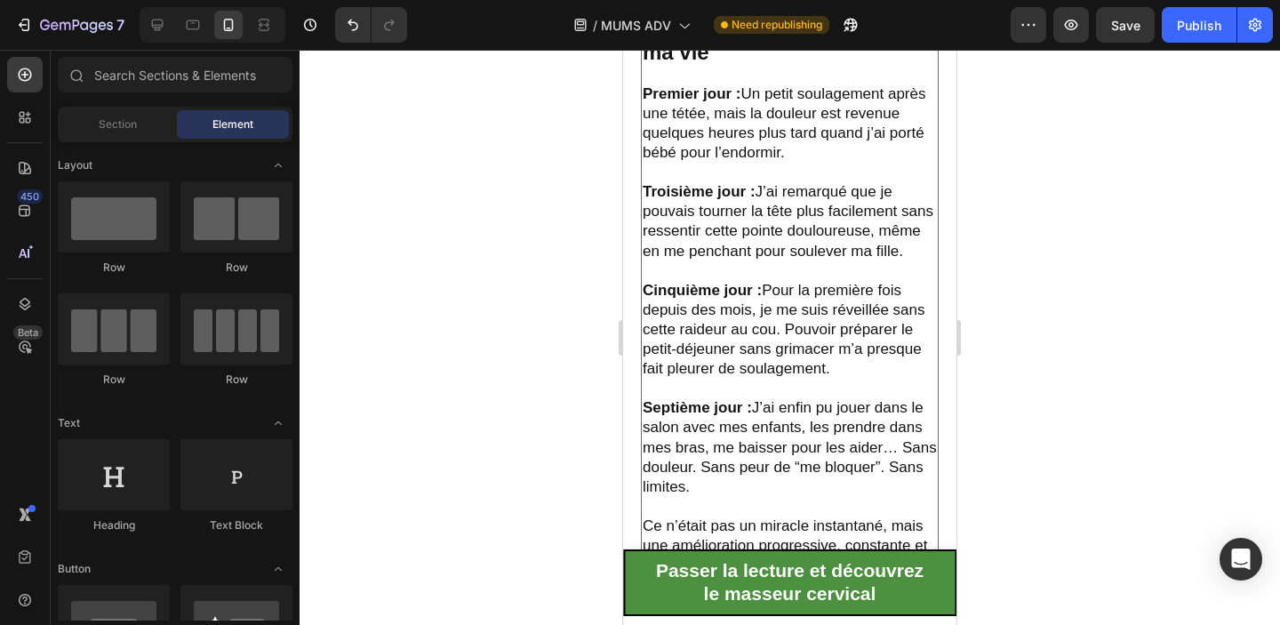
scroll to position [4159, 0]
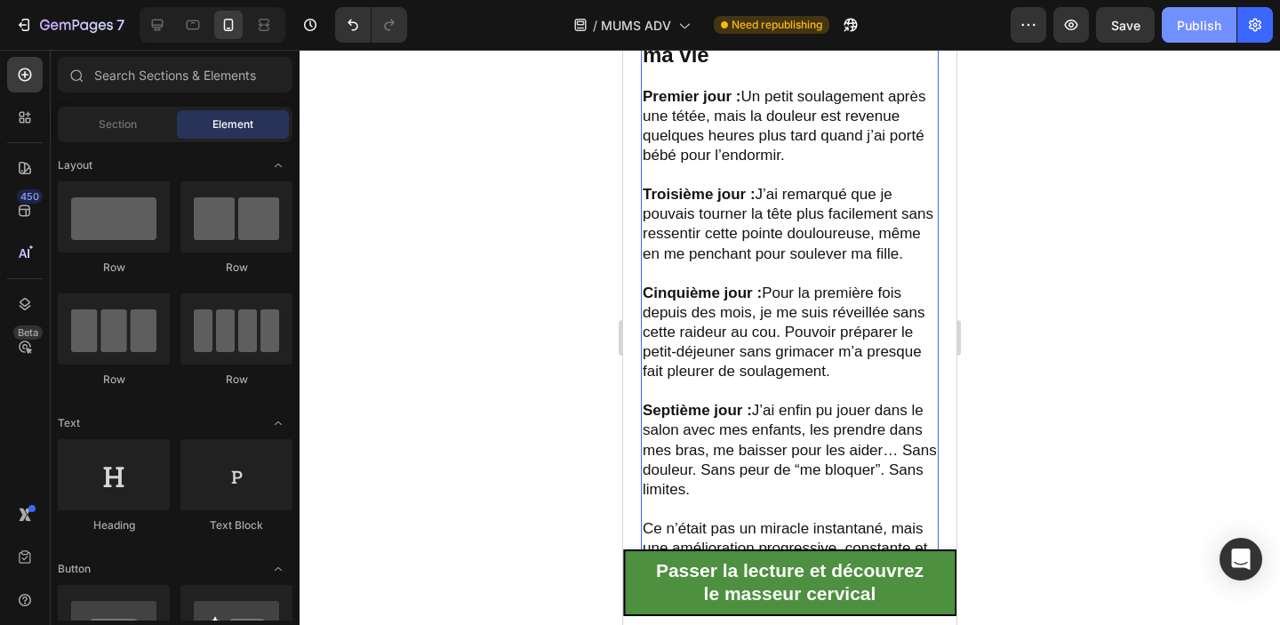
click at [1175, 21] on button "Publish" at bounding box center [1199, 25] width 75 height 36
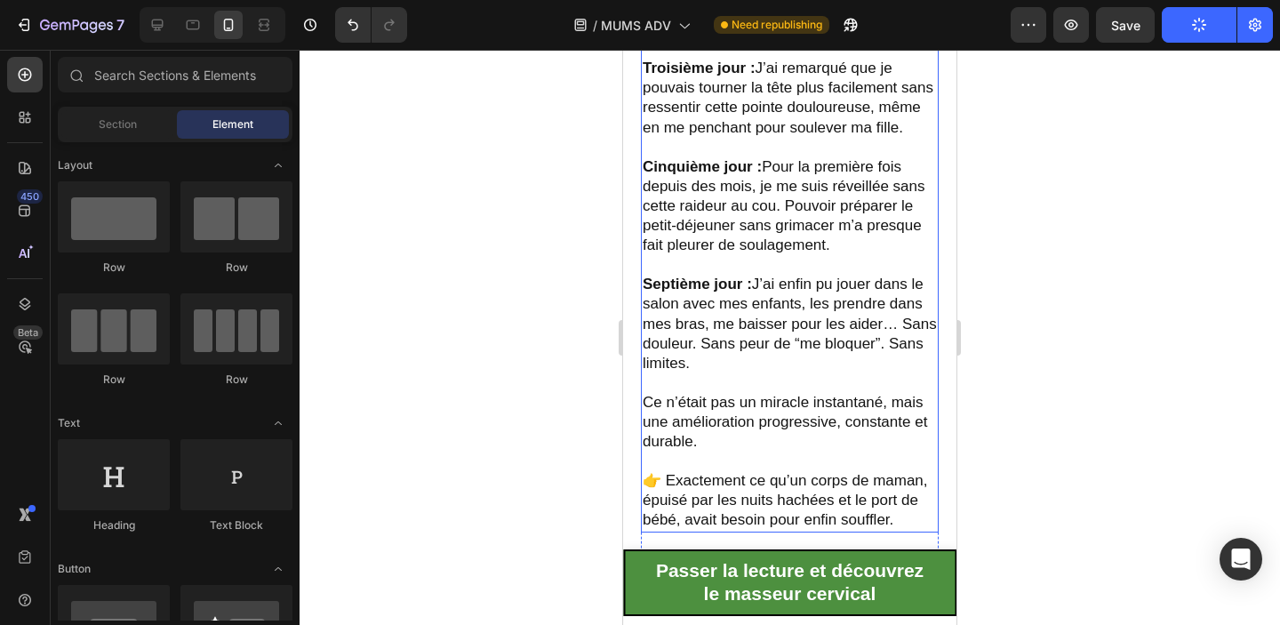
scroll to position [4279, 0]
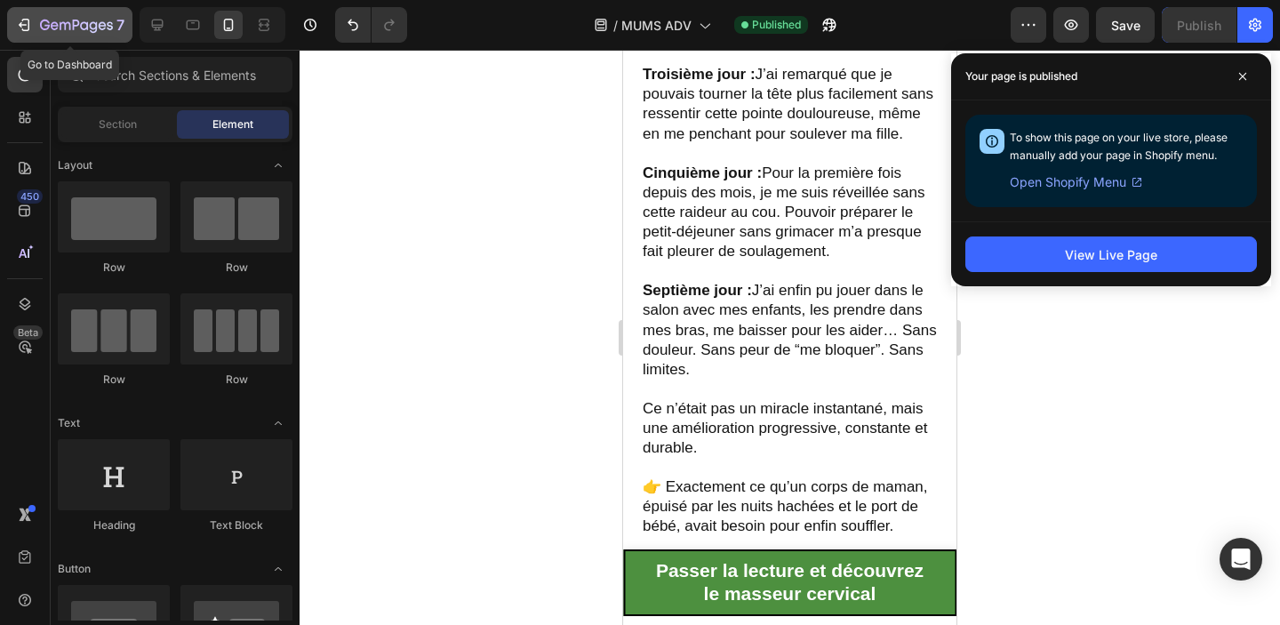
click at [15, 23] on icon "button" at bounding box center [24, 25] width 18 height 18
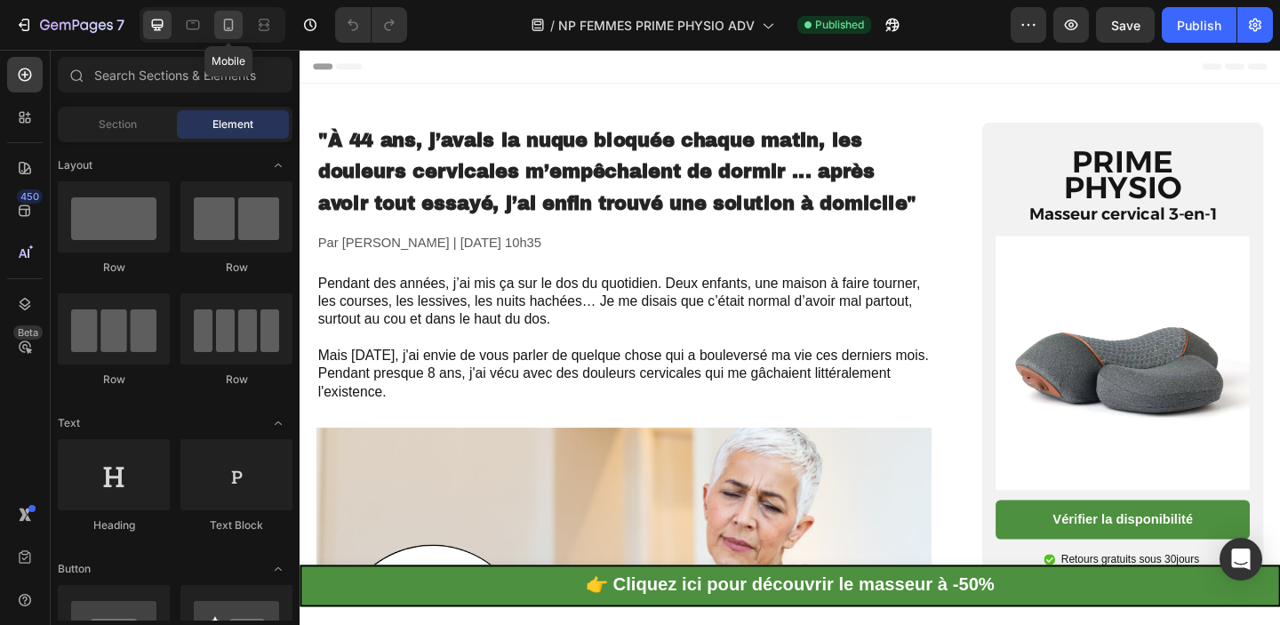
click at [218, 22] on div at bounding box center [228, 25] width 28 height 28
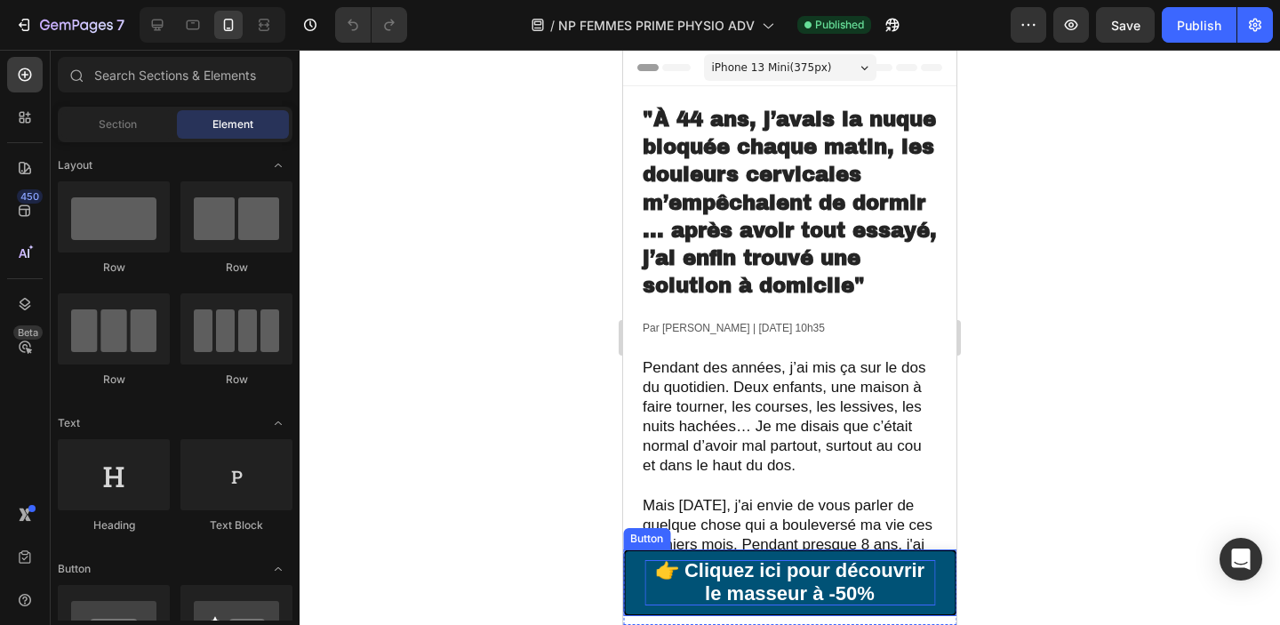
click at [813, 579] on span "👉 Cliquez ici pour découvrir le masseur à -50%" at bounding box center [789, 581] width 269 height 44
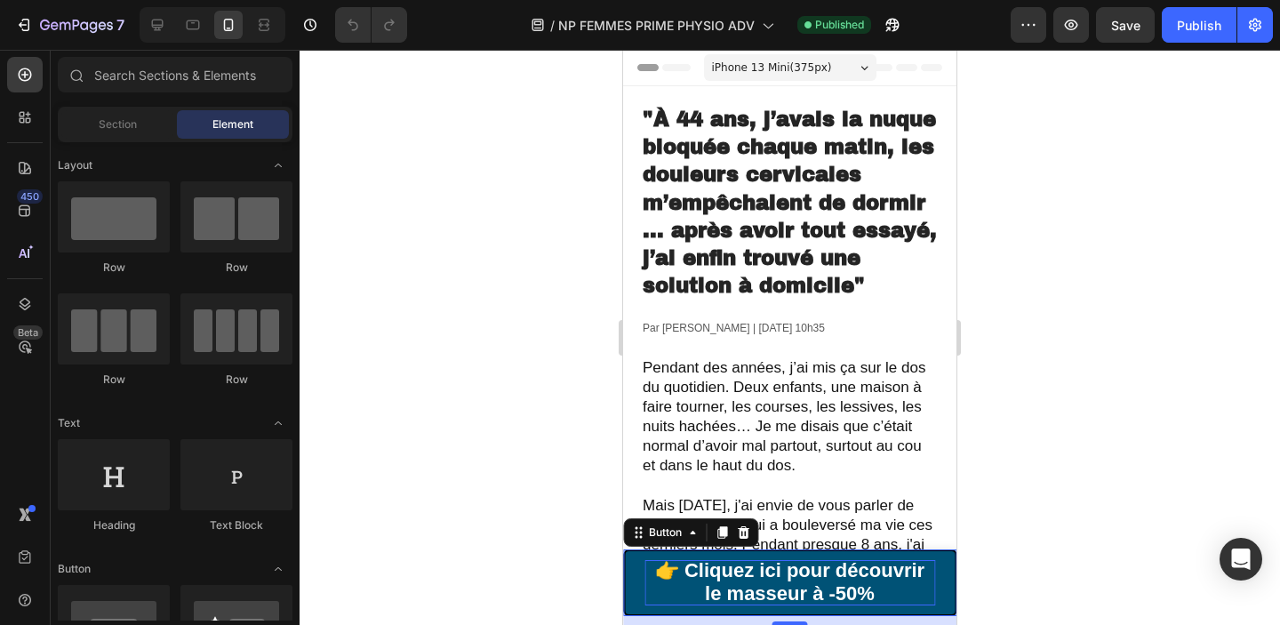
click at [813, 579] on span "👉 Cliquez ici pour découvrir le masseur à -50%" at bounding box center [789, 581] width 269 height 44
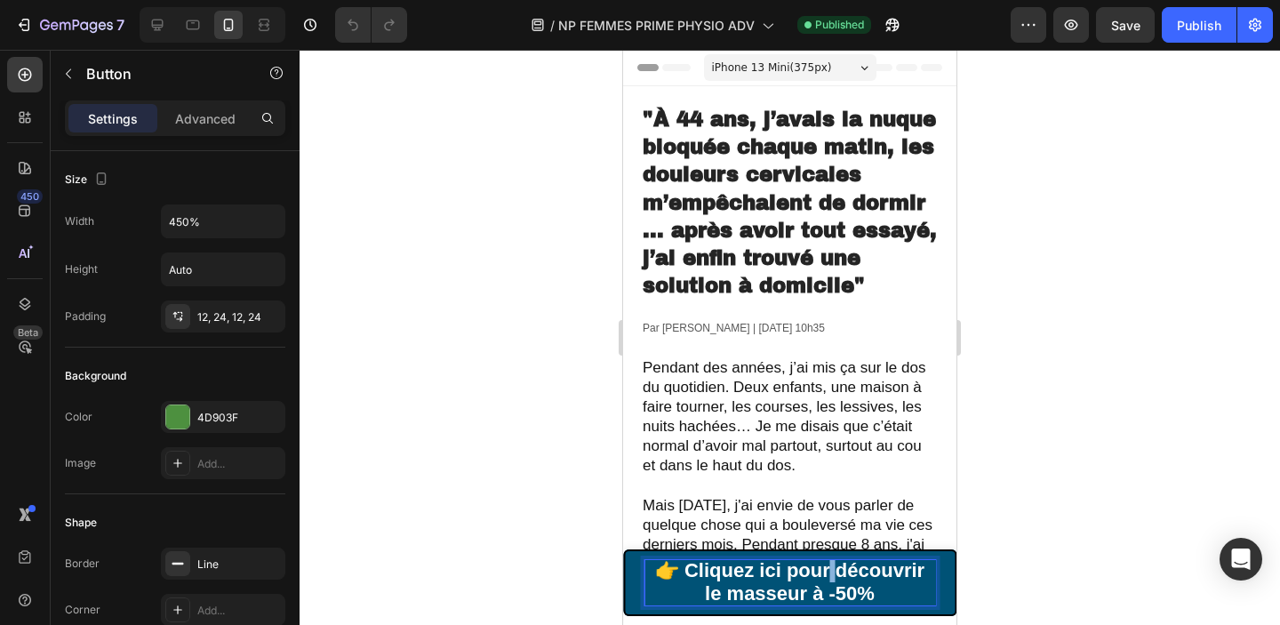
click at [813, 579] on span "👉 Cliquez ici pour découvrir le masseur à -50%" at bounding box center [789, 581] width 269 height 44
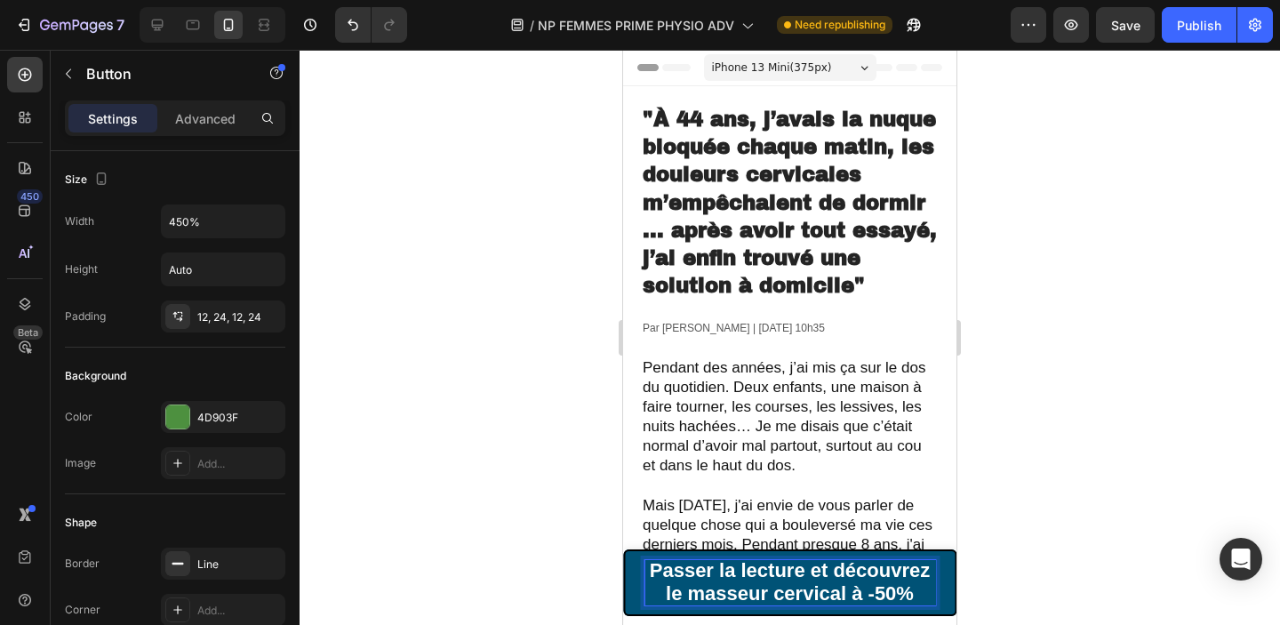
click at [1105, 499] on div at bounding box center [790, 337] width 980 height 575
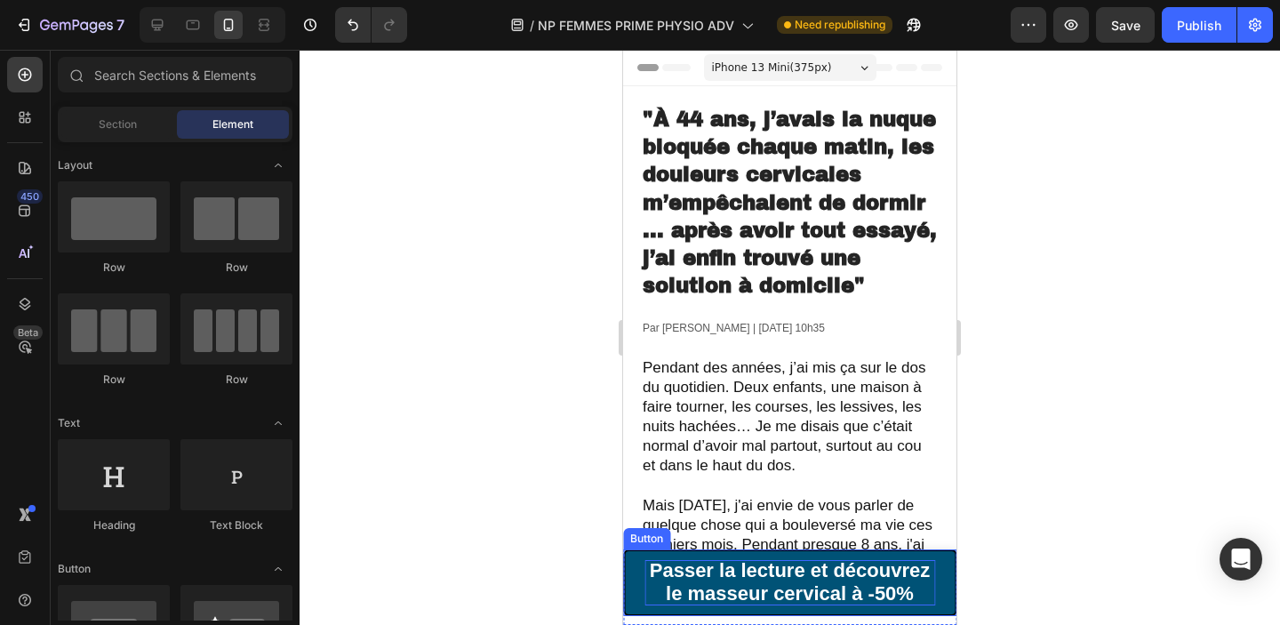
click at [814, 576] on span "Passer la lecture et découvrez le masseur cervical à -50%" at bounding box center [790, 581] width 281 height 44
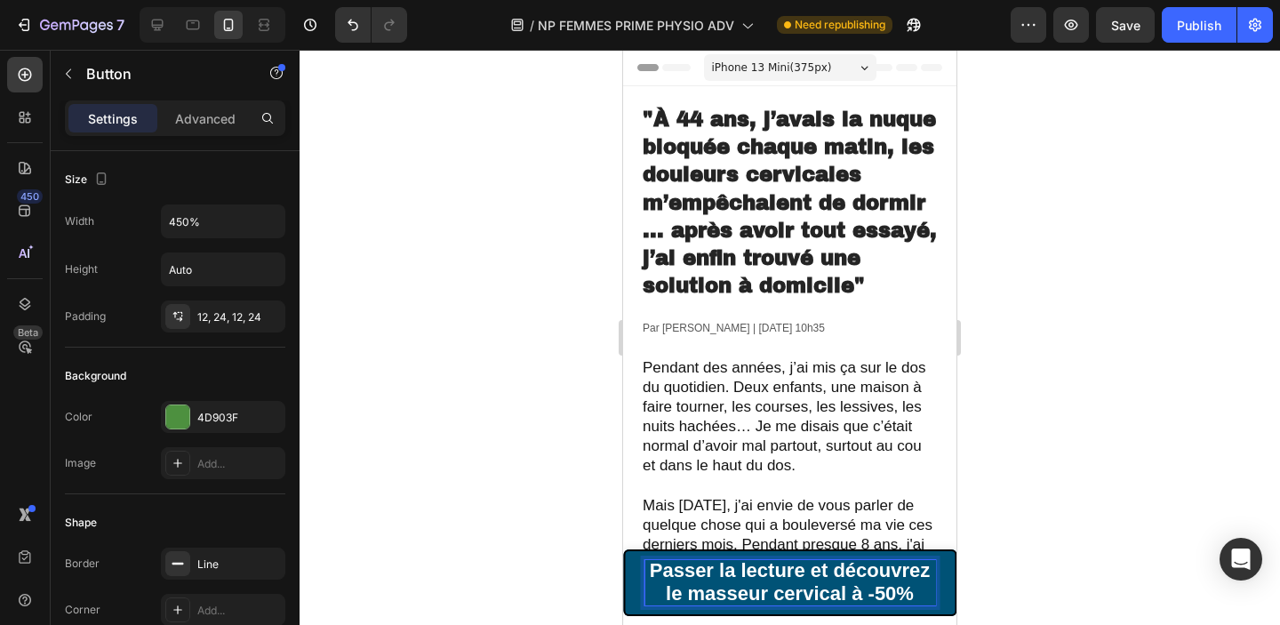
click at [814, 576] on span "Passer la lecture et découvrez le masseur cervical à -50%" at bounding box center [790, 581] width 281 height 44
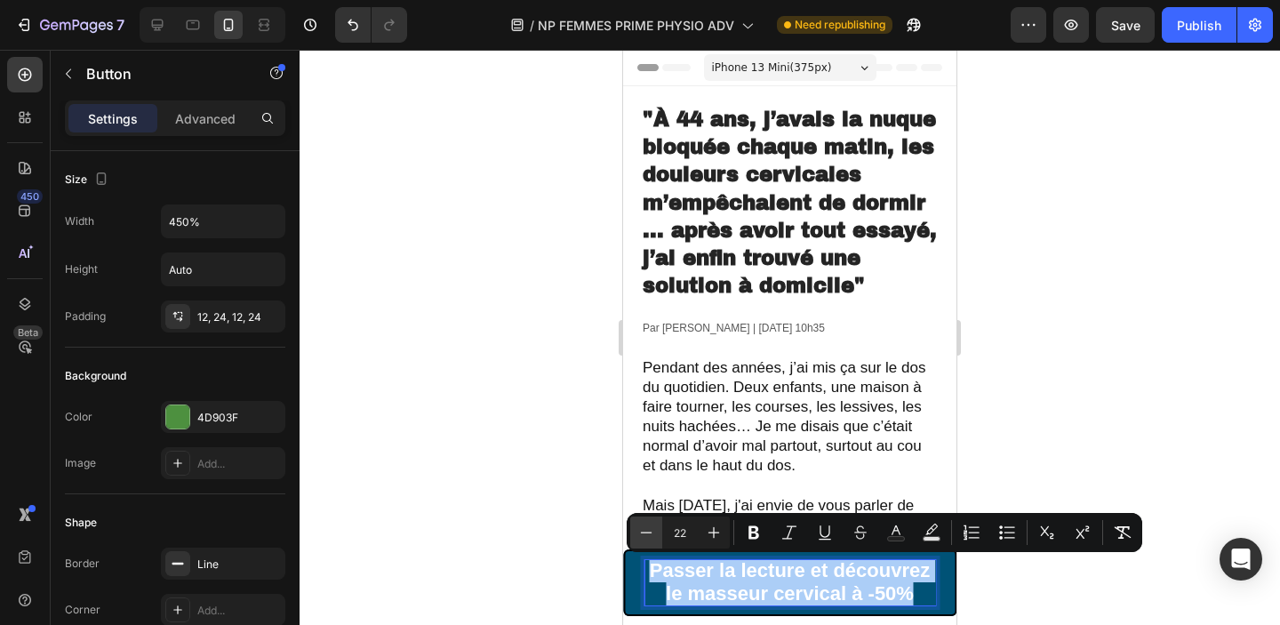
click at [651, 524] on icon "Editor contextual toolbar" at bounding box center [646, 532] width 18 height 18
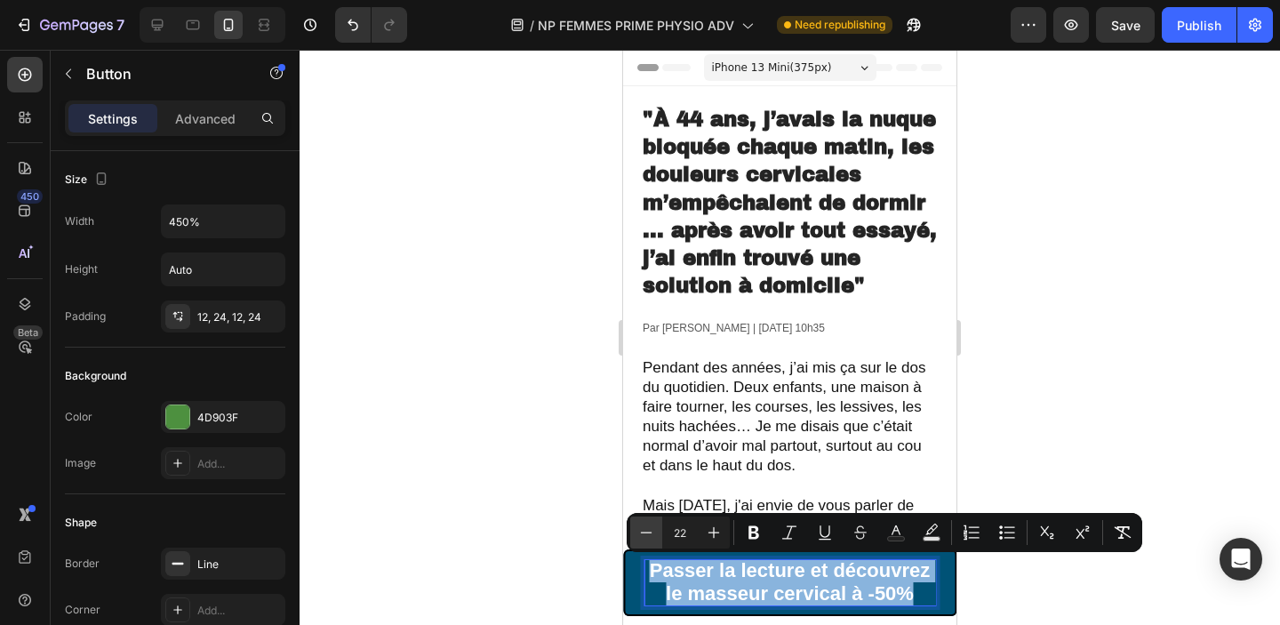
type input "21"
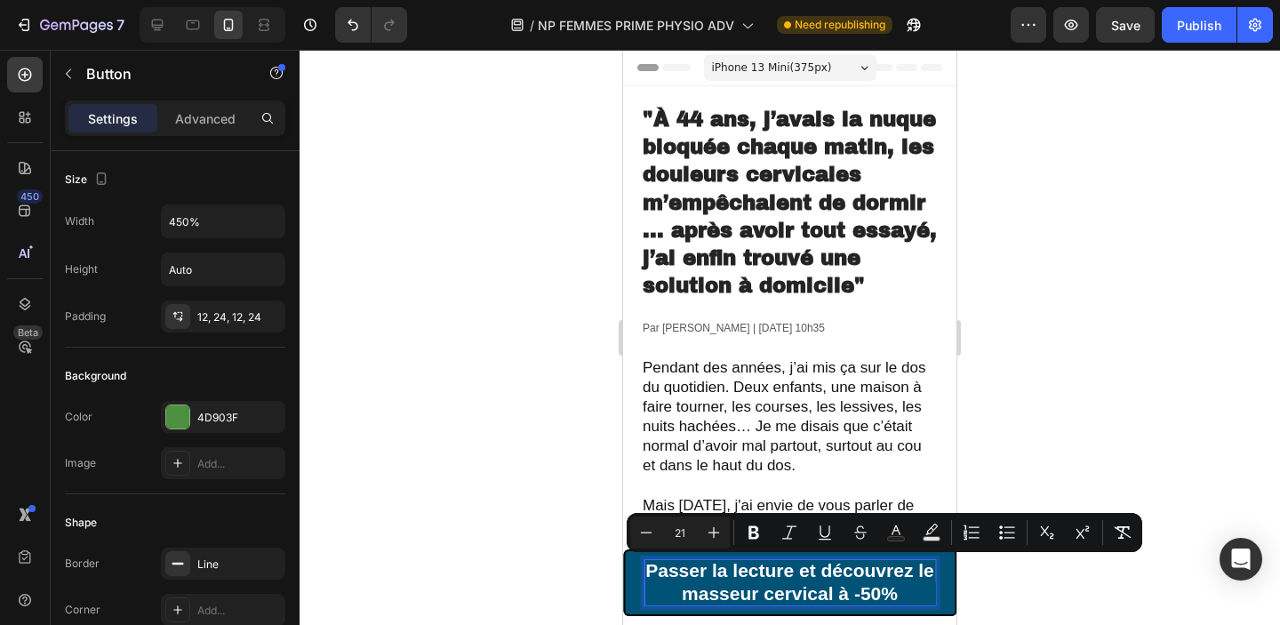
click at [1104, 426] on div at bounding box center [790, 337] width 980 height 575
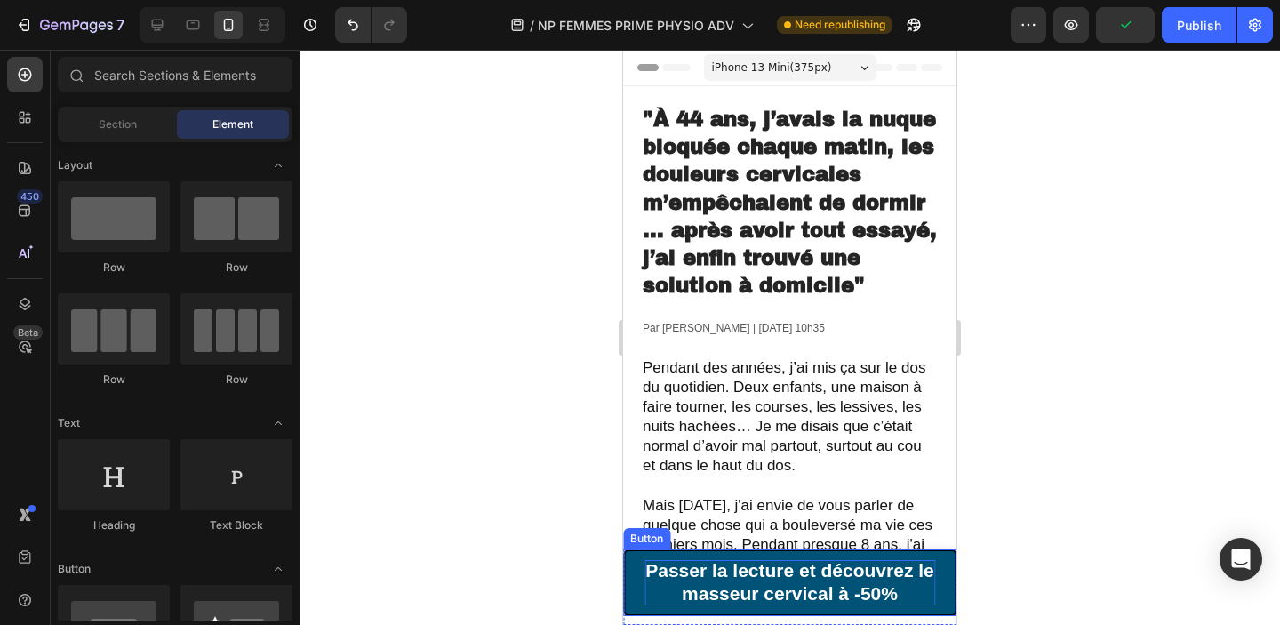
click at [907, 576] on span "Passer la lecture et découvrez le masseur cervical à -50%" at bounding box center [789, 581] width 289 height 43
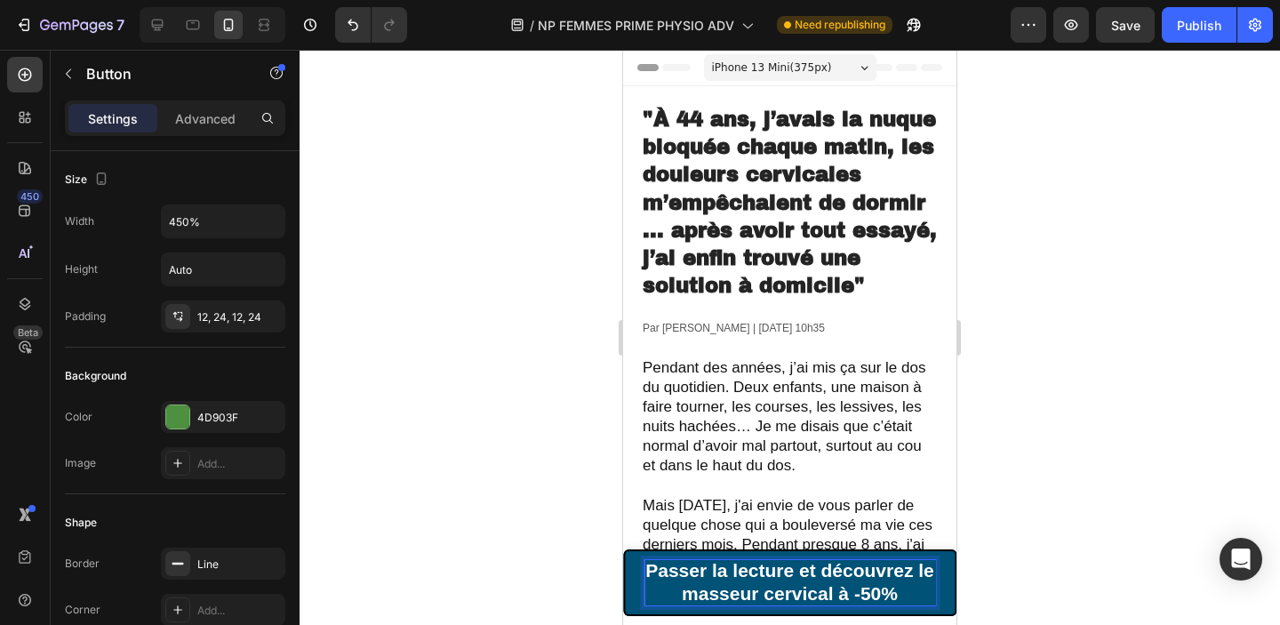
click at [921, 574] on span "Passer la lecture et découvrez le masseur cervical à -50%" at bounding box center [789, 581] width 289 height 43
click at [1151, 453] on div at bounding box center [790, 337] width 980 height 575
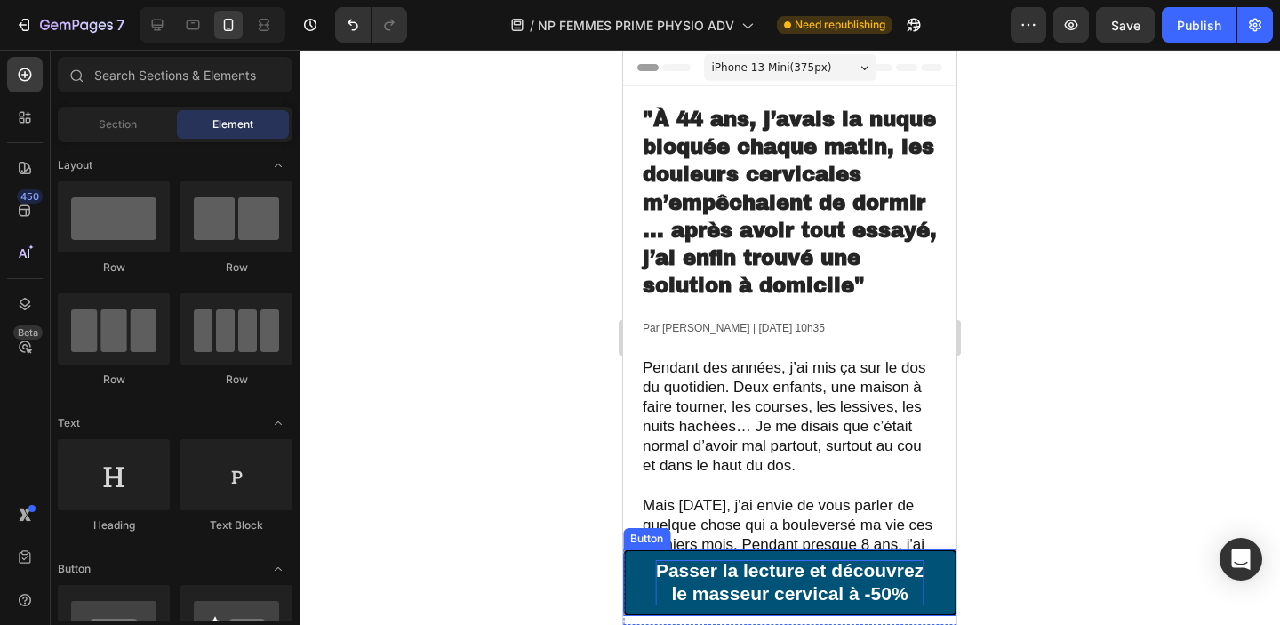
click at [843, 580] on span "Passer la lecture et découvrez" at bounding box center [790, 570] width 268 height 20
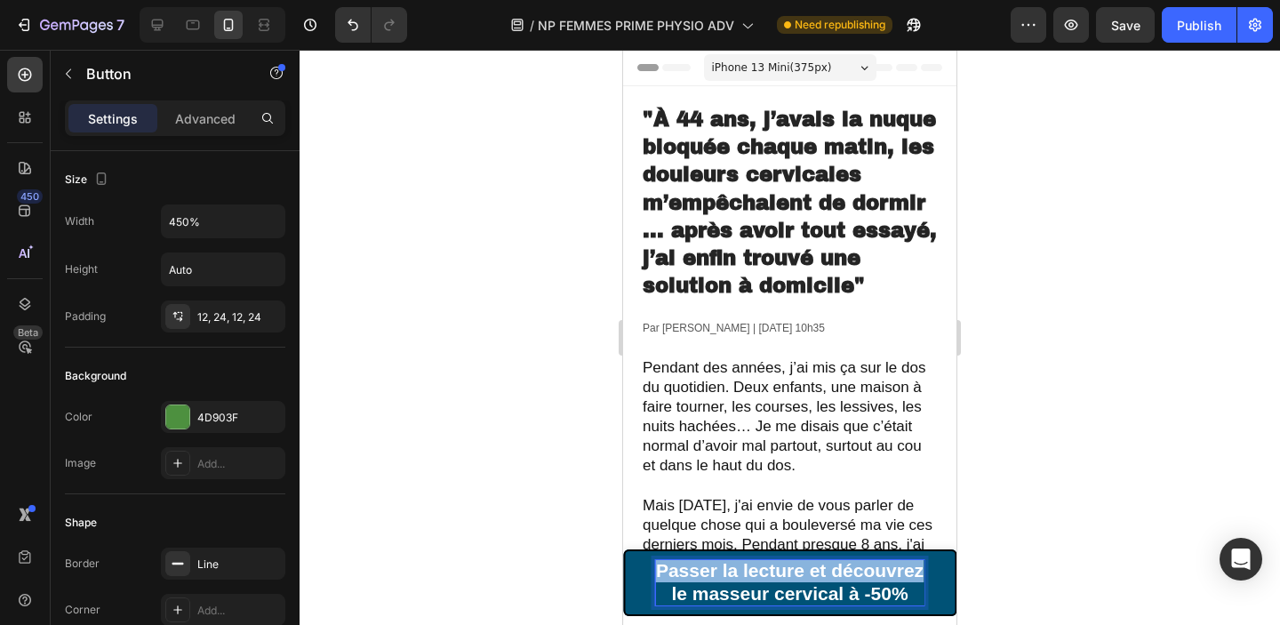
click at [843, 580] on span "Passer la lecture et découvrez" at bounding box center [790, 570] width 268 height 20
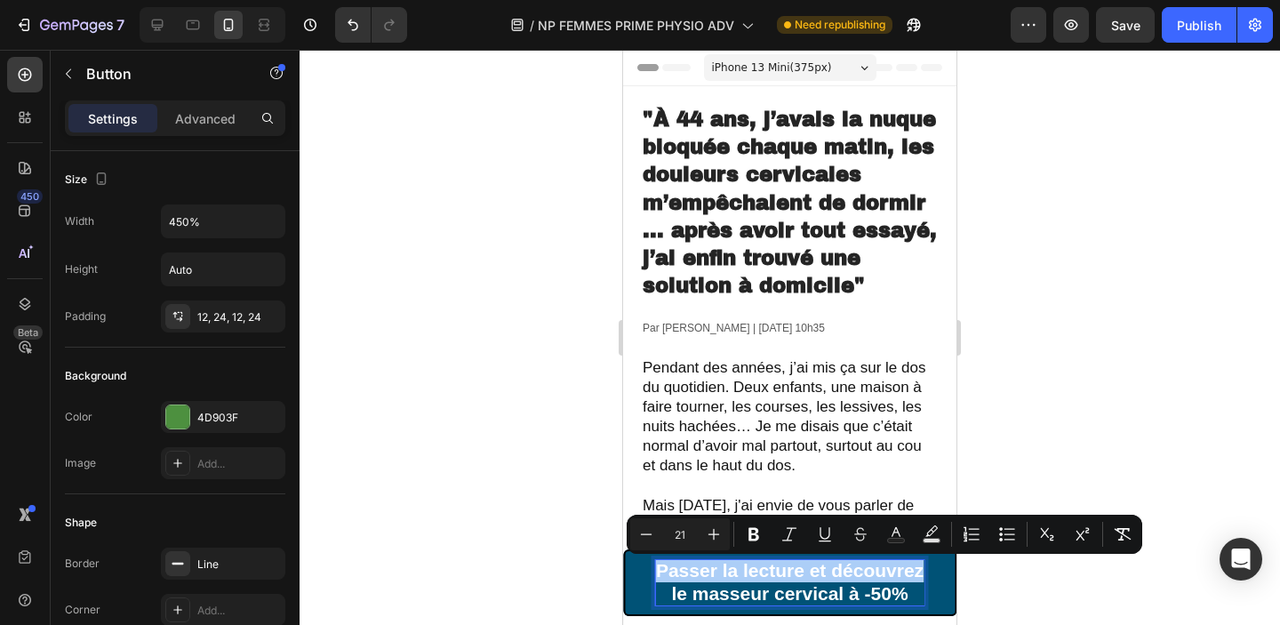
click at [1124, 316] on div at bounding box center [790, 337] width 980 height 575
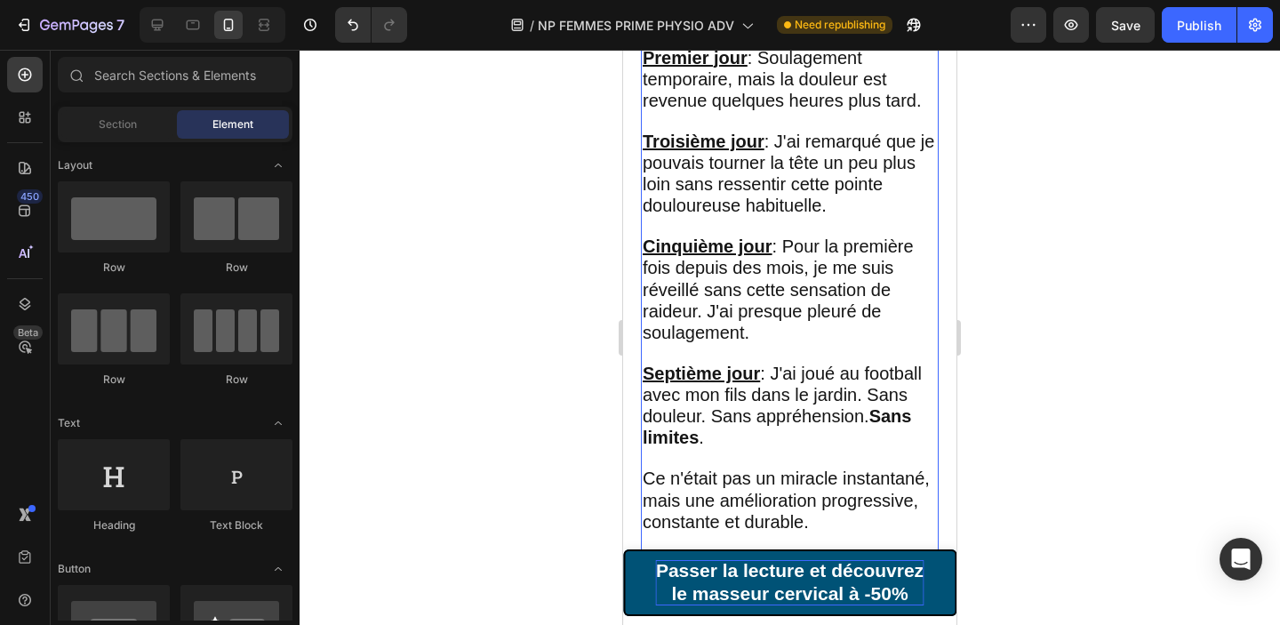
scroll to position [4768, 0]
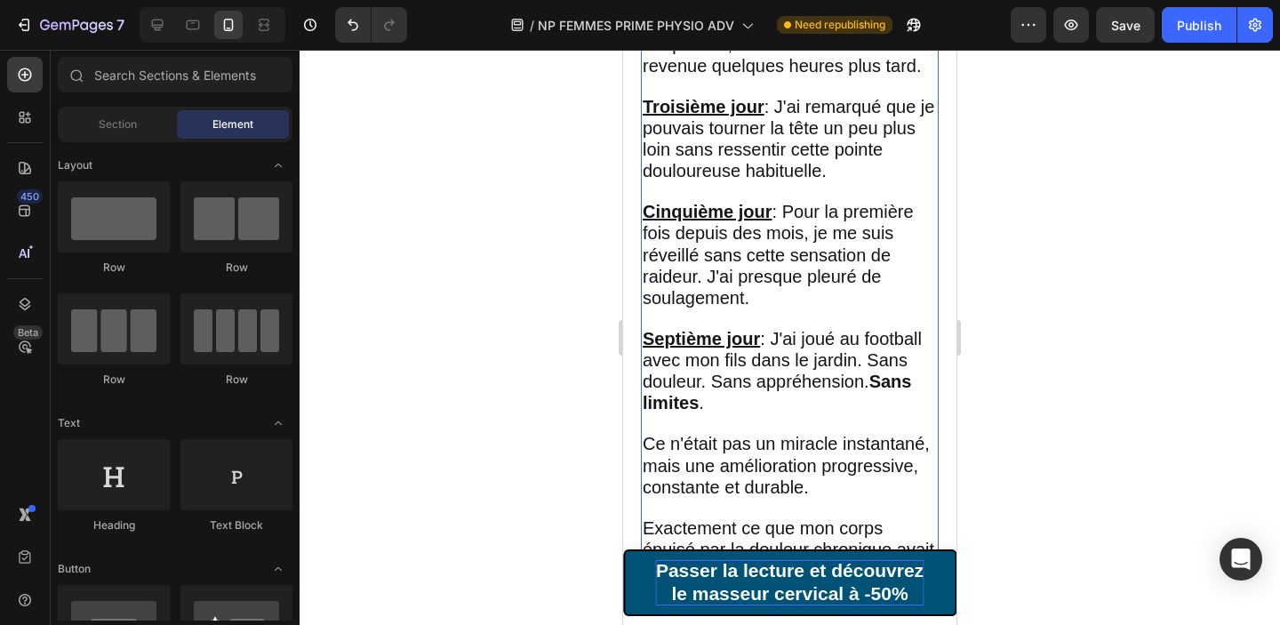
click at [819, 333] on span "Septième jour : J'ai joué au football avec mon fils dans le jardin. Sans douleu…" at bounding box center [782, 371] width 279 height 84
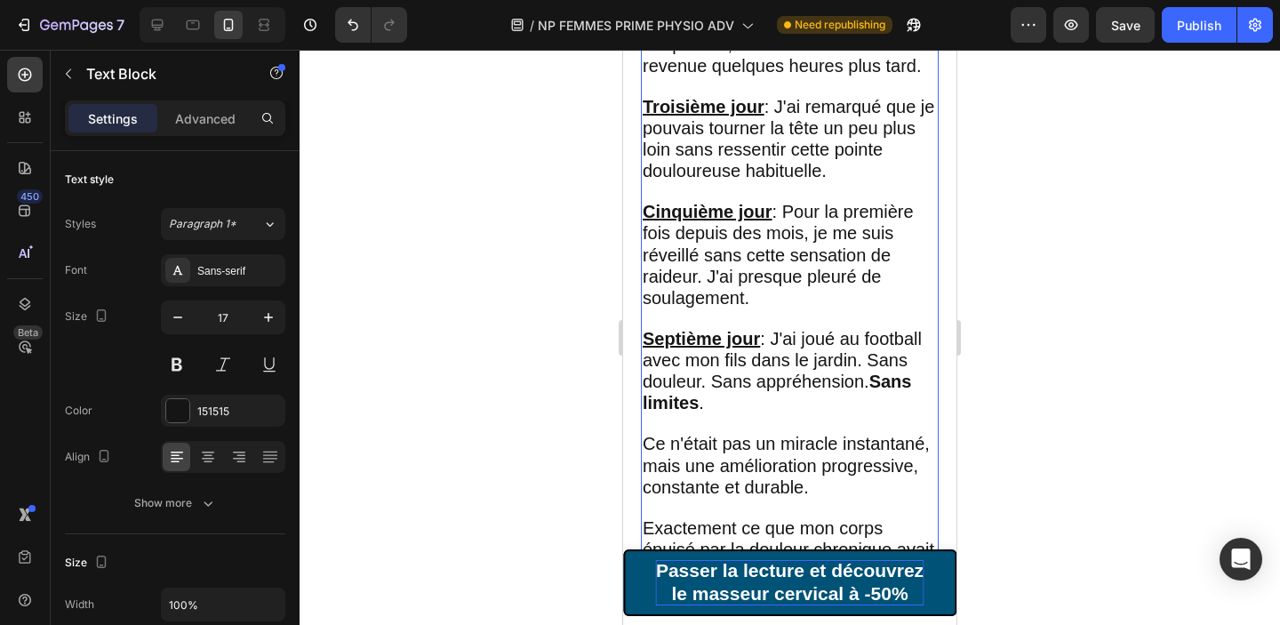
click at [759, 499] on p at bounding box center [790, 509] width 294 height 20
click at [711, 519] on p "Exactement ce que mon corps épuisé par la douleur chronique avait besoin." at bounding box center [790, 550] width 294 height 64
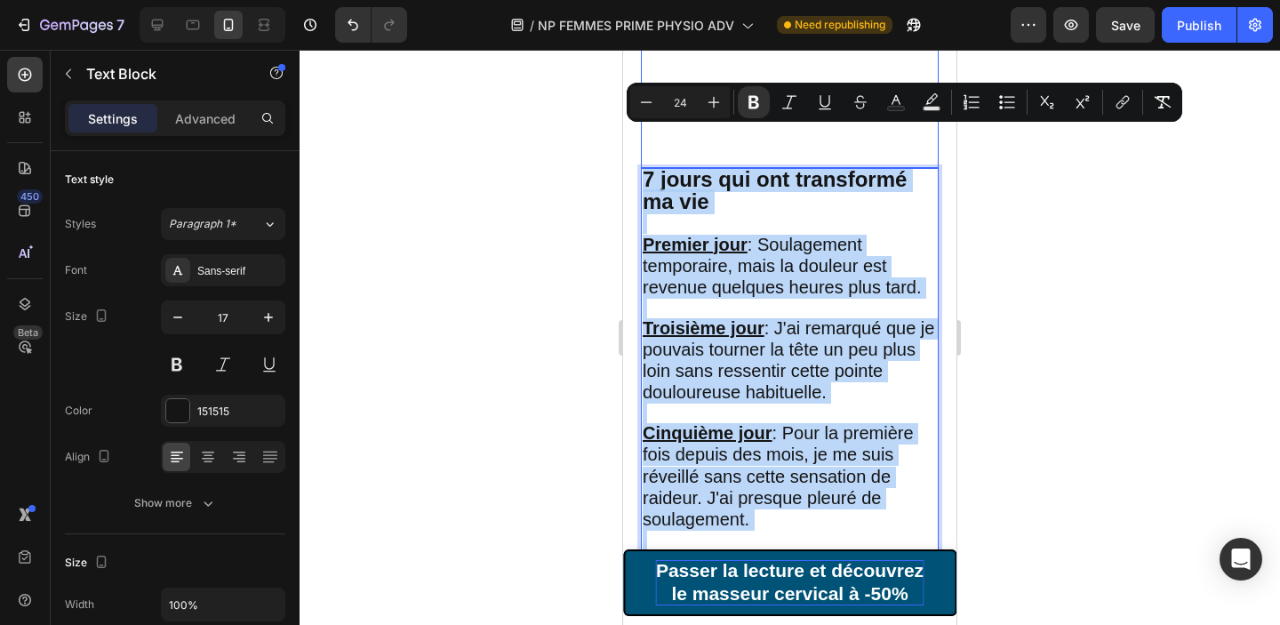
scroll to position [4538, 0]
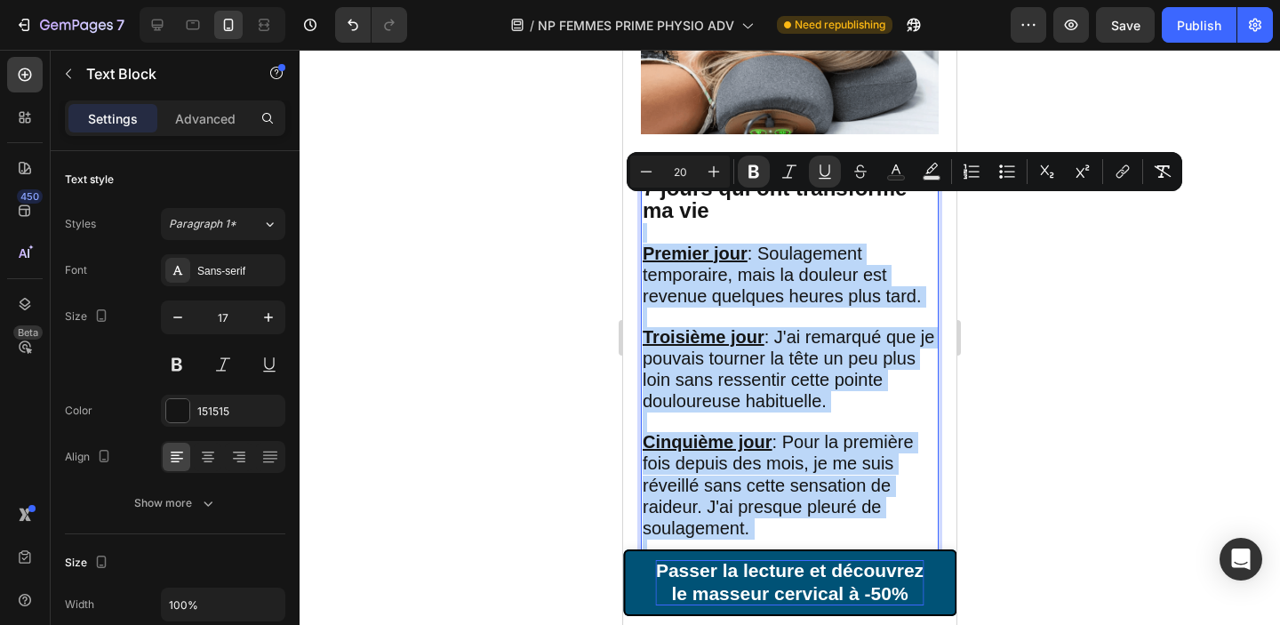
drag, startPoint x: 711, startPoint y: 519, endPoint x: 647, endPoint y: 189, distance: 335.9
click at [647, 189] on div "7 jours qui ont transformé ma vie Premier jour : Soulagement temporaire, mais l…" at bounding box center [790, 495] width 298 height 637
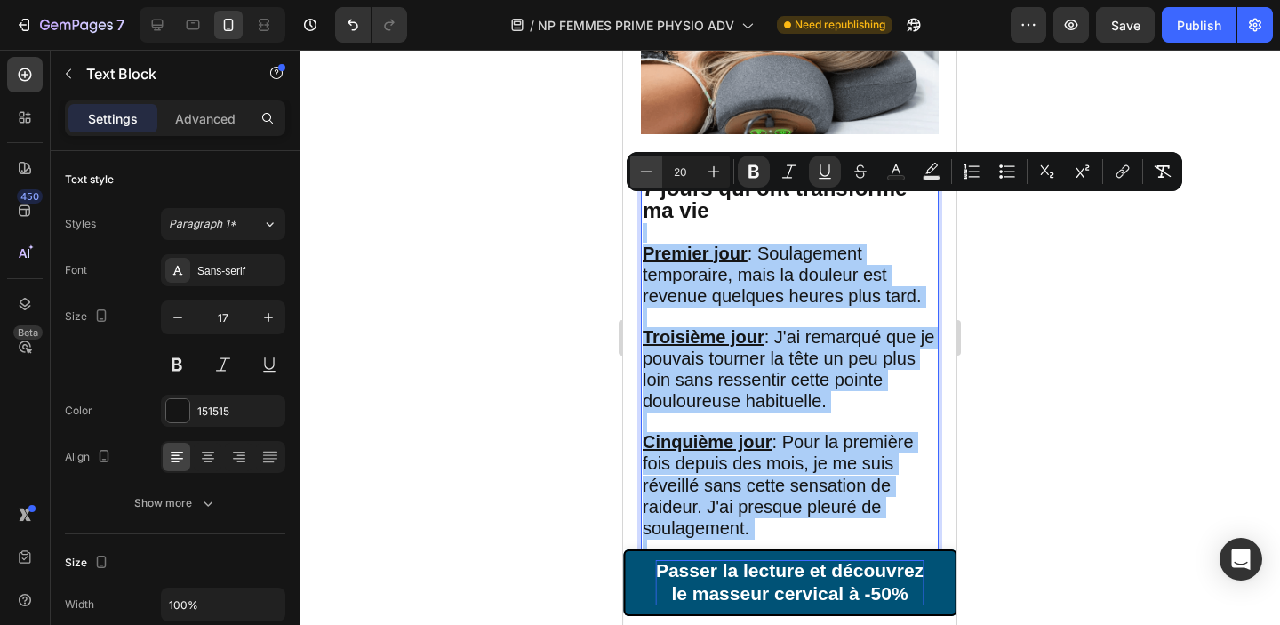
click at [644, 172] on icon "Editor contextual toolbar" at bounding box center [646, 172] width 18 height 18
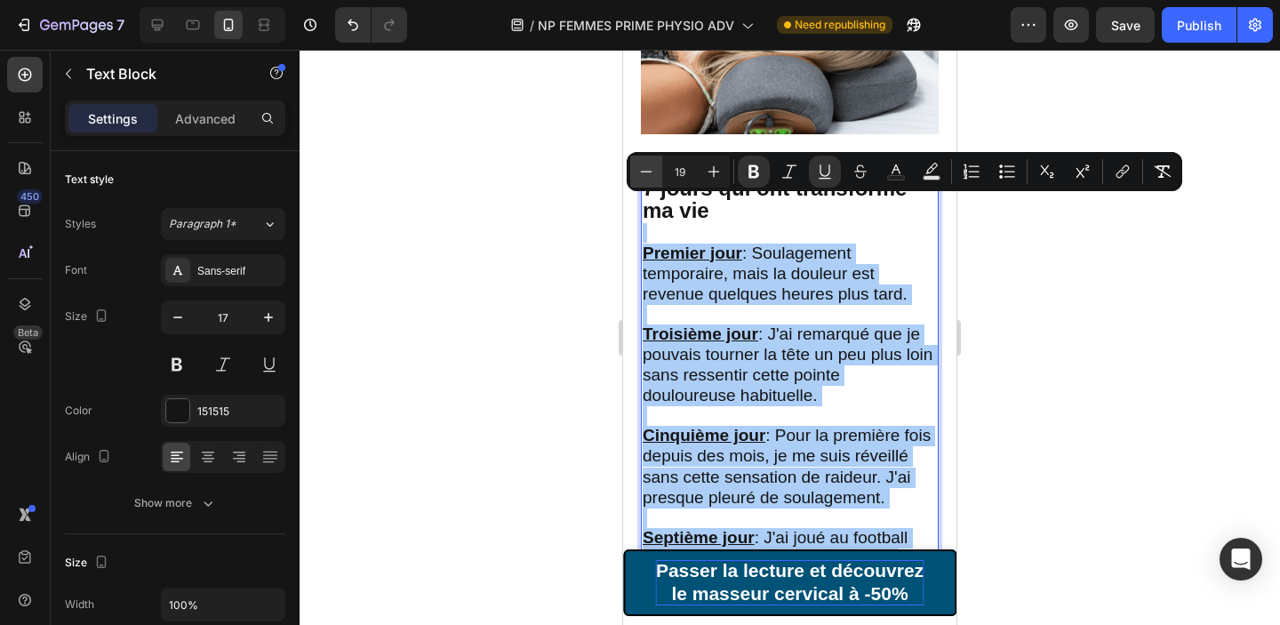
click at [644, 172] on icon "Editor contextual toolbar" at bounding box center [646, 172] width 18 height 18
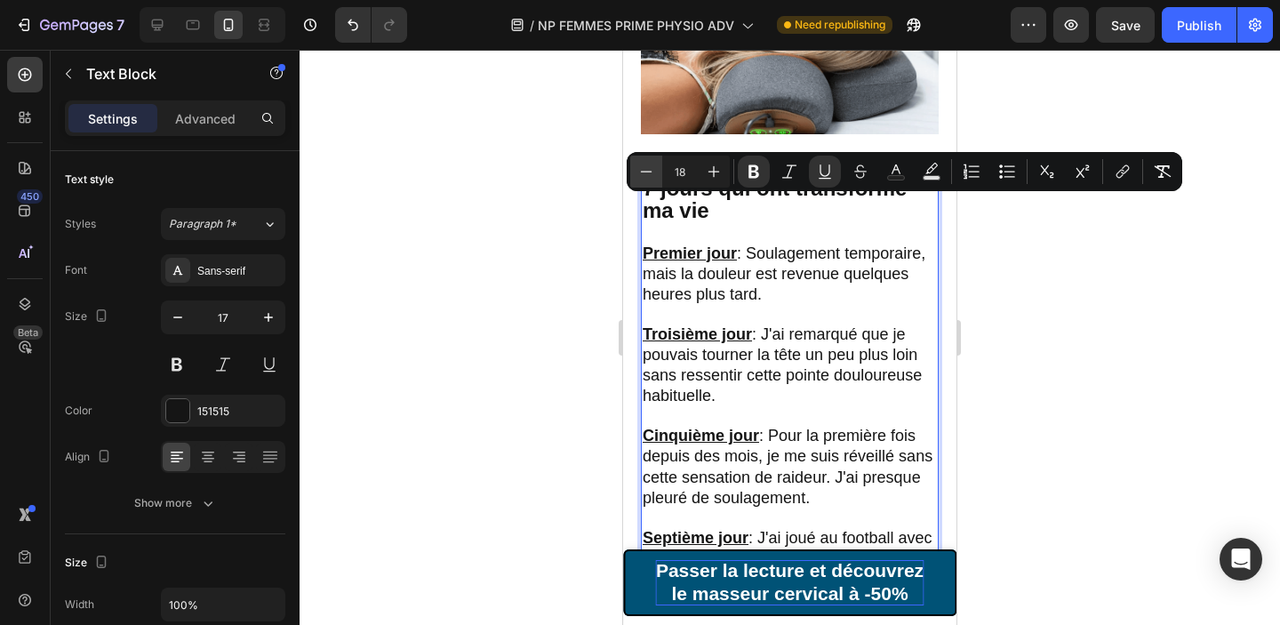
click at [650, 172] on icon "Editor contextual toolbar" at bounding box center [646, 172] width 18 height 18
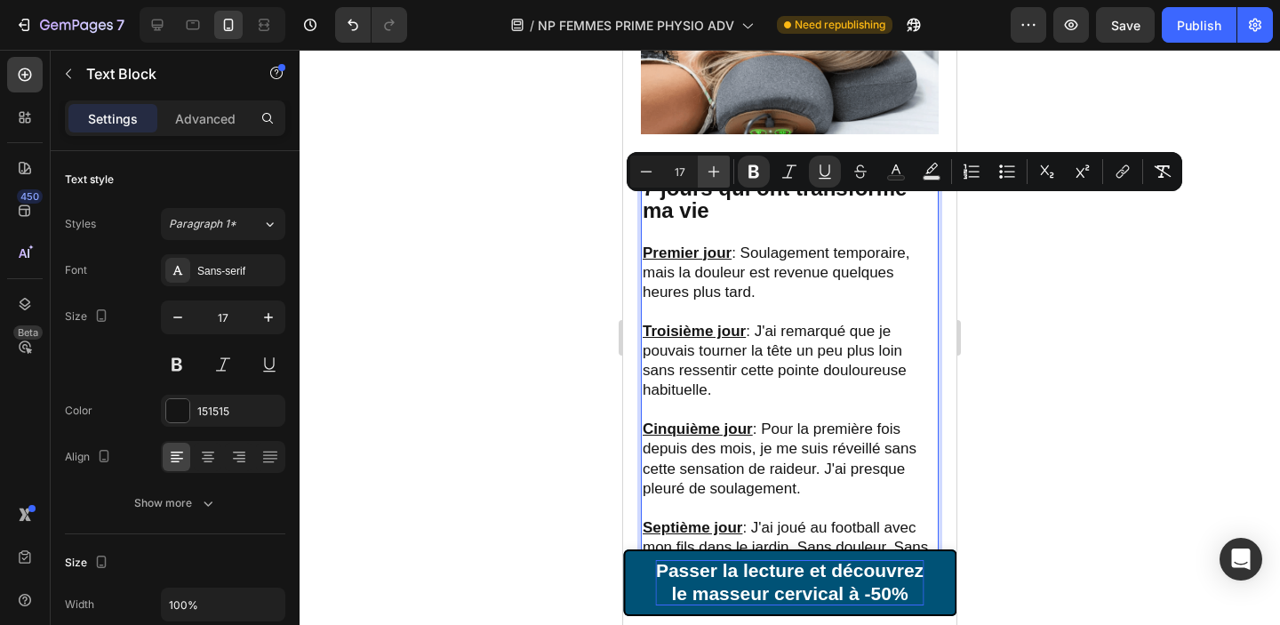
click at [707, 166] on icon "Editor contextual toolbar" at bounding box center [714, 172] width 18 height 18
type input "18"
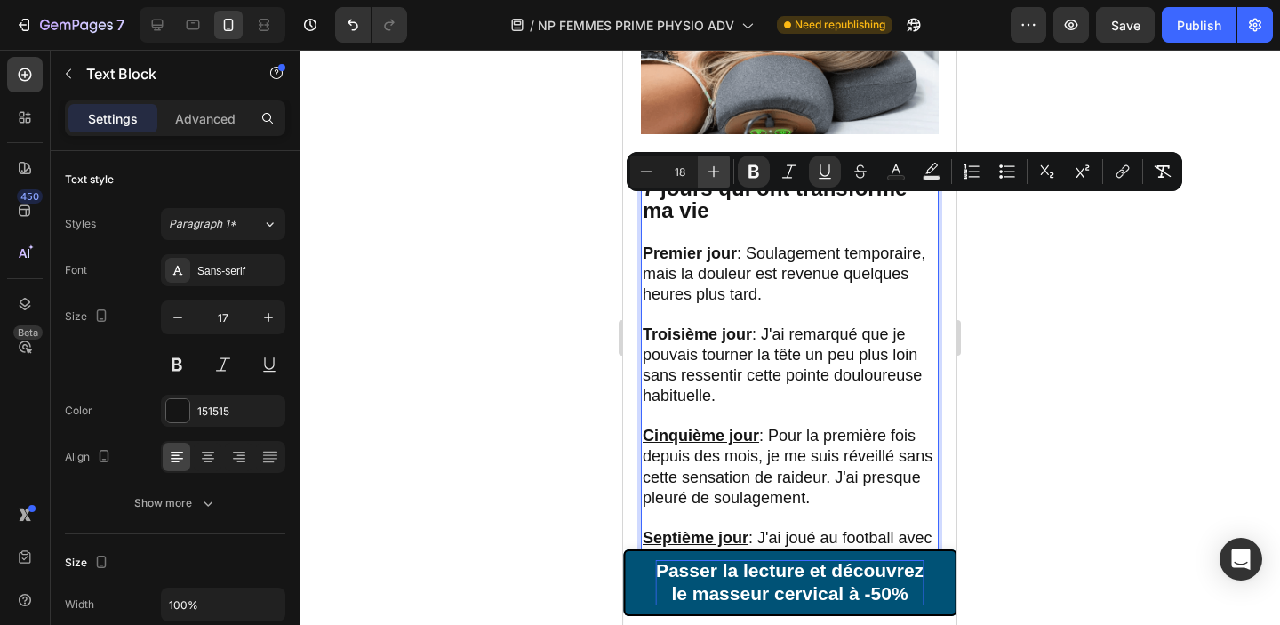
click at [781, 406] on p "Rich Text Editor. Editing area: main" at bounding box center [790, 416] width 294 height 20
click at [1014, 309] on div at bounding box center [790, 337] width 980 height 575
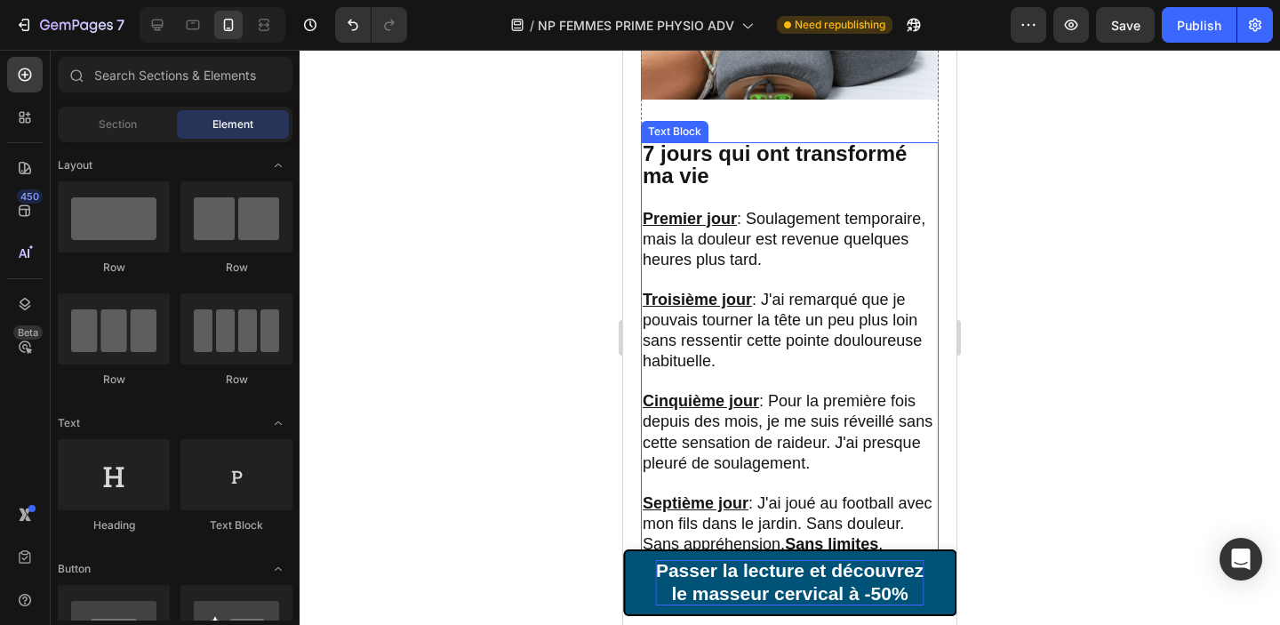
scroll to position [4574, 0]
click at [803, 290] on span "Troisième jour : J'ai remarqué que je pouvais tourner la tête un peu plus loin …" at bounding box center [782, 329] width 279 height 79
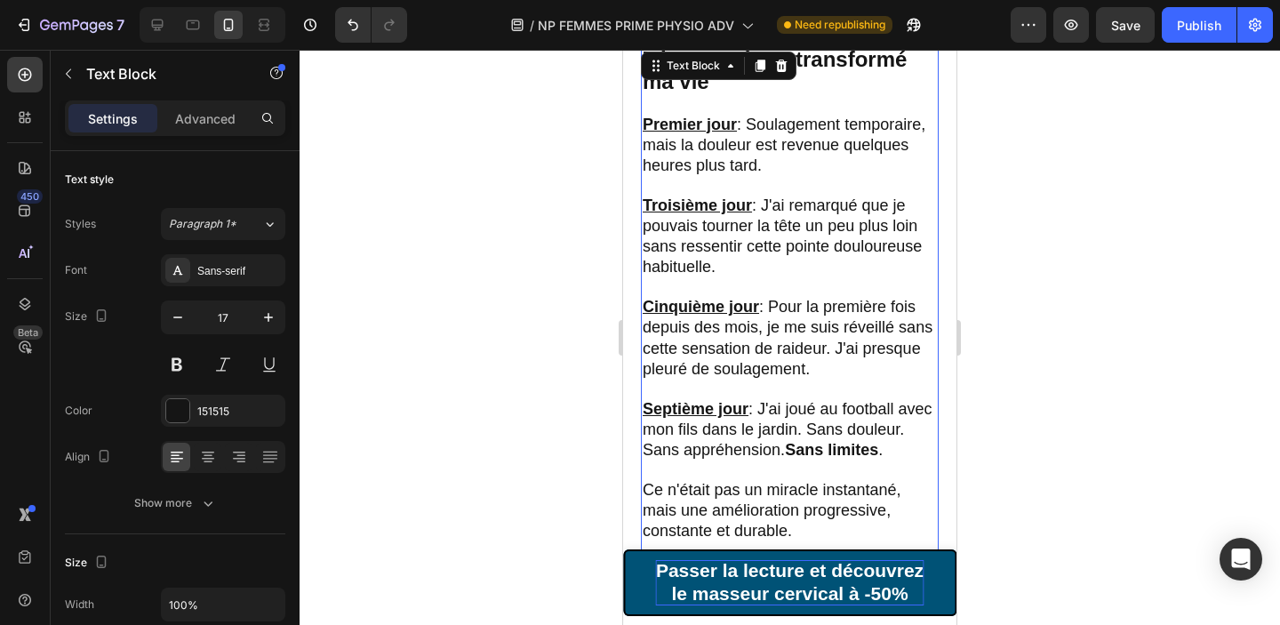
scroll to position [4733, 0]
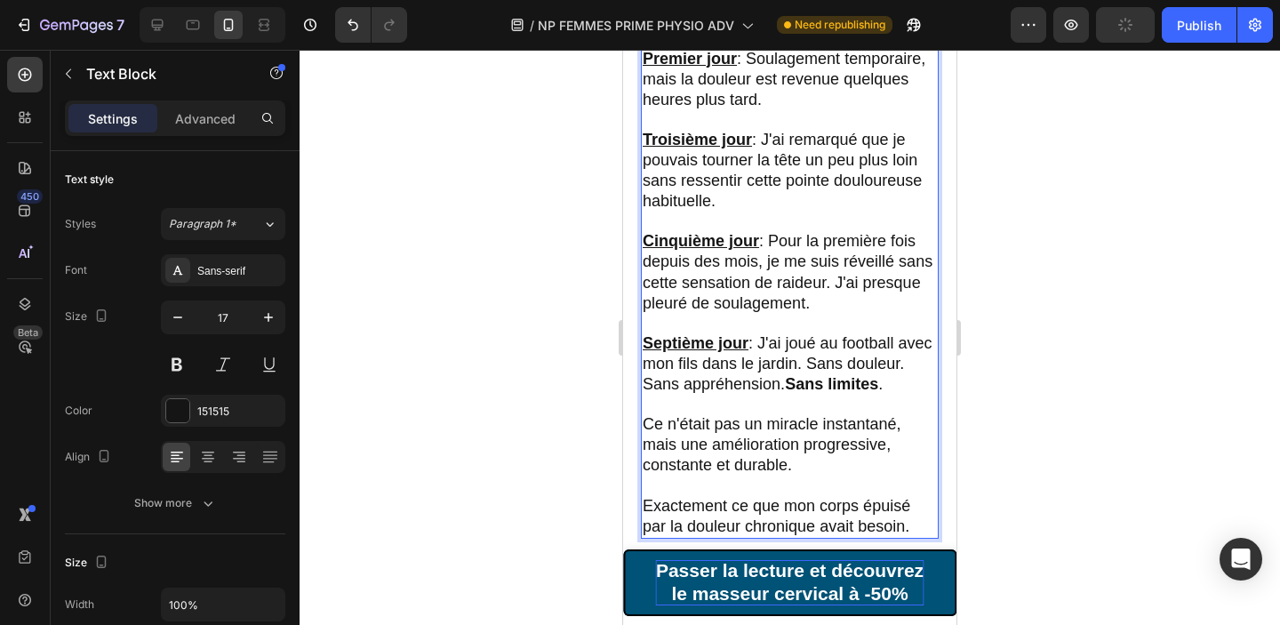
click at [894, 232] on span "Cinquième jour : Pour la première fois depuis des mois, je me suis réveillé san…" at bounding box center [788, 271] width 290 height 79
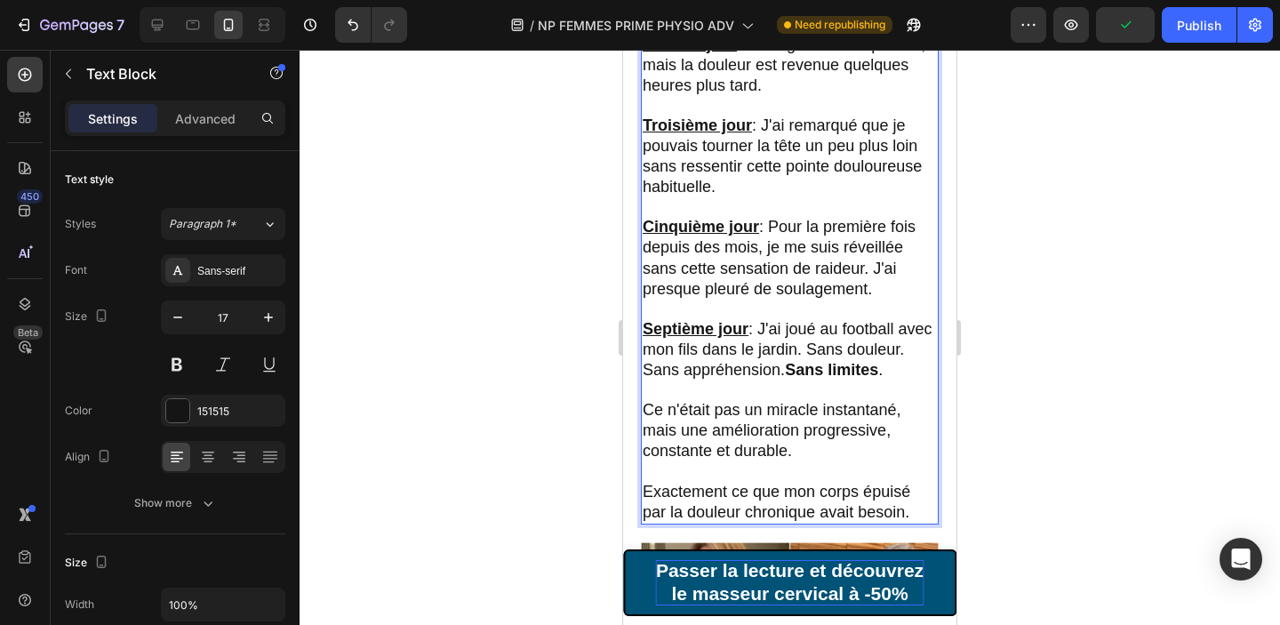
scroll to position [4751, 0]
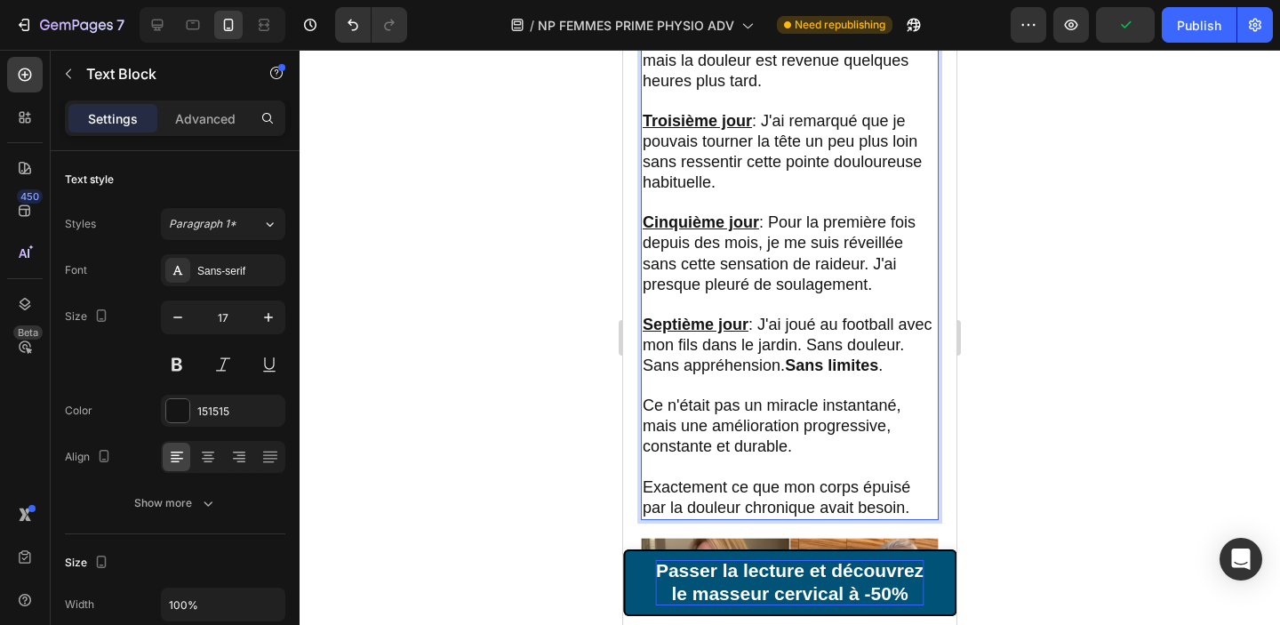
click at [830, 376] on p "Rich Text Editor. Editing area: main" at bounding box center [790, 386] width 294 height 20
click at [673, 316] on span "Septième jour : J'ai joué au football avec mon fils dans le jardin. Sans douleu…" at bounding box center [788, 345] width 290 height 59
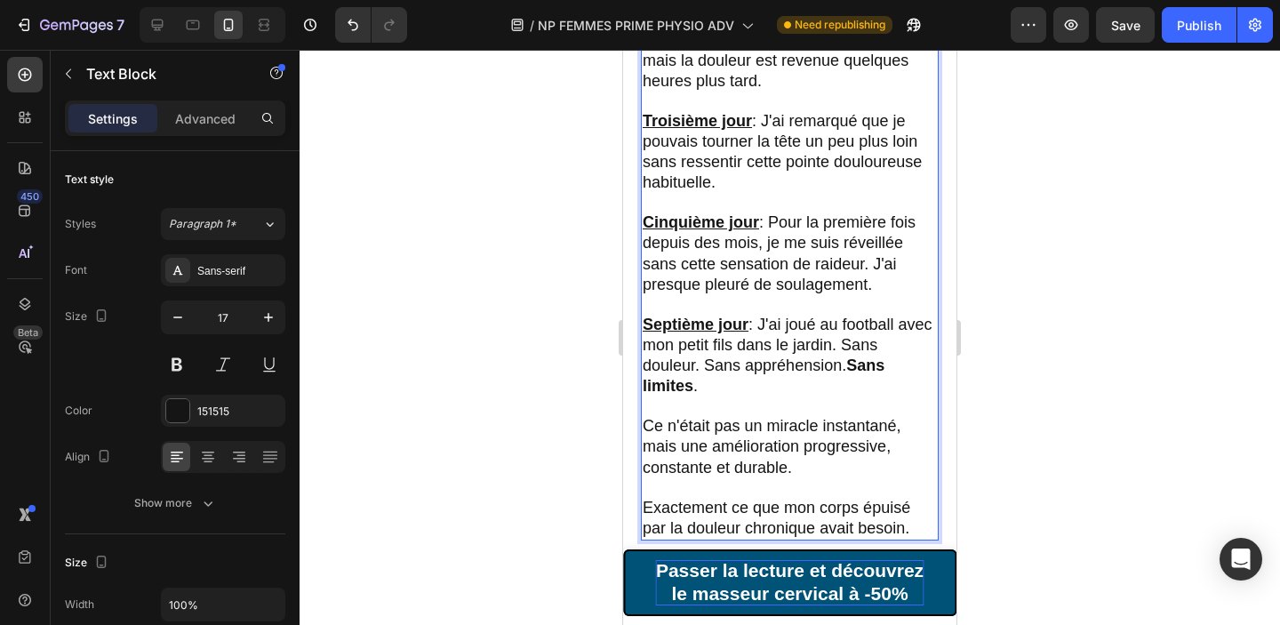
click at [810, 345] on p "Septième jour : J'ai joué au football avec mon petit fils dans le jardin. Sans …" at bounding box center [790, 356] width 294 height 82
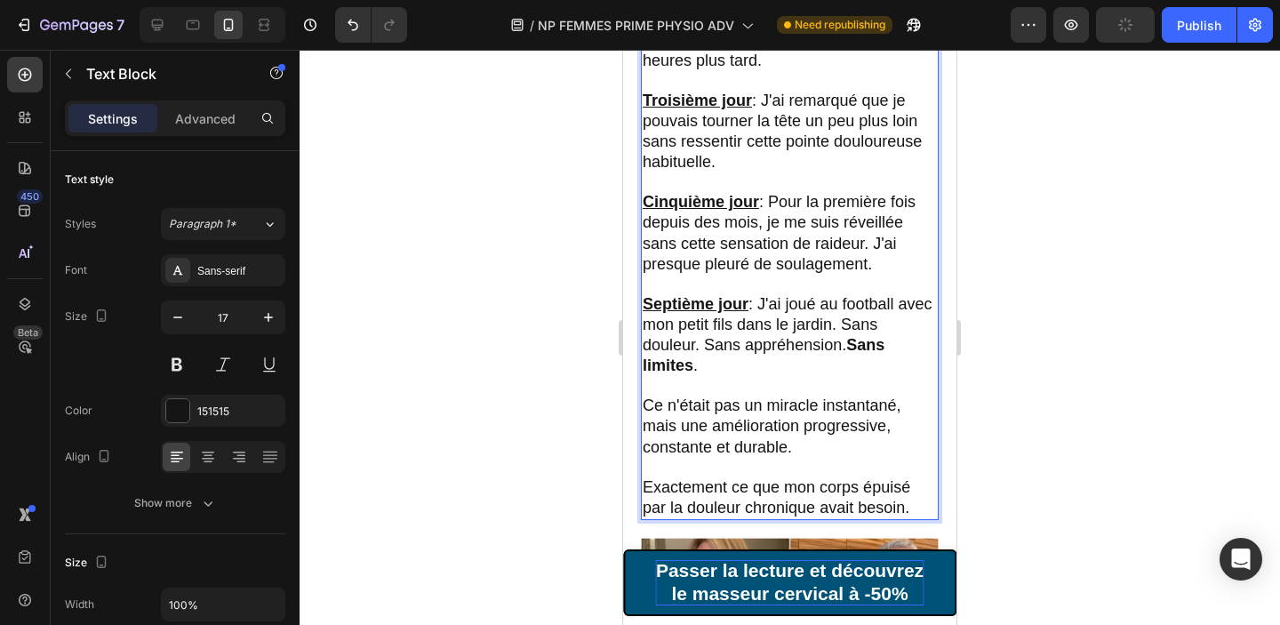
scroll to position [4777, 0]
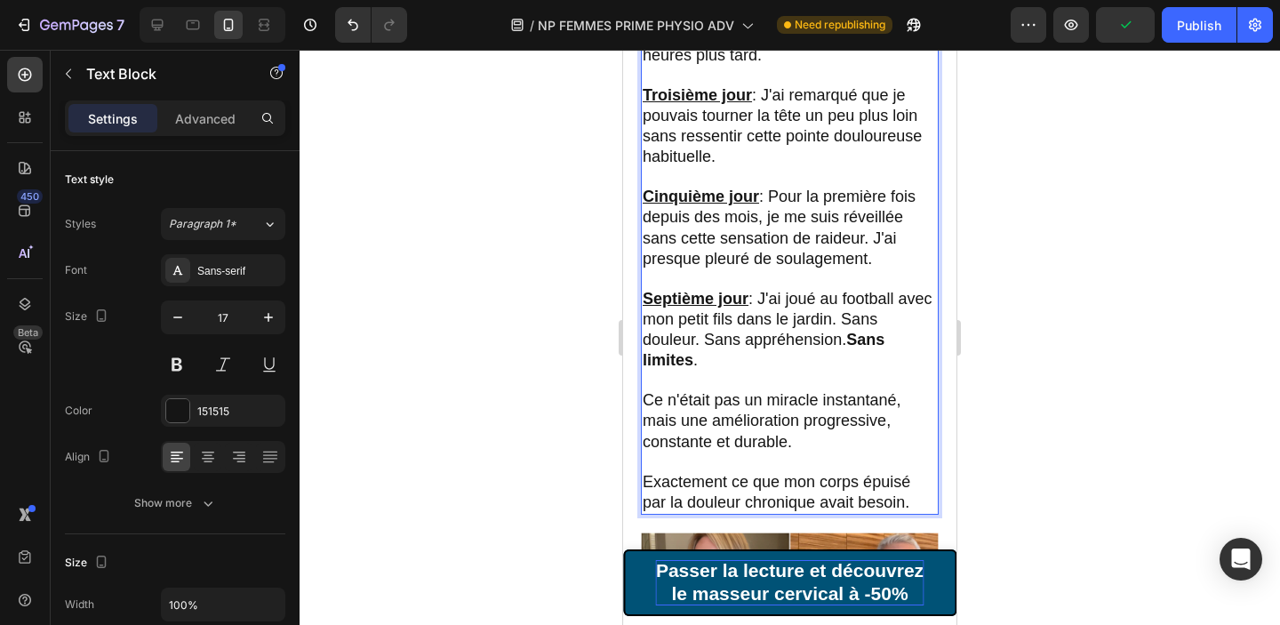
click at [837, 391] on span "Ce n'était pas un miracle instantané, mais une amélioration progressive, consta…" at bounding box center [772, 420] width 259 height 59
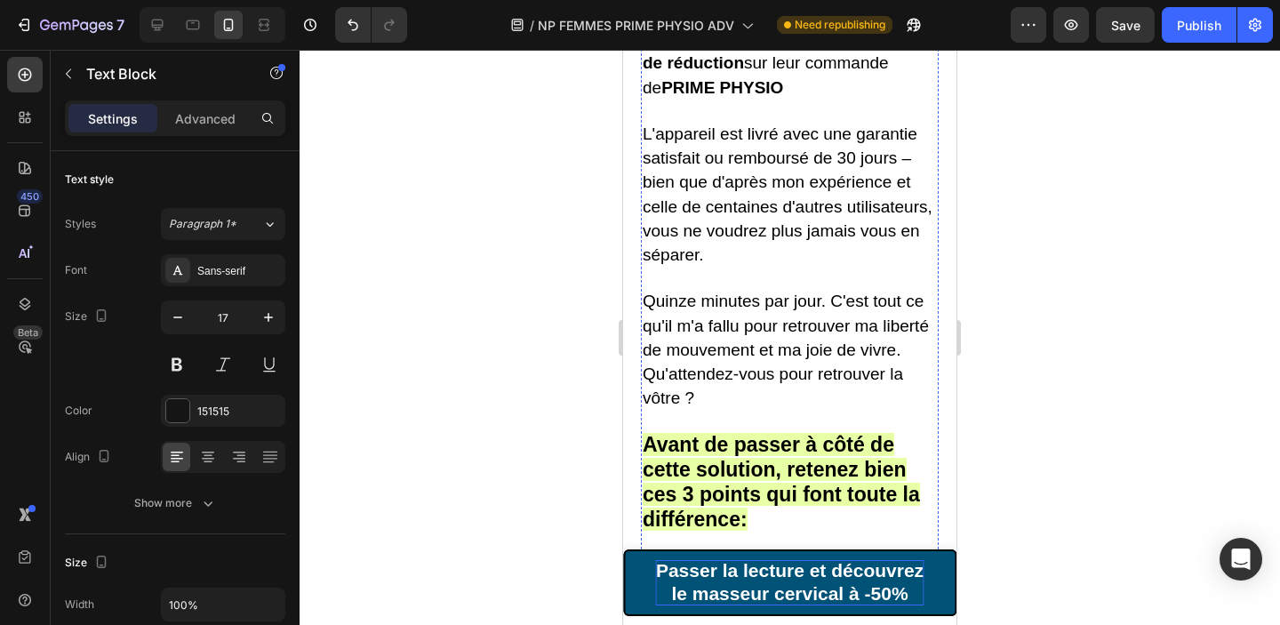
scroll to position [7733, 0]
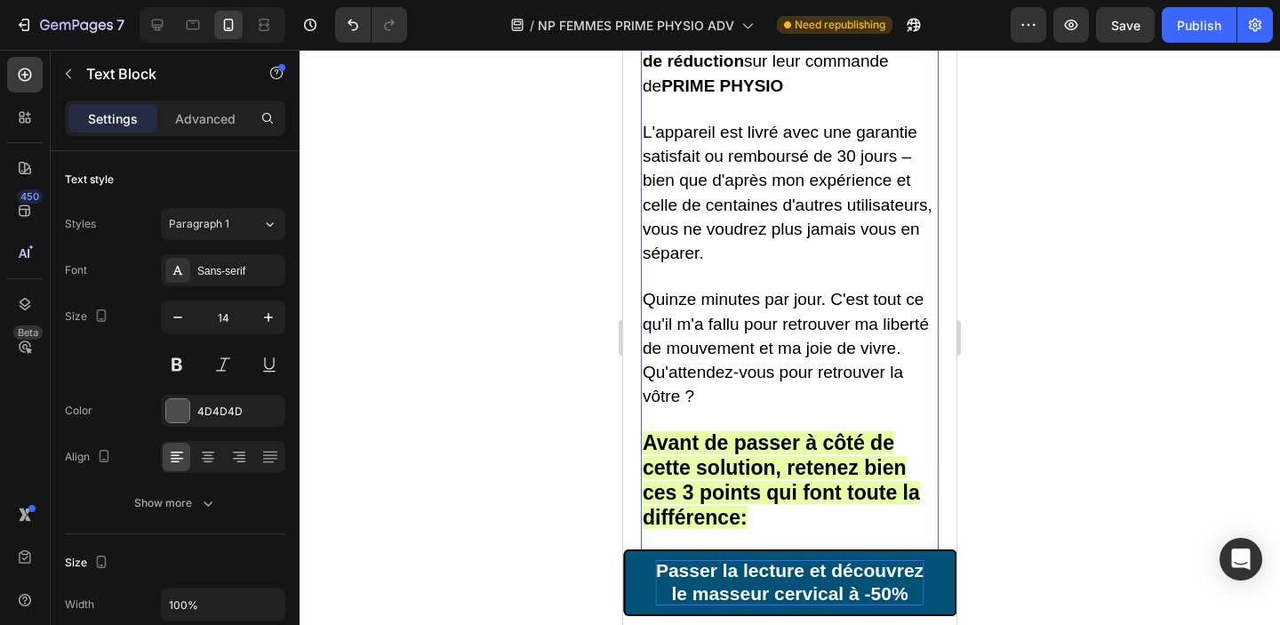
click at [755, 290] on span "Quinze minutes par jour. C'est tout ce qu'il m'a fallu pour retrouver ma libert…" at bounding box center [786, 348] width 286 height 116
drag, startPoint x: 696, startPoint y: 212, endPoint x: 647, endPoint y: 216, distance: 49.0
click at [647, 290] on span "Quinze minutes par jour. C'est tout ce qu'il m'a fallu pour retrouver ma libert…" at bounding box center [786, 348] width 286 height 116
click at [794, 290] on span "15 minutes par jour. C'est tout ce qu'il m'a fallu pour retrouver ma liberté de…" at bounding box center [783, 348] width 281 height 116
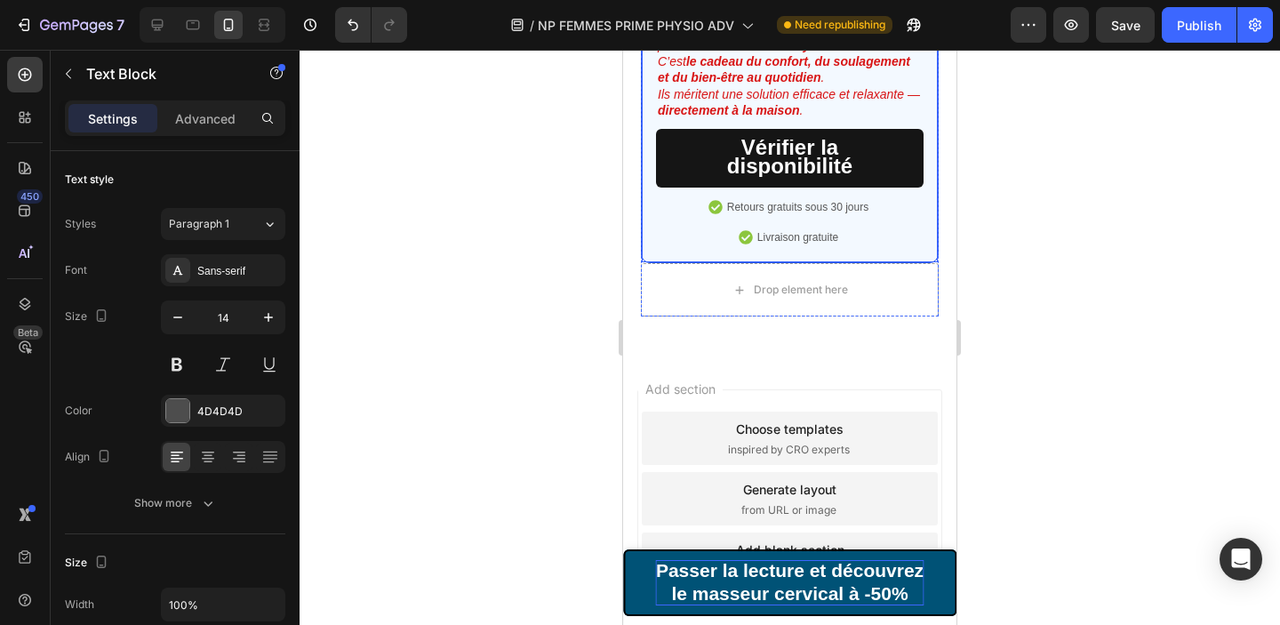
scroll to position [11421, 0]
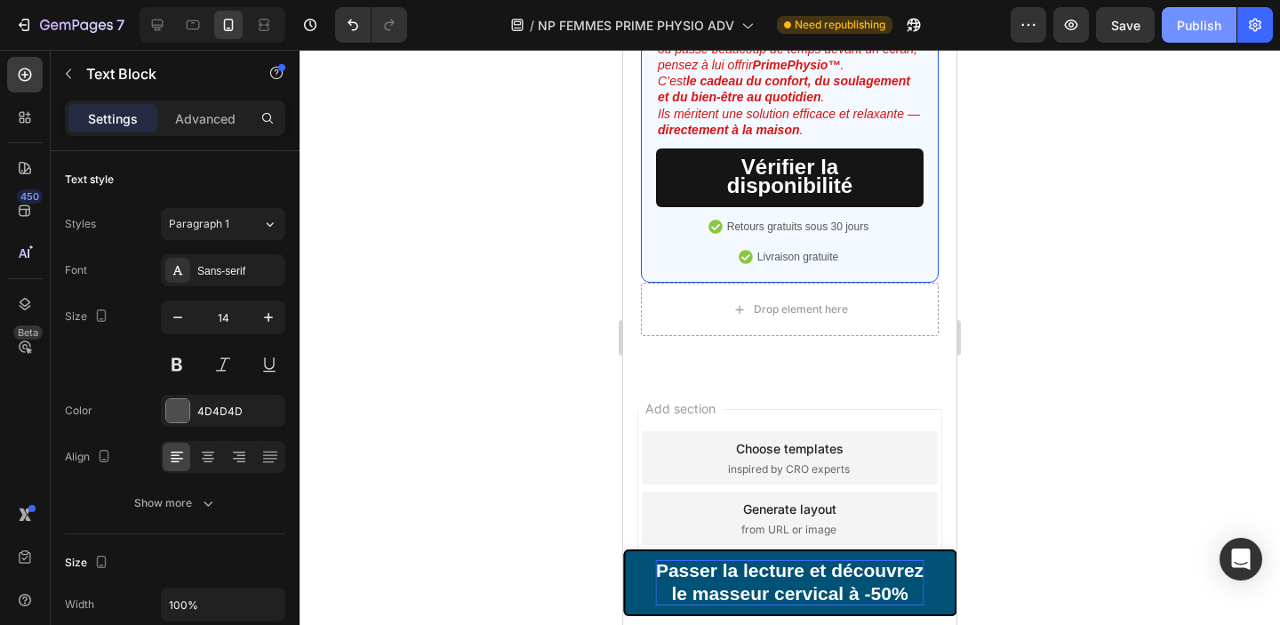
click at [1187, 22] on div "Publish" at bounding box center [1199, 25] width 44 height 19
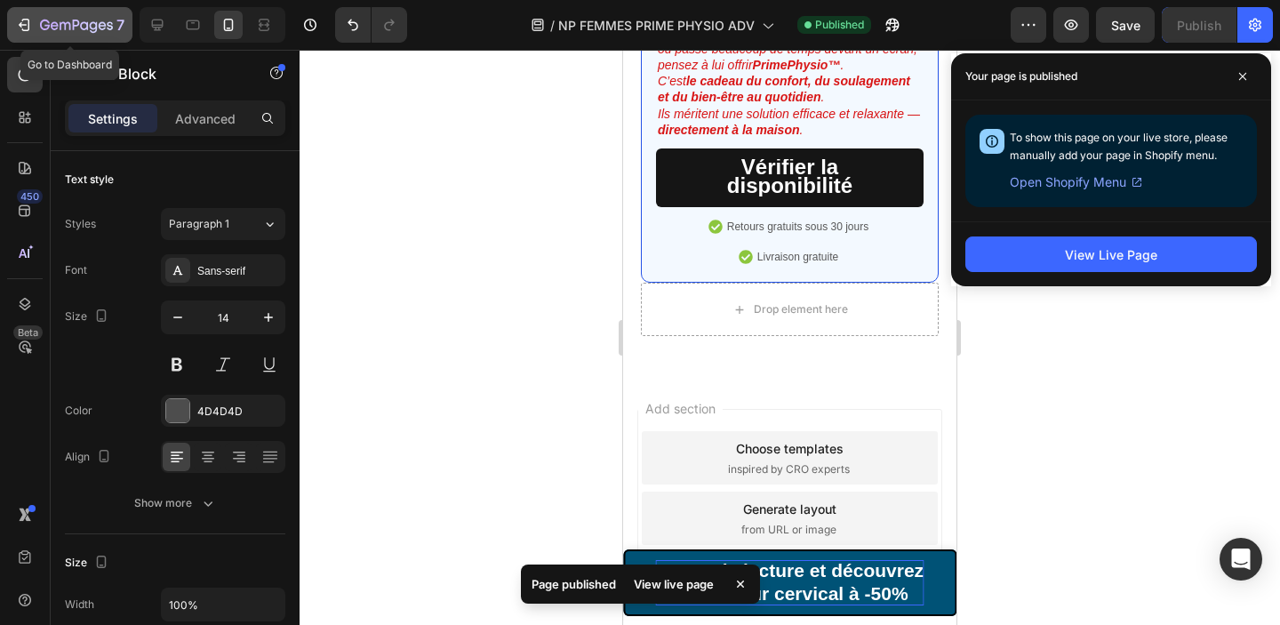
click at [24, 21] on icon "button" at bounding box center [24, 25] width 18 height 18
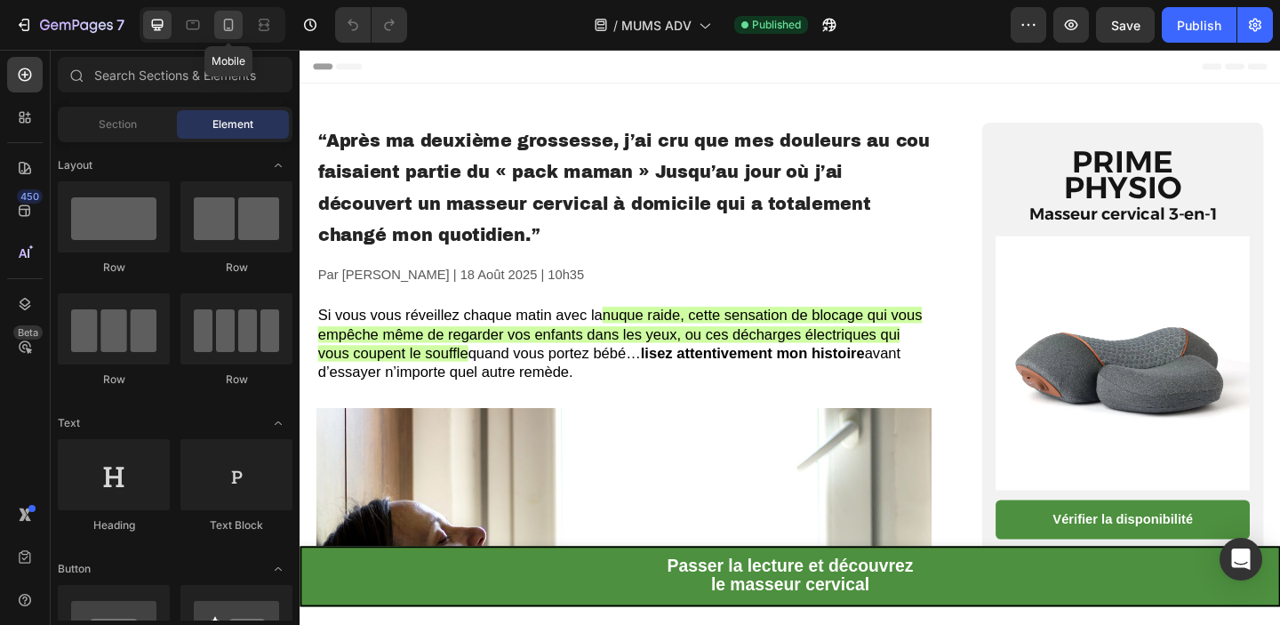
click at [234, 25] on icon at bounding box center [229, 25] width 18 height 18
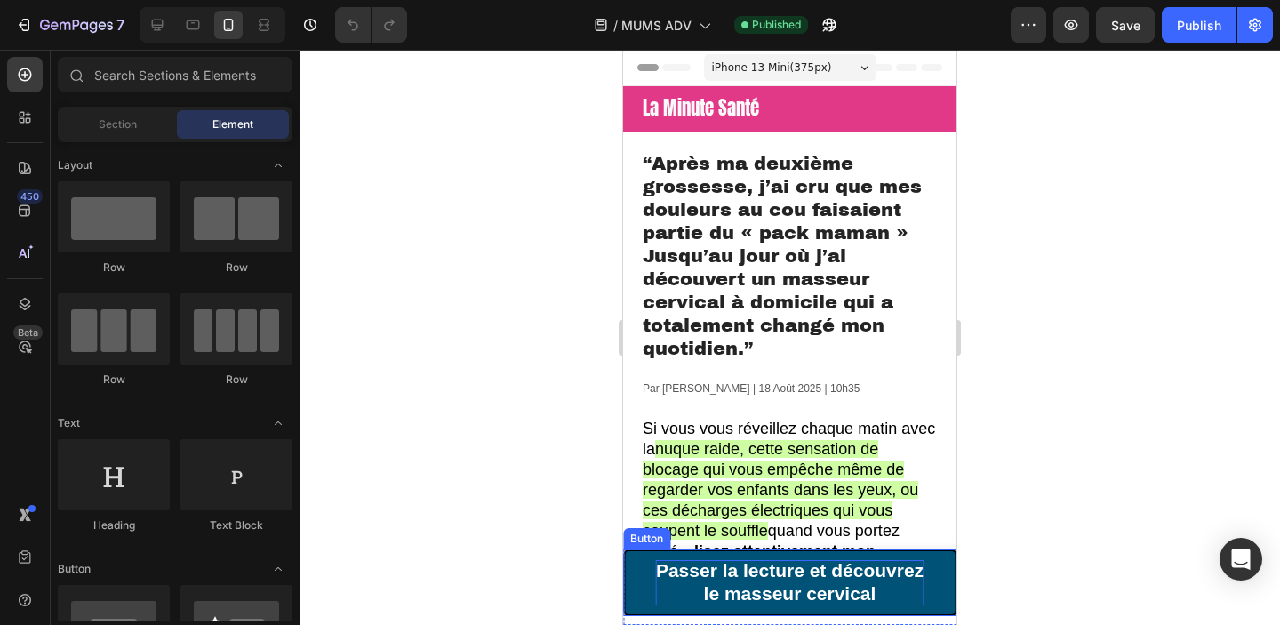
click at [878, 600] on p "Passer la lecture et découvrez le masseur cervical" at bounding box center [790, 582] width 268 height 45
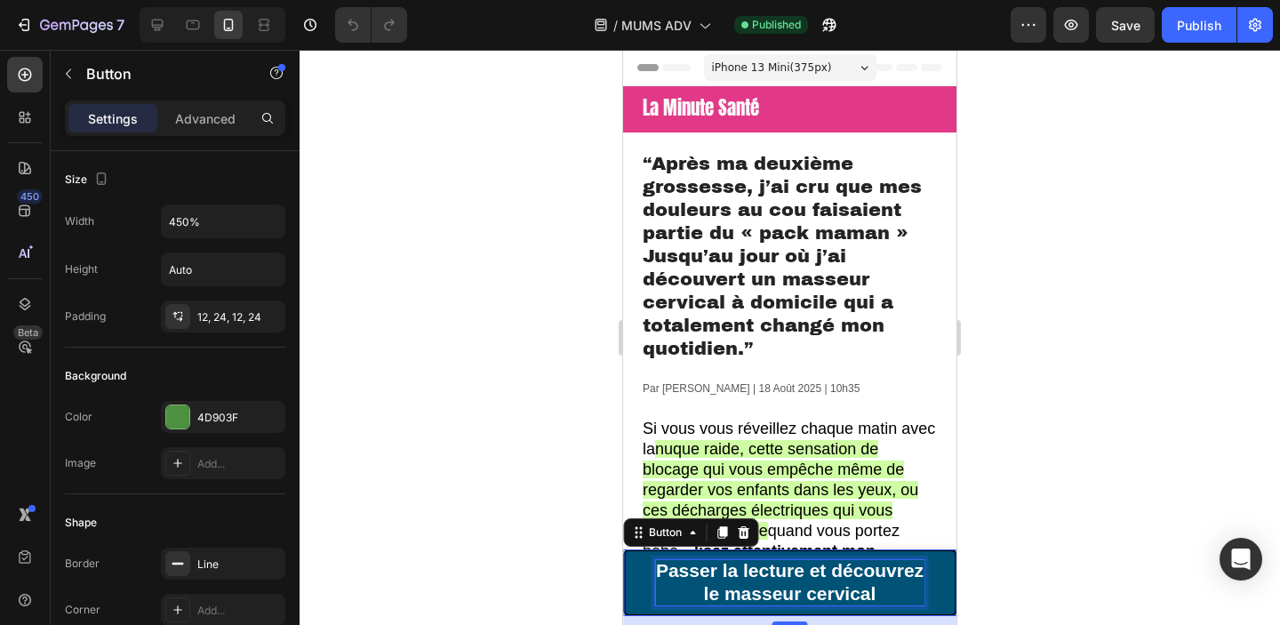
click at [881, 591] on p "Passer la lecture et découvrez le masseur cervical" at bounding box center [790, 582] width 268 height 45
click at [1111, 492] on div at bounding box center [790, 337] width 980 height 575
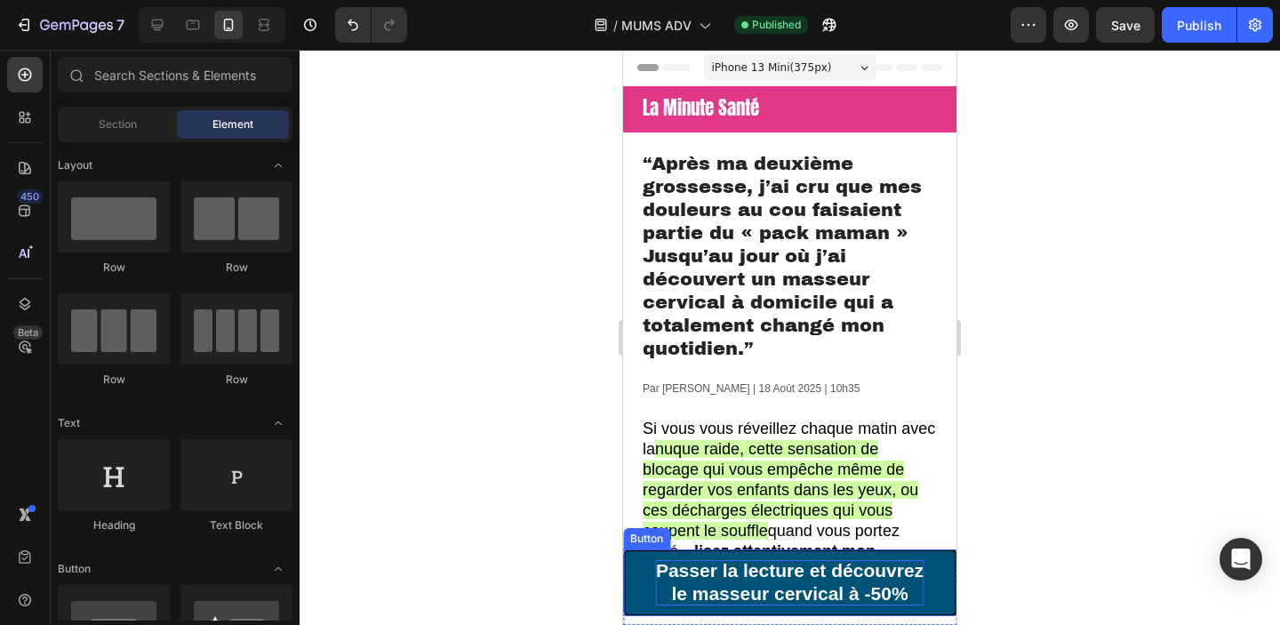
click at [852, 572] on span "Passer la lecture et découvrez" at bounding box center [790, 570] width 268 height 20
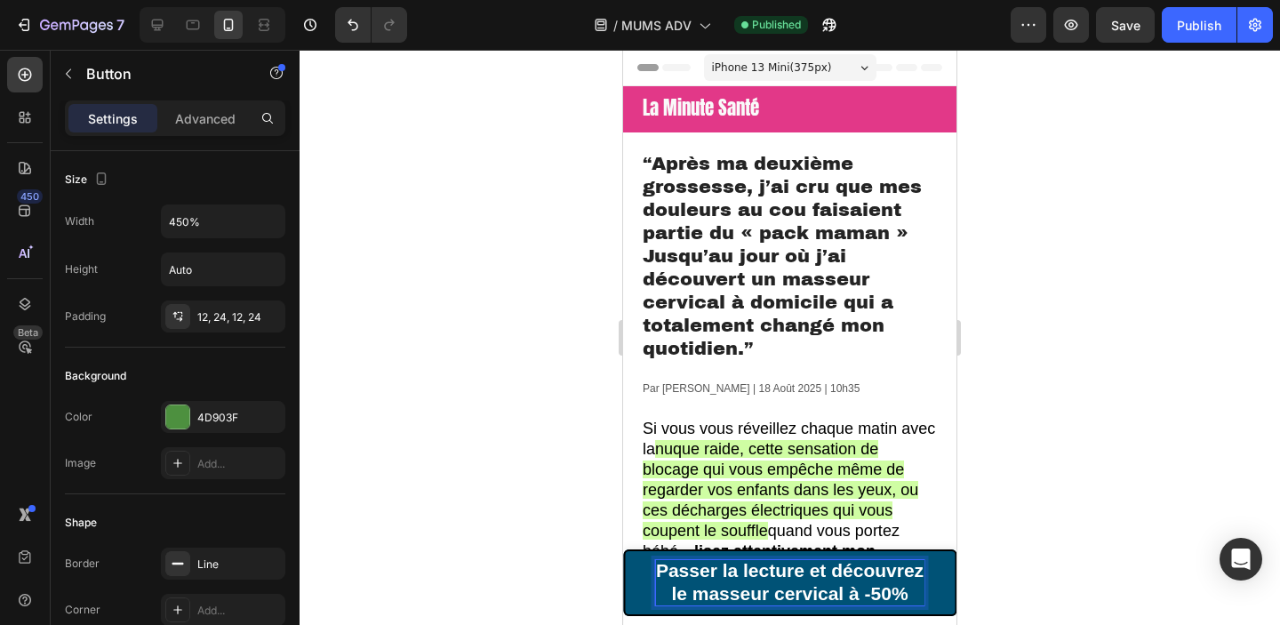
click at [852, 572] on span "Passer la lecture et découvrez" at bounding box center [790, 570] width 268 height 20
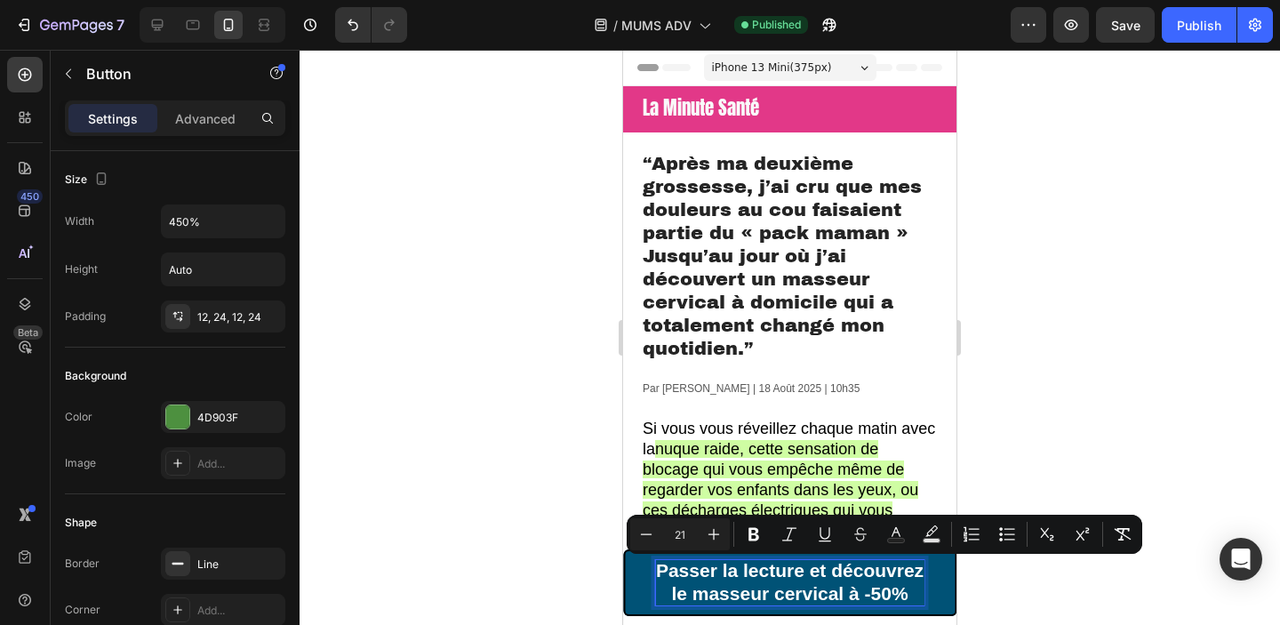
click at [781, 600] on span "le masseur cervical à -50%" at bounding box center [789, 593] width 236 height 20
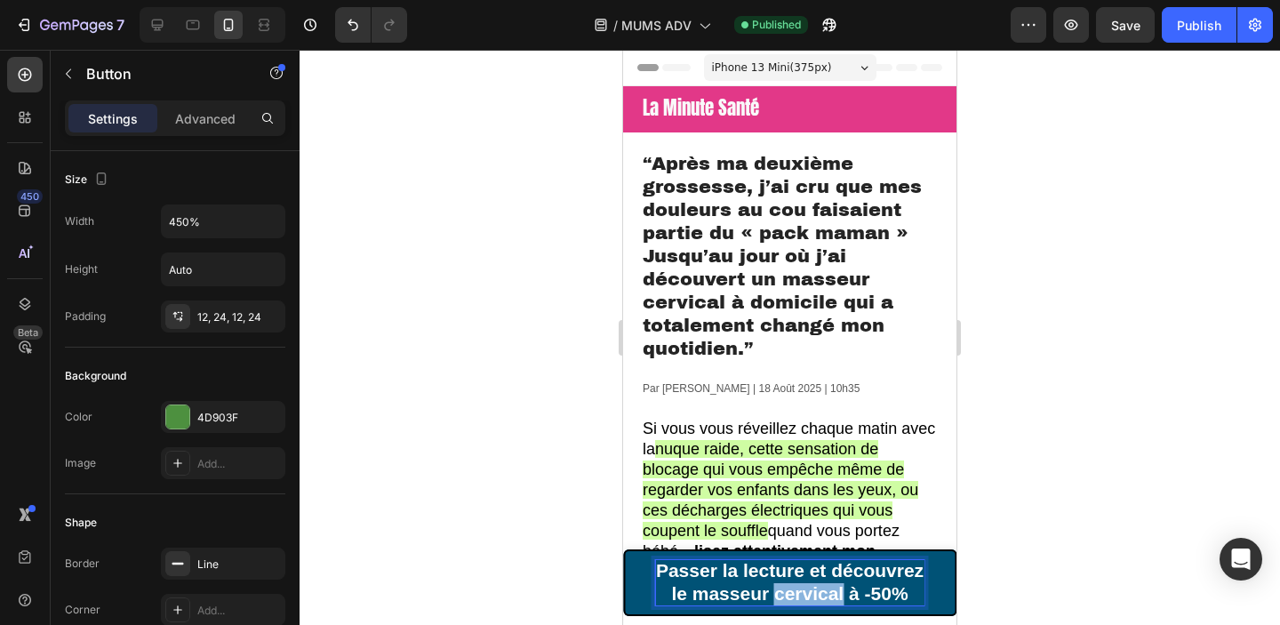
click at [781, 600] on span "le masseur cervical à -50%" at bounding box center [789, 593] width 236 height 20
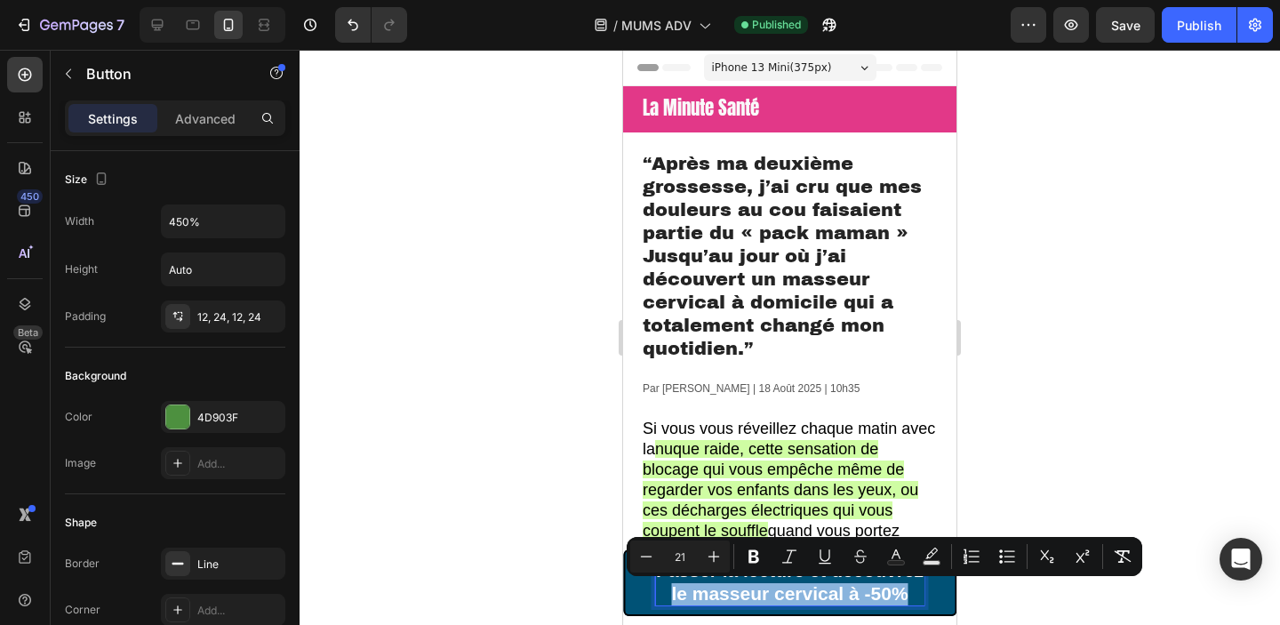
click at [747, 599] on span "le masseur cervical à -50%" at bounding box center [789, 593] width 236 height 20
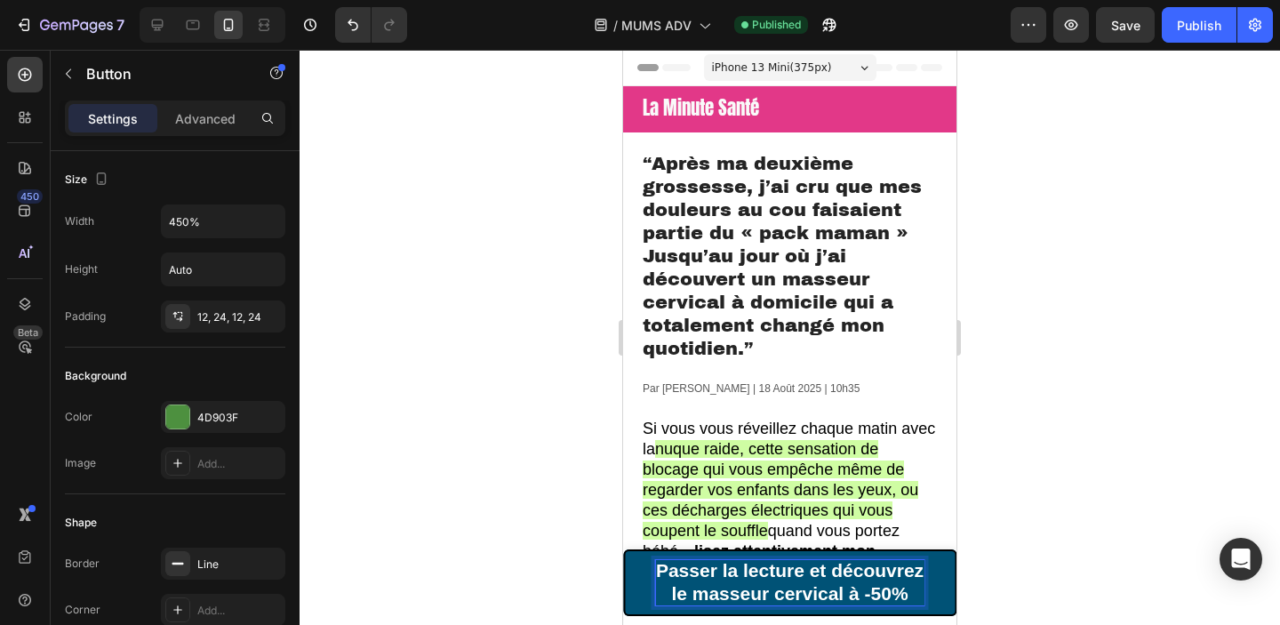
click at [669, 578] on span "Passer la lecture et découvrez" at bounding box center [790, 570] width 268 height 20
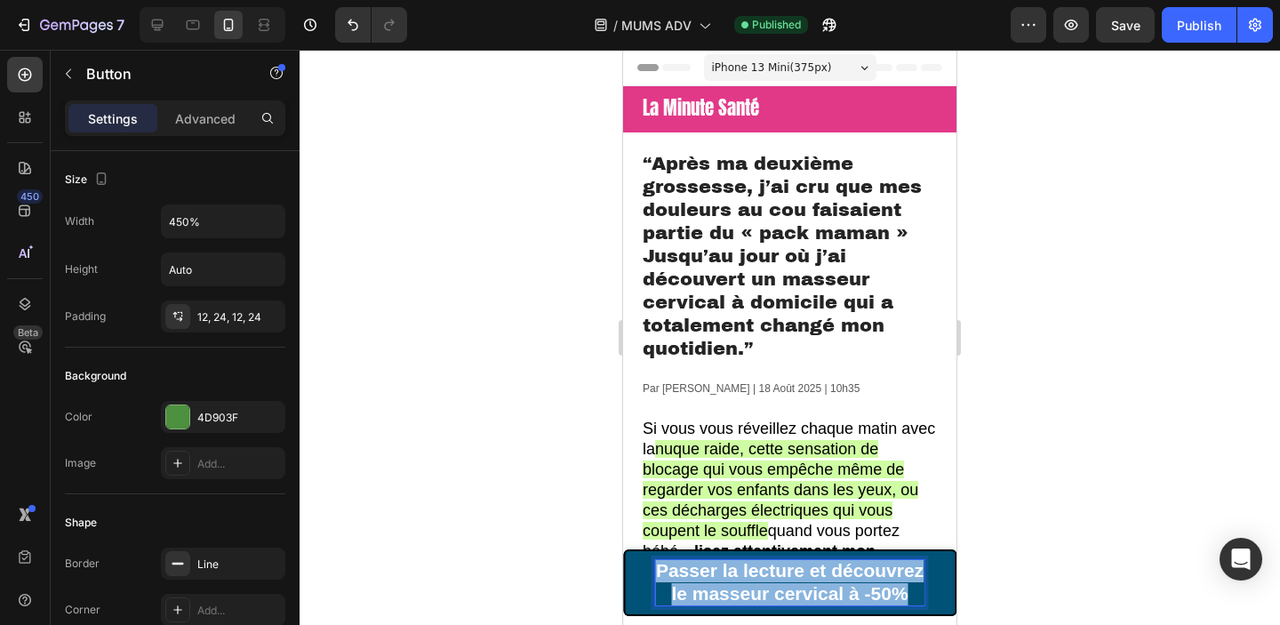
drag, startPoint x: 654, startPoint y: 572, endPoint x: 931, endPoint y: 596, distance: 277.4
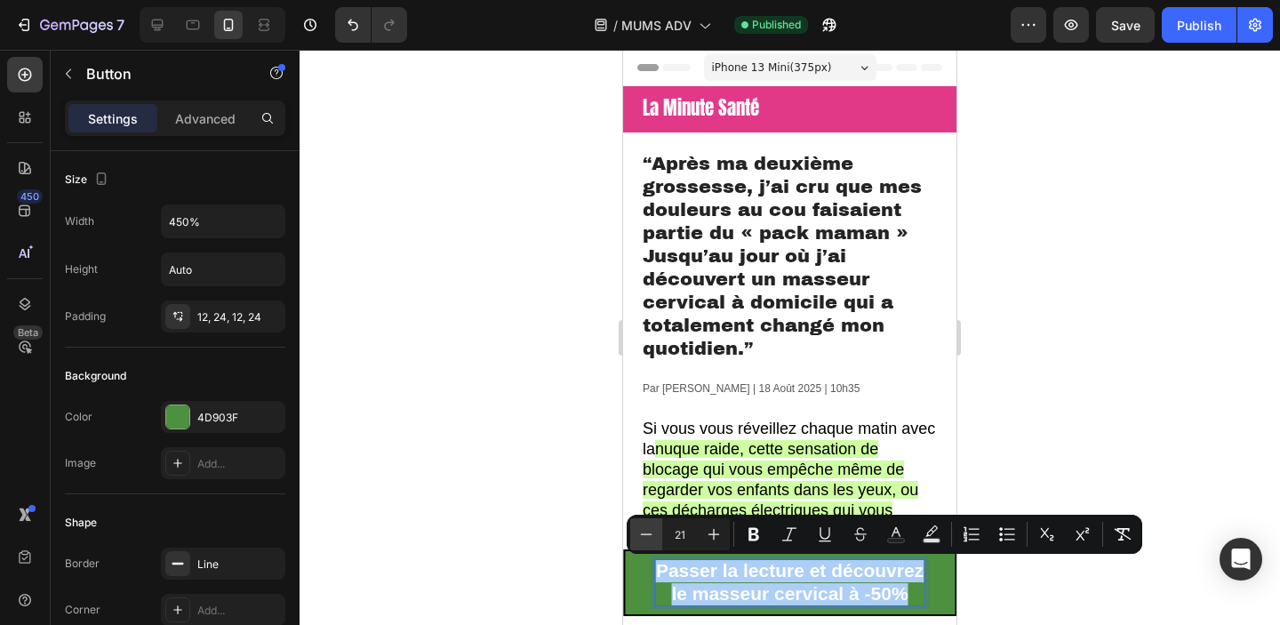
click at [643, 531] on icon "Editor contextual toolbar" at bounding box center [646, 534] width 18 height 18
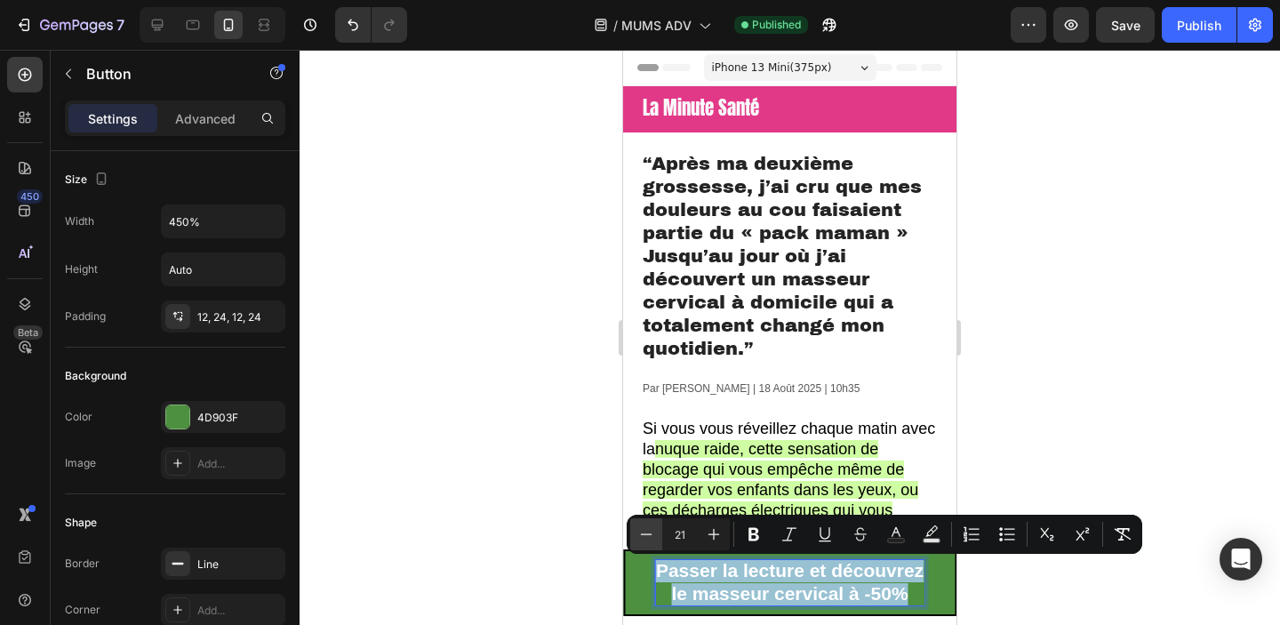
type input "20"
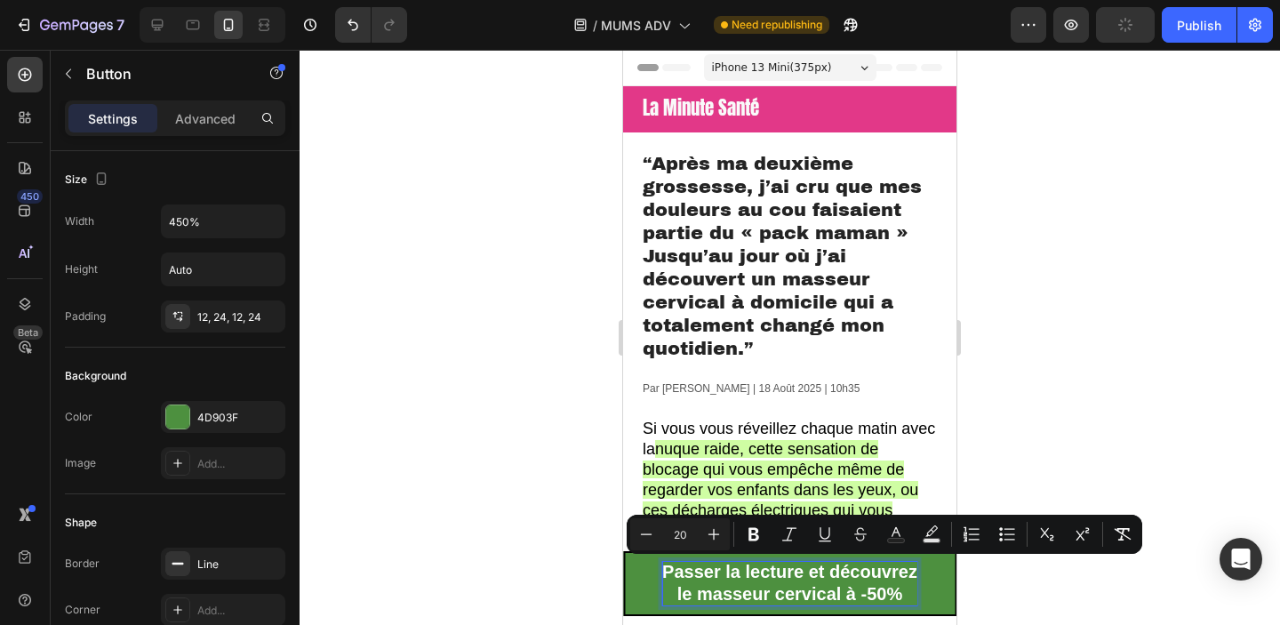
click at [1123, 368] on div at bounding box center [790, 337] width 980 height 575
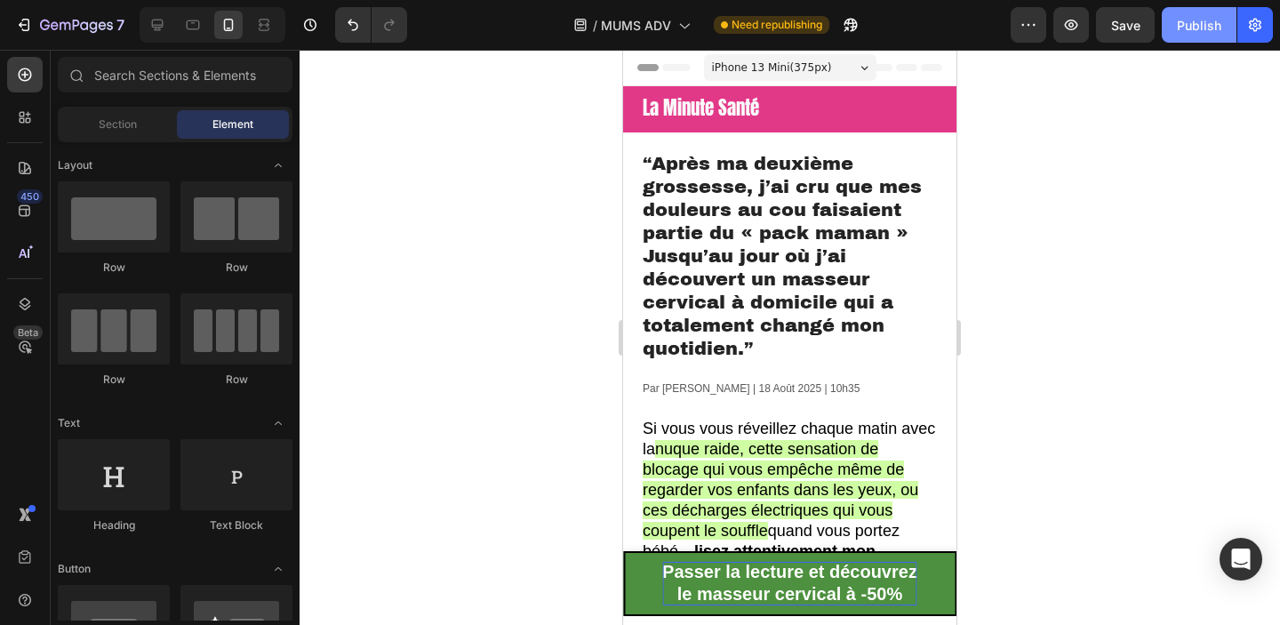
click at [1192, 34] on div "Publish" at bounding box center [1199, 25] width 44 height 19
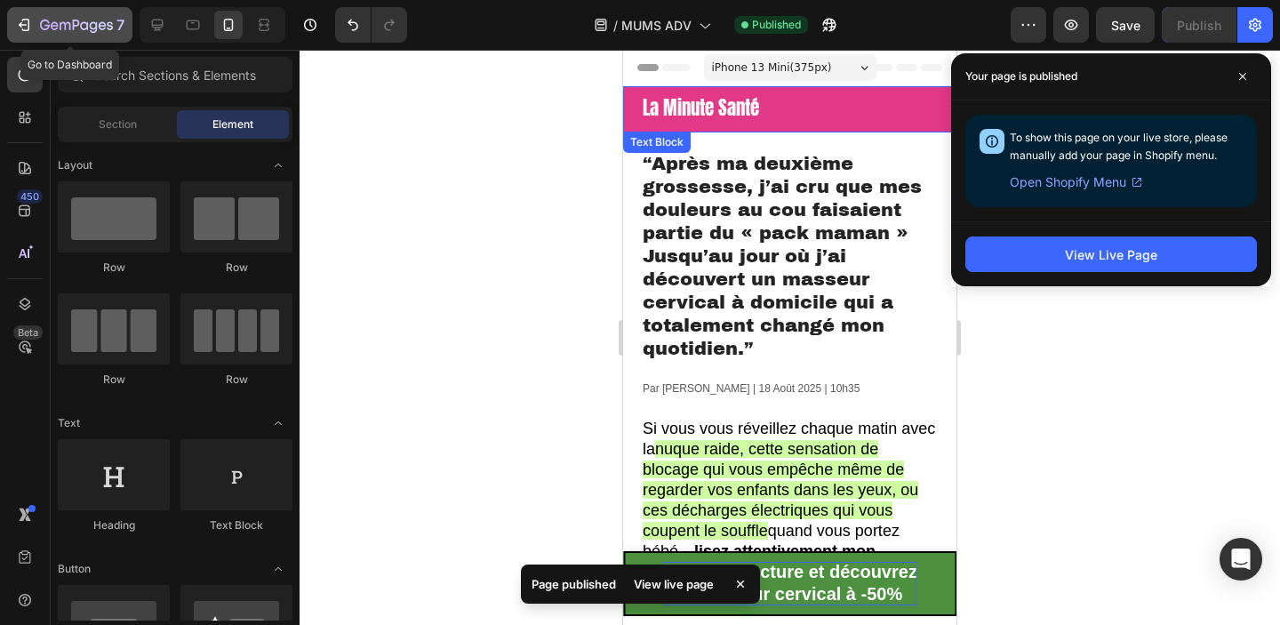
click at [28, 25] on icon "button" at bounding box center [26, 25] width 8 height 12
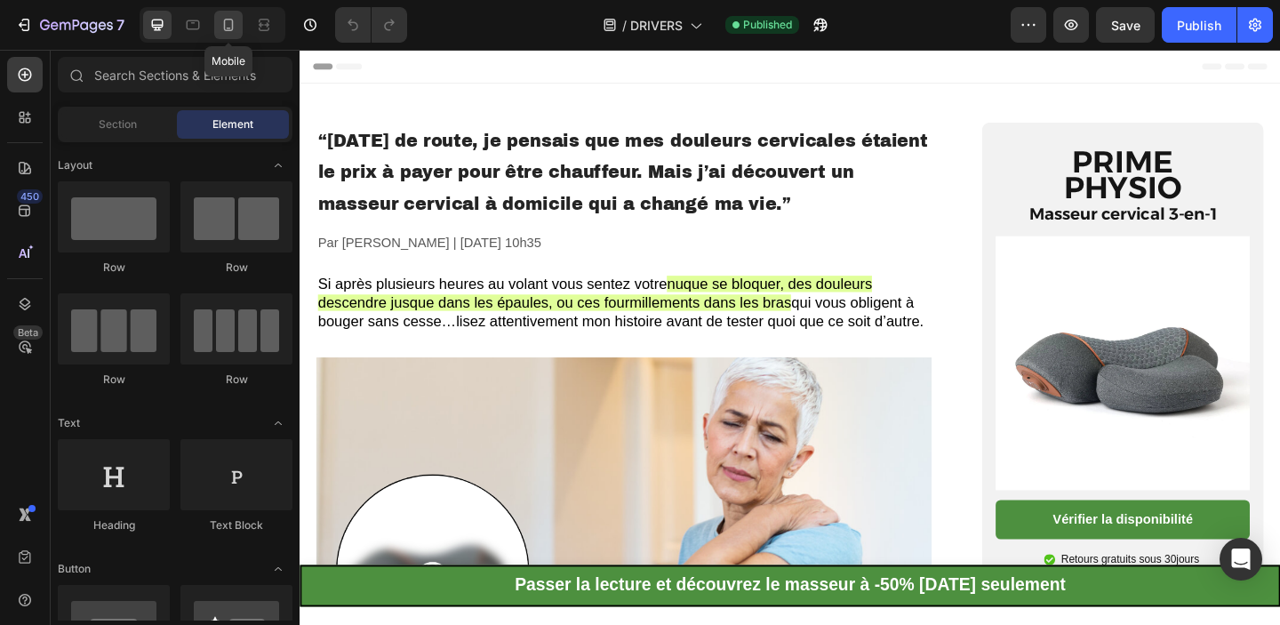
click at [223, 37] on div at bounding box center [228, 25] width 28 height 28
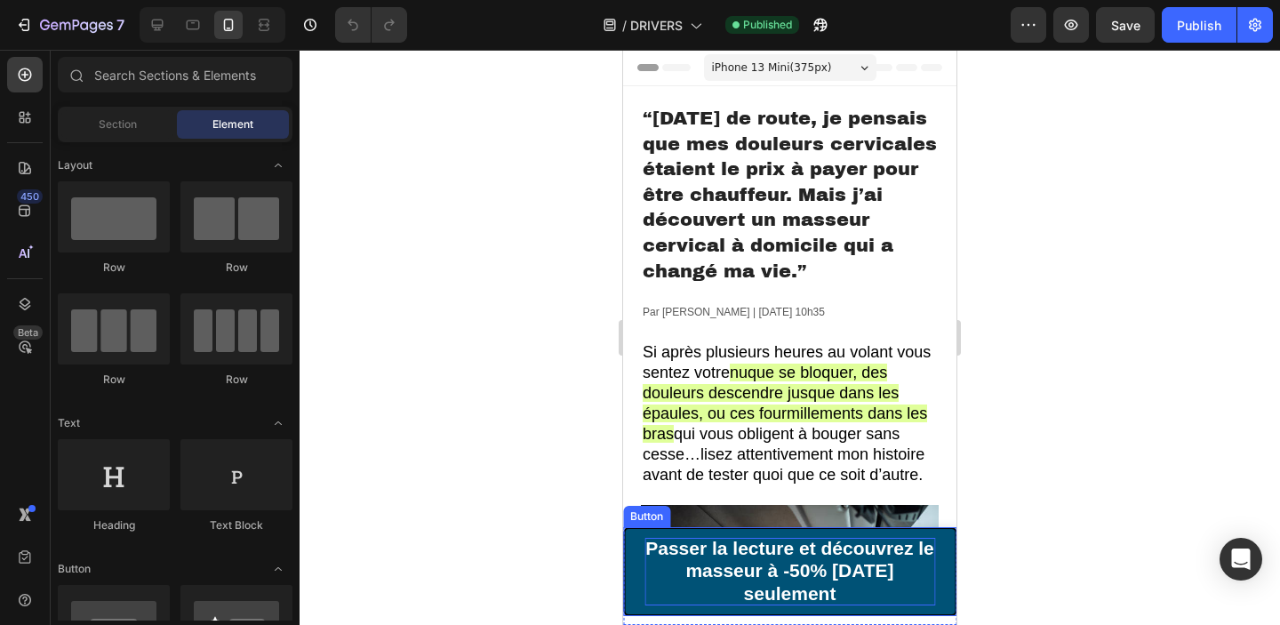
click at [855, 584] on p "Passer la lecture et découvrez le masseur à -50% [DATE] seulement" at bounding box center [789, 572] width 291 height 68
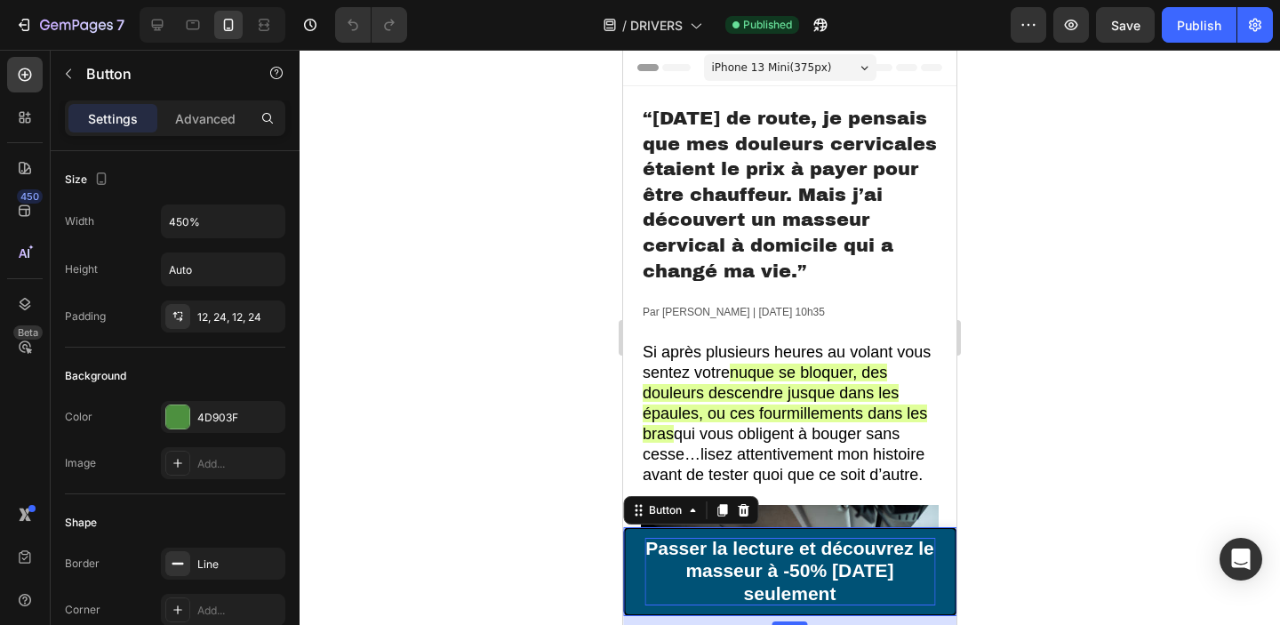
click at [840, 587] on p "Passer la lecture et découvrez le masseur à -50% [DATE] seulement" at bounding box center [789, 572] width 291 height 68
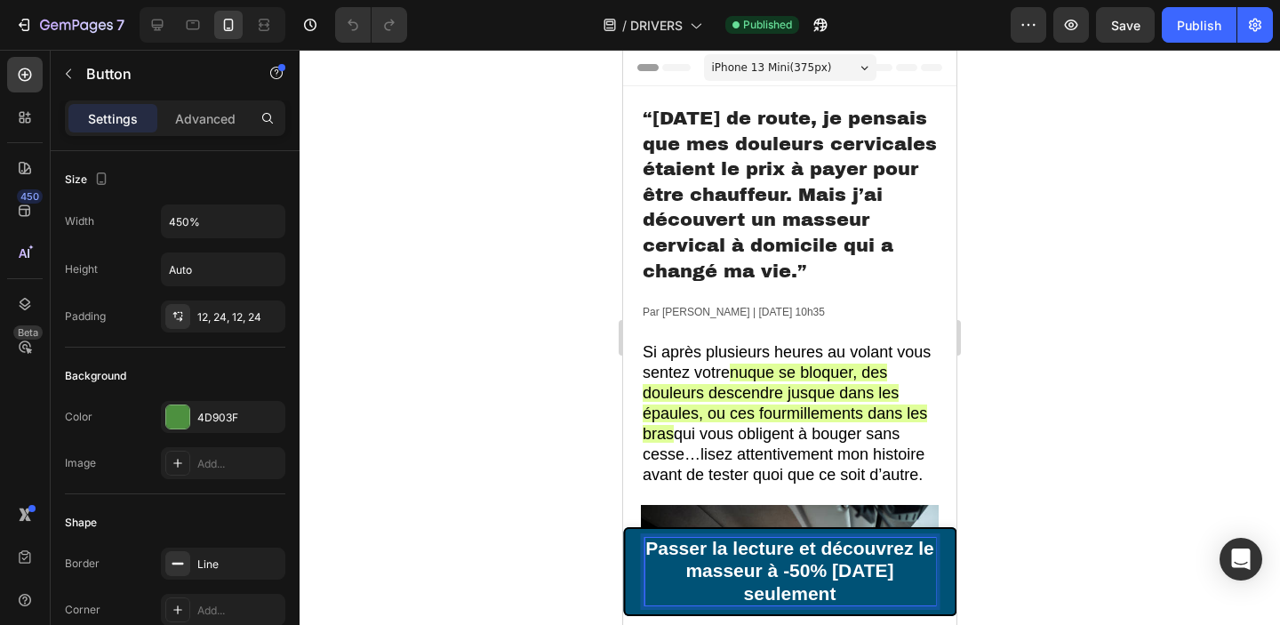
drag, startPoint x: 844, startPoint y: 587, endPoint x: 818, endPoint y: 581, distance: 27.2
click at [818, 581] on p "Passer la lecture et découvrez le masseur à -50% [DATE] seulement" at bounding box center [789, 572] width 291 height 68
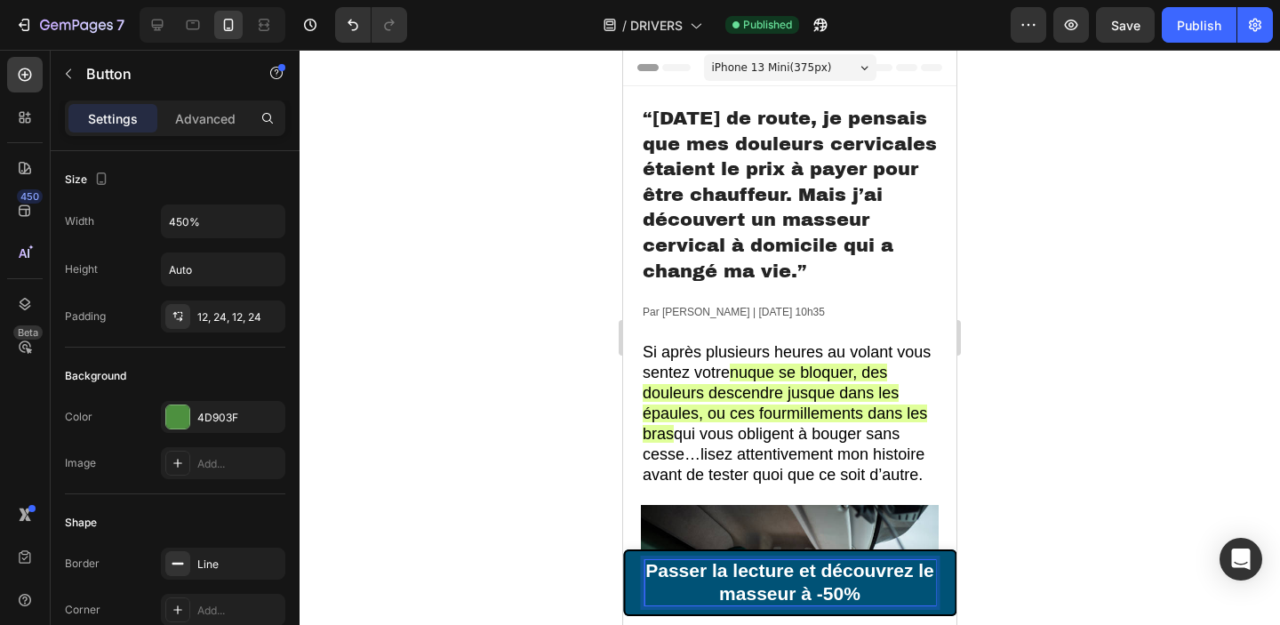
click at [920, 580] on strong "Passer la lecture et découvrez le masseur à -50%" at bounding box center [789, 581] width 289 height 43
click at [1251, 409] on div at bounding box center [790, 337] width 980 height 575
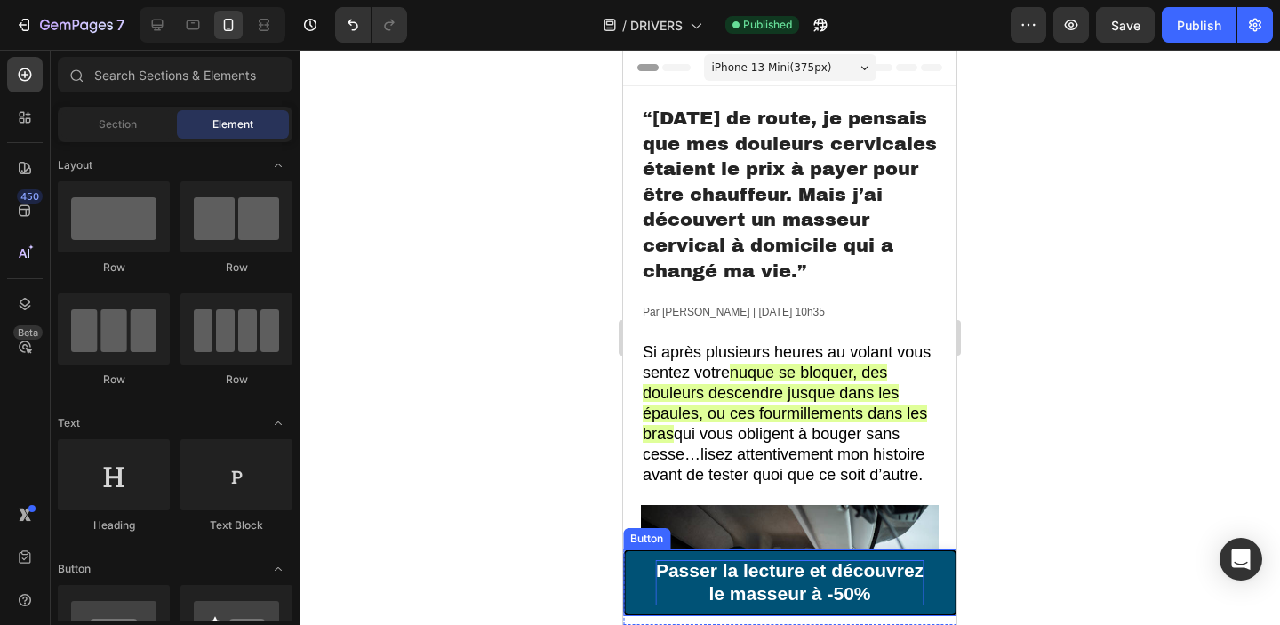
click at [792, 579] on strong "Passer la lecture et découvrez" at bounding box center [790, 570] width 268 height 20
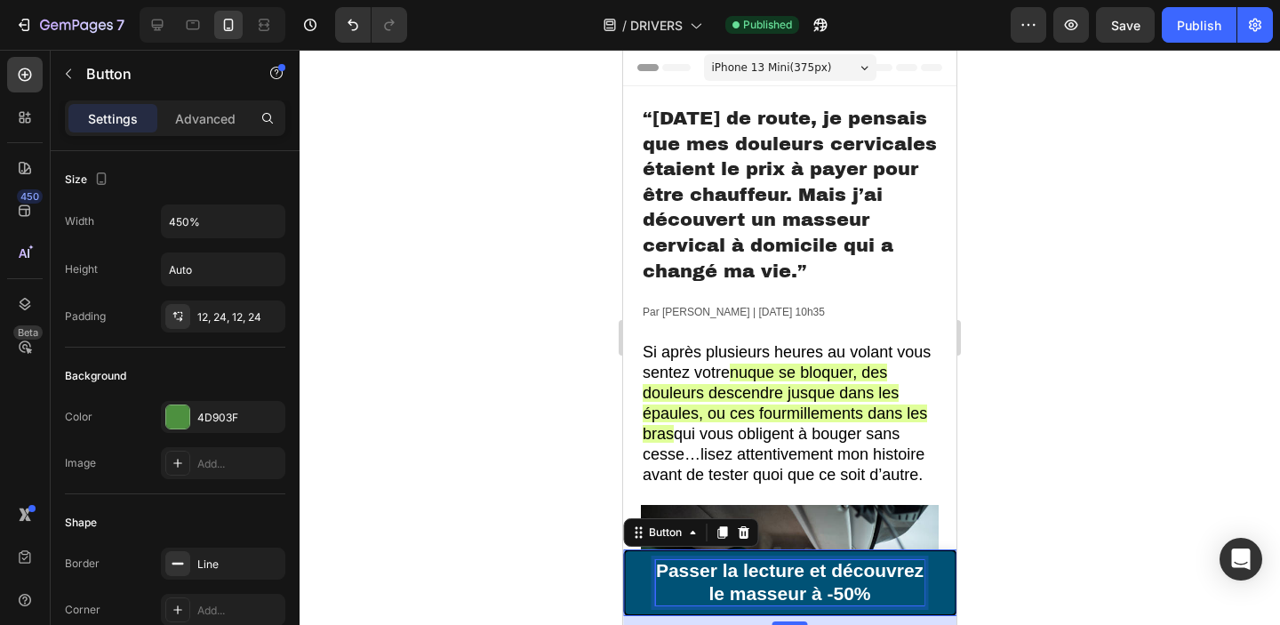
click at [792, 579] on strong "Passer la lecture et découvrez" at bounding box center [790, 570] width 268 height 20
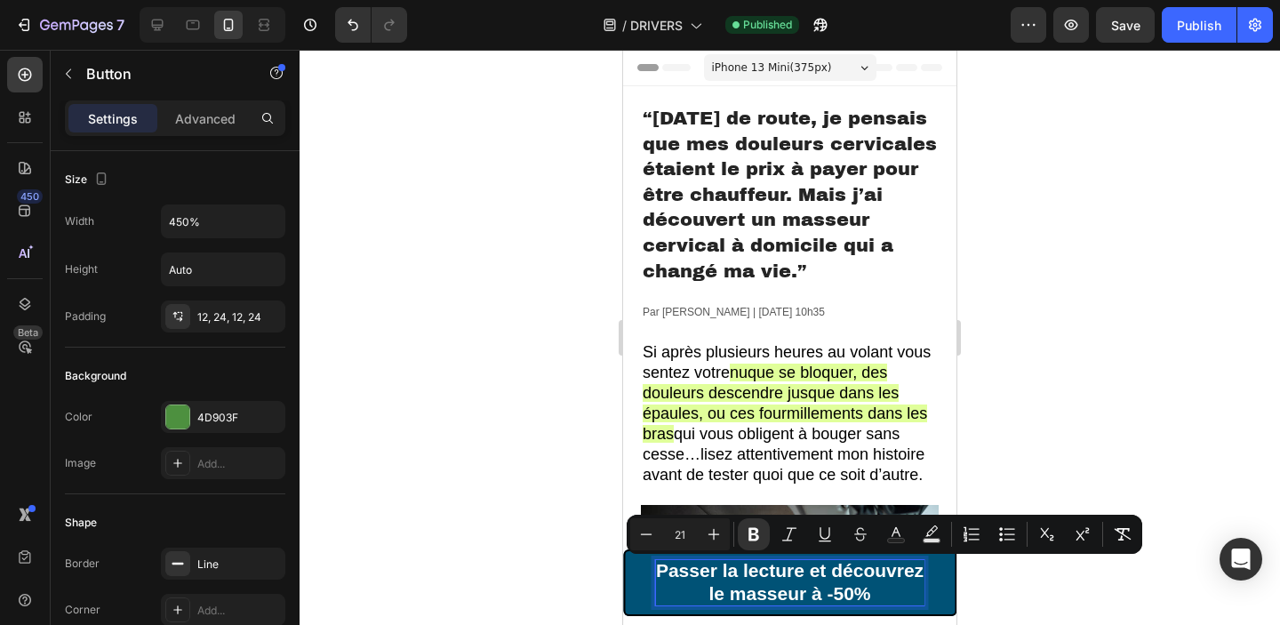
click at [827, 585] on strong "le masseur à -50%" at bounding box center [789, 593] width 162 height 20
drag, startPoint x: 882, startPoint y: 597, endPoint x: 625, endPoint y: 575, distance: 257.8
click at [625, 575] on link "Passer la lecture et découvrez le masseur à -50%" at bounding box center [789, 582] width 333 height 67
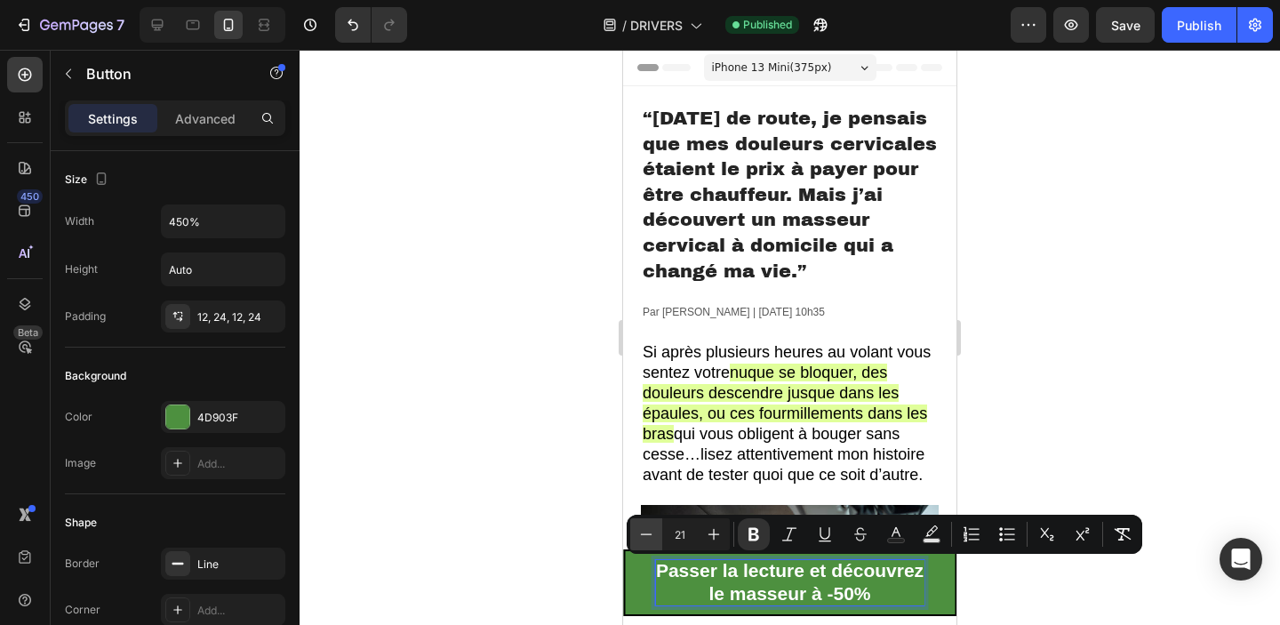
click at [645, 537] on icon "Editor contextual toolbar" at bounding box center [646, 534] width 18 height 18
type input "20"
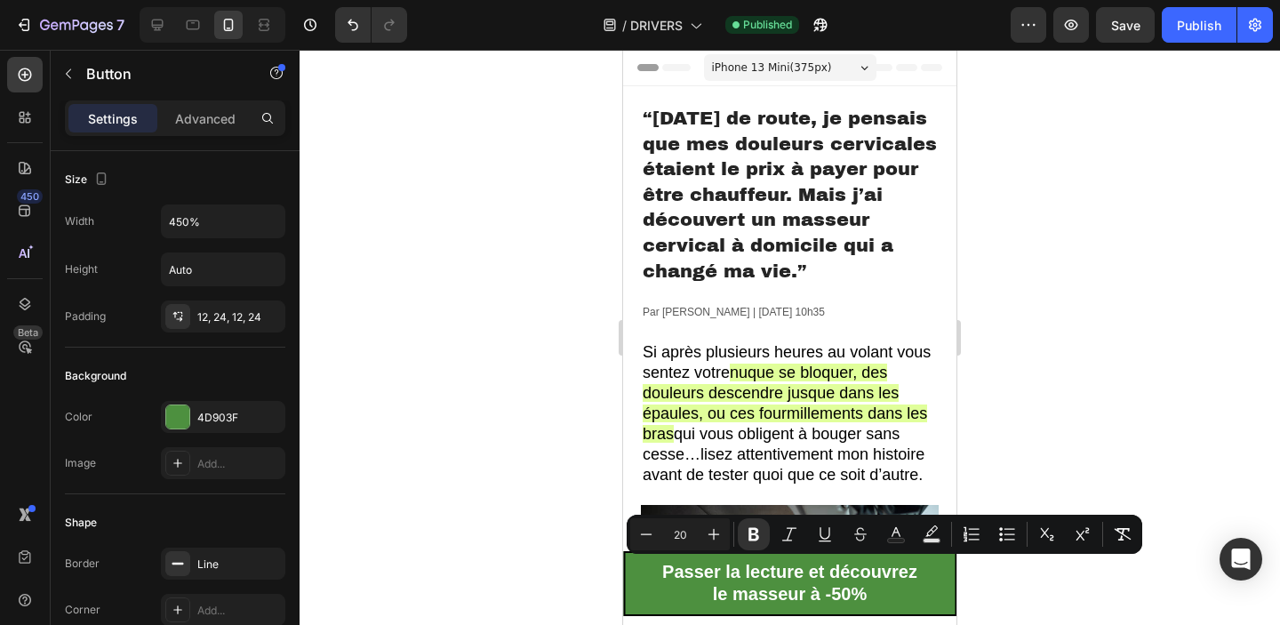
click at [1127, 308] on div at bounding box center [790, 337] width 980 height 575
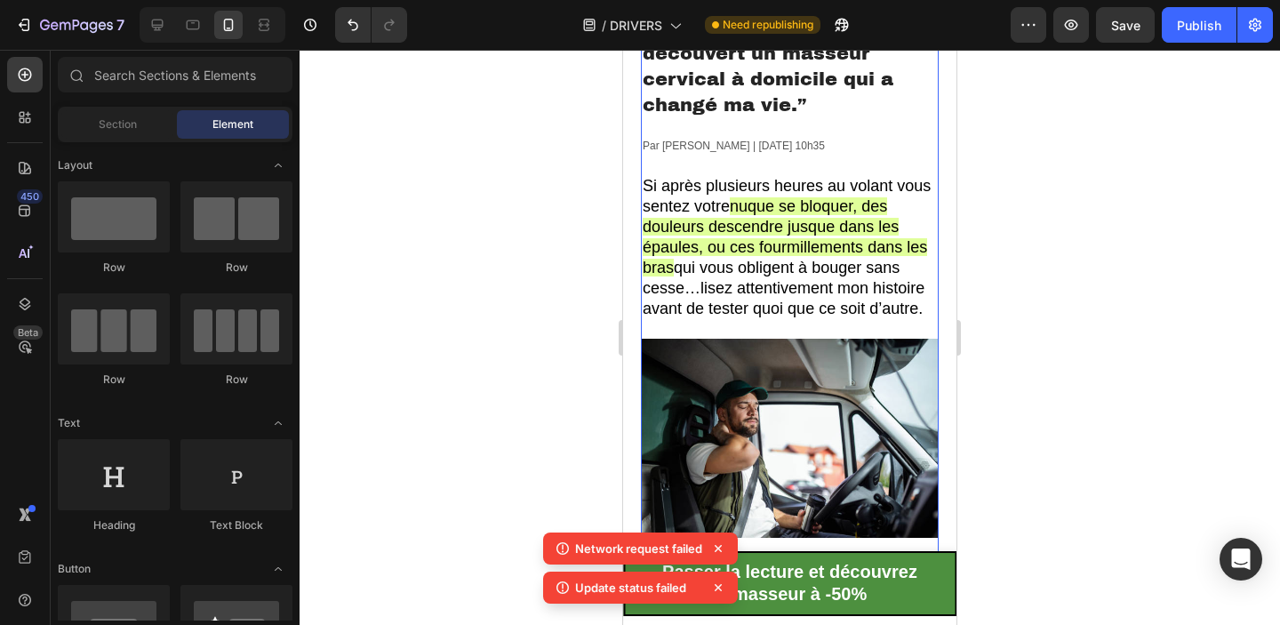
scroll to position [178, 0]
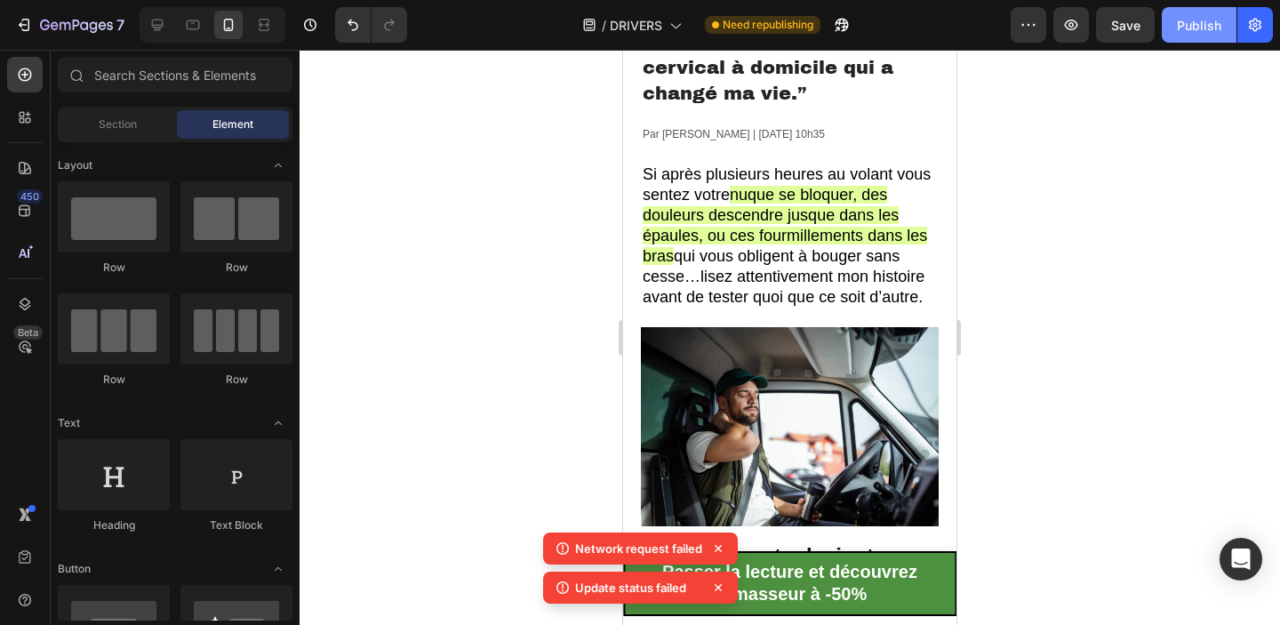
click at [1171, 28] on button "Publish" at bounding box center [1199, 25] width 75 height 36
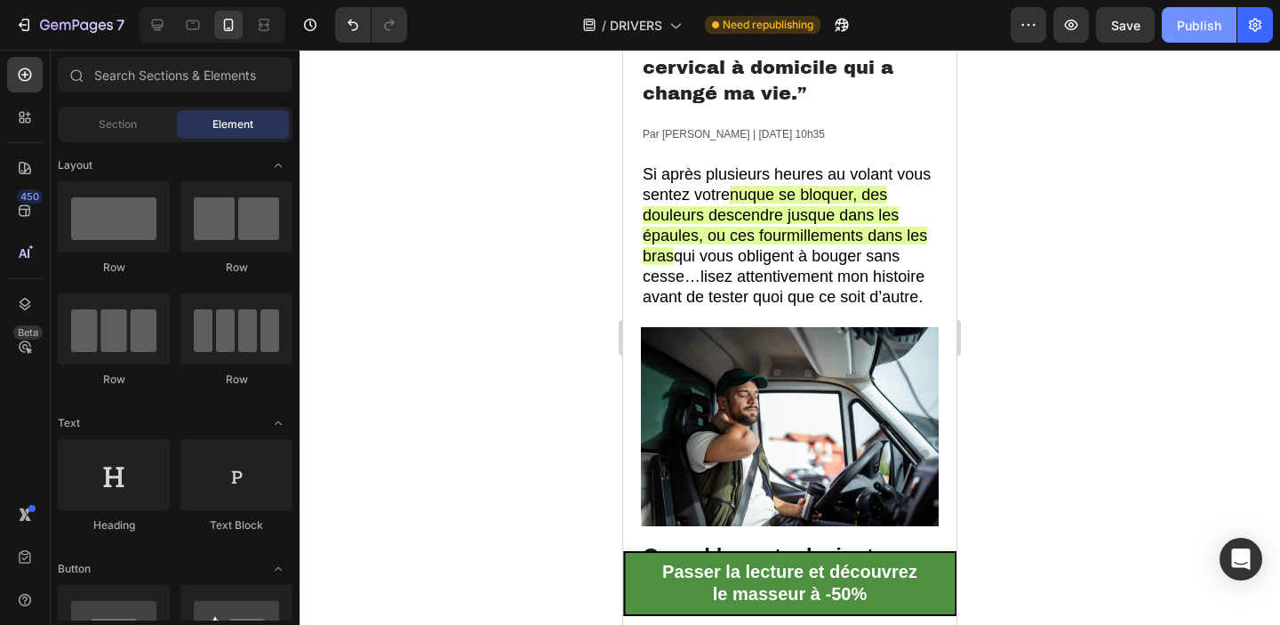
click at [1184, 36] on button "Publish" at bounding box center [1199, 25] width 75 height 36
click at [467, 124] on div at bounding box center [790, 337] width 980 height 575
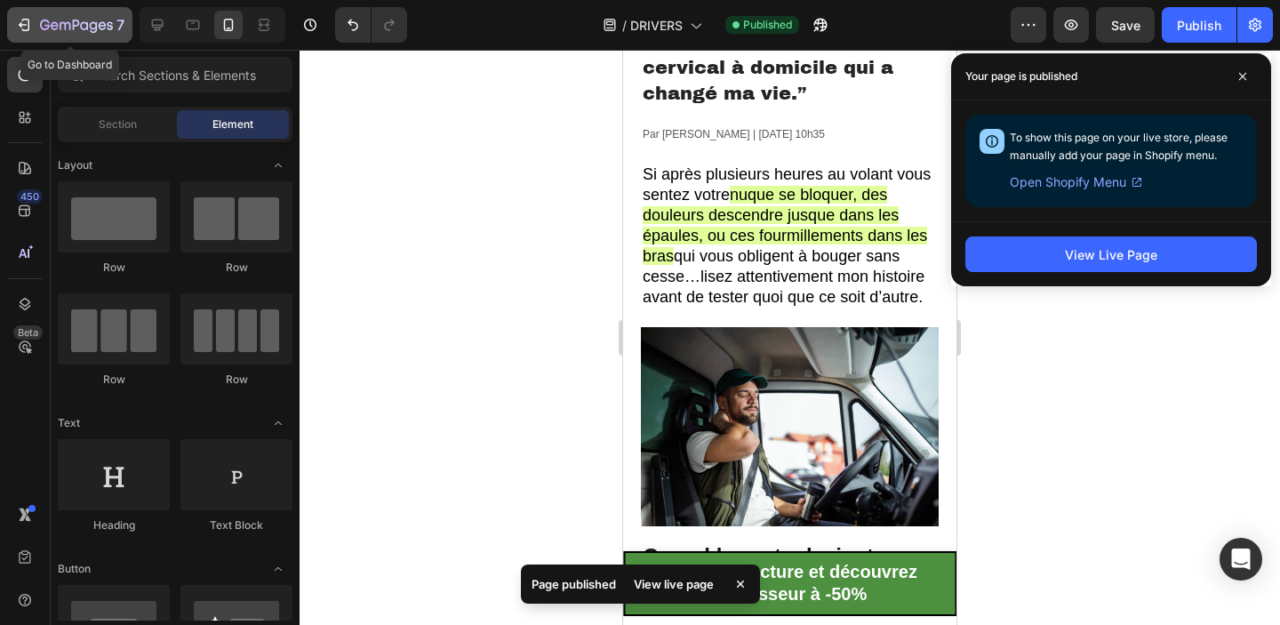
click at [15, 34] on div "7" at bounding box center [69, 24] width 109 height 21
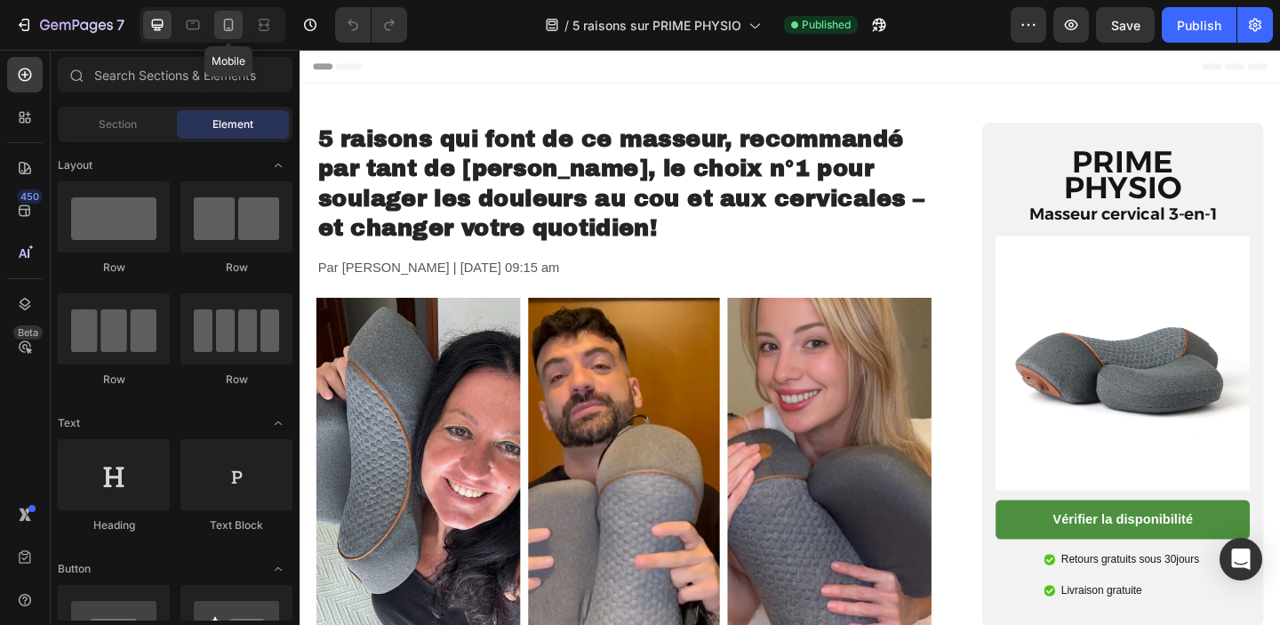
click at [232, 28] on icon at bounding box center [229, 25] width 10 height 12
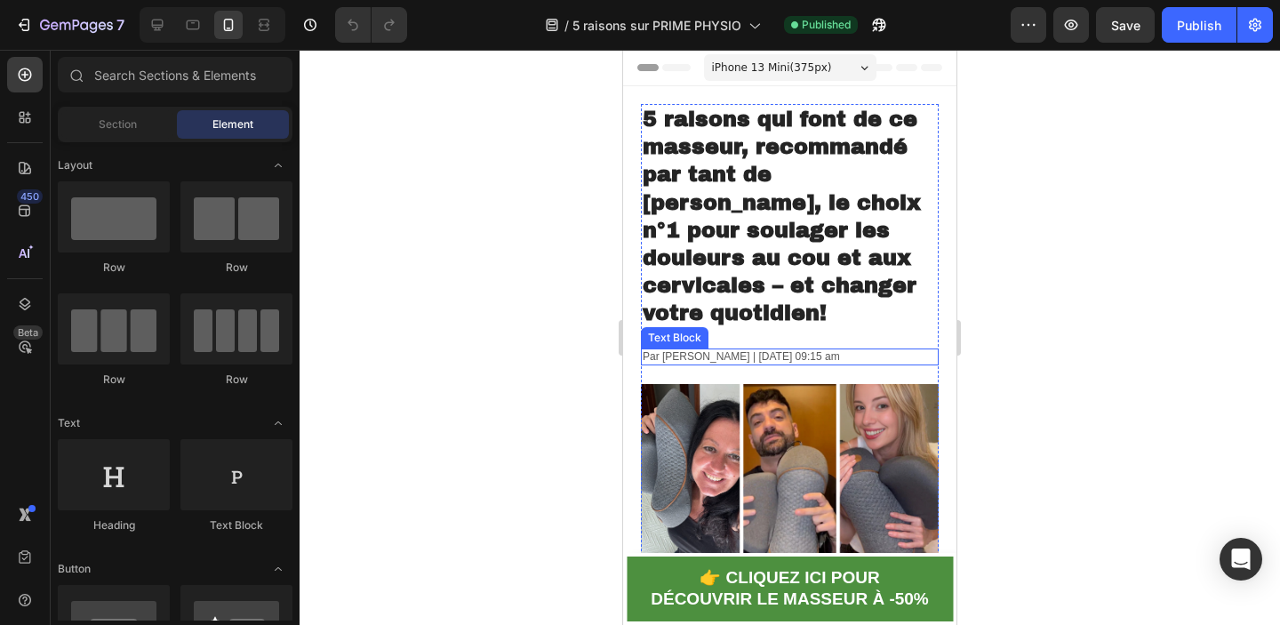
click at [823, 216] on h1 "5 Raisons Qui Font de Ce Masseur, Recommandé par tant de [PERSON_NAME], le Choi…" at bounding box center [790, 217] width 298 height 226
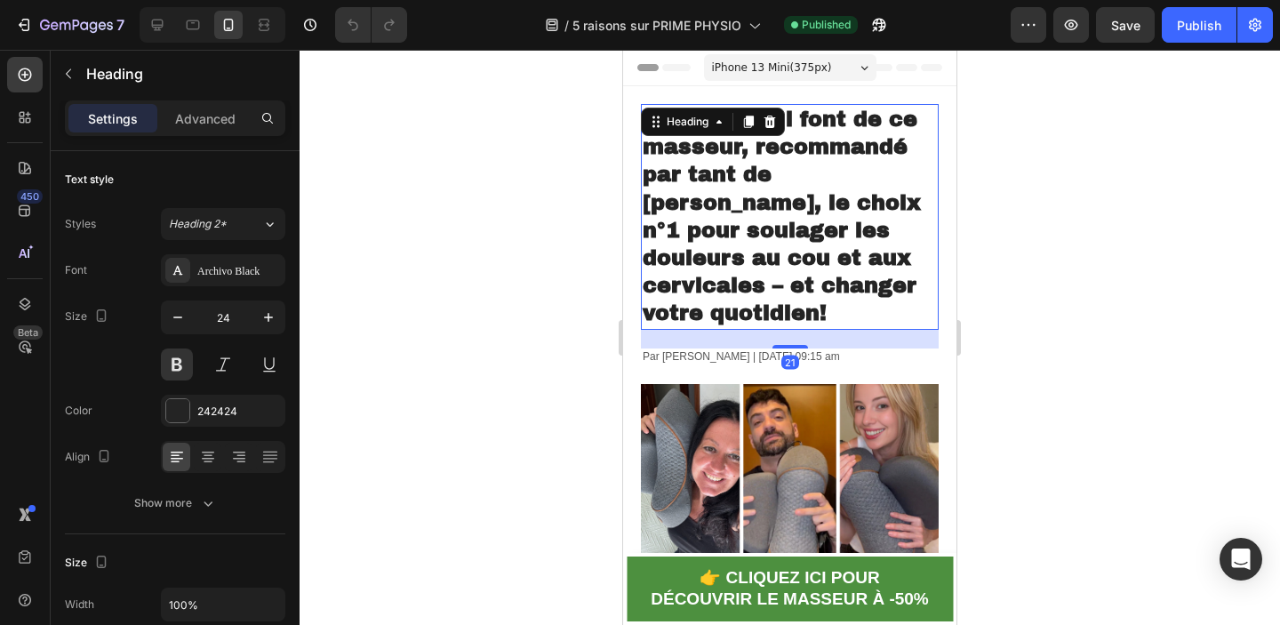
click at [823, 216] on h1 "5 Raisons Qui Font de Ce Masseur, Recommandé par tant de Kinés, le Choix N°1 Po…" at bounding box center [790, 217] width 298 height 226
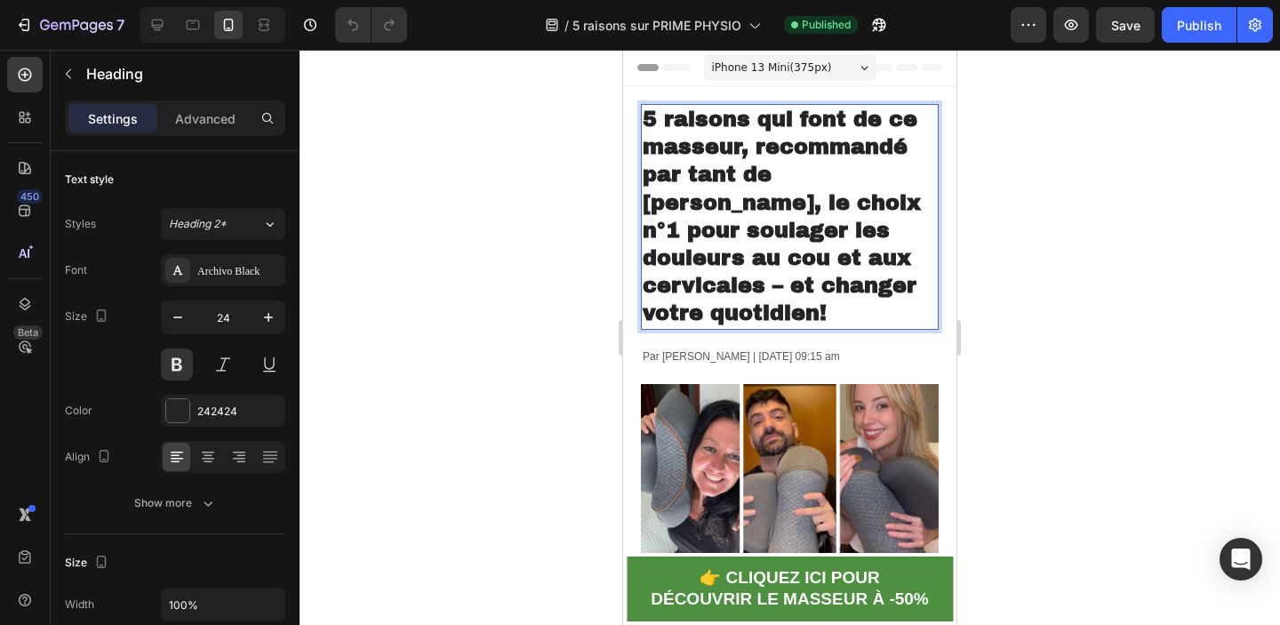
click at [823, 216] on p "5 Raisons Qui Font de Ce Masseur, Recommandé par tant de Kinés, le Choix N°1 Po…" at bounding box center [790, 217] width 294 height 222
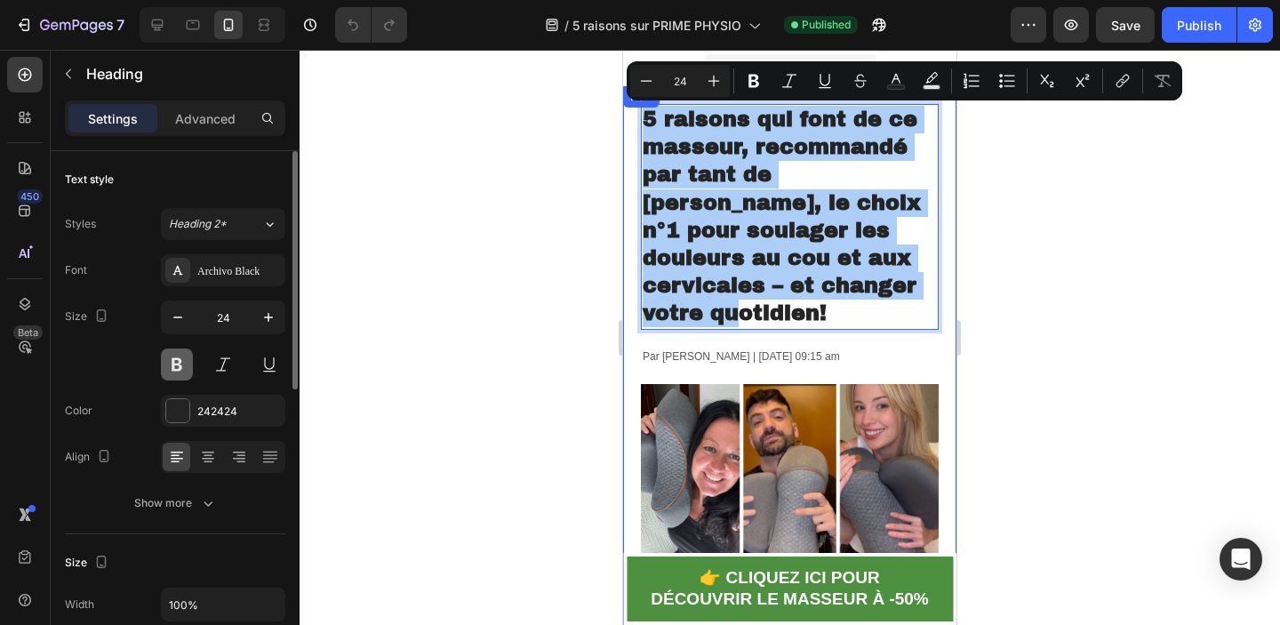
click at [182, 364] on button at bounding box center [177, 364] width 32 height 32
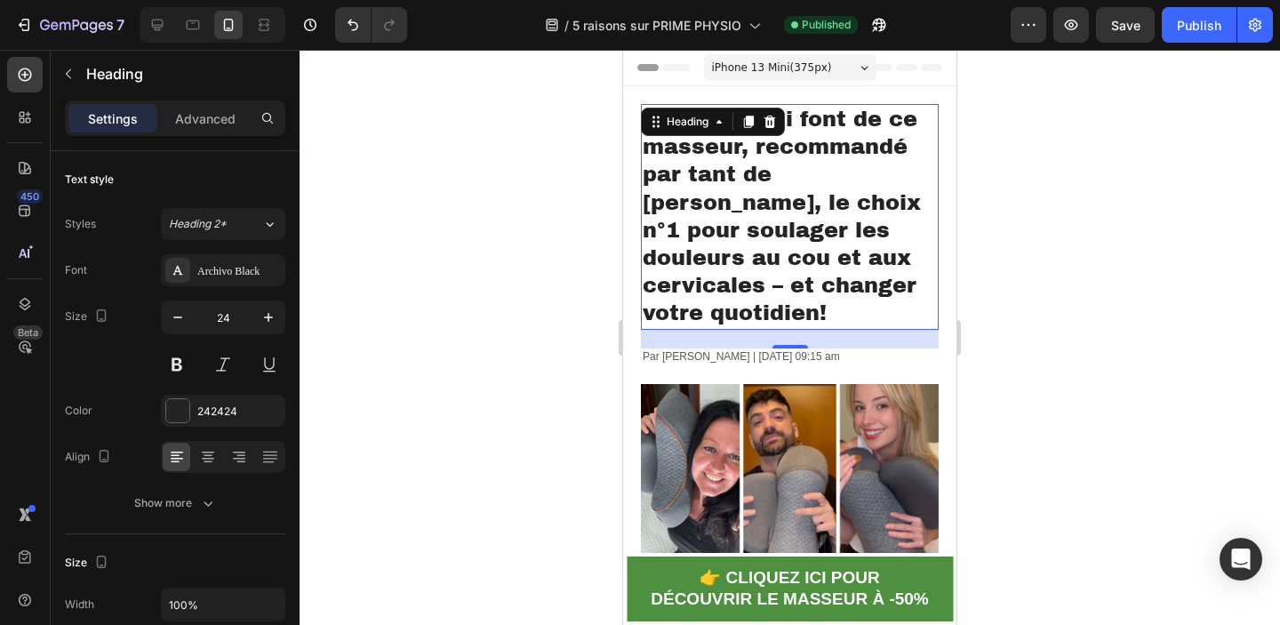
click at [754, 268] on p "5 Raisons Qui Font de Ce Masseur, Recommandé par tant de Kinés, le Choix N°1 Po…" at bounding box center [790, 217] width 294 height 222
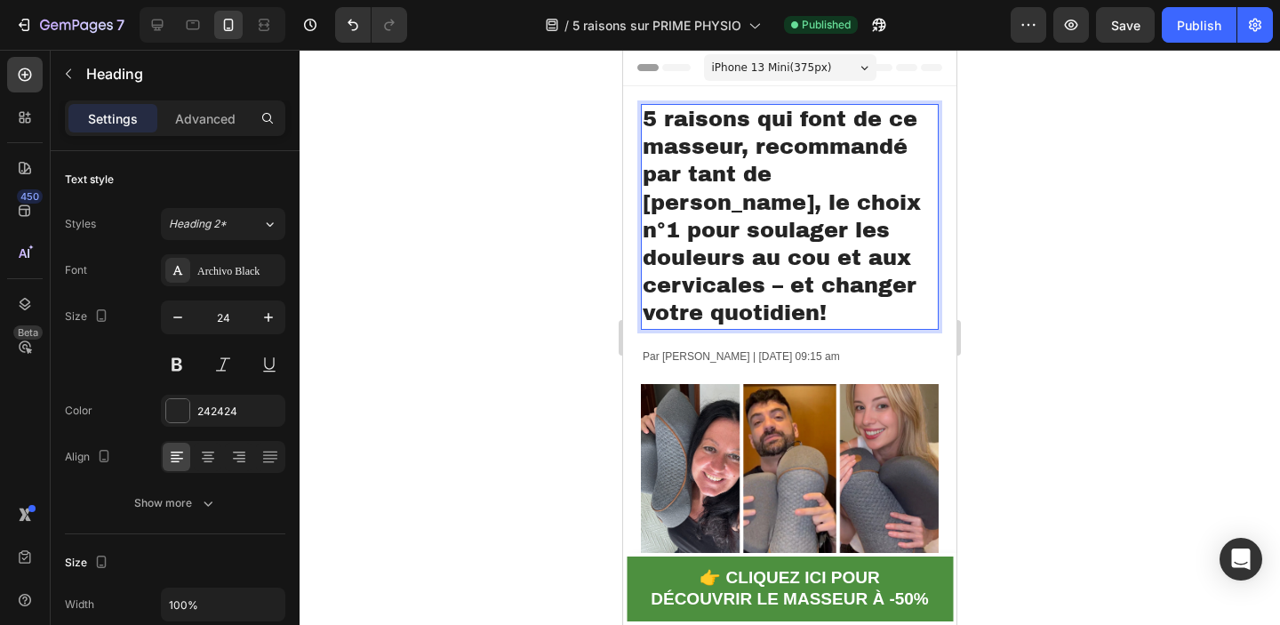
click at [754, 268] on p "5 Raisons Qui Font de Ce Masseur, Recommandé par tant de Kinés, le Choix N°1 Po…" at bounding box center [790, 217] width 294 height 222
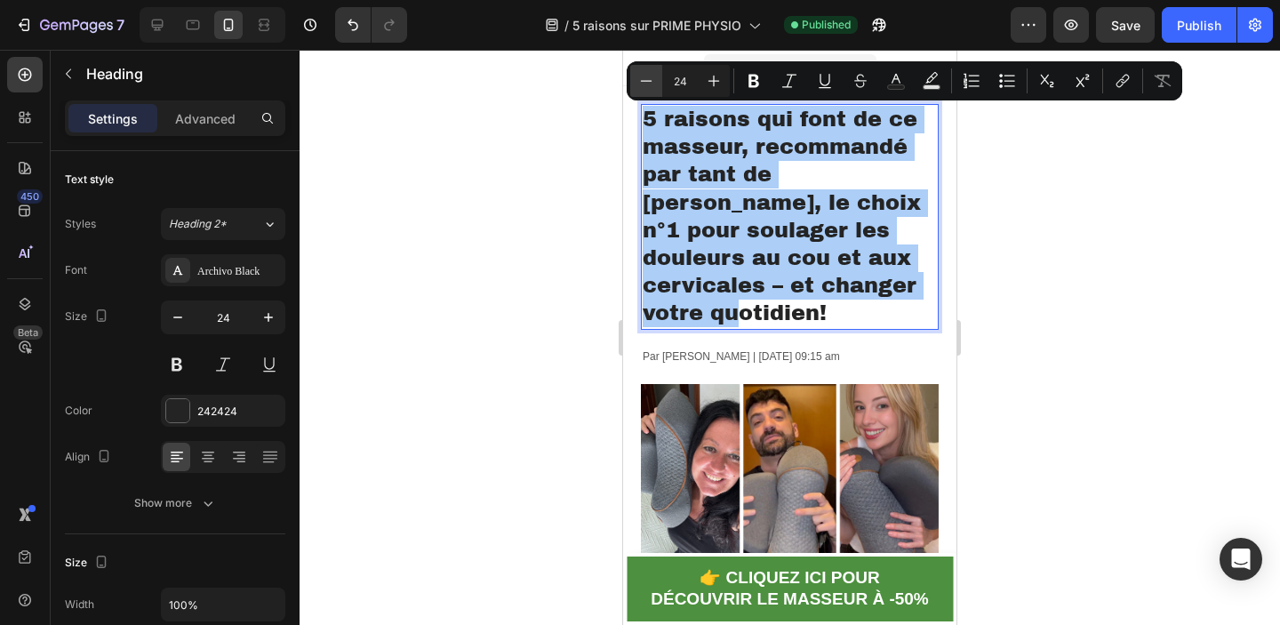
click at [648, 74] on icon "Editor contextual toolbar" at bounding box center [646, 81] width 18 height 18
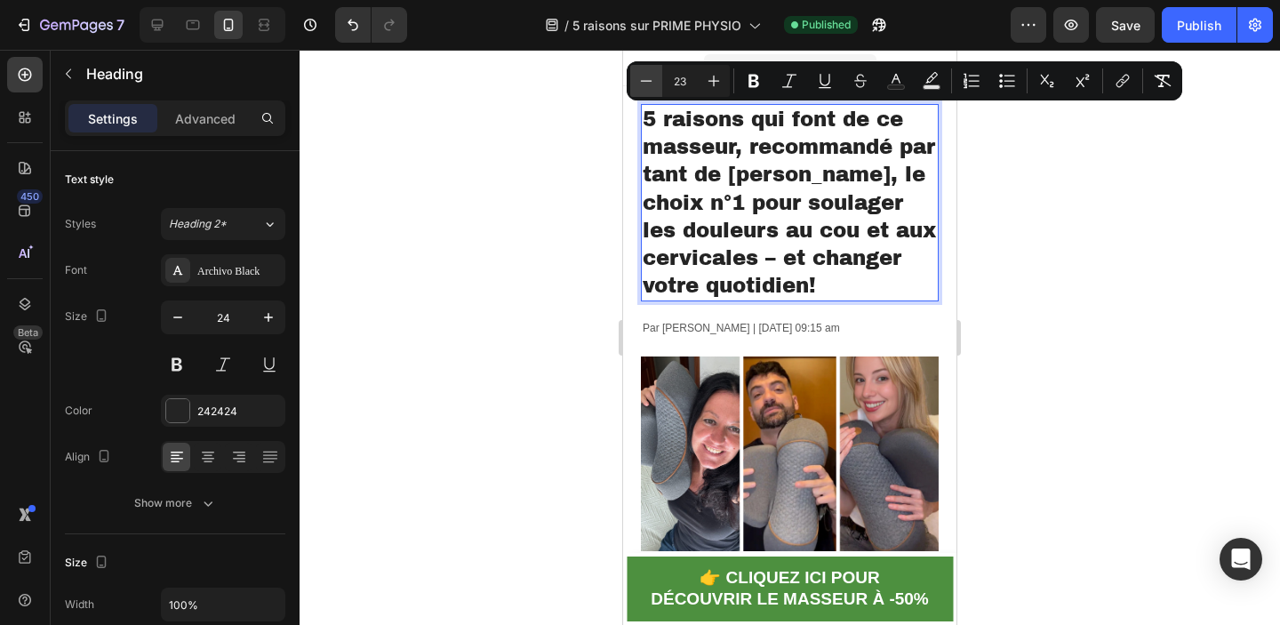
click at [648, 78] on icon "Editor contextual toolbar" at bounding box center [646, 81] width 18 height 18
type input "22"
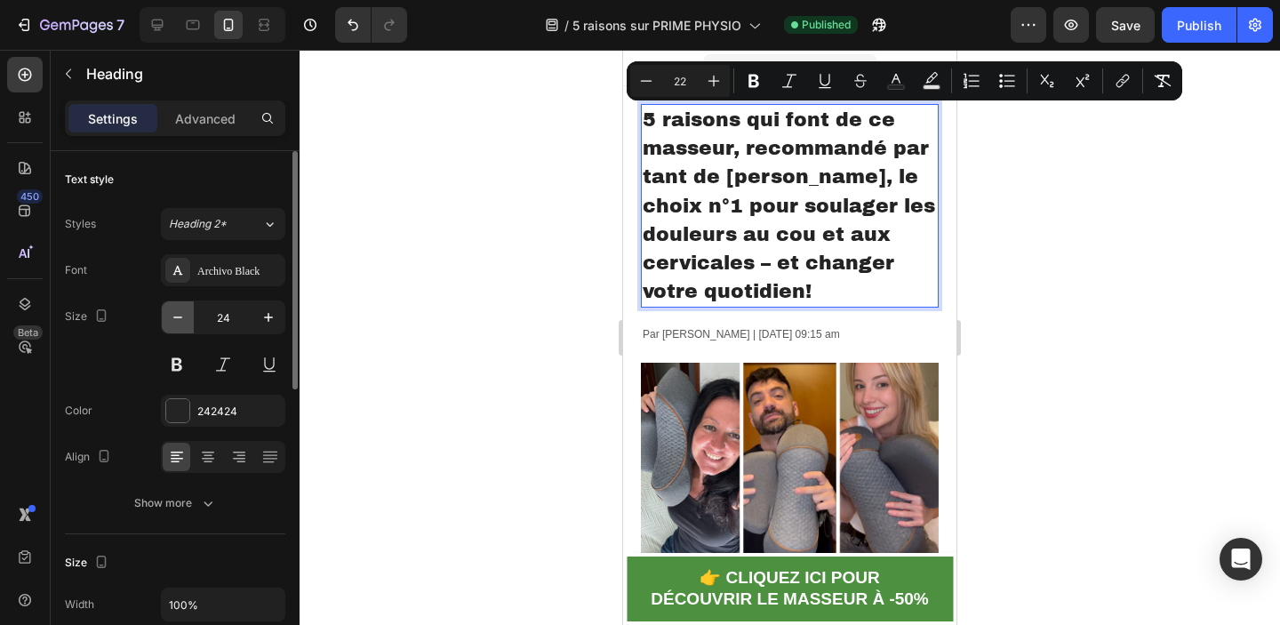
click at [168, 318] on button "button" at bounding box center [178, 317] width 32 height 32
type input "23"
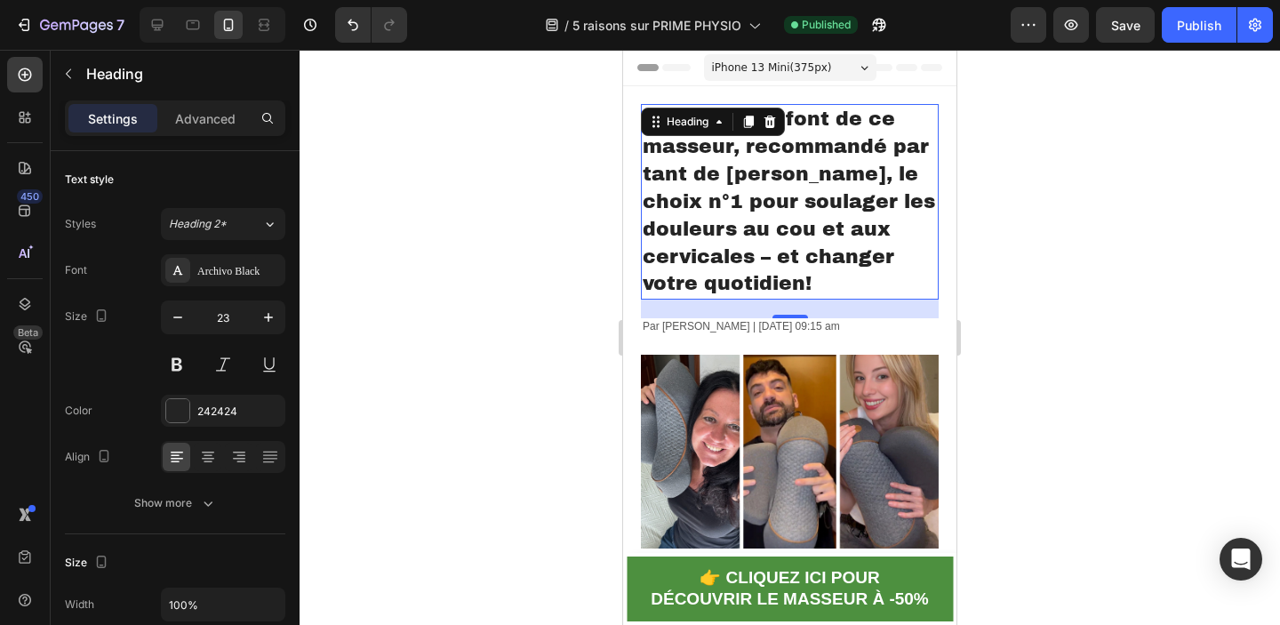
click at [1058, 219] on div at bounding box center [790, 337] width 980 height 575
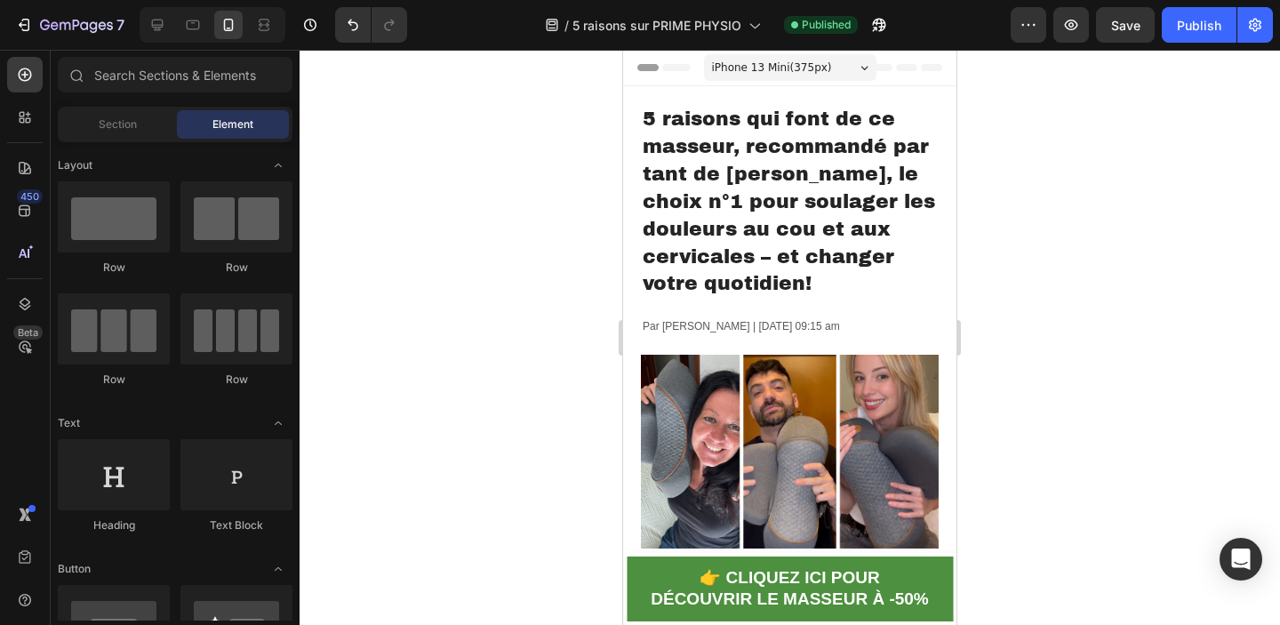
click at [1057, 267] on div at bounding box center [790, 337] width 980 height 575
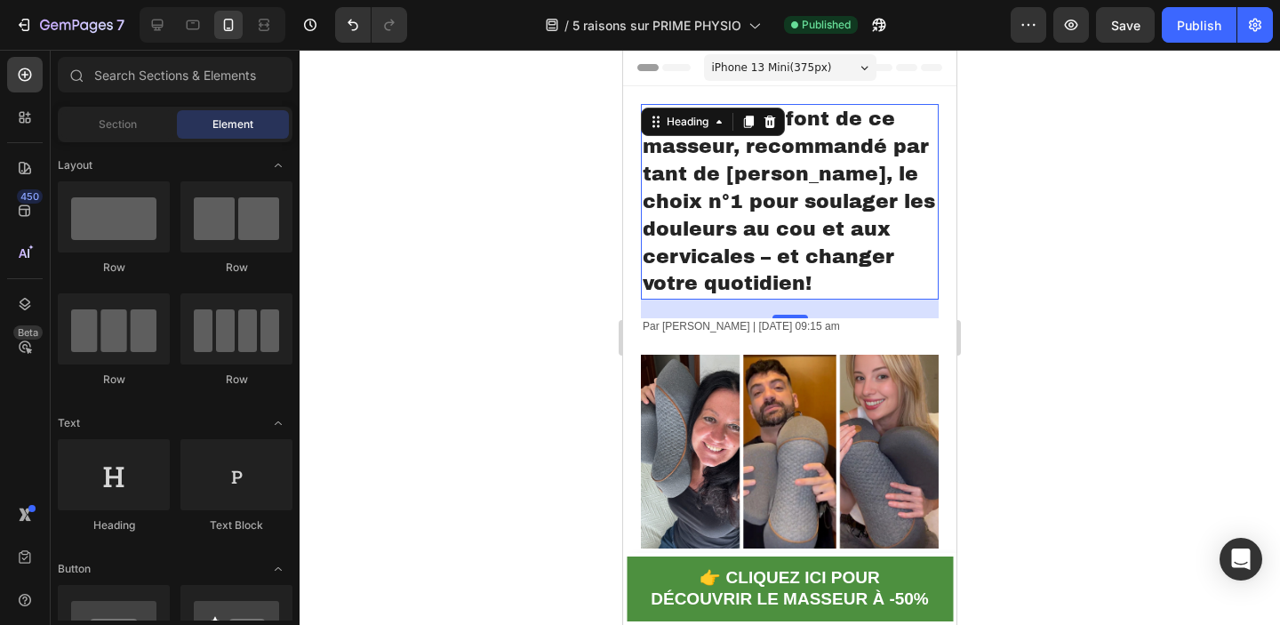
click at [855, 243] on span "5 Raisons Qui Font de Ce Masseur, Recommandé par tant de Kinés, le Choix N°1 Po…" at bounding box center [789, 201] width 292 height 186
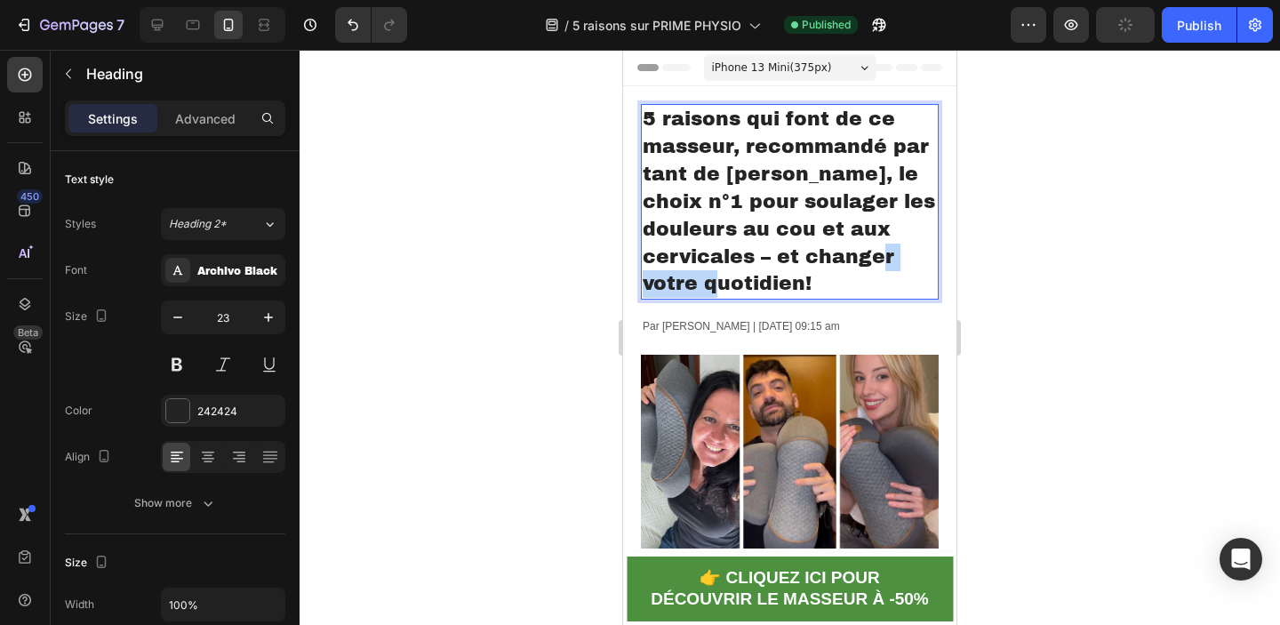
click at [850, 252] on span "5 Raisons Qui Font de Ce Masseur, Recommandé par tant de Kinés, le Choix N°1 Po…" at bounding box center [789, 201] width 292 height 186
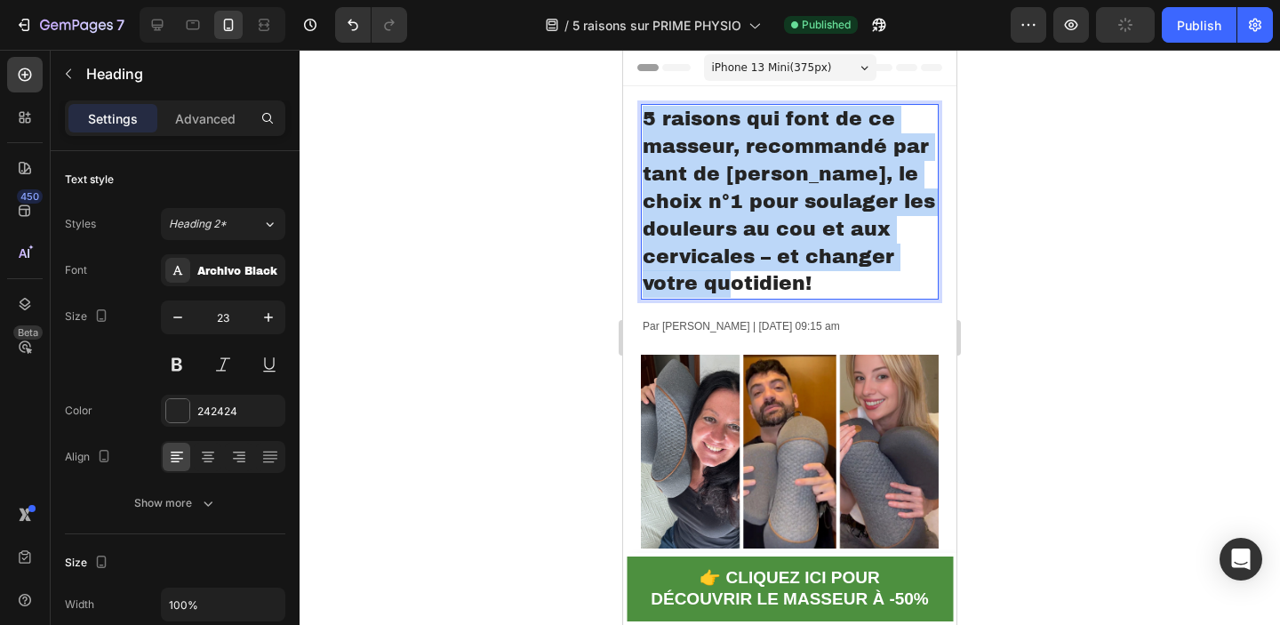
click at [850, 252] on span "5 Raisons Qui Font de Ce Masseur, Recommandé par tant de Kinés, le Choix N°1 Po…" at bounding box center [789, 201] width 292 height 186
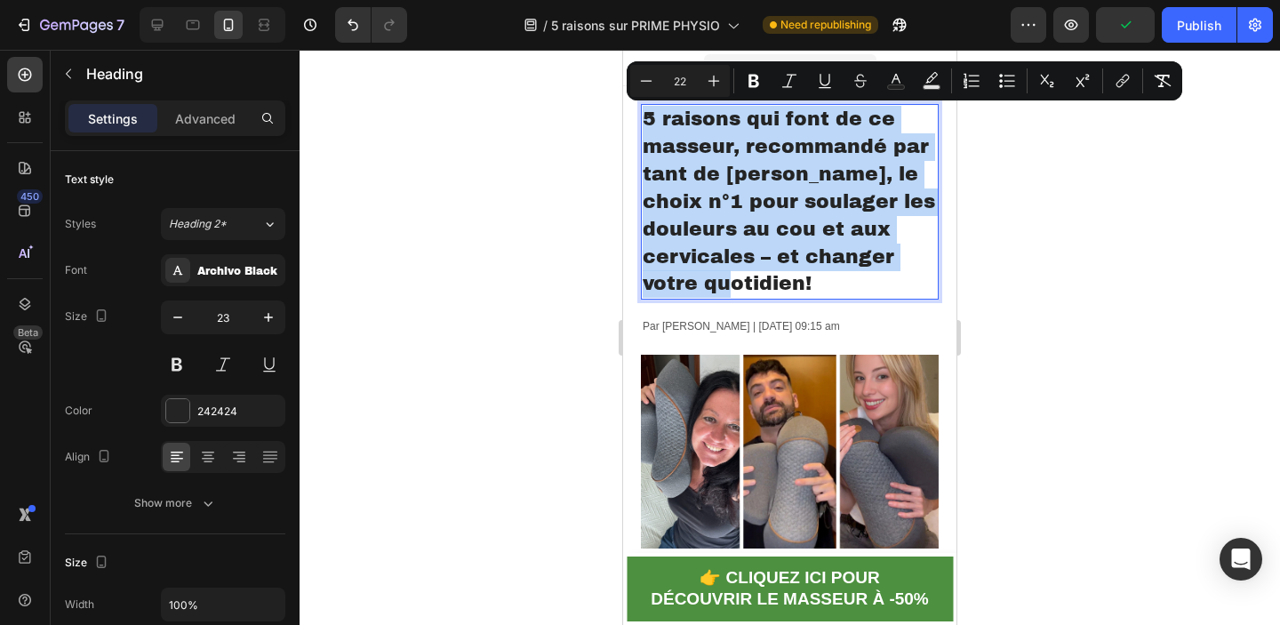
click at [850, 252] on span "5 Raisons Qui Font de Ce Masseur, Recommandé par tant de Kinés, le Choix N°1 Po…" at bounding box center [789, 201] width 292 height 186
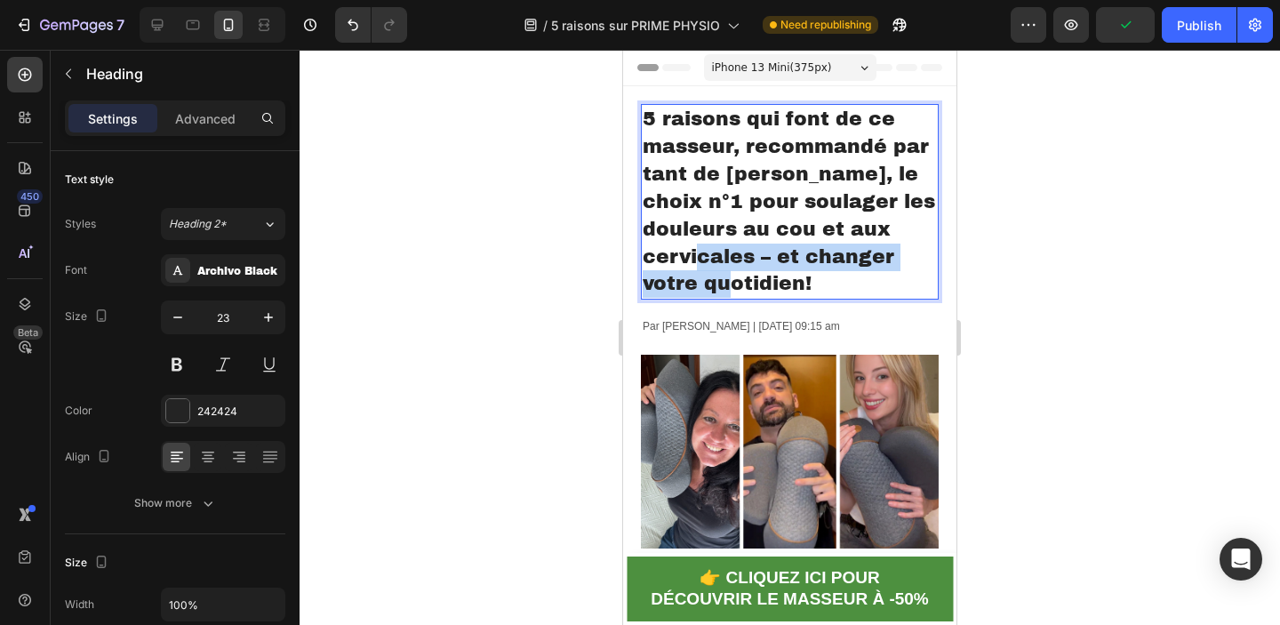
drag, startPoint x: 646, startPoint y: 254, endPoint x: 933, endPoint y: 256, distance: 287.1
click at [933, 256] on p "5 Raisons Qui Font de Ce Masseur, Recommandé par tant de Kinés, le Choix N°1 Po…" at bounding box center [790, 202] width 294 height 192
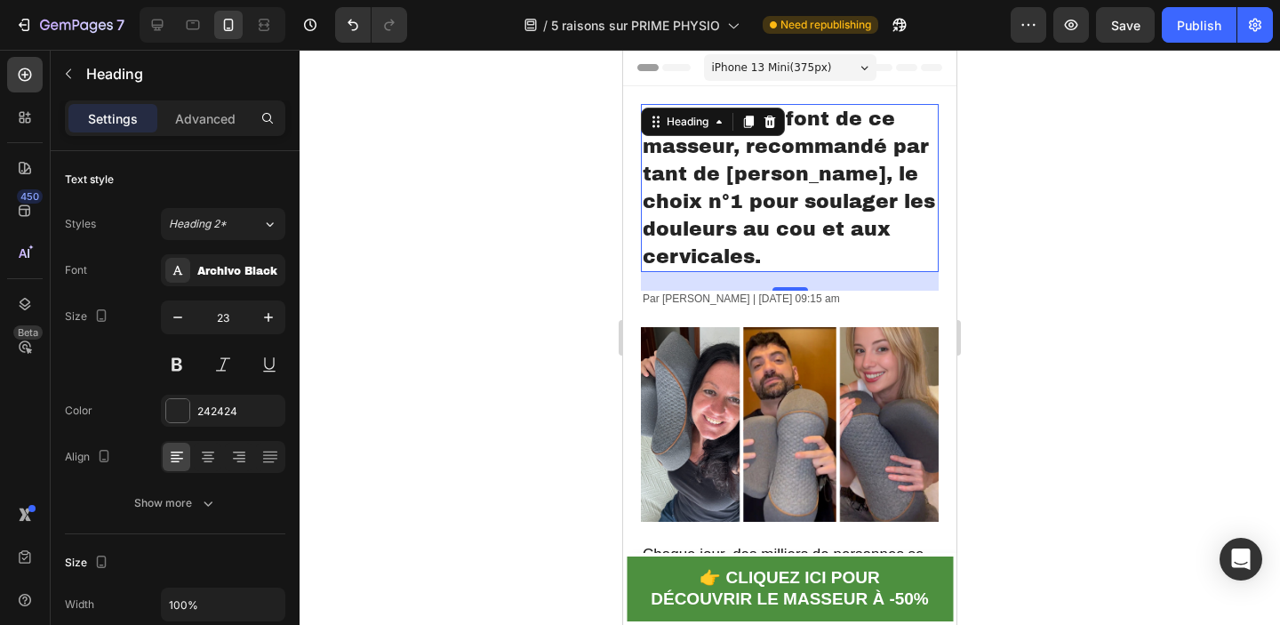
click at [1115, 247] on div at bounding box center [790, 337] width 980 height 575
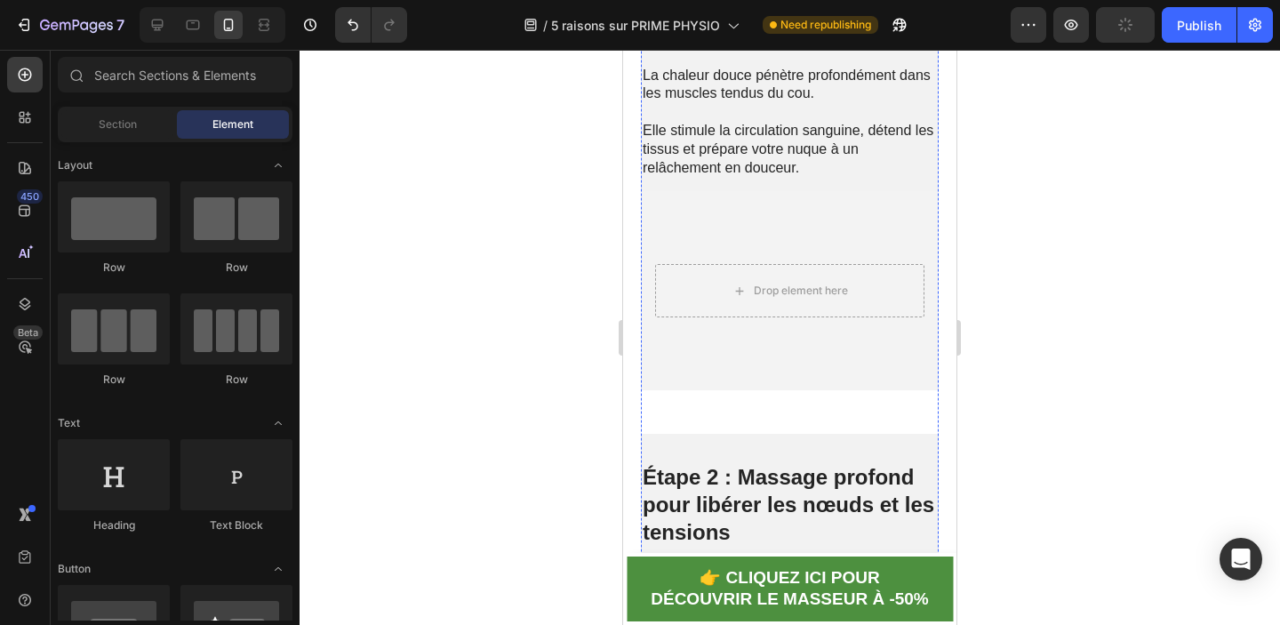
scroll to position [4128, 0]
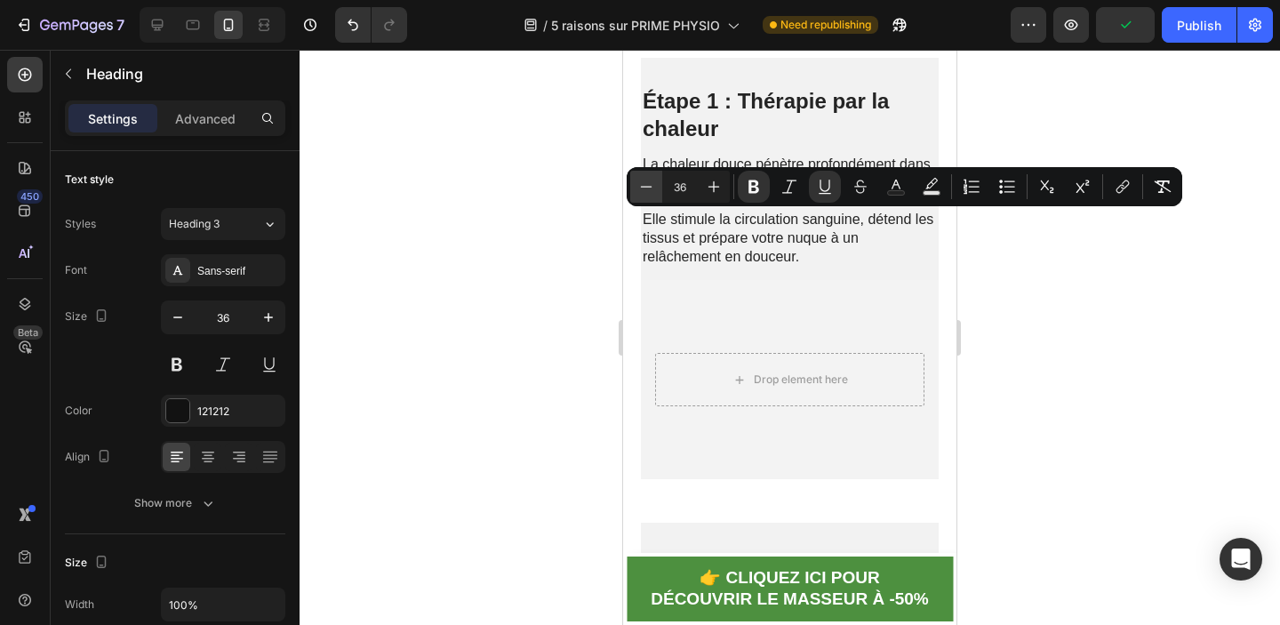
click at [639, 188] on icon "Editor contextual toolbar" at bounding box center [646, 187] width 18 height 18
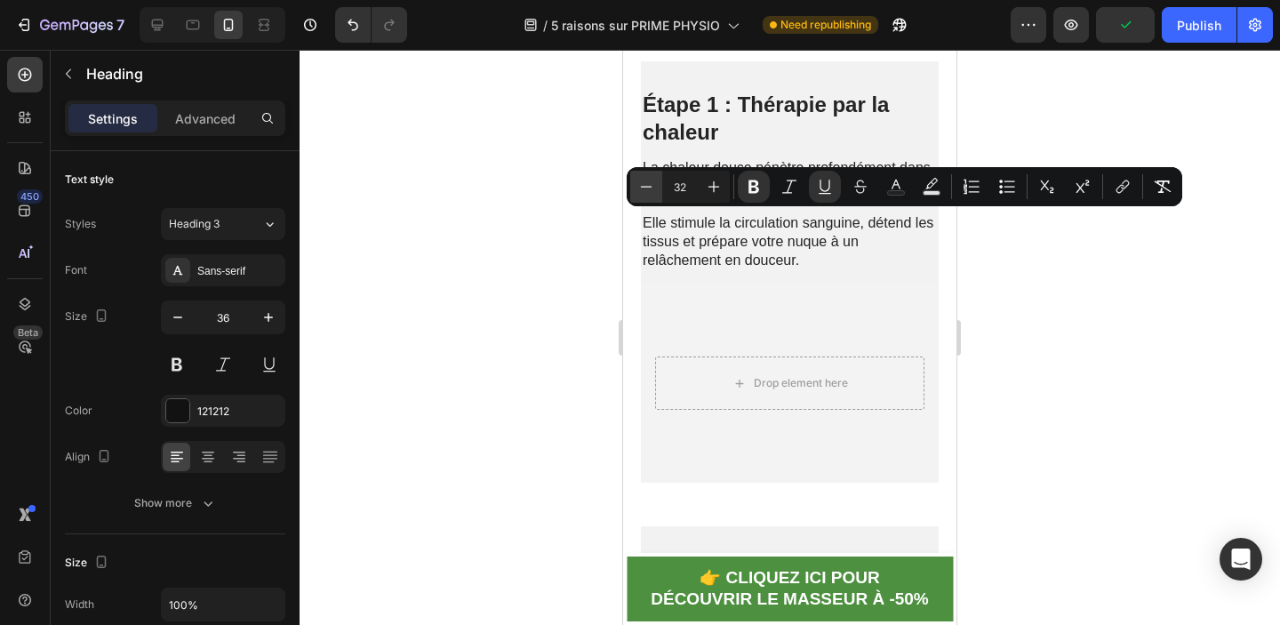
click at [639, 188] on icon "Editor contextual toolbar" at bounding box center [646, 187] width 18 height 18
type input "31"
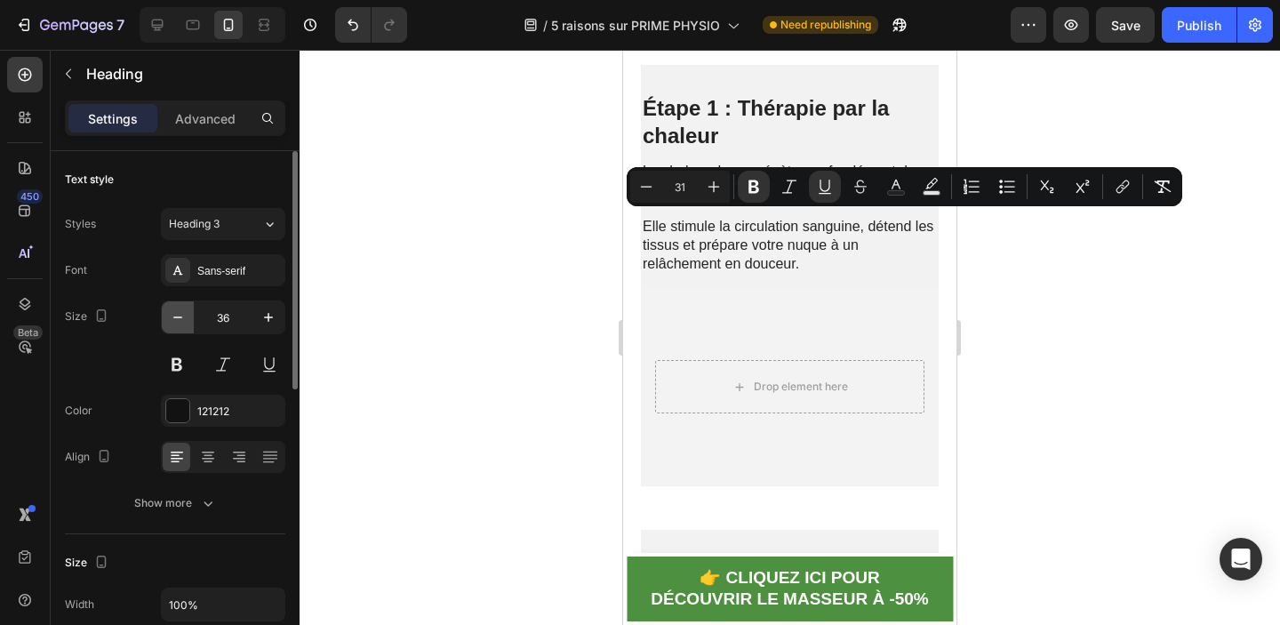
click at [165, 309] on button "button" at bounding box center [178, 317] width 32 height 32
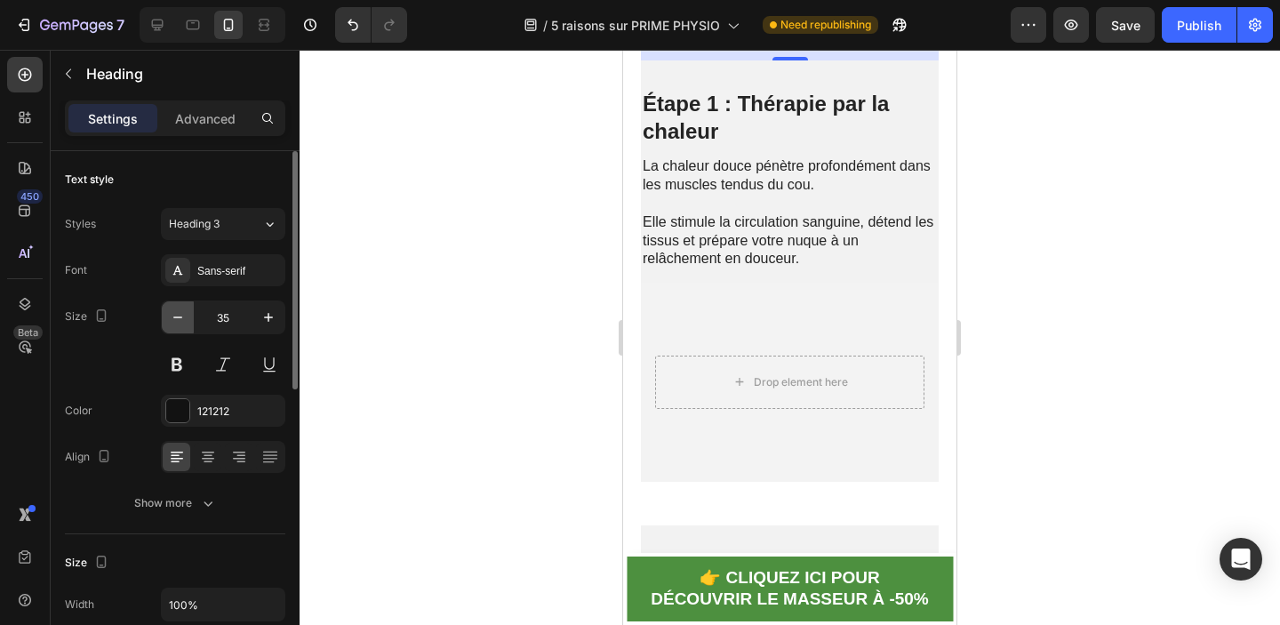
click at [165, 309] on button "button" at bounding box center [178, 317] width 32 height 32
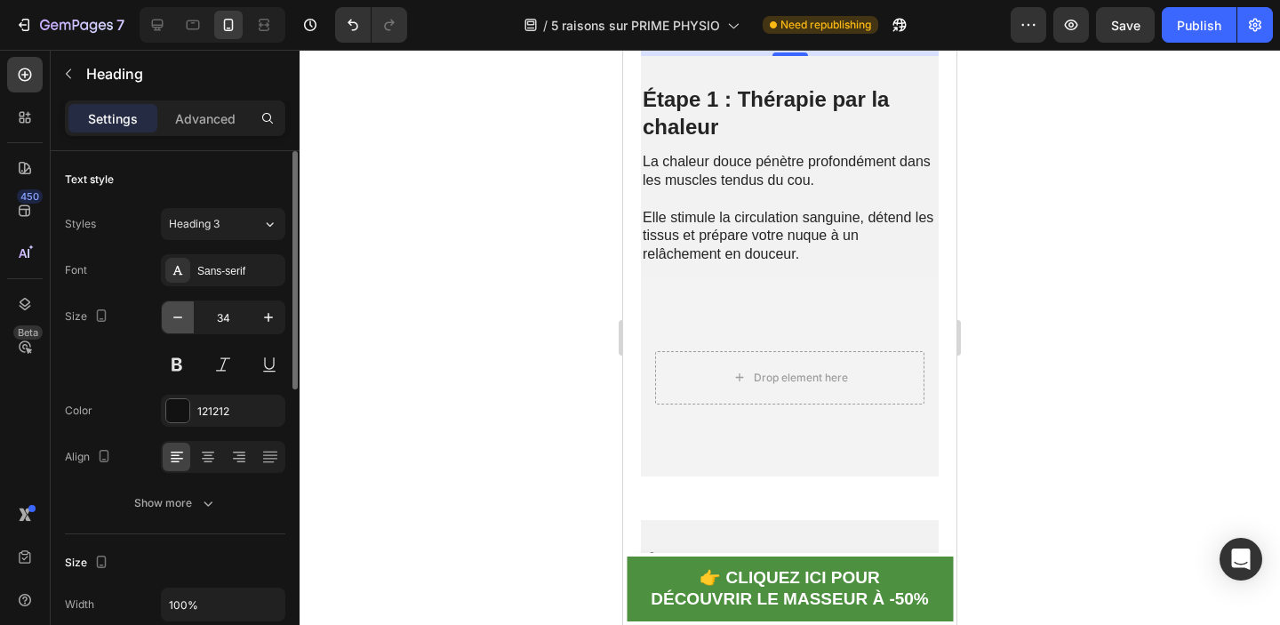
click at [165, 309] on button "button" at bounding box center [178, 317] width 32 height 32
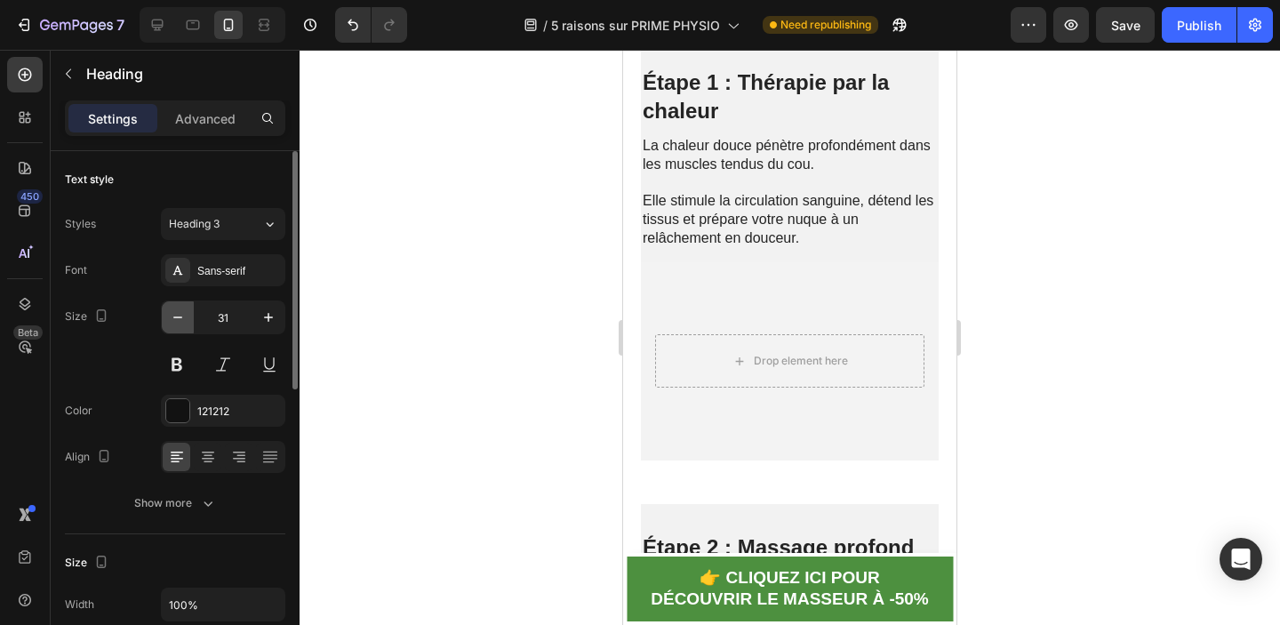
click at [165, 309] on button "button" at bounding box center [178, 317] width 32 height 32
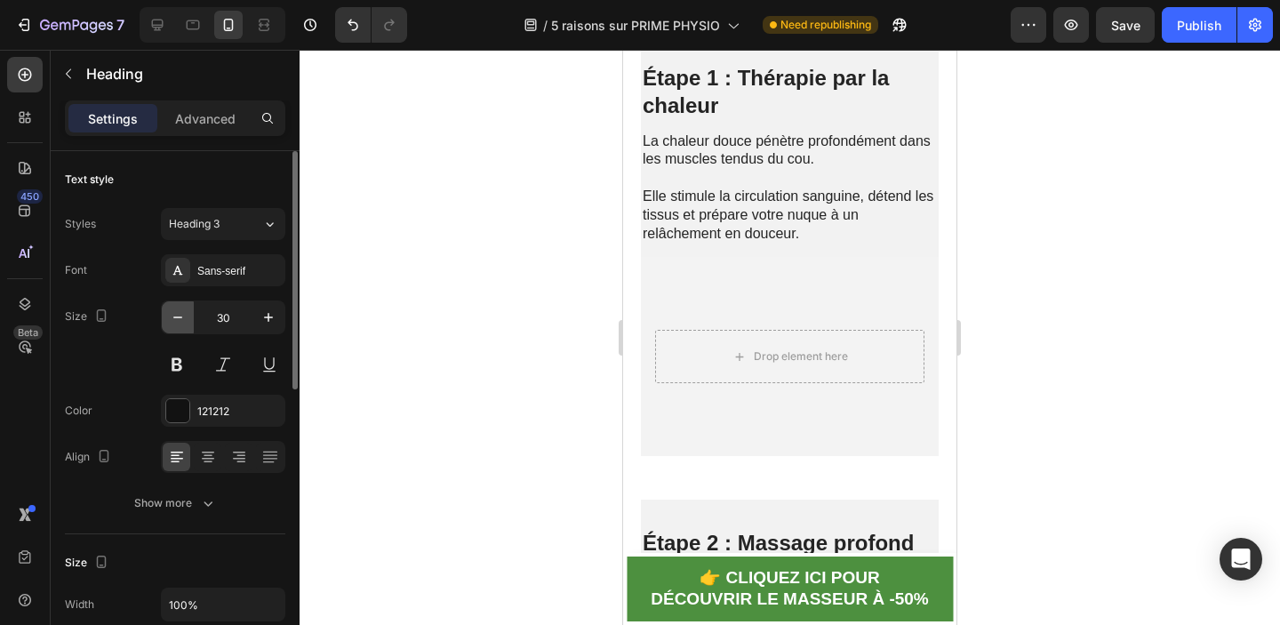
click at [165, 309] on button "button" at bounding box center [178, 317] width 32 height 32
type input "29"
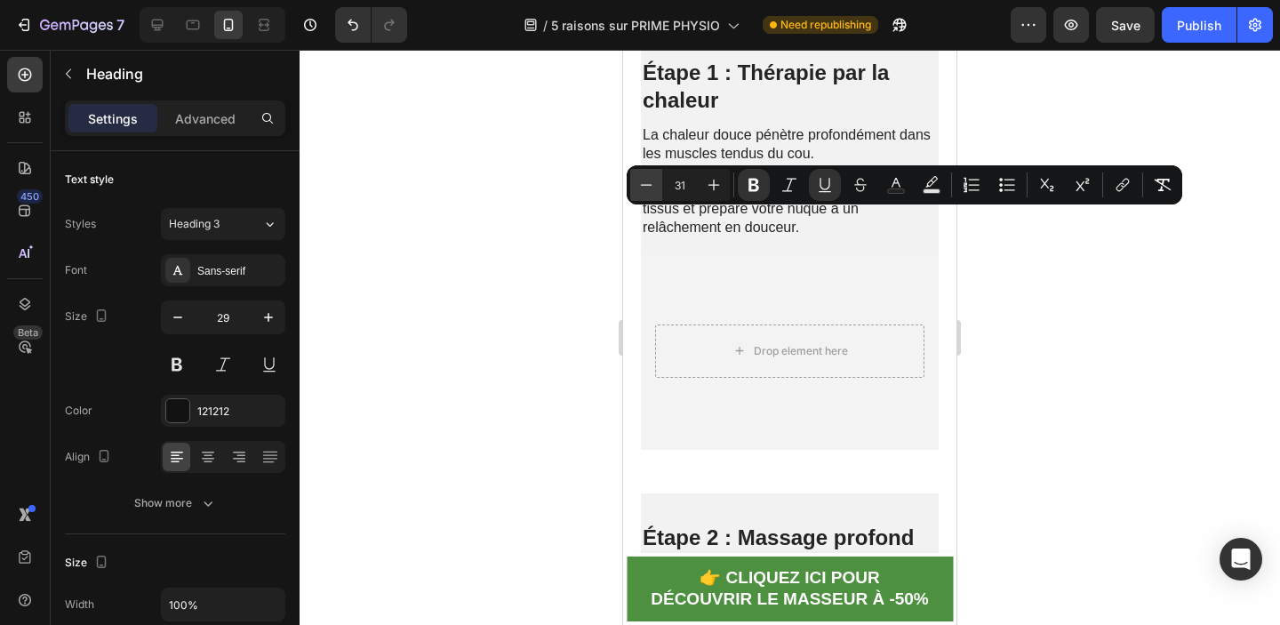
click at [650, 182] on icon "Editor contextual toolbar" at bounding box center [646, 185] width 18 height 18
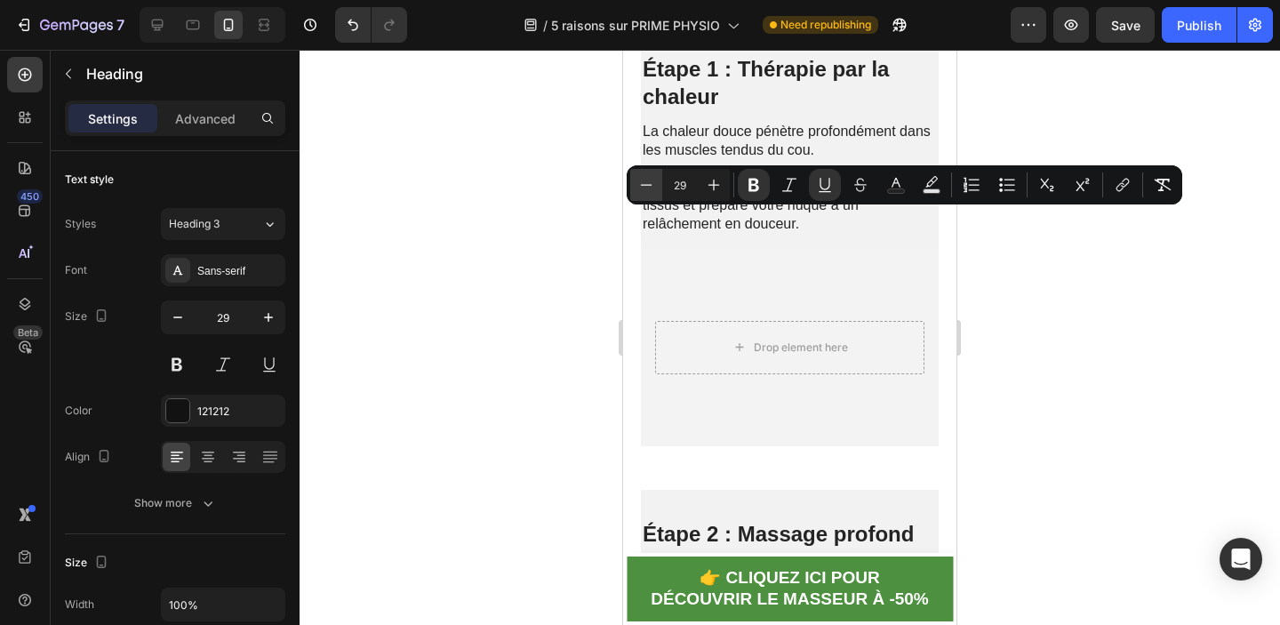
click at [650, 182] on icon "Editor contextual toolbar" at bounding box center [646, 185] width 18 height 18
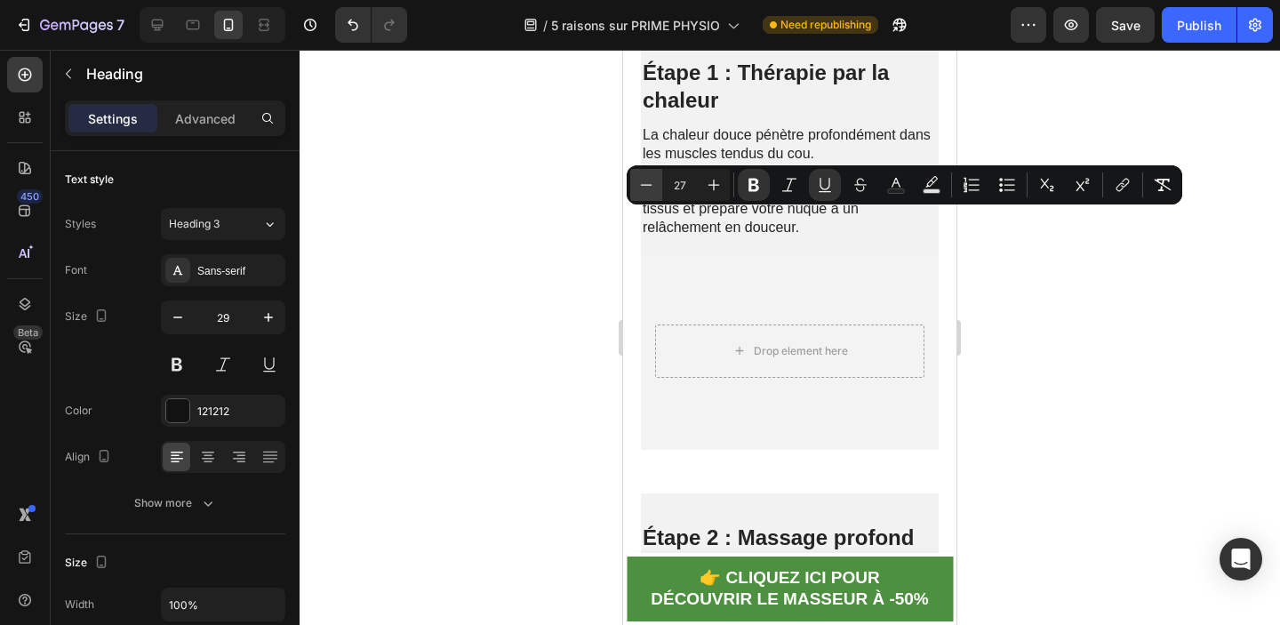
click at [649, 182] on icon "Editor contextual toolbar" at bounding box center [646, 185] width 18 height 18
type input "25"
click at [167, 324] on button "button" at bounding box center [178, 317] width 32 height 32
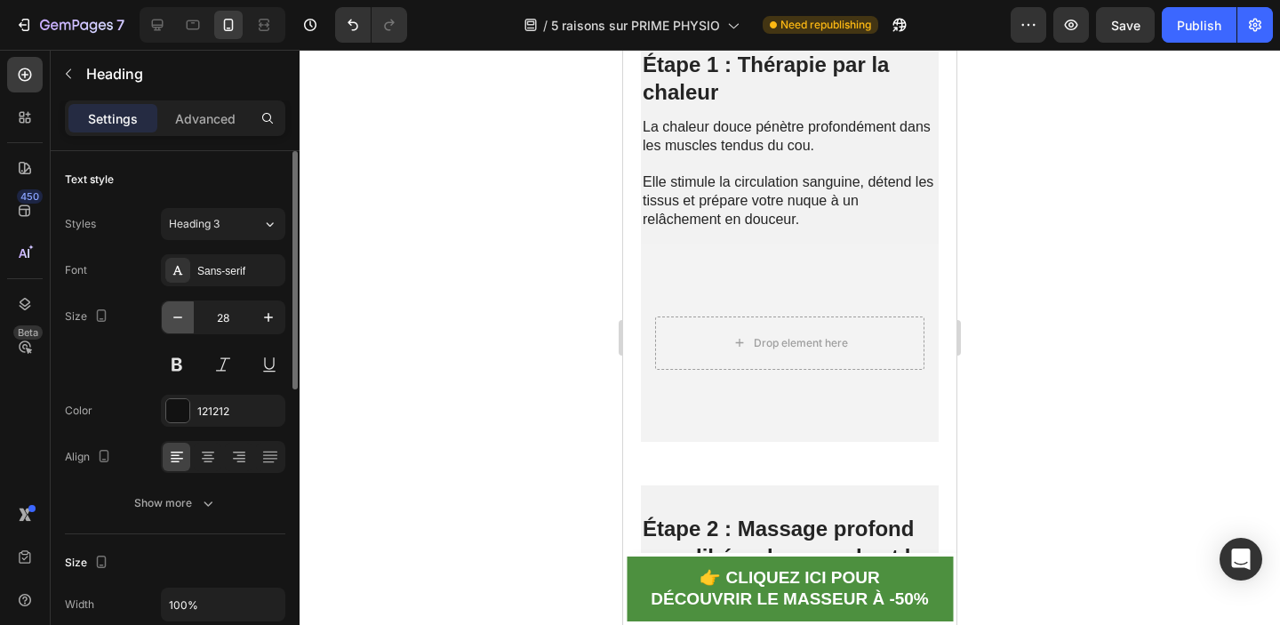
click at [167, 324] on button "button" at bounding box center [178, 317] width 32 height 32
type input "27"
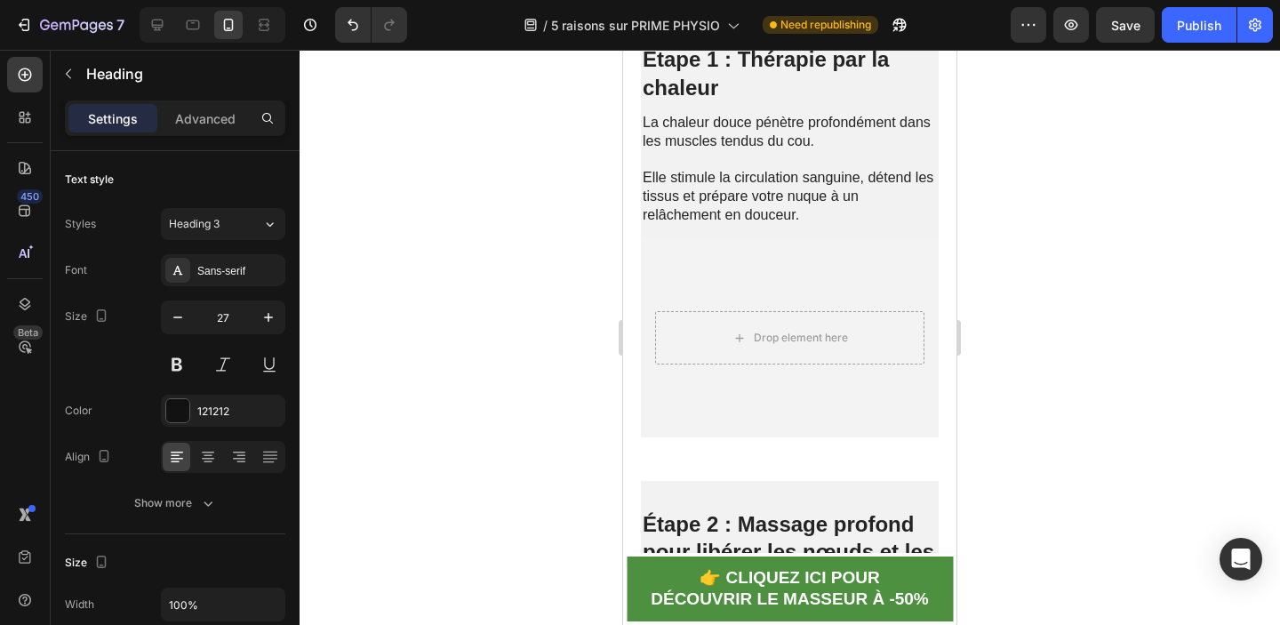
click at [1035, 316] on div at bounding box center [790, 337] width 980 height 575
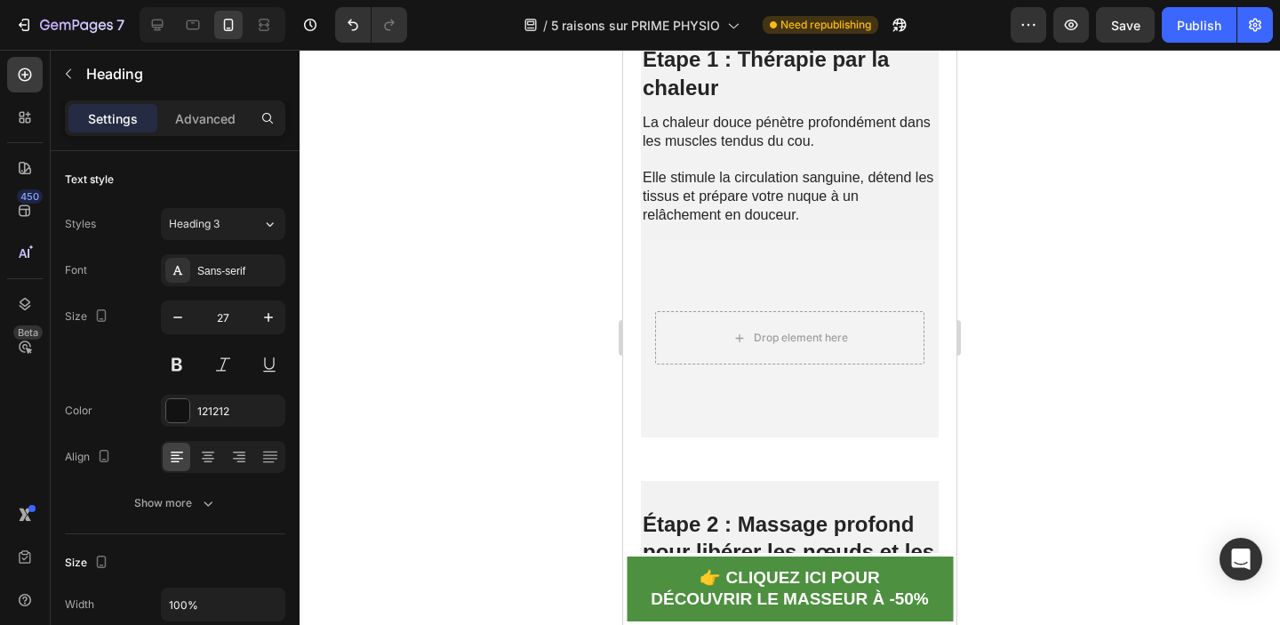
click at [1074, 282] on div at bounding box center [790, 337] width 980 height 575
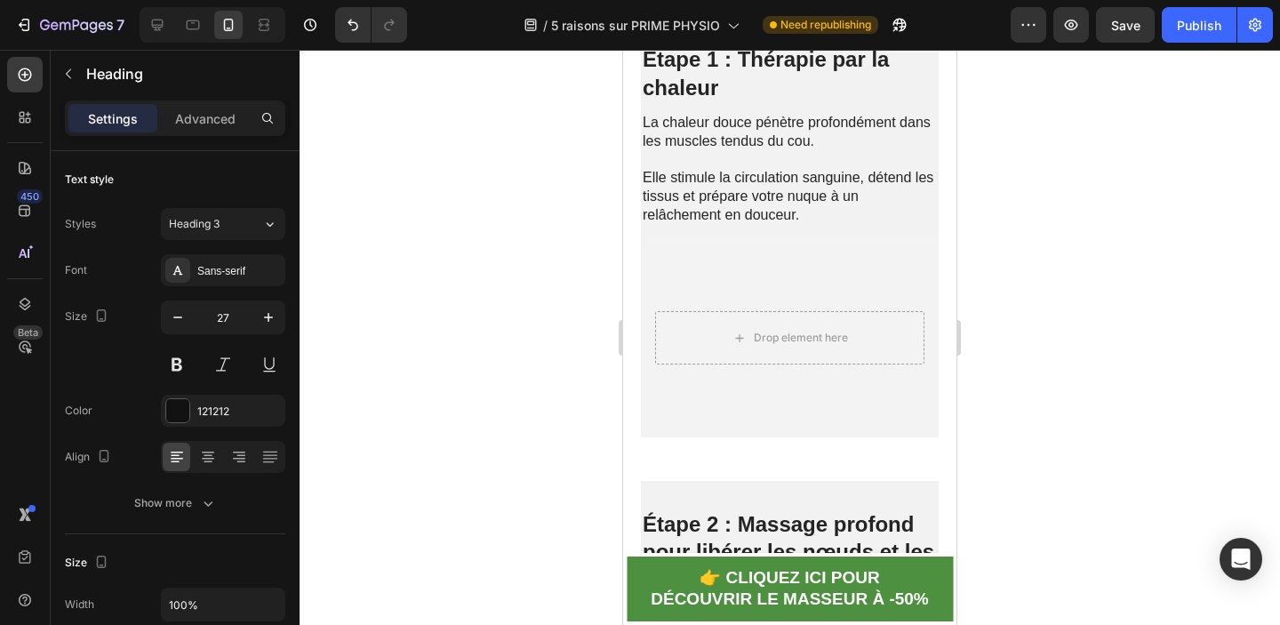
click at [1147, 268] on div at bounding box center [790, 337] width 980 height 575
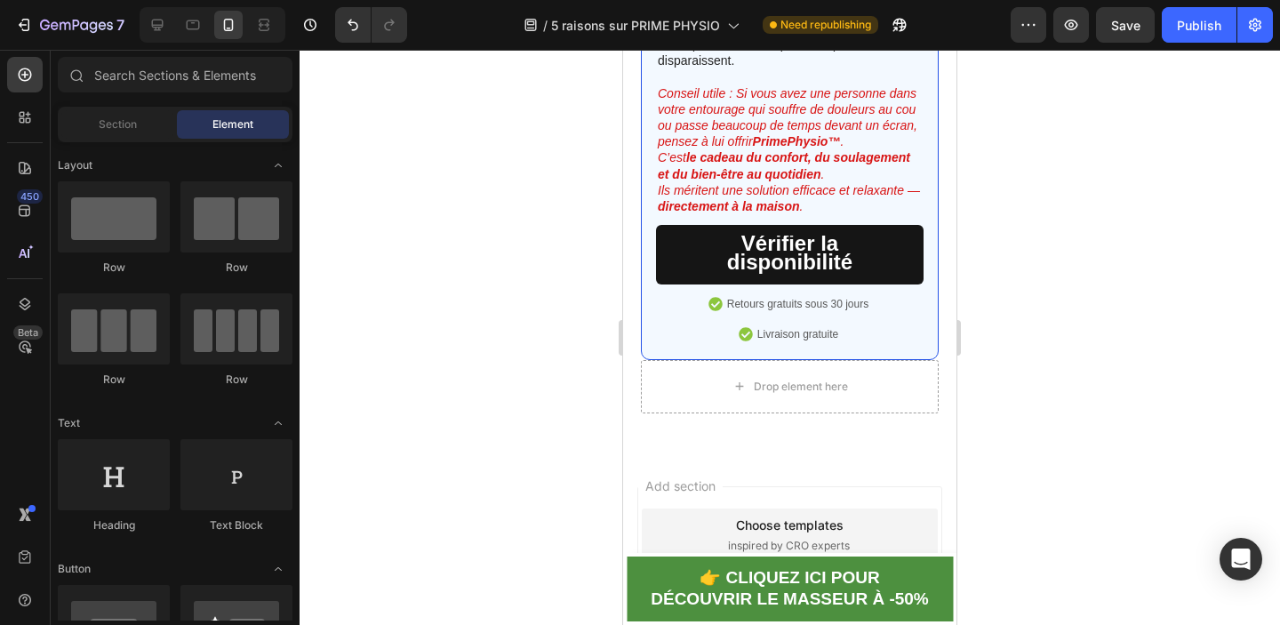
scroll to position [9003, 0]
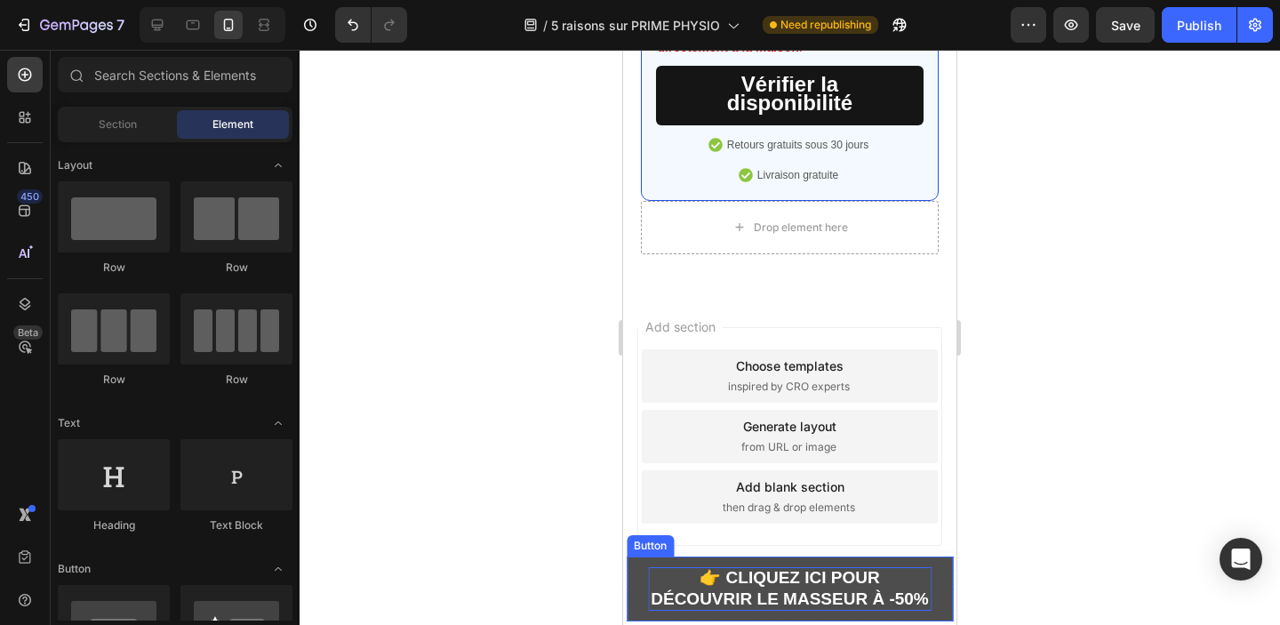
click at [823, 589] on p "👉 CLIQUEZ ICI POUR découvrir LE MASSEUR À -50%" at bounding box center [790, 589] width 284 height 44
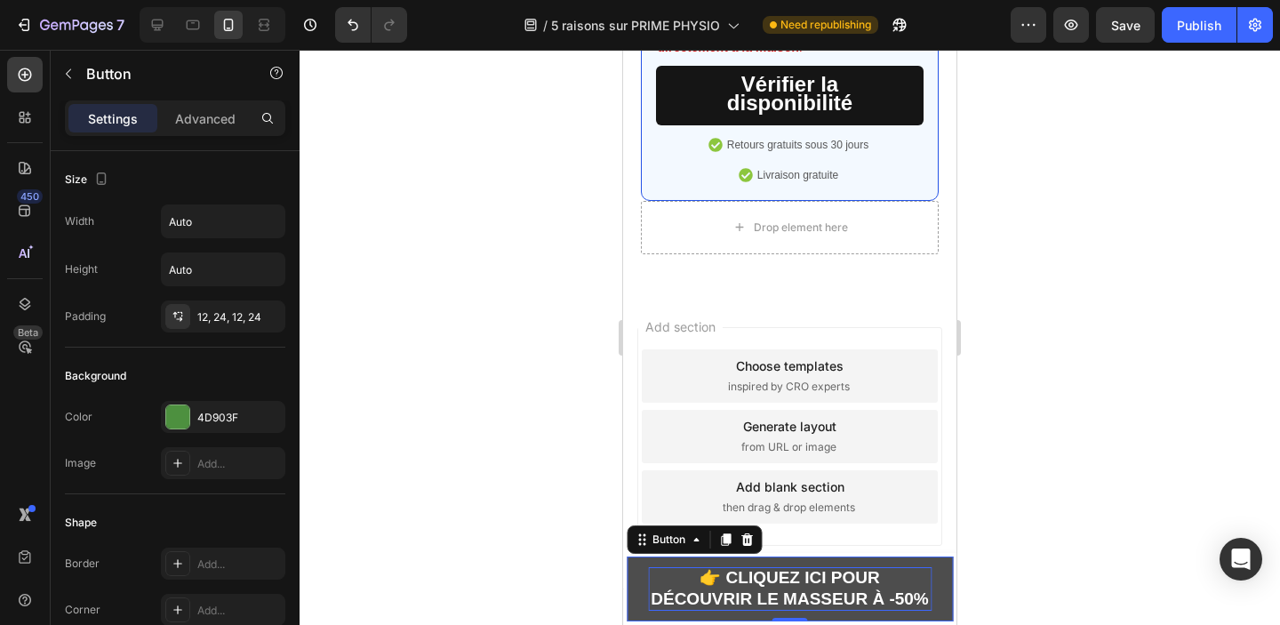
click at [823, 589] on p "👉 CLIQUEZ ICI POUR découvrir LE MASSEUR À -50%" at bounding box center [790, 589] width 284 height 44
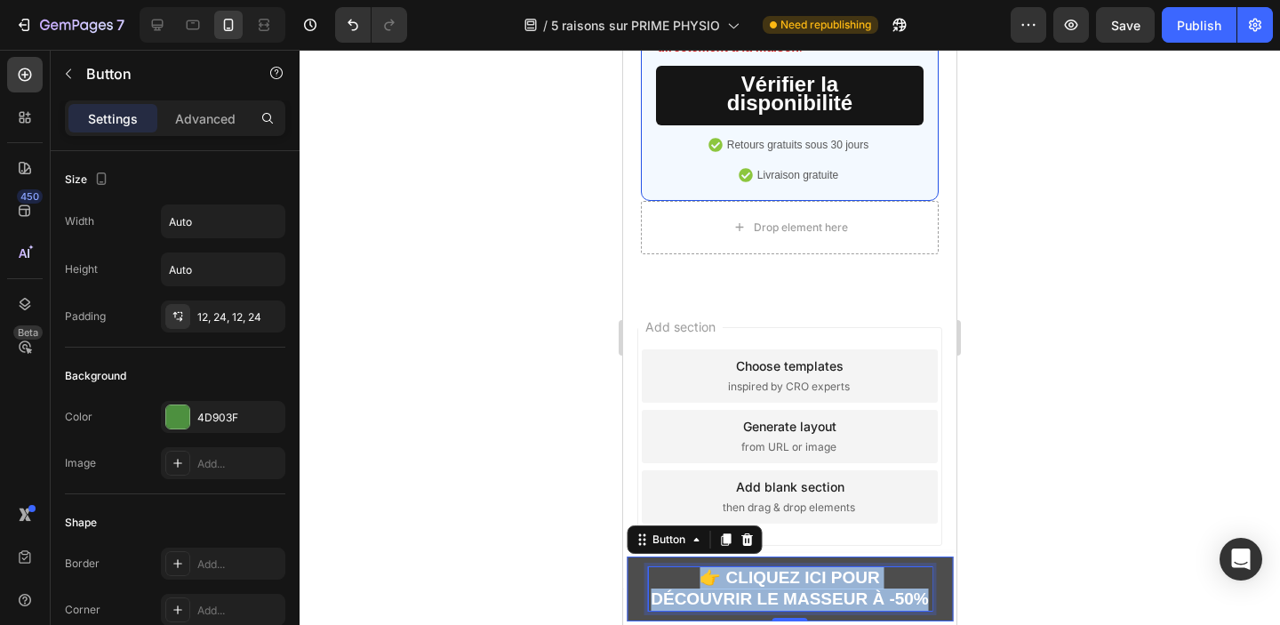
click at [823, 589] on p "👉 CLIQUEZ ICI POUR découvrir LE MASSEUR À -50%" at bounding box center [790, 589] width 284 height 44
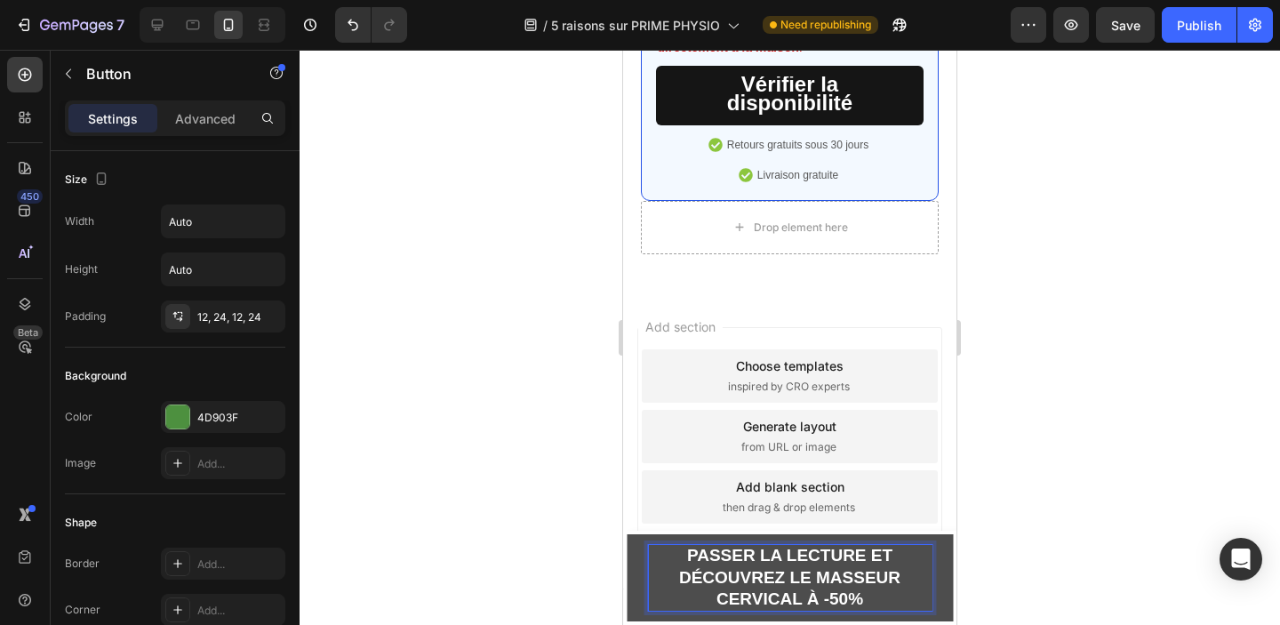
click at [811, 593] on p "Passer la lecture et découvrez le masseur cervical à -50%" at bounding box center [790, 578] width 284 height 66
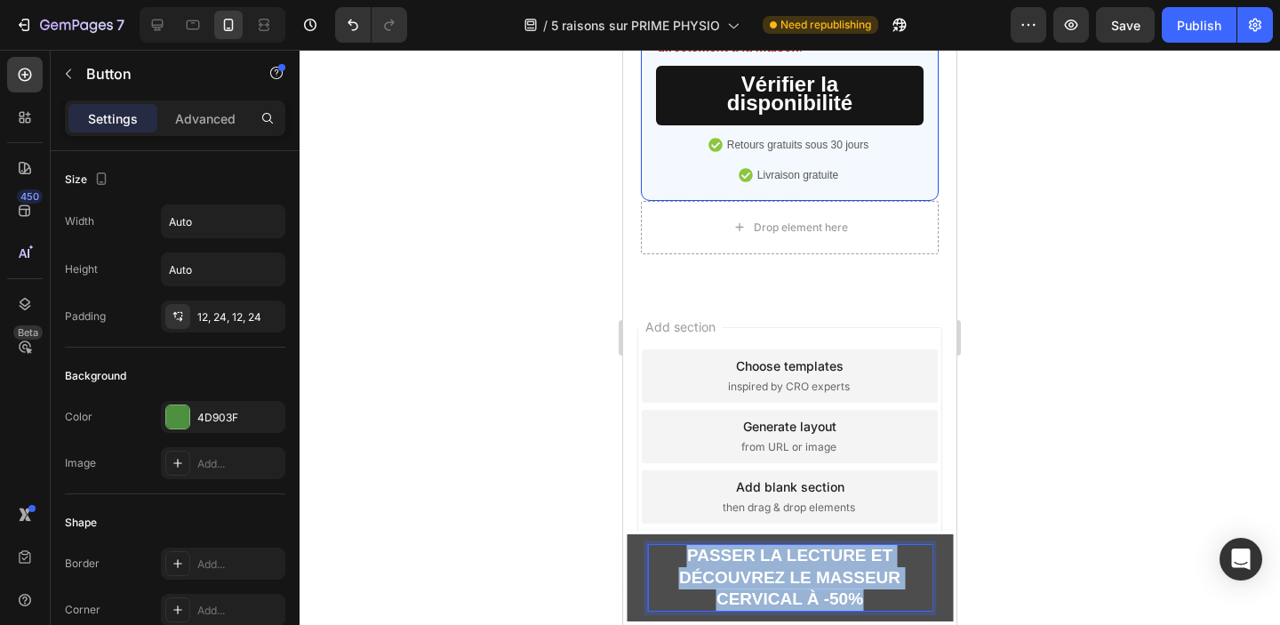
click at [811, 593] on p "Passer la lecture et découvrez le masseur cervical à -50%" at bounding box center [790, 578] width 284 height 66
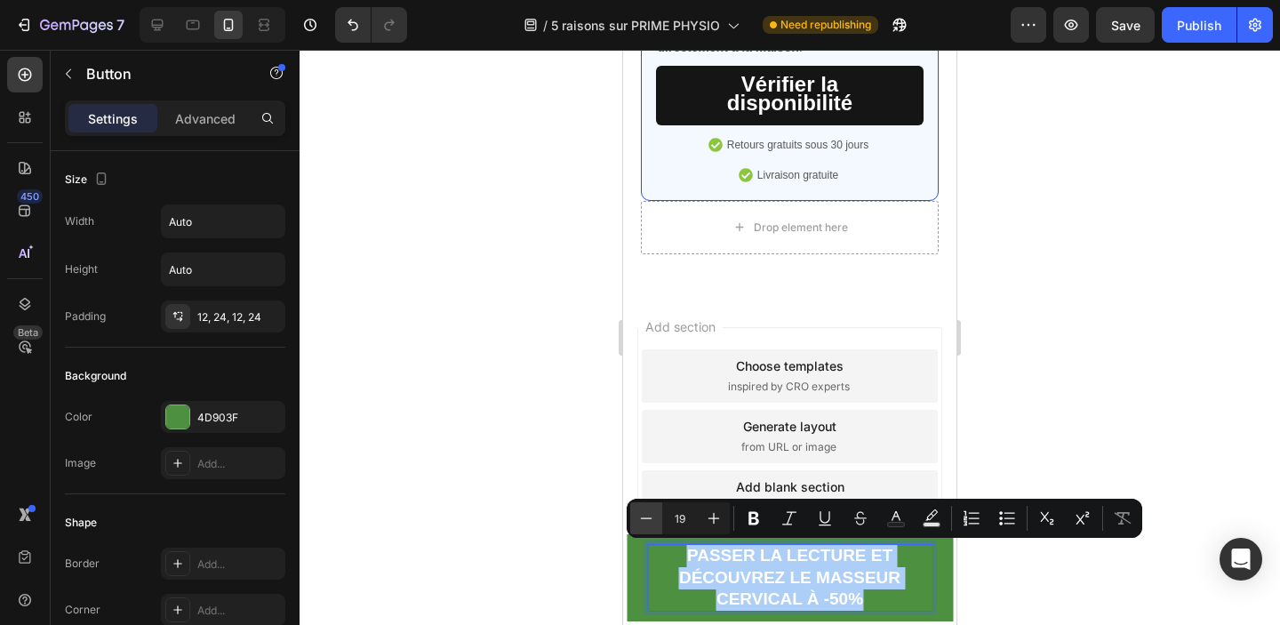
click at [651, 515] on icon "Editor contextual toolbar" at bounding box center [646, 518] width 18 height 18
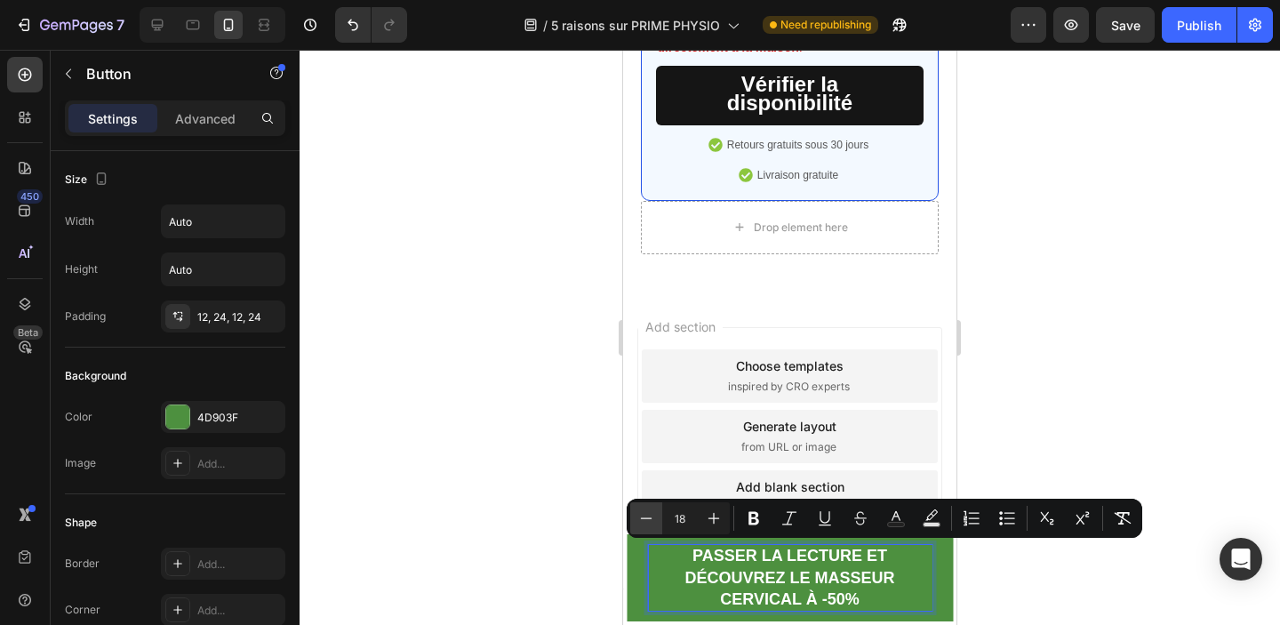
click at [651, 515] on icon "Editor contextual toolbar" at bounding box center [646, 518] width 18 height 18
type input "17"
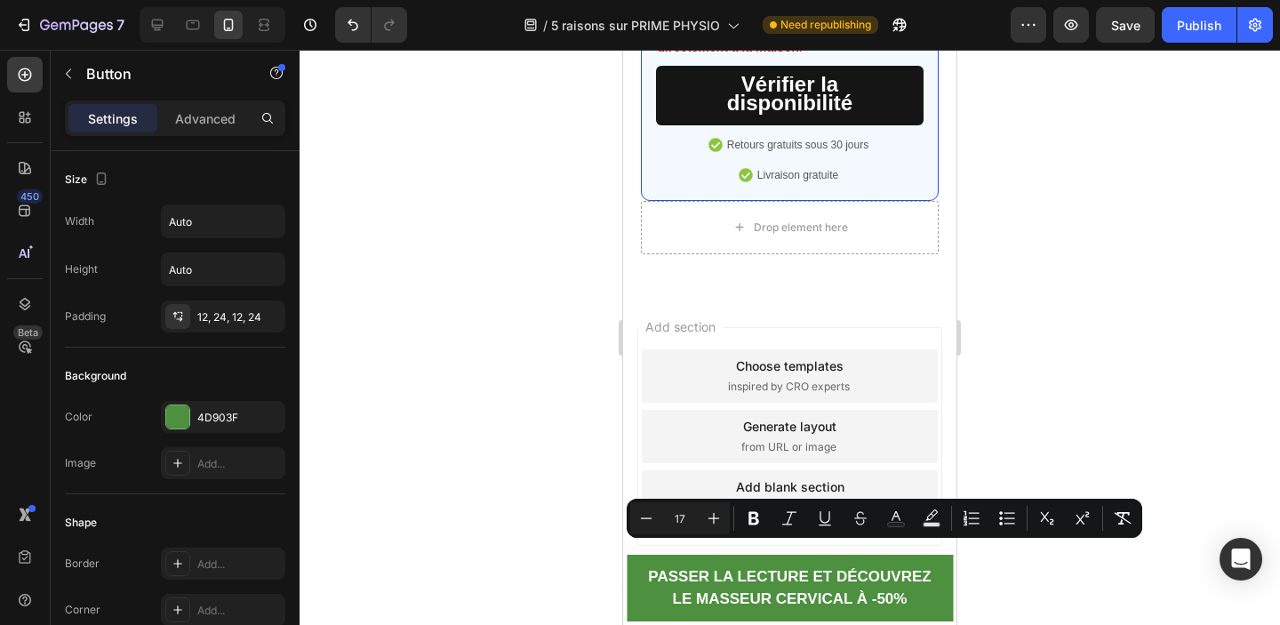
click at [1099, 331] on div at bounding box center [790, 337] width 980 height 575
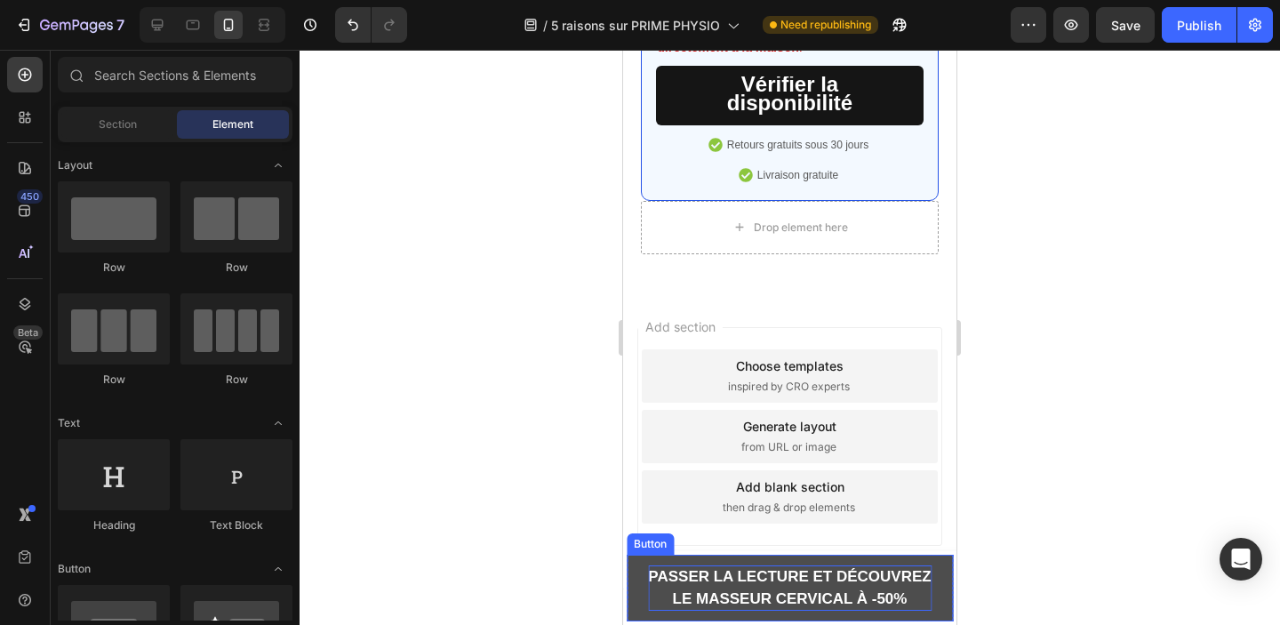
click at [794, 589] on p "Passer la lecture et découvrez le masseur cervical à -50%" at bounding box center [790, 587] width 284 height 45
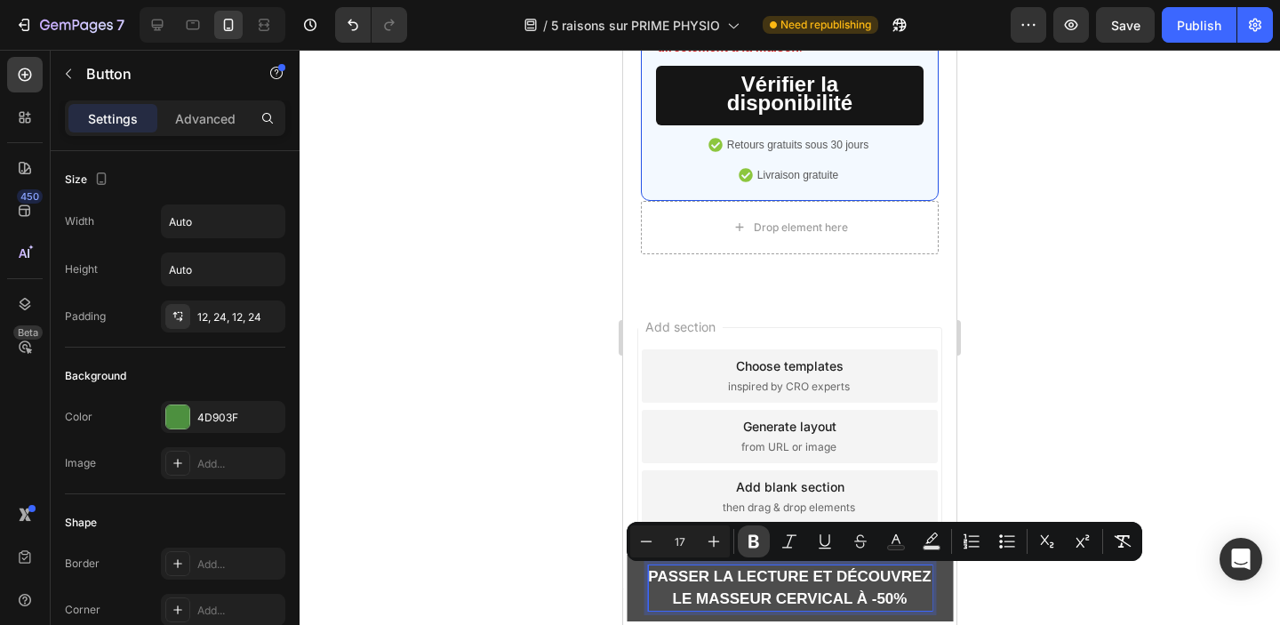
click at [745, 540] on icon "Editor contextual toolbar" at bounding box center [754, 541] width 18 height 18
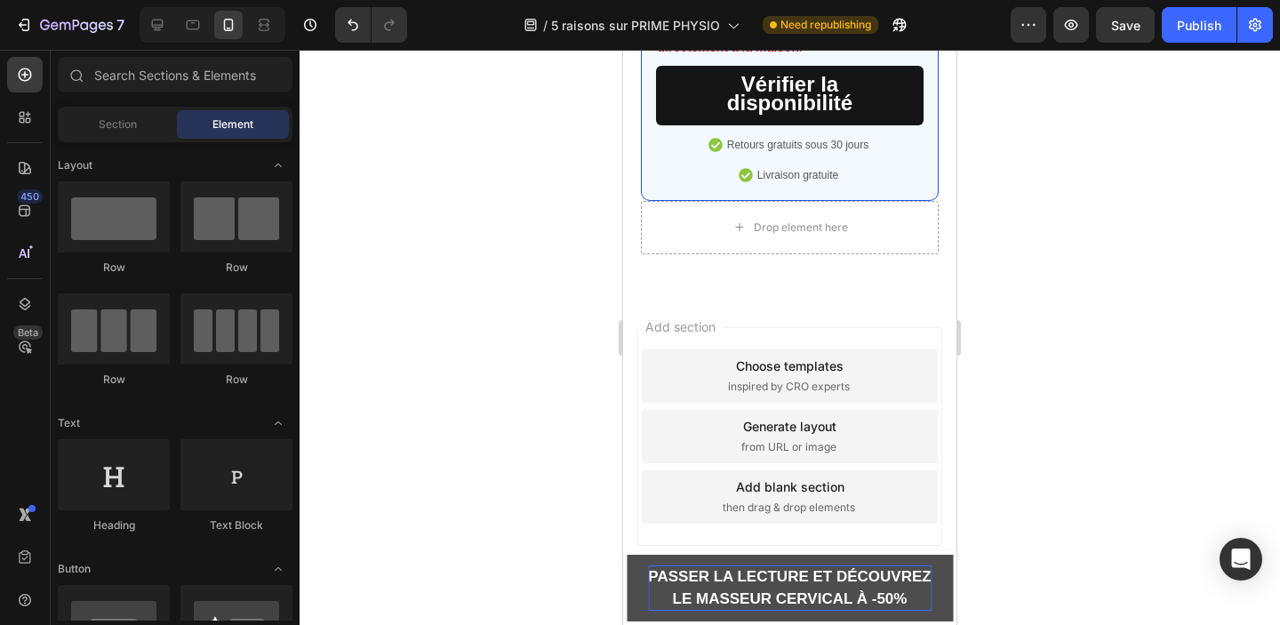
click at [710, 540] on div "Add section Choose templates inspired by CRO experts Generate layout from URL o…" at bounding box center [789, 436] width 305 height 219
click at [741, 601] on strong "Passer la lecture et découvrez le masseur cervical à -50%" at bounding box center [789, 588] width 283 height 40
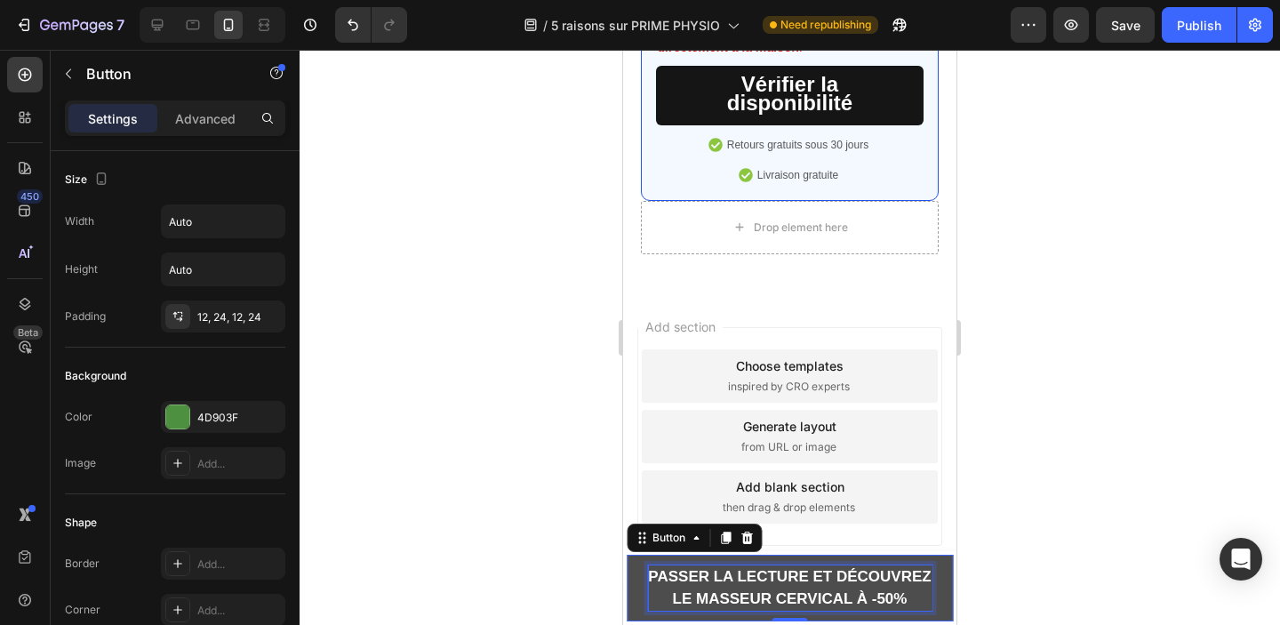
click at [741, 601] on strong "Passer la lecture et découvrez le masseur cervical à -50%" at bounding box center [789, 588] width 283 height 40
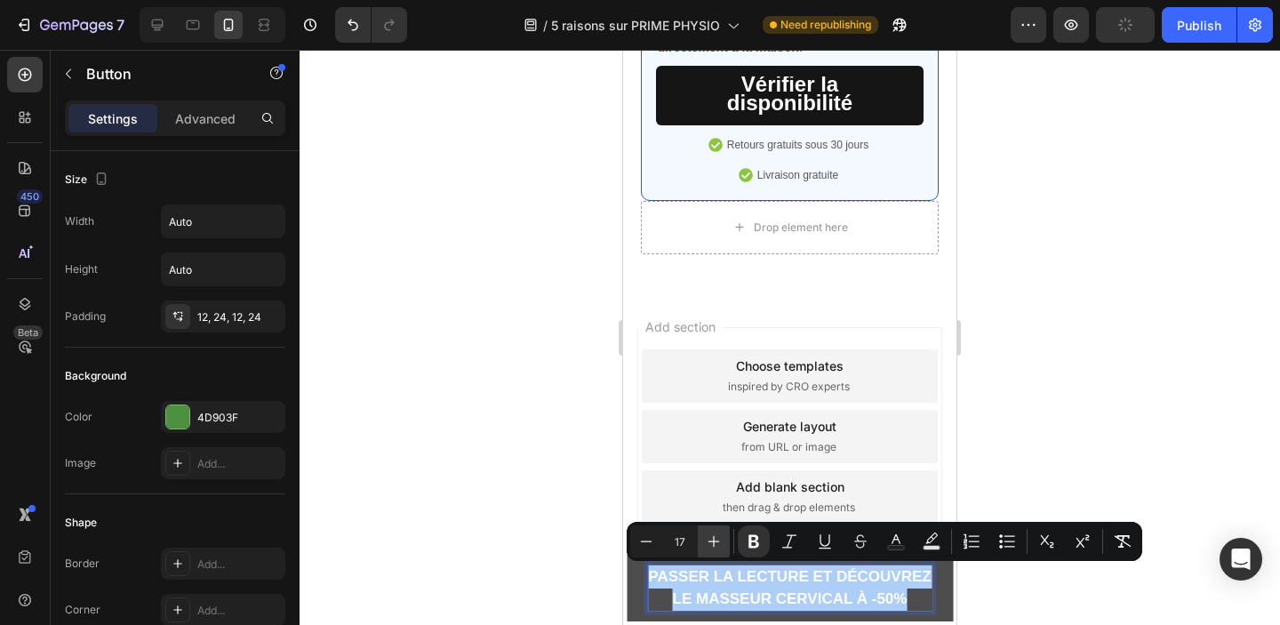
click at [710, 537] on icon "Editor contextual toolbar" at bounding box center [714, 541] width 18 height 18
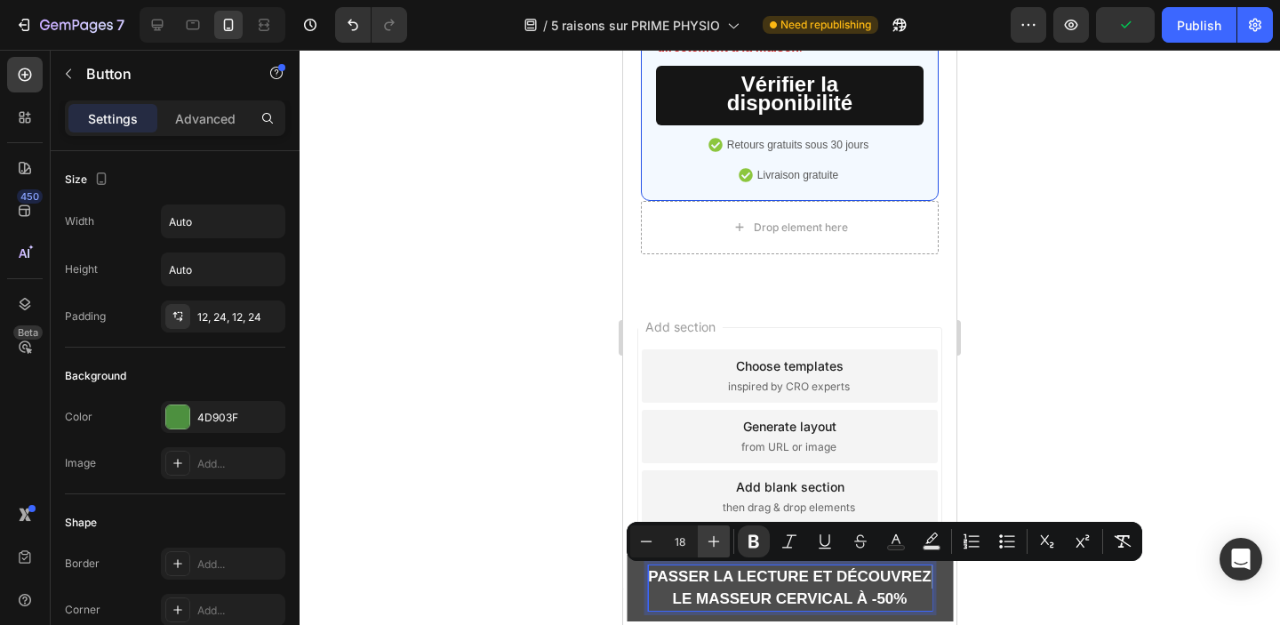
click at [710, 537] on icon "Editor contextual toolbar" at bounding box center [714, 541] width 18 height 18
click at [709, 537] on icon "Editor contextual toolbar" at bounding box center [714, 541] width 18 height 18
type input "20"
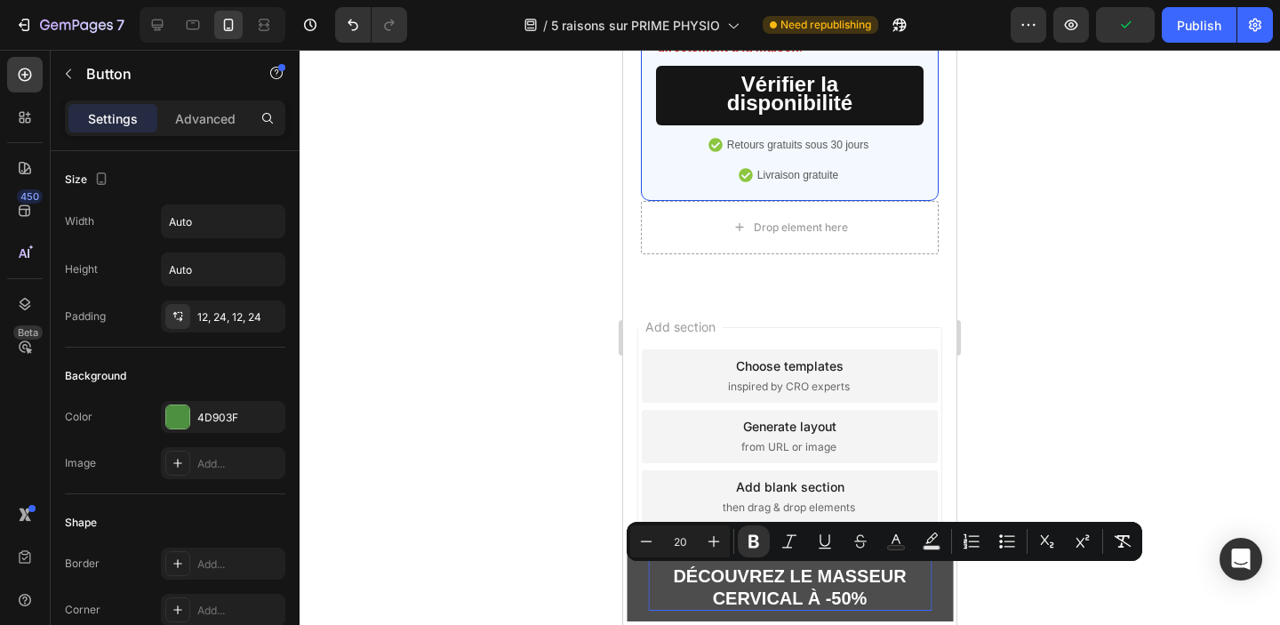
click at [1123, 377] on div at bounding box center [790, 337] width 980 height 575
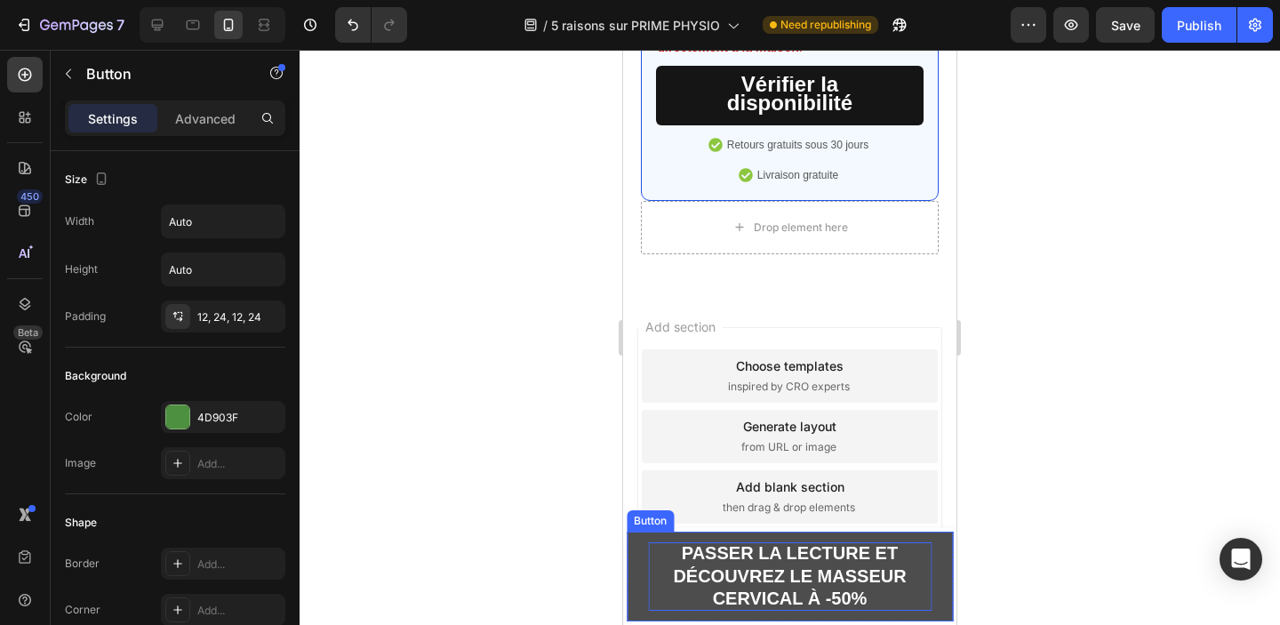
click at [665, 576] on p "Passer la lecture et découvrez le masseur cervical à -50%" at bounding box center [790, 576] width 284 height 68
click at [703, 569] on strong "Passer la lecture et découvrez le masseur cervical à -50%" at bounding box center [789, 575] width 233 height 65
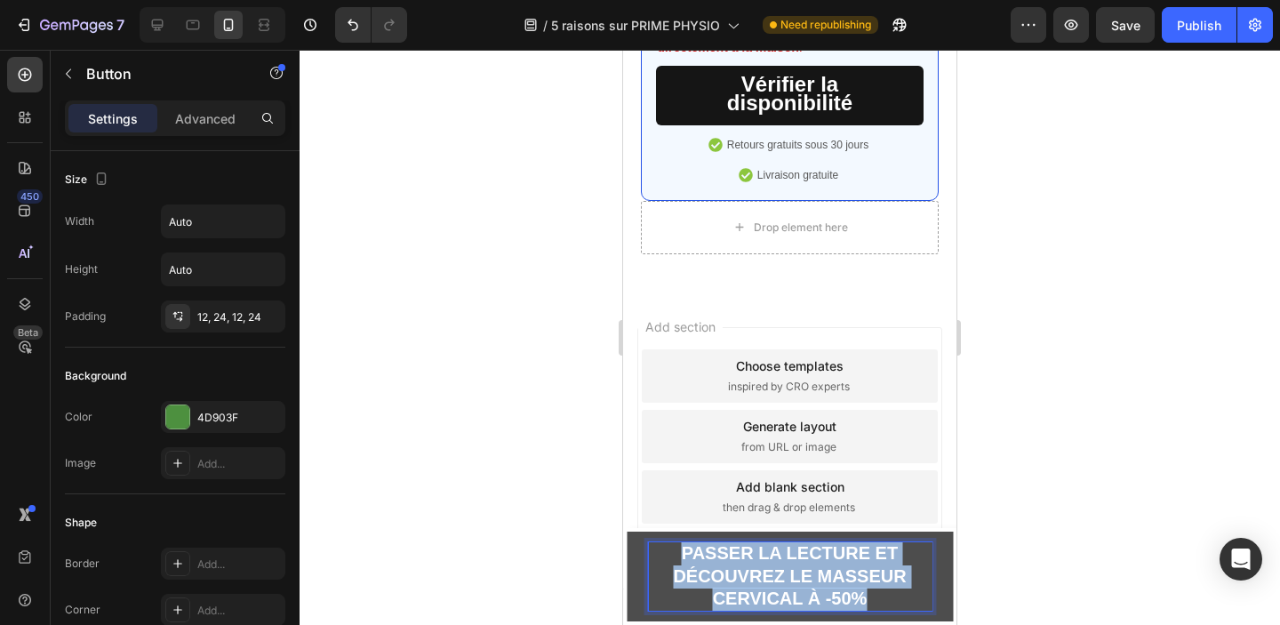
click at [703, 569] on strong "Passer la lecture et découvrez le masseur cervical à -50%" at bounding box center [789, 575] width 233 height 65
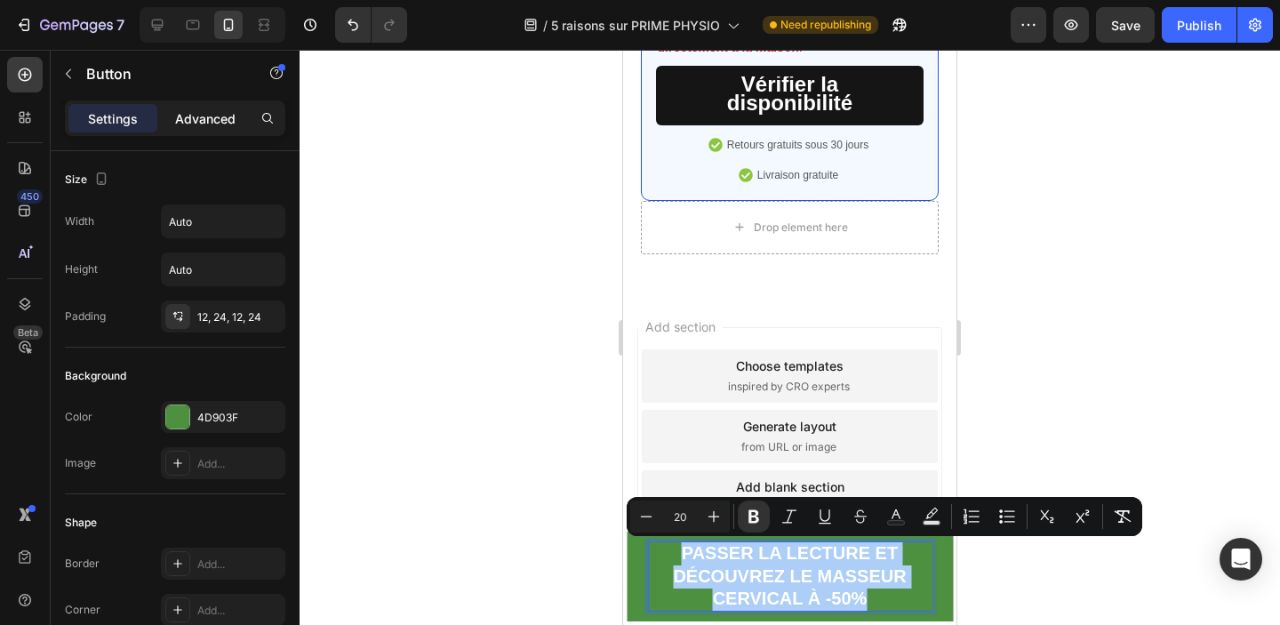
click at [190, 124] on p "Advanced" at bounding box center [205, 118] width 60 height 19
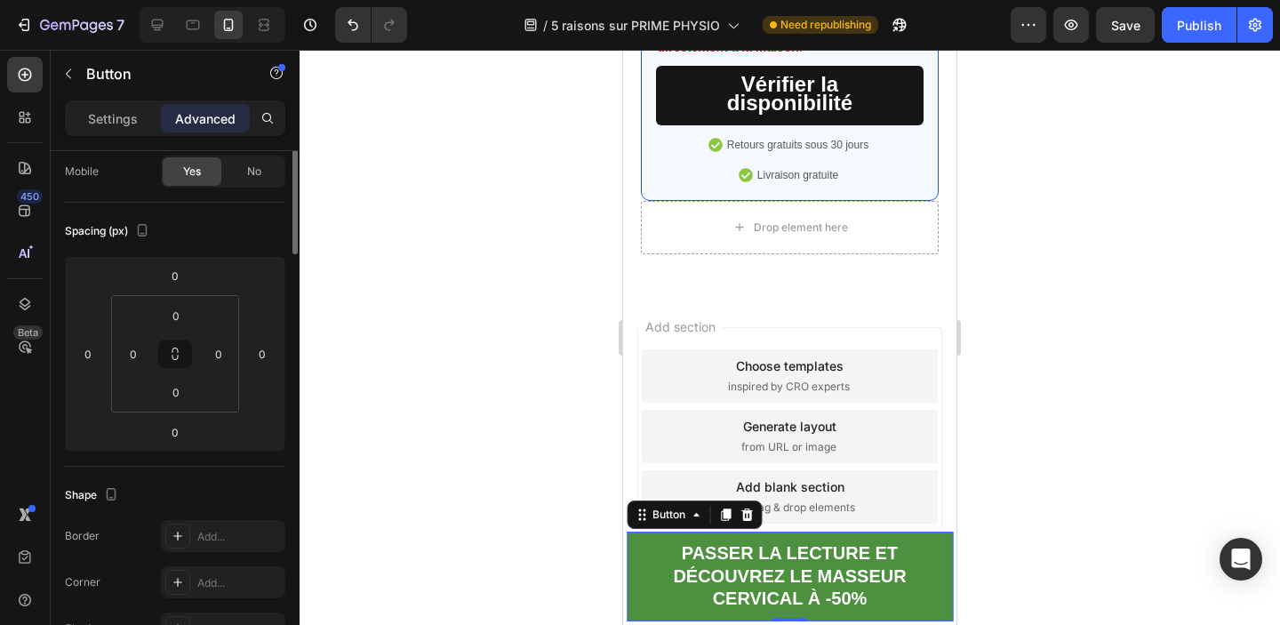
scroll to position [0, 0]
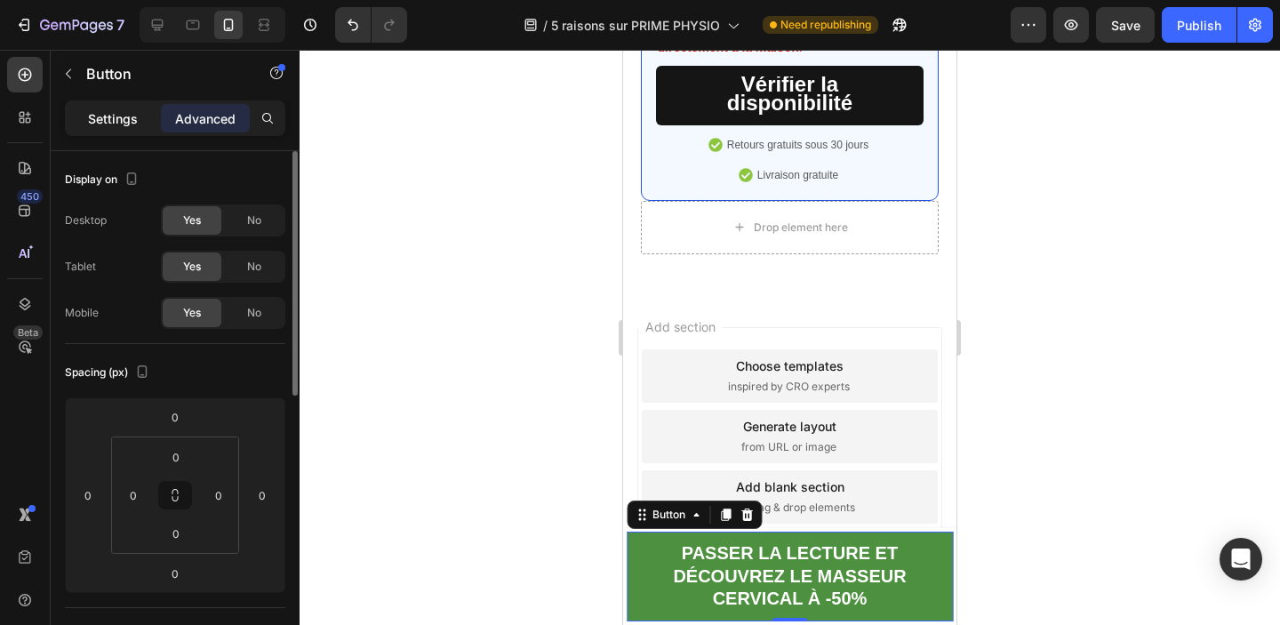
click at [124, 113] on p "Settings" at bounding box center [113, 118] width 50 height 19
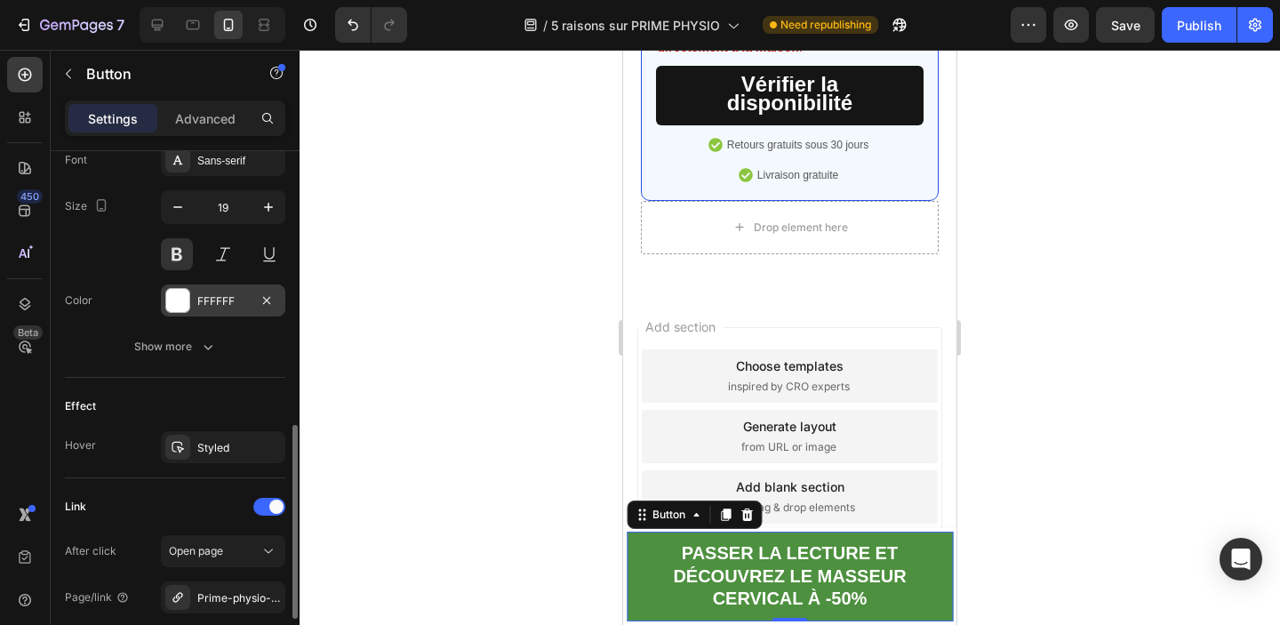
scroll to position [715, 0]
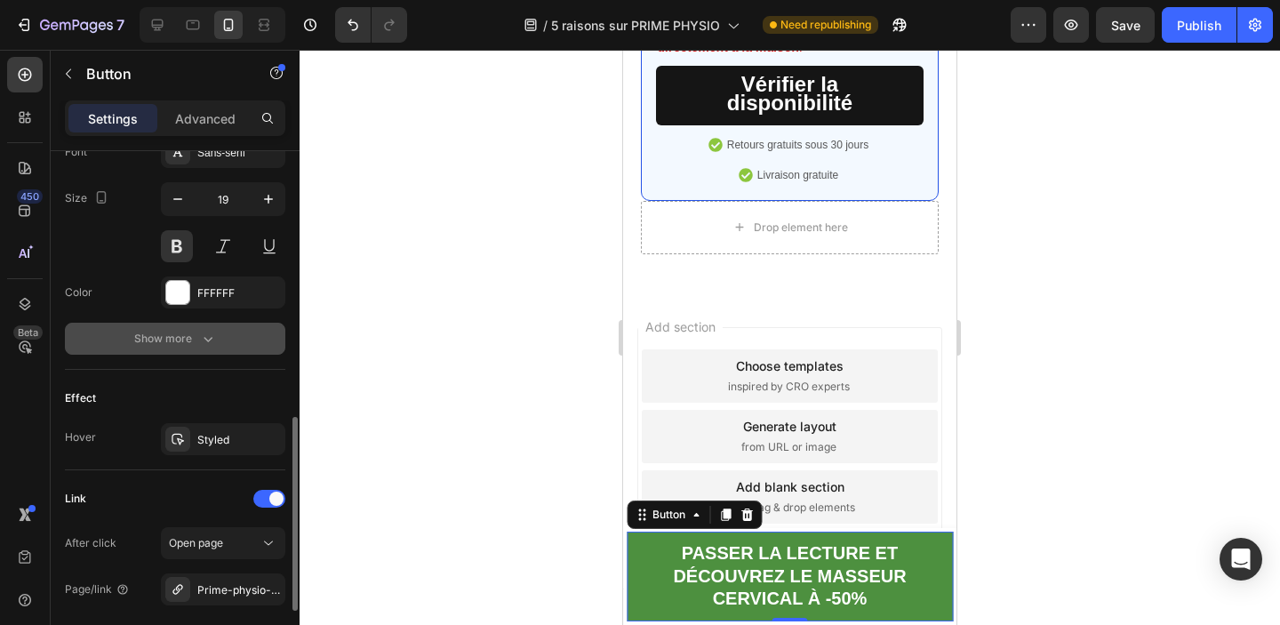
click at [182, 333] on div "Show more" at bounding box center [175, 339] width 83 height 18
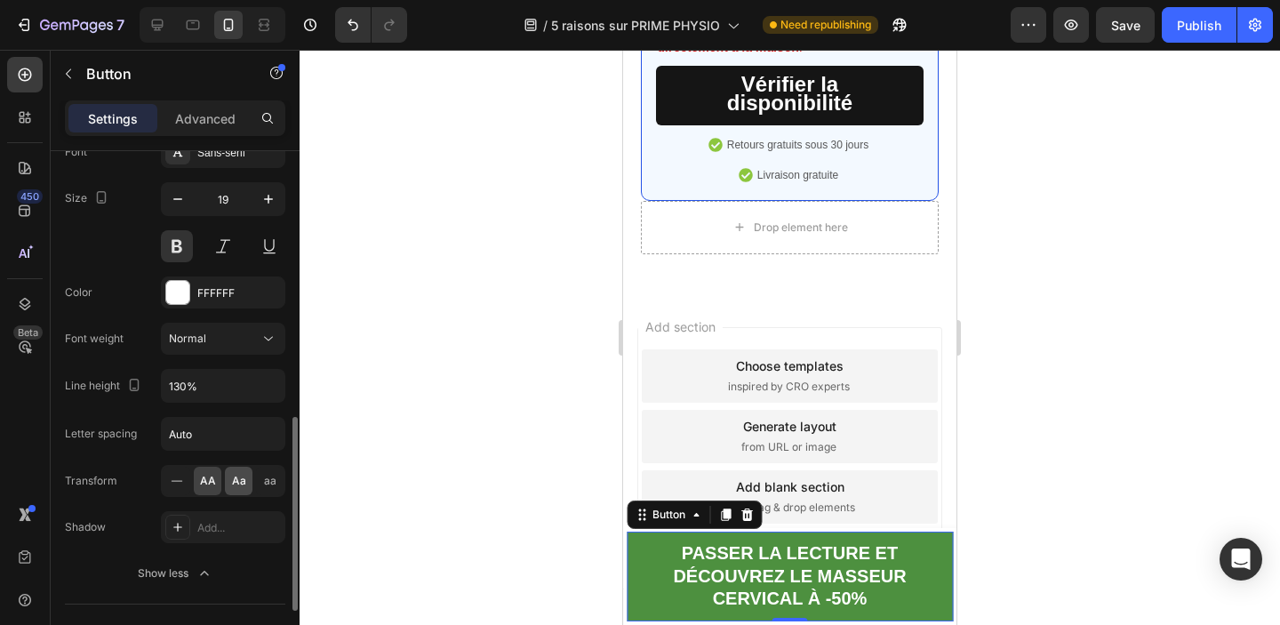
click at [235, 484] on span "Aa" at bounding box center [239, 481] width 14 height 16
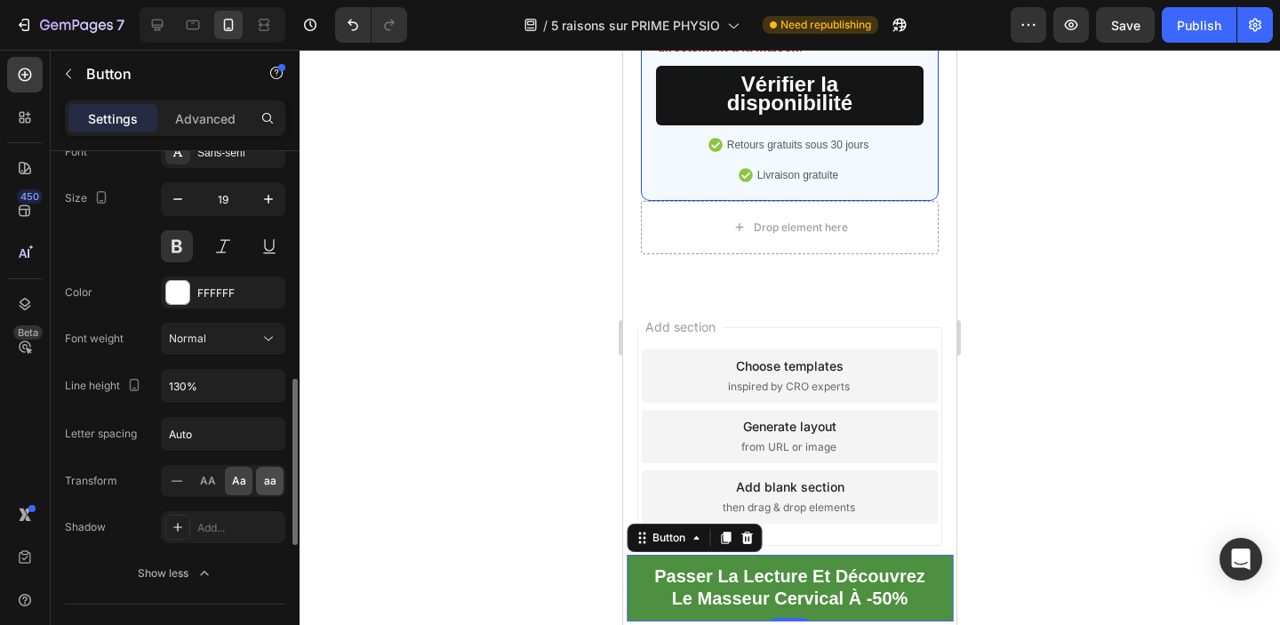
click at [271, 485] on span "aa" at bounding box center [270, 481] width 12 height 16
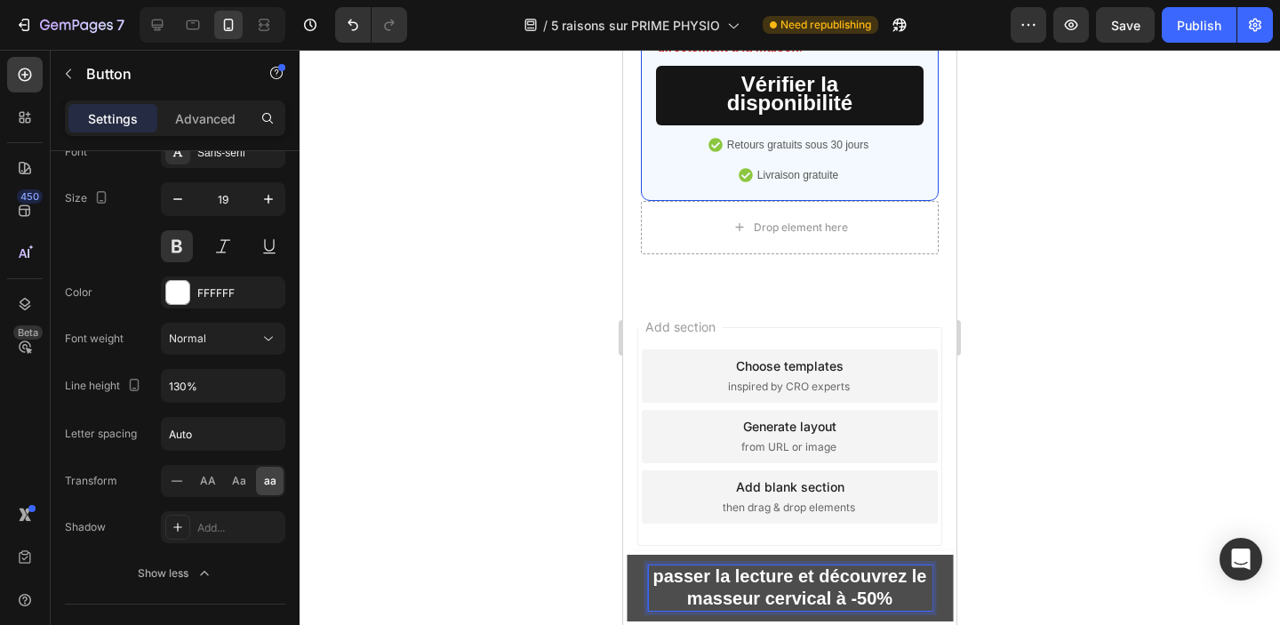
click at [665, 579] on strong "Passer la lecture et découvrez le masseur cervical à -50%" at bounding box center [790, 587] width 274 height 43
click at [232, 487] on span "Aa" at bounding box center [239, 481] width 14 height 16
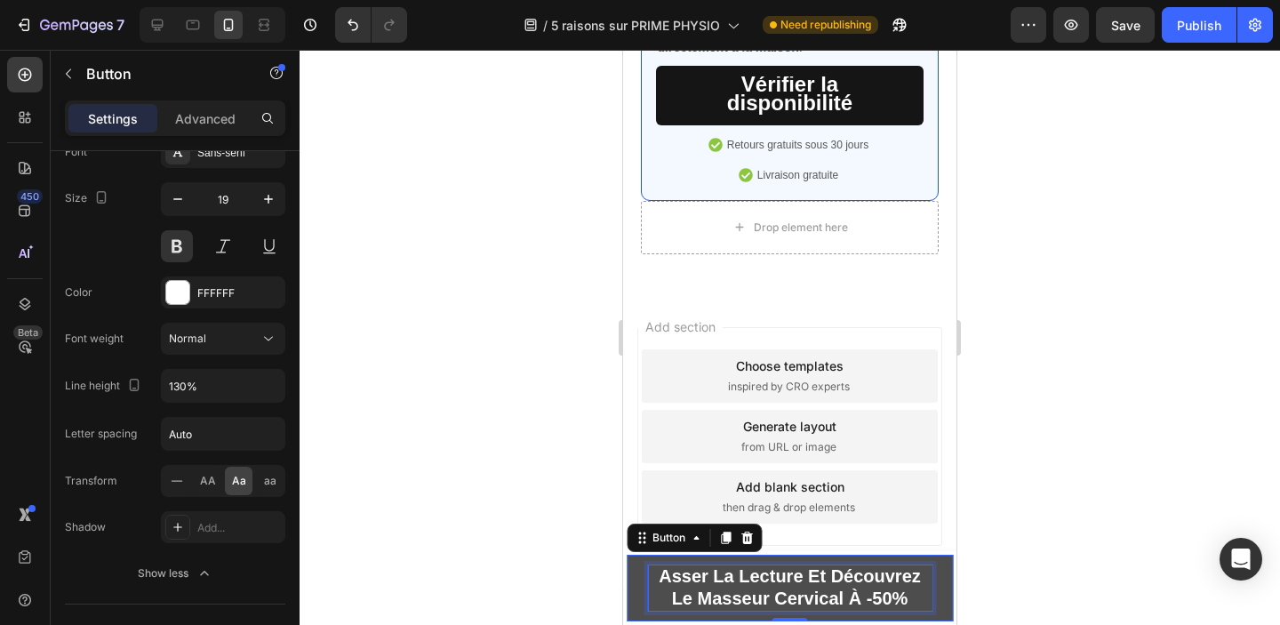
click at [667, 578] on strong "asser la lecture et découvrez le masseur cervical à -50%" at bounding box center [790, 587] width 262 height 43
click at [726, 577] on strong "Passer la lecture et découvrez le masseur cervical à -50%" at bounding box center [789, 587] width 271 height 43
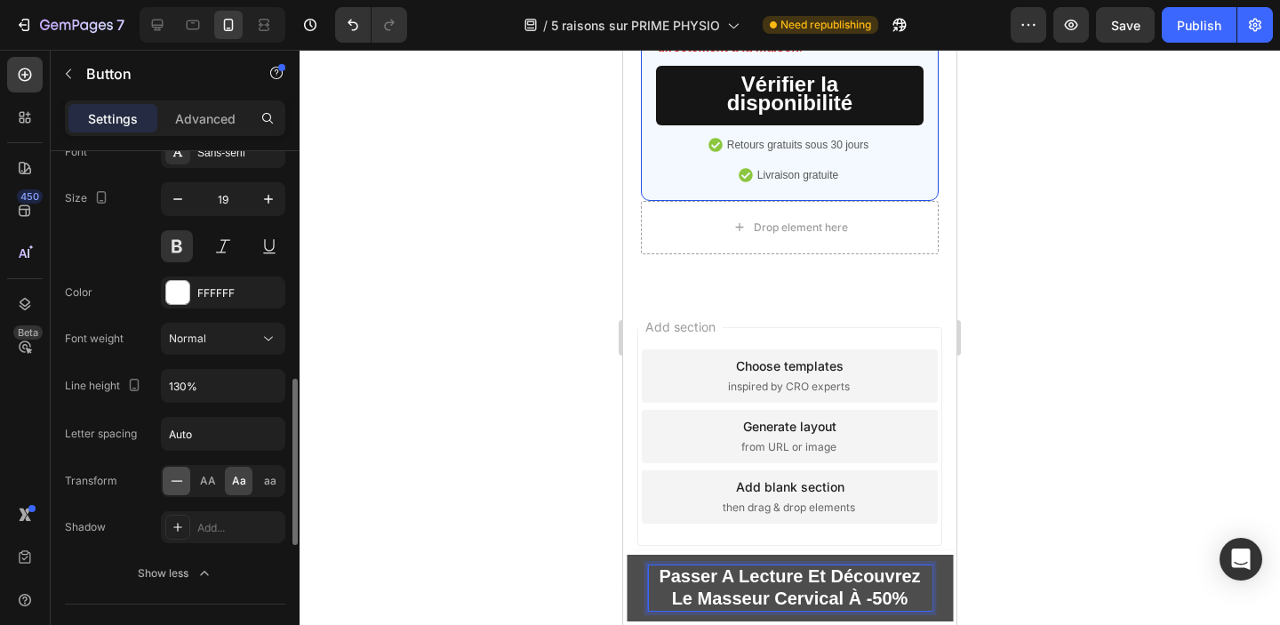
click at [179, 484] on icon at bounding box center [177, 481] width 18 height 18
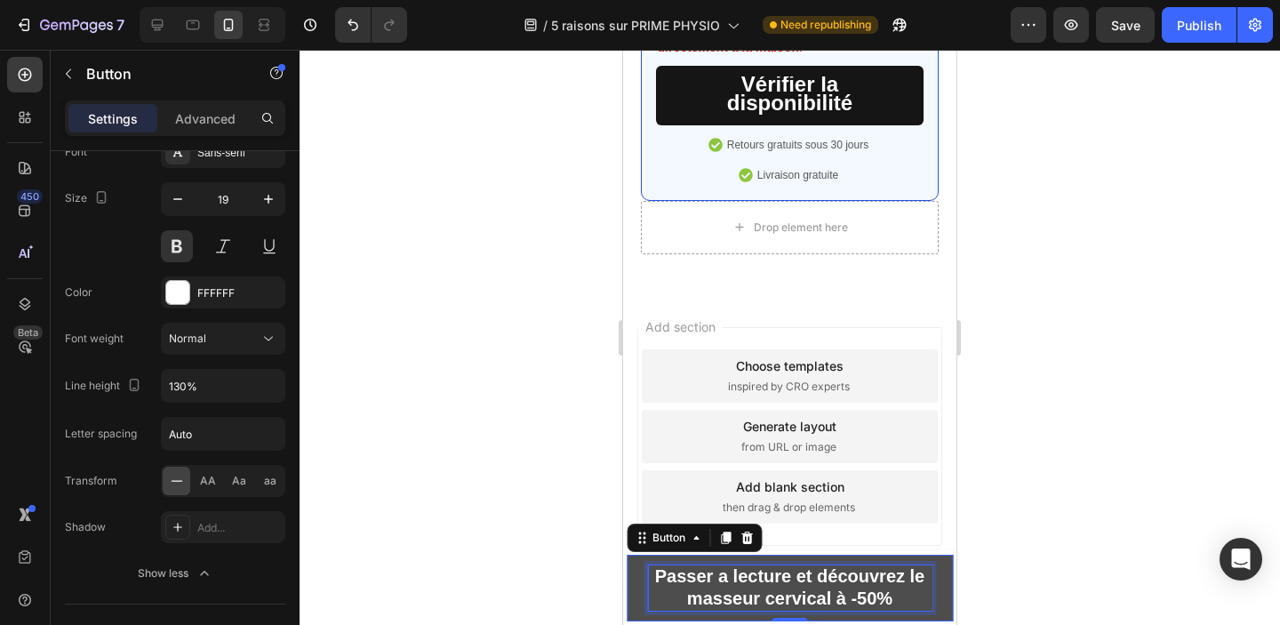
click at [907, 581] on strong "Passer a lecture et découvrez le masseur cervical à -50%" at bounding box center [790, 587] width 270 height 43
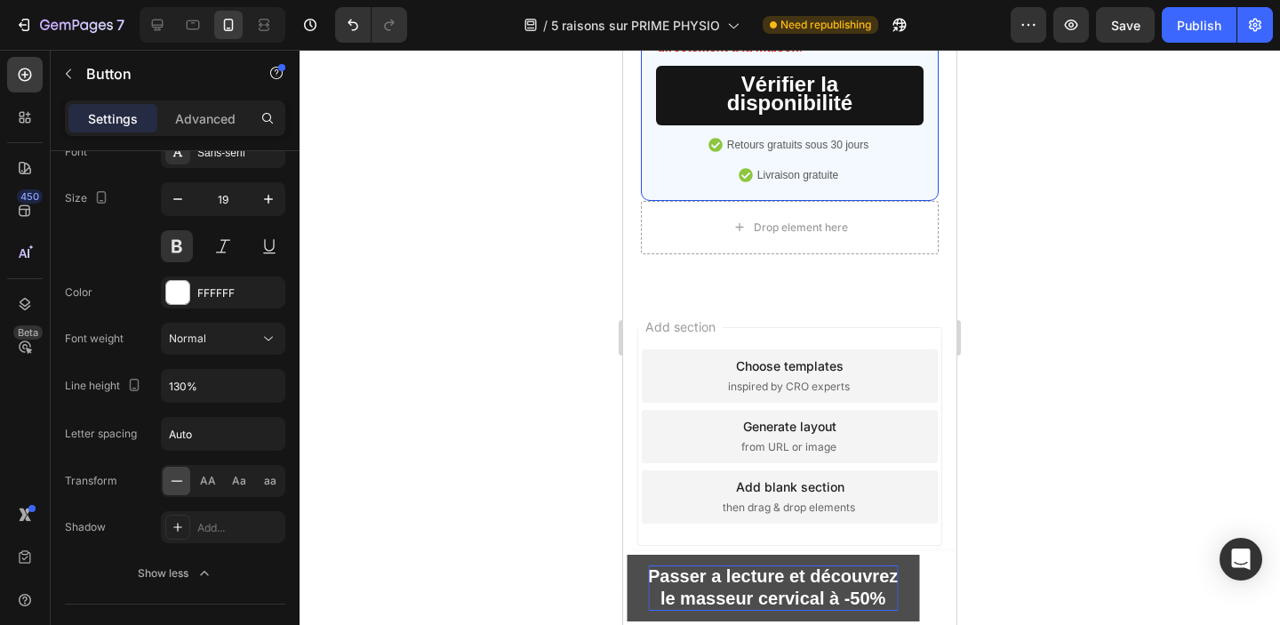
click at [1091, 490] on div at bounding box center [790, 337] width 980 height 575
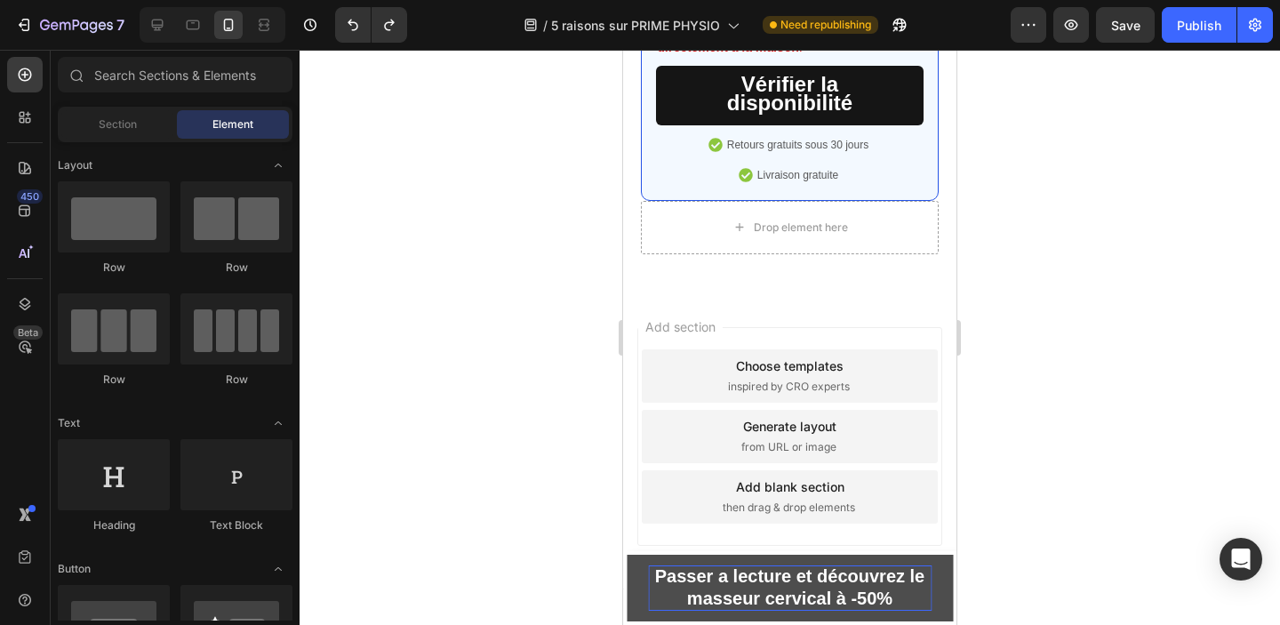
click at [1152, 502] on div at bounding box center [790, 337] width 980 height 575
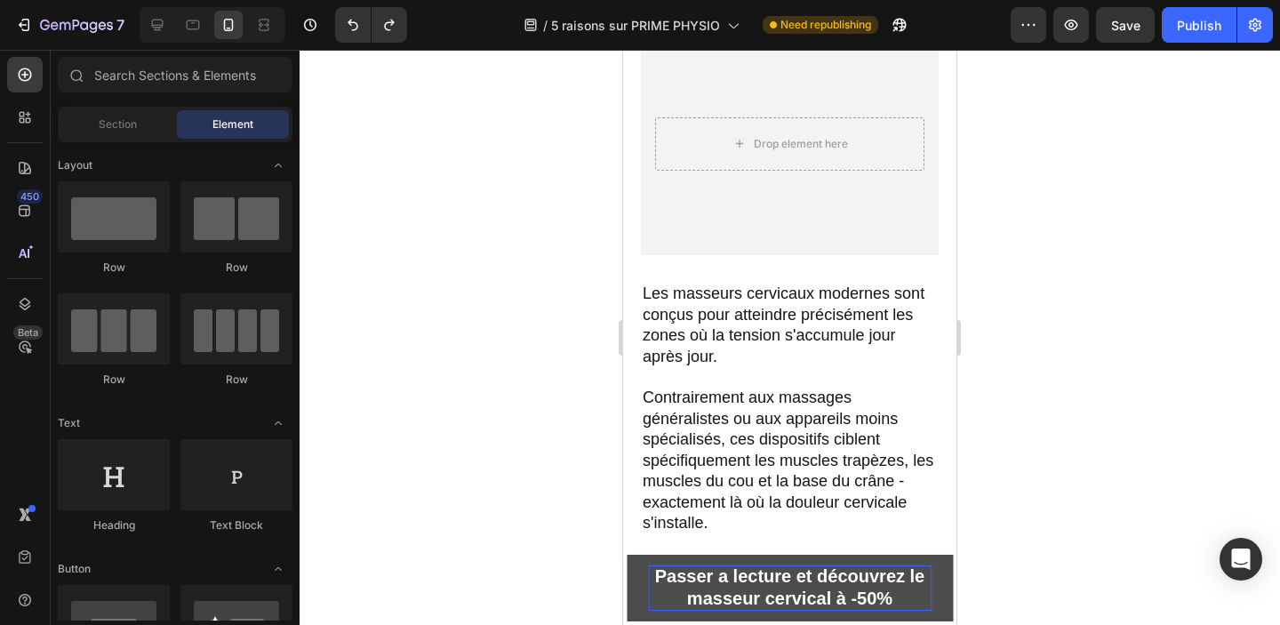
scroll to position [0, 0]
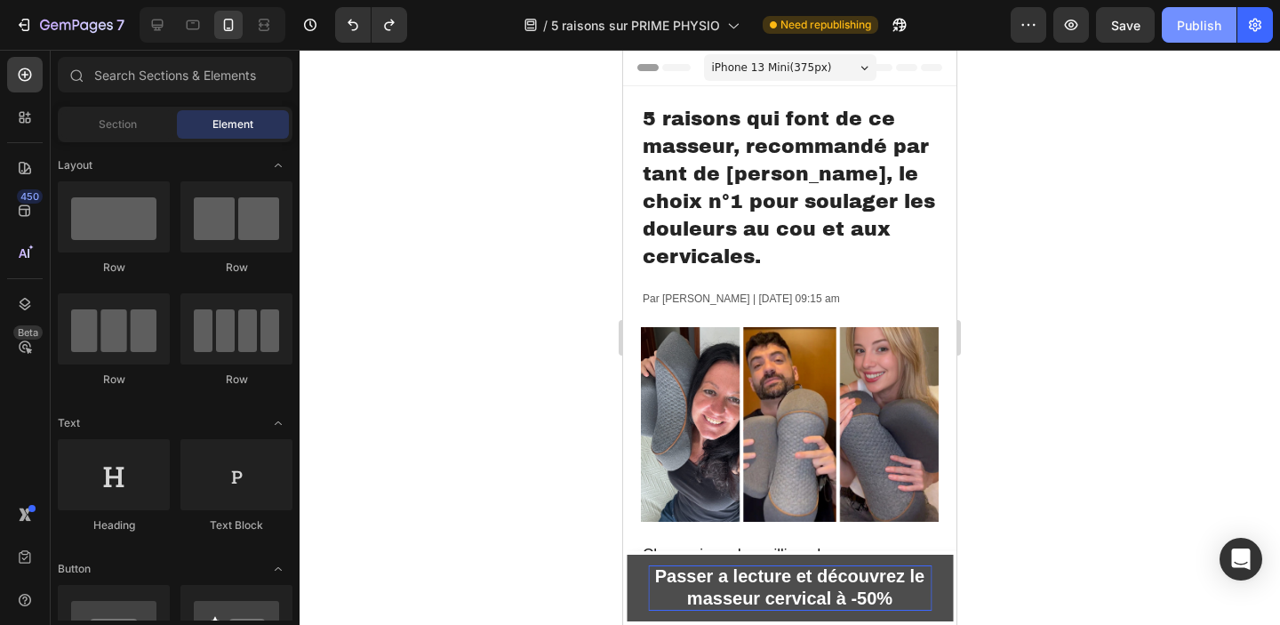
click at [1198, 19] on div "Publish" at bounding box center [1199, 25] width 44 height 19
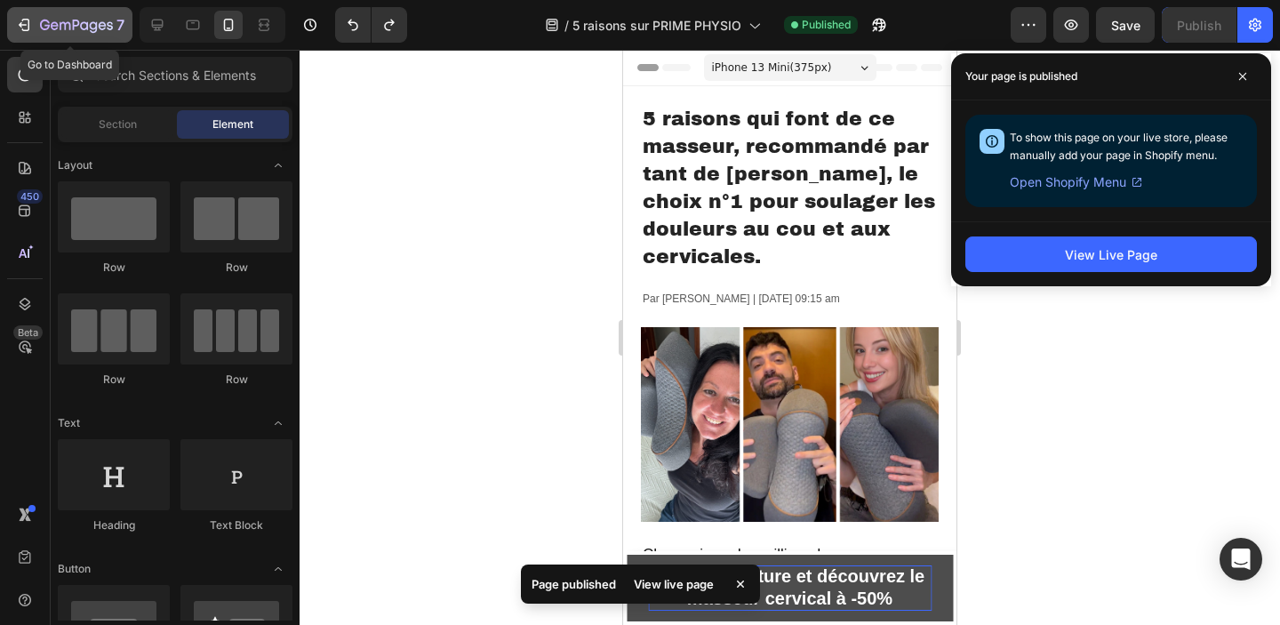
click at [20, 18] on icon "button" at bounding box center [24, 25] width 18 height 18
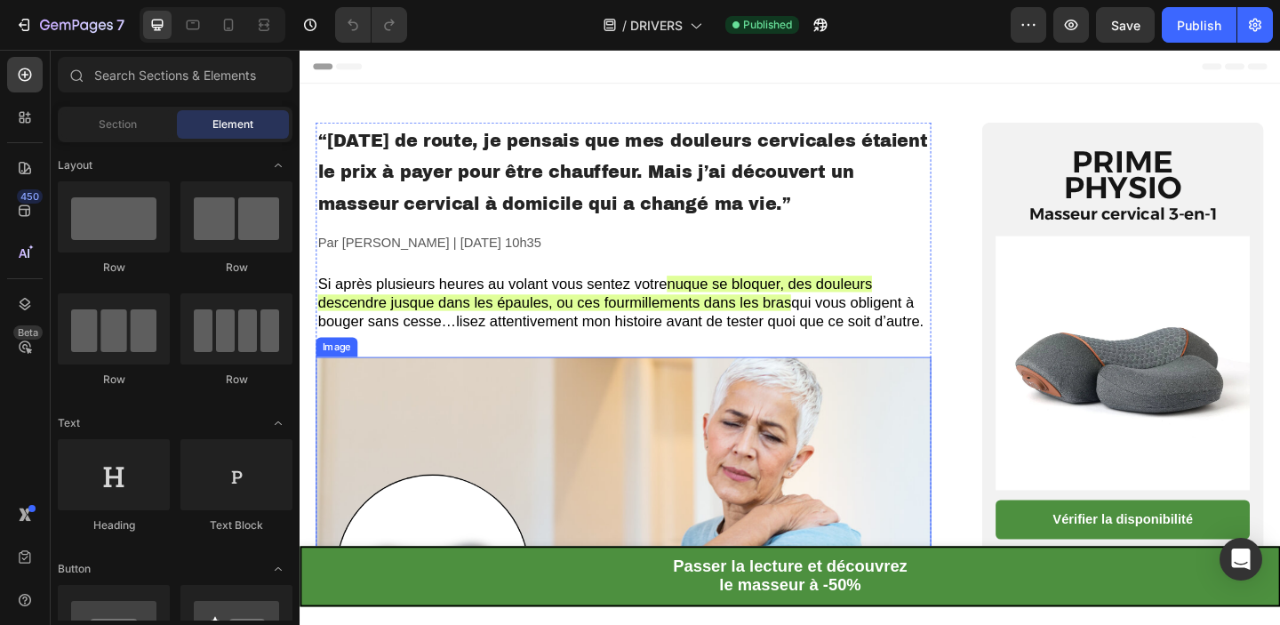
click at [579, 456] on img at bounding box center [651, 602] width 669 height 436
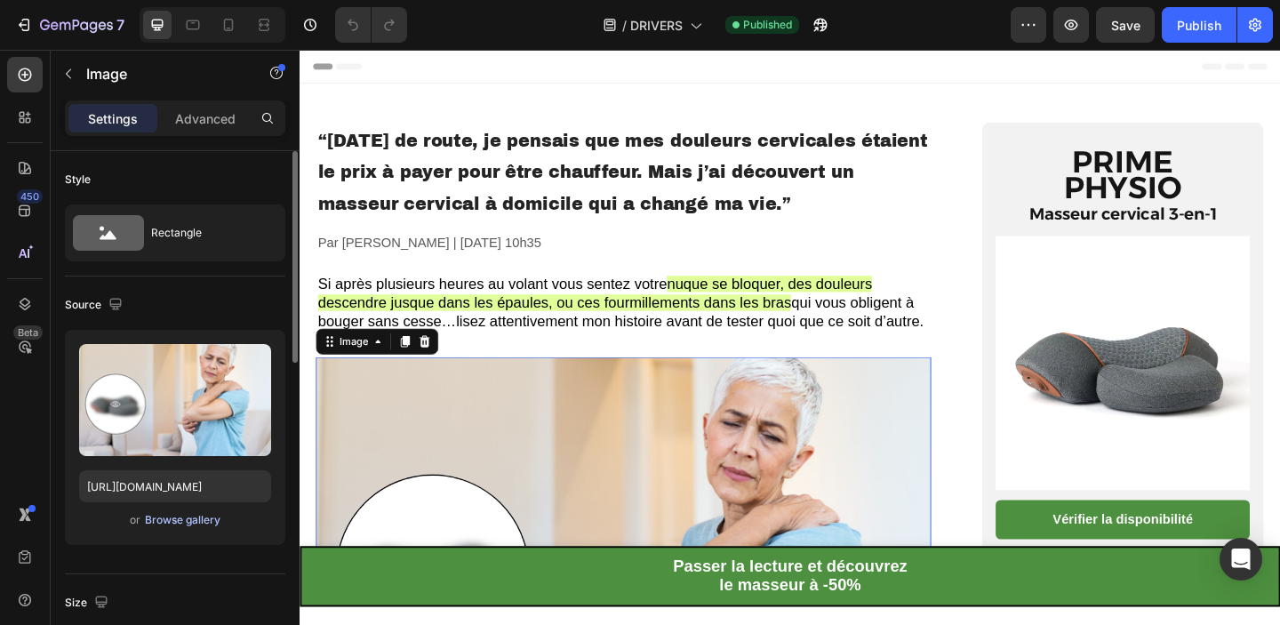
click at [186, 520] on div "Browse gallery" at bounding box center [183, 520] width 76 height 16
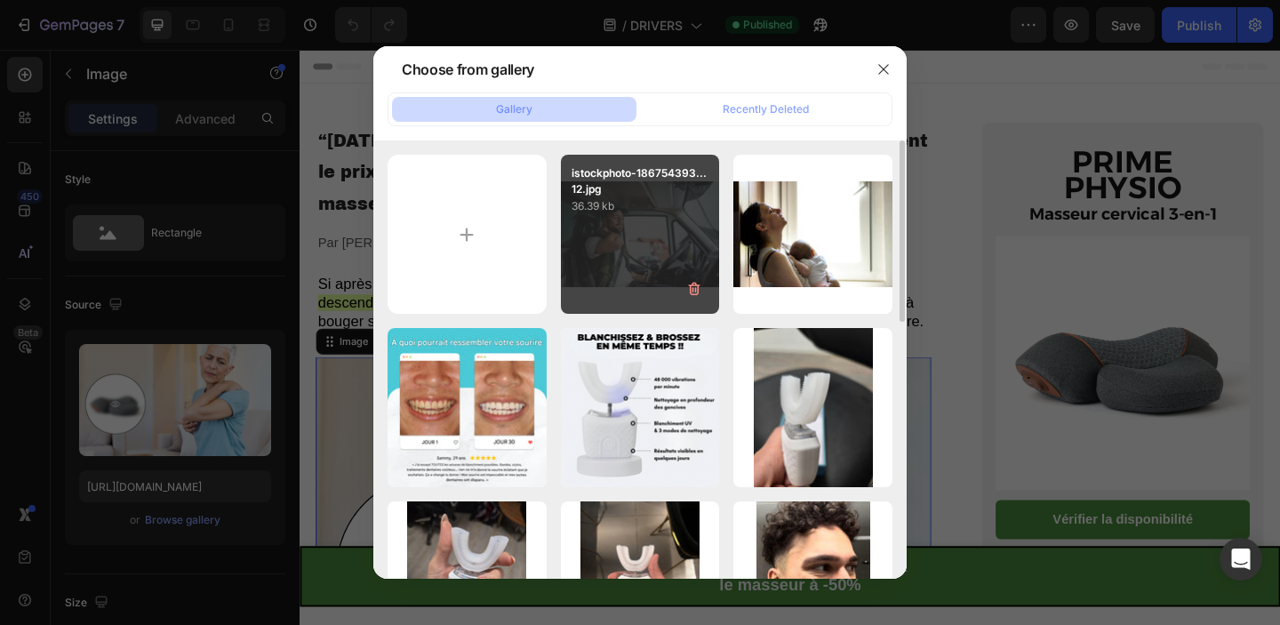
click at [641, 220] on div "istockphoto-186754393...12.jpg 36.39 kb" at bounding box center [640, 234] width 159 height 159
type input "[URL][DOMAIN_NAME]"
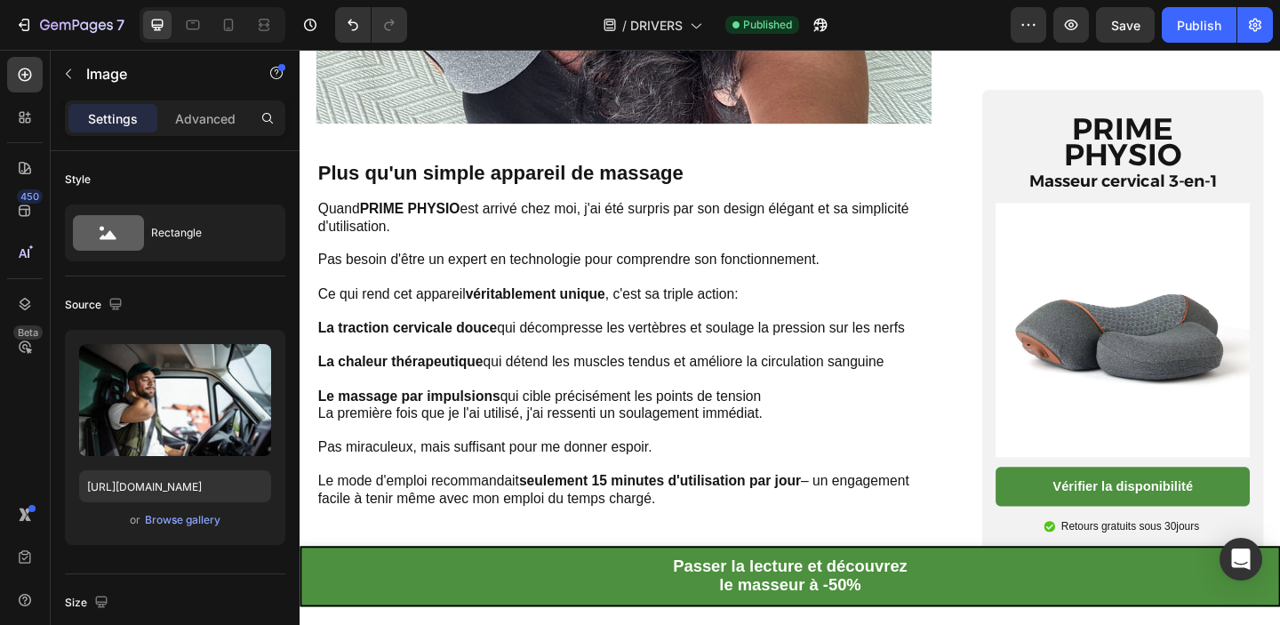
scroll to position [2433, 0]
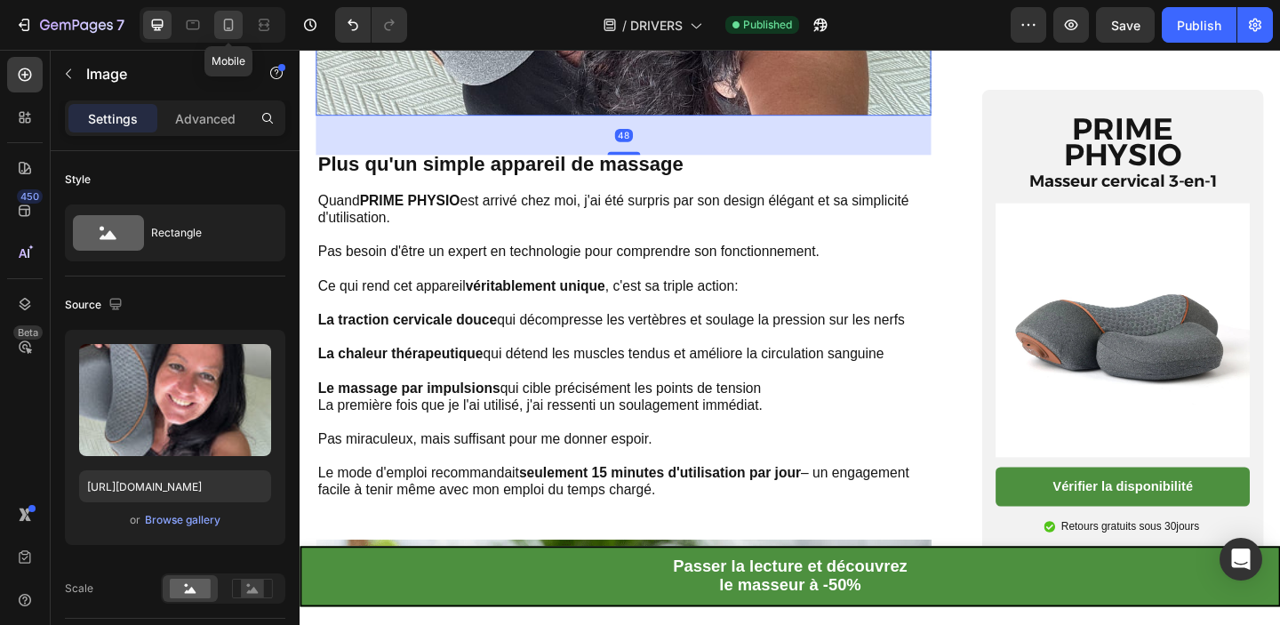
click at [223, 29] on icon at bounding box center [229, 25] width 18 height 18
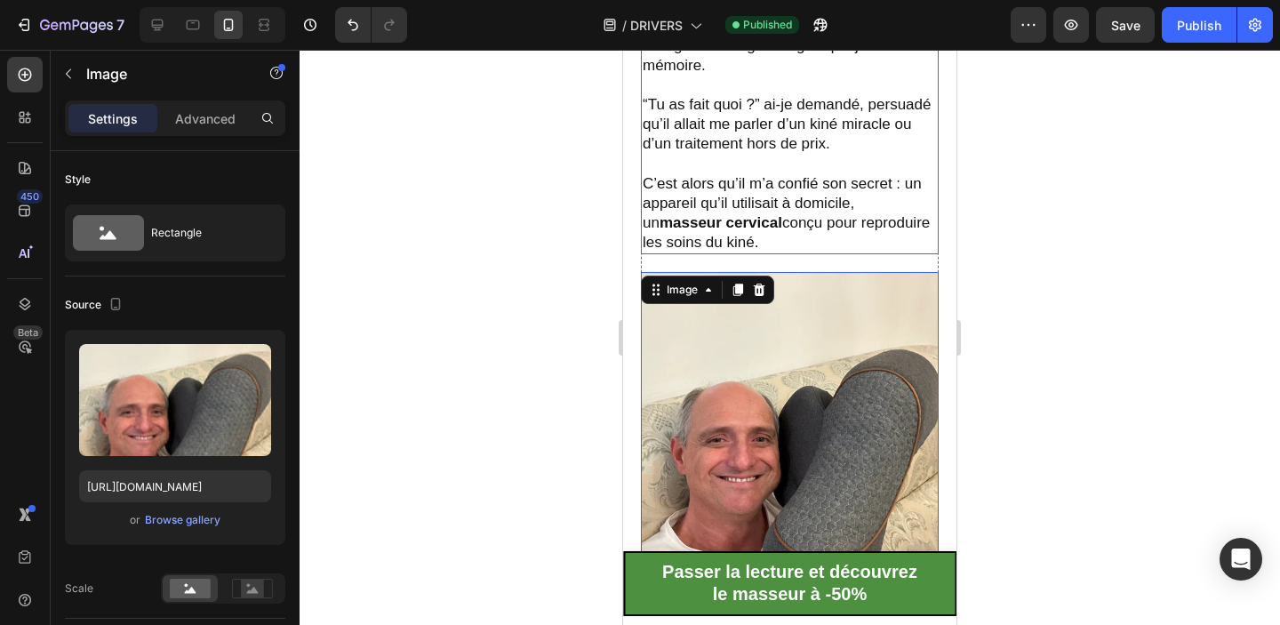
scroll to position [2657, 0]
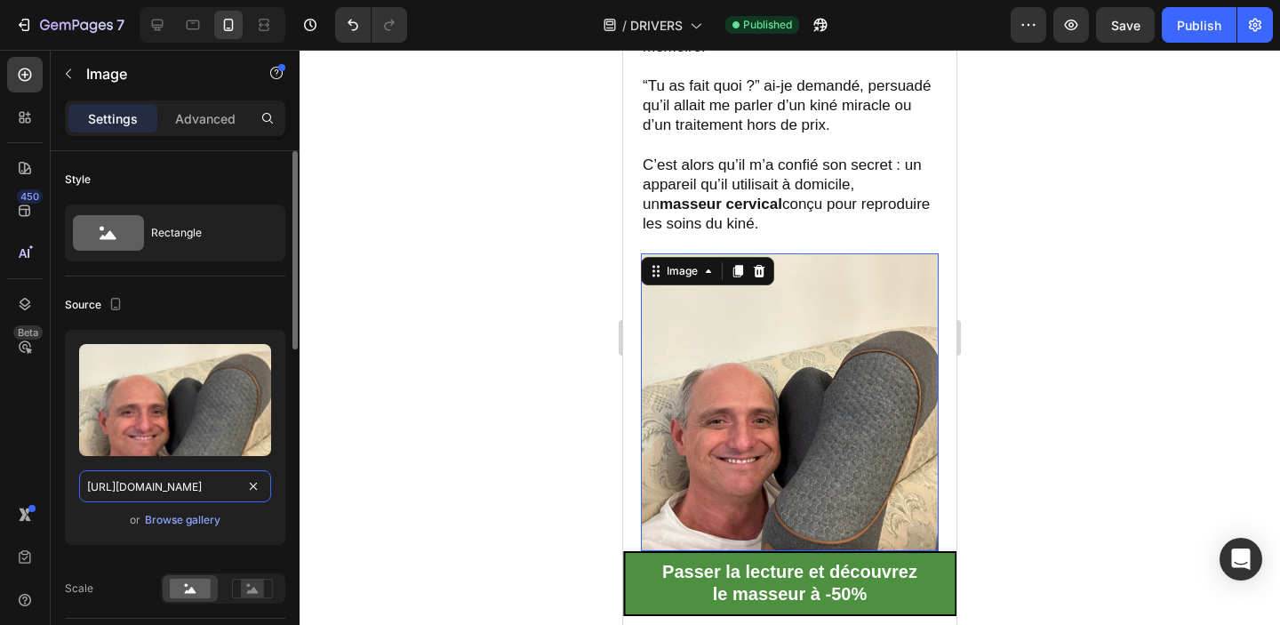
click at [143, 486] on input "[URL][DOMAIN_NAME]" at bounding box center [175, 486] width 192 height 32
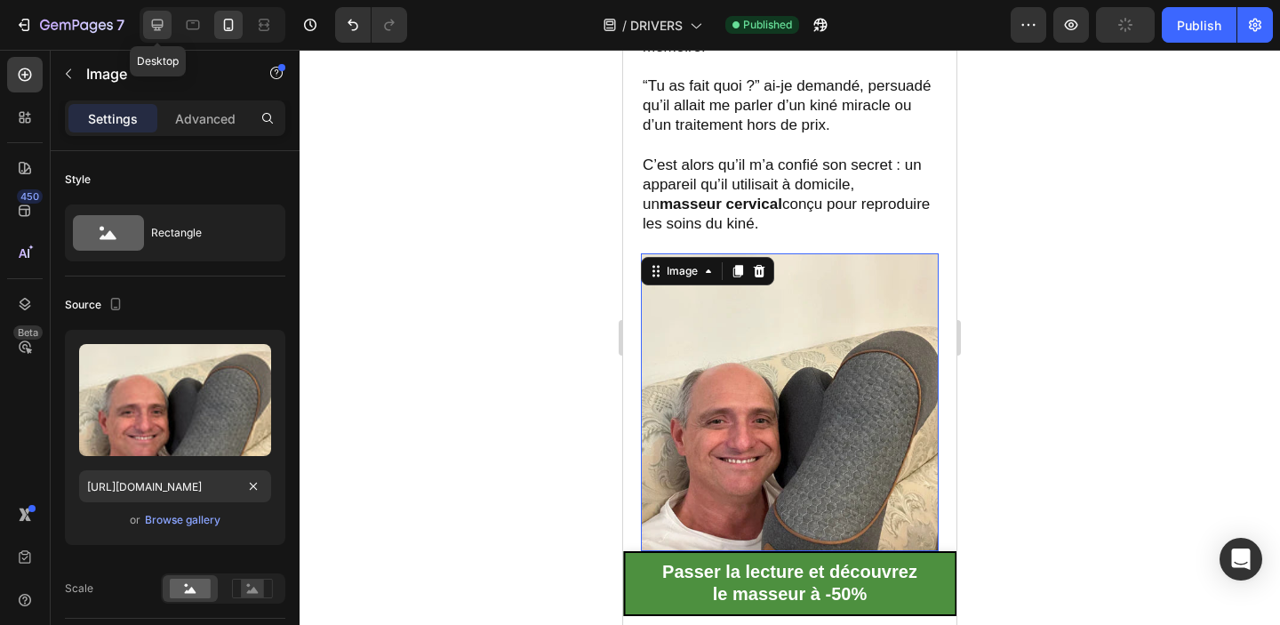
click at [151, 23] on icon at bounding box center [157, 25] width 18 height 18
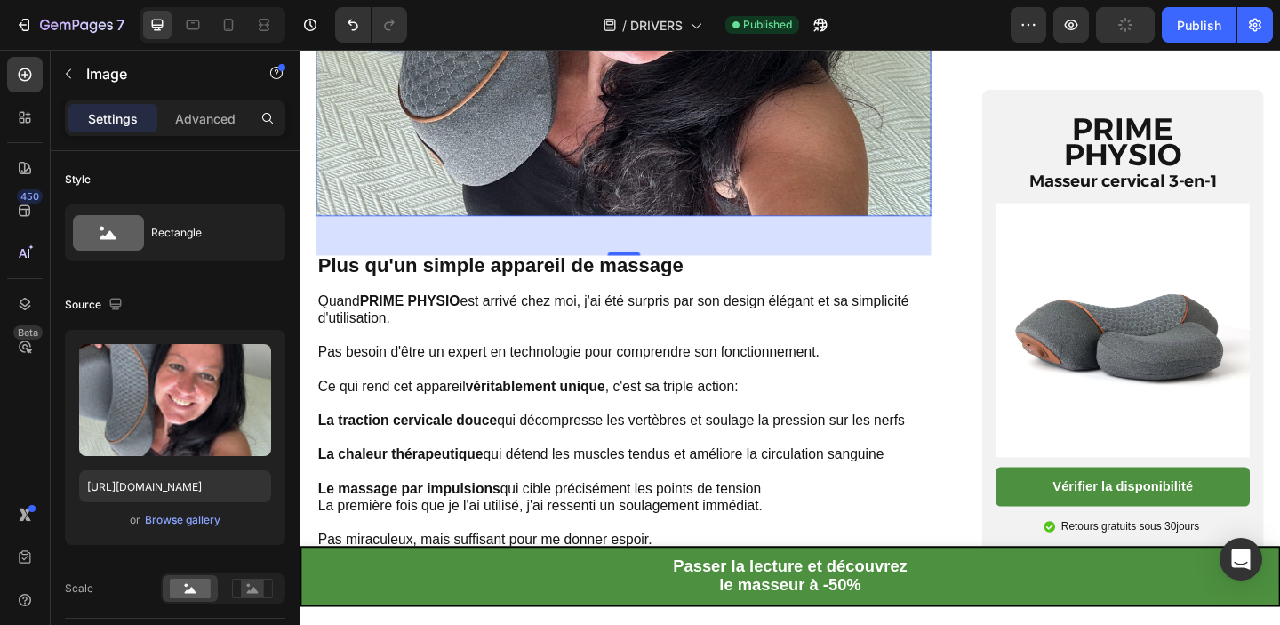
scroll to position [2385, 0]
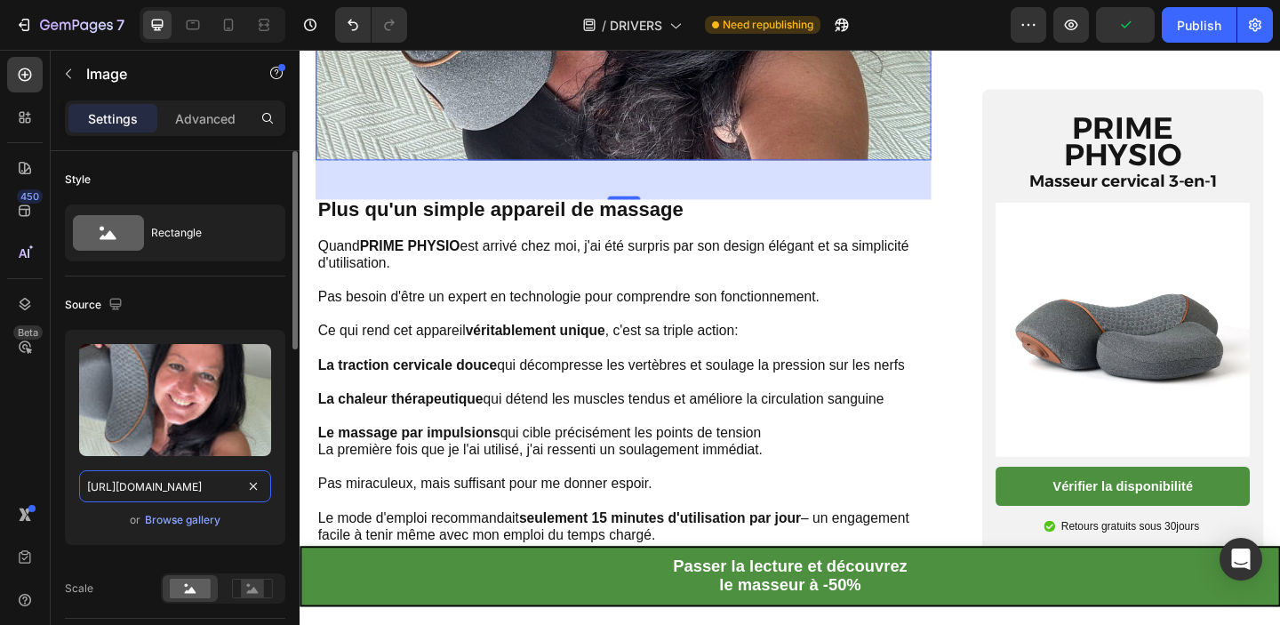
click at [157, 495] on input "[URL][DOMAIN_NAME]" at bounding box center [175, 486] width 192 height 32
paste input "957f2110-a151-418c-8f3f-4da793f755a8.webp"
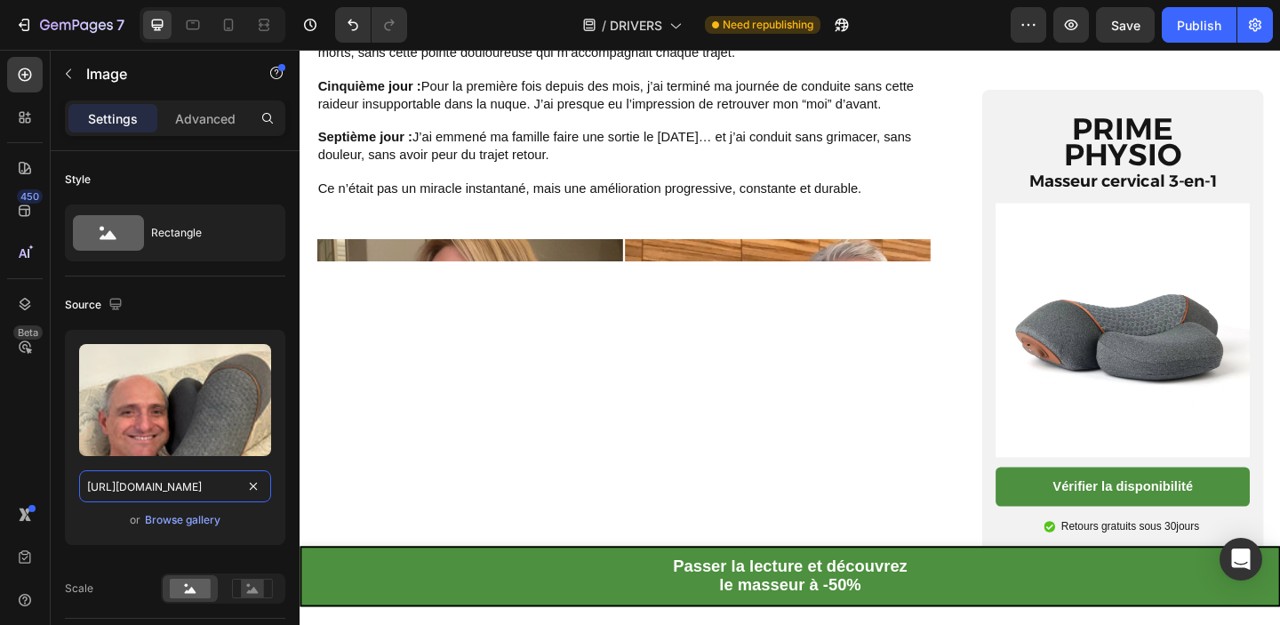
scroll to position [3598, 0]
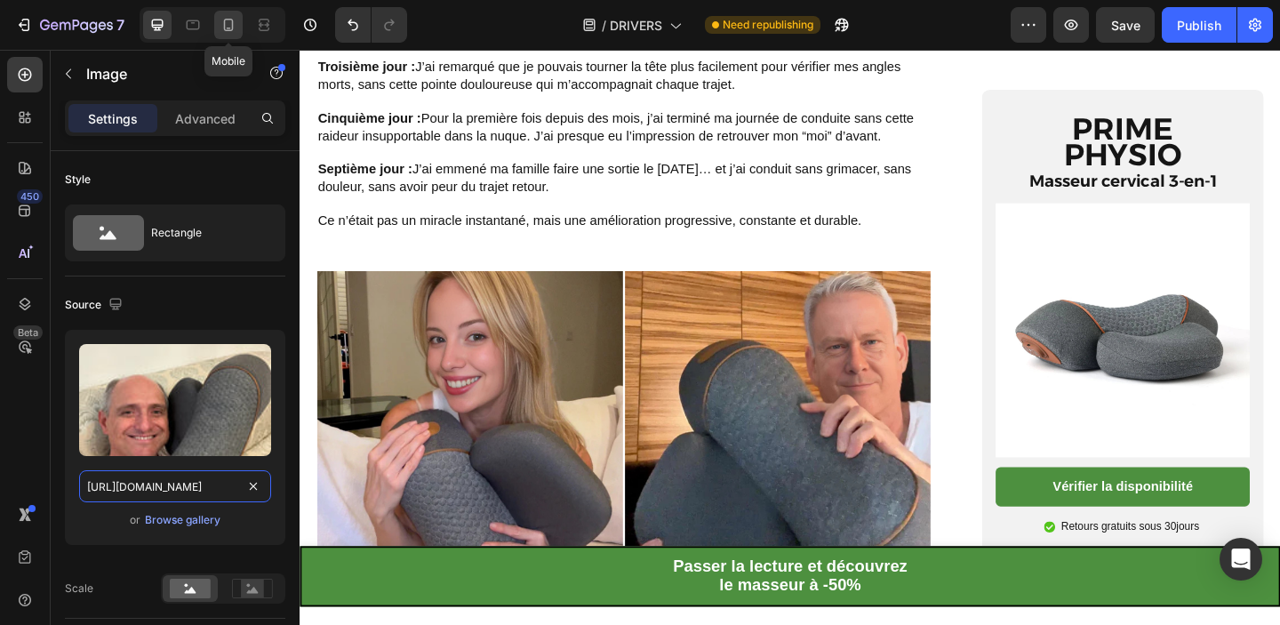
type input "[URL][DOMAIN_NAME]"
click at [235, 28] on icon at bounding box center [229, 25] width 18 height 18
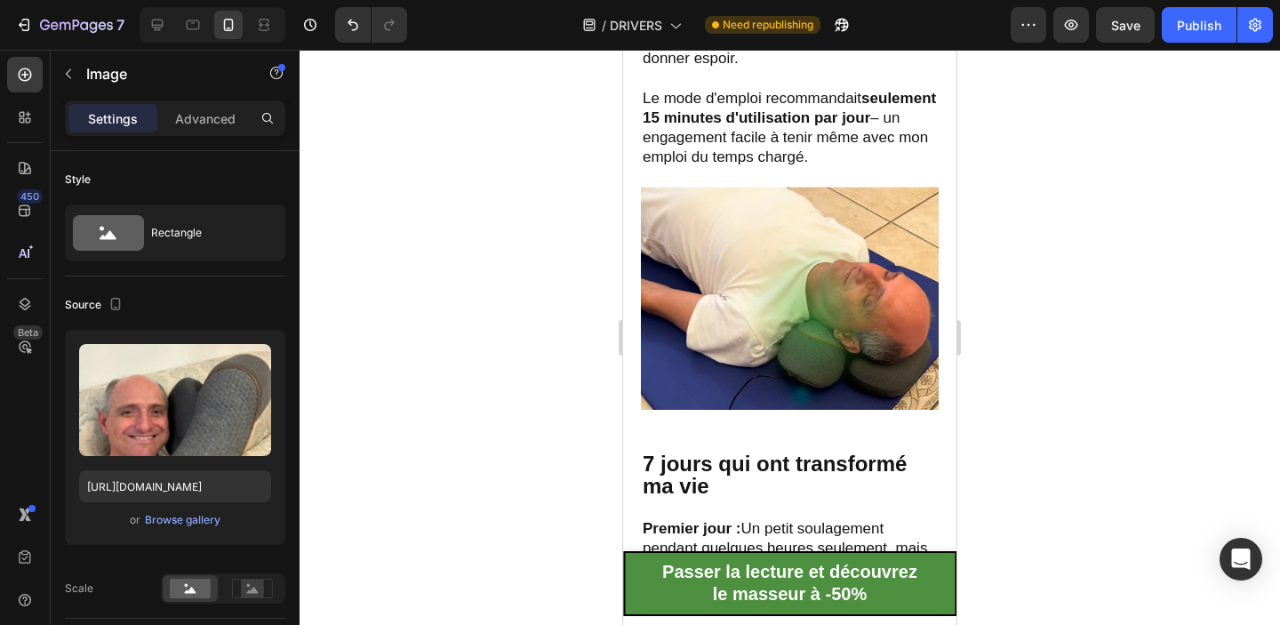
scroll to position [3794, 0]
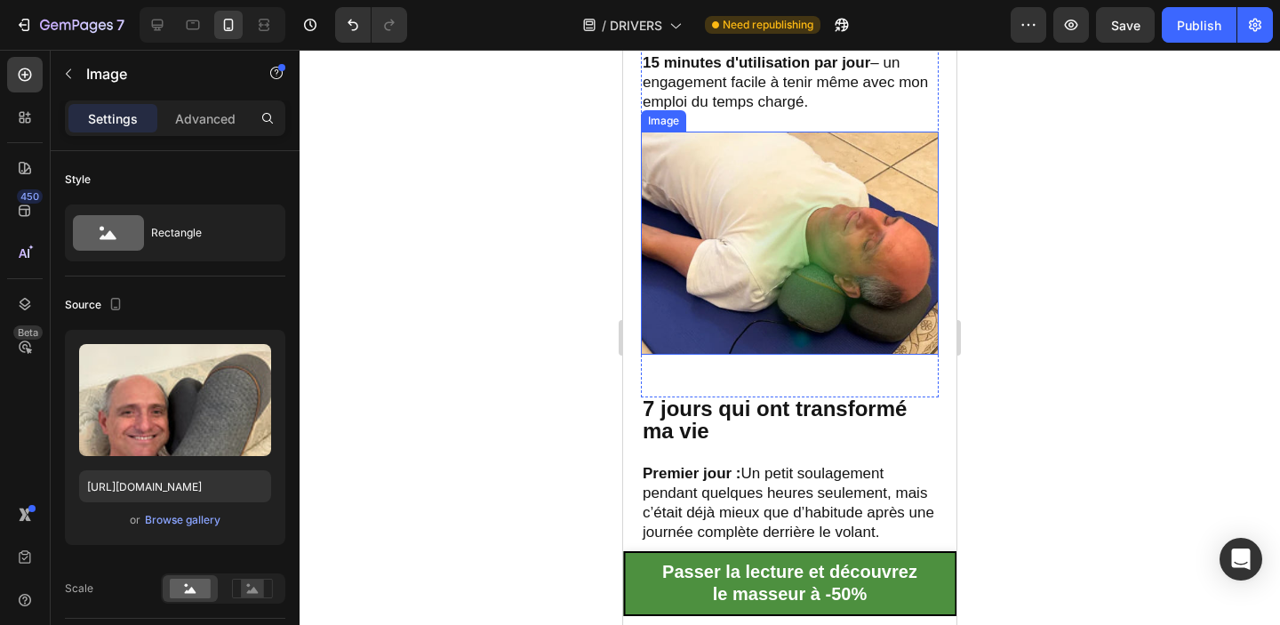
click at [792, 235] on img at bounding box center [790, 243] width 298 height 223
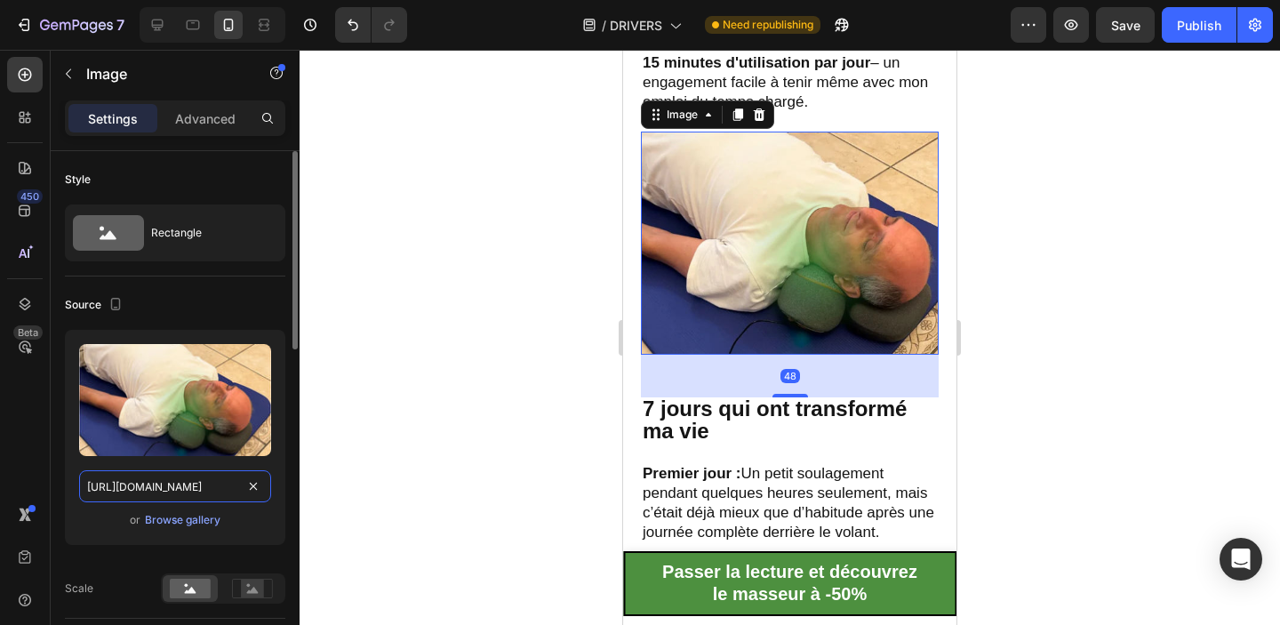
click at [164, 488] on input "[URL][DOMAIN_NAME]" at bounding box center [175, 486] width 192 height 32
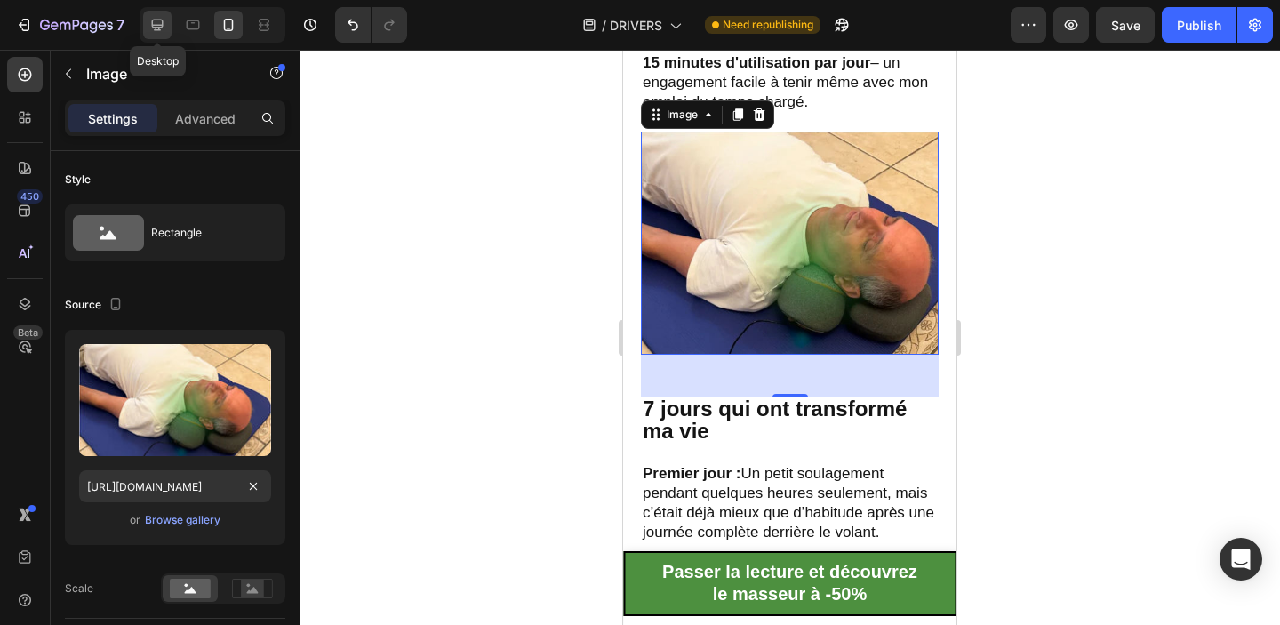
click at [160, 28] on icon at bounding box center [158, 26] width 12 height 12
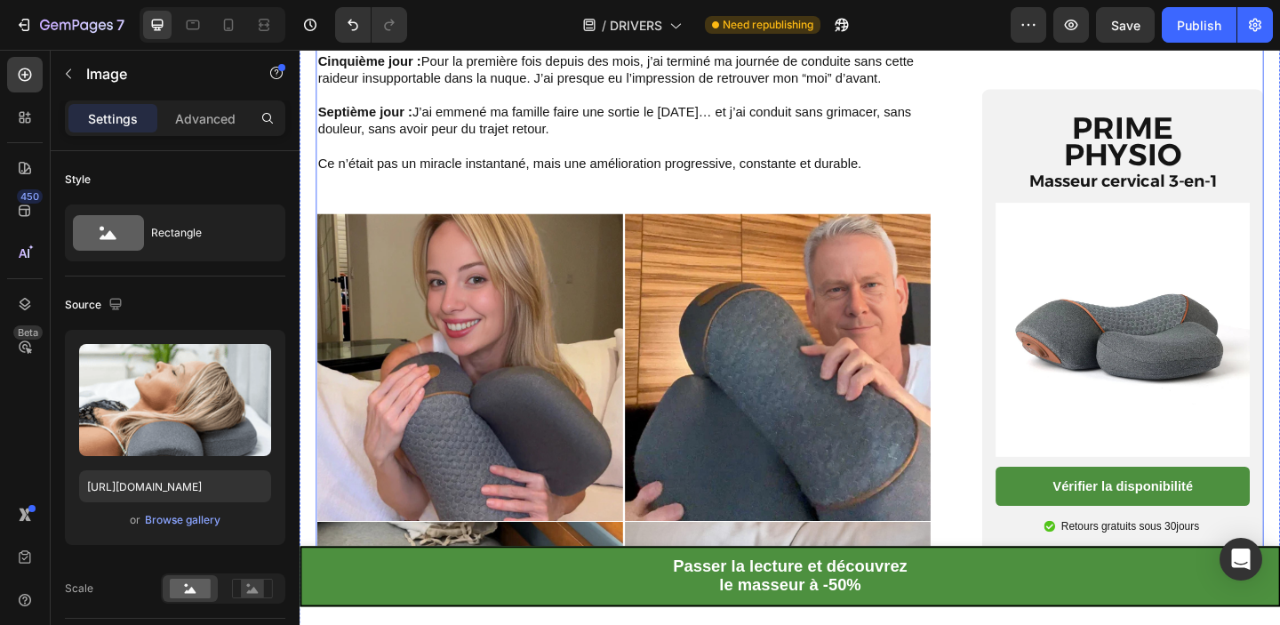
scroll to position [3604, 0]
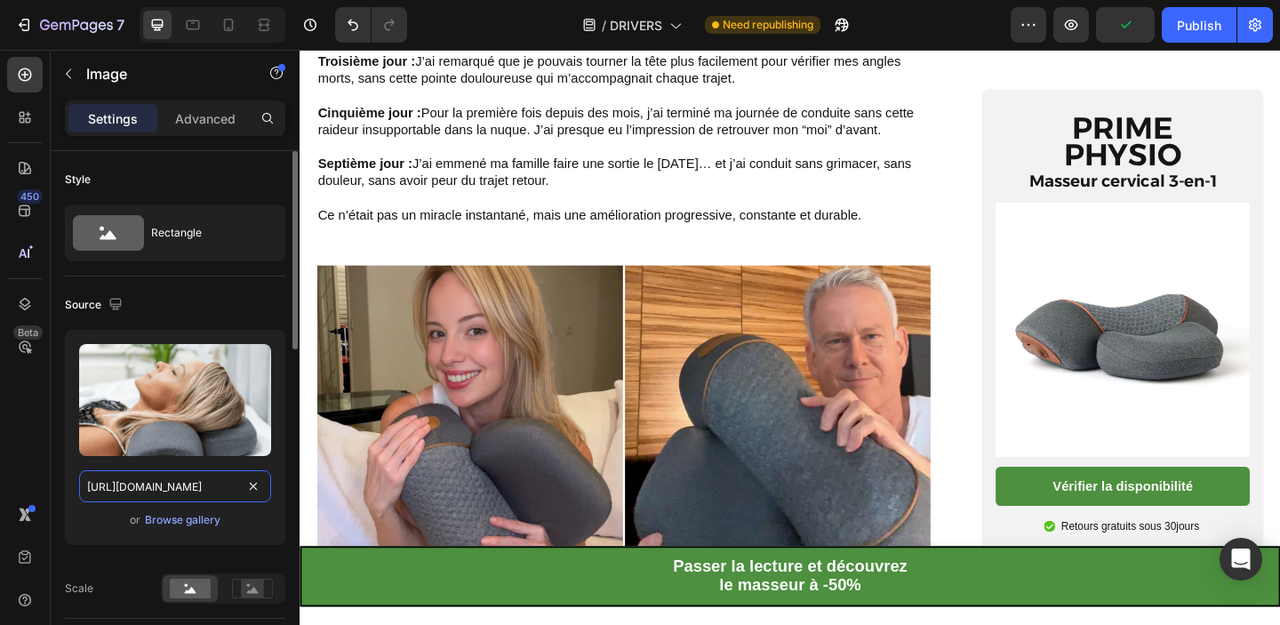
click at [142, 491] on input "[URL][DOMAIN_NAME]" at bounding box center [175, 486] width 192 height 32
paste input "805e3165-1a90-4757-ba82-e9d7ac548b7d.webp"
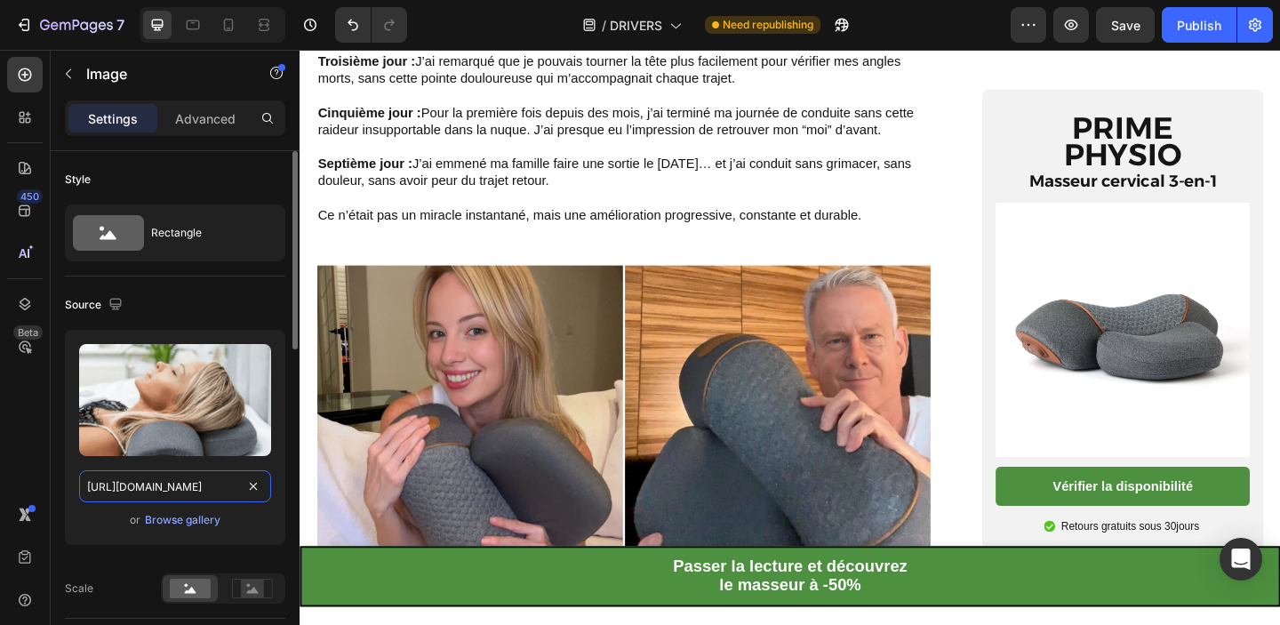
type input "[URL][DOMAIN_NAME]"
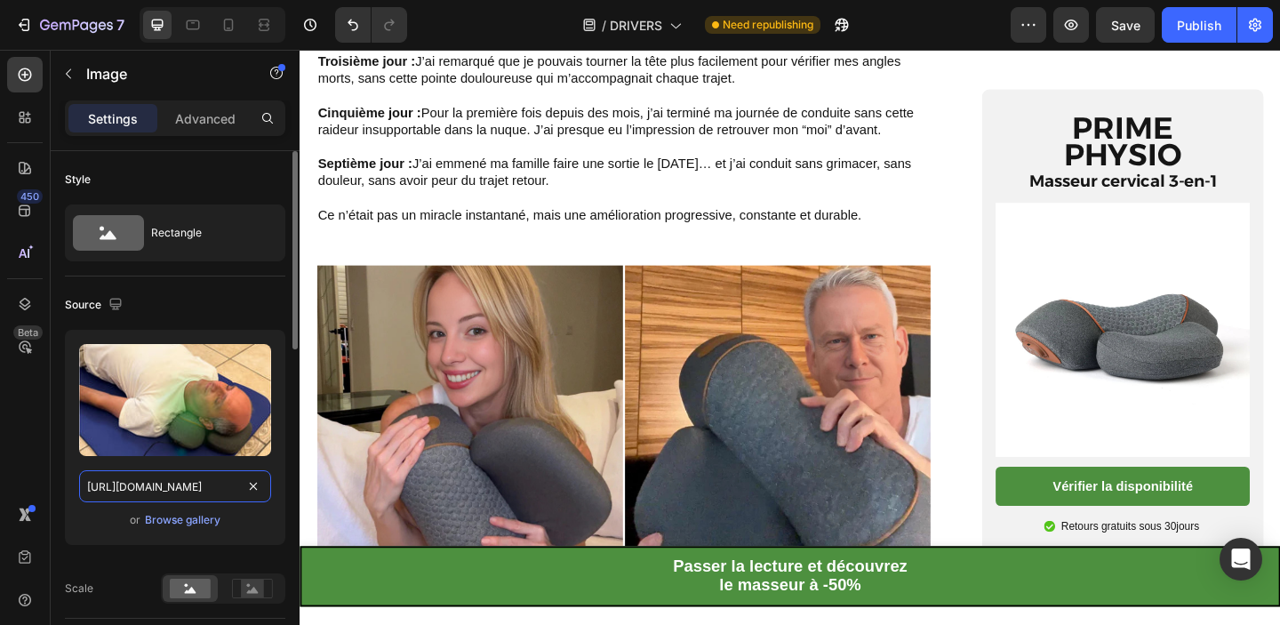
scroll to position [0, 554]
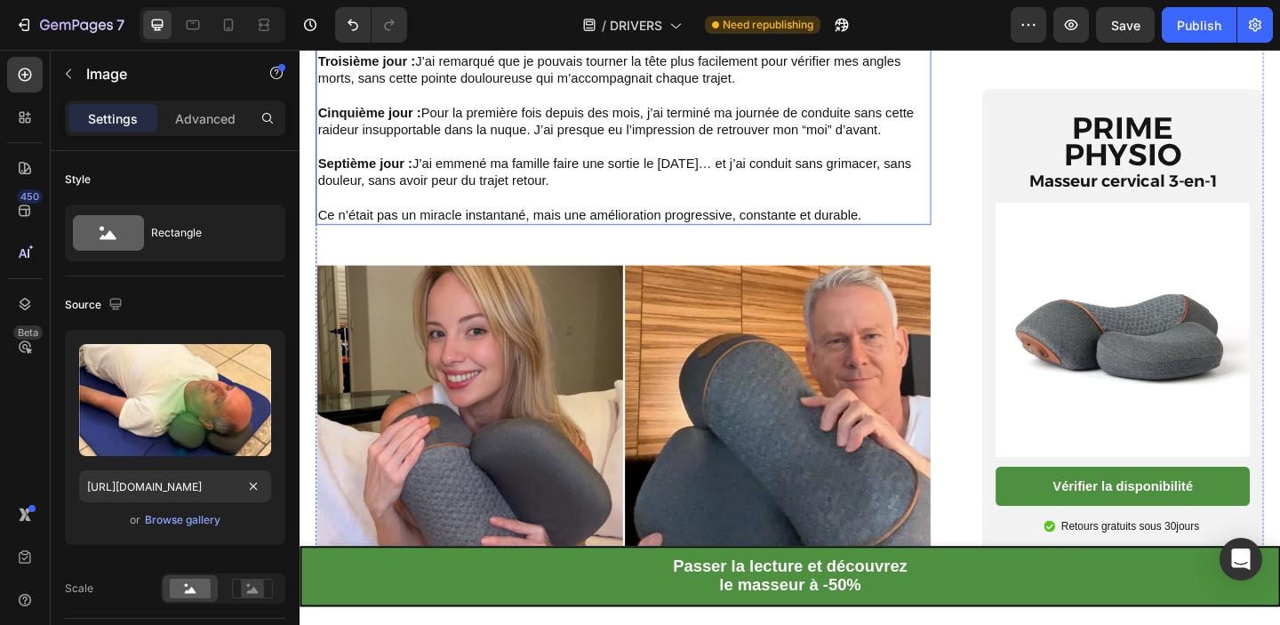
click at [775, 109] on p at bounding box center [652, 100] width 666 height 19
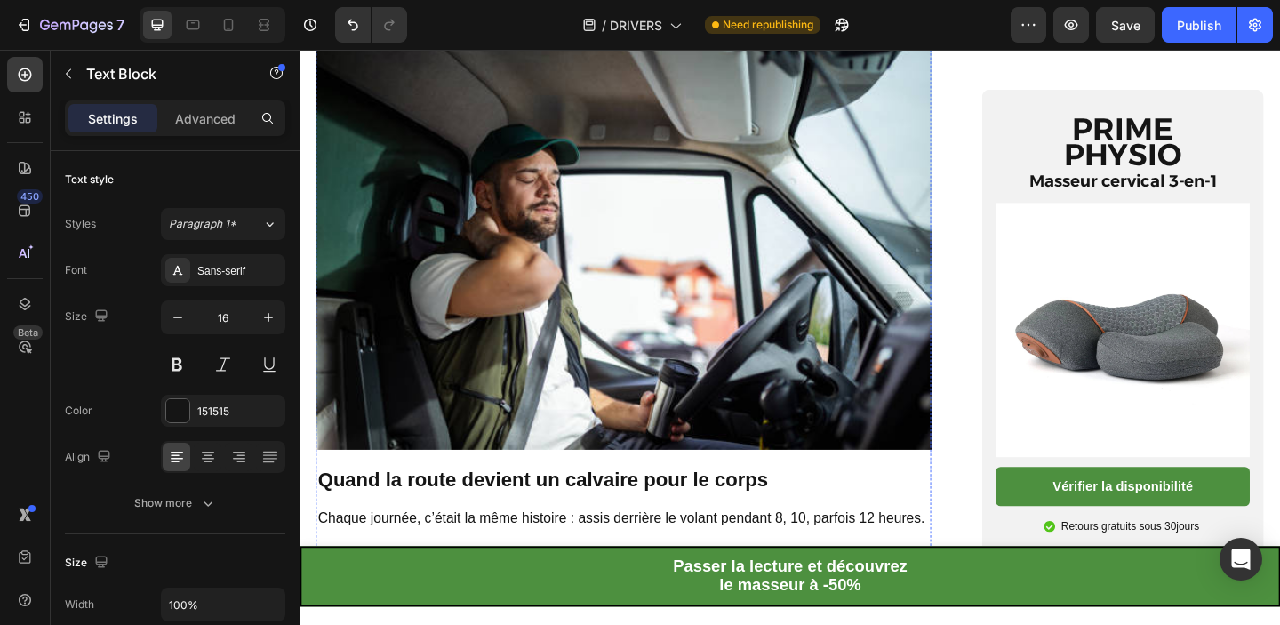
scroll to position [0, 0]
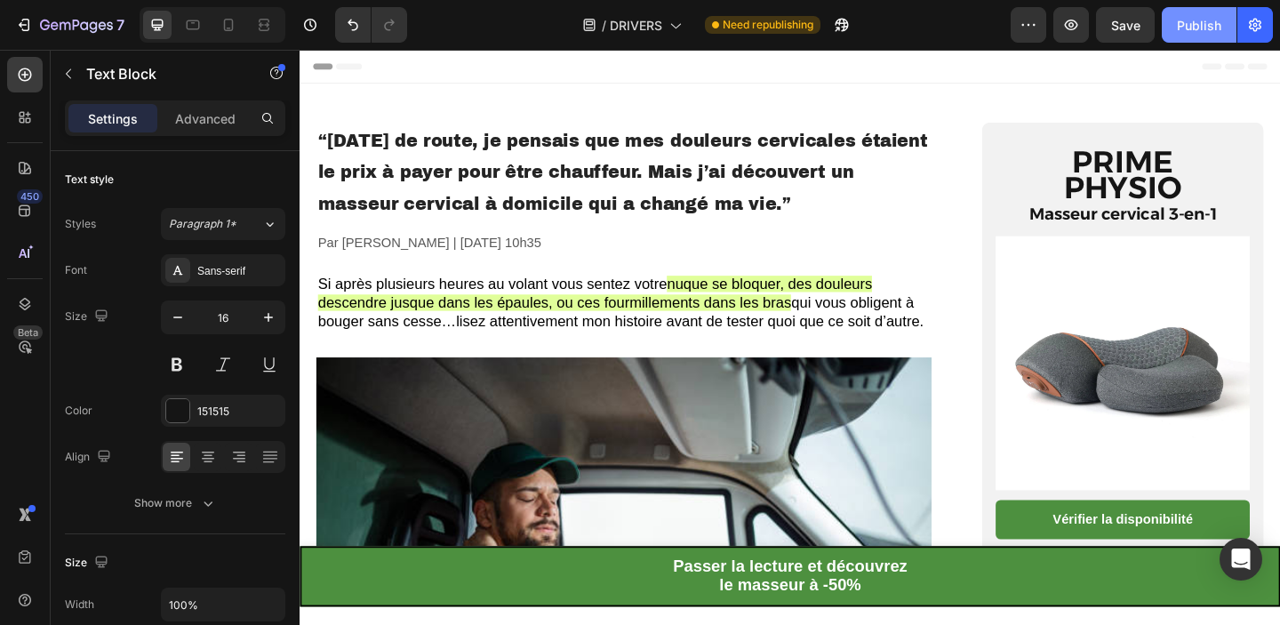
click at [1218, 28] on div "Publish" at bounding box center [1199, 25] width 44 height 19
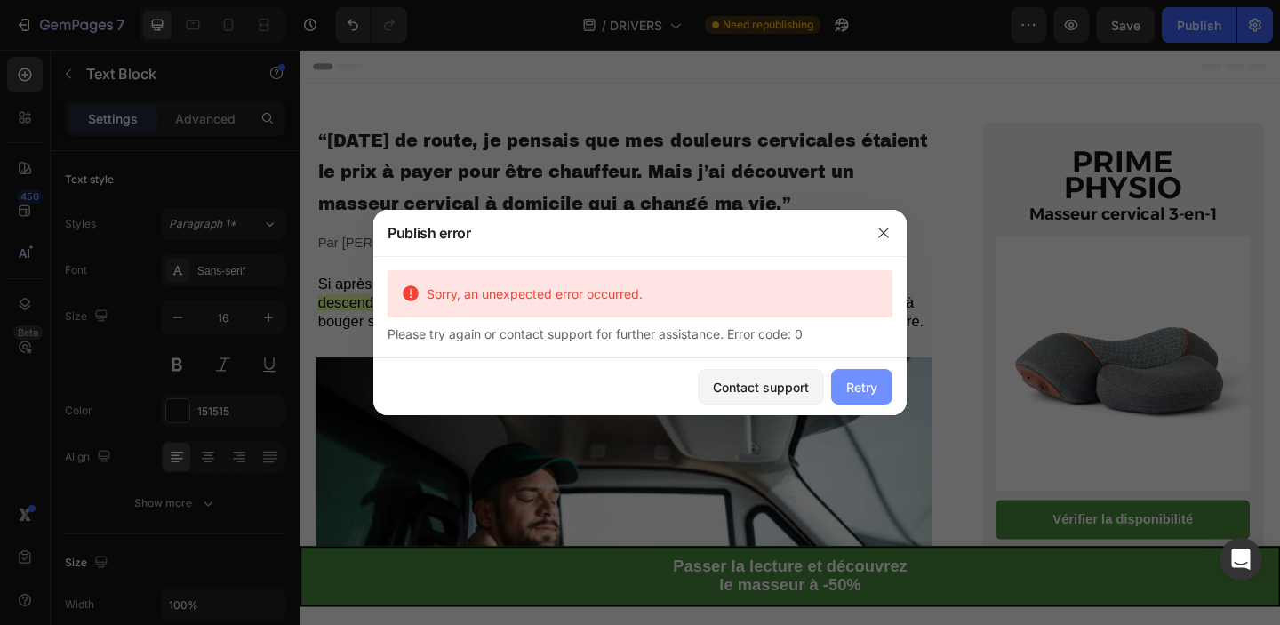
click at [875, 388] on div "Retry" at bounding box center [861, 387] width 31 height 19
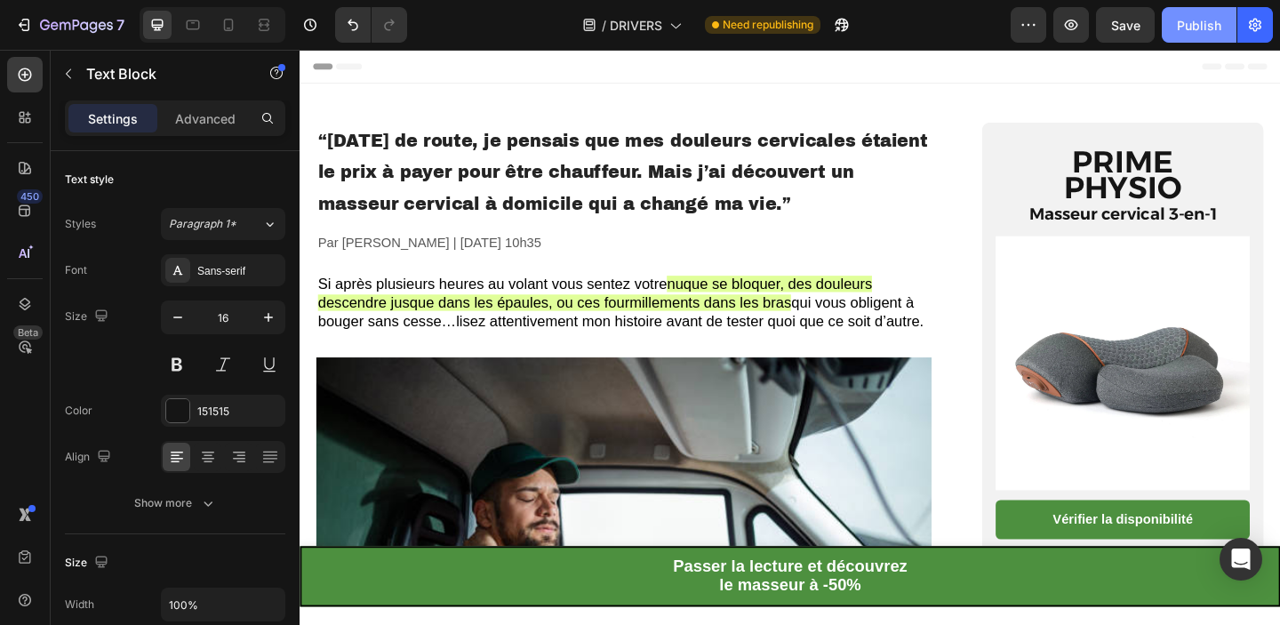
click at [1180, 26] on div "Publish" at bounding box center [1199, 25] width 44 height 19
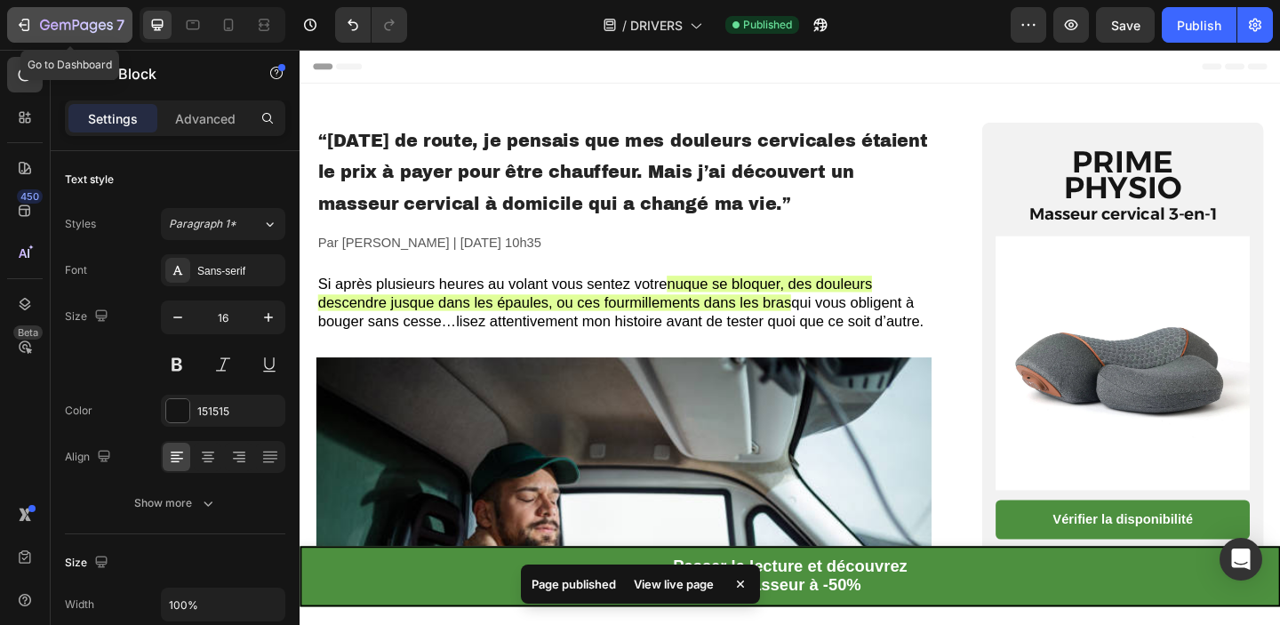
click at [17, 27] on icon "button" at bounding box center [24, 25] width 18 height 18
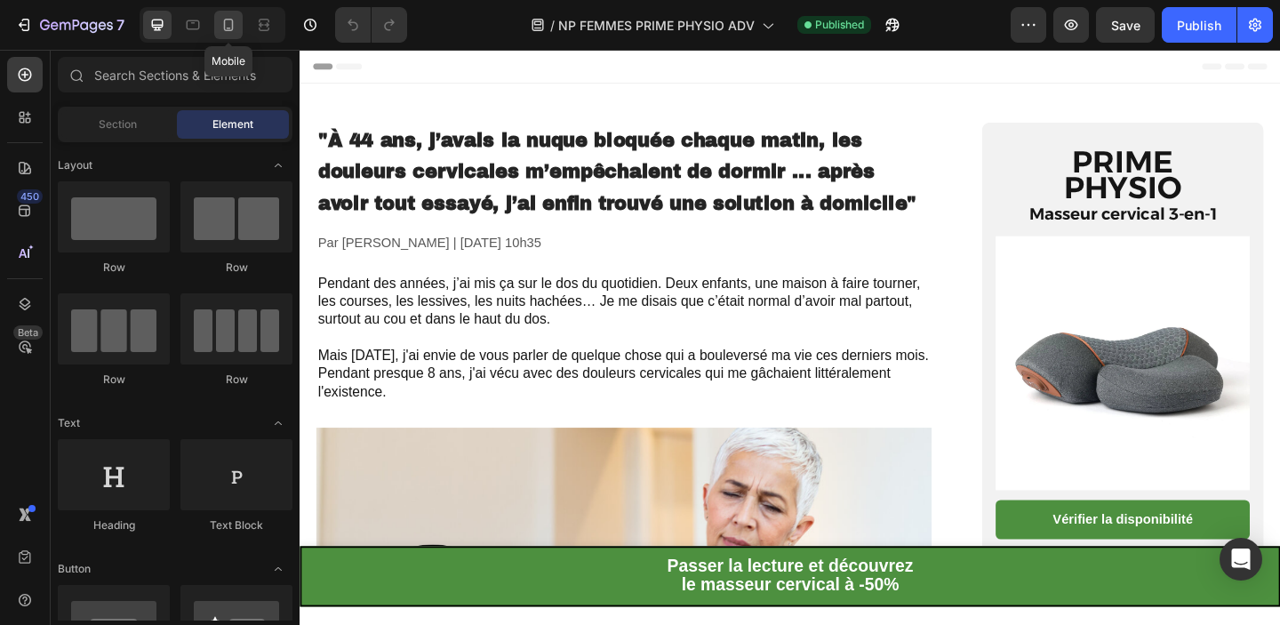
click at [219, 25] on div at bounding box center [228, 25] width 28 height 28
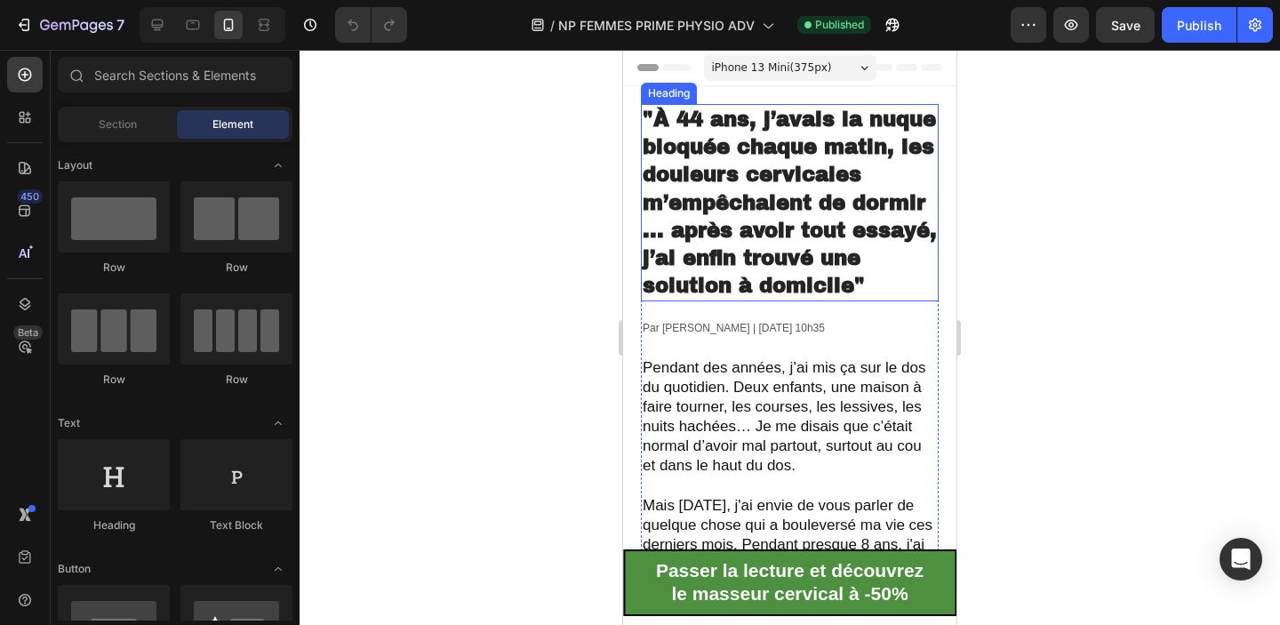
click at [780, 207] on span ""À 44 ans, j’avais la nuque bloquée chaque matin, les douleurs cervicales m’emp…" at bounding box center [790, 202] width 294 height 188
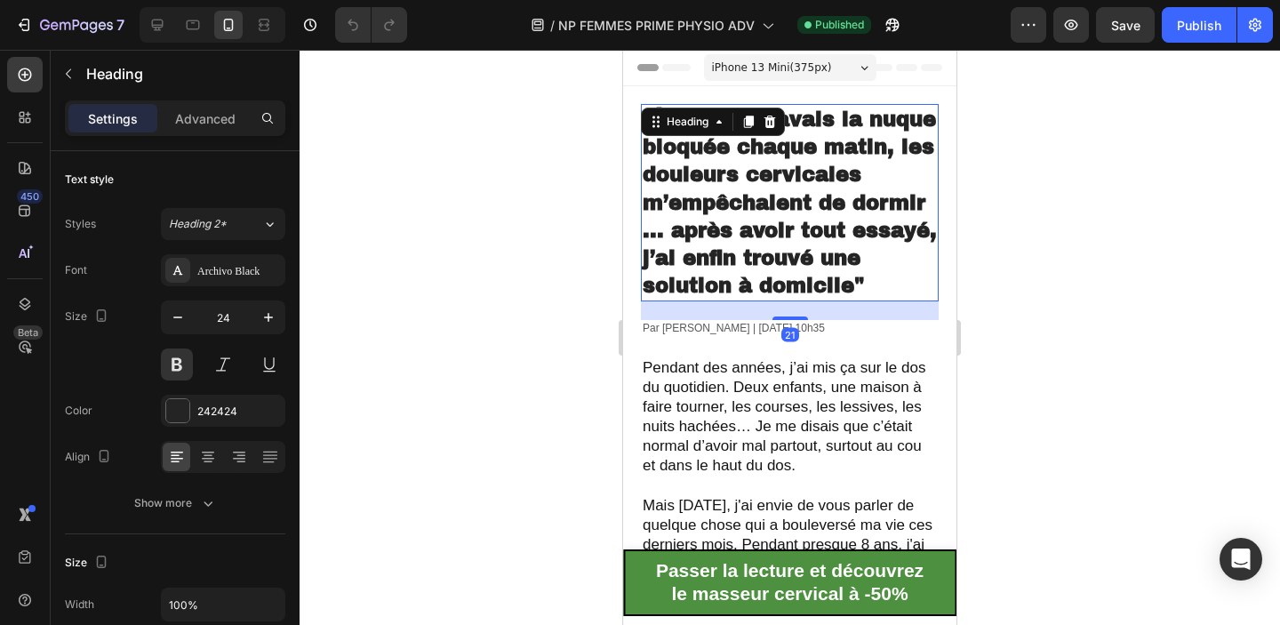
click at [780, 207] on span ""À 44 ans, j’avais la nuque bloquée chaque matin, les douleurs cervicales m’emp…" at bounding box center [790, 202] width 294 height 188
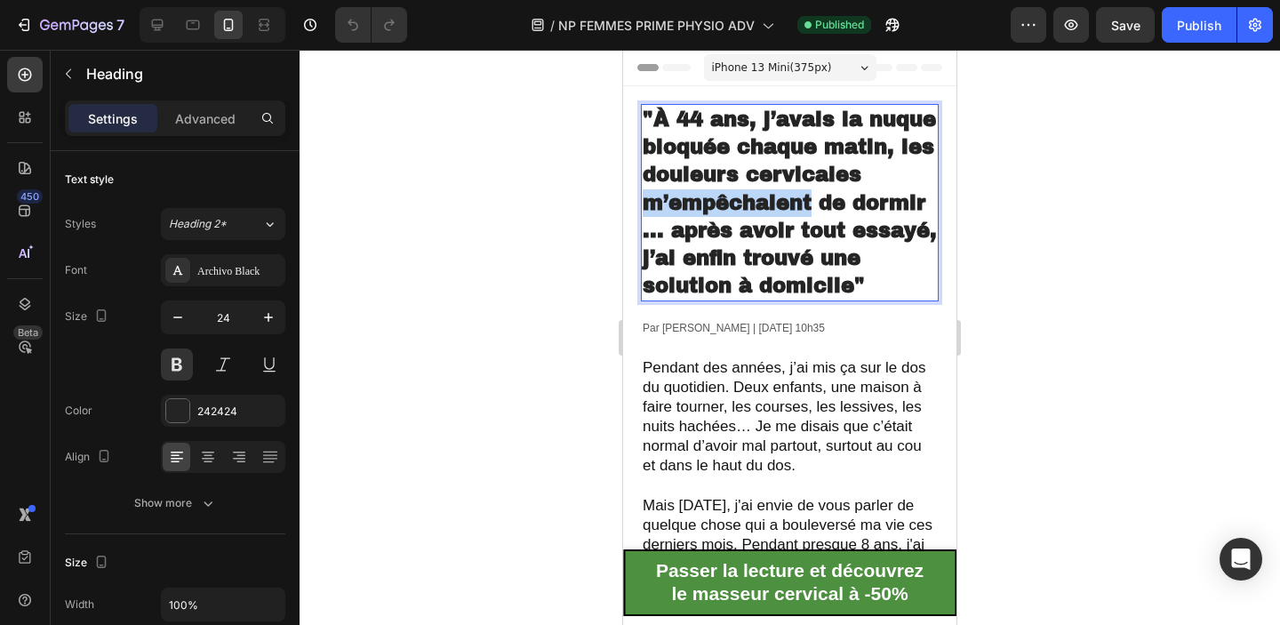
click at [780, 207] on span ""À 44 ans, j’avais la nuque bloquée chaque matin, les douleurs cervicales m’emp…" at bounding box center [790, 202] width 294 height 188
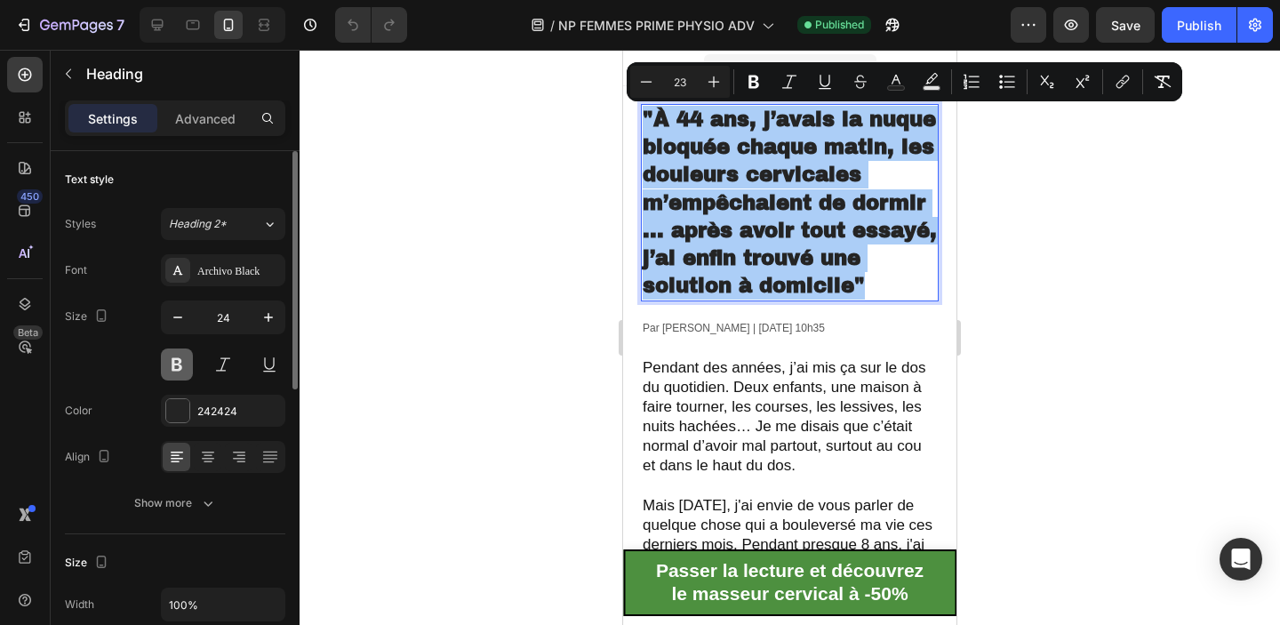
click at [173, 365] on button at bounding box center [177, 364] width 32 height 32
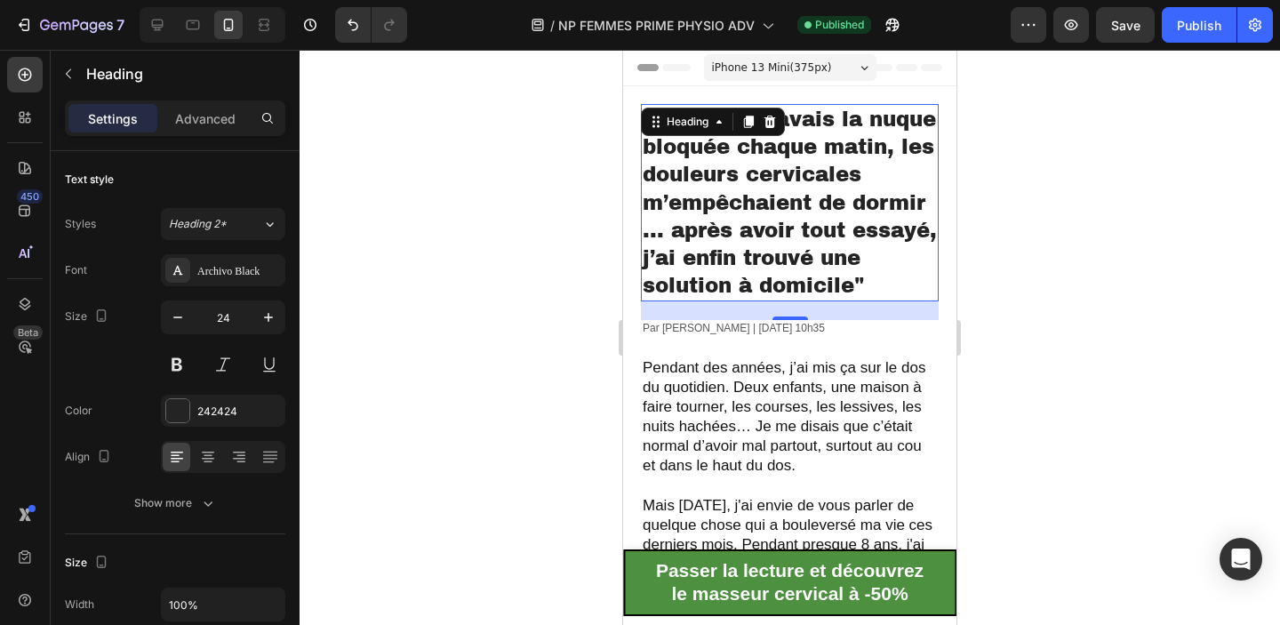
click at [691, 243] on span ""À 44 ans, j’avais la nuque bloquée chaque matin, les douleurs cervicales m’emp…" at bounding box center [790, 202] width 294 height 188
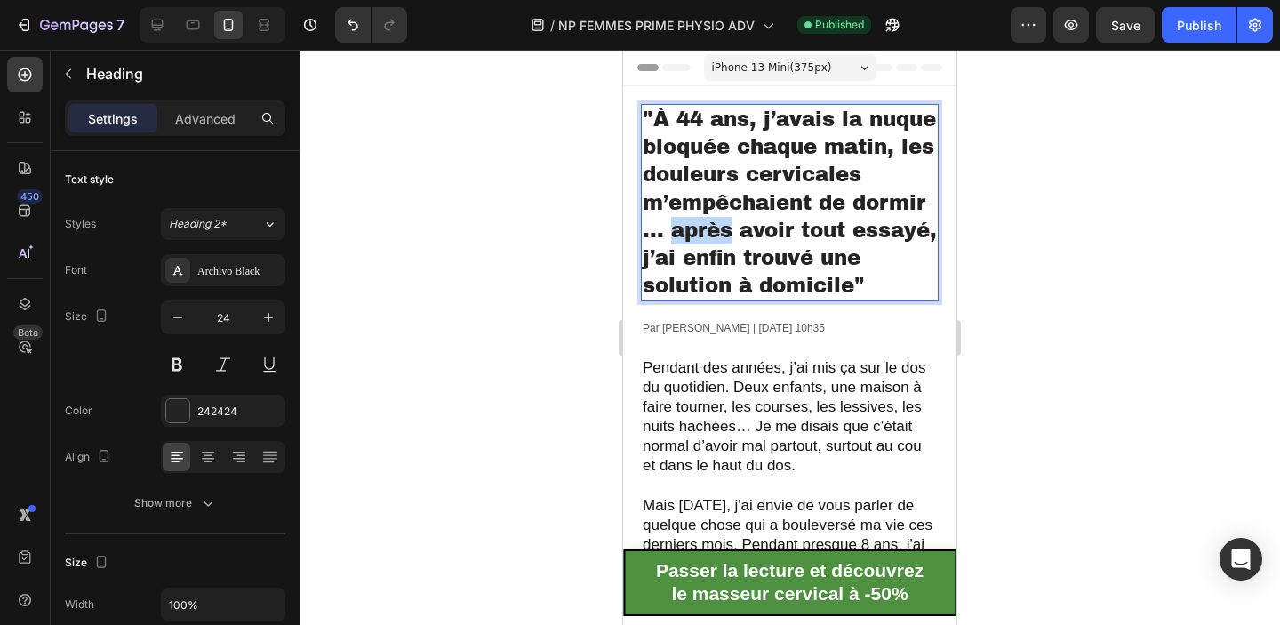
click at [691, 243] on span ""À 44 ans, j’avais la nuque bloquée chaque matin, les douleurs cervicales m’emp…" at bounding box center [790, 202] width 294 height 188
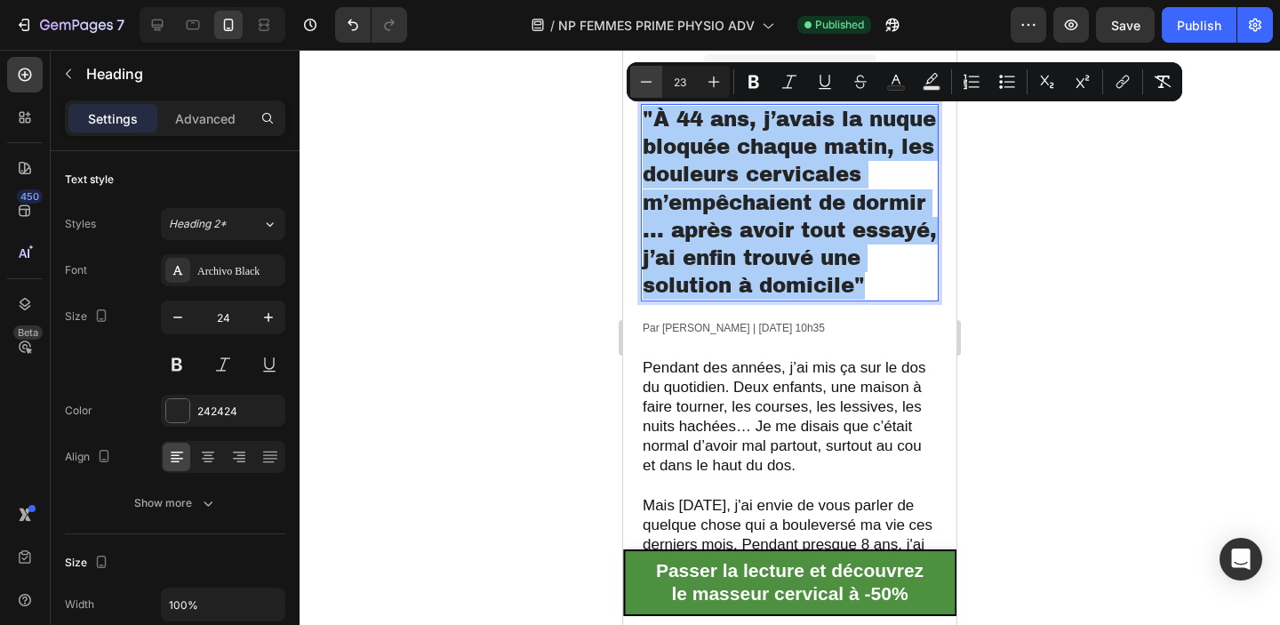
click at [651, 76] on icon "Editor contextual toolbar" at bounding box center [646, 82] width 18 height 18
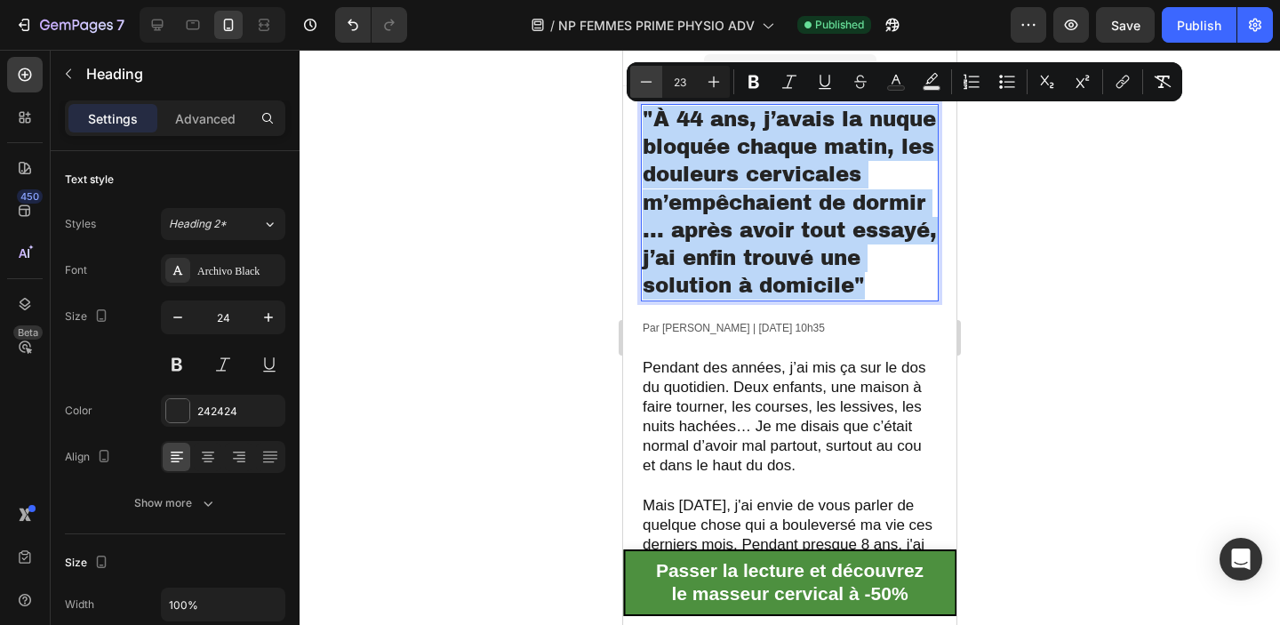
type input "22"
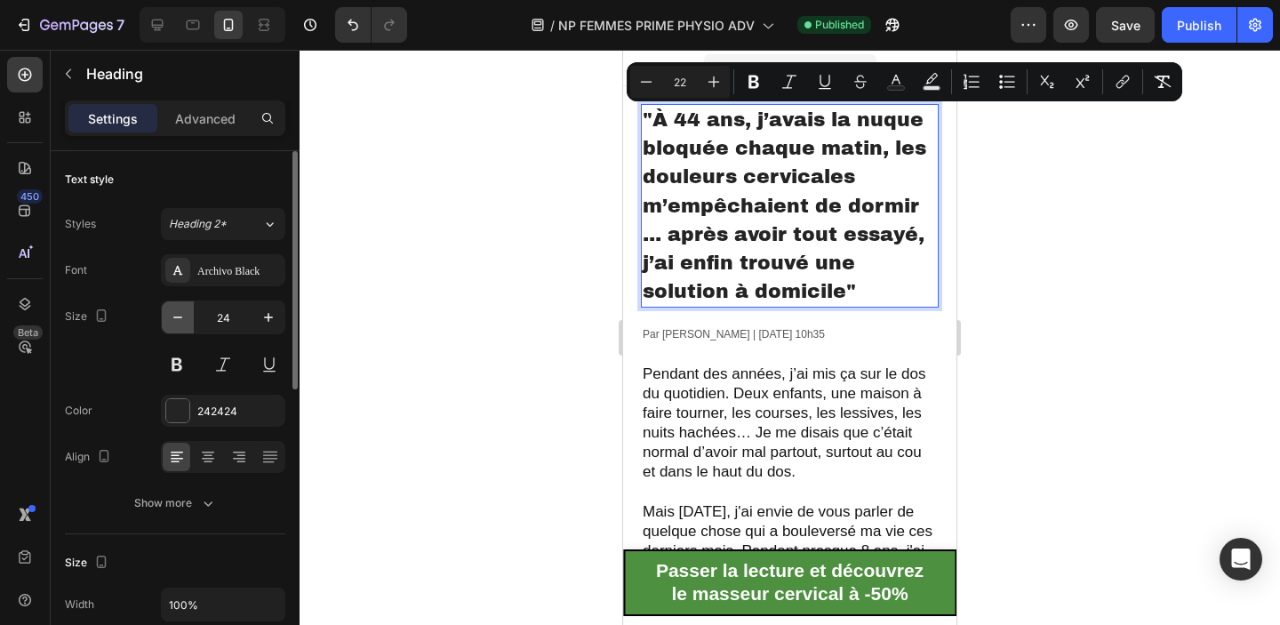
click at [185, 324] on icon "button" at bounding box center [178, 317] width 18 height 18
type input "23"
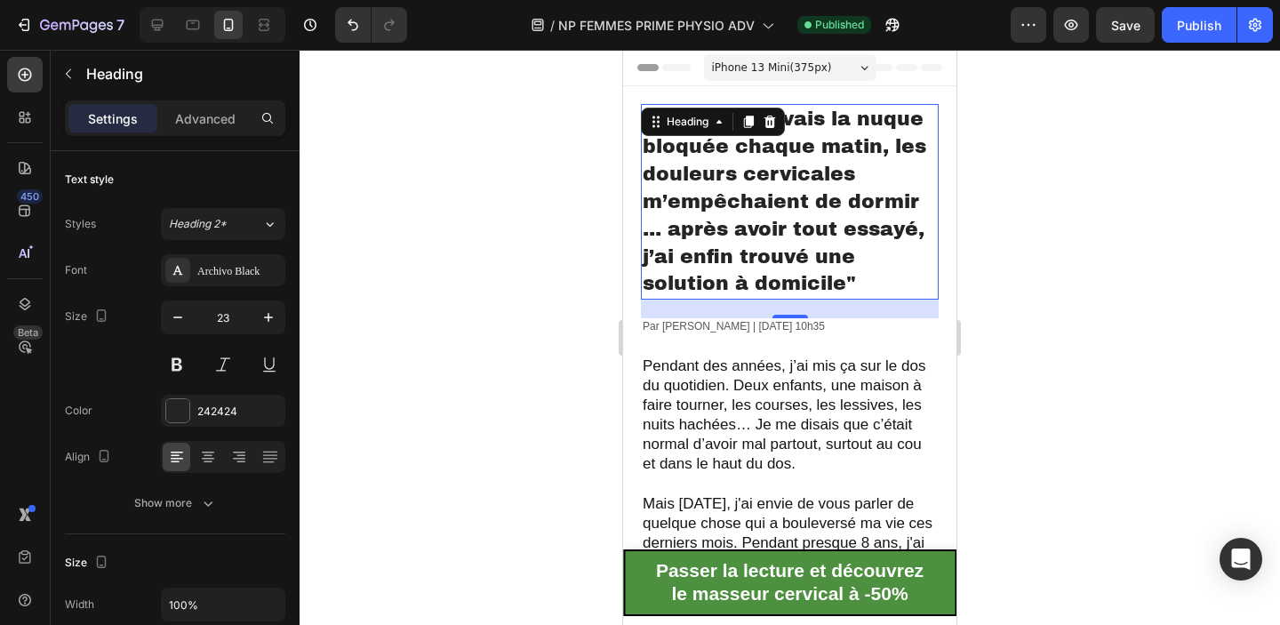
click at [1053, 267] on div at bounding box center [790, 337] width 980 height 575
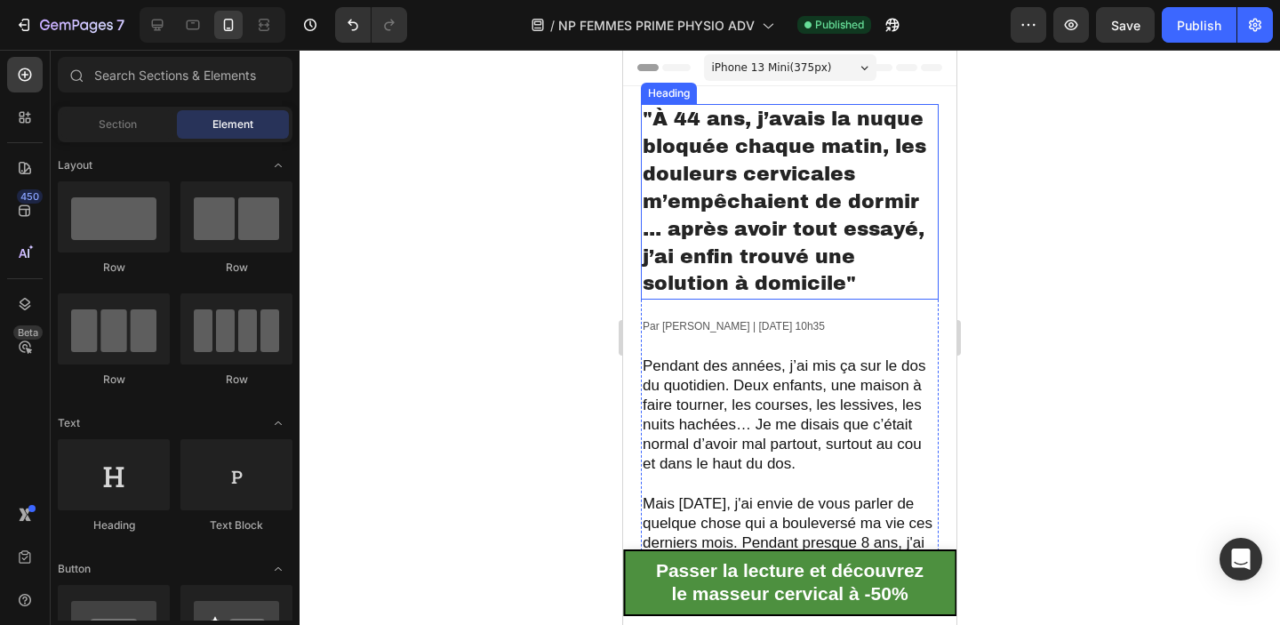
click at [809, 195] on span ""À 44 ans, j’avais la nuque bloquée chaque matin, les douleurs cervicales m’emp…" at bounding box center [785, 201] width 284 height 186
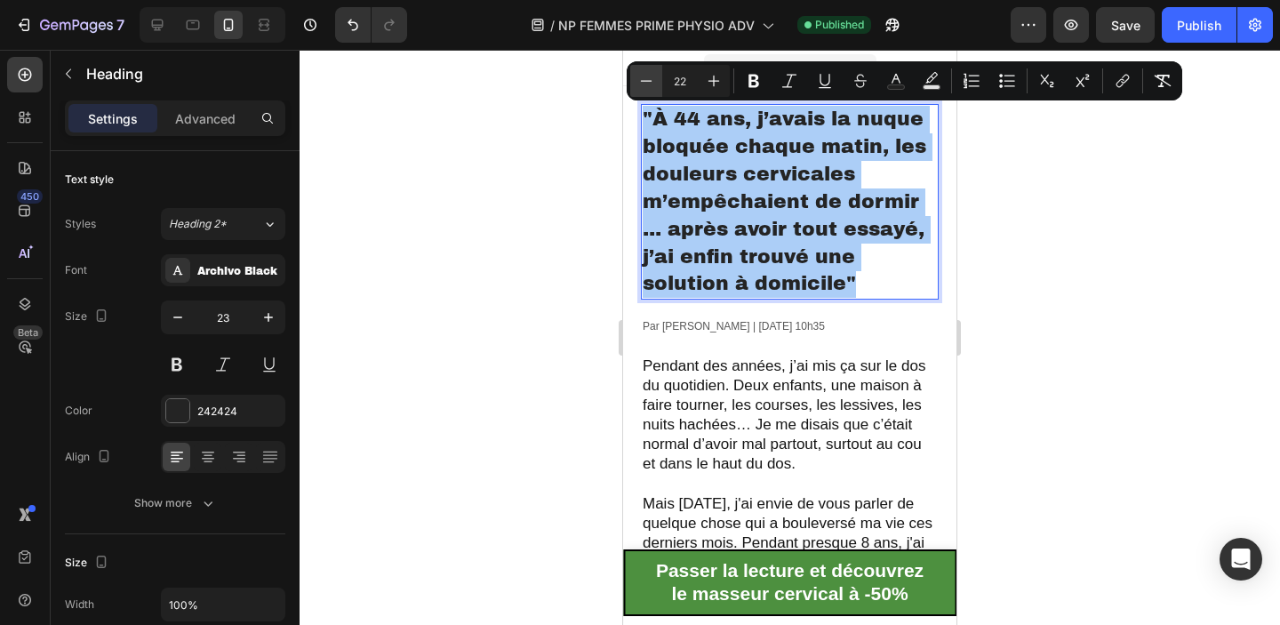
click at [647, 81] on icon "Editor contextual toolbar" at bounding box center [647, 80] width 12 height 1
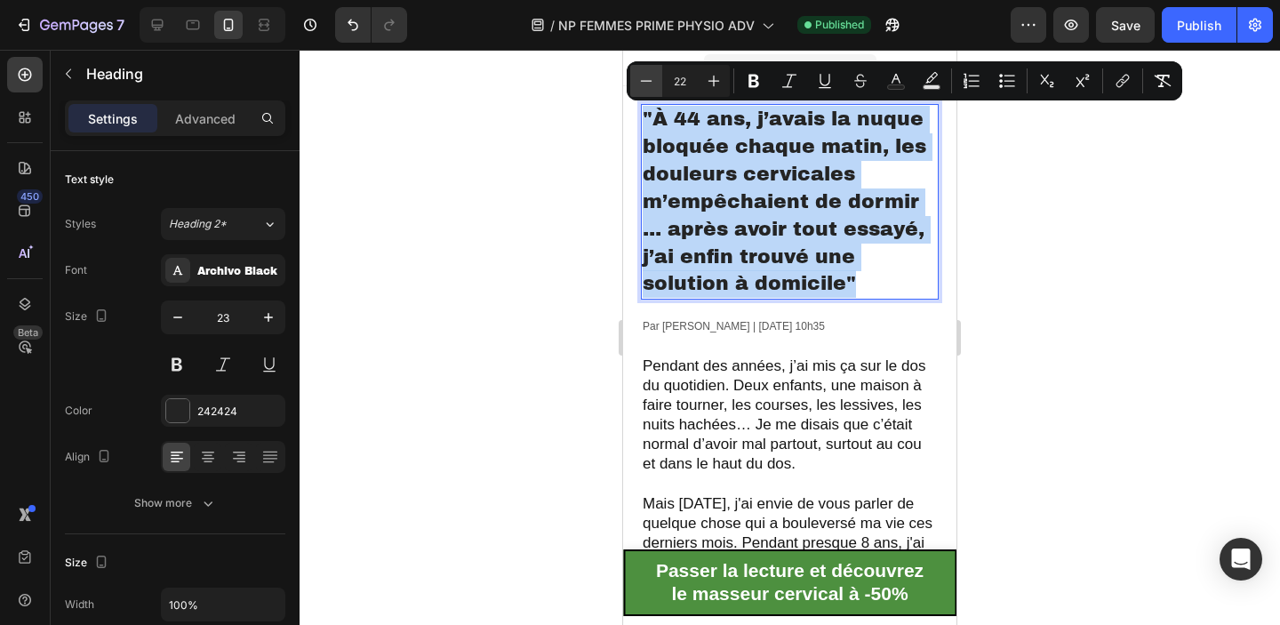
type input "21"
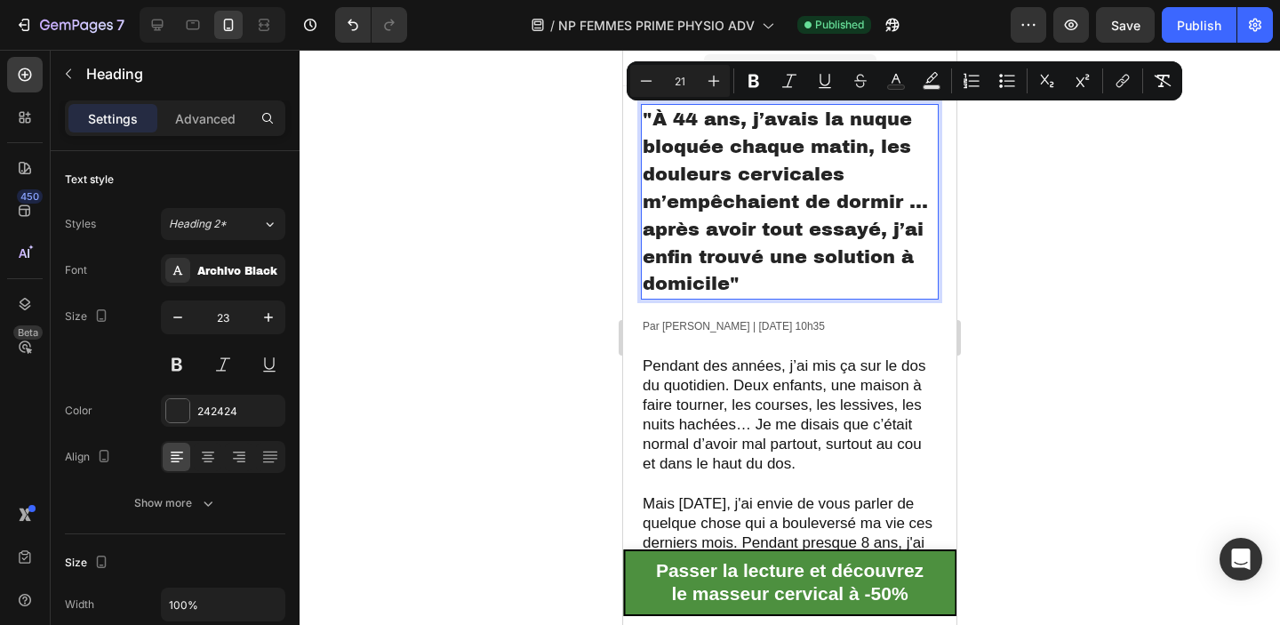
click at [1025, 228] on div at bounding box center [790, 337] width 980 height 575
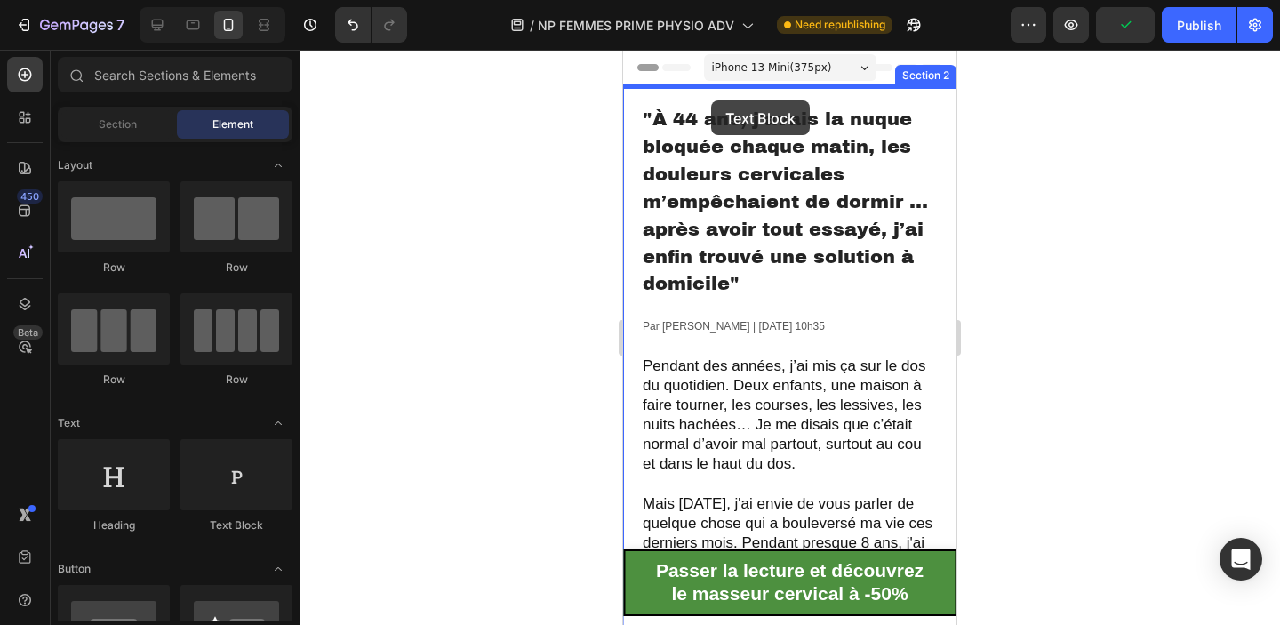
drag, startPoint x: 890, startPoint y: 529, endPoint x: 711, endPoint y: 100, distance: 464.1
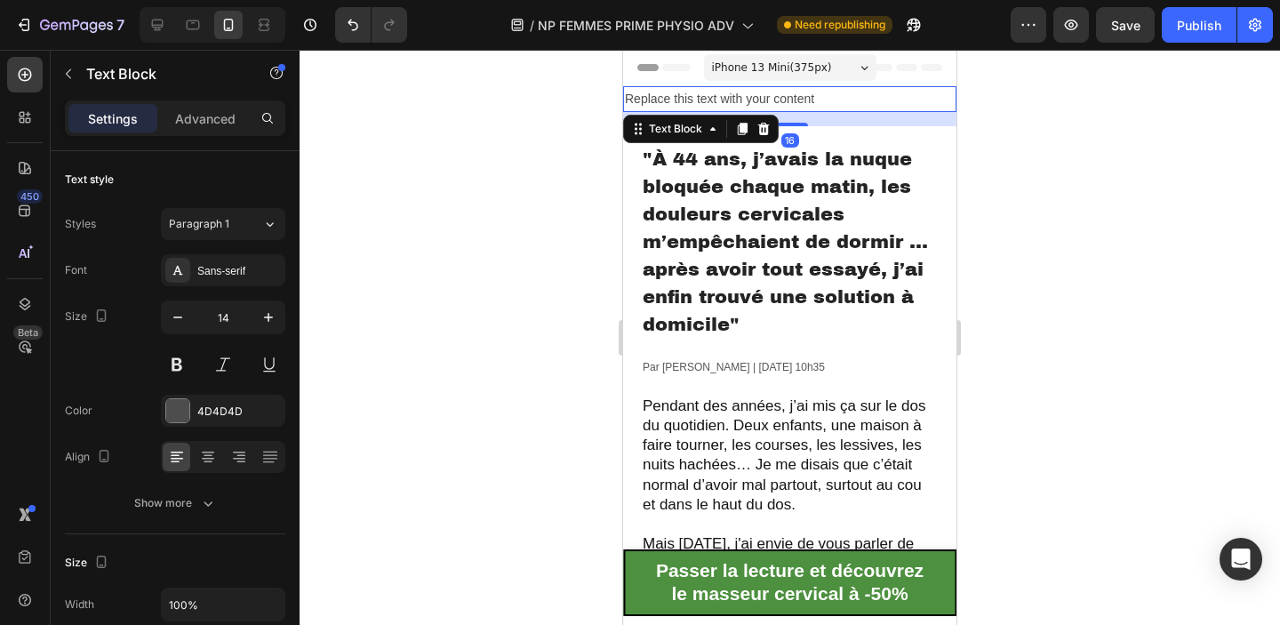
click at [1012, 117] on div at bounding box center [790, 337] width 980 height 575
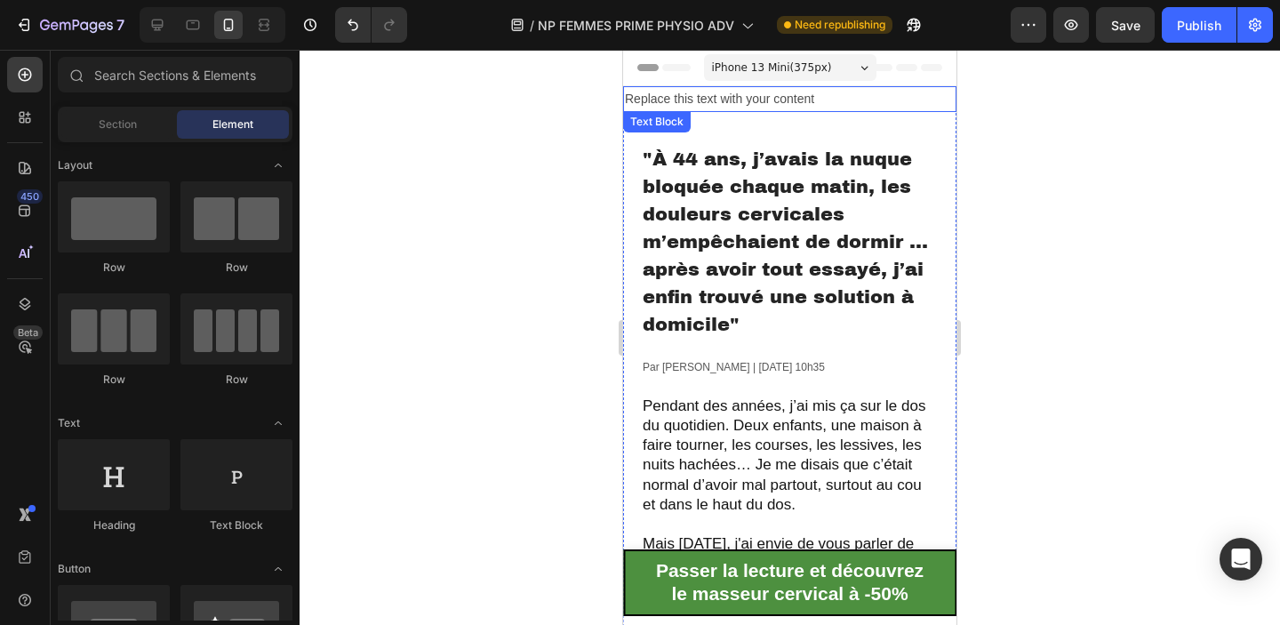
click at [862, 102] on div "Replace this text with your content" at bounding box center [789, 99] width 333 height 26
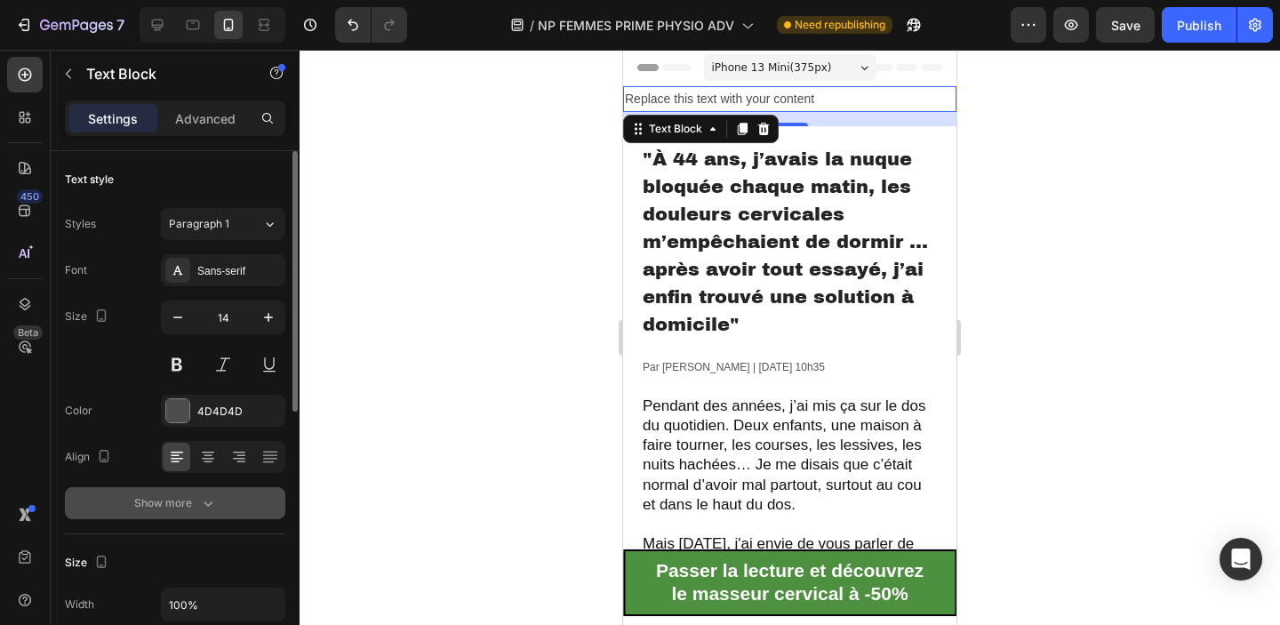
click at [201, 507] on icon "button" at bounding box center [208, 503] width 18 height 18
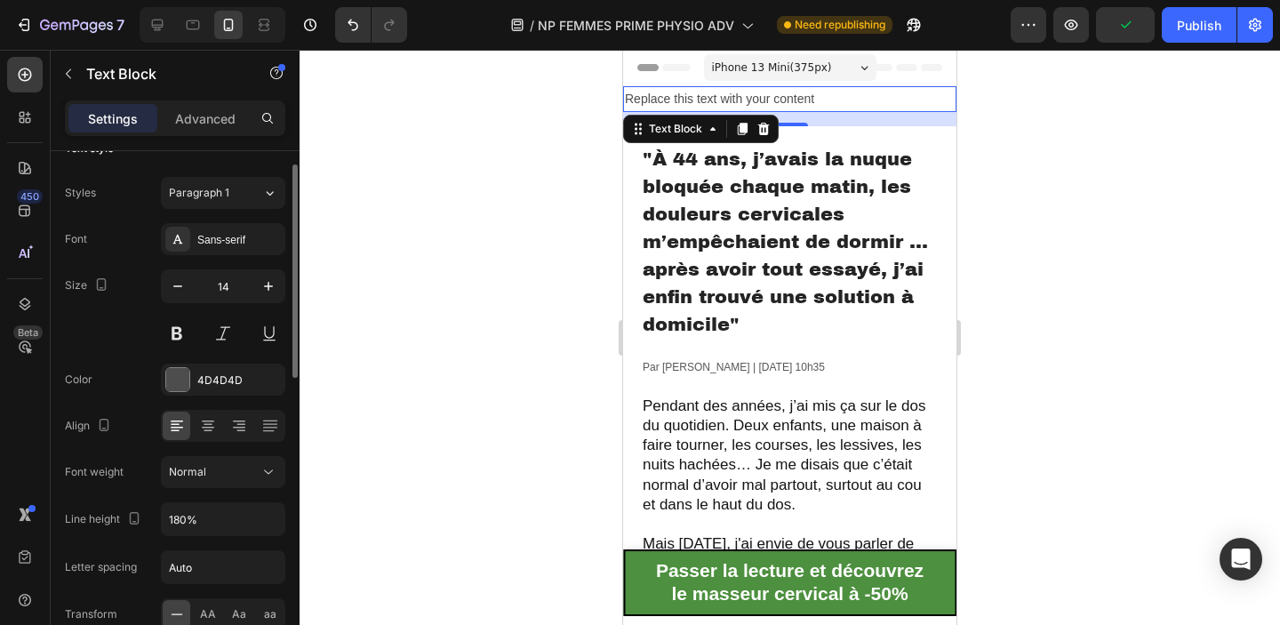
scroll to position [35, 0]
click at [228, 125] on p "Advanced" at bounding box center [205, 118] width 60 height 19
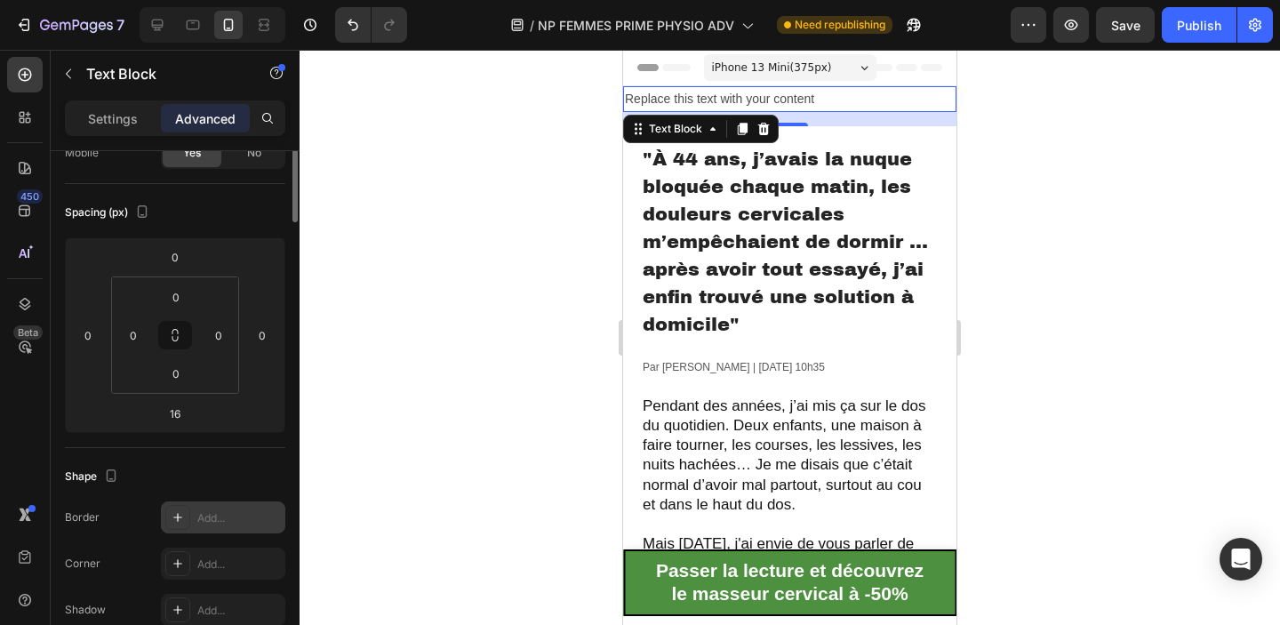
scroll to position [0, 0]
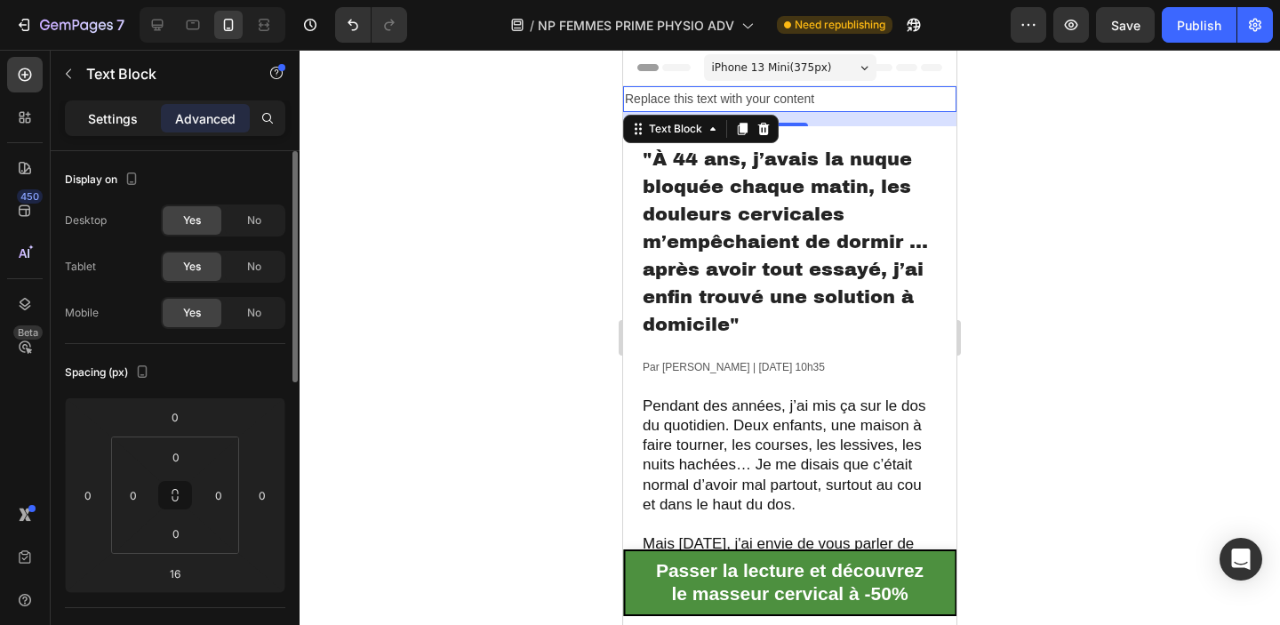
click at [129, 110] on p "Settings" at bounding box center [113, 118] width 50 height 19
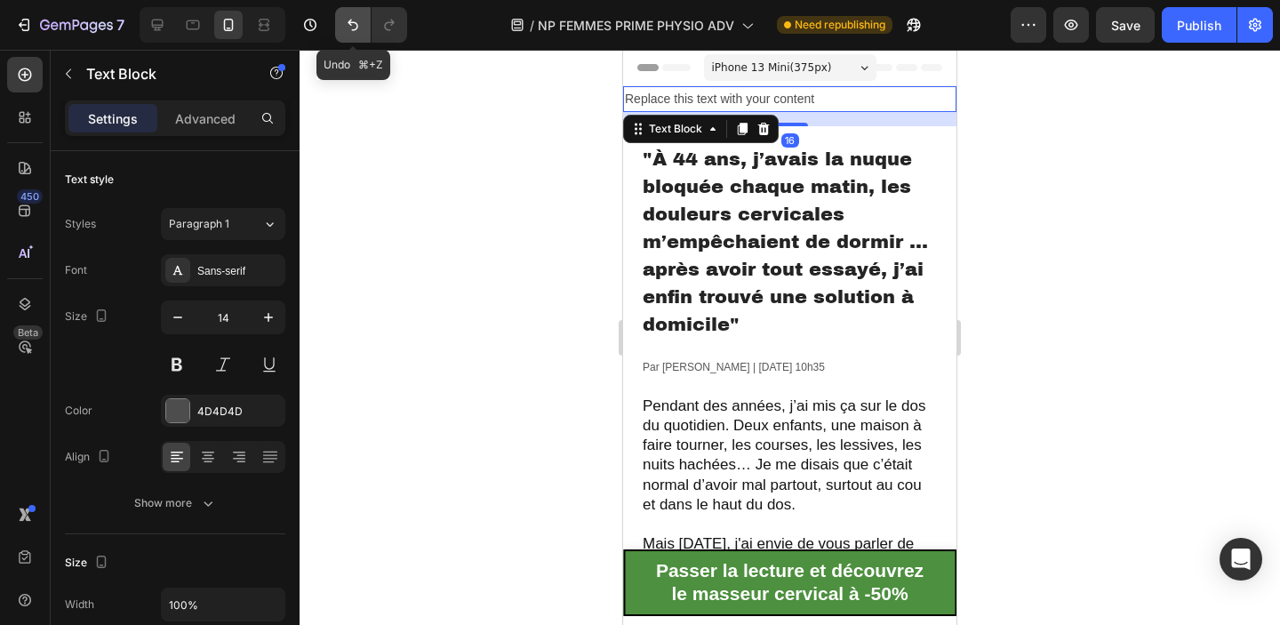
click at [346, 38] on button "Undo/Redo" at bounding box center [353, 25] width 36 height 36
click at [761, 124] on icon at bounding box center [764, 129] width 12 height 12
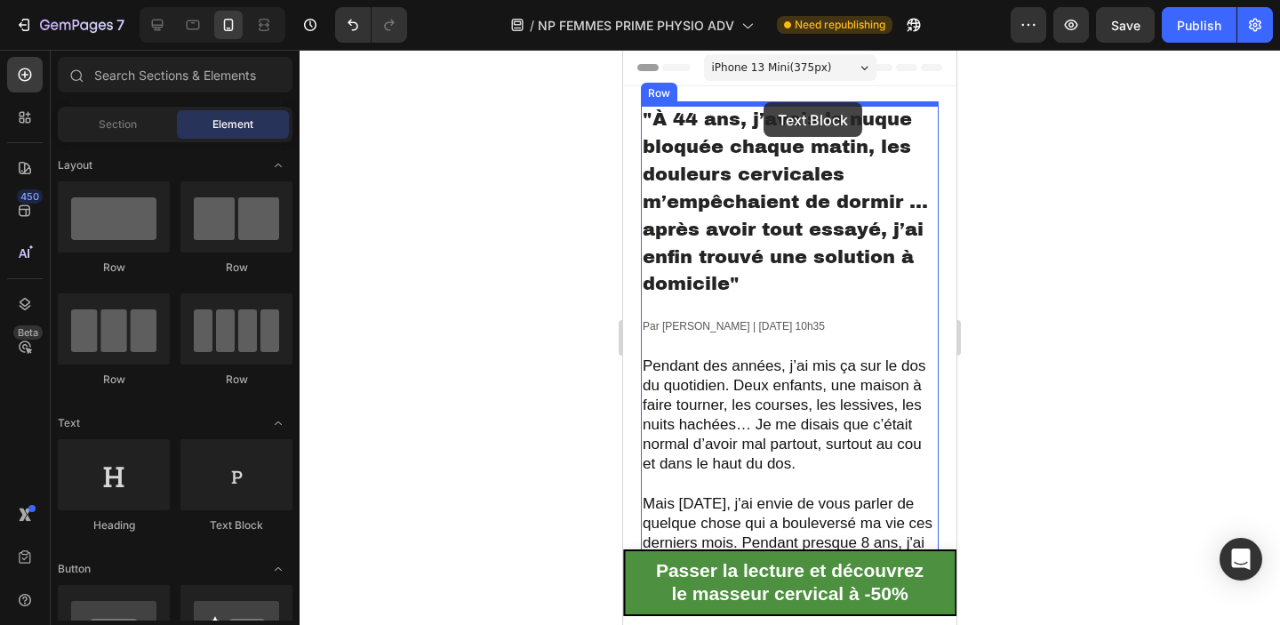
drag, startPoint x: 873, startPoint y: 508, endPoint x: 763, endPoint y: 102, distance: 420.6
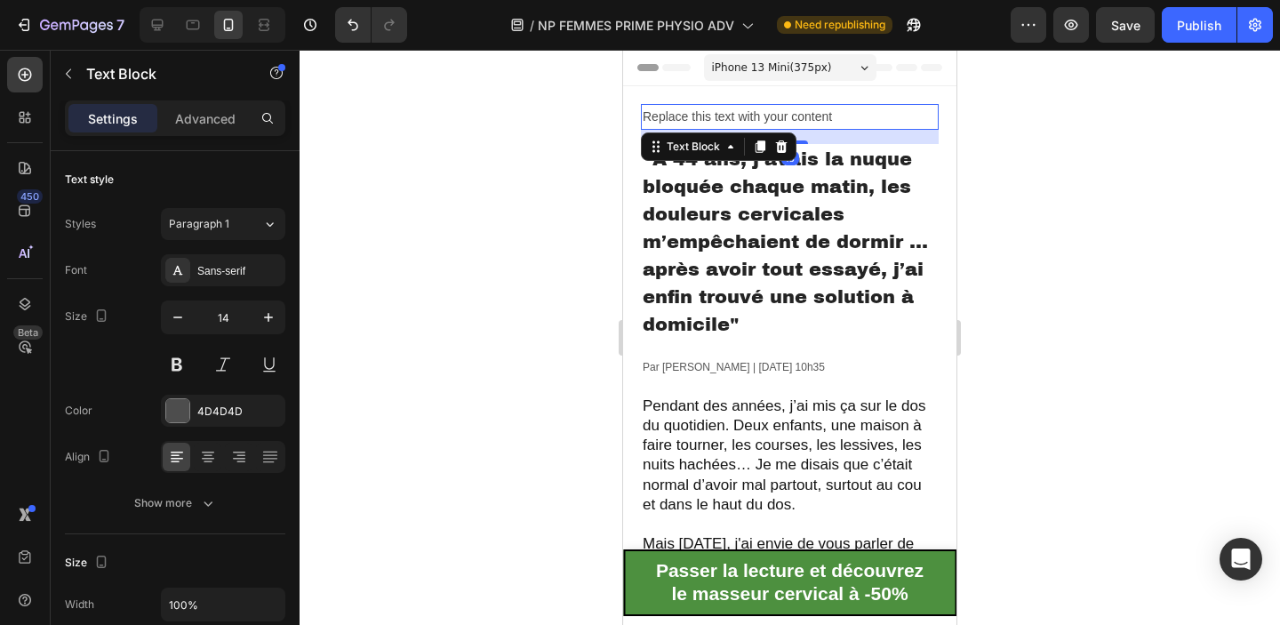
click at [1037, 166] on div at bounding box center [790, 337] width 980 height 575
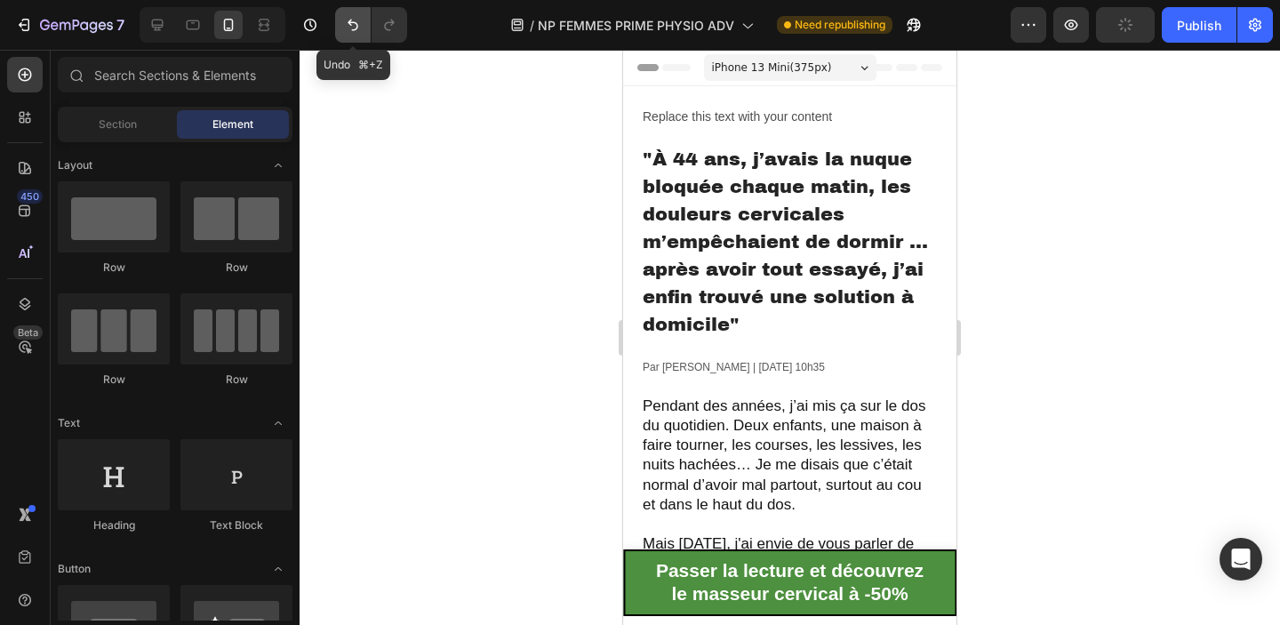
click at [348, 28] on icon "Undo/Redo" at bounding box center [353, 25] width 18 height 18
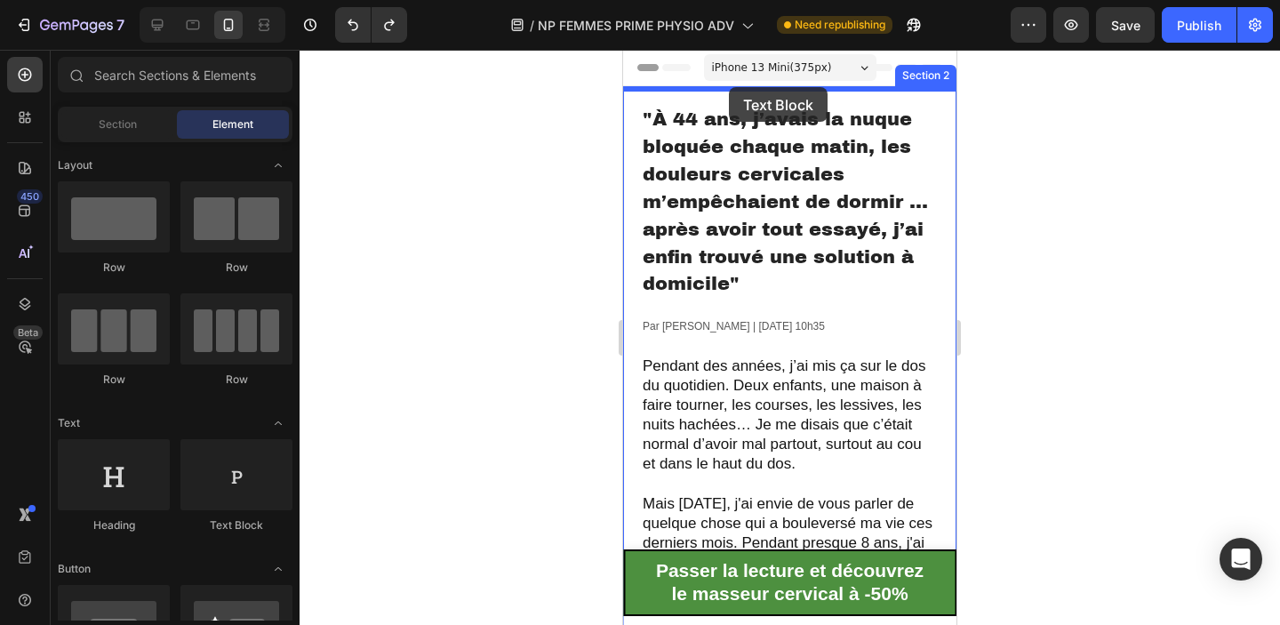
drag, startPoint x: 861, startPoint y: 509, endPoint x: 729, endPoint y: 87, distance: 442.4
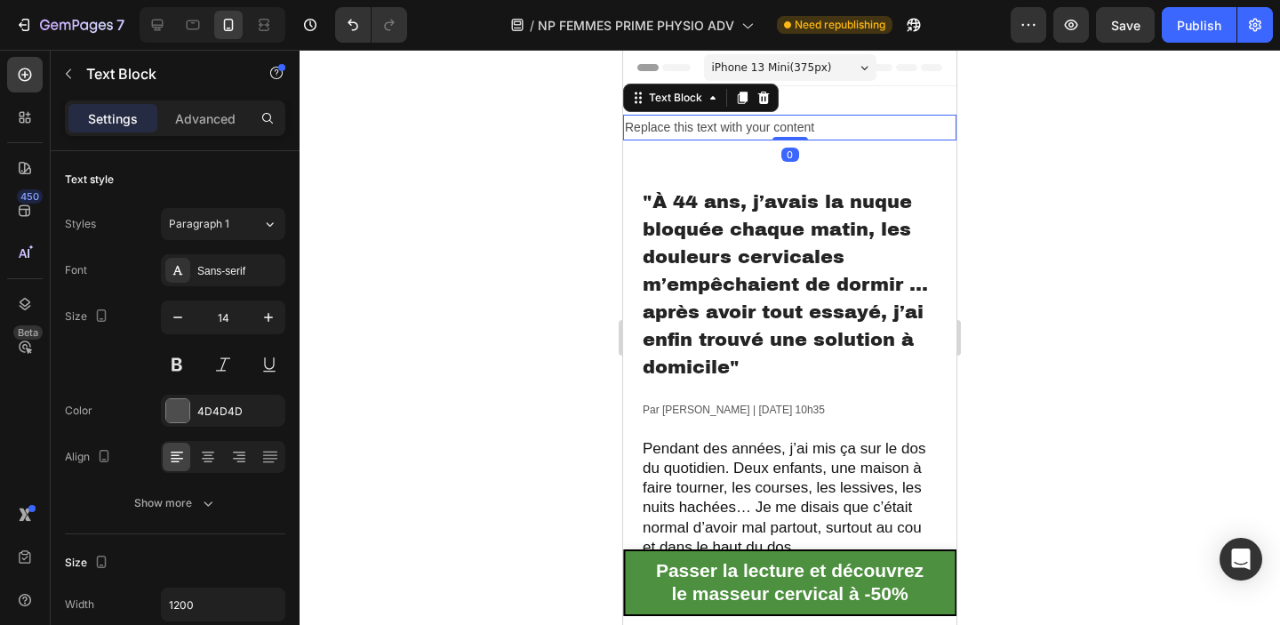
click at [1043, 125] on div at bounding box center [790, 337] width 980 height 575
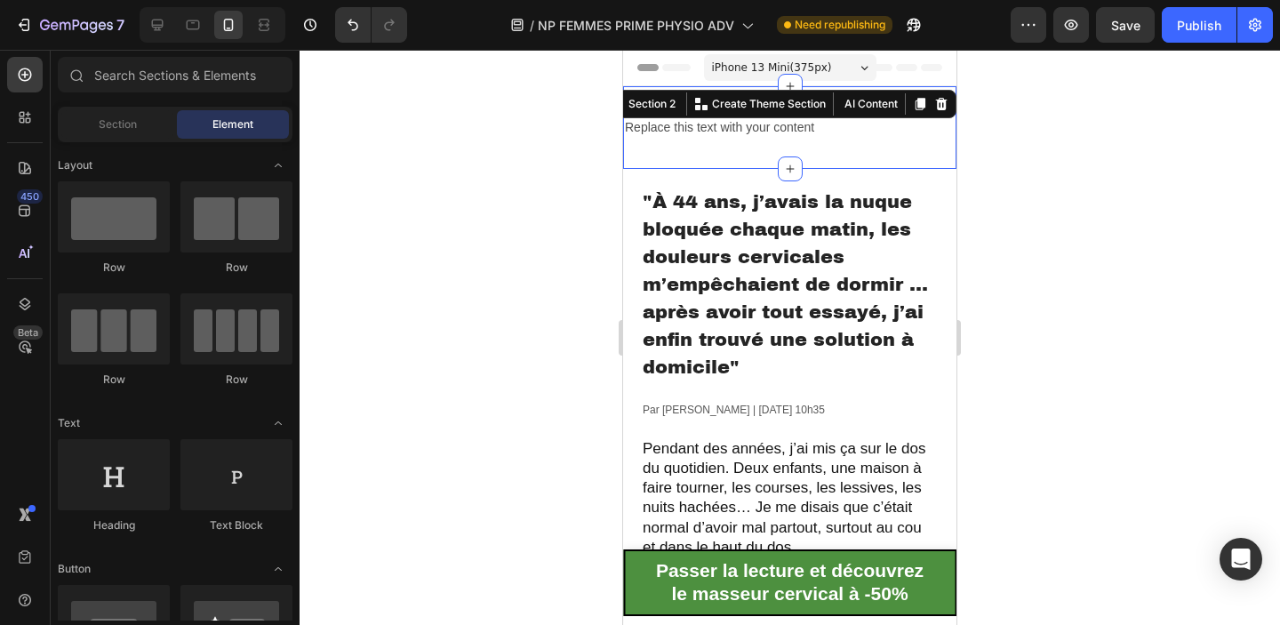
click at [884, 104] on div "Replace this text with your content Text Block Section 2 Create Theme Section A…" at bounding box center [789, 127] width 333 height 83
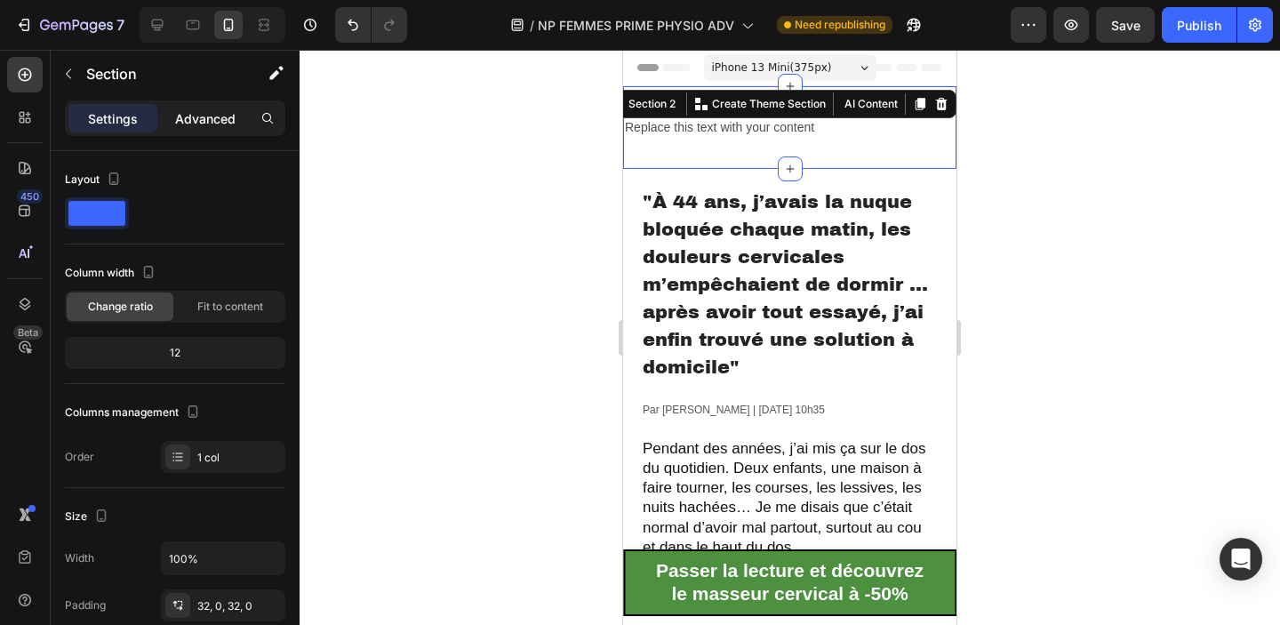
click at [190, 123] on p "Advanced" at bounding box center [205, 118] width 60 height 19
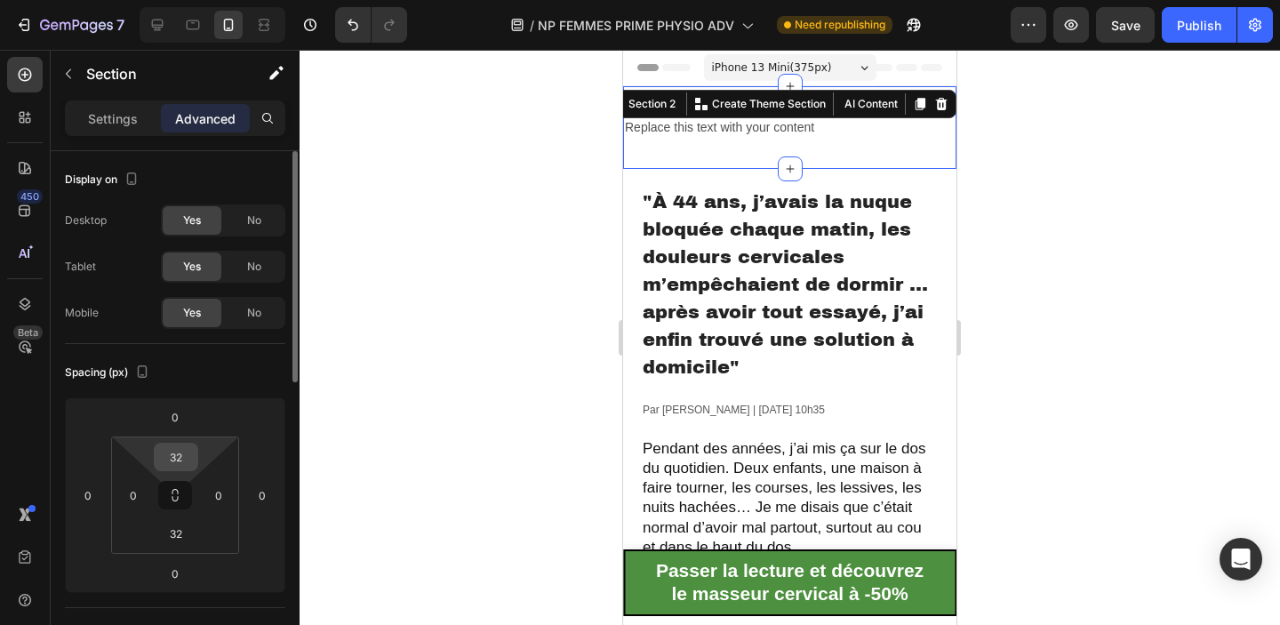
click at [173, 465] on input "32" at bounding box center [176, 456] width 36 height 27
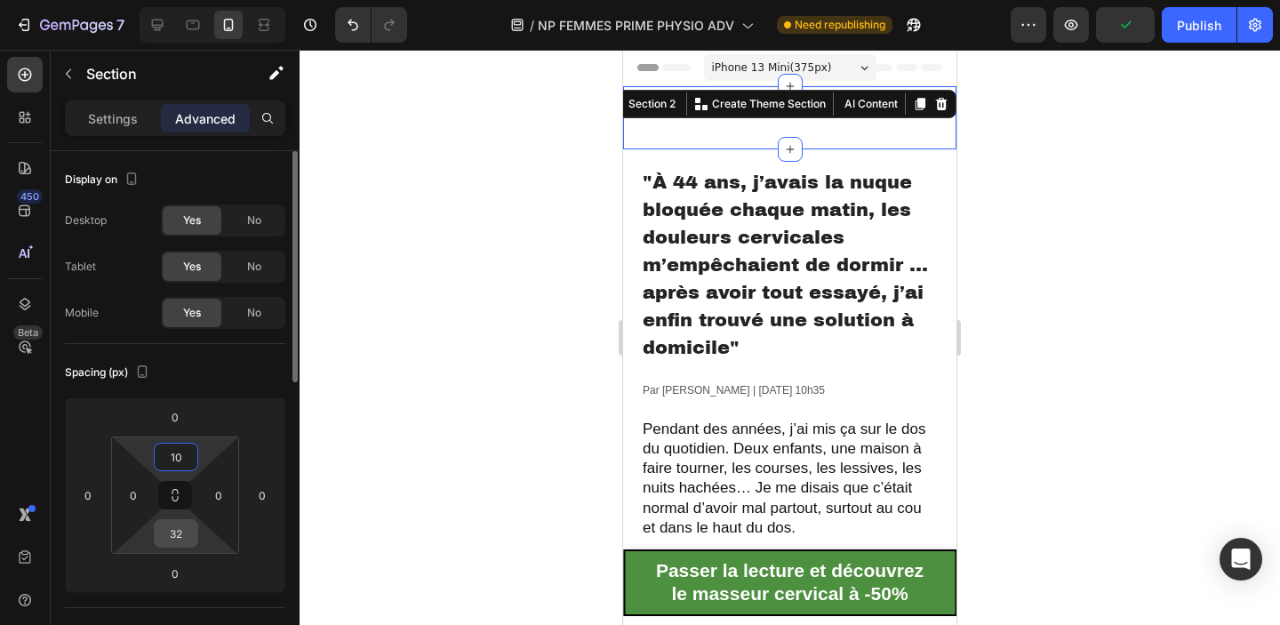
type input "10"
click at [170, 544] on input "32" at bounding box center [176, 533] width 36 height 27
type input "10"
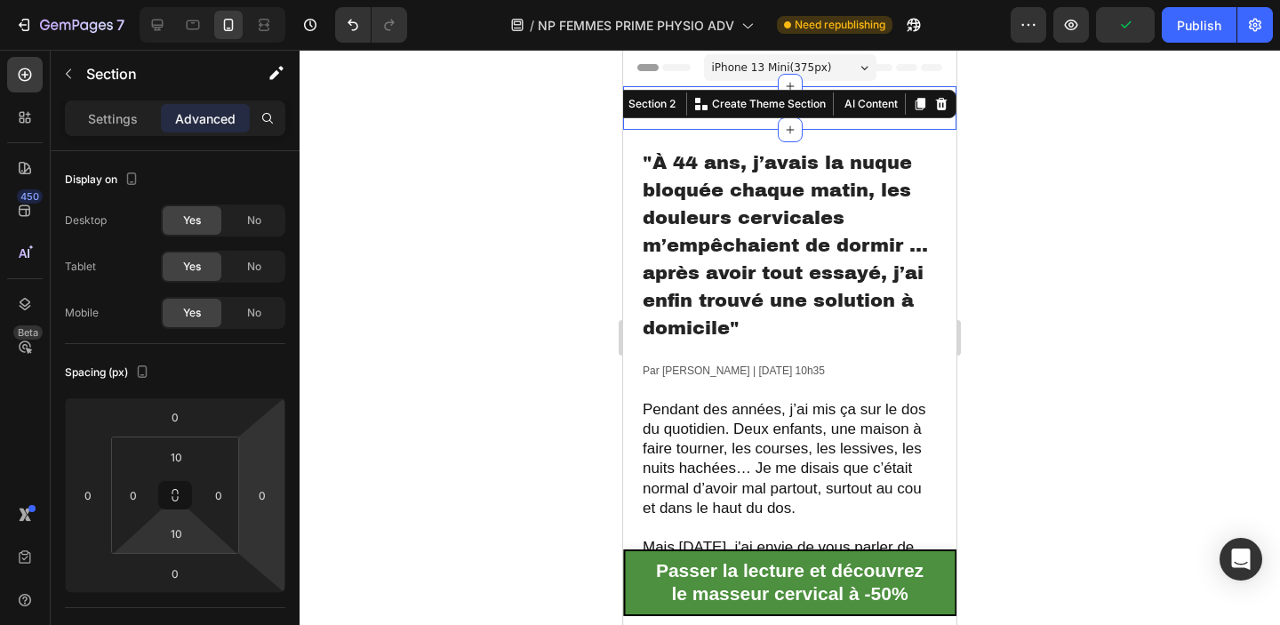
click at [399, 436] on div at bounding box center [790, 337] width 980 height 575
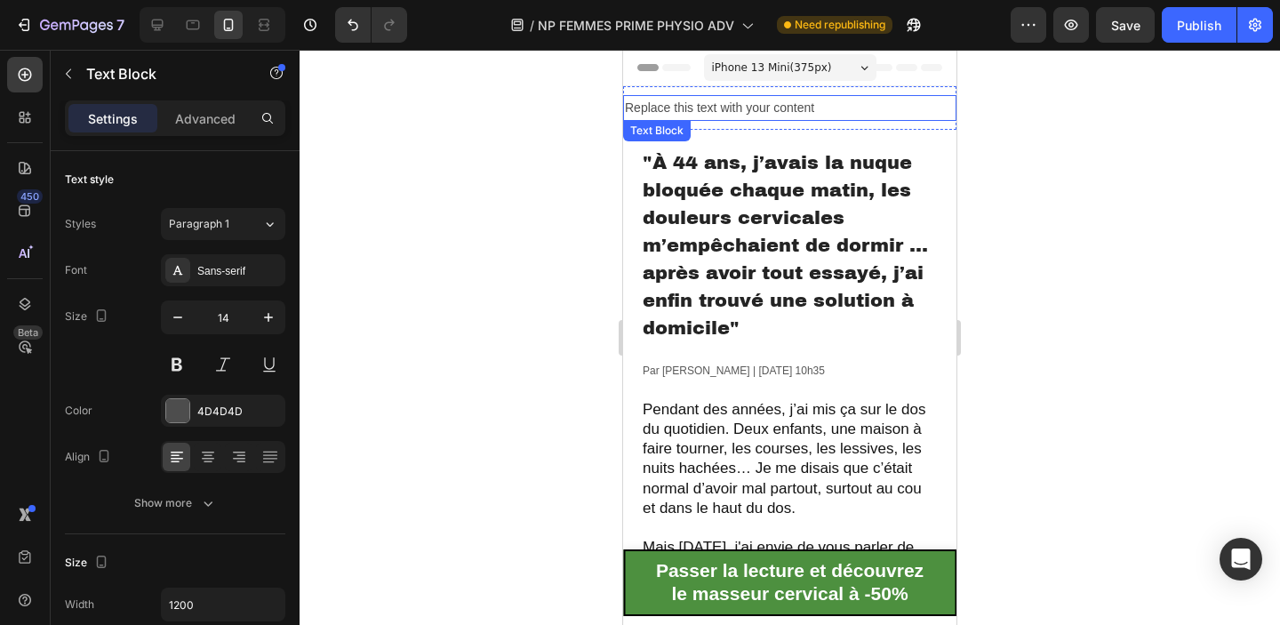
click at [748, 110] on div "Replace this text with your content" at bounding box center [789, 108] width 333 height 26
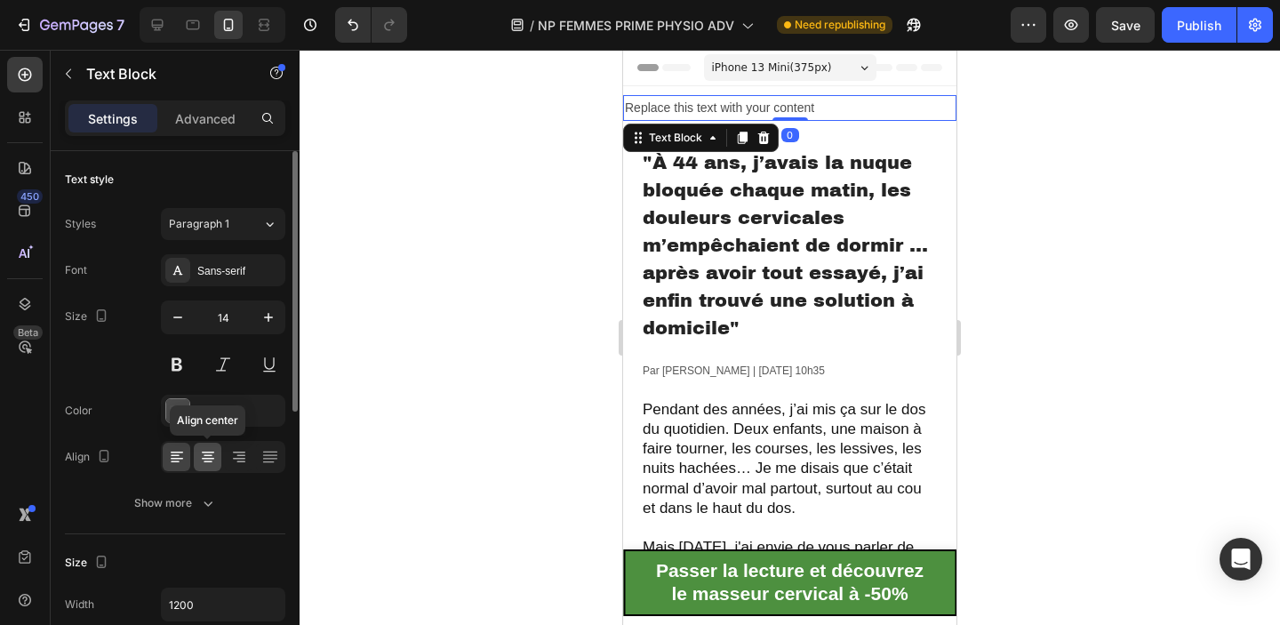
click at [210, 462] on icon at bounding box center [208, 457] width 18 height 18
click at [210, 428] on div "Font Sans-serif Size 14 Color 4D4D4D Align Show more" at bounding box center [175, 386] width 220 height 265
click at [211, 423] on div "4D4D4D" at bounding box center [223, 411] width 124 height 32
click at [172, 459] on icon at bounding box center [177, 457] width 18 height 18
click at [216, 415] on div "4D4D4D" at bounding box center [223, 412] width 52 height 16
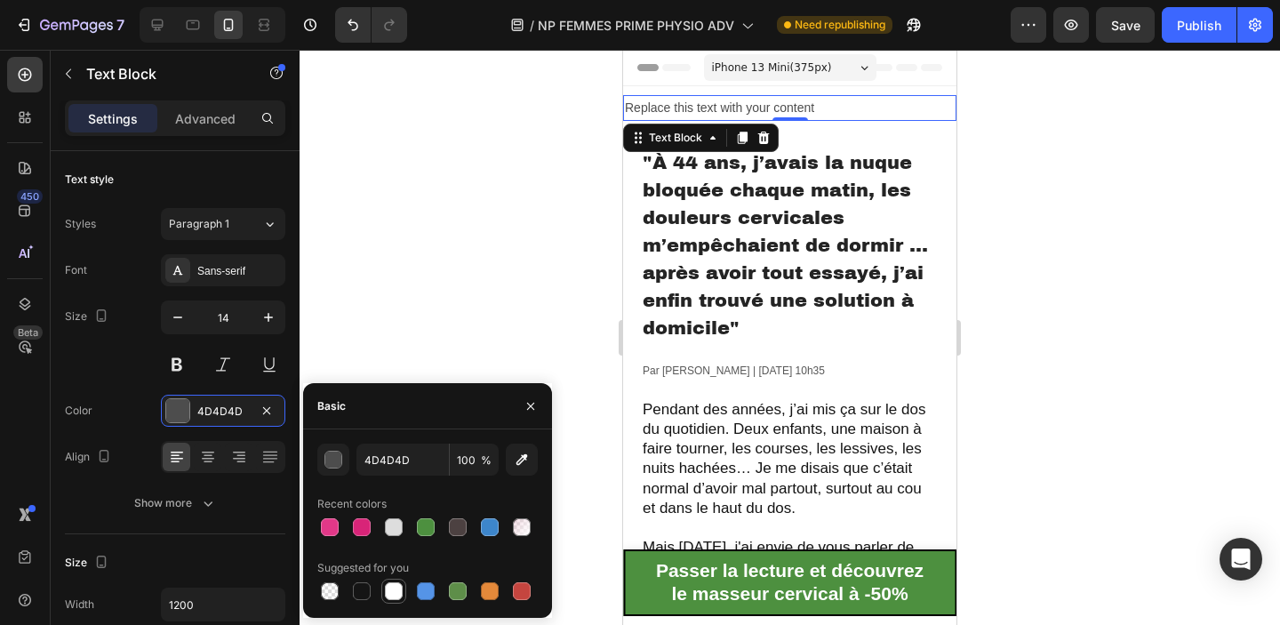
click at [398, 595] on div at bounding box center [394, 591] width 18 height 18
type input "FFFFFF"
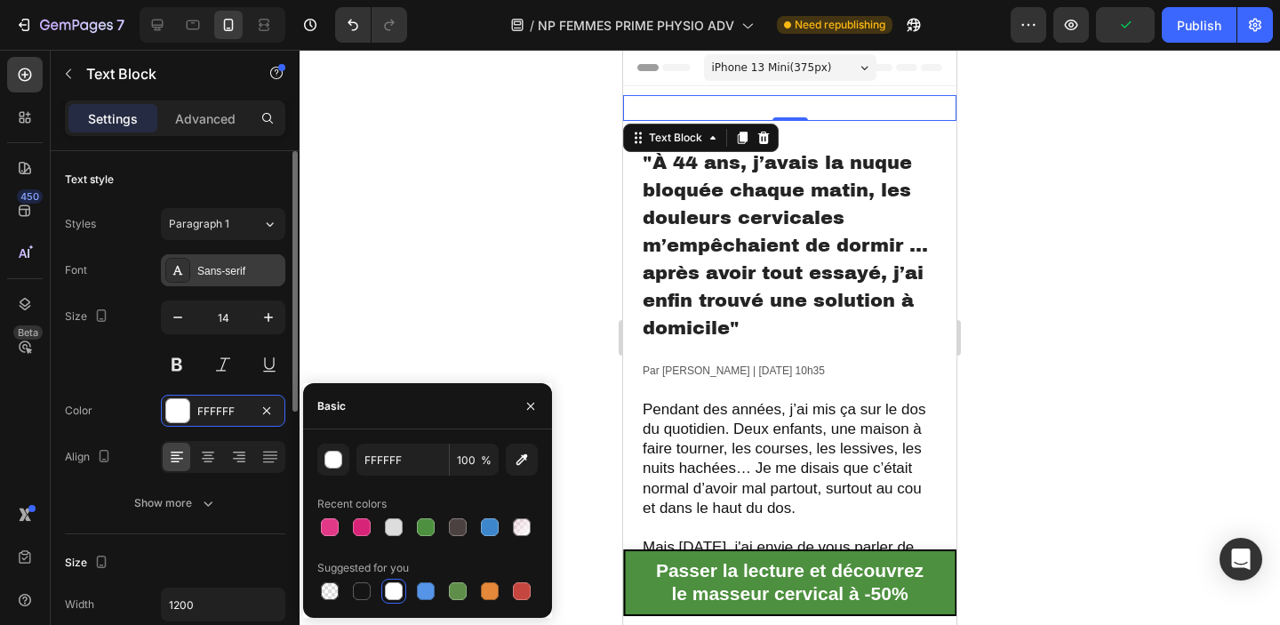
click at [210, 280] on div "Sans-serif" at bounding box center [223, 270] width 124 height 32
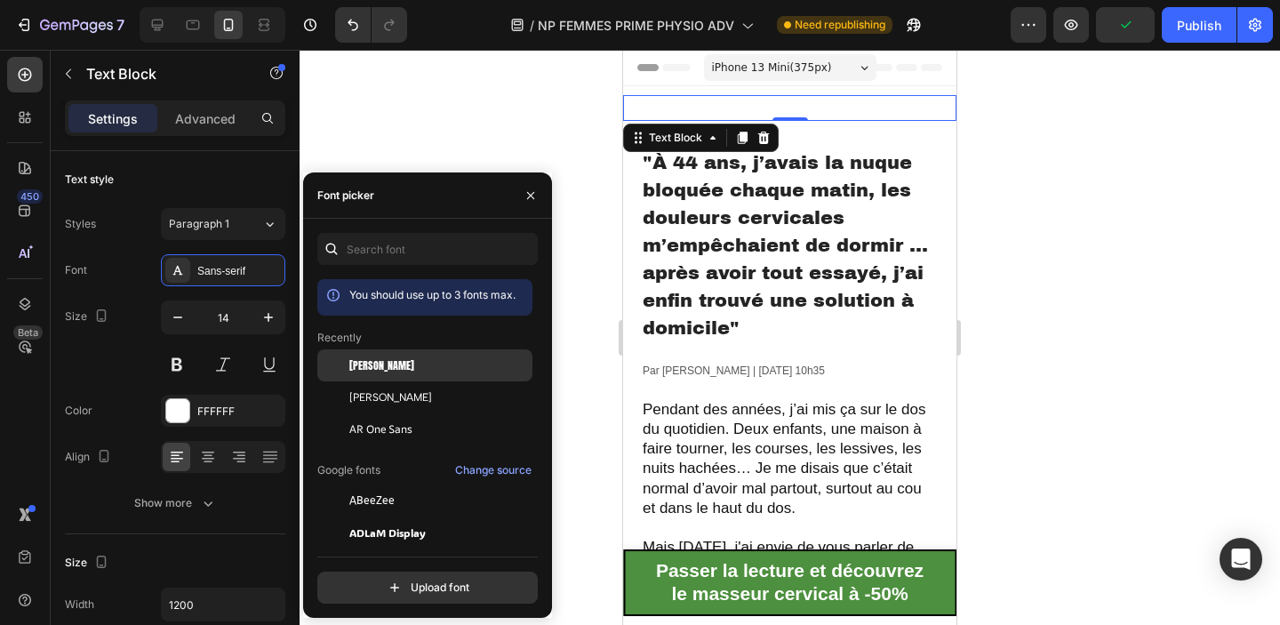
click at [375, 484] on div "[PERSON_NAME]" at bounding box center [424, 500] width 215 height 32
click at [698, 113] on div "Replace this text with your content" at bounding box center [789, 108] width 333 height 26
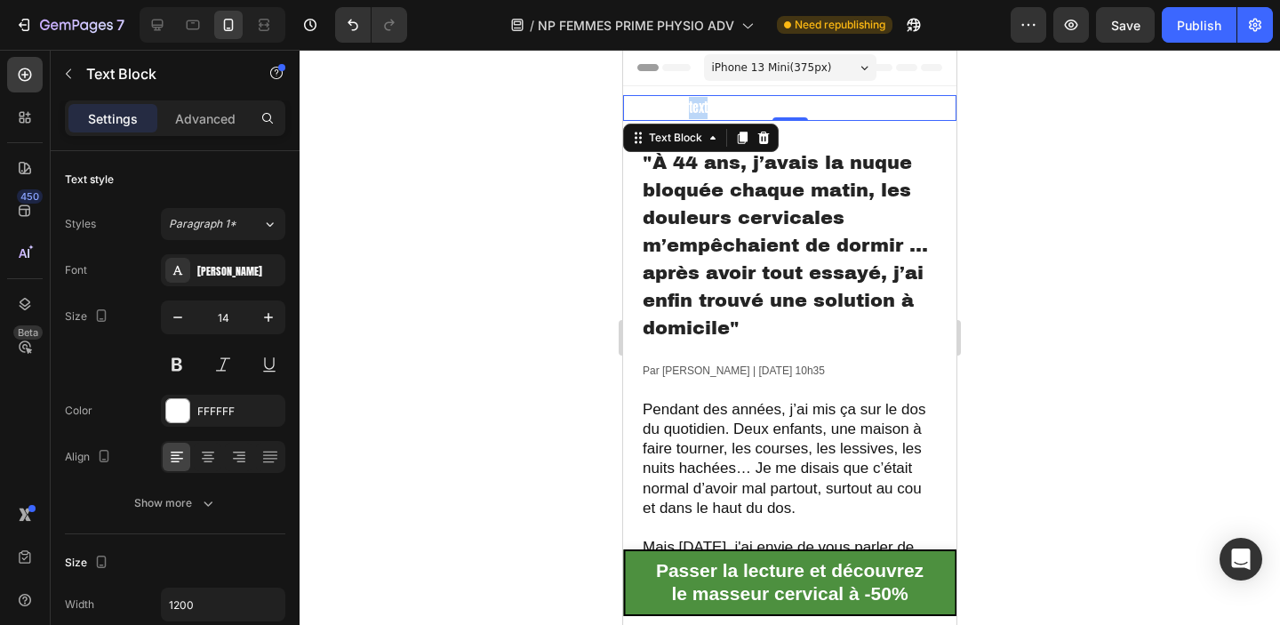
click at [698, 113] on p "Replace this text with your content" at bounding box center [790, 108] width 330 height 22
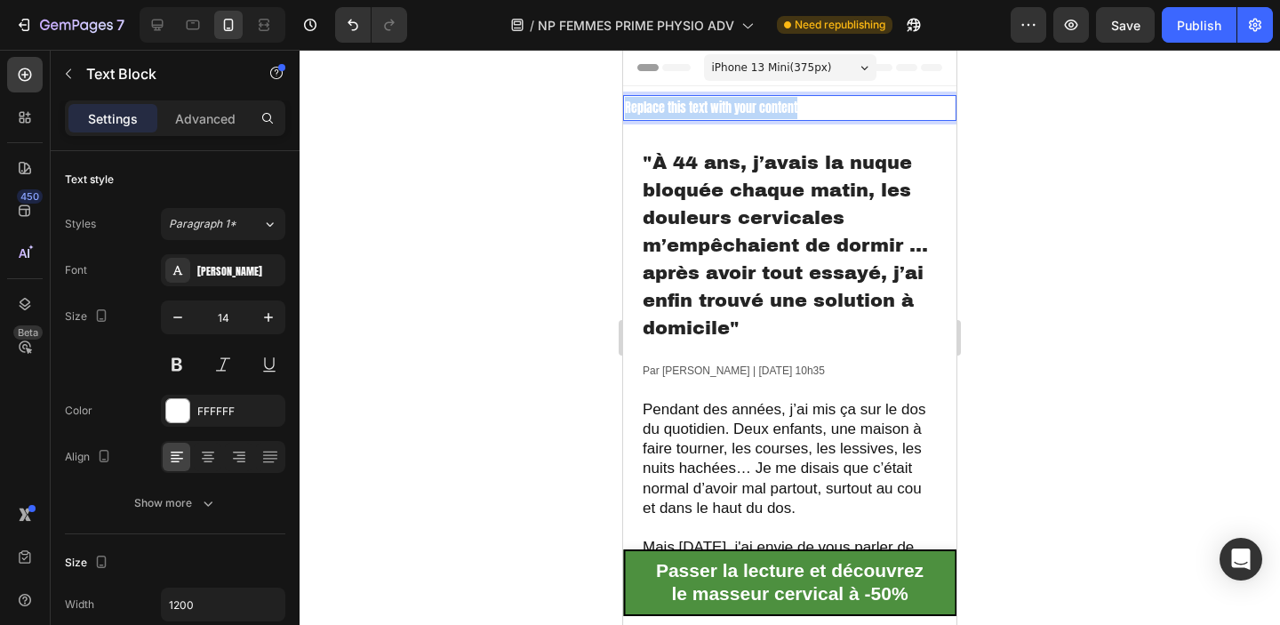
click at [698, 113] on p "Replace this text with your content" at bounding box center [790, 108] width 330 height 22
click at [1046, 180] on div at bounding box center [790, 337] width 980 height 575
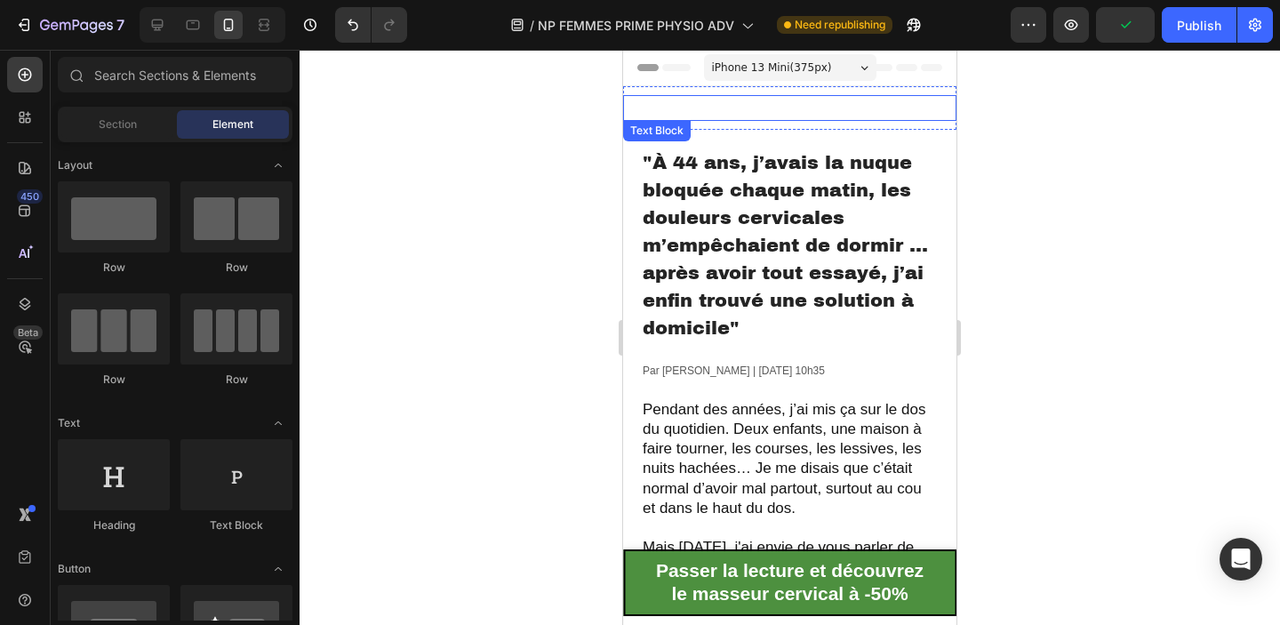
click at [927, 105] on p "La Minute Santé" at bounding box center [790, 108] width 330 height 22
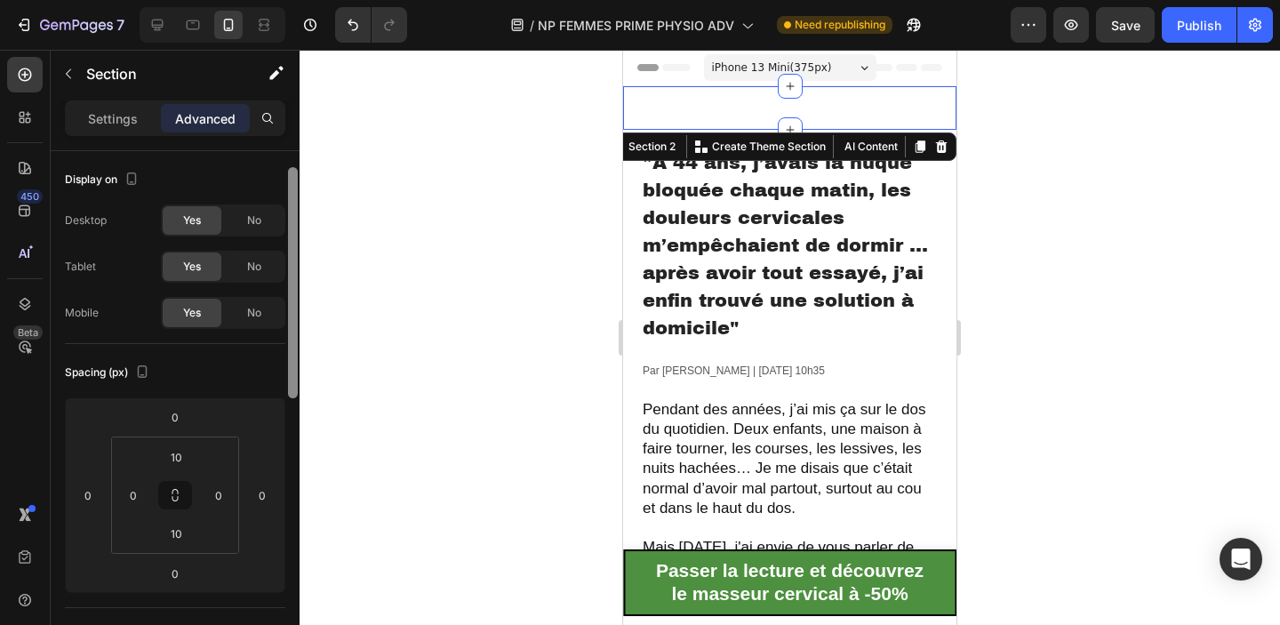
scroll to position [36, 0]
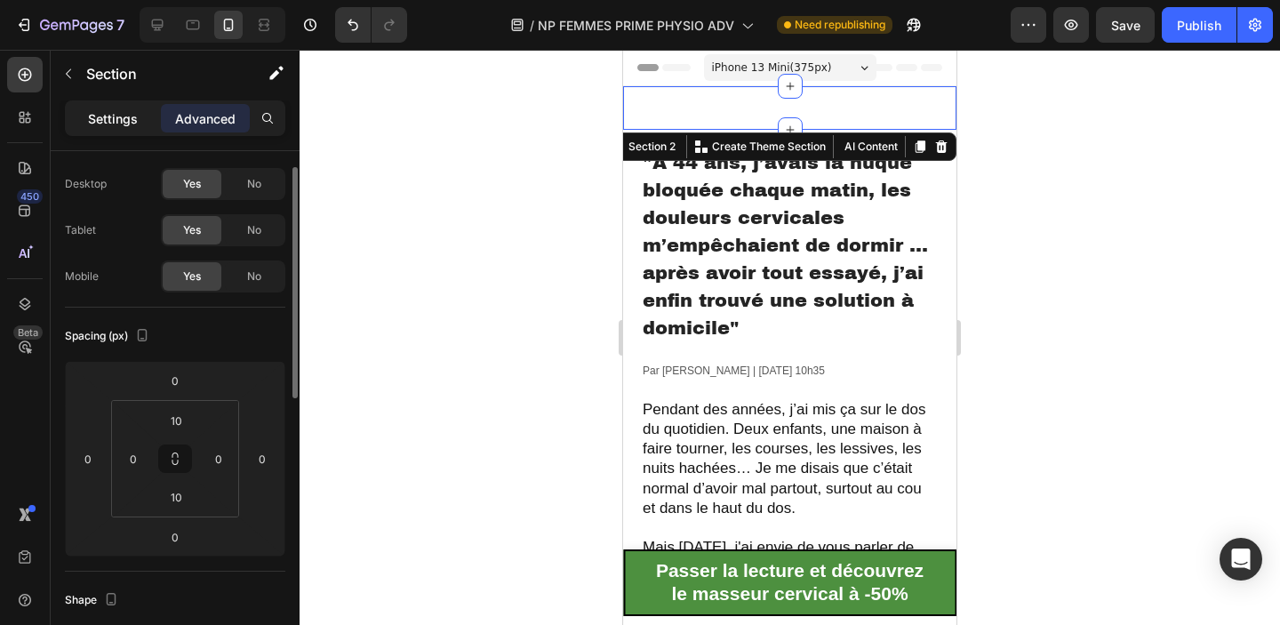
click at [123, 121] on p "Settings" at bounding box center [113, 118] width 50 height 19
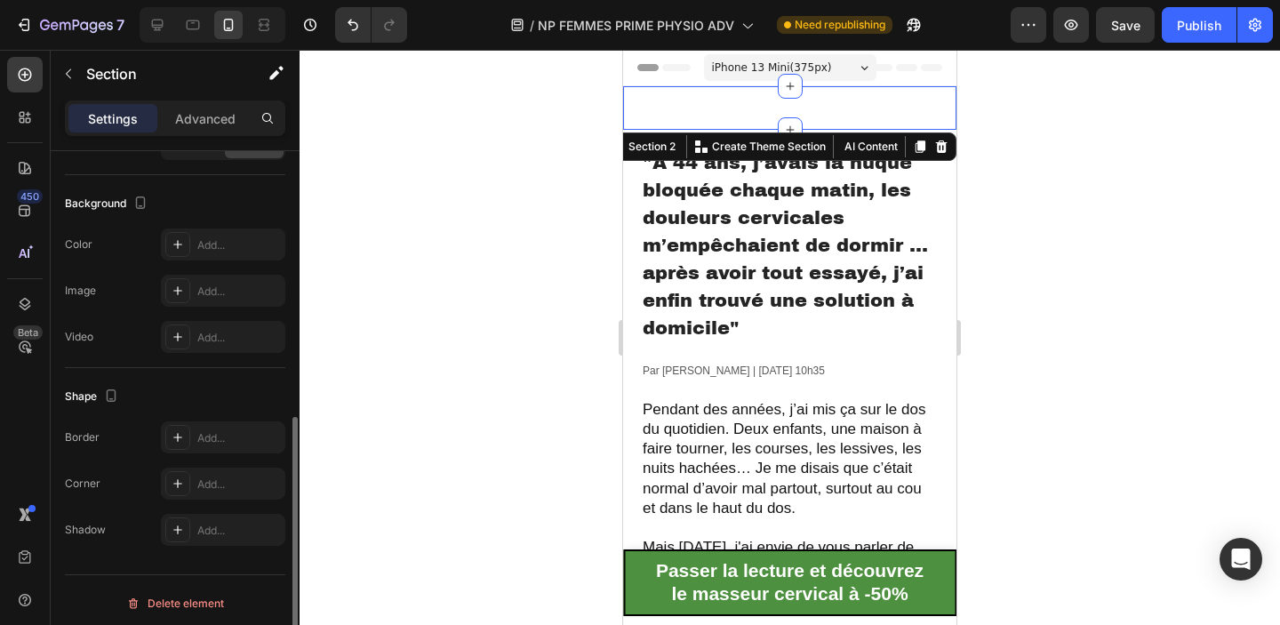
scroll to position [514, 0]
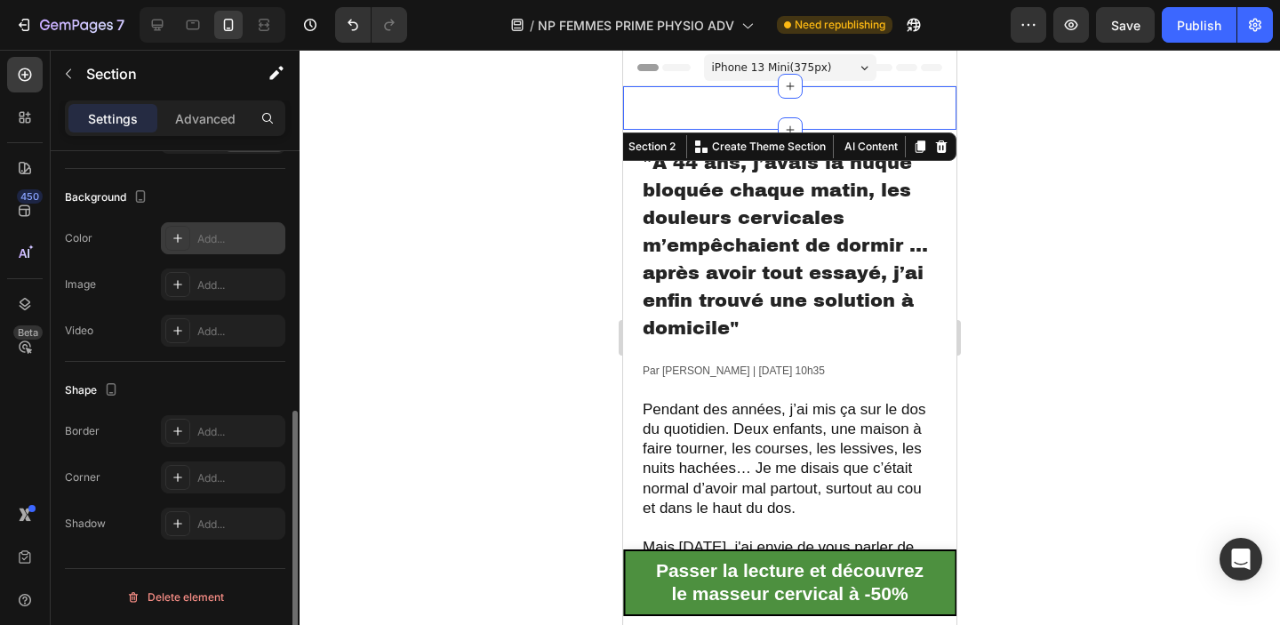
click at [216, 245] on div "Add..." at bounding box center [239, 239] width 84 height 16
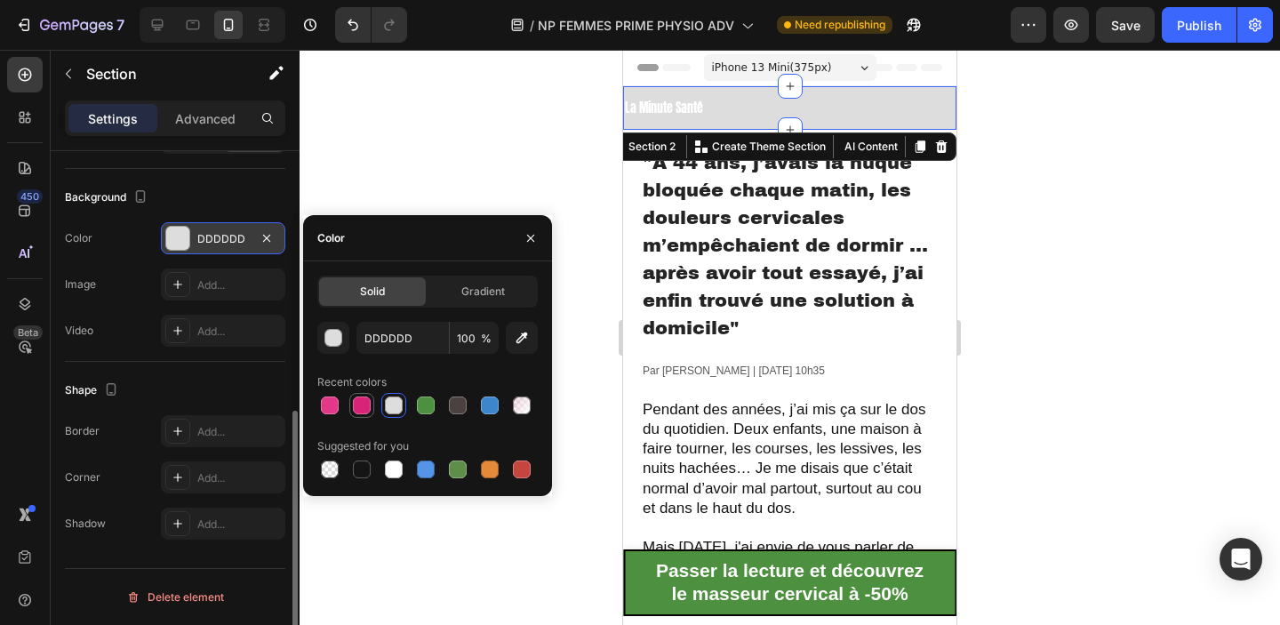
click at [356, 412] on div at bounding box center [362, 405] width 18 height 18
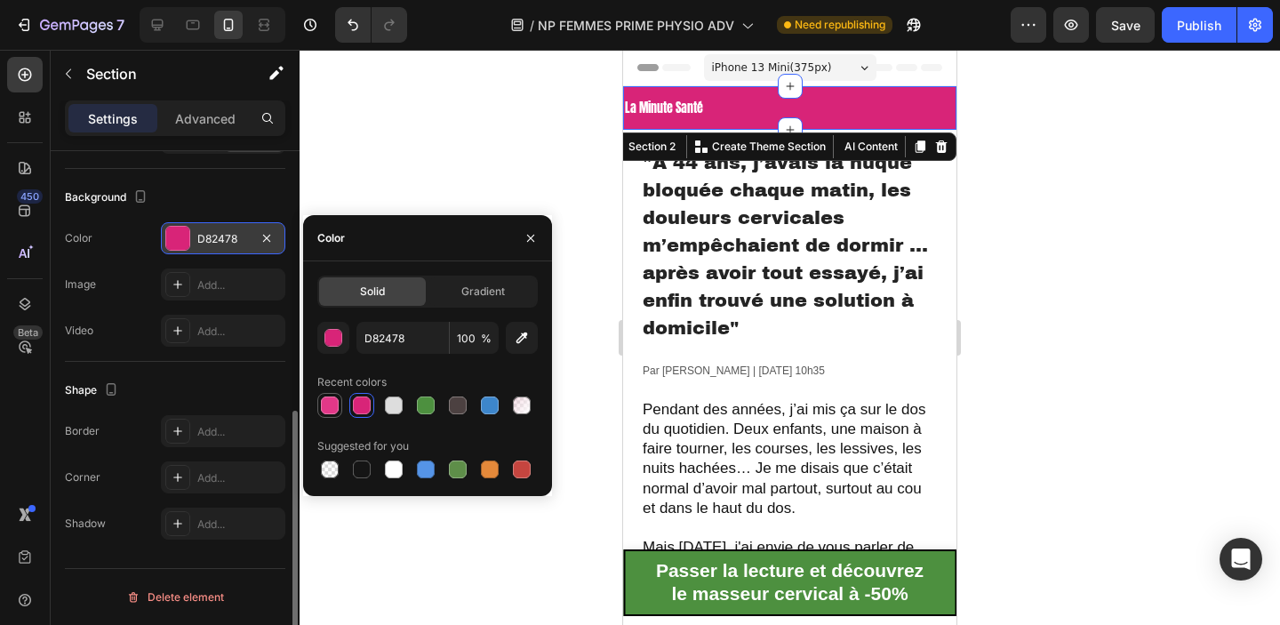
click at [332, 412] on div at bounding box center [330, 405] width 18 height 18
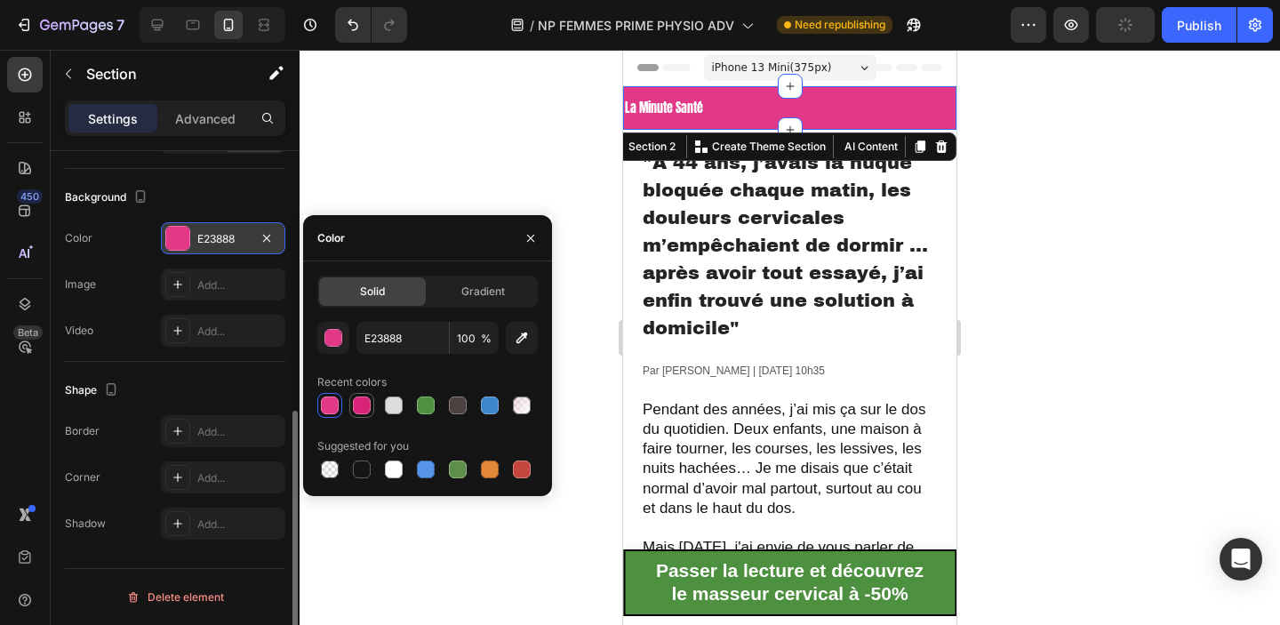
click at [355, 410] on div at bounding box center [362, 405] width 18 height 18
type input "D82478"
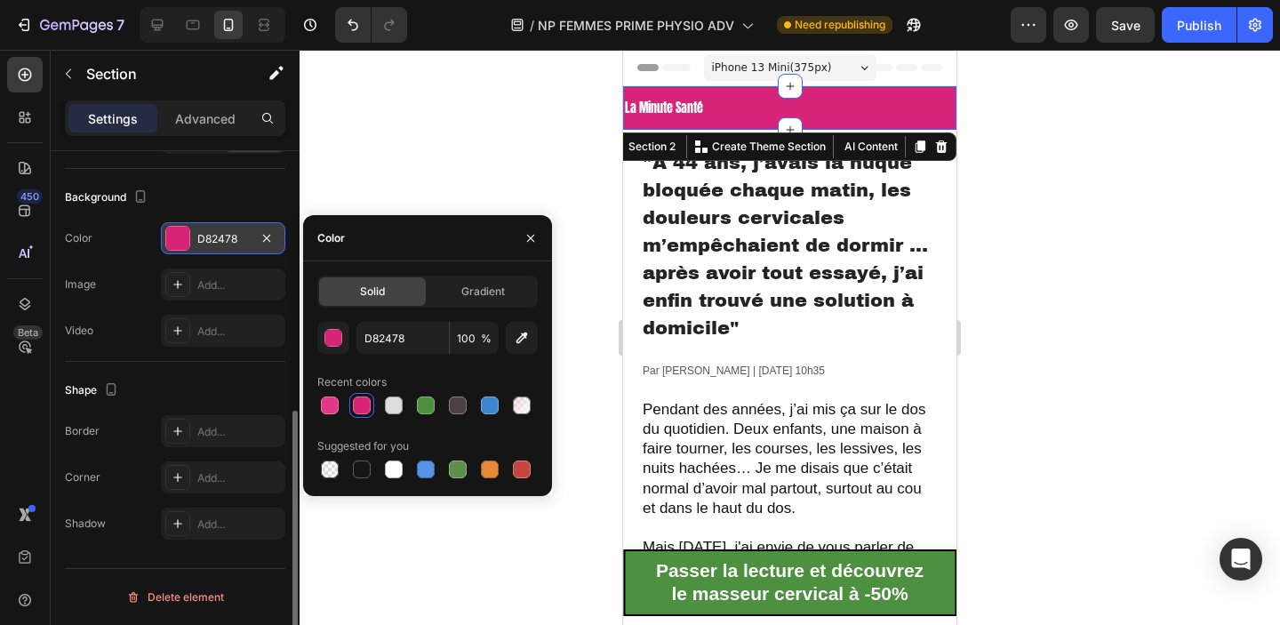
click at [1039, 279] on div at bounding box center [790, 337] width 980 height 575
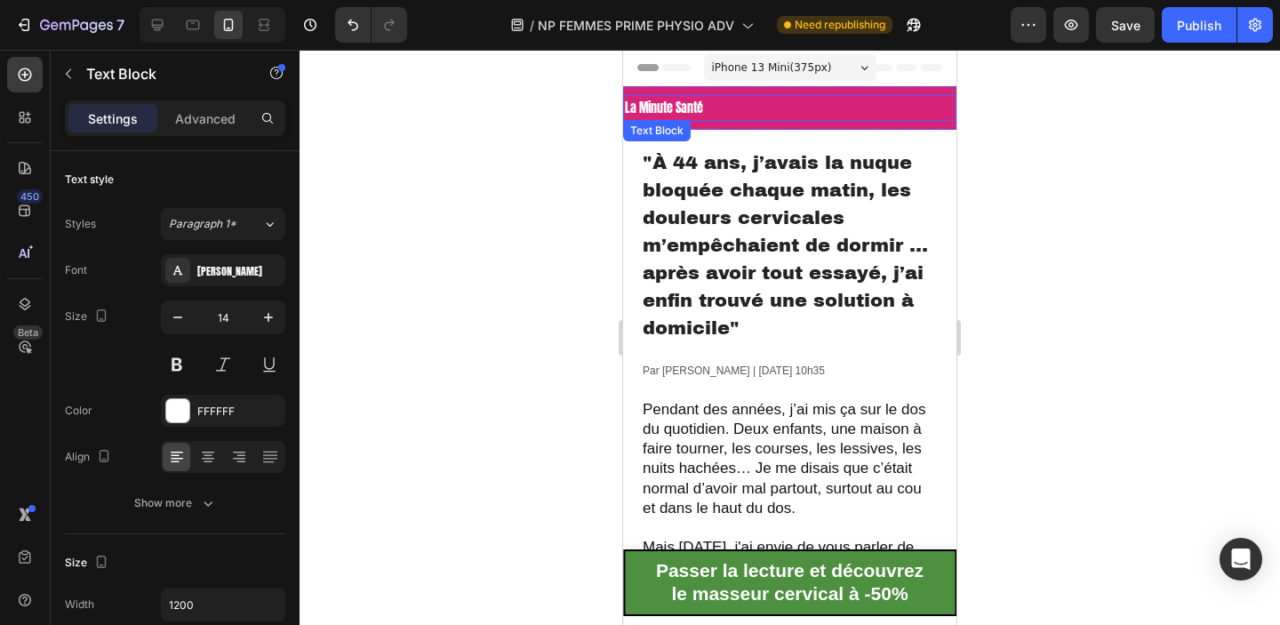
click at [646, 105] on p "La Minute Santé" at bounding box center [790, 108] width 330 height 22
click at [667, 104] on p "La Minute Santé" at bounding box center [790, 108] width 330 height 22
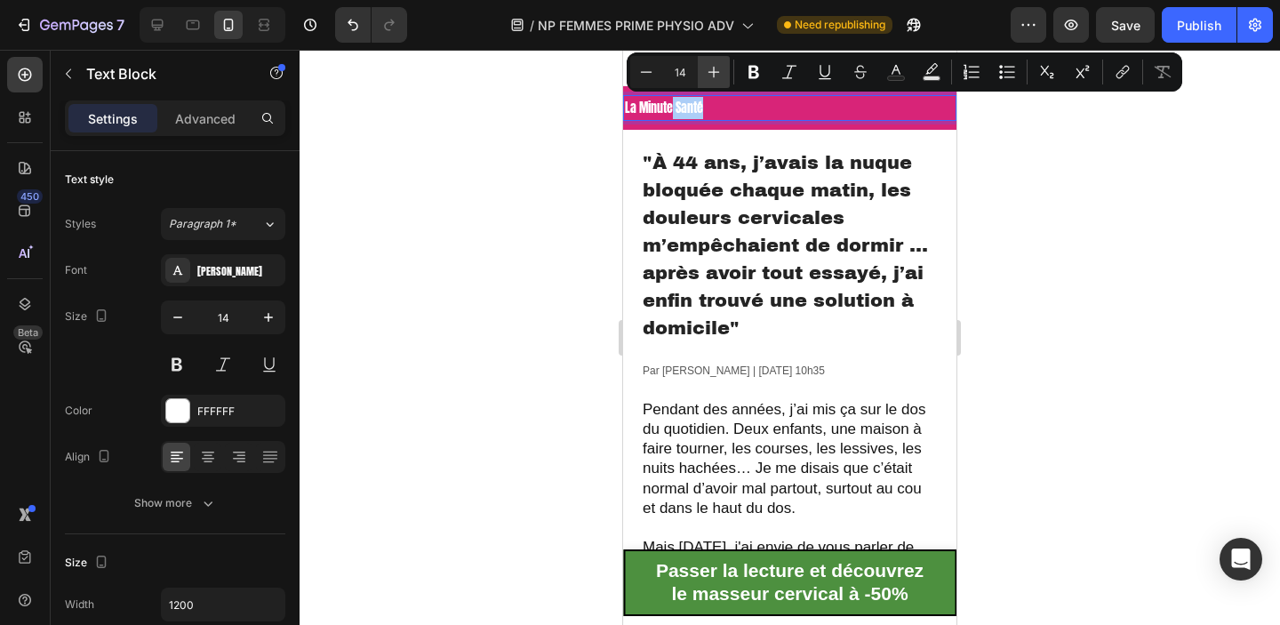
click at [715, 72] on icon "Editor contextual toolbar" at bounding box center [714, 72] width 18 height 18
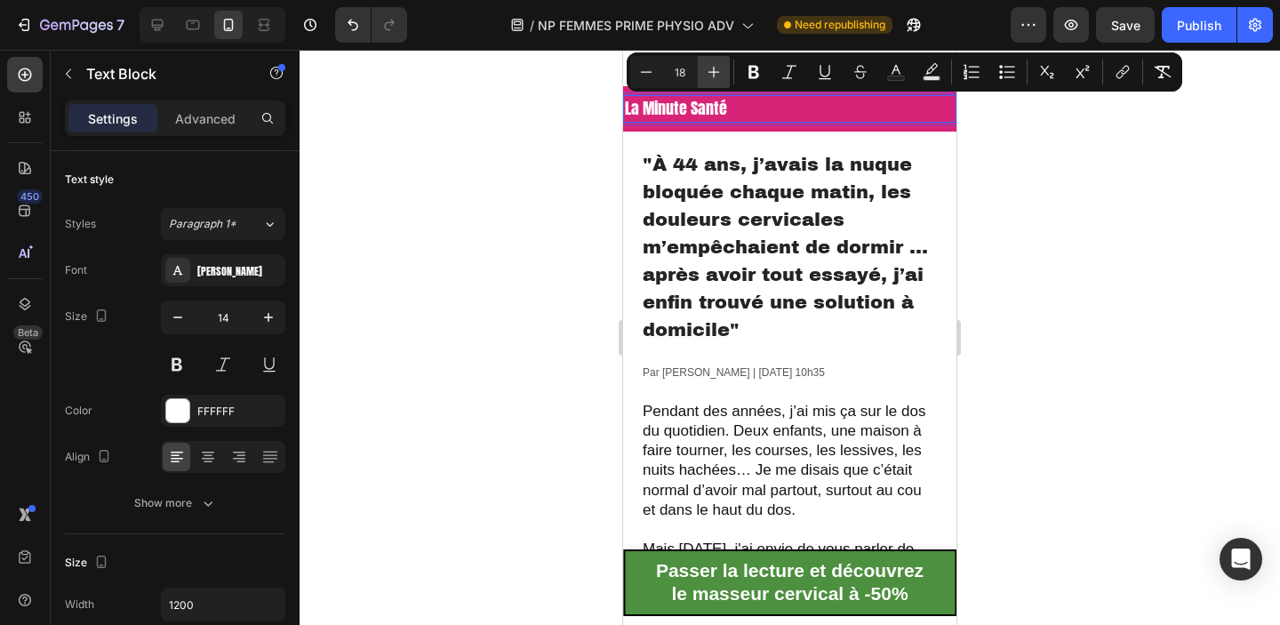
click at [715, 72] on icon "Editor contextual toolbar" at bounding box center [714, 72] width 18 height 18
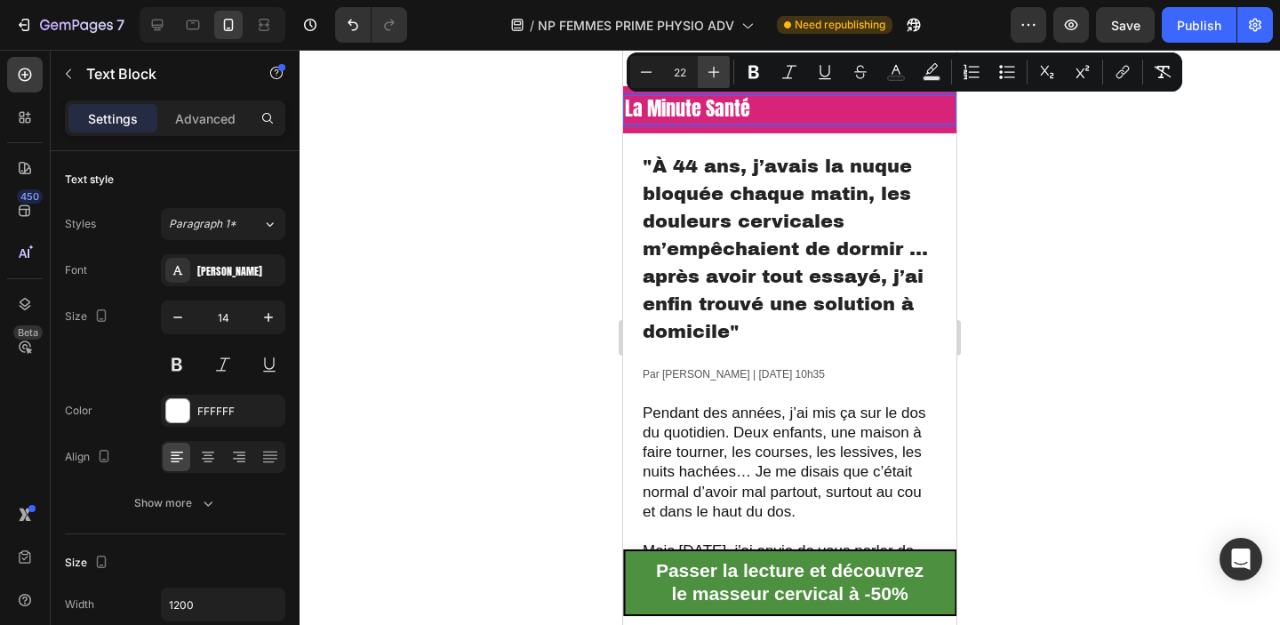
click at [715, 72] on icon "Editor contextual toolbar" at bounding box center [714, 72] width 18 height 18
click at [648, 77] on icon "Editor contextual toolbar" at bounding box center [646, 72] width 18 height 18
type input "22"
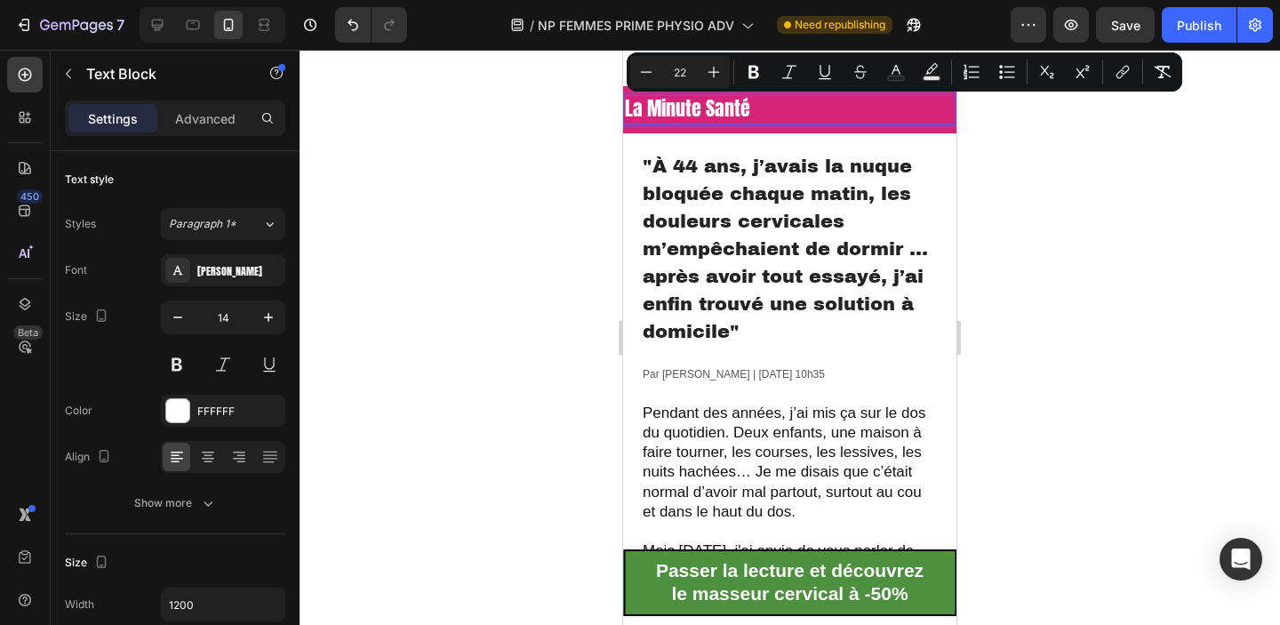
click at [1085, 255] on div at bounding box center [790, 337] width 980 height 575
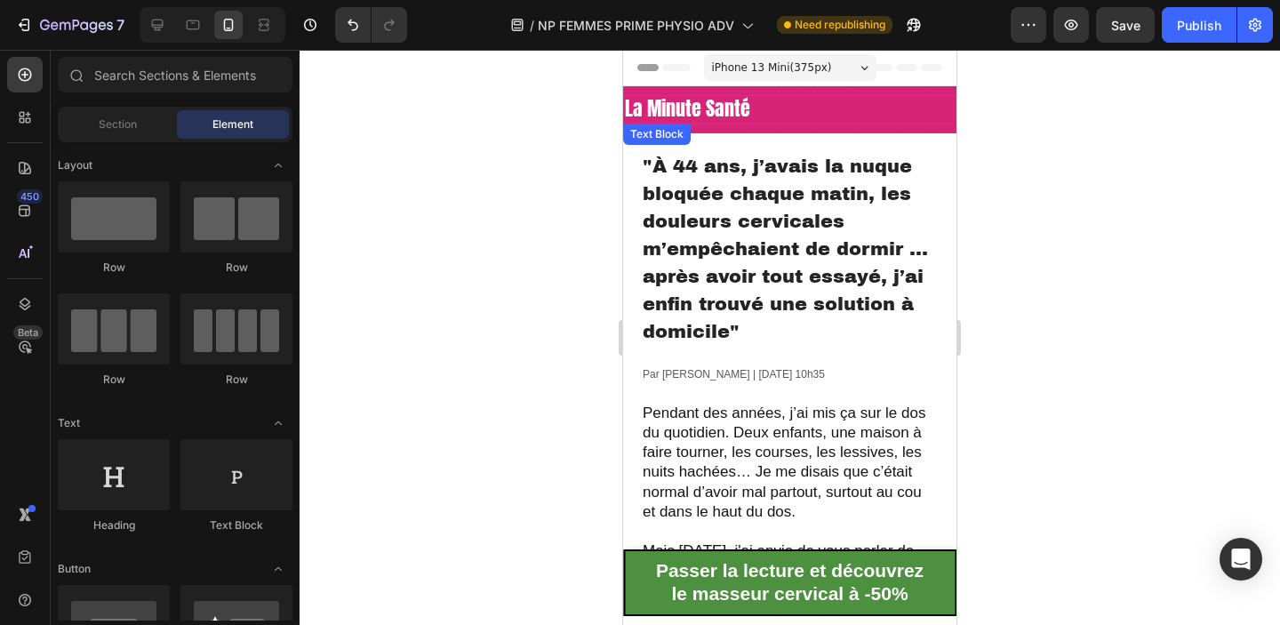
click at [653, 108] on span "La Minute Santé" at bounding box center [687, 107] width 125 height 29
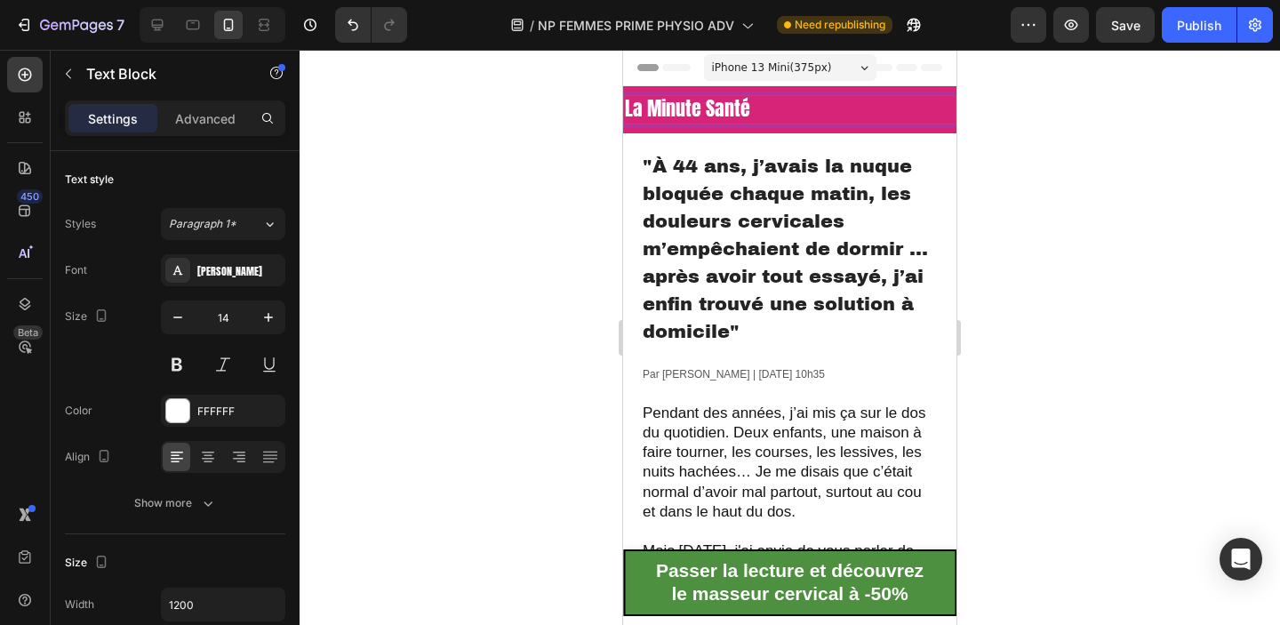
click at [651, 108] on span "La Minute Santé" at bounding box center [687, 107] width 125 height 29
click at [1066, 219] on div at bounding box center [790, 337] width 980 height 575
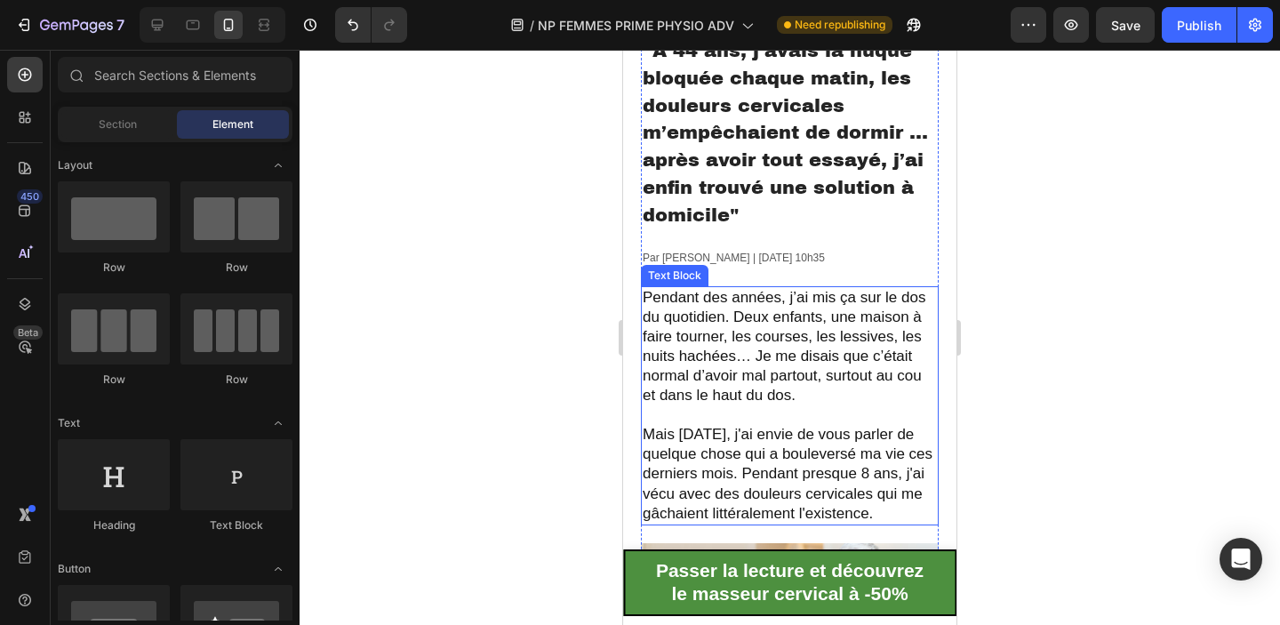
scroll to position [114, 0]
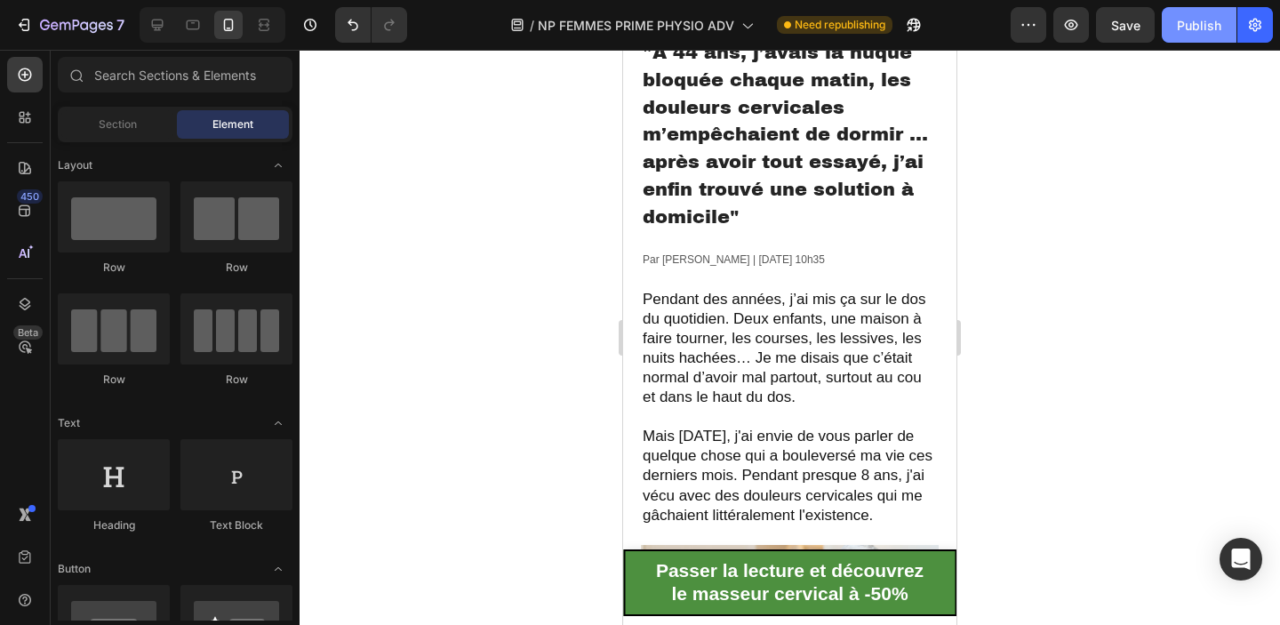
click at [1190, 22] on div "Publish" at bounding box center [1199, 25] width 44 height 19
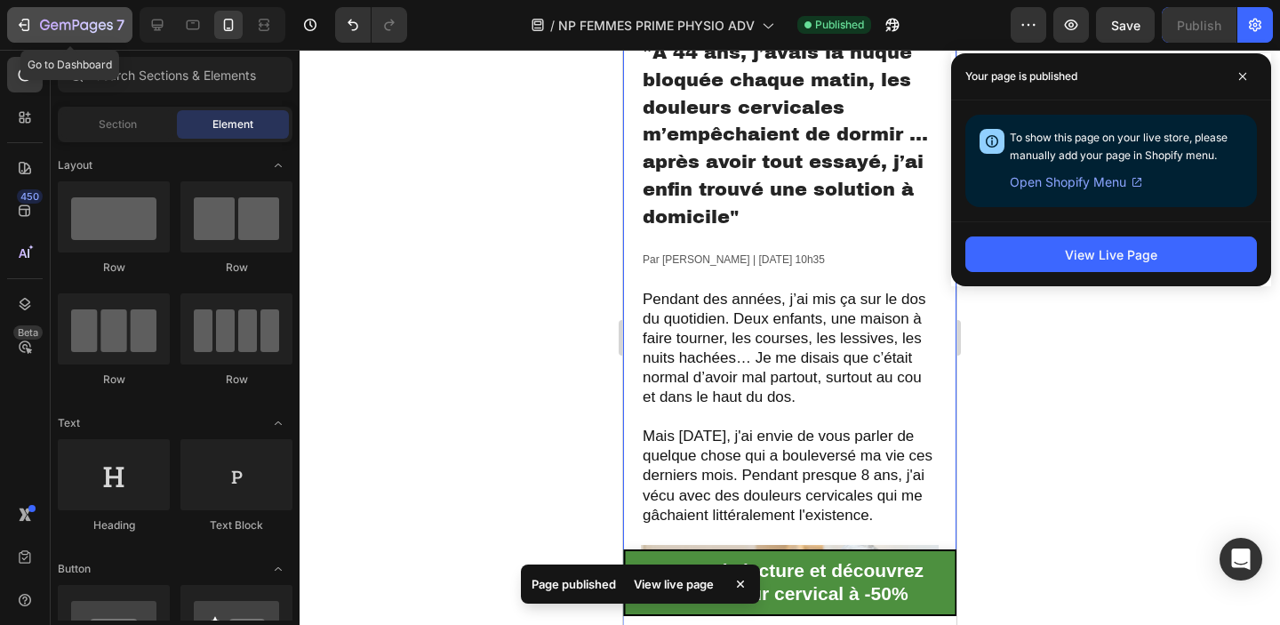
click at [22, 28] on icon "button" at bounding box center [24, 25] width 18 height 18
